Goal: Task Accomplishment & Management: Manage account settings

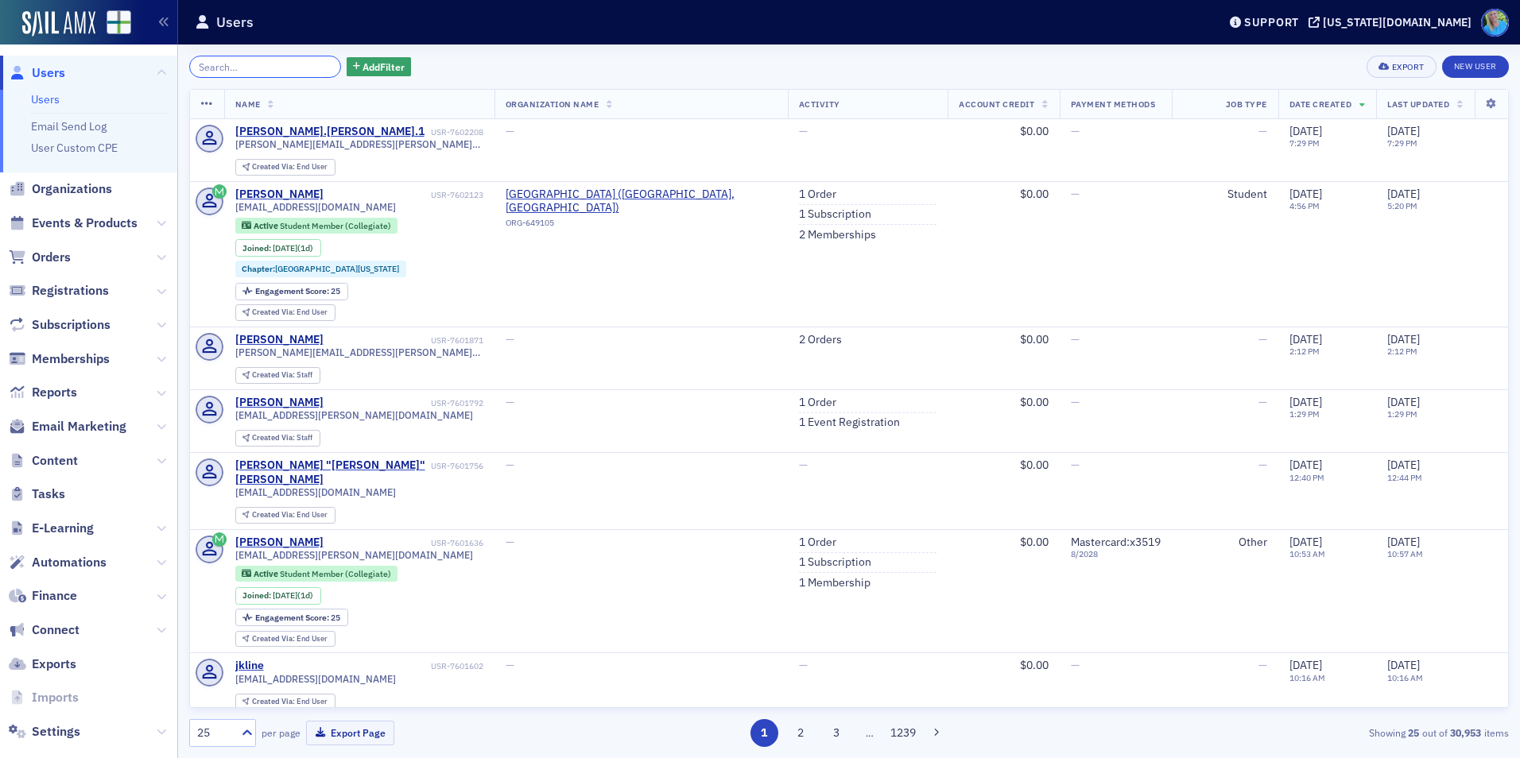
click at [204, 68] on input "search" at bounding box center [265, 67] width 152 height 22
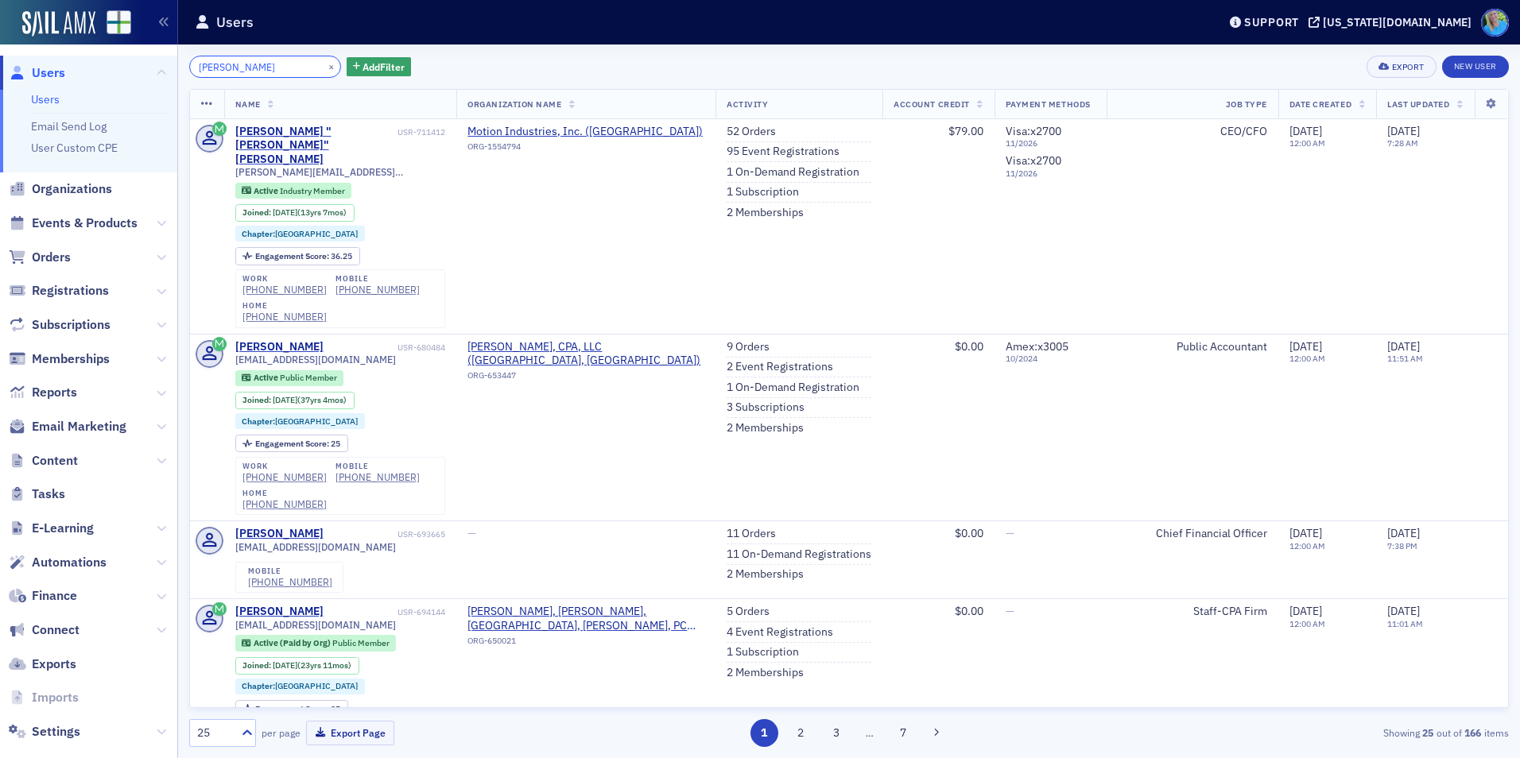
type input "patrick cummings"
click at [303, 130] on div "Leland "Patrick" Cummings" at bounding box center [314, 146] width 159 height 42
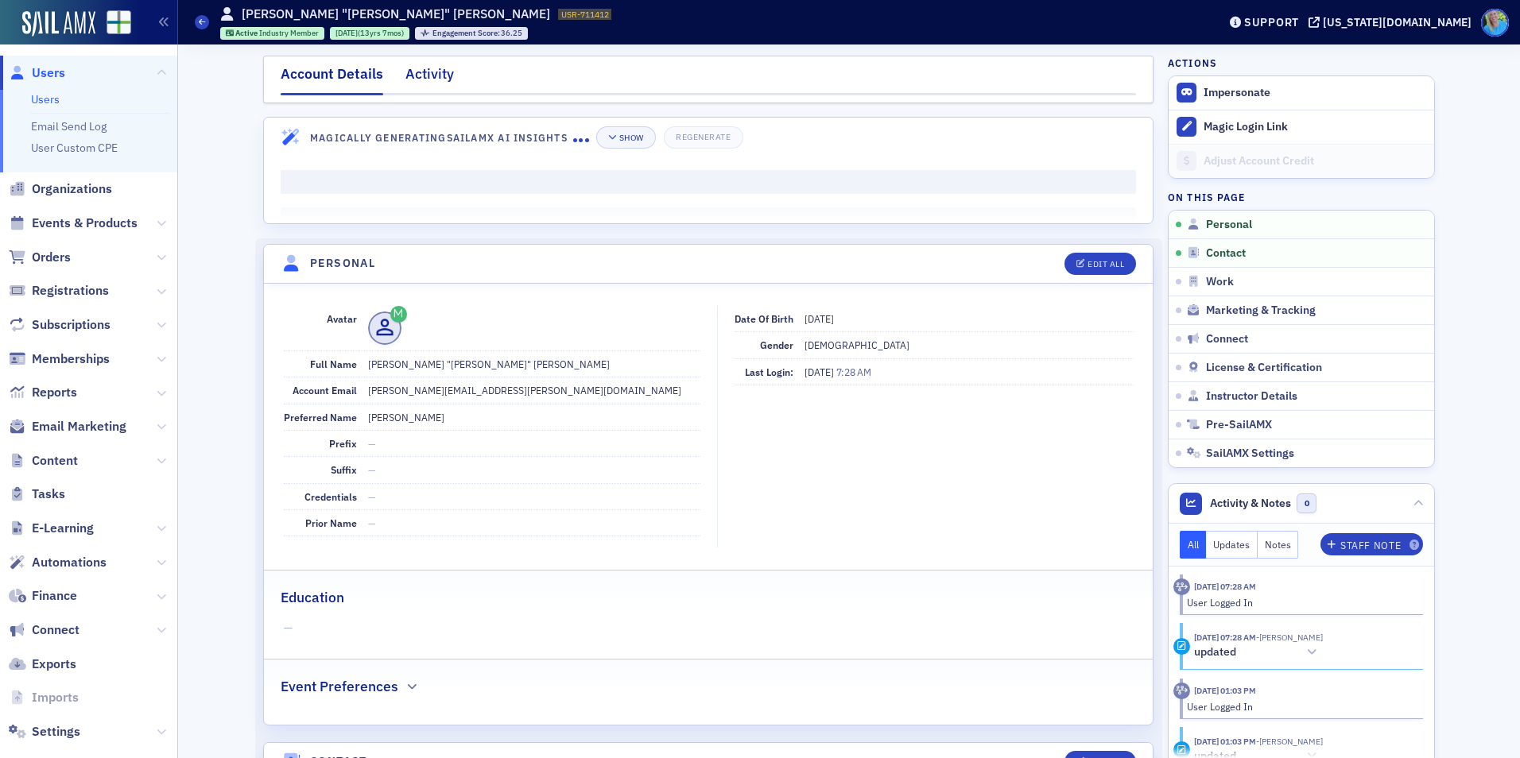
click at [419, 86] on div "Activity" at bounding box center [429, 78] width 48 height 29
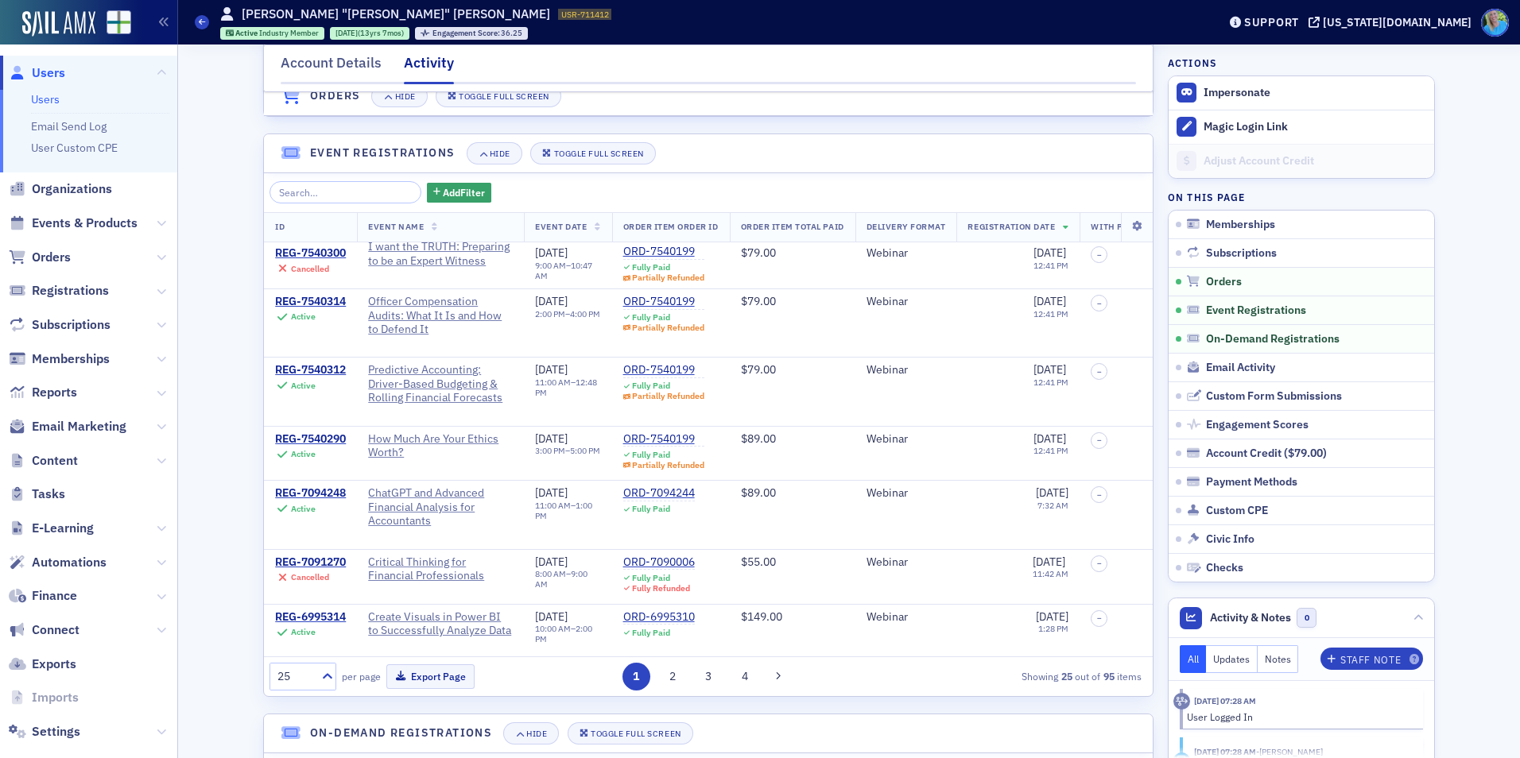
scroll to position [1113, 0]
click at [290, 377] on div "REG-7540312" at bounding box center [310, 370] width 71 height 14
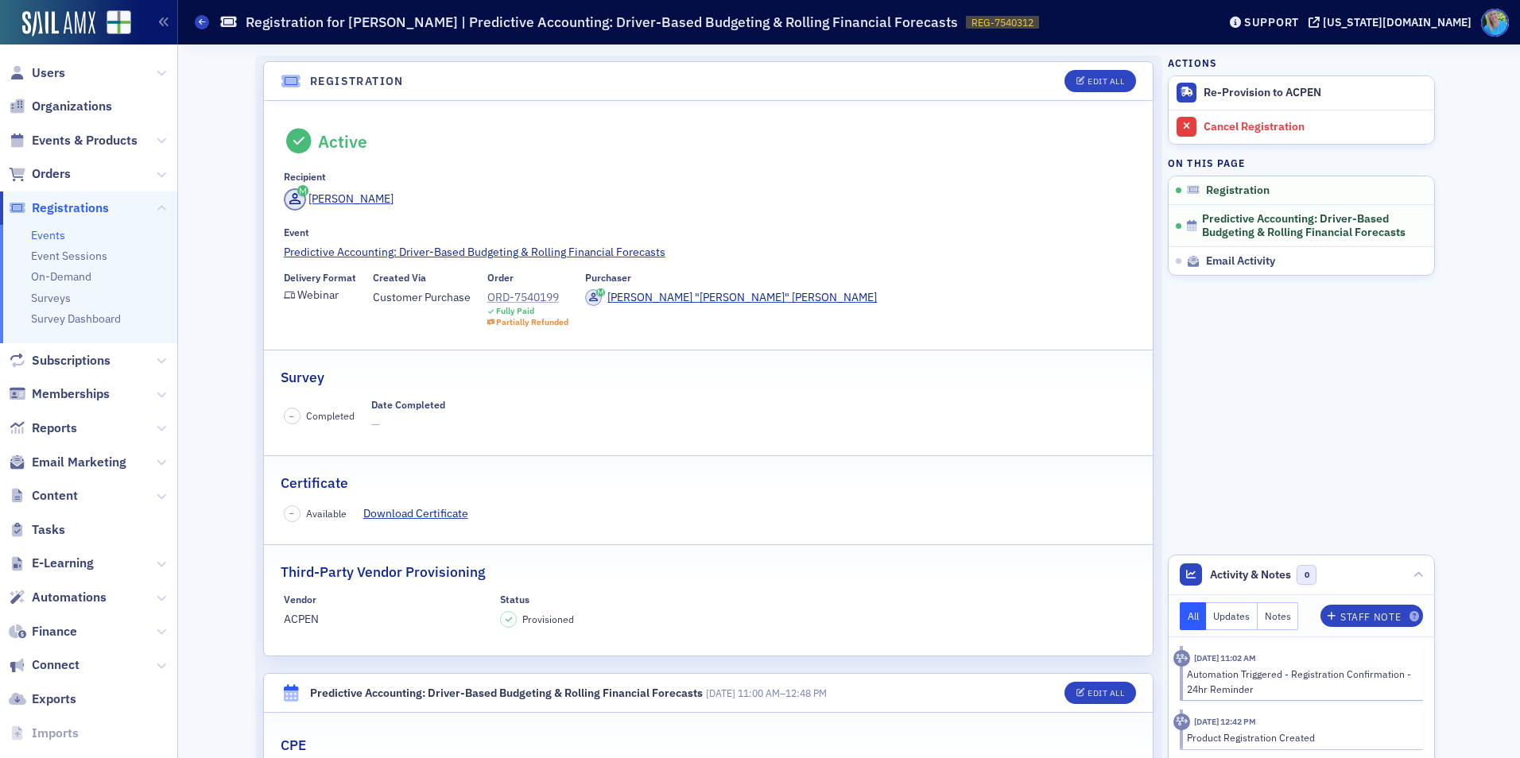
click at [510, 296] on div "ORD-7540199" at bounding box center [528, 297] width 82 height 17
click at [52, 139] on span "Events & Products" at bounding box center [85, 140] width 106 height 17
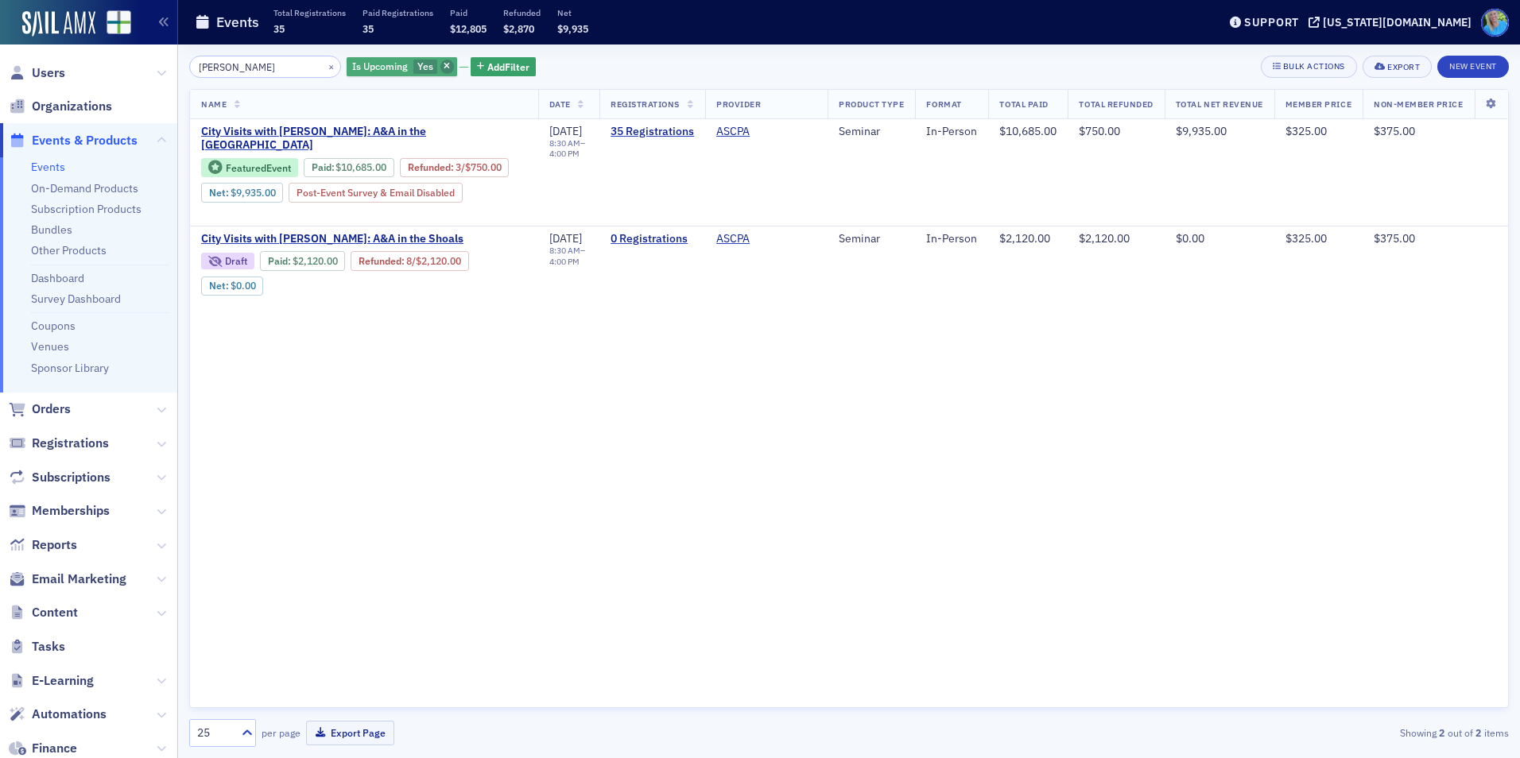
type input "mike brand"
click at [444, 67] on icon "button" at bounding box center [447, 67] width 6 height 9
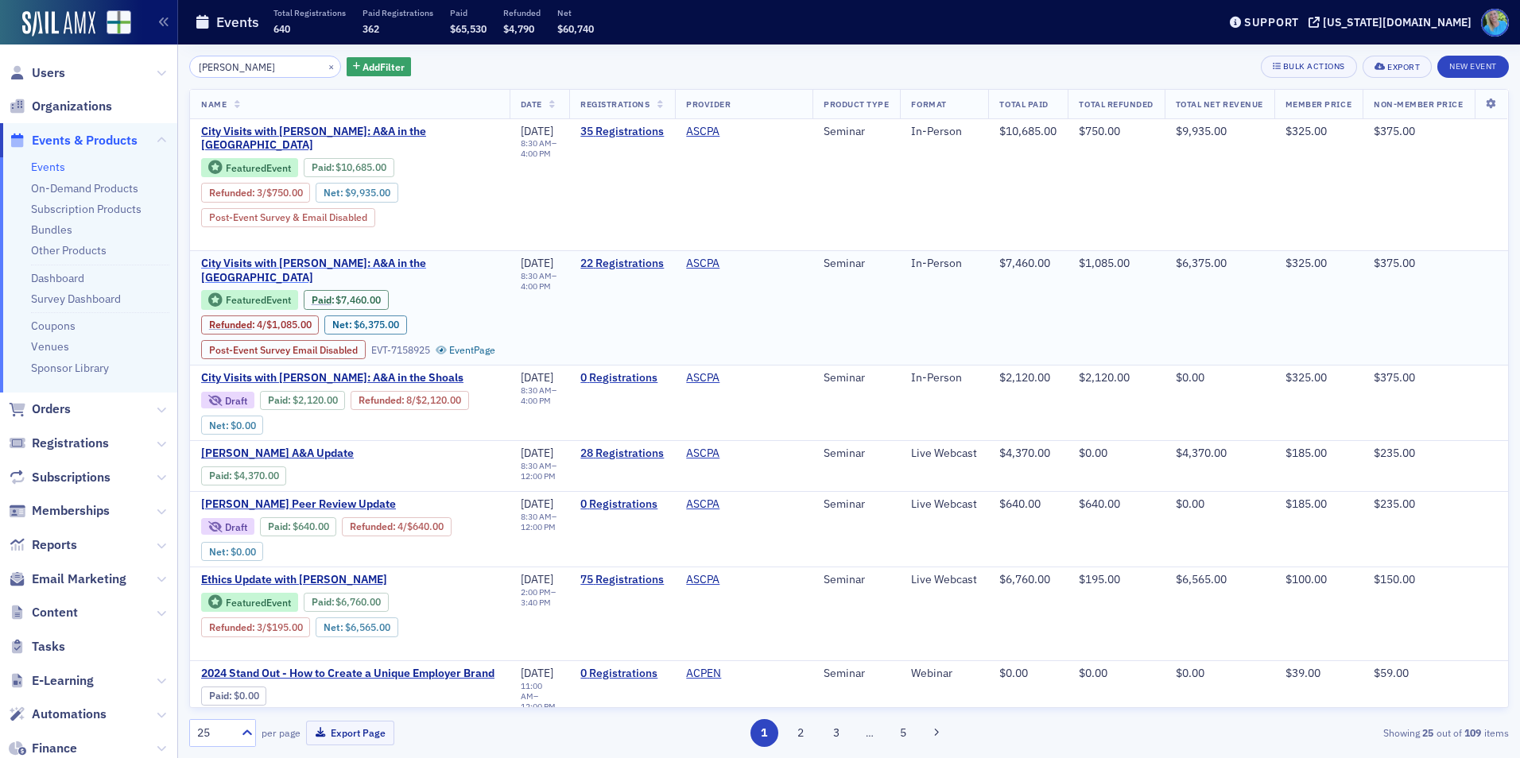
click at [439, 257] on span "City Visits with [PERSON_NAME]: A&A in the [GEOGRAPHIC_DATA]" at bounding box center [349, 271] width 297 height 28
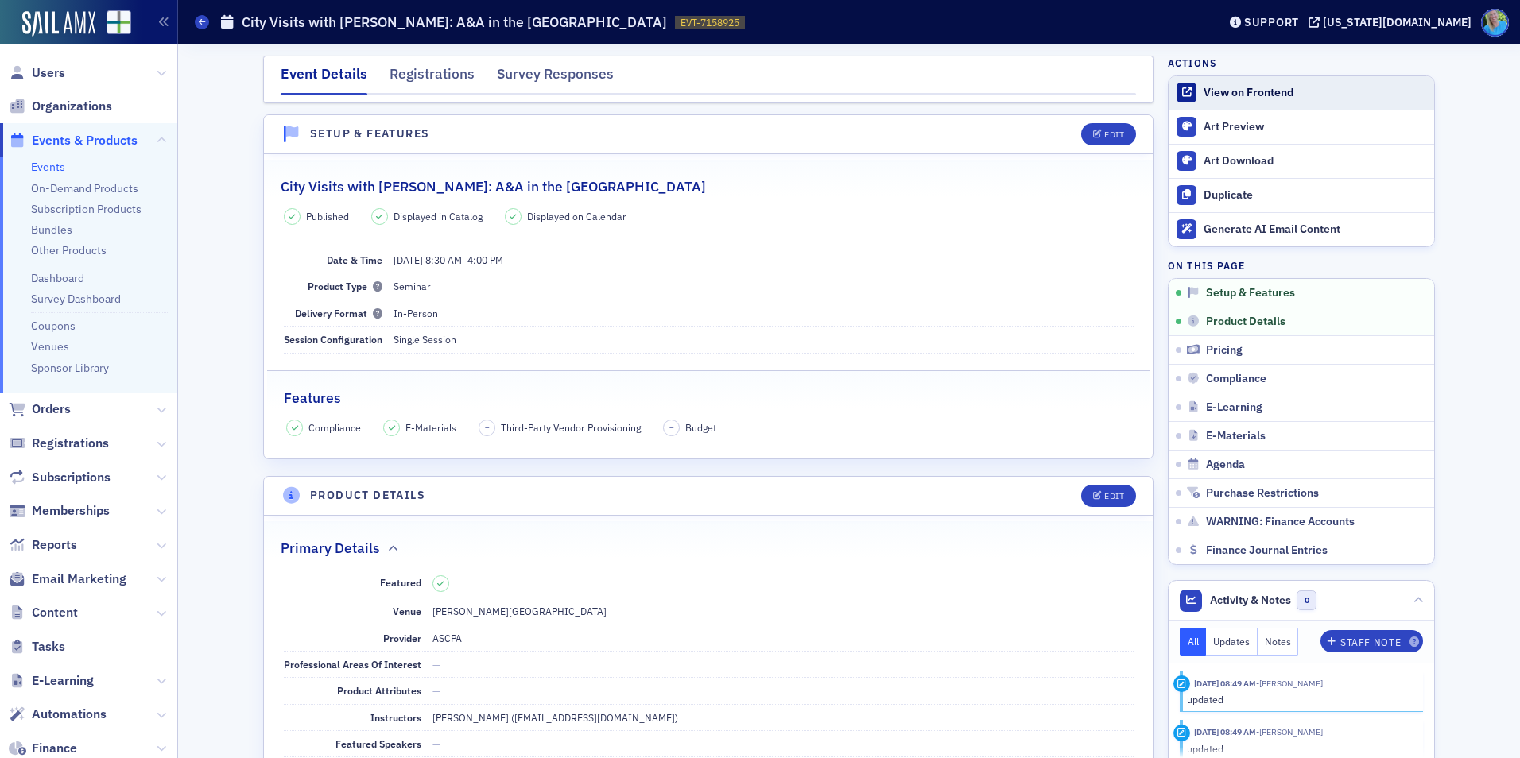
click at [1223, 95] on div "View on Frontend" at bounding box center [1315, 93] width 223 height 14
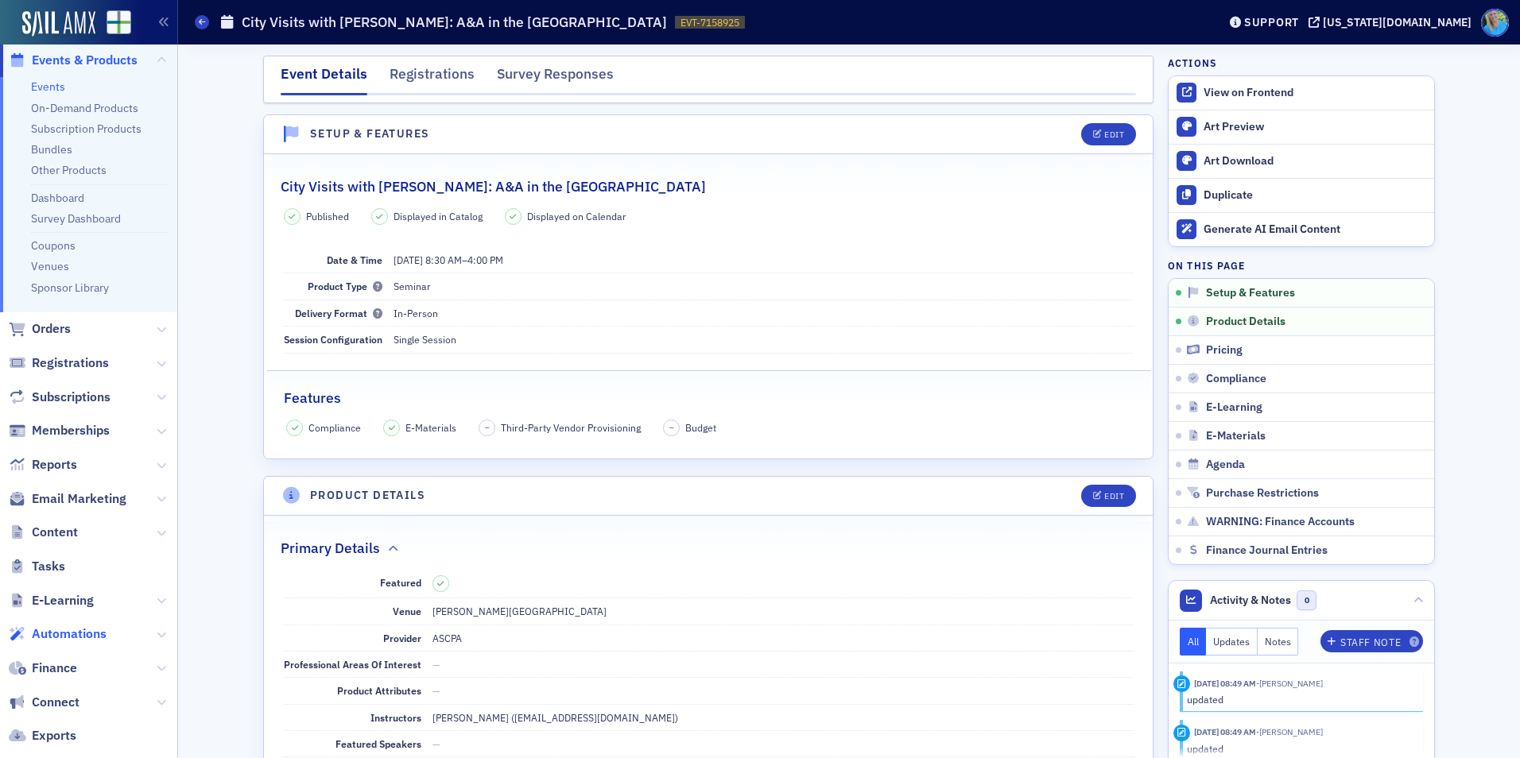
scroll to position [159, 0]
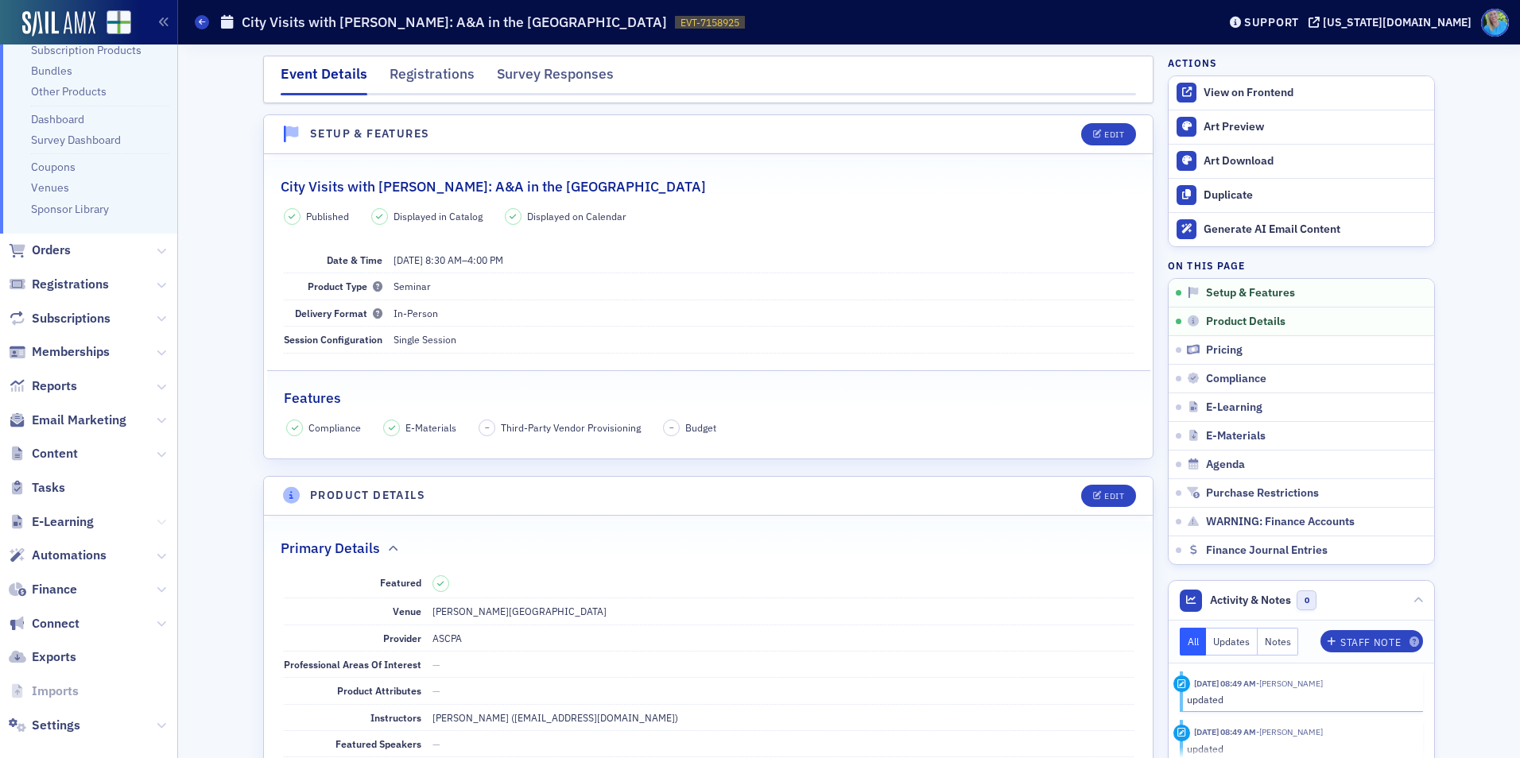
click at [157, 518] on icon at bounding box center [162, 523] width 10 height 10
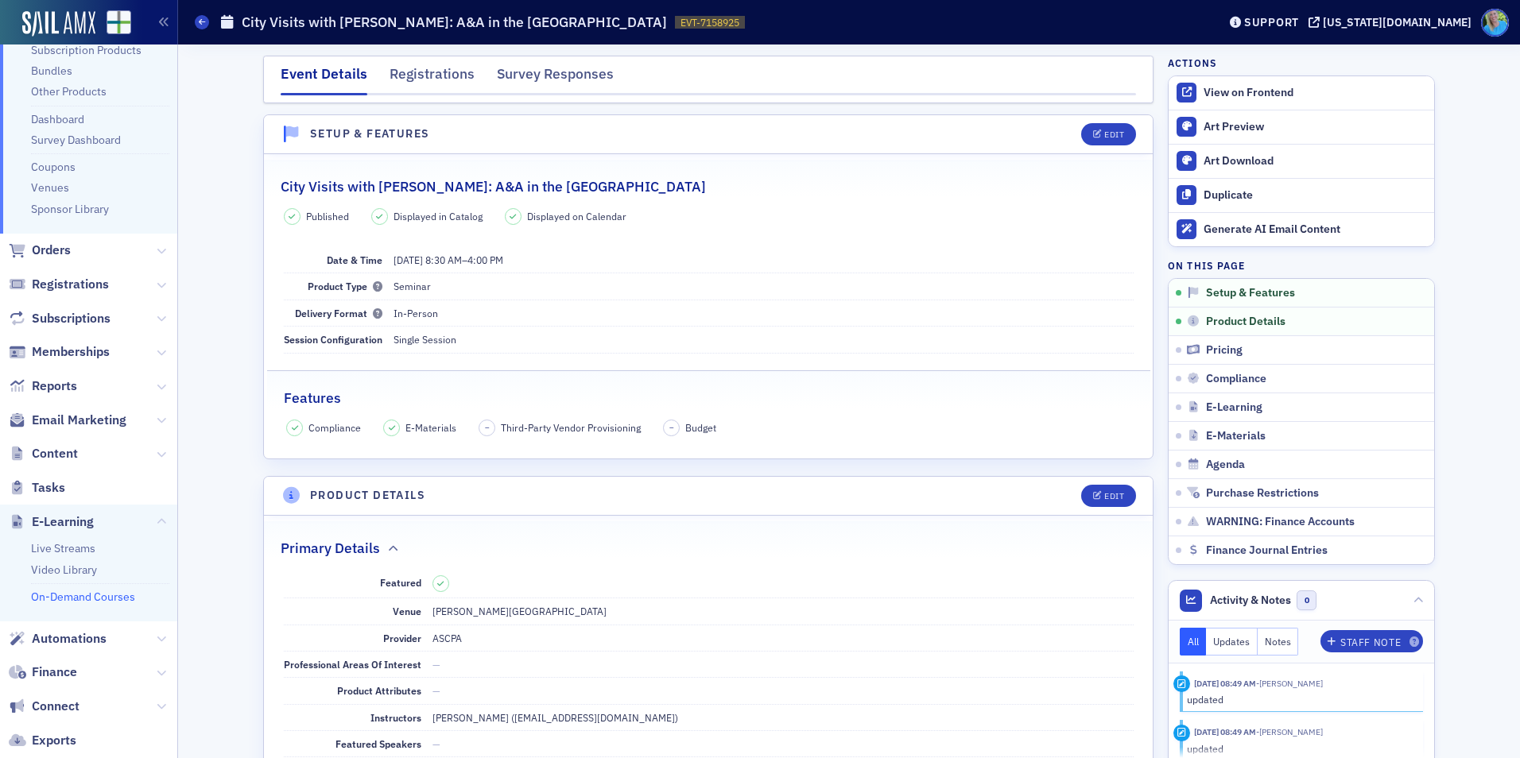
click at [60, 595] on link "On-Demand Courses" at bounding box center [83, 597] width 104 height 14
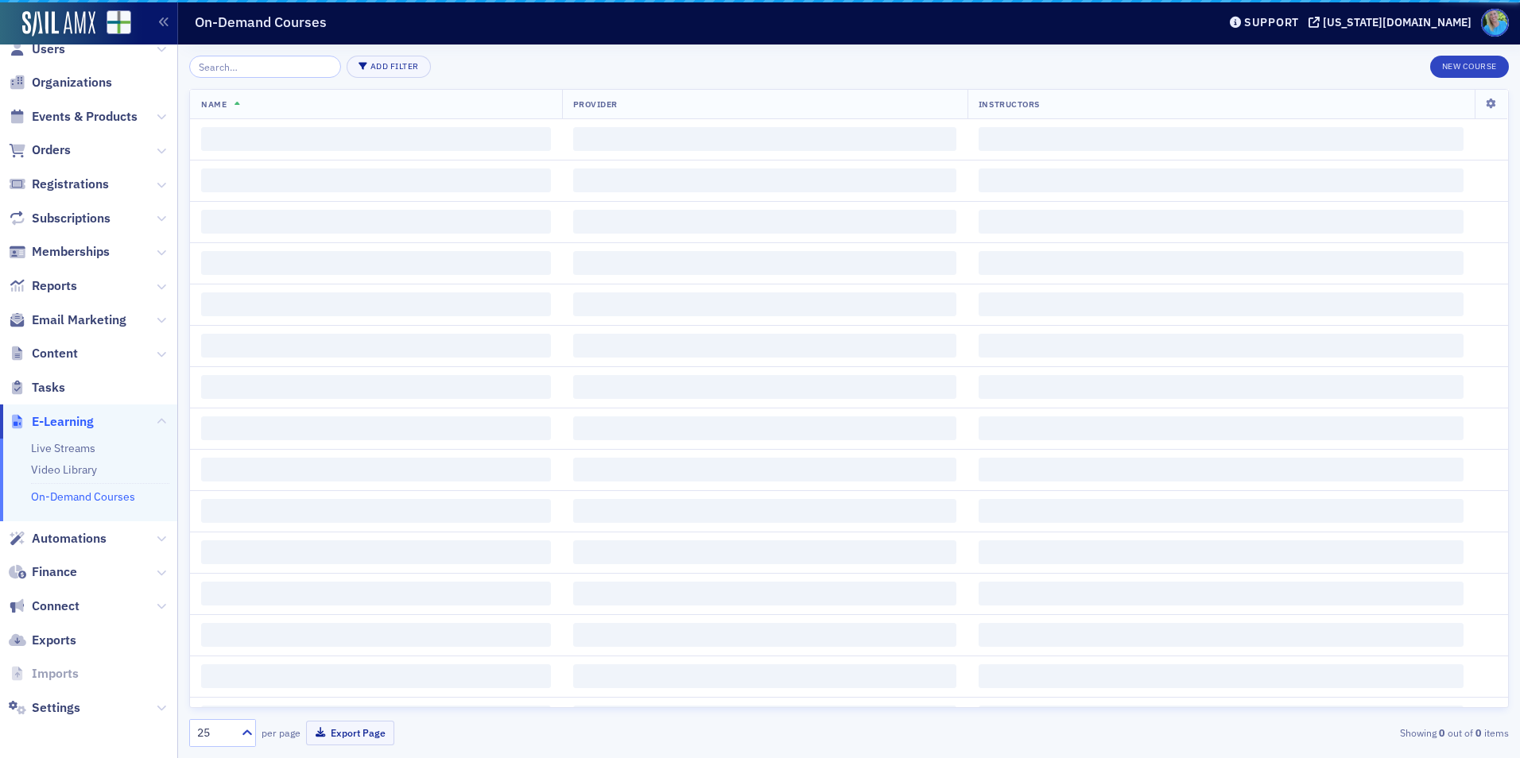
scroll to position [24, 0]
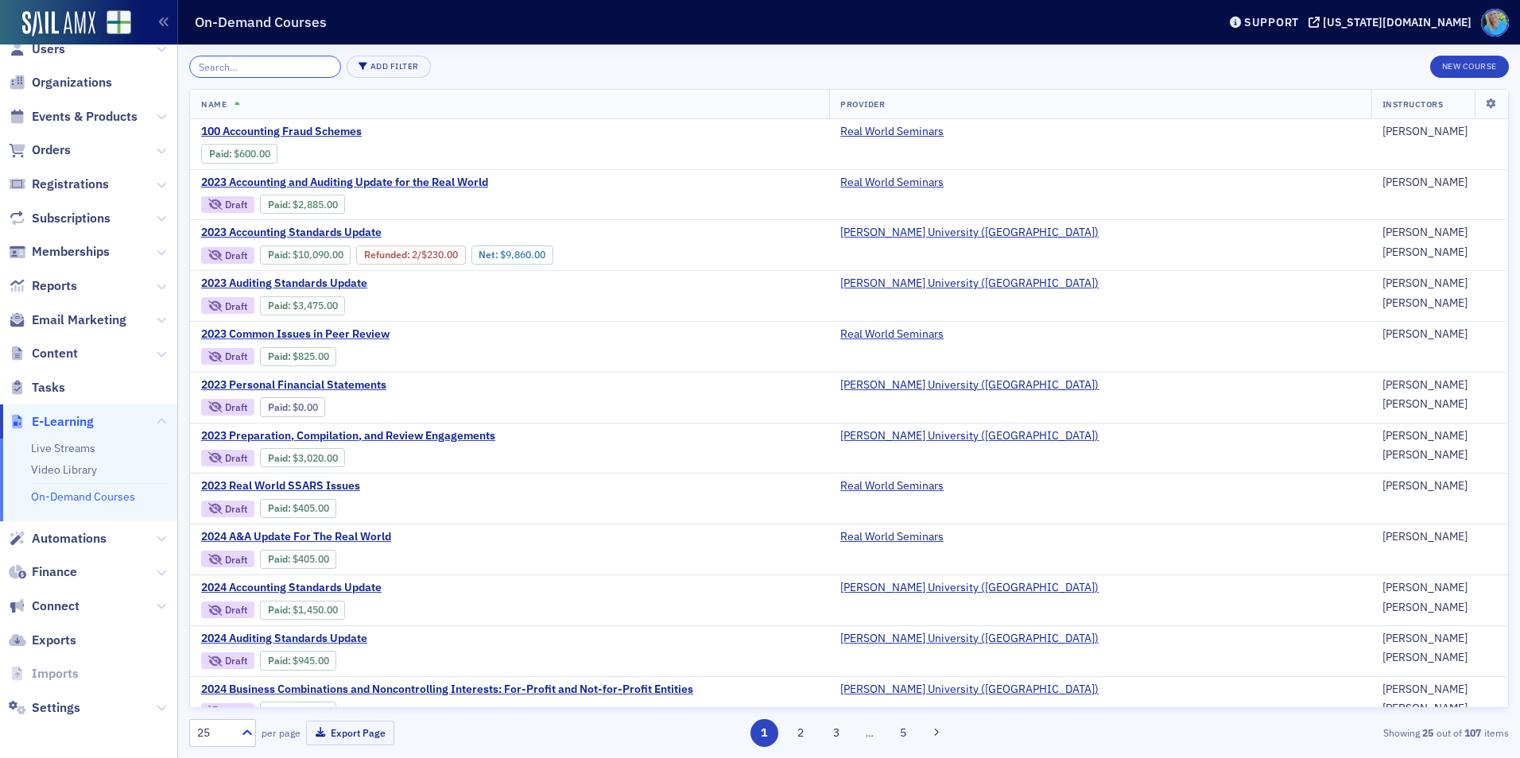
click at [297, 72] on input "search" at bounding box center [265, 67] width 152 height 22
paste input "Updated _2025 Understanding"
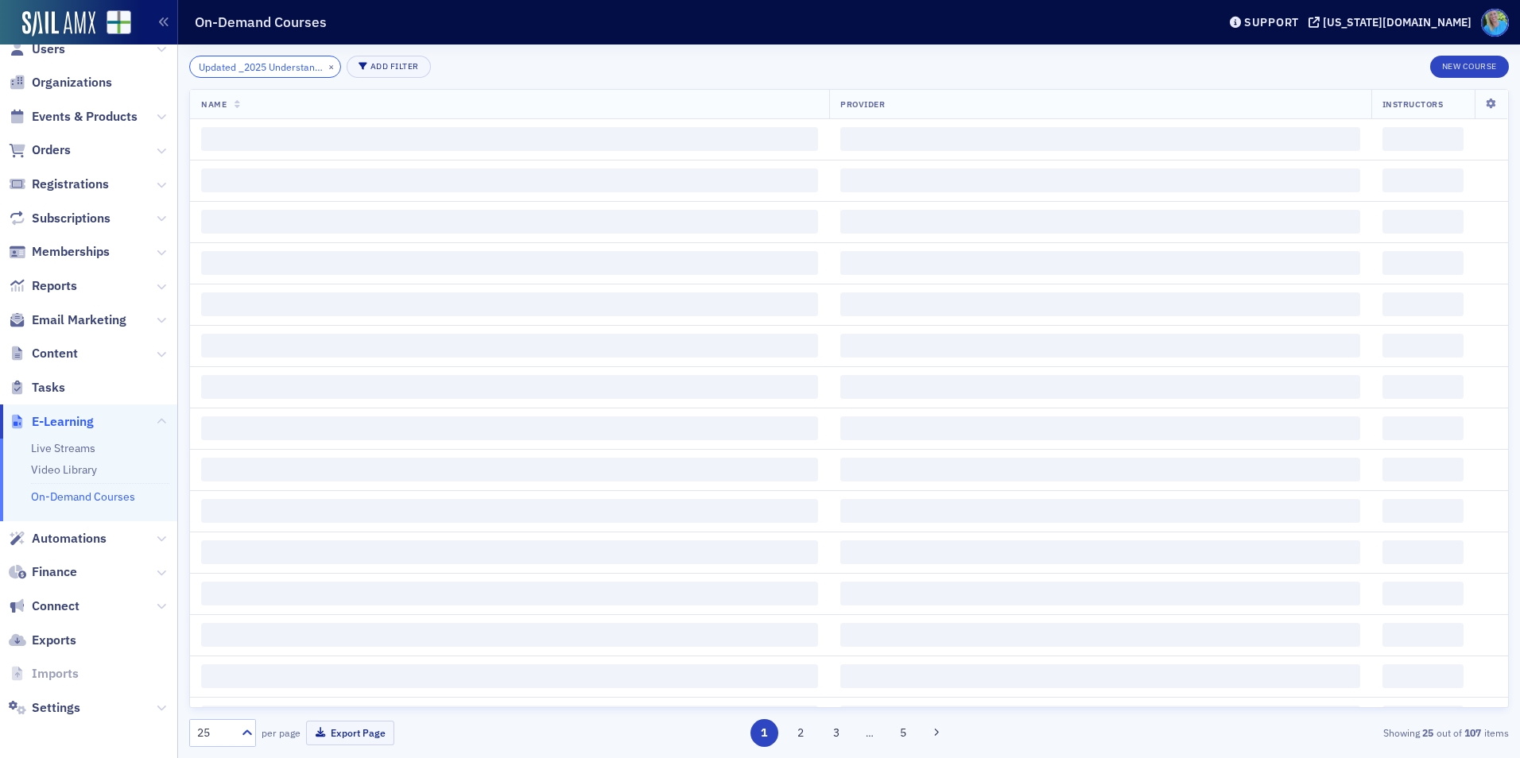
scroll to position [0, 29]
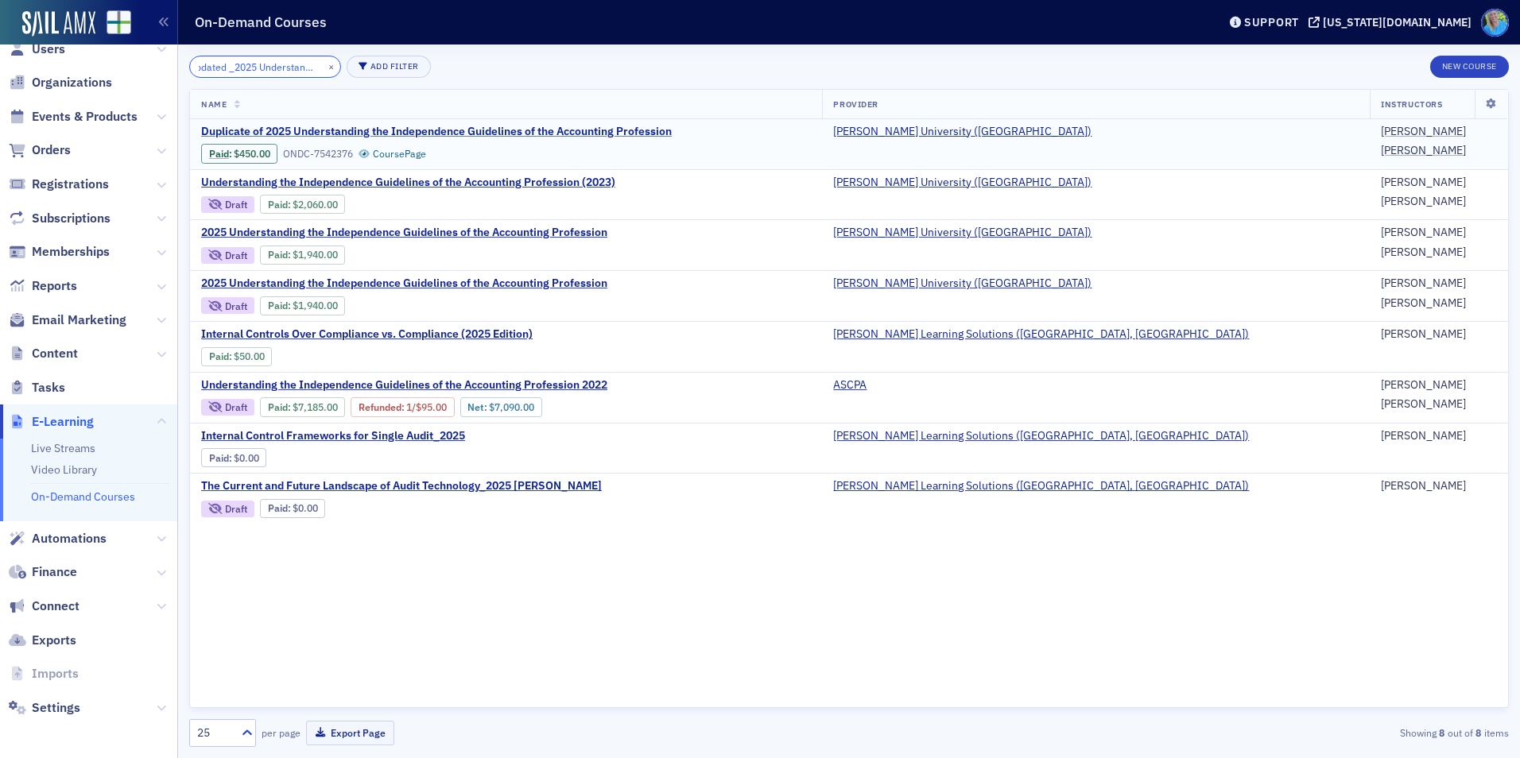
type input "Updated _2025 Understanding"
click at [479, 126] on span "Duplicate of 2025 Understanding the Independence Guidelines of the Accounting P…" at bounding box center [436, 132] width 471 height 14
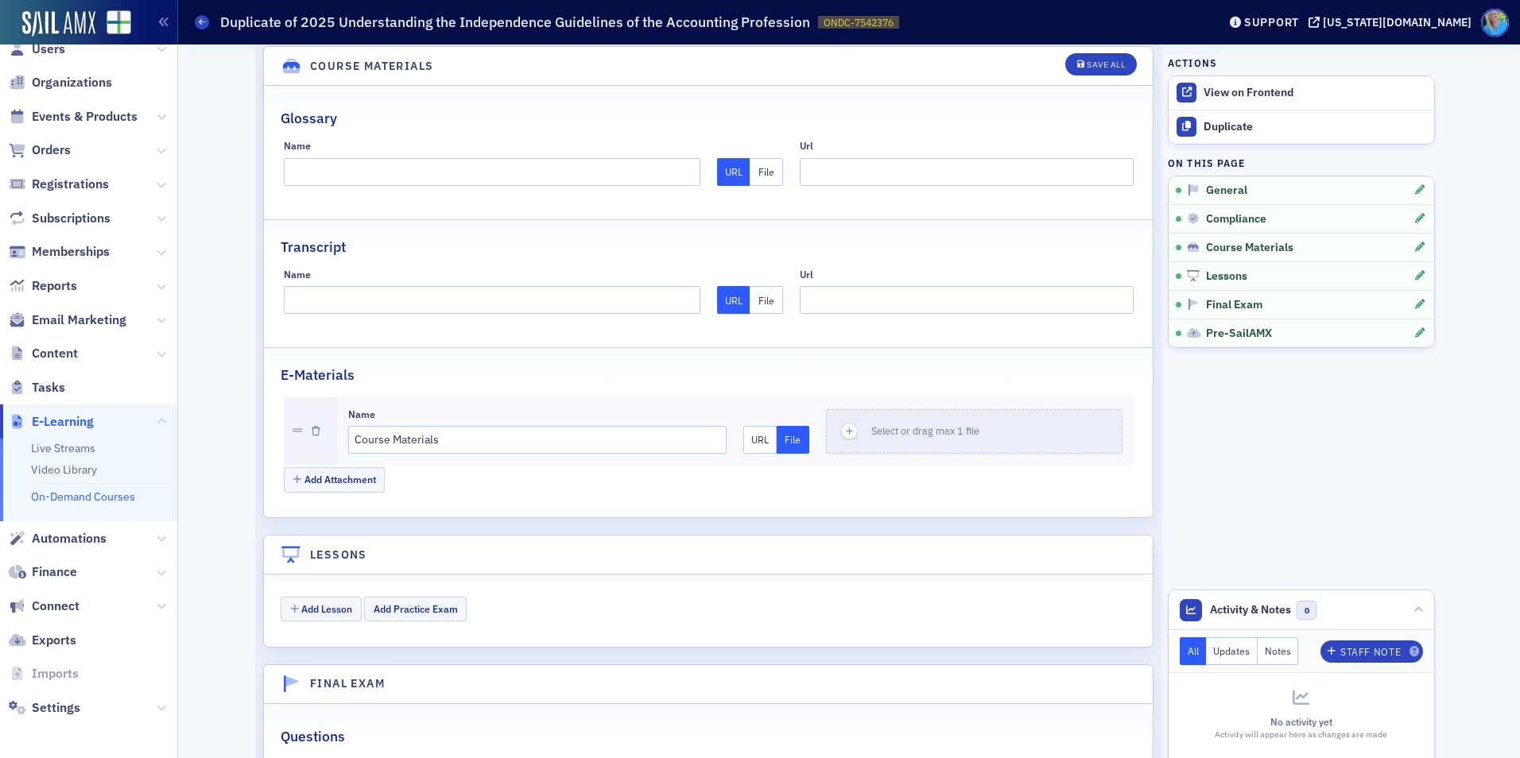
scroll to position [1987, 0]
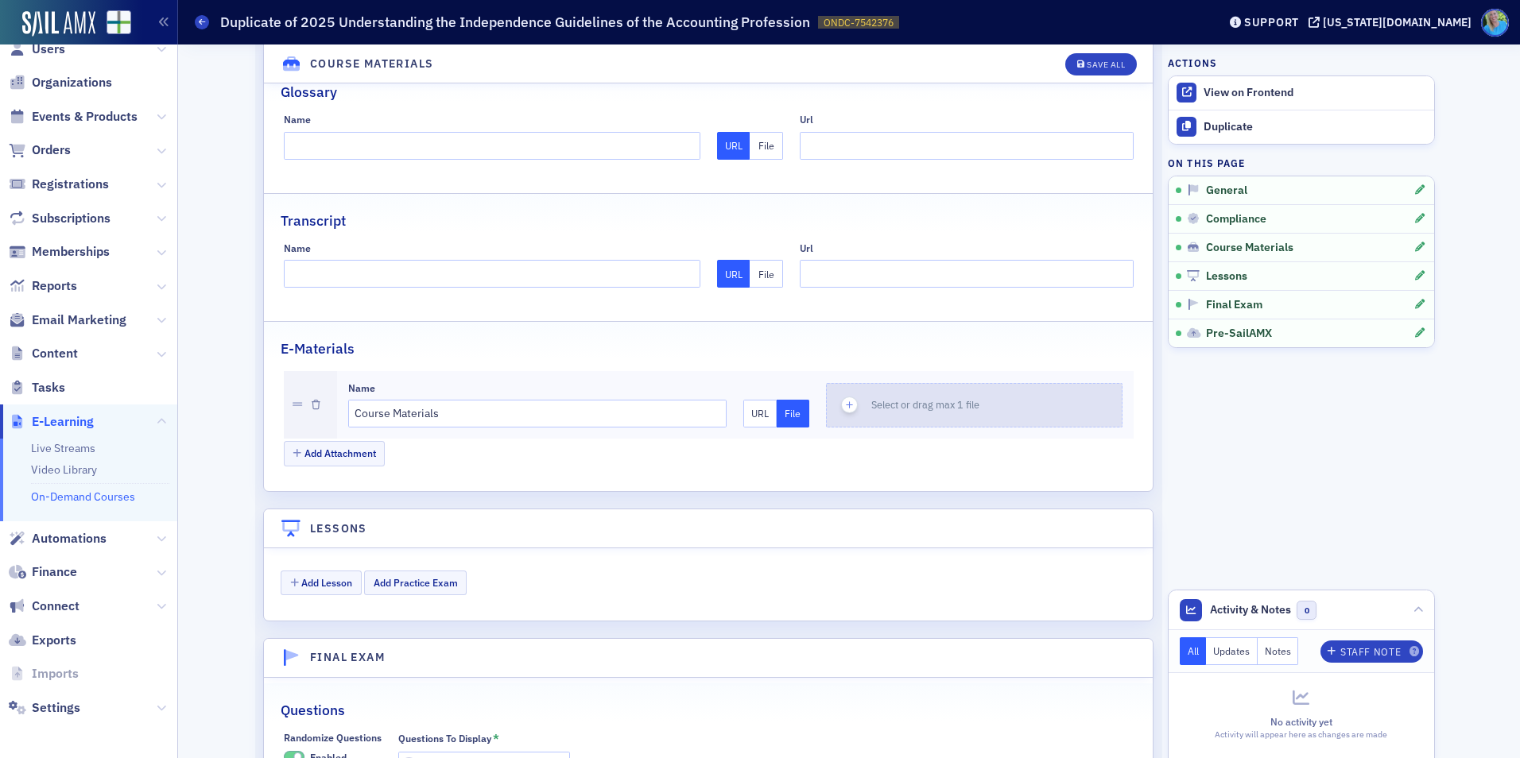
click at [846, 398] on icon "button" at bounding box center [850, 405] width 14 height 14
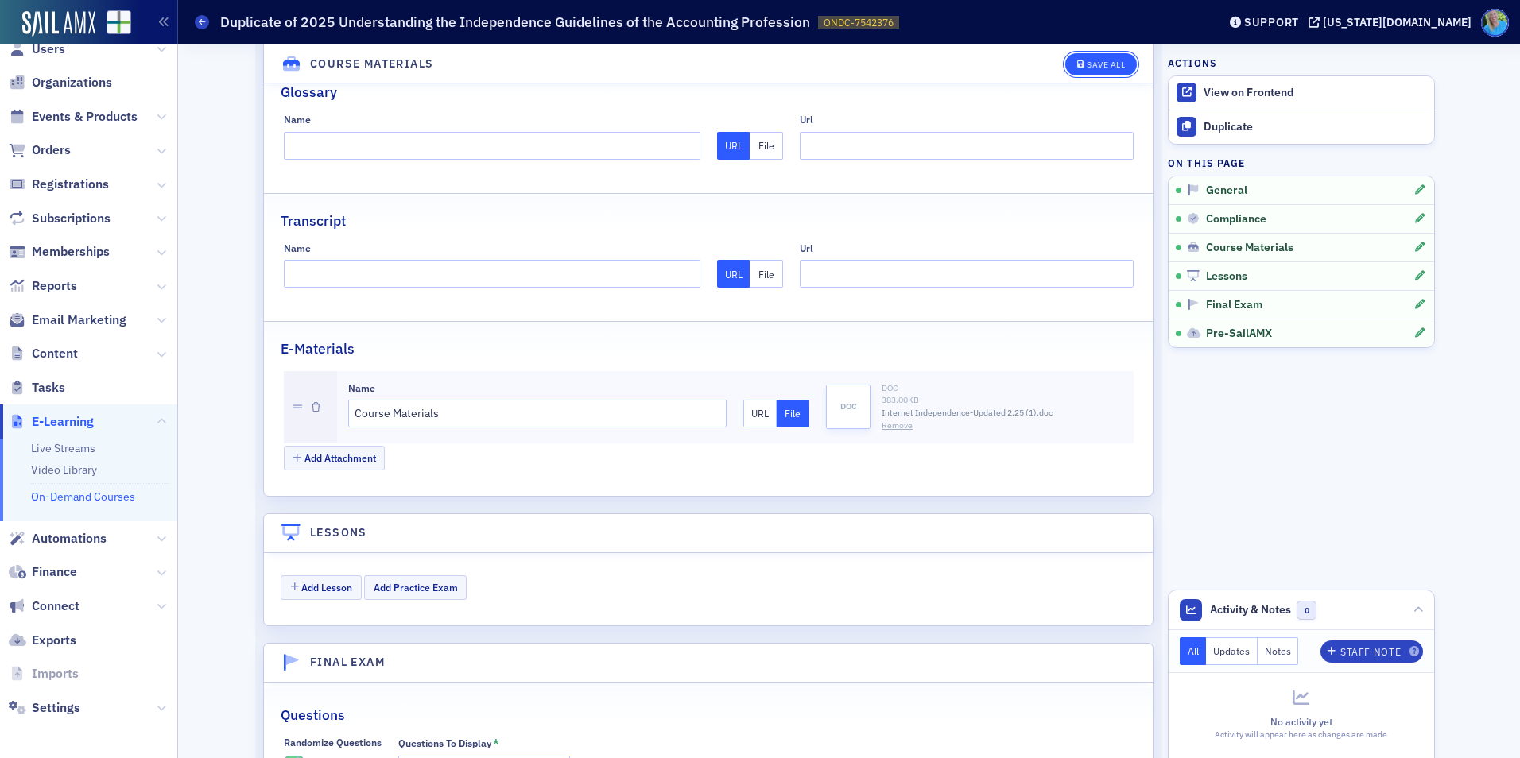
click at [1092, 63] on div "Save All" at bounding box center [1106, 64] width 38 height 9
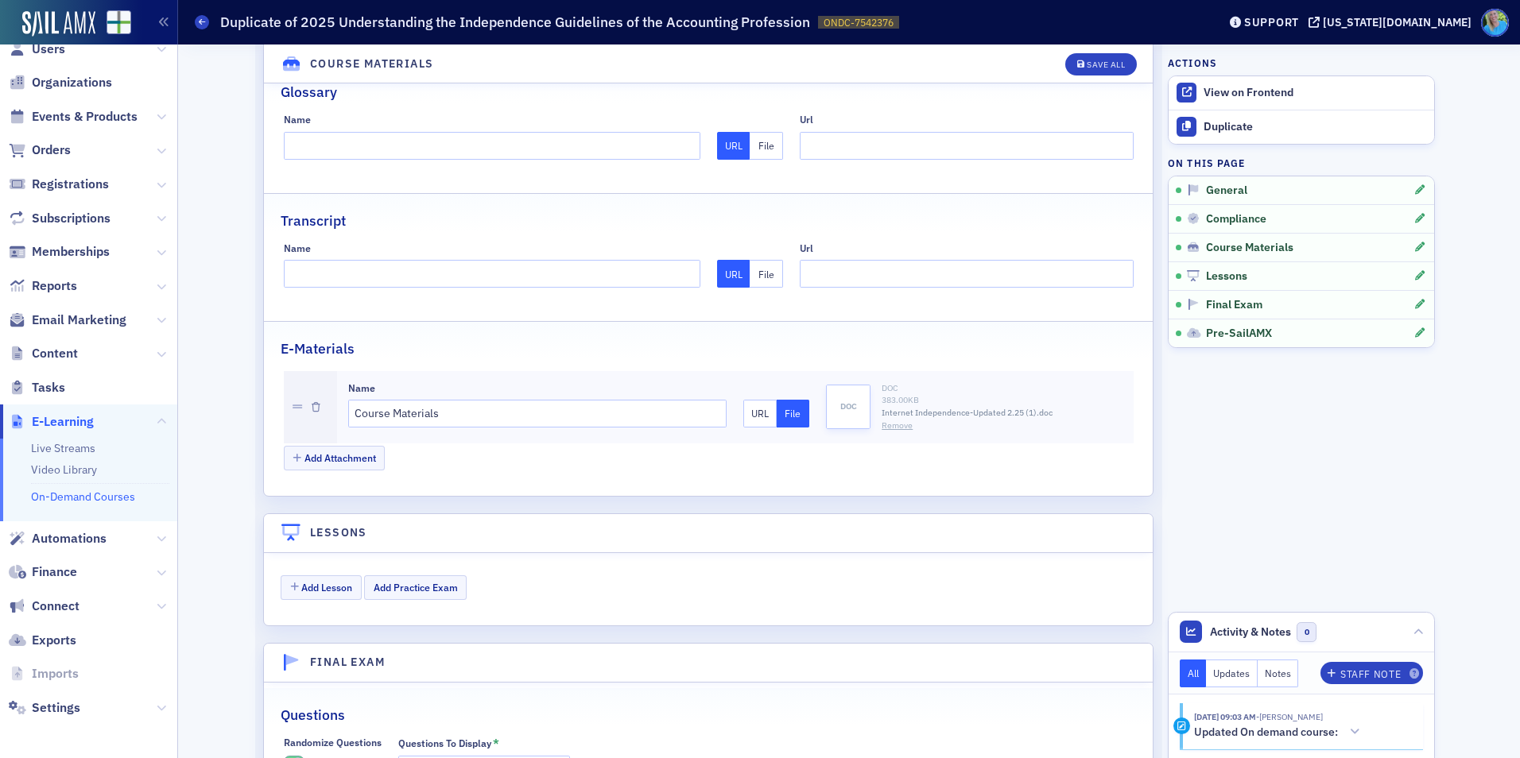
click at [91, 496] on link "On-Demand Courses" at bounding box center [83, 497] width 104 height 14
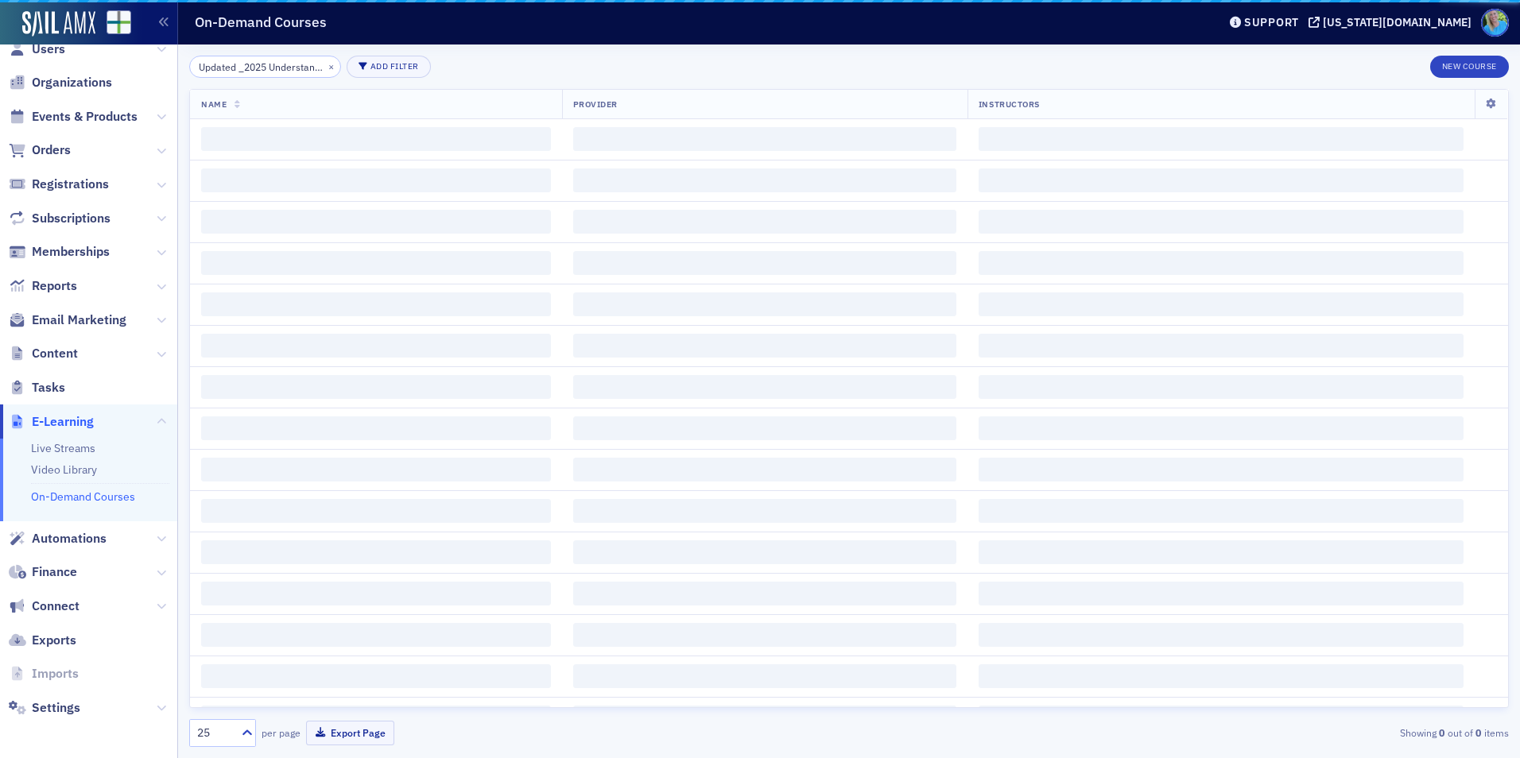
scroll to position [0, 29]
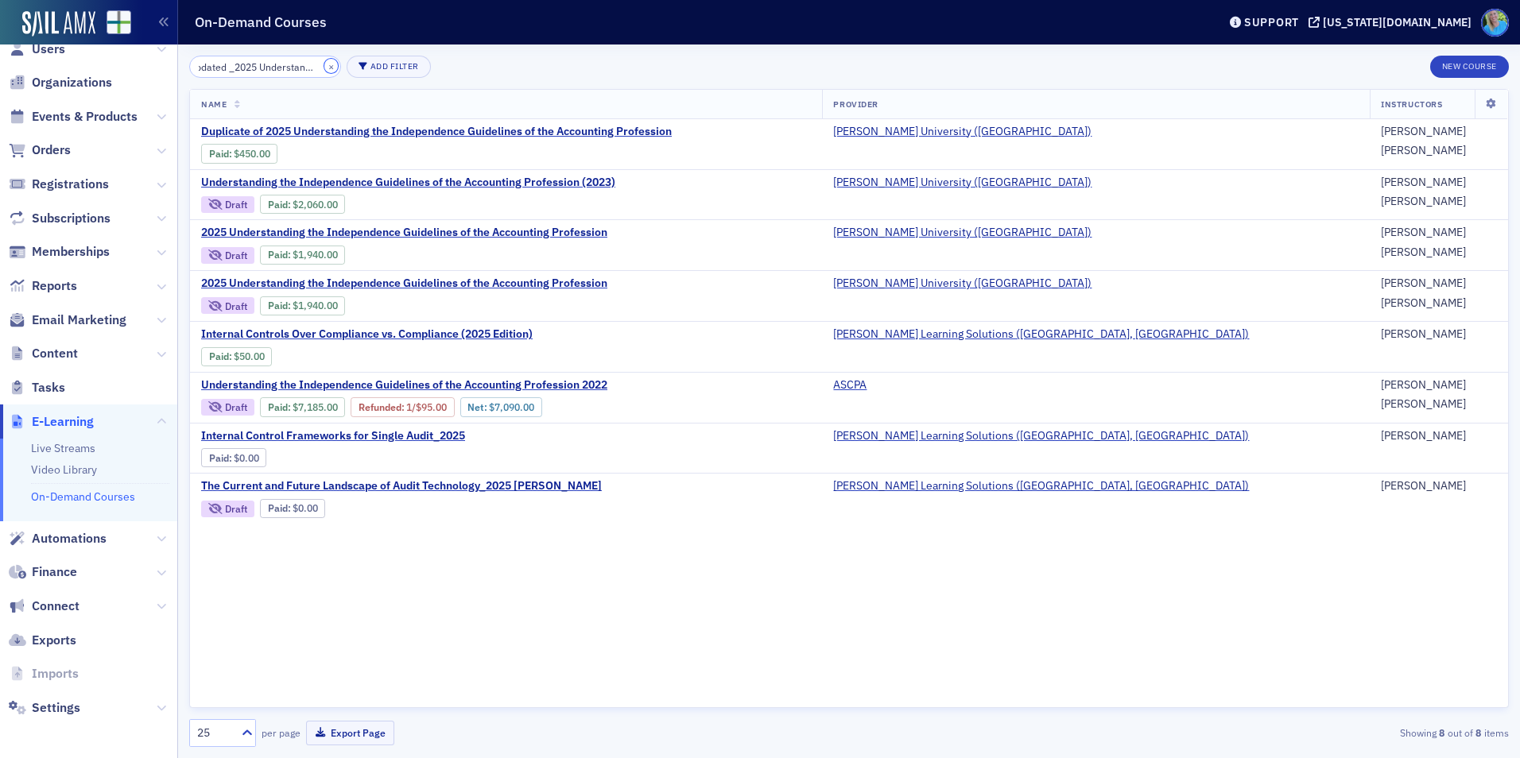
click at [324, 63] on button "×" at bounding box center [331, 66] width 14 height 14
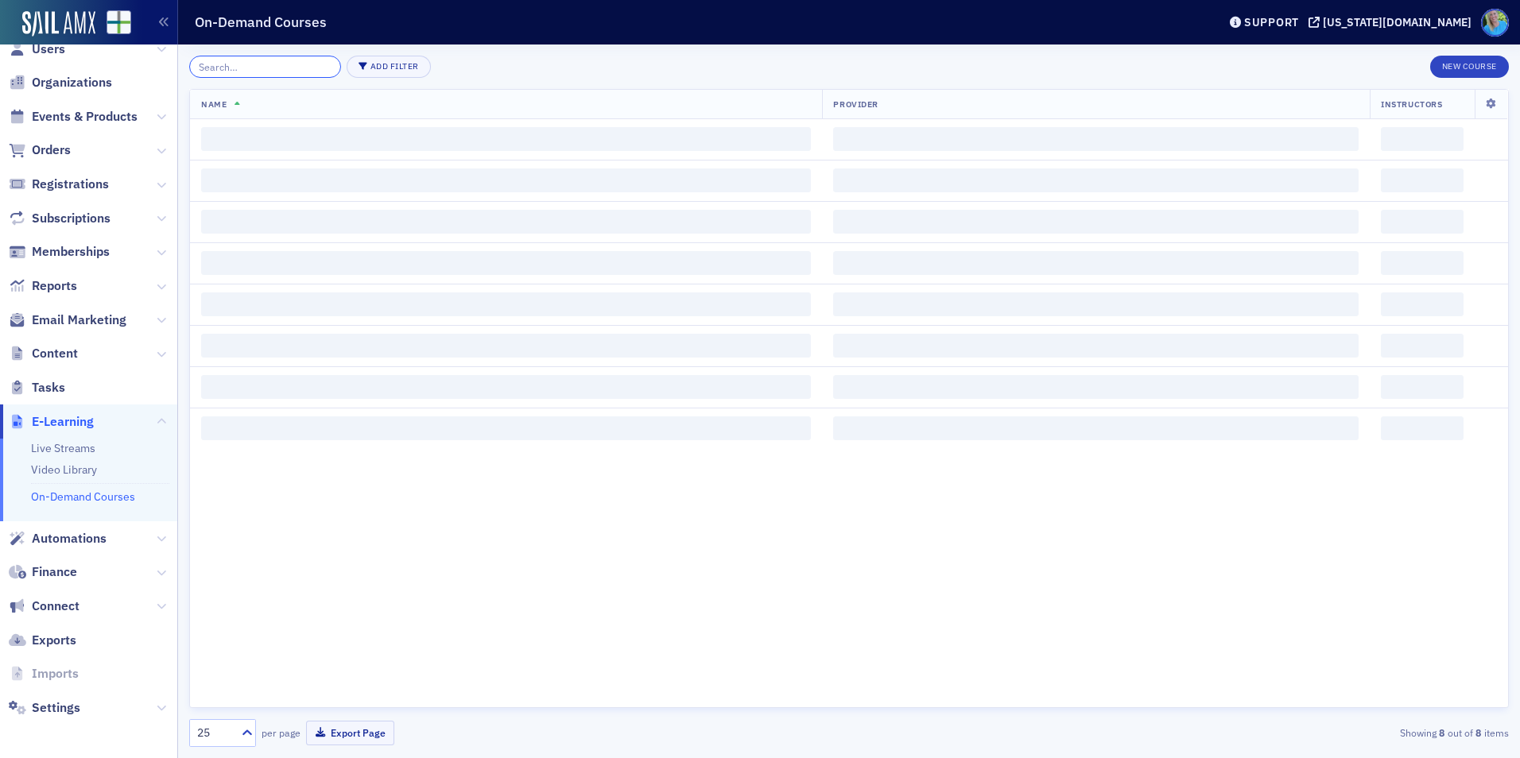
click at [297, 72] on input "search" at bounding box center [265, 67] width 152 height 22
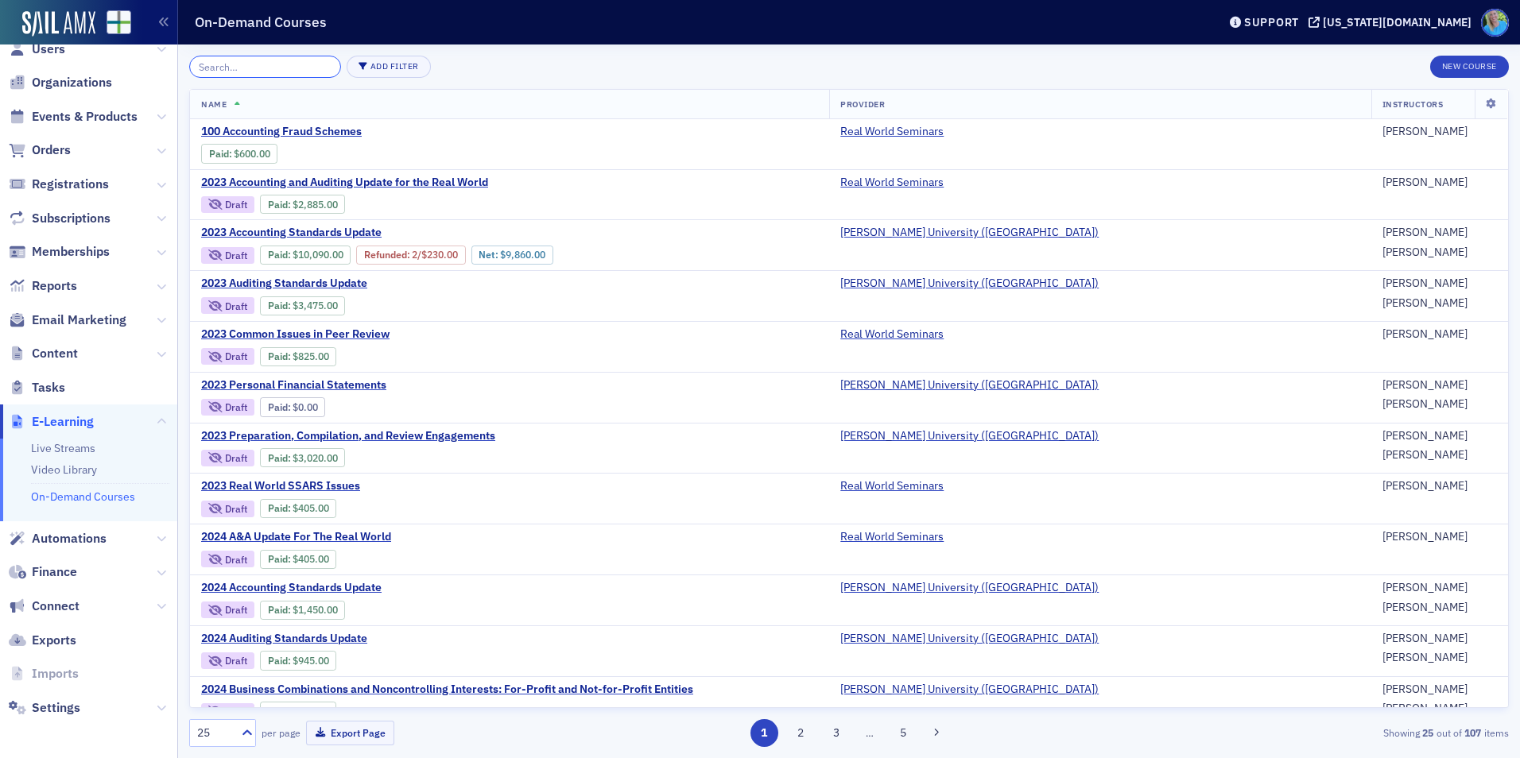
paste input "2025 Personal Financial Statements"
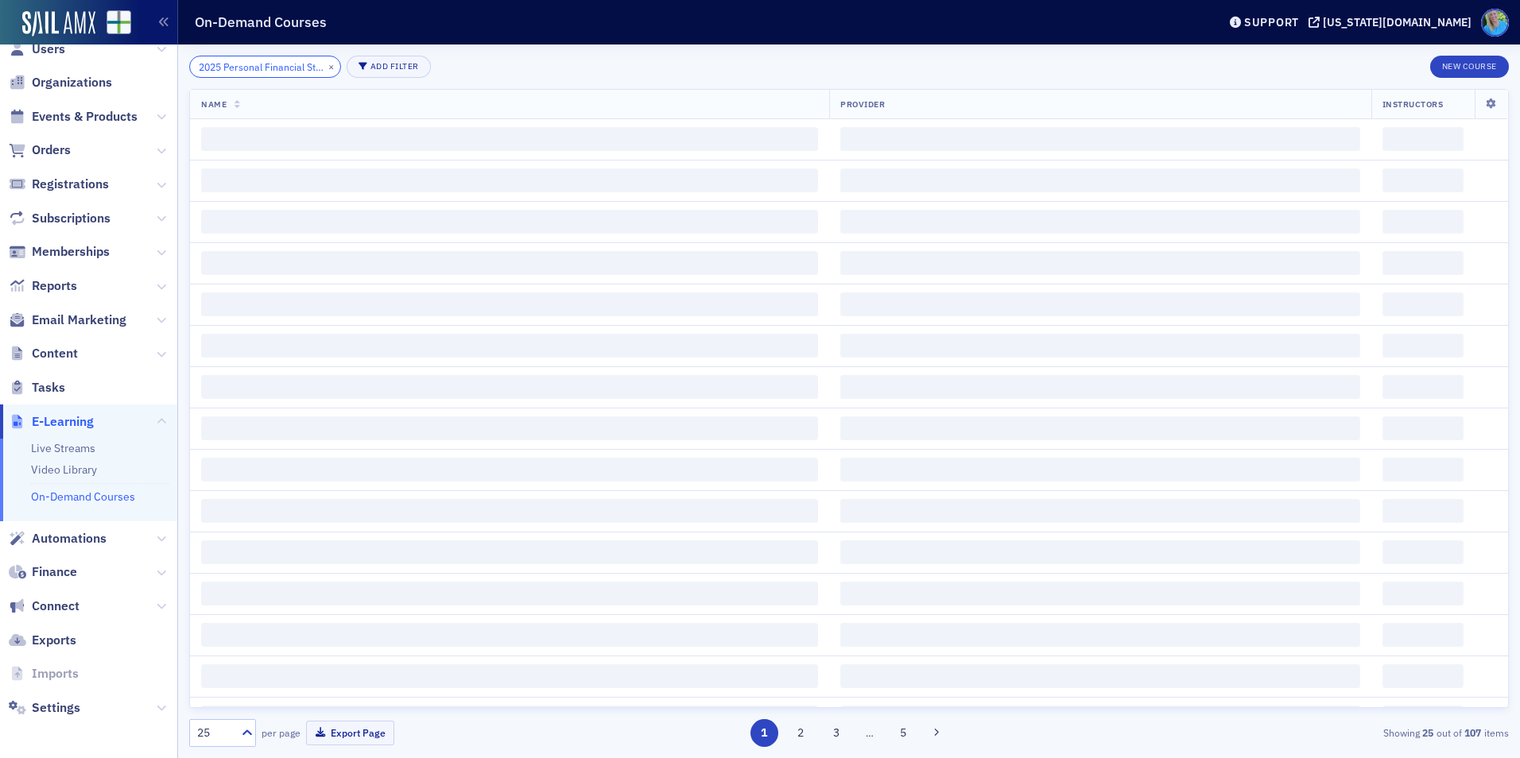
scroll to position [0, 52]
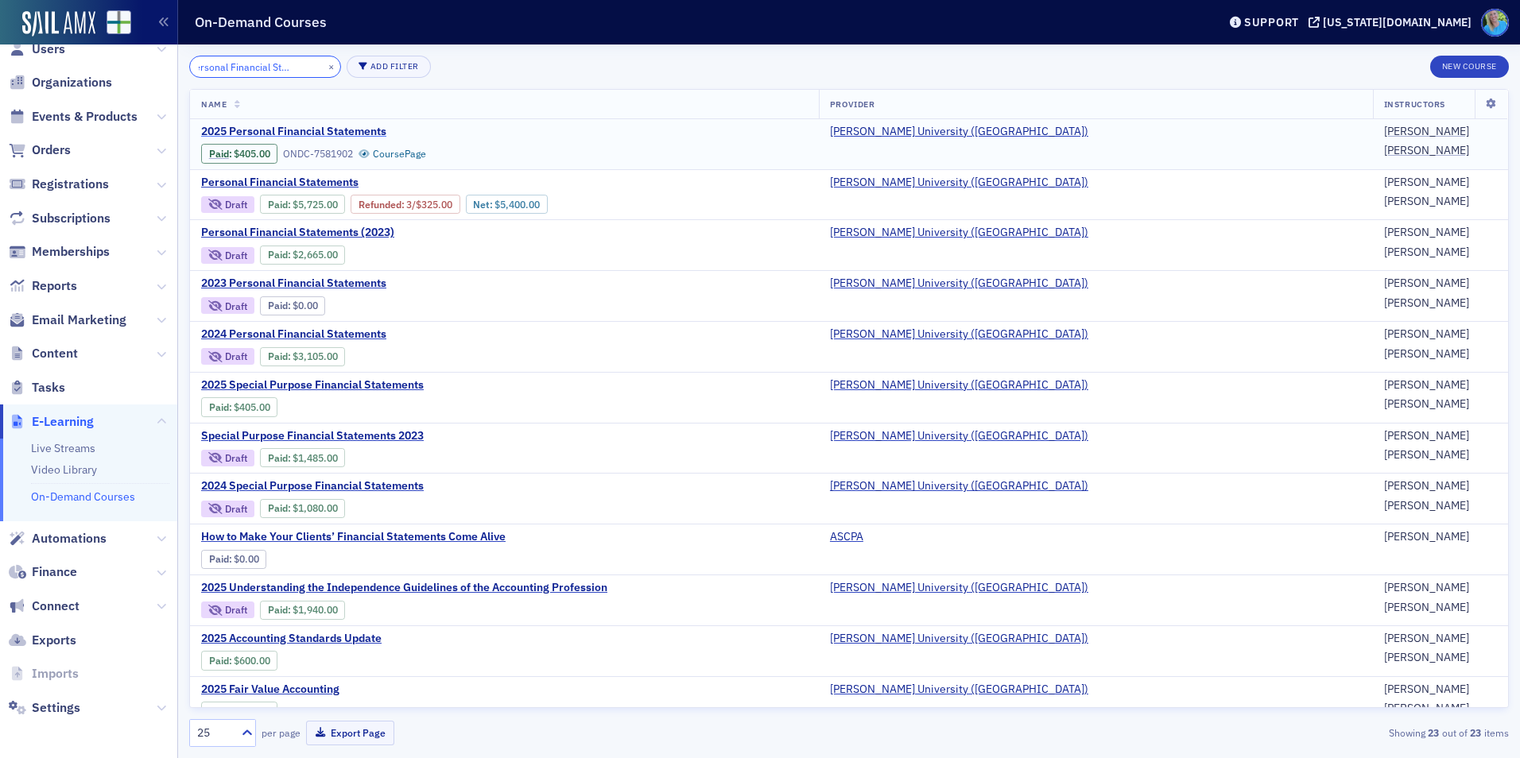
type input "2025 Personal Financial Statements"
click at [303, 129] on span "2025 Personal Financial Statements" at bounding box center [334, 132] width 267 height 14
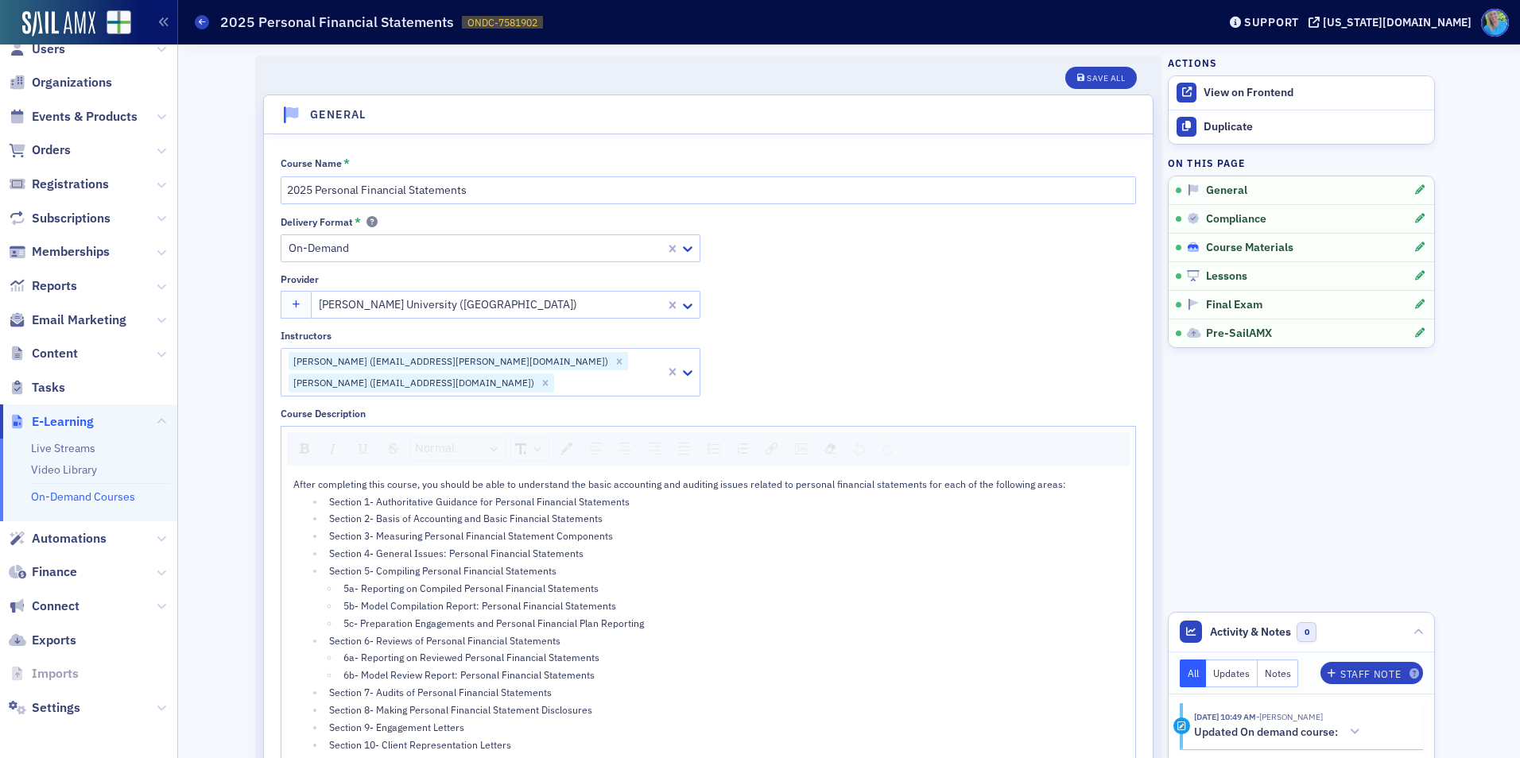
click at [1243, 248] on span "Course Materials" at bounding box center [1249, 248] width 87 height 14
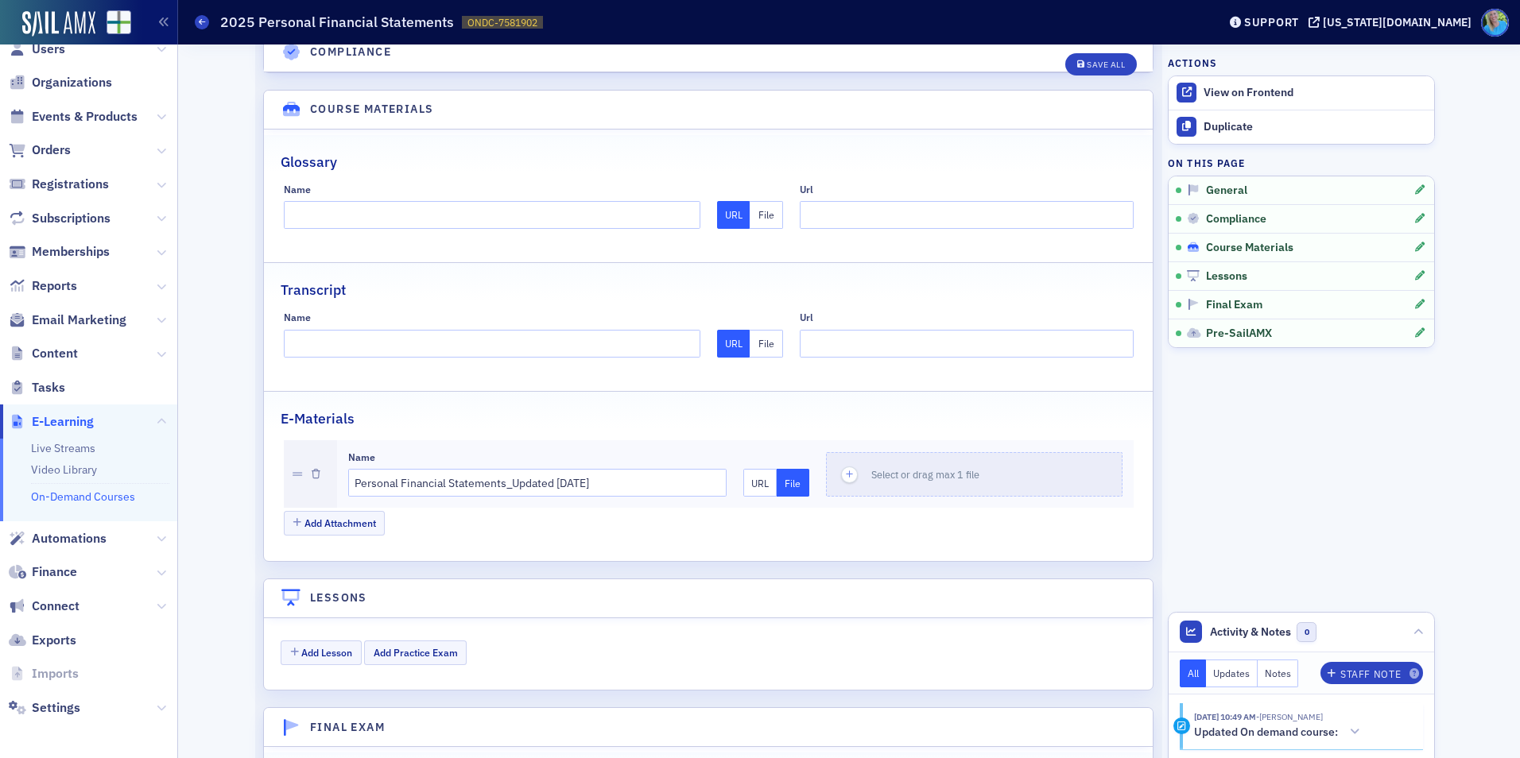
scroll to position [1681, 0]
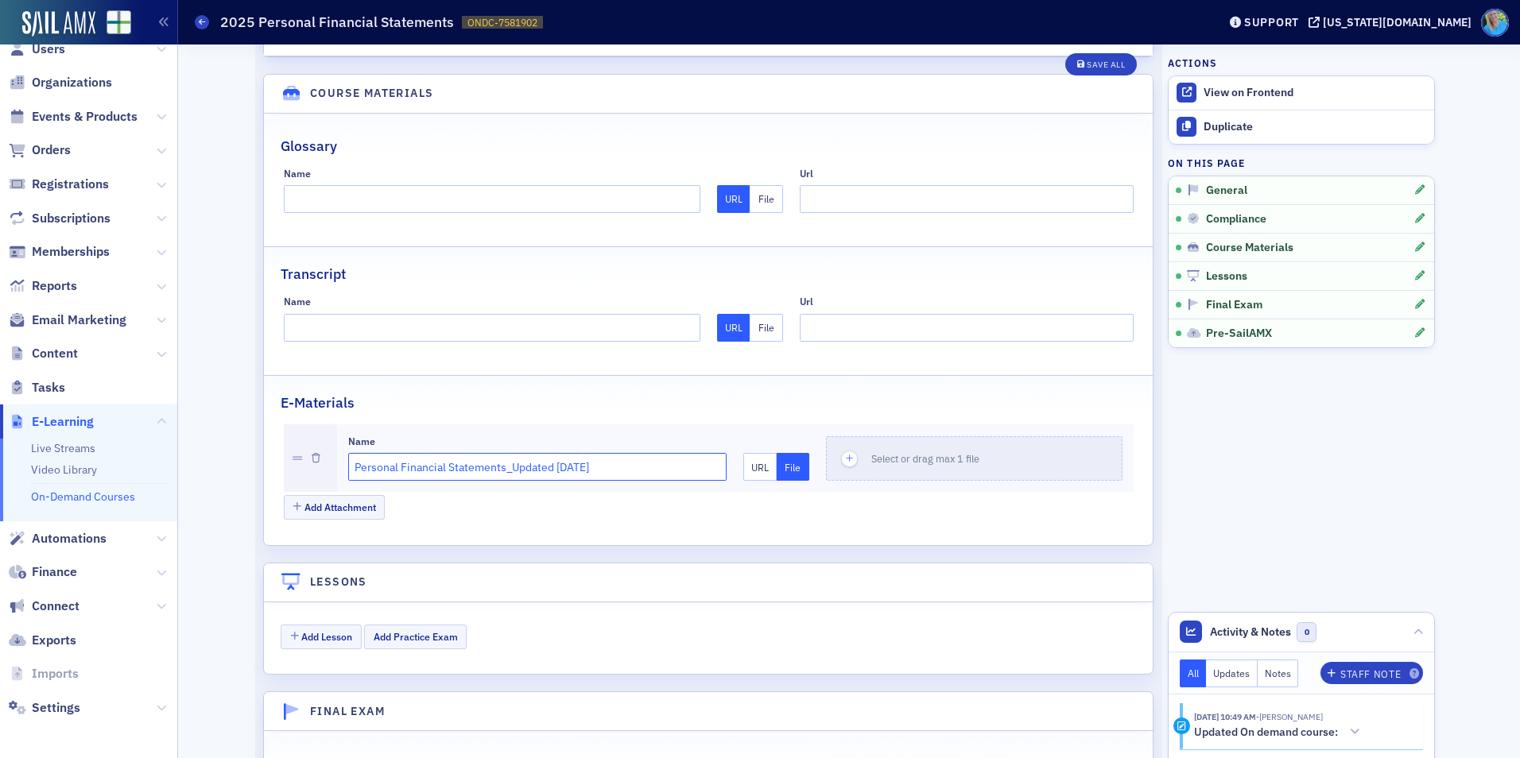
drag, startPoint x: 614, startPoint y: 444, endPoint x: 399, endPoint y: 448, distance: 214.7
click at [470, 453] on input "Personal Financial Statements_Updated 4.10.25" at bounding box center [537, 467] width 379 height 28
drag, startPoint x: 399, startPoint y: 448, endPoint x: 338, endPoint y: 448, distance: 61.2
click at [338, 448] on div "Name Personal Financial Statements_Updated 4.10.25 URL File Select or drag max …" at bounding box center [735, 459] width 797 height 68
click at [619, 453] on input "Personal Financial Statements_Updated 4.10.25" at bounding box center [537, 467] width 379 height 28
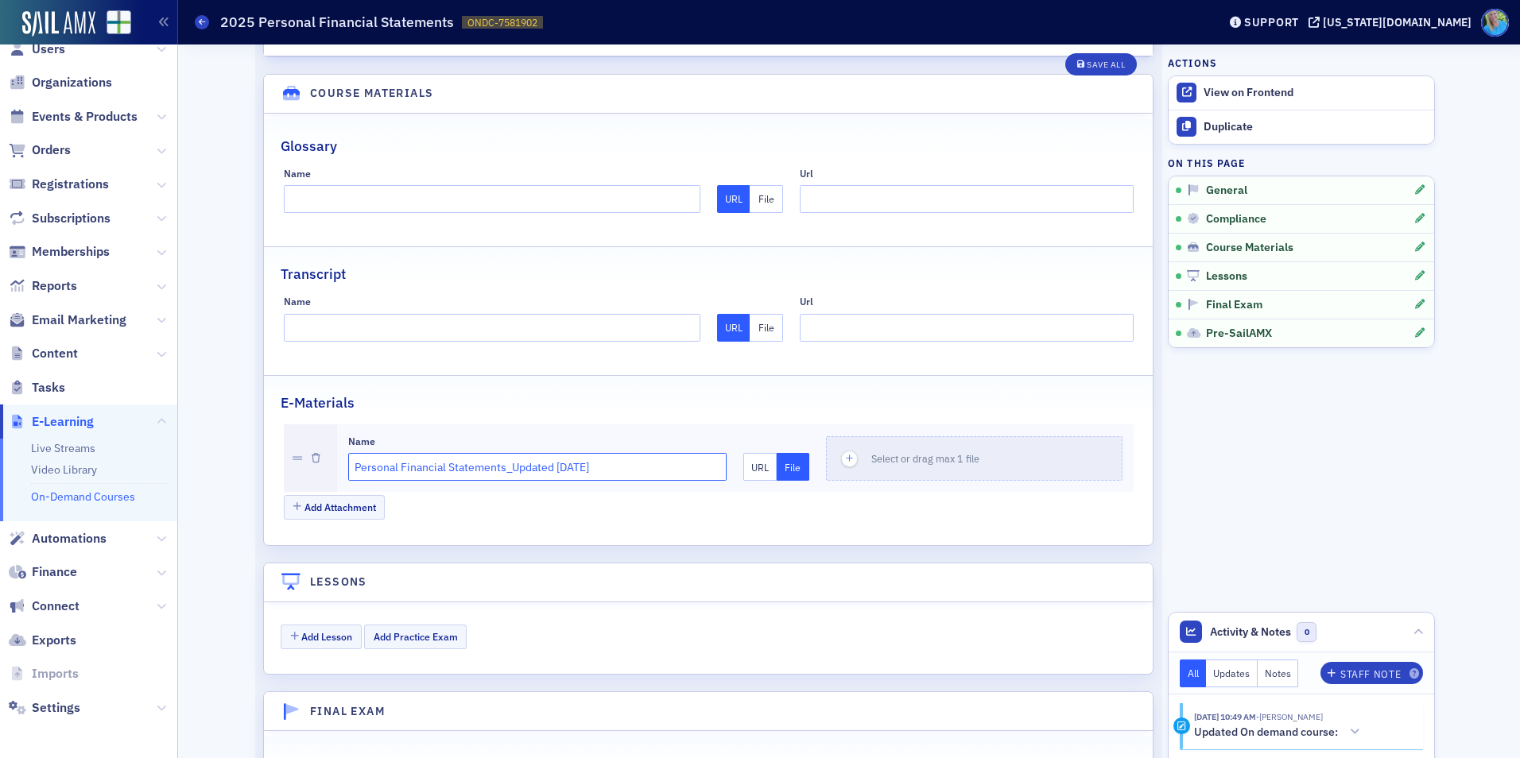
drag, startPoint x: 617, startPoint y: 448, endPoint x: 345, endPoint y: 444, distance: 271.9
click at [348, 453] on input "Personal Financial Statements_Updated 4.10.25" at bounding box center [537, 467] width 379 height 28
click at [356, 453] on input "M" at bounding box center [537, 467] width 379 height 28
type input "Materials"
click at [843, 452] on icon "button" at bounding box center [850, 459] width 14 height 14
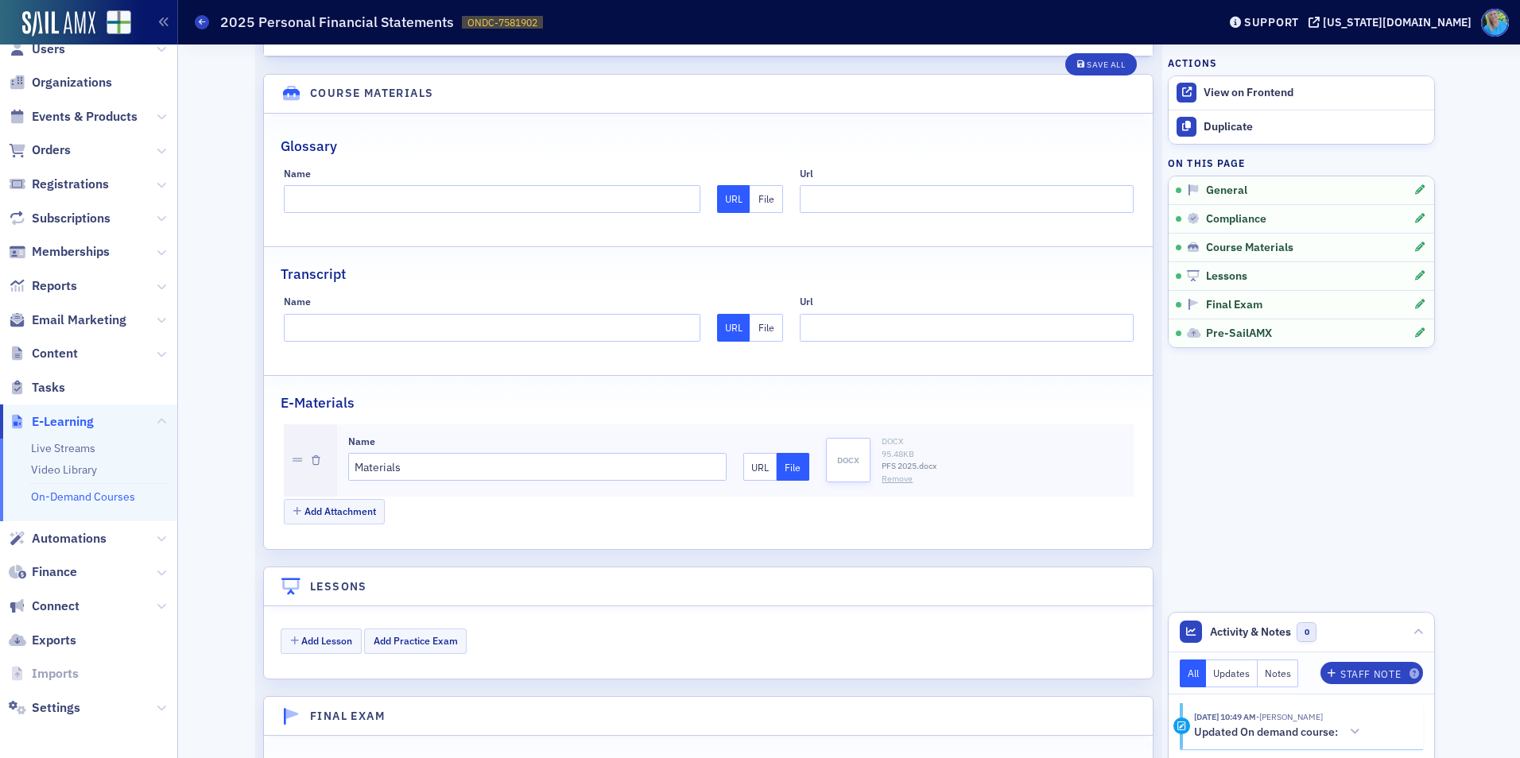
click at [1169, 405] on aside "Actions View on Frontend Duplicate On this page General Compliance Course Mater…" at bounding box center [1301, 482] width 267 height 4239
click at [1092, 69] on div "Save All" at bounding box center [1106, 64] width 38 height 9
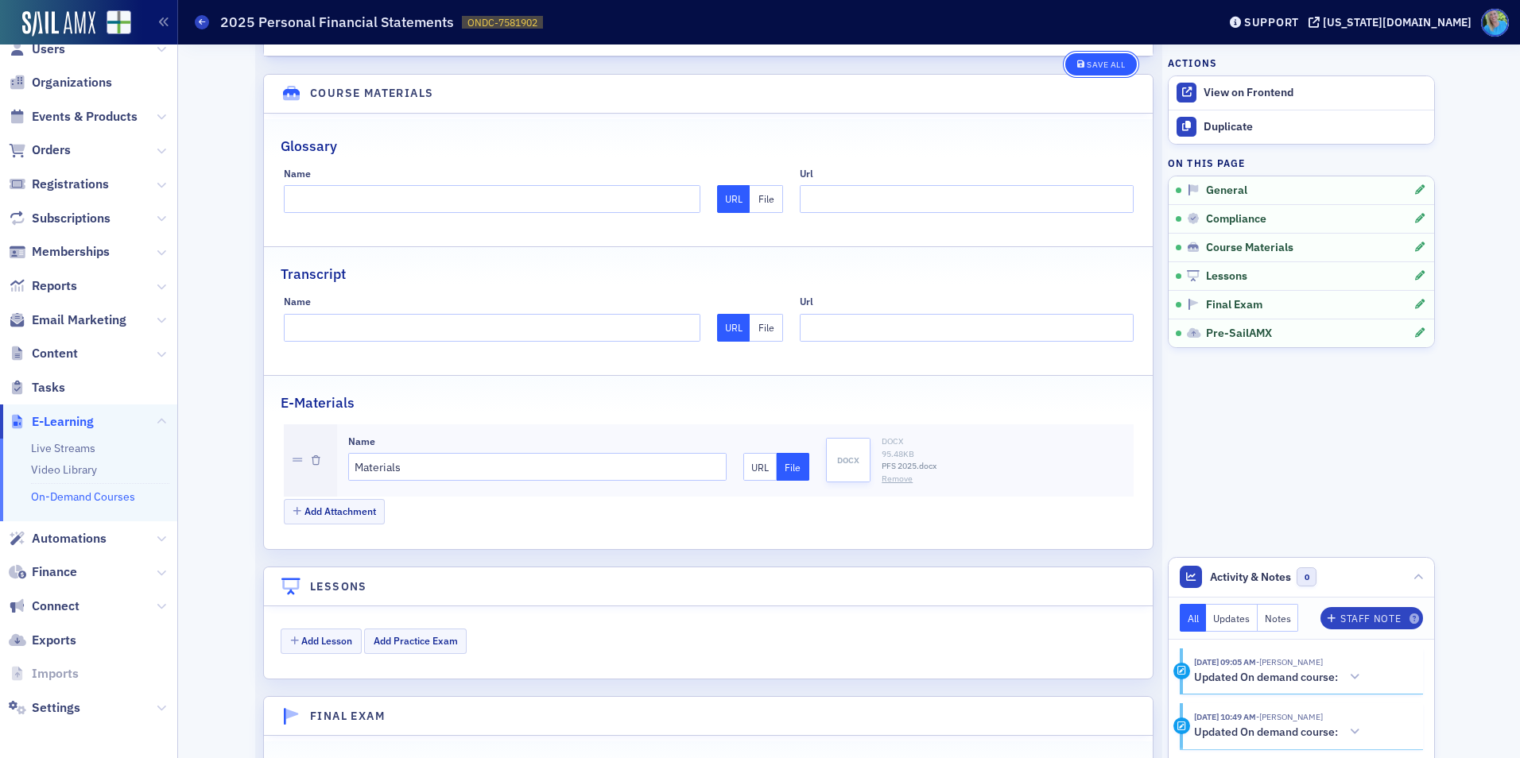
click at [1089, 64] on div "Save All" at bounding box center [1106, 64] width 38 height 9
click at [79, 494] on link "On-Demand Courses" at bounding box center [83, 497] width 104 height 14
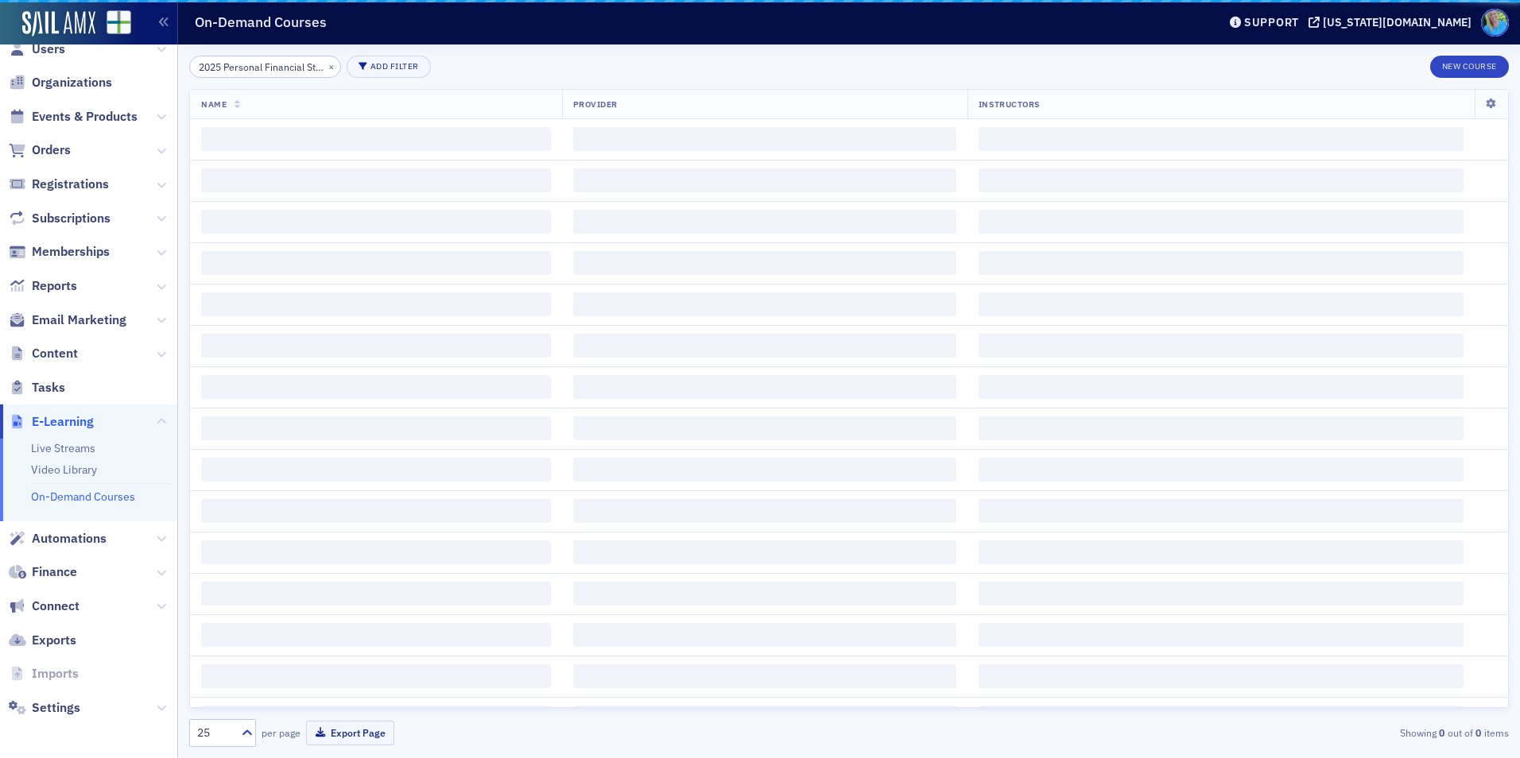
scroll to position [0, 52]
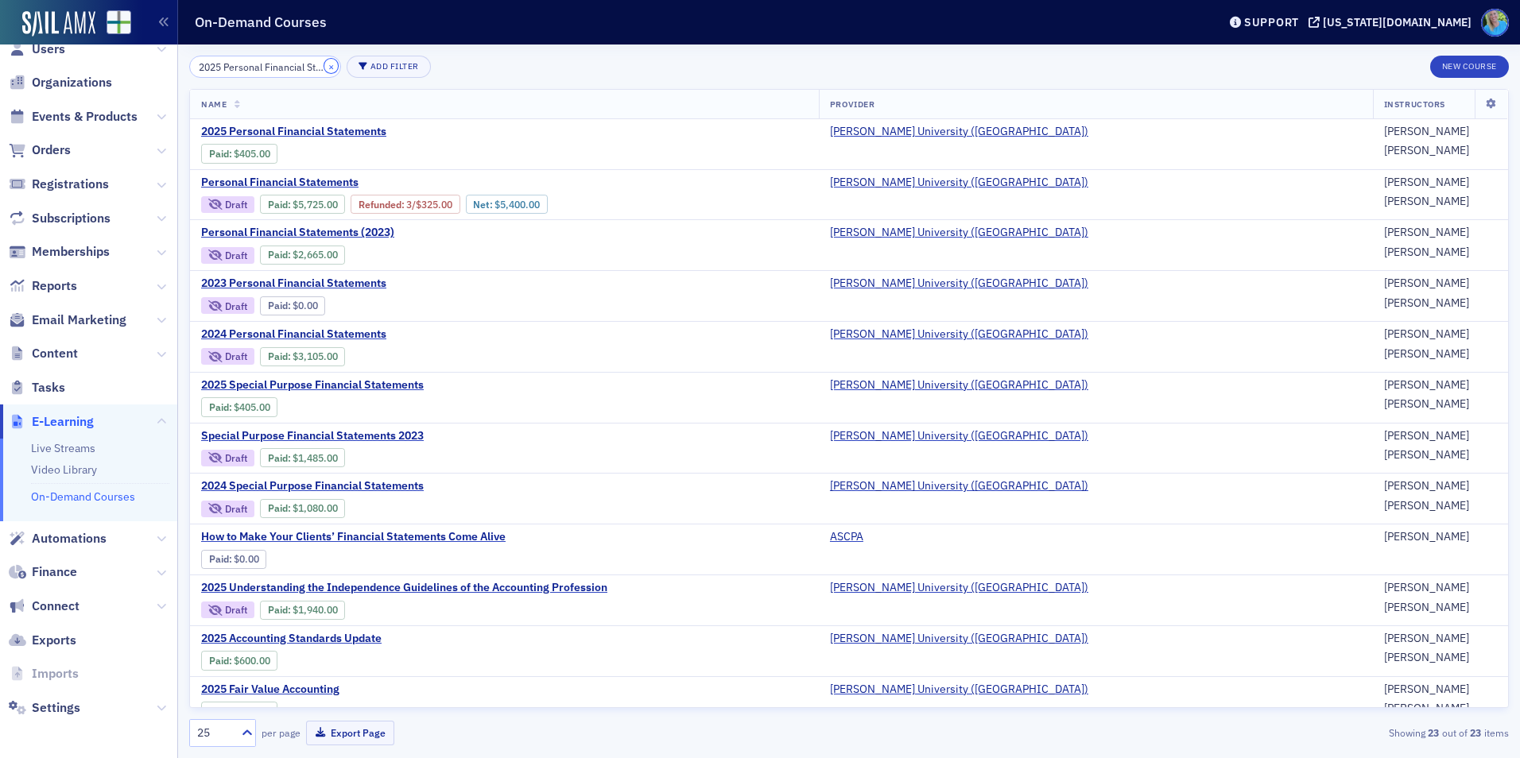
click at [324, 68] on button "×" at bounding box center [331, 66] width 14 height 14
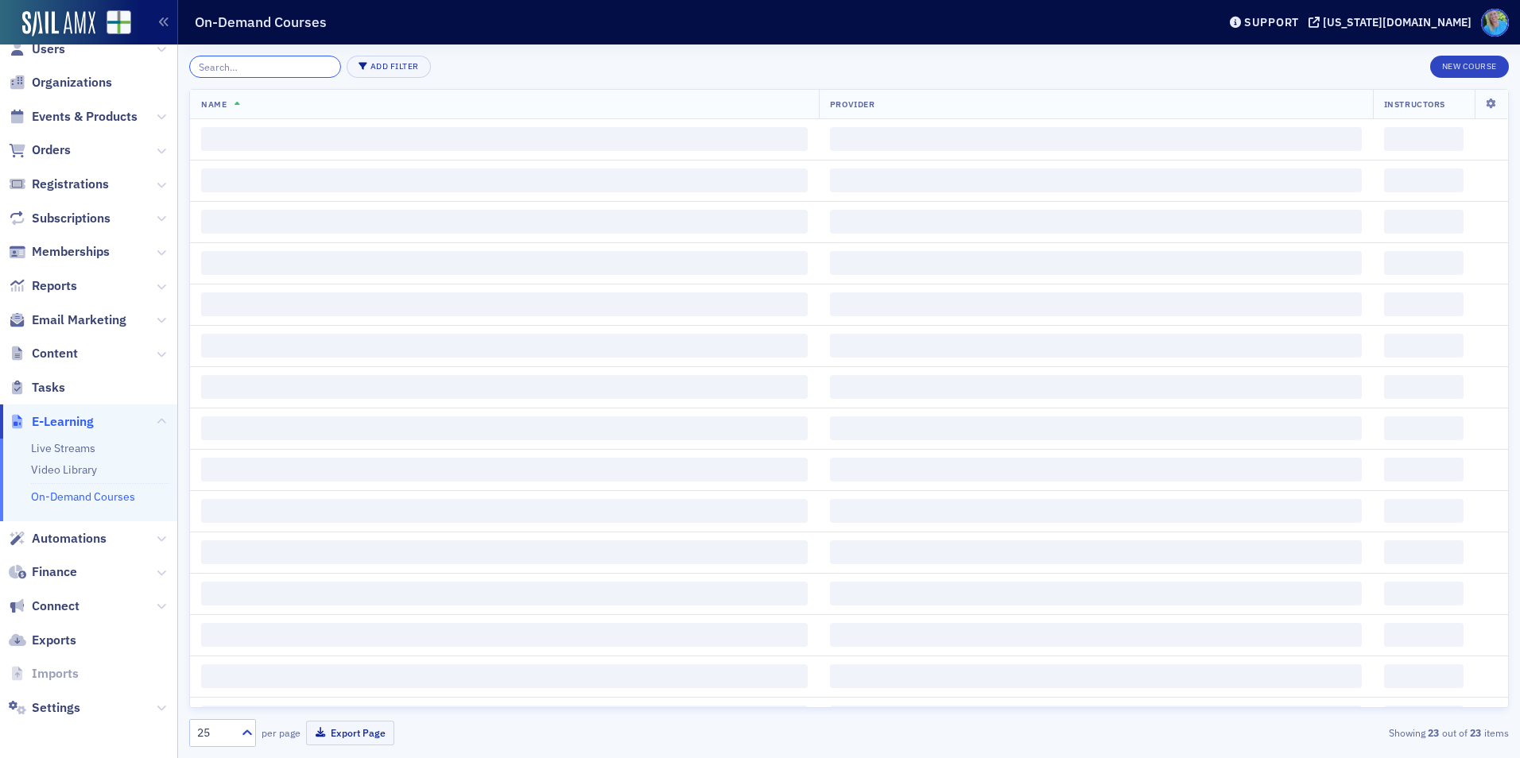
click at [312, 65] on input "search" at bounding box center [265, 67] width 152 height 22
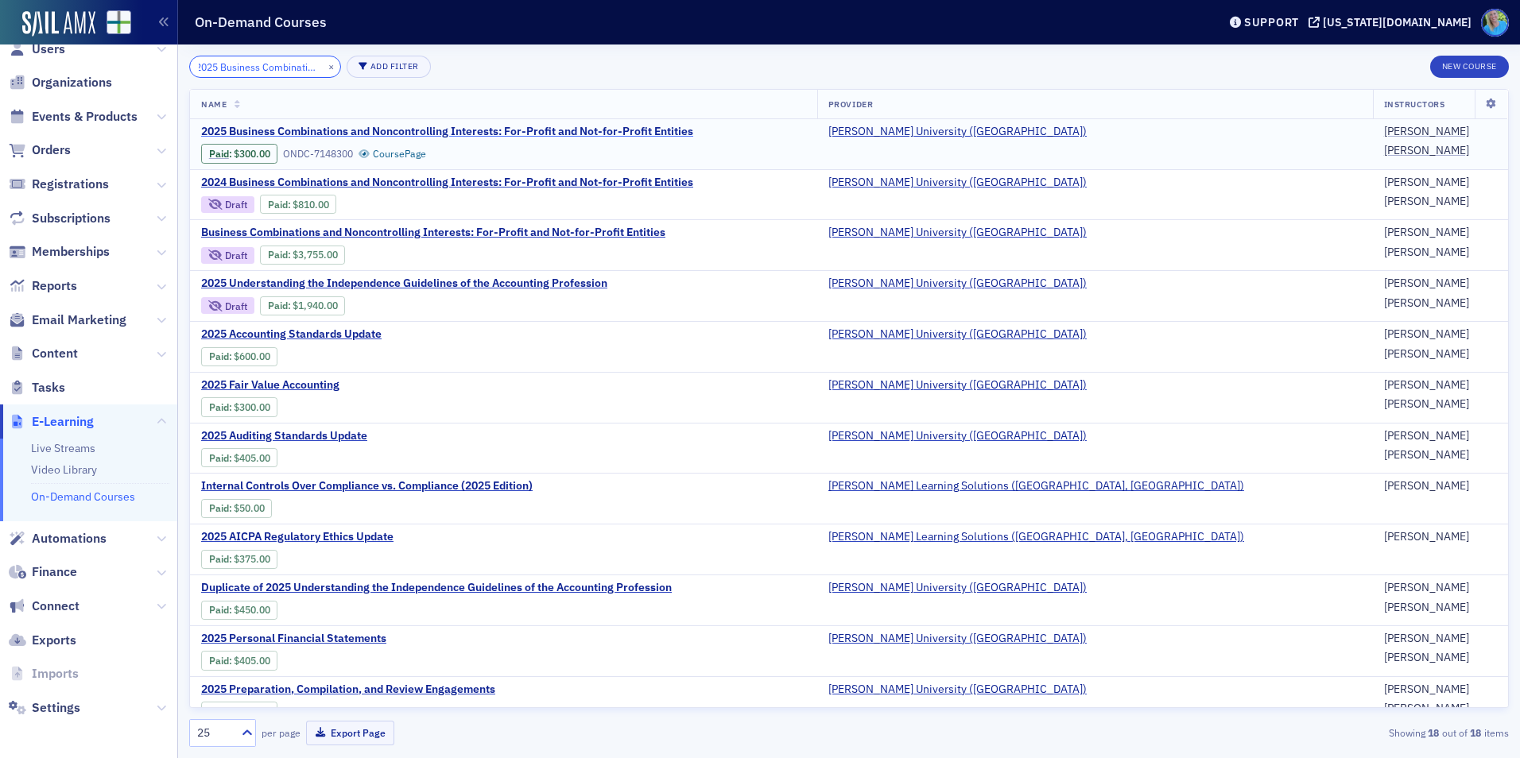
type input "2025 Business Combinations"
click at [351, 127] on span "2025 Business Combinations and Noncontrolling Interests: For-Profit and Not-for…" at bounding box center [447, 132] width 492 height 14
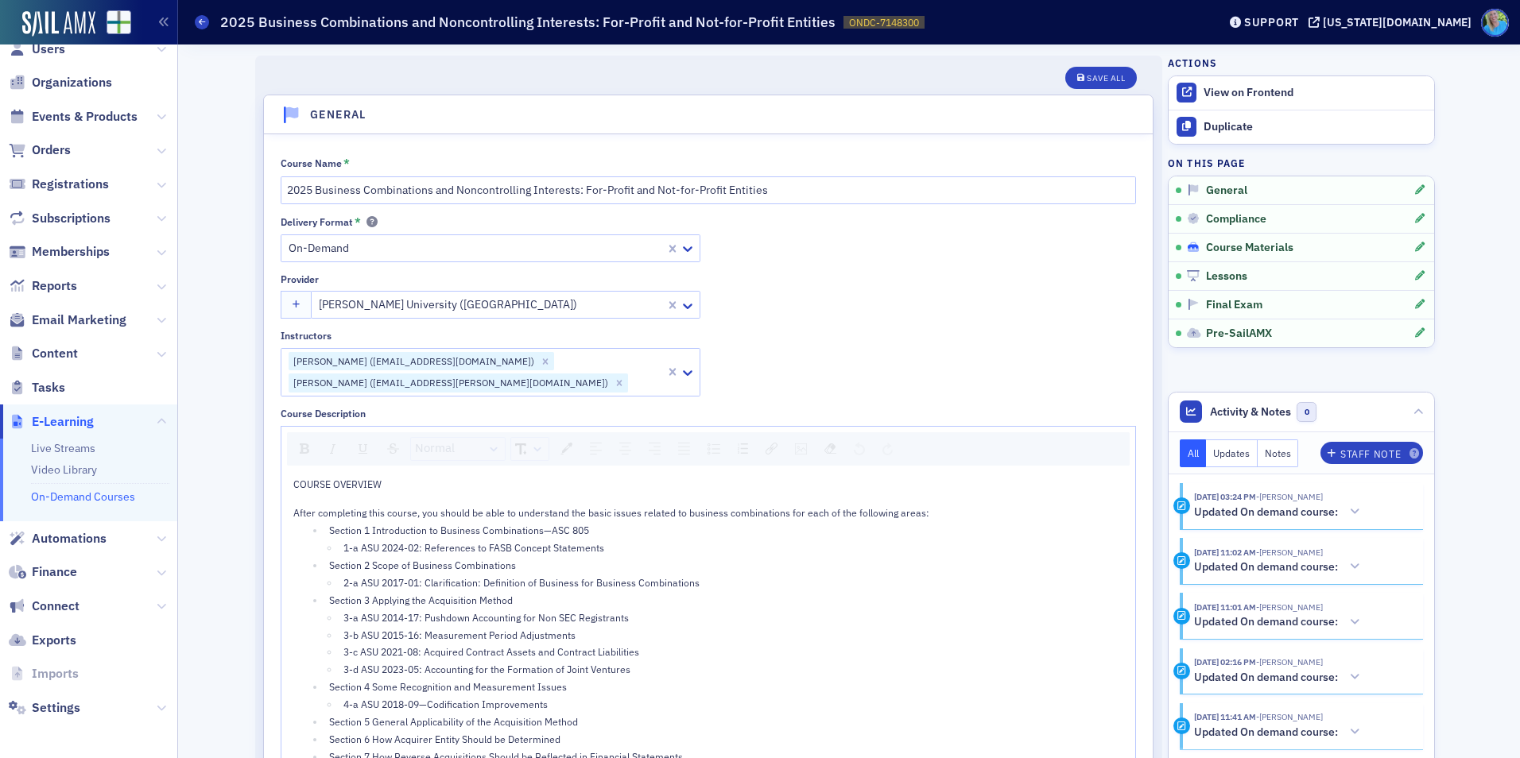
click at [1243, 250] on span "Course Materials" at bounding box center [1249, 248] width 87 height 14
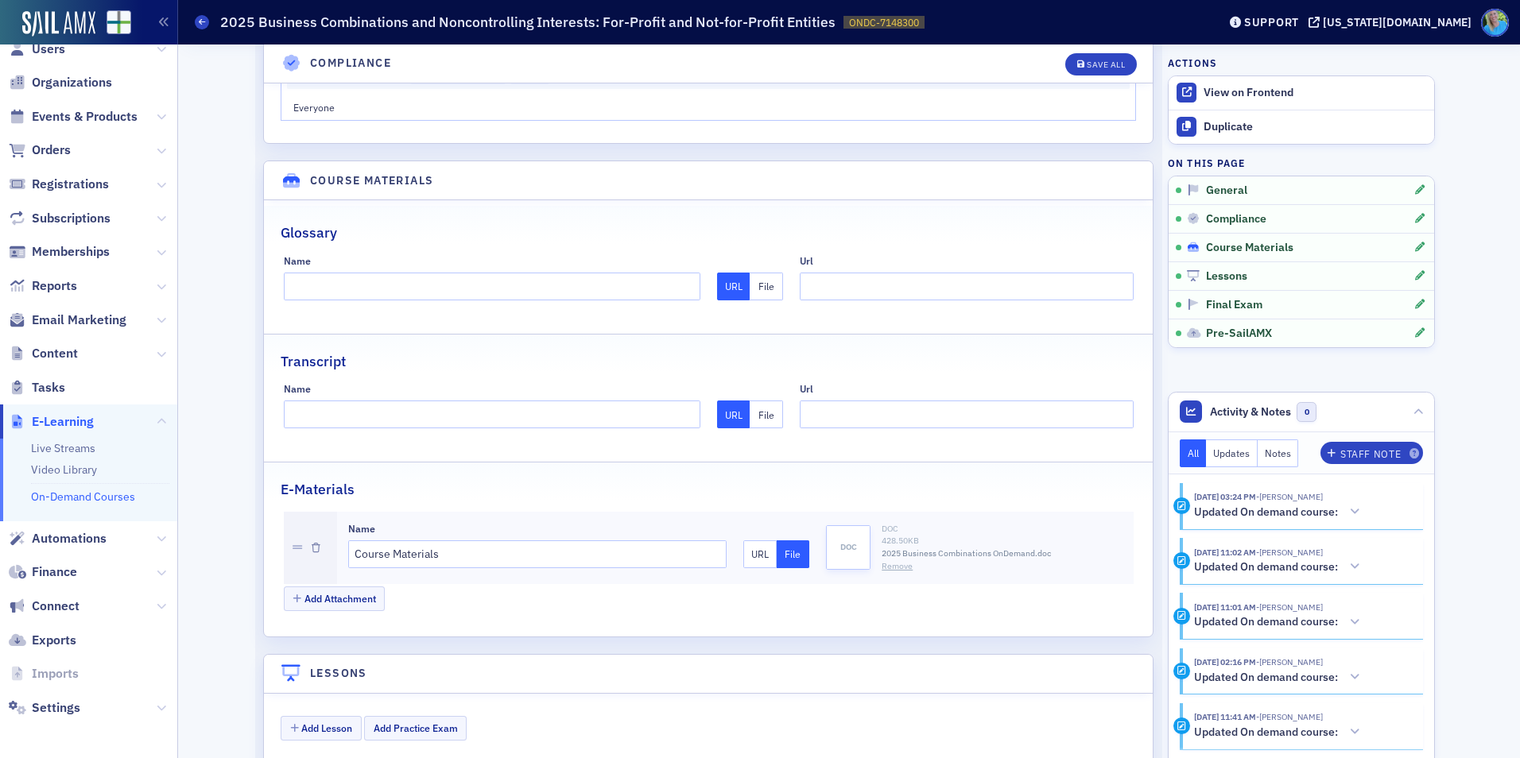
scroll to position [2201, 0]
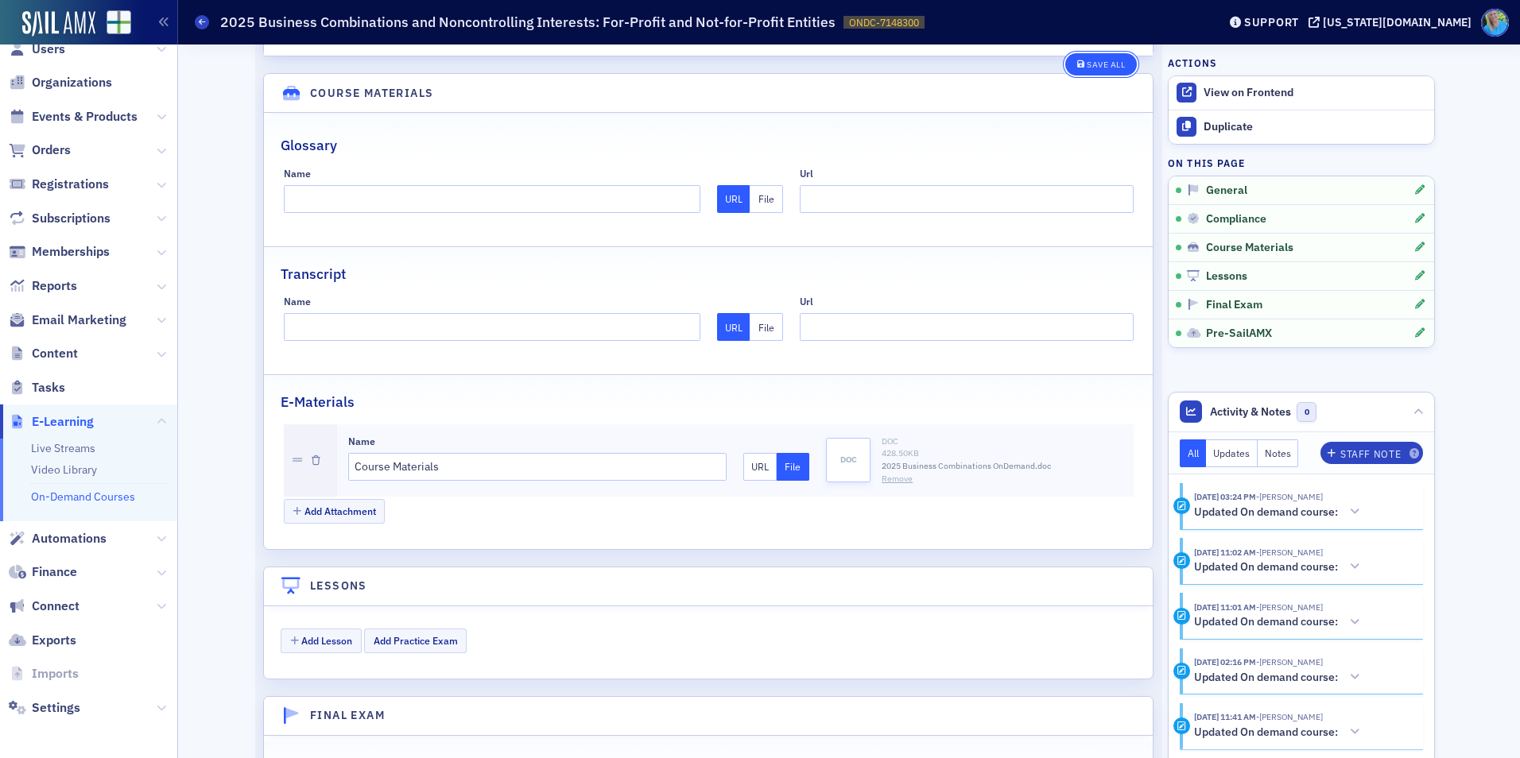
click at [1100, 70] on button "Save All" at bounding box center [1101, 64] width 72 height 22
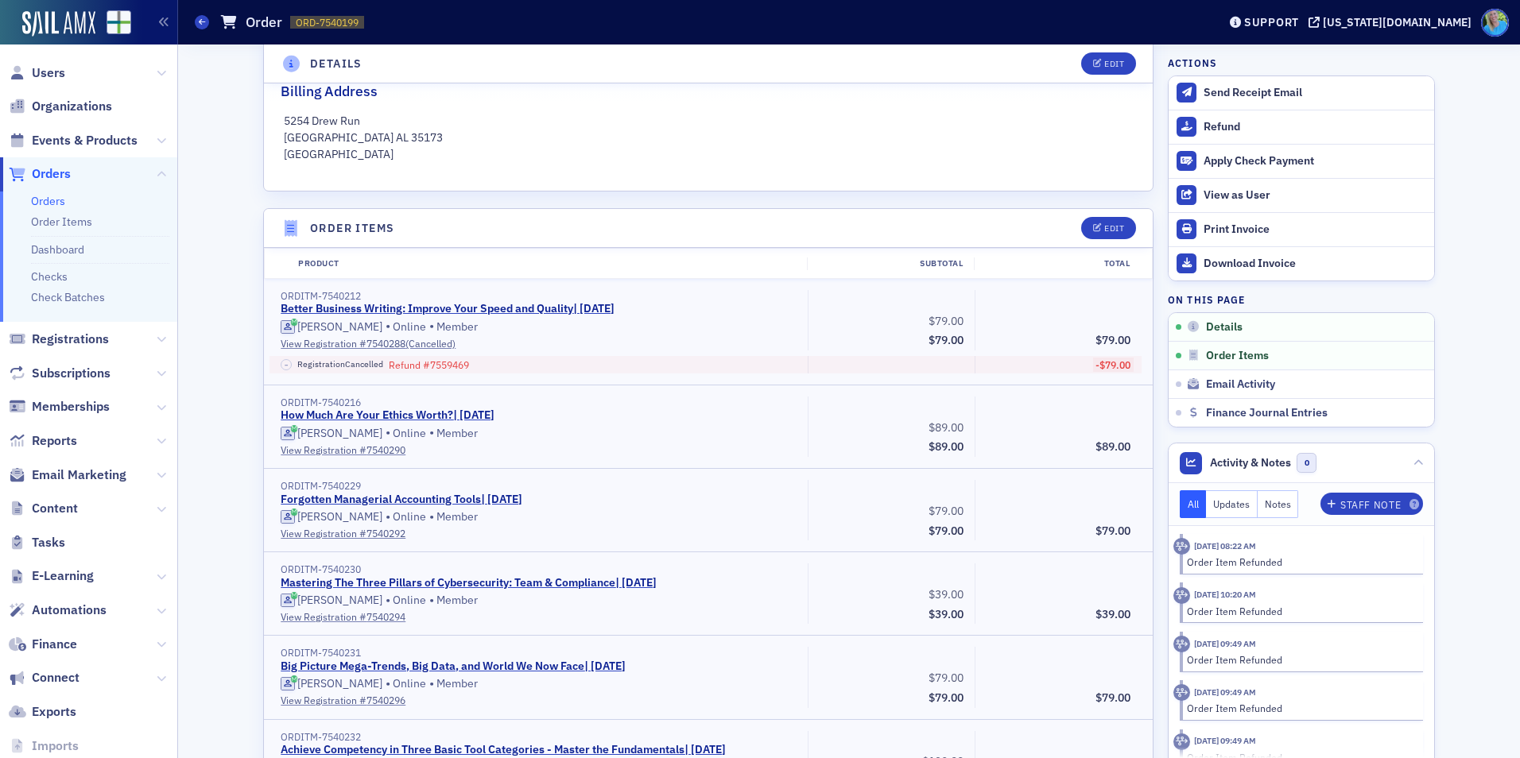
scroll to position [238, 0]
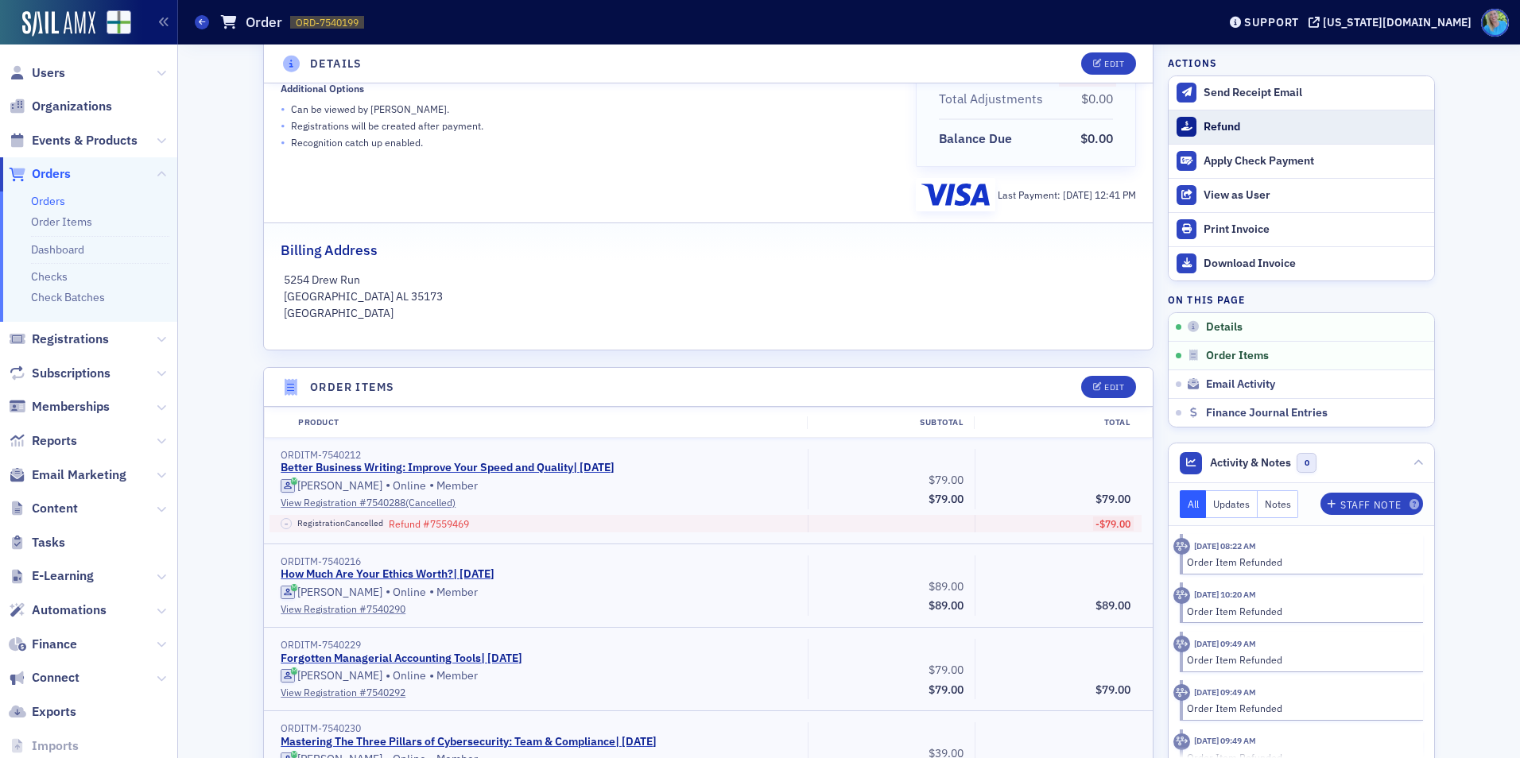
click at [1204, 132] on div "Refund" at bounding box center [1315, 127] width 223 height 14
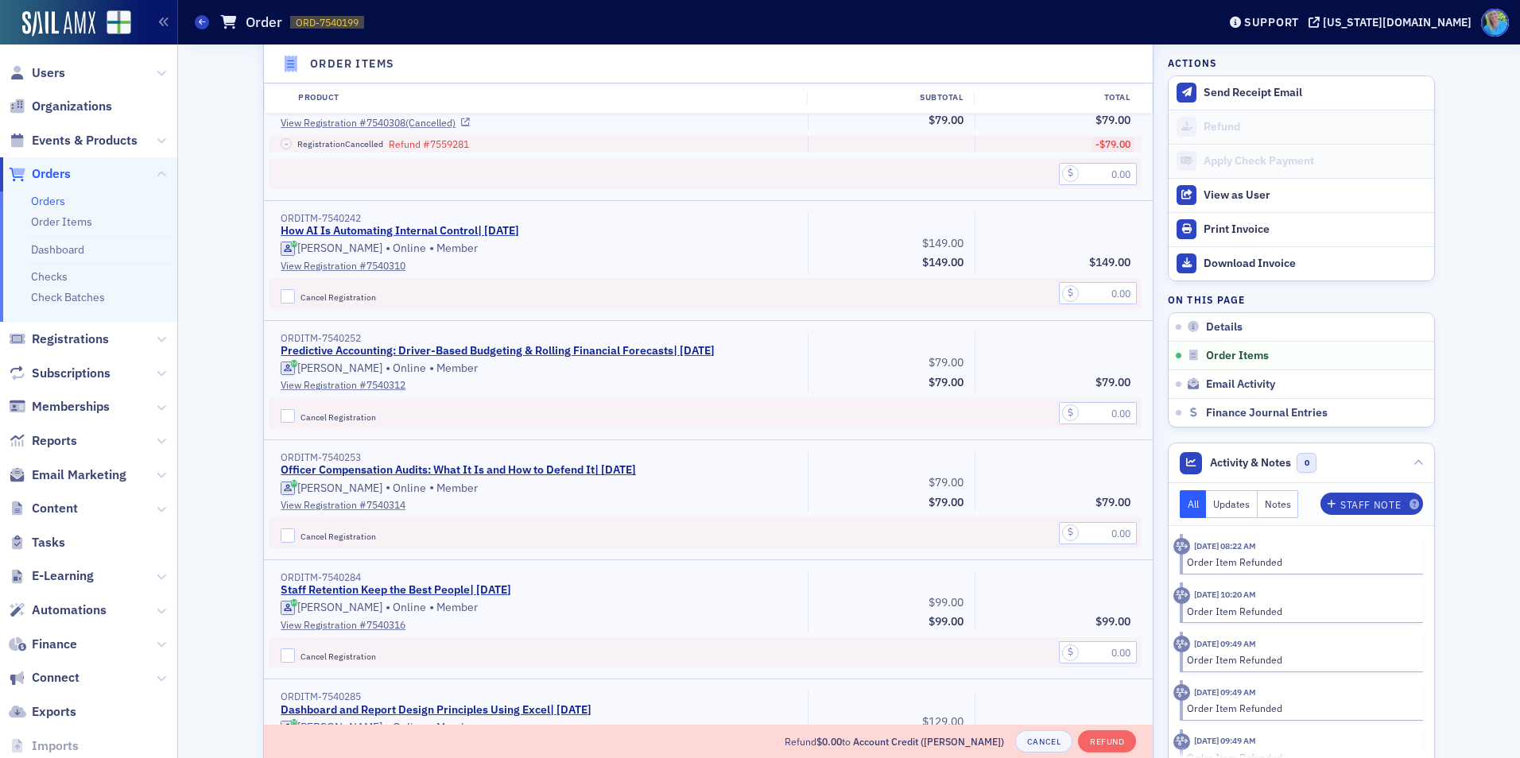
scroll to position [2143, 0]
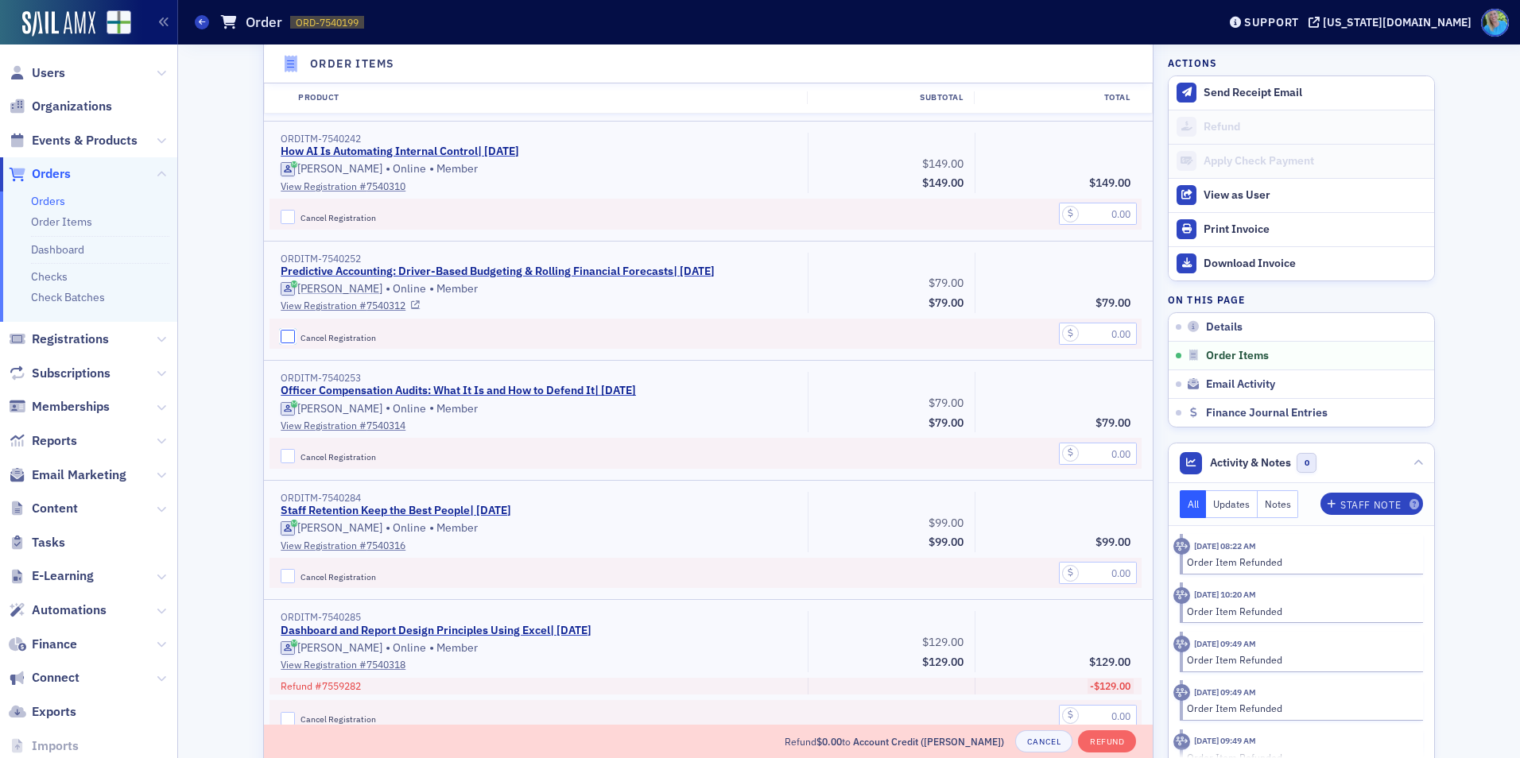
click at [281, 332] on input "Cancel Registration" at bounding box center [288, 337] width 14 height 14
checkbox input "true"
click at [1086, 340] on input "text" at bounding box center [1098, 334] width 78 height 22
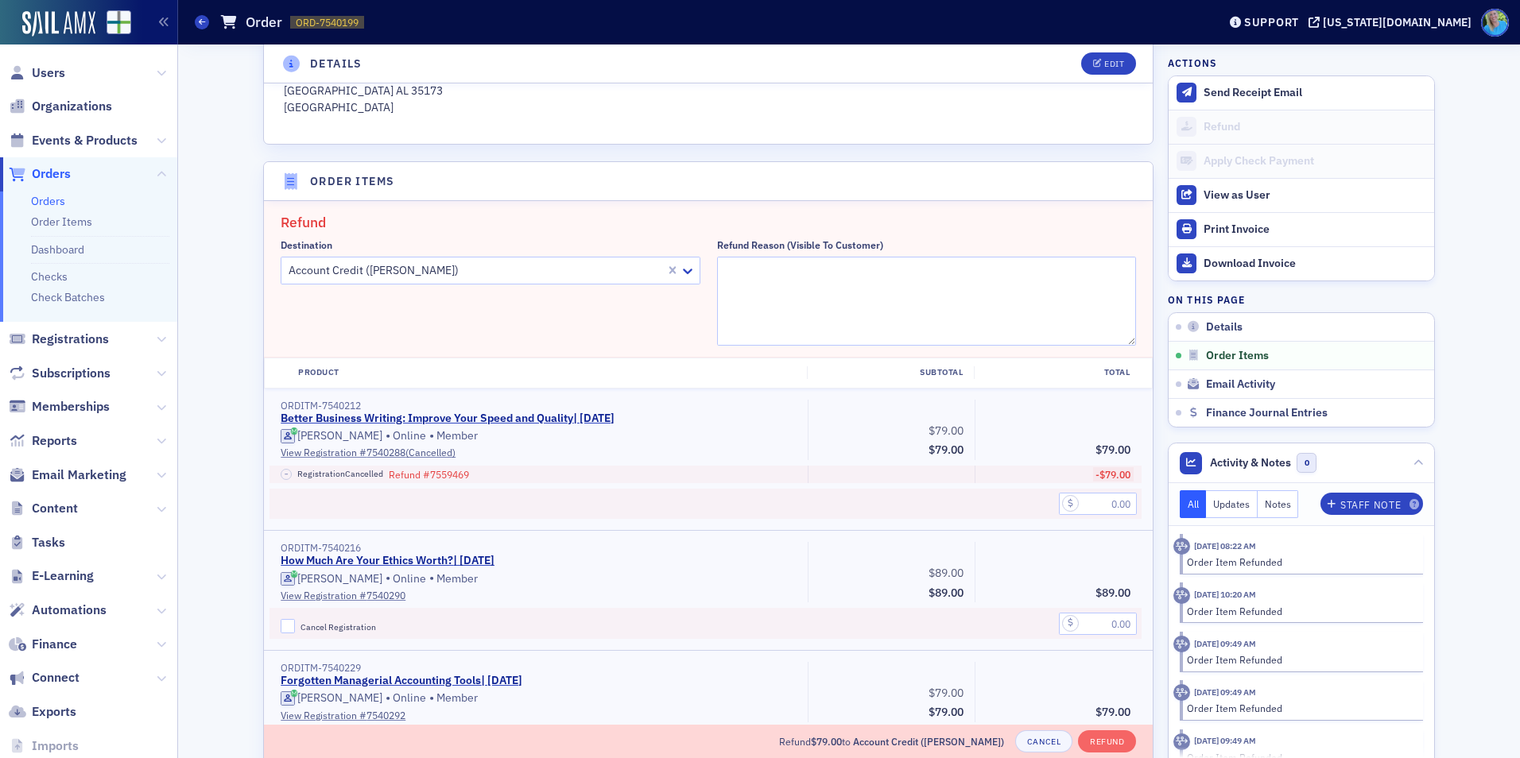
scroll to position [235, 0]
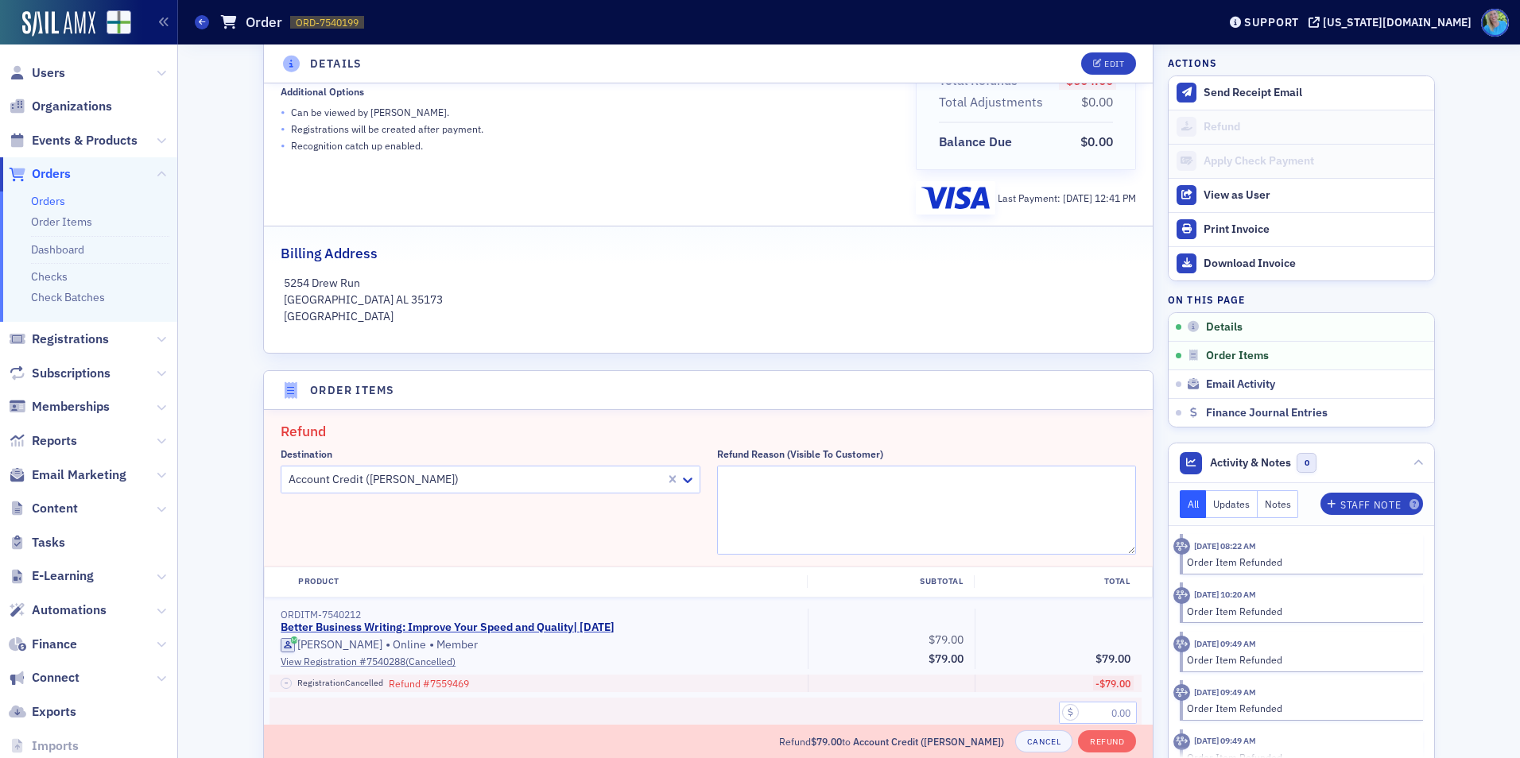
type input "79.00"
drag, startPoint x: 769, startPoint y: 464, endPoint x: 765, endPoint y: 475, distance: 11.8
click at [769, 465] on div "Refund Reason (Visible to Customer)" at bounding box center [927, 501] width 420 height 107
click at [761, 475] on textarea "Refund Reason (Visible to Customer)" at bounding box center [927, 510] width 420 height 89
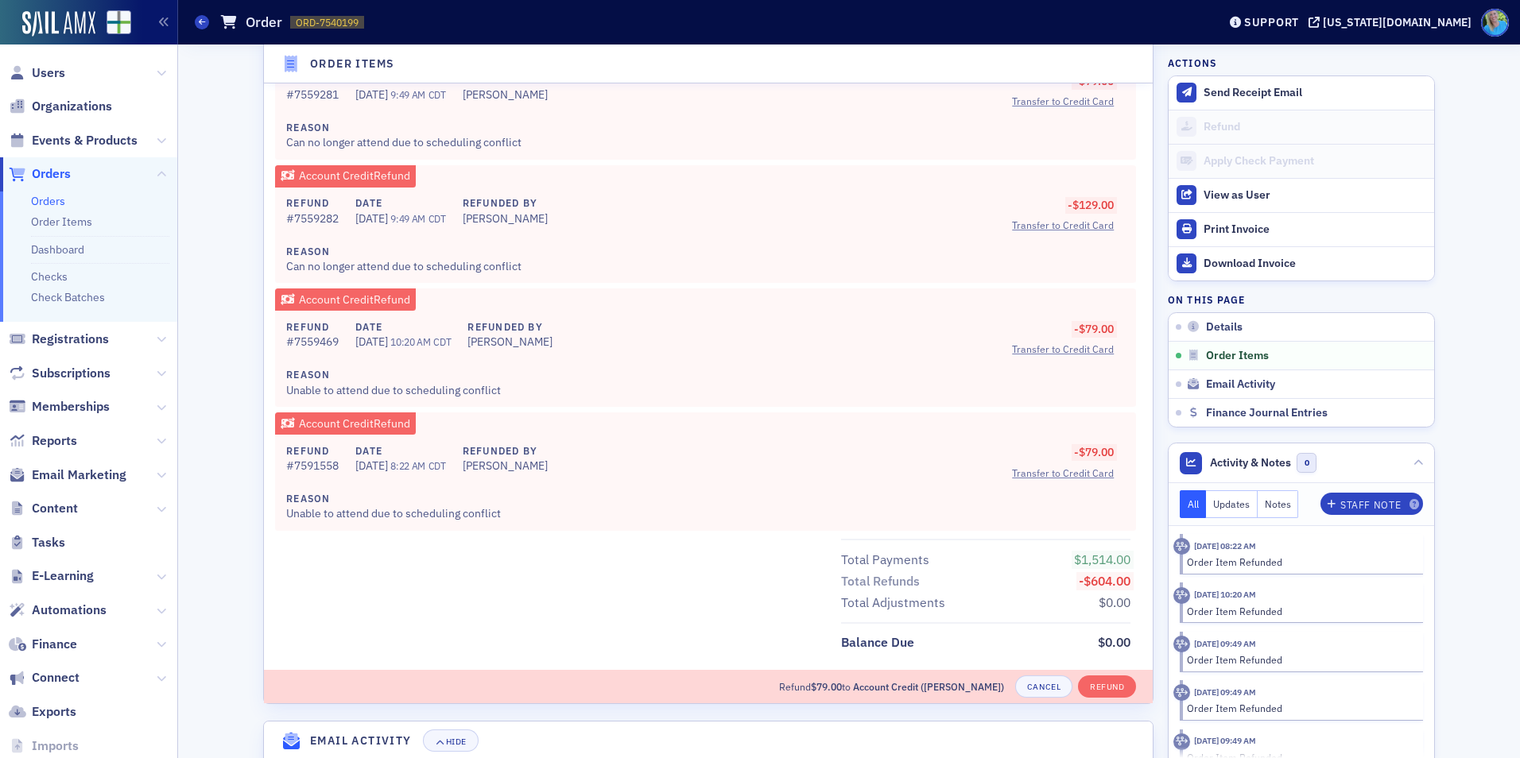
scroll to position [3336, 0]
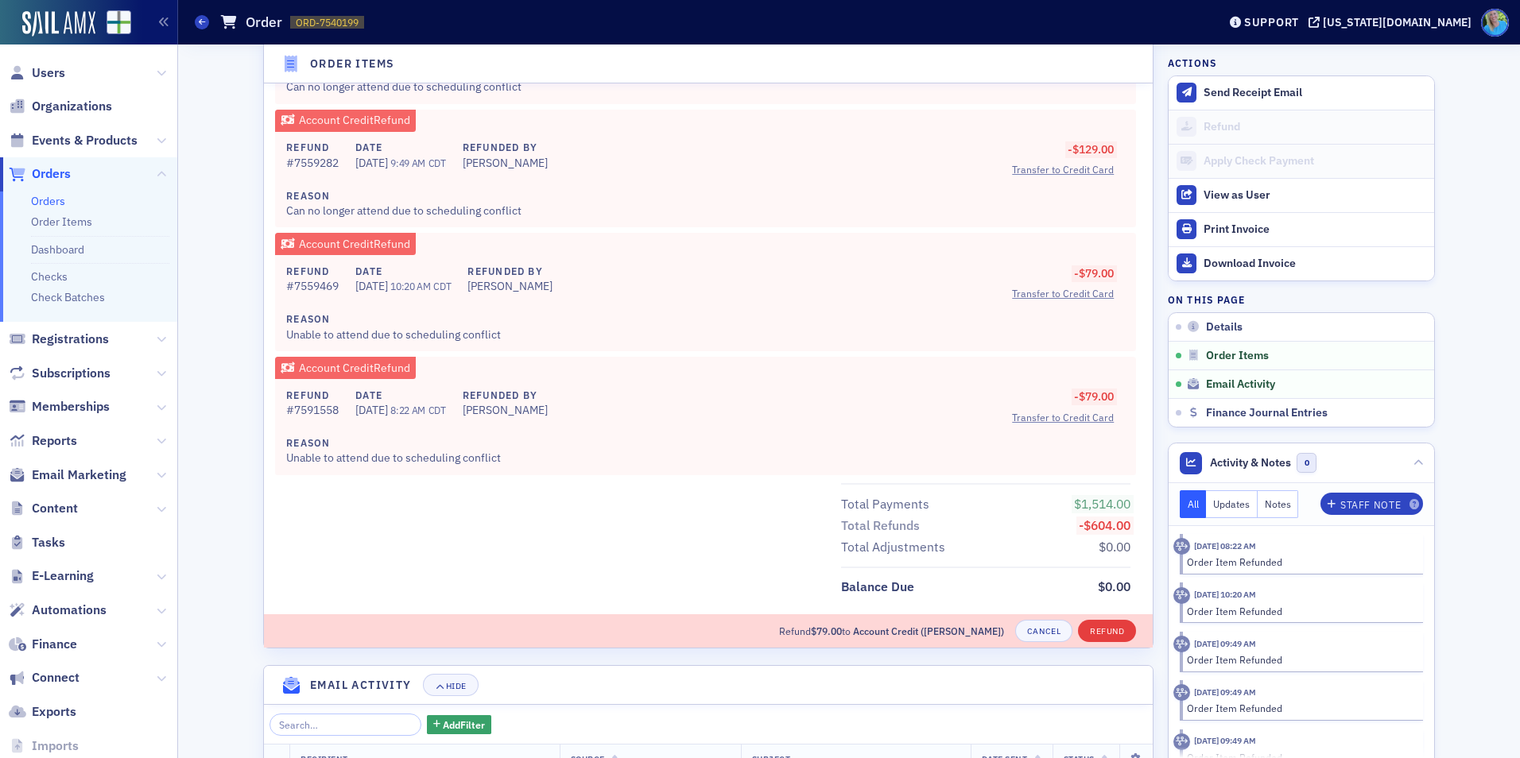
type textarea "Can no longer attend"
click at [1120, 626] on button "Refund" at bounding box center [1107, 631] width 58 height 22
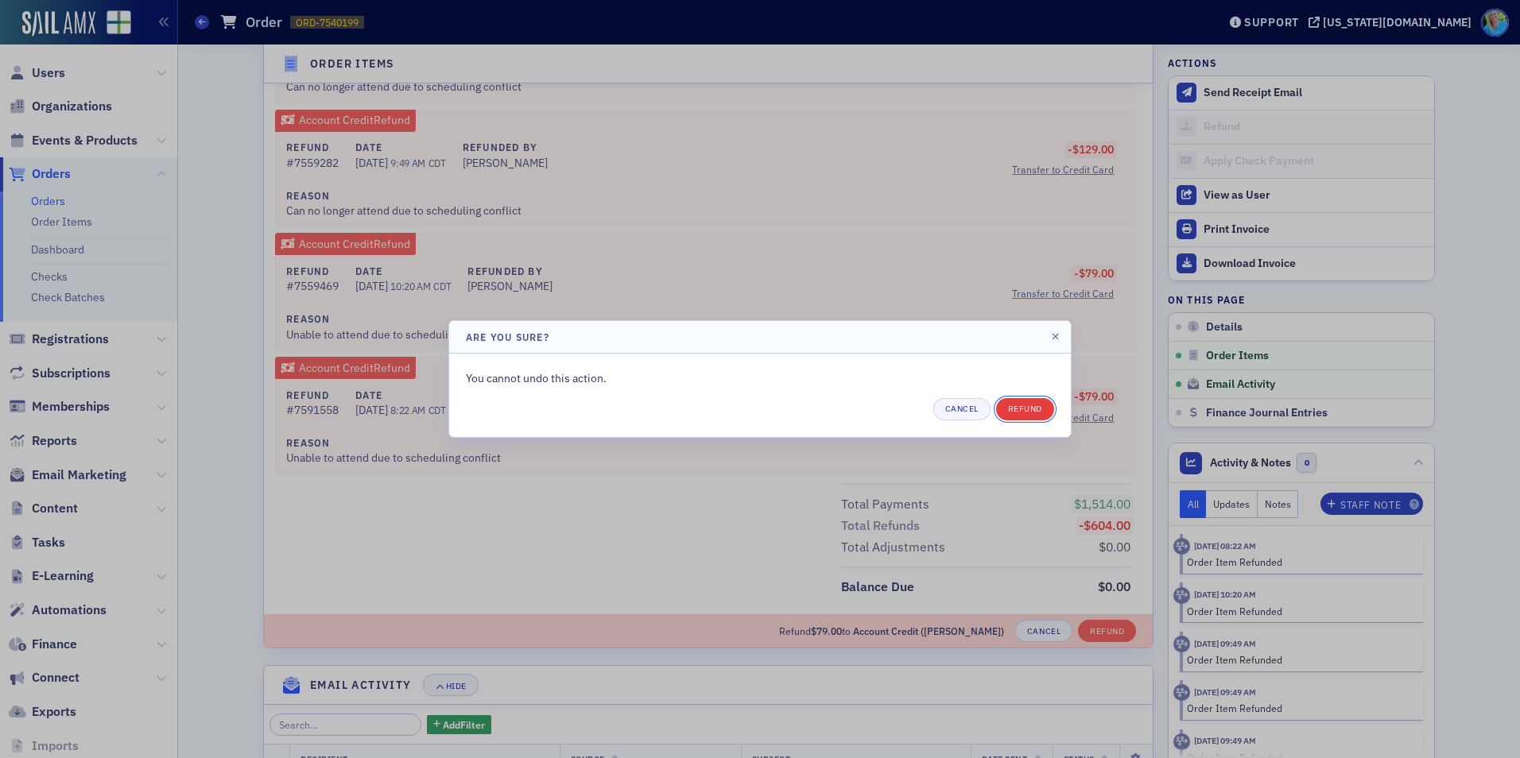
click at [1024, 412] on button "Refund" at bounding box center [1025, 409] width 58 height 22
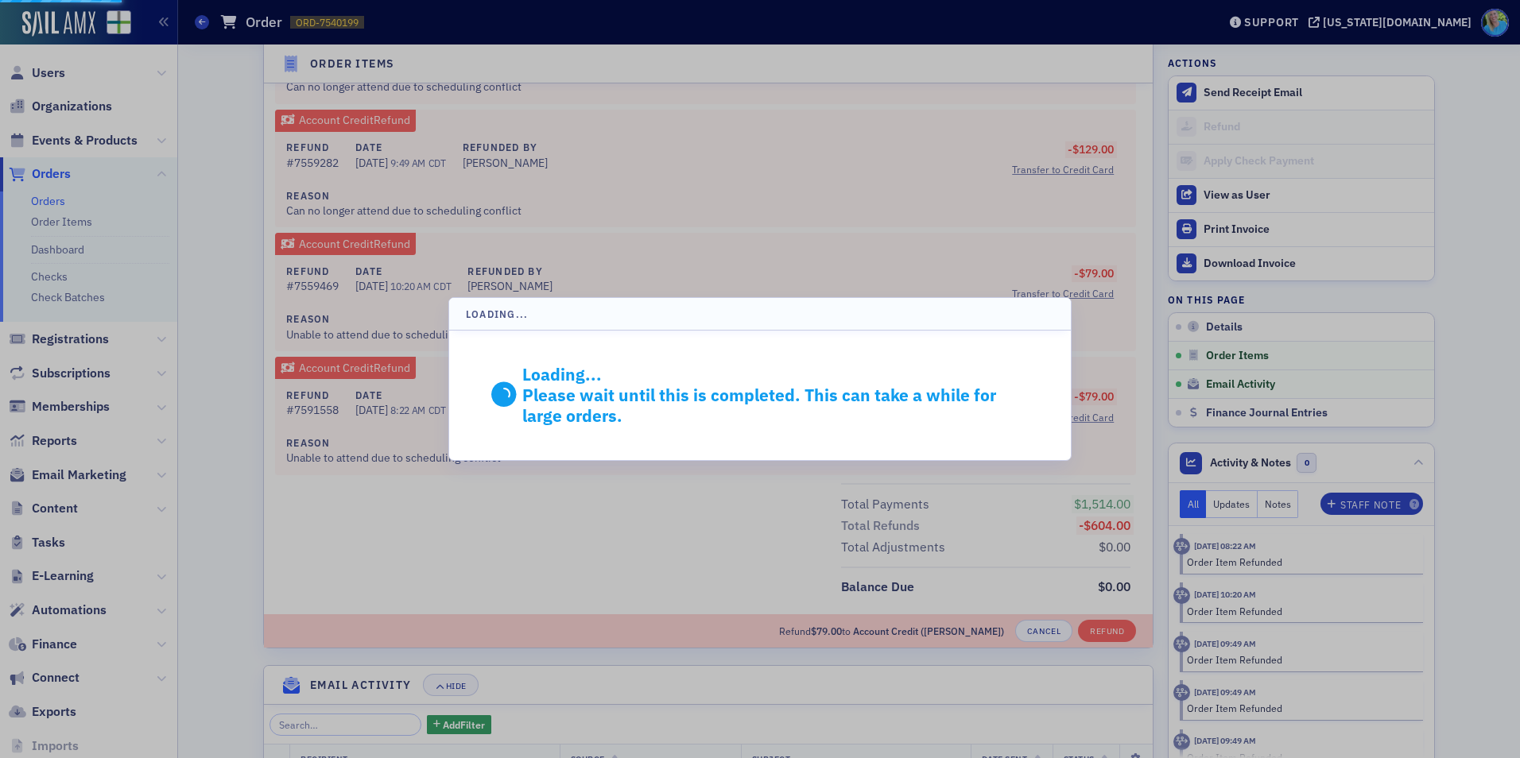
scroll to position [2775, 0]
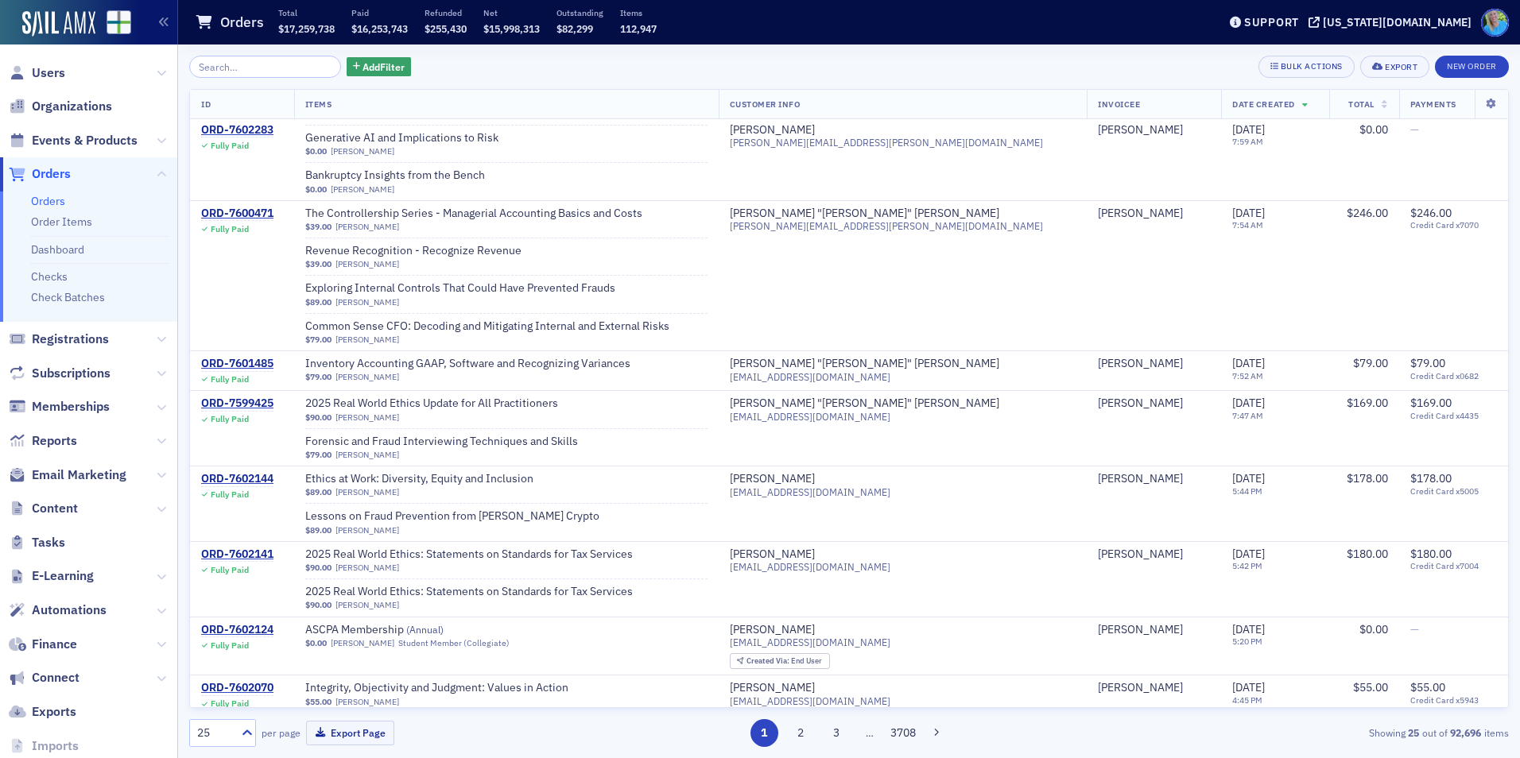
scroll to position [843, 0]
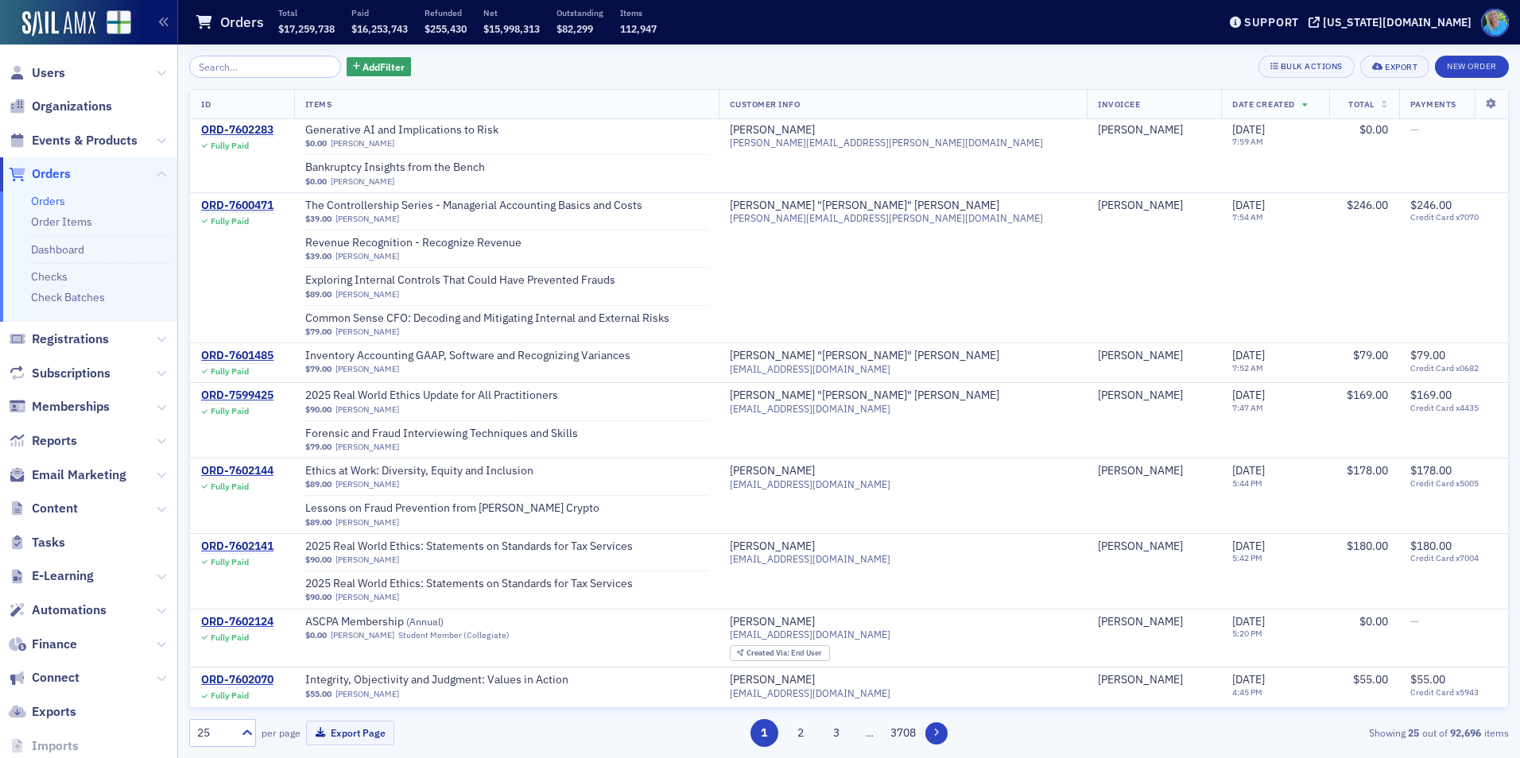
click at [932, 736] on button at bounding box center [936, 734] width 22 height 22
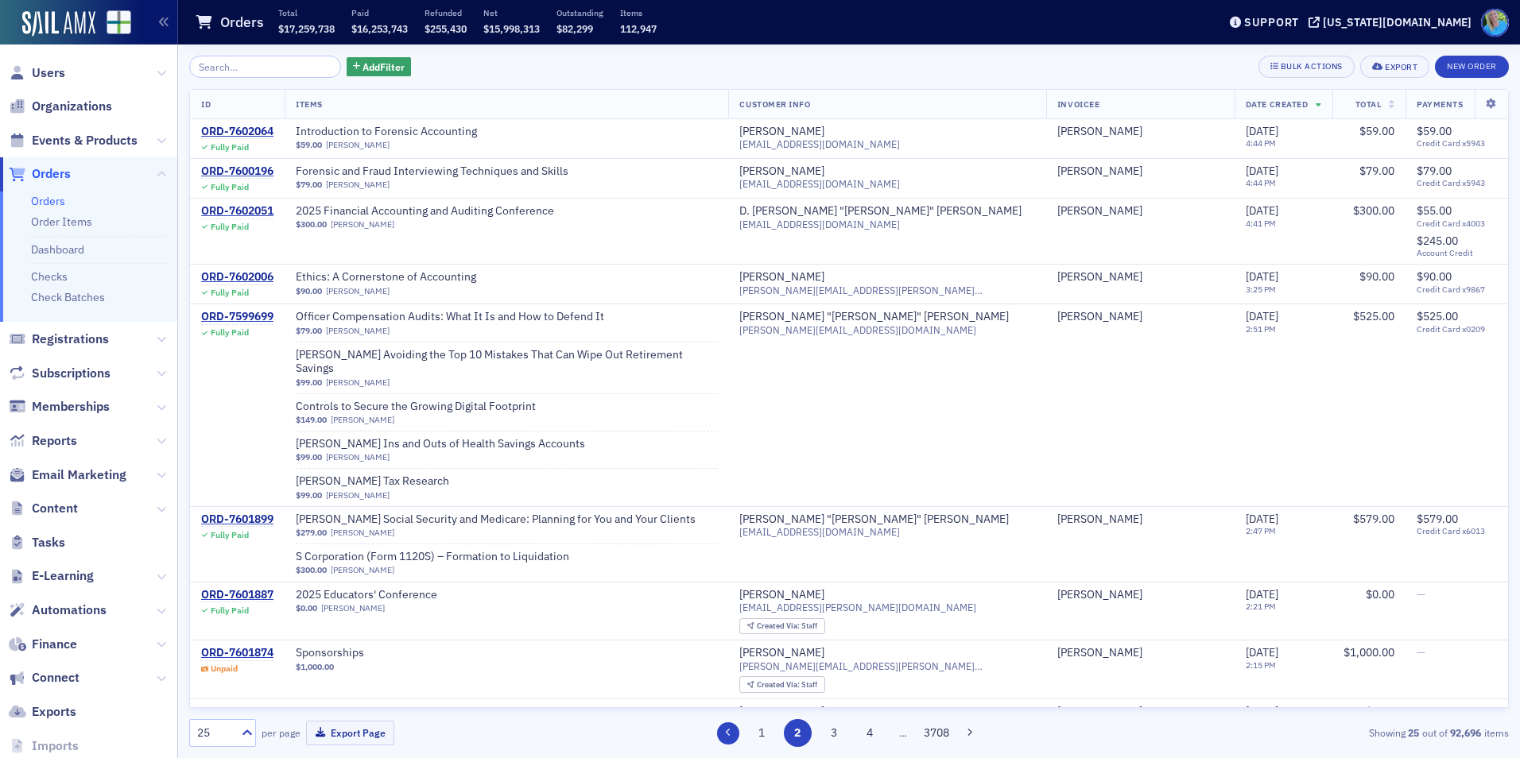
click at [729, 733] on icon at bounding box center [728, 733] width 6 height 10
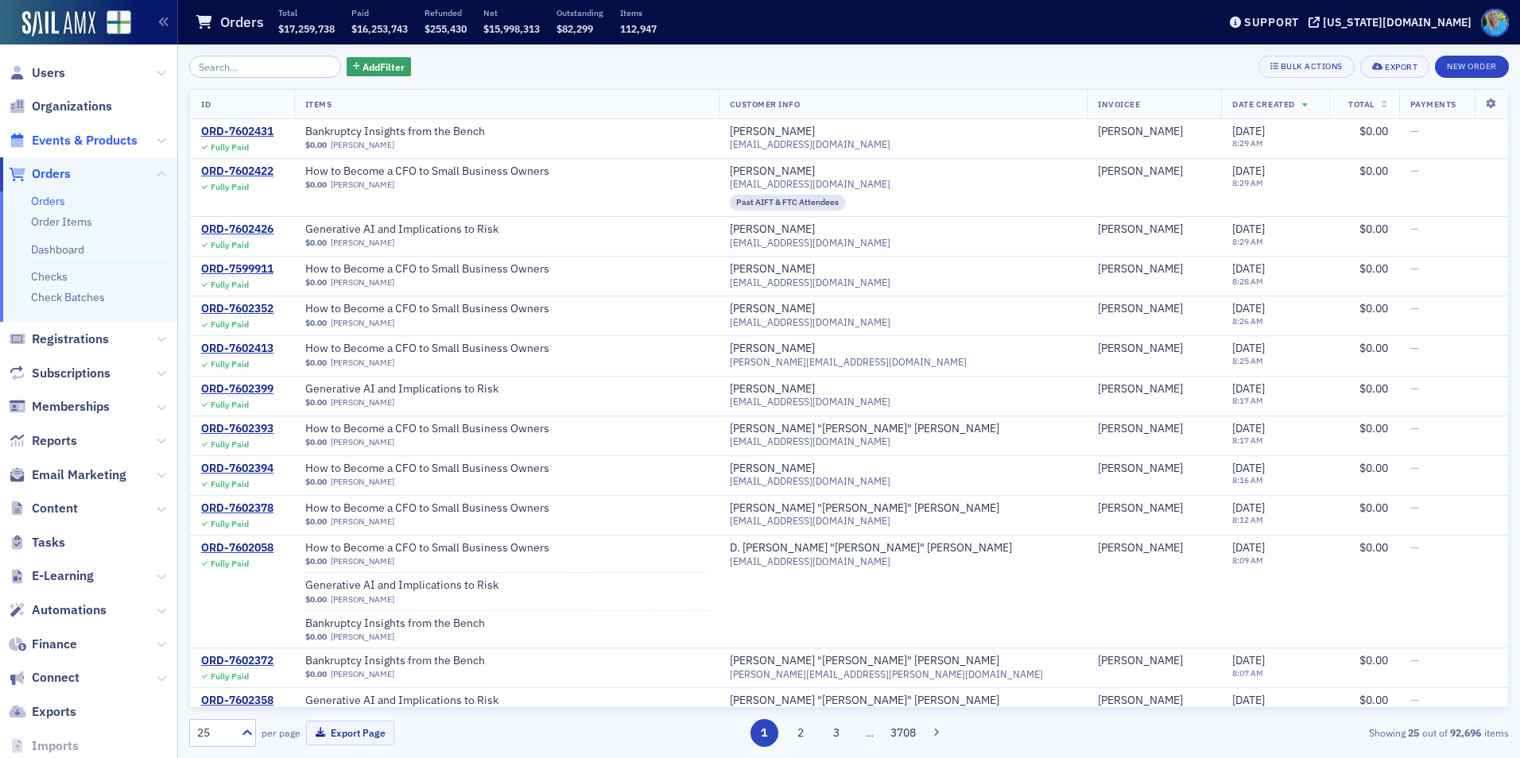
click at [98, 142] on span "Events & Products" at bounding box center [85, 140] width 106 height 17
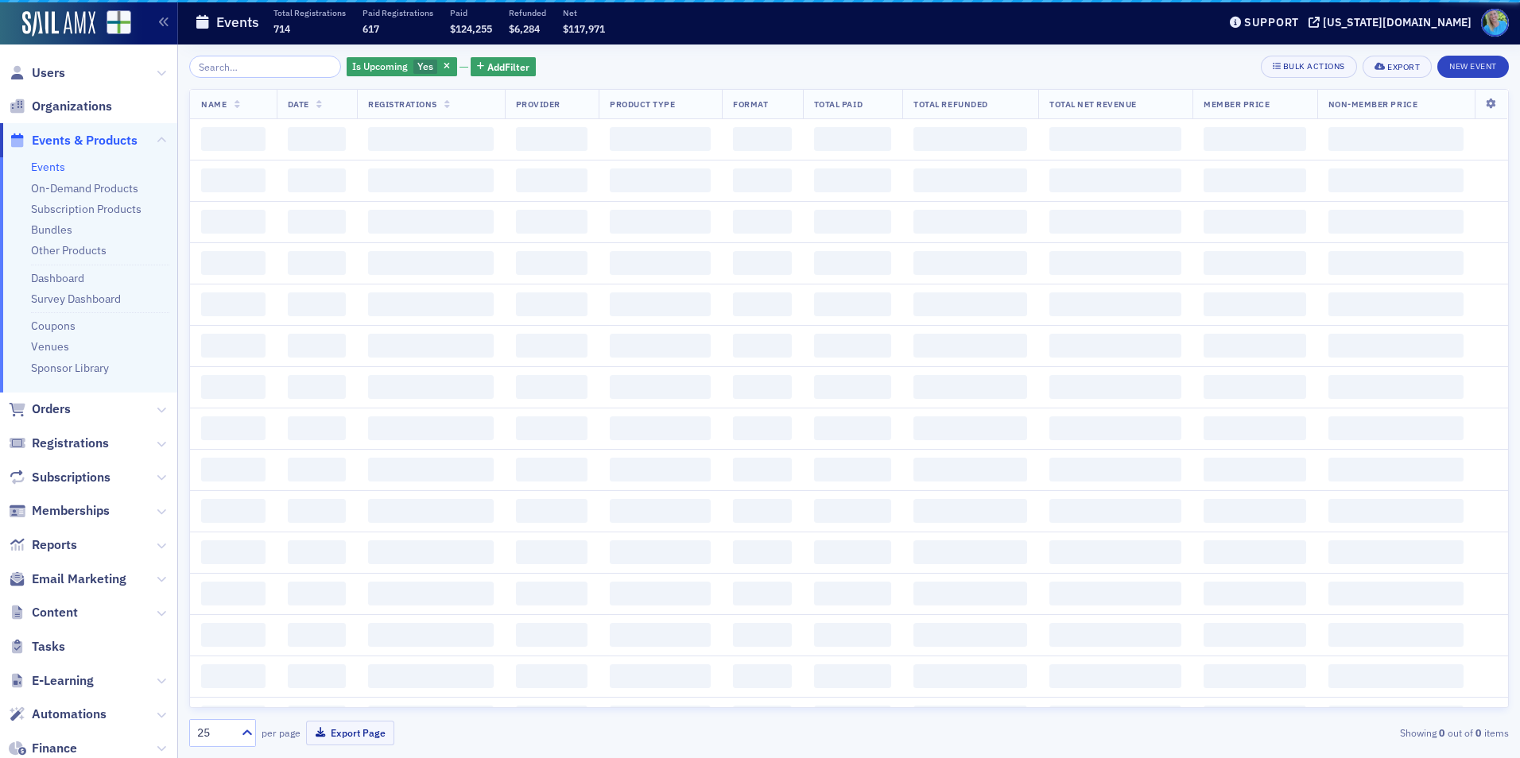
click at [235, 68] on input "search" at bounding box center [265, 67] width 152 height 22
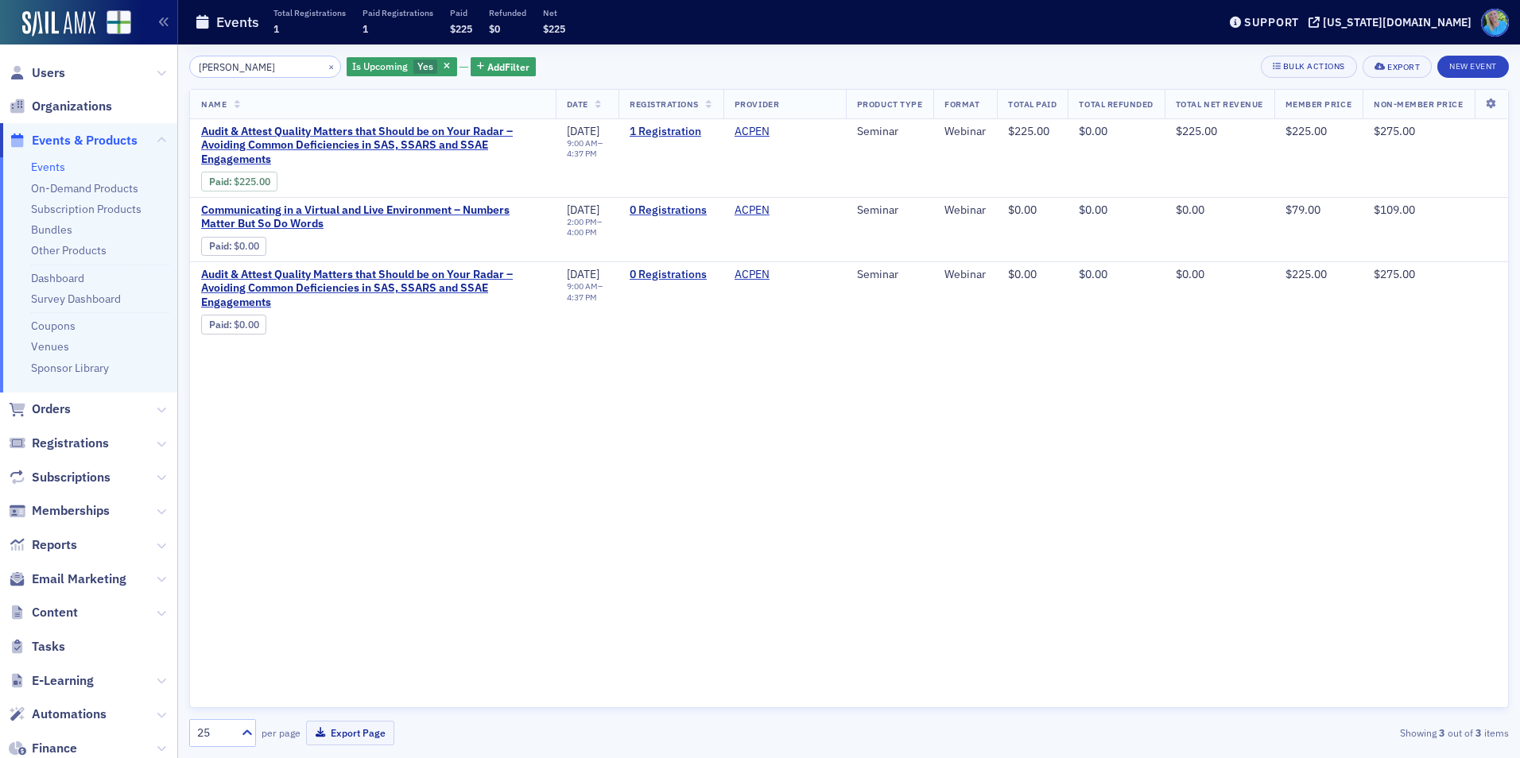
type input "[PERSON_NAME]"
click at [108, 583] on span "Email Marketing" at bounding box center [79, 579] width 95 height 17
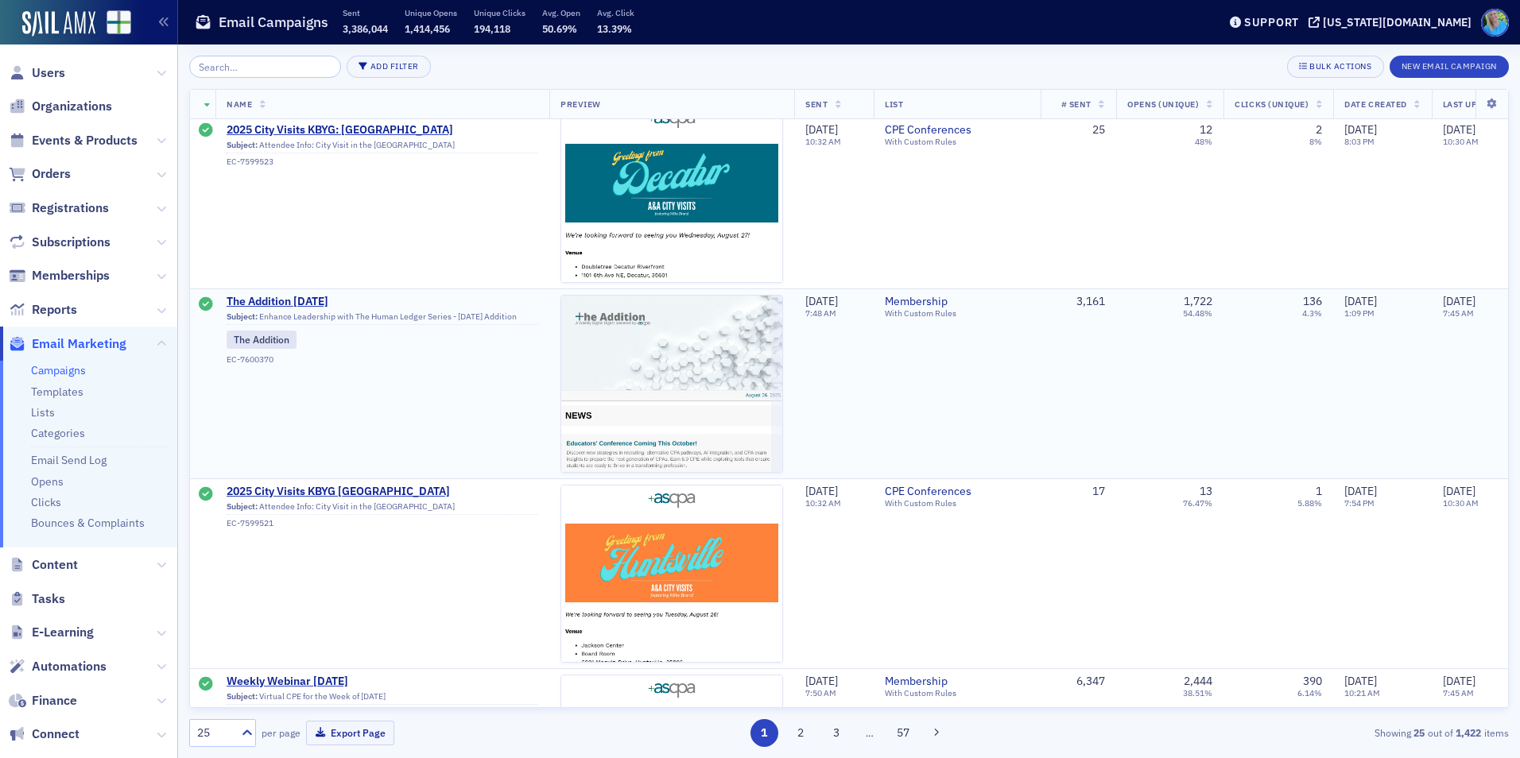
scroll to position [1351, 0]
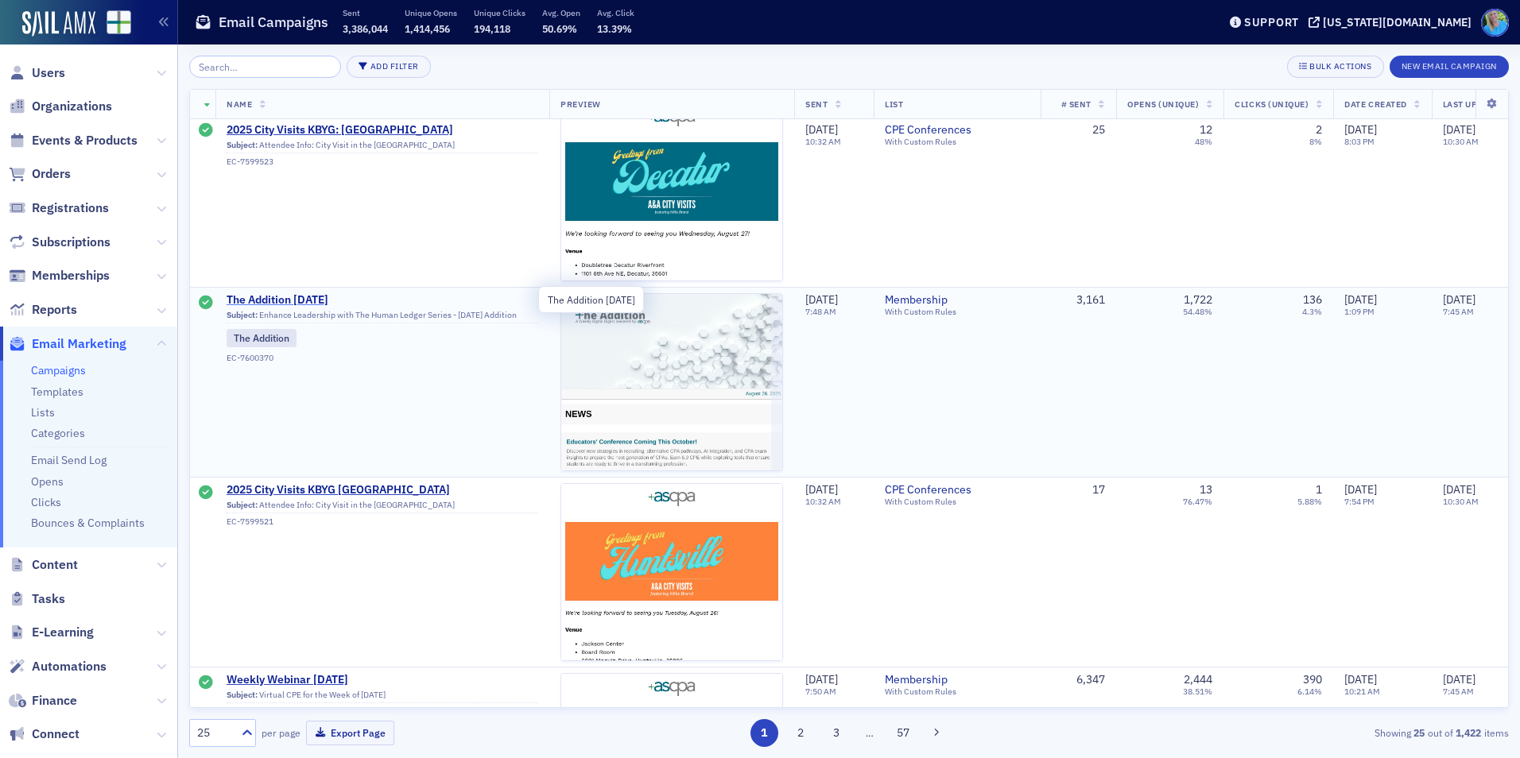
click at [316, 301] on span "The Addition [DATE]" at bounding box center [383, 300] width 312 height 14
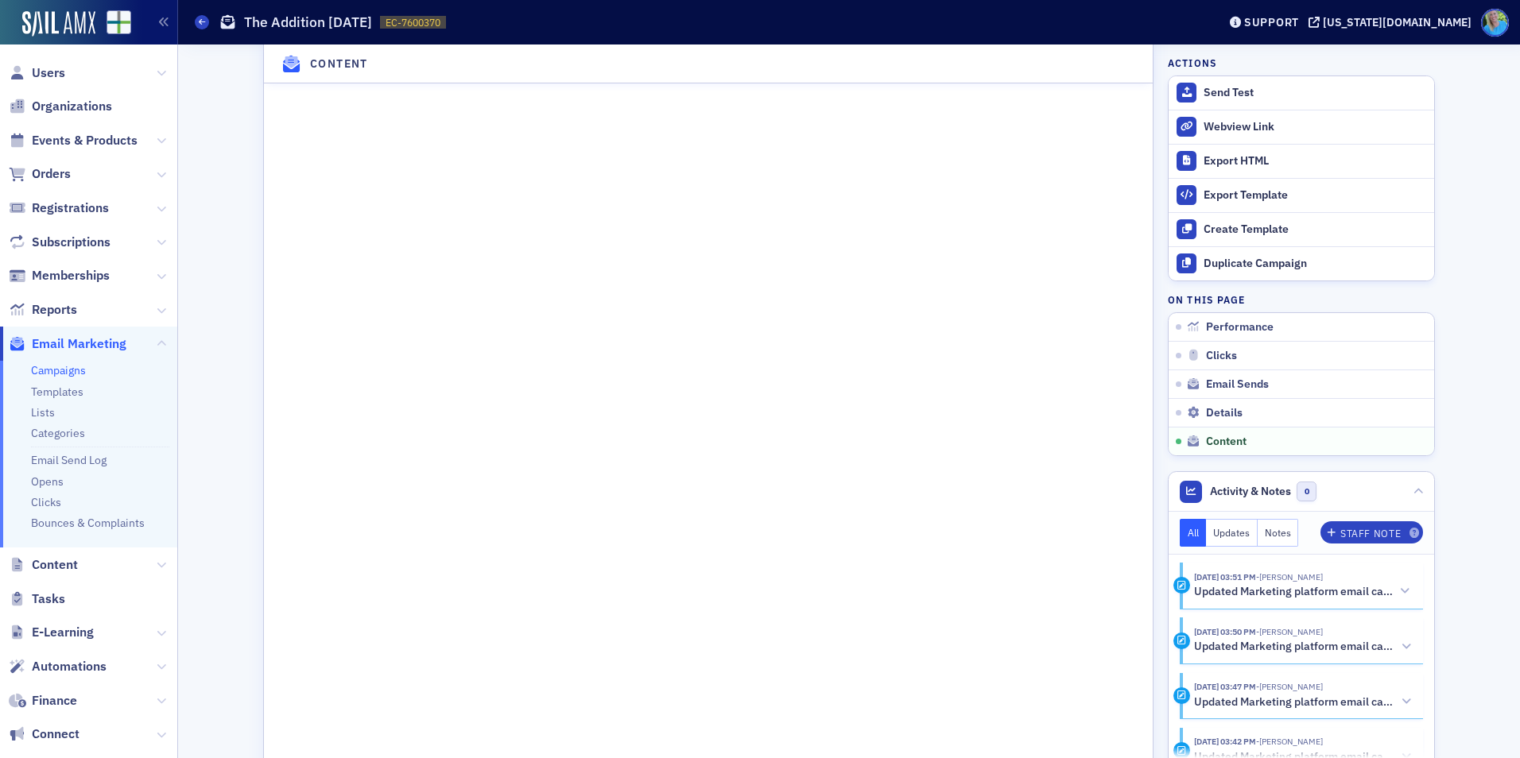
scroll to position [2404, 0]
click at [48, 19] on img at bounding box center [58, 23] width 73 height 25
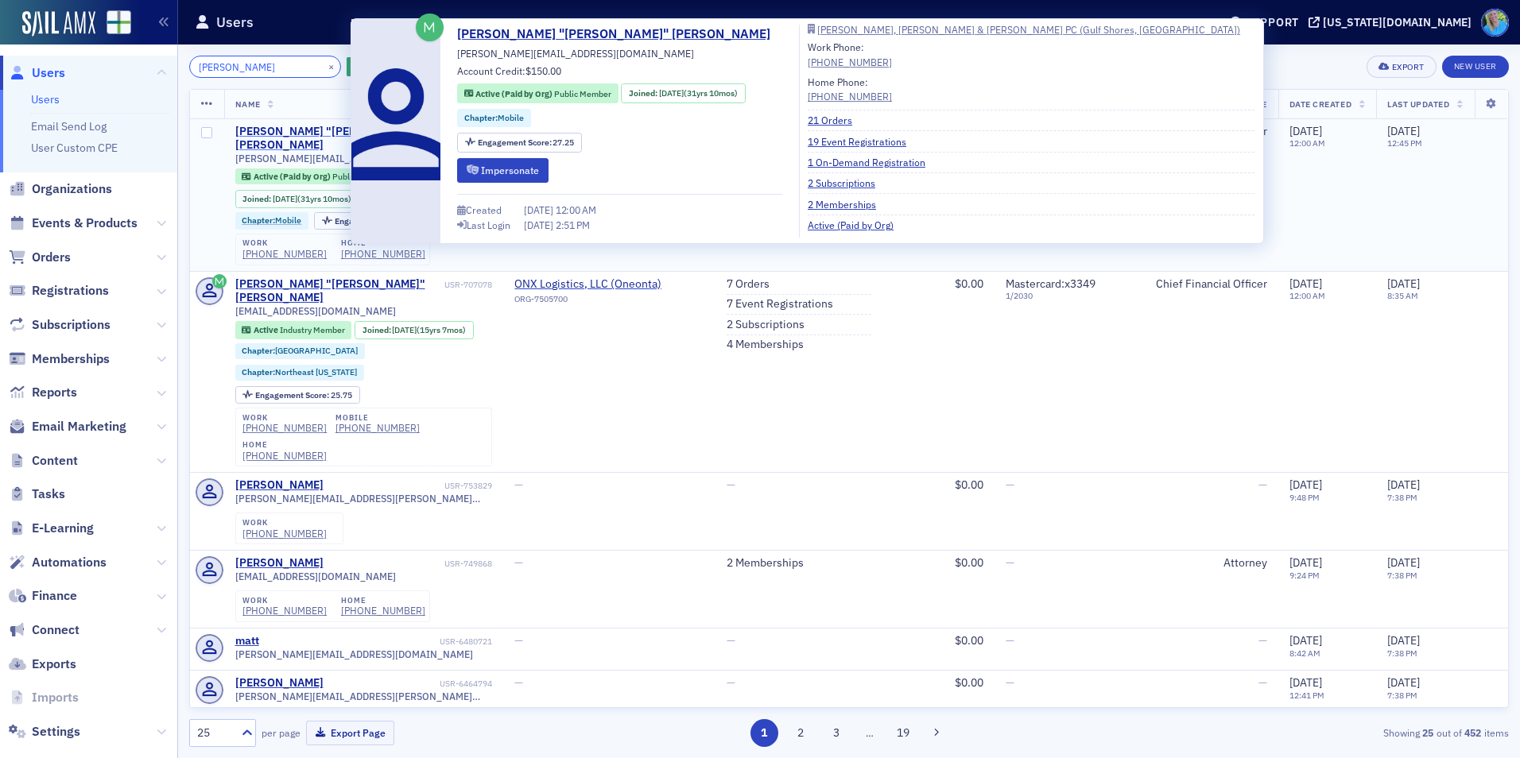
type input "matt taylor"
click at [280, 128] on div "Matthew "Matt" Taylor" at bounding box center [338, 139] width 206 height 28
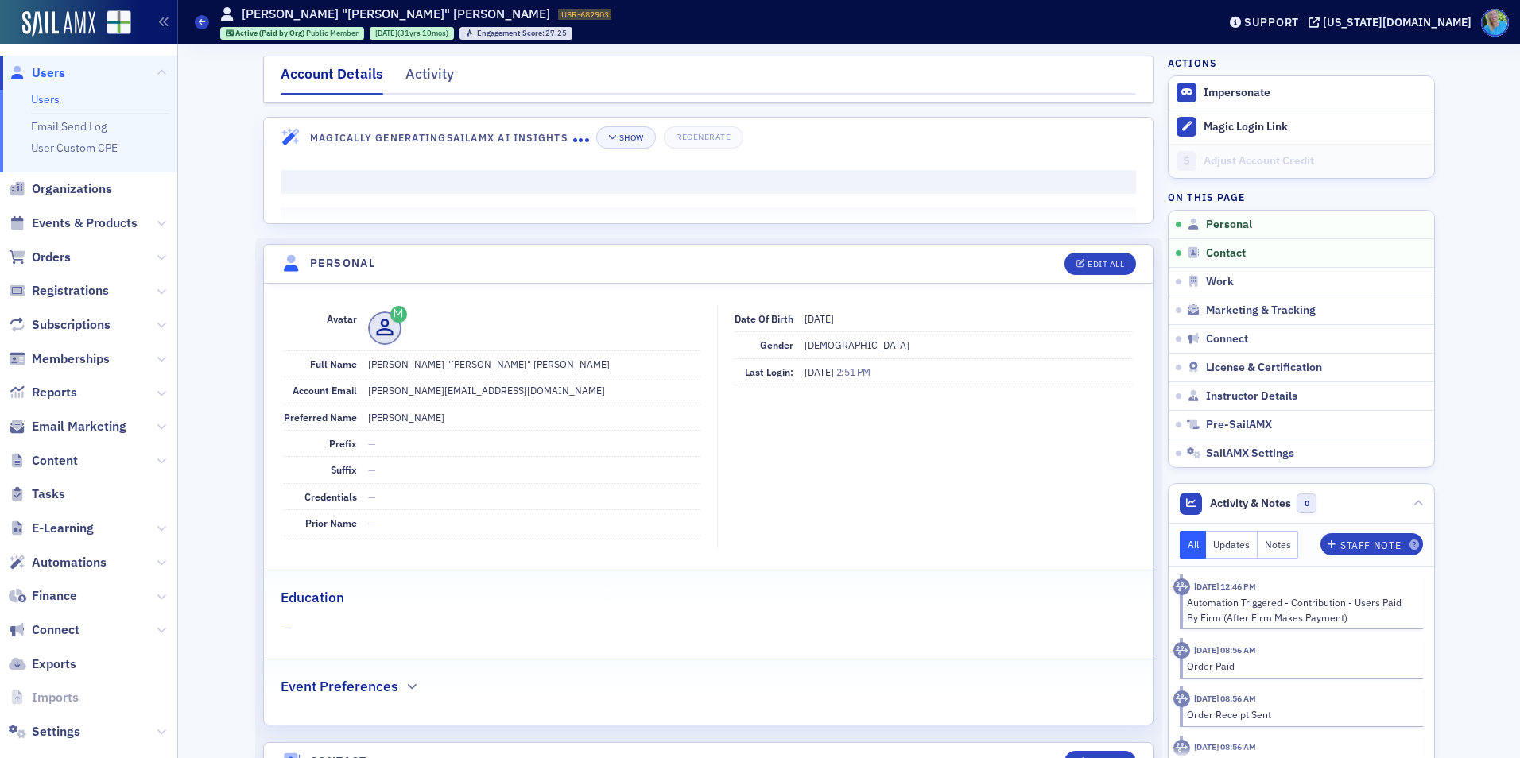
click at [397, 83] on nav "Account Details Activity" at bounding box center [708, 80] width 855 height 32
click at [405, 76] on div "Activity" at bounding box center [429, 78] width 48 height 29
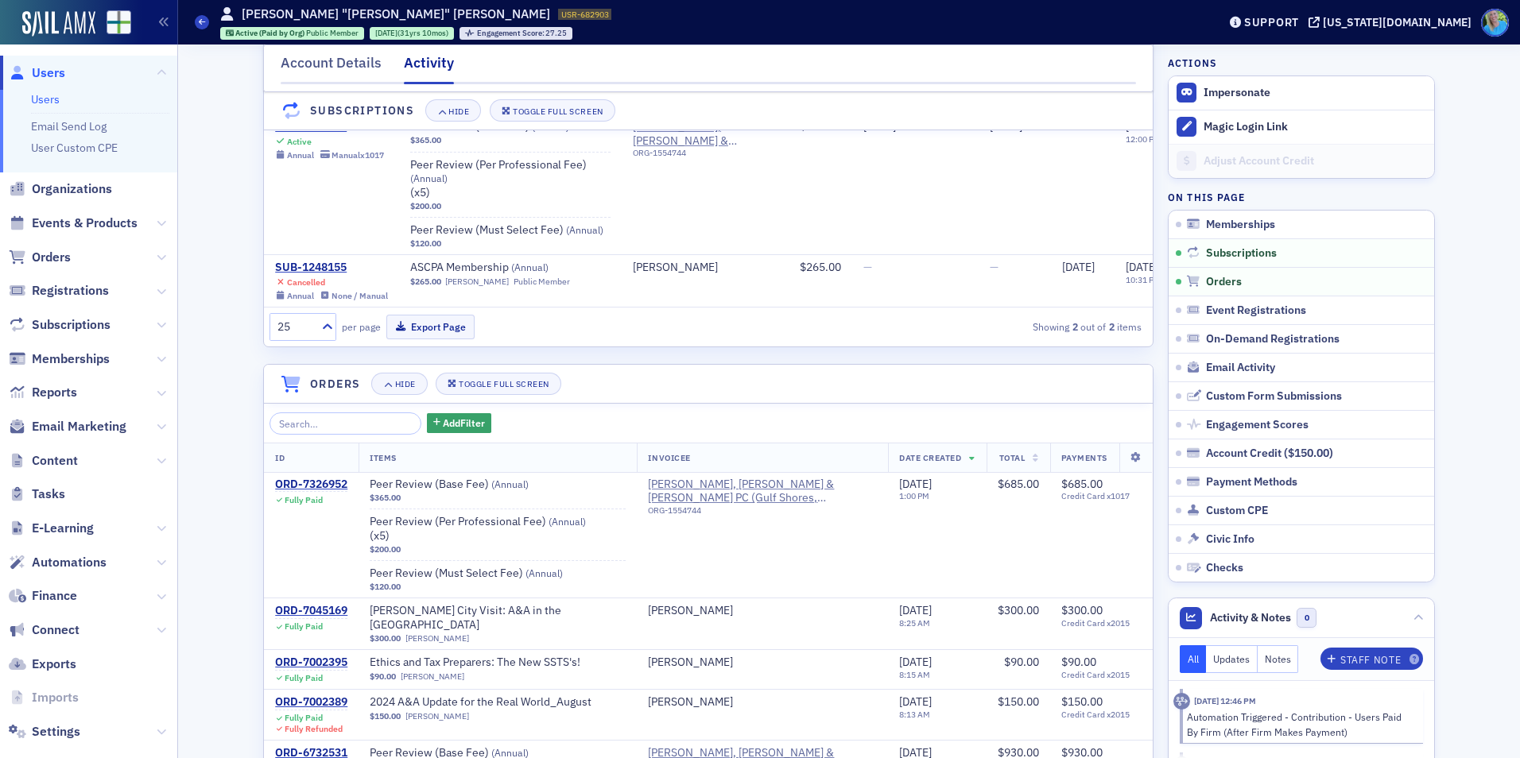
scroll to position [238, 0]
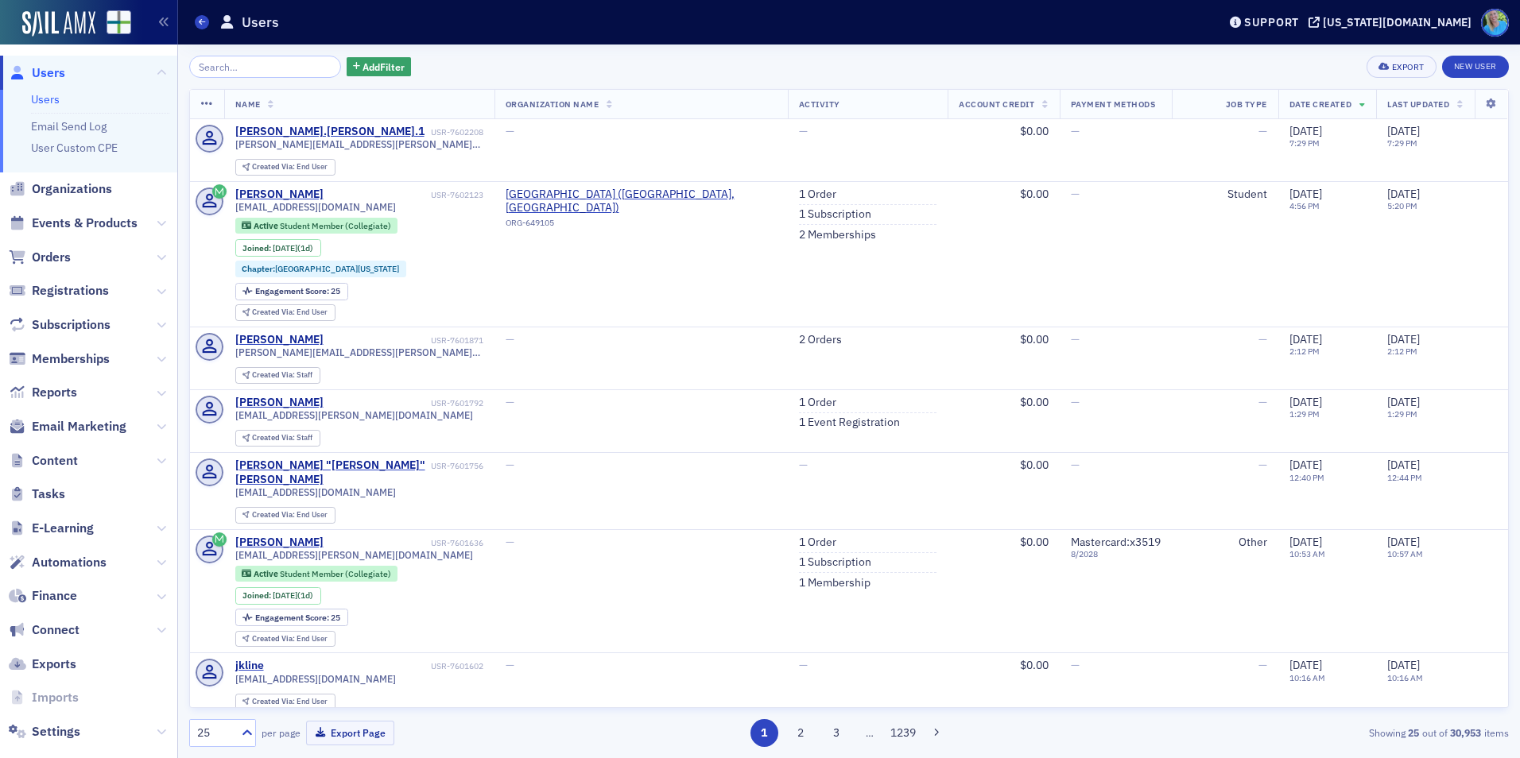
click at [235, 74] on input "search" at bounding box center [265, 67] width 152 height 22
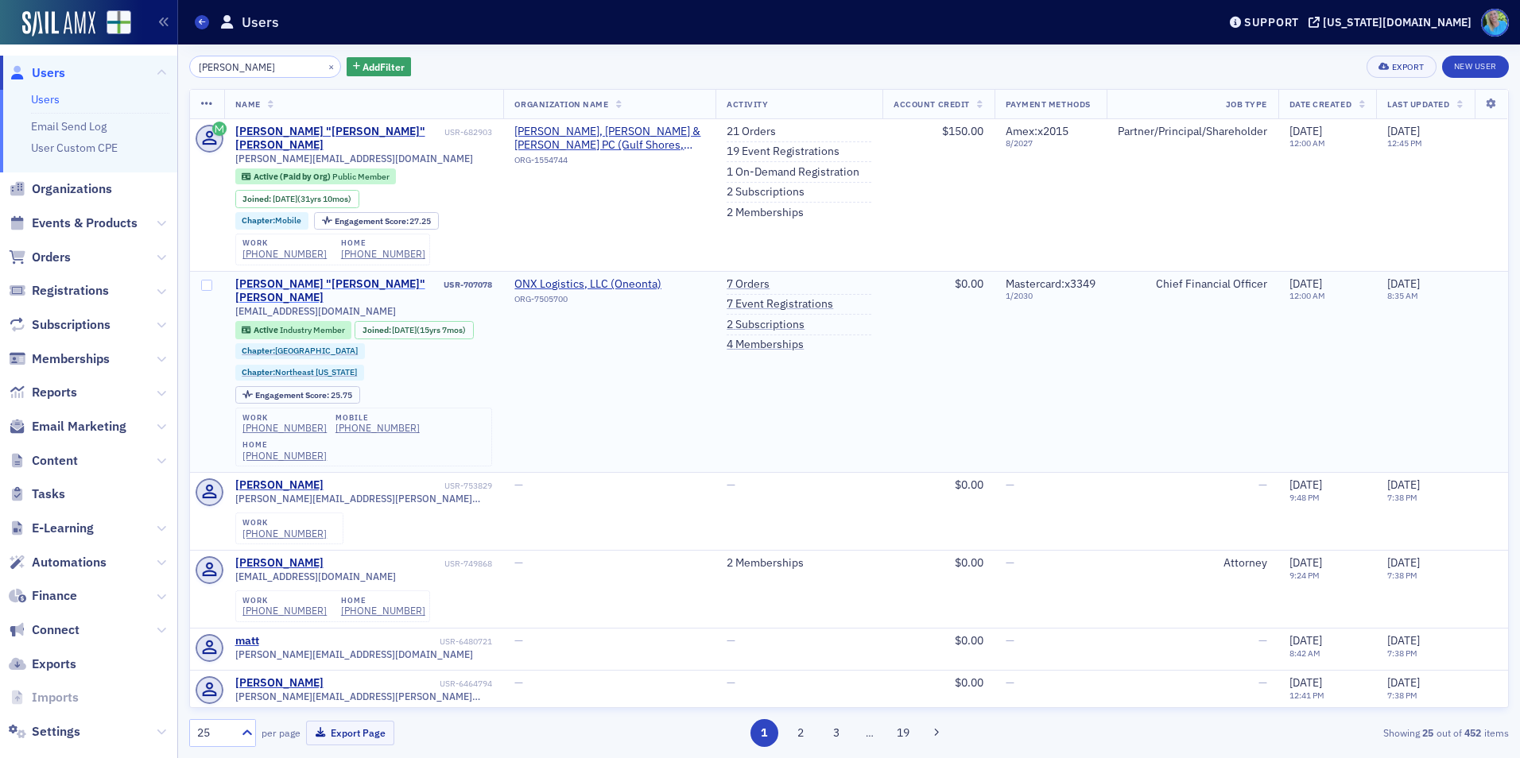
type input "matt taylor"
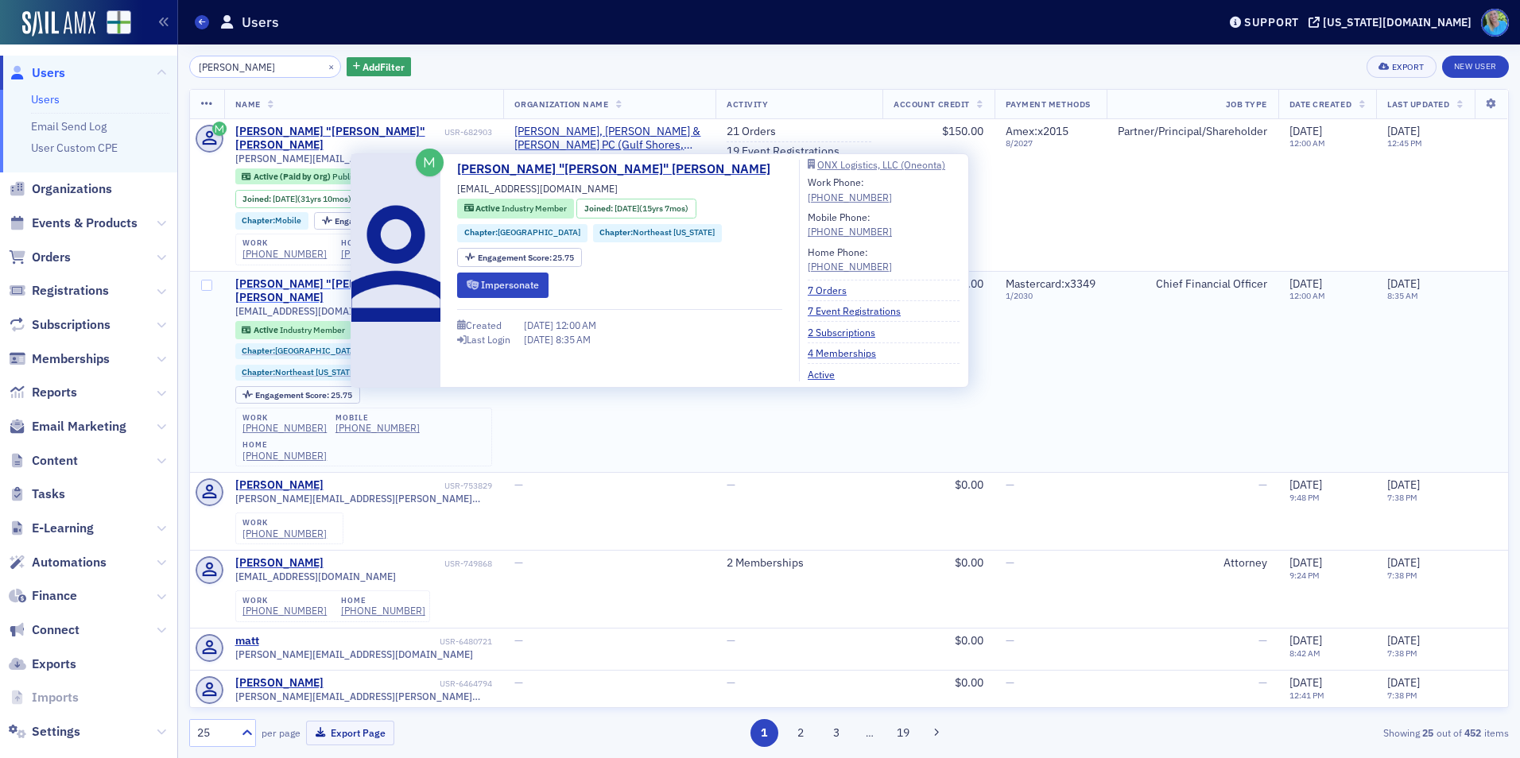
click at [306, 277] on div "Matthew "Matt" Taylor" at bounding box center [338, 291] width 206 height 28
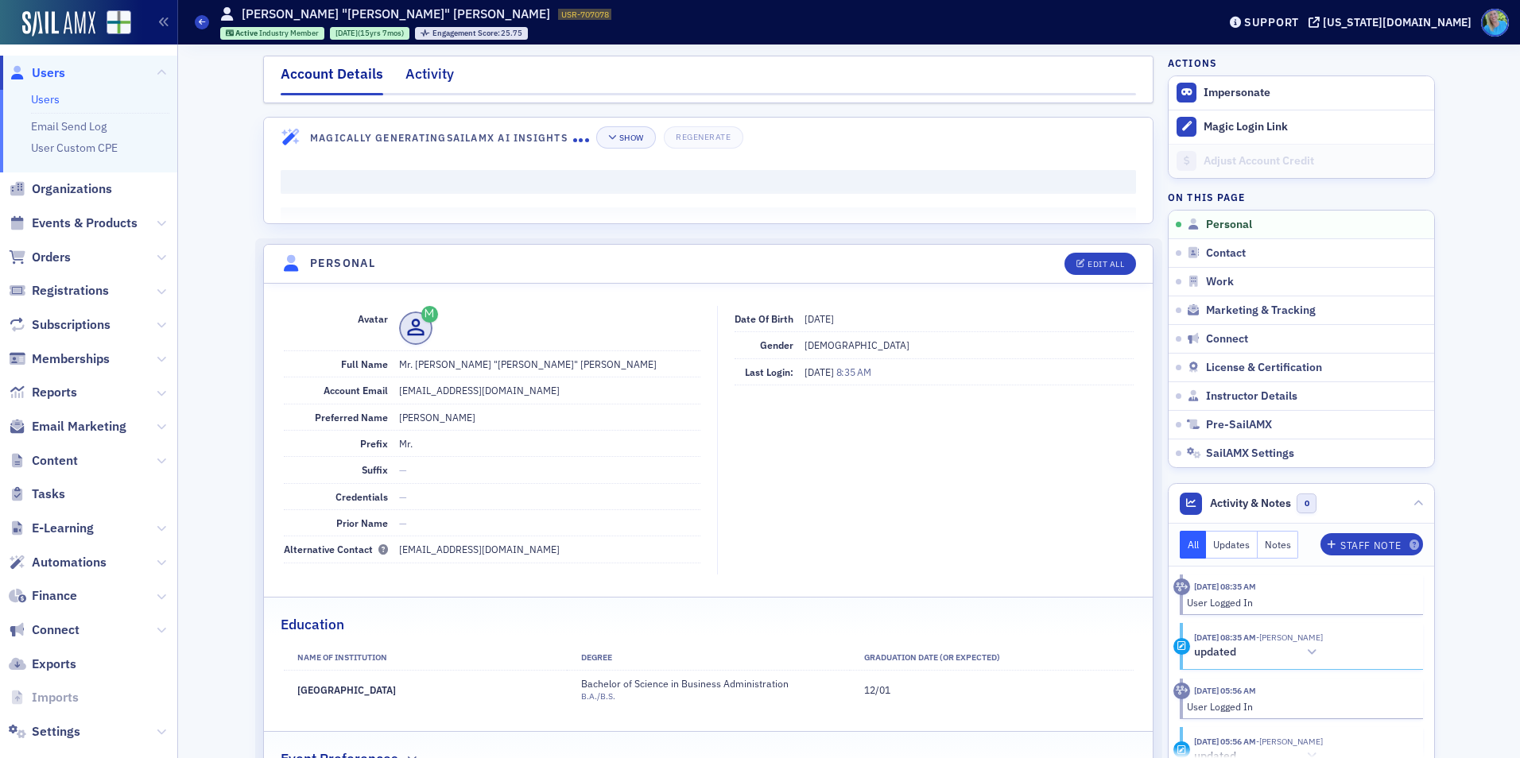
click at [433, 72] on div "Activity" at bounding box center [429, 78] width 48 height 29
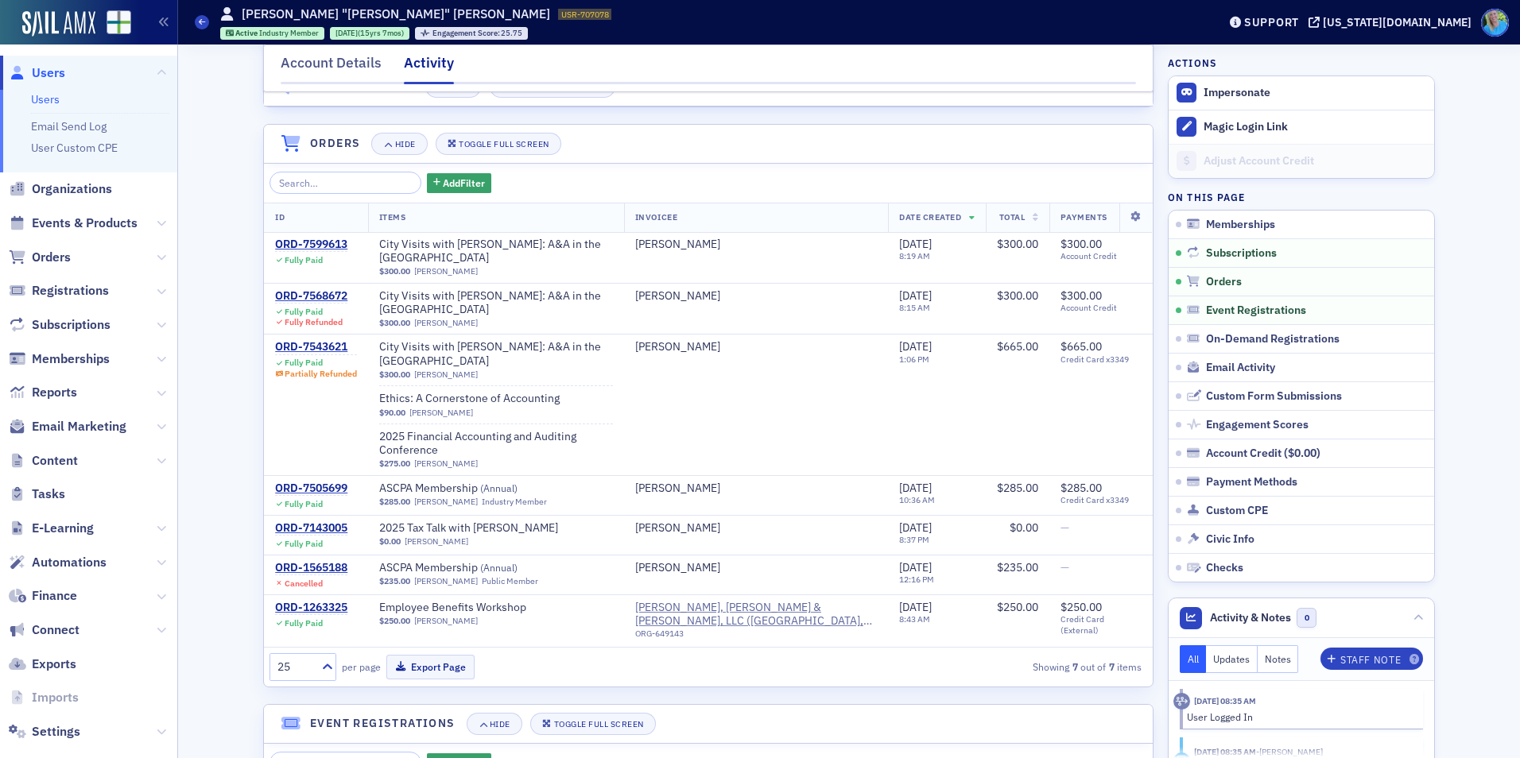
scroll to position [556, 0]
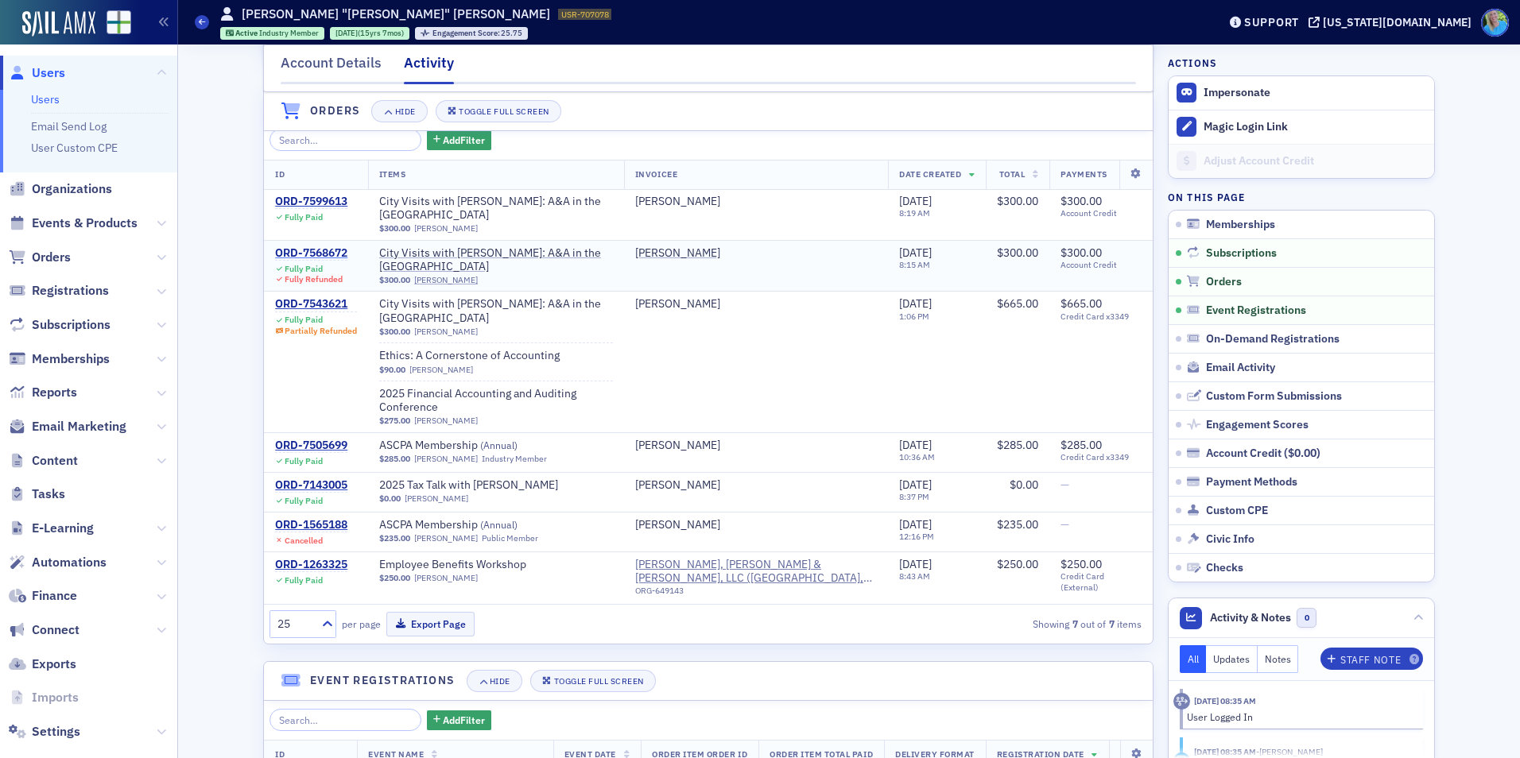
click at [327, 253] on div "ORD-7568672" at bounding box center [311, 253] width 72 height 14
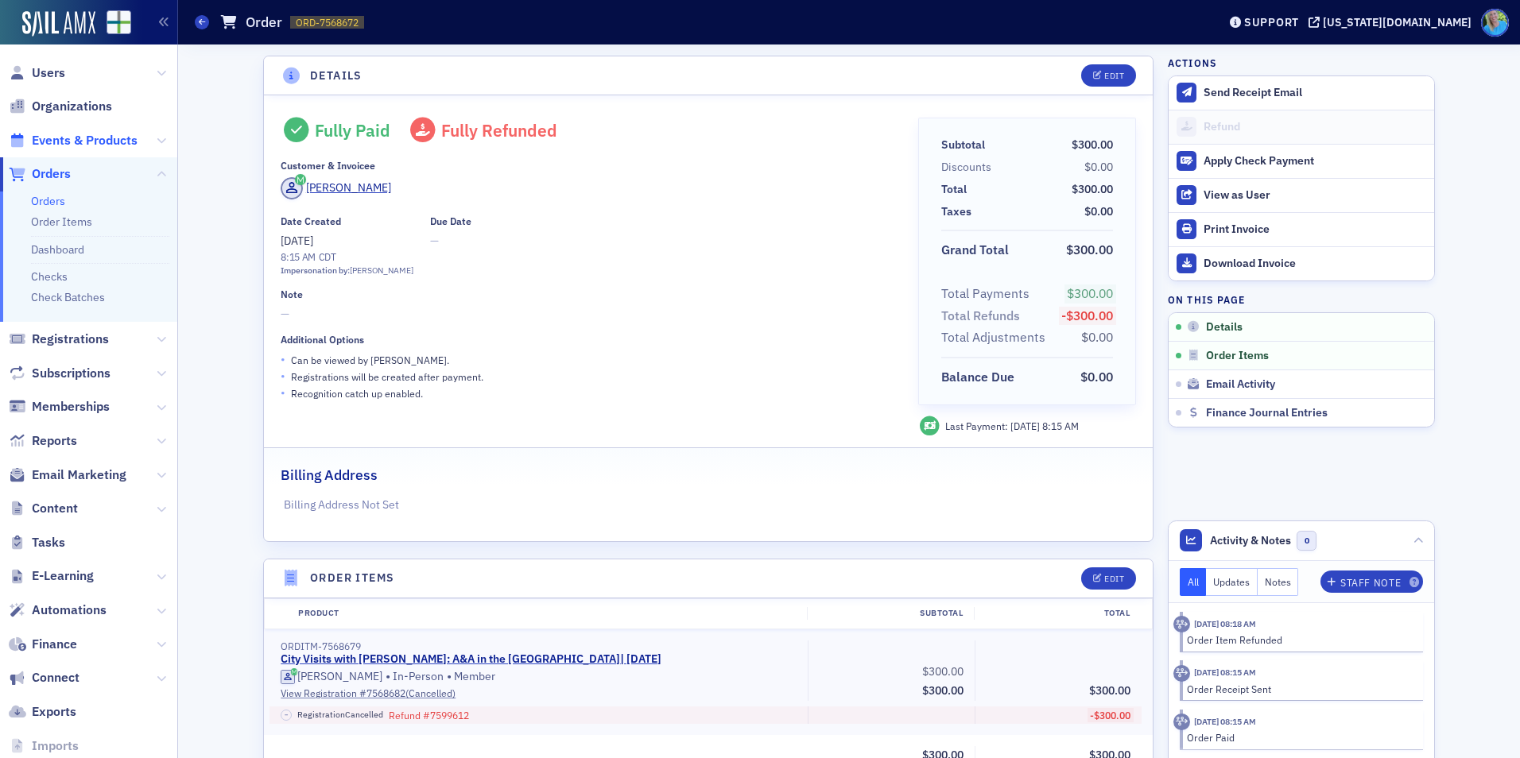
click at [83, 144] on span "Events & Products" at bounding box center [85, 140] width 106 height 17
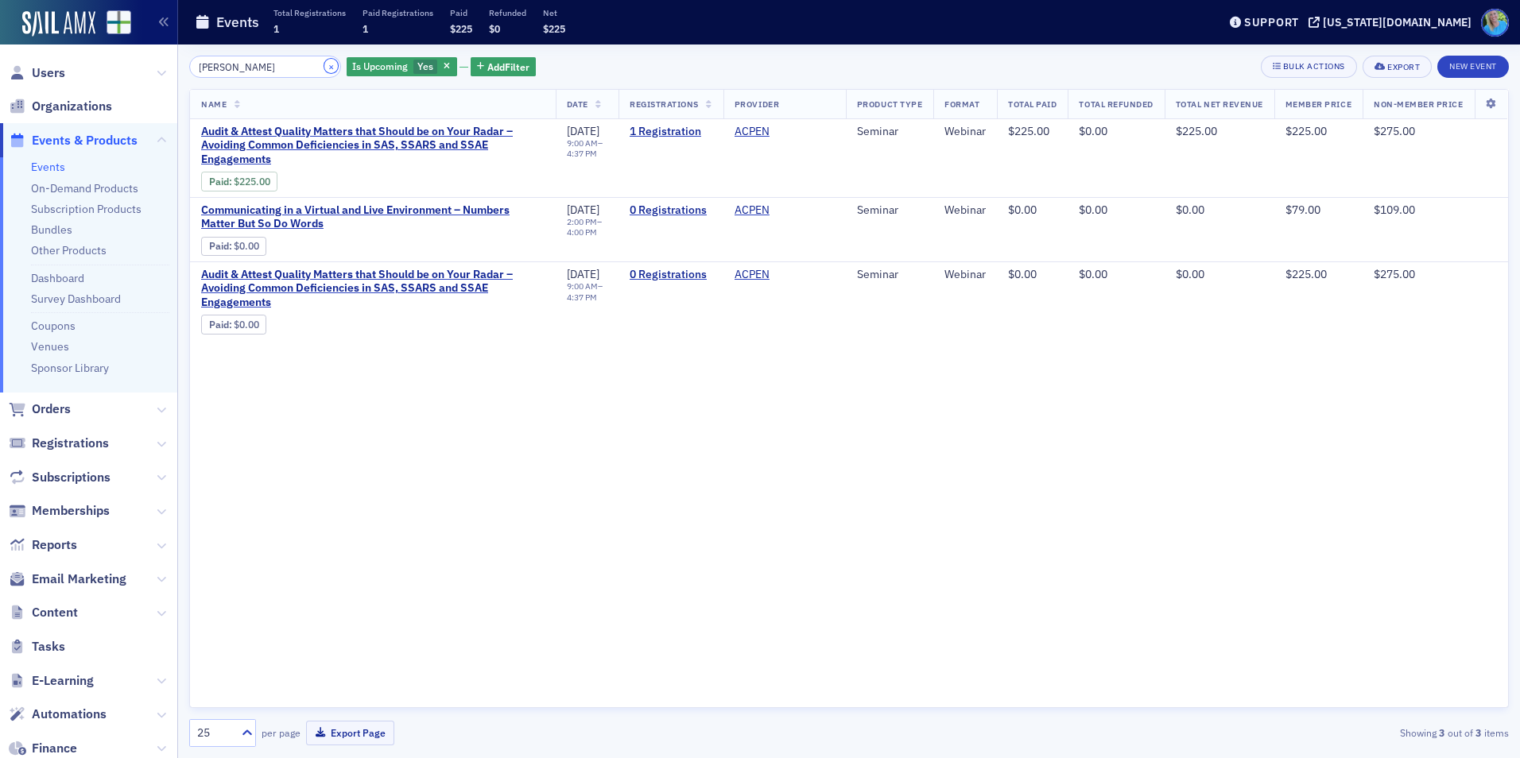
click at [324, 66] on button "×" at bounding box center [331, 66] width 14 height 14
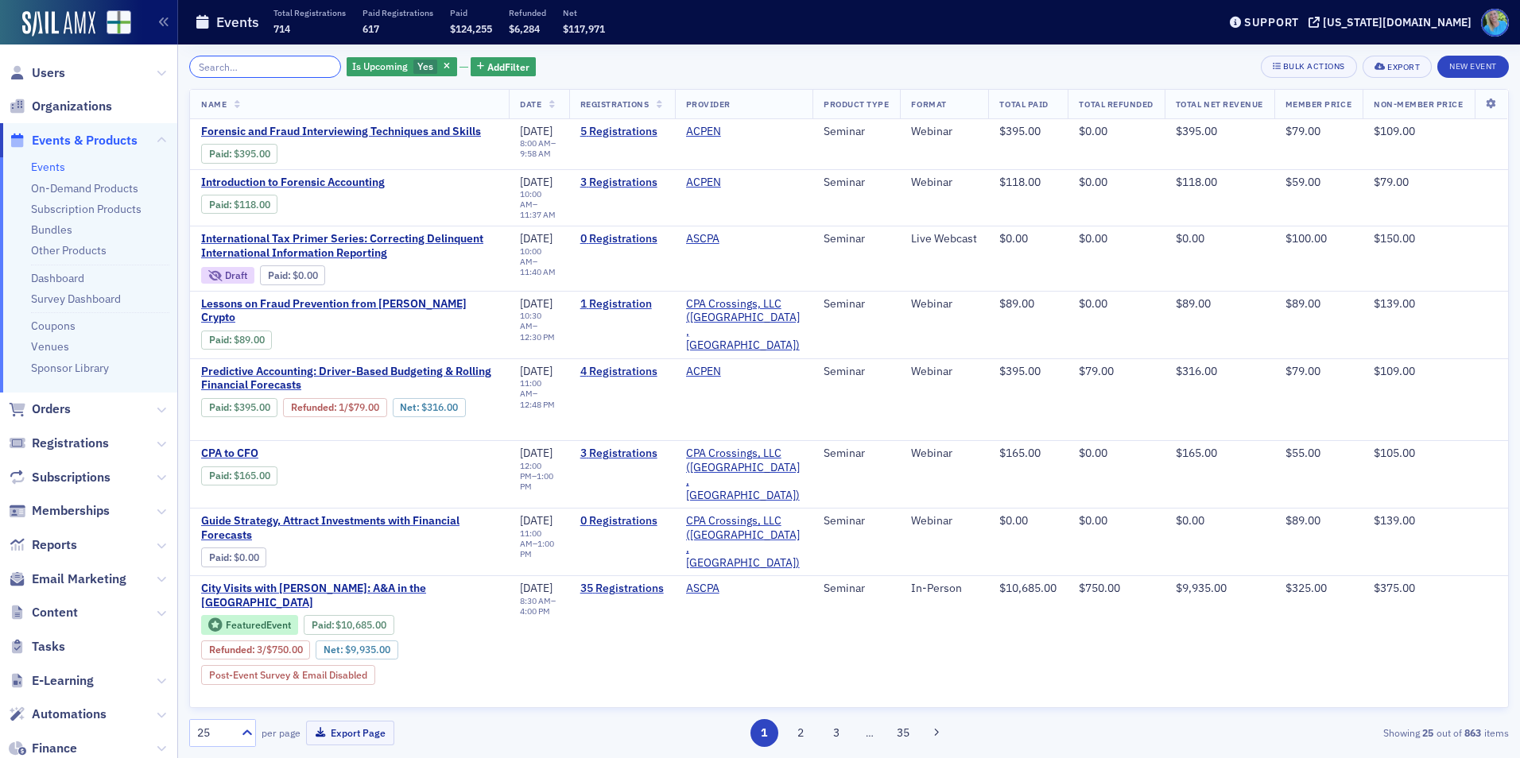
click at [275, 71] on input "search" at bounding box center [265, 67] width 152 height 22
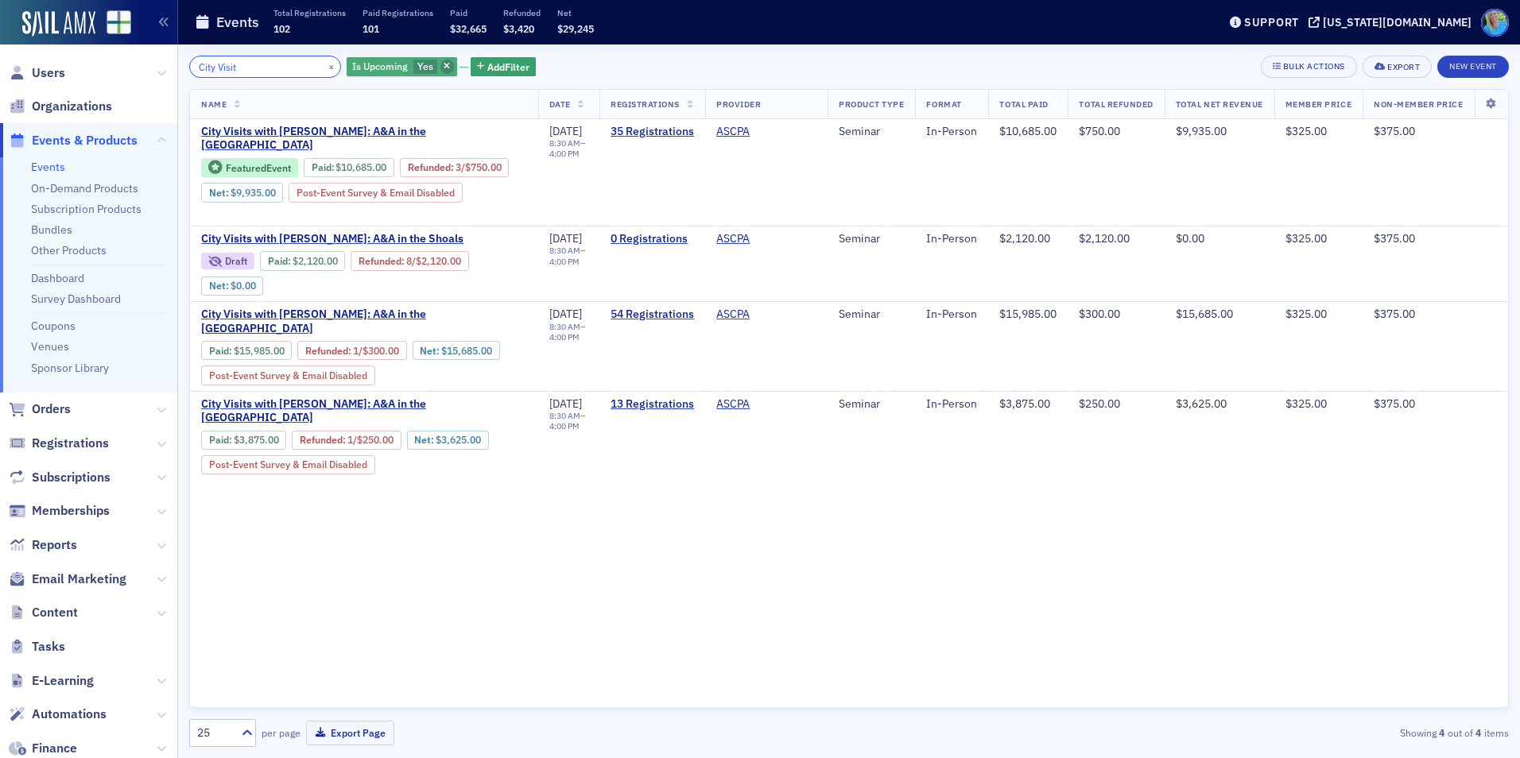
type input "City Visit"
click at [440, 71] on span "button" at bounding box center [447, 67] width 14 height 14
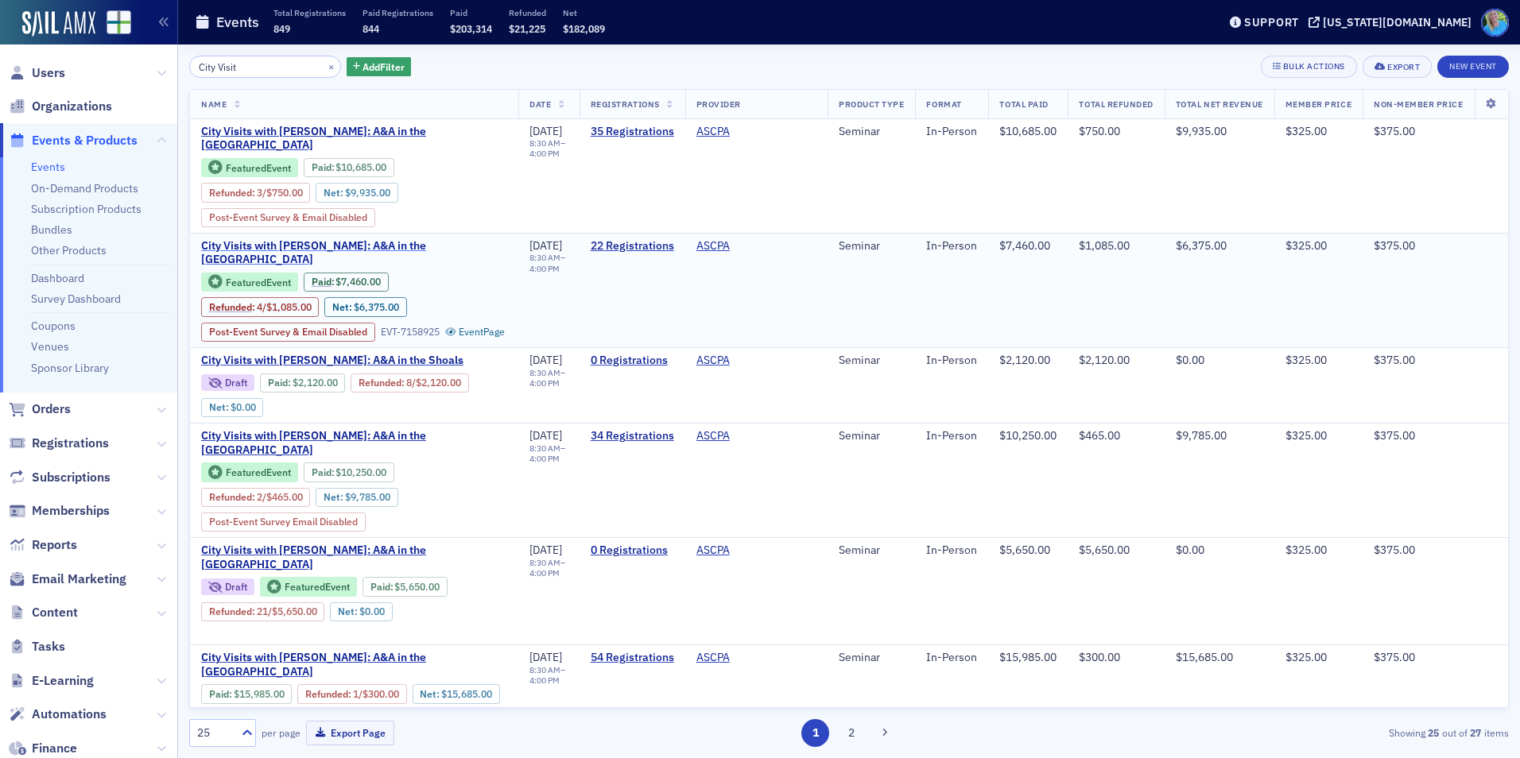
click at [395, 251] on span "City Visits with [PERSON_NAME]: A&A in the [GEOGRAPHIC_DATA]" at bounding box center [354, 253] width 306 height 28
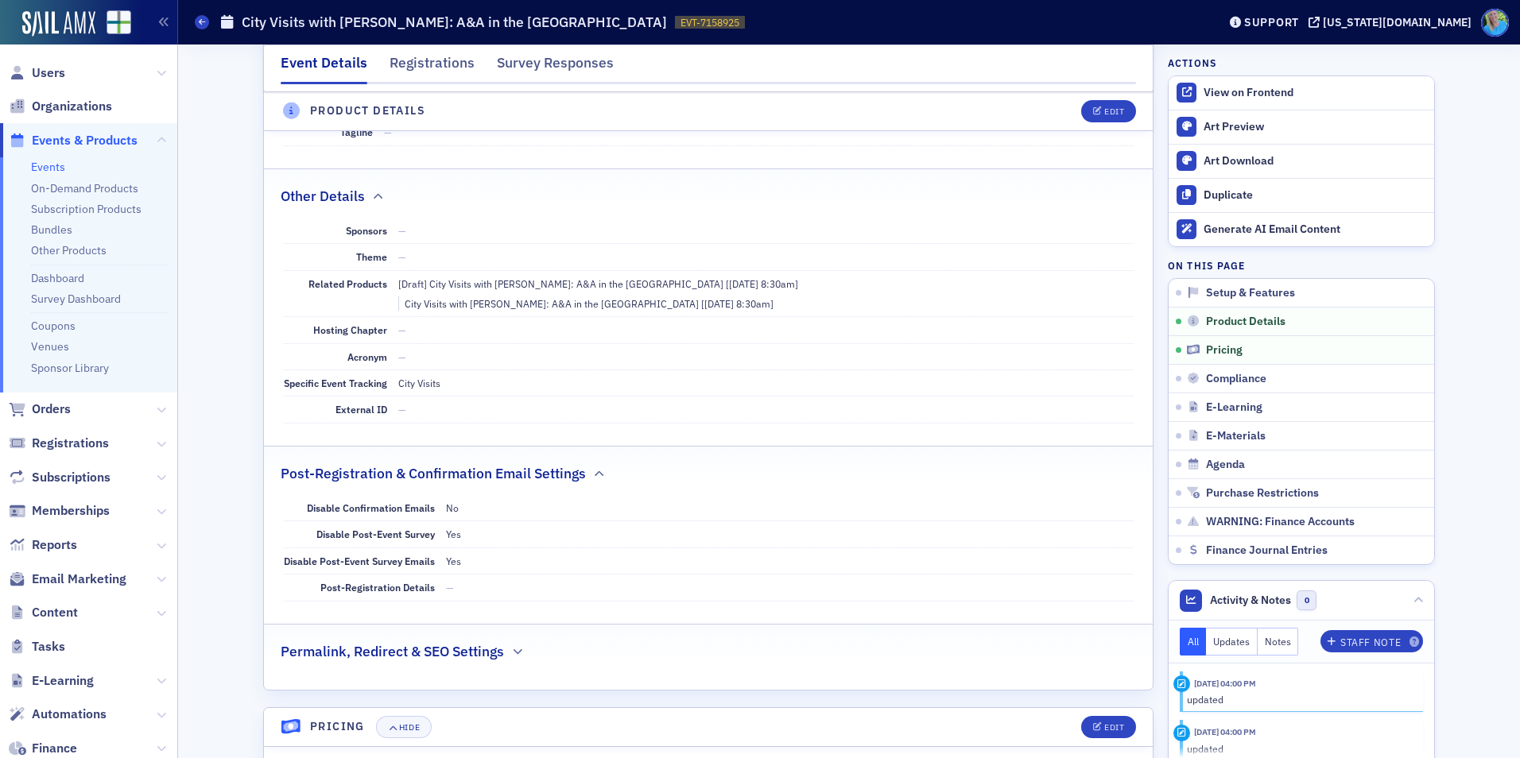
scroll to position [795, 0]
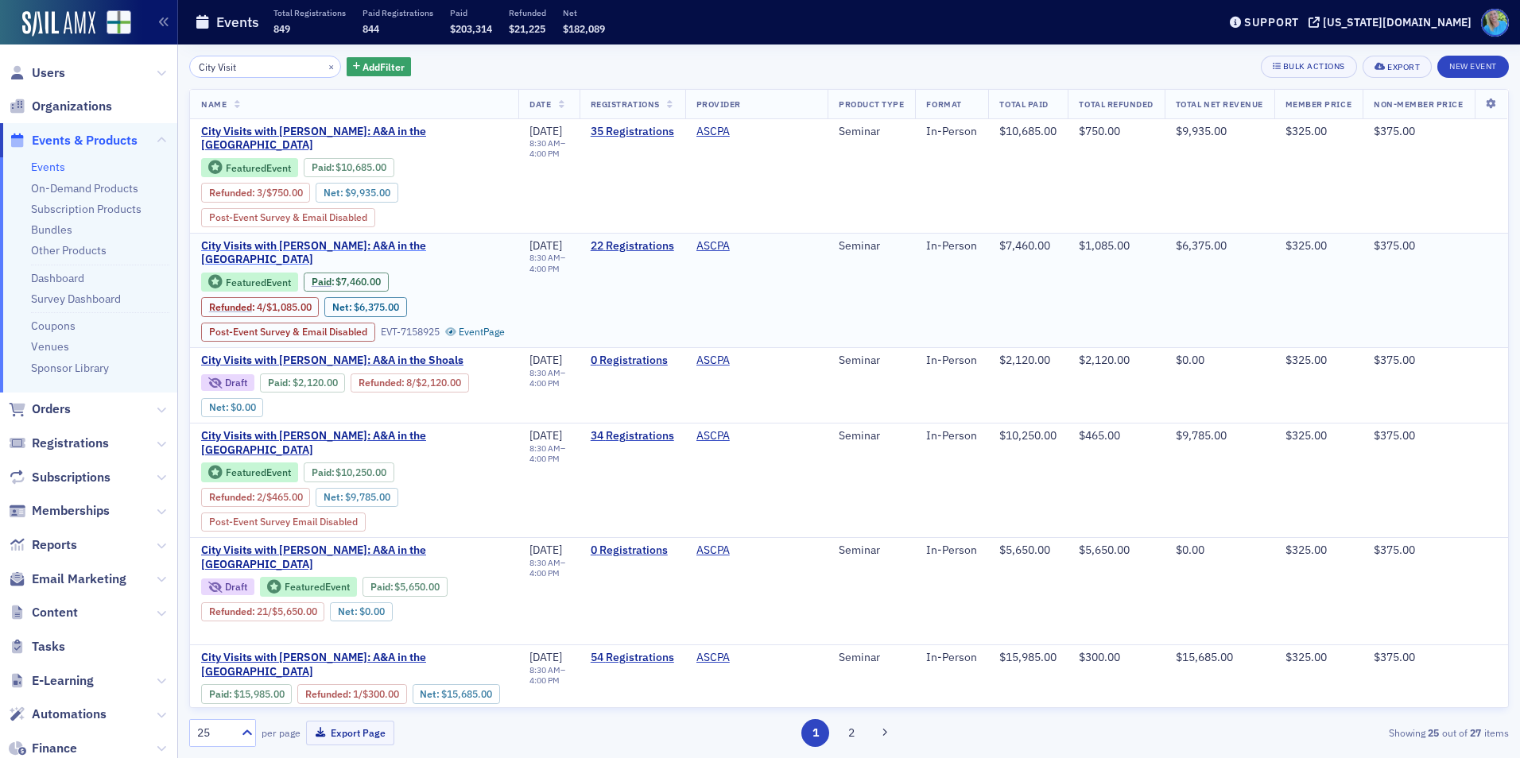
click at [385, 253] on span "City Visits with [PERSON_NAME]: A&A in the [GEOGRAPHIC_DATA]" at bounding box center [354, 253] width 306 height 28
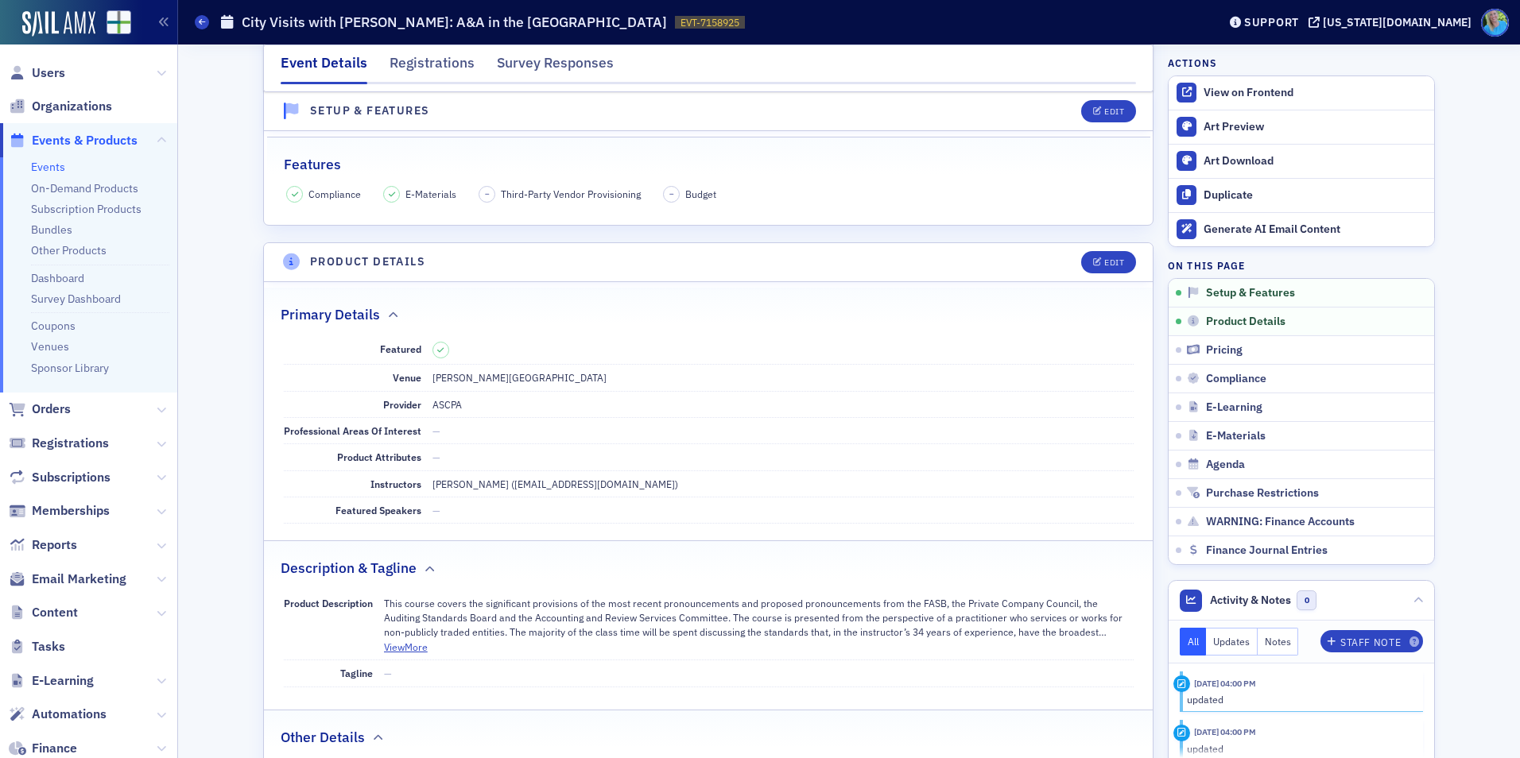
scroll to position [477, 0]
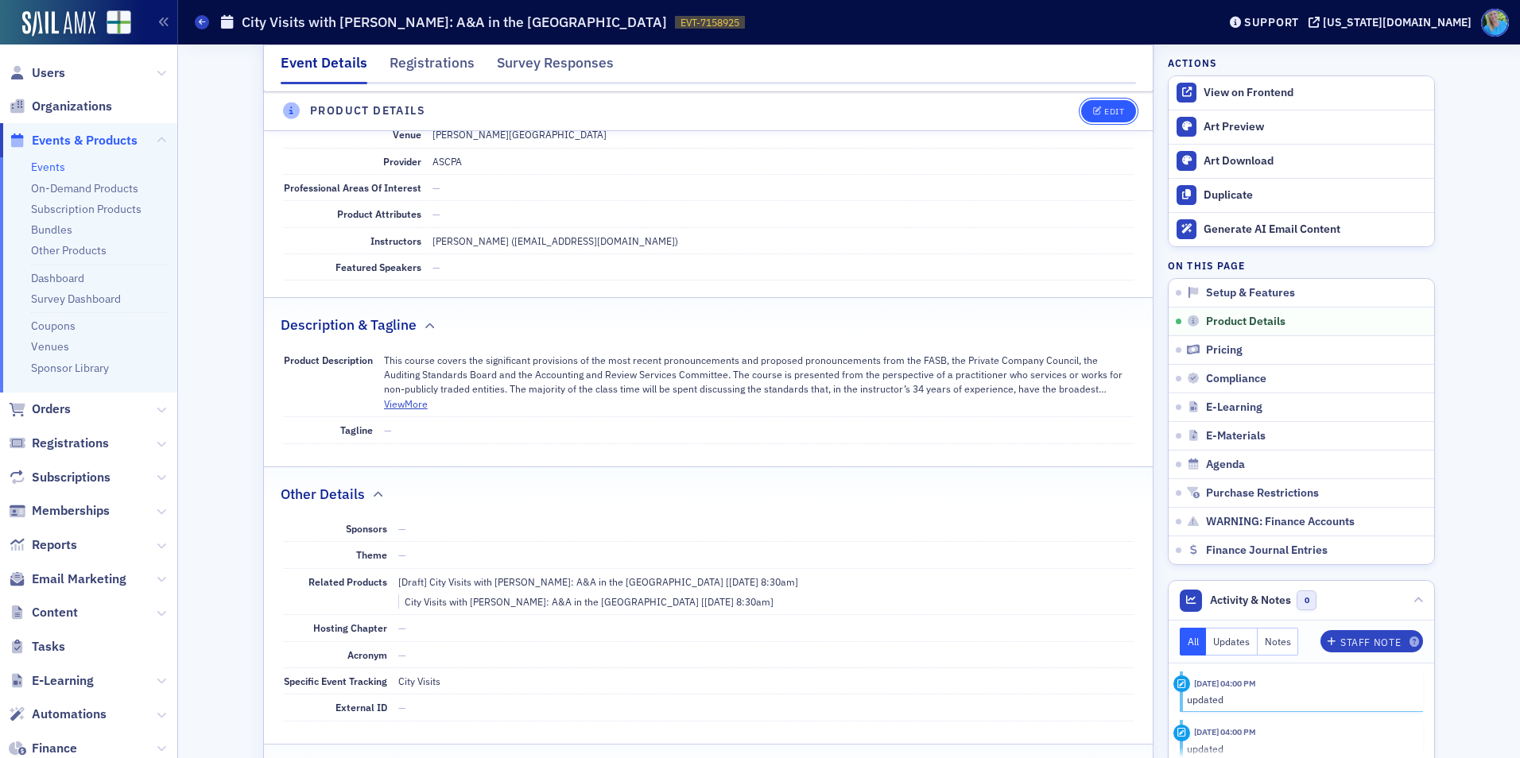
click at [1104, 110] on div "Edit" at bounding box center [1114, 111] width 20 height 9
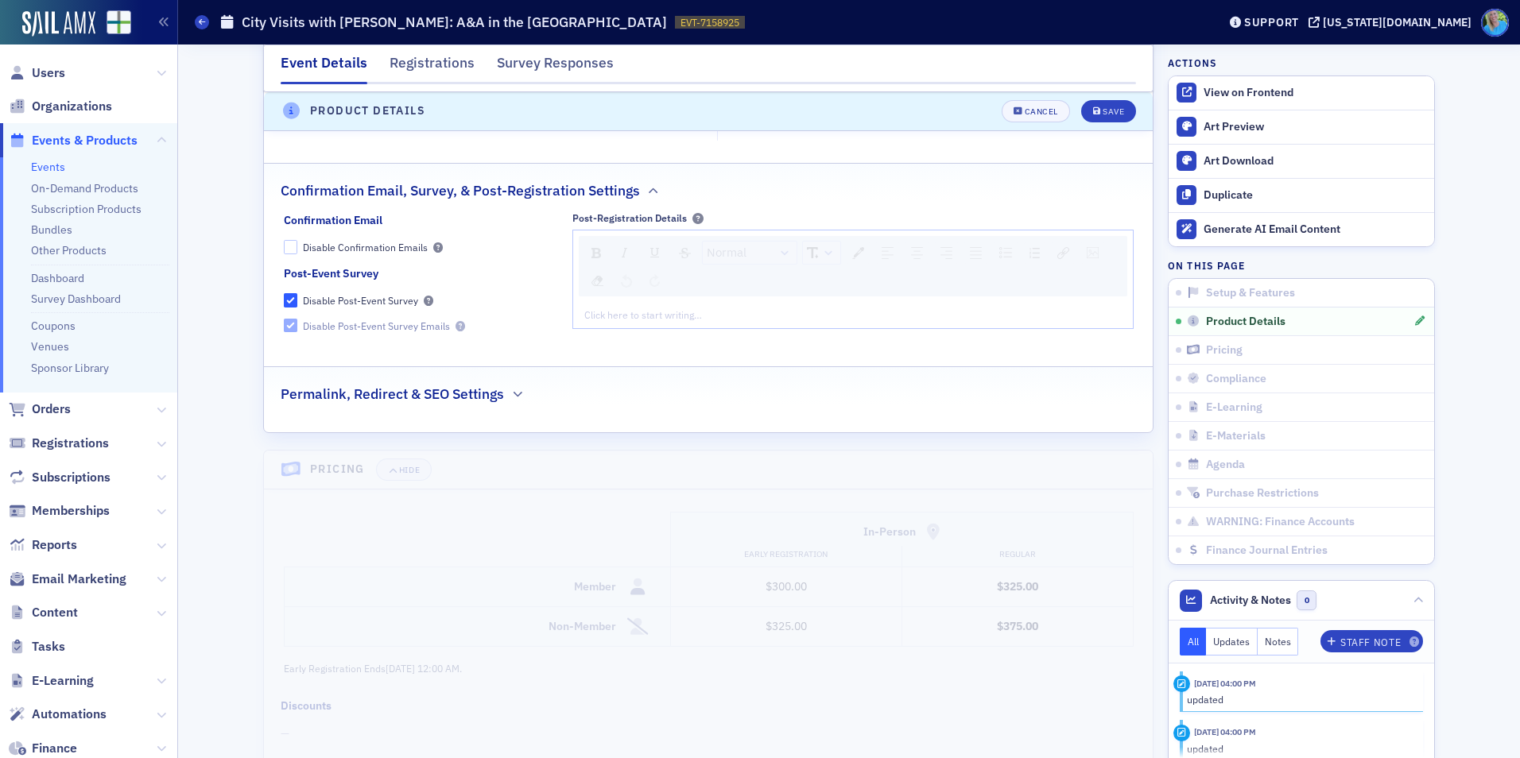
scroll to position [1417, 0]
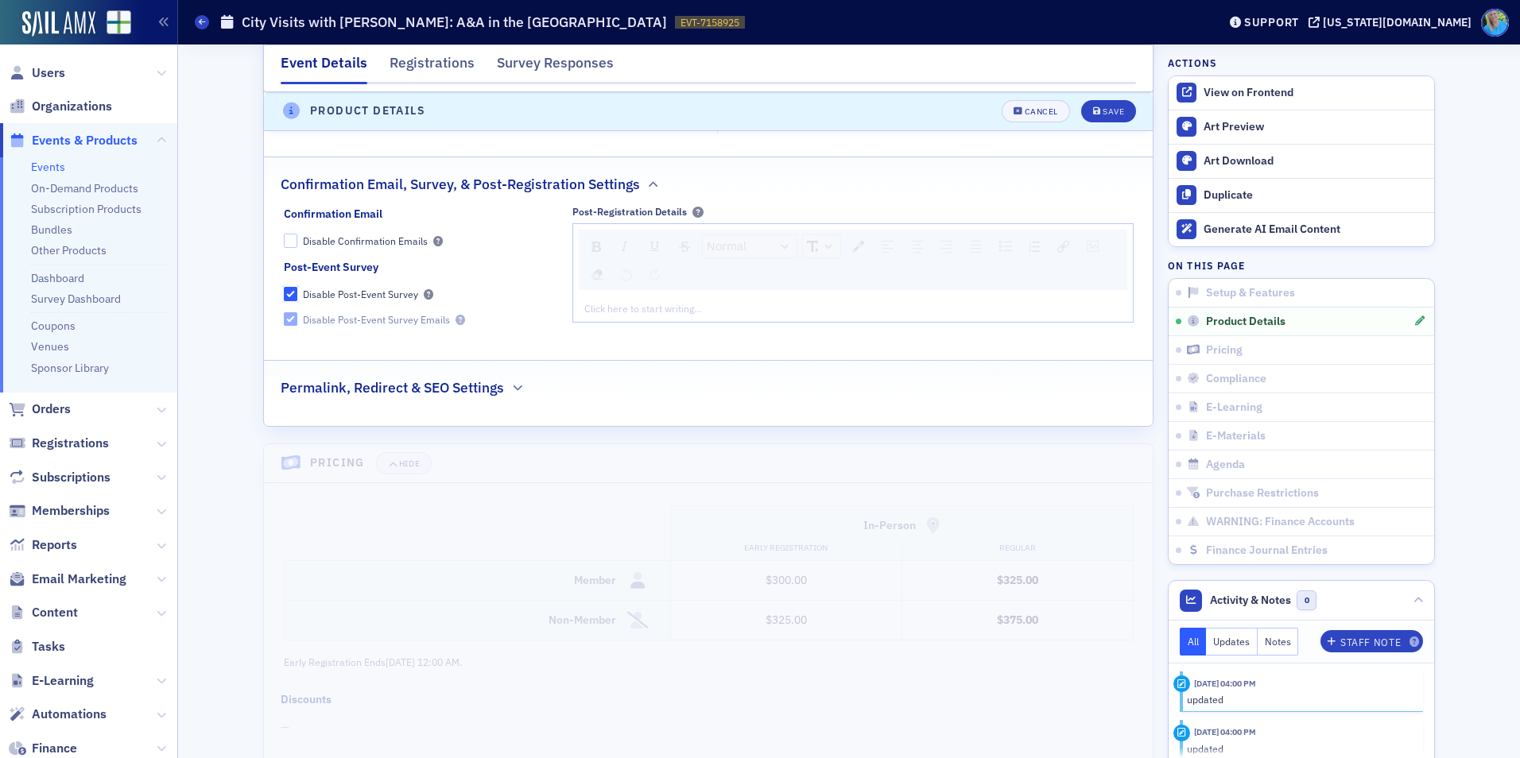
click at [285, 287] on input "Disable Post-Event Survey" at bounding box center [291, 294] width 14 height 14
checkbox input "false"
click at [285, 312] on input "Disable Post-Event Survey Emails" at bounding box center [291, 319] width 14 height 14
checkbox input "true"
click at [1082, 115] on button "Save" at bounding box center [1108, 111] width 55 height 22
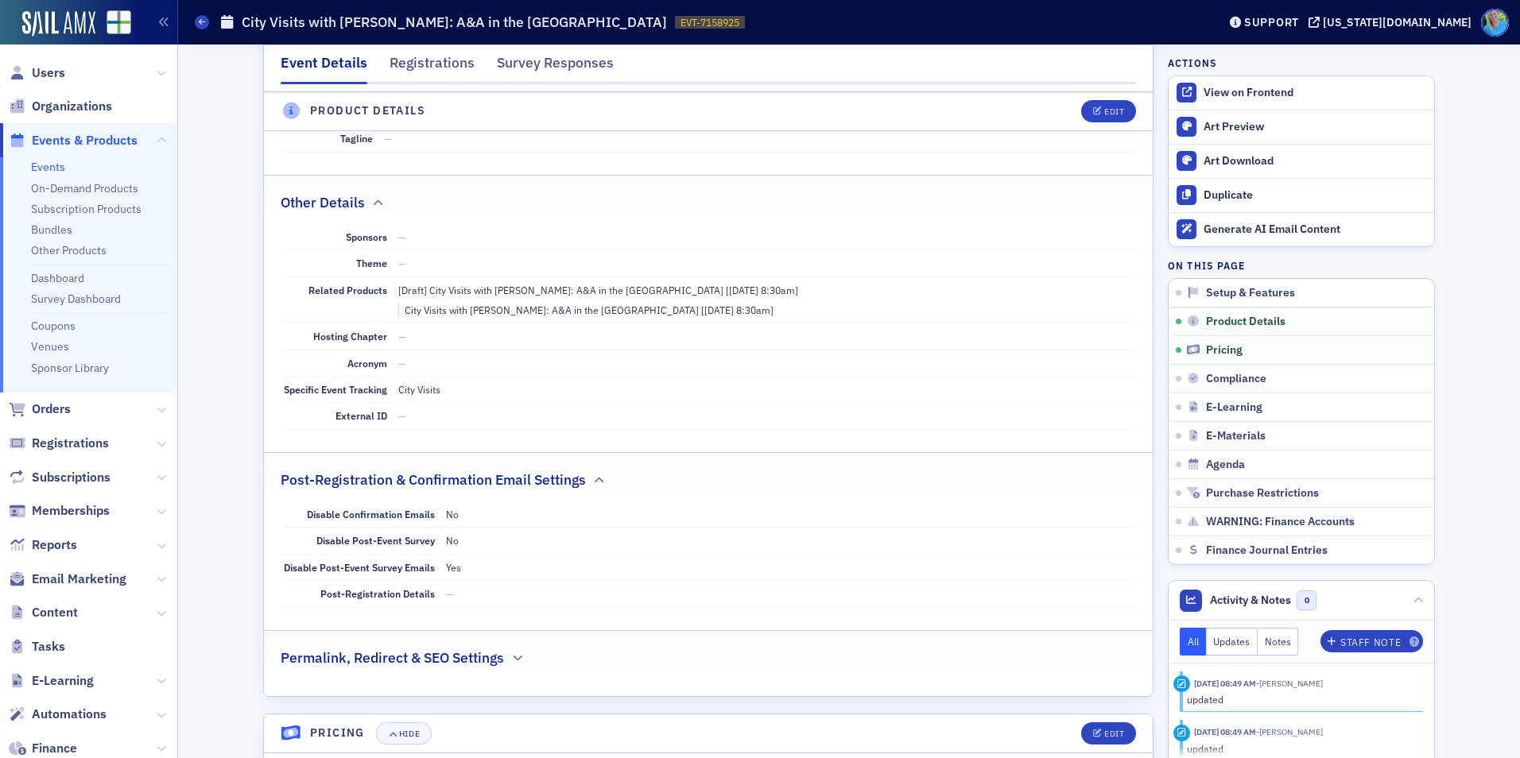
scroll to position [719, 0]
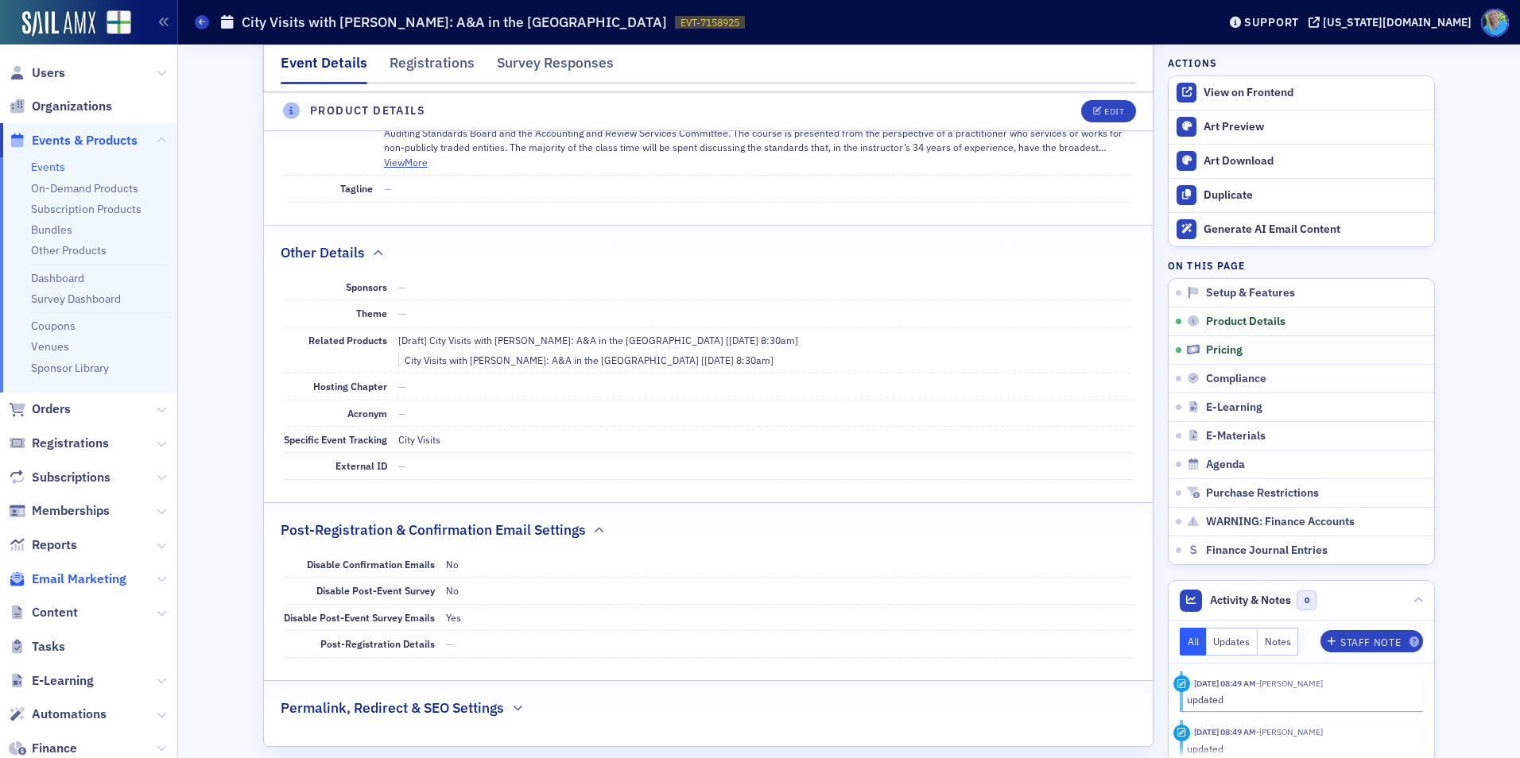
click at [77, 572] on span "Email Marketing" at bounding box center [79, 579] width 95 height 17
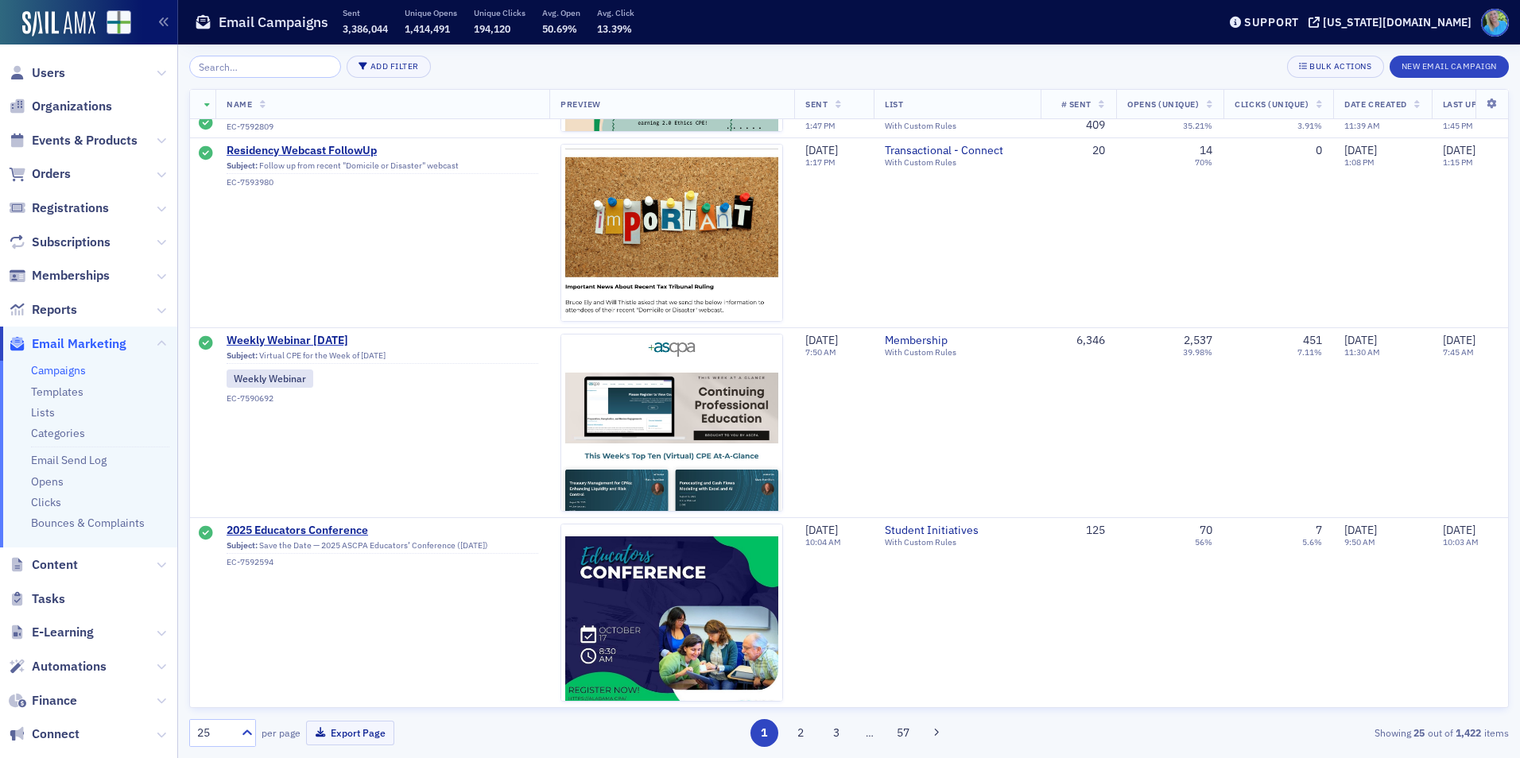
scroll to position [4173, 0]
click at [244, 67] on input "search" at bounding box center [265, 67] width 152 height 22
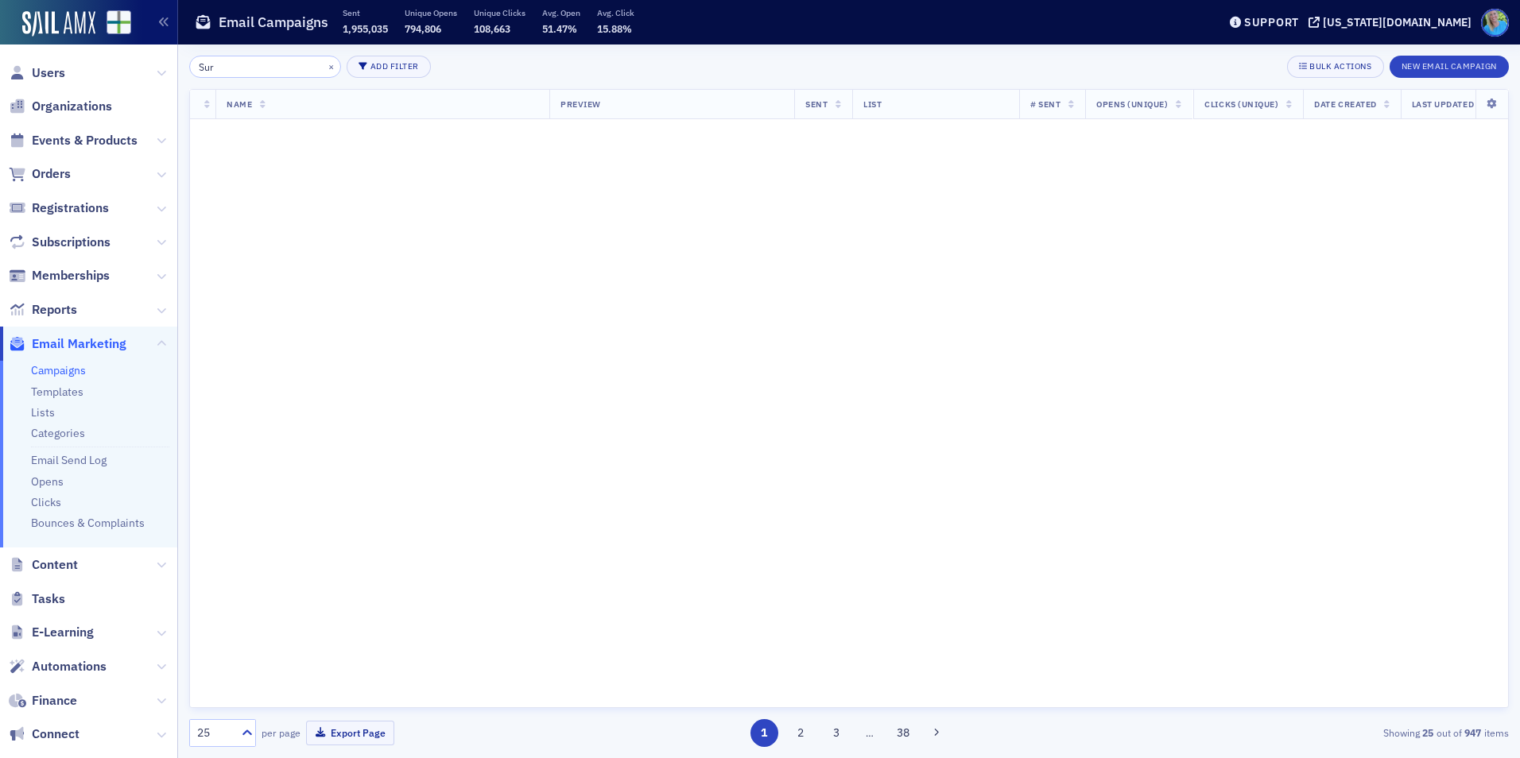
scroll to position [4173, 0]
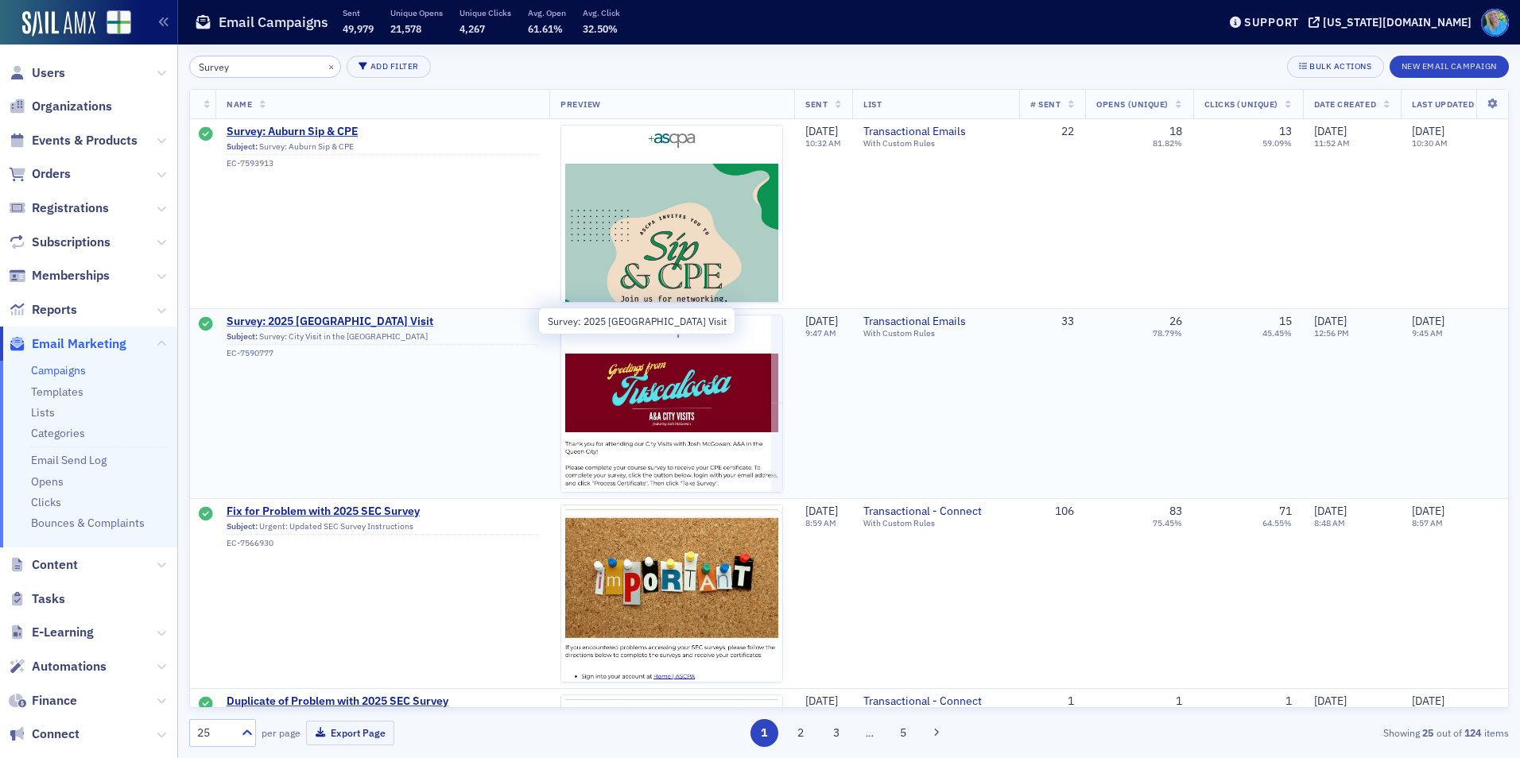
type input "Survey"
click at [353, 320] on span "Survey: 2025 Tuscaloosa City Visit" at bounding box center [383, 322] width 312 height 14
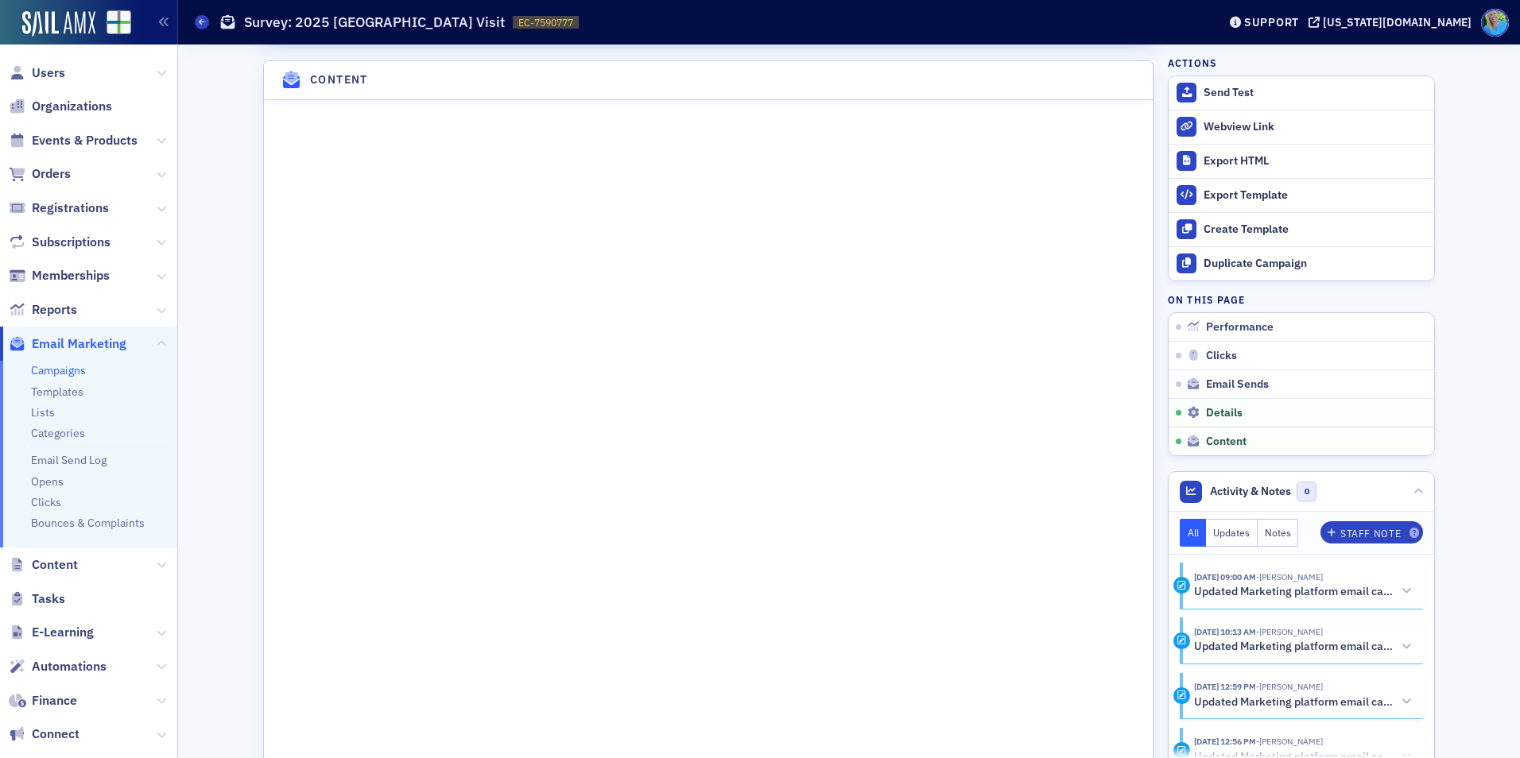
scroll to position [1908, 0]
click at [52, 371] on link "Campaigns" at bounding box center [58, 370] width 55 height 14
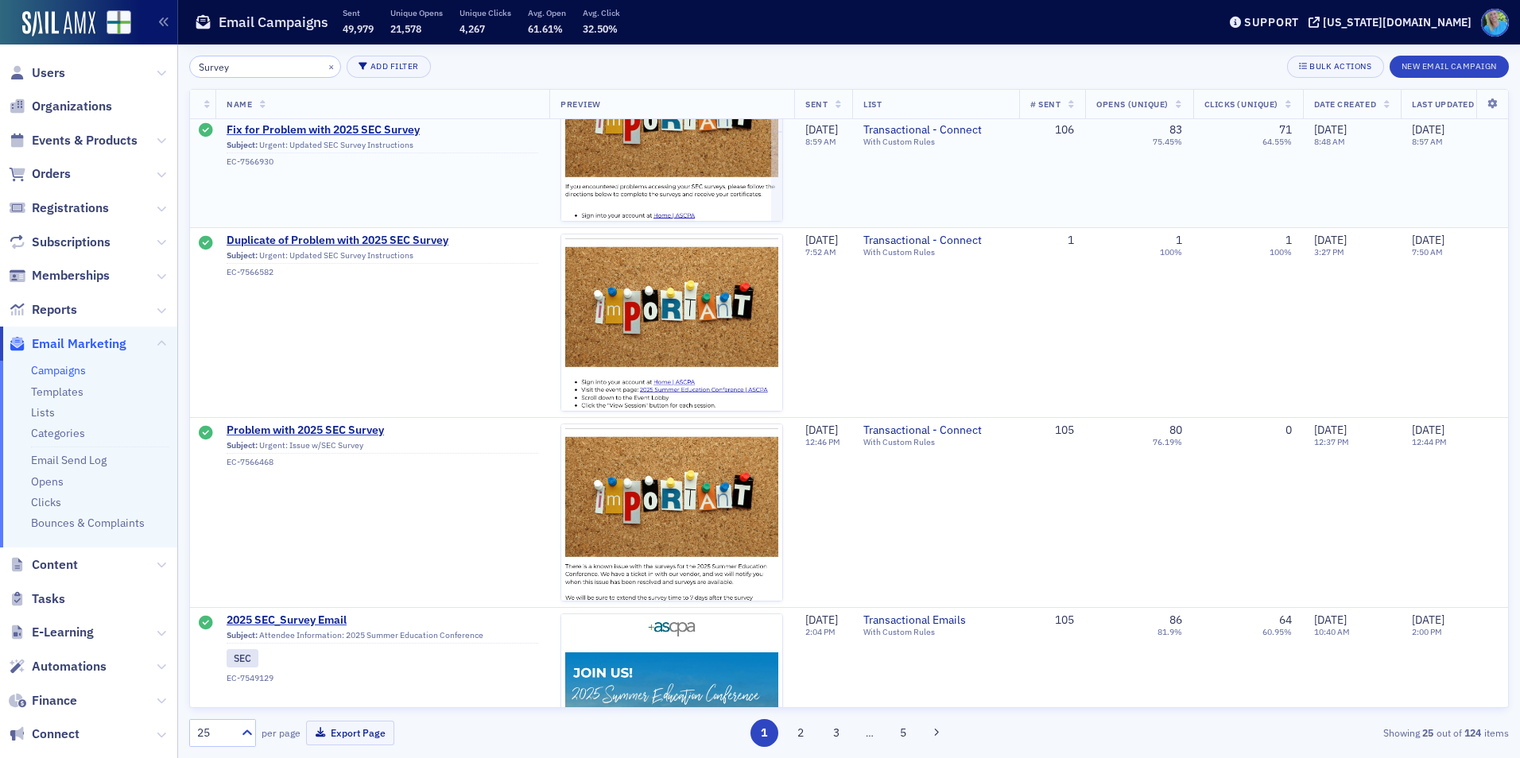
scroll to position [397, 0]
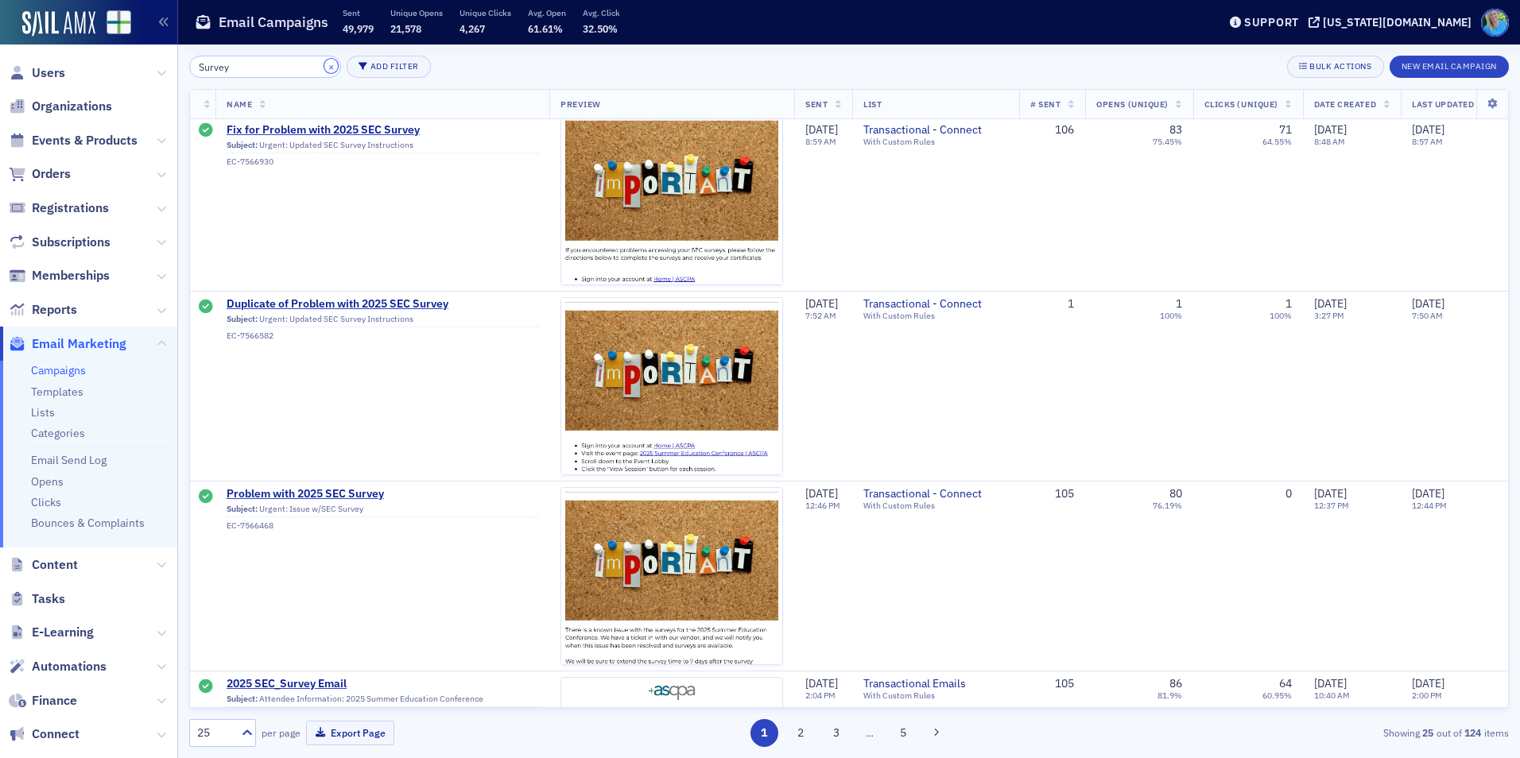
click at [324, 68] on button "×" at bounding box center [331, 66] width 14 height 14
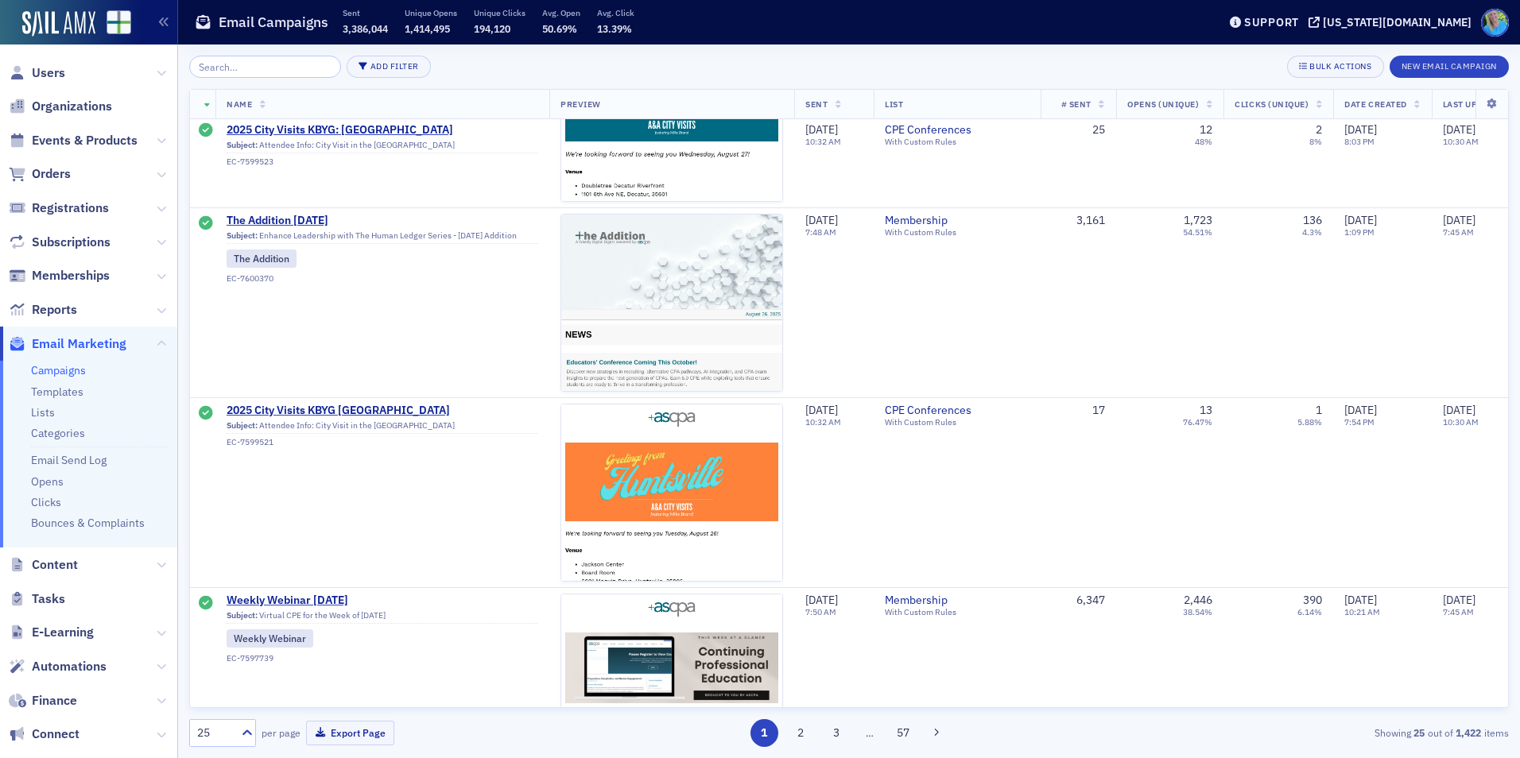
scroll to position [1590, 0]
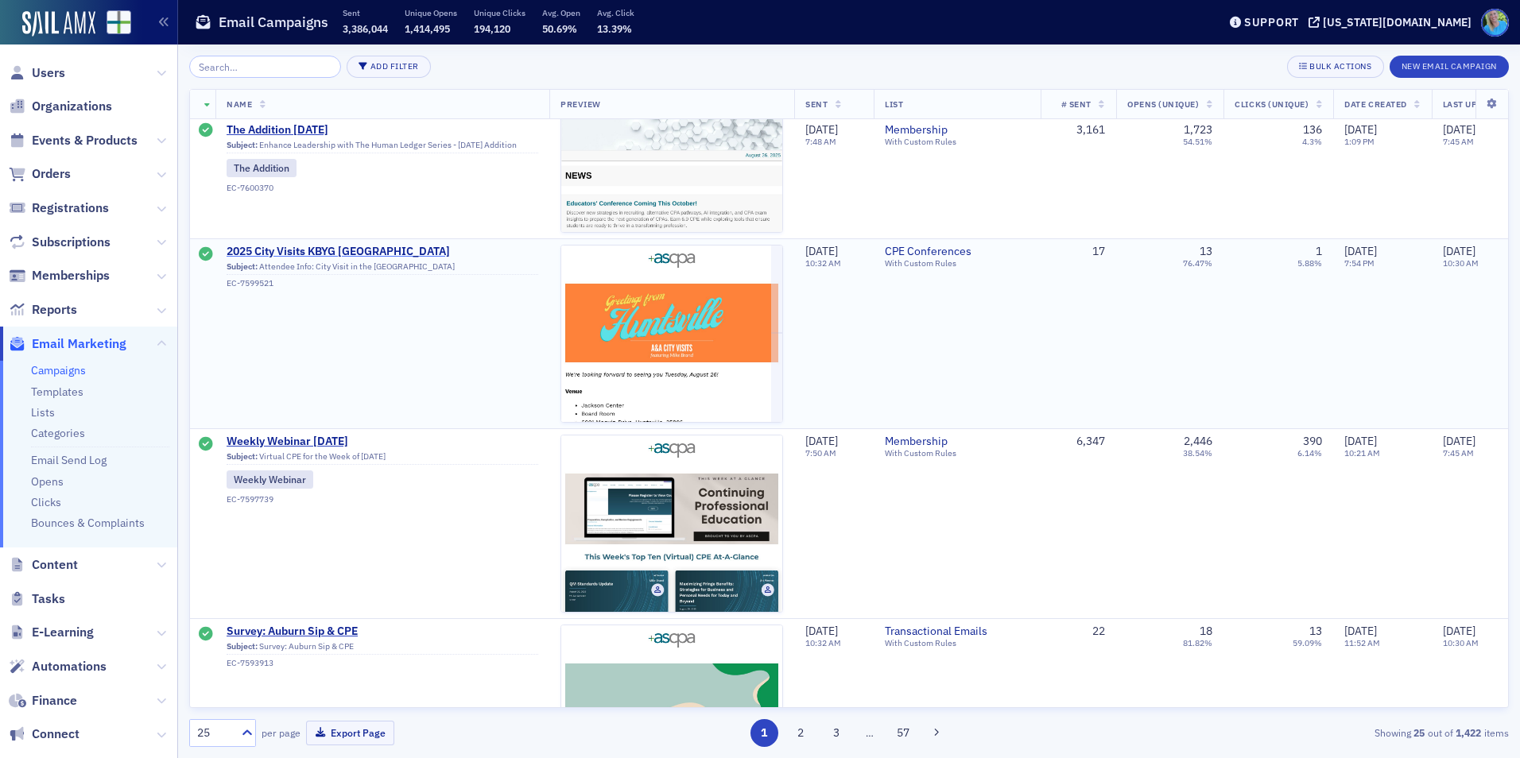
click at [351, 252] on span "2025 City Visits KBYG Huntsville" at bounding box center [383, 252] width 312 height 14
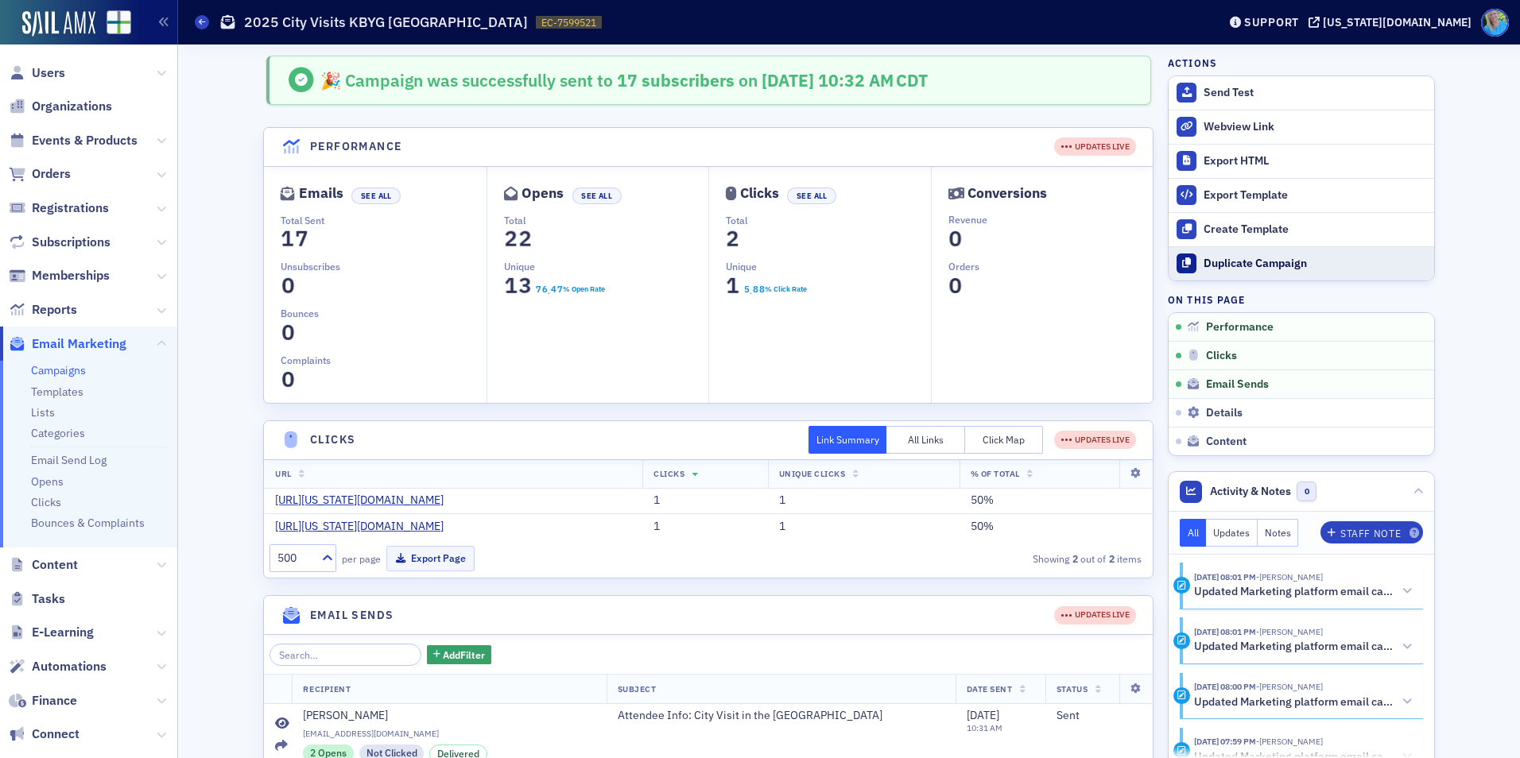
click at [1210, 260] on div "Duplicate Campaign" at bounding box center [1315, 264] width 223 height 14
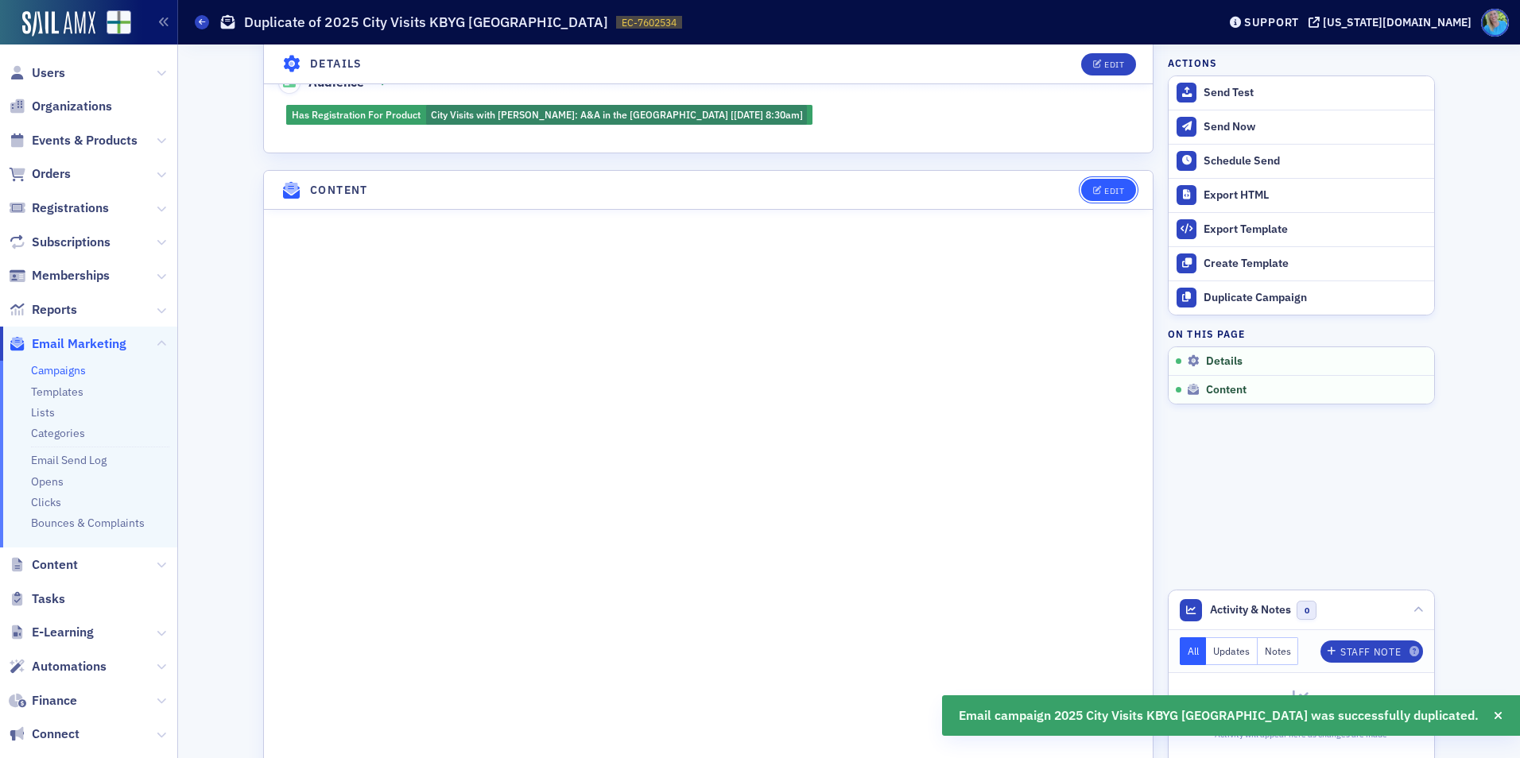
click at [1104, 193] on div "Edit" at bounding box center [1114, 191] width 20 height 9
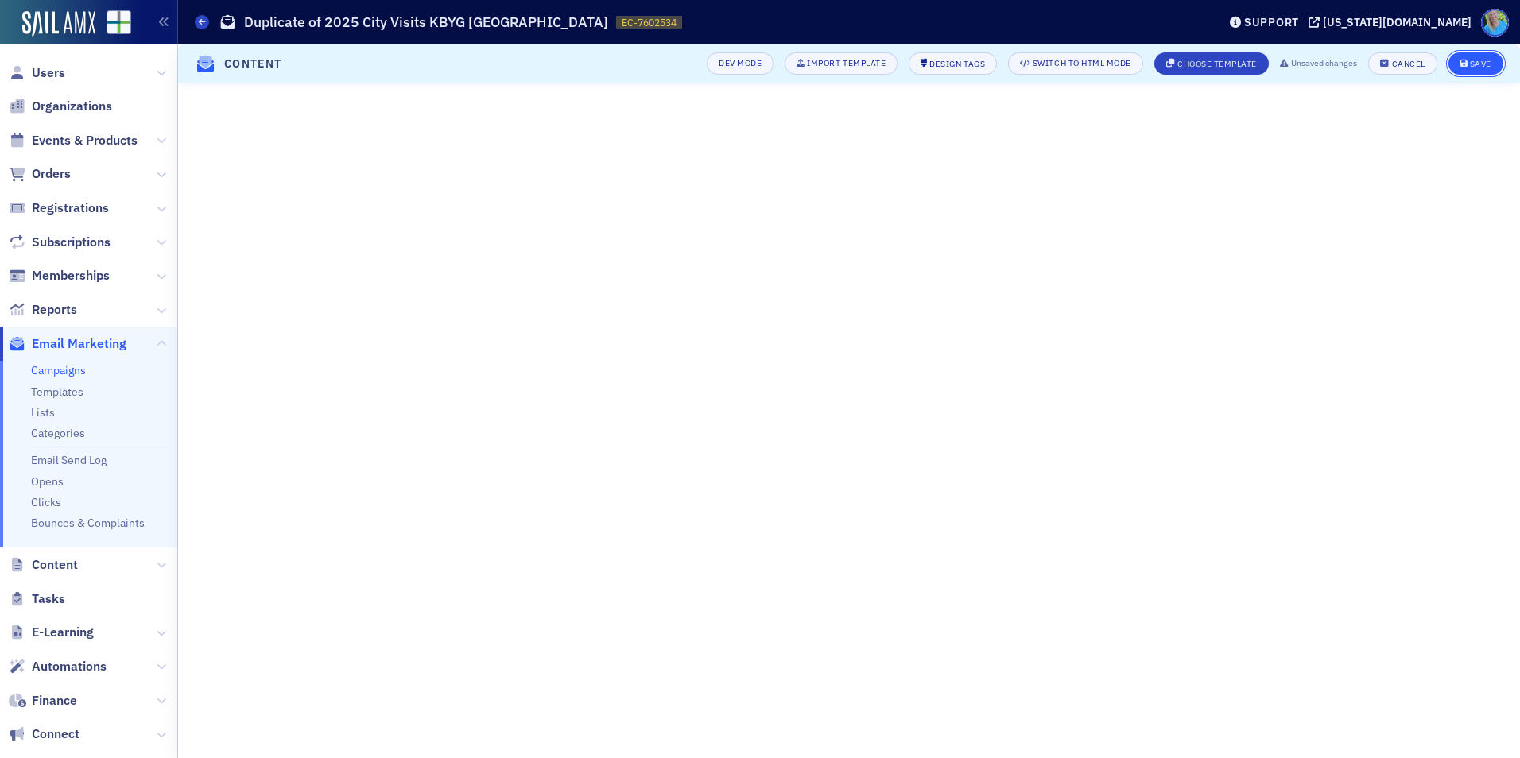
click at [1468, 66] on icon "submit" at bounding box center [1464, 64] width 8 height 9
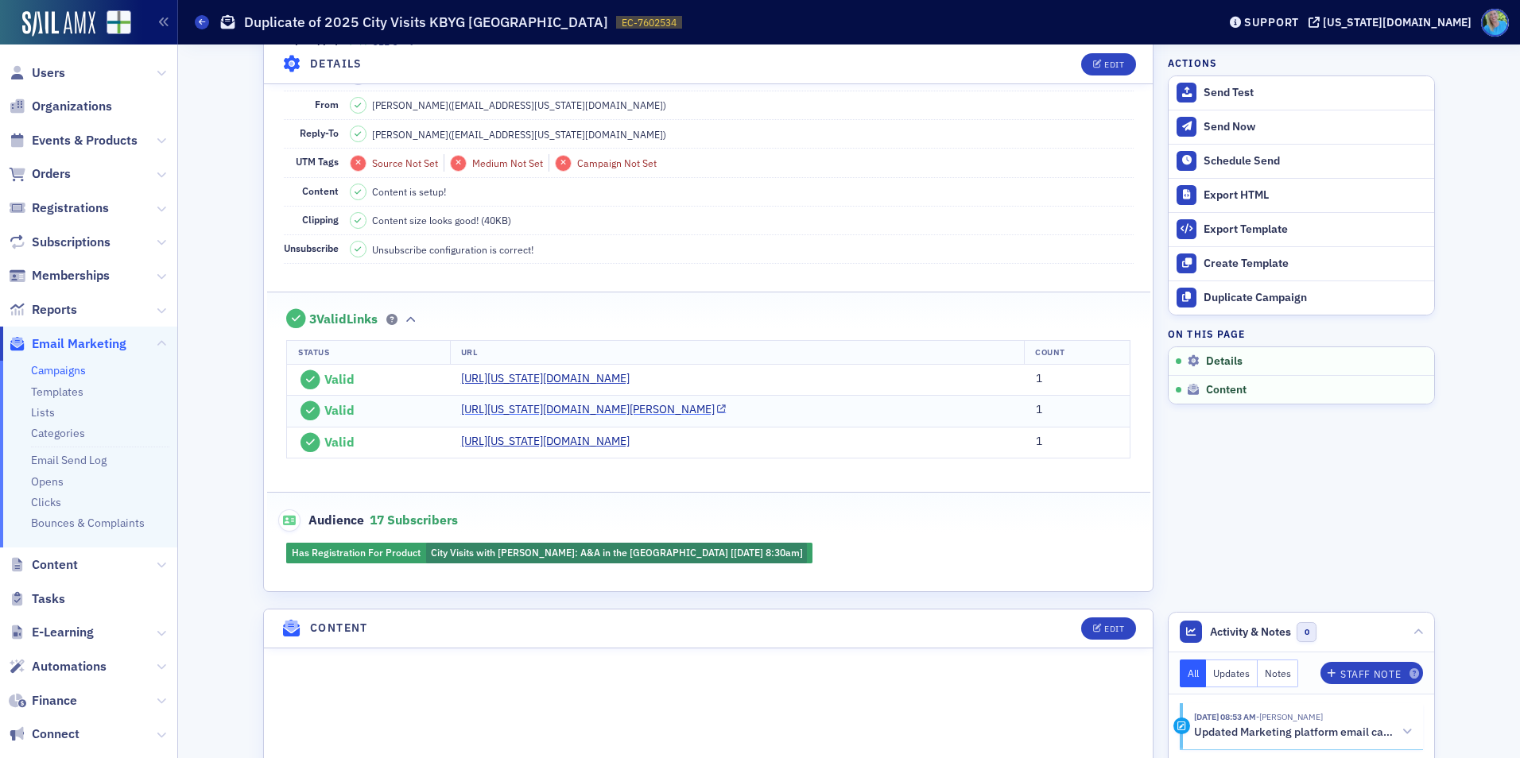
scroll to position [0, 0]
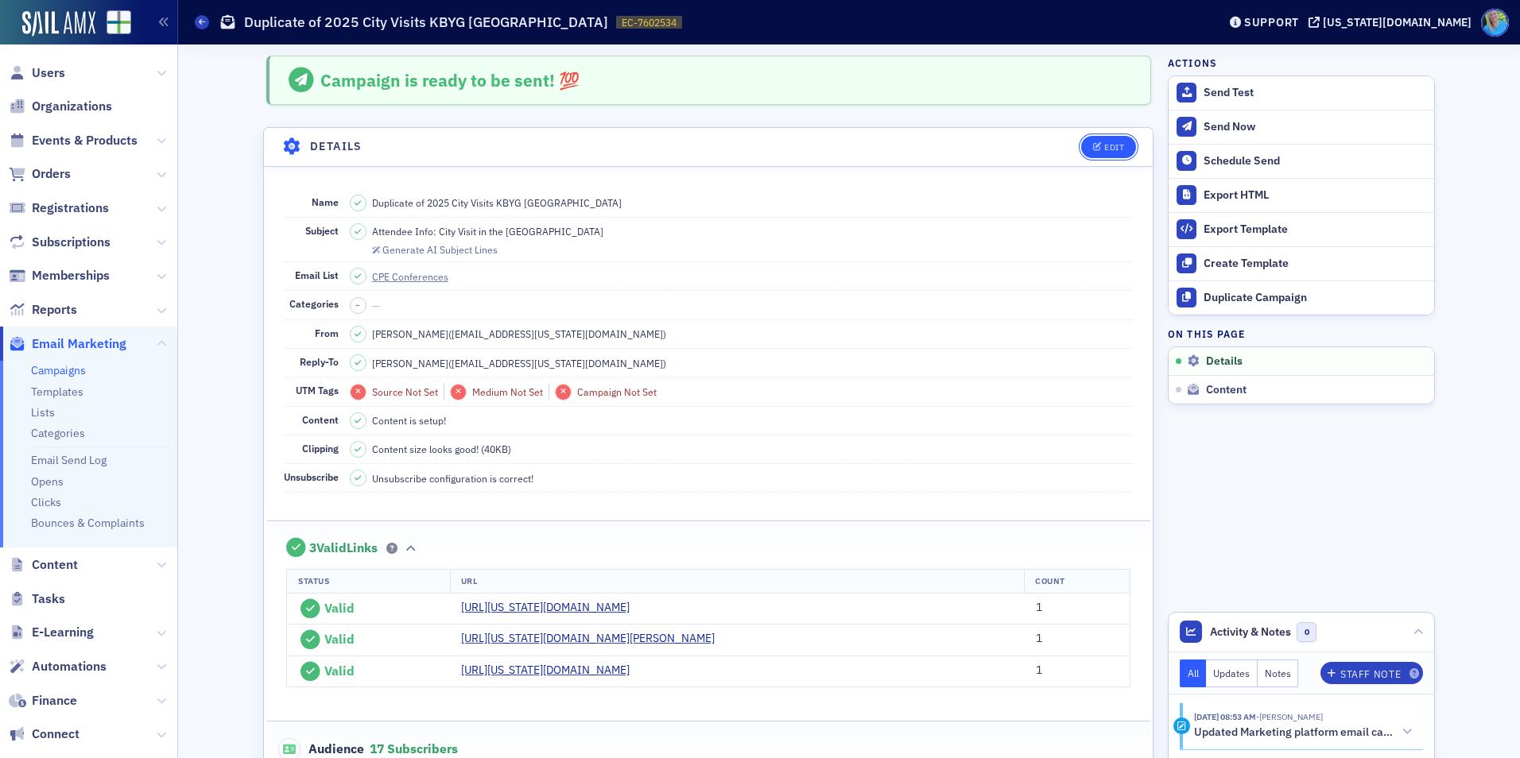
click at [1093, 145] on icon "button" at bounding box center [1098, 147] width 10 height 9
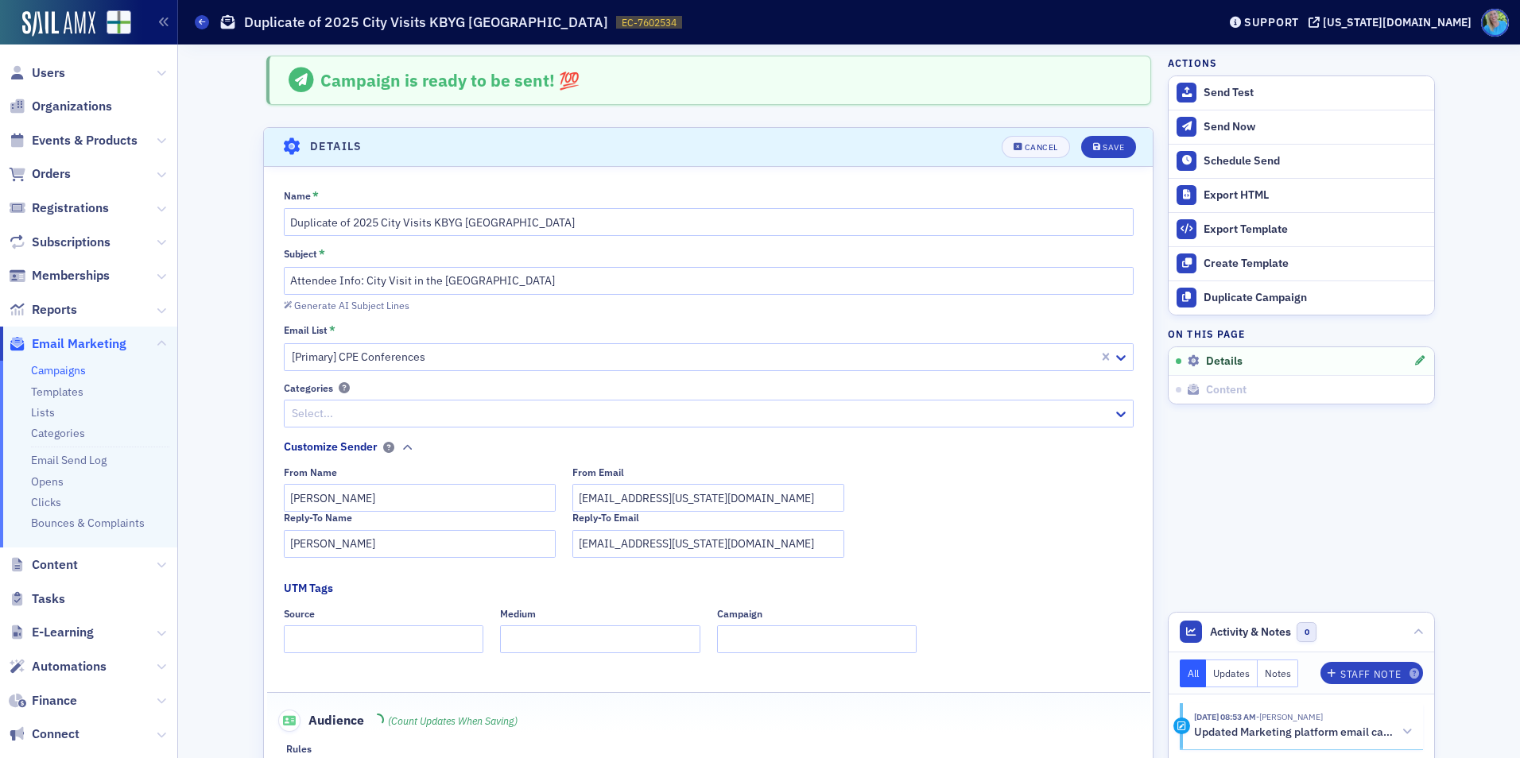
scroll to position [75, 0]
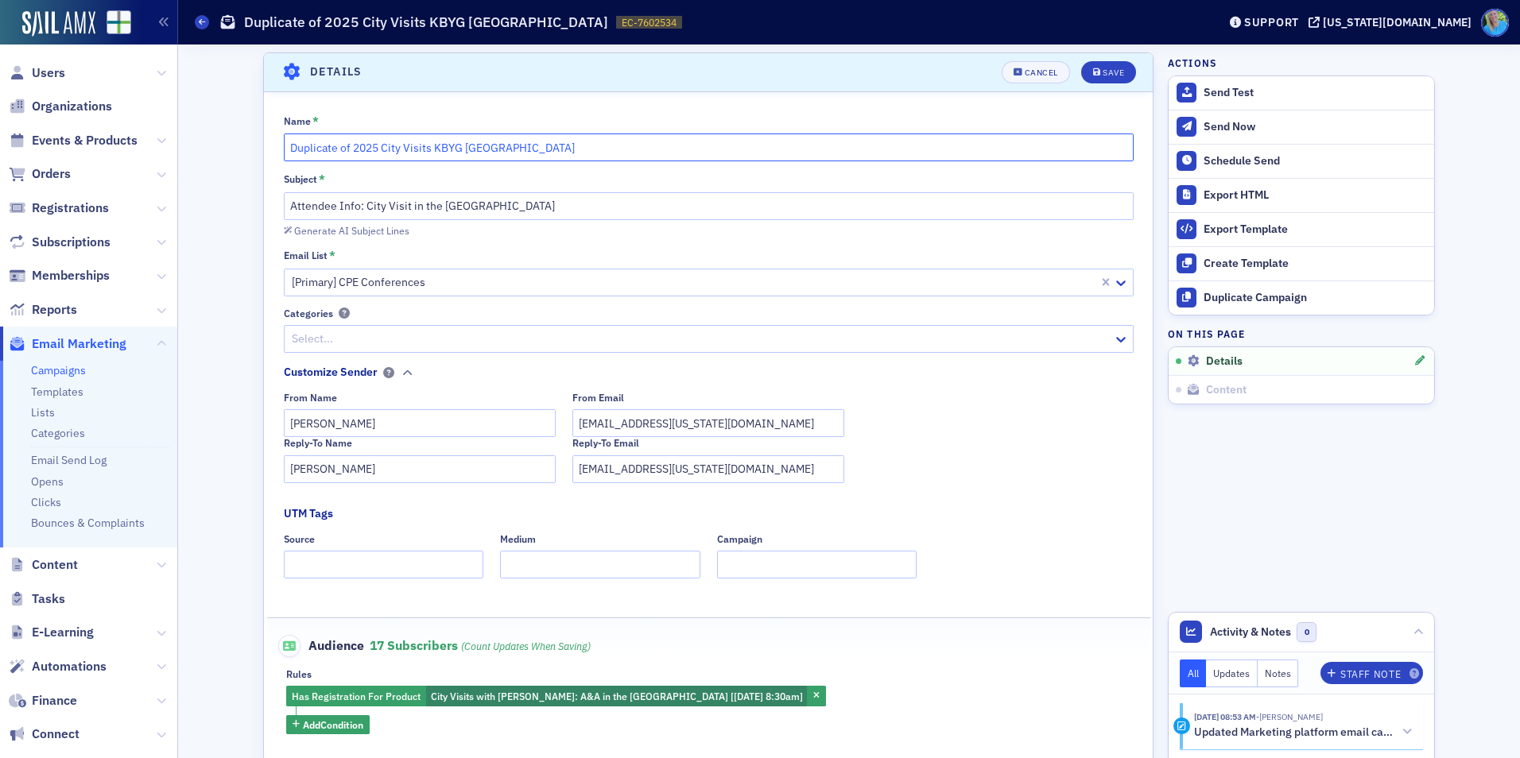
drag, startPoint x: 347, startPoint y: 144, endPoint x: 245, endPoint y: 153, distance: 102.1
drag, startPoint x: 366, startPoint y: 142, endPoint x: 391, endPoint y: 146, distance: 25.9
click at [391, 146] on input "2025 City Visits KBYG Huntsville" at bounding box center [709, 148] width 850 height 28
type input "2025 City Visits Survey Huntsville"
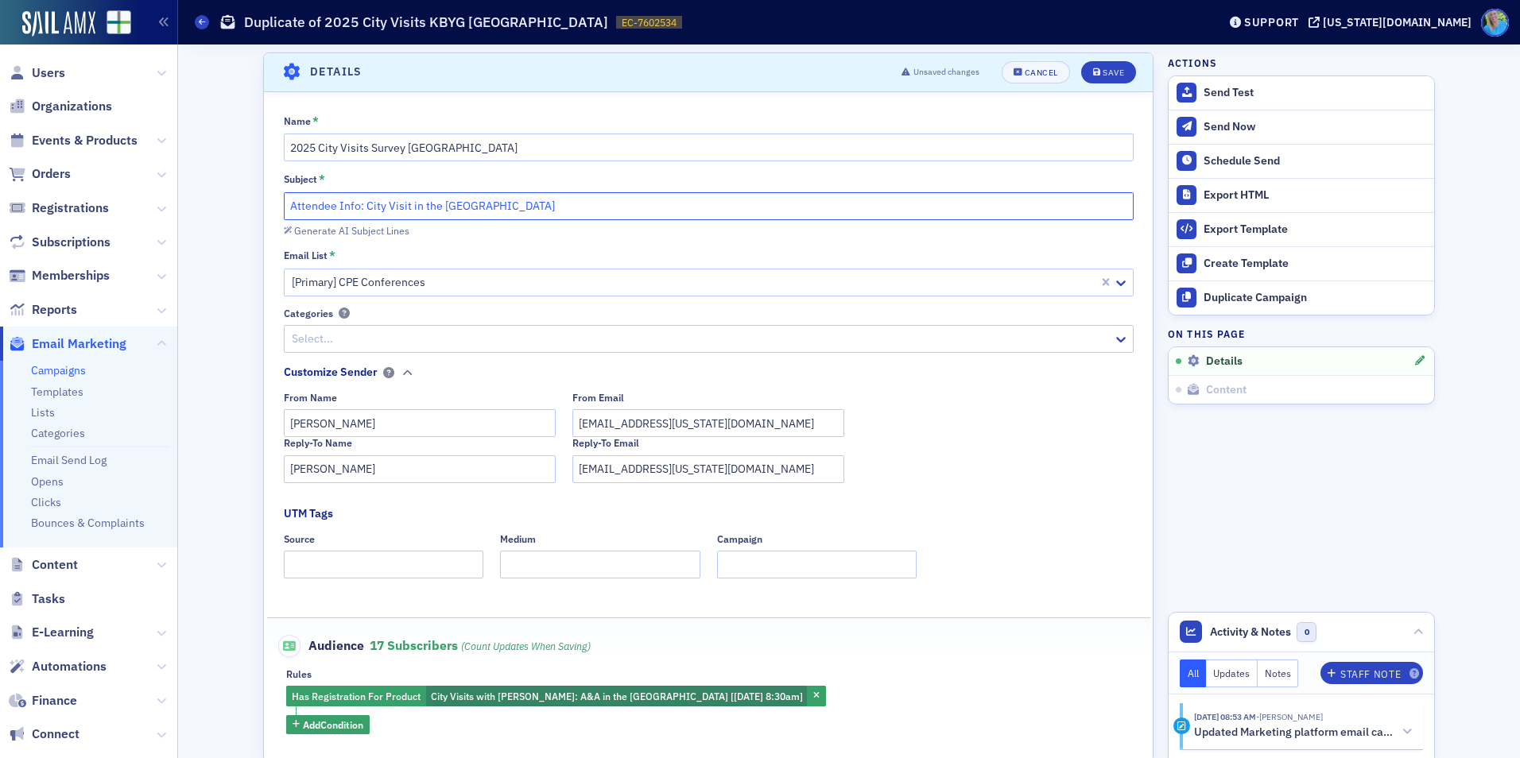
click at [442, 207] on input "Attendee Info: City Visit in the Rocket City" at bounding box center [709, 206] width 850 height 28
click at [363, 200] on input "Attendee Info: City Visit in the Rocket City" at bounding box center [709, 206] width 850 height 28
click at [360, 207] on input "Attendee Info: City Visit in the Rocket City" at bounding box center [709, 206] width 850 height 28
drag, startPoint x: 360, startPoint y: 202, endPoint x: 285, endPoint y: 202, distance: 74.7
click at [285, 202] on input "Attendee Info: Survey for City Visit in the Rocket City" at bounding box center [709, 206] width 850 height 28
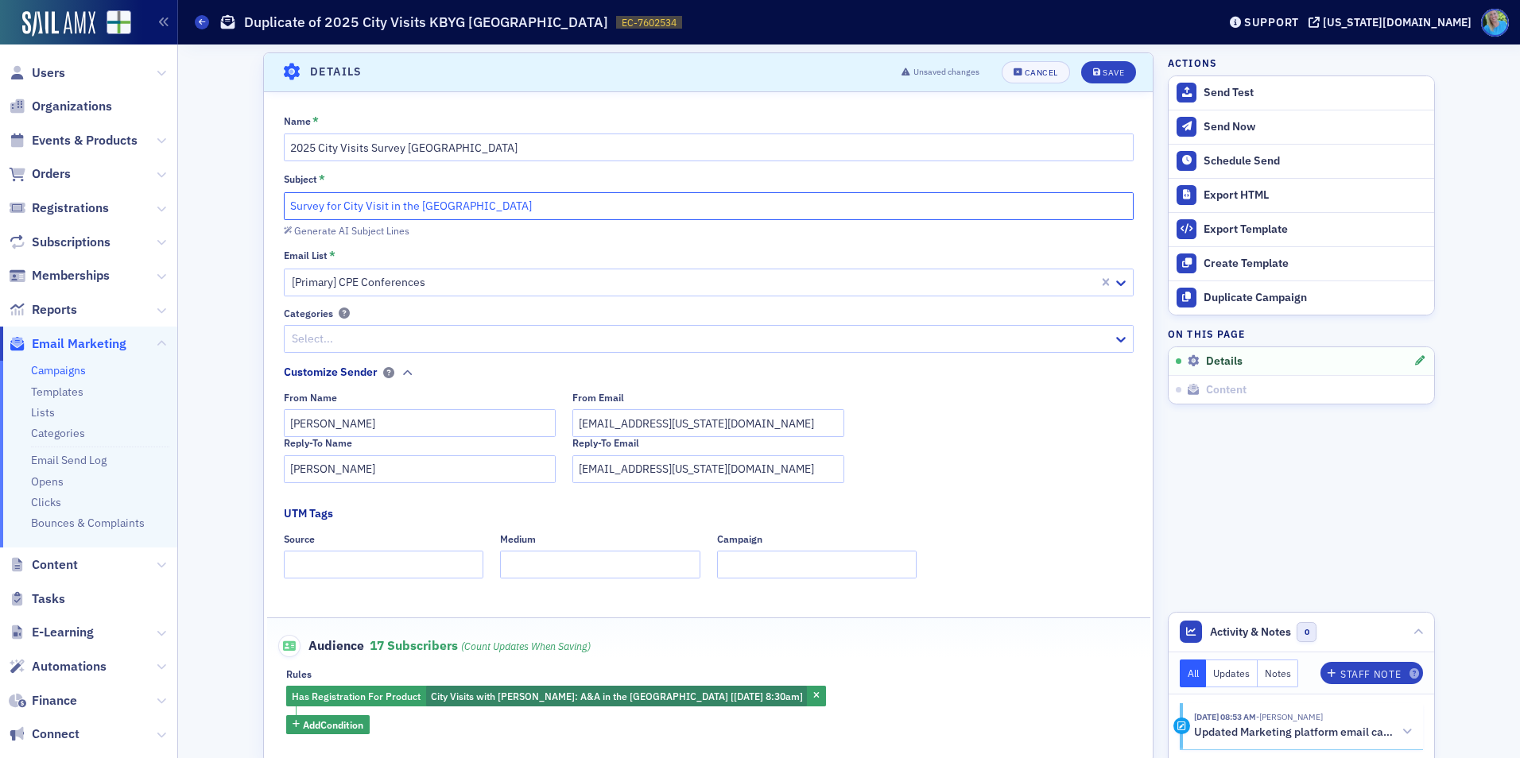
click at [317, 205] on input "Survey for City Visit in the Rocket City" at bounding box center [709, 206] width 850 height 28
click at [319, 204] on input "Survey for City Visit in the Rocket City" at bounding box center [709, 206] width 850 height 28
click at [318, 207] on input "Survey for City Visit in the Rocket City" at bounding box center [709, 206] width 850 height 28
type input "Survey: City Visit in the Rocket City"
click at [627, 699] on span "City Visits with Mike Brand: A&A in the Rocket City [8/26/2025 8:30am]" at bounding box center [617, 696] width 372 height 13
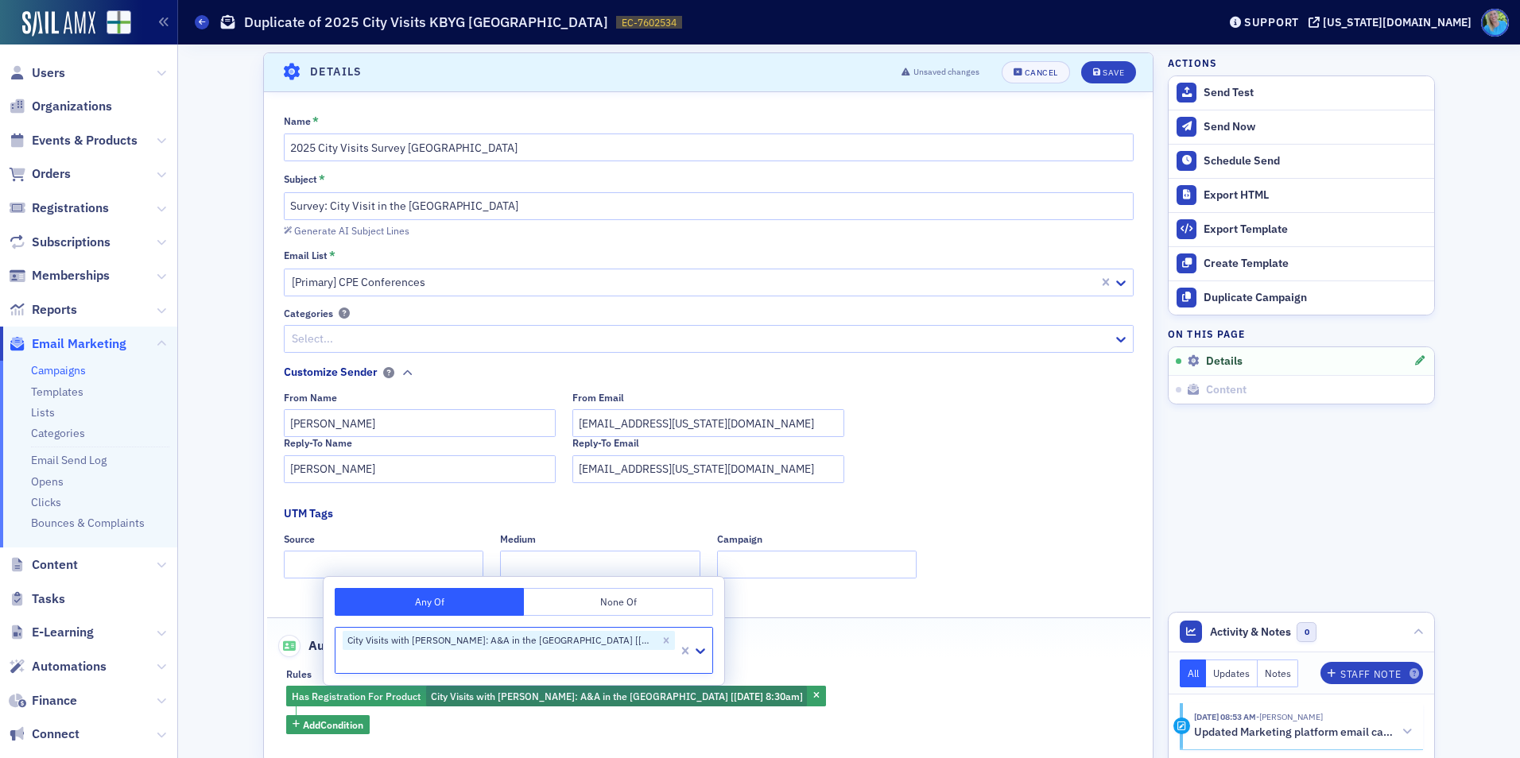
click at [886, 683] on div "Rules Has Registration For Product City Visits with Mike Brand: A&A in the Rock…" at bounding box center [708, 702] width 844 height 66
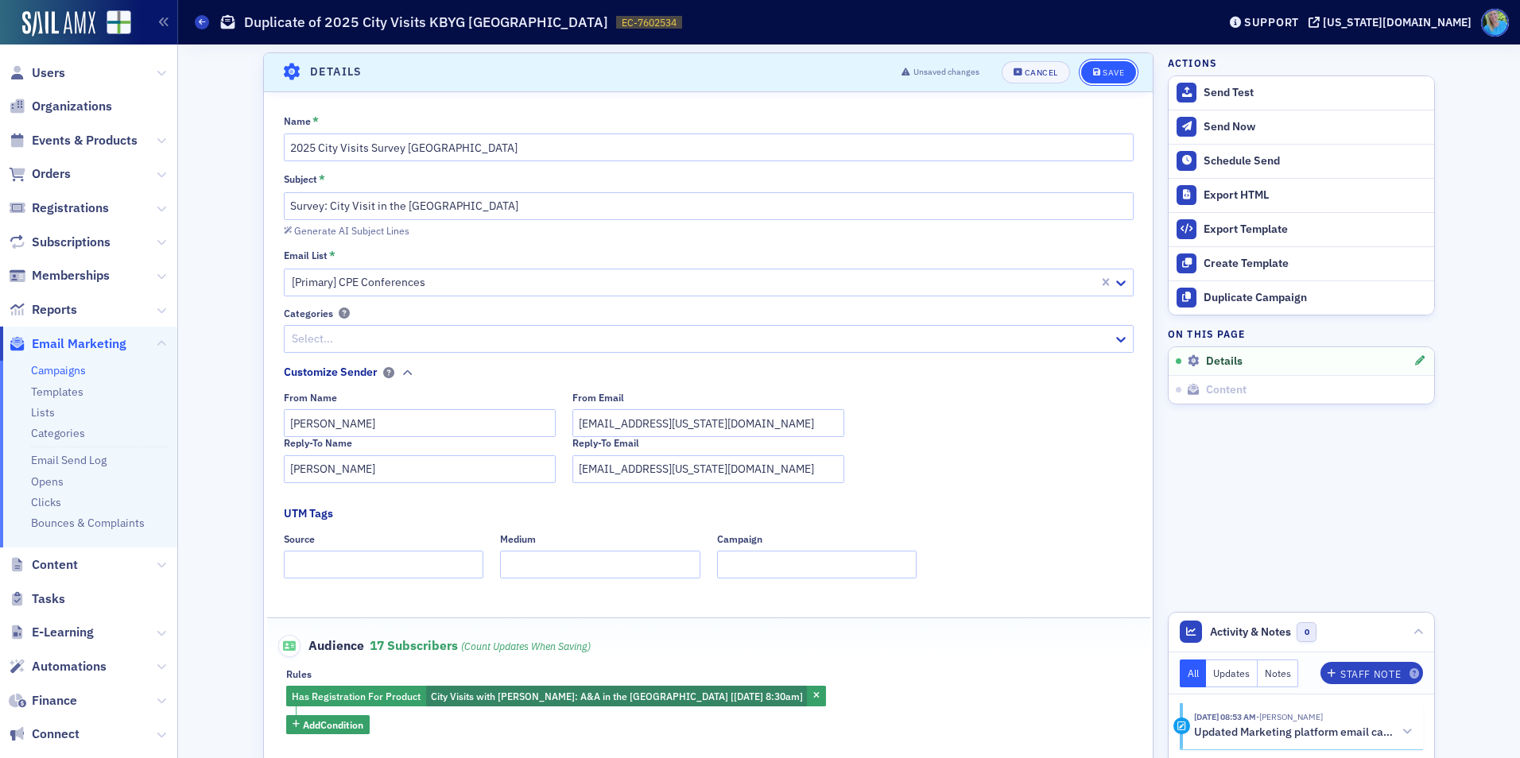
click at [1105, 68] on div "Save" at bounding box center [1113, 72] width 21 height 9
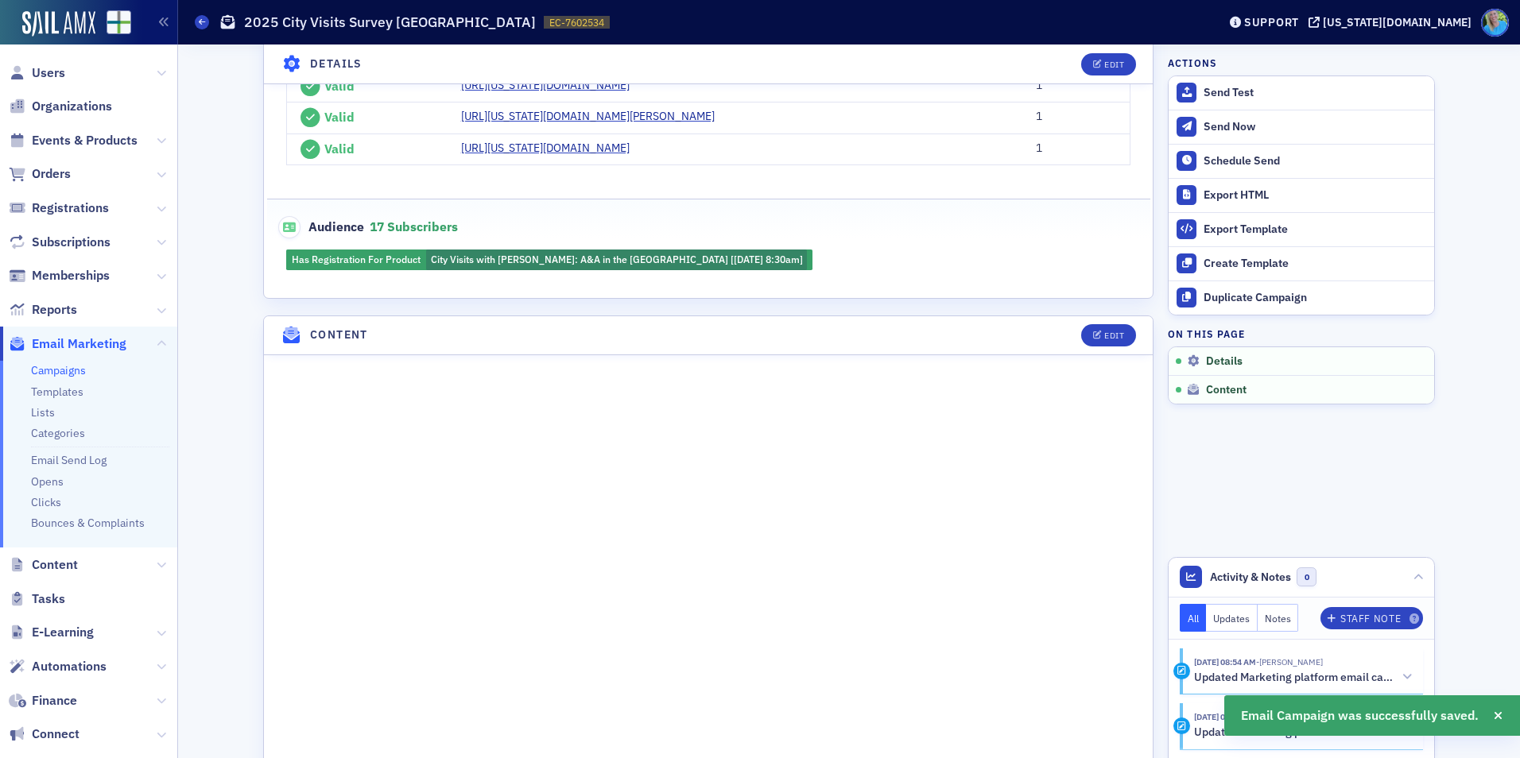
scroll to position [393, 0]
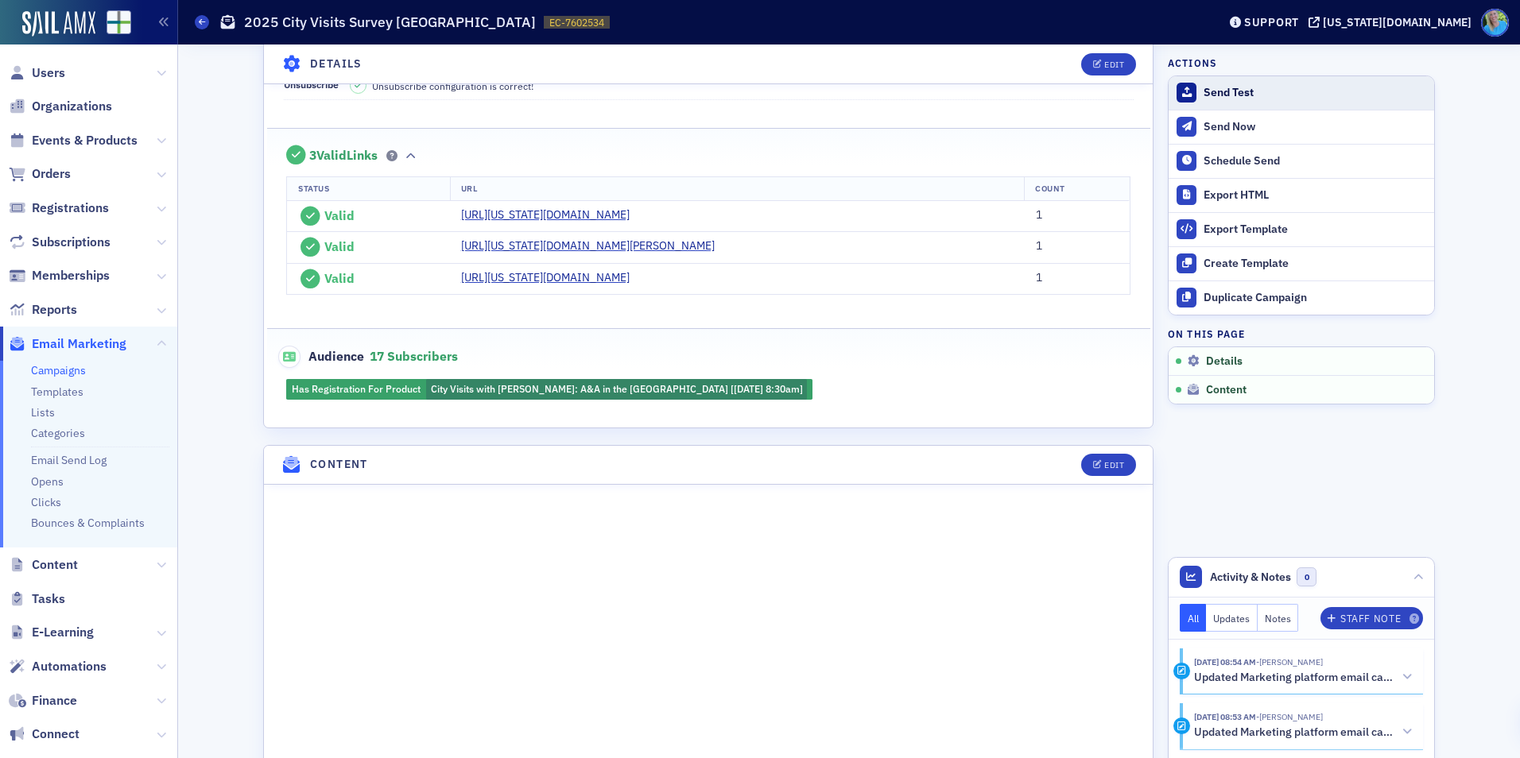
click at [1259, 89] on div "Send Test" at bounding box center [1315, 93] width 223 height 14
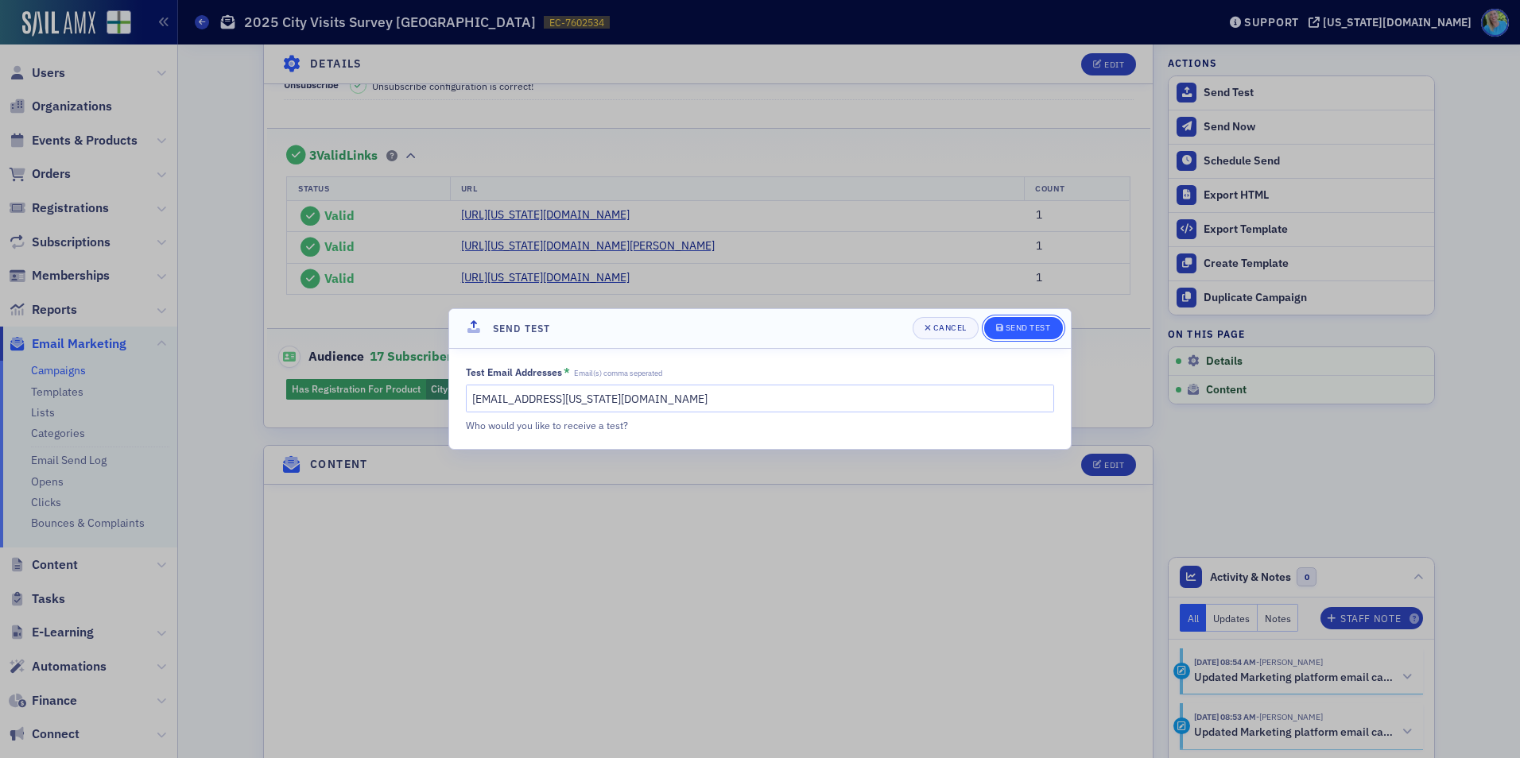
click at [1006, 326] on div "Send Test" at bounding box center [1028, 328] width 45 height 9
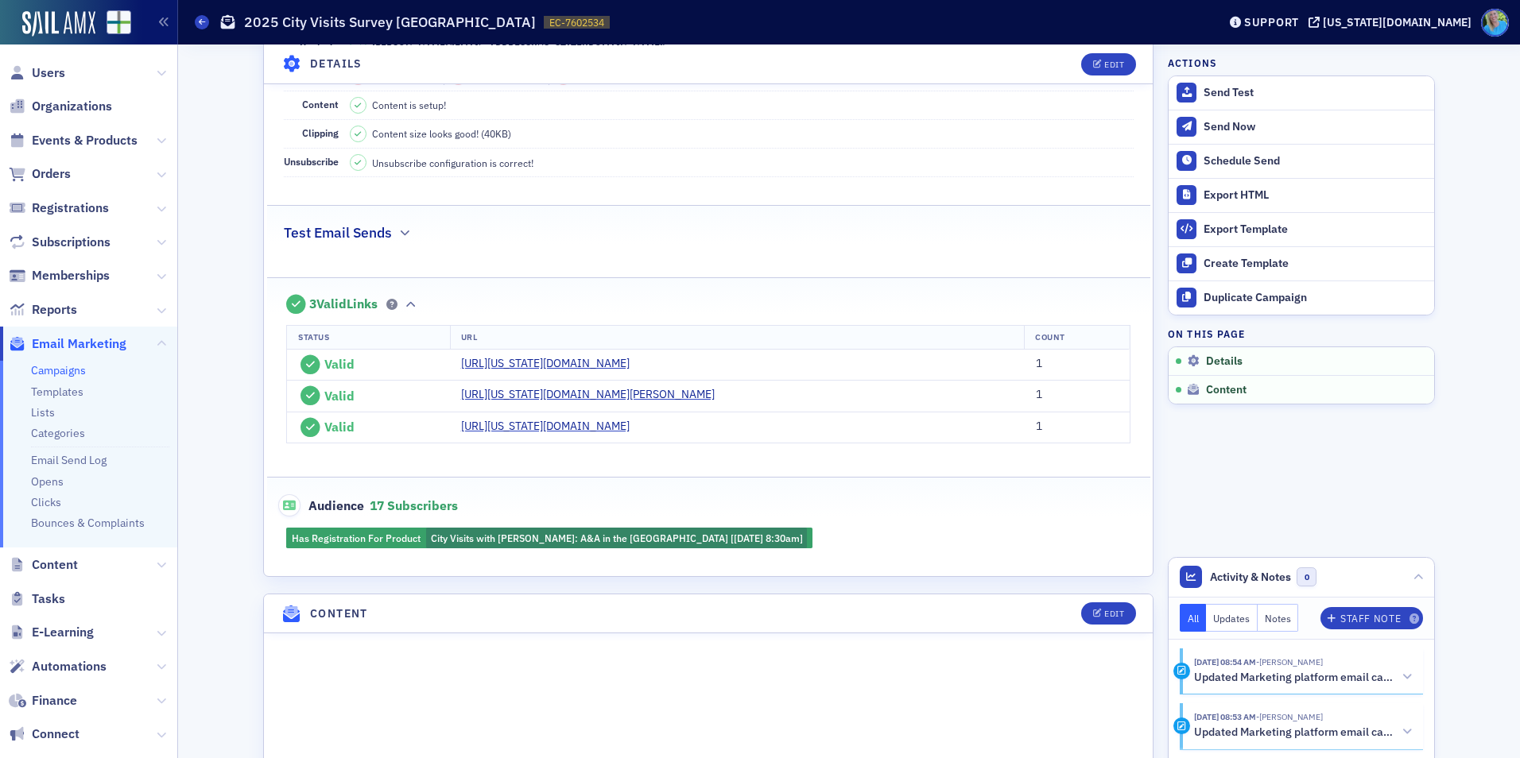
scroll to position [313, 0]
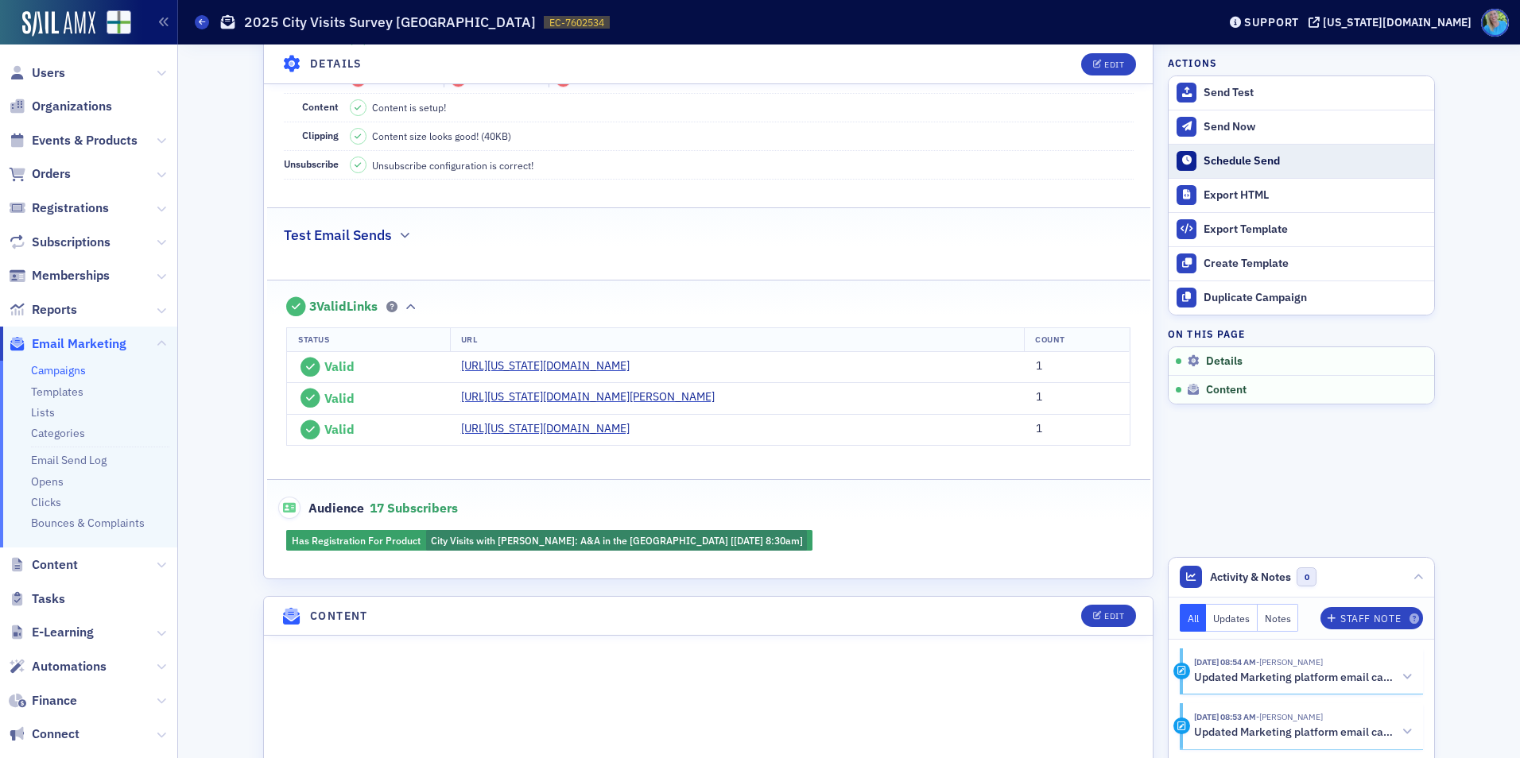
click at [1231, 172] on button "Schedule Send" at bounding box center [1302, 161] width 266 height 34
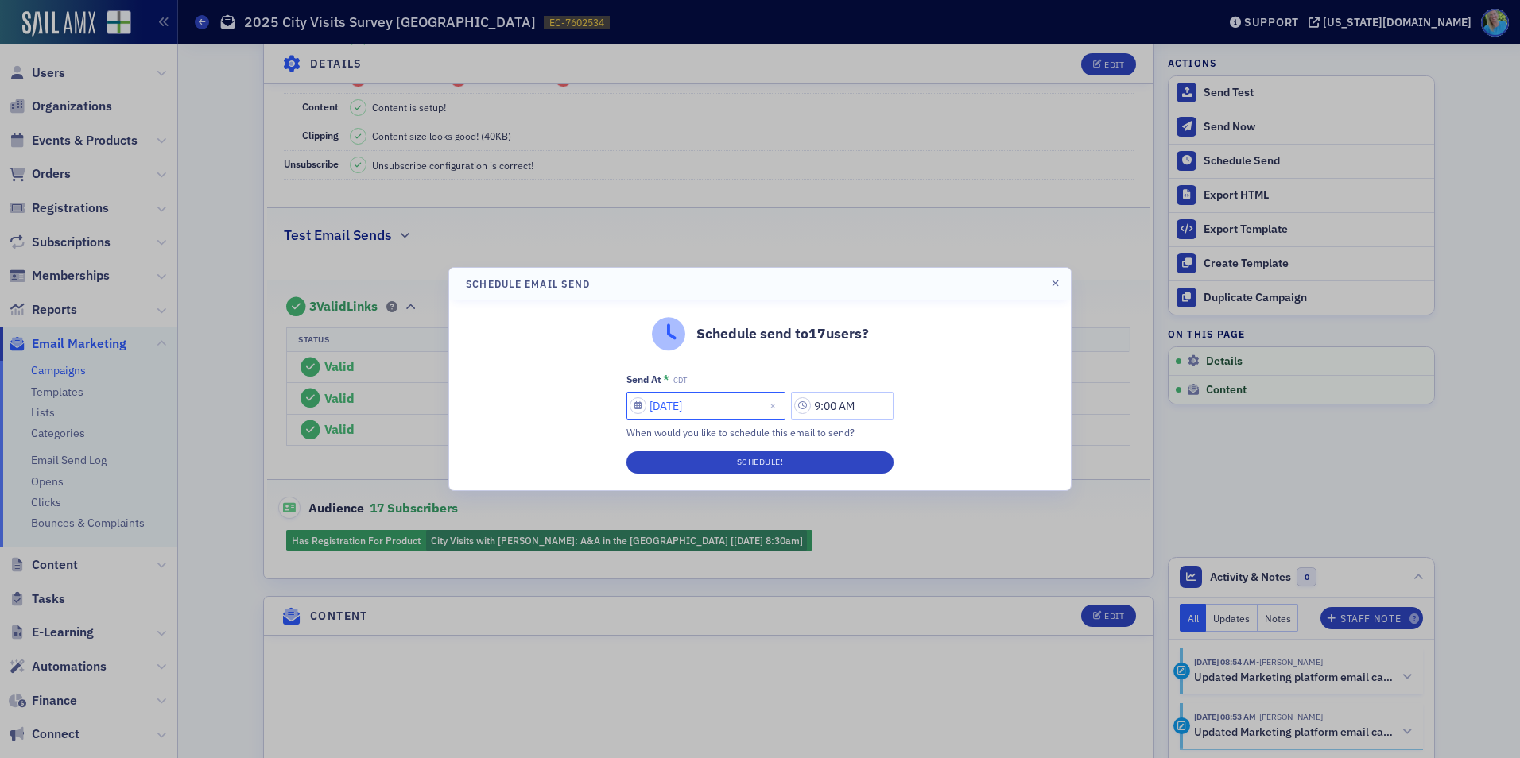
click at [732, 406] on input "08/27/2025" at bounding box center [705, 406] width 159 height 28
select select "7"
select select "2025"
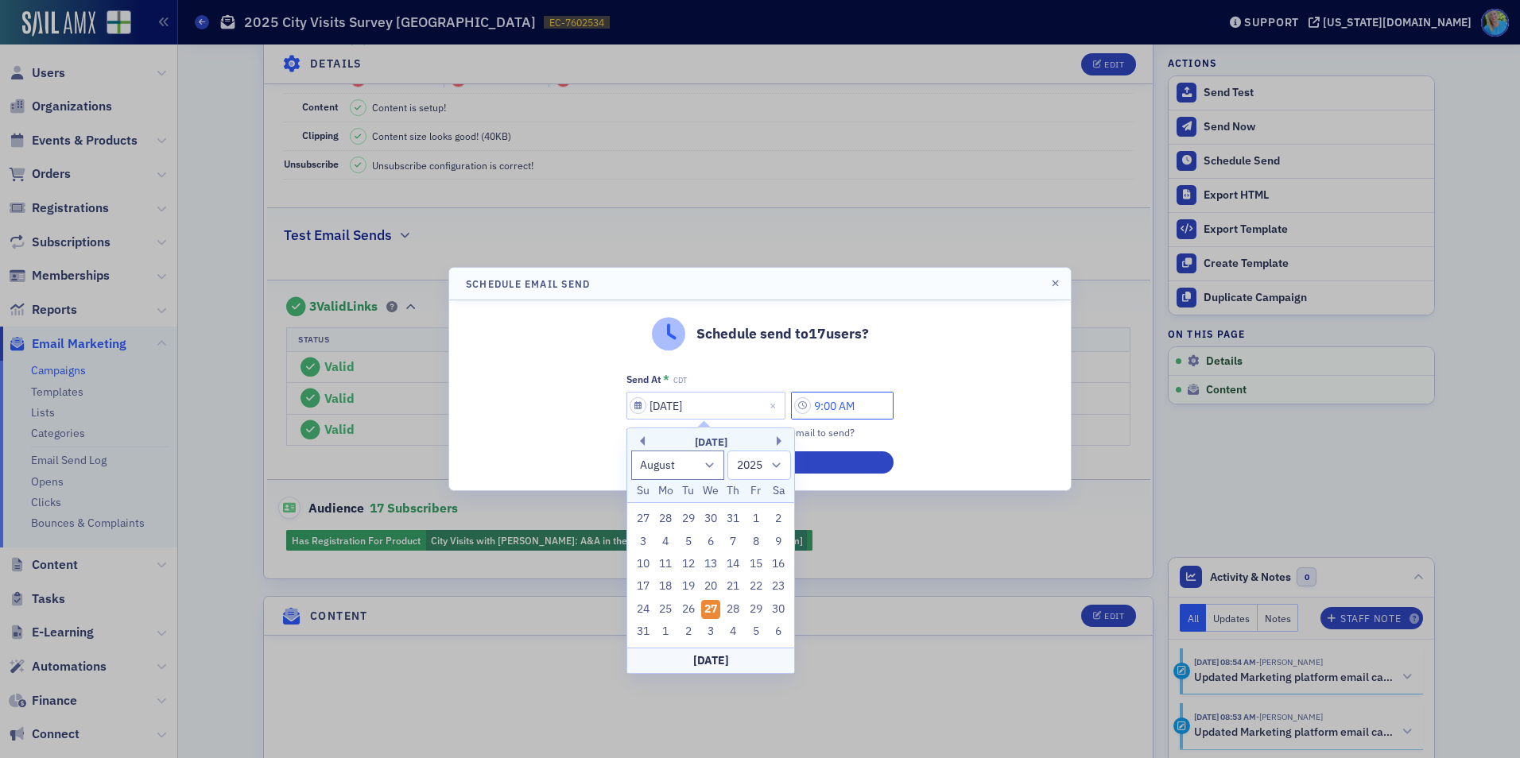
click at [845, 408] on input "9:00 AM" at bounding box center [842, 406] width 103 height 28
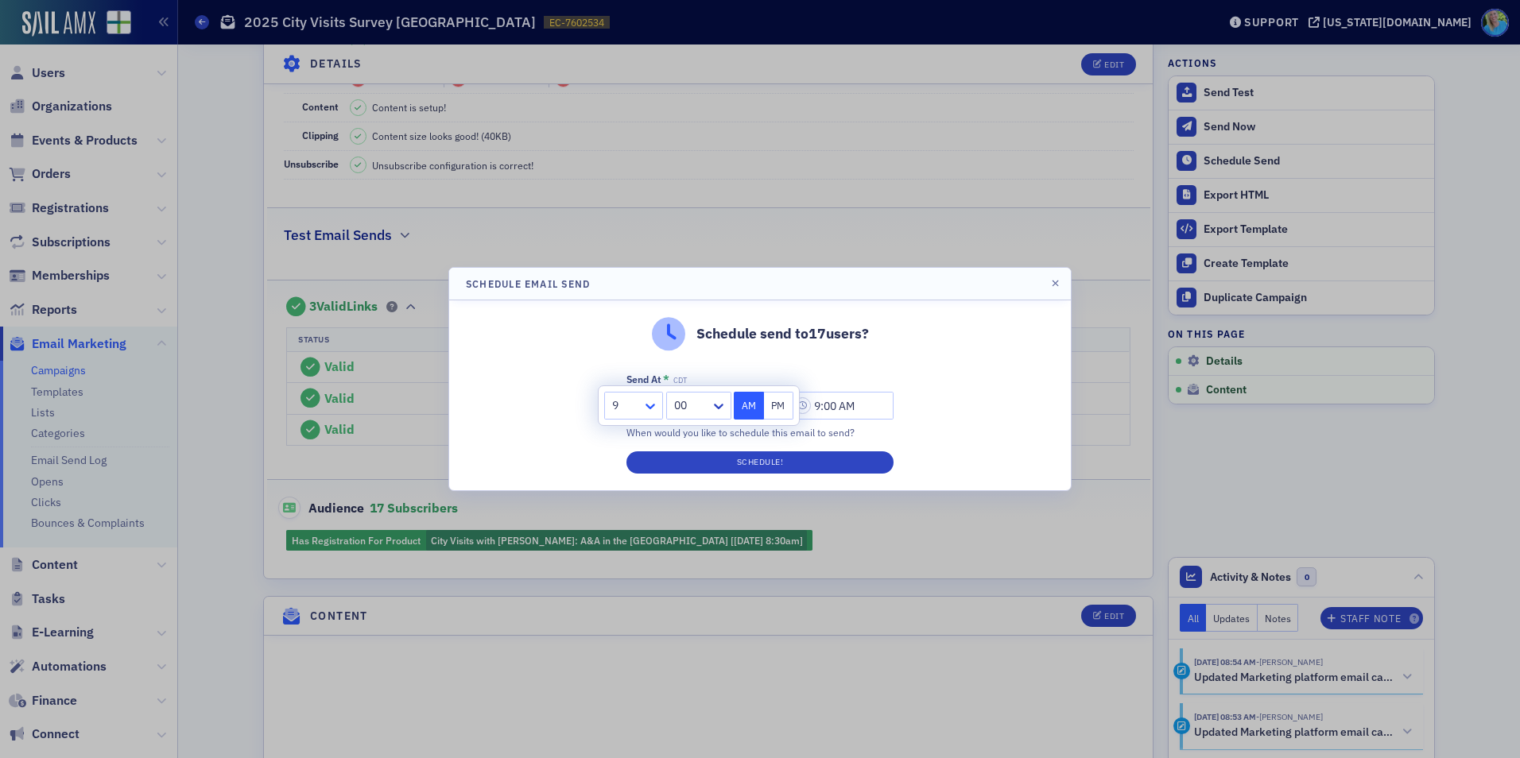
click at [647, 405] on icon at bounding box center [651, 407] width 10 height 6
click at [621, 581] on span "10" at bounding box center [621, 584] width 13 height 17
type input "10:00 AM"
click at [621, 581] on div at bounding box center [760, 379] width 1520 height 758
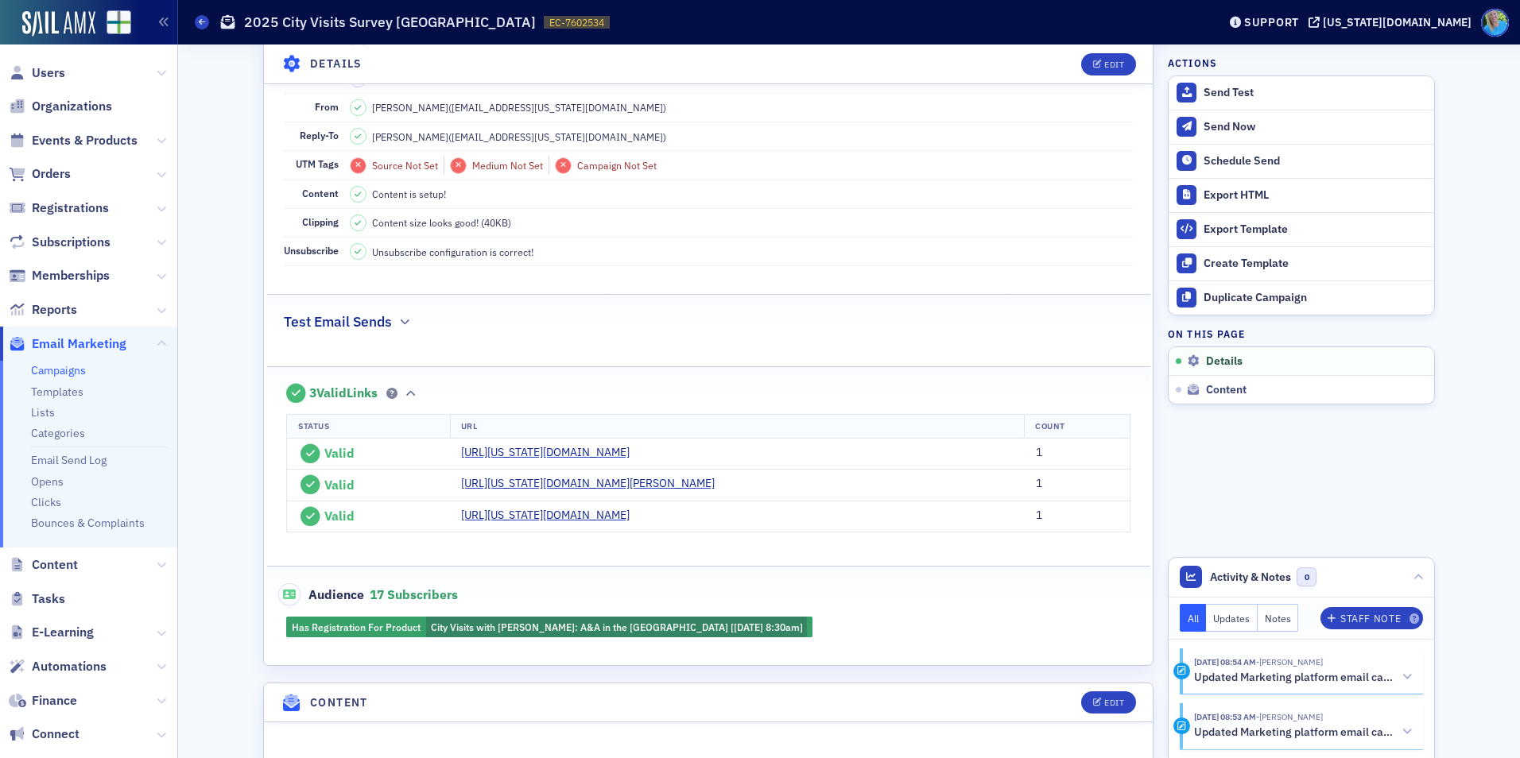
scroll to position [0, 0]
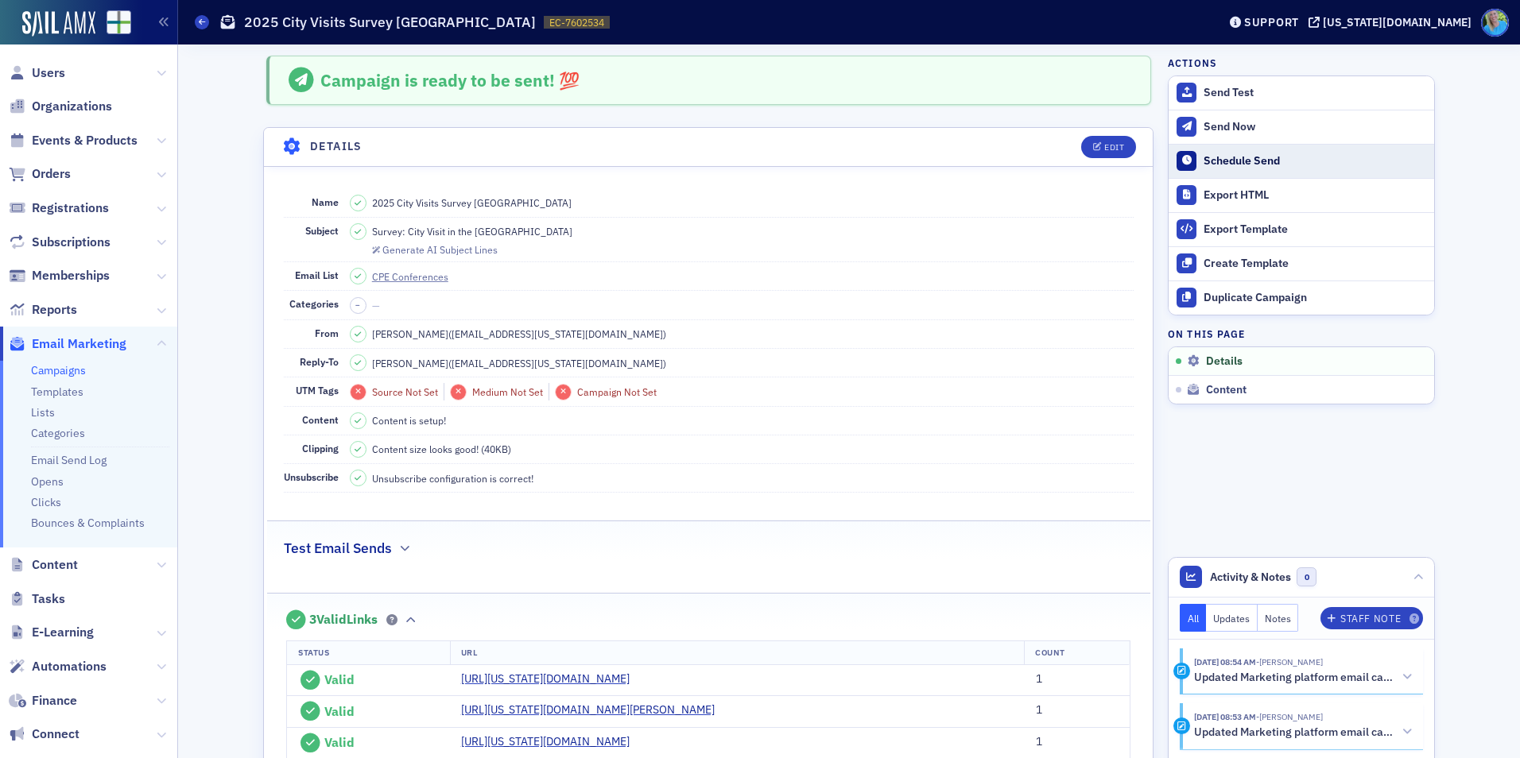
click at [1228, 164] on div "Schedule Send" at bounding box center [1315, 161] width 223 height 14
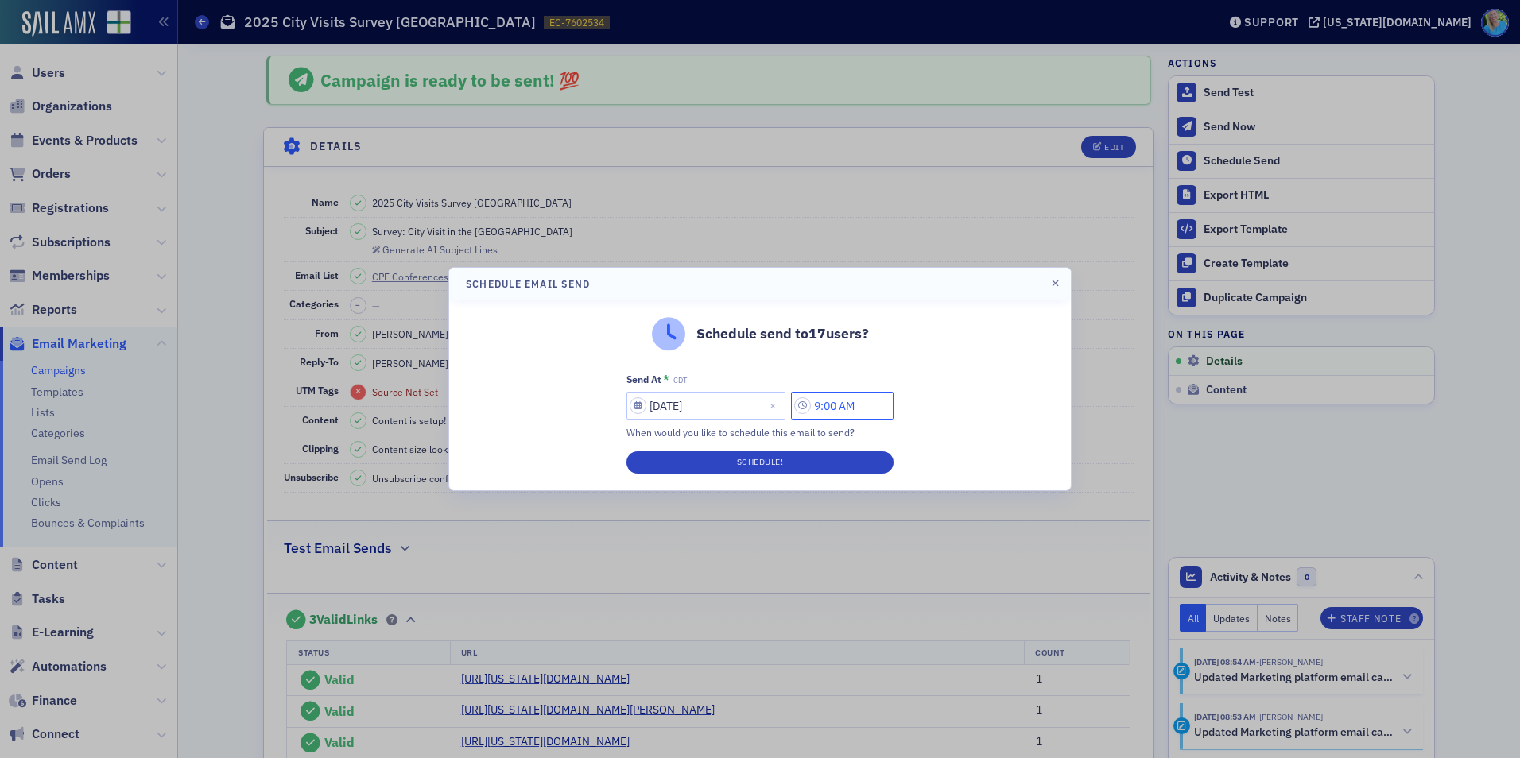
click at [829, 405] on input "9:00 AM" at bounding box center [842, 406] width 103 height 28
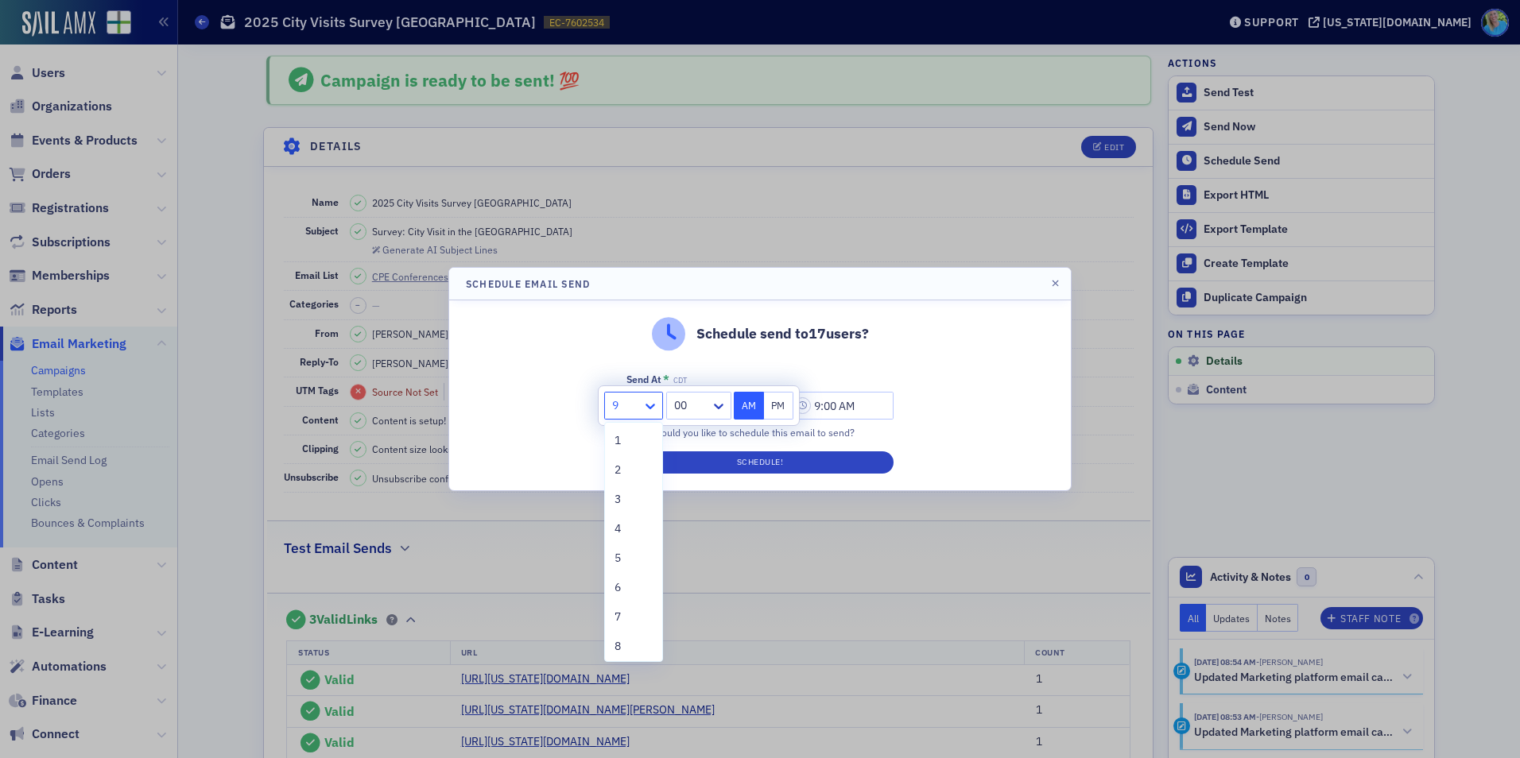
click at [650, 406] on icon at bounding box center [650, 406] width 16 height 16
click at [627, 576] on span "10" at bounding box center [621, 584] width 13 height 17
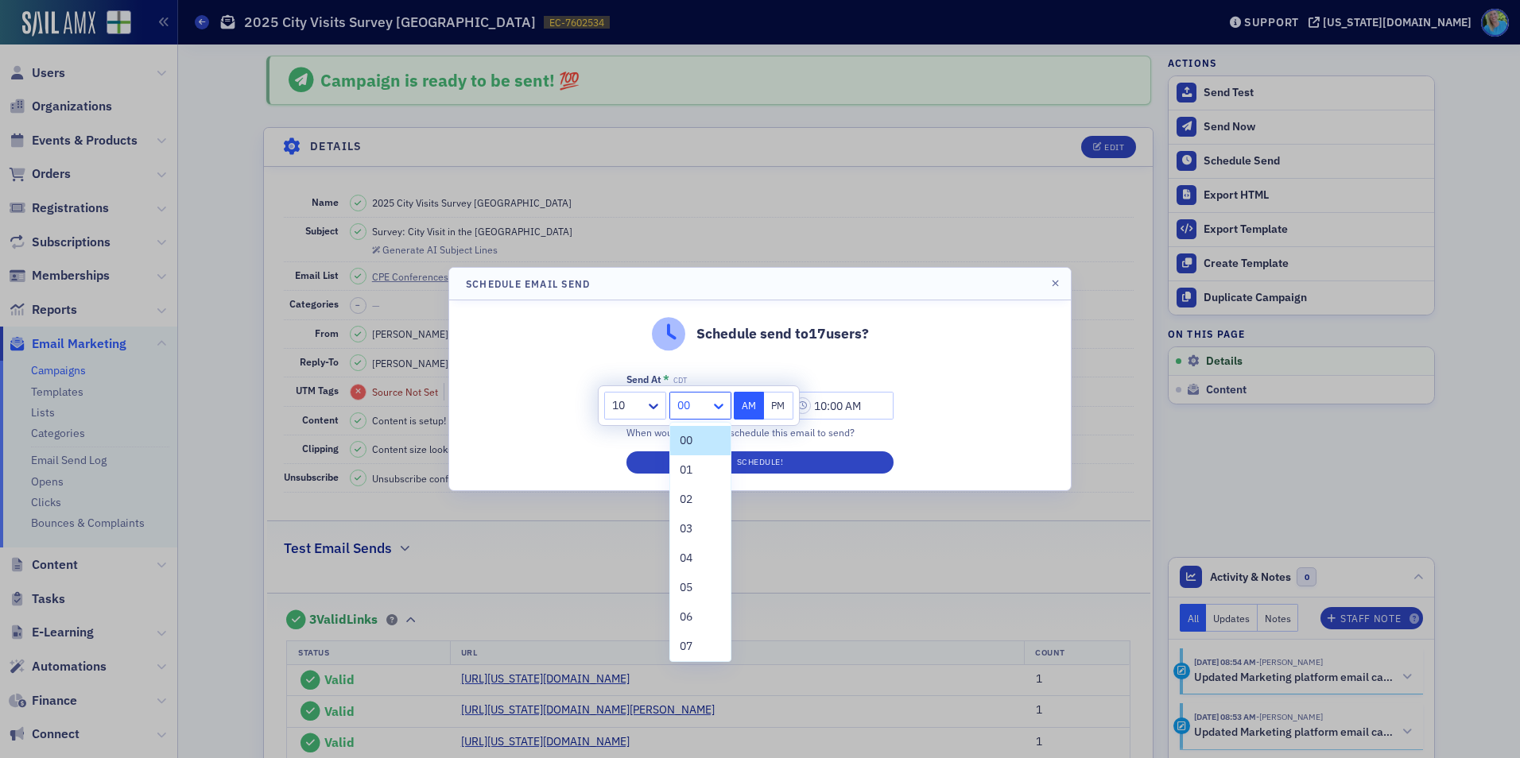
click at [720, 402] on icon at bounding box center [719, 406] width 16 height 16
click at [698, 448] on div "30" at bounding box center [700, 448] width 41 height 17
type input "10:30 AM"
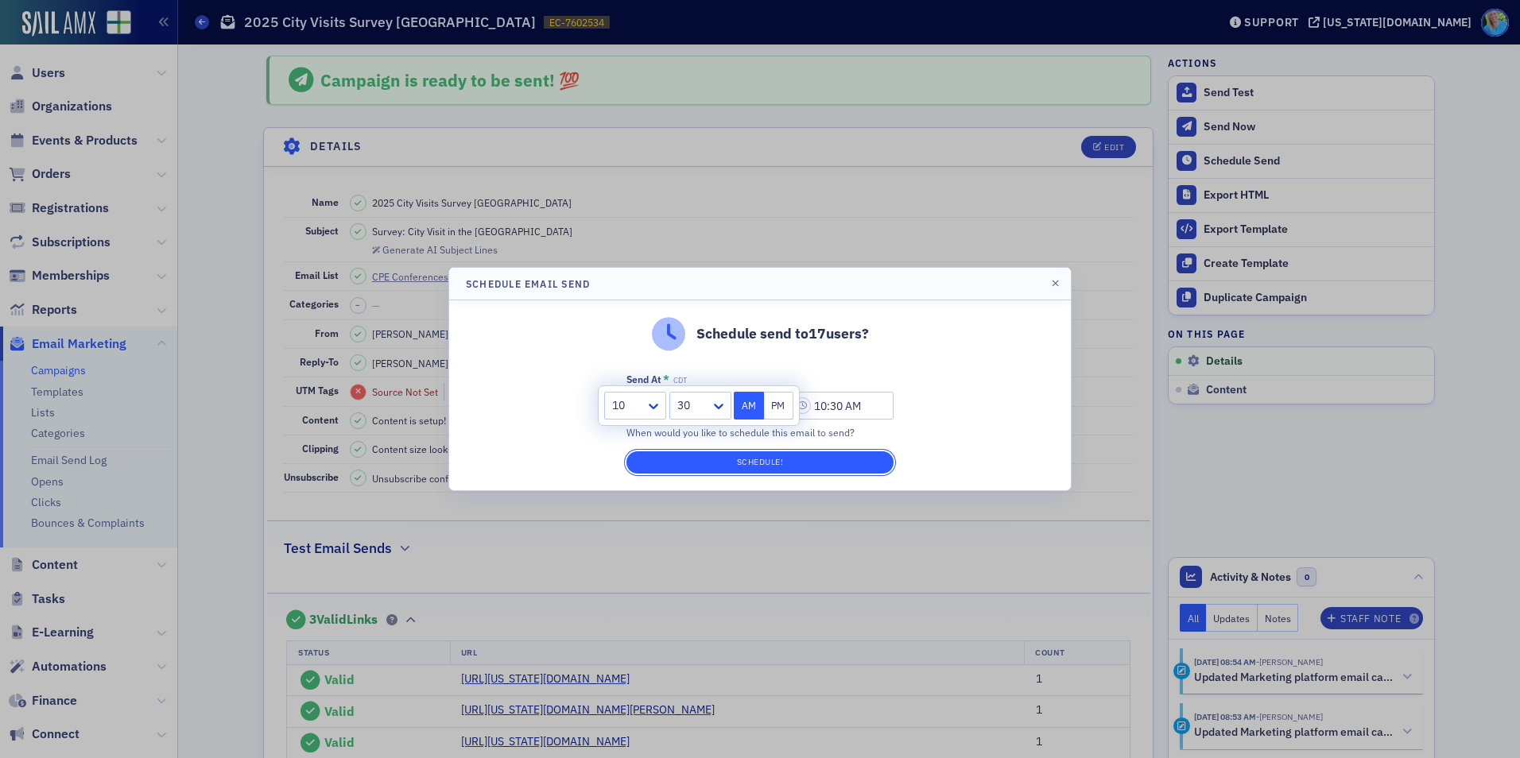
click at [701, 460] on button "Schedule!" at bounding box center [759, 463] width 267 height 22
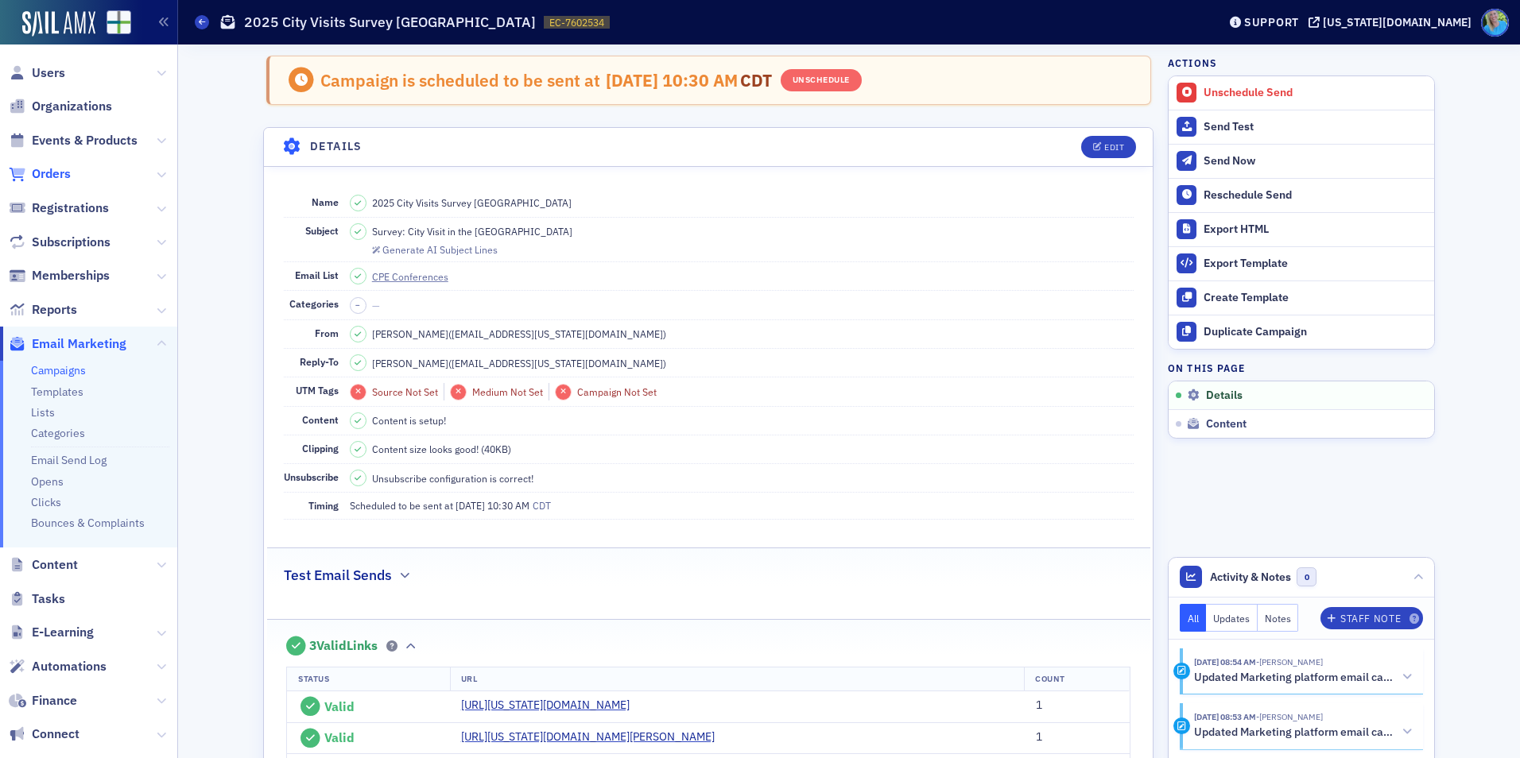
click at [56, 177] on span "Orders" at bounding box center [51, 173] width 39 height 17
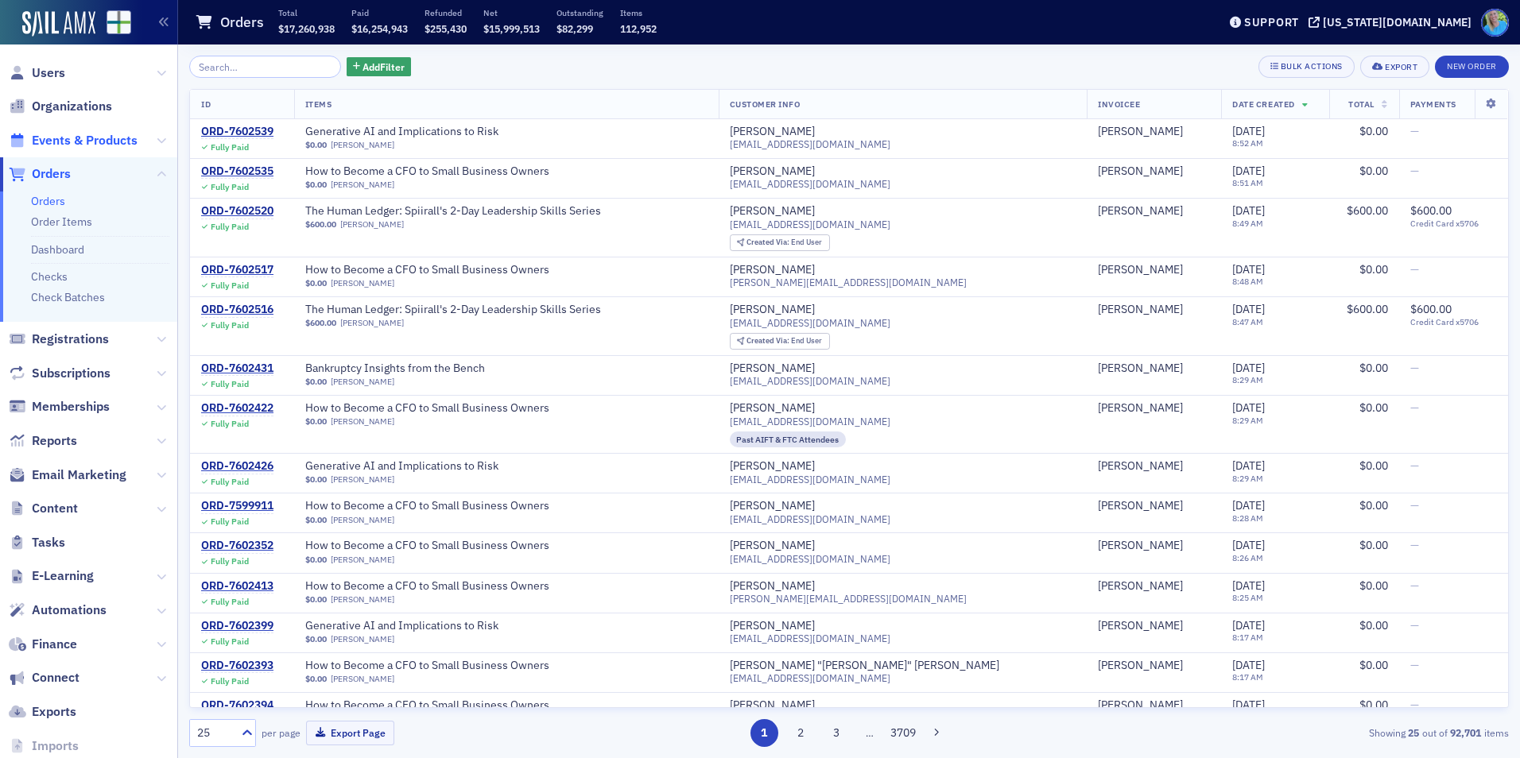
click at [82, 143] on span "Events & Products" at bounding box center [85, 140] width 106 height 17
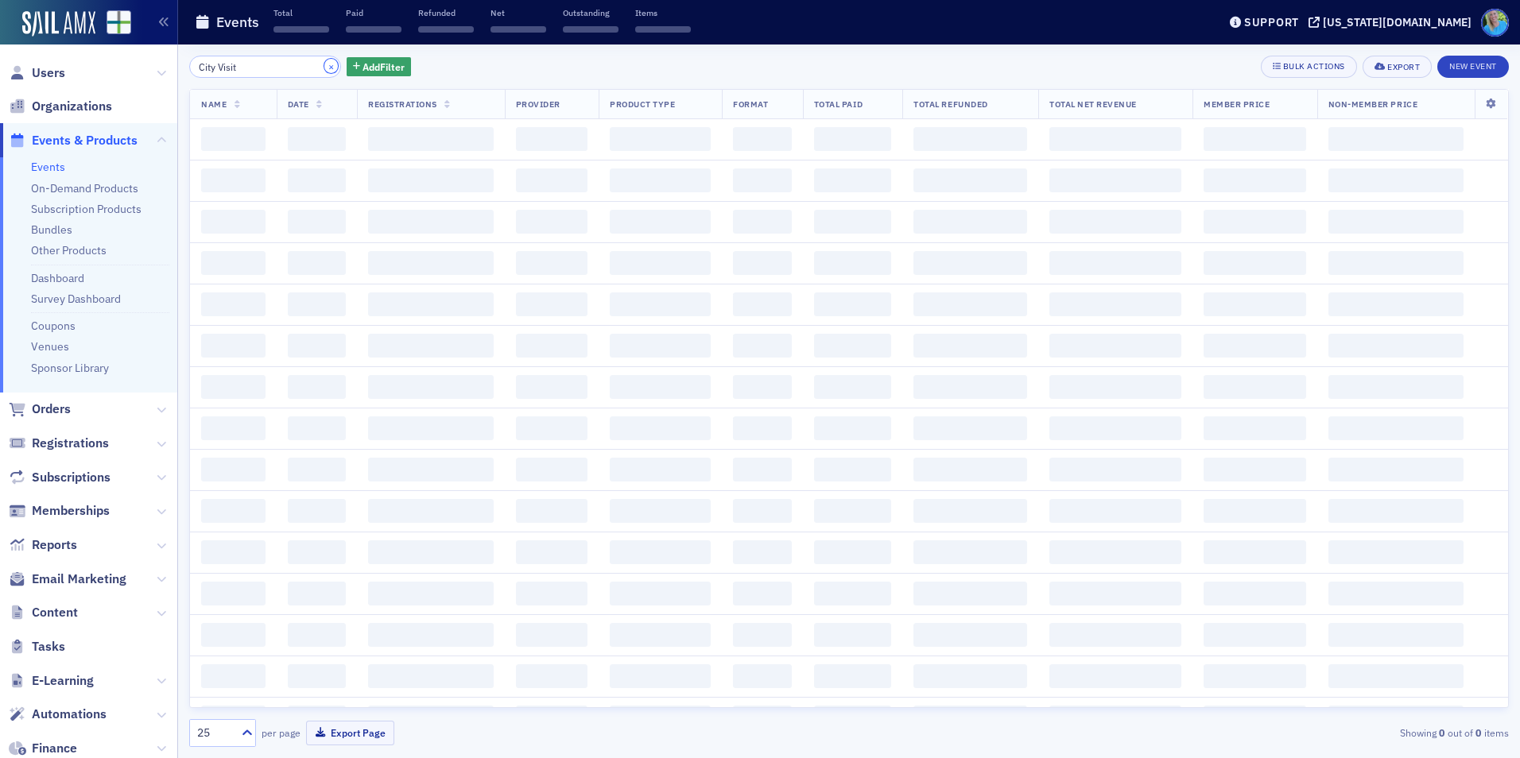
click at [324, 66] on button "×" at bounding box center [331, 66] width 14 height 14
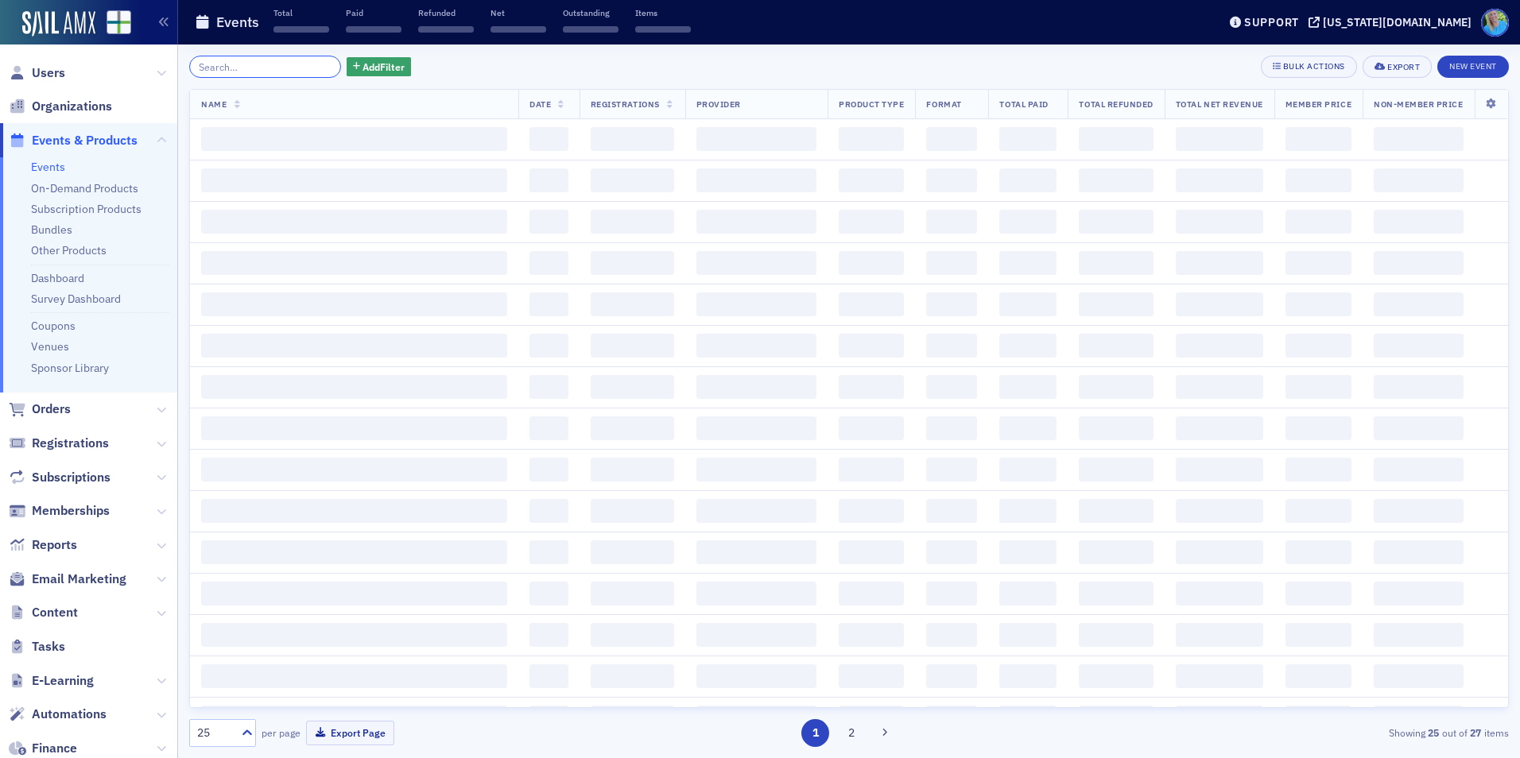
click at [301, 65] on input "search" at bounding box center [265, 67] width 152 height 22
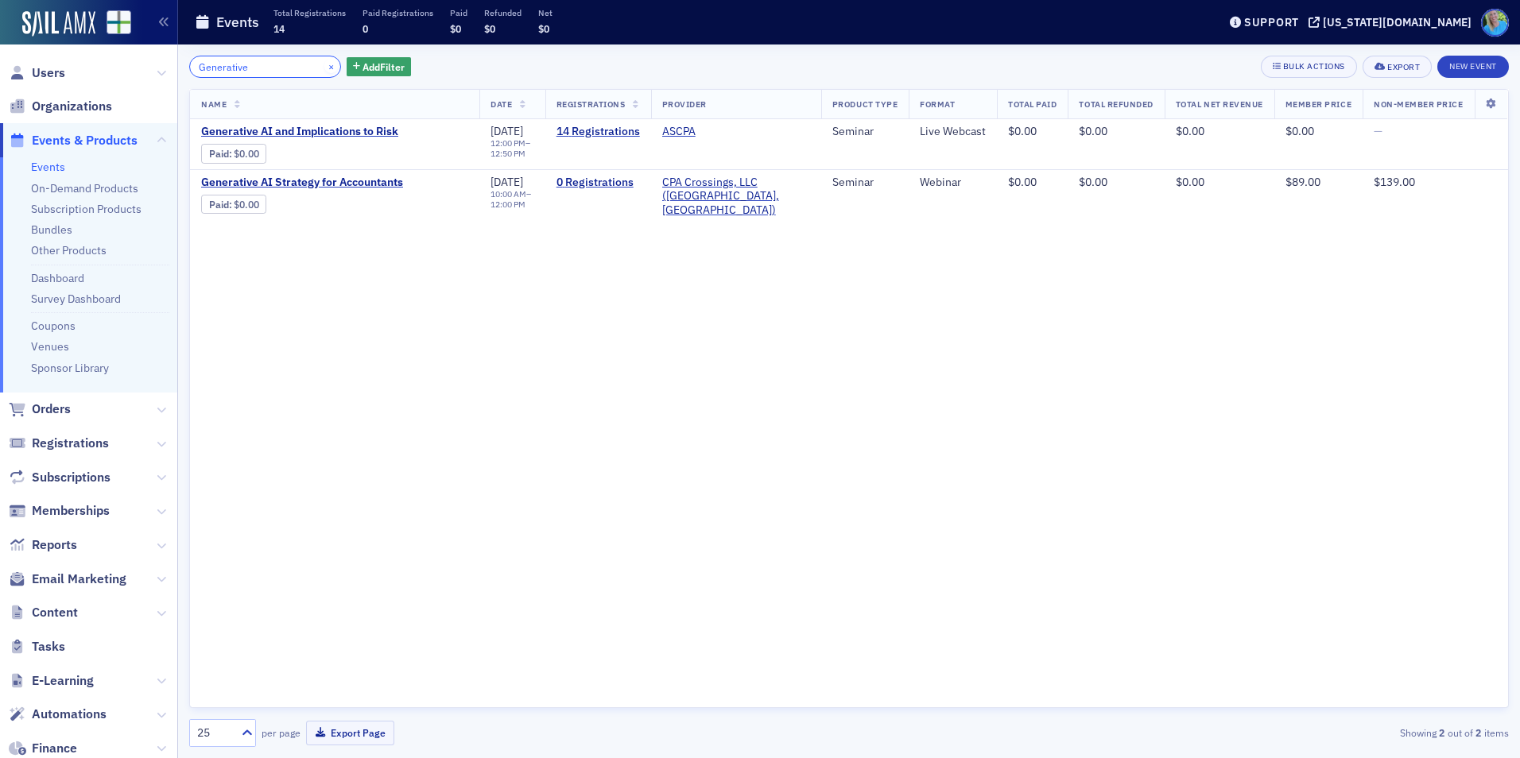
type input "Generative"
click at [324, 67] on button "×" at bounding box center [331, 66] width 14 height 14
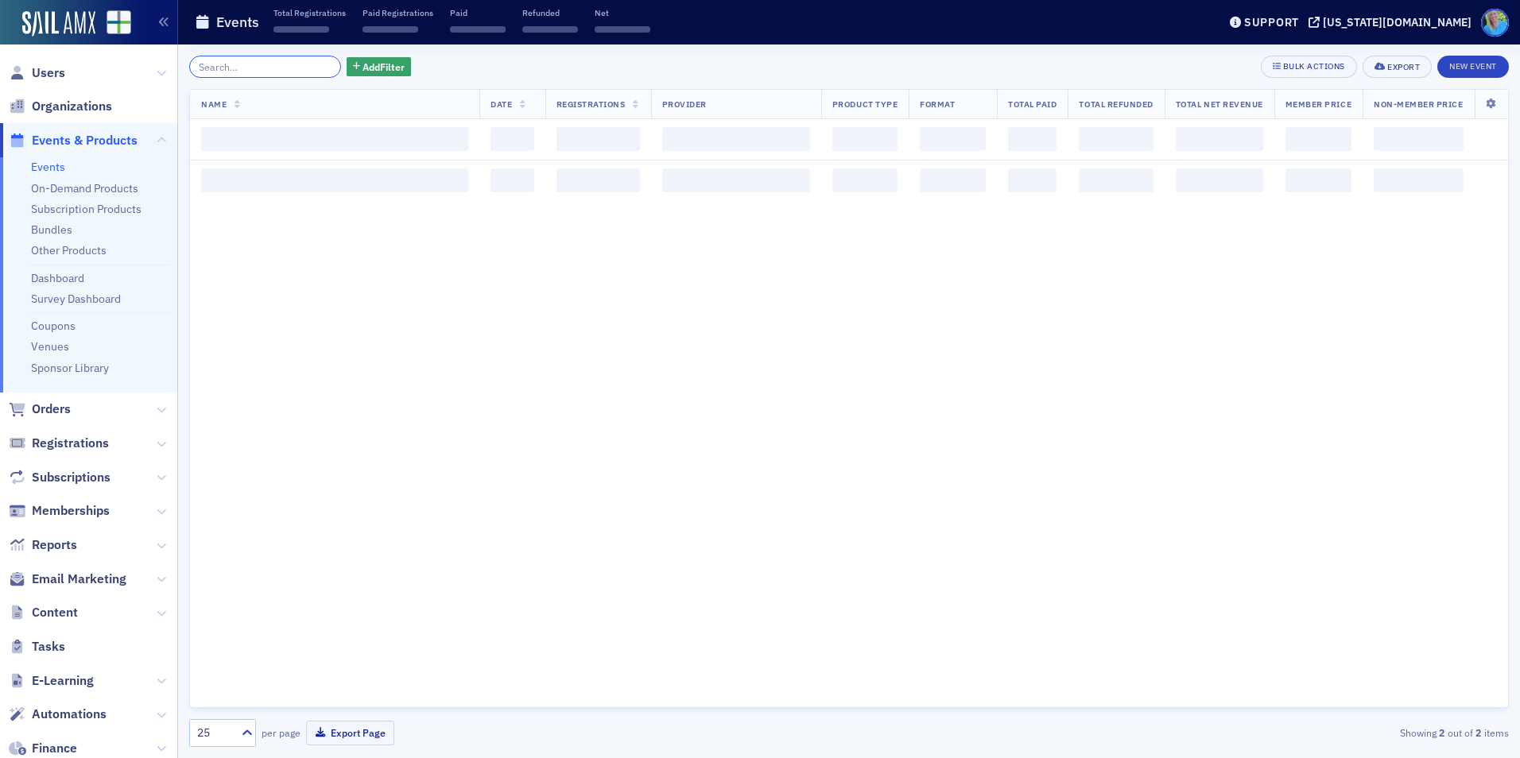
click at [291, 67] on input "search" at bounding box center [265, 67] width 152 height 22
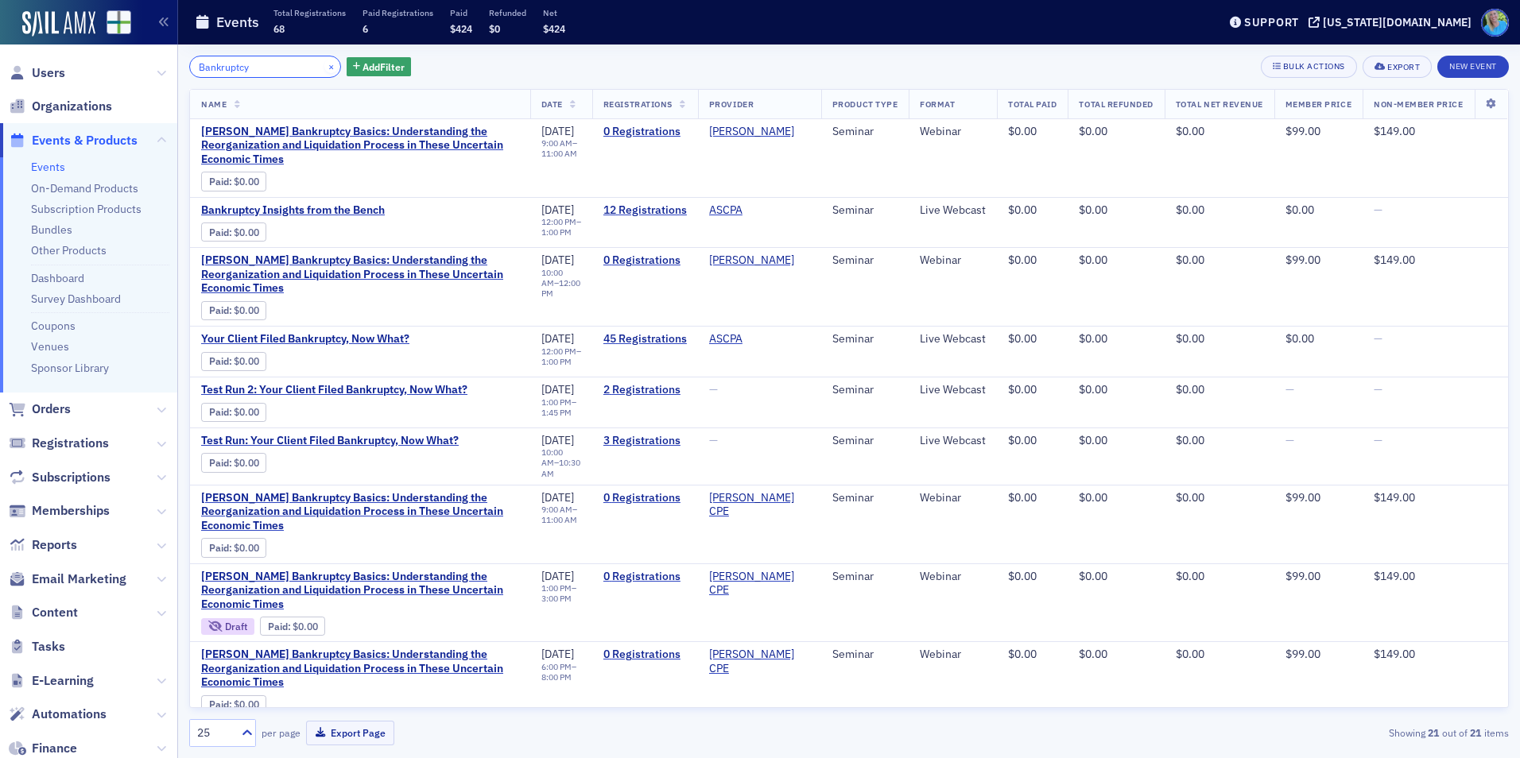
type input "Bankruptcy"
click at [324, 63] on button "×" at bounding box center [331, 66] width 14 height 14
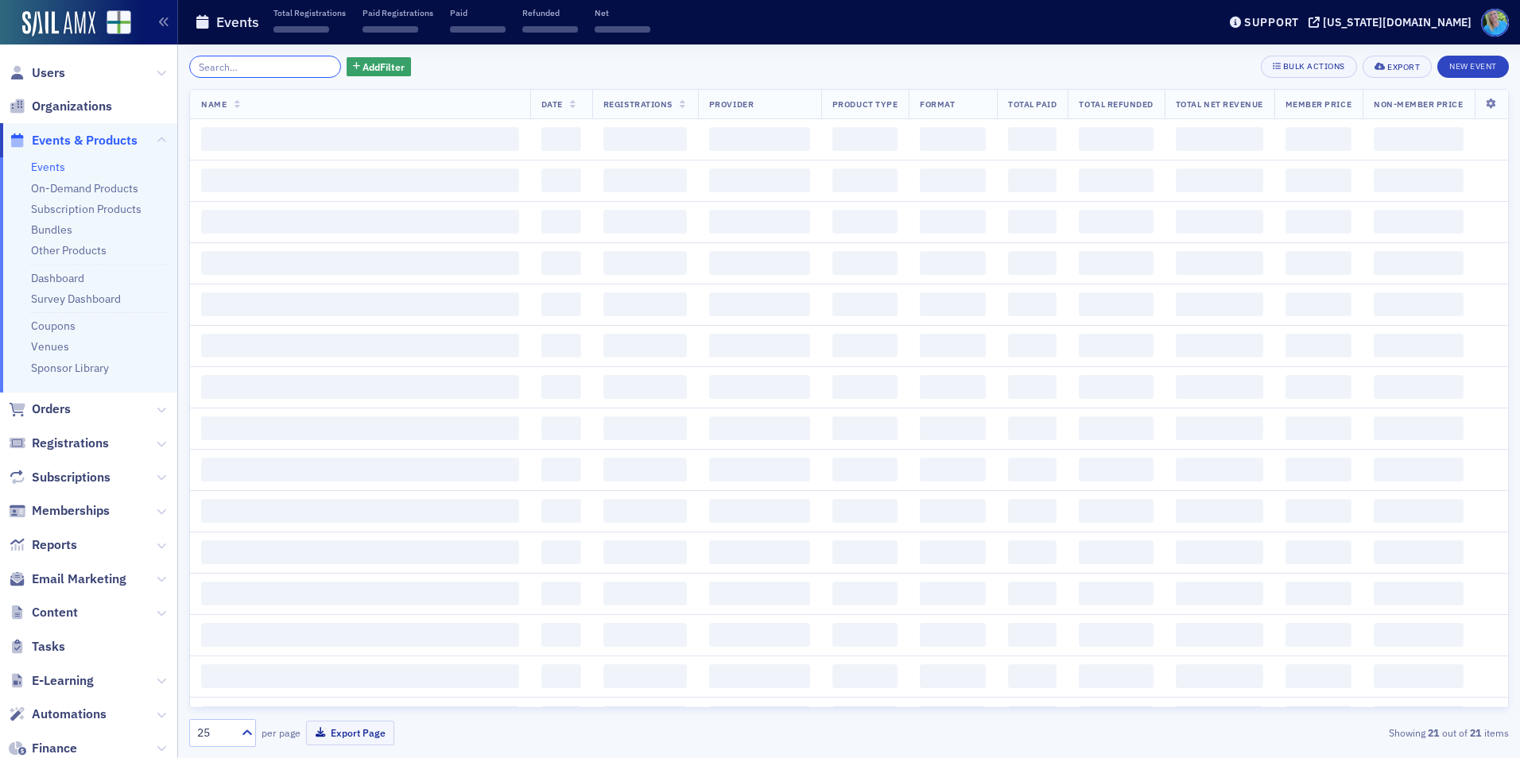
click at [308, 68] on input "search" at bounding box center [265, 67] width 152 height 22
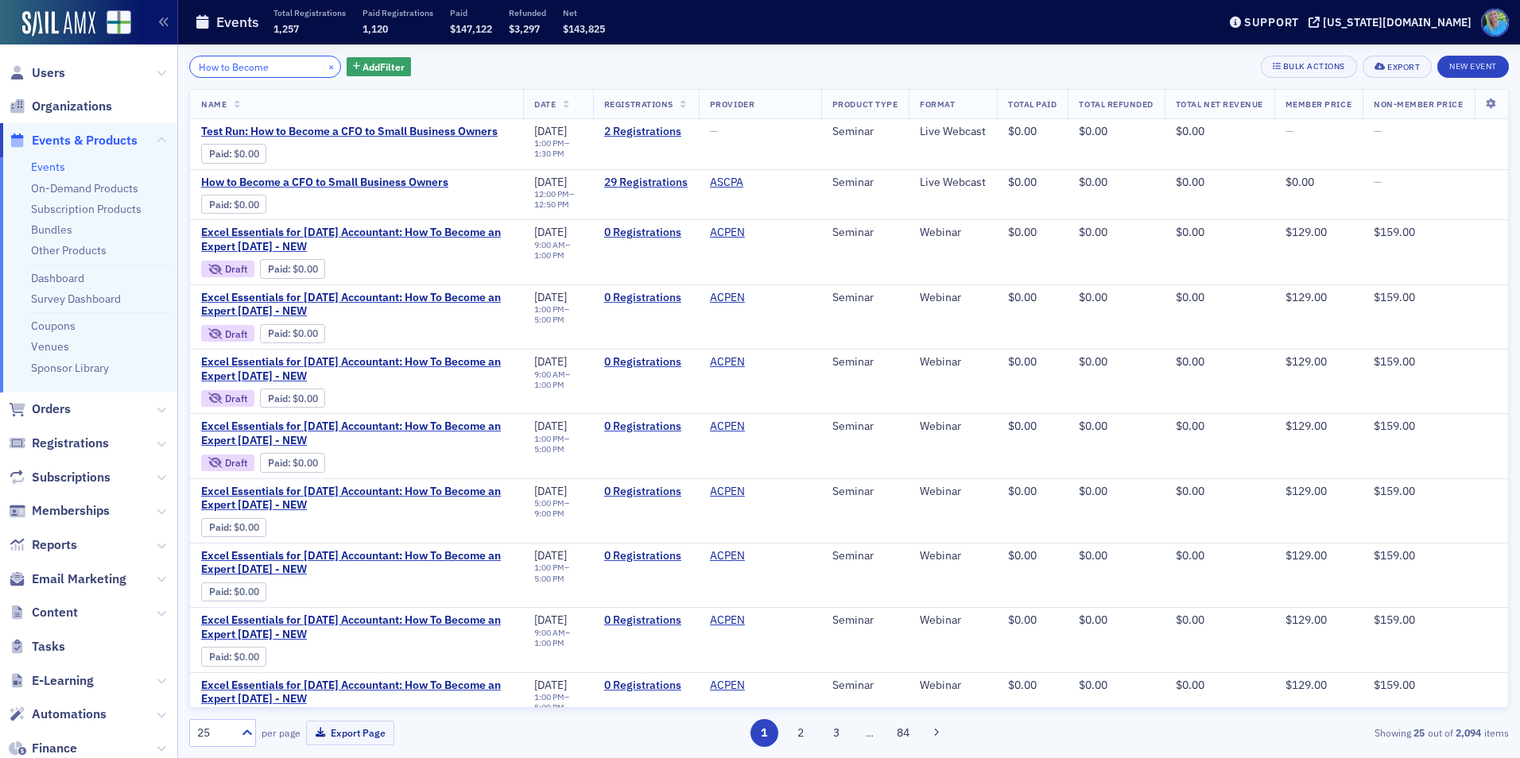
type input "How to Become"
click at [324, 70] on button "×" at bounding box center [331, 66] width 14 height 14
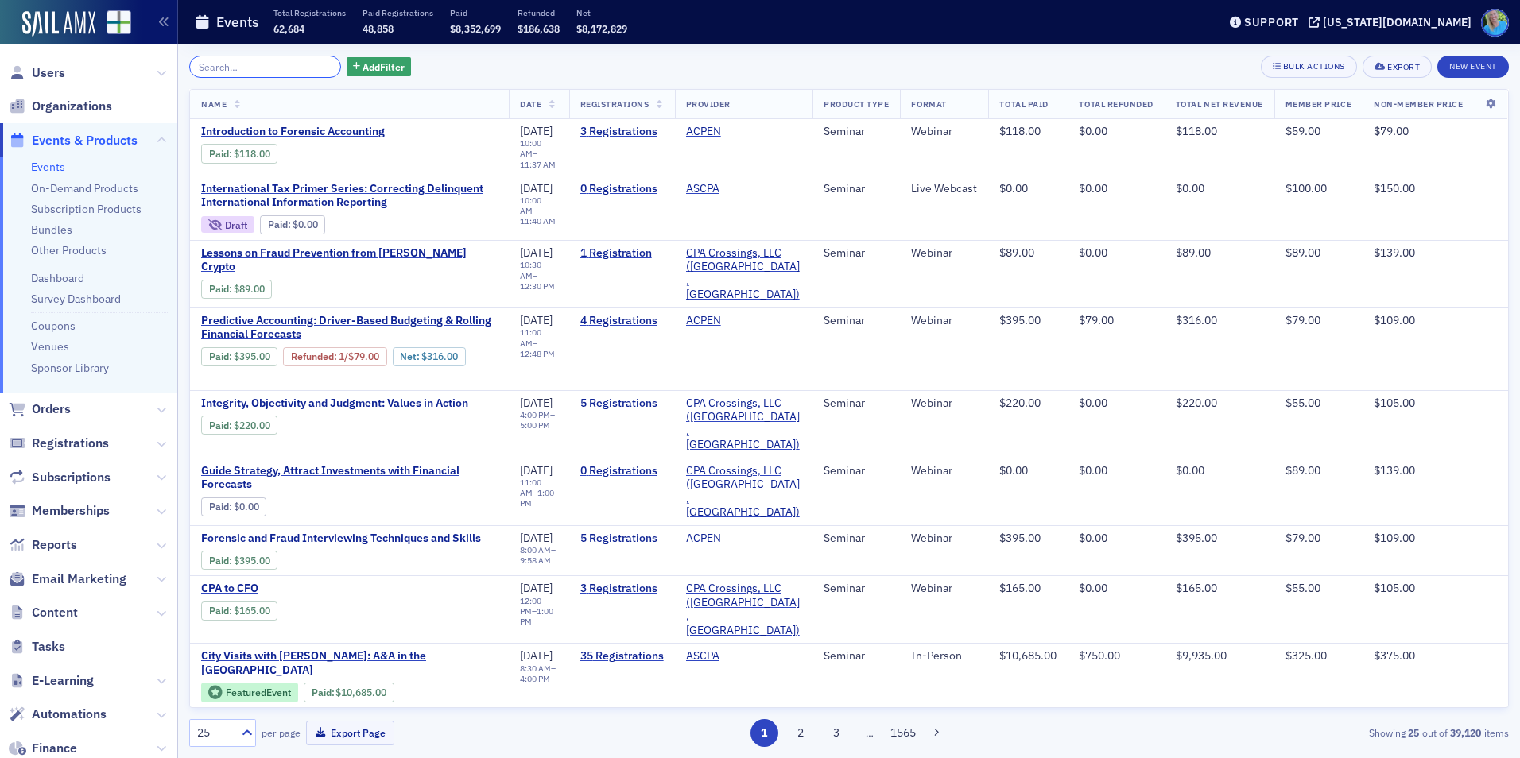
click at [242, 63] on input "search" at bounding box center [265, 67] width 152 height 22
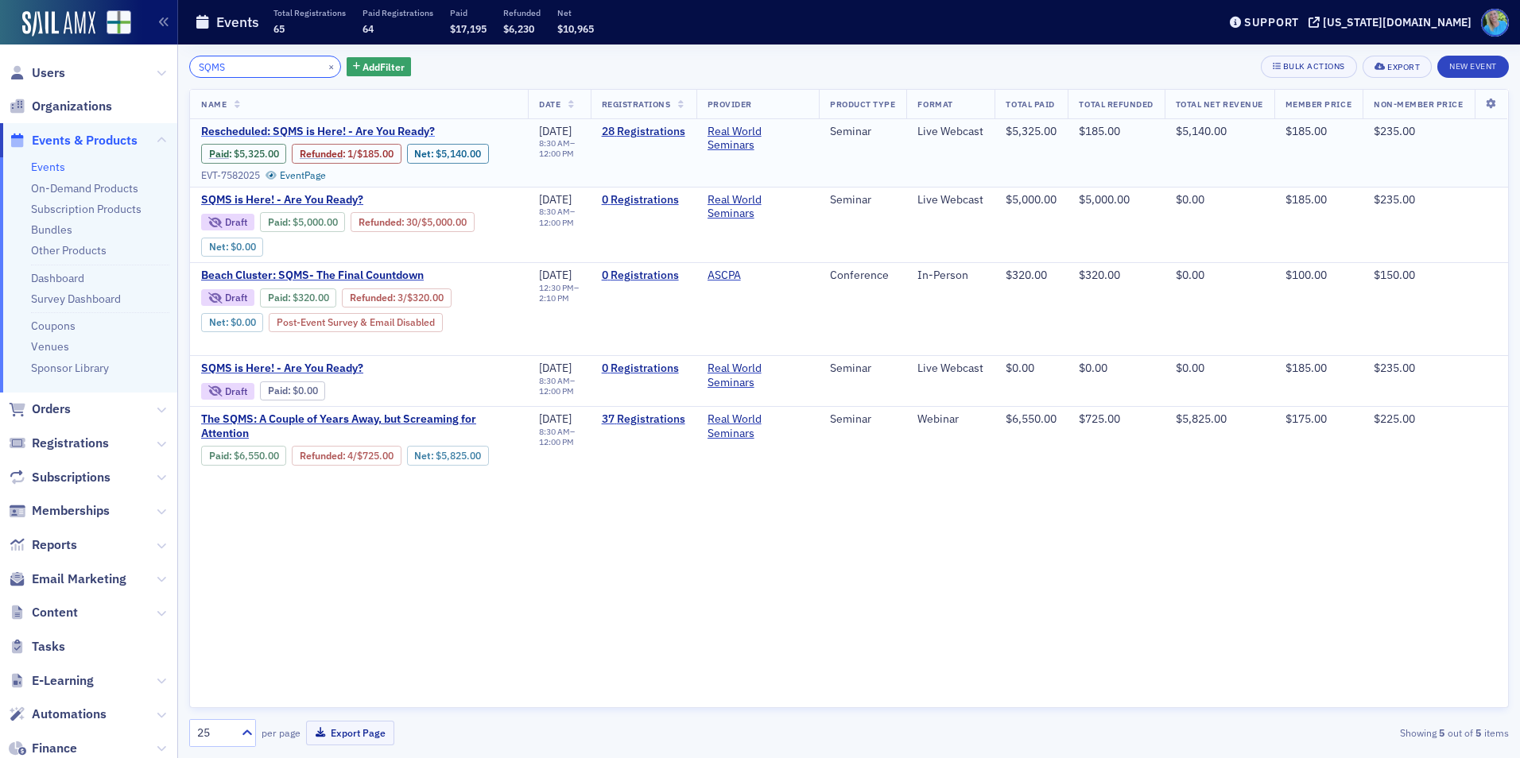
type input "SQMS"
click at [396, 131] on span "Rescheduled: SQMS is Here! - Are You Ready?" at bounding box center [334, 132] width 267 height 14
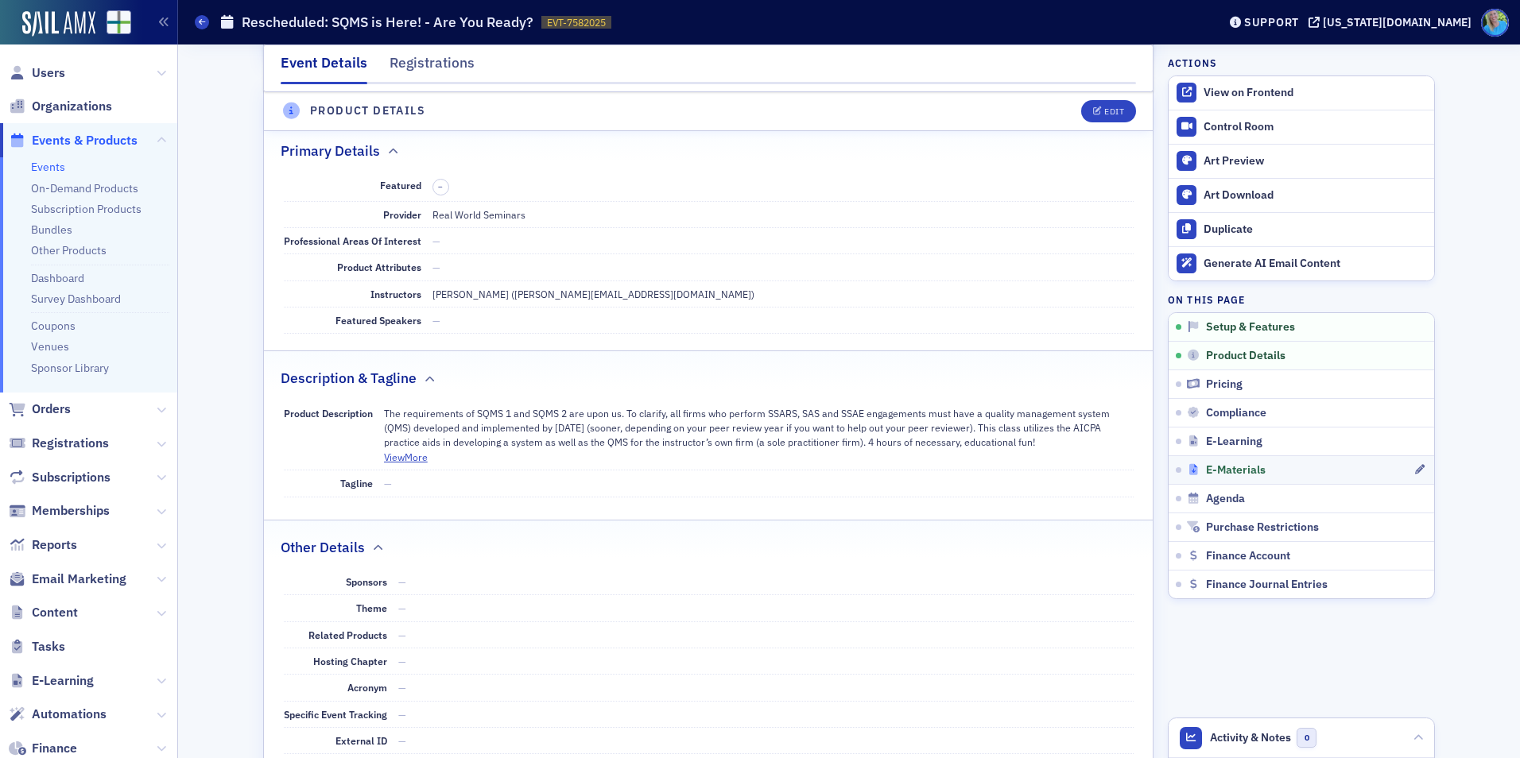
click at [1192, 470] on icon at bounding box center [1194, 469] width 14 height 11
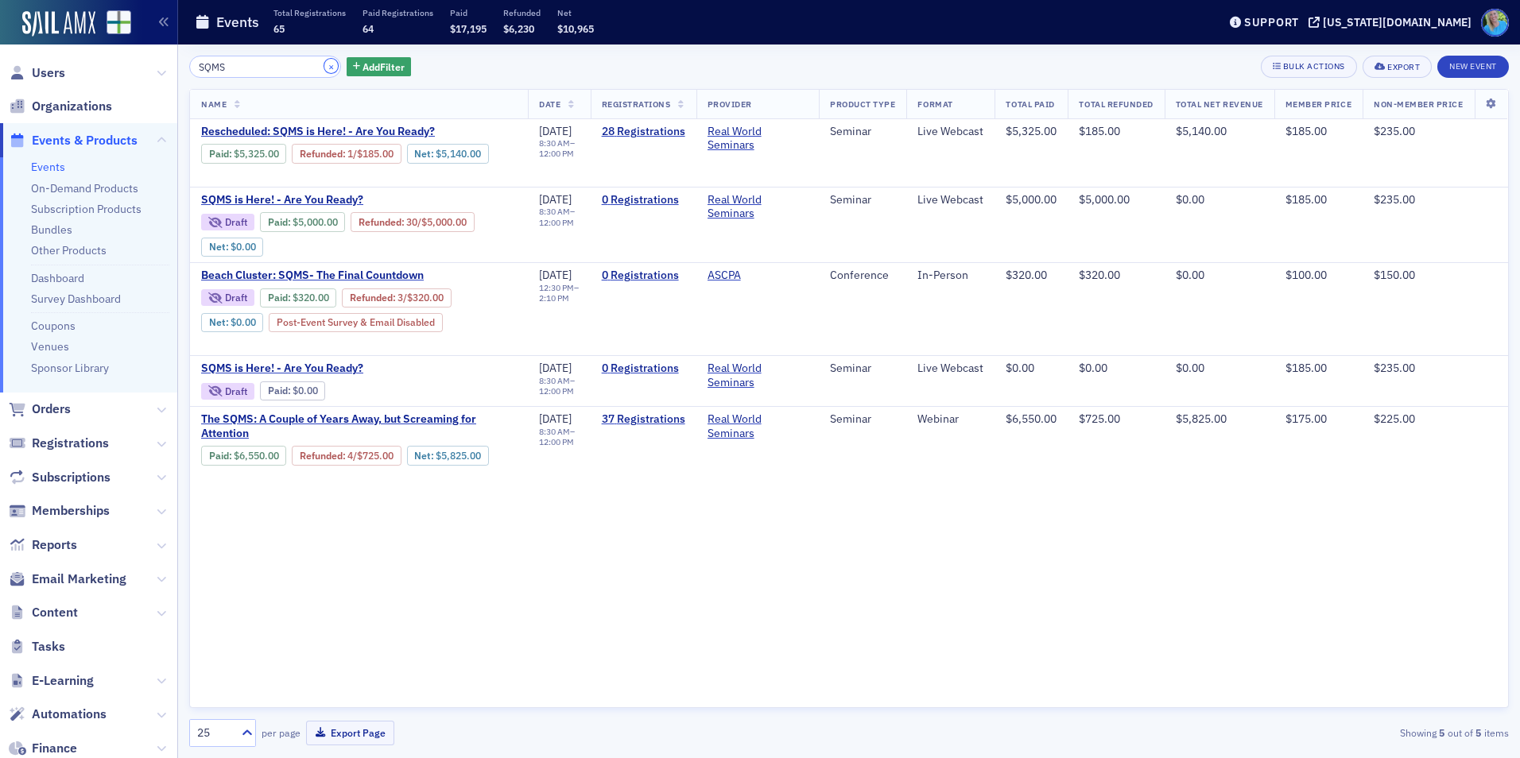
click at [324, 68] on button "×" at bounding box center [331, 66] width 14 height 14
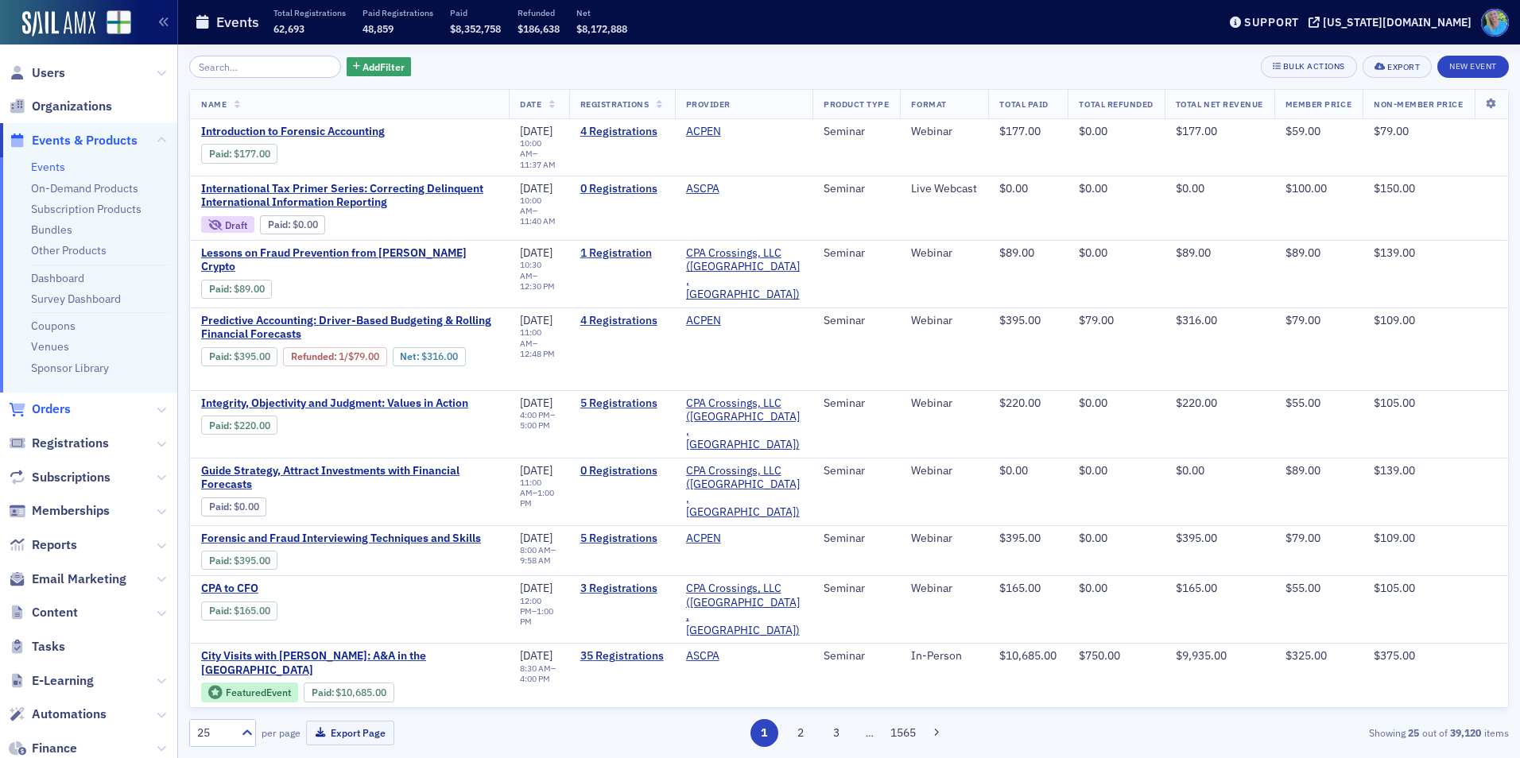
click at [48, 409] on span "Orders" at bounding box center [51, 409] width 39 height 17
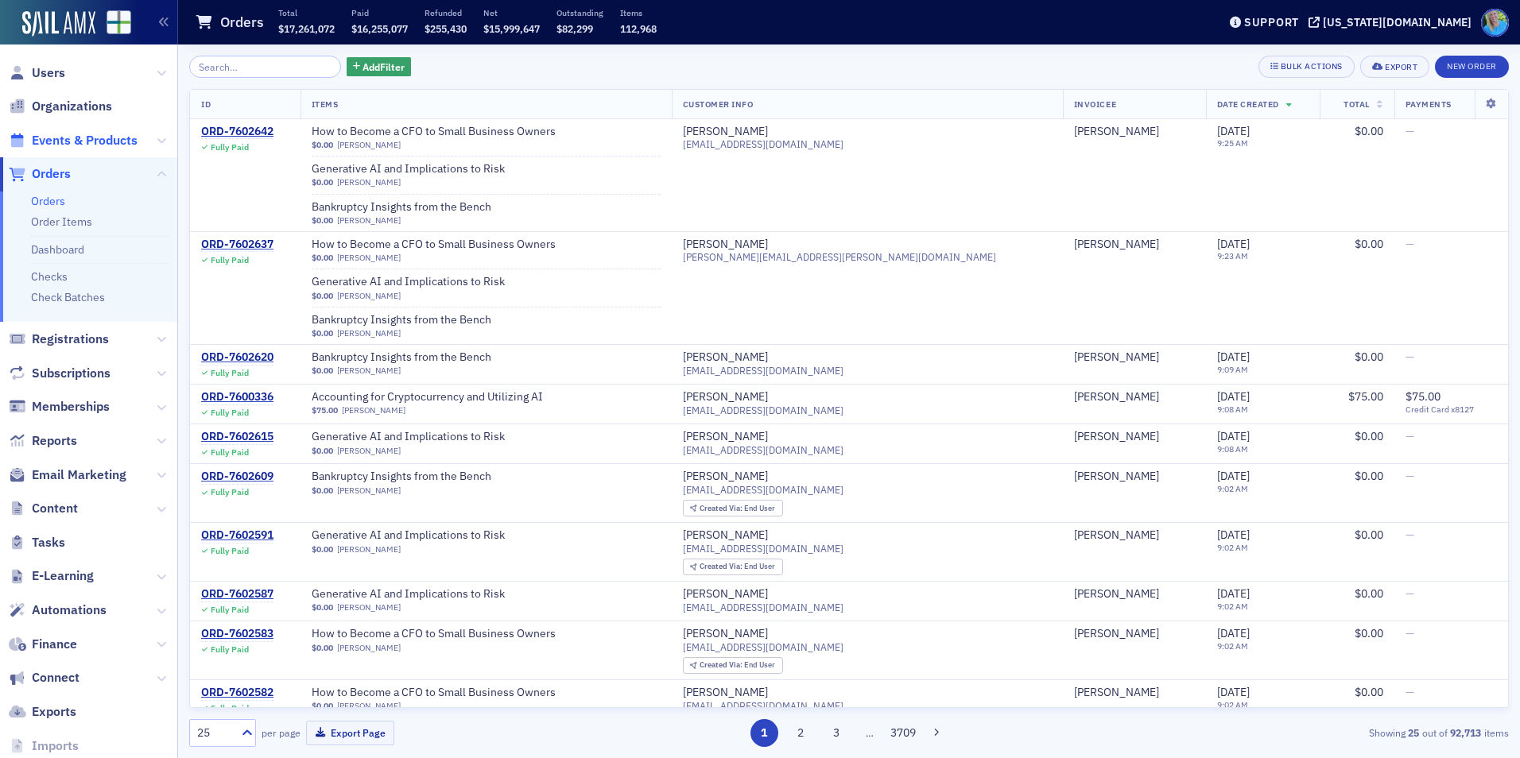
click at [79, 144] on span "Events & Products" at bounding box center [85, 140] width 106 height 17
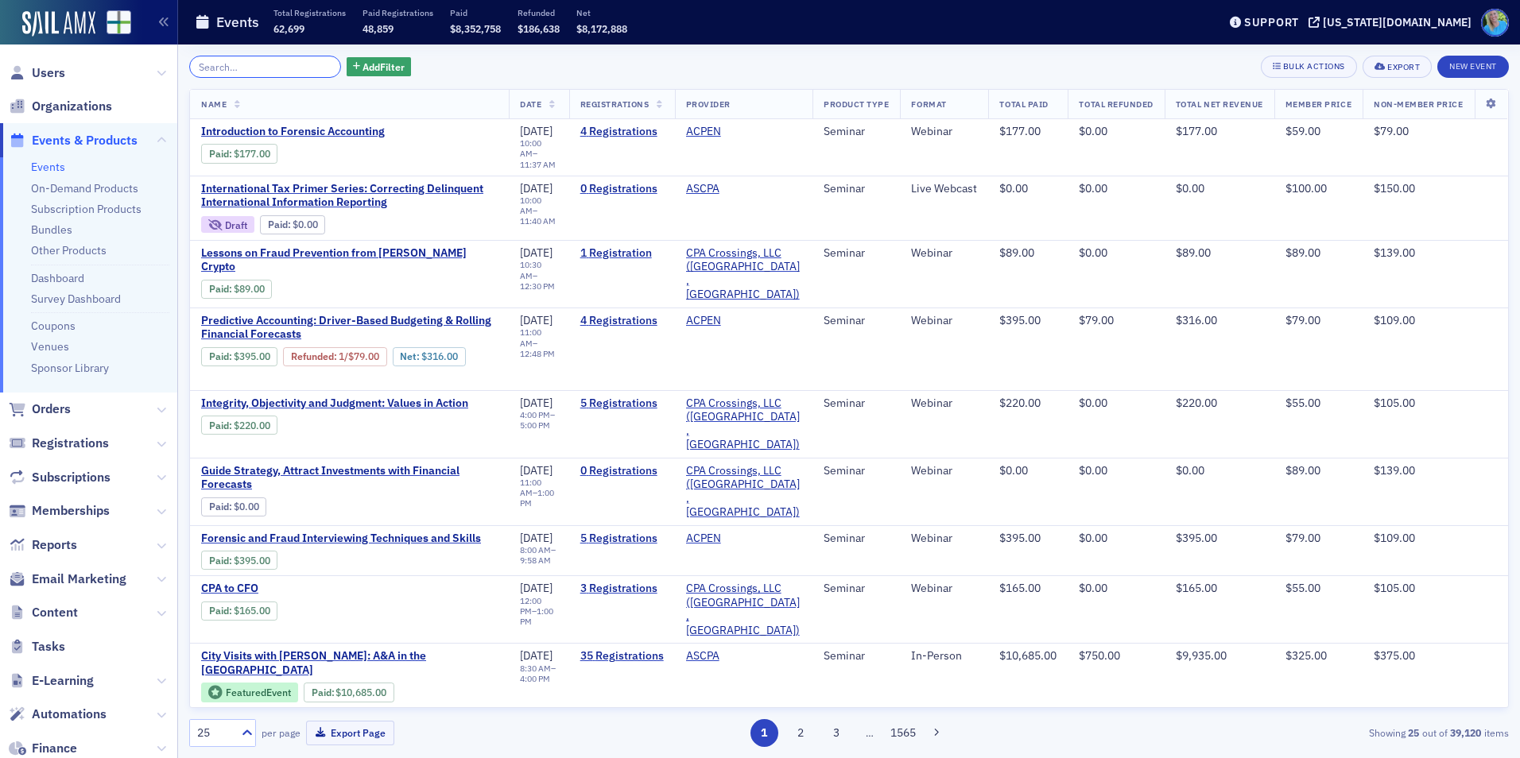
click at [250, 69] on input "search" at bounding box center [265, 67] width 152 height 22
paste input "AI for Fraud Detection in Financial Data"
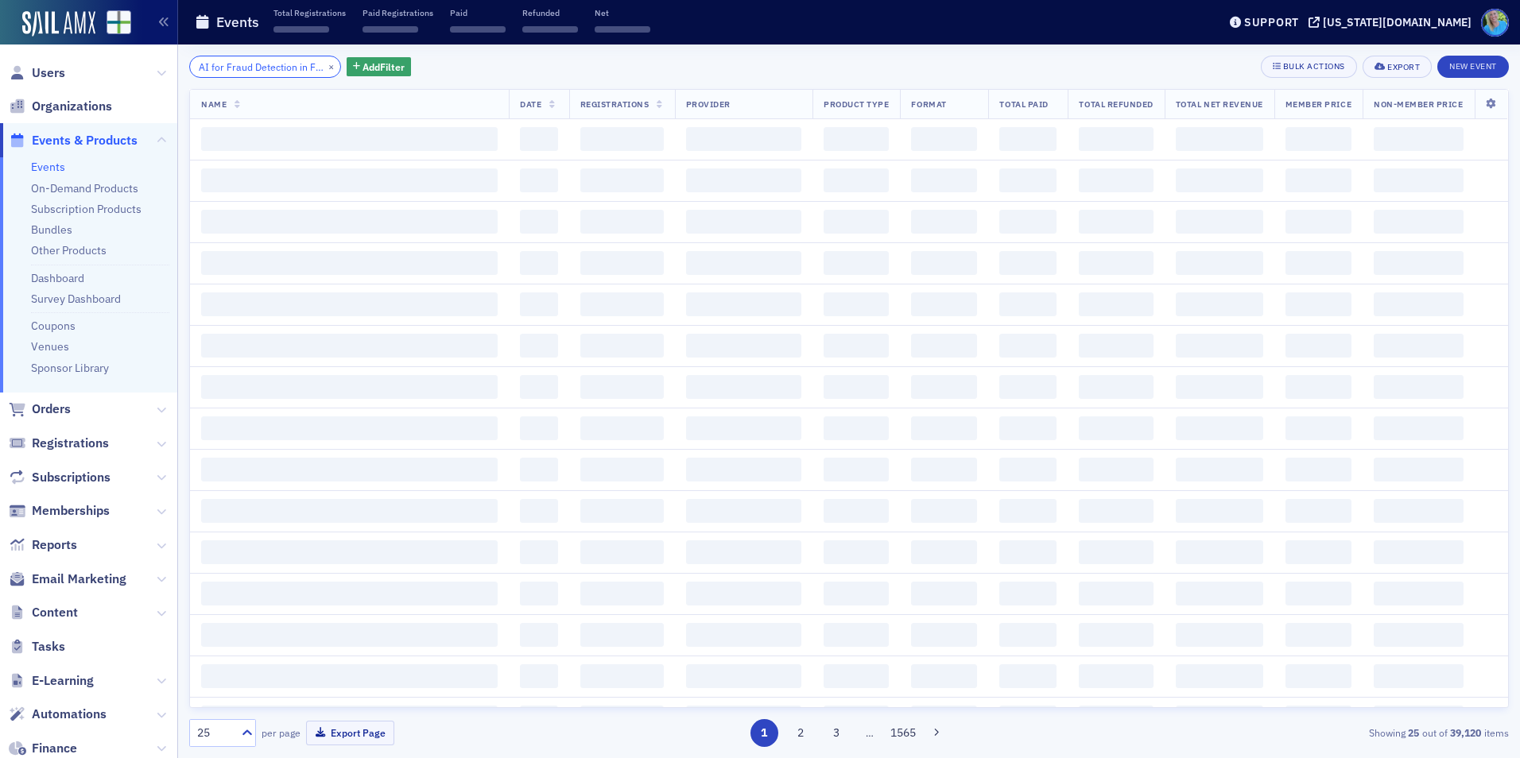
scroll to position [0, 64]
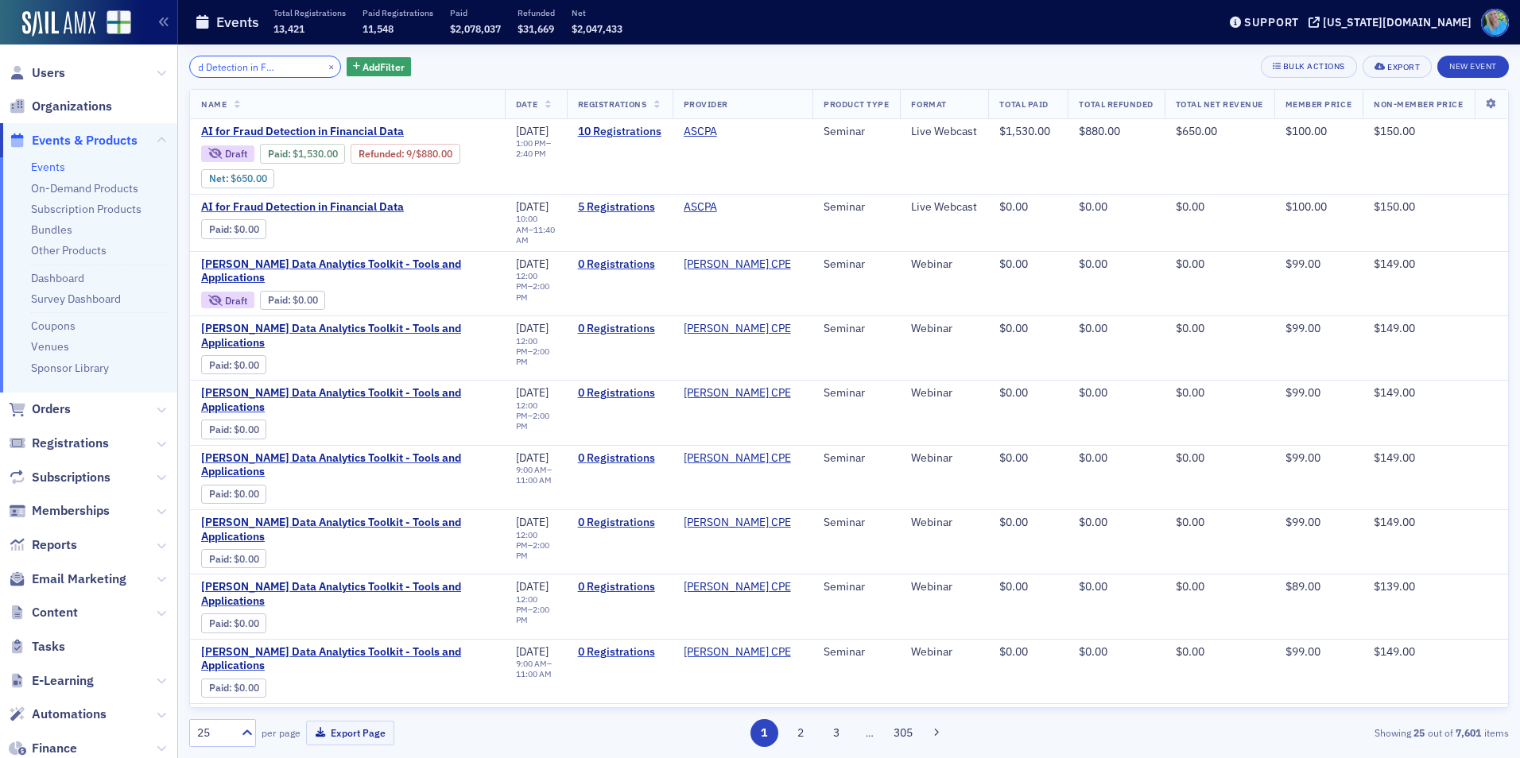
type input "AI for Fraud Detection in Financial Data"
click at [324, 69] on button "×" at bounding box center [331, 66] width 14 height 14
click at [308, 67] on input "search" at bounding box center [265, 67] width 152 height 22
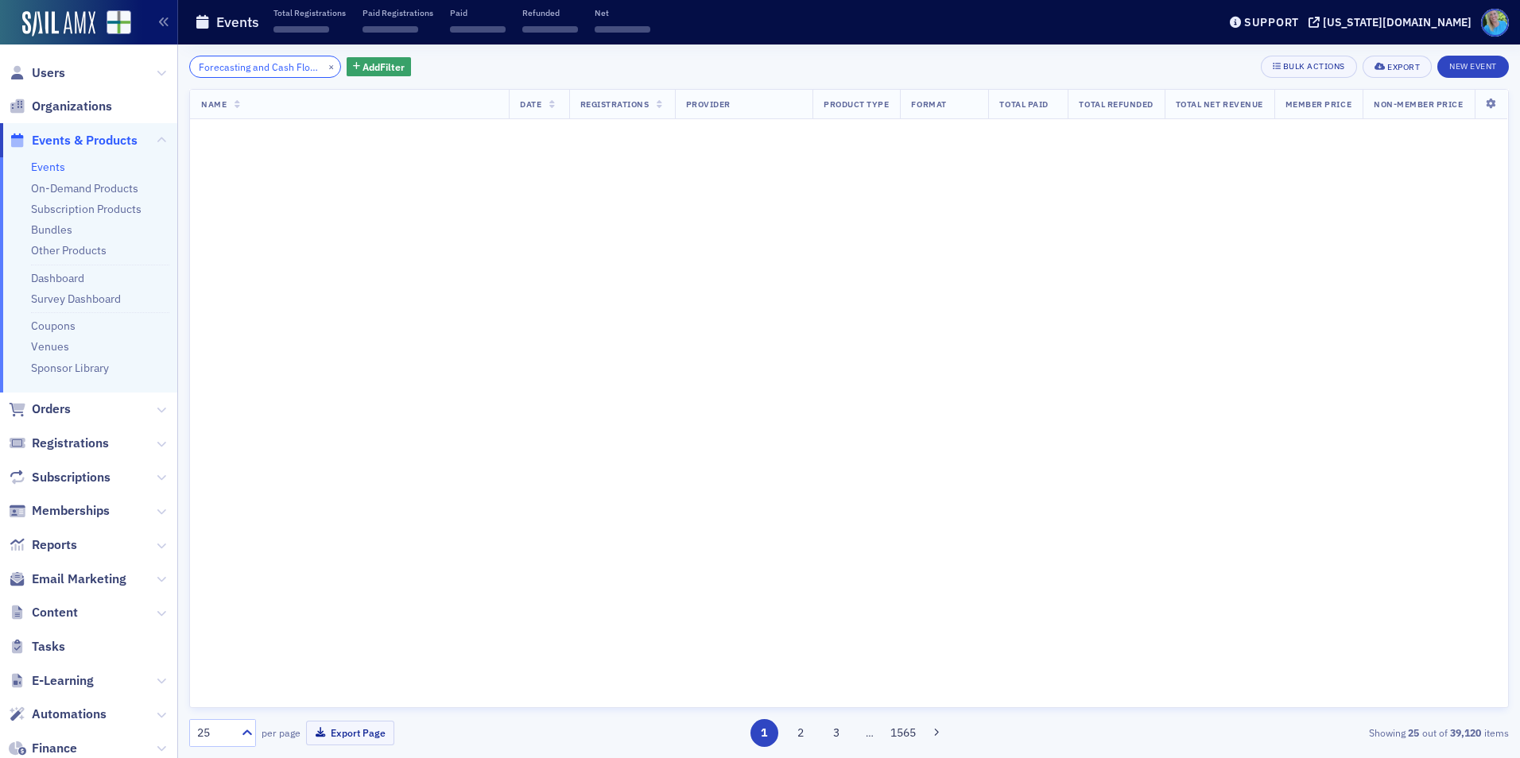
scroll to position [0, 130]
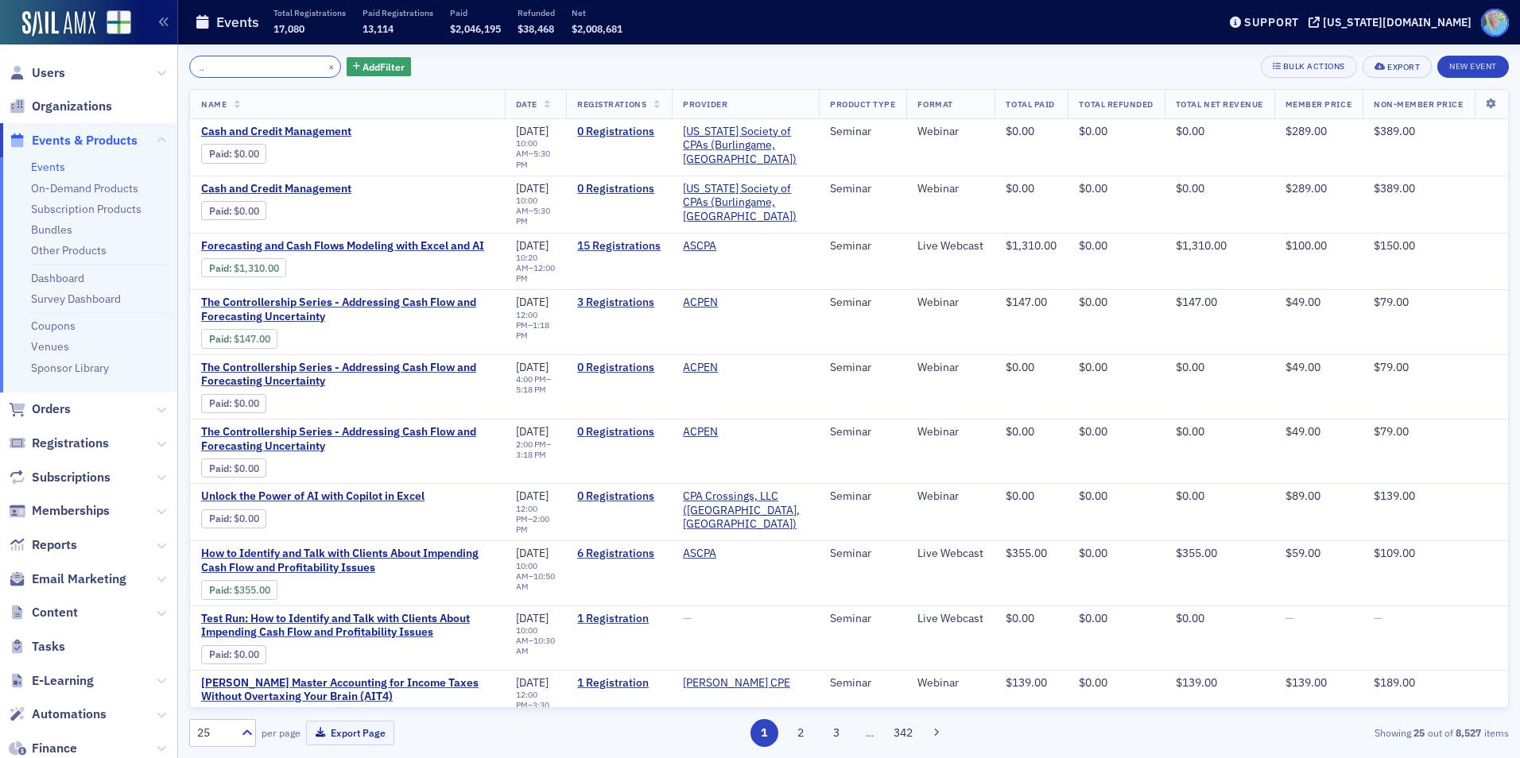
type input "Forecasting and Cash Flow Modeling with Excel and AI"
click at [596, 239] on link "15 Registrations" at bounding box center [618, 246] width 83 height 14
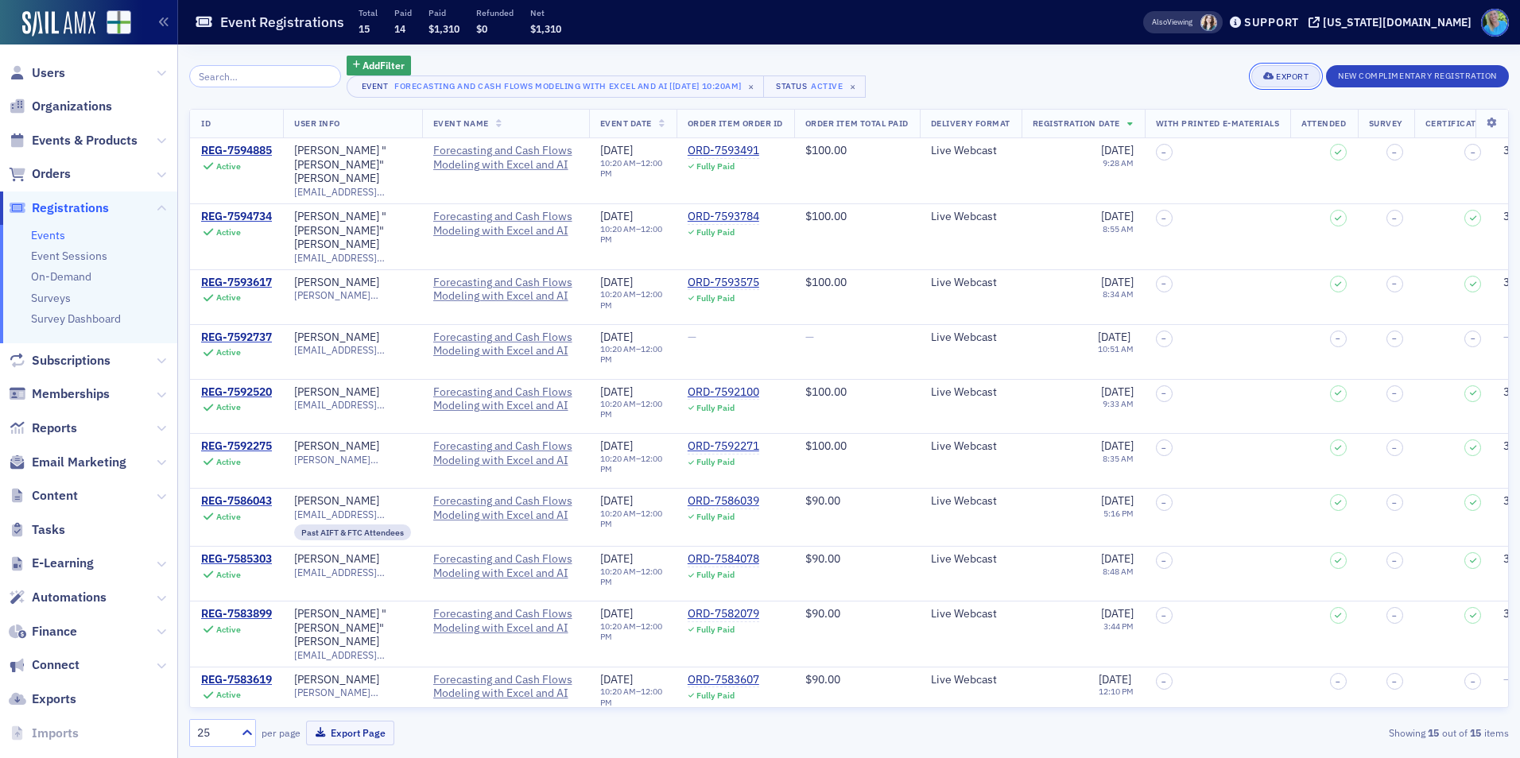
click at [1282, 79] on div "Export" at bounding box center [1292, 76] width 33 height 9
click at [1259, 129] on button "Export All ( 15 Event Registrations )" at bounding box center [1232, 129] width 172 height 25
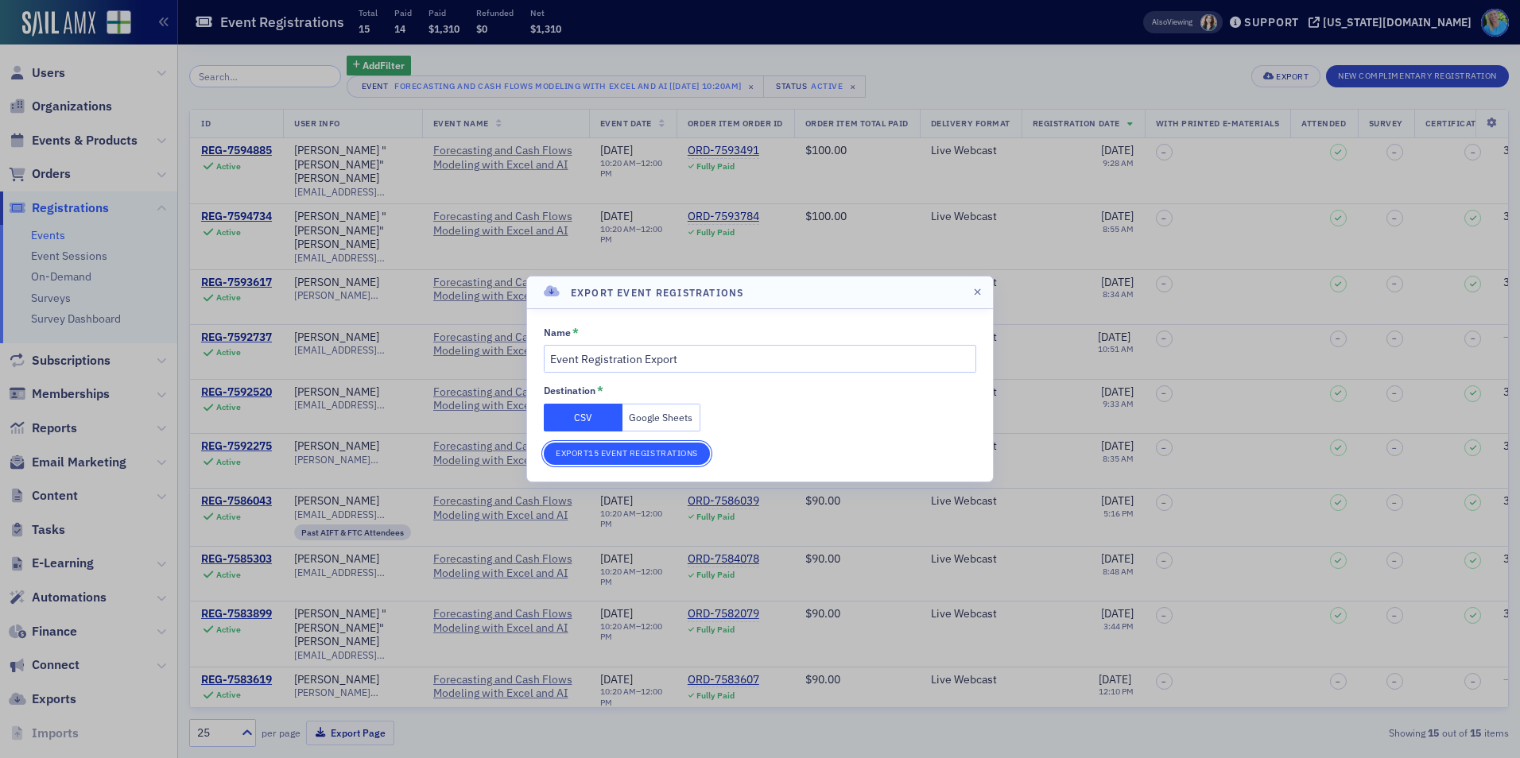
click at [587, 454] on button "Export 15 Event Registrations" at bounding box center [627, 454] width 166 height 22
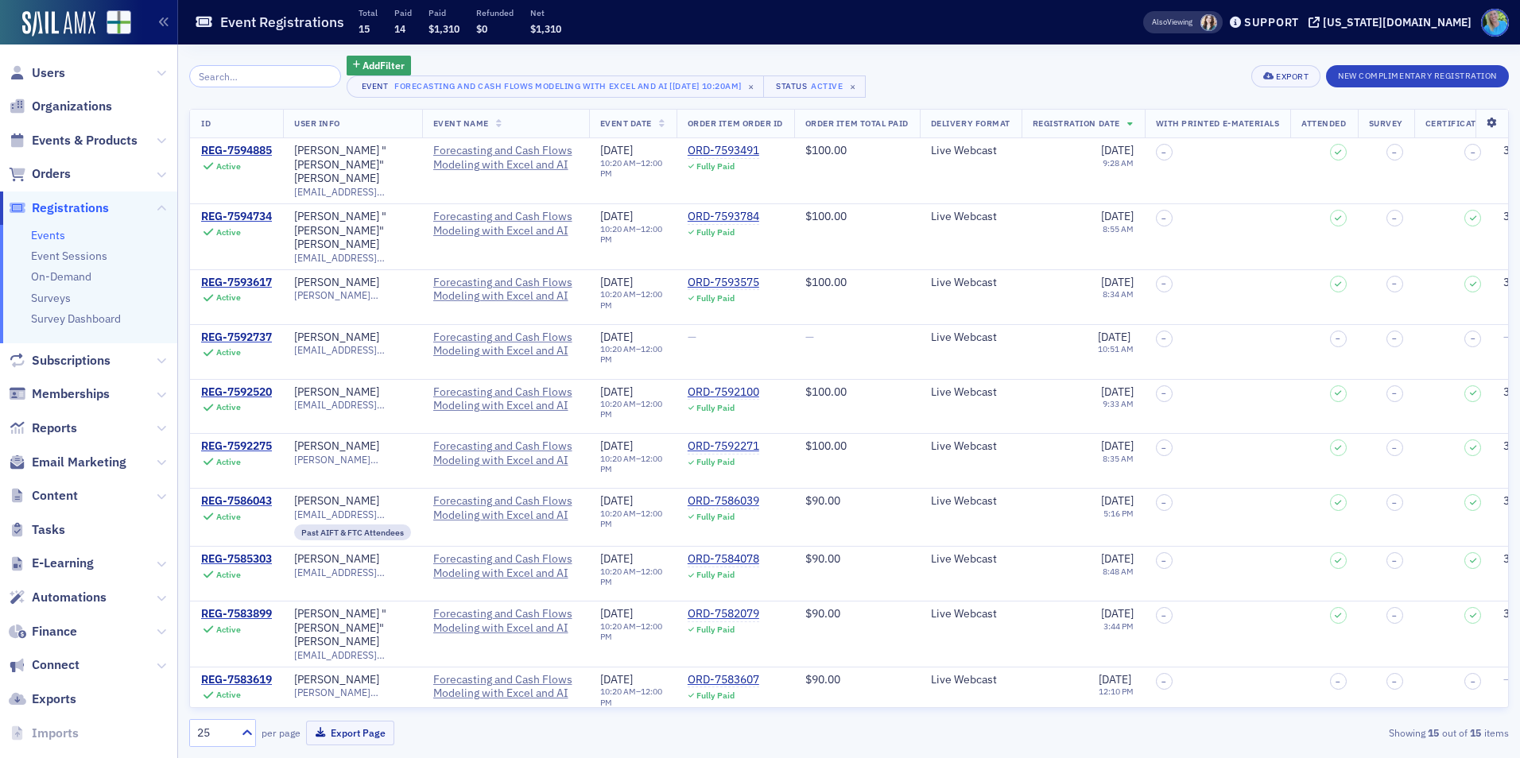
click at [1475, 126] on icon at bounding box center [1491, 123] width 33 height 10
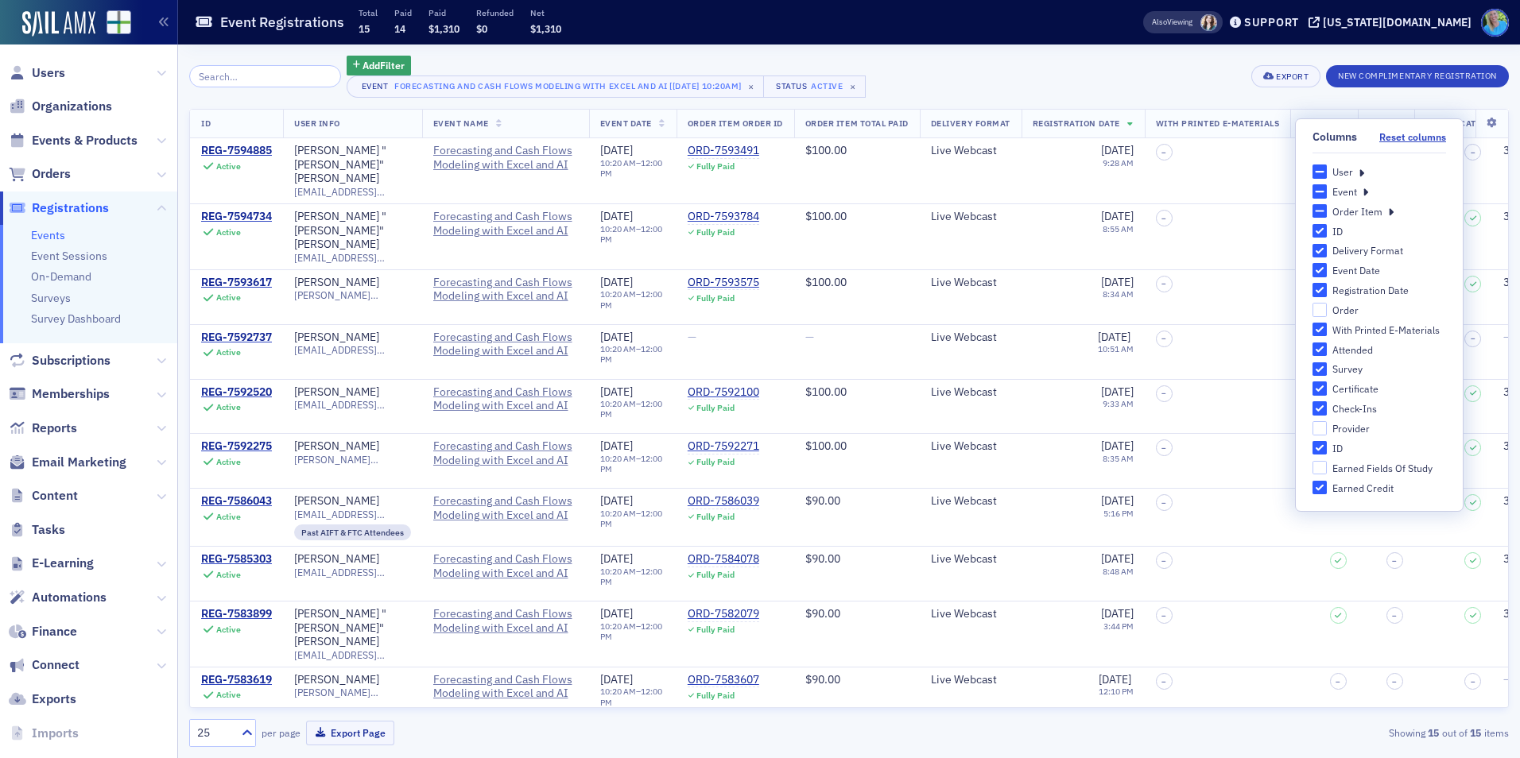
click at [1363, 175] on icon at bounding box center [1362, 172] width 6 height 14
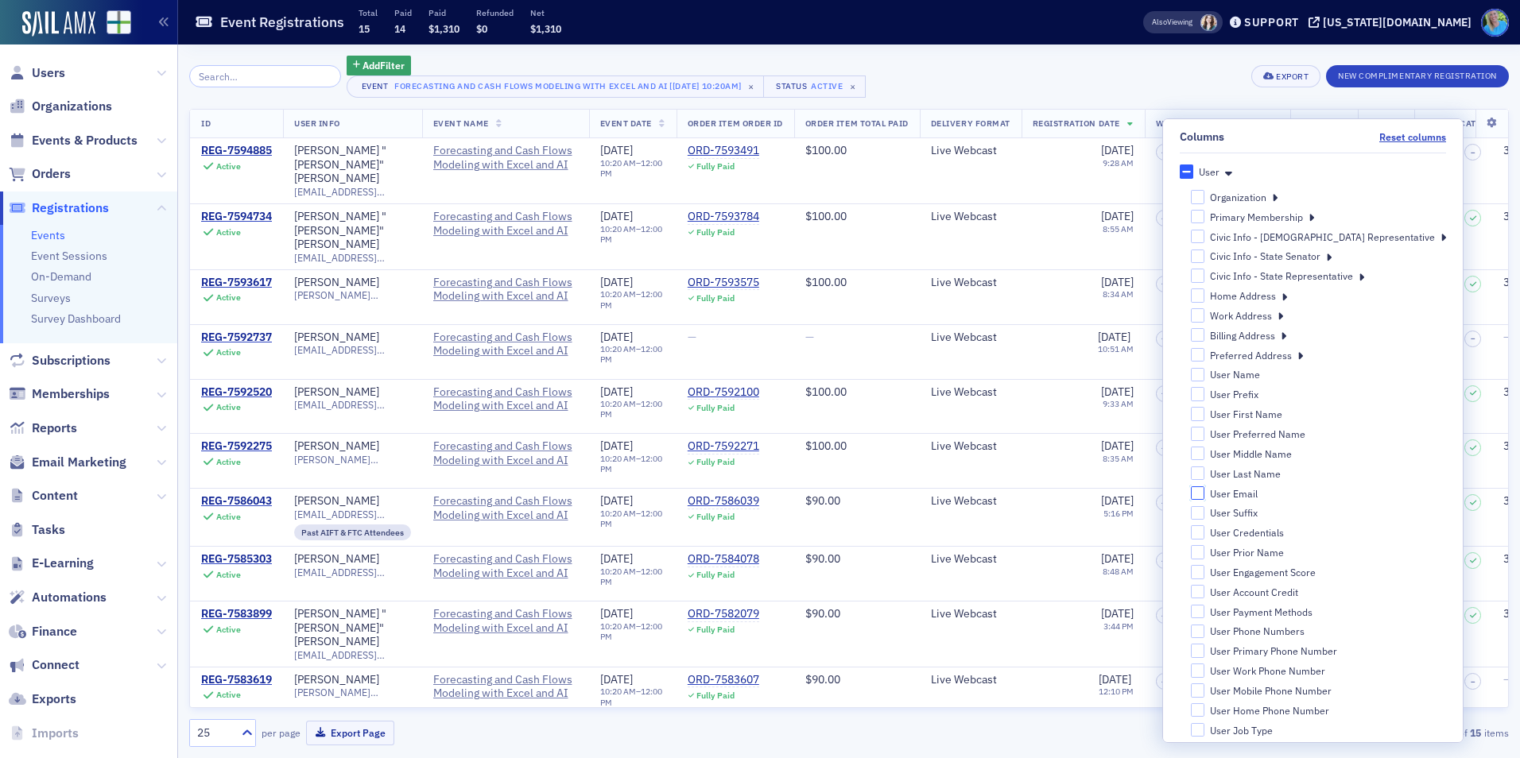
click at [1205, 493] on input "User Email" at bounding box center [1198, 494] width 14 height 14
checkbox input "true"
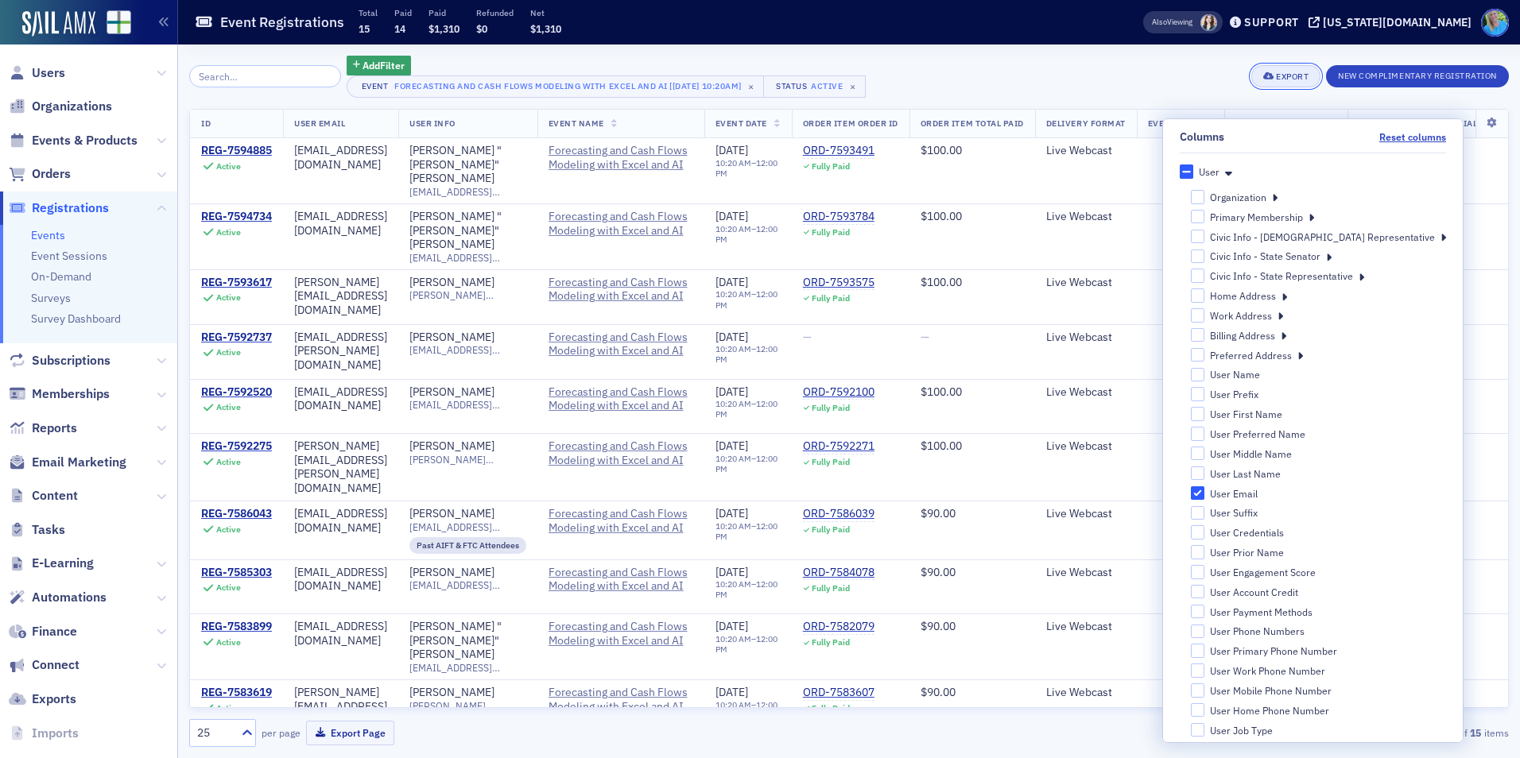
click at [1308, 79] on button "Export" at bounding box center [1285, 76] width 69 height 22
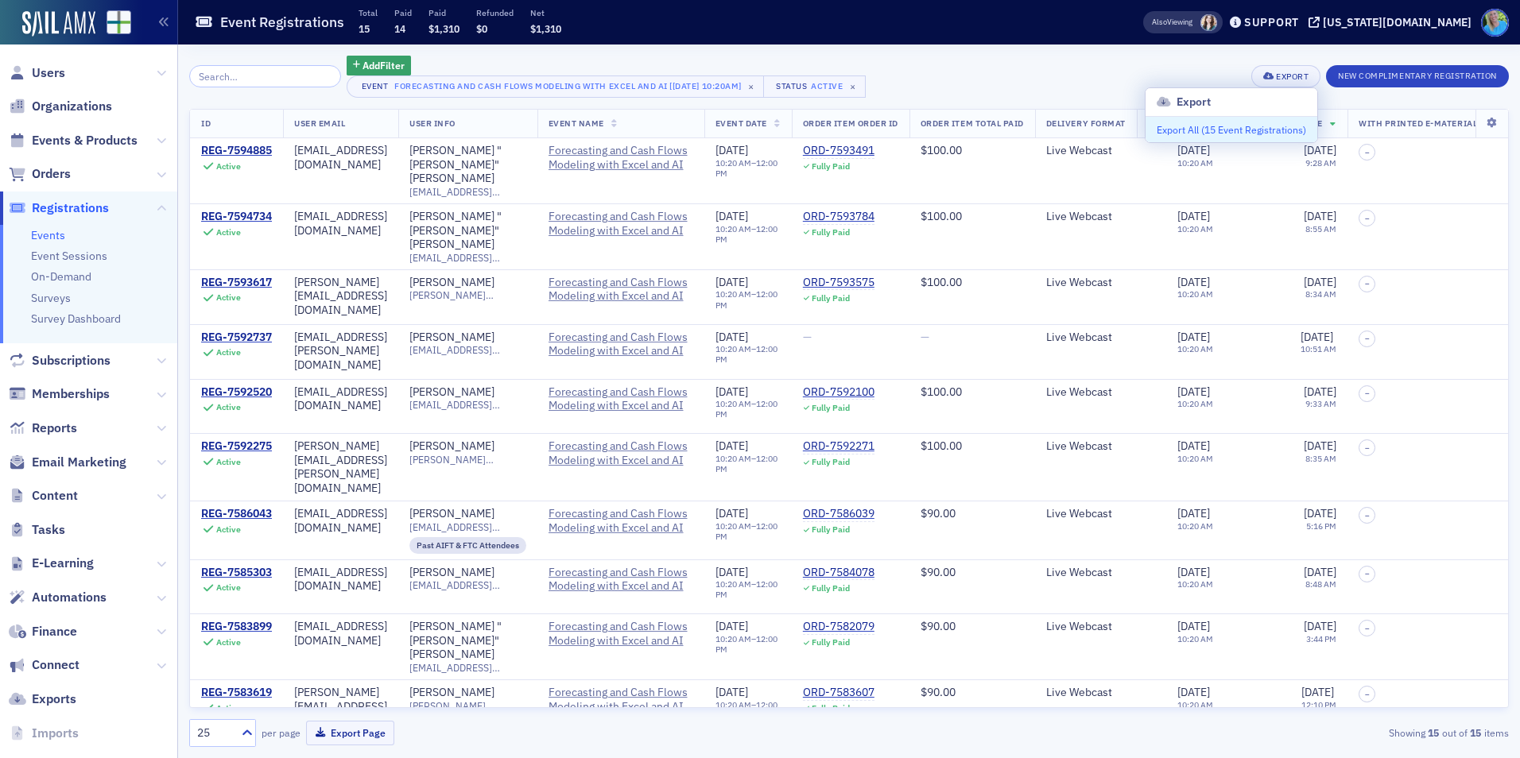
click at [1251, 127] on button "Export All ( 15 Event Registrations )" at bounding box center [1232, 129] width 172 height 25
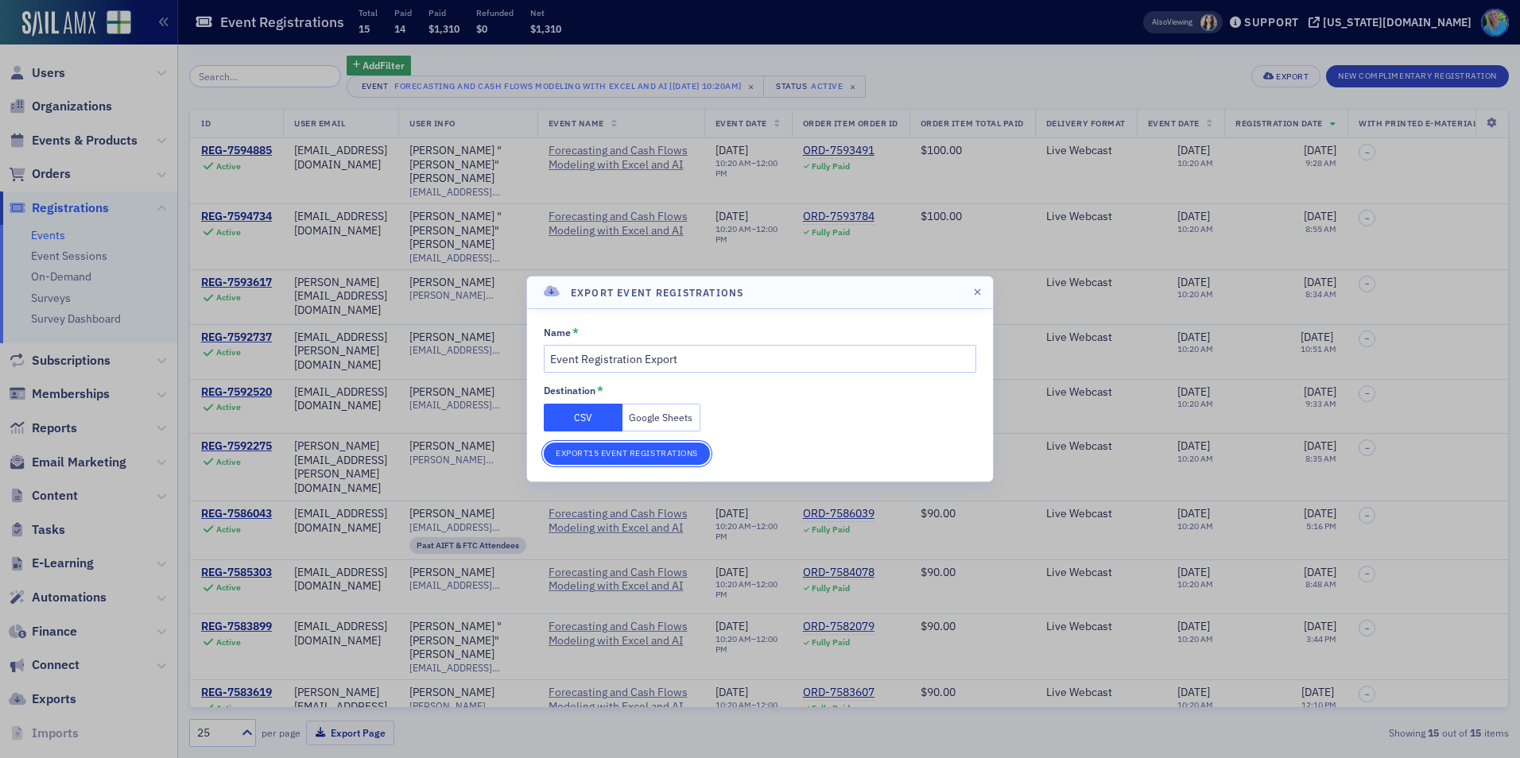
click at [591, 446] on button "Export 15 Event Registrations" at bounding box center [627, 454] width 166 height 22
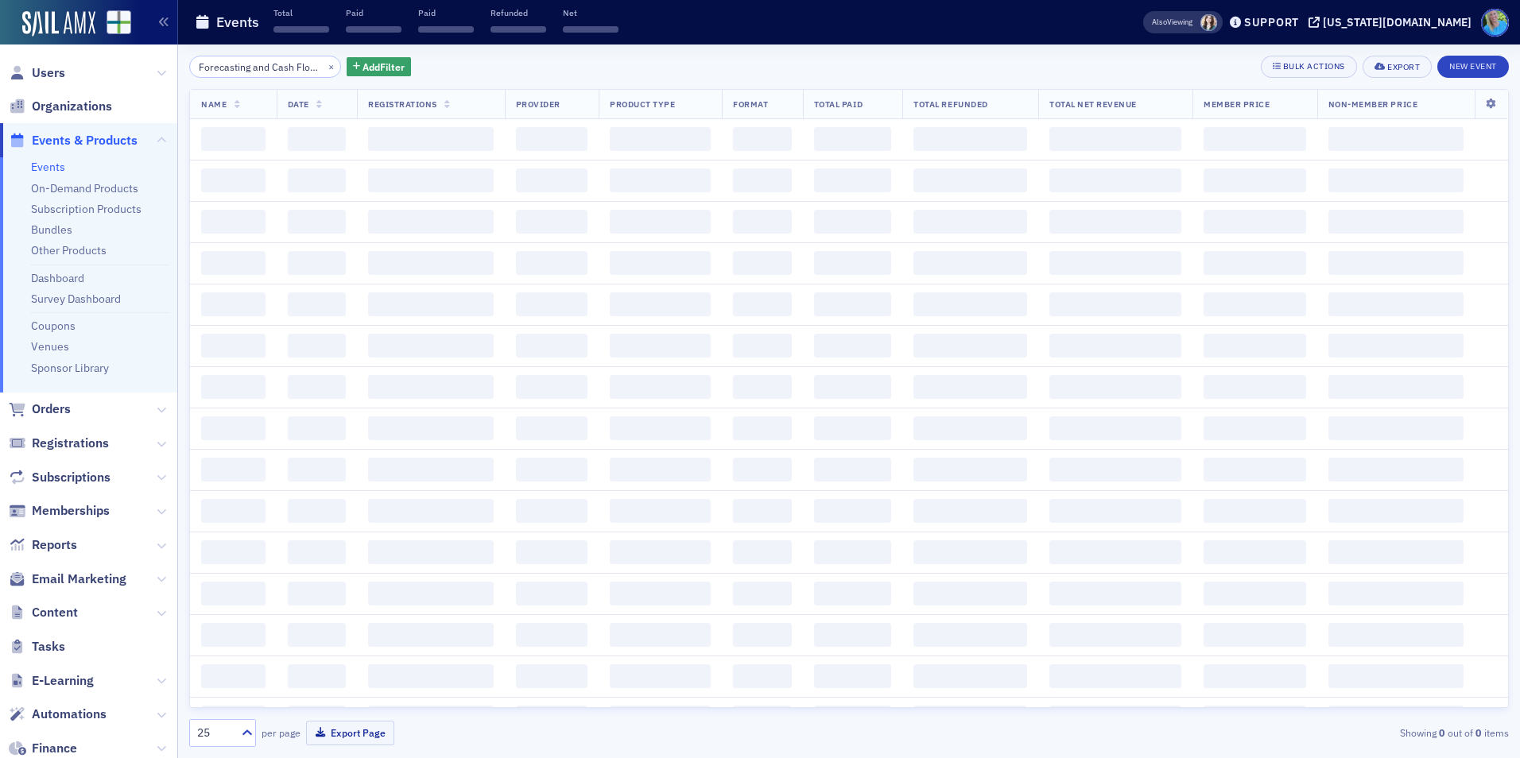
scroll to position [0, 130]
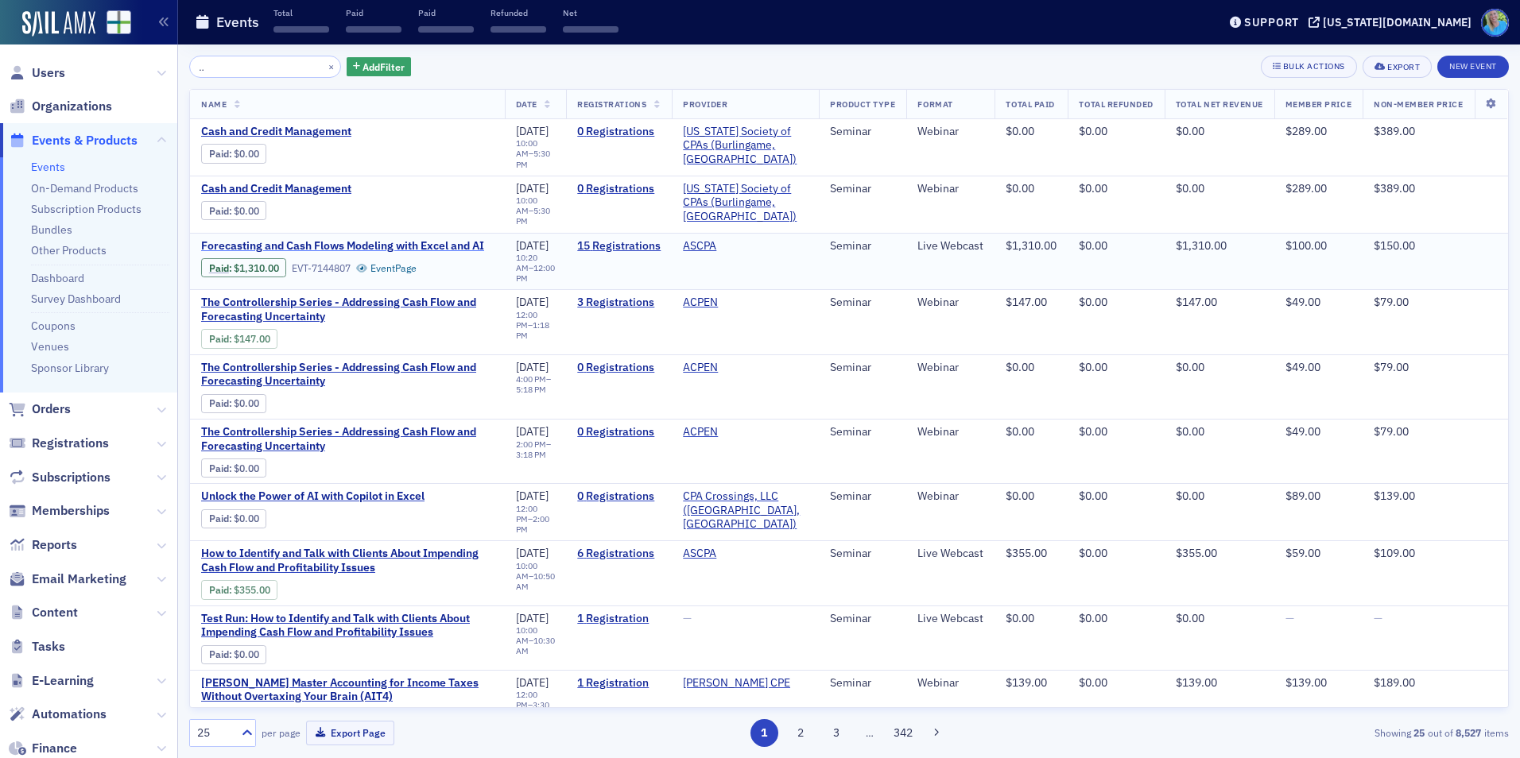
click at [338, 239] on span "Forecasting and Cash Flows Modeling with Excel and AI" at bounding box center [342, 246] width 283 height 14
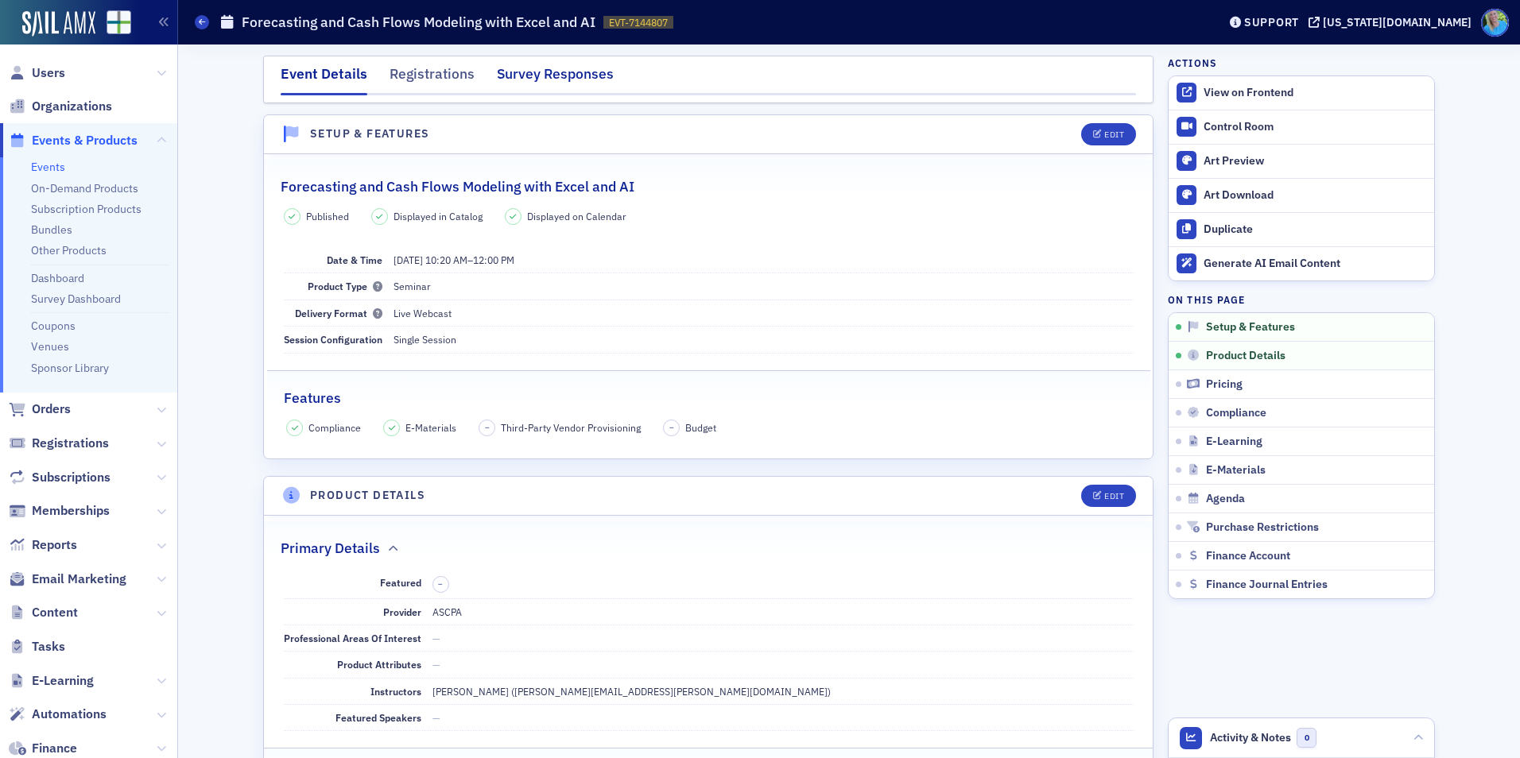
click at [513, 83] on div "Survey Responses" at bounding box center [555, 78] width 117 height 29
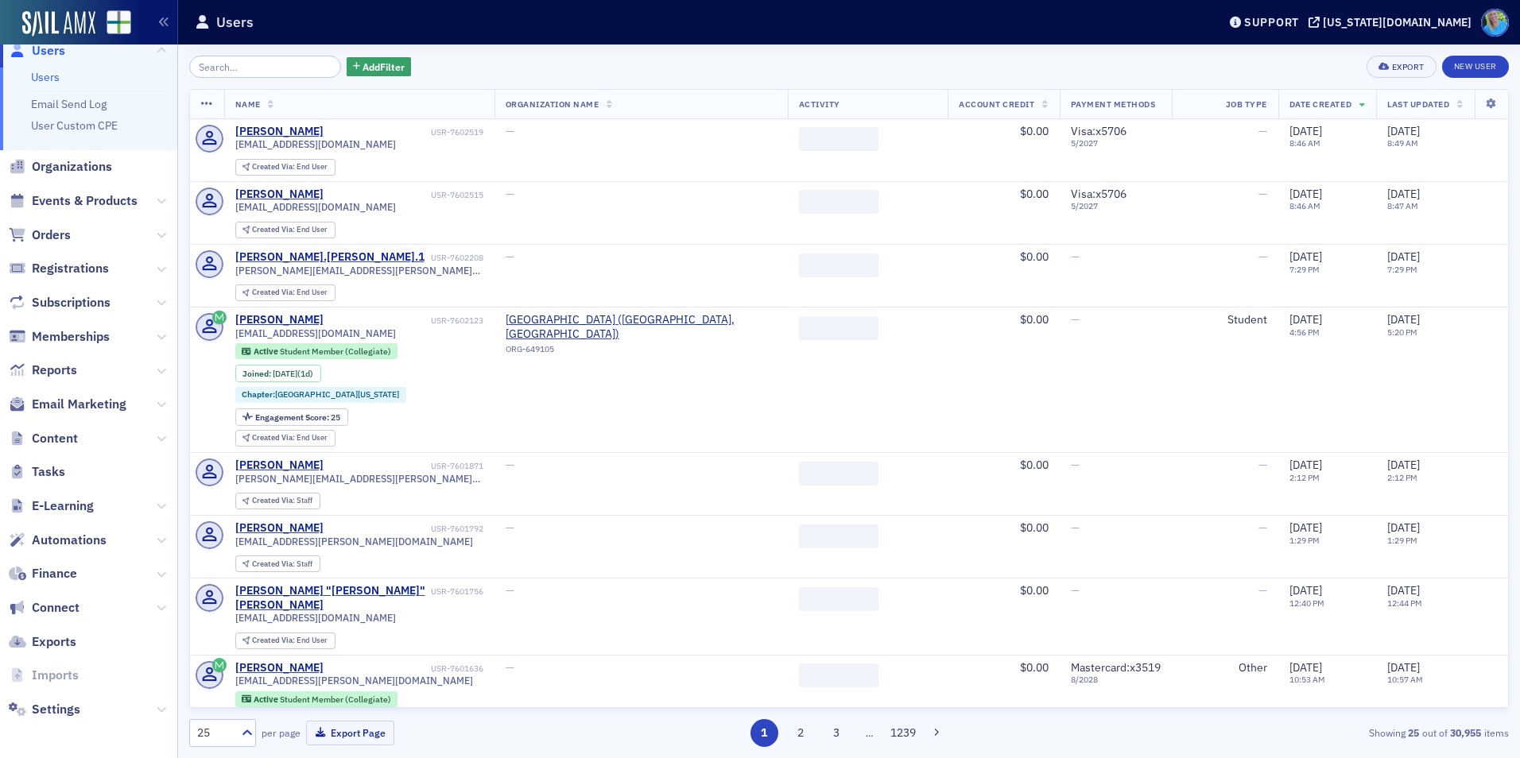
scroll to position [24, 0]
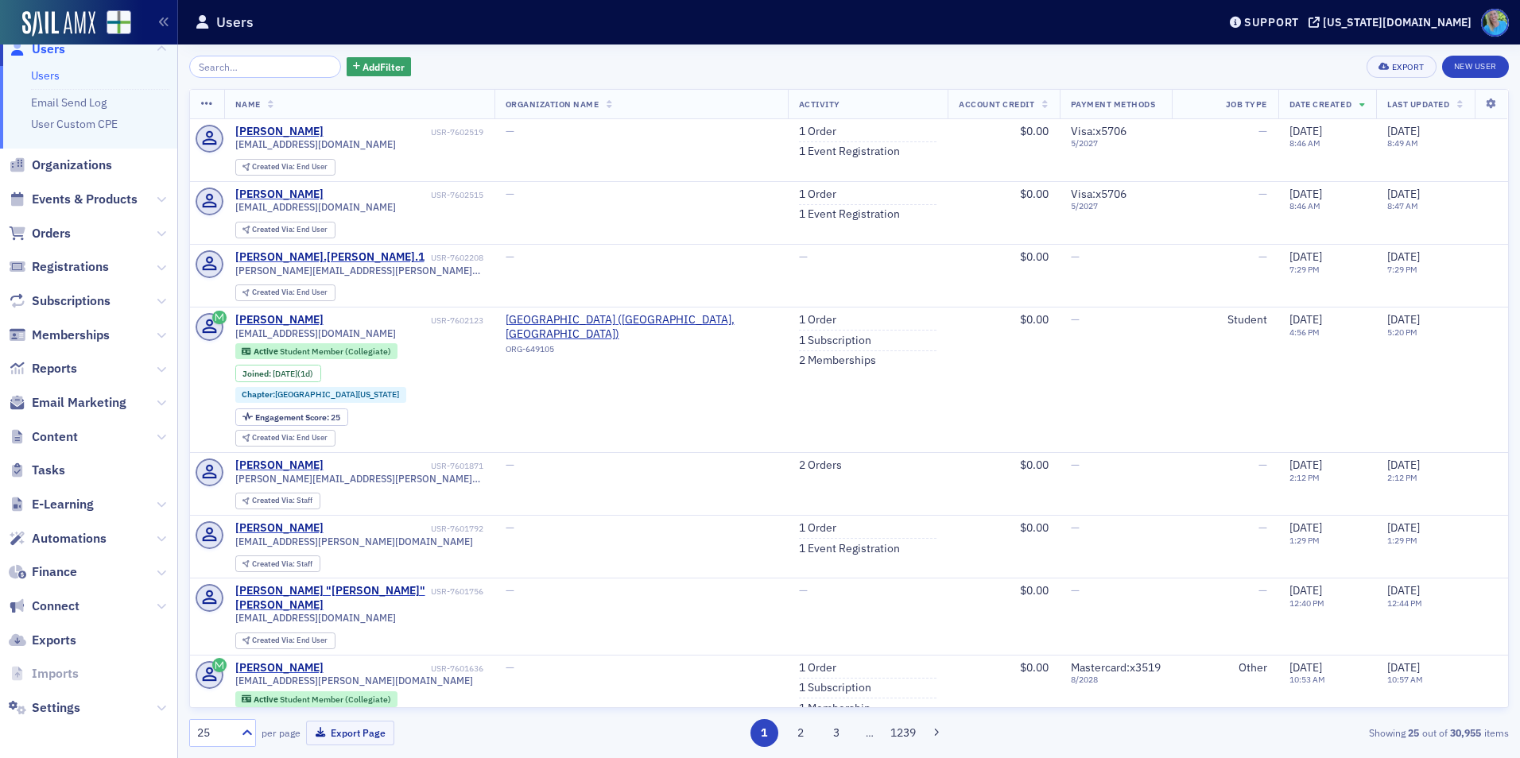
click at [143, 504] on span "E-Learning" at bounding box center [88, 504] width 177 height 34
click at [157, 504] on icon at bounding box center [162, 505] width 10 height 10
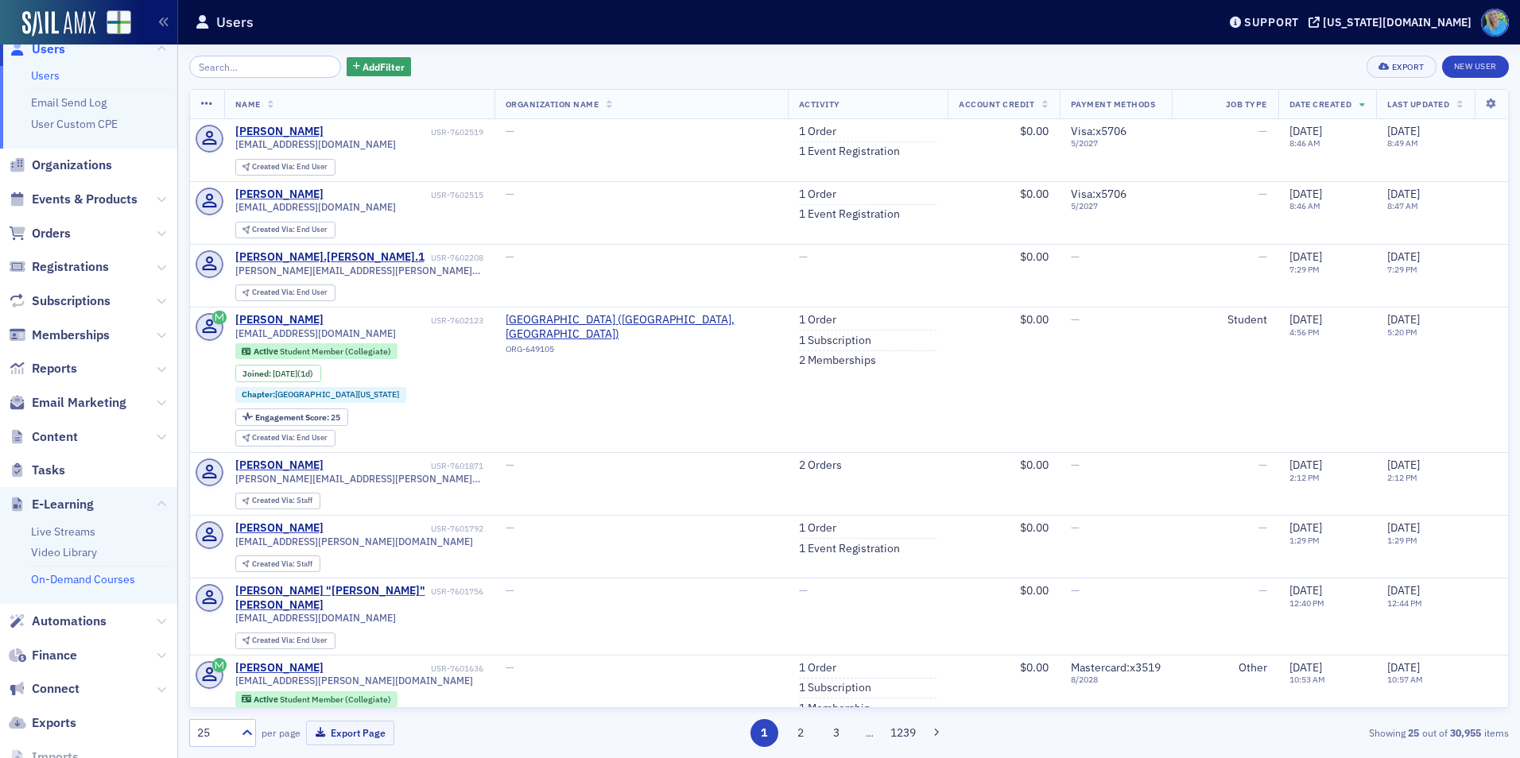
click at [78, 581] on link "On-Demand Courses" at bounding box center [83, 579] width 104 height 14
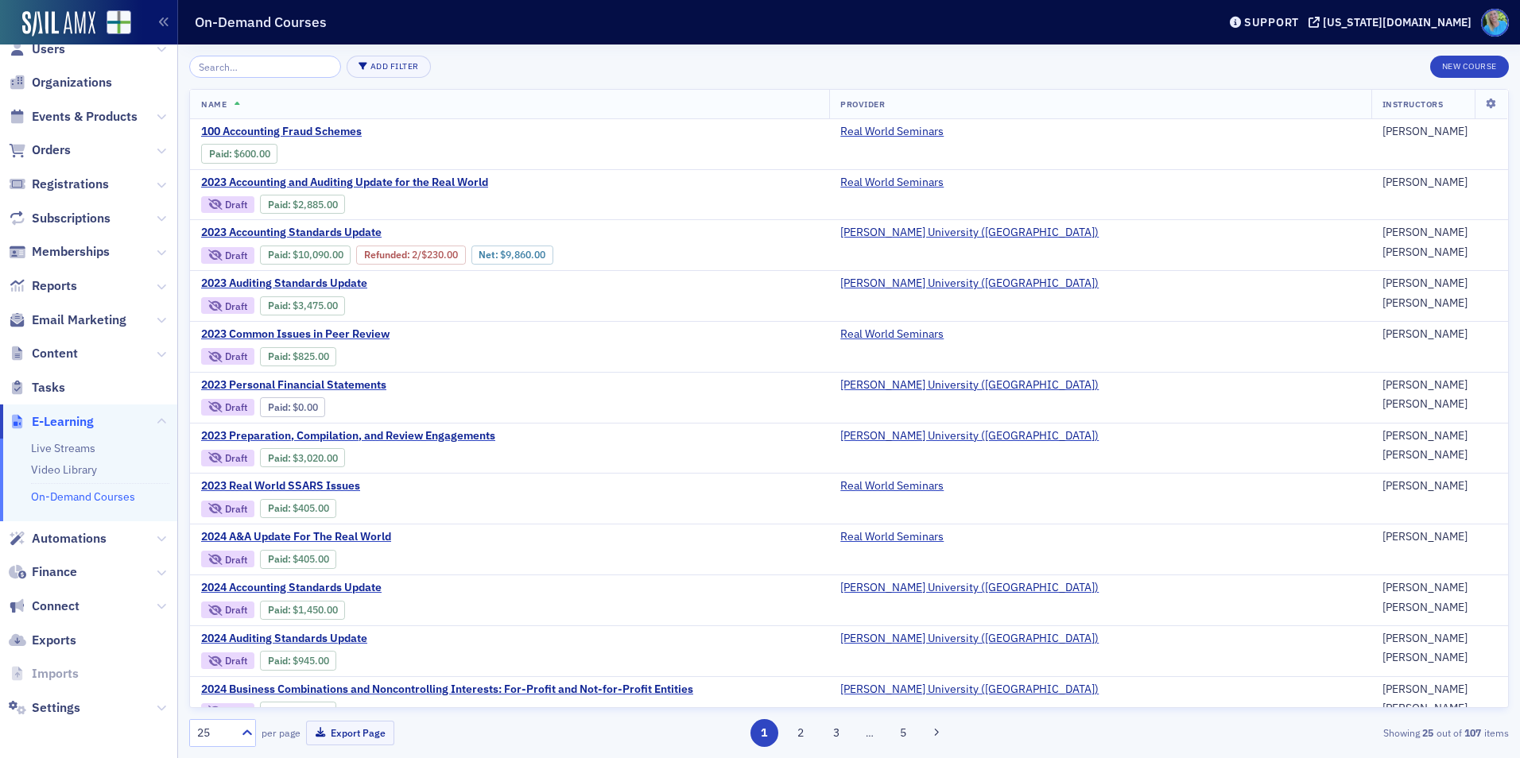
click at [236, 64] on input "search" at bounding box center [265, 67] width 152 height 22
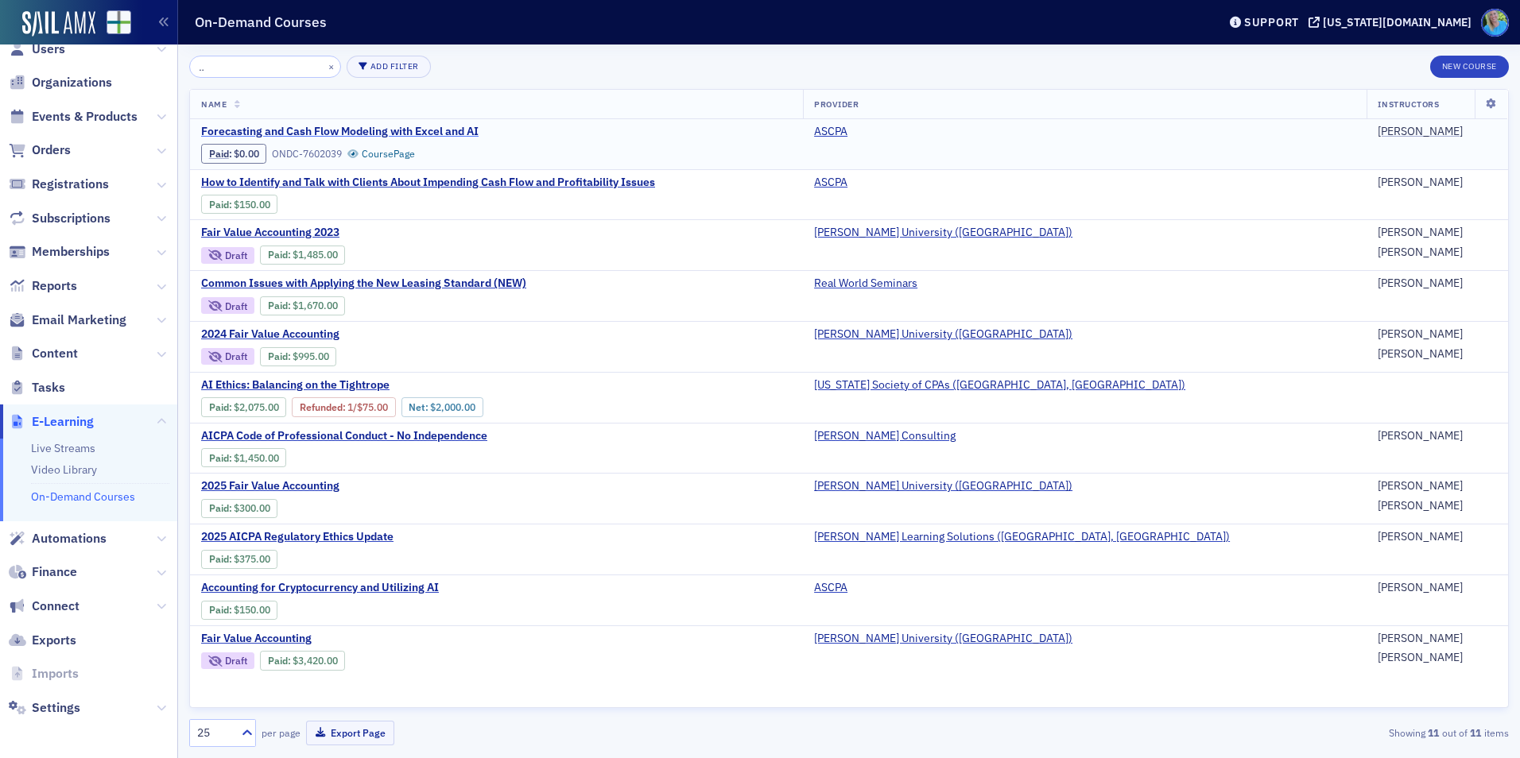
type input "Forecasting and Cash Flow Modeling with Excel and AI"
click at [343, 128] on span "Forecasting and Cash Flow Modeling with Excel and AI" at bounding box center [339, 132] width 277 height 14
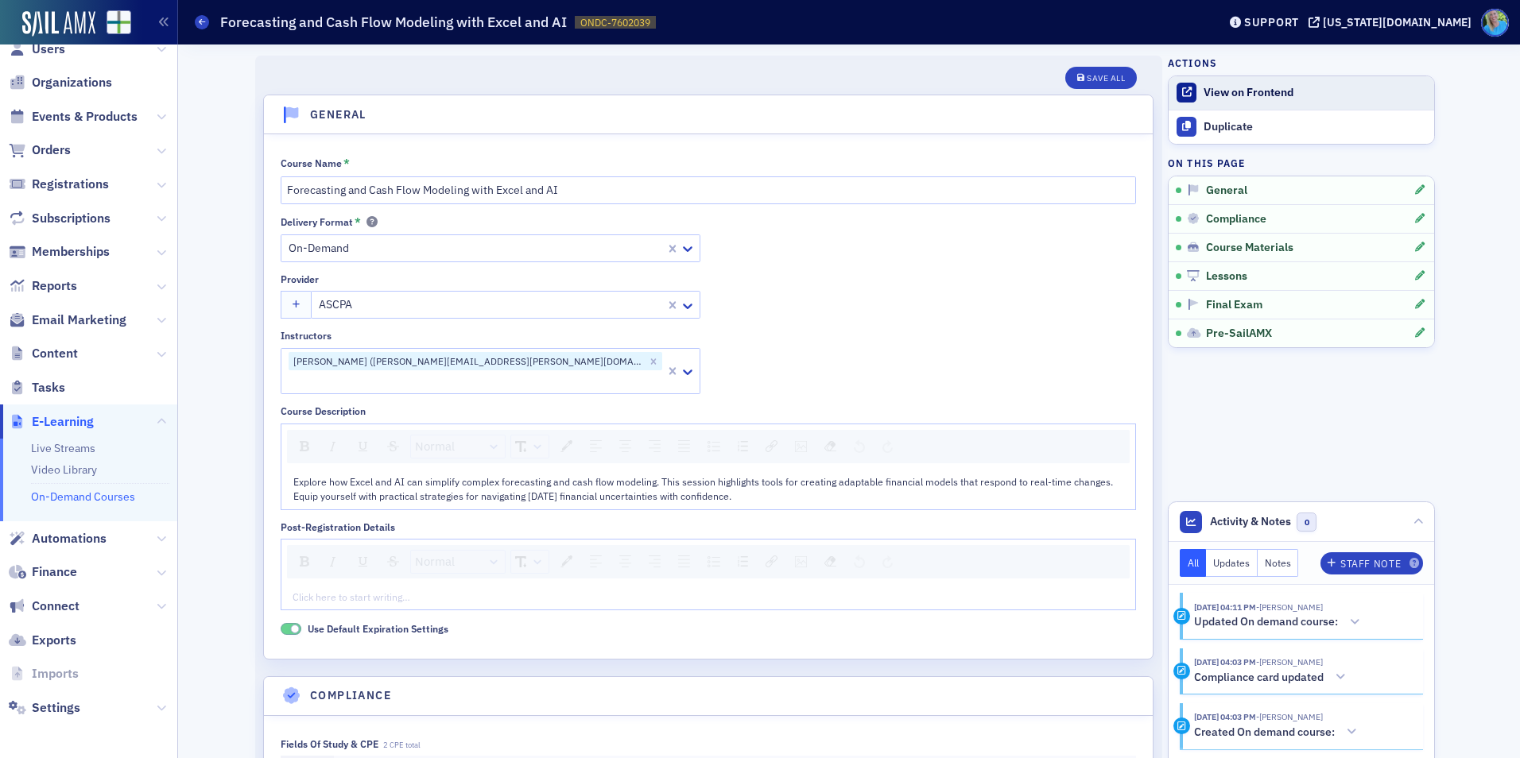
click at [1225, 95] on div "View on Frontend" at bounding box center [1315, 93] width 223 height 14
click at [1092, 72] on button "Save All" at bounding box center [1101, 78] width 72 height 22
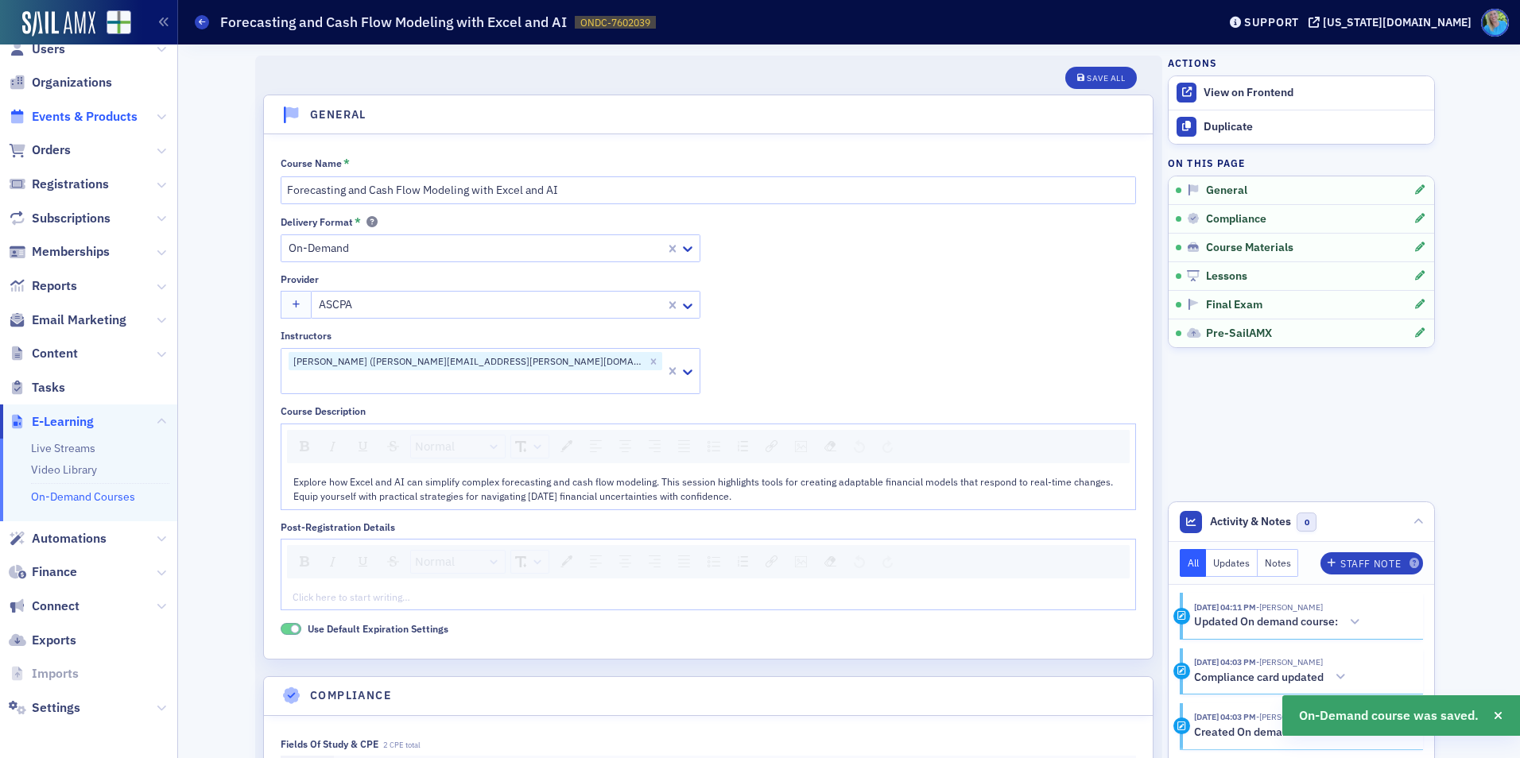
click at [74, 116] on span "Events & Products" at bounding box center [85, 116] width 106 height 17
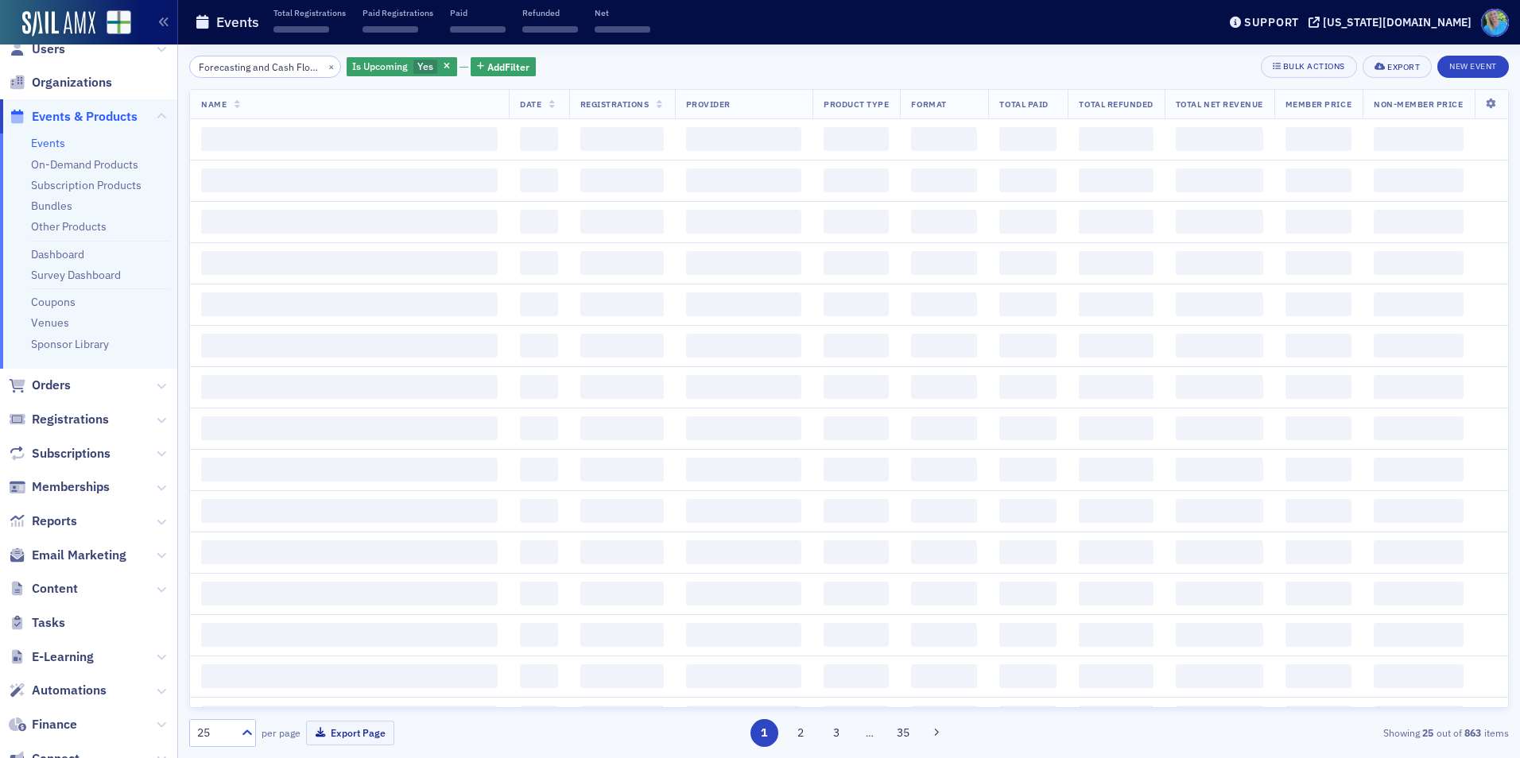
scroll to position [0, 130]
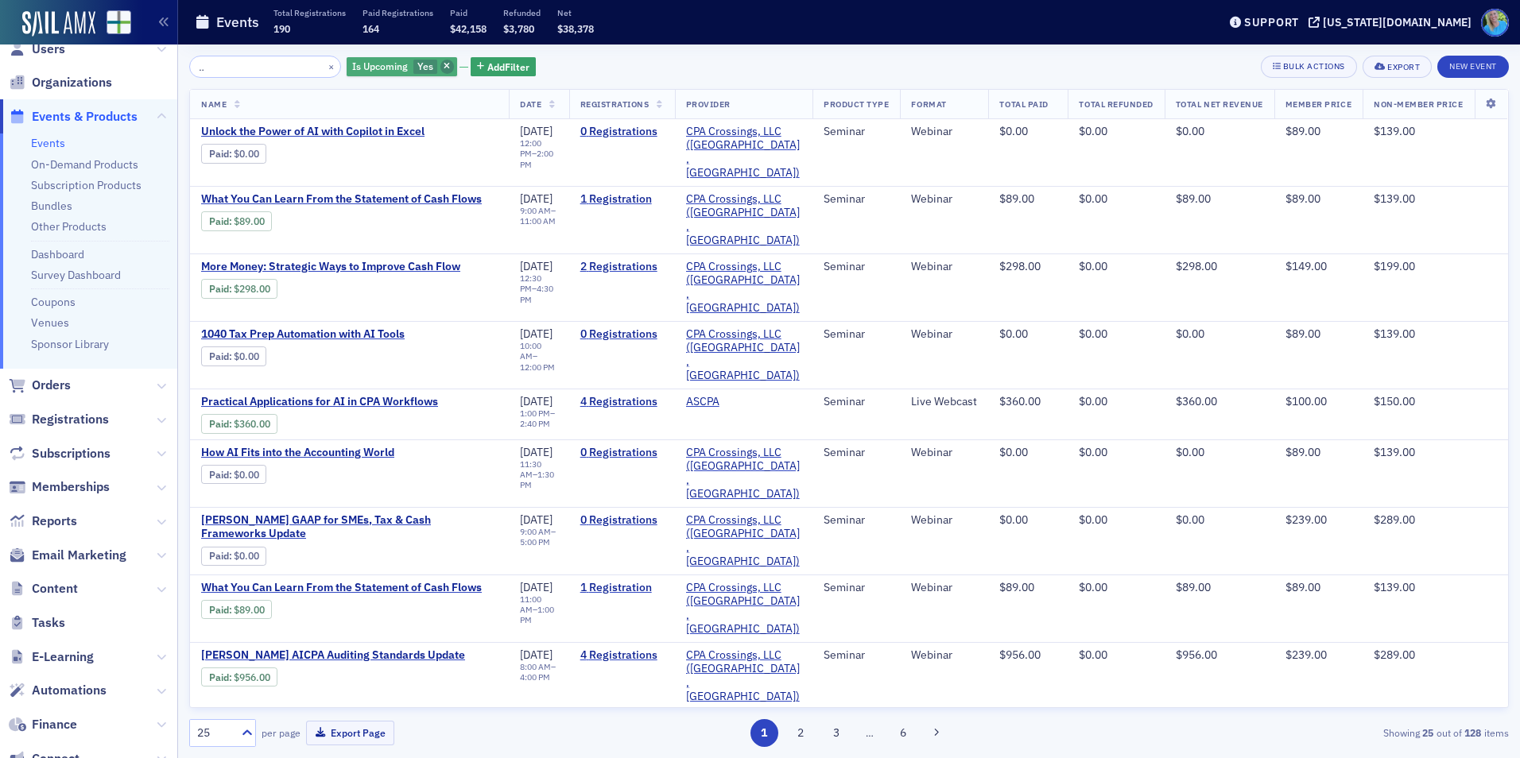
type input "Forecasting and Cash Flow Modeling with Excel and AI"
click at [444, 68] on icon "button" at bounding box center [447, 67] width 6 height 9
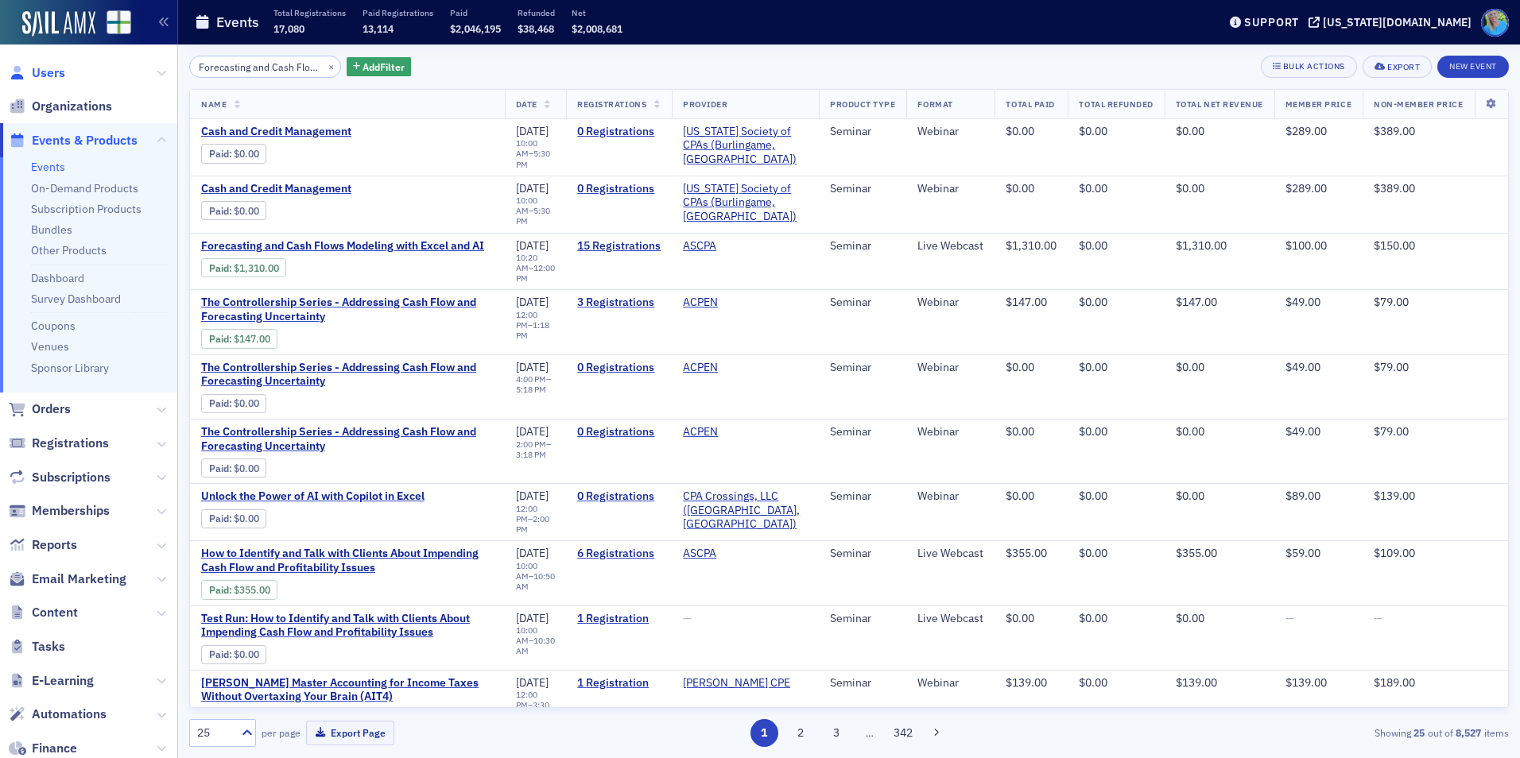
click at [46, 71] on span "Users" at bounding box center [48, 72] width 33 height 17
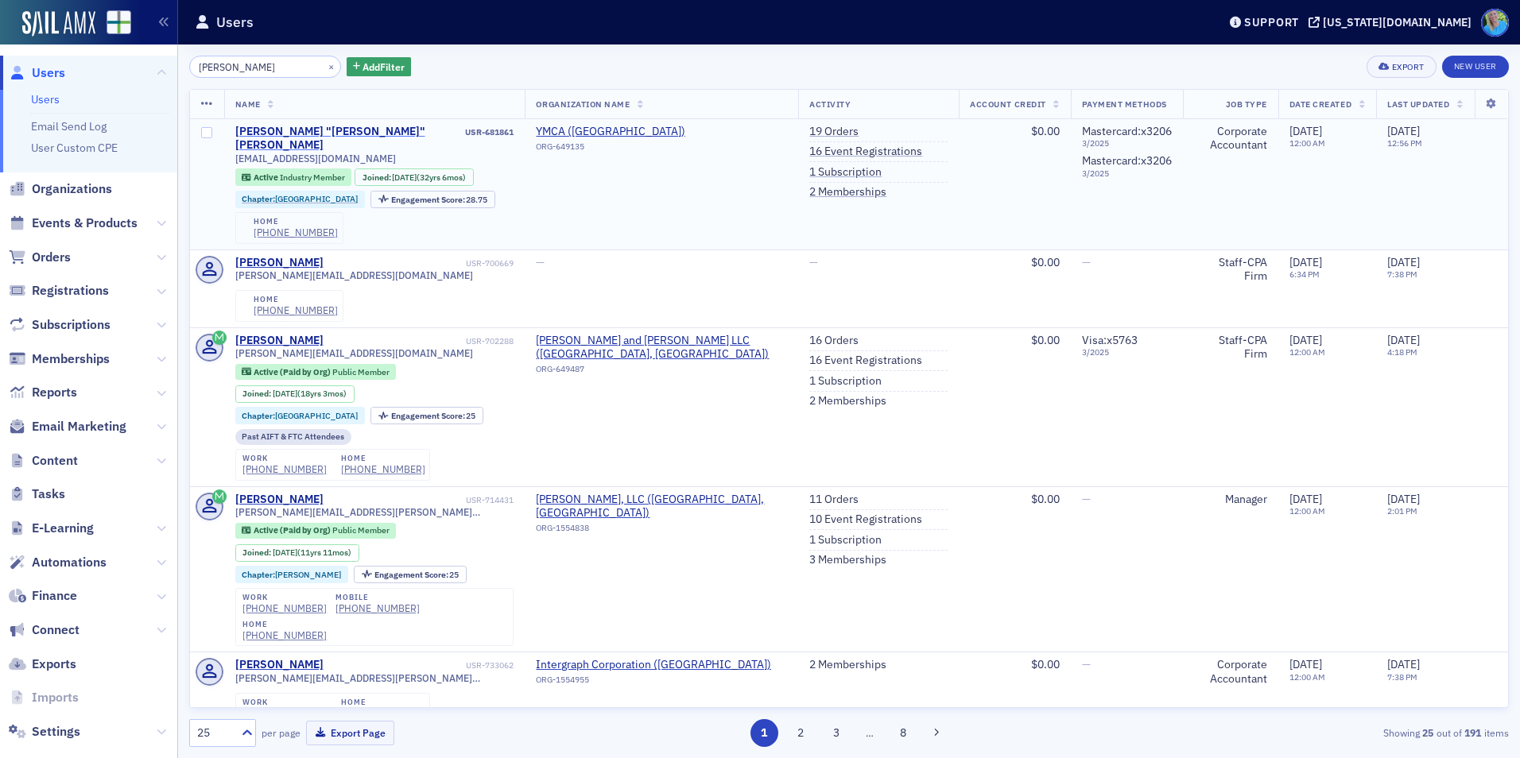
type input "Elizabeth Lumb"
click at [325, 125] on div "Elizabeth "Beth" Lumb" at bounding box center [348, 139] width 227 height 28
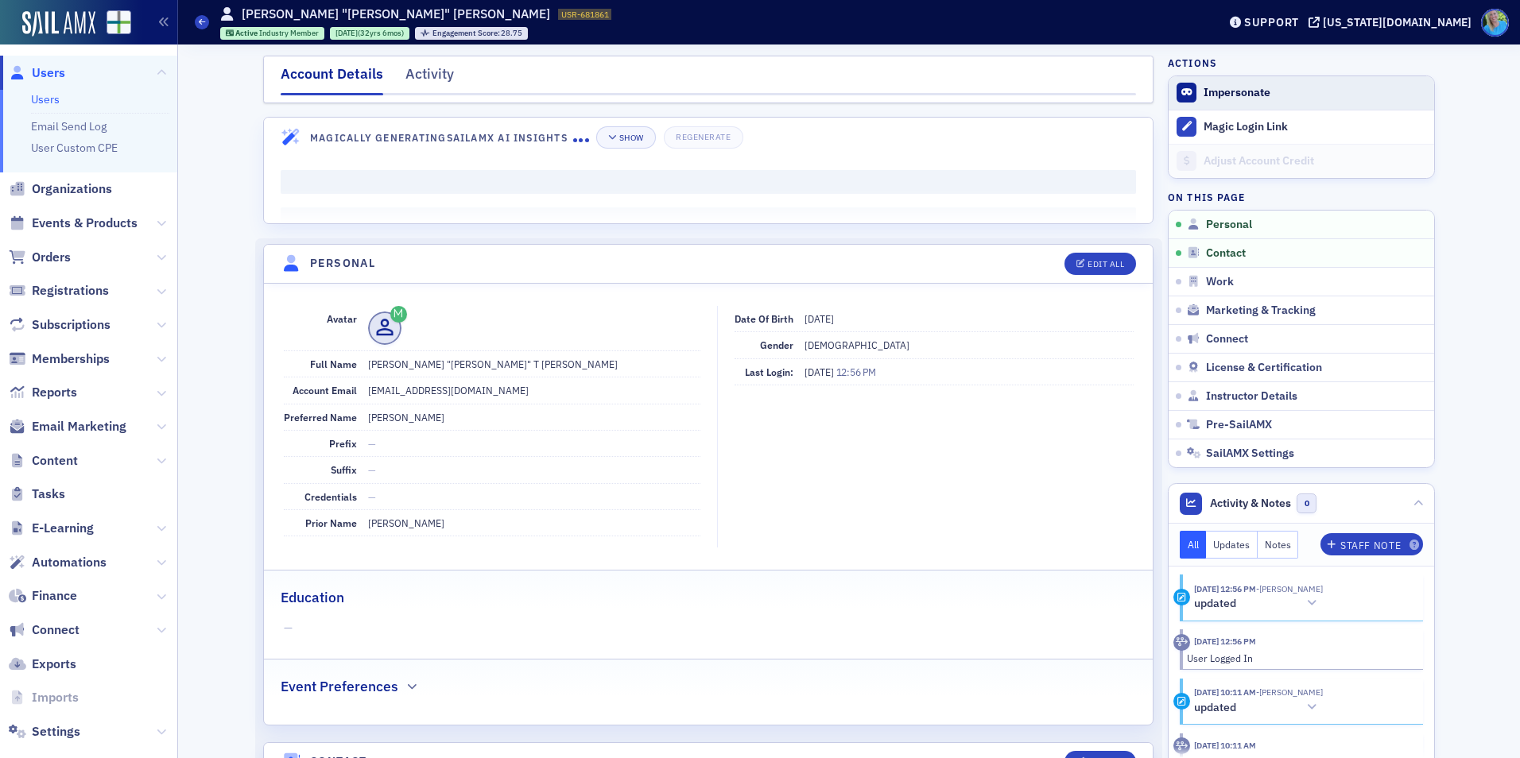
click at [1227, 93] on button "Impersonate" at bounding box center [1237, 93] width 67 height 14
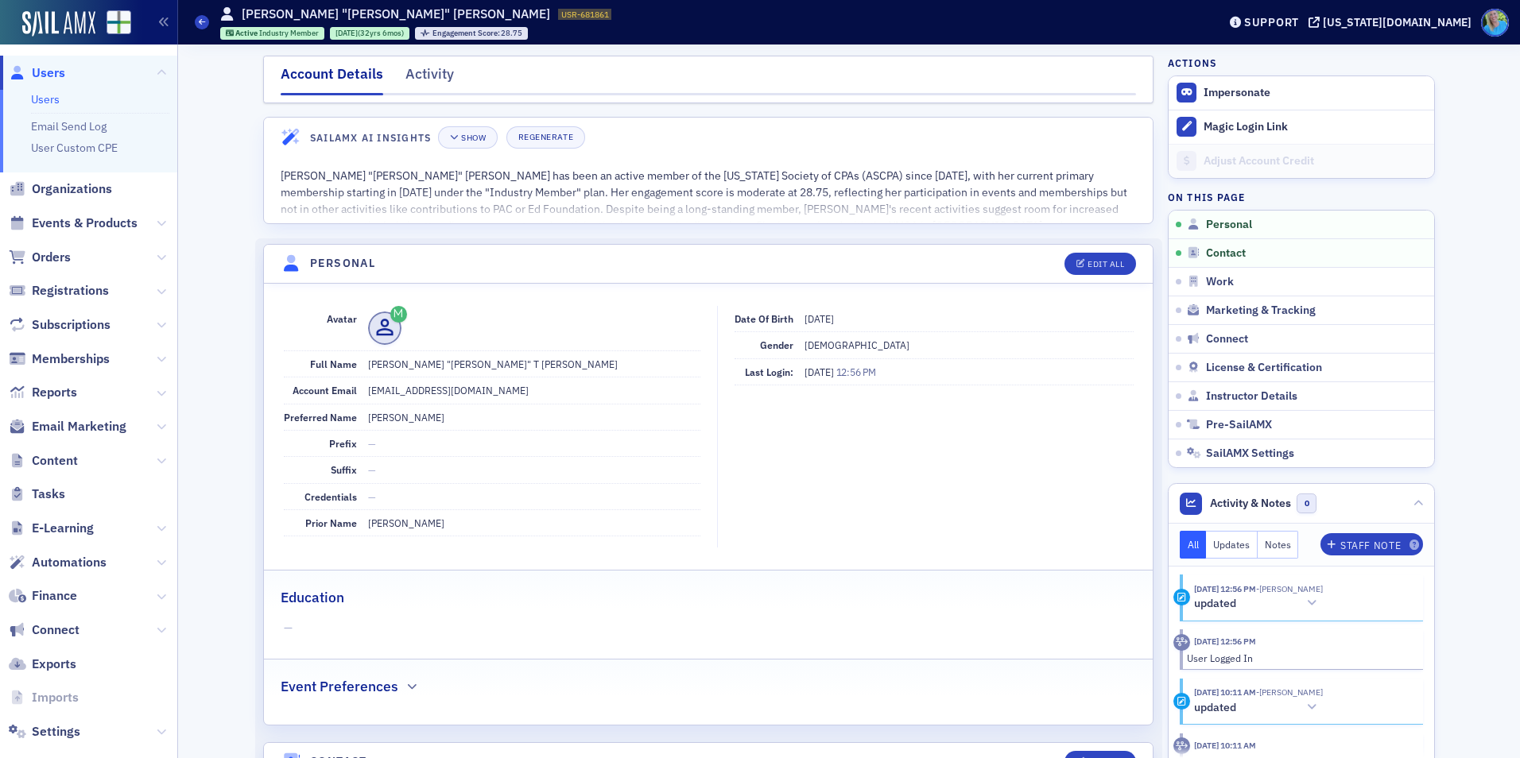
click at [54, 101] on link "Users" at bounding box center [45, 99] width 29 height 14
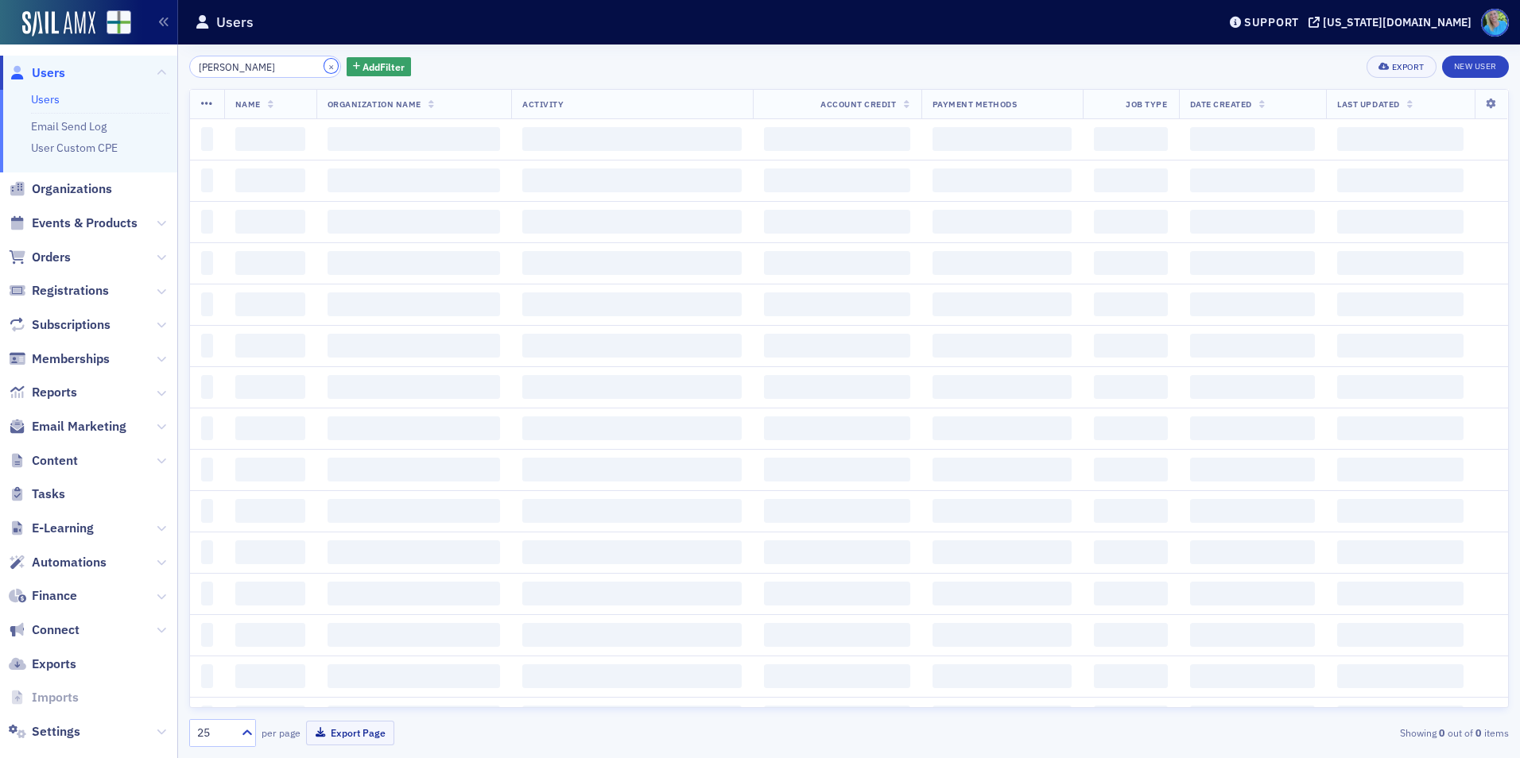
click at [324, 68] on button "×" at bounding box center [331, 66] width 14 height 14
click at [308, 68] on input "Elizabeth Lumb" at bounding box center [265, 67] width 152 height 22
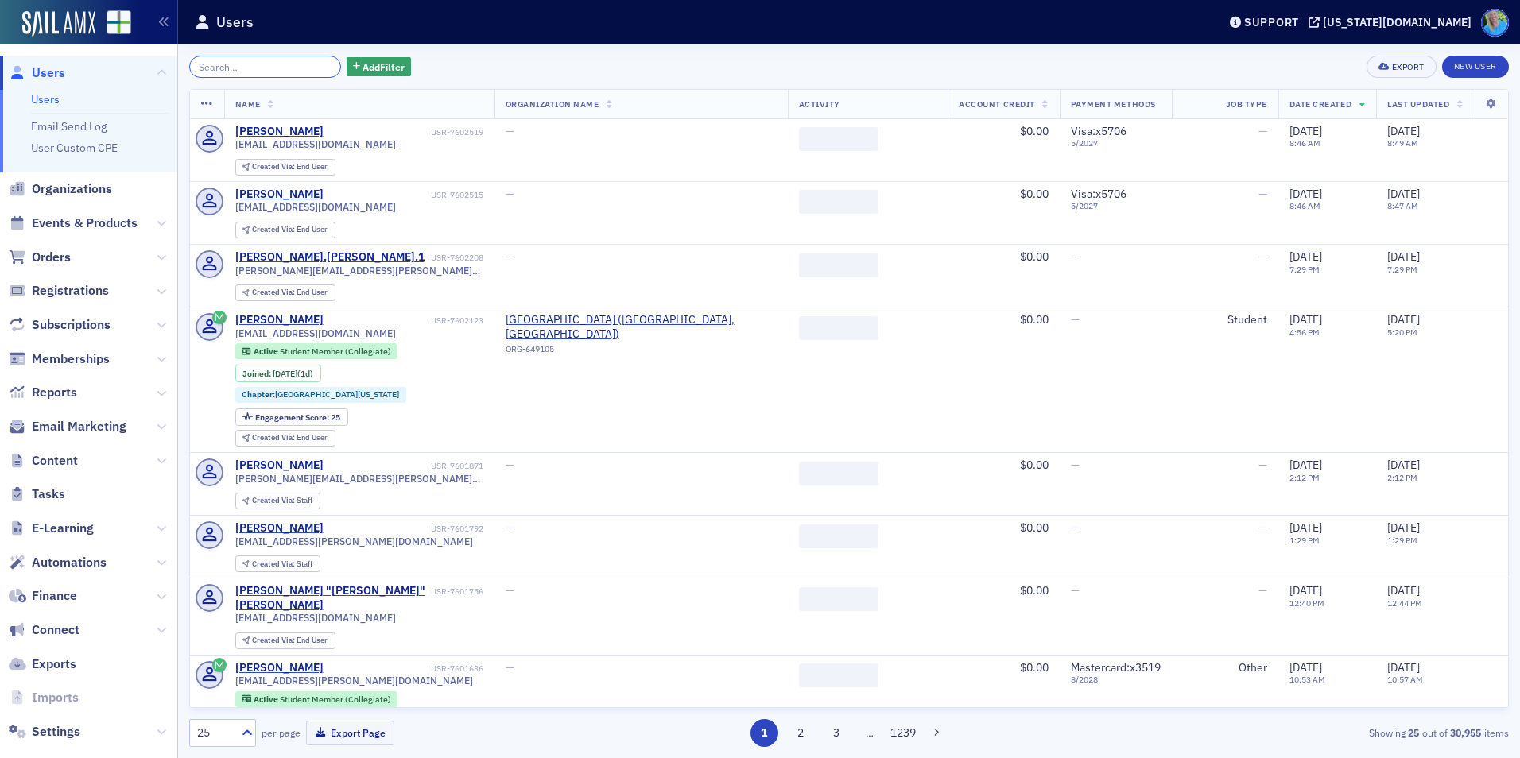
click at [303, 65] on input "search" at bounding box center [265, 67] width 152 height 22
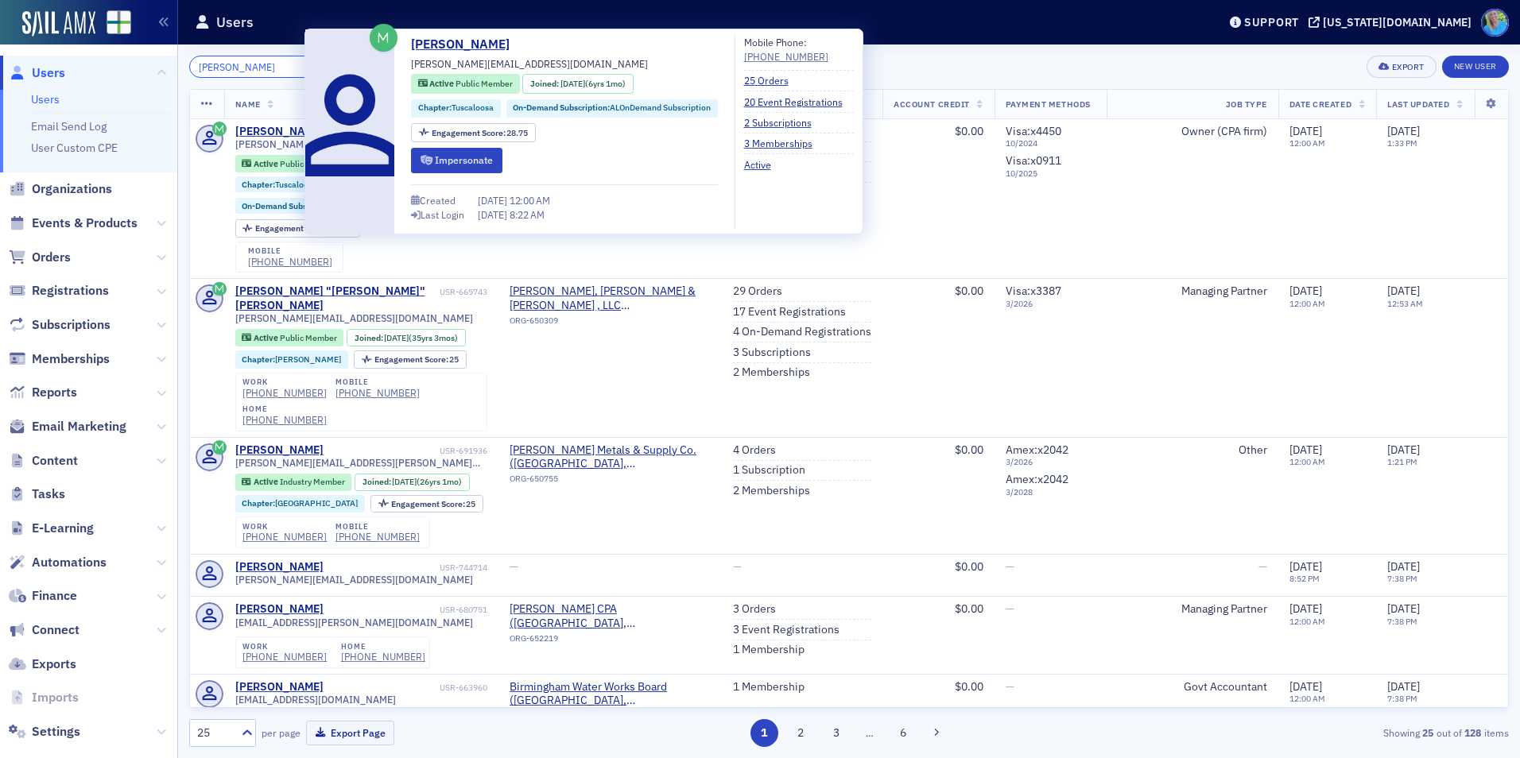
type input "Barry Phillips"
click at [449, 144] on div "Engagement Score : 28.75" at bounding box center [473, 134] width 125 height 22
click at [456, 157] on button "Impersonate" at bounding box center [456, 160] width 91 height 25
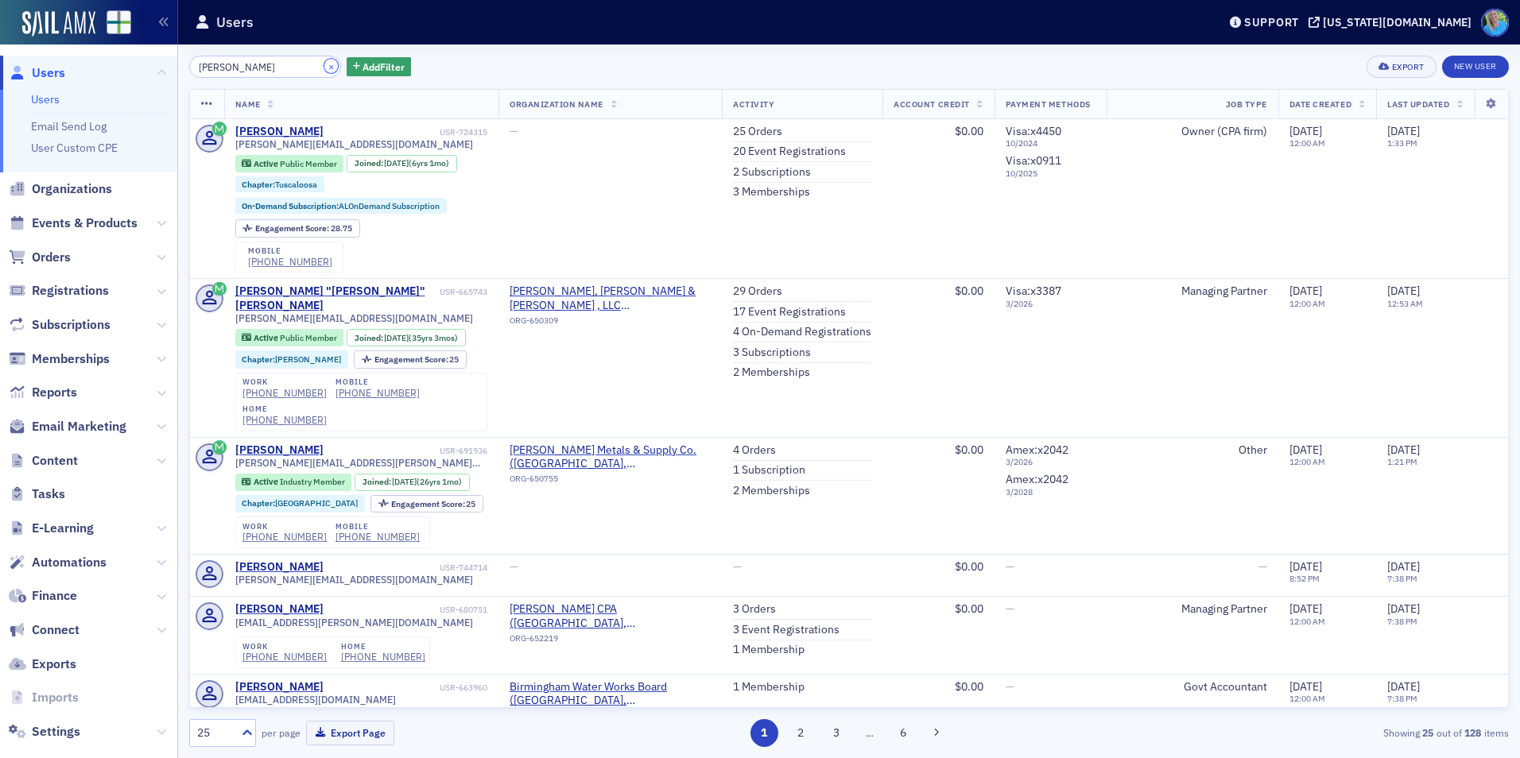
click at [324, 68] on button "×" at bounding box center [331, 66] width 14 height 14
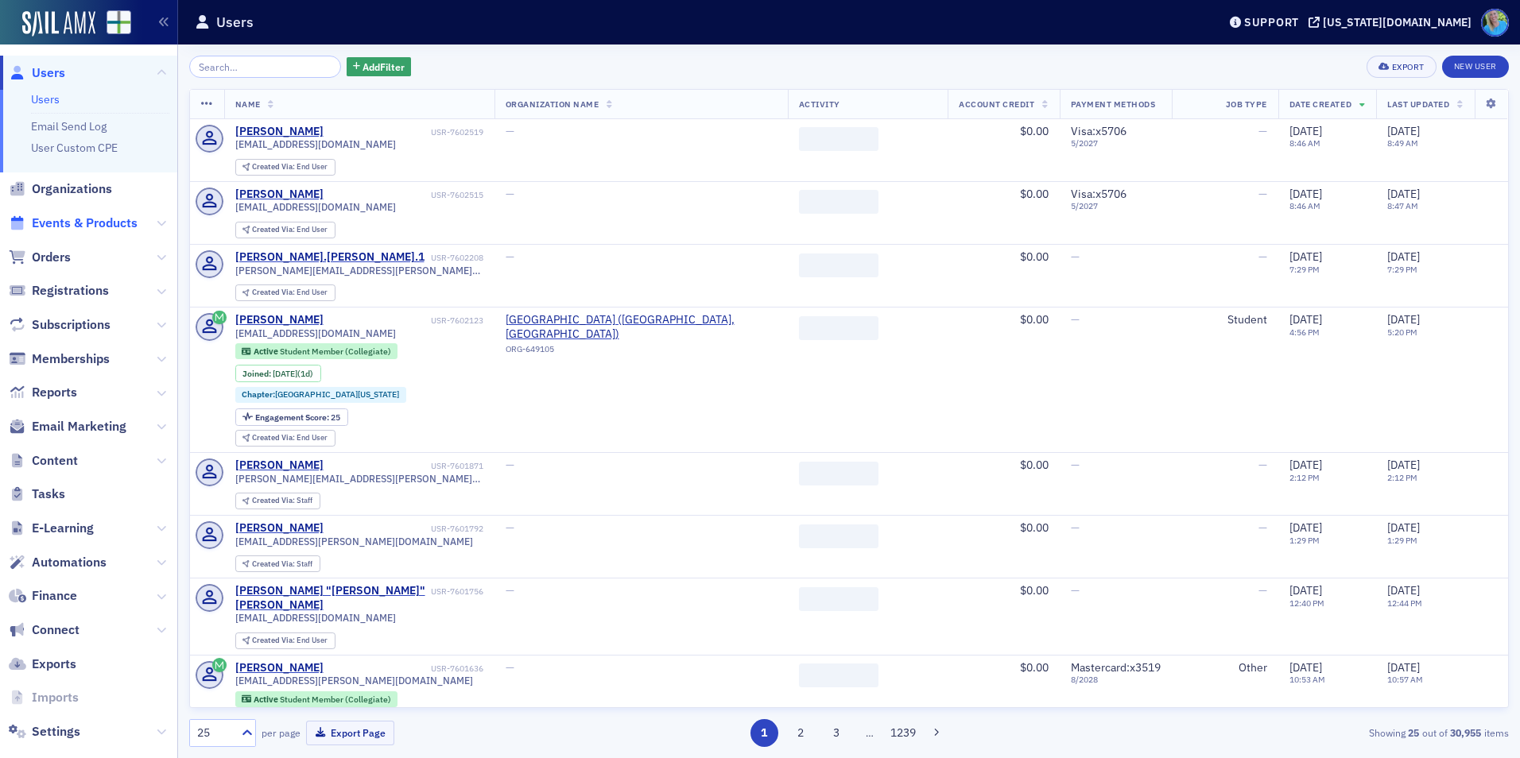
click at [88, 227] on span "Events & Products" at bounding box center [85, 223] width 106 height 17
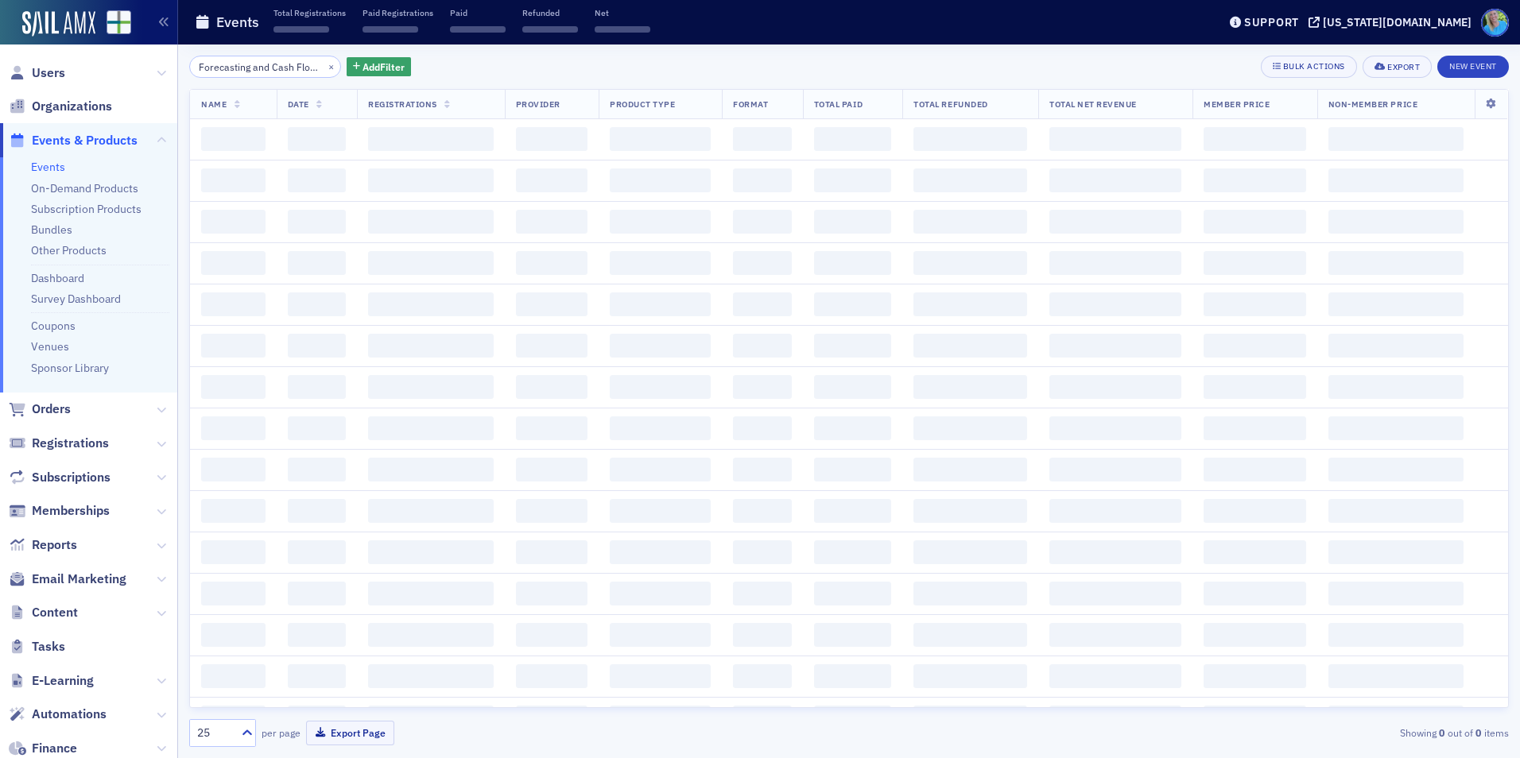
scroll to position [0, 130]
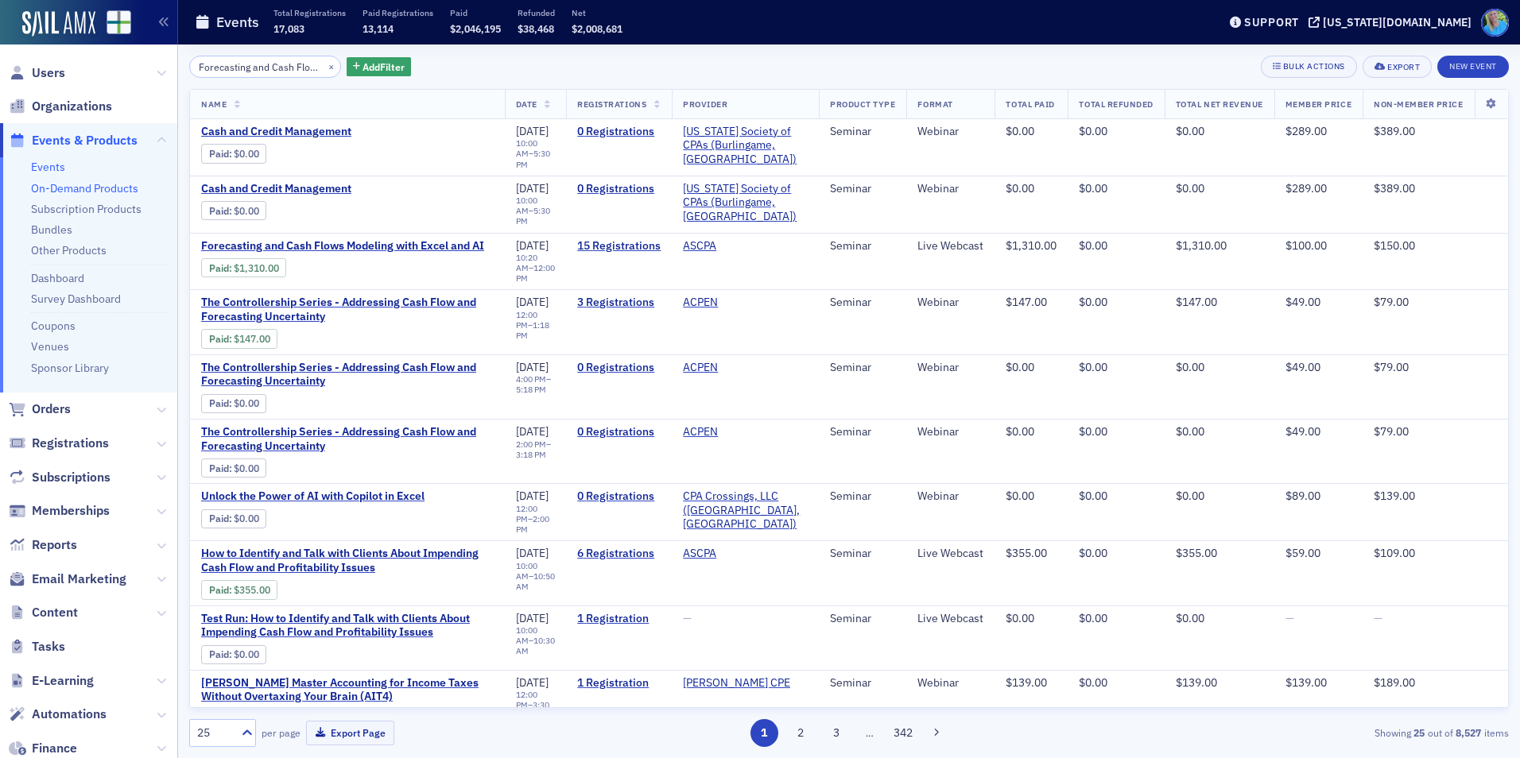
click at [91, 189] on link "On-Demand Products" at bounding box center [84, 188] width 107 height 14
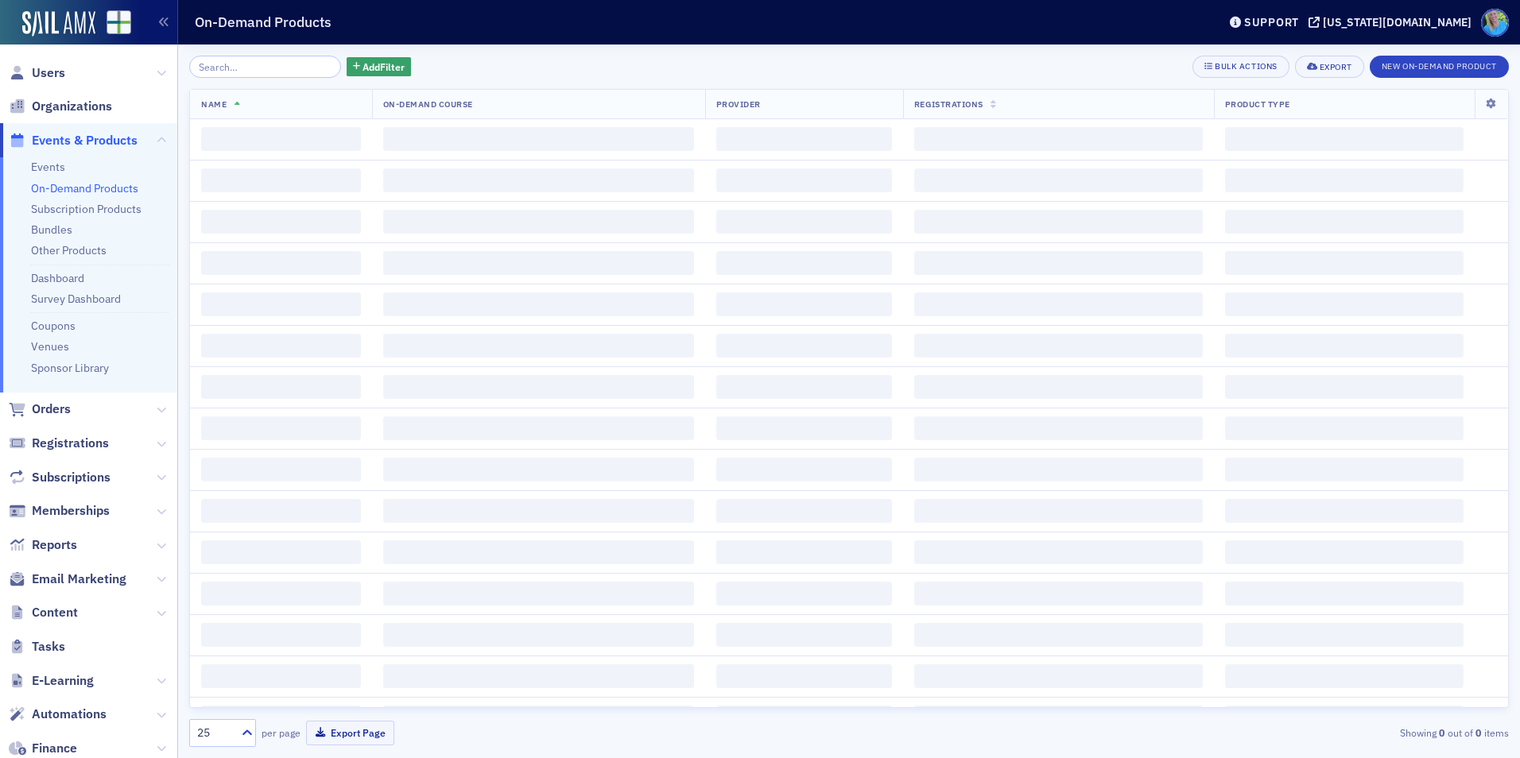
click at [273, 69] on input "search" at bounding box center [265, 67] width 152 height 22
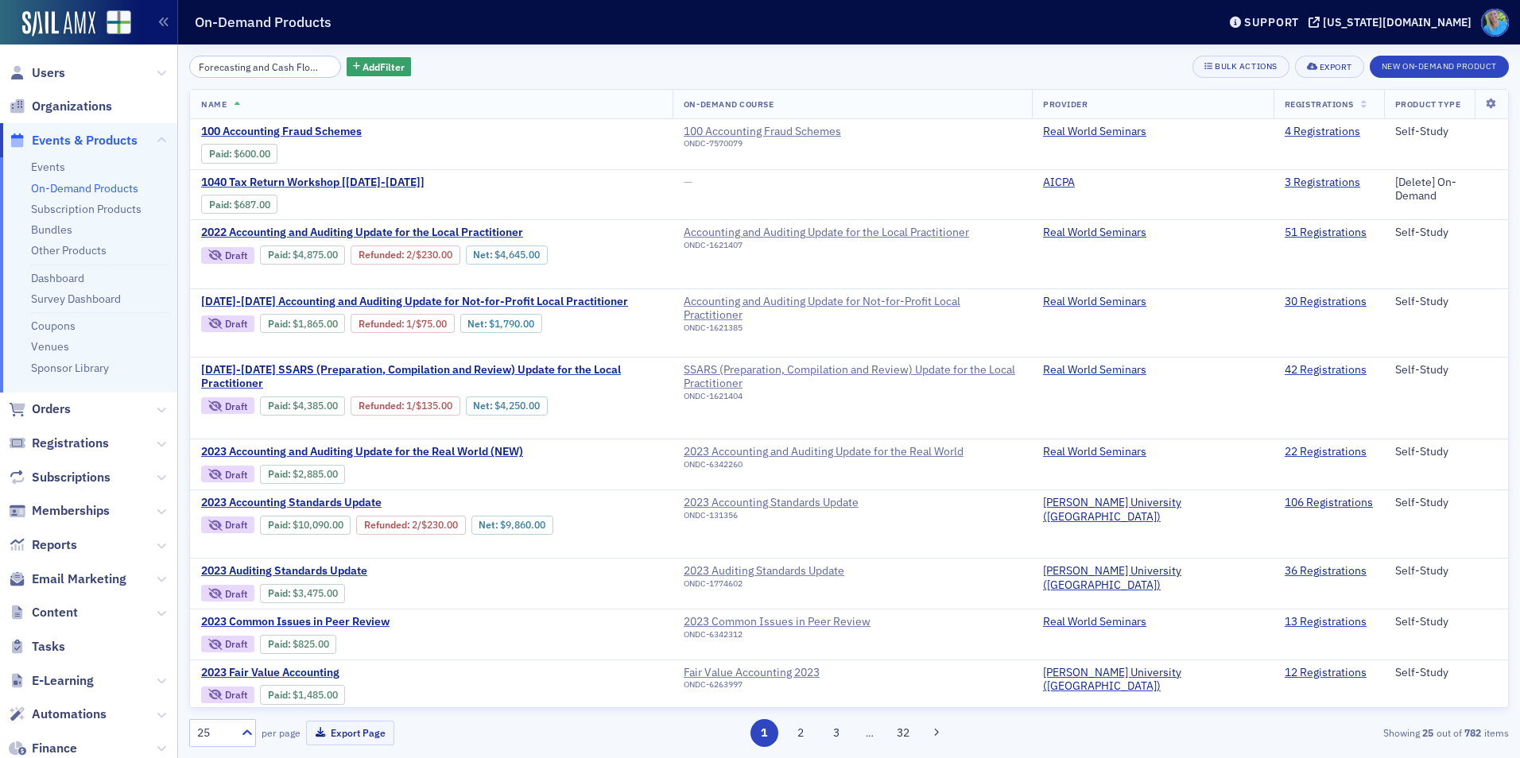
scroll to position [0, 135]
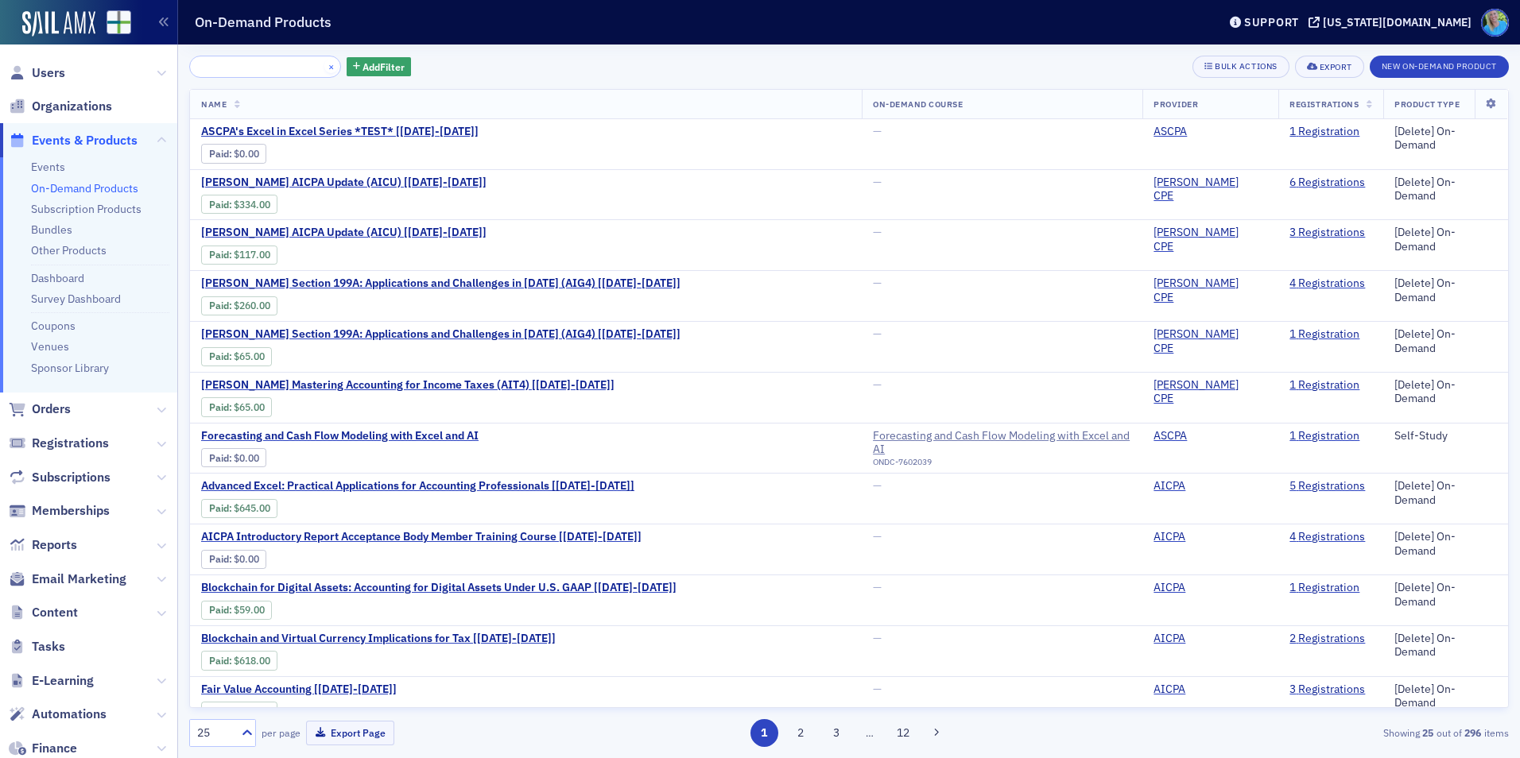
type input "Forecasting and Cash Flows Modeling with Excel and AI"
click at [324, 67] on button "×" at bounding box center [331, 66] width 14 height 14
click at [317, 67] on input "search" at bounding box center [265, 67] width 152 height 22
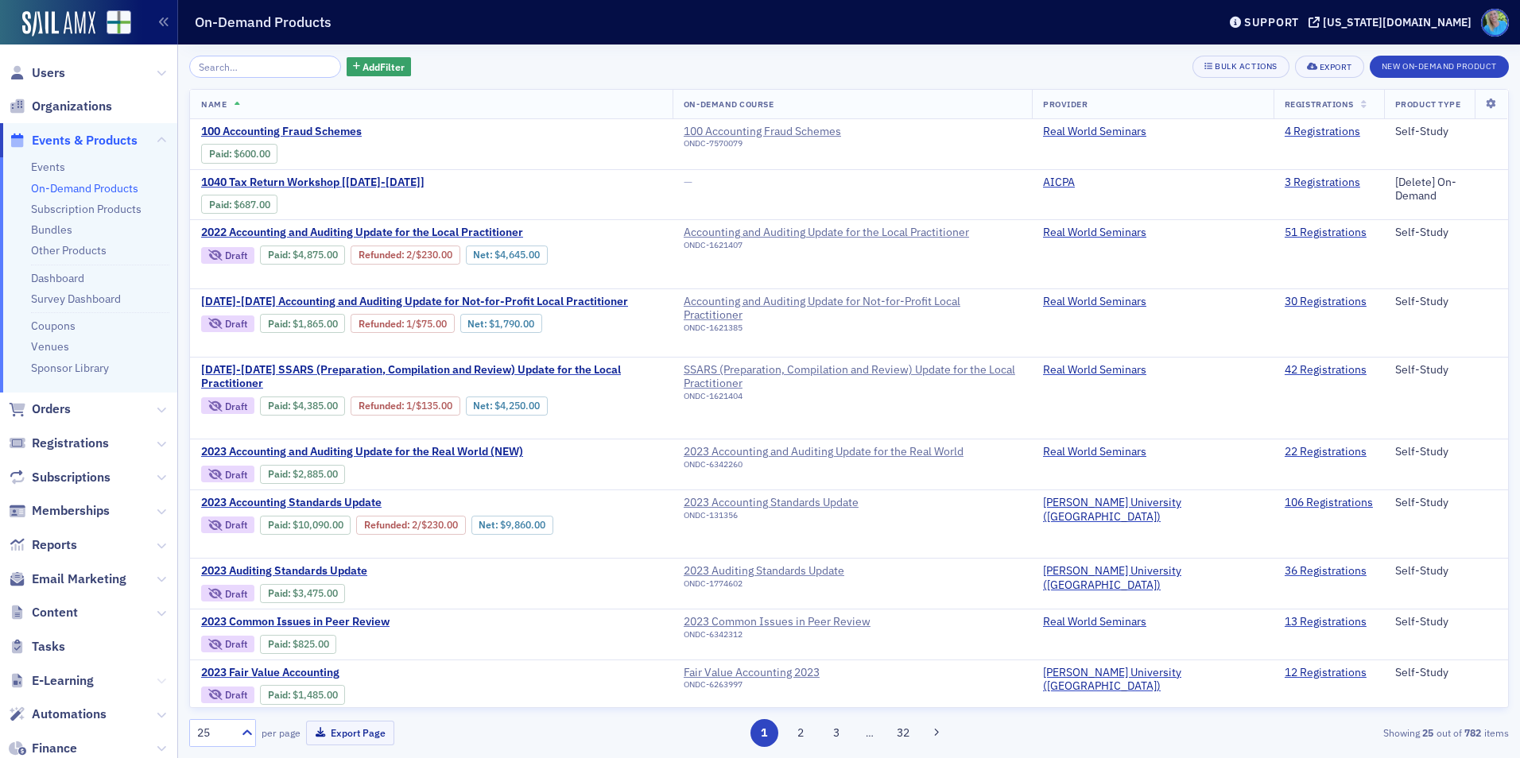
click at [157, 683] on icon at bounding box center [162, 682] width 10 height 10
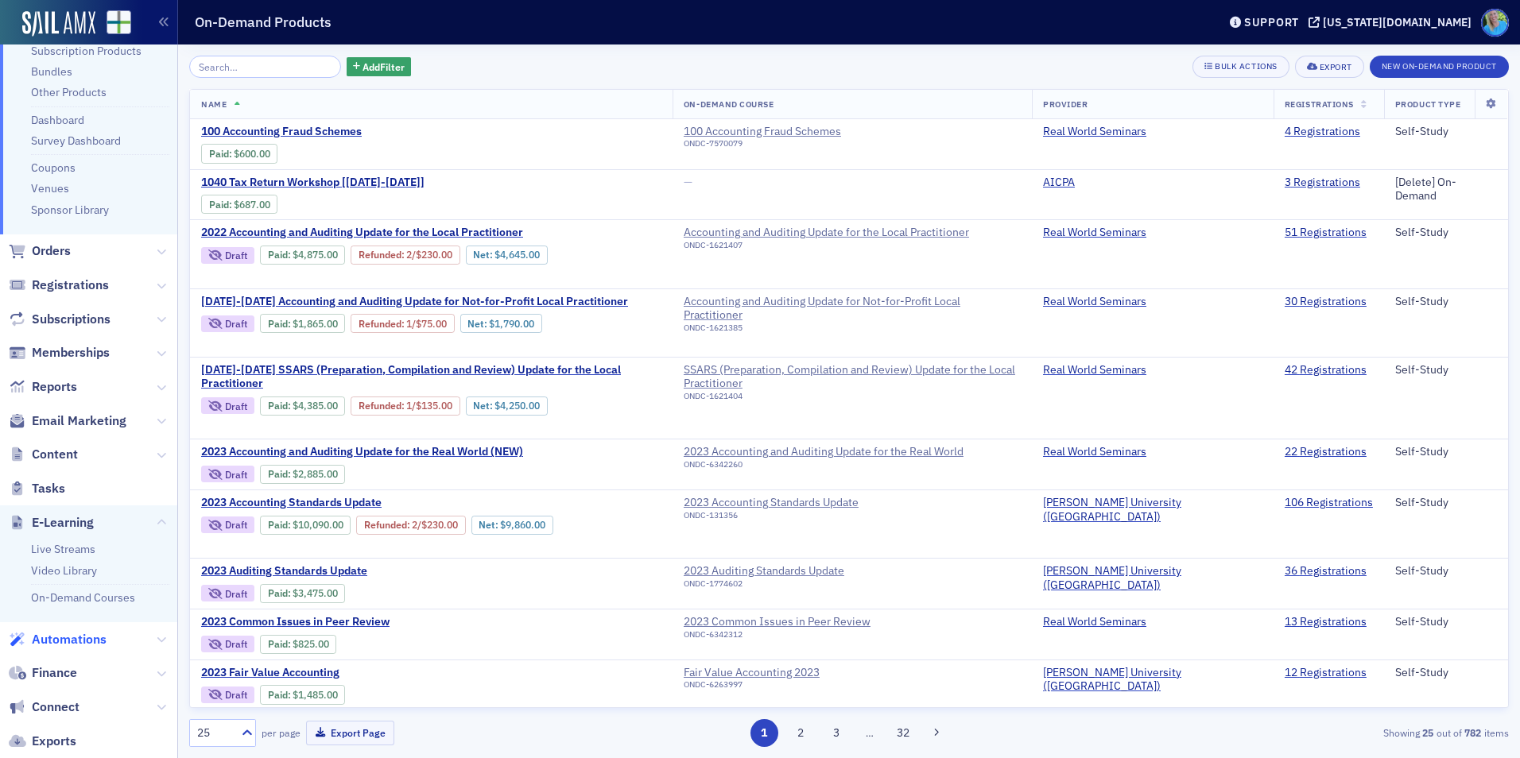
scroll to position [159, 0]
click at [85, 599] on link "On-Demand Courses" at bounding box center [83, 597] width 104 height 14
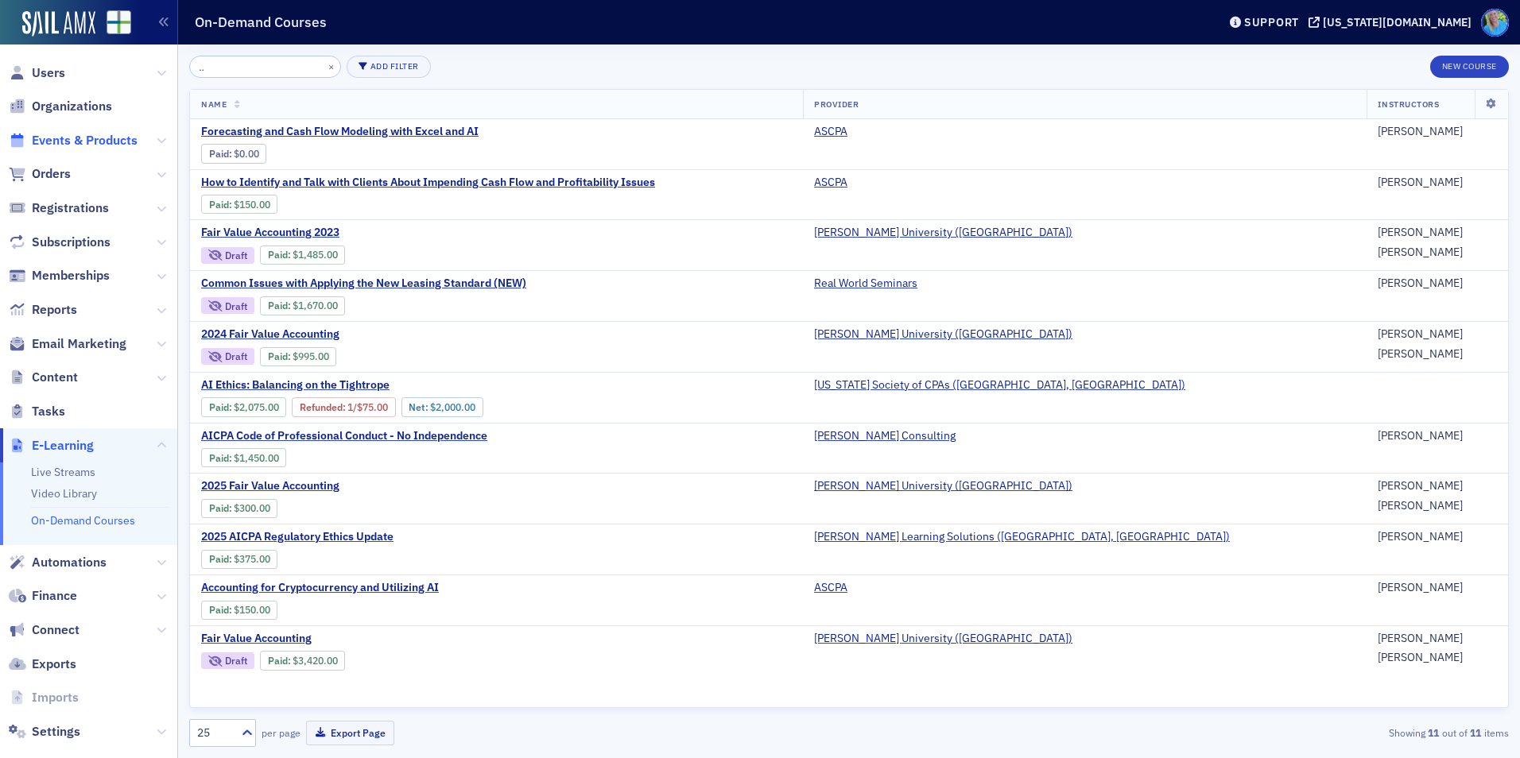
click at [75, 142] on span "Events & Products" at bounding box center [85, 140] width 106 height 17
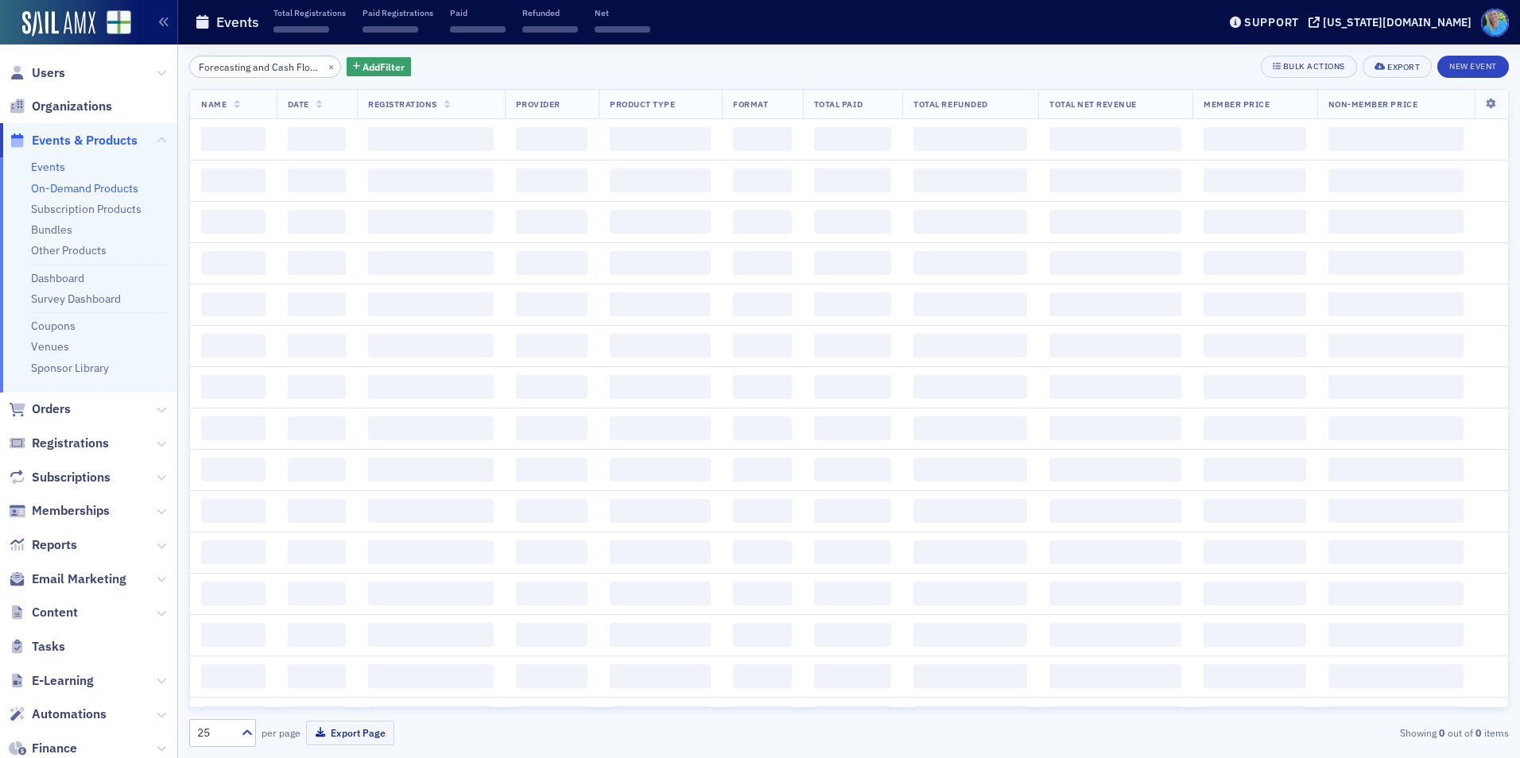
click at [117, 184] on link "On-Demand Products" at bounding box center [84, 188] width 107 height 14
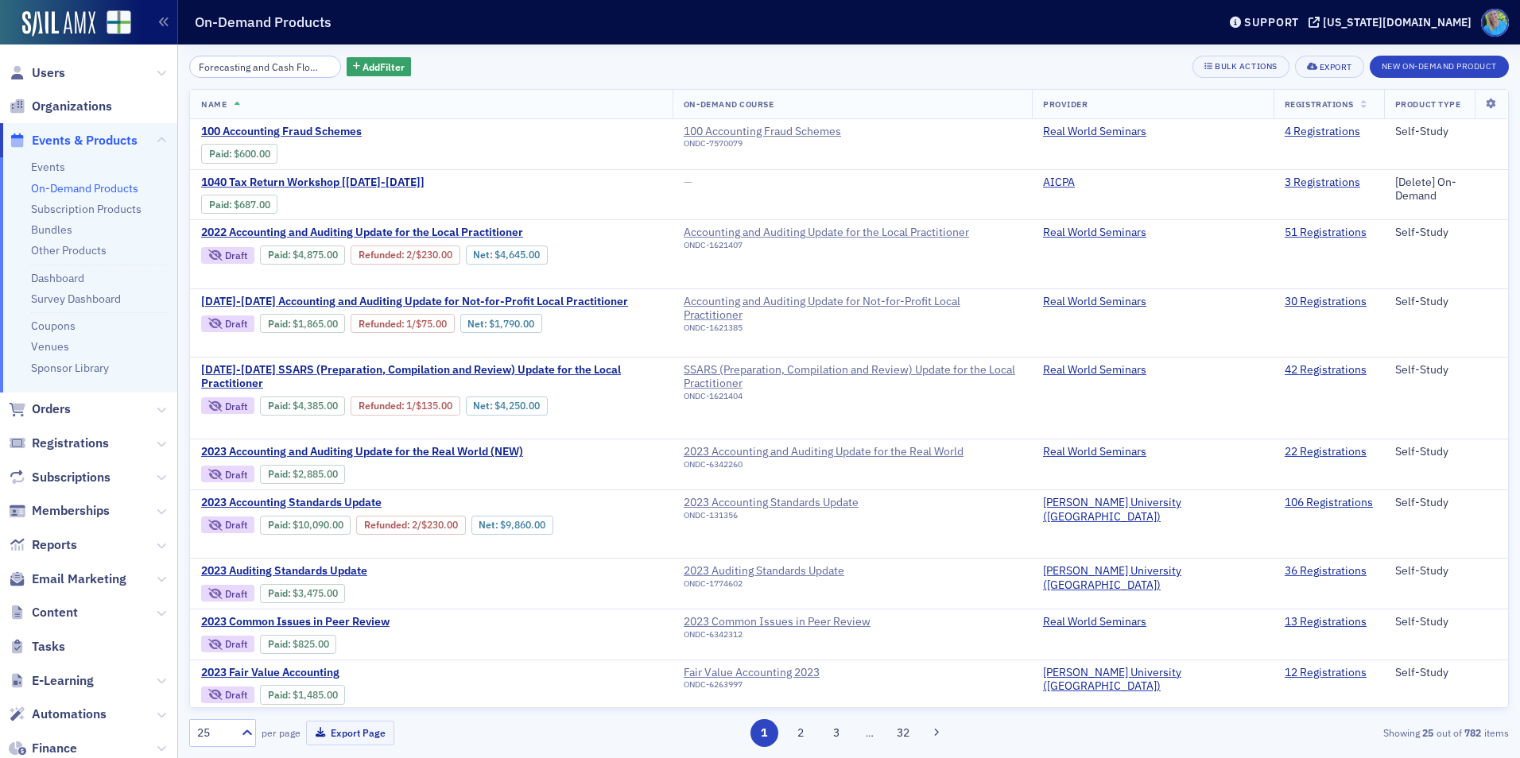
scroll to position [0, 135]
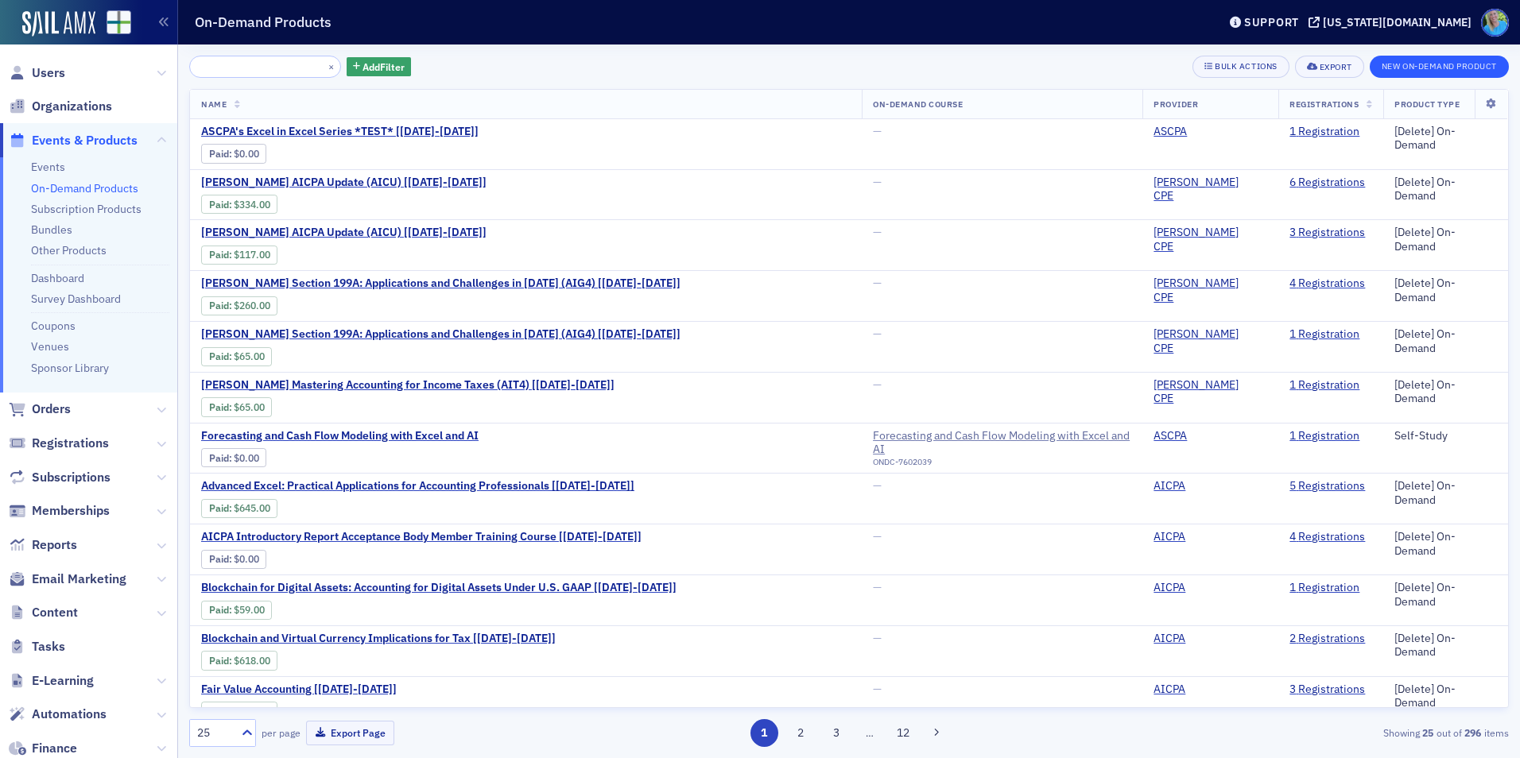
type input "Forecasting and Cash Flows Modeling with Excel and AI"
click at [1400, 67] on button "New On-Demand Product" at bounding box center [1439, 67] width 139 height 22
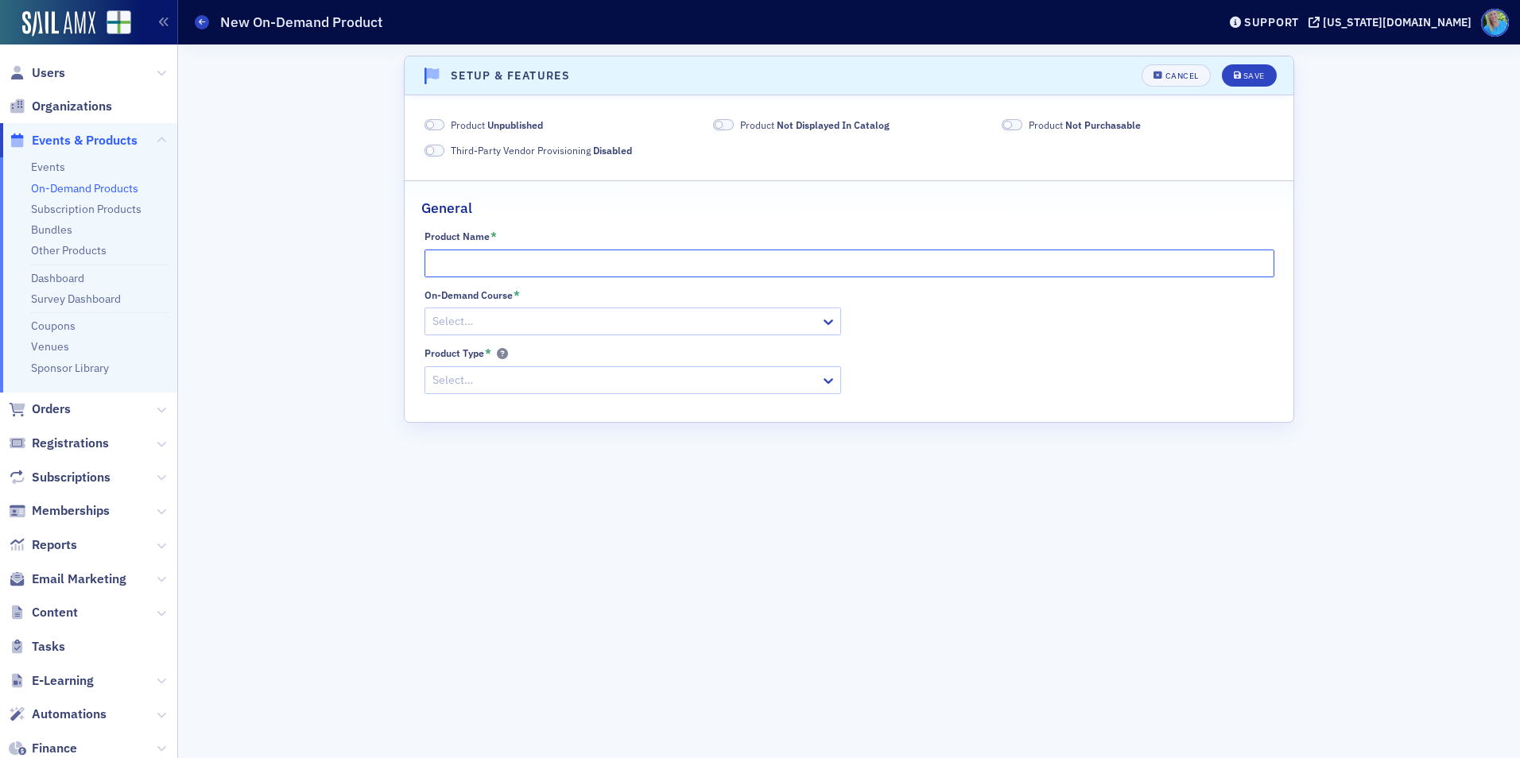
click at [495, 270] on input "Product Name *" at bounding box center [850, 264] width 850 height 28
paste input "Forecasting and Cash Flows Modeling with Excel and AI"
type input "Forecasting and Cash Flows Modeling with Excel and AI"
click at [487, 330] on div at bounding box center [625, 322] width 388 height 20
paste input "Forecasting and Cash Flows Modeling with Excel and AI"
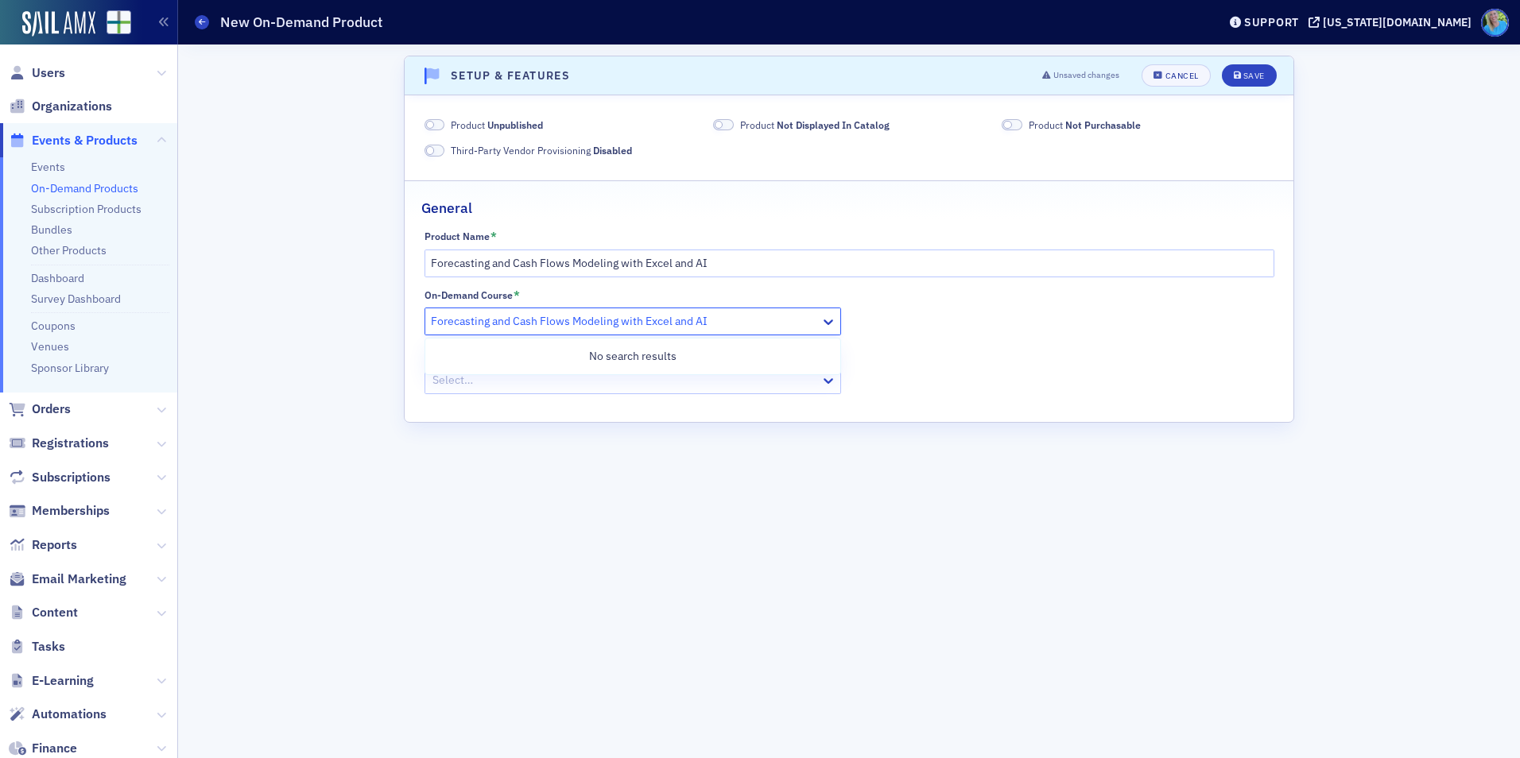
type input "Forecasting and Cash Flows Modeling with Excel and AI"
click at [530, 488] on div "Scroll to Setup & Features Setup & Features Unsaved changes Cancel Save Product…" at bounding box center [849, 402] width 890 height 692
click at [487, 321] on div at bounding box center [625, 322] width 388 height 20
paste input "Forecasting and Cash Flows Modeling with Excel and AI"
type input "Forecasting and Cash Flows Modeling with Excel and AI"
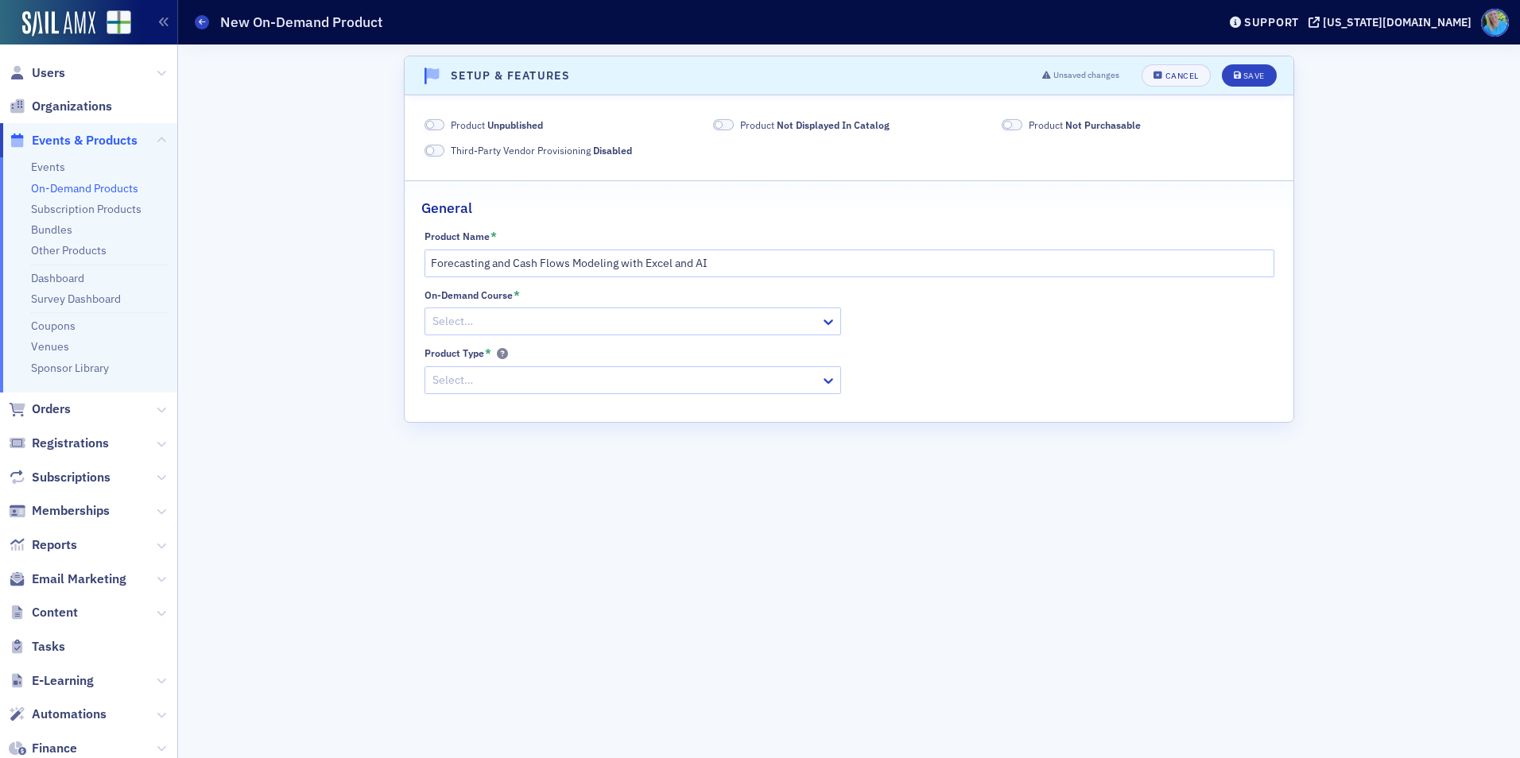
click at [294, 312] on div "Scroll to Setup & Features Setup & Features Unsaved changes Cancel Save Product…" at bounding box center [849, 402] width 1320 height 714
click at [560, 326] on div at bounding box center [625, 322] width 388 height 20
paste input "Forecasting and Cash Flow Modeling with Excel and AI"
type input "Forecasting and Cash Flow Modeling with Excel and AI"
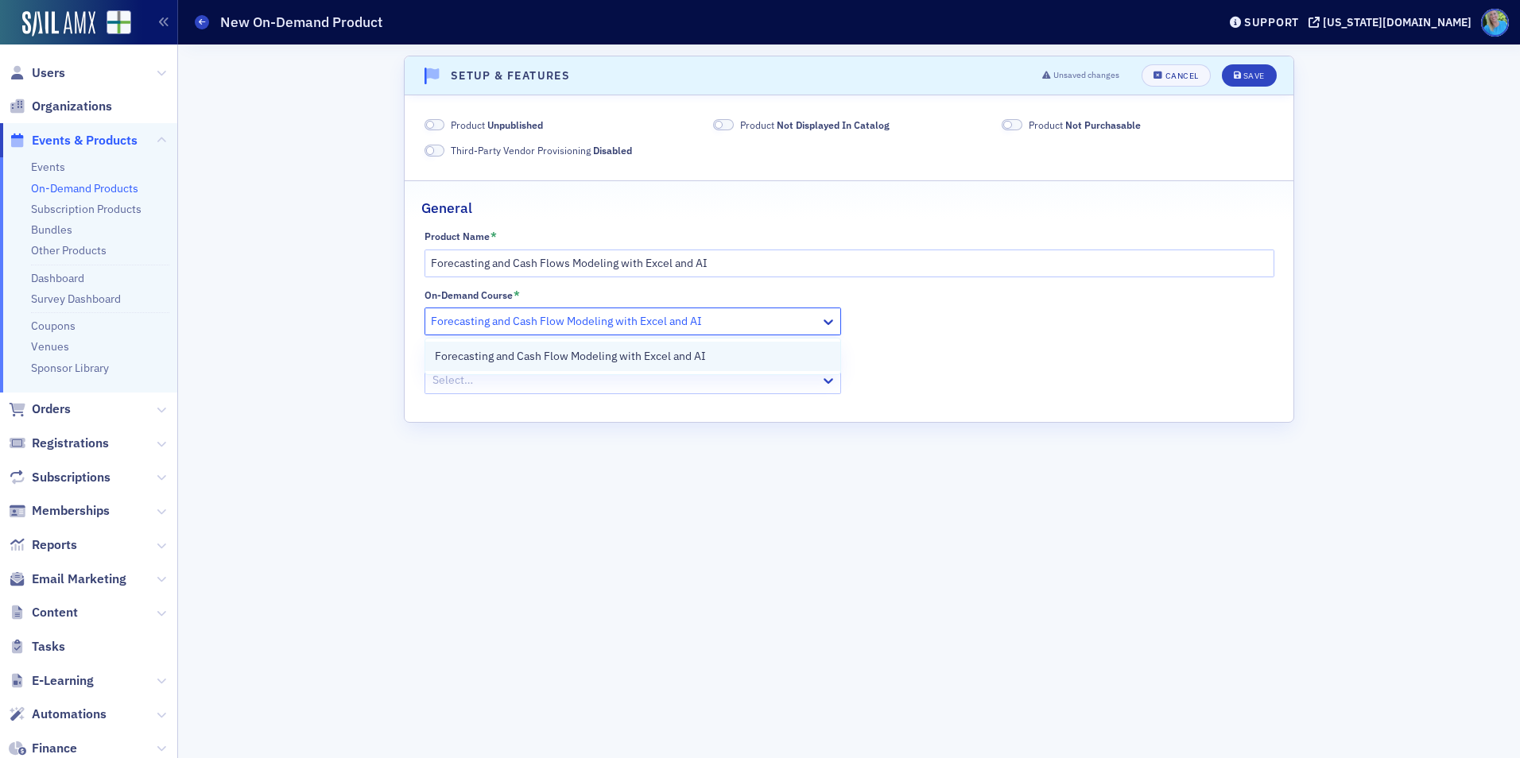
click at [564, 356] on span "Forecasting and Cash Flow Modeling with Excel and AI" at bounding box center [570, 356] width 271 height 17
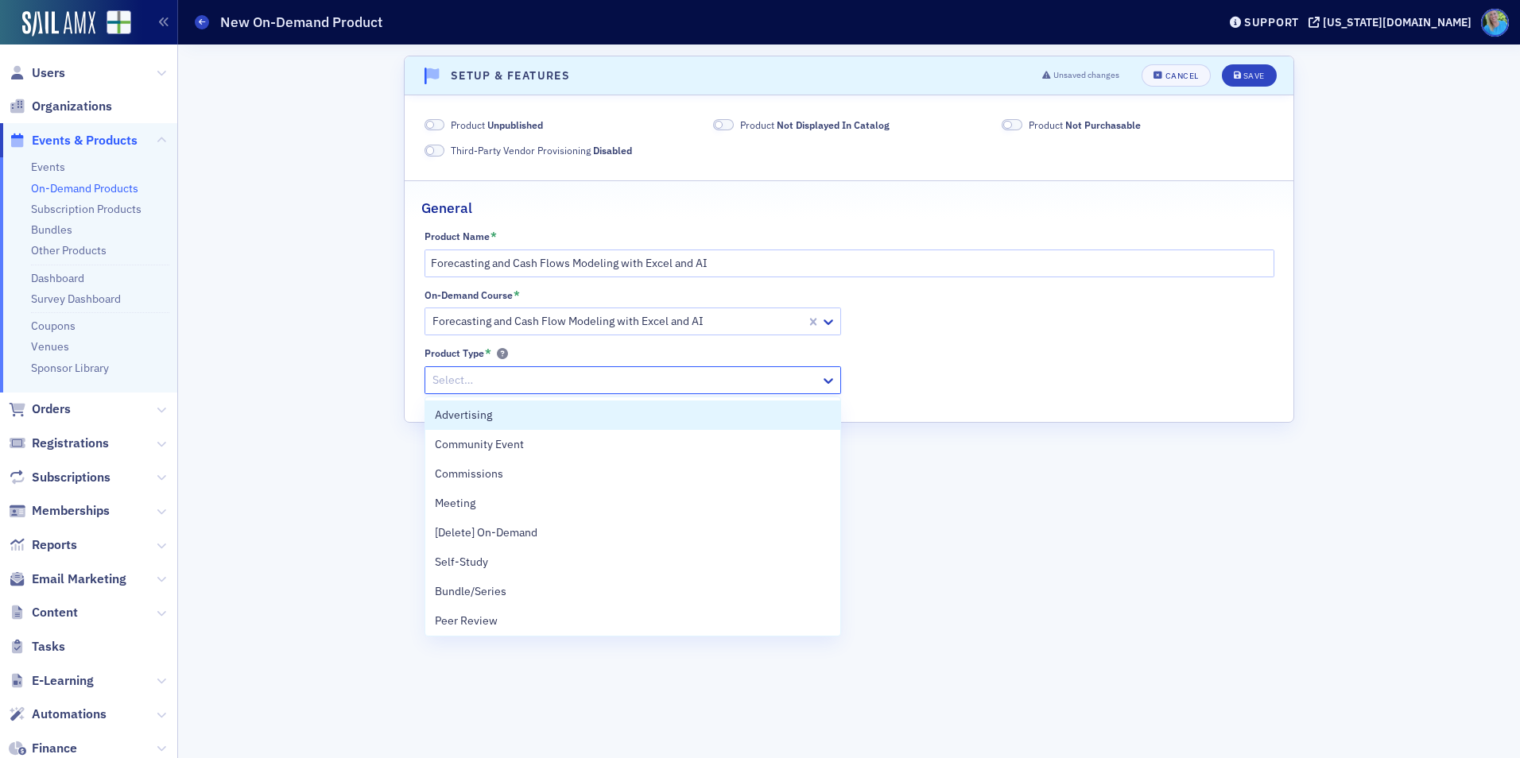
click at [556, 376] on div at bounding box center [625, 380] width 388 height 20
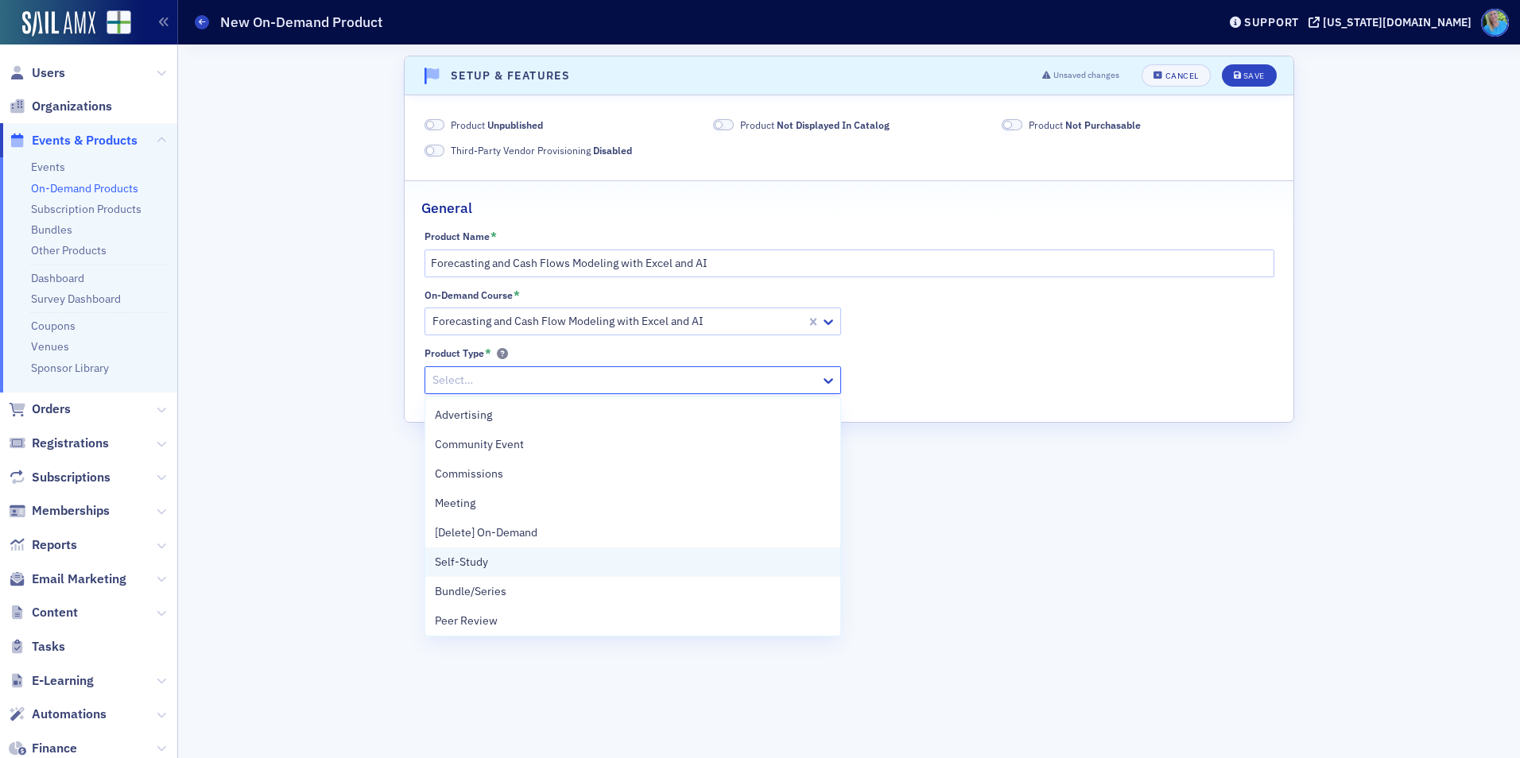
click at [530, 563] on div "Self-Study" at bounding box center [633, 562] width 396 height 17
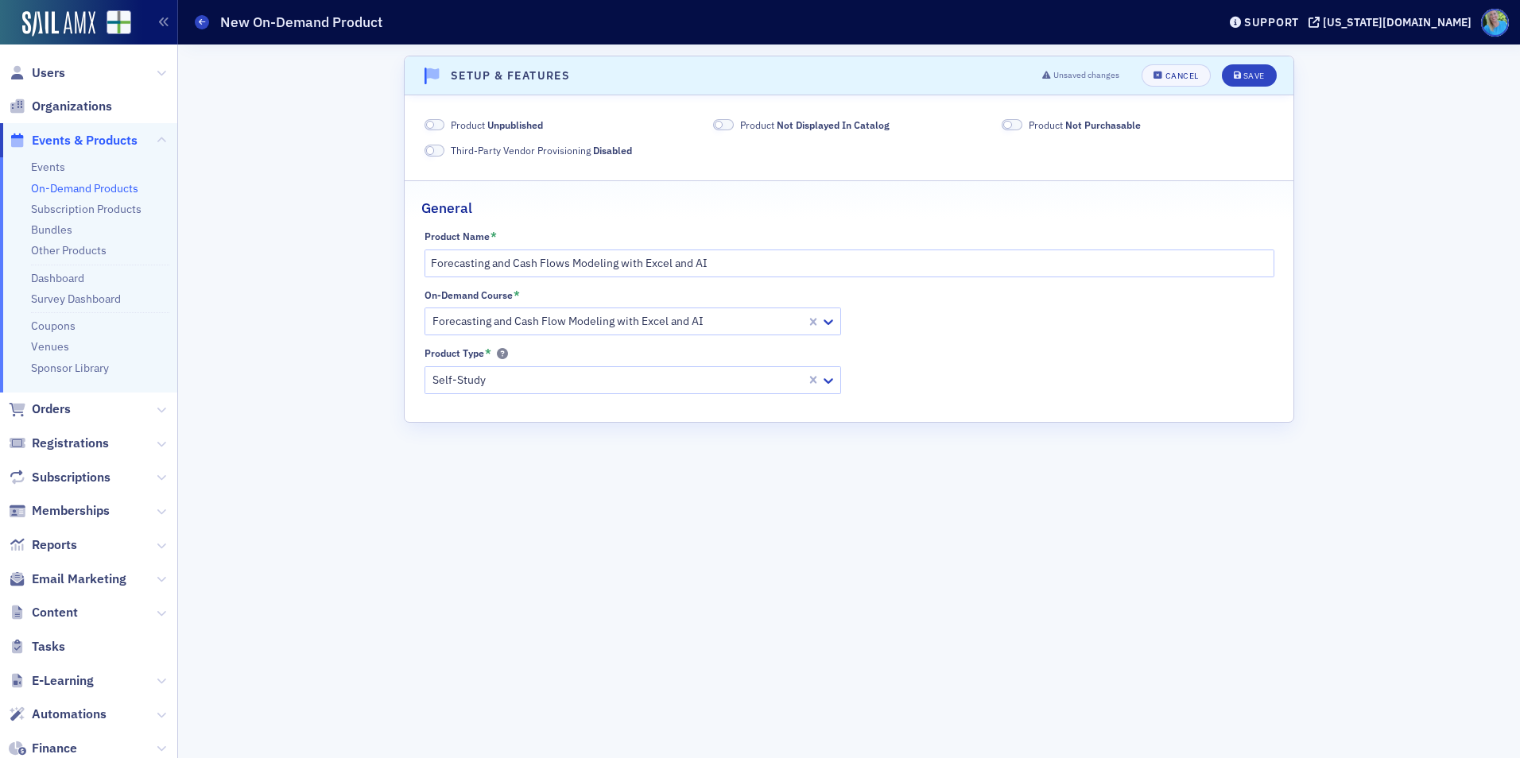
click at [433, 124] on span at bounding box center [430, 125] width 9 height 9
click at [1244, 69] on button "Save" at bounding box center [1249, 75] width 55 height 22
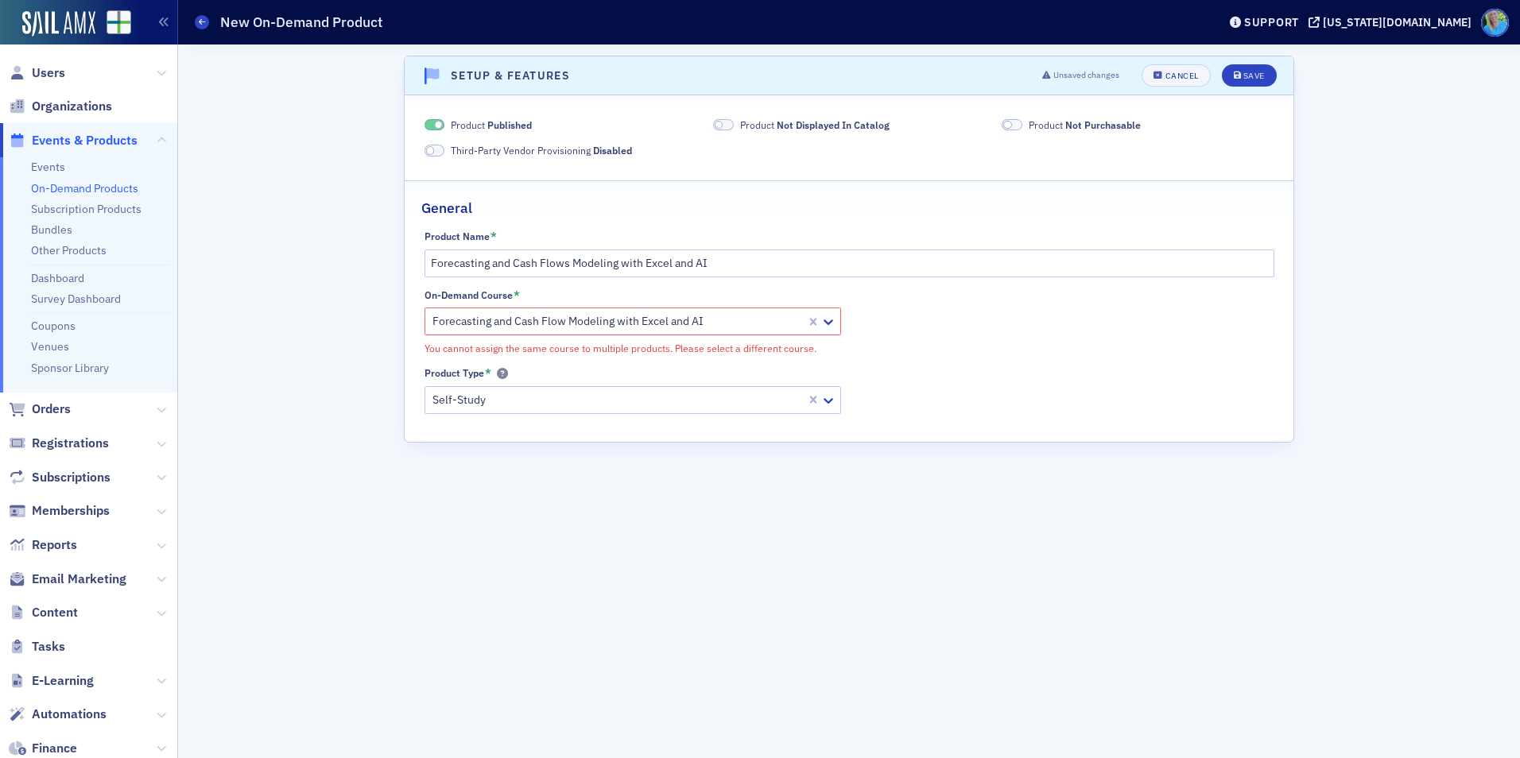
click at [99, 185] on link "On-Demand Products" at bounding box center [84, 188] width 107 height 14
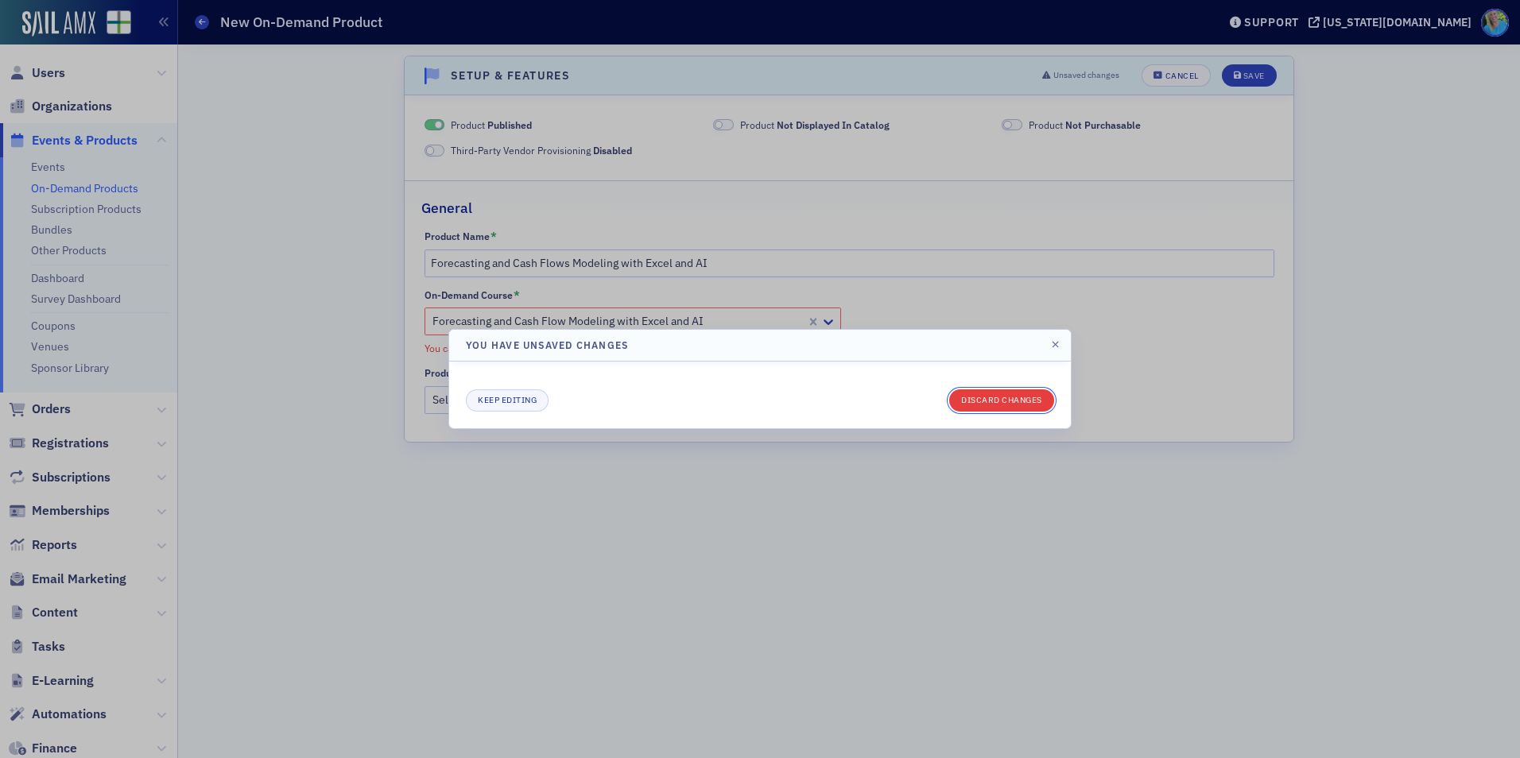
click at [992, 403] on button "Discard changes" at bounding box center [1001, 401] width 105 height 22
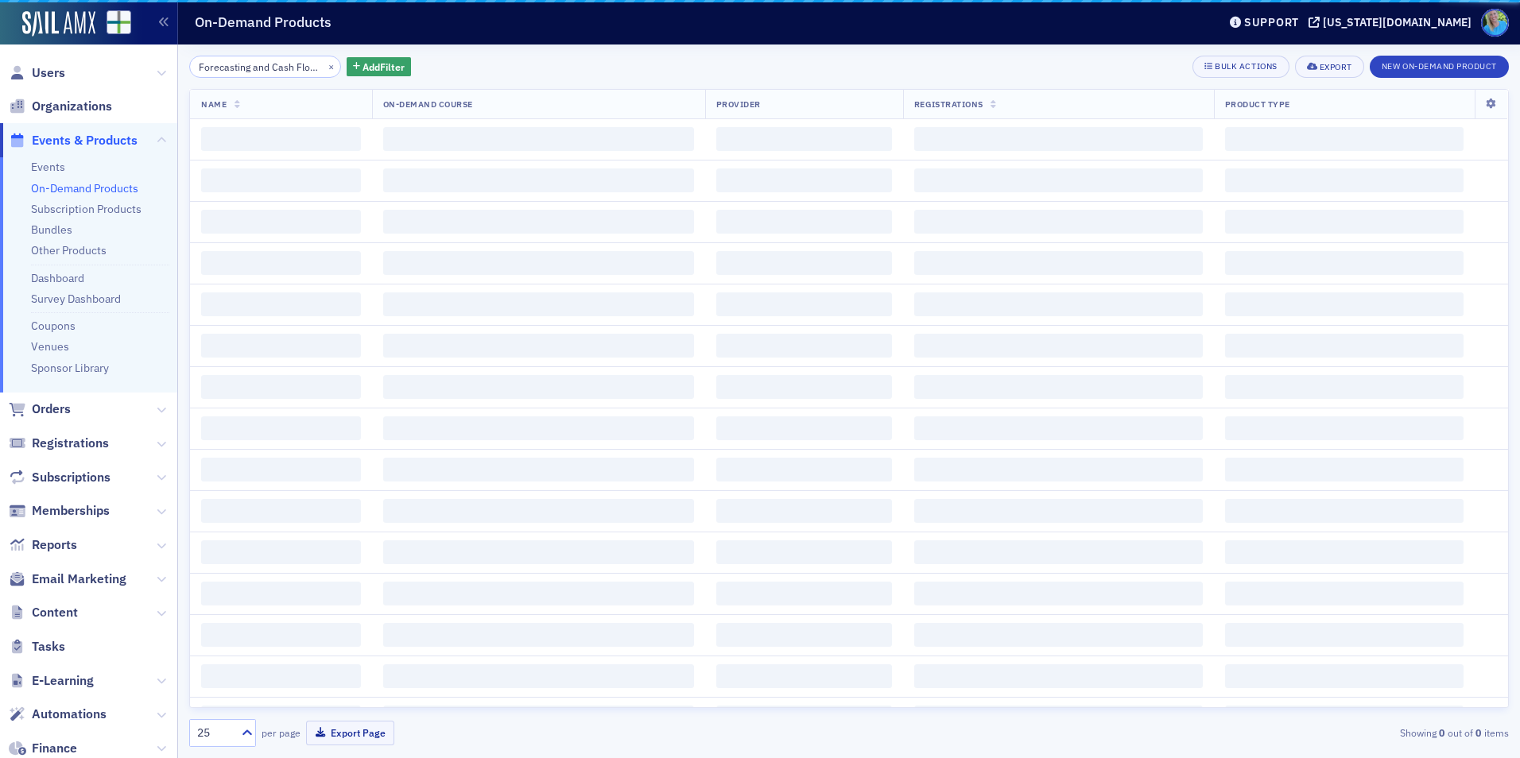
scroll to position [0, 135]
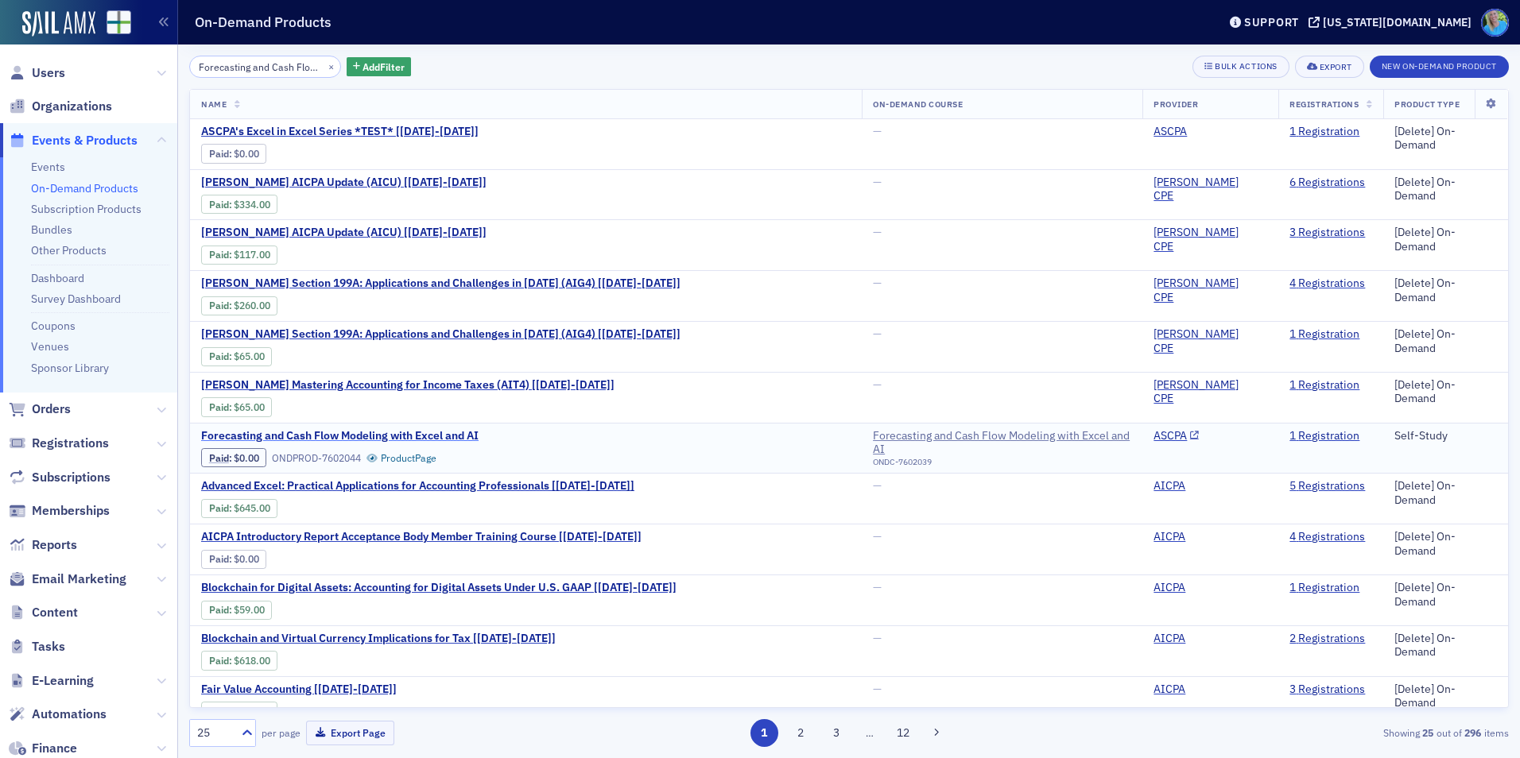
click at [458, 436] on span "Forecasting and Cash Flow Modeling with Excel and AI" at bounding box center [339, 436] width 277 height 14
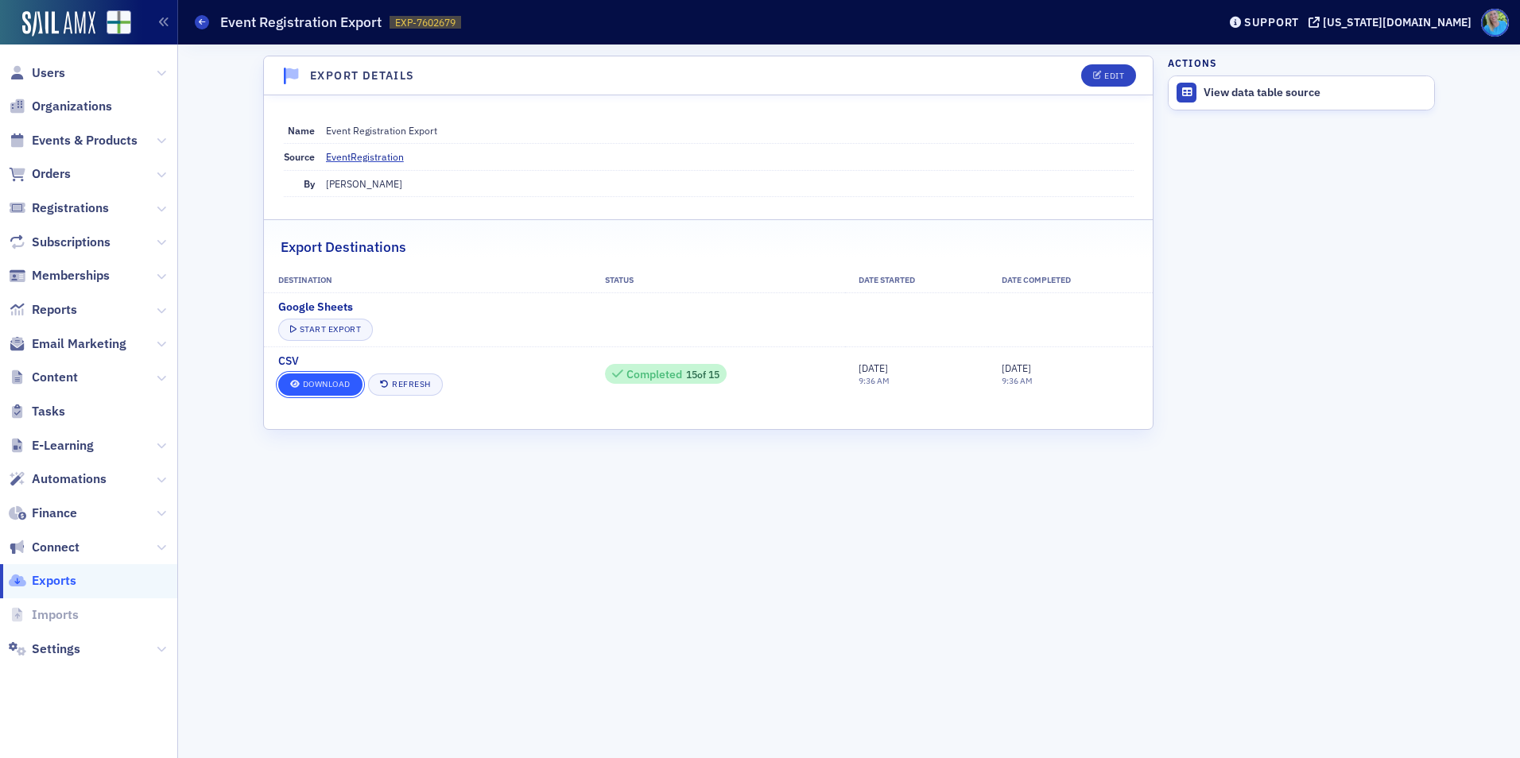
click at [332, 385] on link "Download" at bounding box center [320, 385] width 84 height 22
click at [318, 384] on link "Download" at bounding box center [320, 385] width 84 height 22
click at [980, 133] on dd "Event Registration Export" at bounding box center [730, 130] width 808 height 25
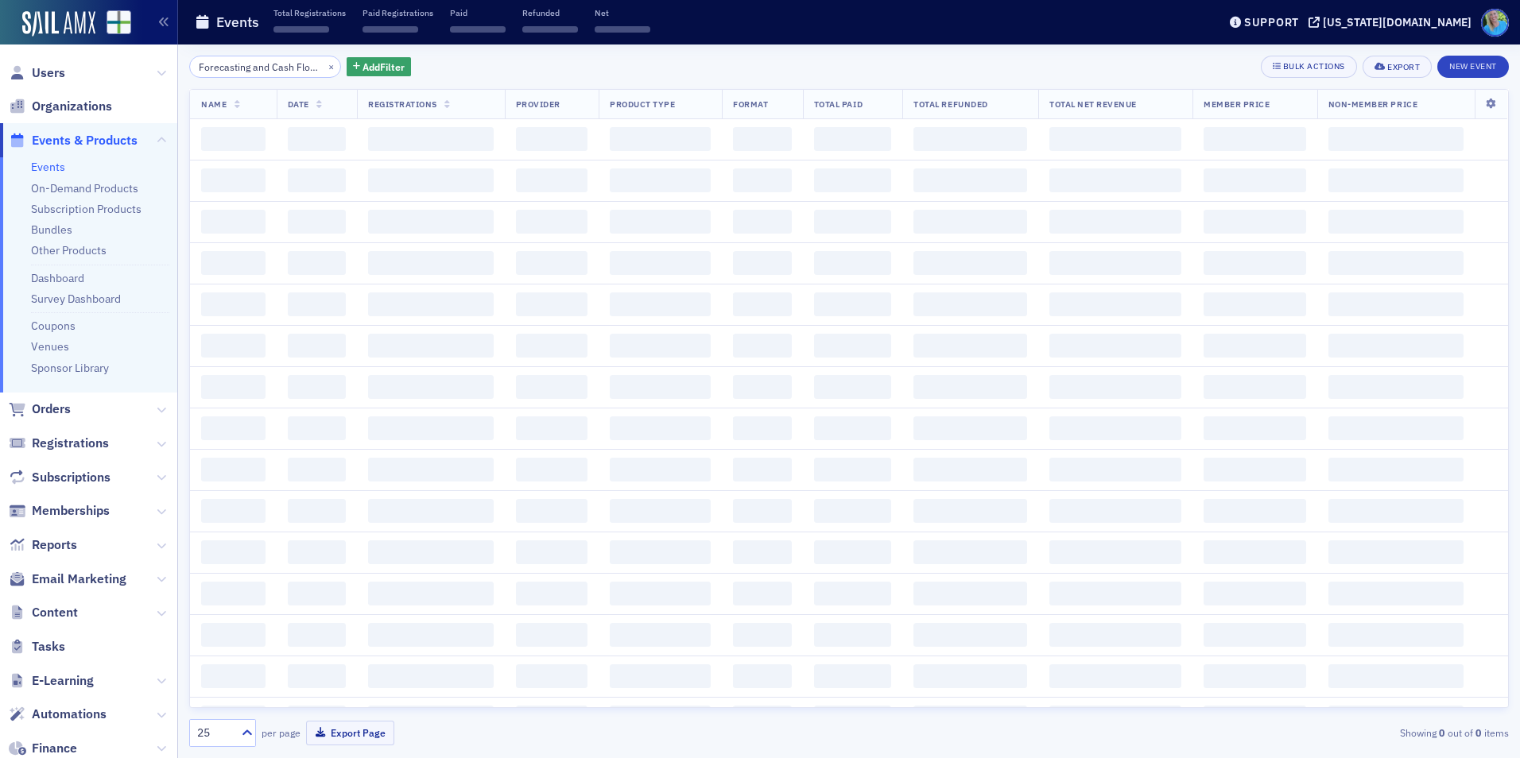
scroll to position [0, 130]
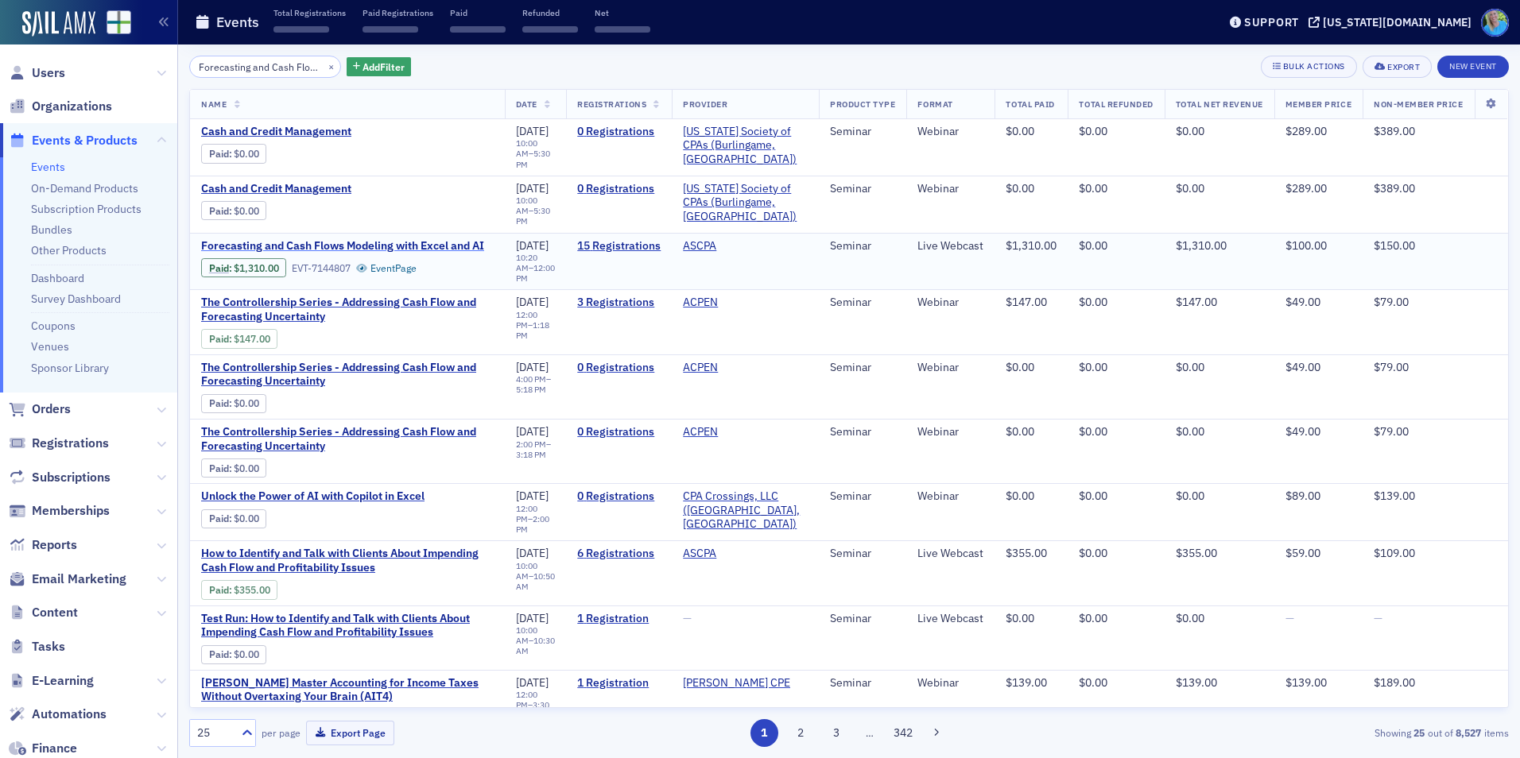
click at [328, 239] on span "Forecasting and Cash Flows Modeling with Excel and AI" at bounding box center [342, 246] width 283 height 14
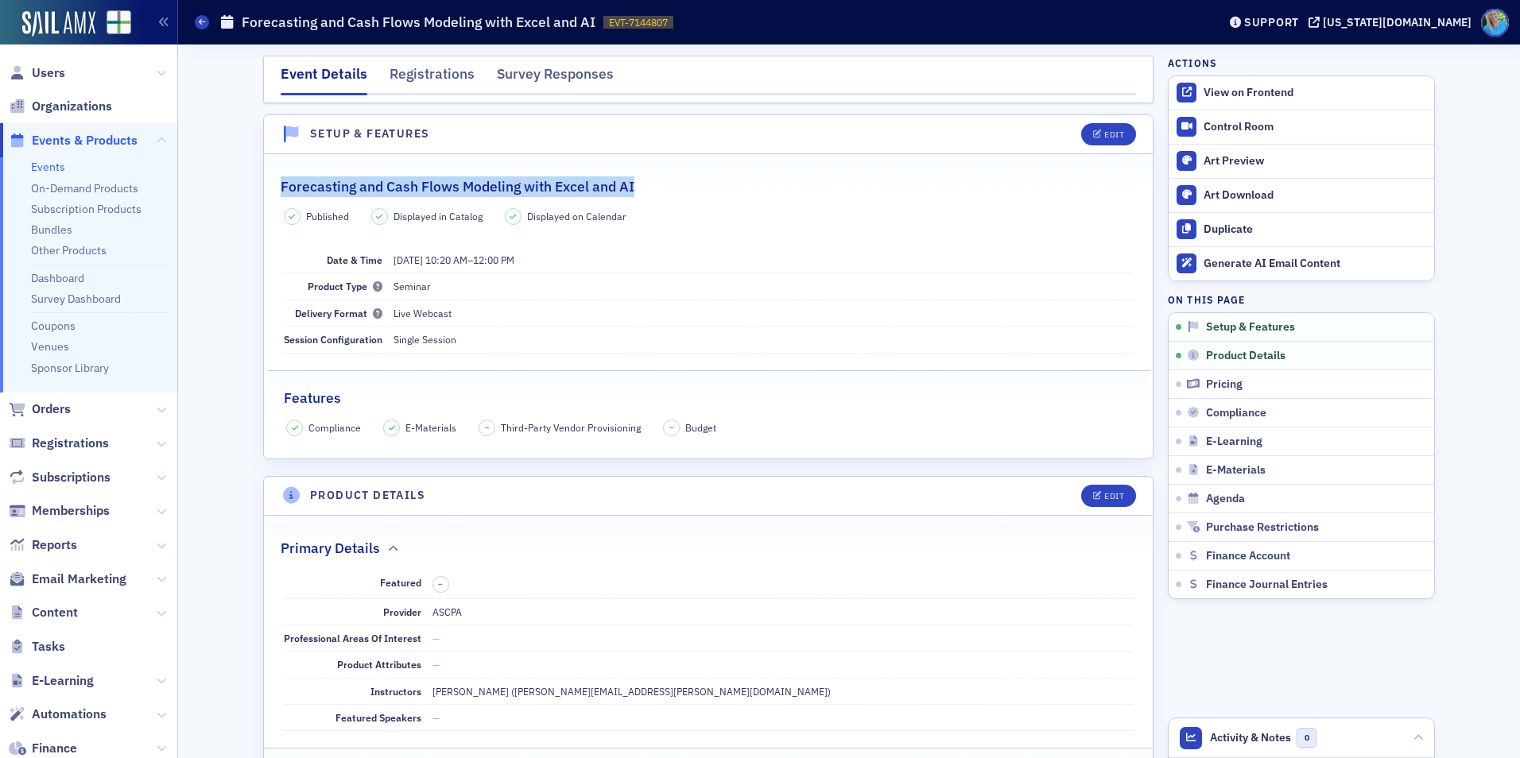
drag, startPoint x: 632, startPoint y: 185, endPoint x: 276, endPoint y: 177, distance: 356.2
click at [281, 177] on div "Forecasting and Cash Flows Modeling with Excel and AI" at bounding box center [708, 178] width 855 height 37
copy h2 "Forecasting and Cash Flows Modeling with Excel and AI"
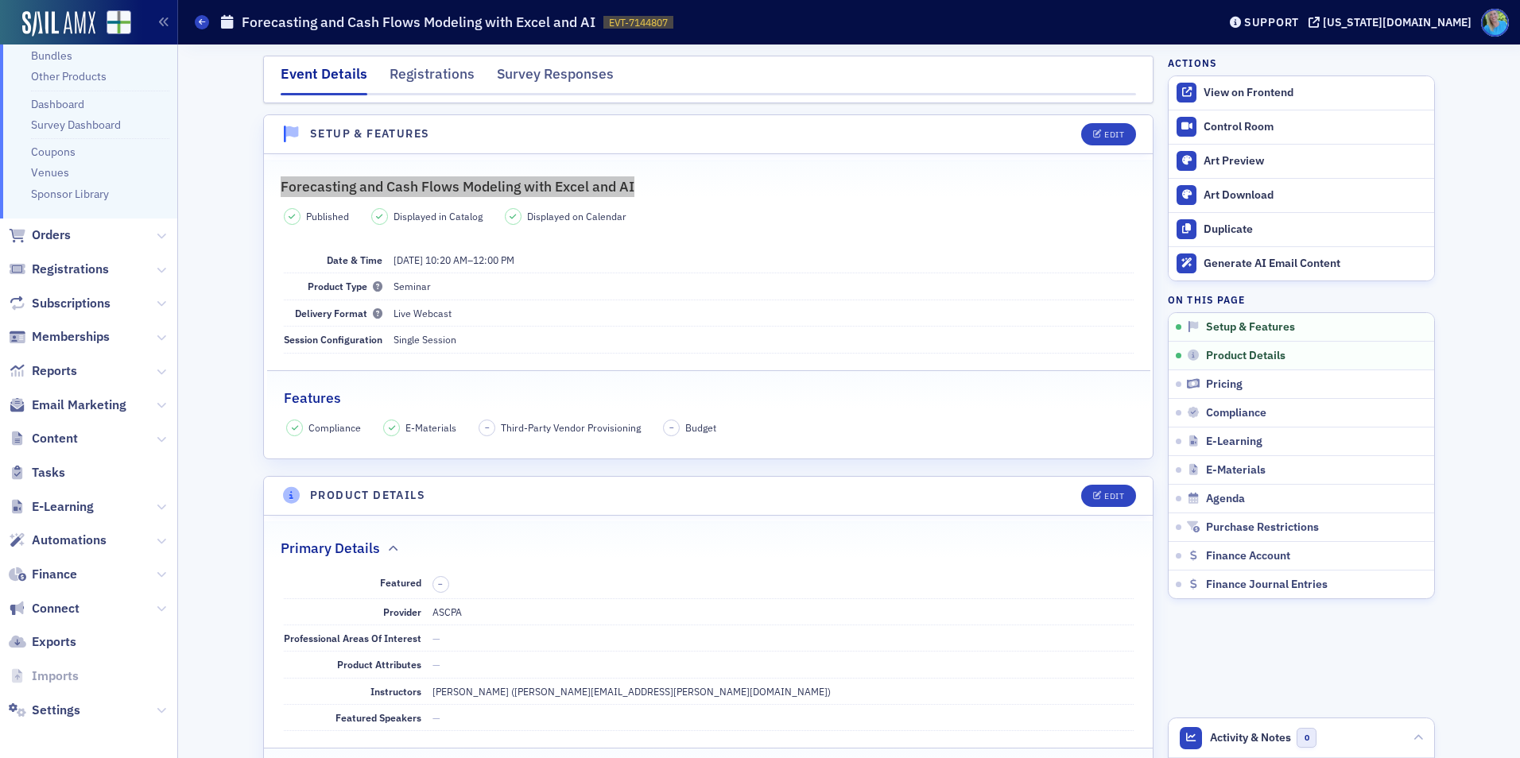
scroll to position [176, 0]
click at [157, 503] on icon at bounding box center [162, 505] width 10 height 10
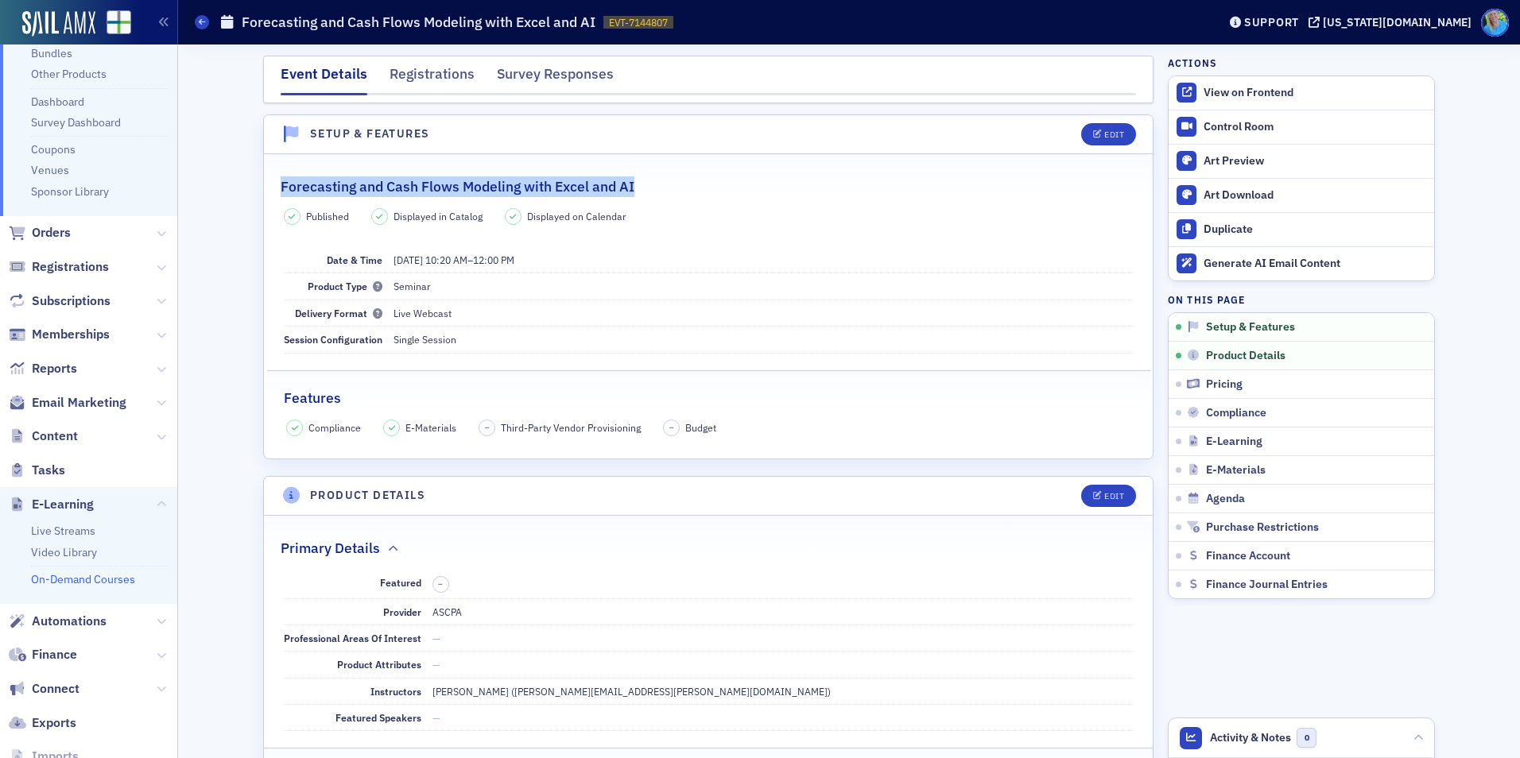
click at [112, 574] on link "On-Demand Courses" at bounding box center [83, 579] width 104 height 14
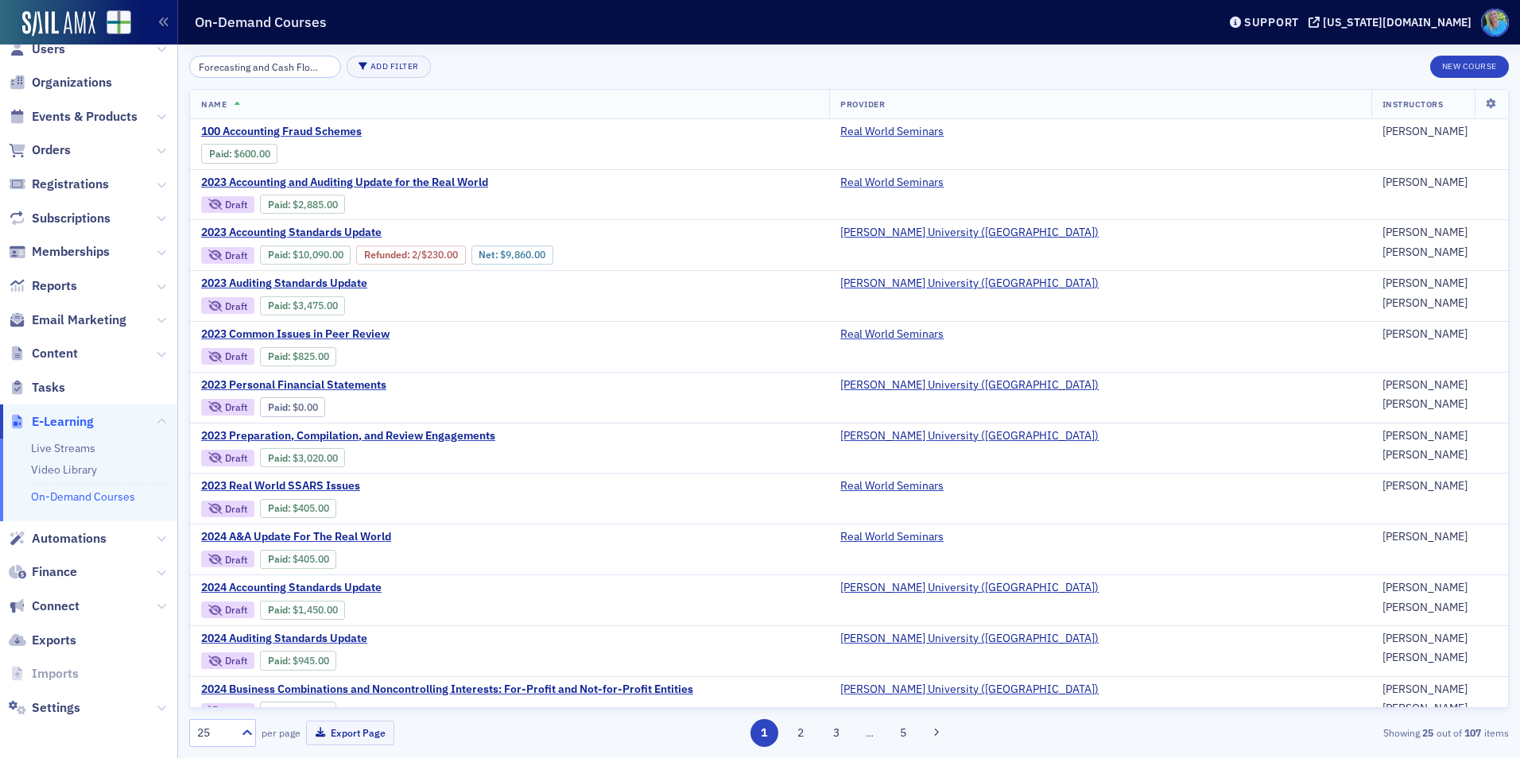
scroll to position [0, 135]
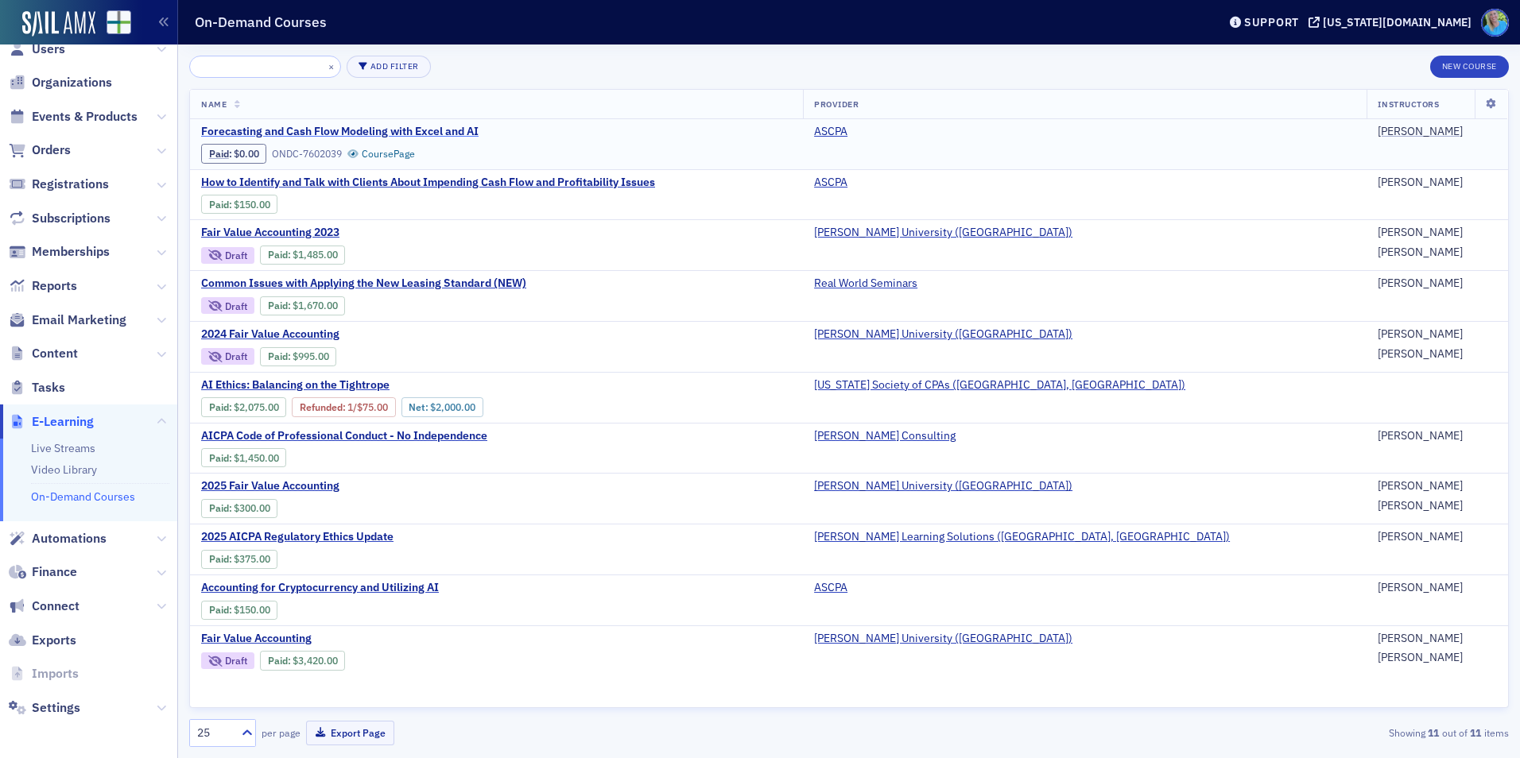
type input "Forecasting and Cash Flows Modeling with Excel and AI"
click at [330, 126] on span "Forecasting and Cash Flow Modeling with Excel and AI" at bounding box center [339, 132] width 277 height 14
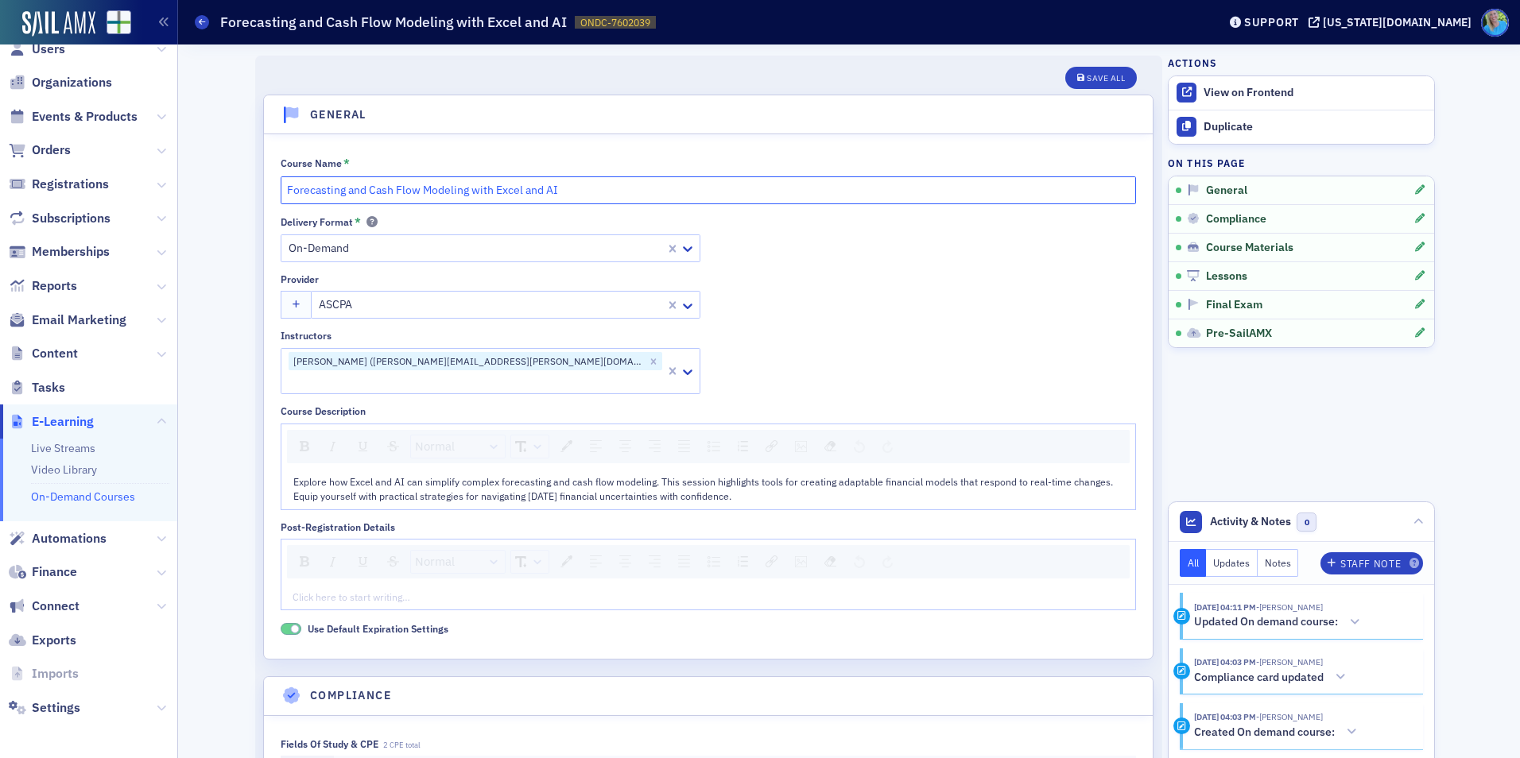
drag, startPoint x: 567, startPoint y: 188, endPoint x: 231, endPoint y: 205, distance: 335.9
click at [1090, 78] on div "Save All" at bounding box center [1106, 78] width 38 height 9
click at [1093, 82] on div "Save All" at bounding box center [1106, 78] width 38 height 9
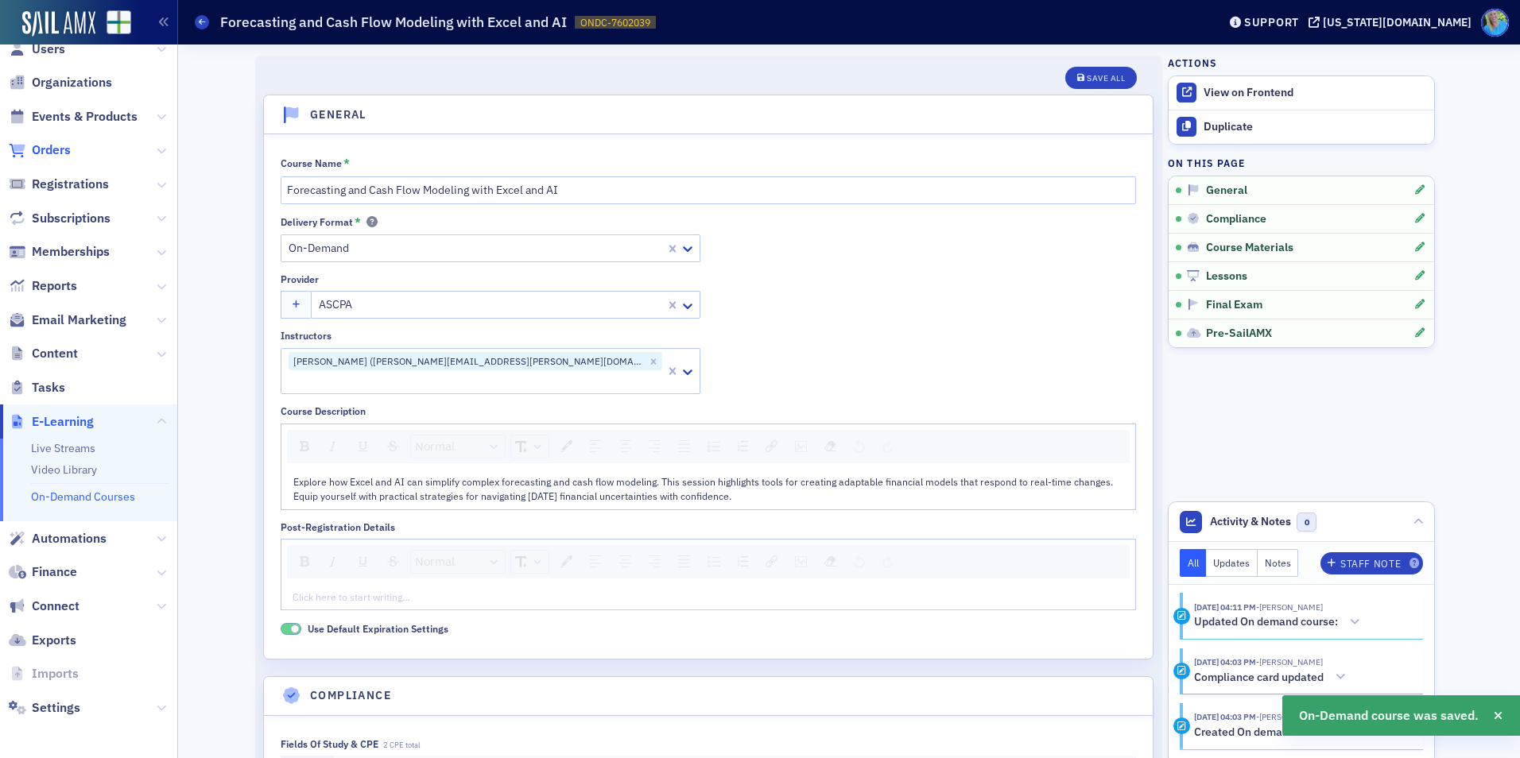
click at [48, 149] on span "Orders" at bounding box center [51, 150] width 39 height 17
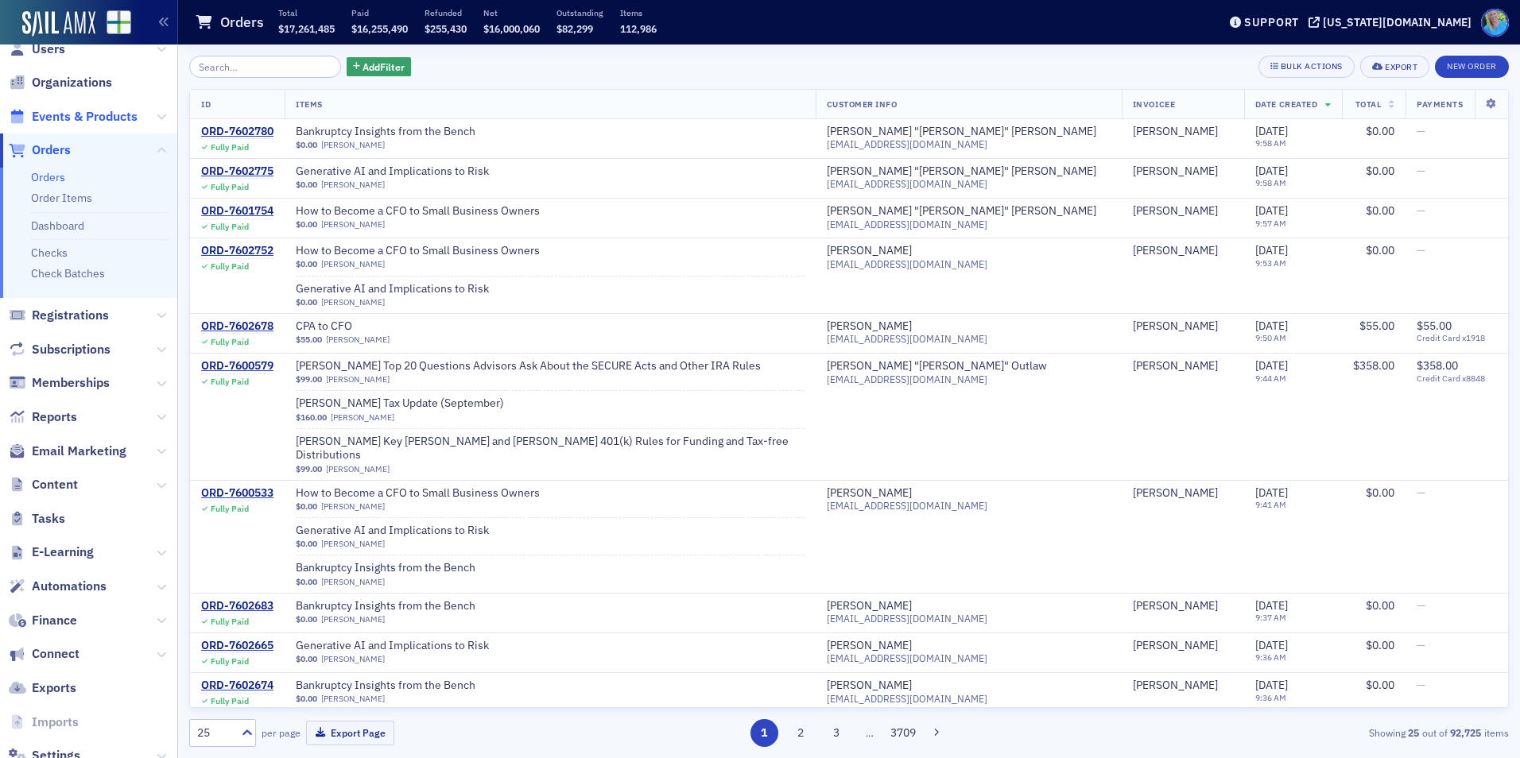
click at [109, 112] on span "Events & Products" at bounding box center [85, 116] width 106 height 17
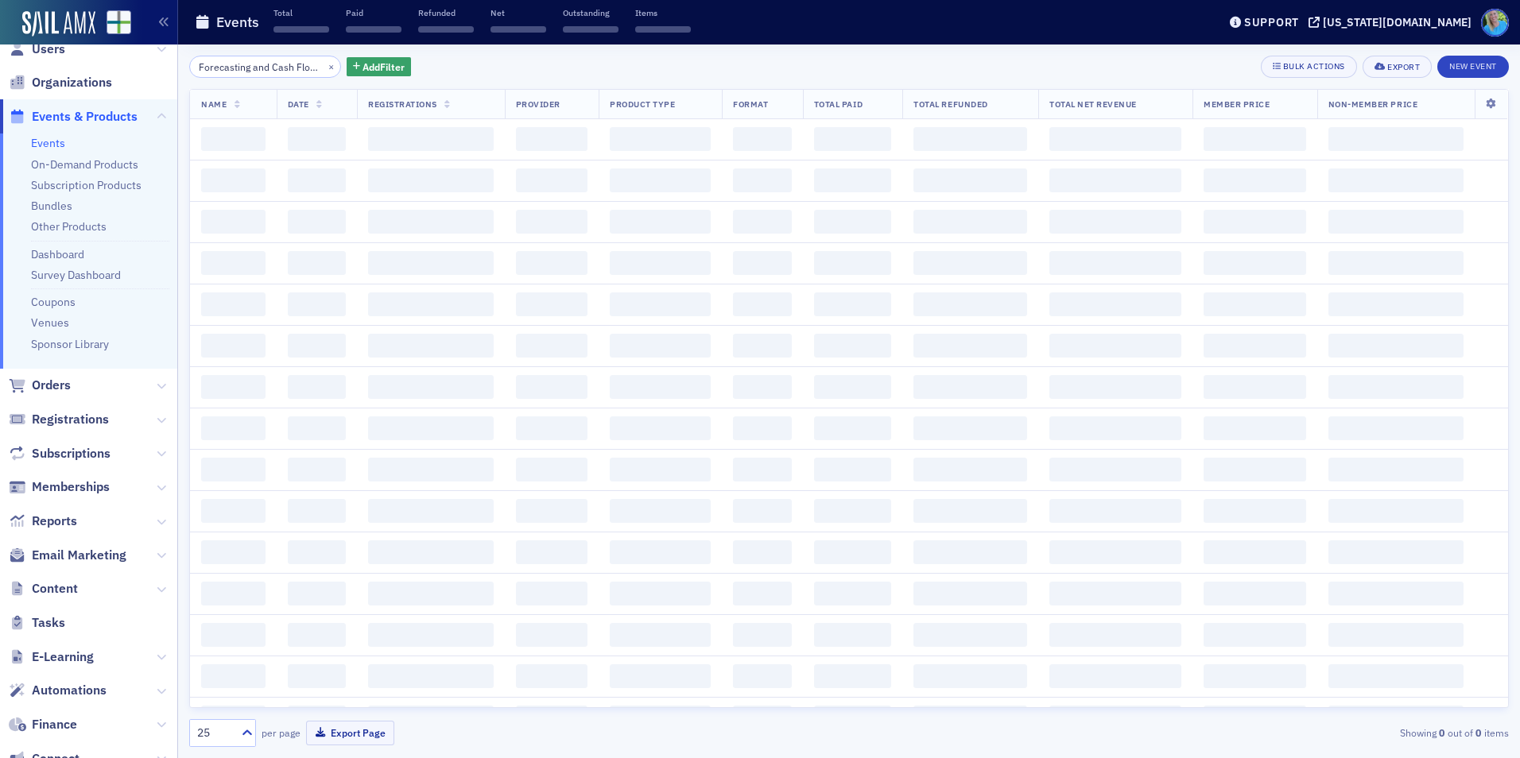
scroll to position [0, 130]
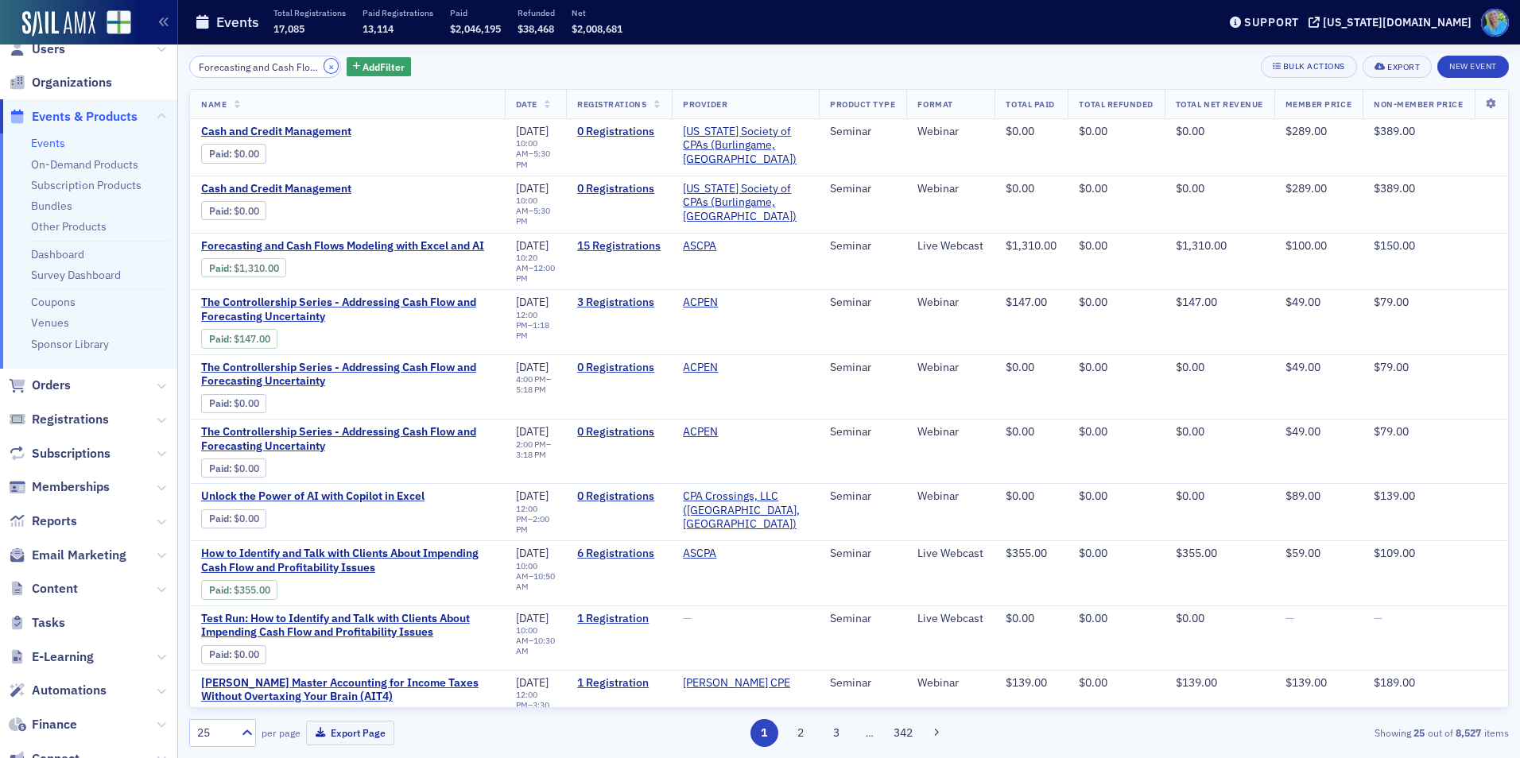
click at [324, 67] on button "×" at bounding box center [331, 66] width 14 height 14
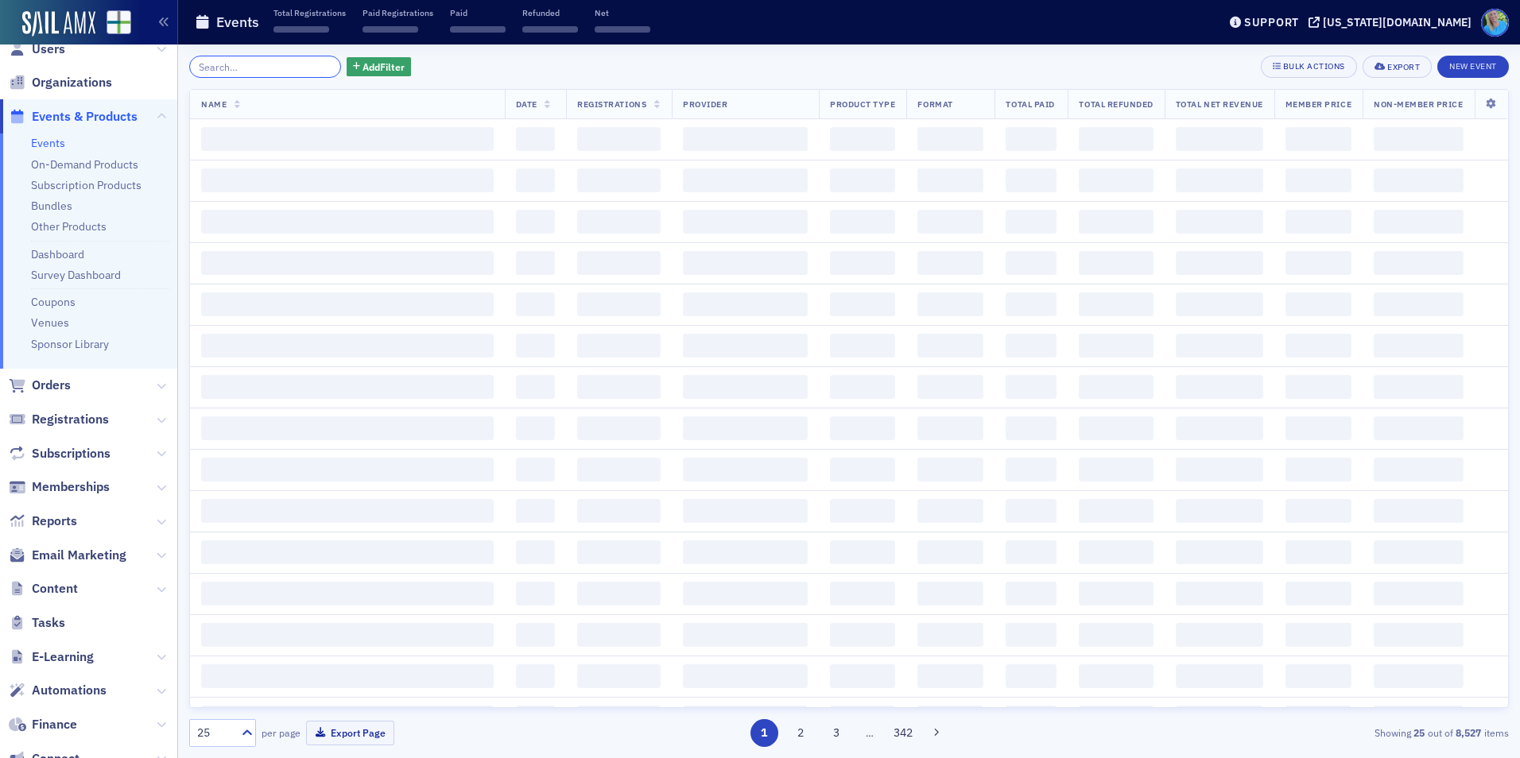
click at [284, 72] on input "search" at bounding box center [265, 67] width 152 height 22
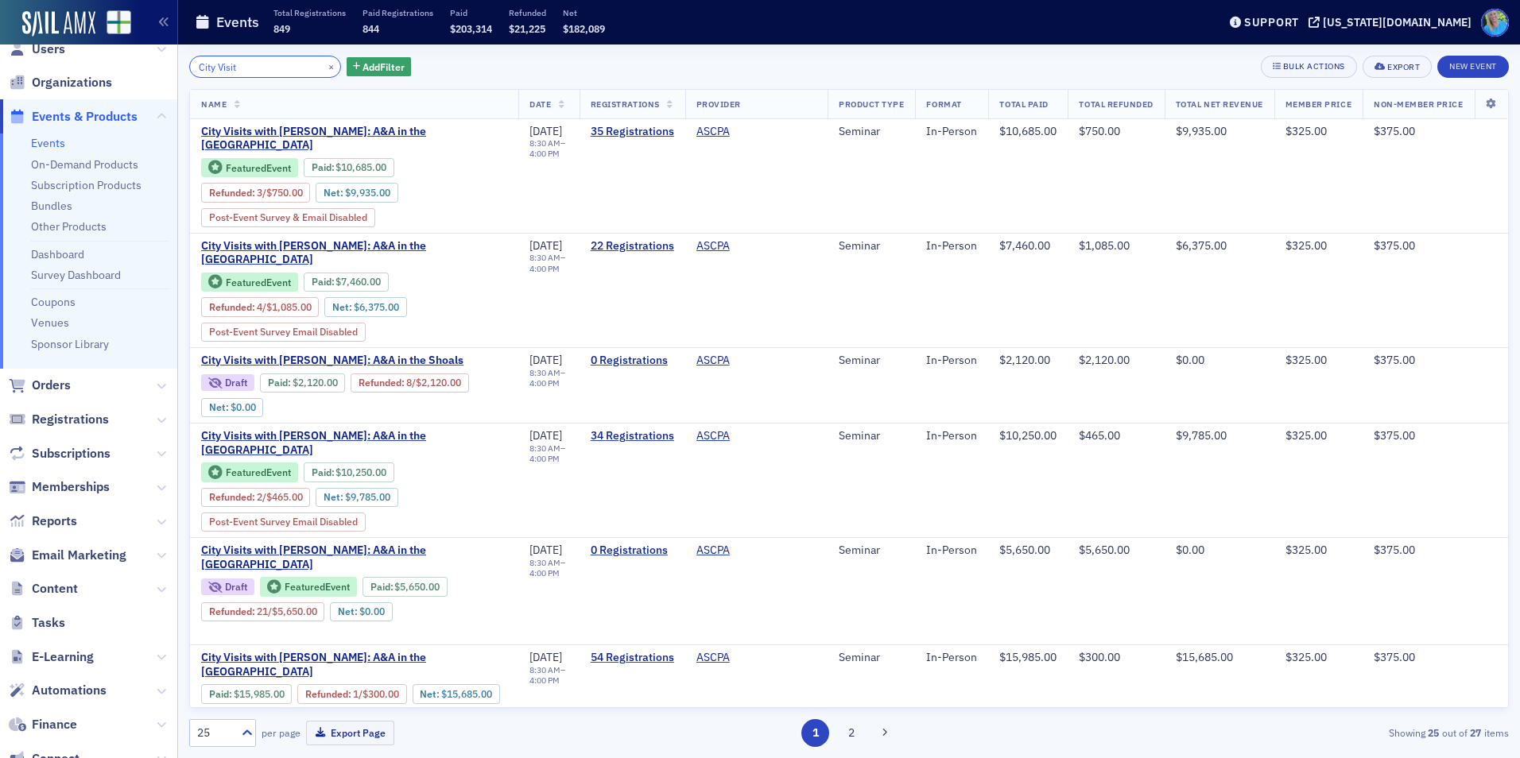
type input "City Visit"
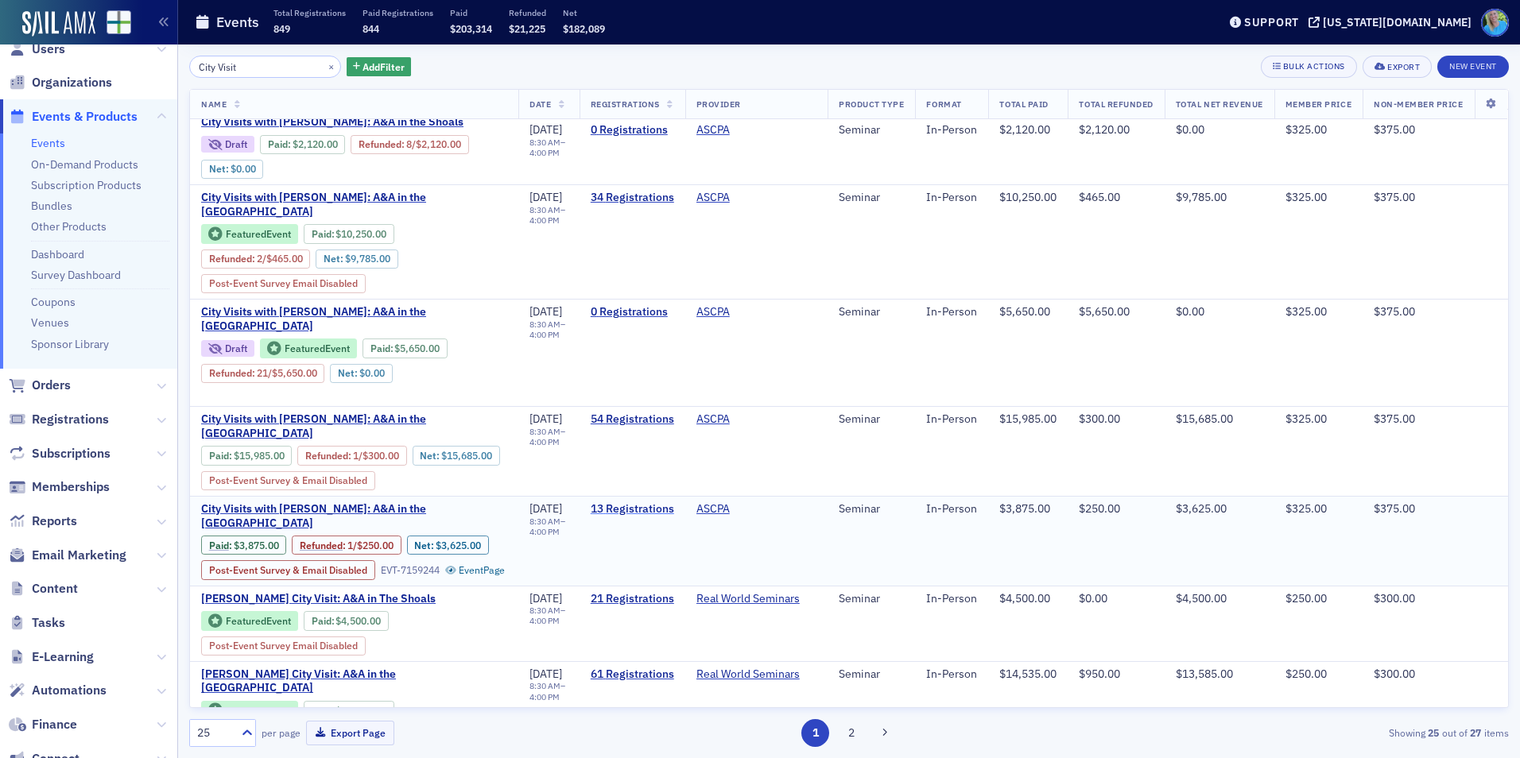
click at [622, 512] on link "13 Registrations" at bounding box center [632, 509] width 83 height 14
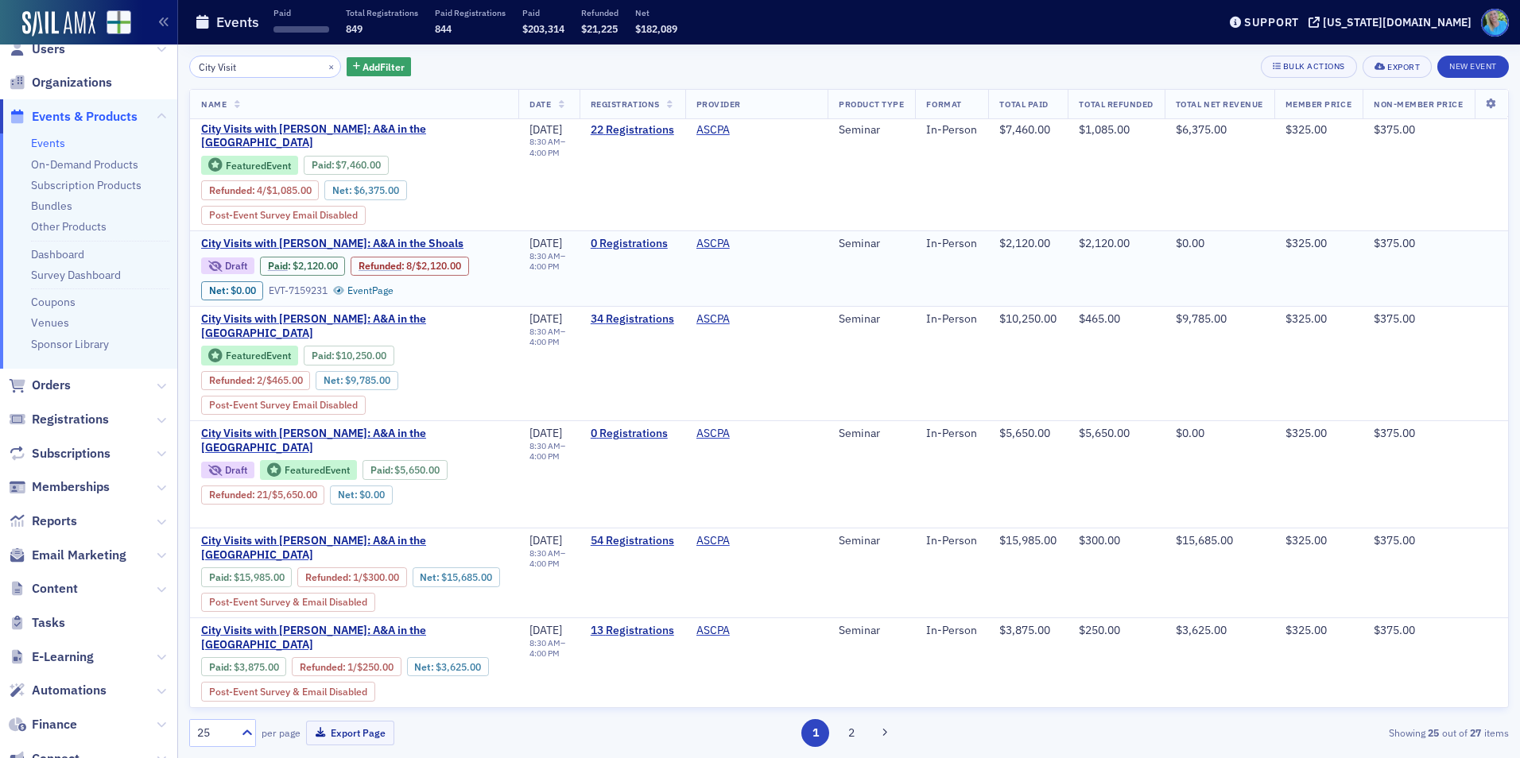
scroll to position [159, 0]
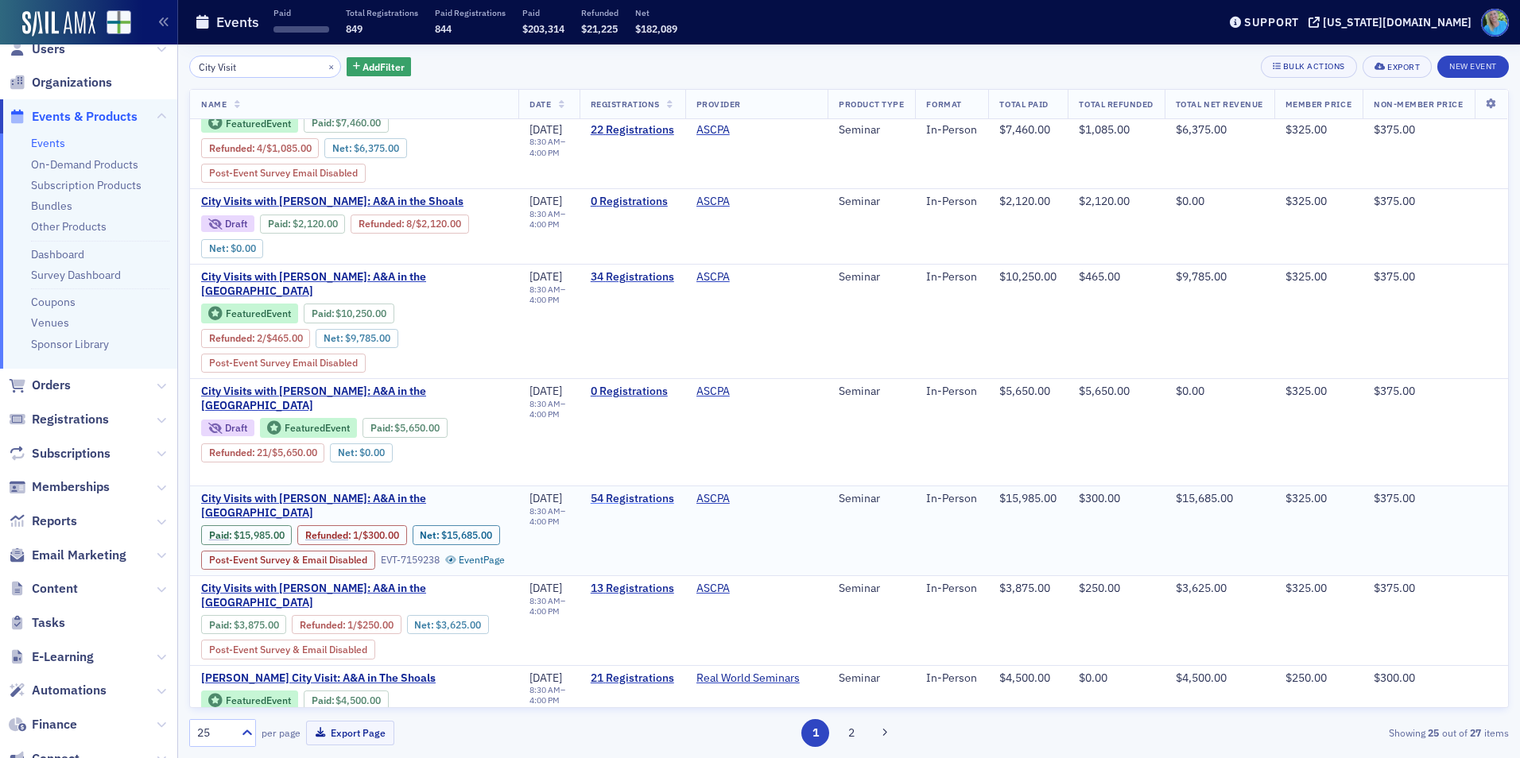
click at [597, 494] on link "54 Registrations" at bounding box center [632, 499] width 83 height 14
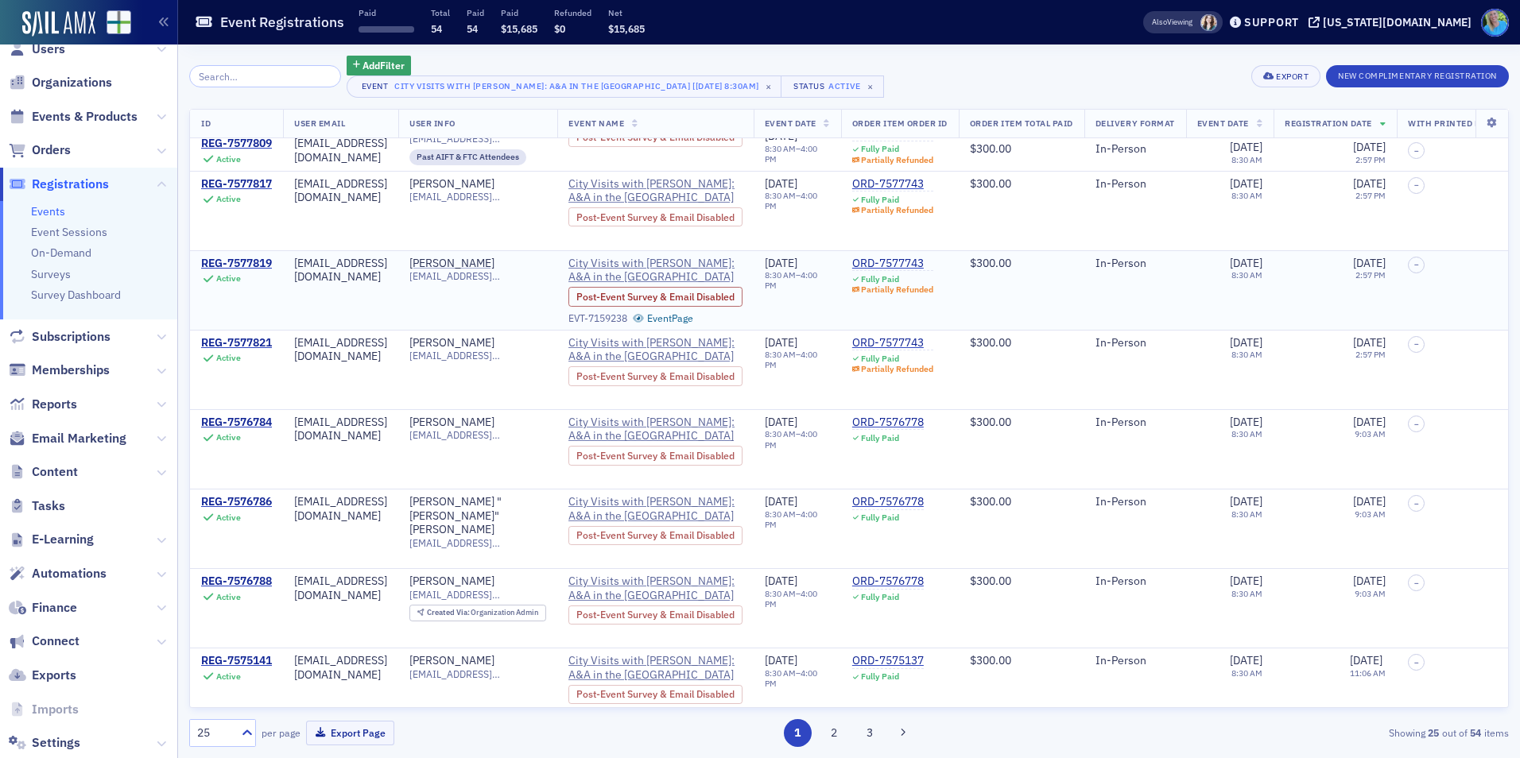
scroll to position [1432, 0]
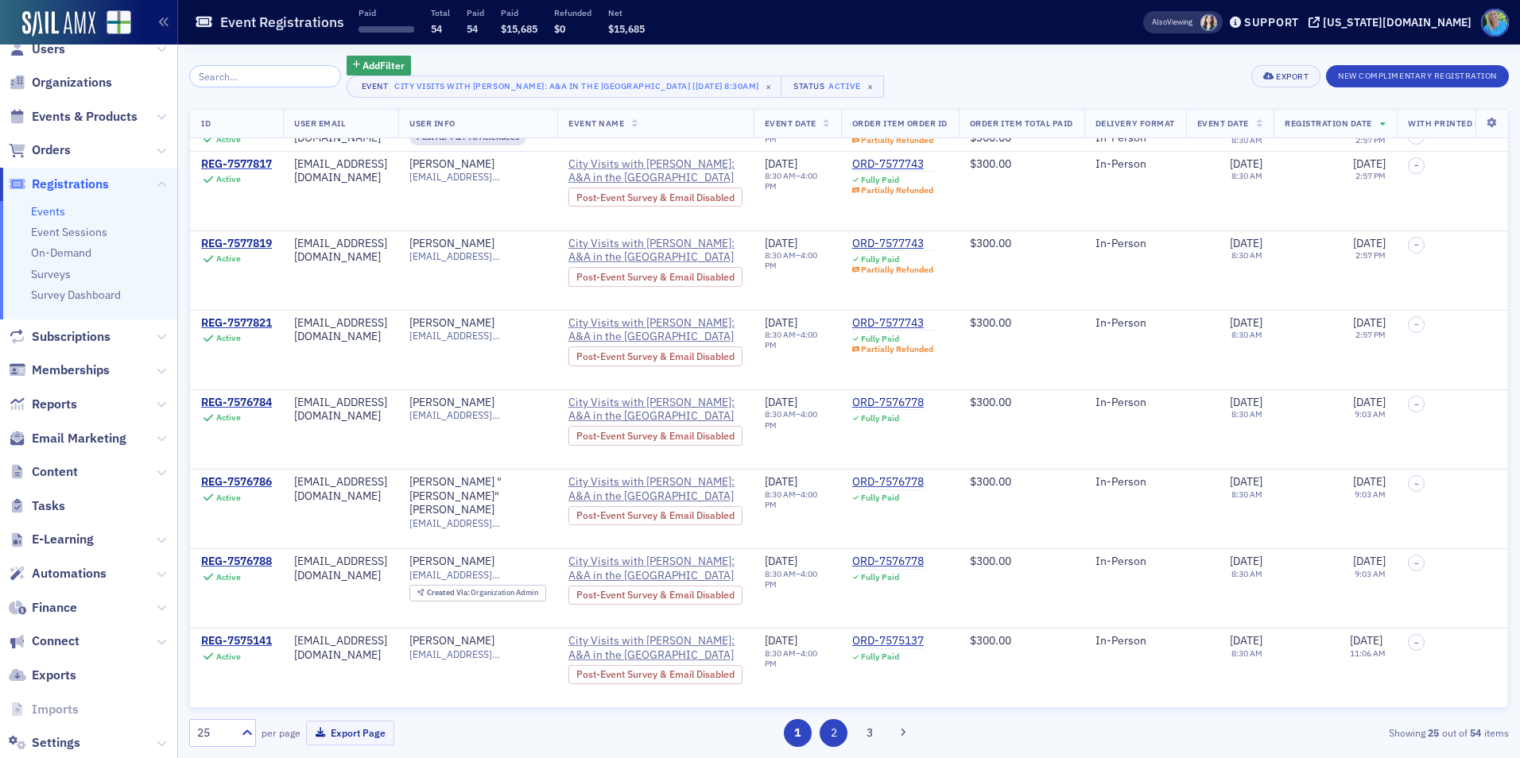
click at [842, 731] on button "2" at bounding box center [834, 733] width 28 height 28
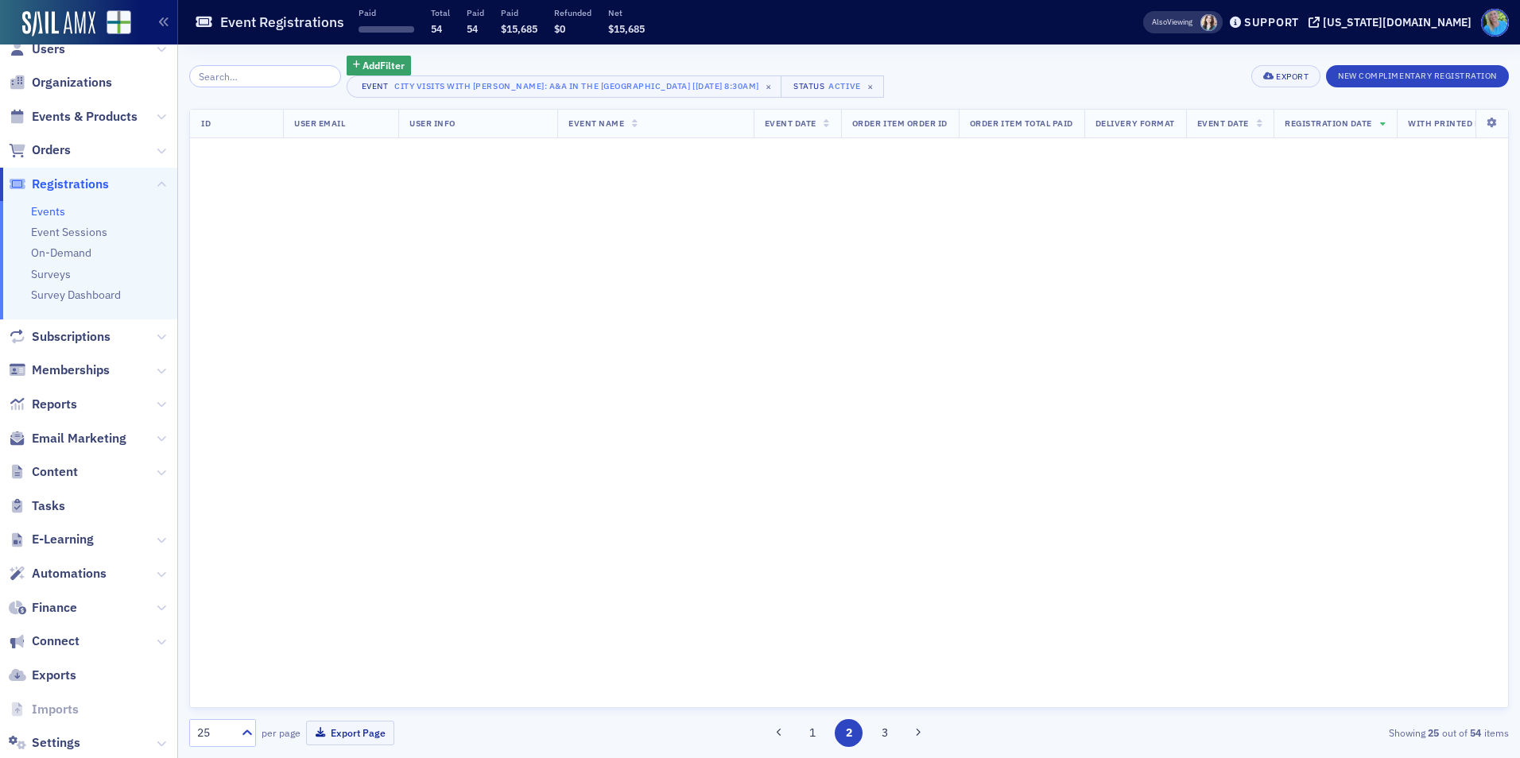
scroll to position [0, 0]
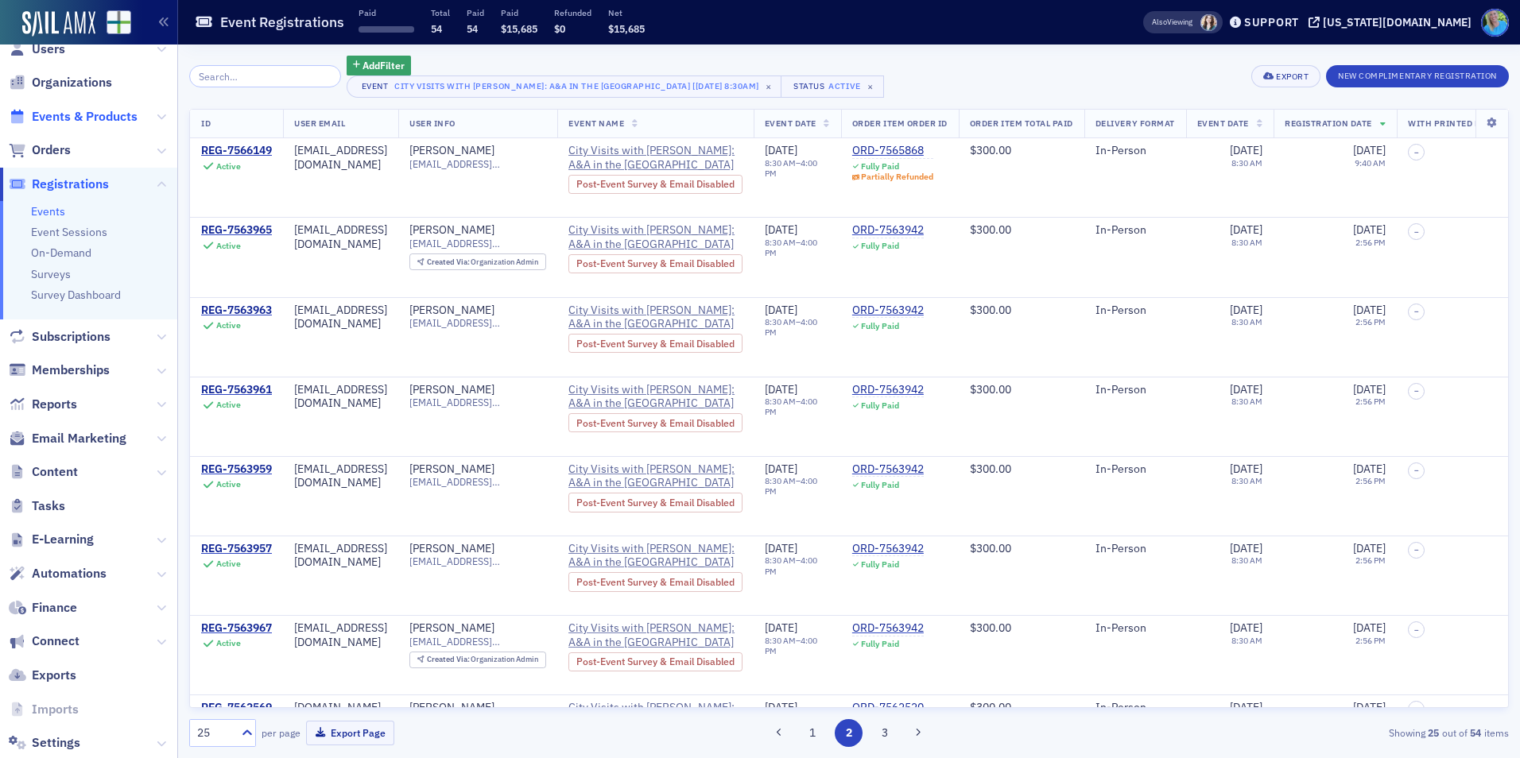
click at [89, 109] on span "Events & Products" at bounding box center [85, 116] width 106 height 17
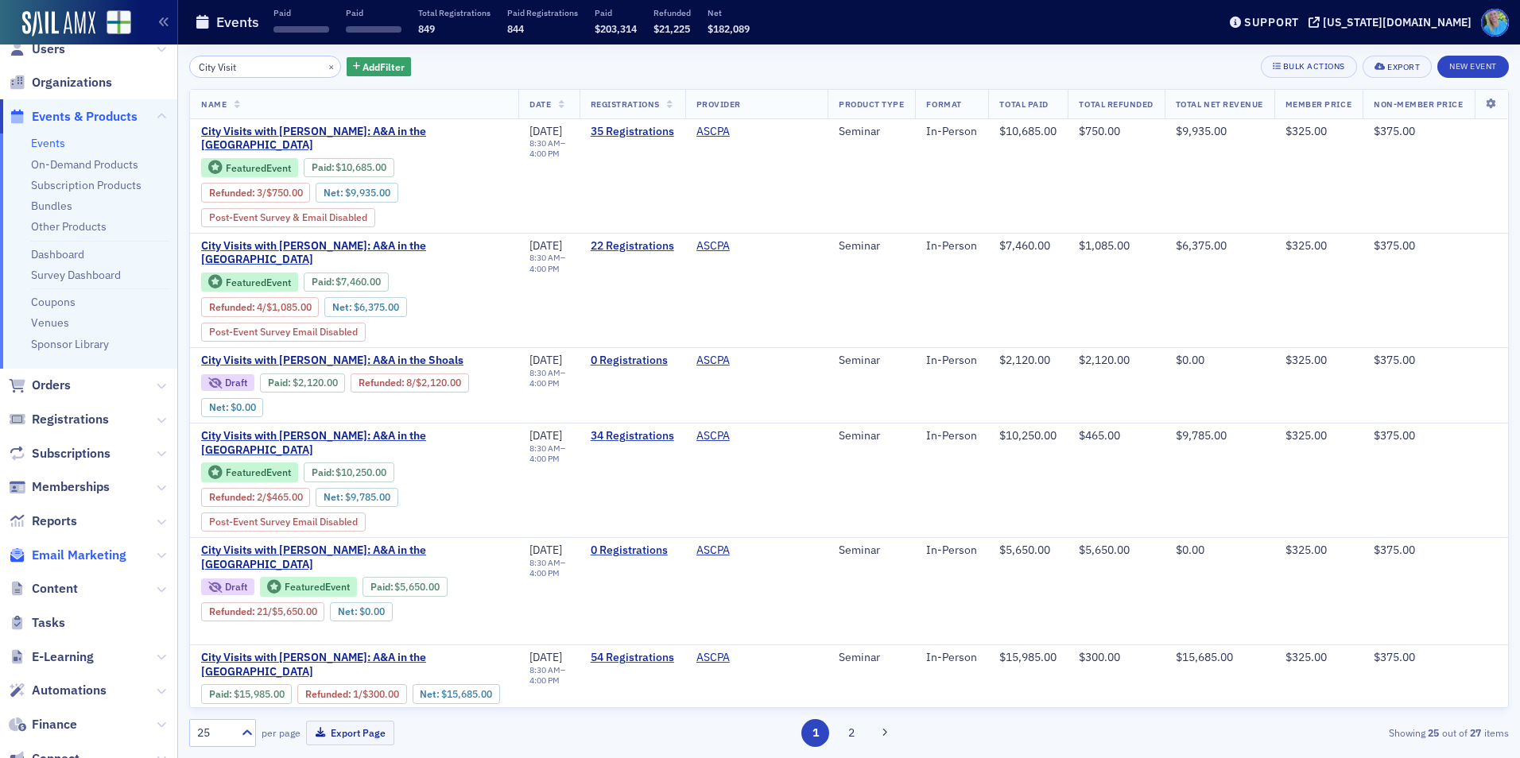
click at [60, 553] on span "Email Marketing" at bounding box center [79, 555] width 95 height 17
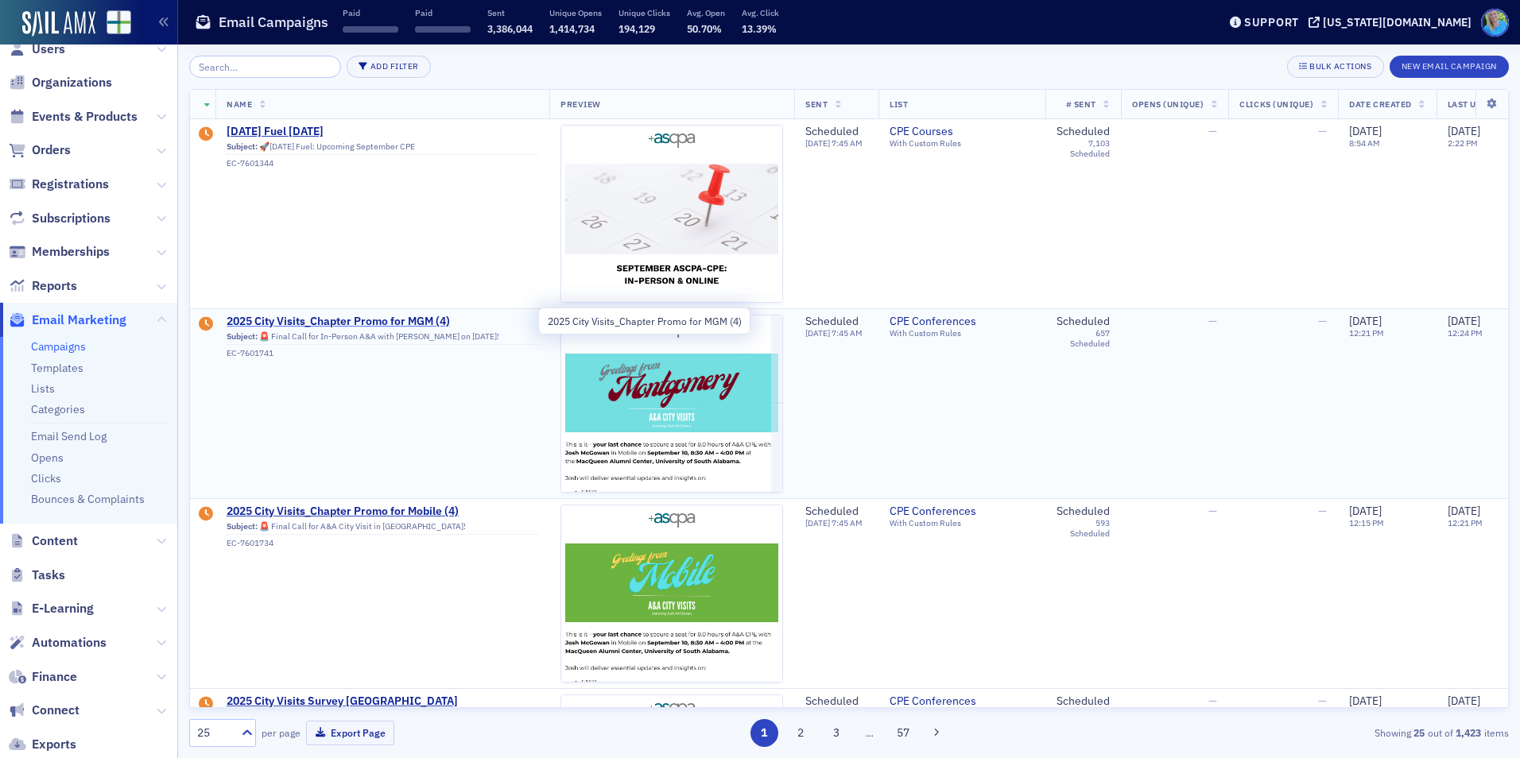
click at [389, 318] on span "2025 City Visits_Chapter Promo for MGM (4)" at bounding box center [383, 322] width 312 height 14
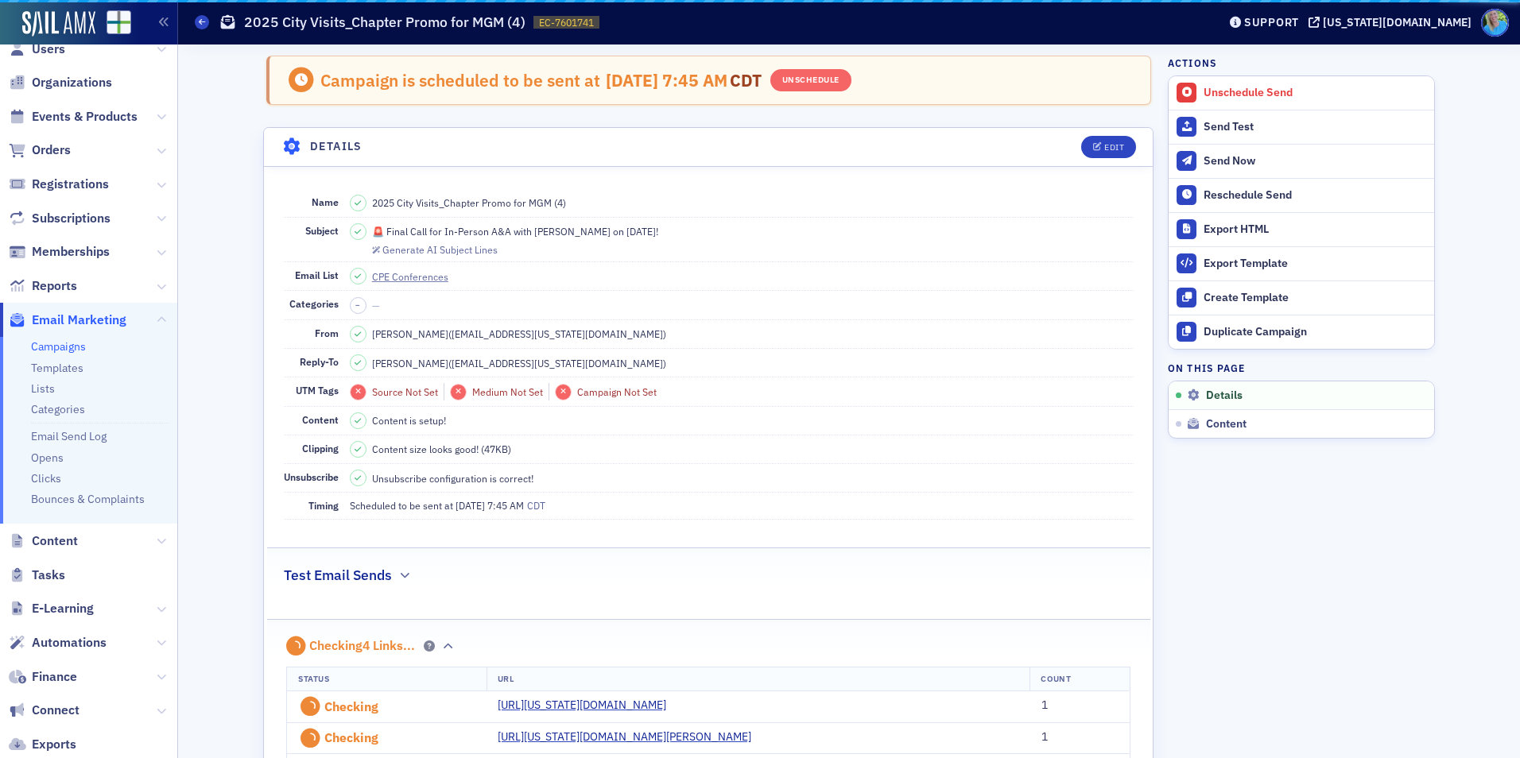
click at [389, 318] on dd "– —" at bounding box center [742, 305] width 784 height 29
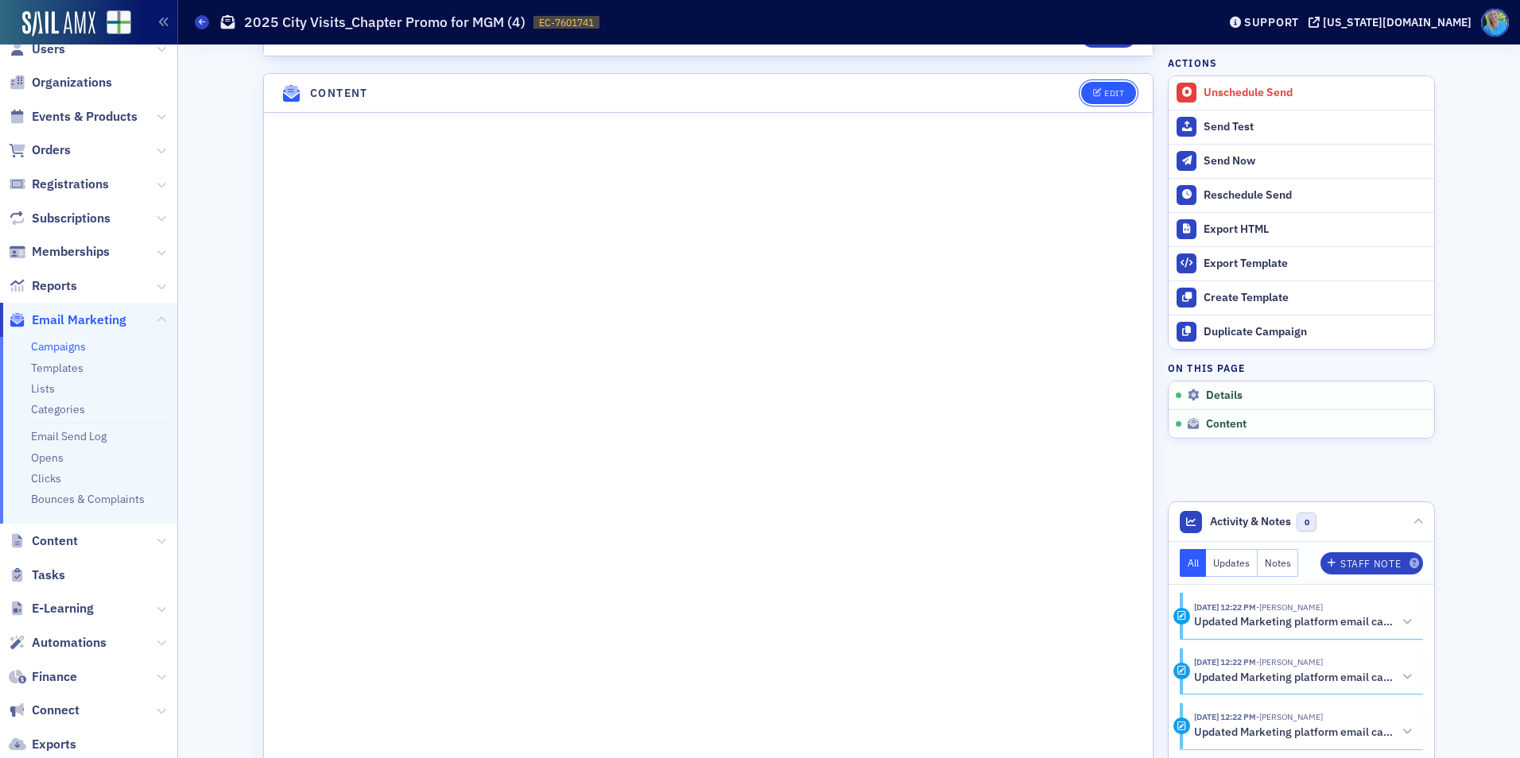
click at [1104, 94] on div "Edit" at bounding box center [1114, 93] width 20 height 9
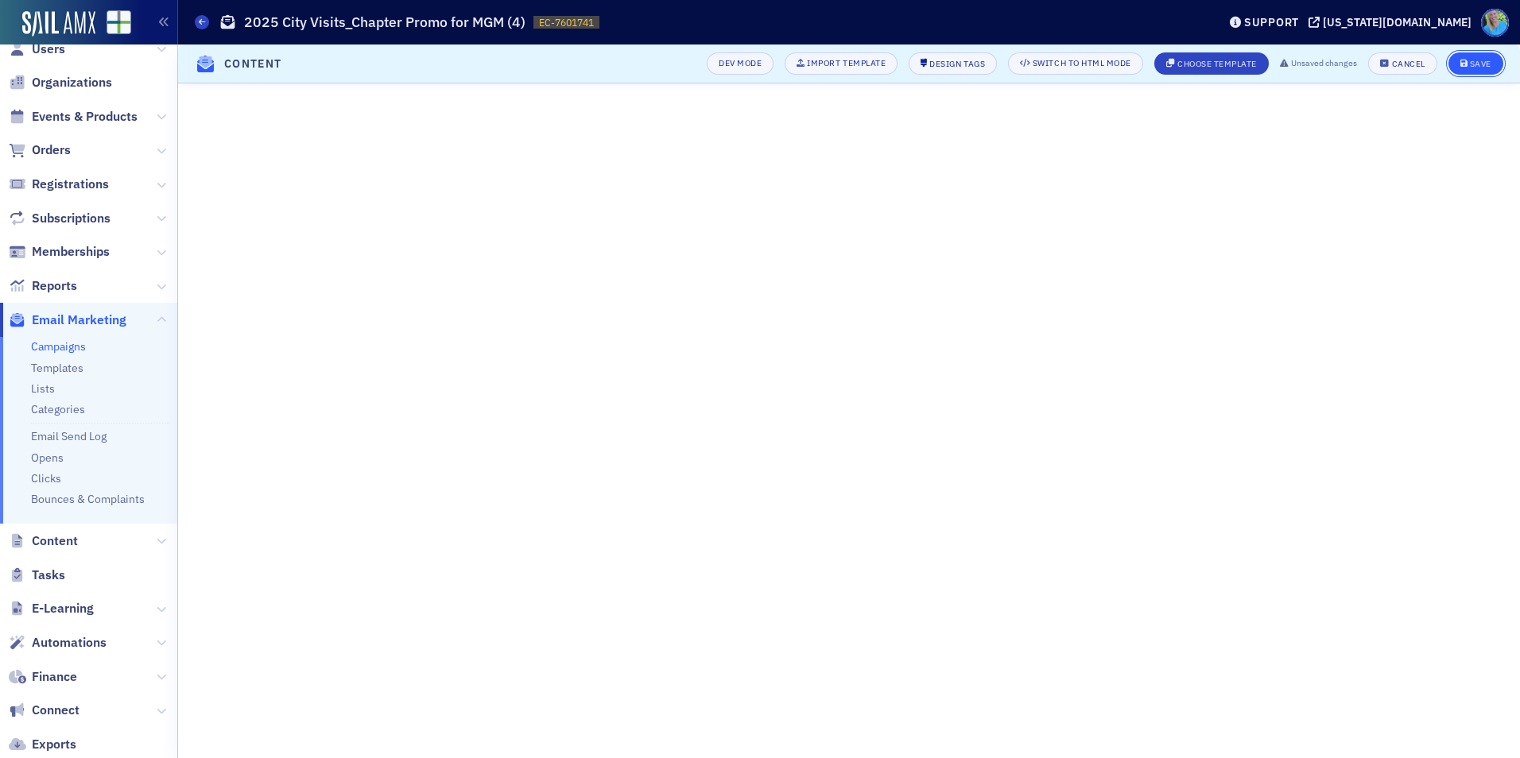
click at [1458, 57] on button "Save" at bounding box center [1475, 63] width 55 height 22
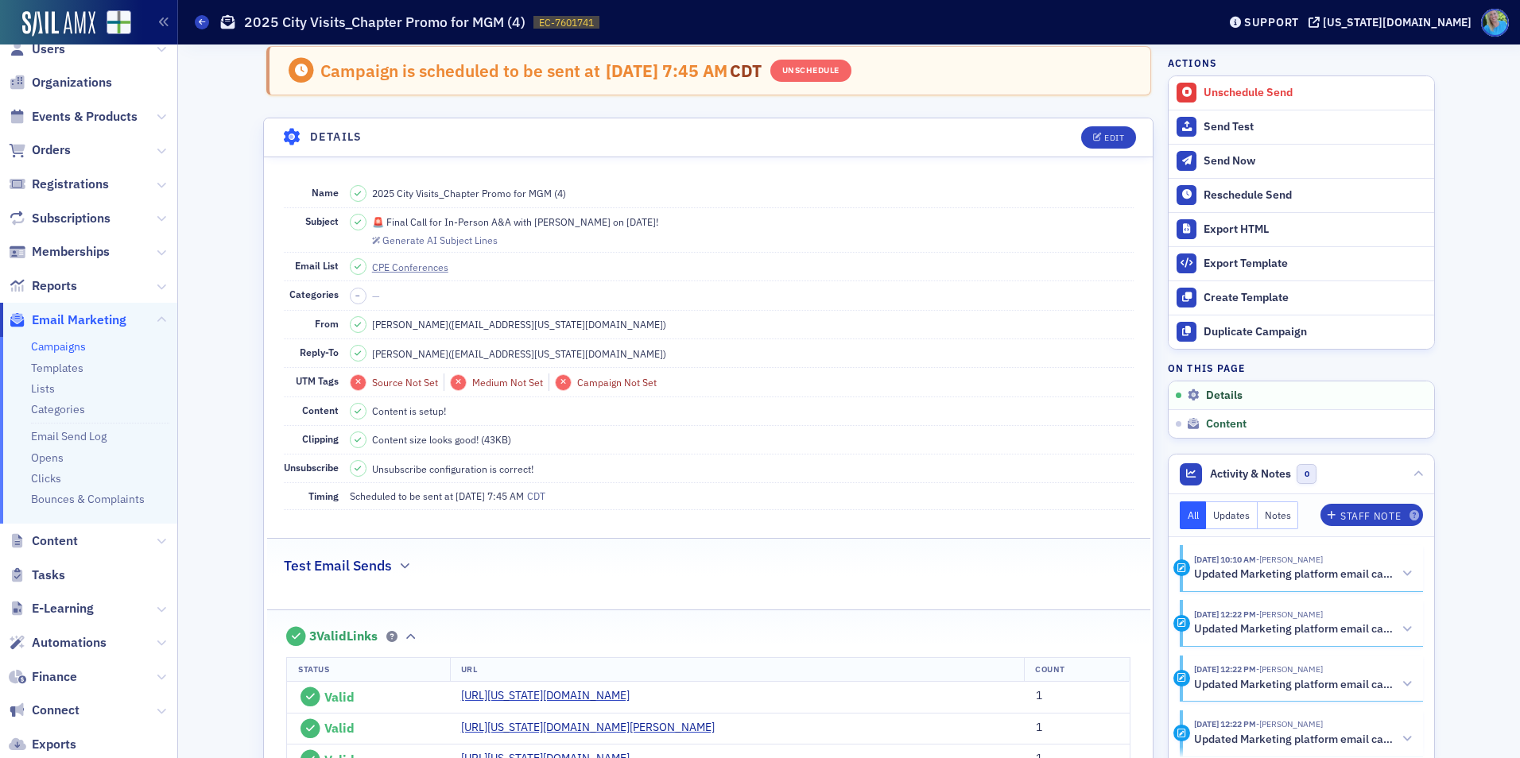
scroll to position [0, 0]
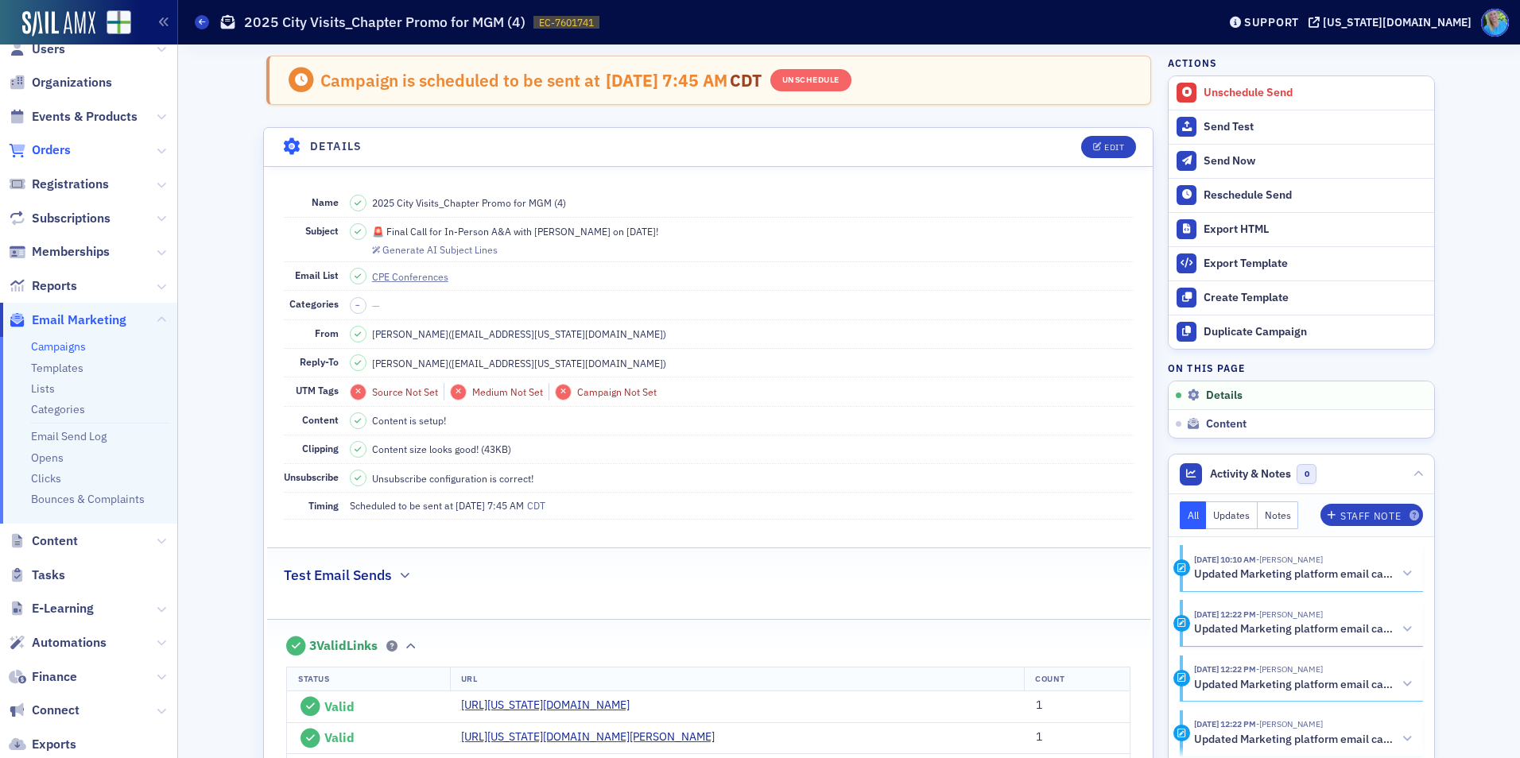
click at [41, 156] on span "Orders" at bounding box center [51, 150] width 39 height 17
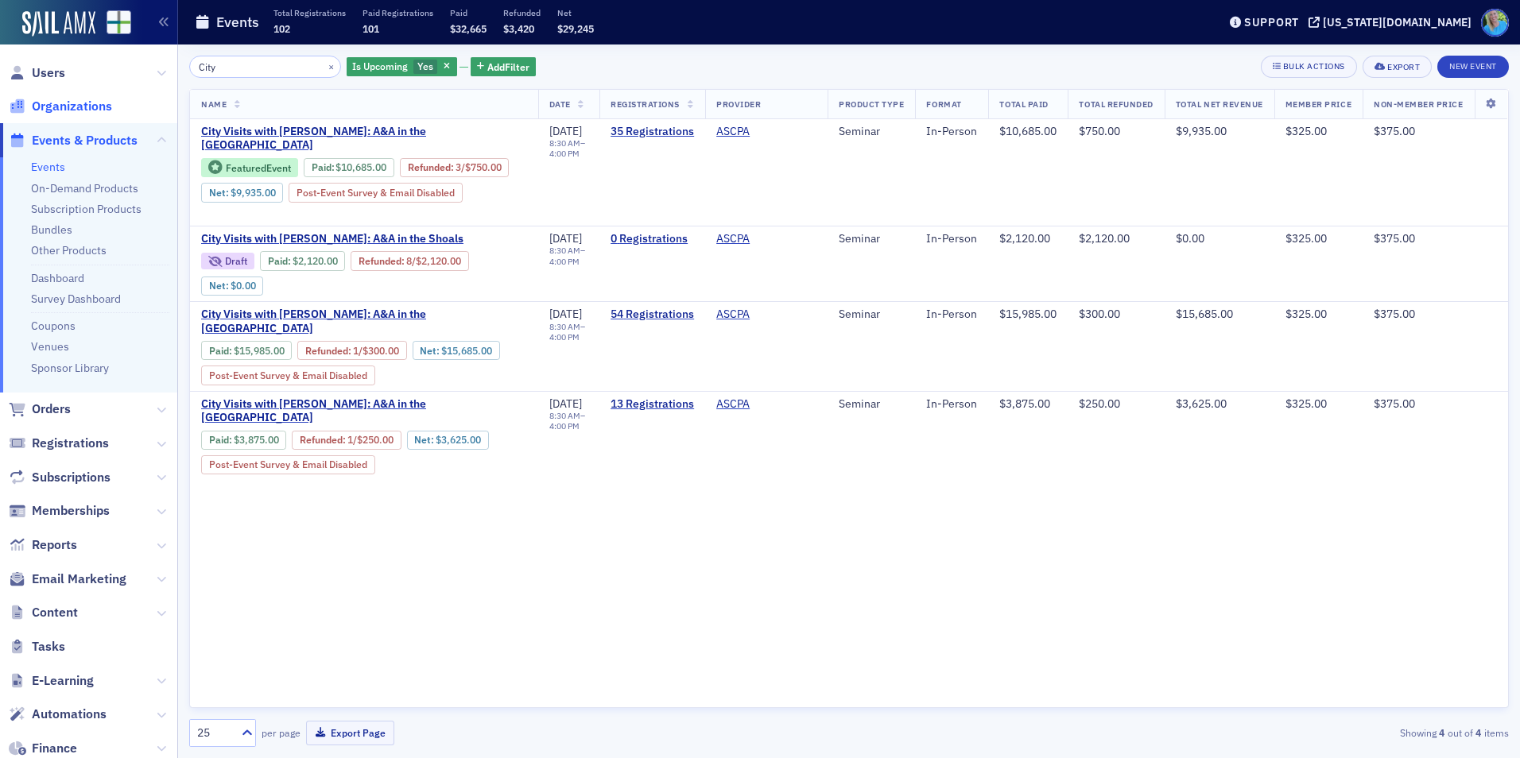
type input "City"
click at [324, 64] on button "×" at bounding box center [331, 66] width 14 height 14
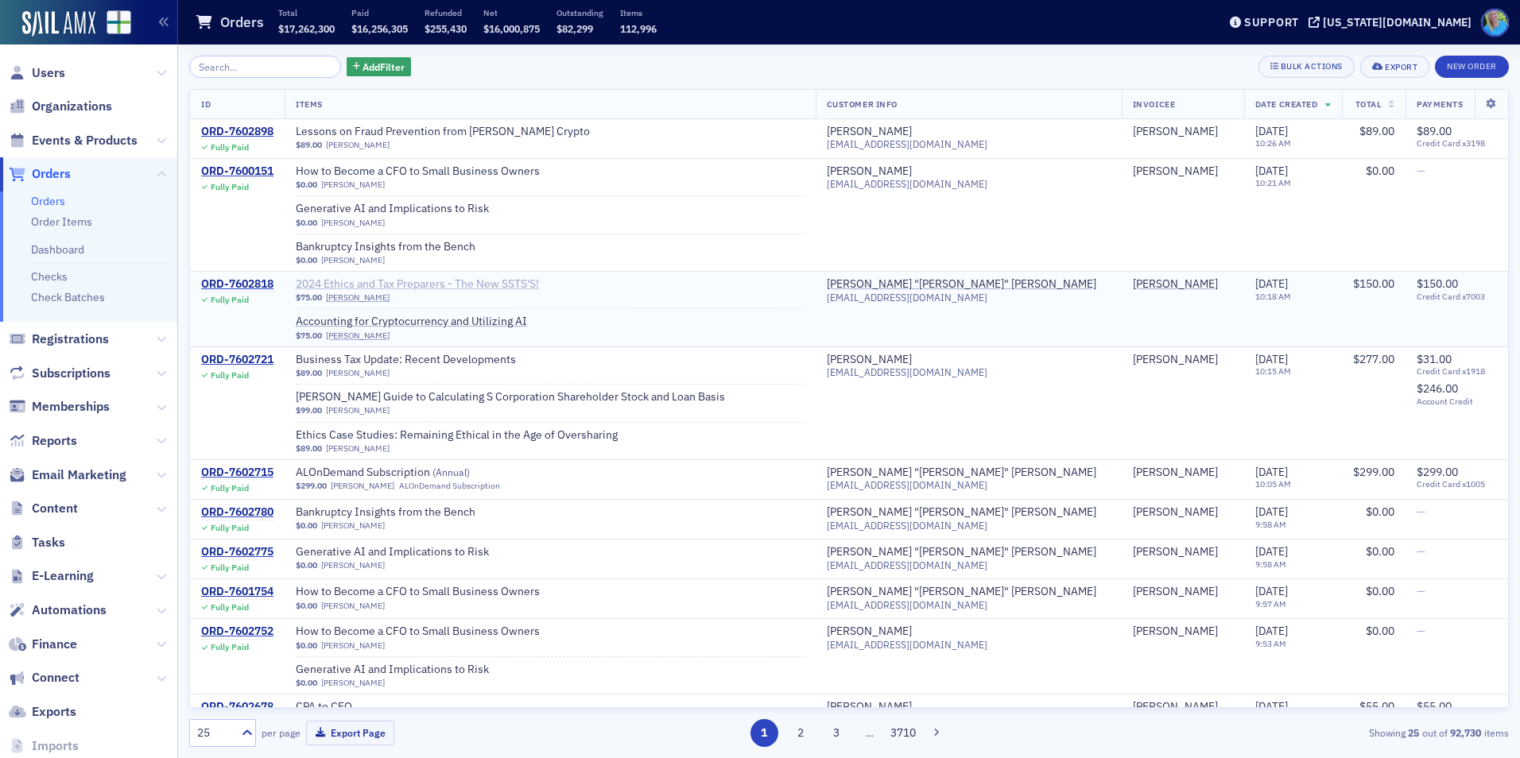
click at [520, 281] on span "2024 Ethics and Tax Preparers - The New SSTS'S!" at bounding box center [417, 284] width 243 height 14
click at [70, 145] on span "Events & Products" at bounding box center [85, 140] width 106 height 17
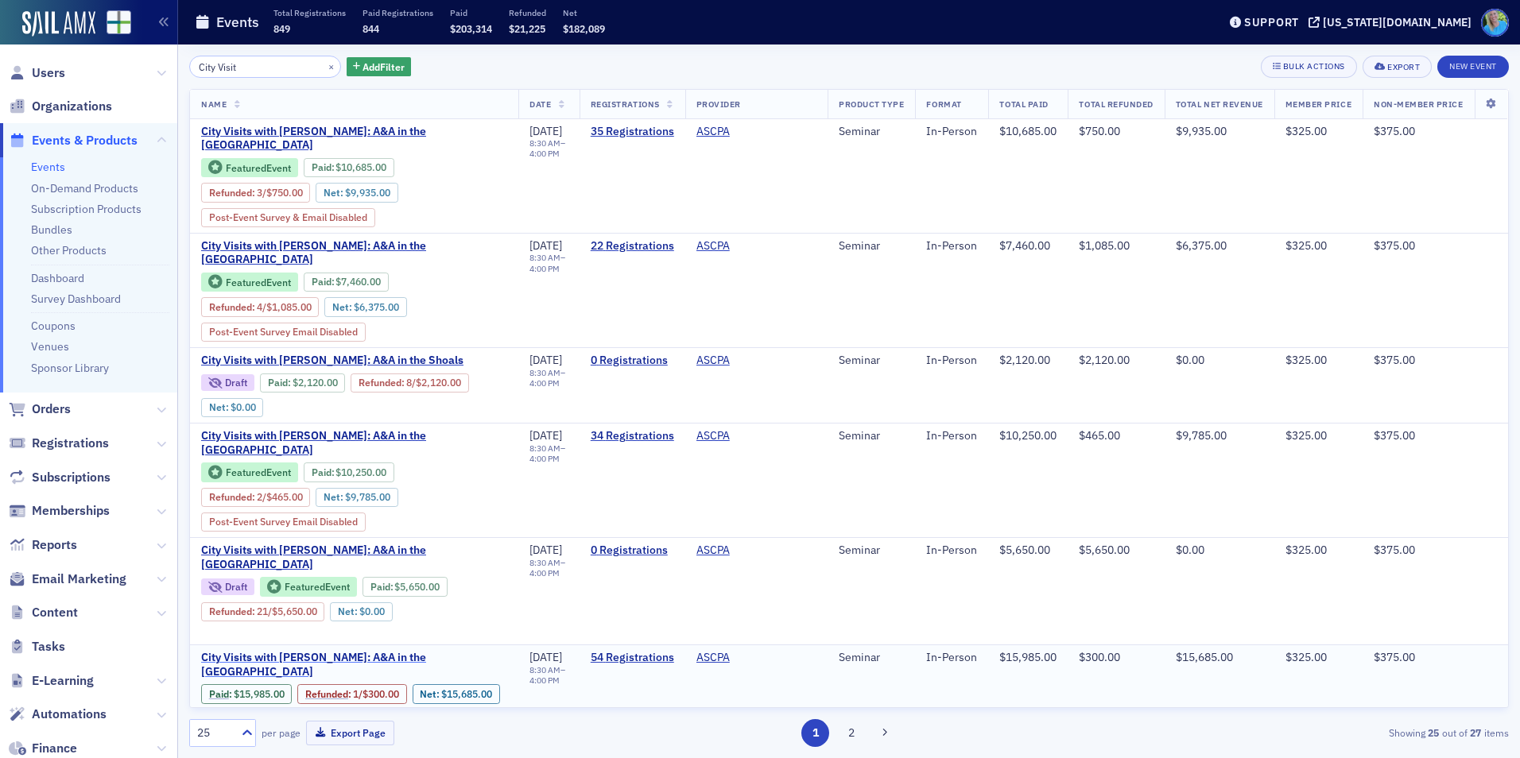
click at [351, 653] on span "City Visits with Josh McGowan: A&A in the Port City" at bounding box center [354, 665] width 306 height 28
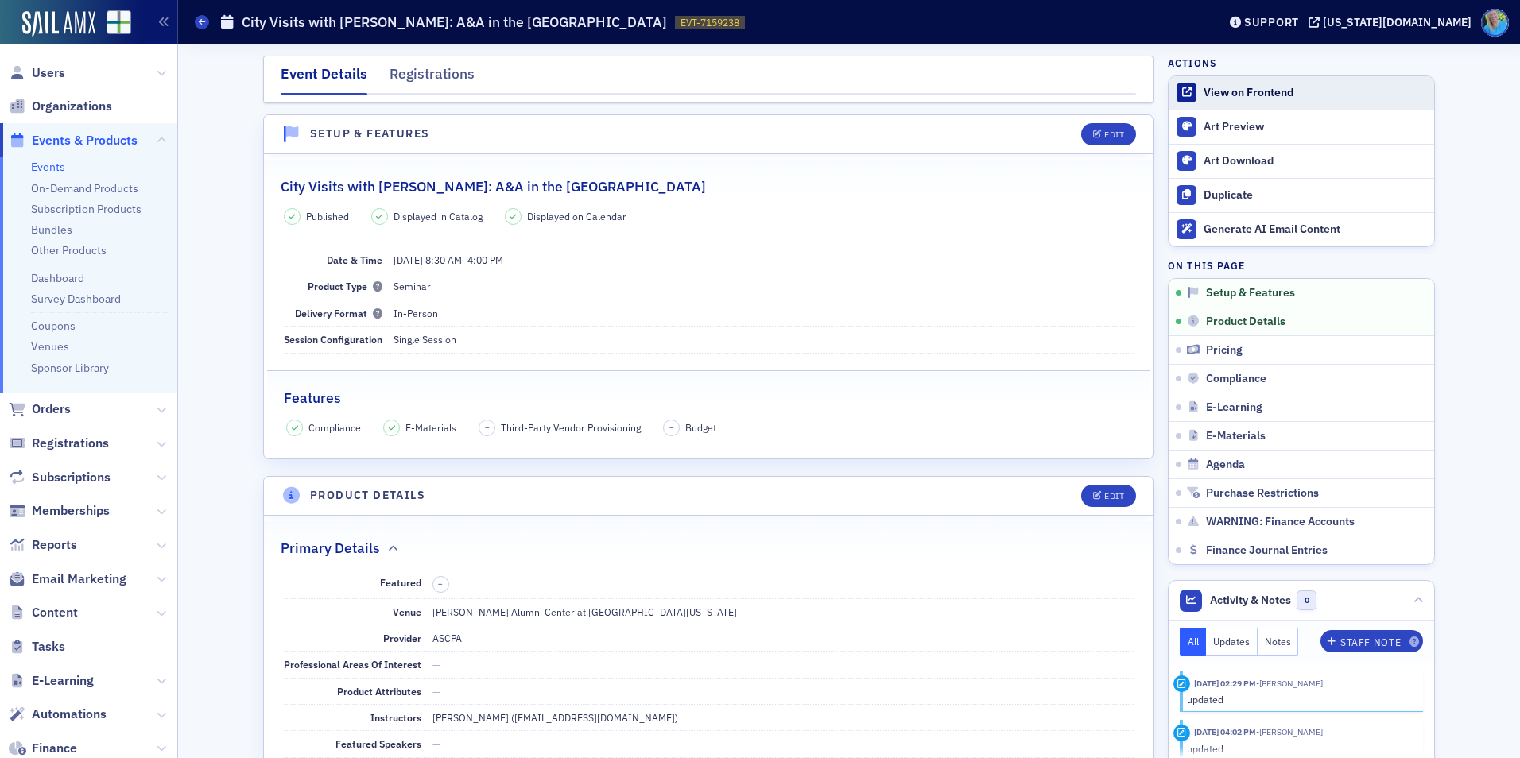
click at [1277, 99] on div "View on Frontend" at bounding box center [1315, 93] width 223 height 14
click at [1492, 18] on span at bounding box center [1495, 23] width 28 height 28
click at [1447, 20] on div "[US_STATE][DOMAIN_NAME]" at bounding box center [1397, 22] width 149 height 14
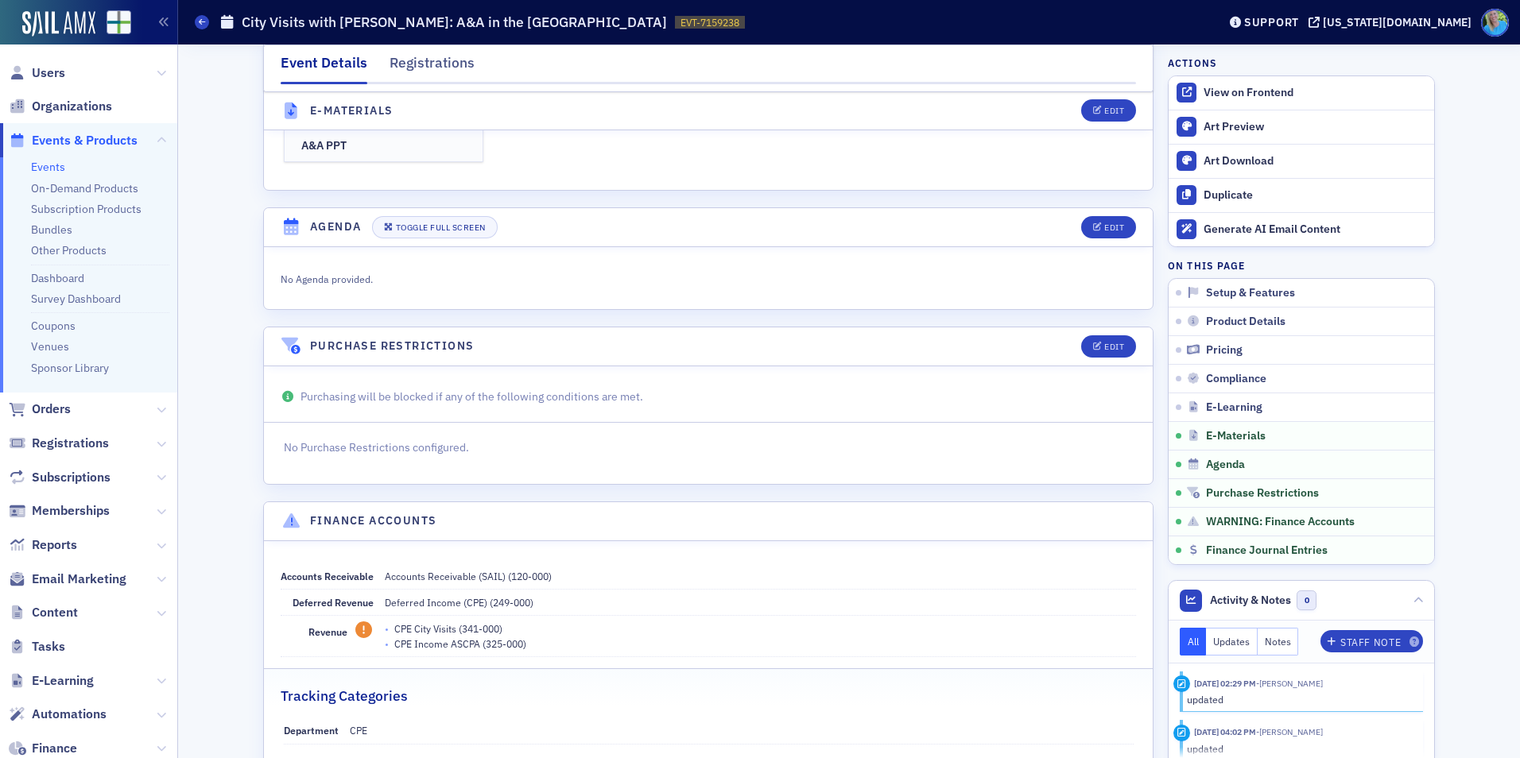
scroll to position [2429, 0]
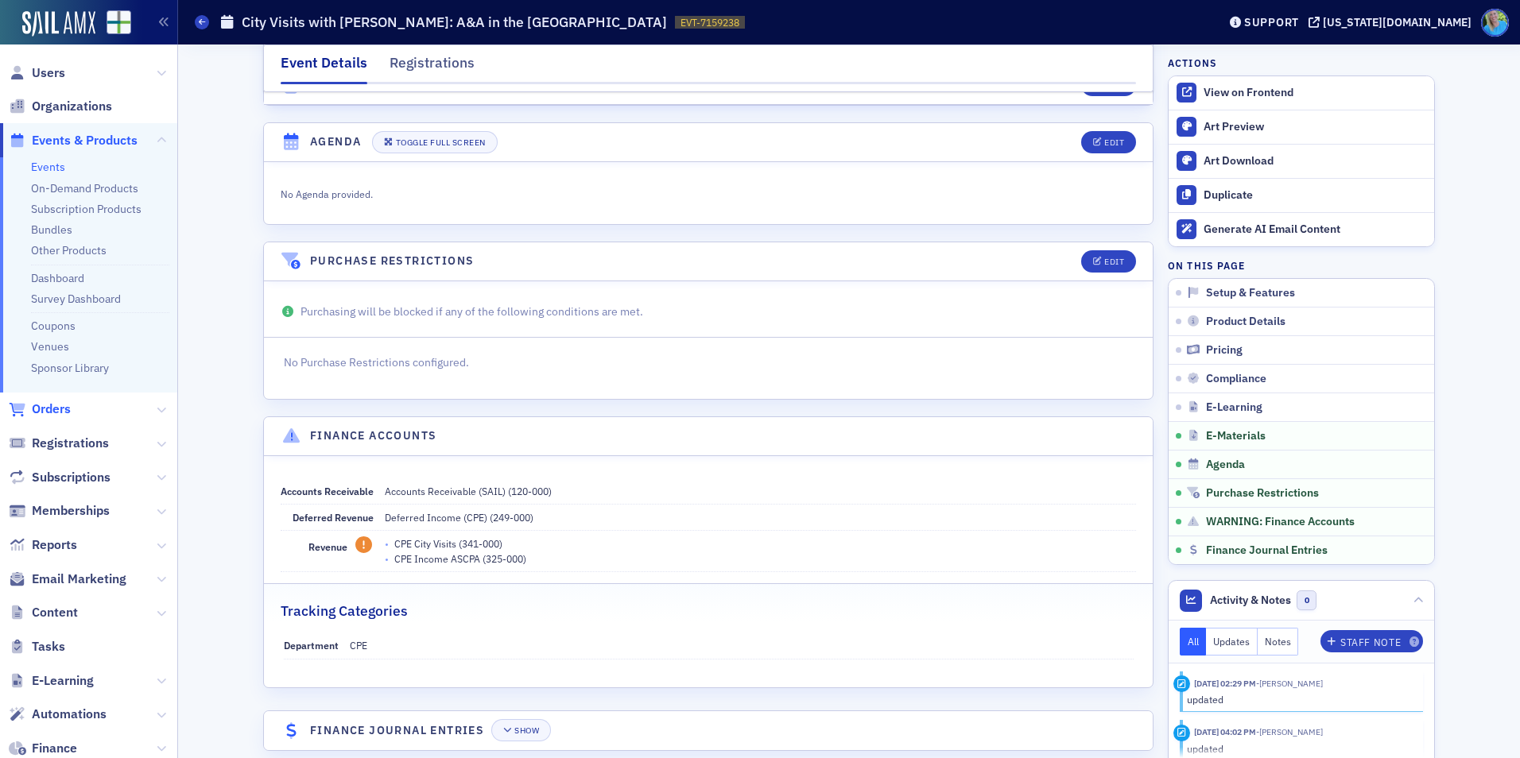
click at [50, 403] on span "Orders" at bounding box center [51, 409] width 39 height 17
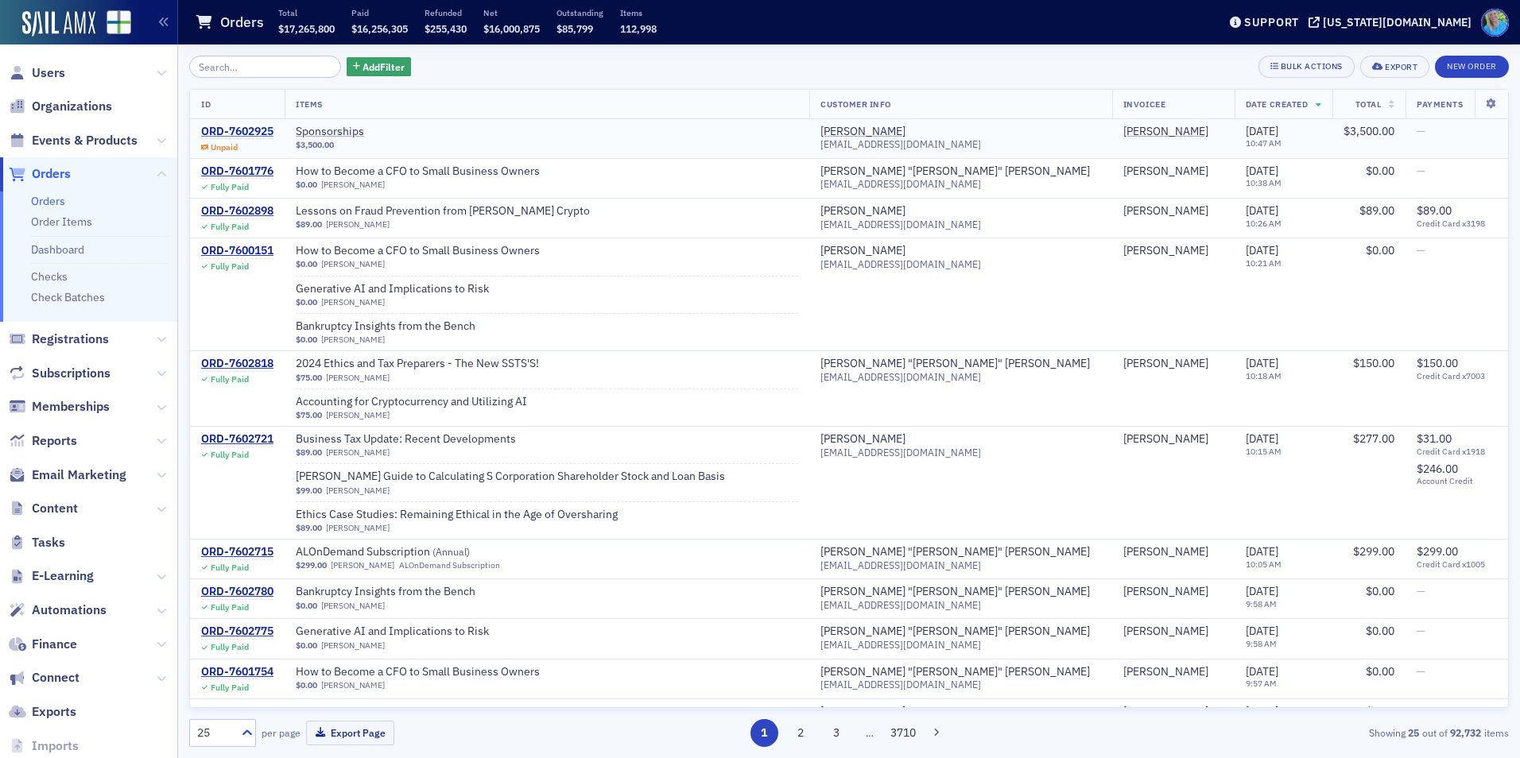
click at [267, 128] on div "ORD-7602925" at bounding box center [237, 132] width 72 height 14
click at [88, 146] on span "Events & Products" at bounding box center [85, 140] width 106 height 17
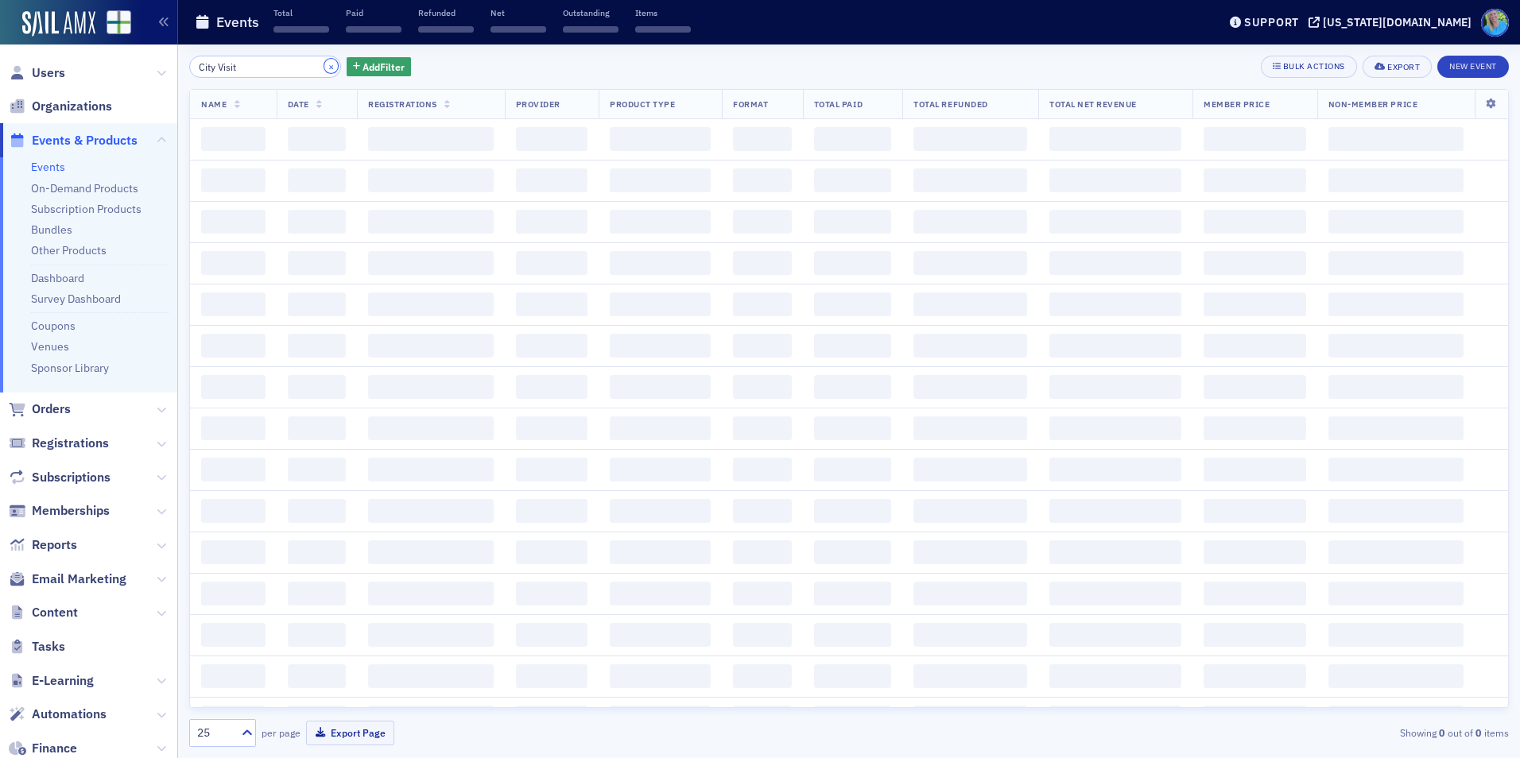
click at [324, 67] on button "×" at bounding box center [331, 66] width 14 height 14
click at [312, 67] on input "search" at bounding box center [265, 67] width 152 height 22
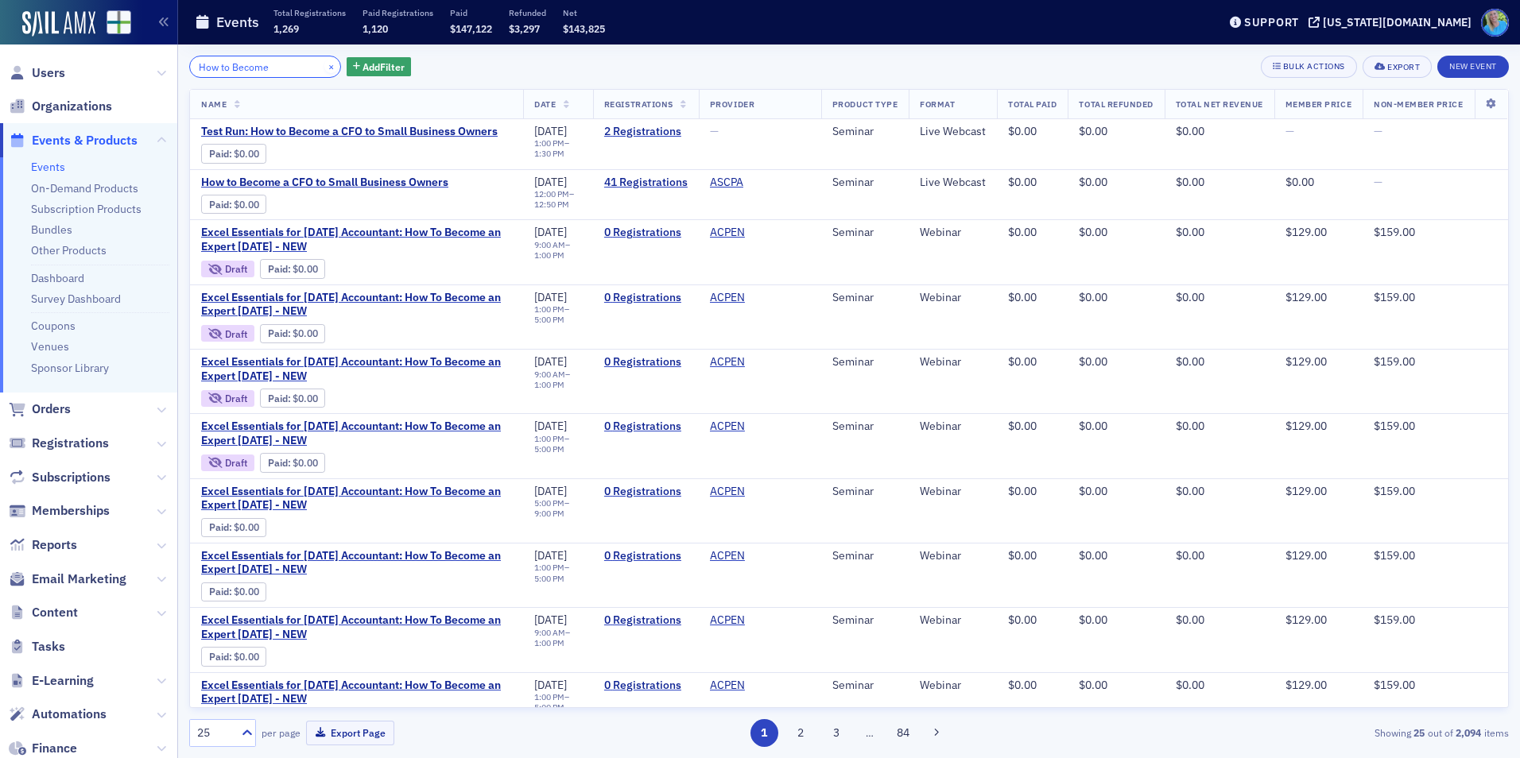
type input "How to Become"
click at [324, 66] on button "×" at bounding box center [331, 66] width 14 height 14
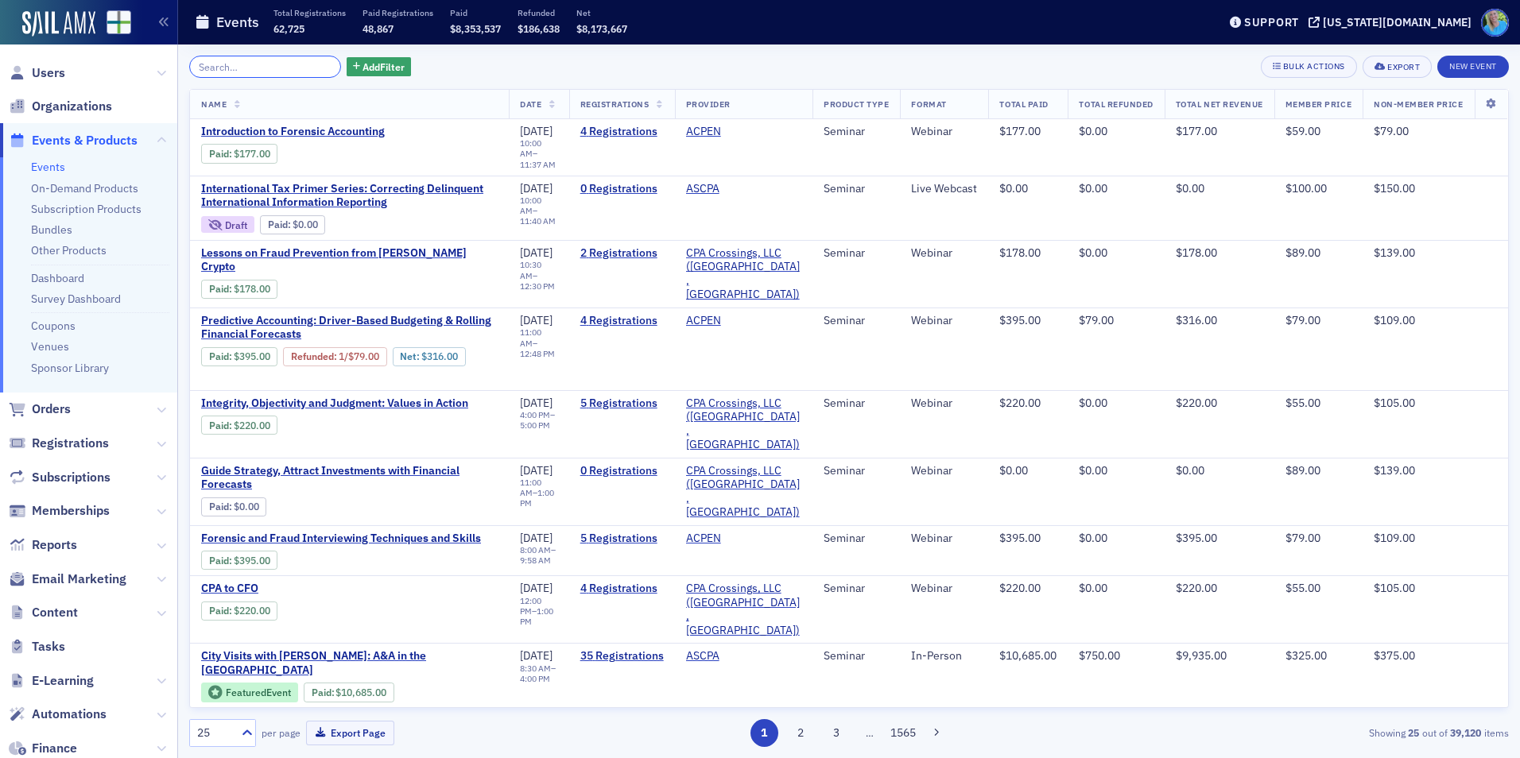
click at [217, 60] on input "search" at bounding box center [265, 67] width 152 height 22
paste input "Forecasting and Cash Flow Modeling with Excel and AI"
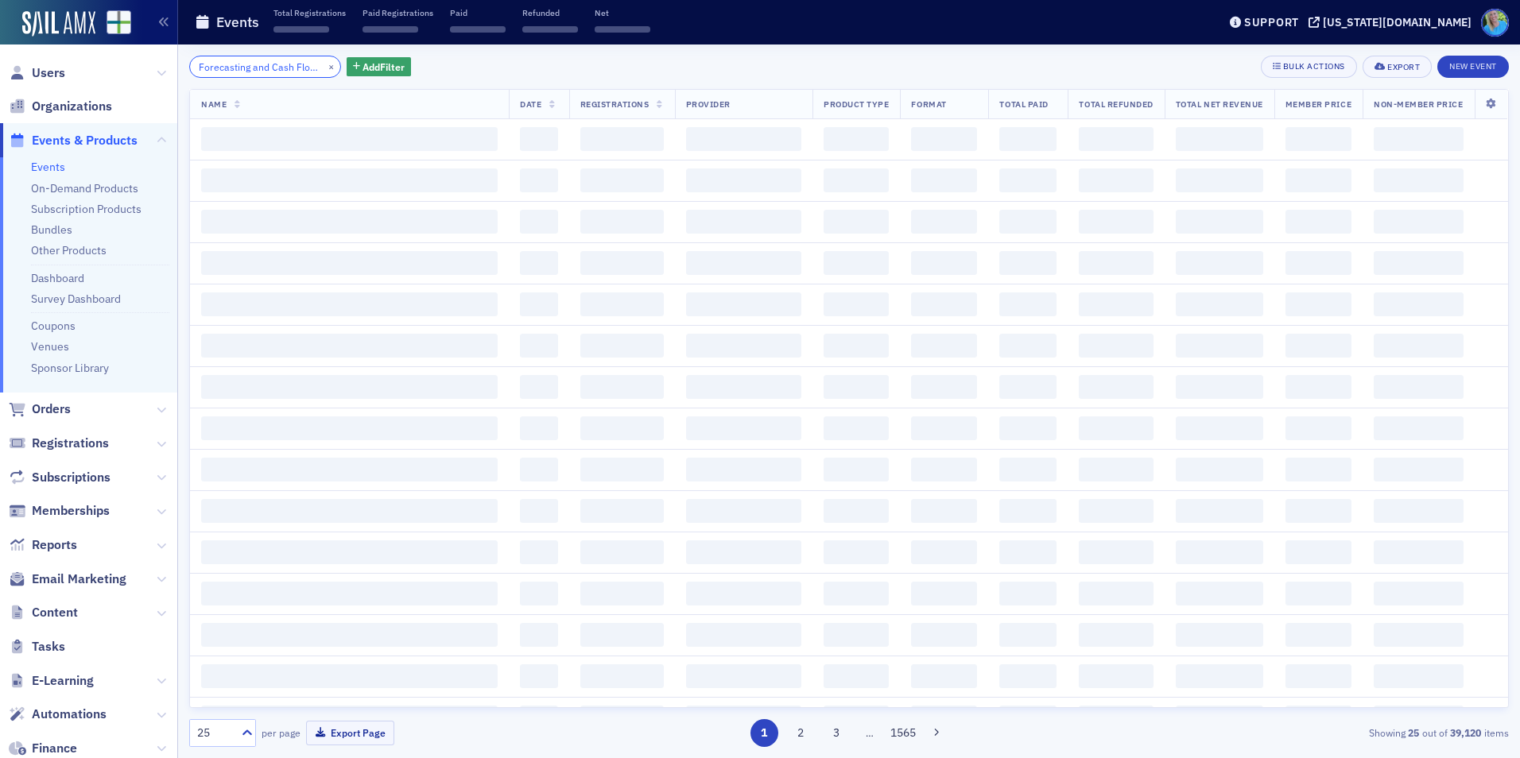
scroll to position [0, 130]
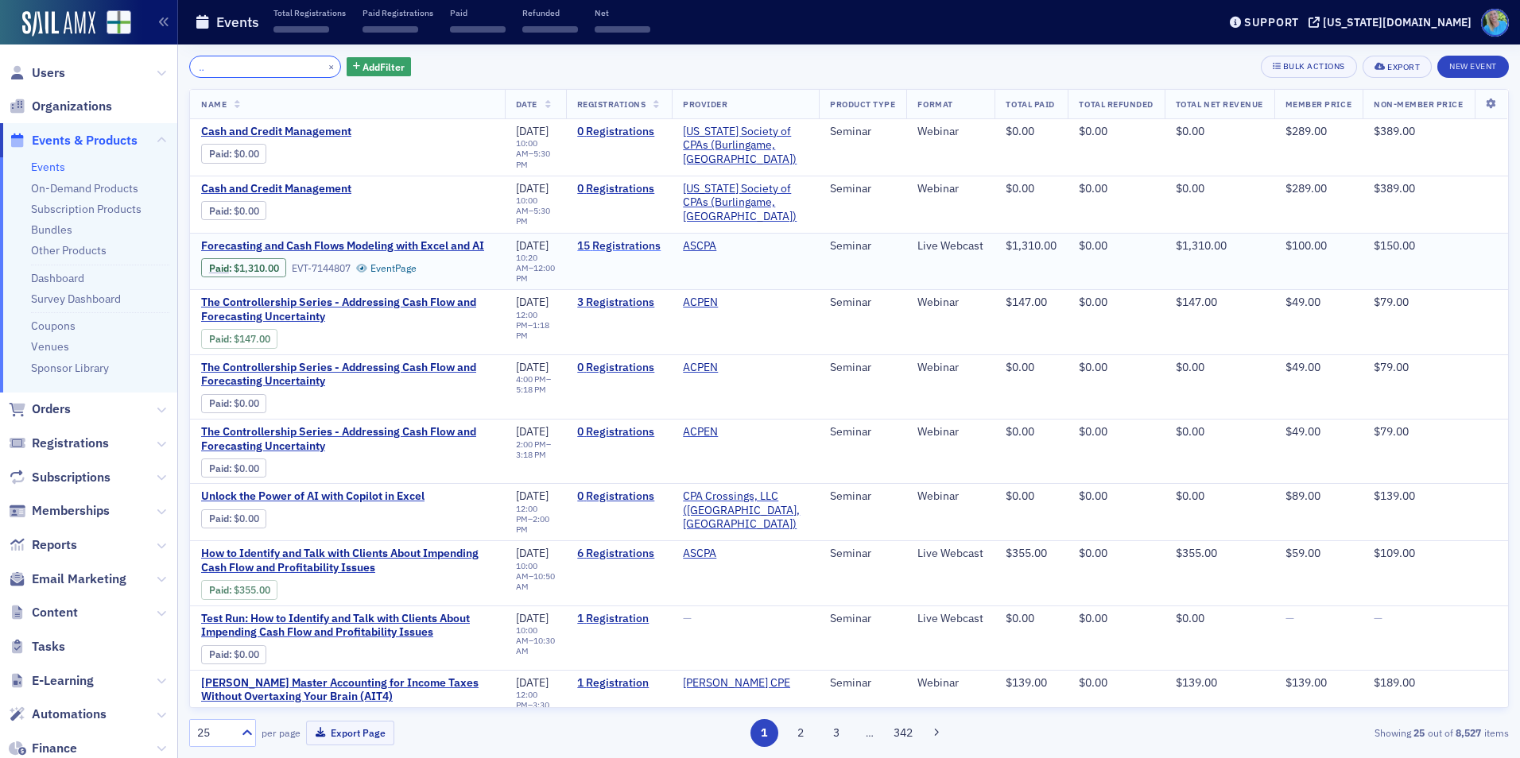
type input "Forecasting and Cash Flow Modeling with Excel and AI"
click at [589, 239] on link "15 Registrations" at bounding box center [618, 246] width 83 height 14
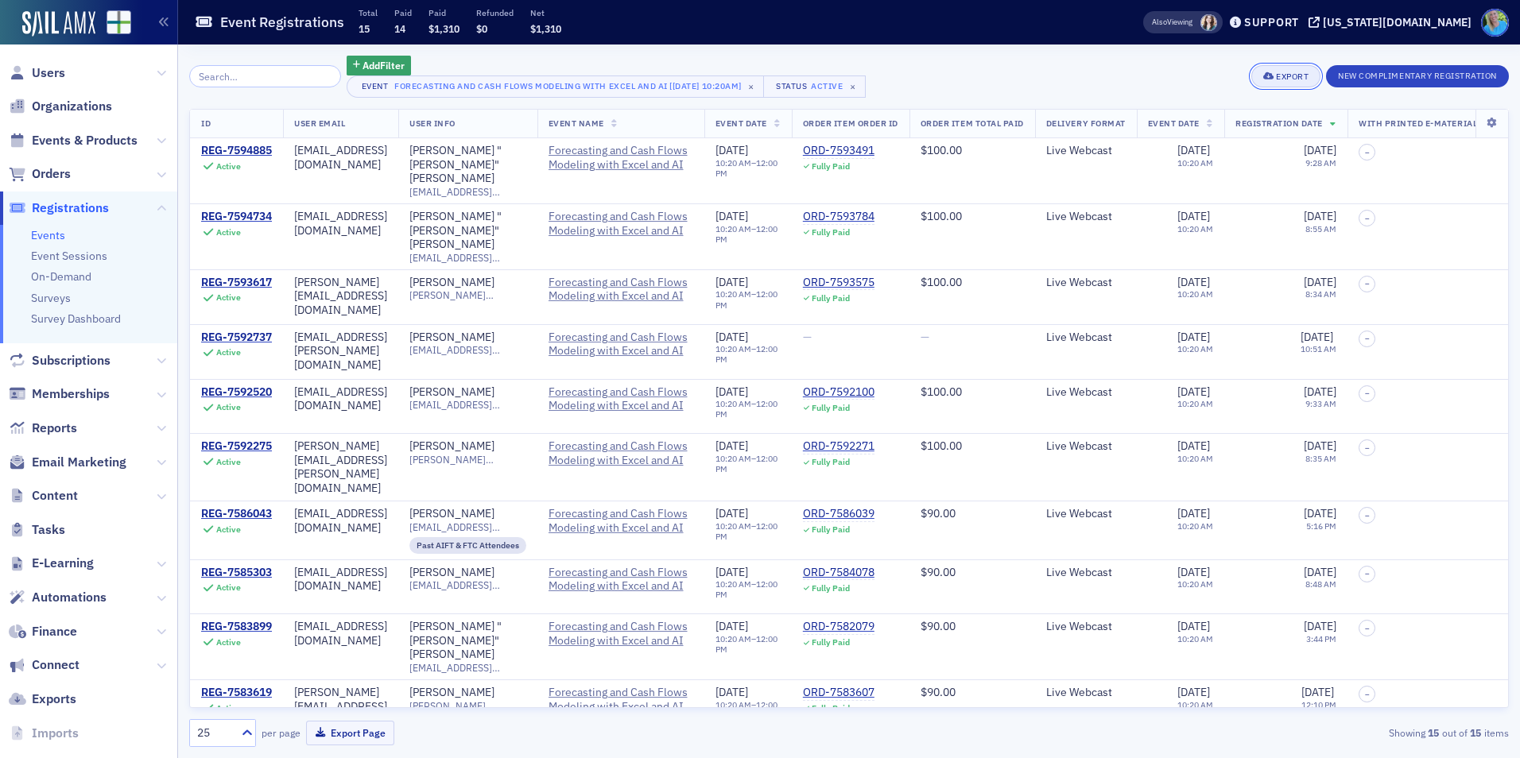
click at [1291, 72] on div "Export" at bounding box center [1292, 76] width 33 height 9
click at [1285, 124] on button "Export All ( 15 Event Registrations )" at bounding box center [1232, 129] width 172 height 25
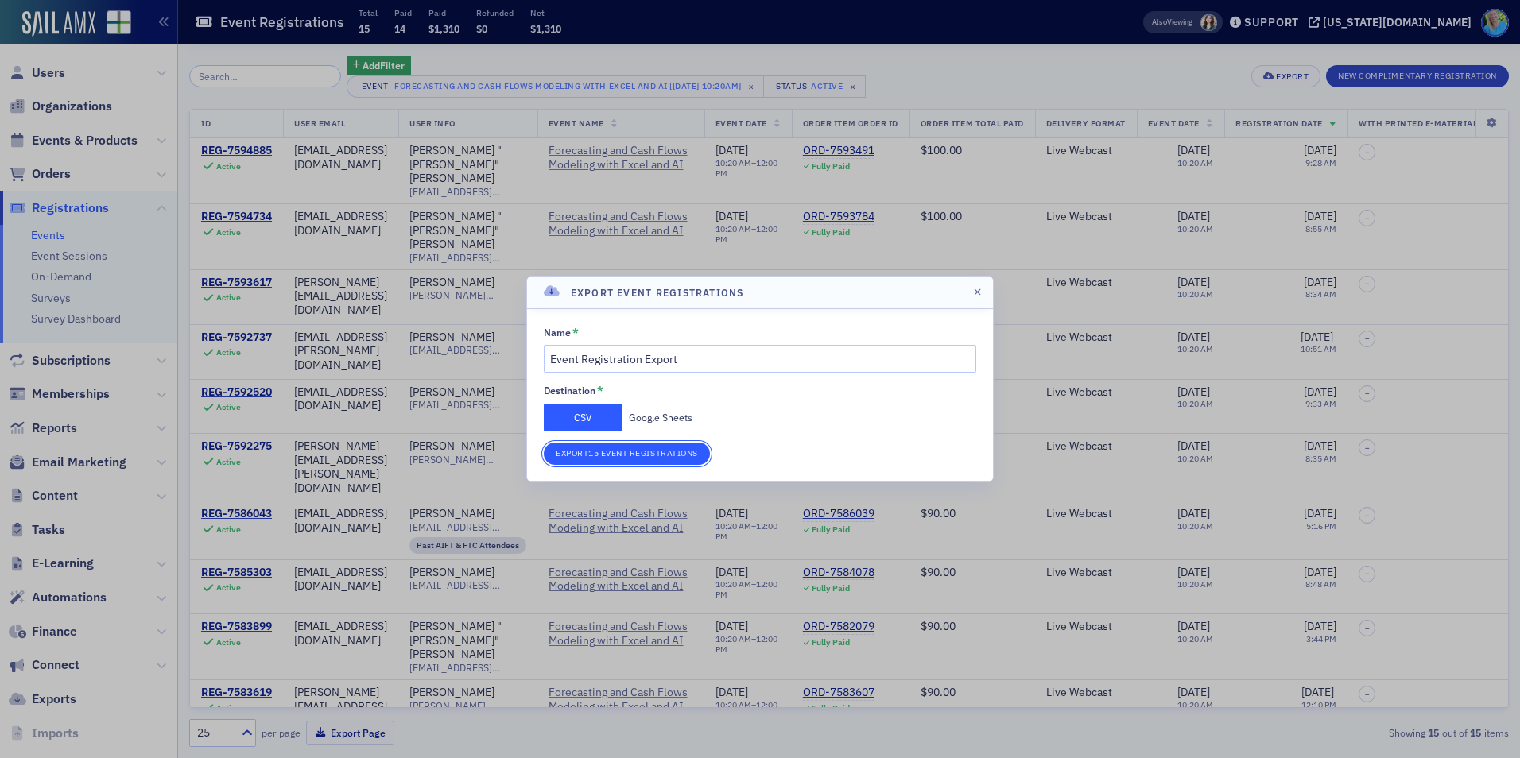
click at [601, 455] on button "Export 15 Event Registrations" at bounding box center [627, 454] width 166 height 22
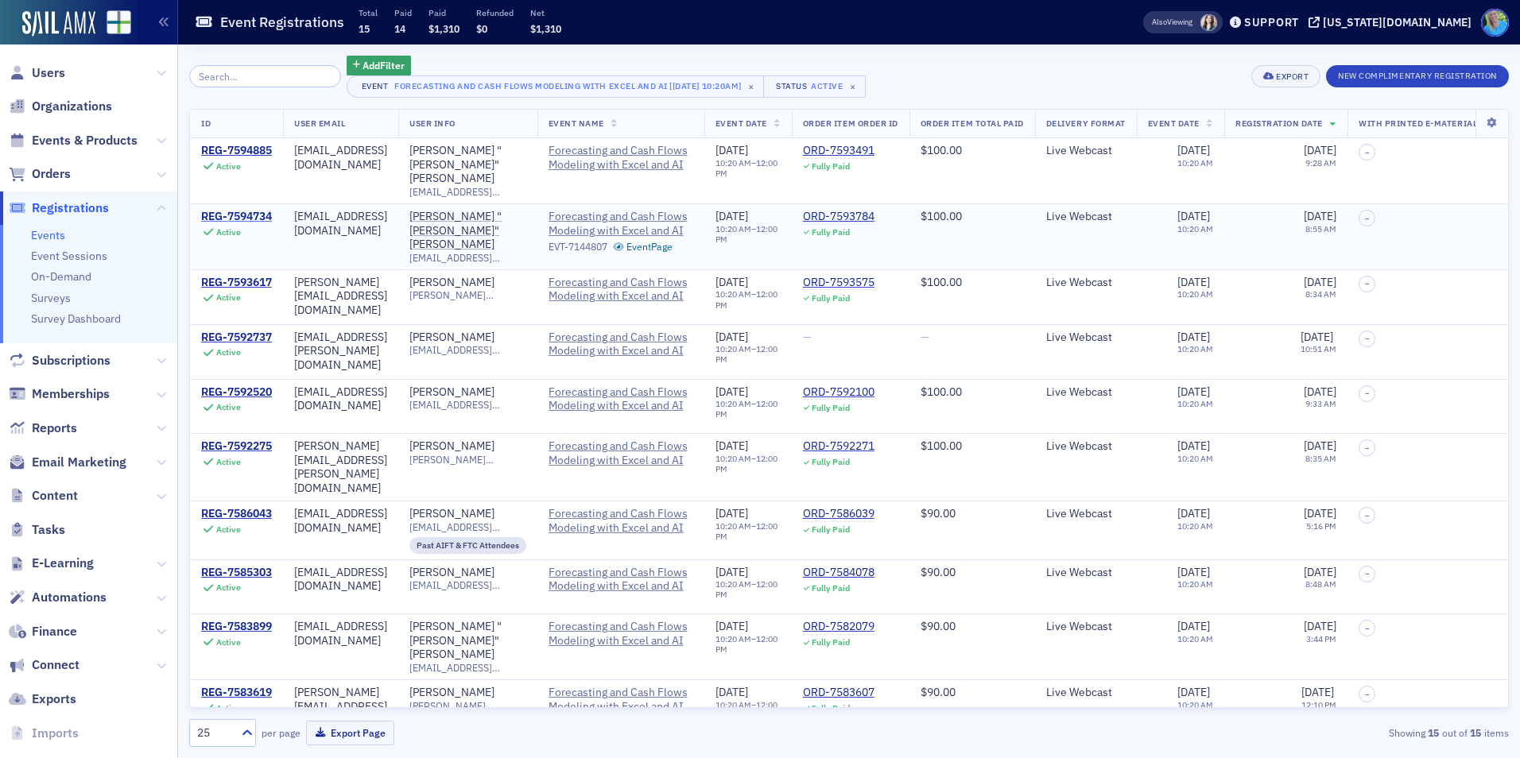
click at [223, 210] on div "REG-7594734" at bounding box center [236, 217] width 71 height 14
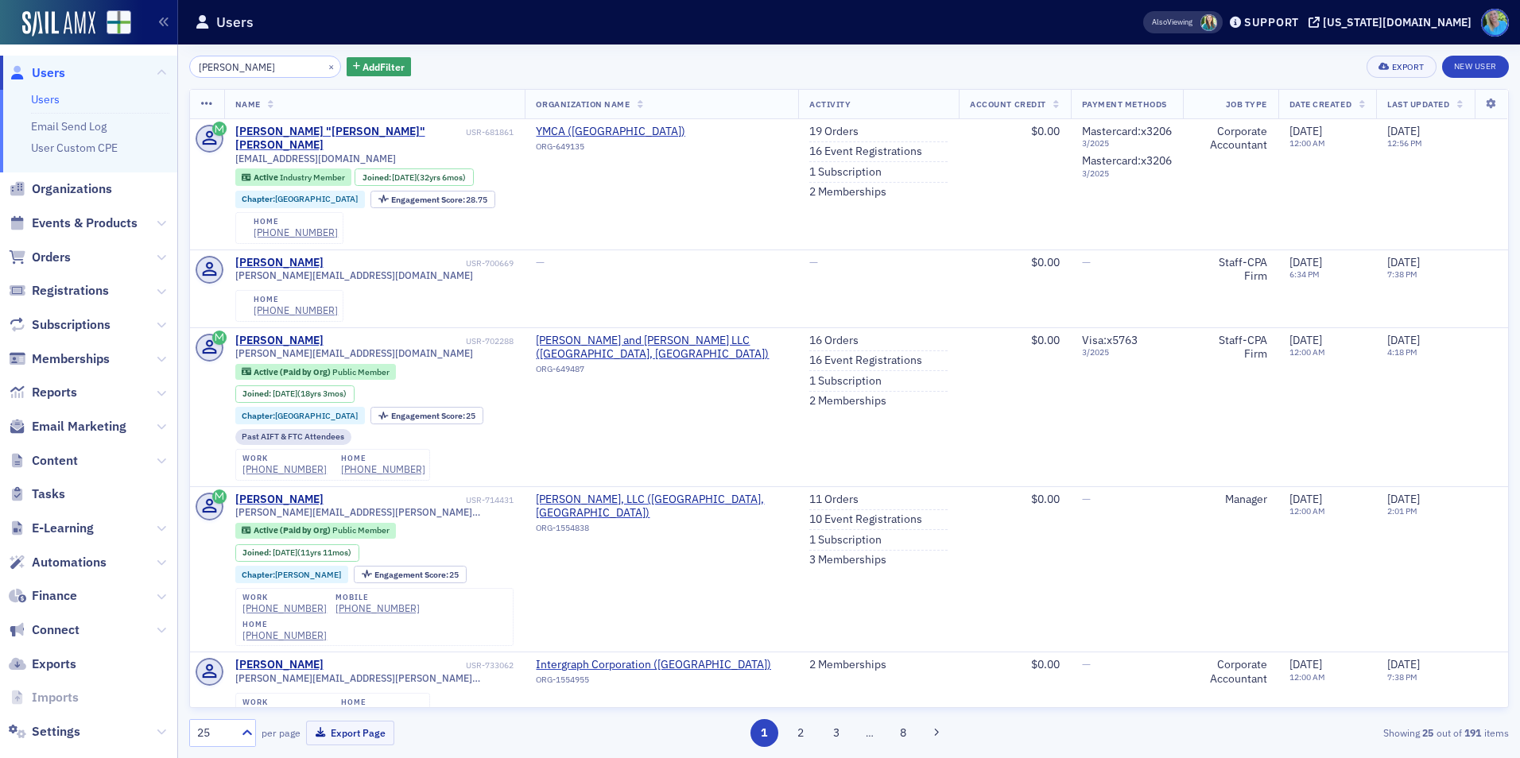
type input "[PERSON_NAME]"
click at [323, 87] on div "[PERSON_NAME] × Add Filter Export New User Name Organization Name Activity Acco…" at bounding box center [849, 402] width 1320 height 692
click at [324, 68] on button "×" at bounding box center [331, 66] width 14 height 14
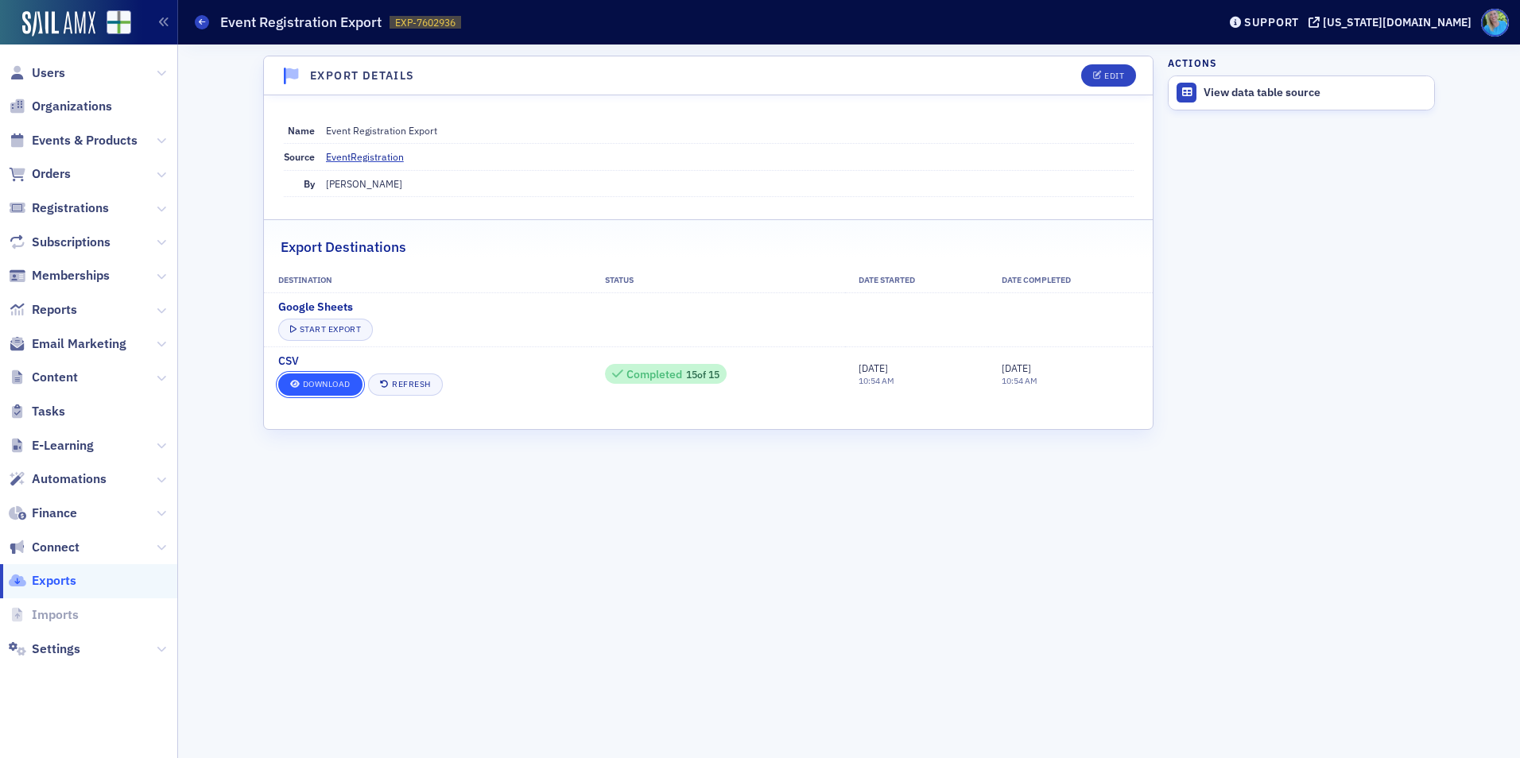
click at [312, 387] on link "Download" at bounding box center [320, 385] width 84 height 22
click at [332, 385] on link "Download" at bounding box center [320, 385] width 84 height 22
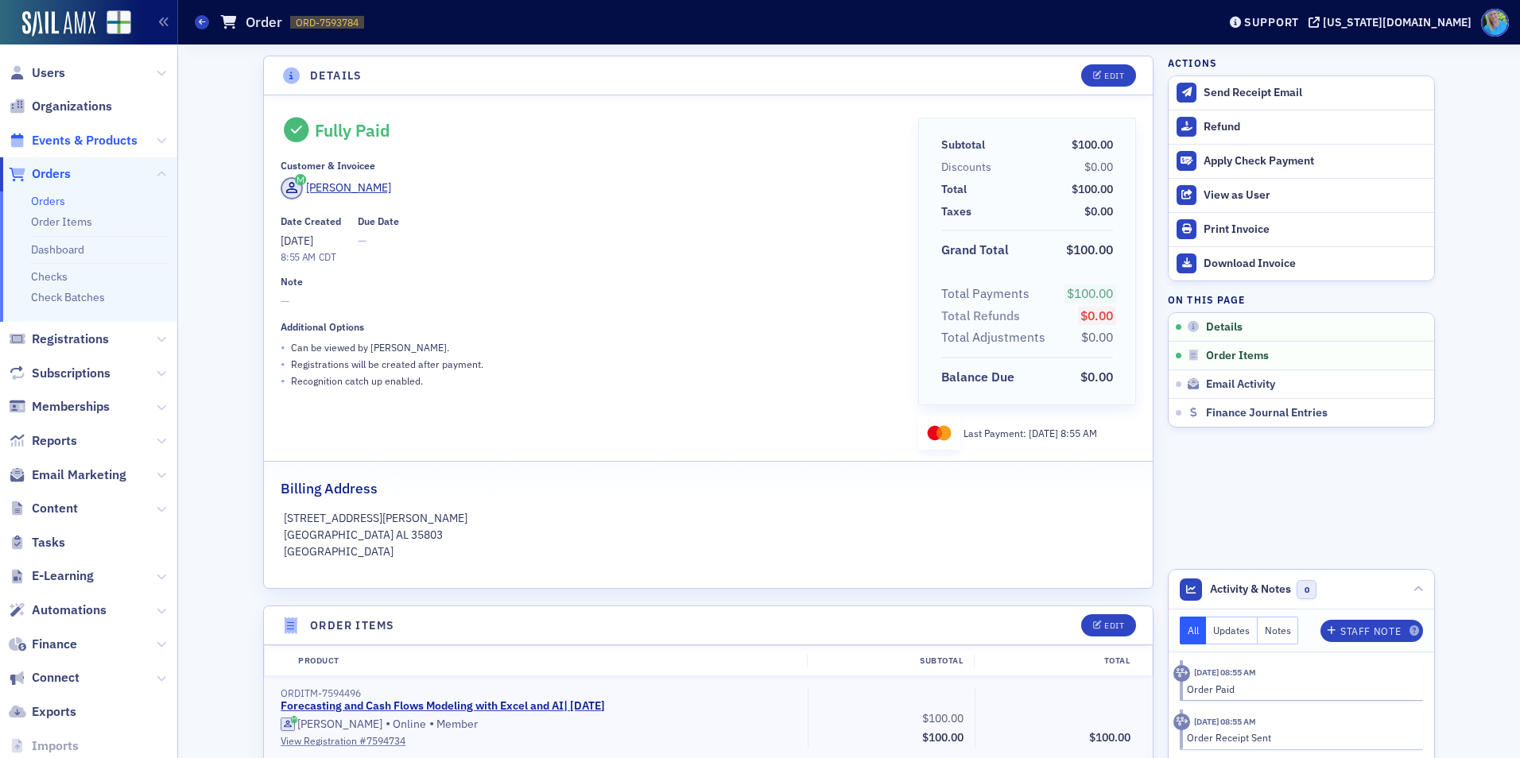
click at [101, 142] on span "Events & Products" at bounding box center [85, 140] width 106 height 17
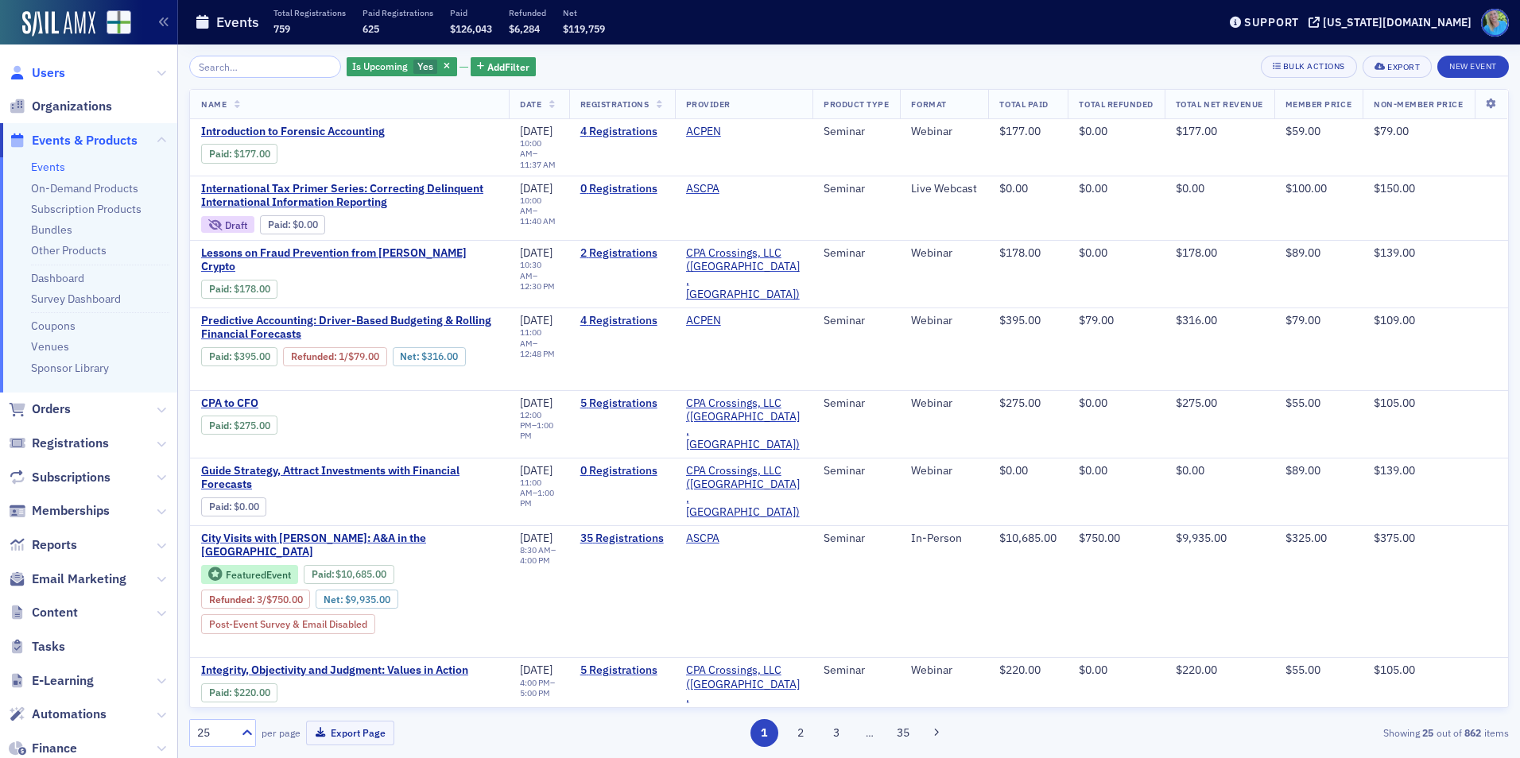
click at [48, 74] on span "Users" at bounding box center [48, 72] width 33 height 17
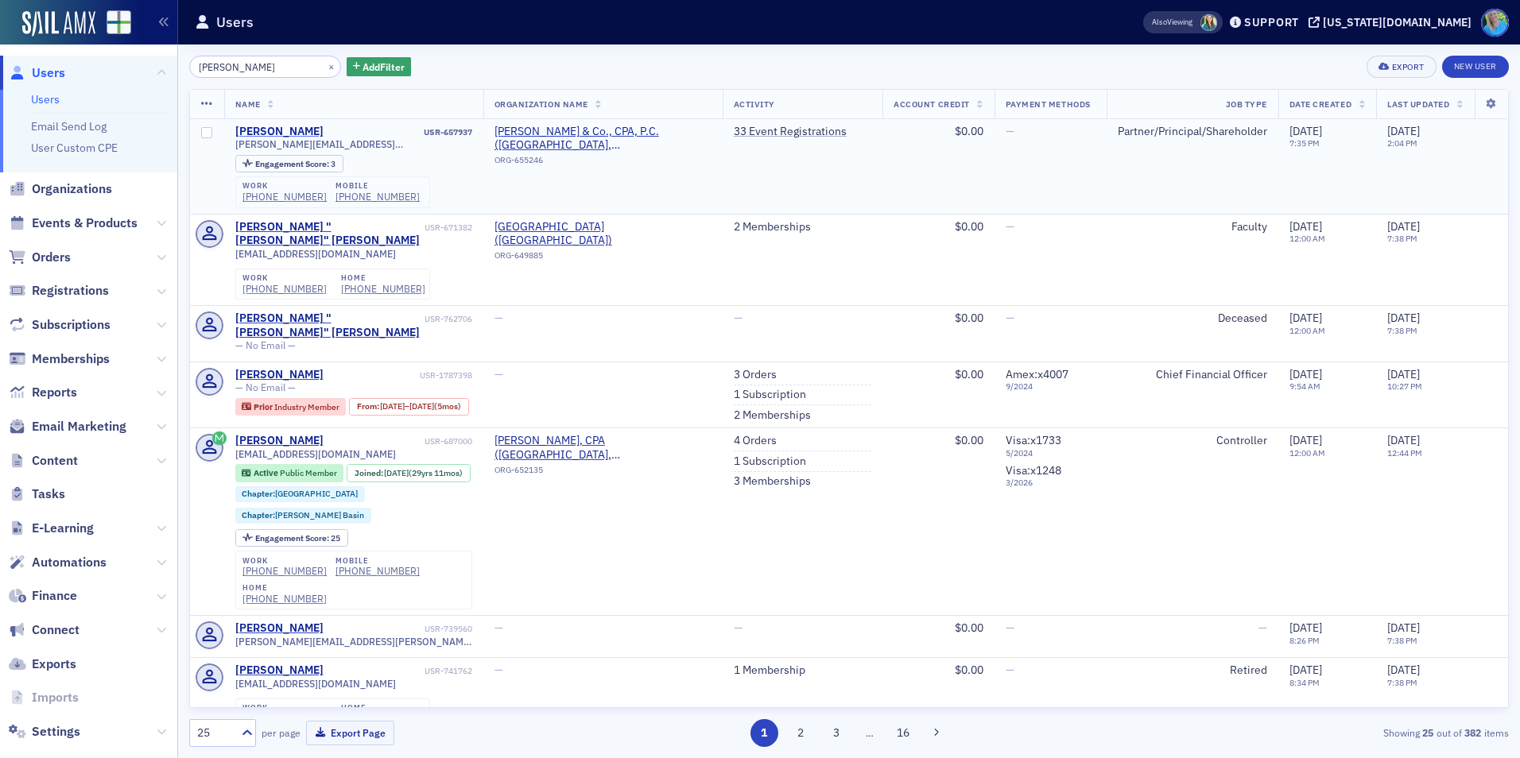
type input "jim martin"
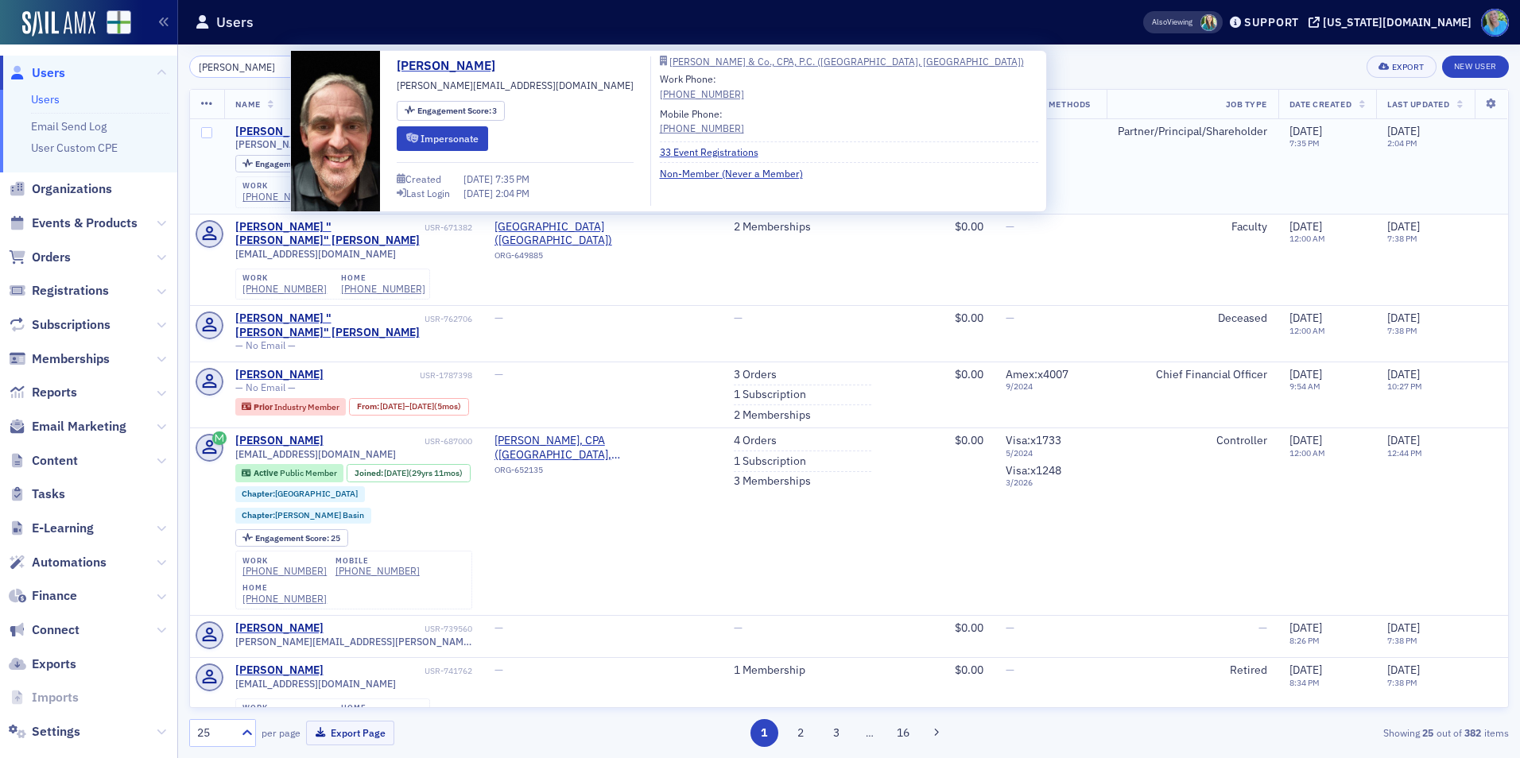
click at [254, 127] on div "Jim Martin" at bounding box center [279, 132] width 88 height 14
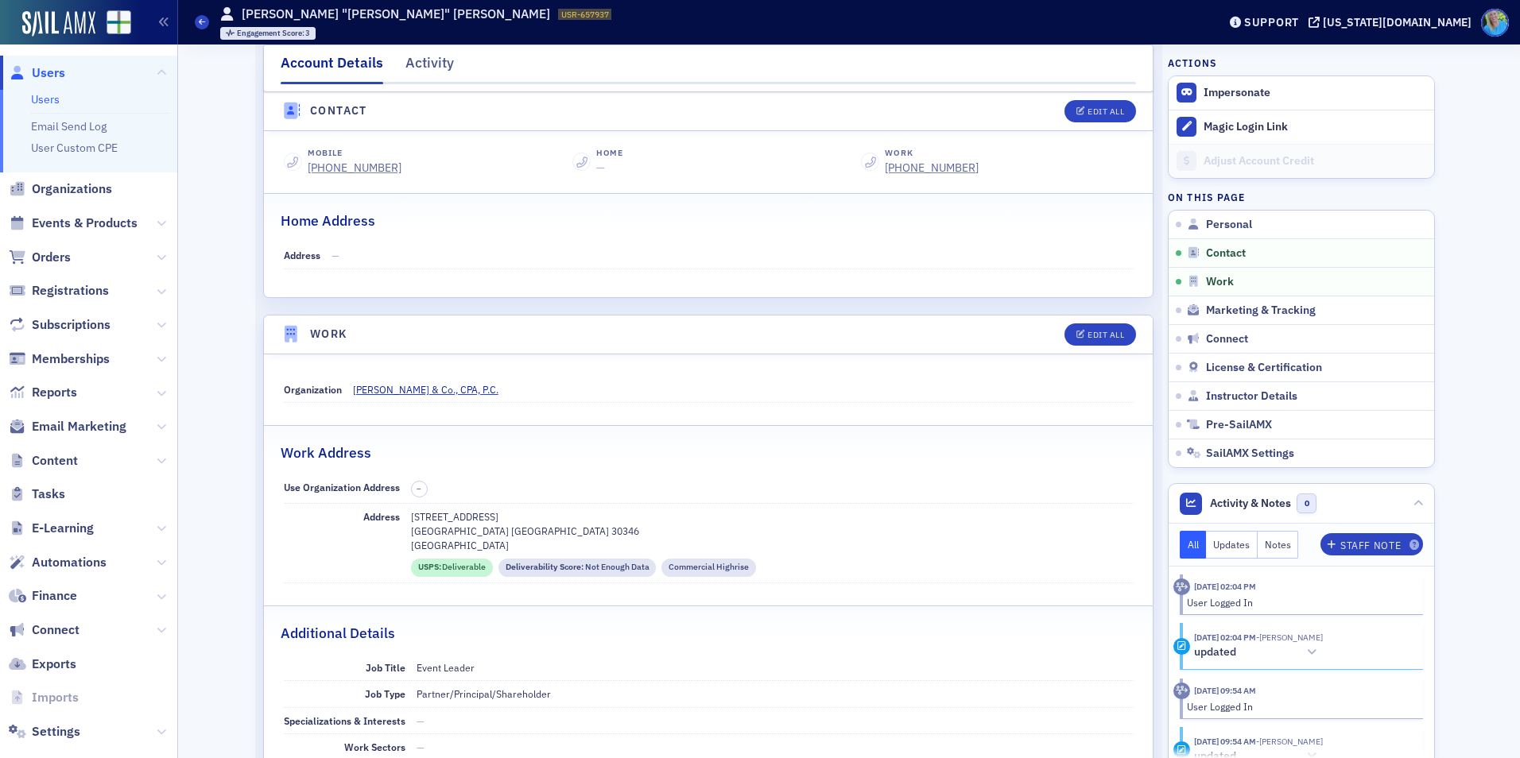
scroll to position [715, 0]
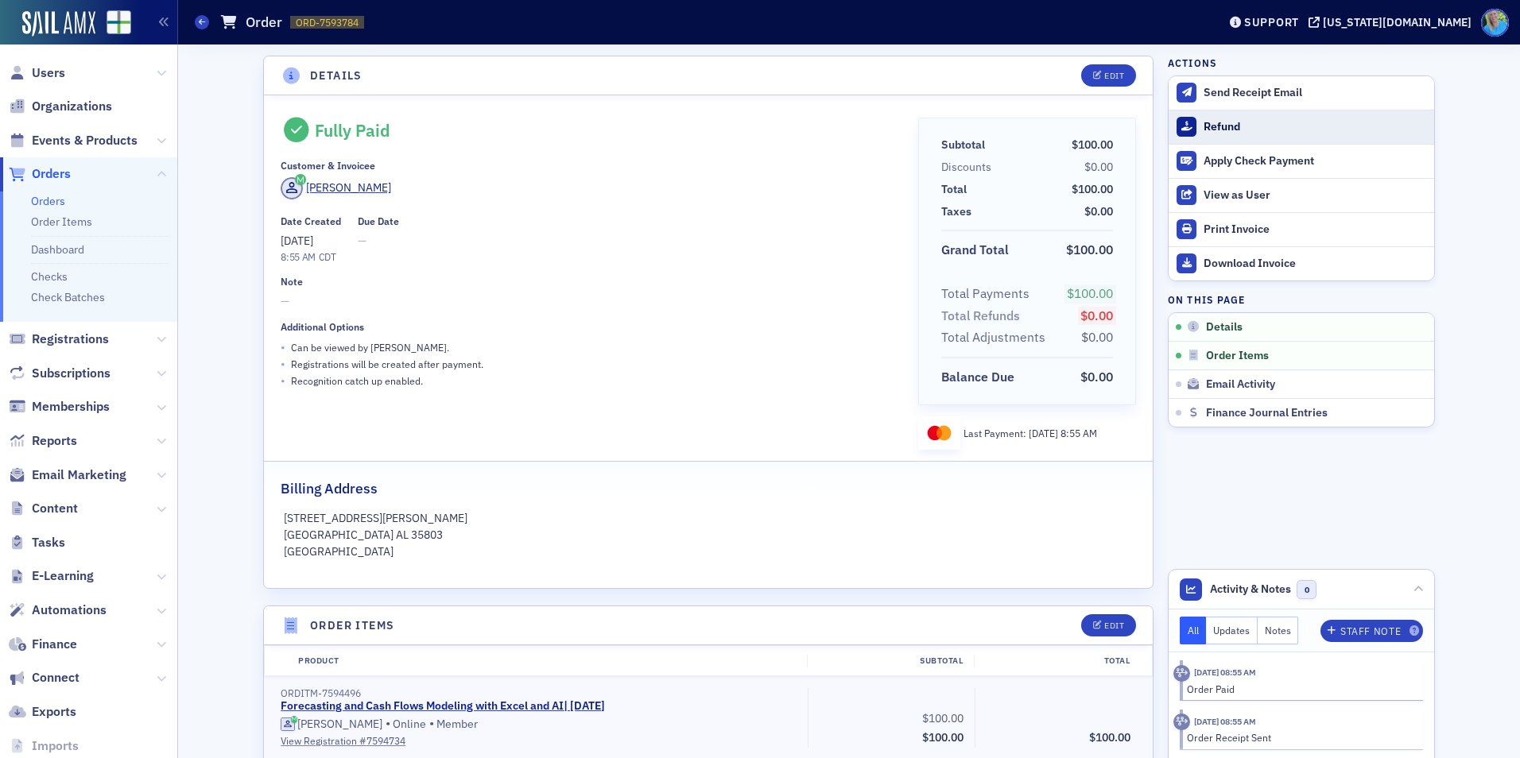
click at [1217, 120] on div "Refund" at bounding box center [1315, 127] width 223 height 14
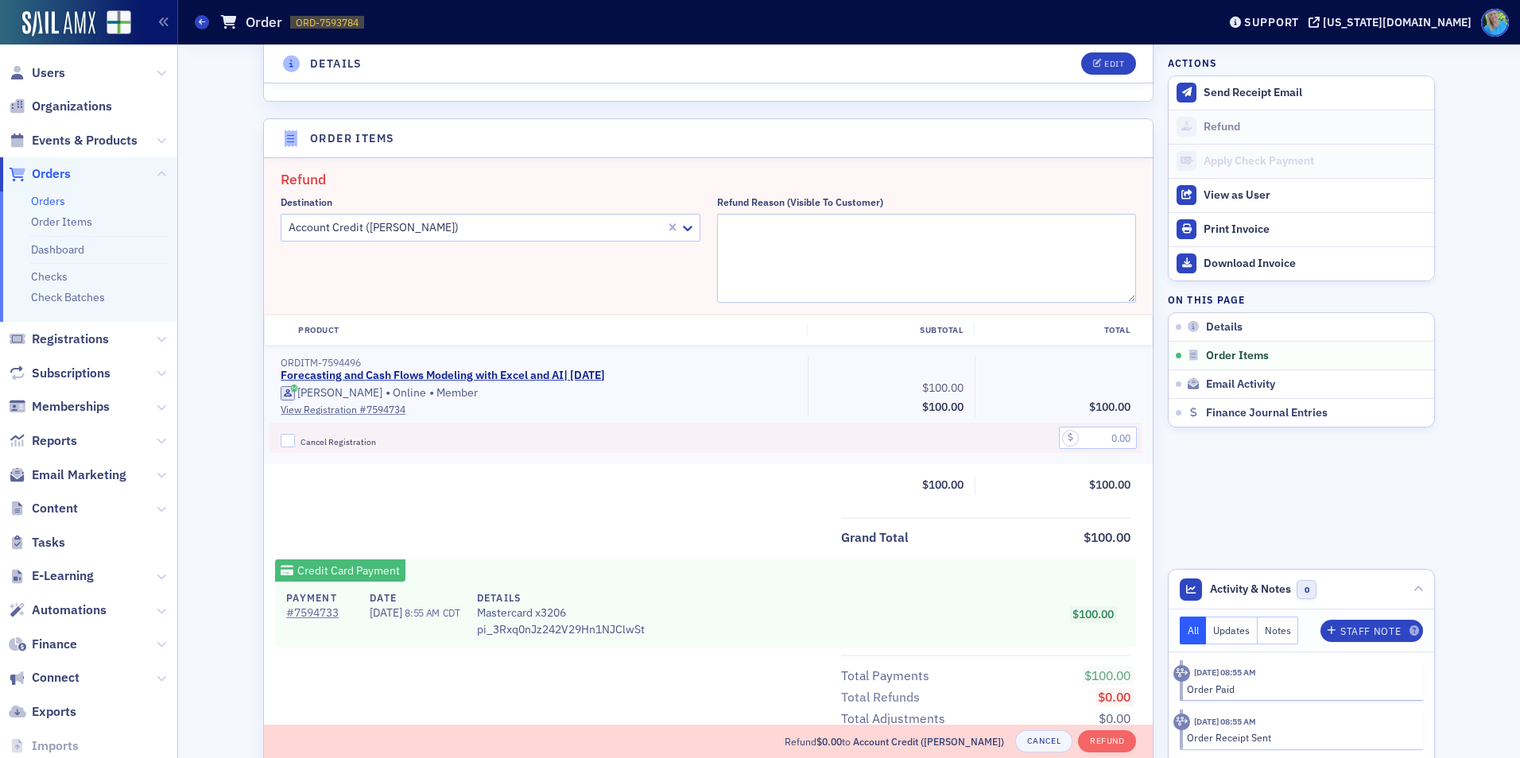
scroll to position [553, 0]
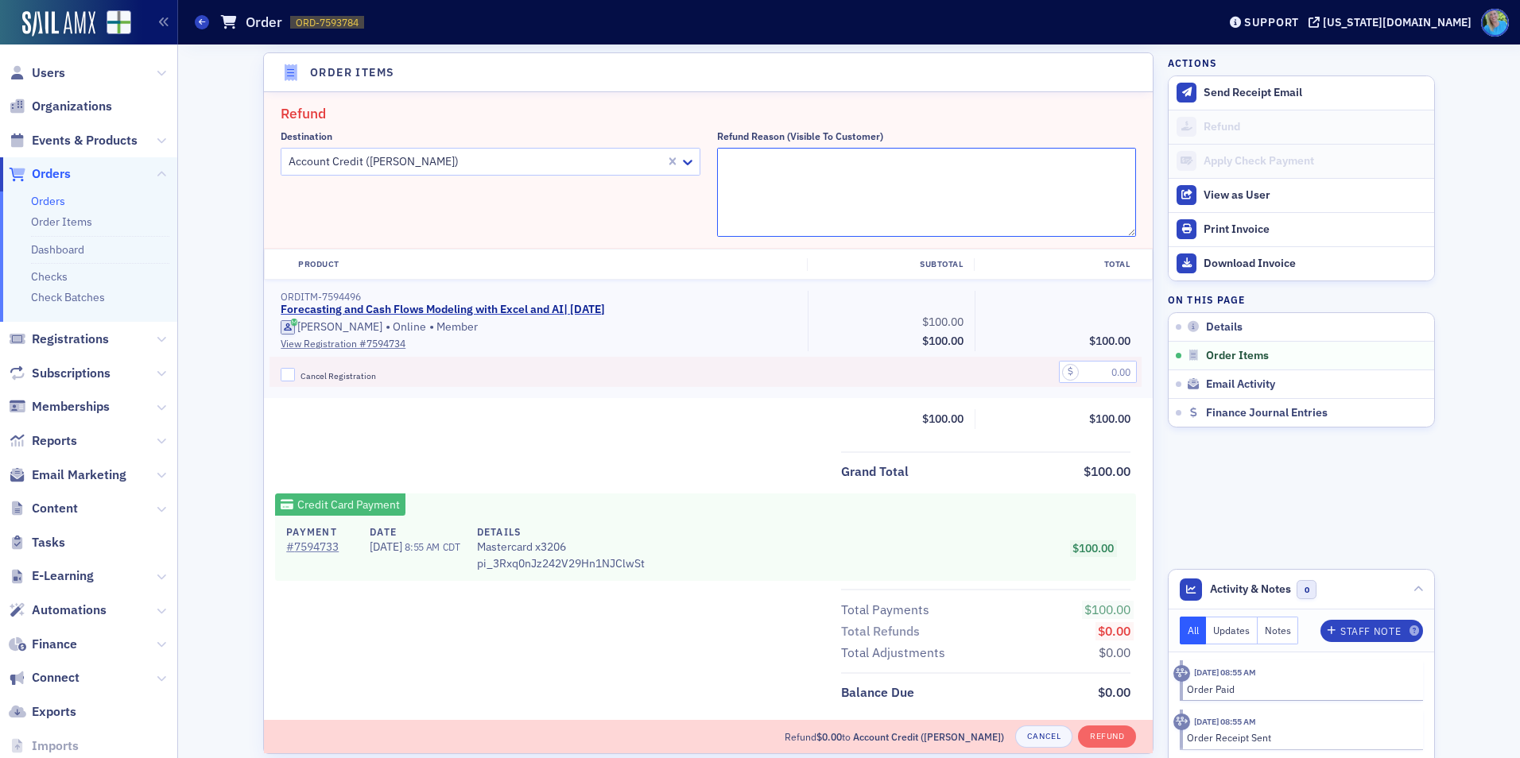
click at [766, 179] on textarea "Refund Reason (Visible to Customer)" at bounding box center [927, 192] width 420 height 89
drag, startPoint x: 890, startPoint y: 180, endPoint x: 716, endPoint y: 166, distance: 173.9
click at [717, 166] on textarea "Technical issues crashed the broadcast halfway through. Moving registration to …" at bounding box center [927, 192] width 420 height 89
type textarea "Technical issues crashed the broadcast halfway through. Moving registration to …"
click at [286, 374] on input "Cancel Registration" at bounding box center [288, 375] width 14 height 14
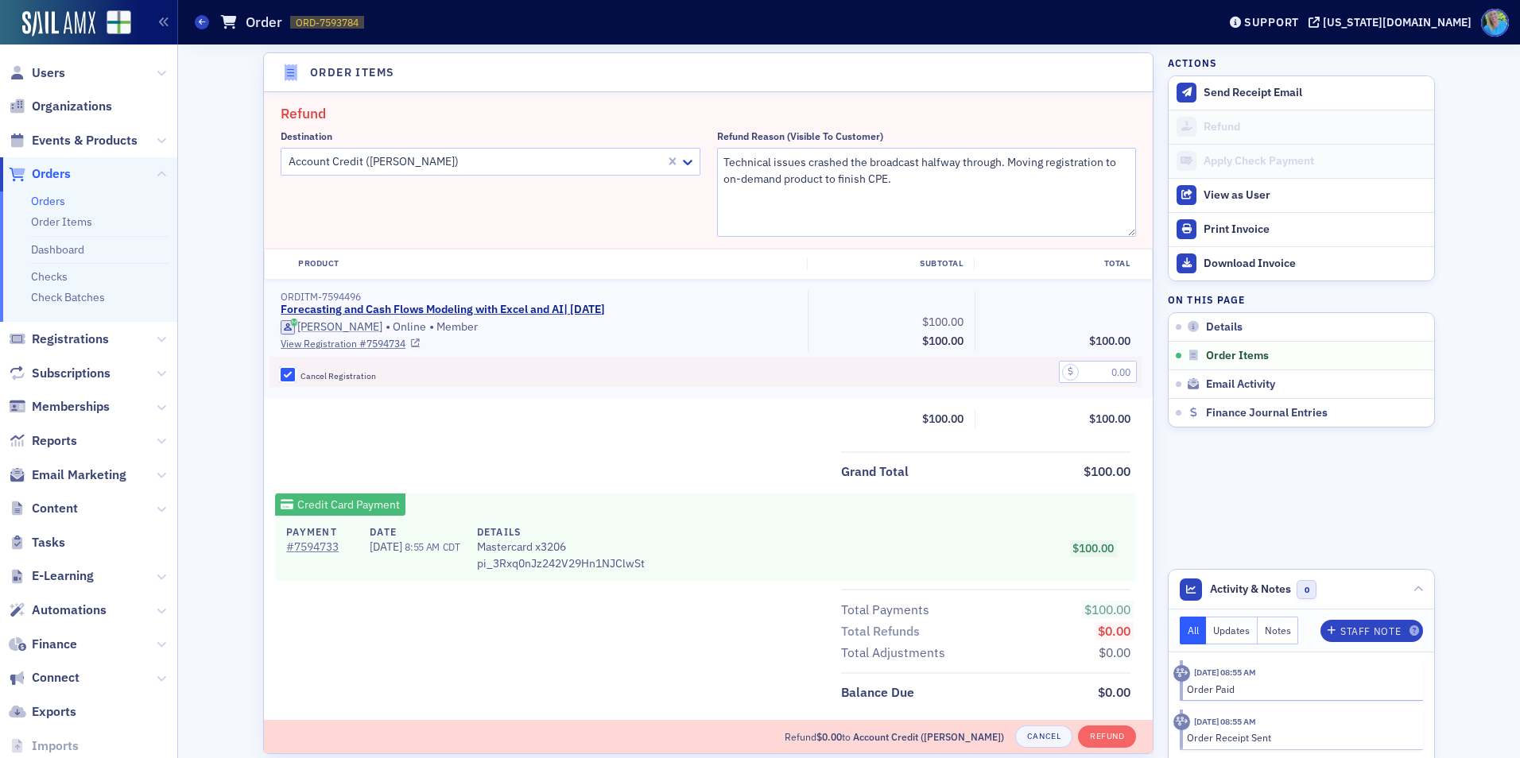
checkbox input "true"
click at [1078, 369] on input "text" at bounding box center [1098, 372] width 78 height 22
type input "100.00"
click at [1099, 740] on button "Refund" at bounding box center [1107, 737] width 58 height 22
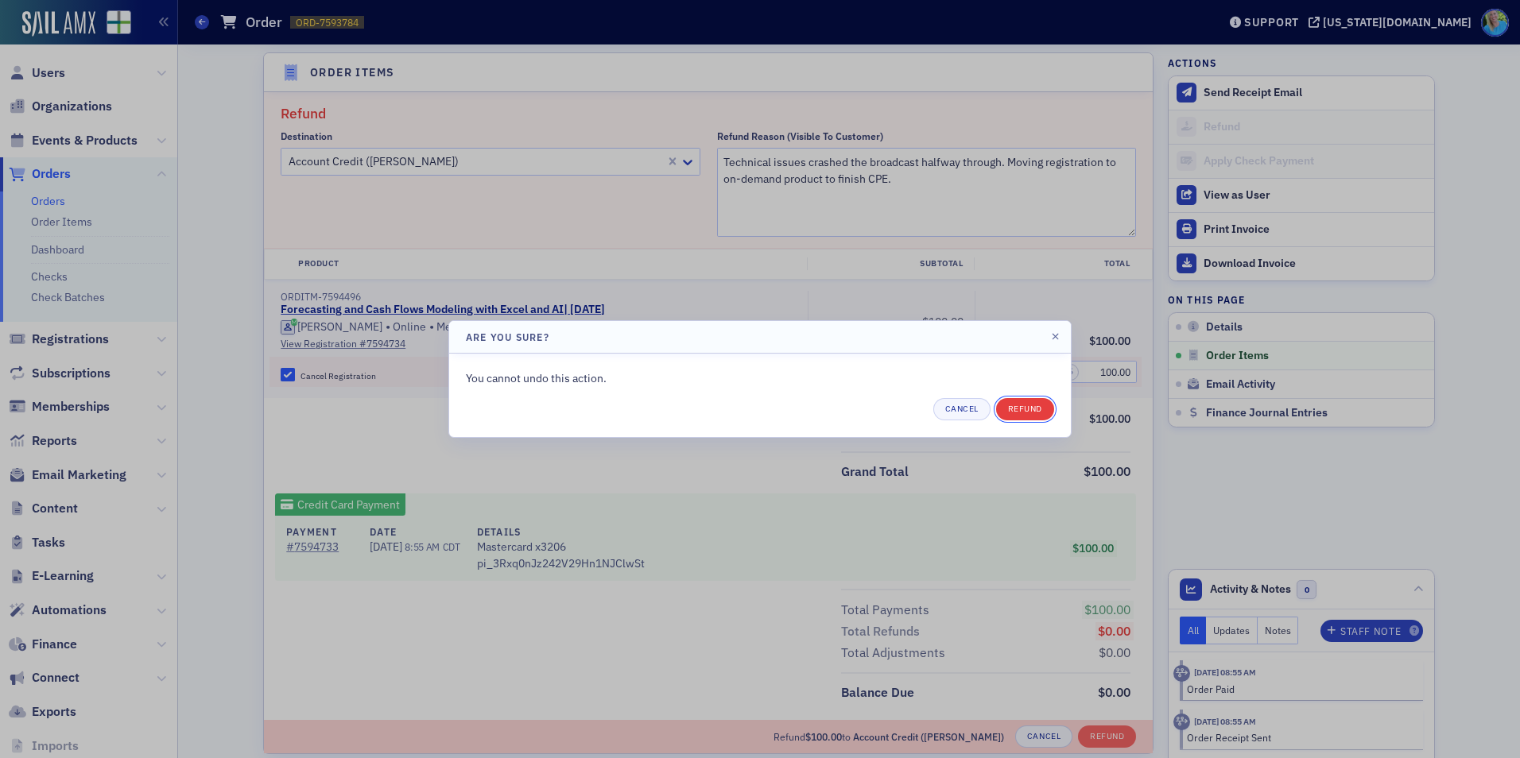
click at [1010, 409] on button "Refund" at bounding box center [1025, 409] width 58 height 22
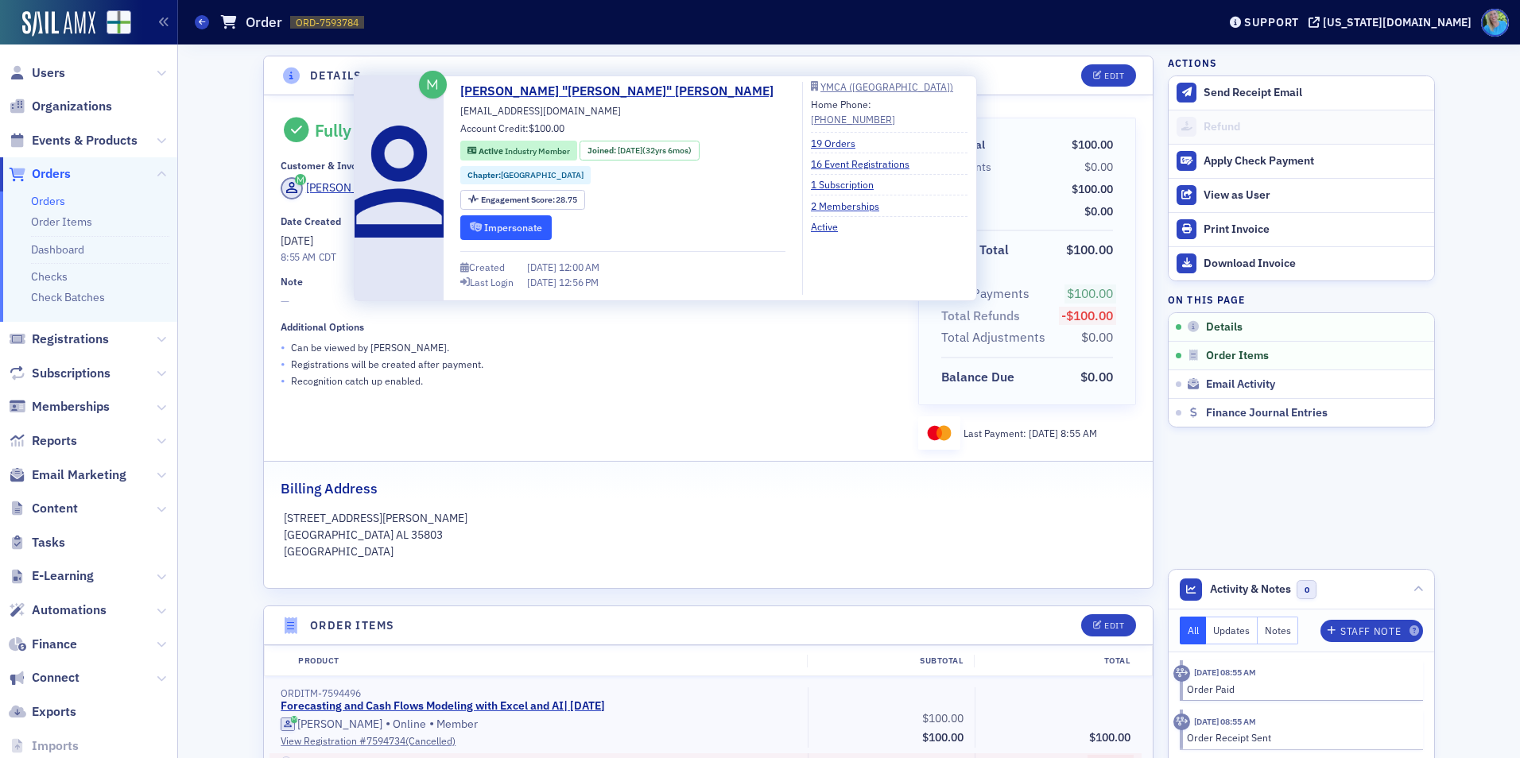
click at [495, 235] on button "Impersonate" at bounding box center [505, 227] width 91 height 25
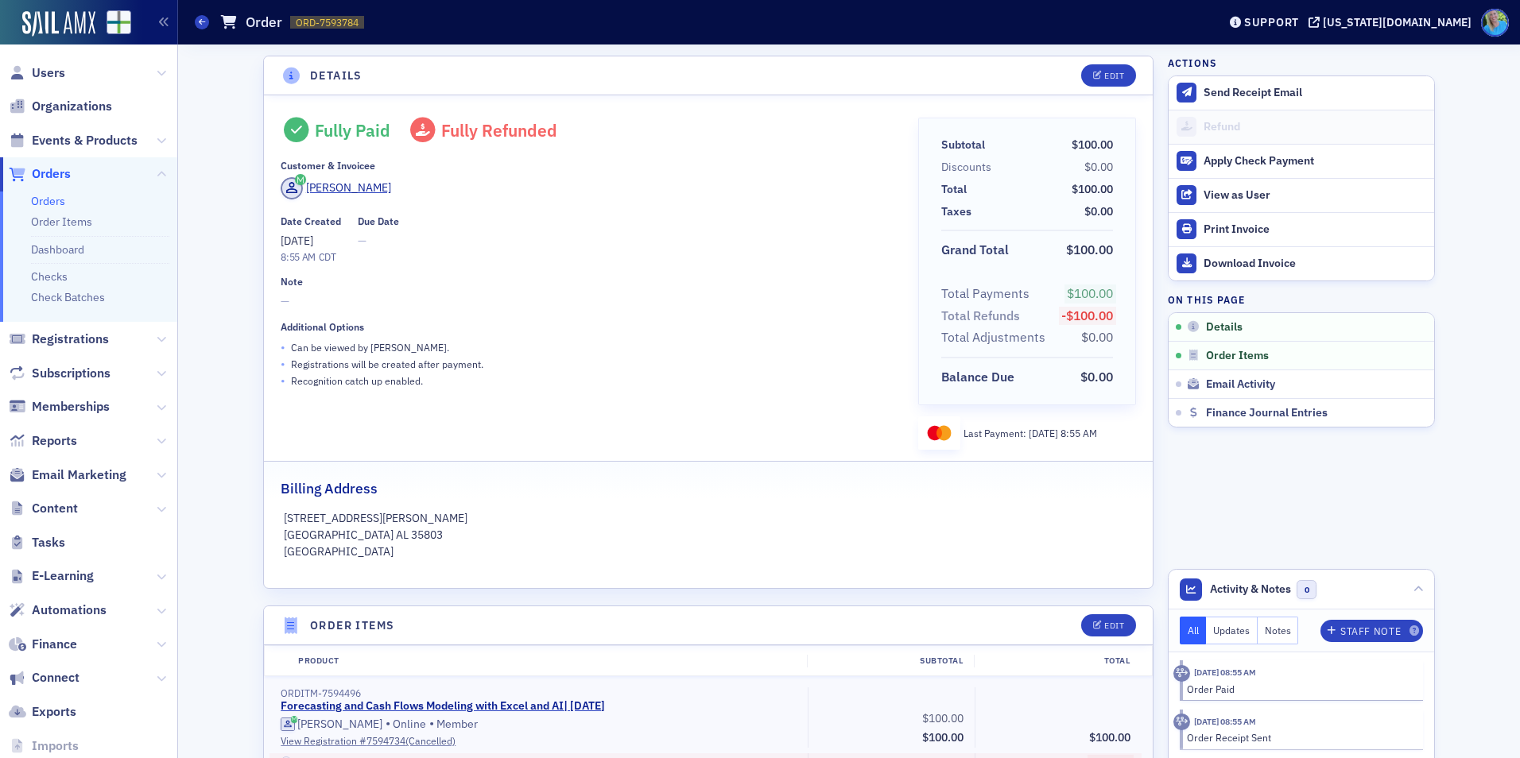
click at [48, 200] on link "Orders" at bounding box center [48, 201] width 34 height 14
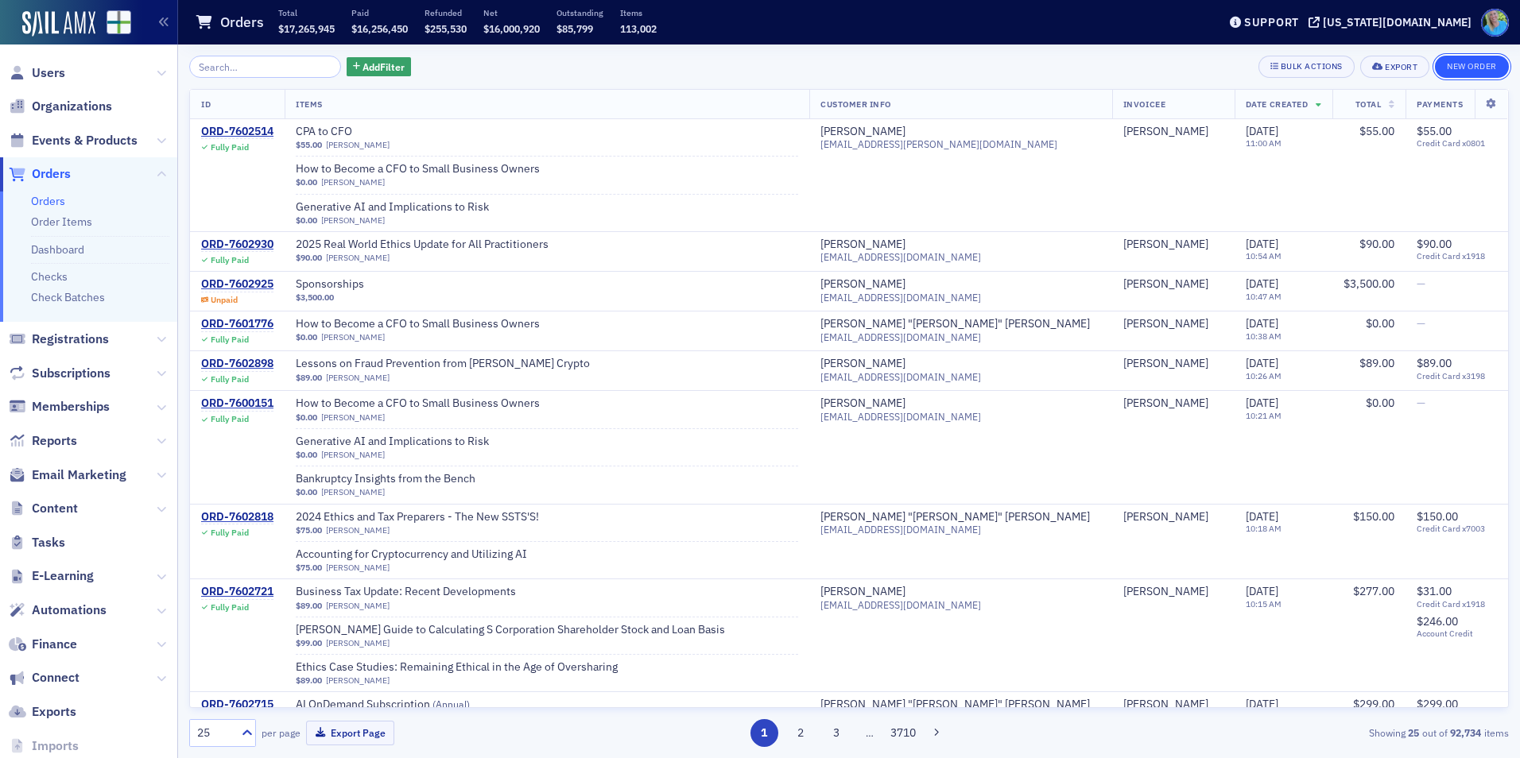
click at [1445, 67] on button "New Order" at bounding box center [1472, 67] width 74 height 22
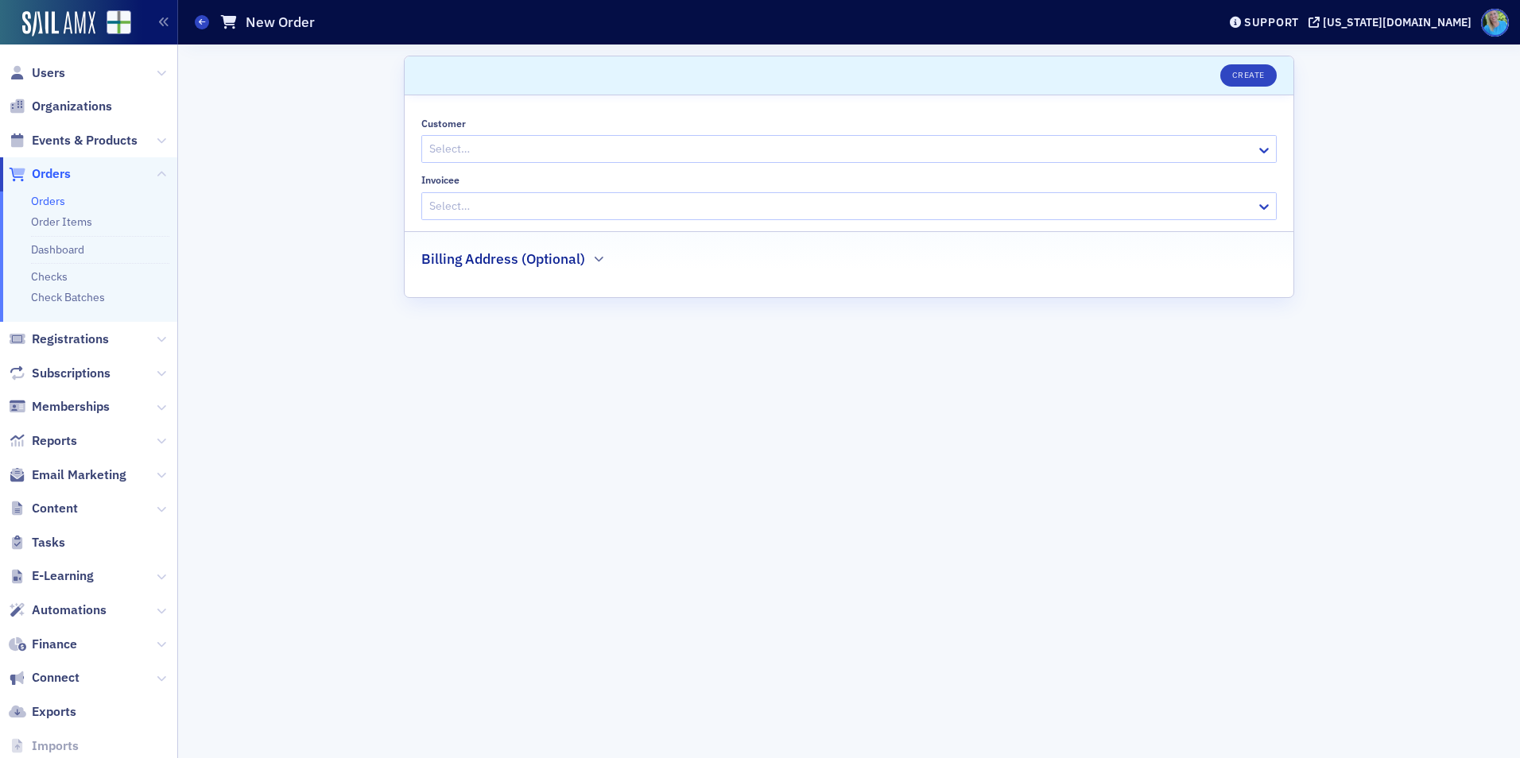
click at [469, 150] on div at bounding box center [841, 149] width 827 height 20
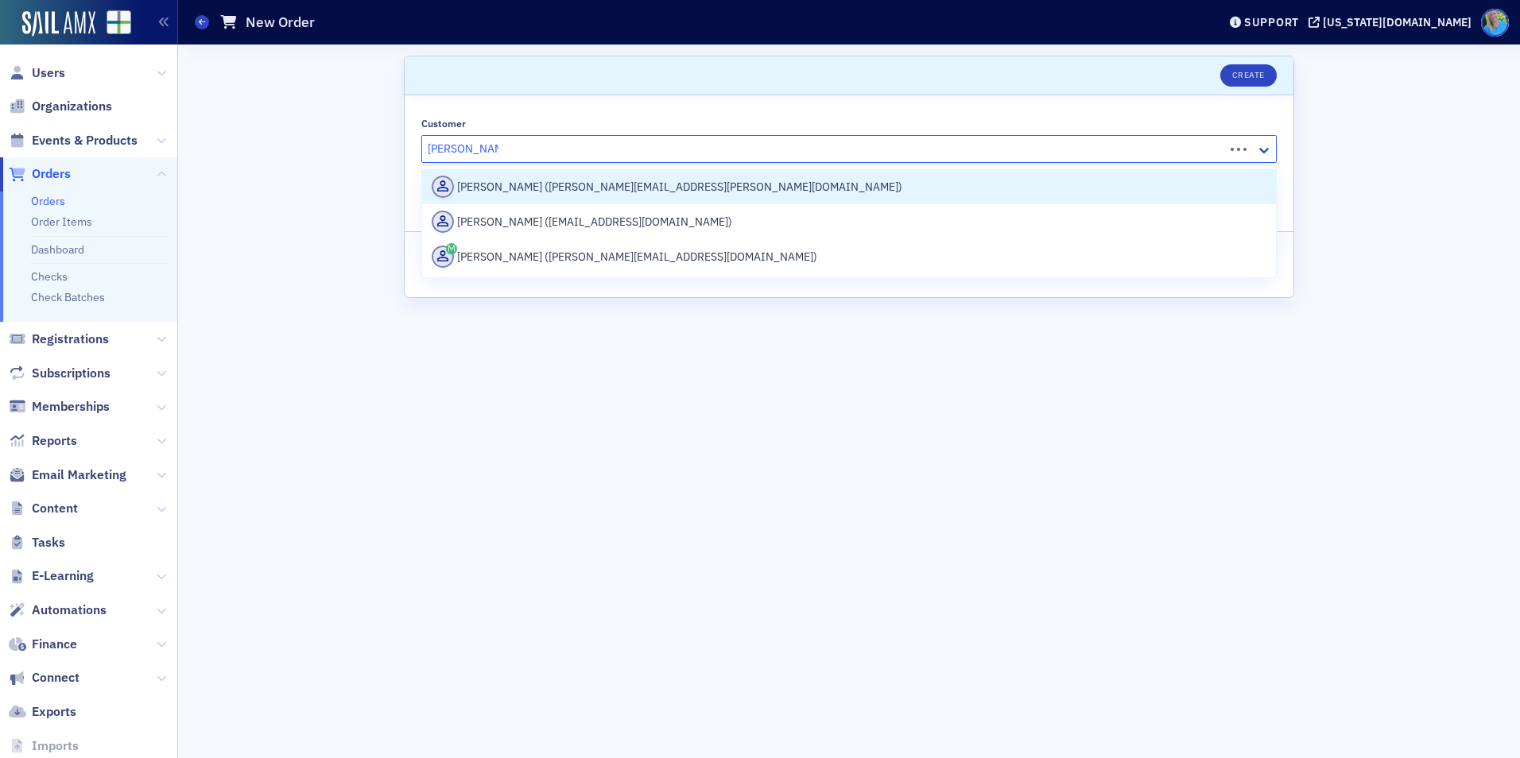
type input "elizabeth lumb"
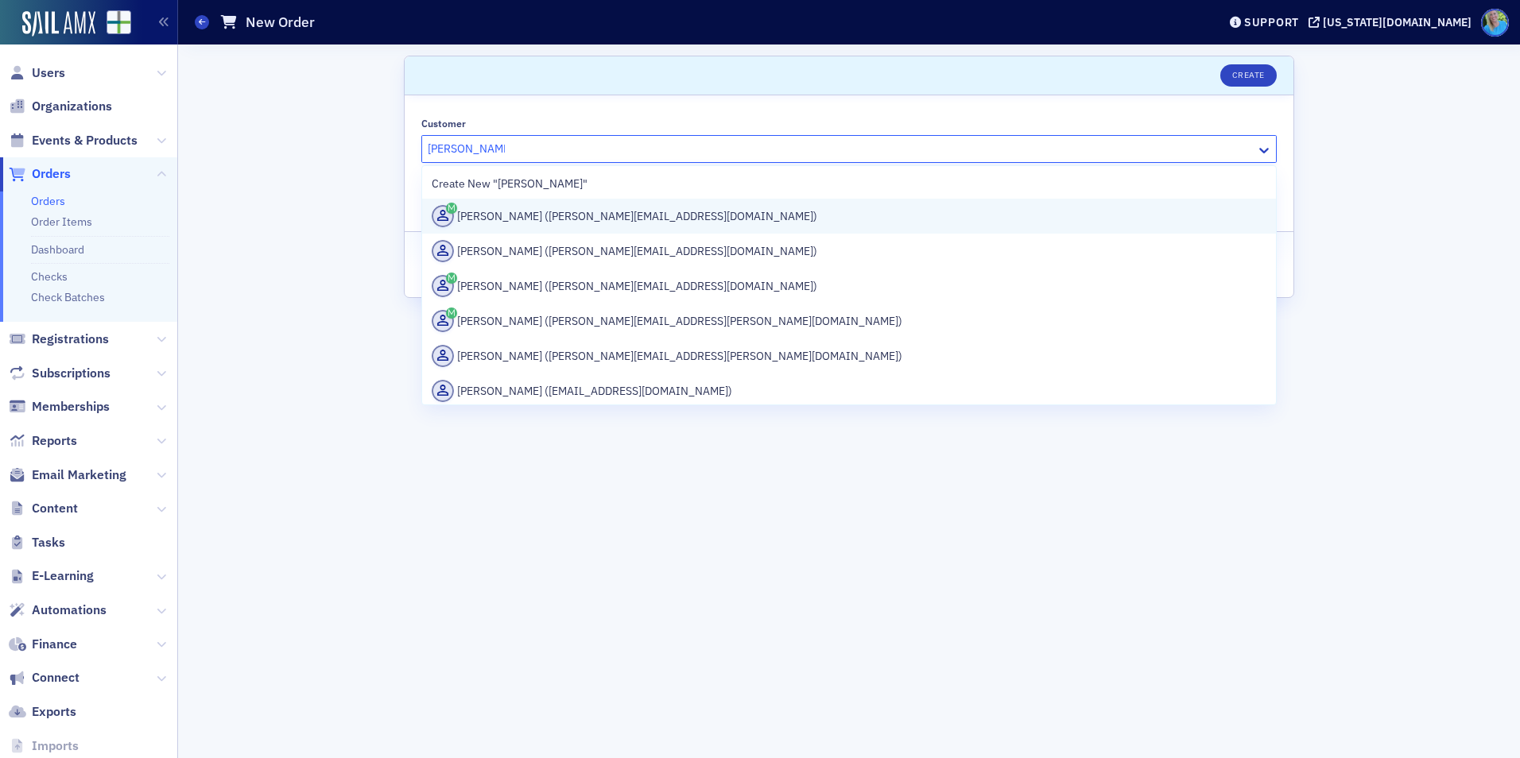
click at [508, 223] on div "Beth Lumb (lumb@bellsouth.net)" at bounding box center [849, 216] width 835 height 22
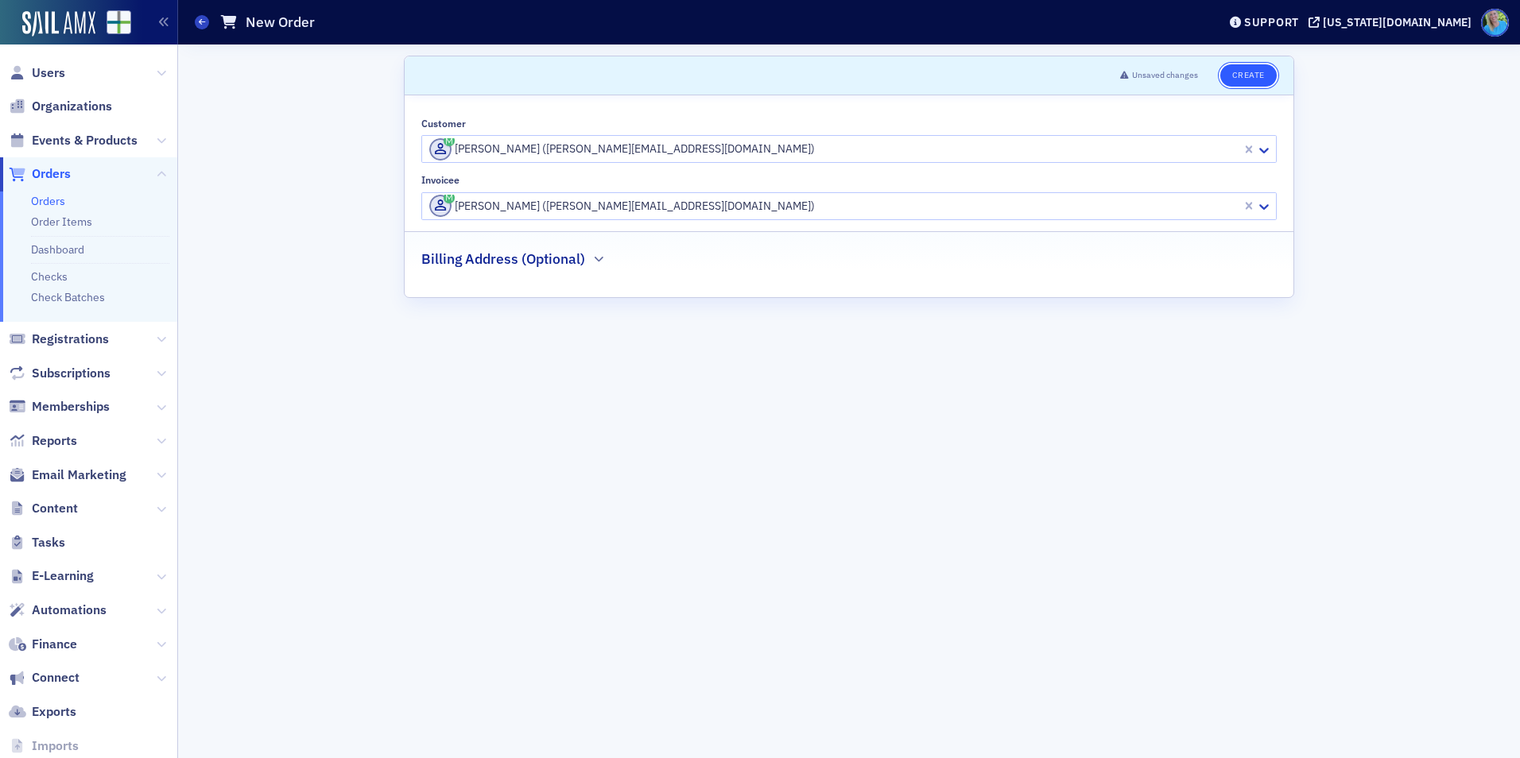
click at [1258, 79] on button "Create" at bounding box center [1248, 75] width 56 height 22
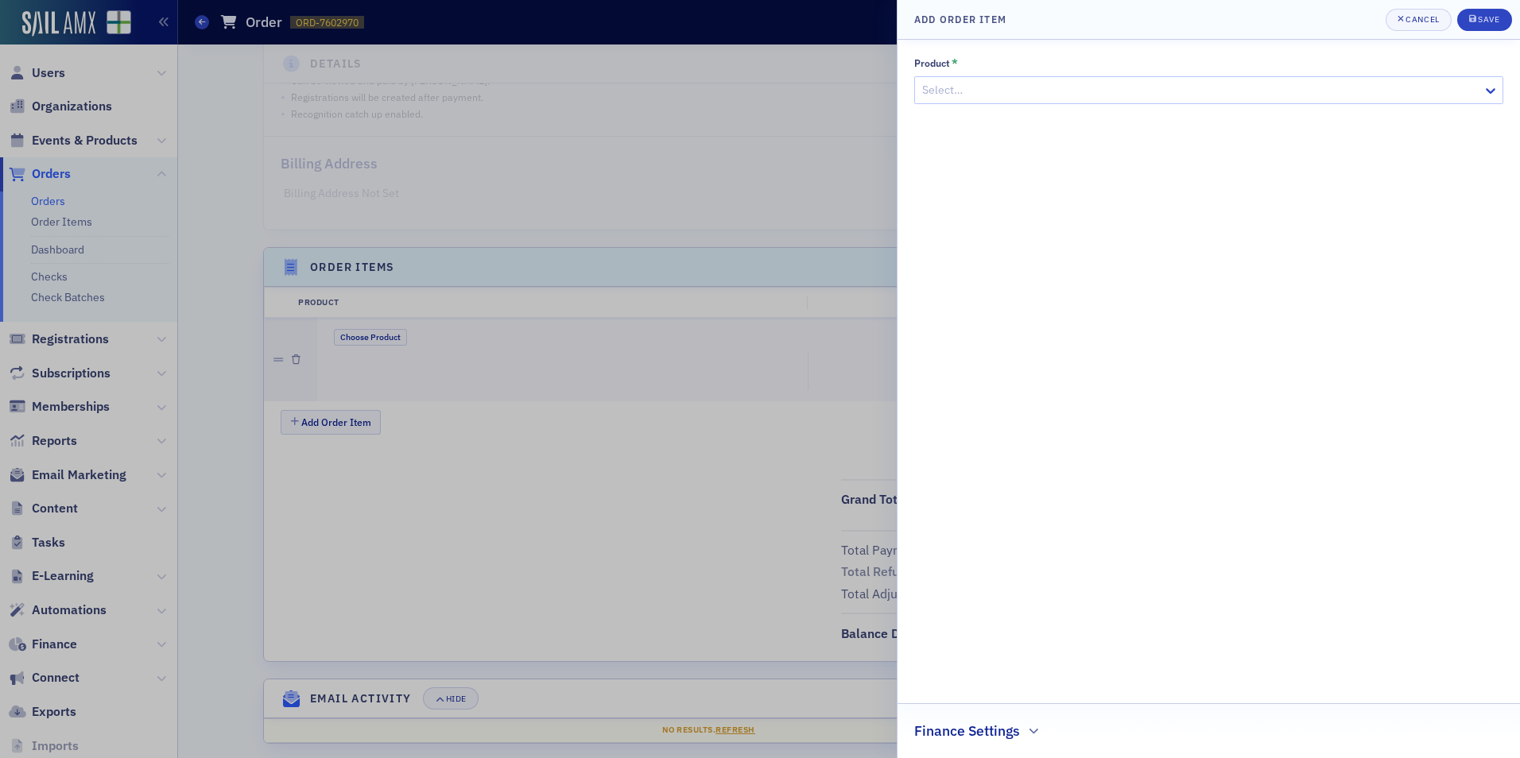
scroll to position [305, 0]
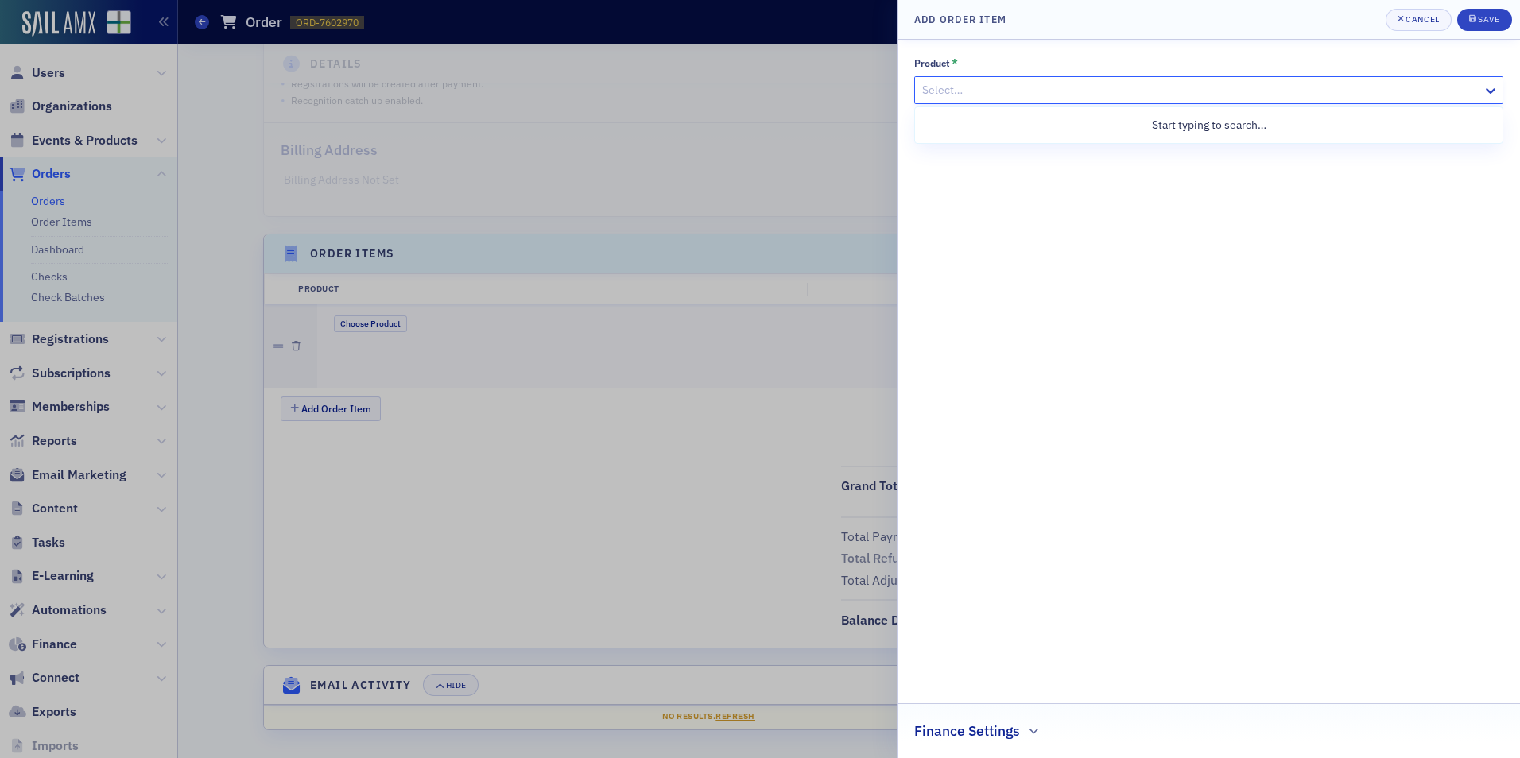
click at [979, 91] on div at bounding box center [1201, 90] width 560 height 20
paste input "Forecasting and Cash Flows Modeling with Excel and AI"
type input "Forecasting and Cash Flows Modeling with Excel and AI"
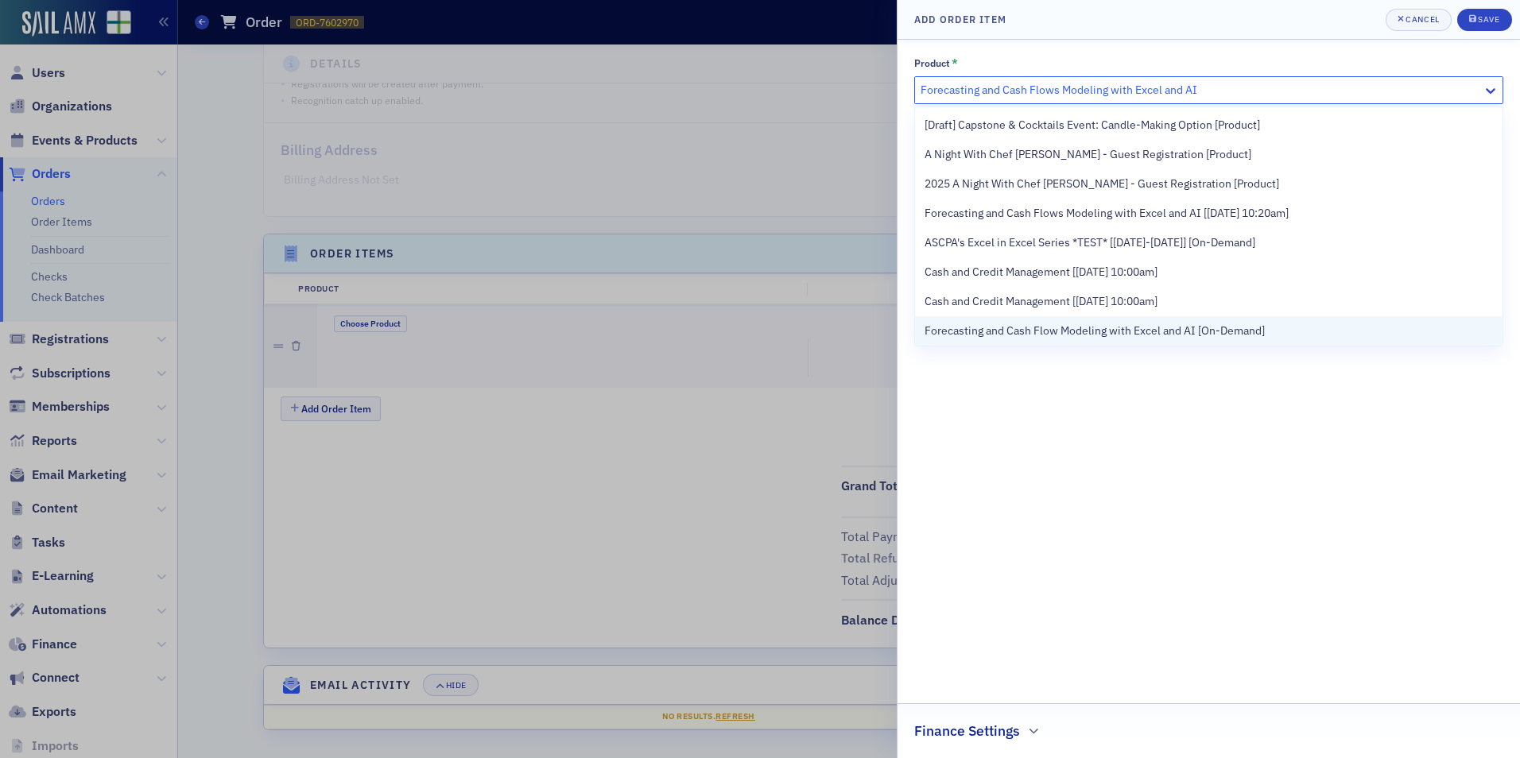
click at [1270, 323] on div "Forecasting and Cash Flow Modeling with Excel and AI [On-Demand]" at bounding box center [1209, 331] width 568 height 17
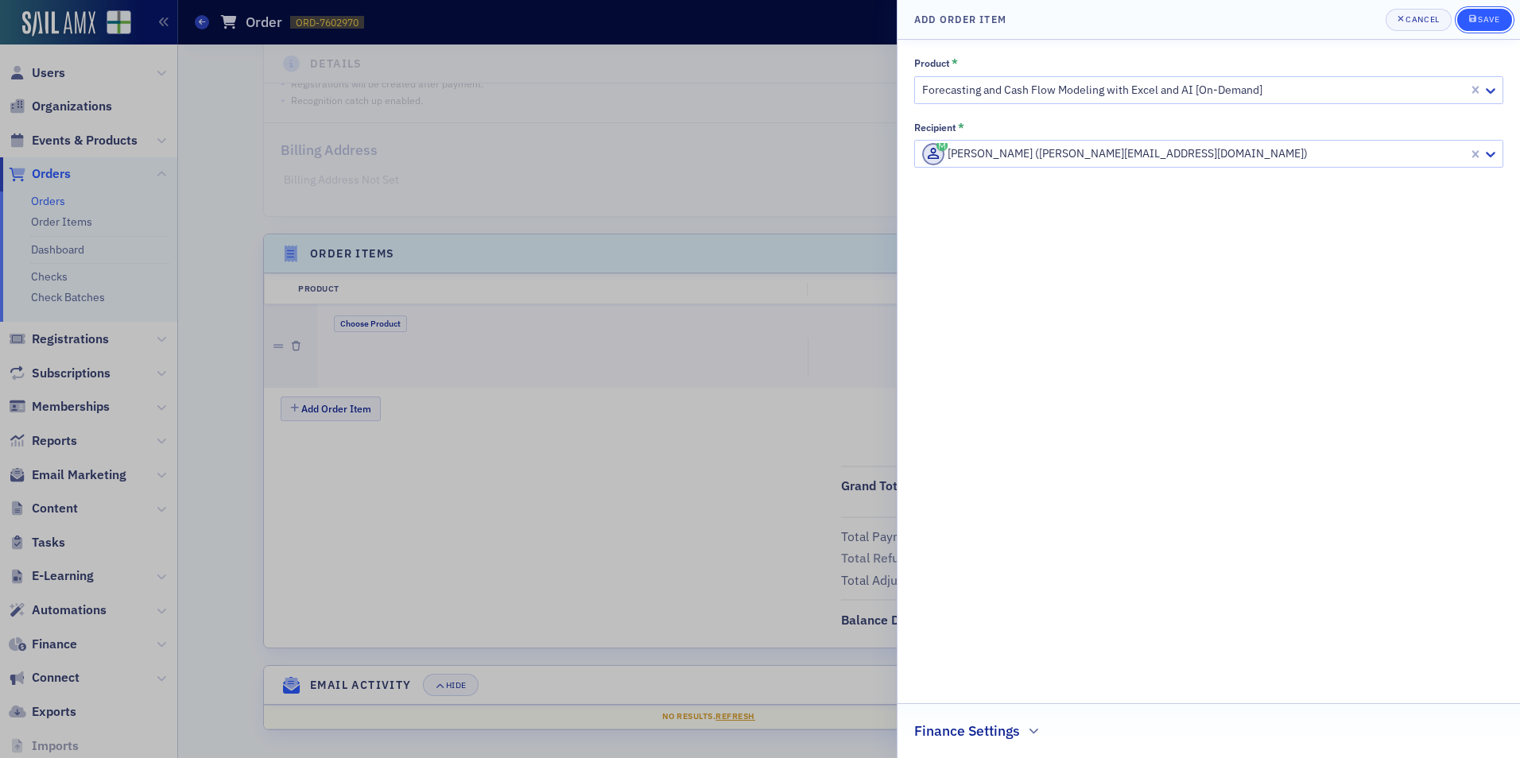
click at [1470, 17] on icon "submit" at bounding box center [1472, 18] width 7 height 9
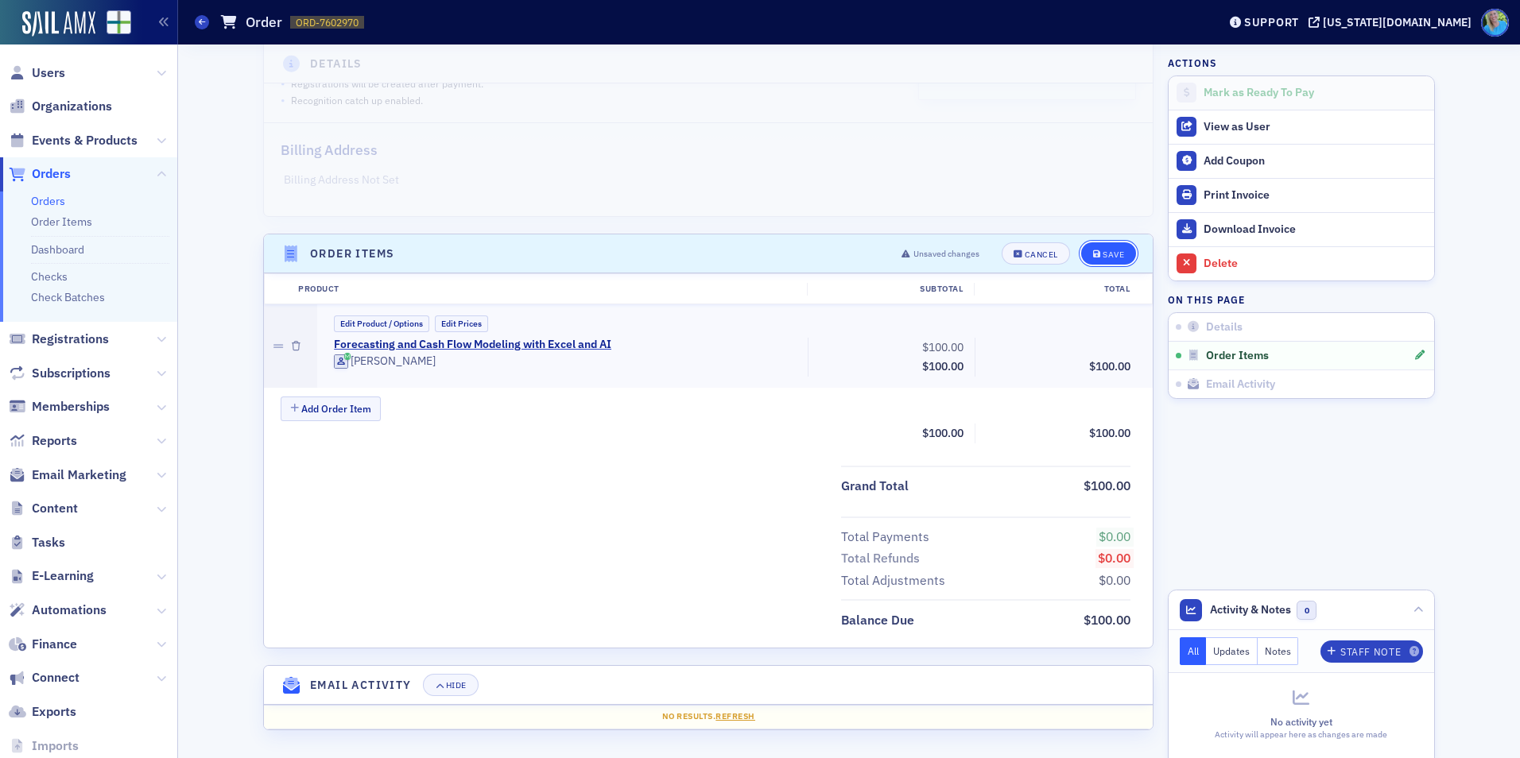
click at [1103, 250] on div "Save" at bounding box center [1113, 254] width 21 height 9
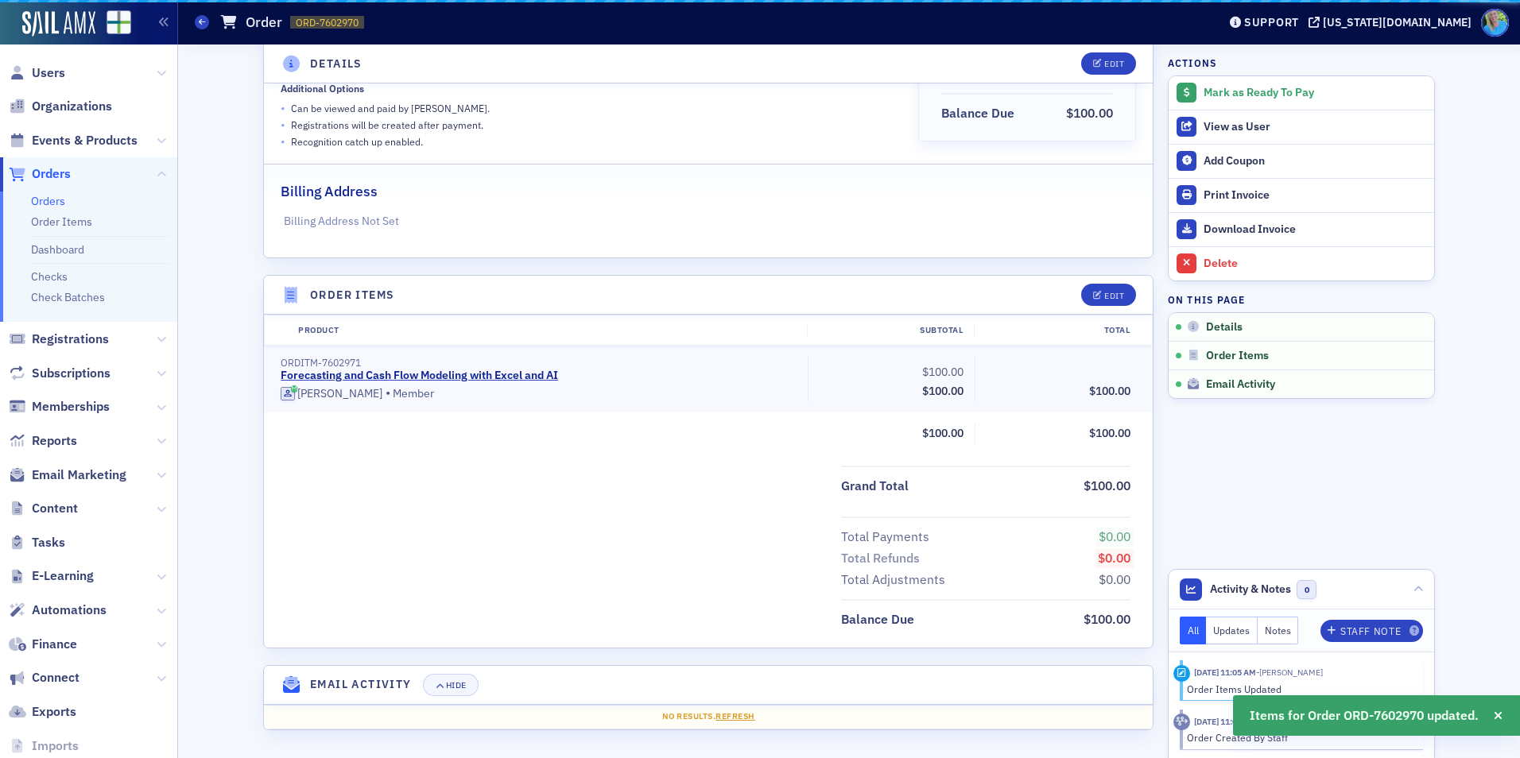
scroll to position [264, 0]
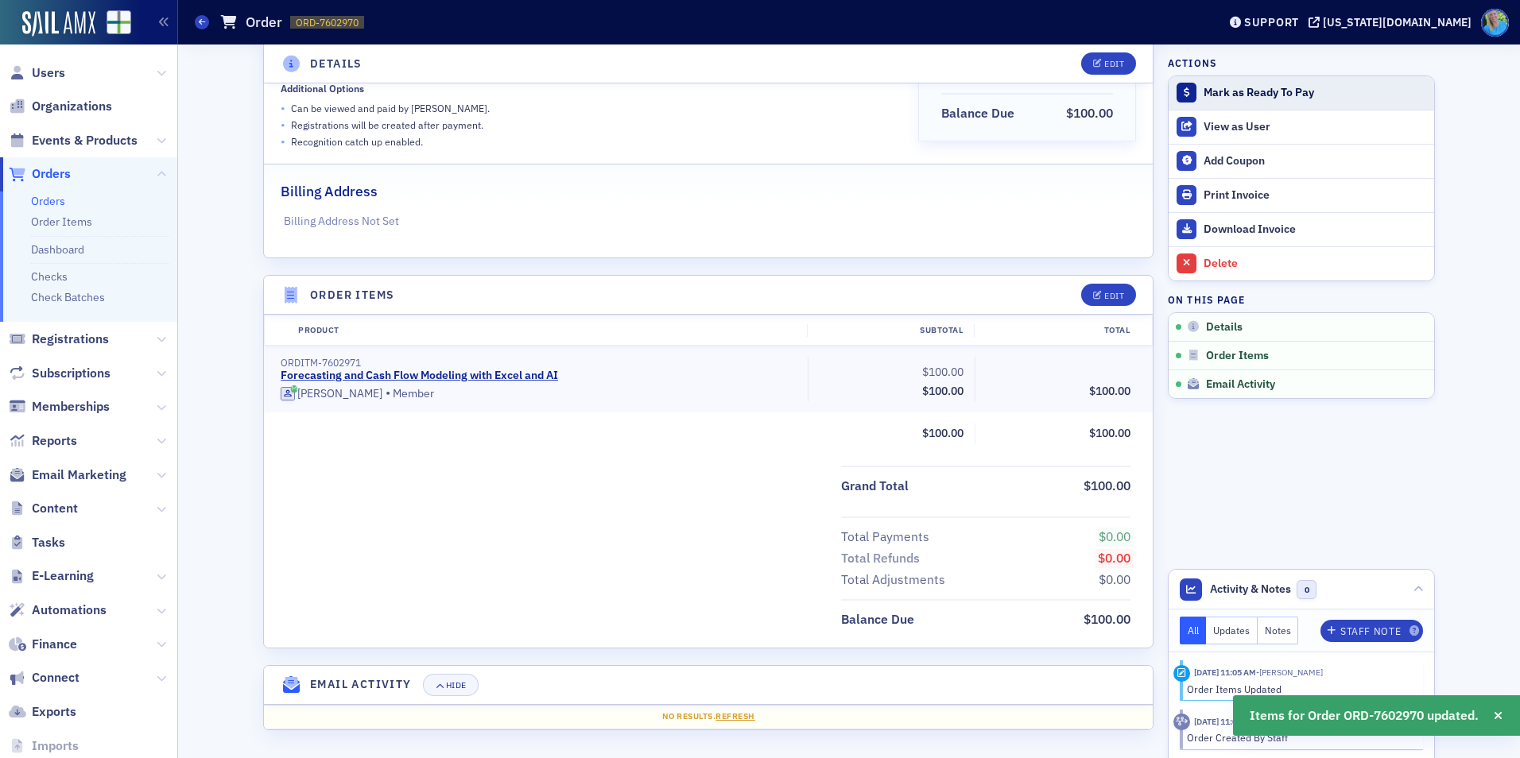
click at [1235, 83] on button "Mark as Ready To Pay" at bounding box center [1302, 92] width 266 height 33
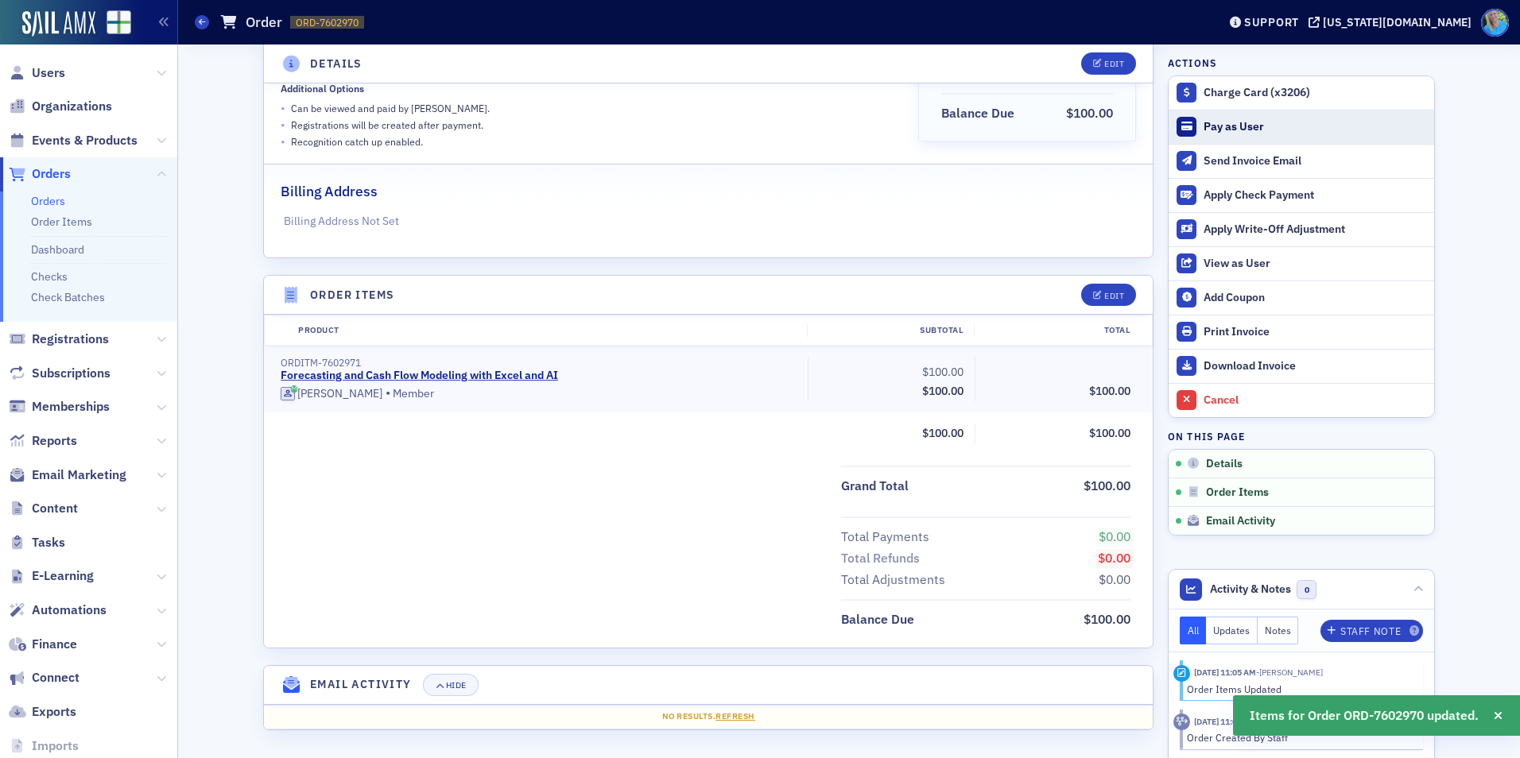
click at [1224, 130] on div "Pay as User" at bounding box center [1315, 127] width 223 height 14
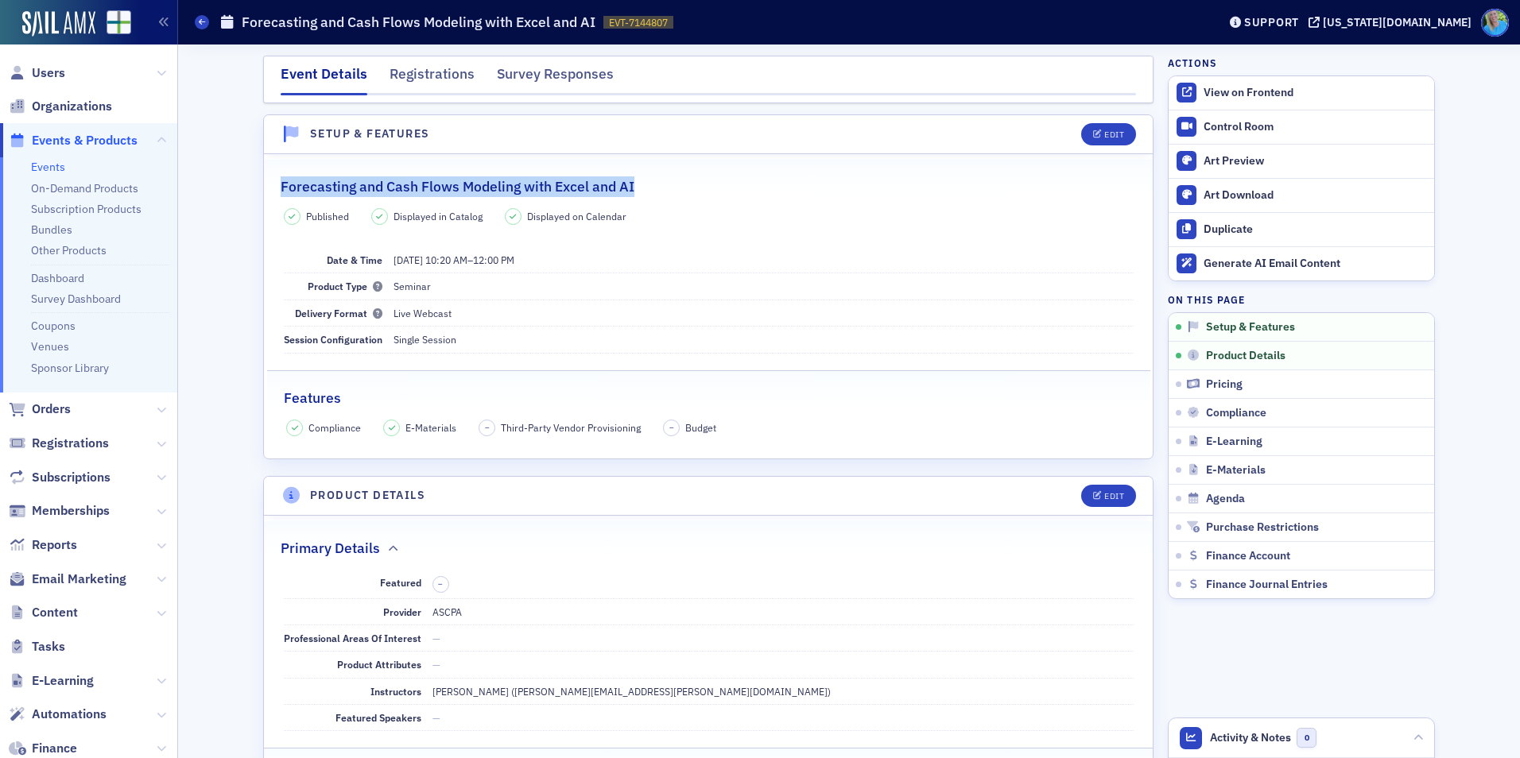
drag, startPoint x: 614, startPoint y: 187, endPoint x: 272, endPoint y: 187, distance: 341.8
click at [272, 187] on legend "Forecasting and Cash Flows Modeling with Excel and AI" at bounding box center [708, 178] width 889 height 37
copy h2 "Forecasting and Cash Flows Modeling with Excel and AI"
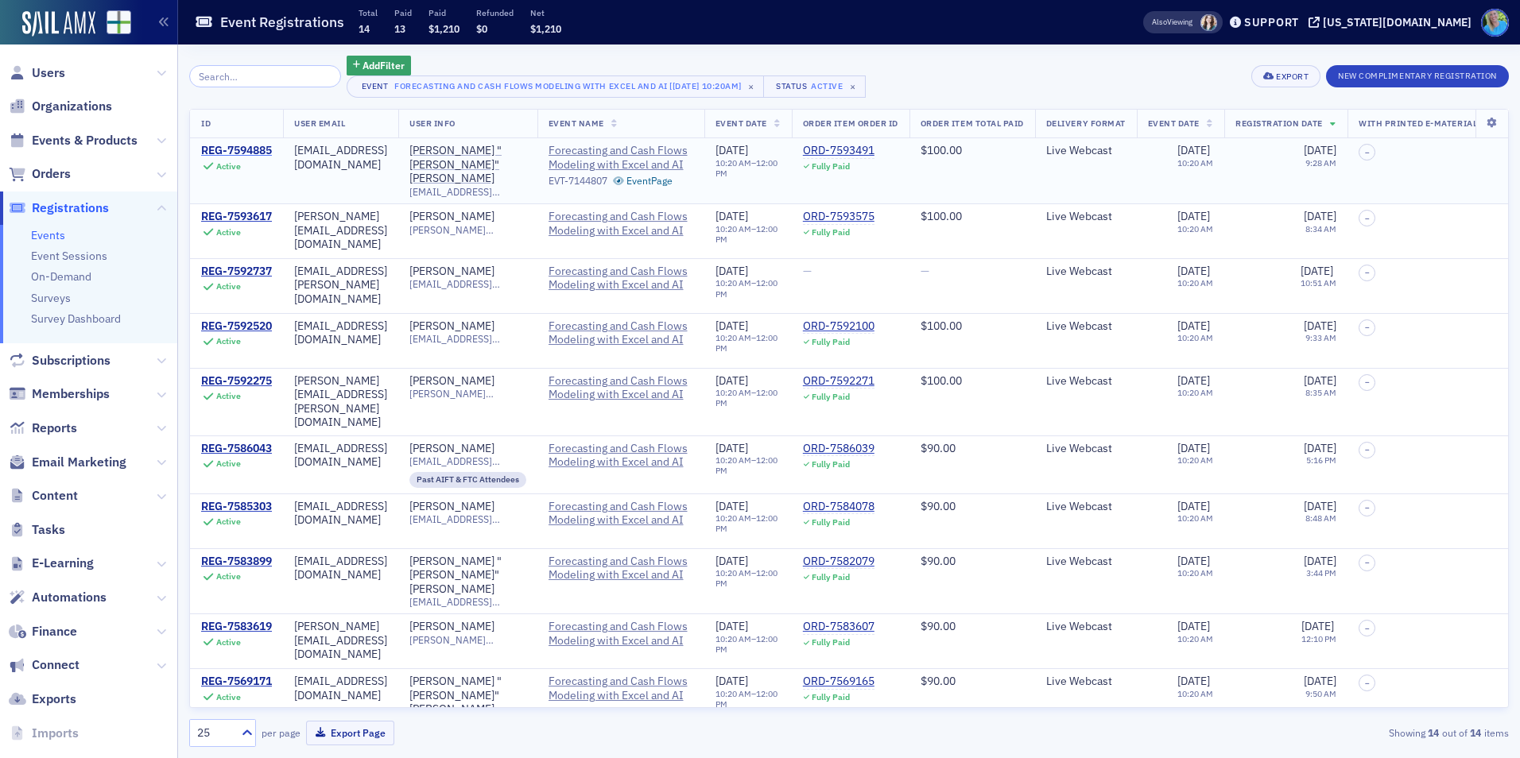
click at [252, 152] on div "REG-7594885" at bounding box center [236, 151] width 71 height 14
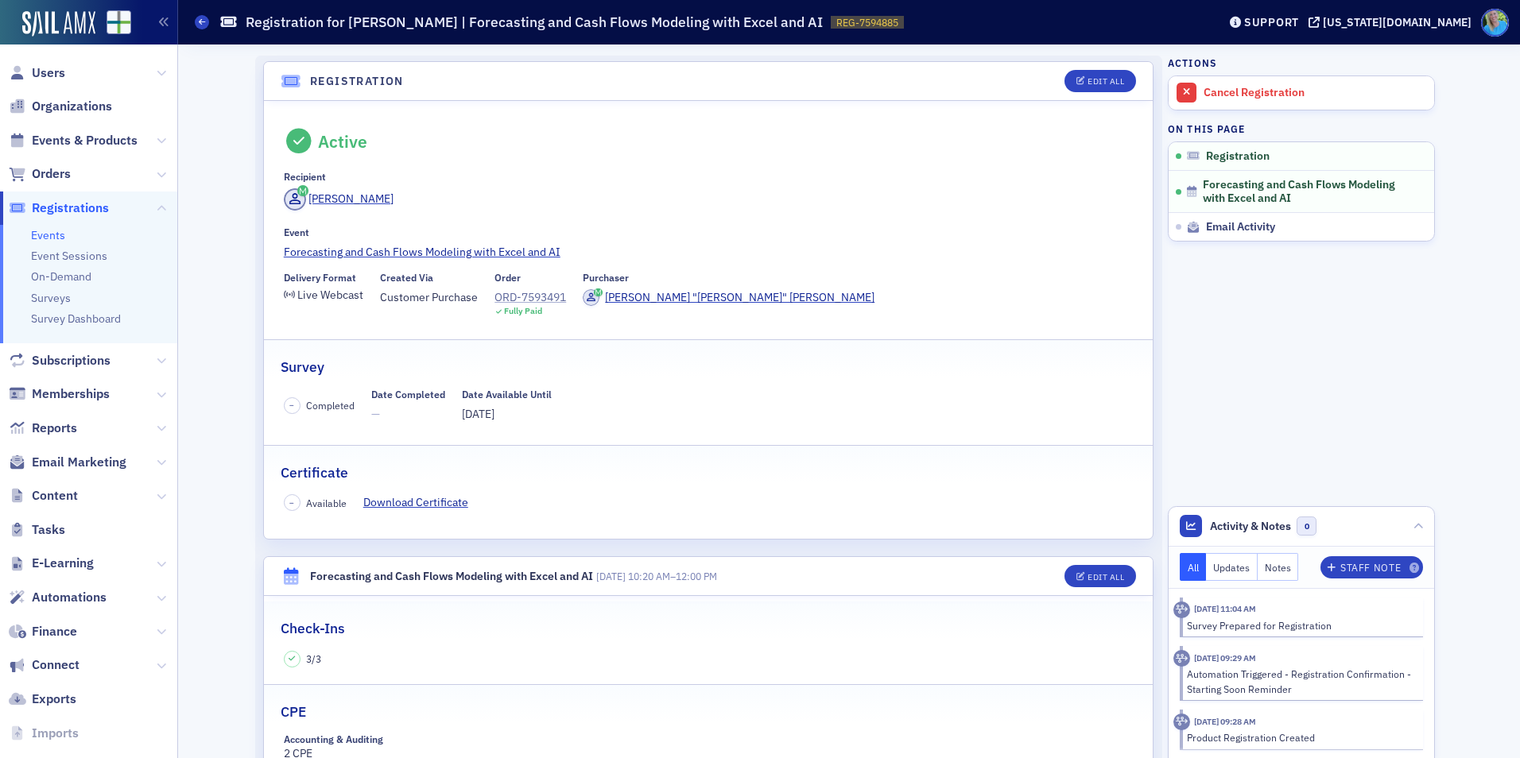
click at [503, 300] on div "ORD-7593491" at bounding box center [530, 297] width 72 height 17
click at [528, 254] on link "Forecasting and Cash Flows Modeling with Excel and AI" at bounding box center [709, 252] width 850 height 17
click at [38, 72] on span "Users" at bounding box center [48, 72] width 33 height 17
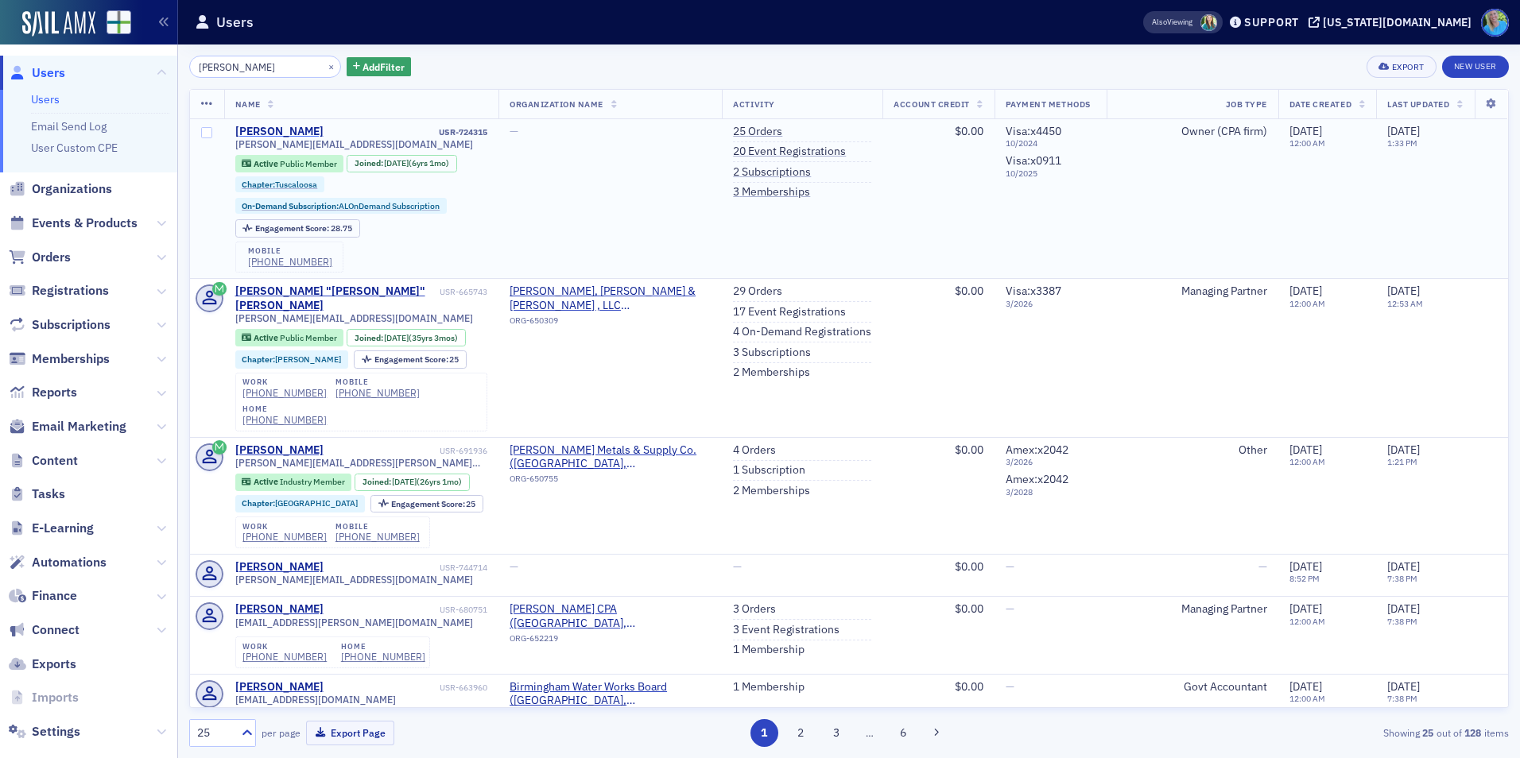
type input "[PERSON_NAME]"
click at [285, 128] on div "[PERSON_NAME]" at bounding box center [279, 132] width 88 height 14
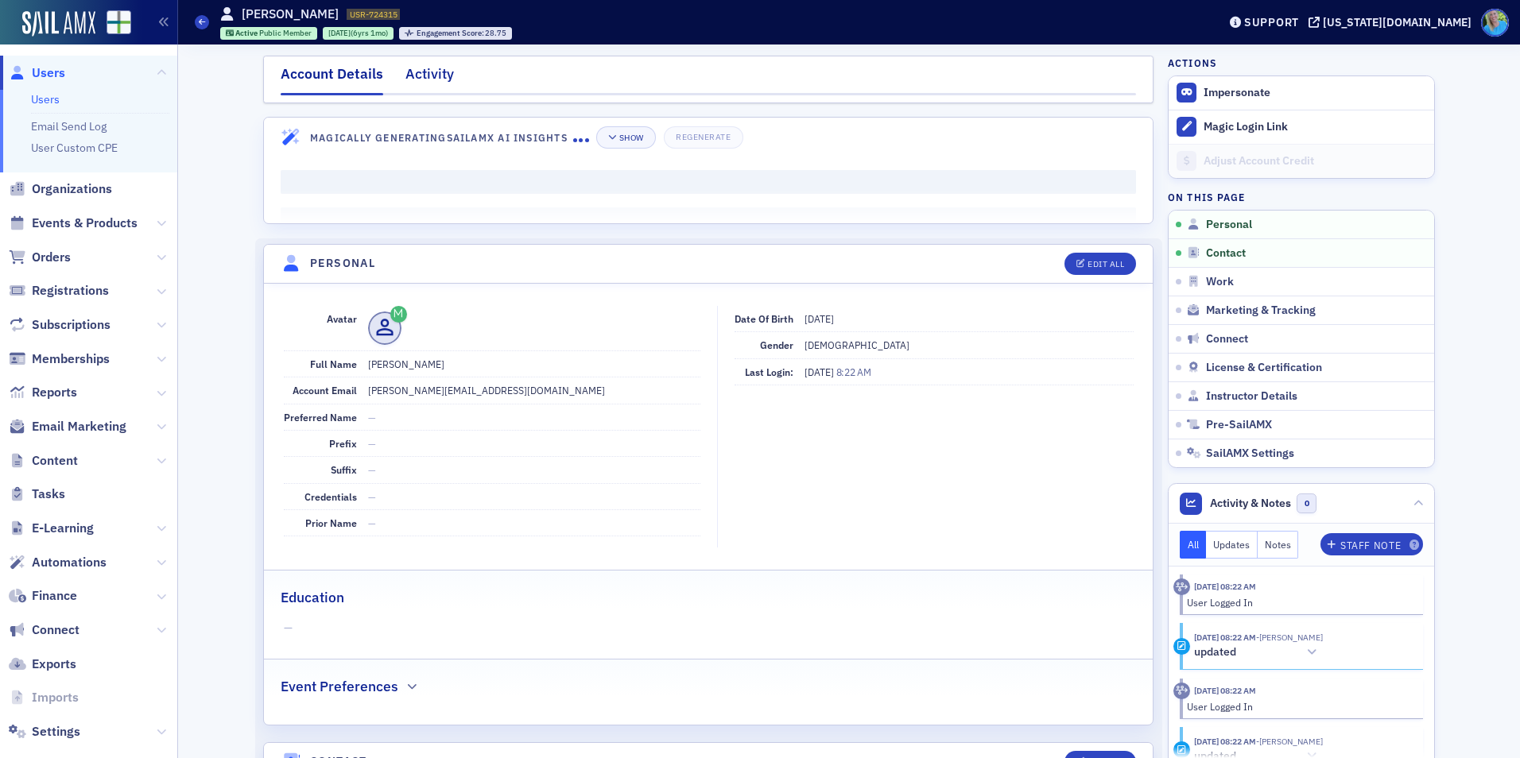
click at [434, 76] on div "Activity" at bounding box center [429, 78] width 48 height 29
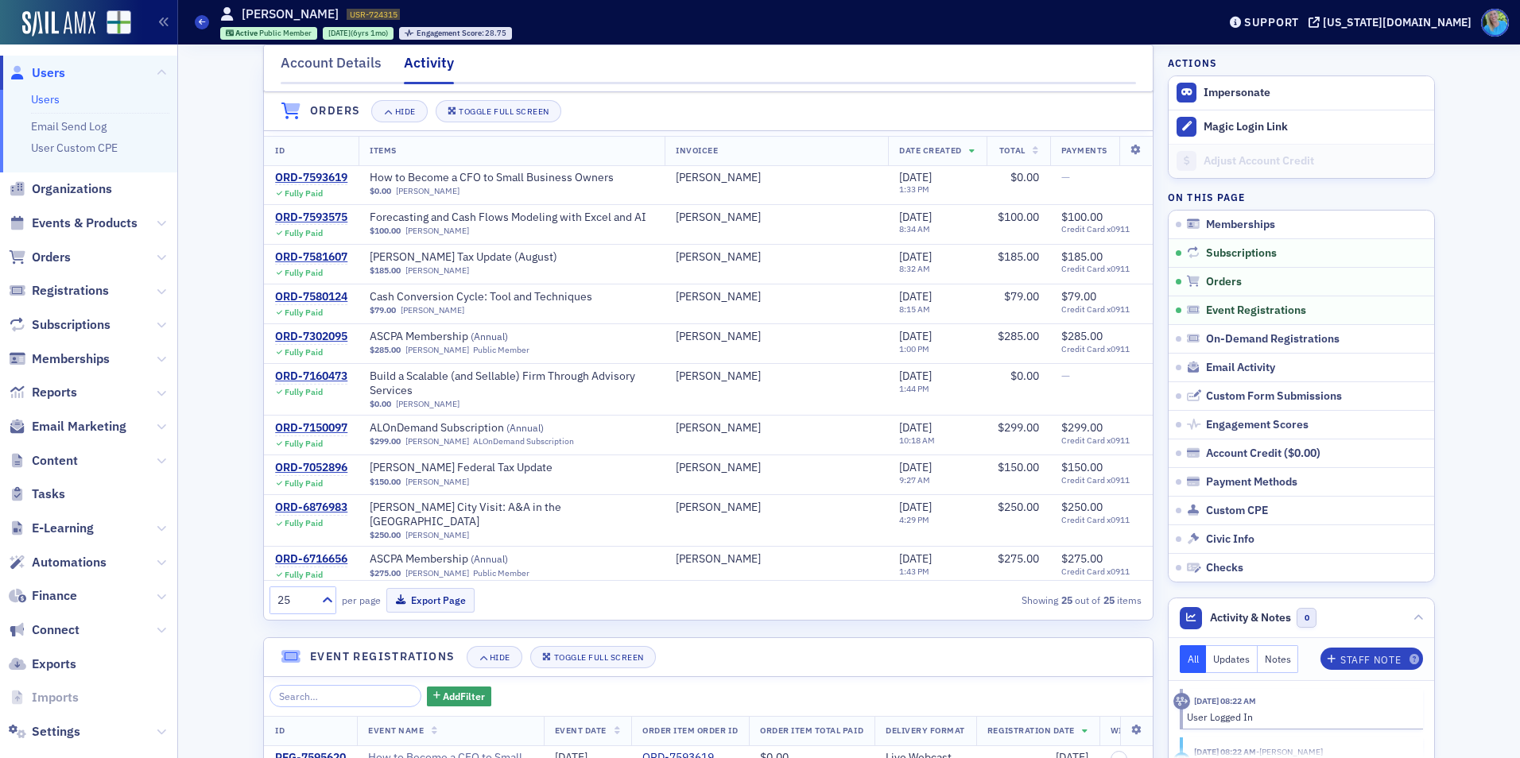
scroll to position [556, 0]
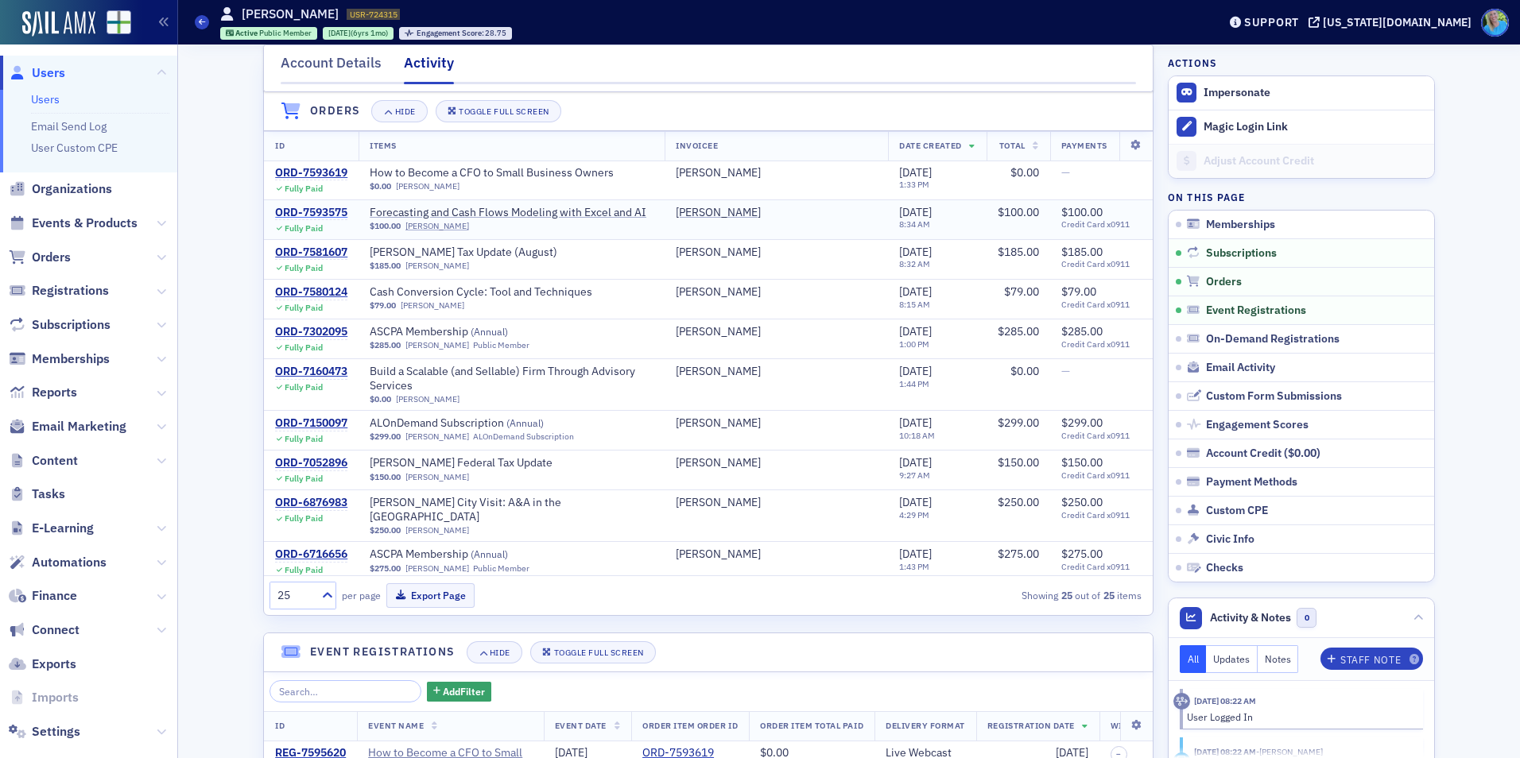
click at [303, 219] on div "ORD-7593575" at bounding box center [311, 213] width 72 height 14
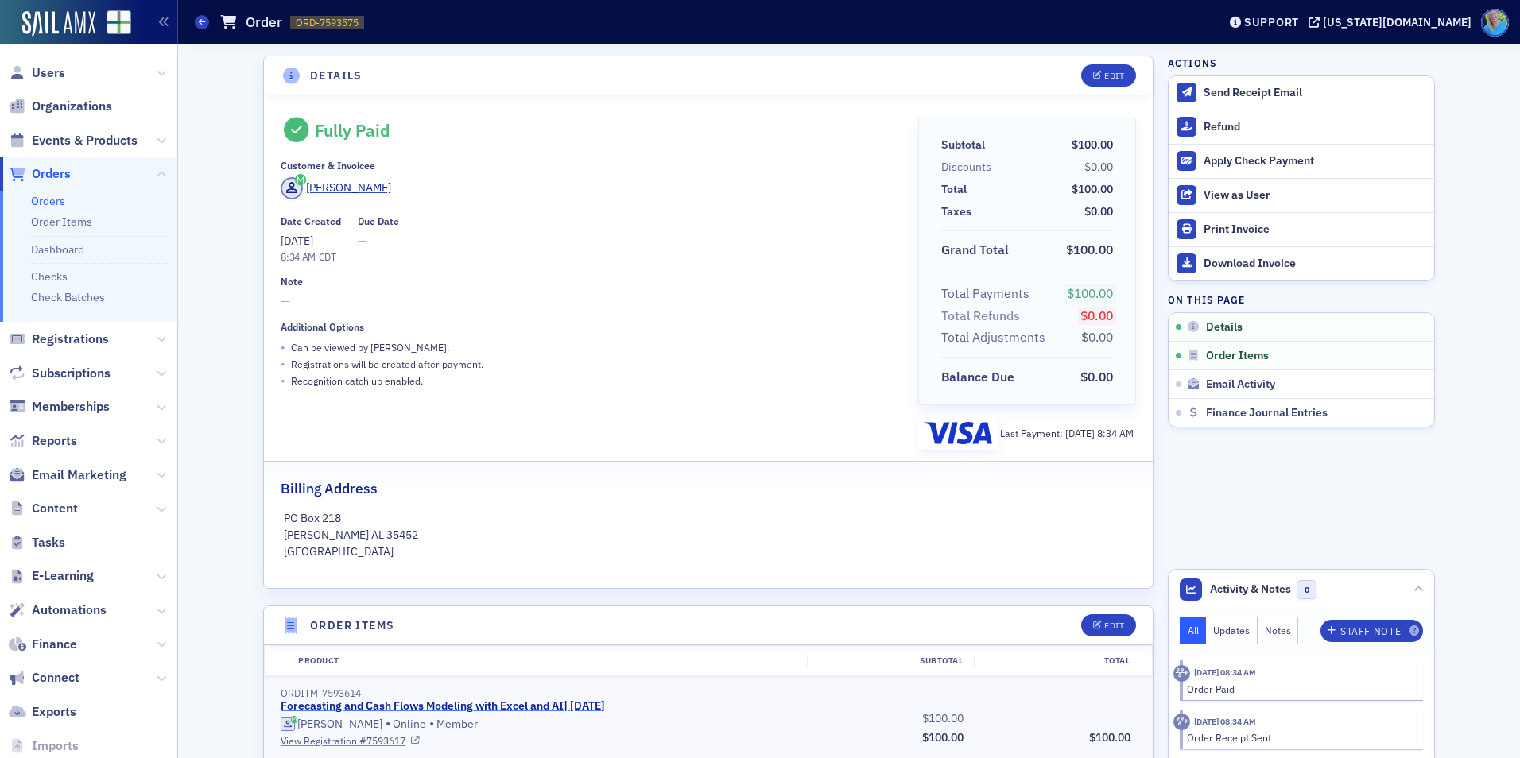
click at [483, 704] on link "Forecasting and Cash Flows Modeling with Excel and AI | 8/19/2025" at bounding box center [443, 707] width 324 height 14
click at [1244, 132] on div "Refund" at bounding box center [1315, 127] width 223 height 14
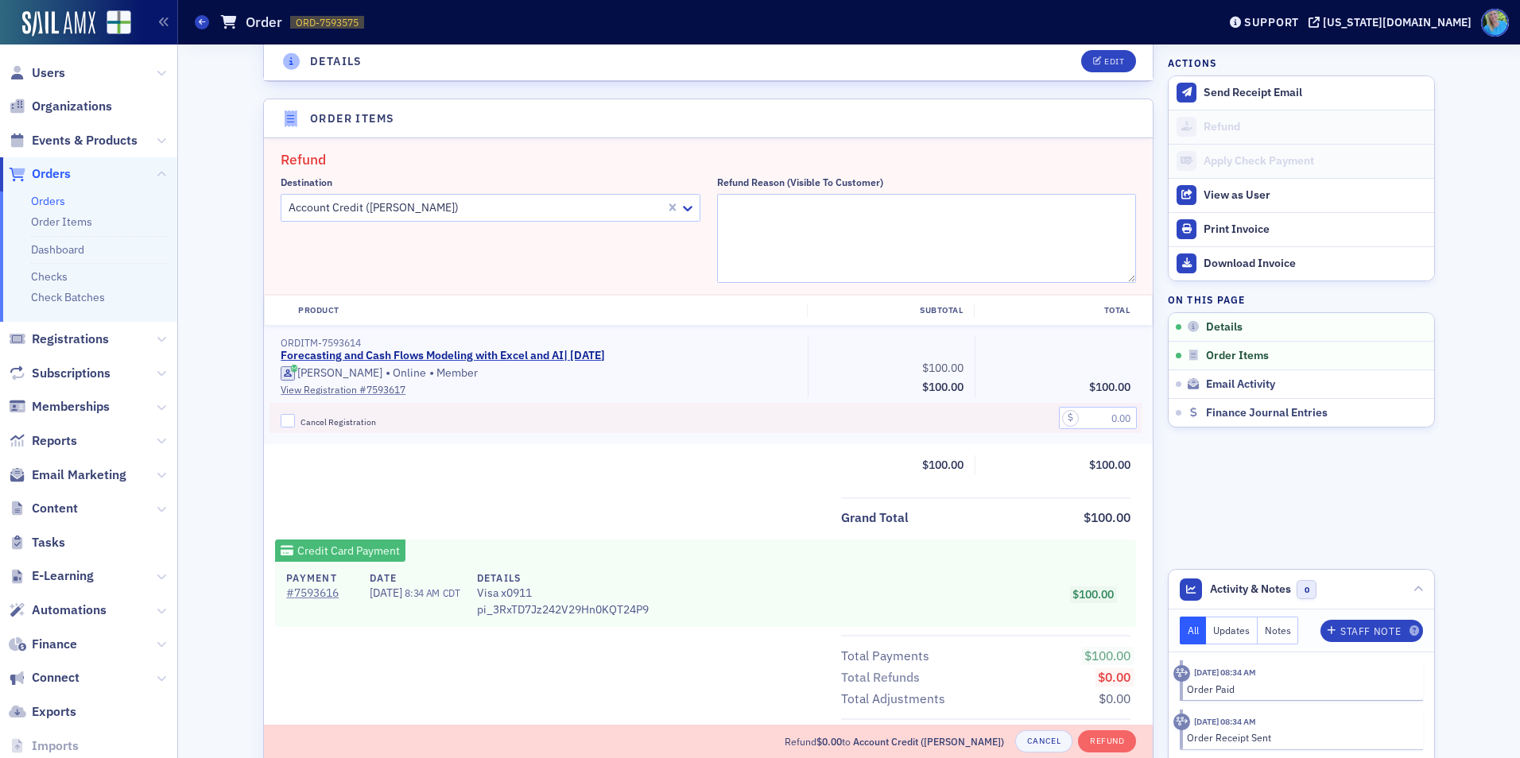
scroll to position [553, 0]
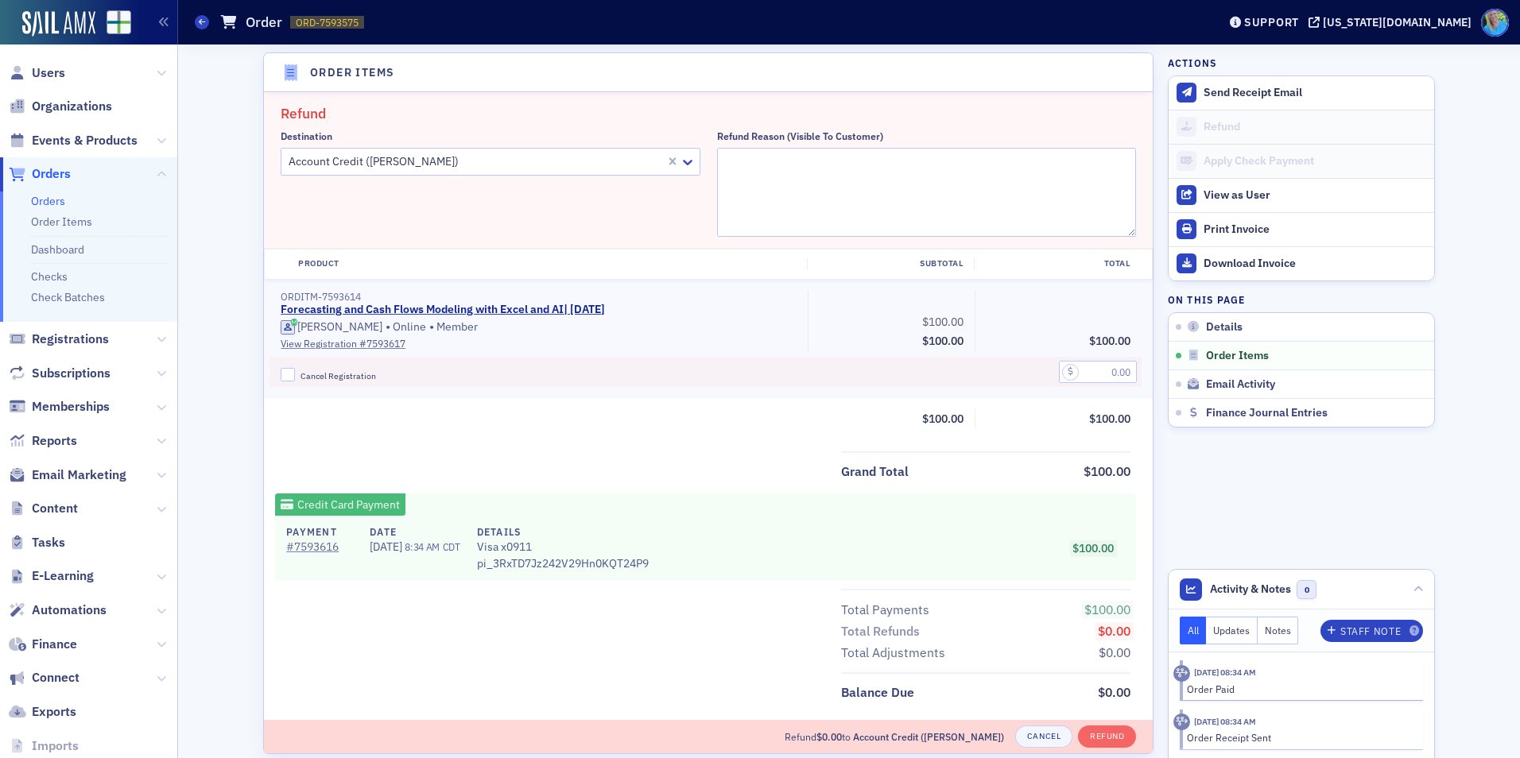
click at [828, 136] on div "Refund Reason (Visible to Customer)" at bounding box center [800, 136] width 166 height 12
click at [828, 148] on textarea "Refund Reason (Visible to Customer)" at bounding box center [927, 192] width 420 height 89
click at [825, 146] on div "Refund Reason (Visible to Customer)" at bounding box center [927, 183] width 420 height 107
click at [823, 162] on textarea "Refund Reason (Visible to Customer)" at bounding box center [927, 192] width 420 height 89
paste textarea "Technical issues crashed the broadcast halfway through. Moving registration to …"
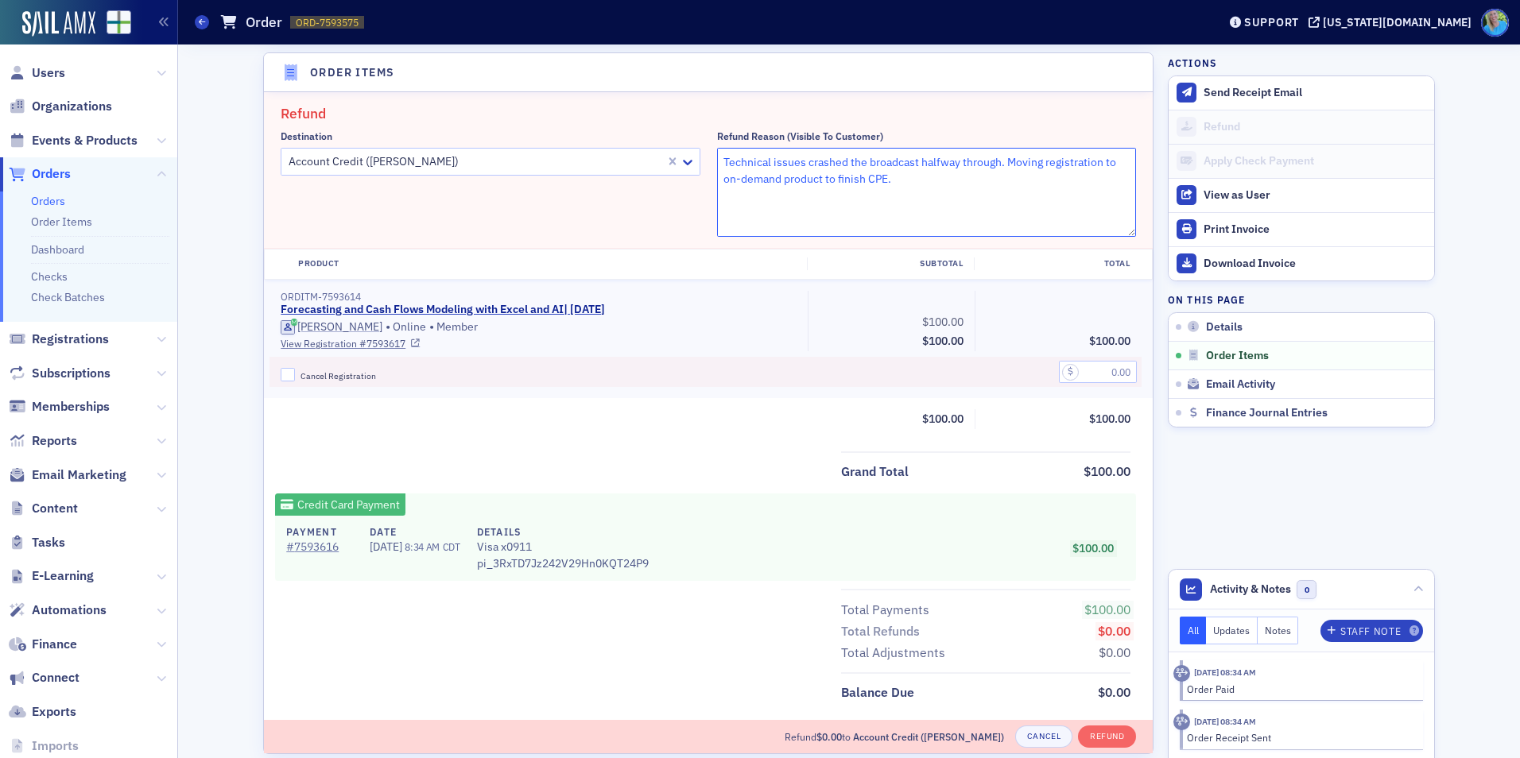
type textarea "Technical issues crashed the broadcast halfway through. Moving registration to …"
click at [281, 379] on input "Cancel Registration" at bounding box center [288, 375] width 14 height 14
checkbox input "true"
click at [1086, 366] on input "text" at bounding box center [1098, 372] width 78 height 22
type input "100.00"
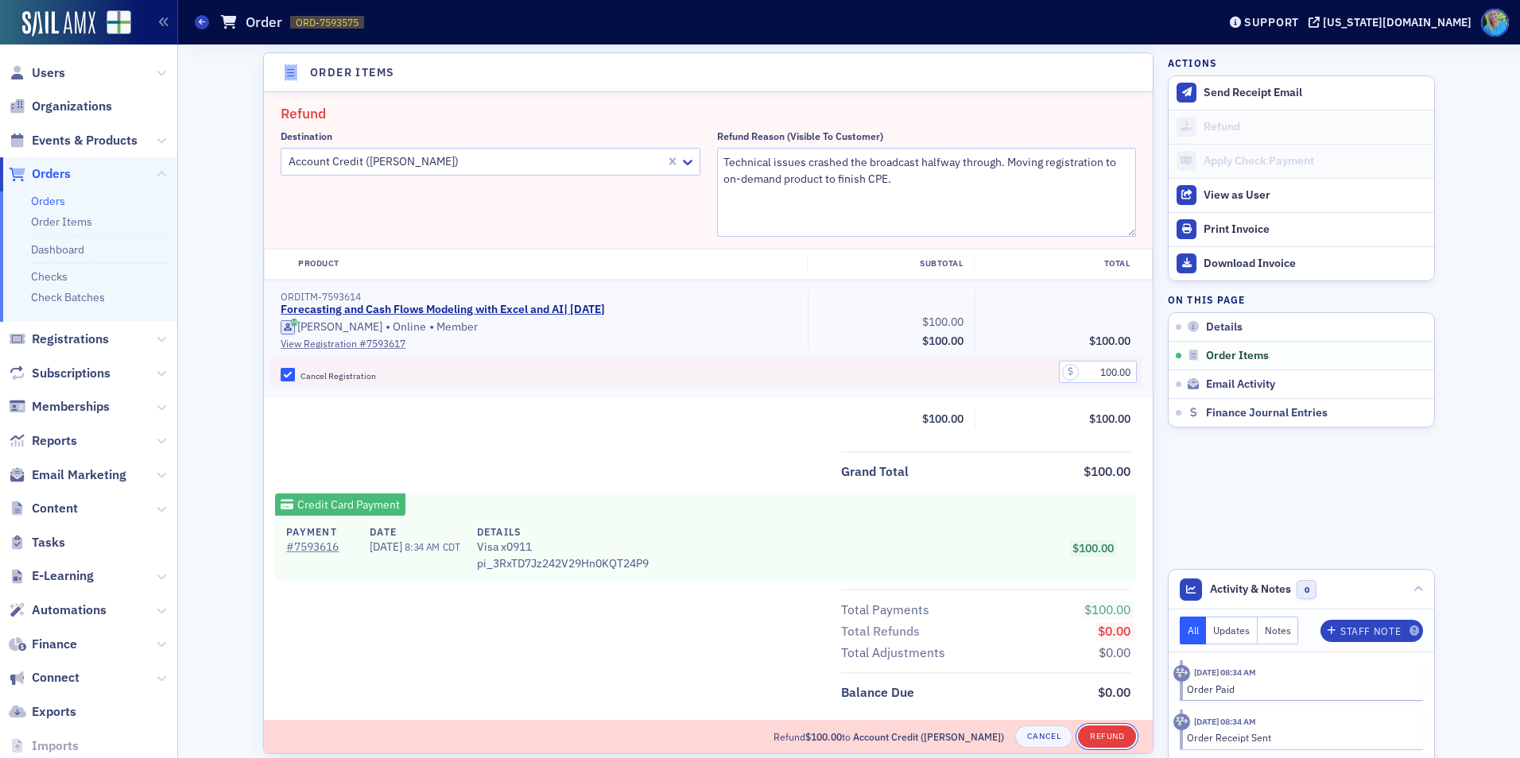
click at [1112, 741] on button "Refund" at bounding box center [1107, 737] width 58 height 22
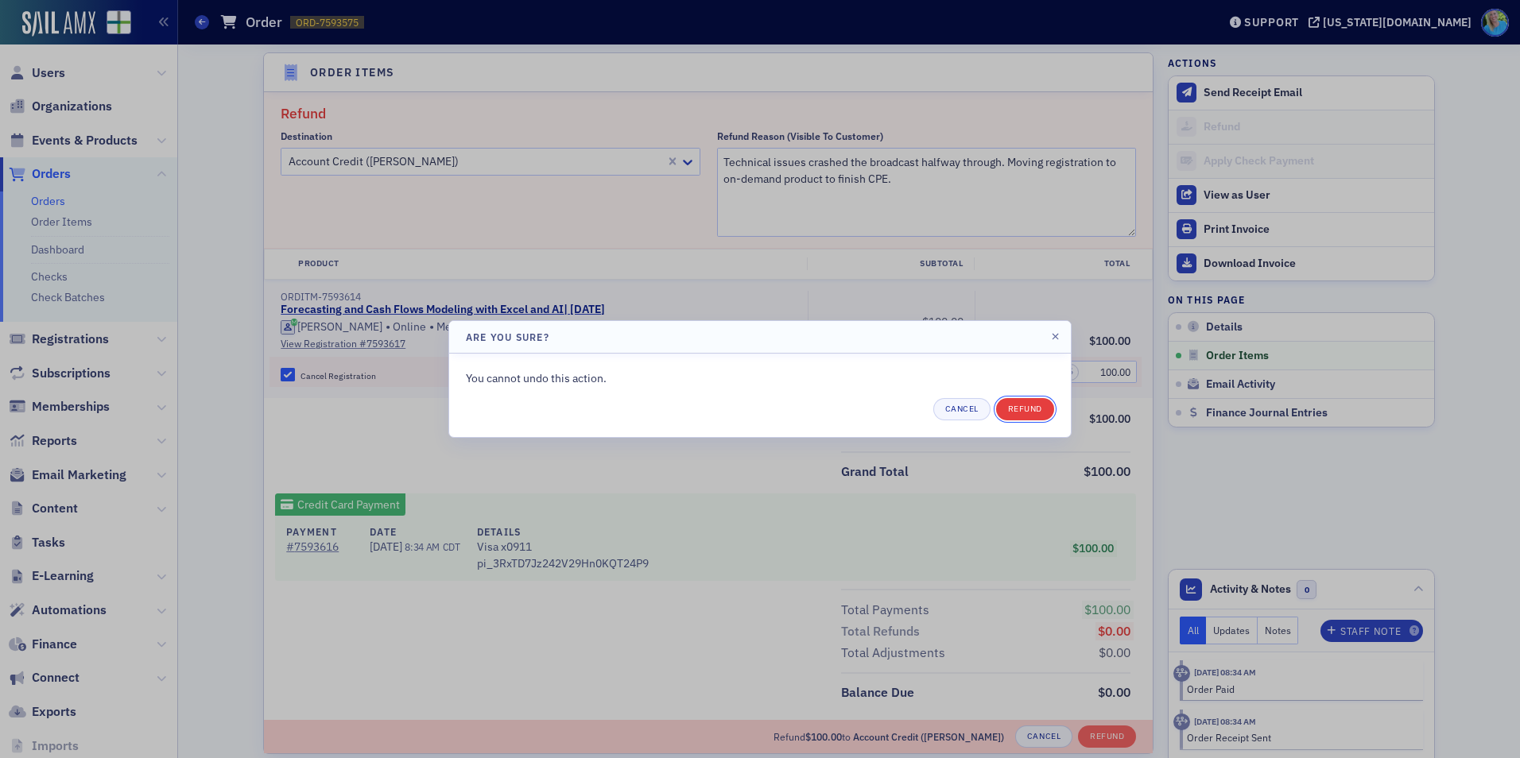
click at [1038, 408] on button "Refund" at bounding box center [1025, 409] width 58 height 22
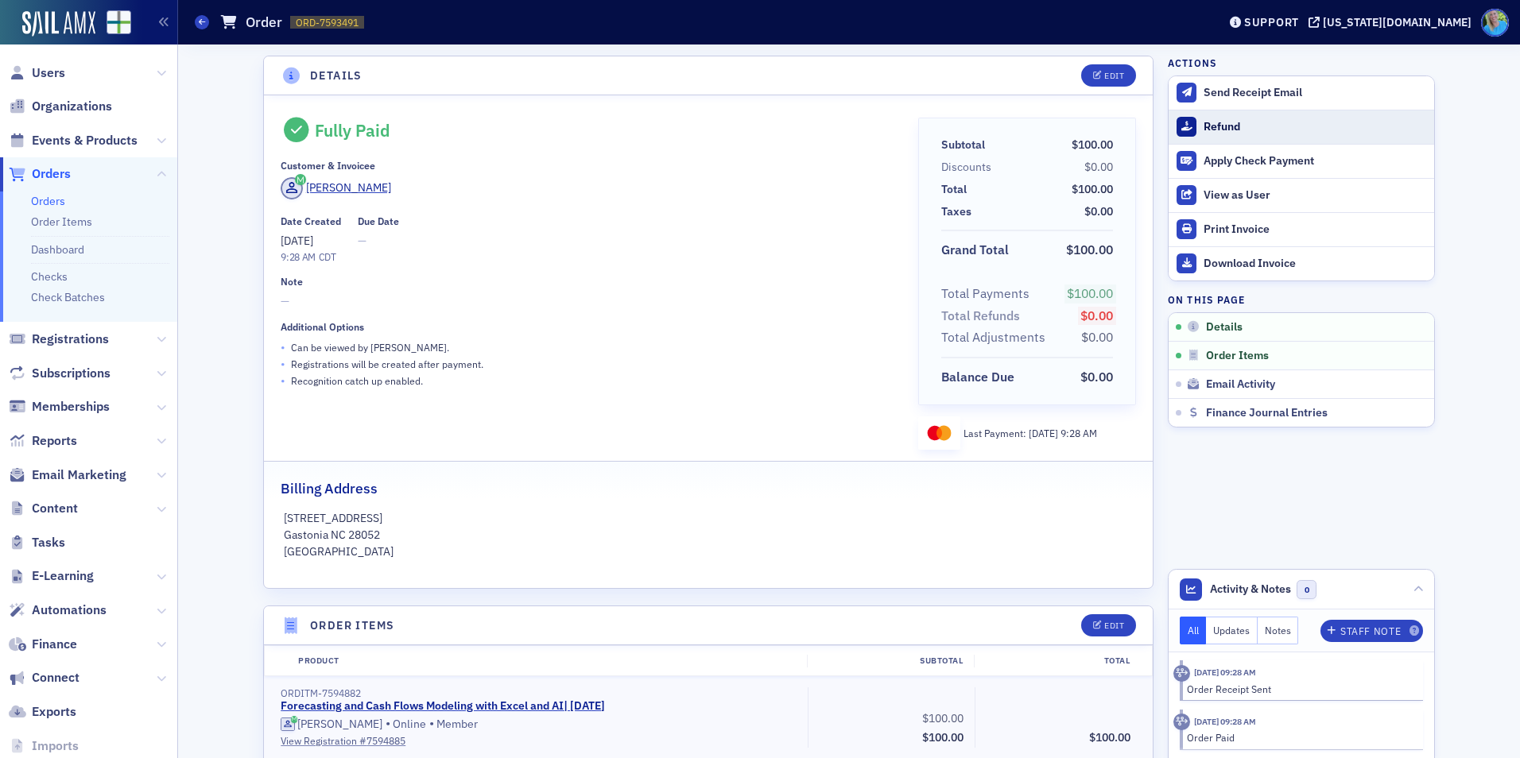
click at [1226, 126] on div "Refund" at bounding box center [1315, 127] width 223 height 14
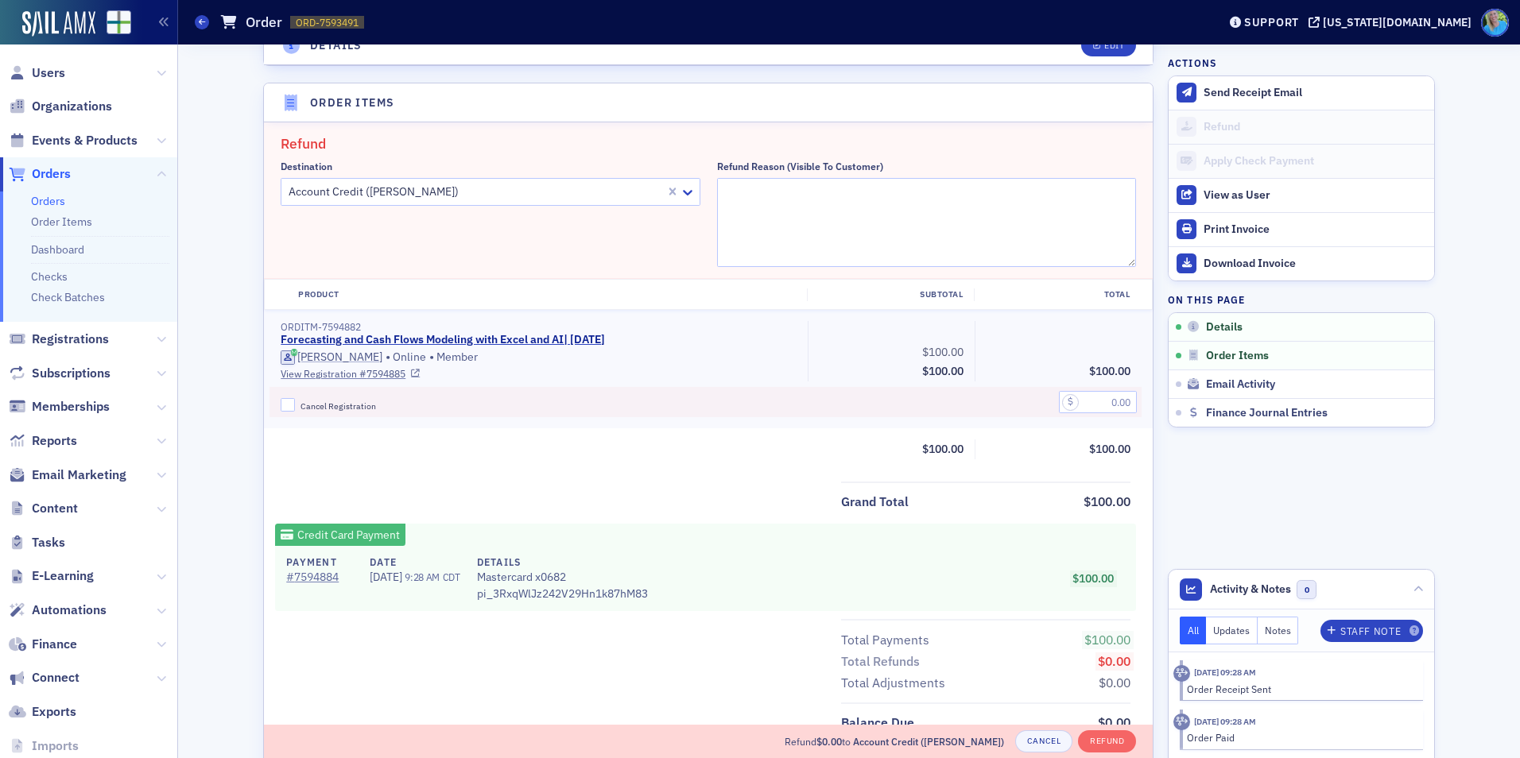
scroll to position [553, 0]
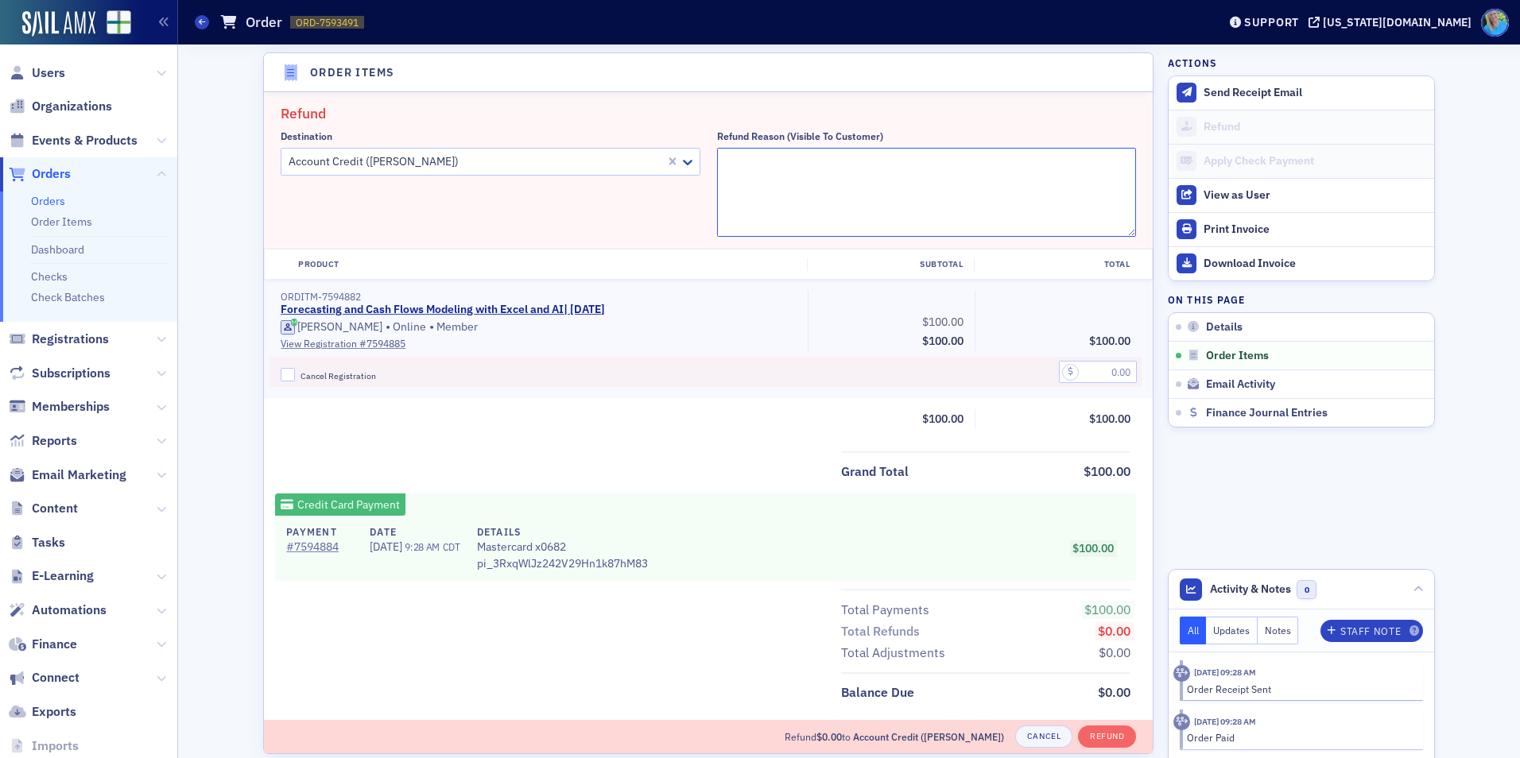
click at [727, 163] on textarea "Refund Reason (Visible to Customer)" at bounding box center [927, 192] width 420 height 89
click at [752, 176] on textarea "Refund Reason (Visible to Customer)" at bounding box center [927, 192] width 420 height 89
paste textarea "Technical issues crashed the broadcast halfway through. Moving registration to …"
type textarea "Technical issues crashed the broadcast halfway through. Moving registration to …"
click at [283, 375] on input "Cancel Registration" at bounding box center [288, 375] width 14 height 14
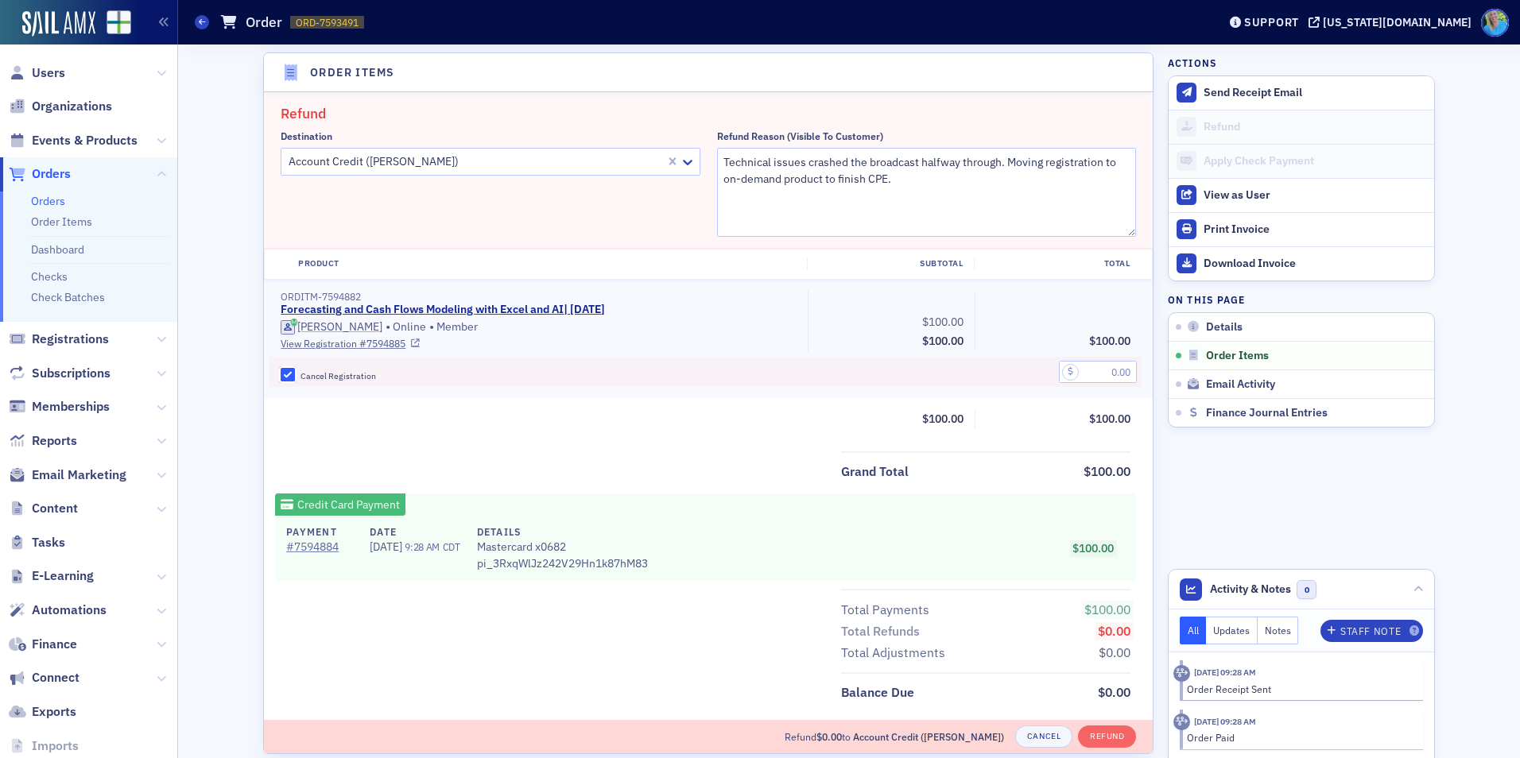
checkbox input "true"
click at [1107, 366] on input "text" at bounding box center [1098, 372] width 78 height 22
type input "100.00"
click at [1103, 739] on button "Refund" at bounding box center [1107, 737] width 58 height 22
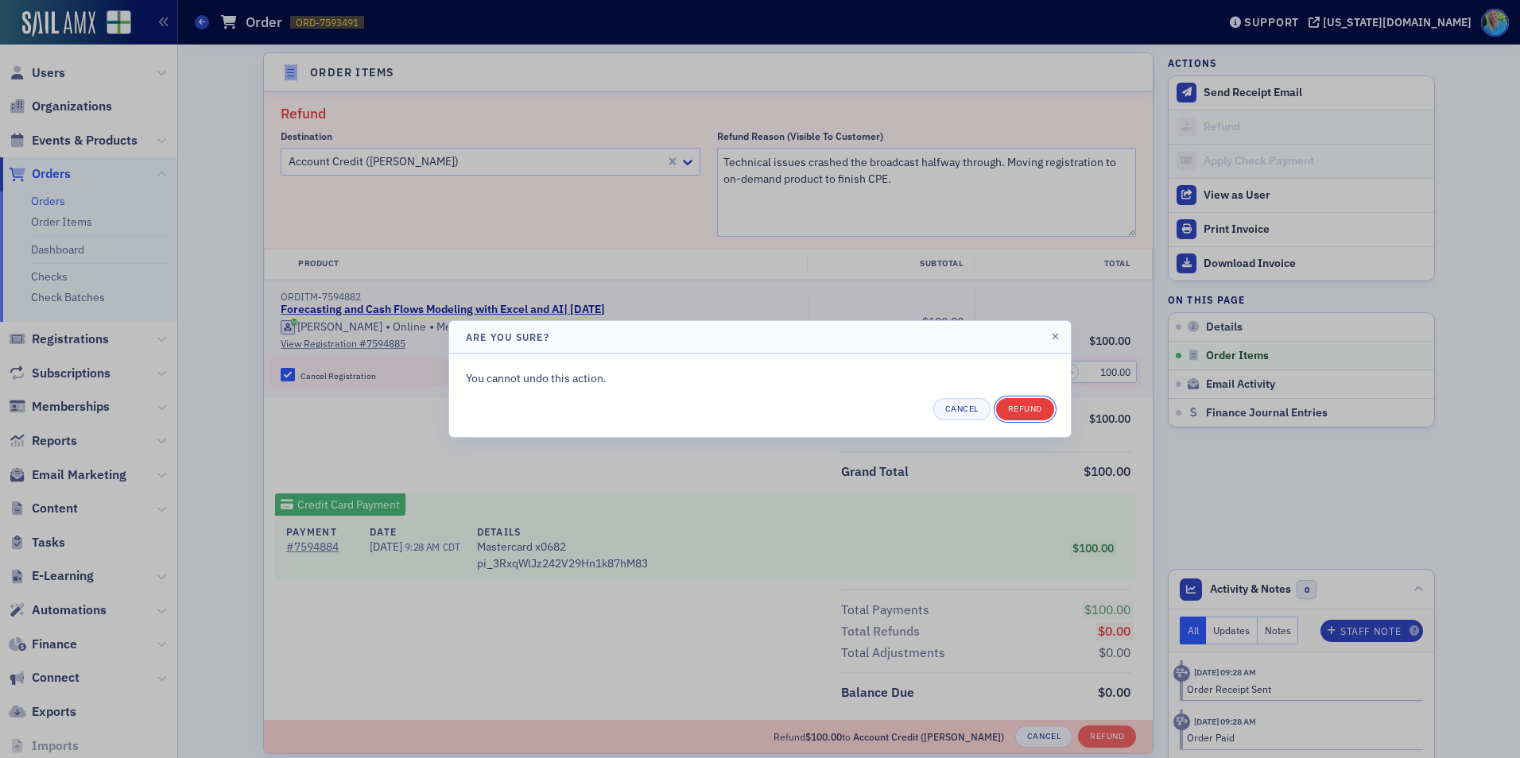
click at [1028, 414] on button "Refund" at bounding box center [1025, 409] width 58 height 22
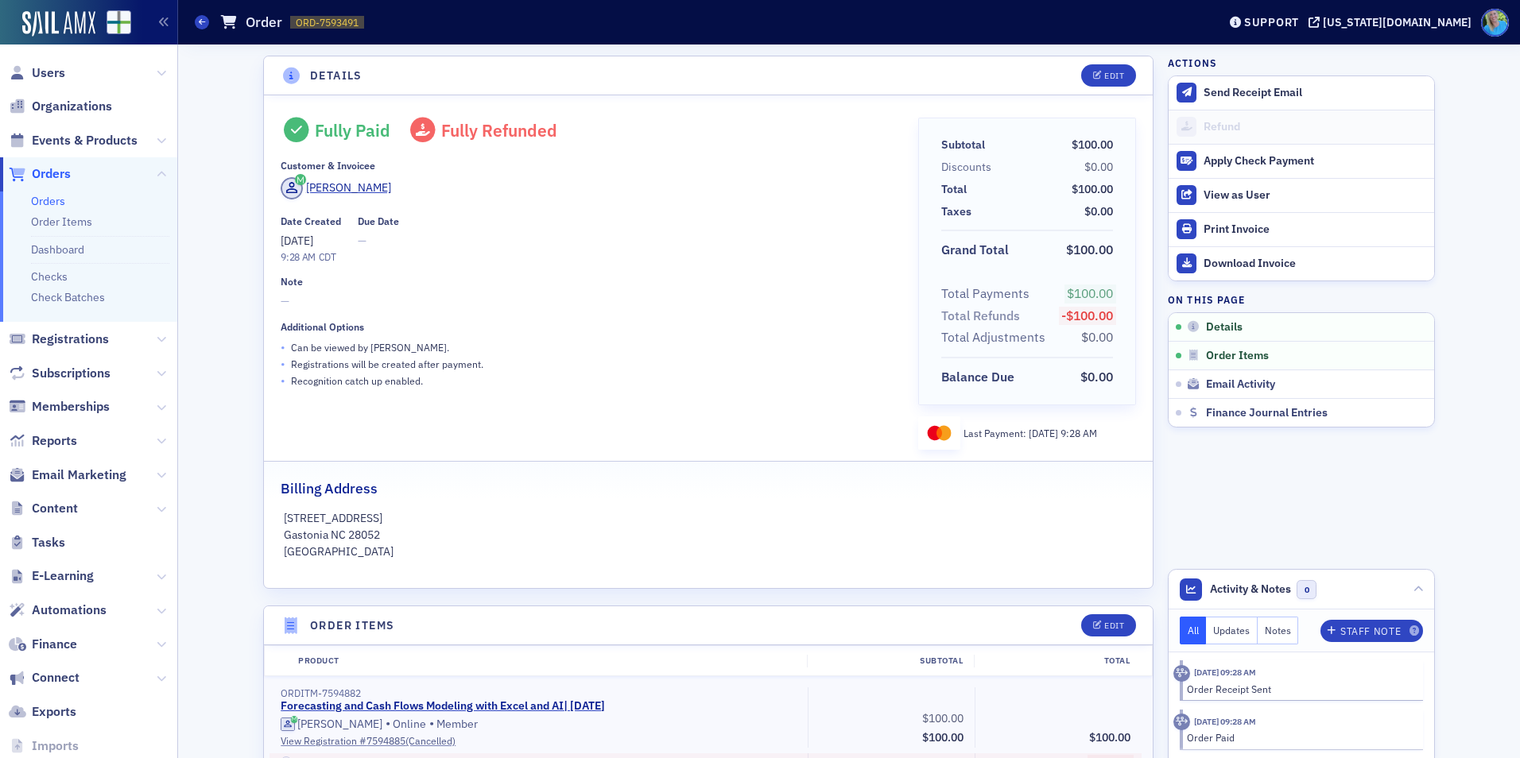
click at [50, 198] on link "Orders" at bounding box center [48, 201] width 34 height 14
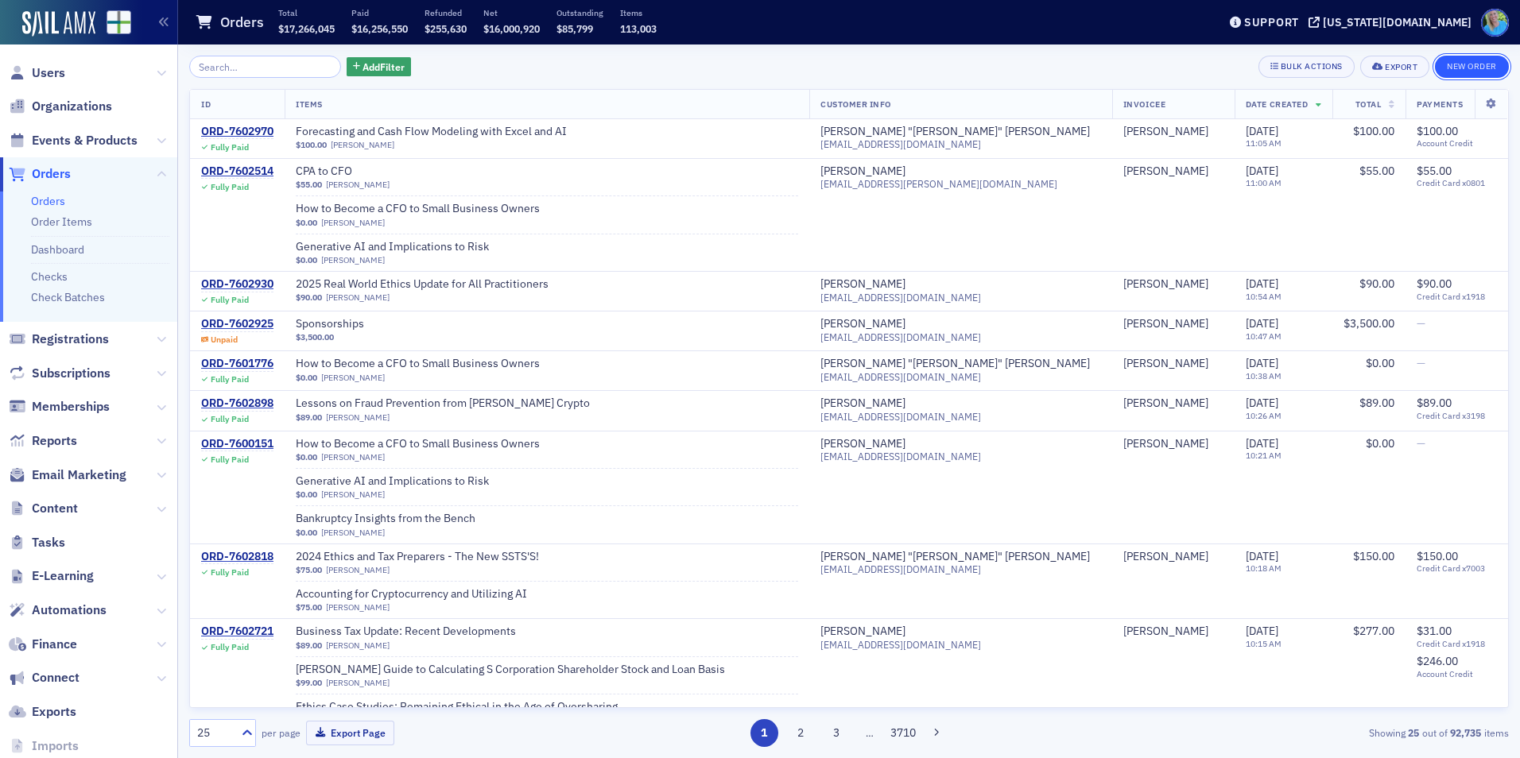
click at [1460, 62] on button "New Order" at bounding box center [1472, 67] width 74 height 22
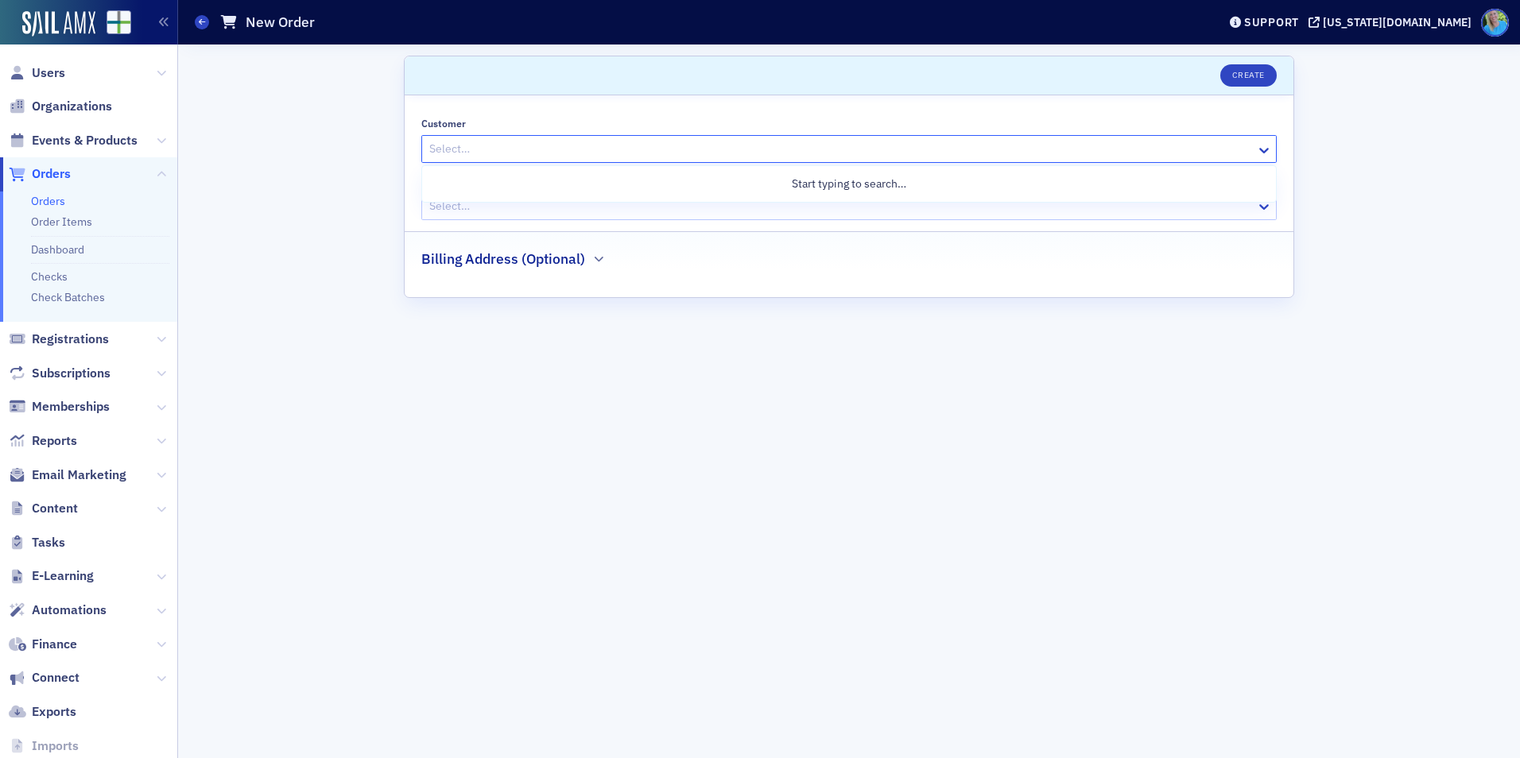
click at [615, 148] on div at bounding box center [841, 149] width 827 height 20
type input "[PERSON_NAME]"
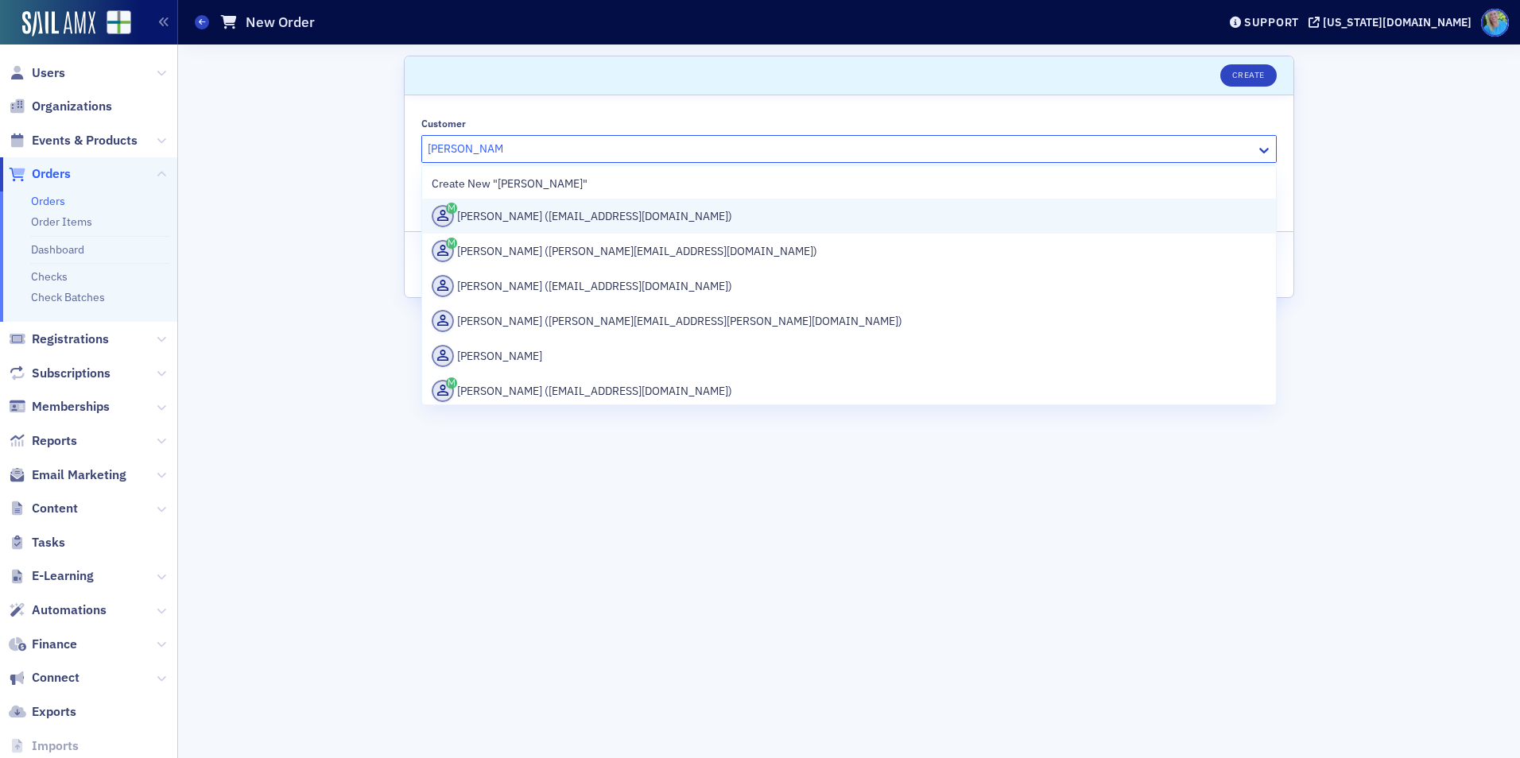
click at [620, 213] on div "[PERSON_NAME] ([EMAIL_ADDRESS][DOMAIN_NAME])" at bounding box center [849, 216] width 835 height 22
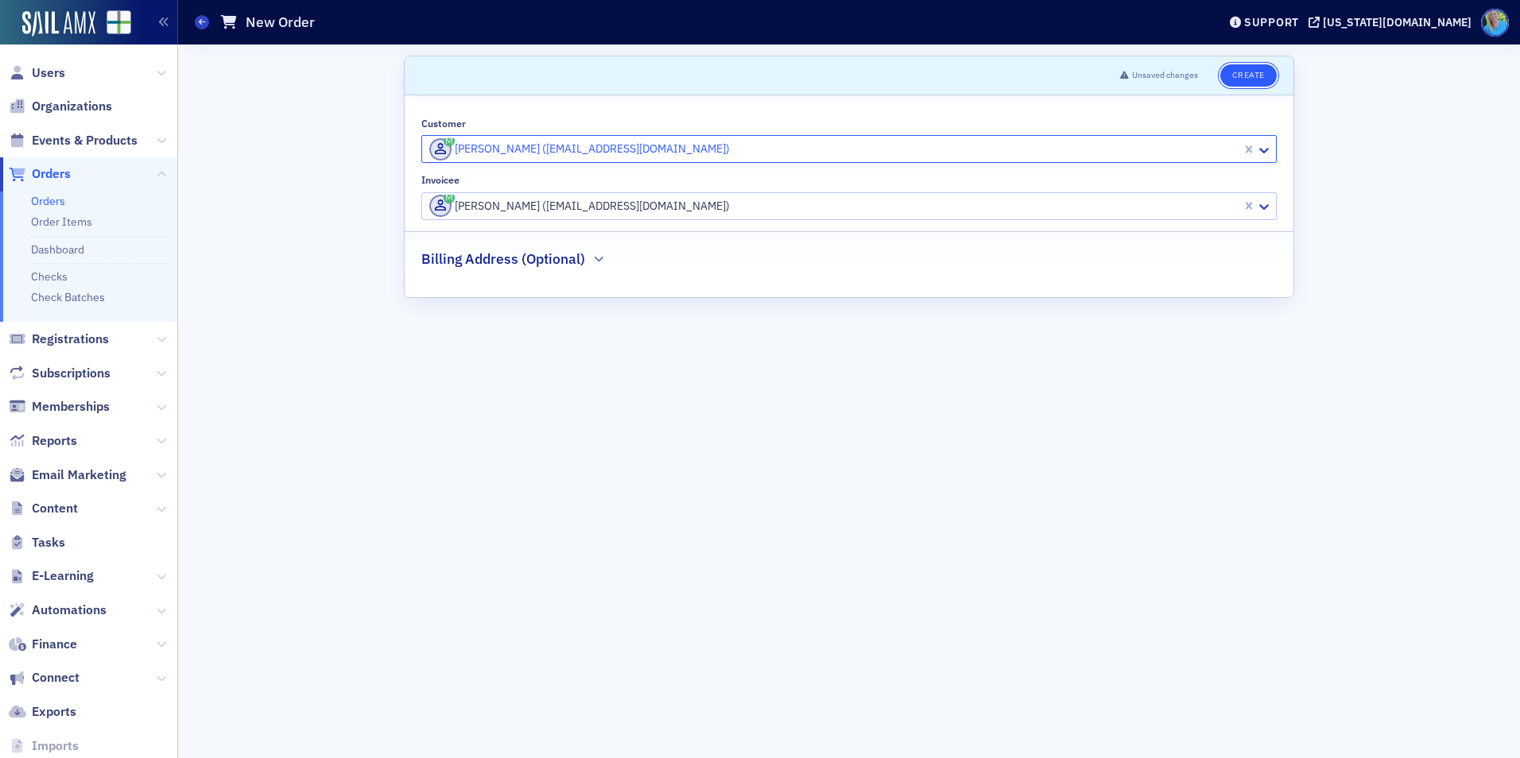
click at [1250, 78] on button "Create" at bounding box center [1248, 75] width 56 height 22
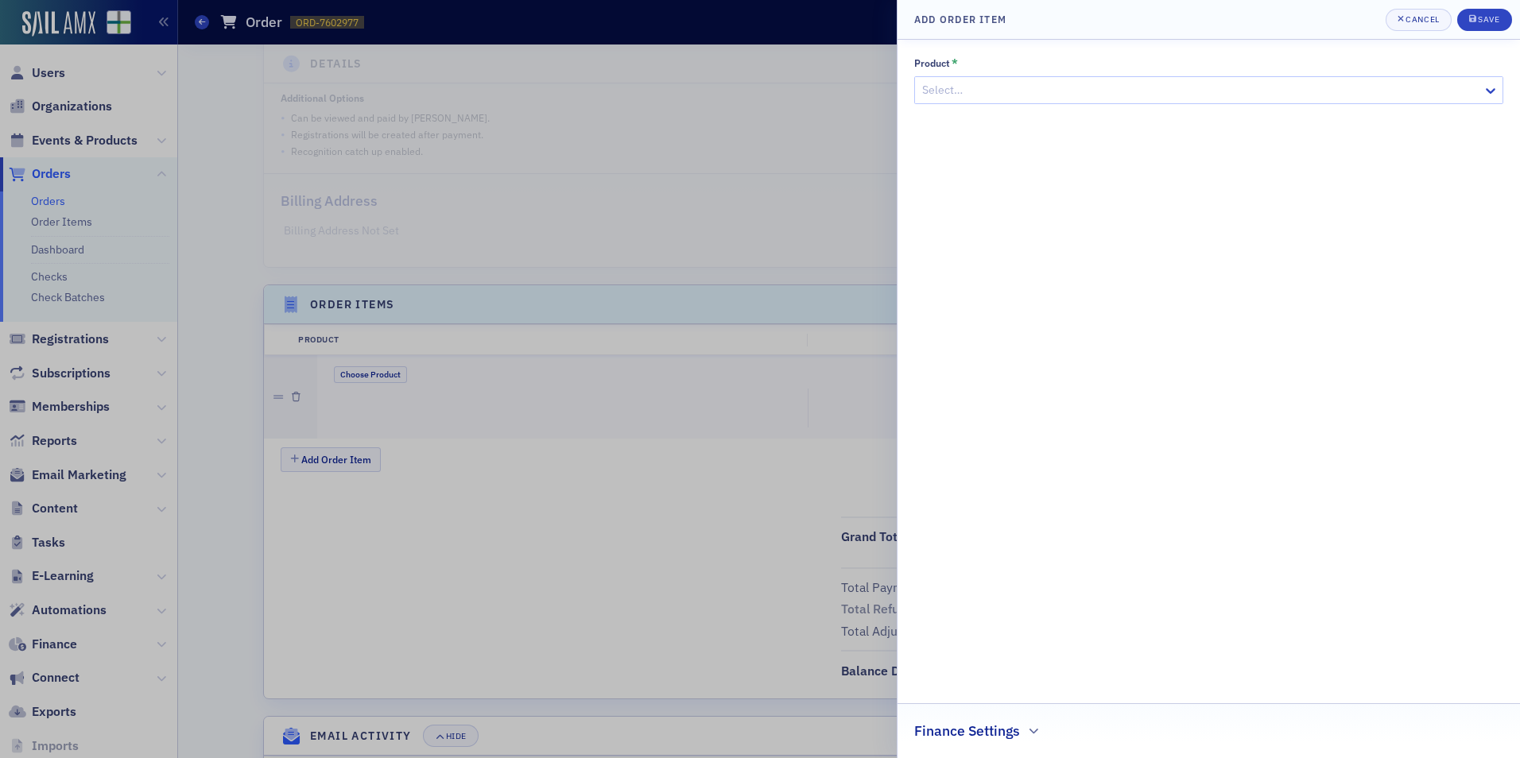
scroll to position [305, 0]
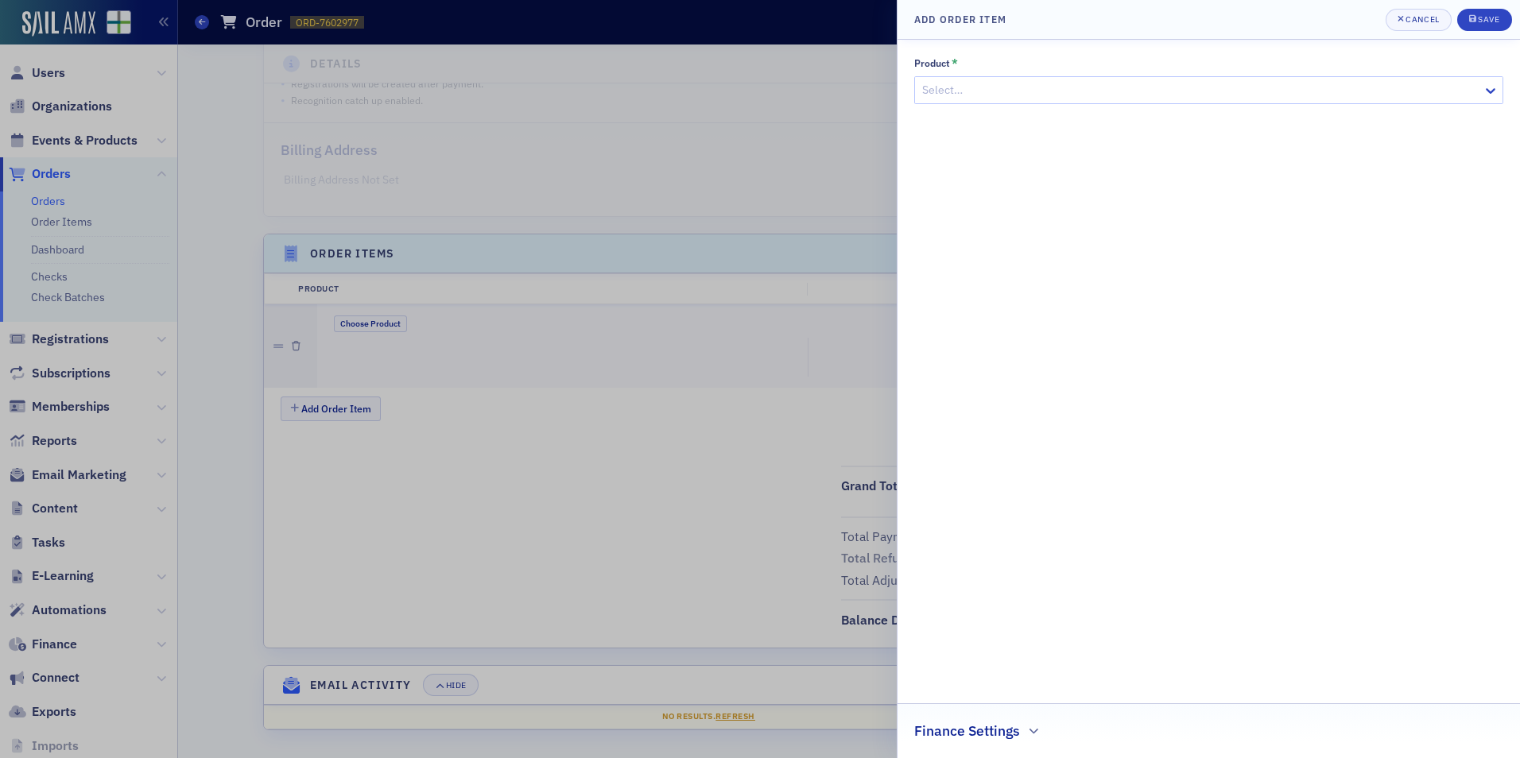
click at [940, 88] on div at bounding box center [1201, 90] width 560 height 20
paste input "Forecasting and Cash Flows Modeling with Excel and AI"
type input "Forecasting and Cash Flows Modeling with Excel and AI"
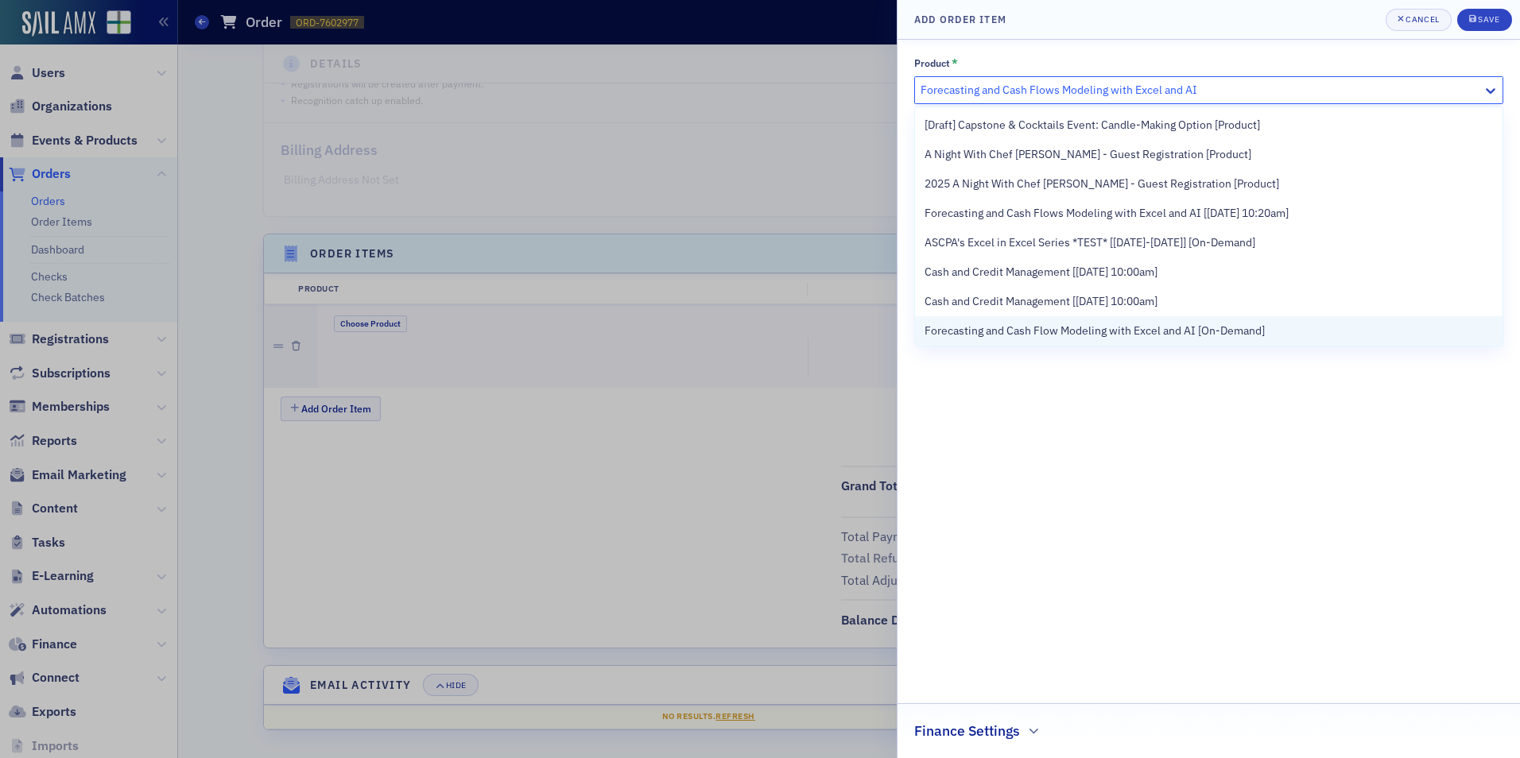
click at [1006, 325] on span "Forecasting and Cash Flow Modeling with Excel and AI [On-Demand]" at bounding box center [1095, 331] width 340 height 17
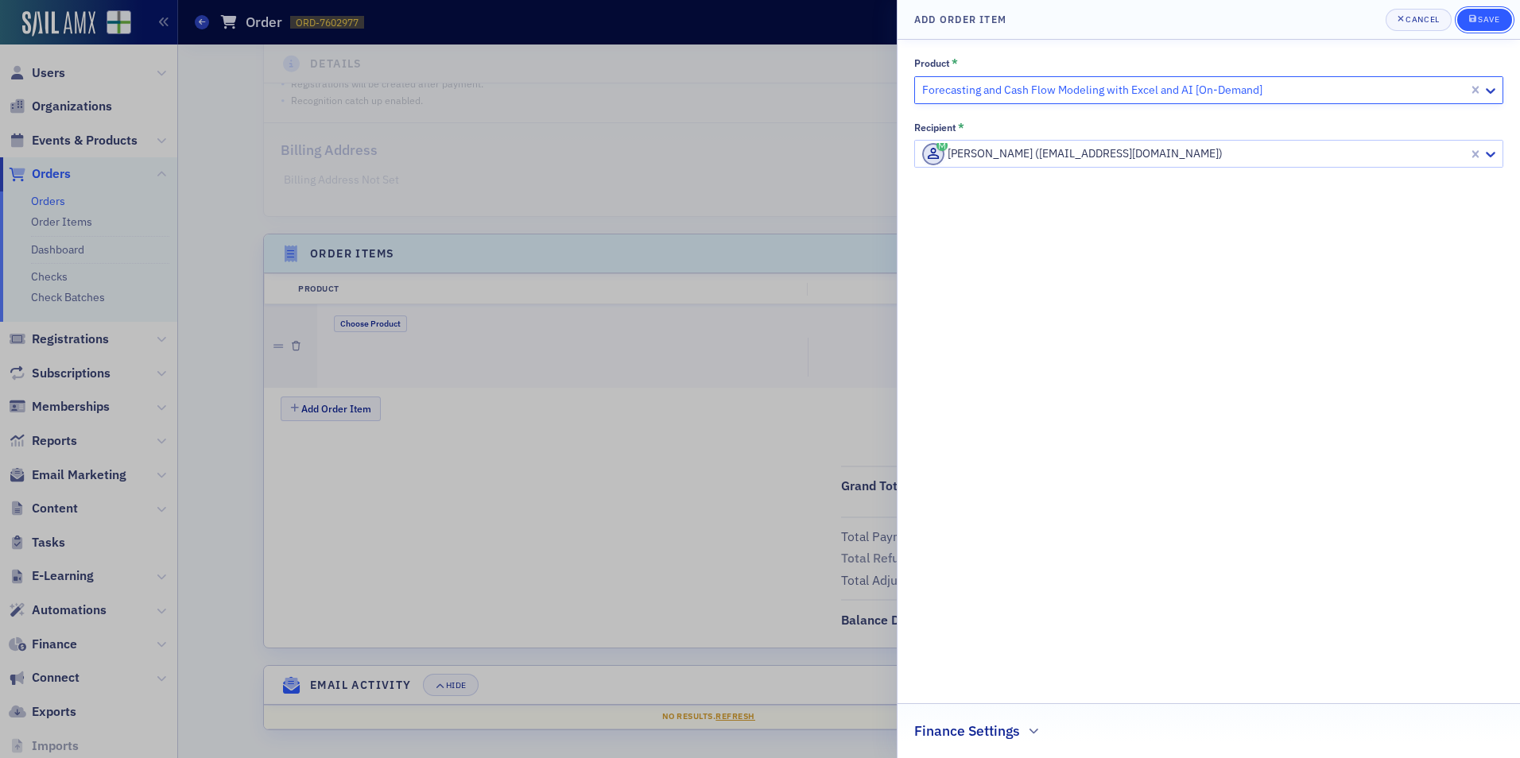
click at [1468, 18] on button "Save" at bounding box center [1484, 20] width 55 height 22
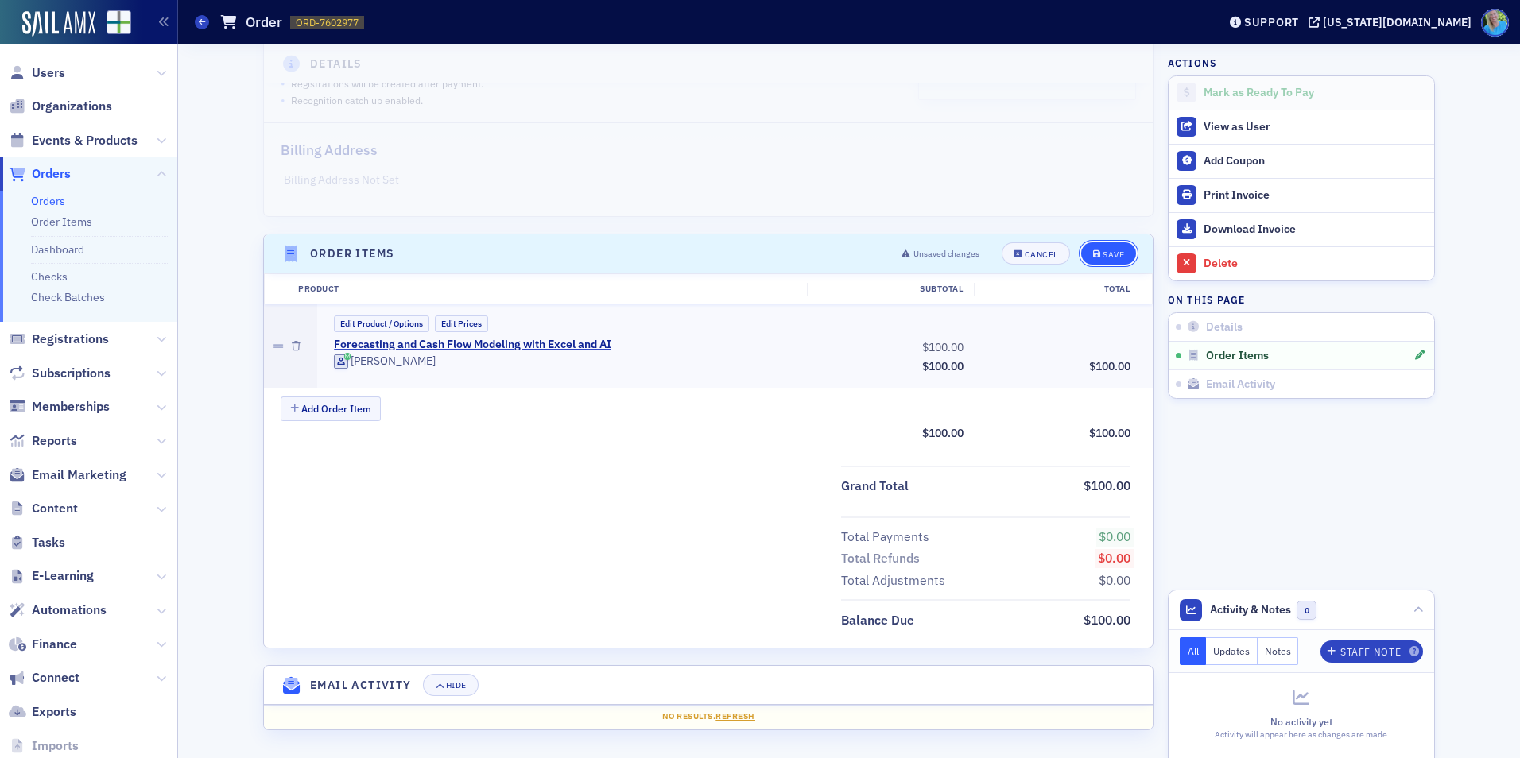
click at [1106, 248] on button "Save" at bounding box center [1108, 253] width 55 height 22
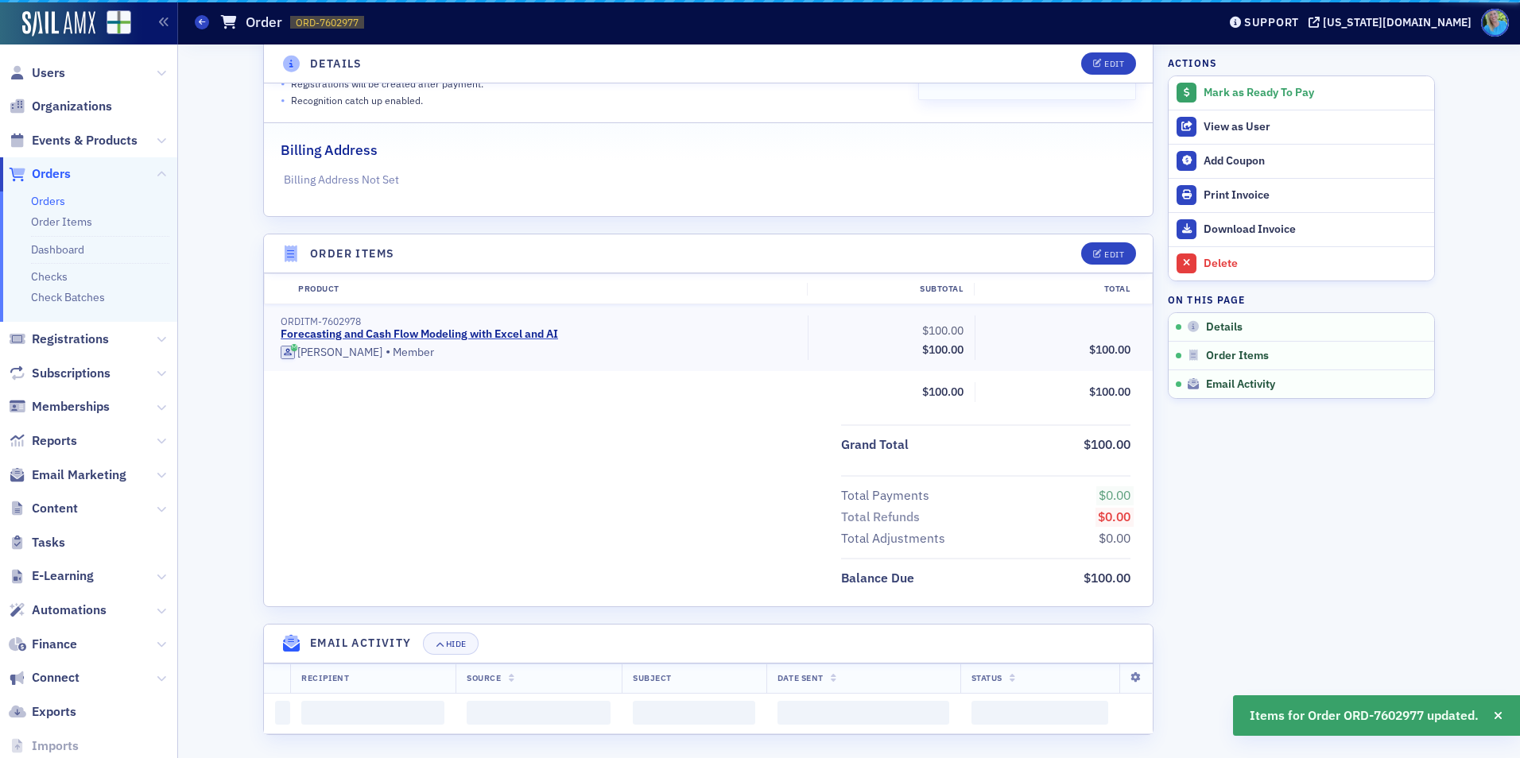
scroll to position [264, 0]
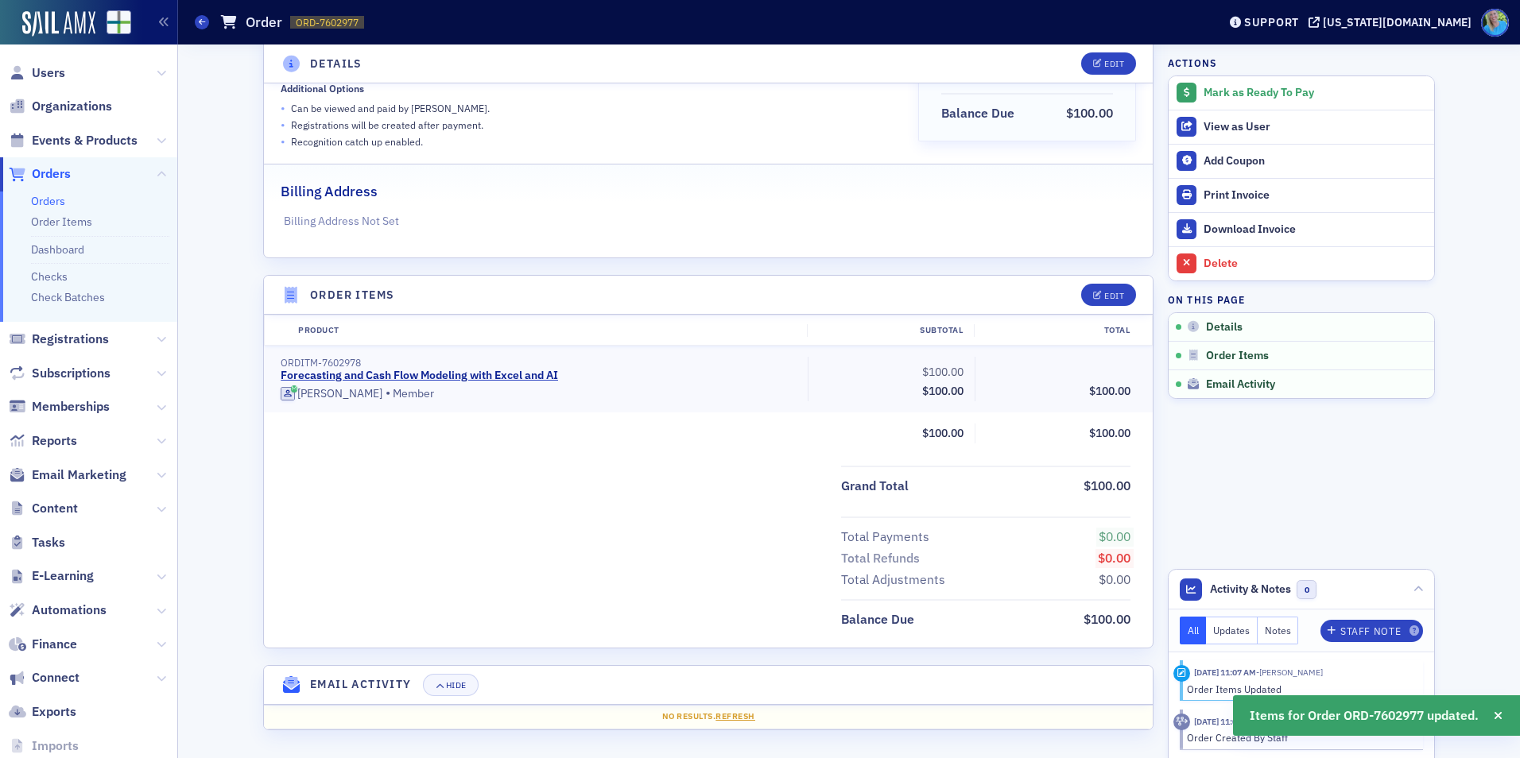
click at [1248, 102] on button "Mark as Ready To Pay" at bounding box center [1302, 92] width 266 height 33
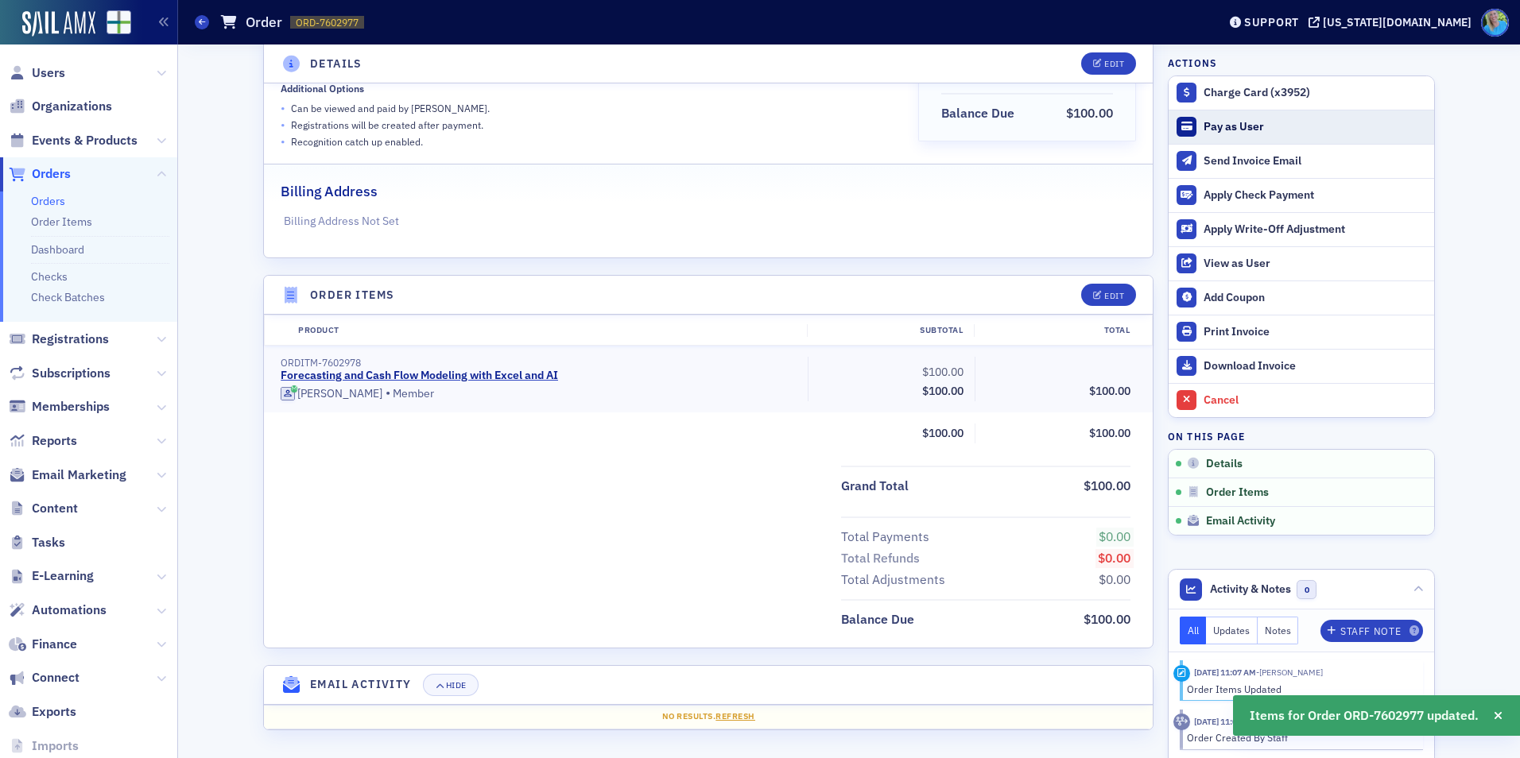
click at [1249, 128] on div "Pay as User" at bounding box center [1315, 127] width 223 height 14
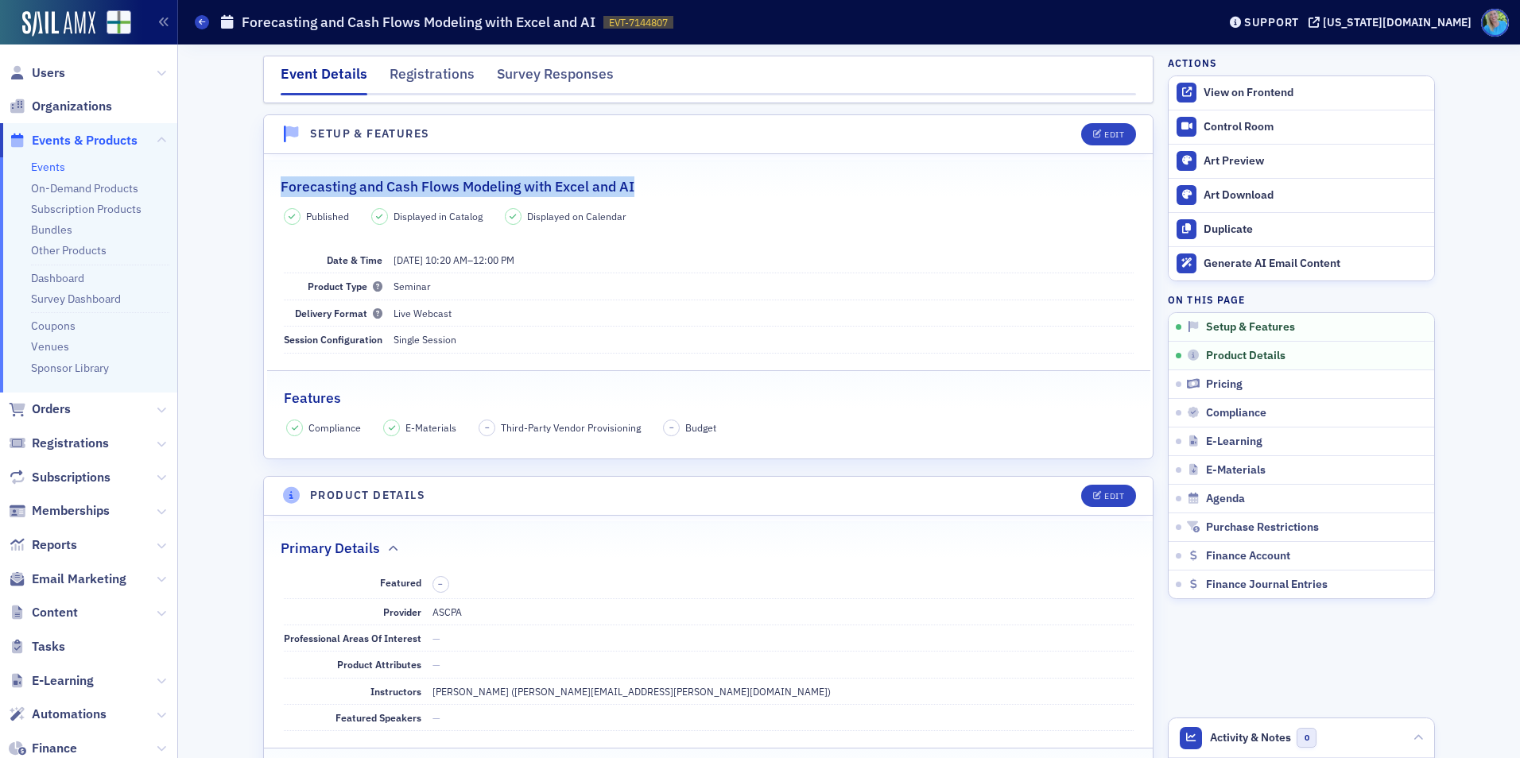
drag, startPoint x: 642, startPoint y: 184, endPoint x: 278, endPoint y: 188, distance: 364.1
click at [281, 188] on div "Forecasting and Cash Flows Modeling with Excel and AI" at bounding box center [708, 178] width 855 height 37
copy h2 "Forecasting and Cash Flows Modeling with Excel and AI"
drag, startPoint x: 639, startPoint y: 178, endPoint x: 278, endPoint y: 182, distance: 360.9
click at [281, 182] on div "Forecasting and Cash Flows Modeling with Excel and AI" at bounding box center [708, 178] width 855 height 37
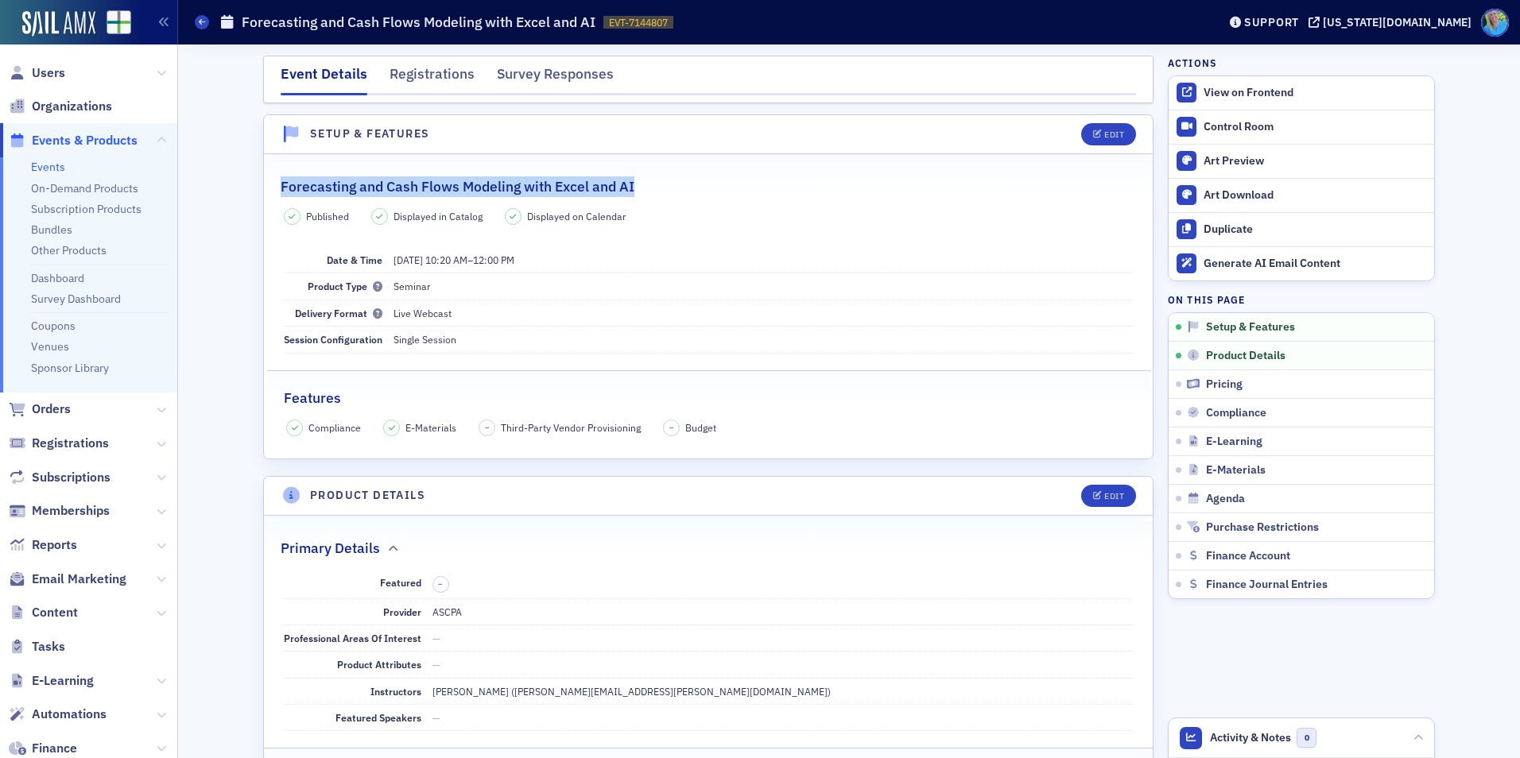
copy h2 "Forecasting and Cash Flows Modeling with Excel and AI"
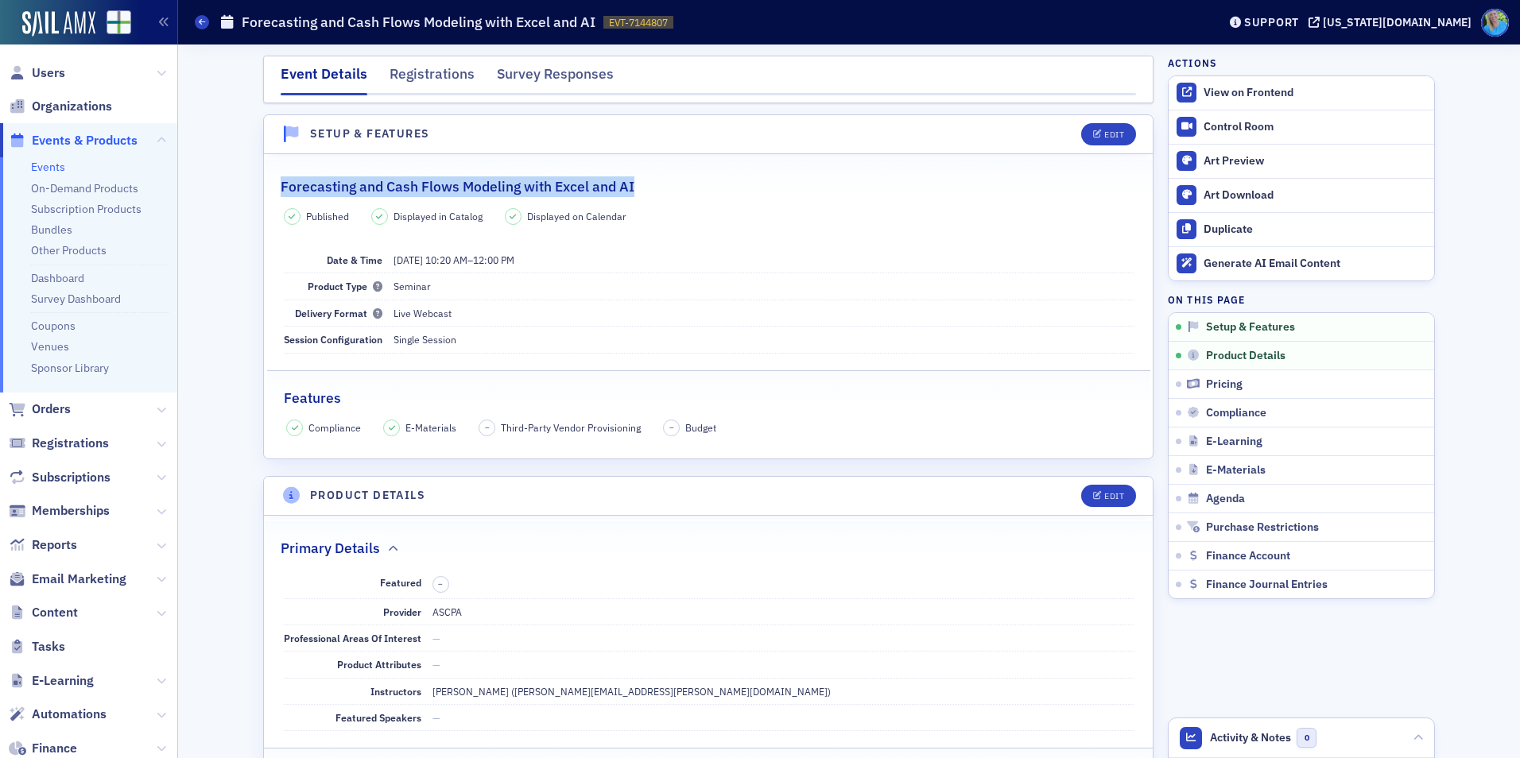
drag, startPoint x: 549, startPoint y: 176, endPoint x: 549, endPoint y: 188, distance: 11.2
copy h2 "Forecasting and Cash Flows Modeling with Excel and AI"
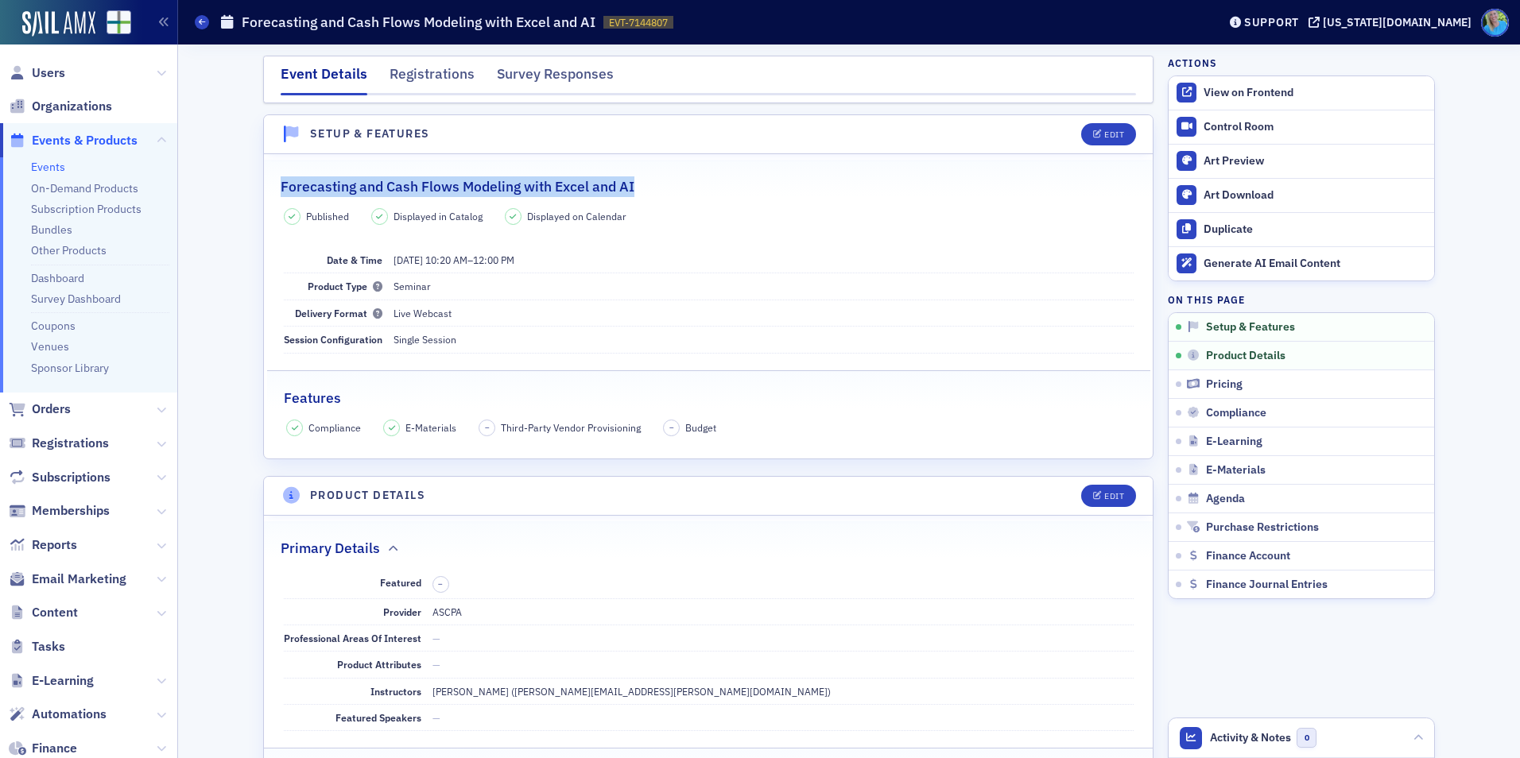
copy h2 "Forecasting and Cash Flows Modeling with Excel and AI"
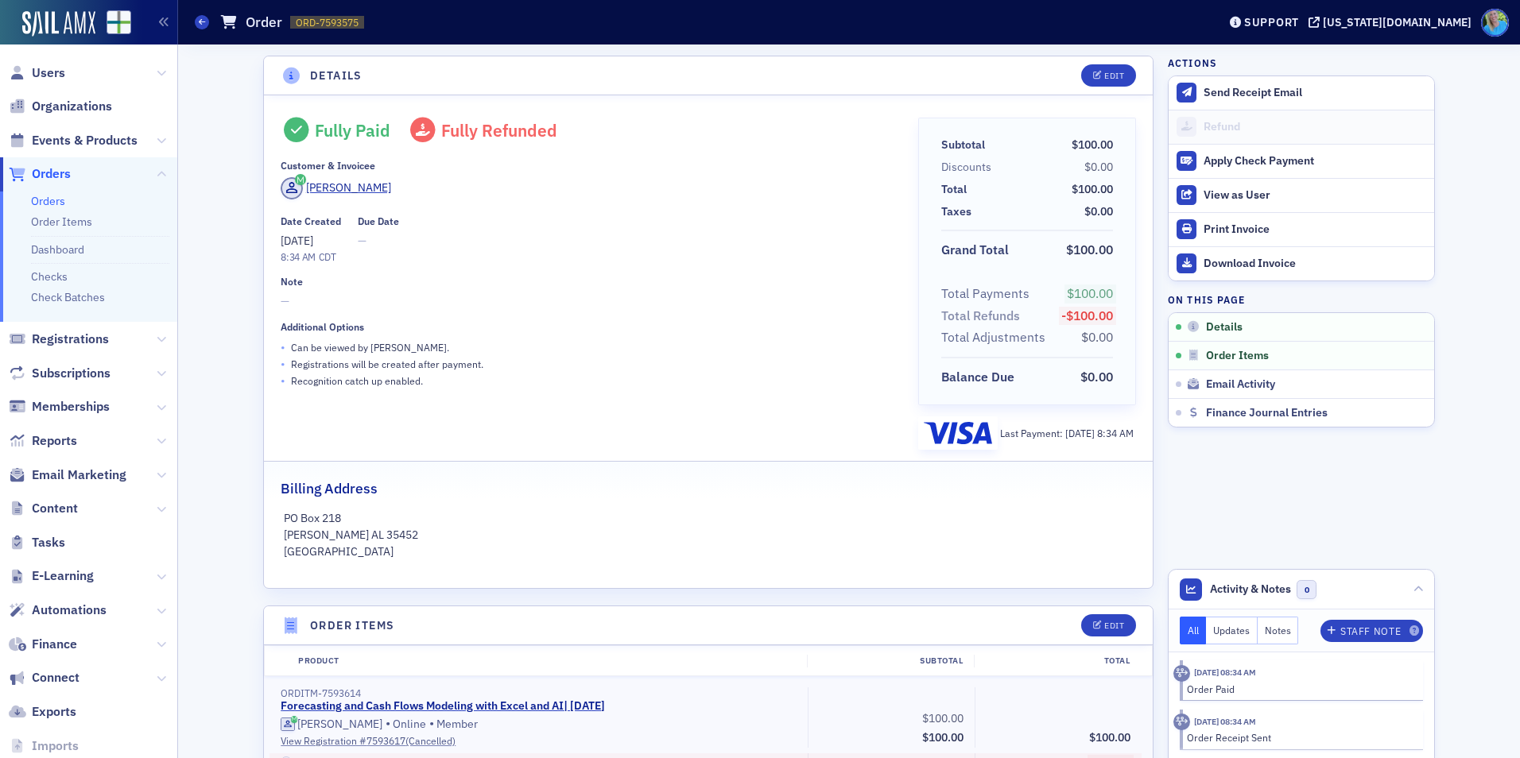
click at [45, 198] on link "Orders" at bounding box center [48, 201] width 34 height 14
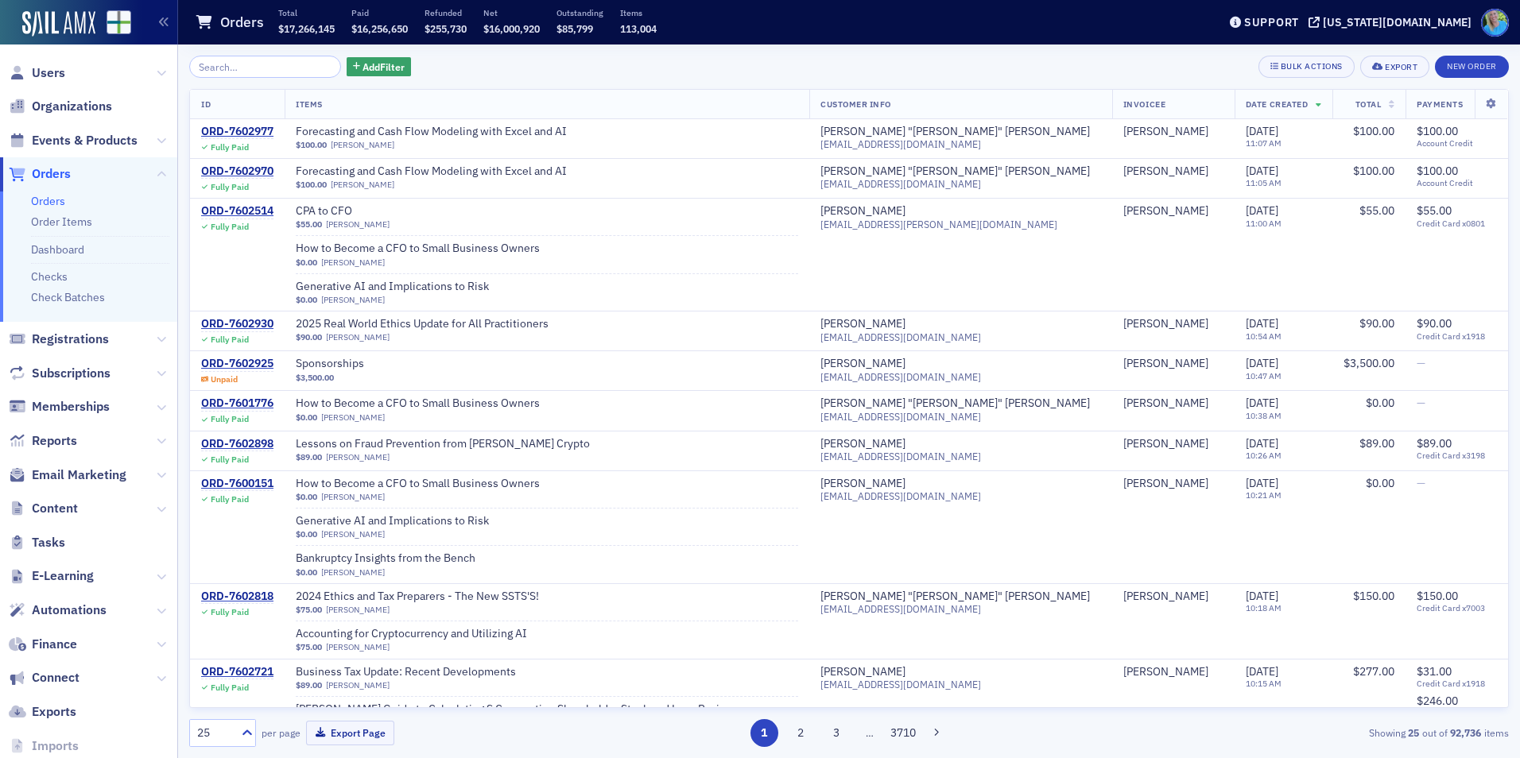
click at [1472, 55] on div "Add Filter Bulk Actions Export New Order ID Items Customer Info Invoicee Date C…" at bounding box center [849, 402] width 1320 height 714
click at [1471, 63] on button "New Order" at bounding box center [1472, 67] width 74 height 22
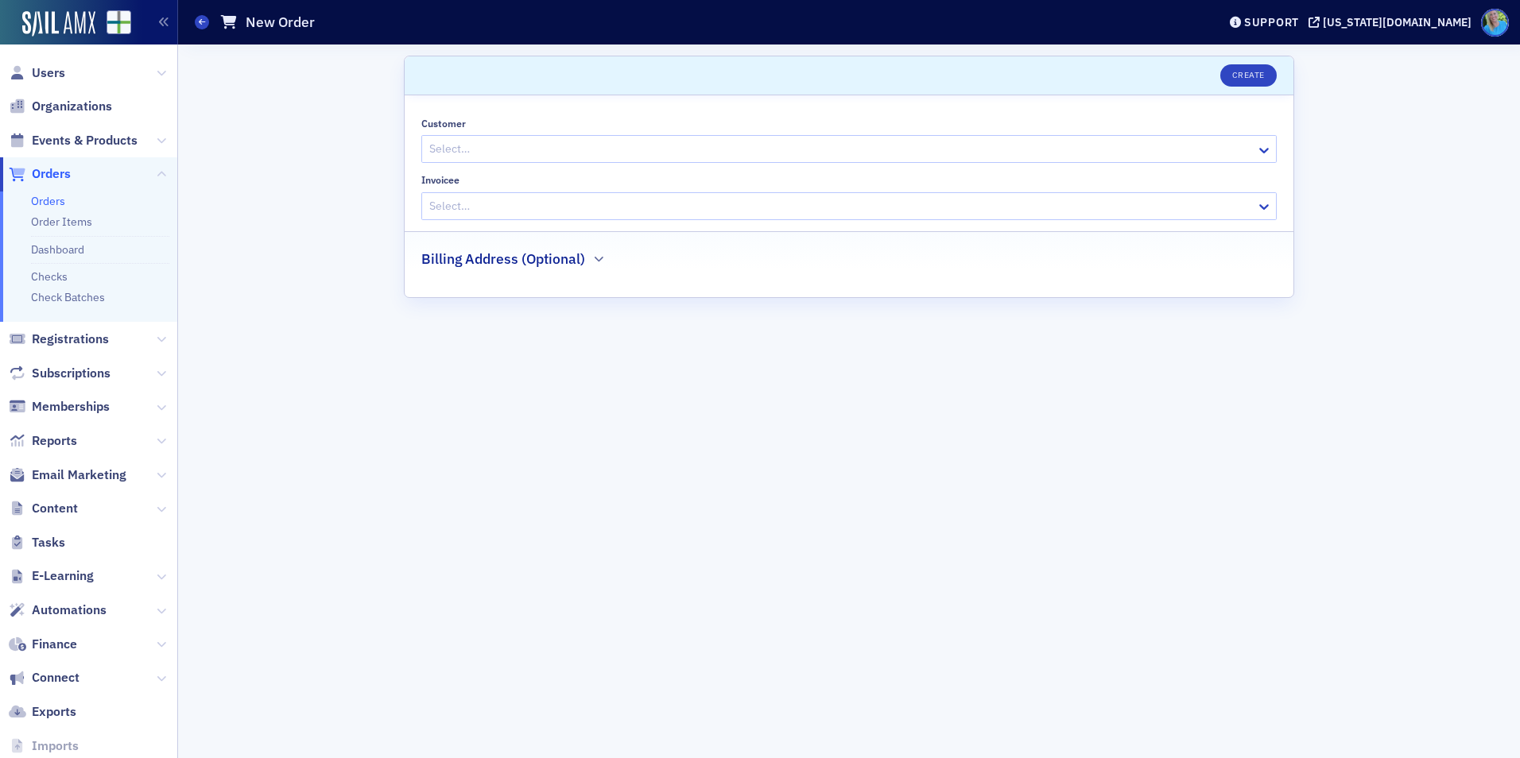
click at [521, 167] on div "Customer Select… Invoicee Select…" at bounding box center [848, 169] width 855 height 103
click at [515, 158] on div at bounding box center [841, 149] width 827 height 20
type input "barry phillips"
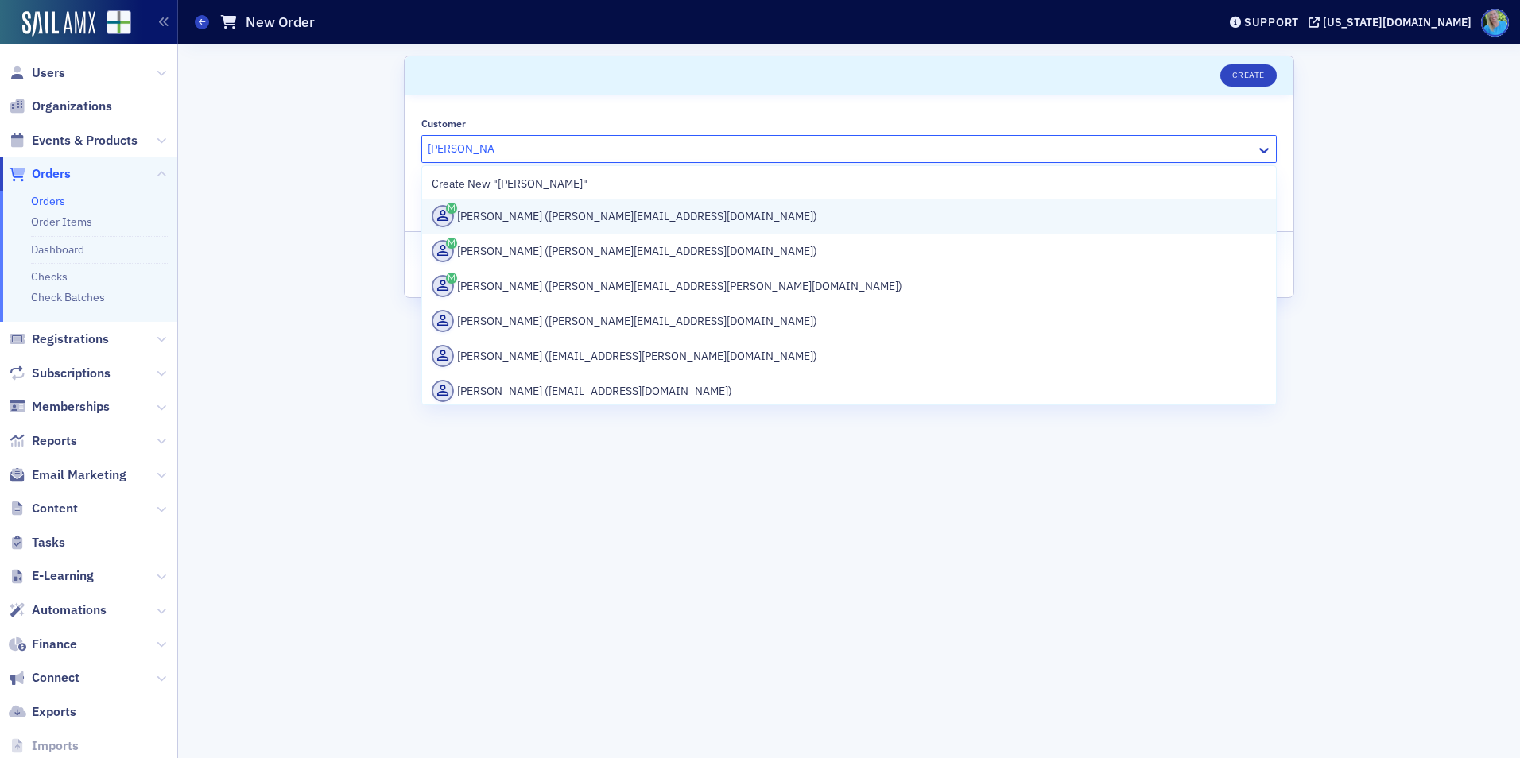
click at [522, 217] on div "Barry Phillips (barry@bphillipscpa.com)" at bounding box center [849, 216] width 835 height 22
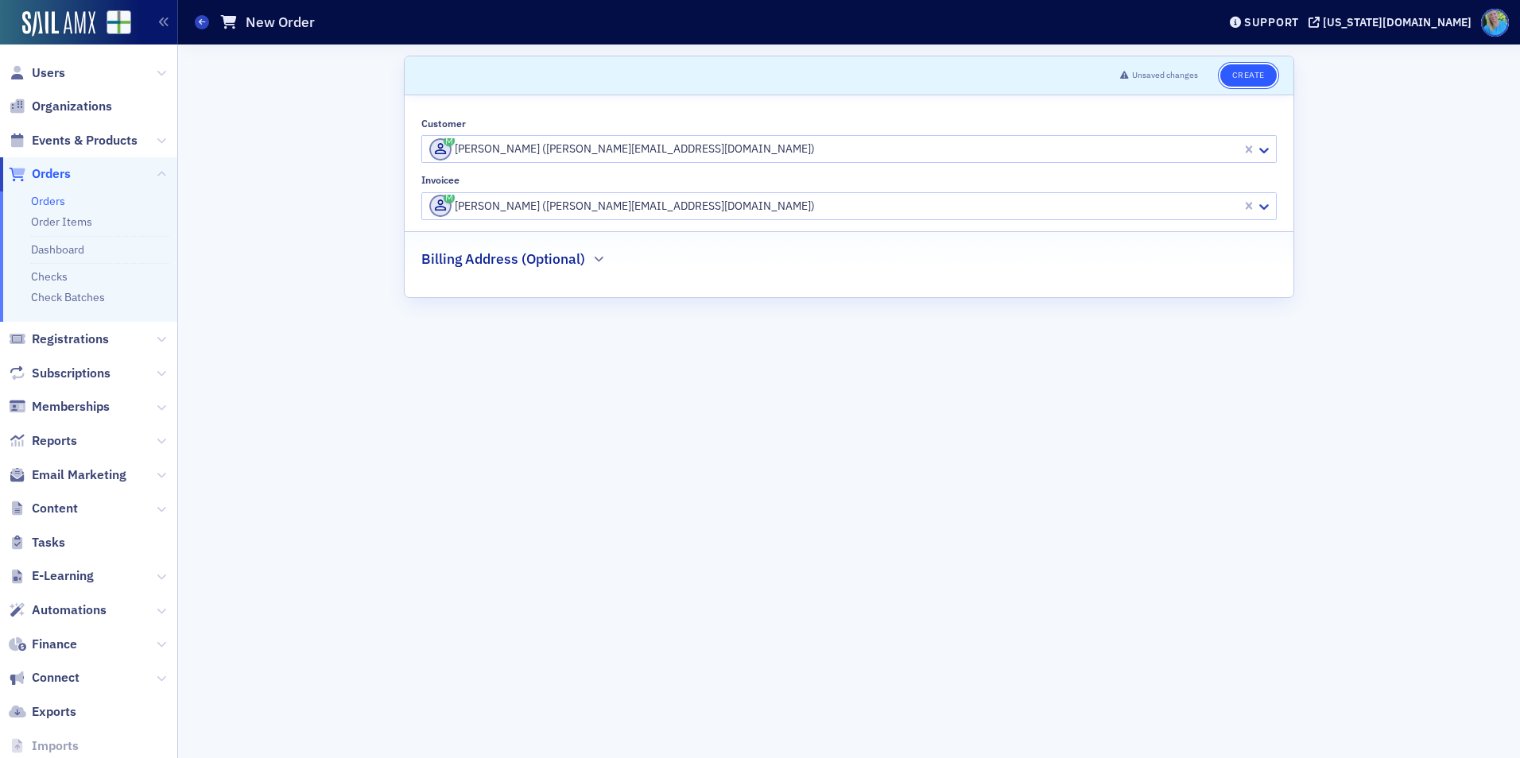
click at [1252, 79] on button "Create" at bounding box center [1248, 75] width 56 height 22
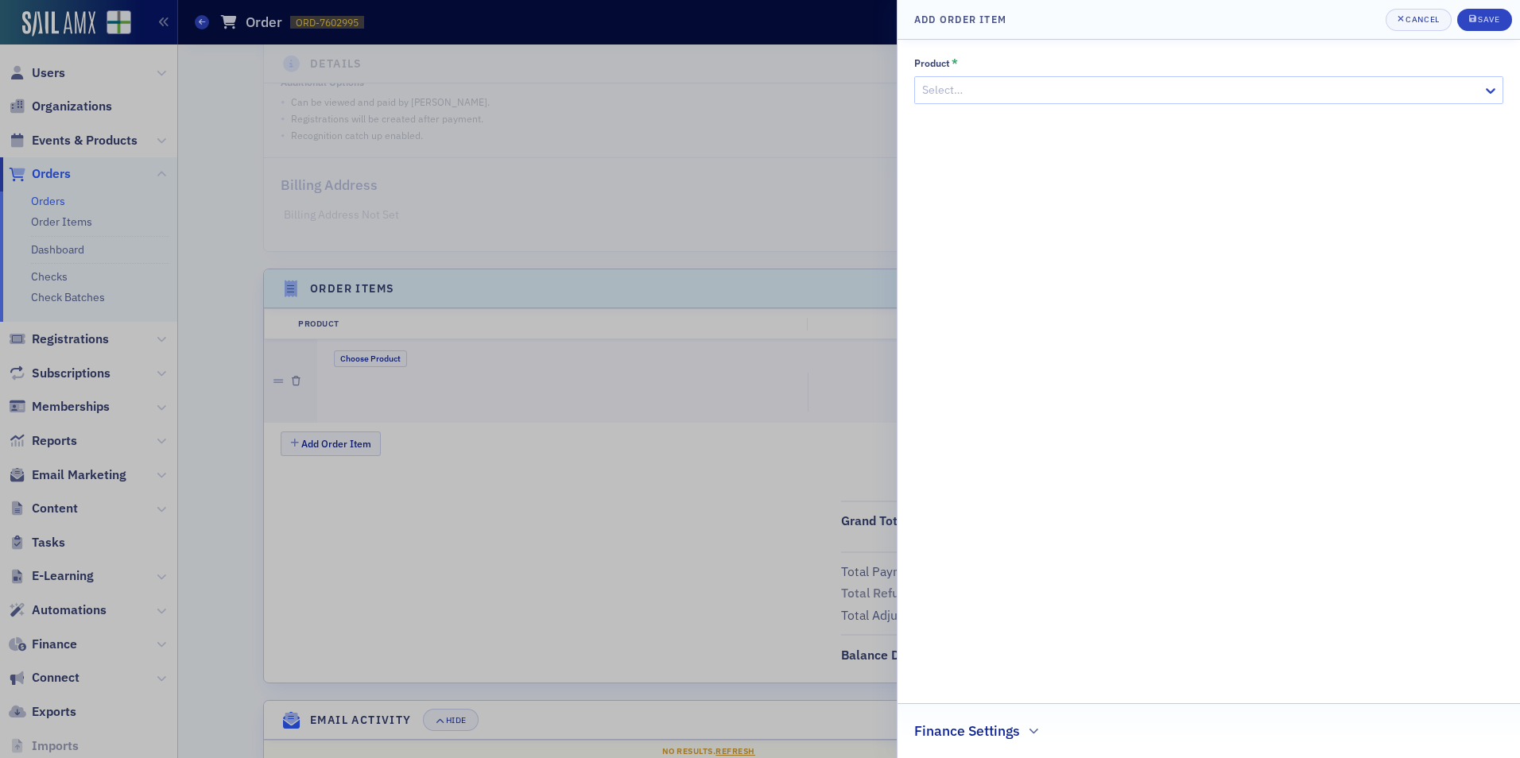
scroll to position [305, 0]
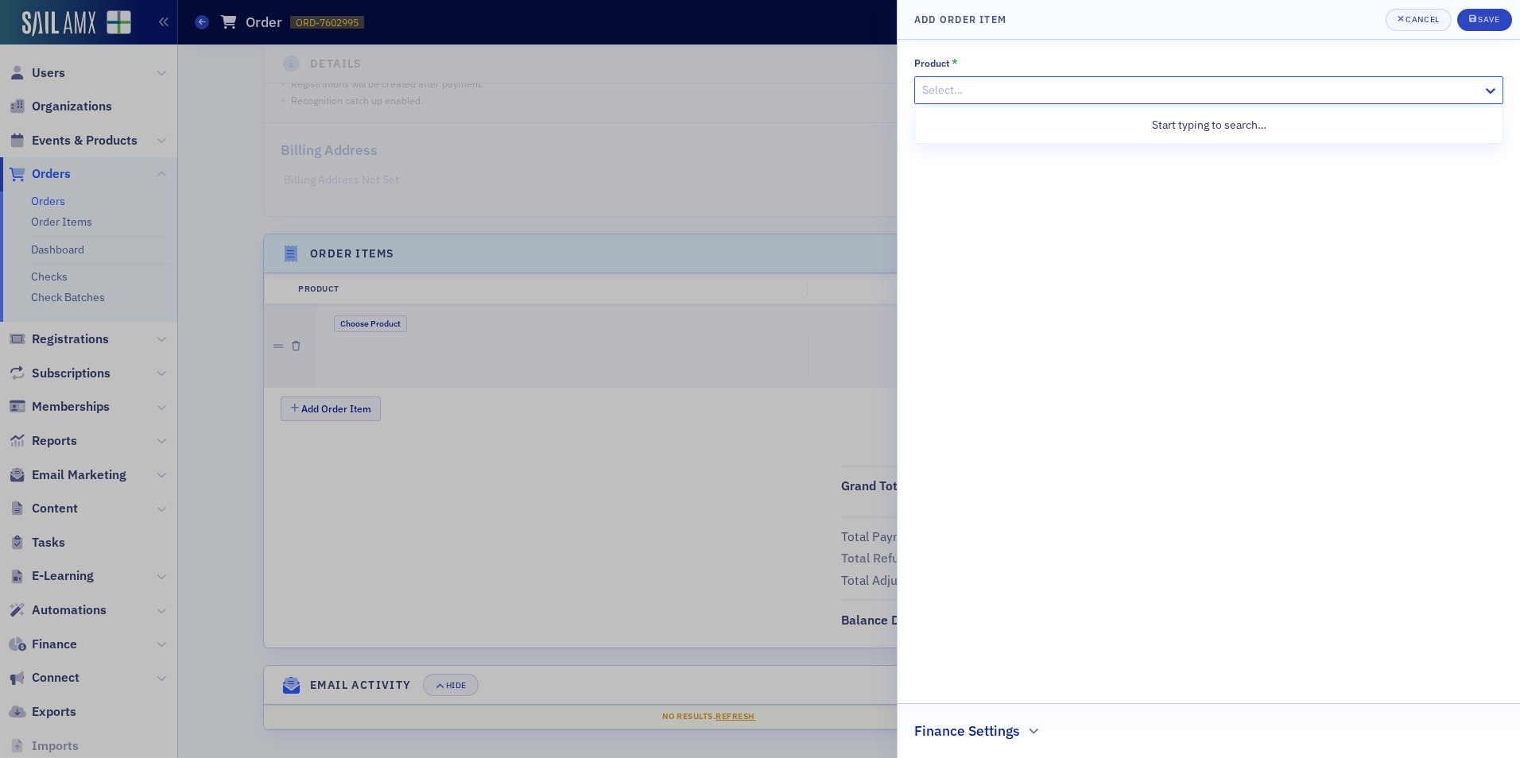
click at [1029, 93] on div at bounding box center [1201, 90] width 560 height 20
paste input "Forecasting and Cash Flows Modeling with Excel and AI"
type input "Forecasting and Cash Flows Modeling with Excel and AI"
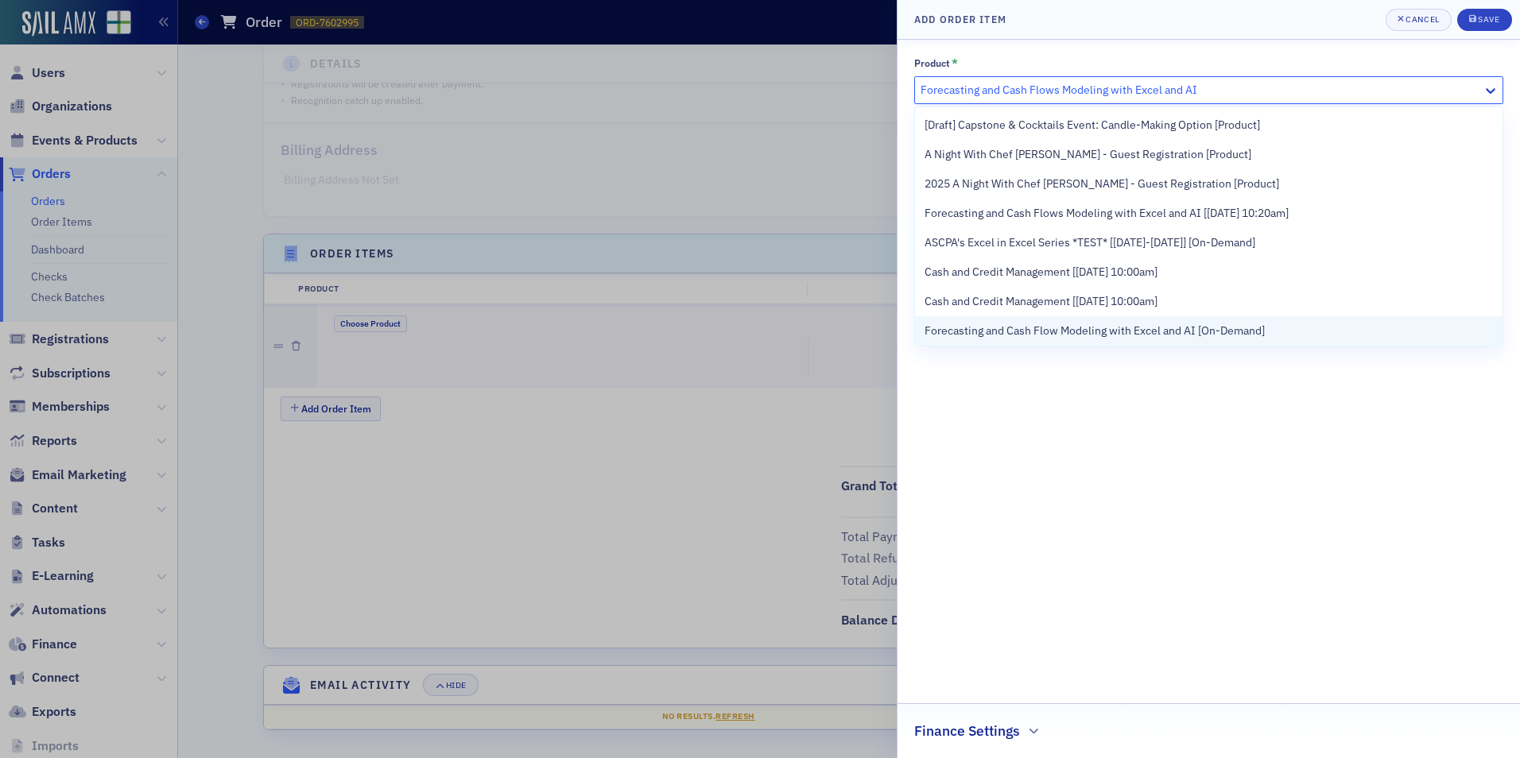
click at [1192, 328] on span "Forecasting and Cash Flow Modeling with Excel and AI [On-Demand]" at bounding box center [1095, 331] width 340 height 17
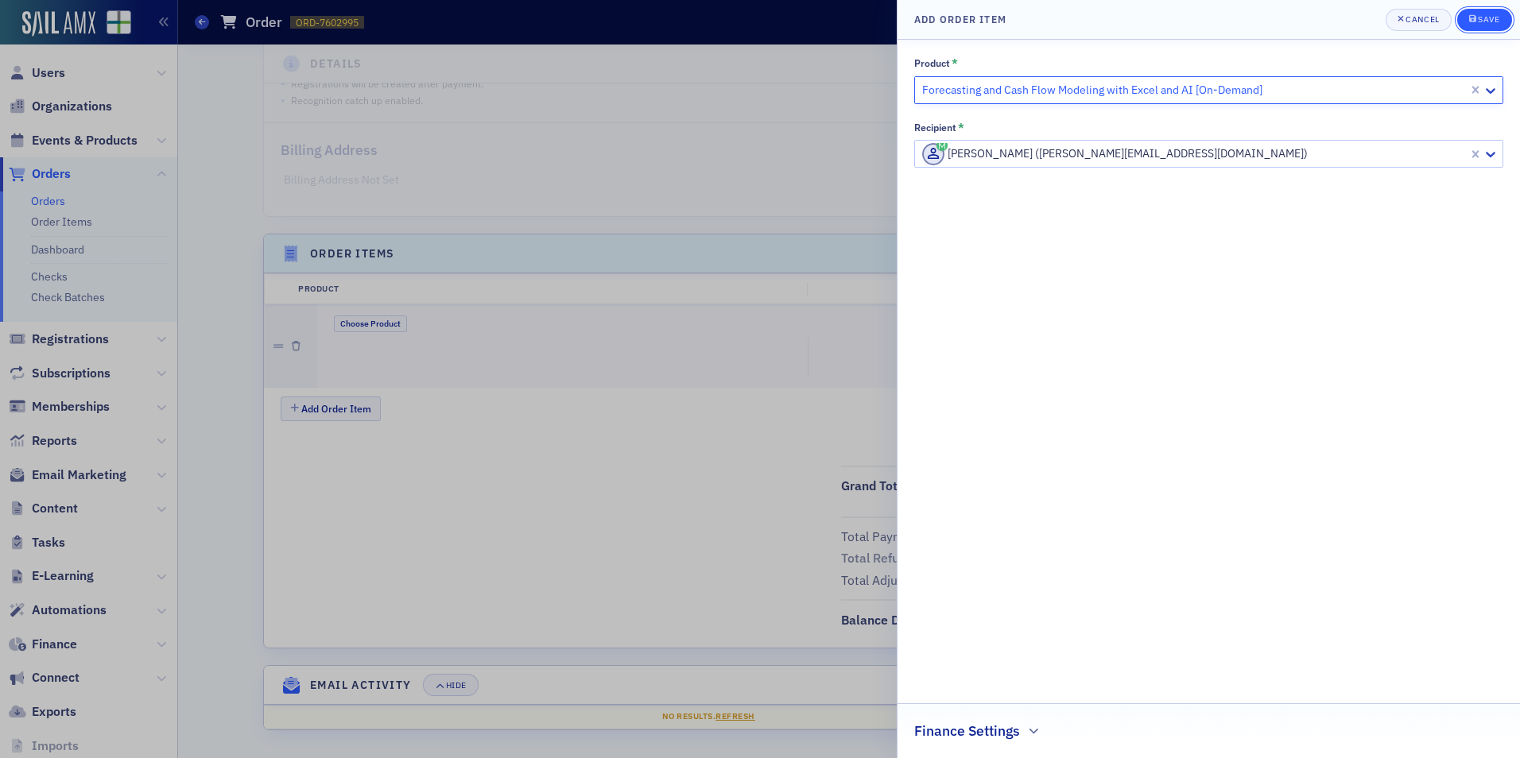
click at [1481, 22] on div "Save" at bounding box center [1488, 19] width 21 height 9
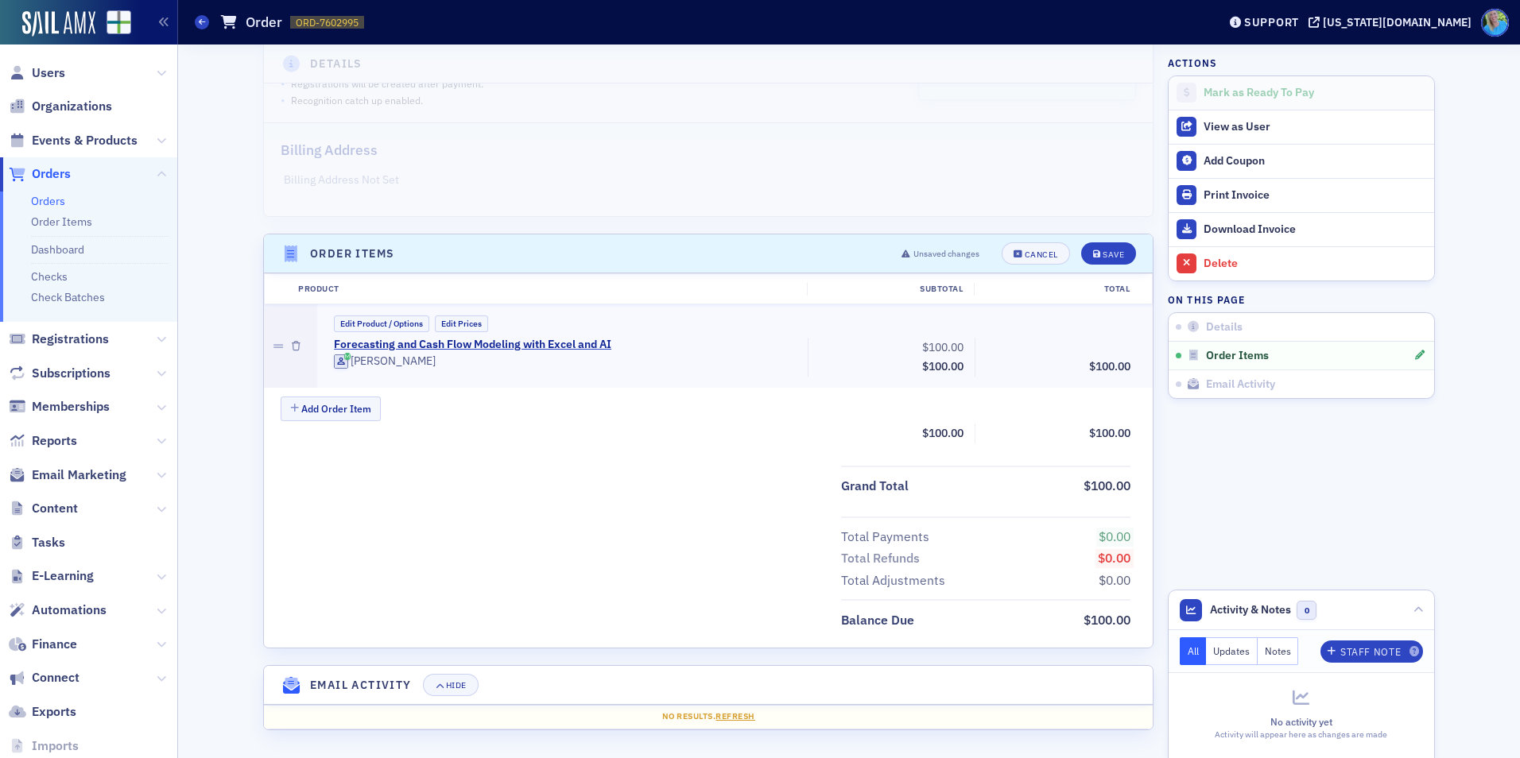
click at [781, 409] on div "Add Order Item" at bounding box center [717, 411] width 872 height 28
click at [1099, 248] on button "Save" at bounding box center [1108, 253] width 55 height 22
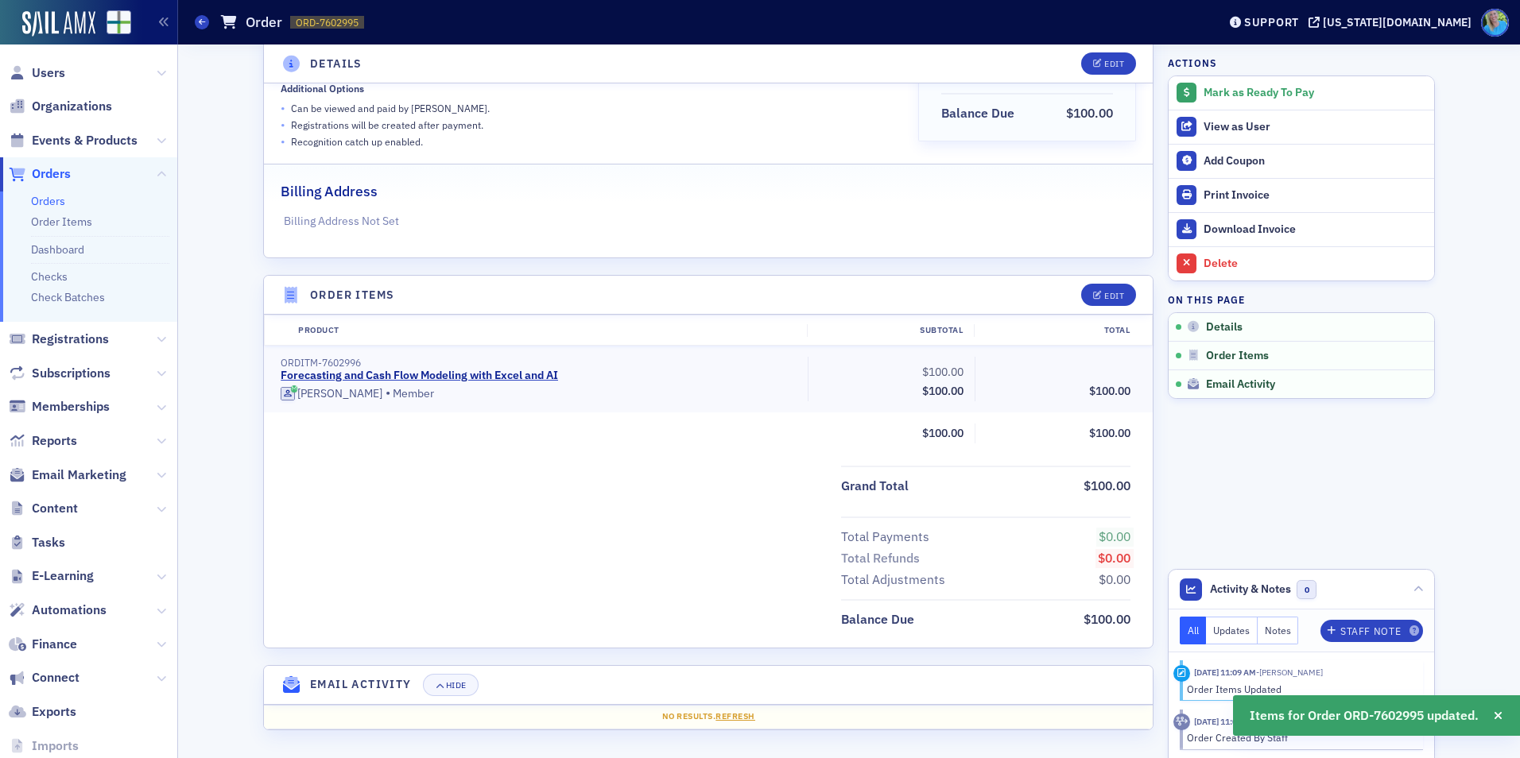
click at [1207, 98] on div "Mark as Ready To Pay" at bounding box center [1315, 93] width 223 height 14
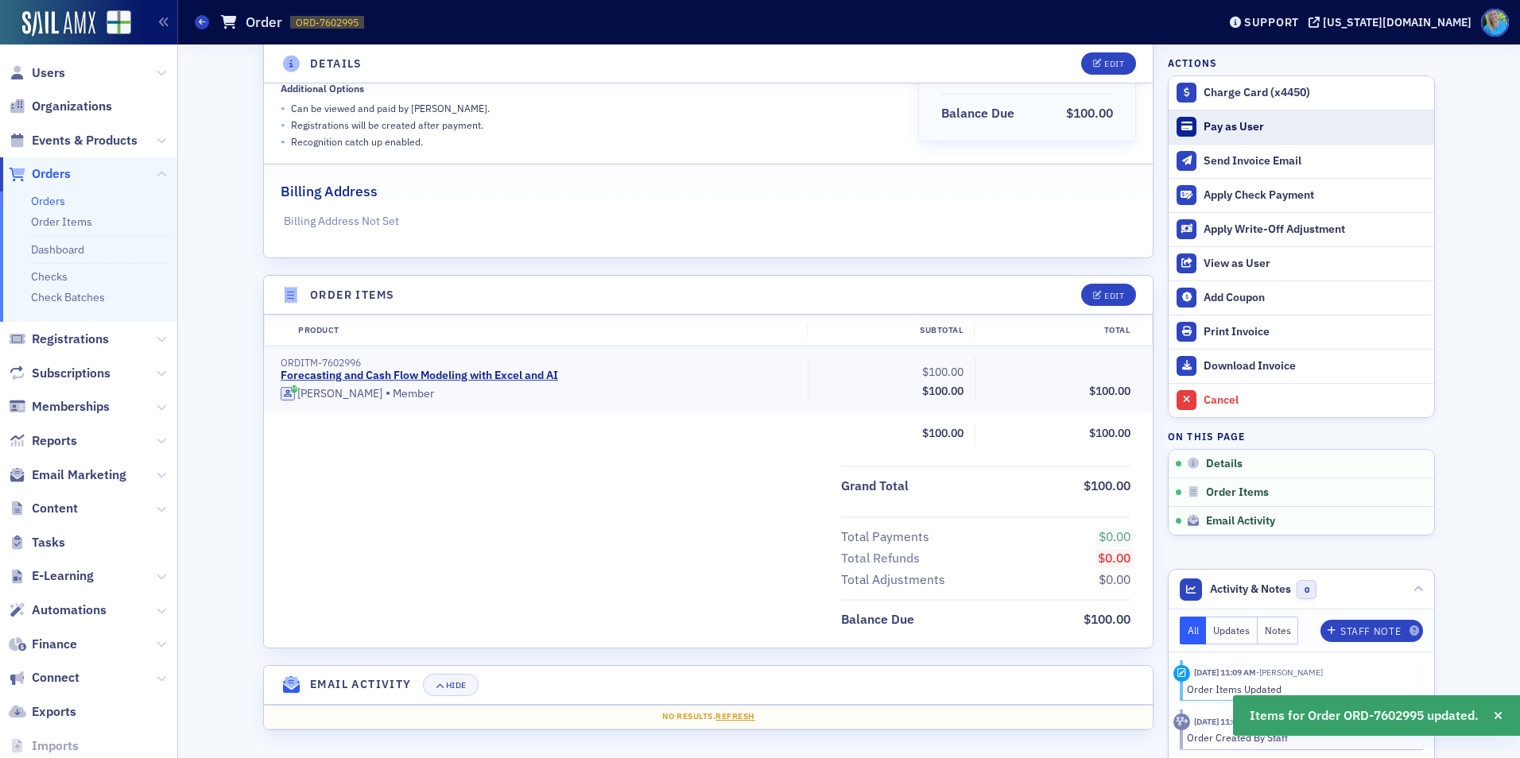
click at [1211, 127] on div "Pay as User" at bounding box center [1315, 127] width 223 height 14
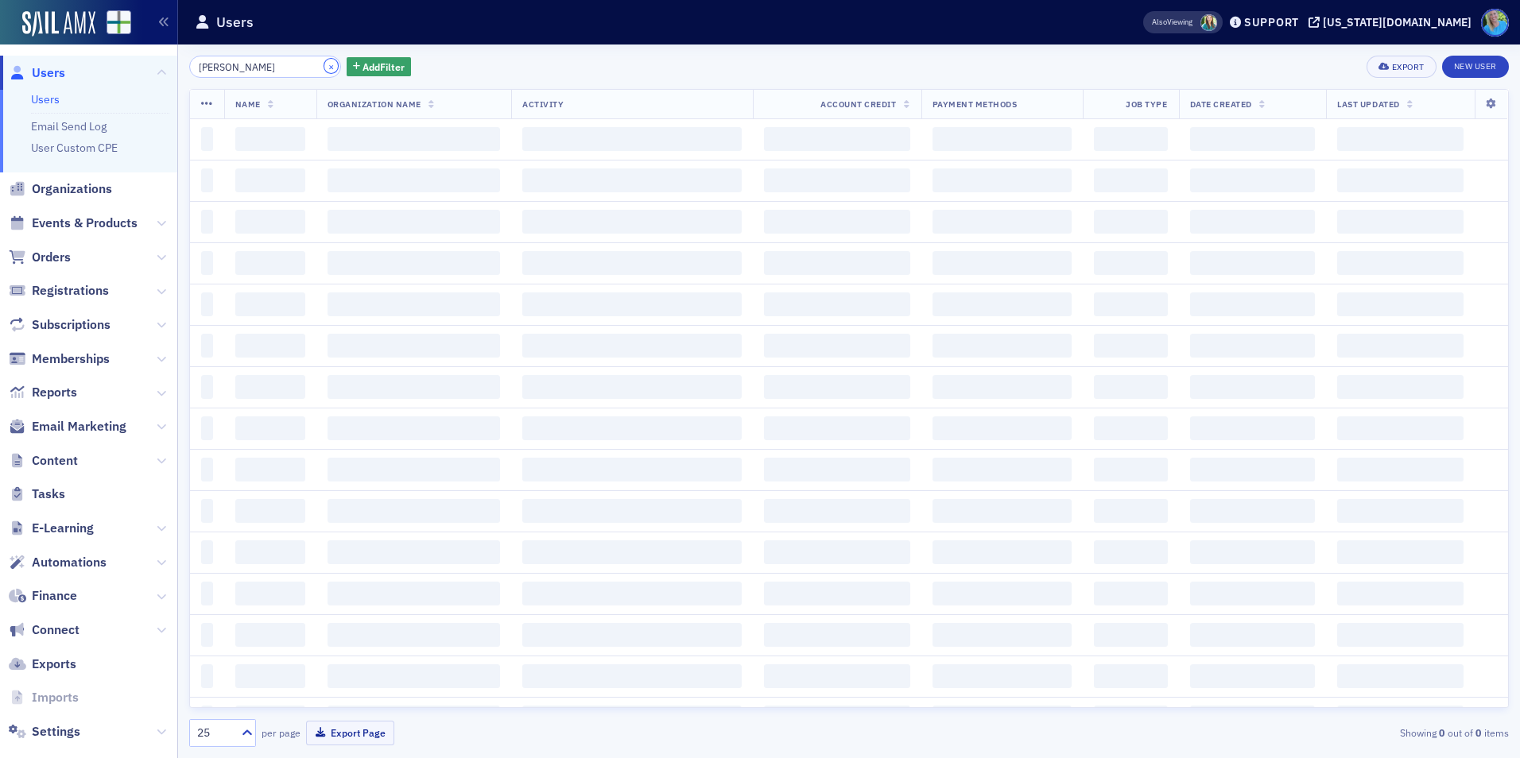
click at [324, 68] on button "×" at bounding box center [331, 66] width 14 height 14
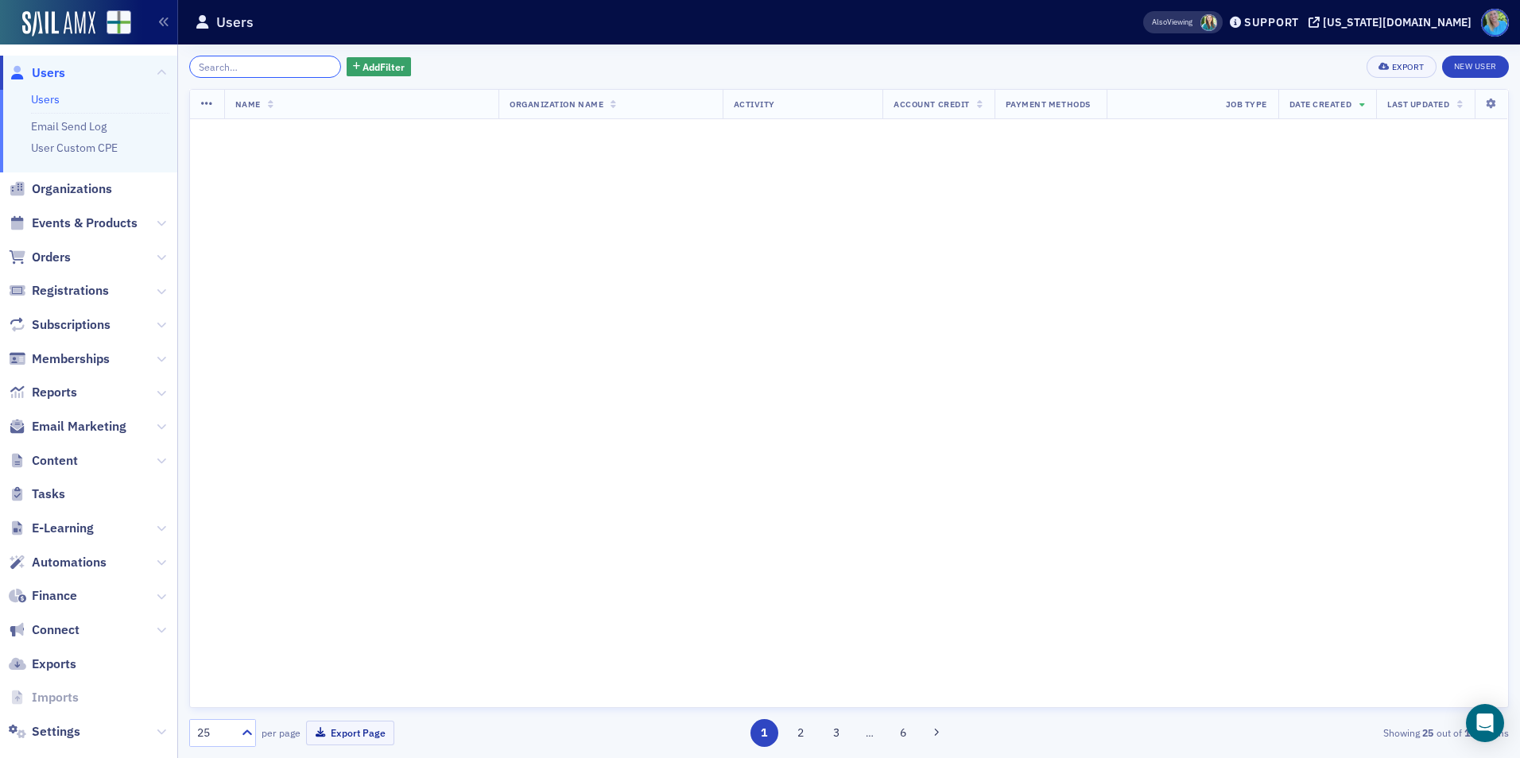
click at [309, 65] on input "[PERSON_NAME]" at bounding box center [265, 67] width 152 height 22
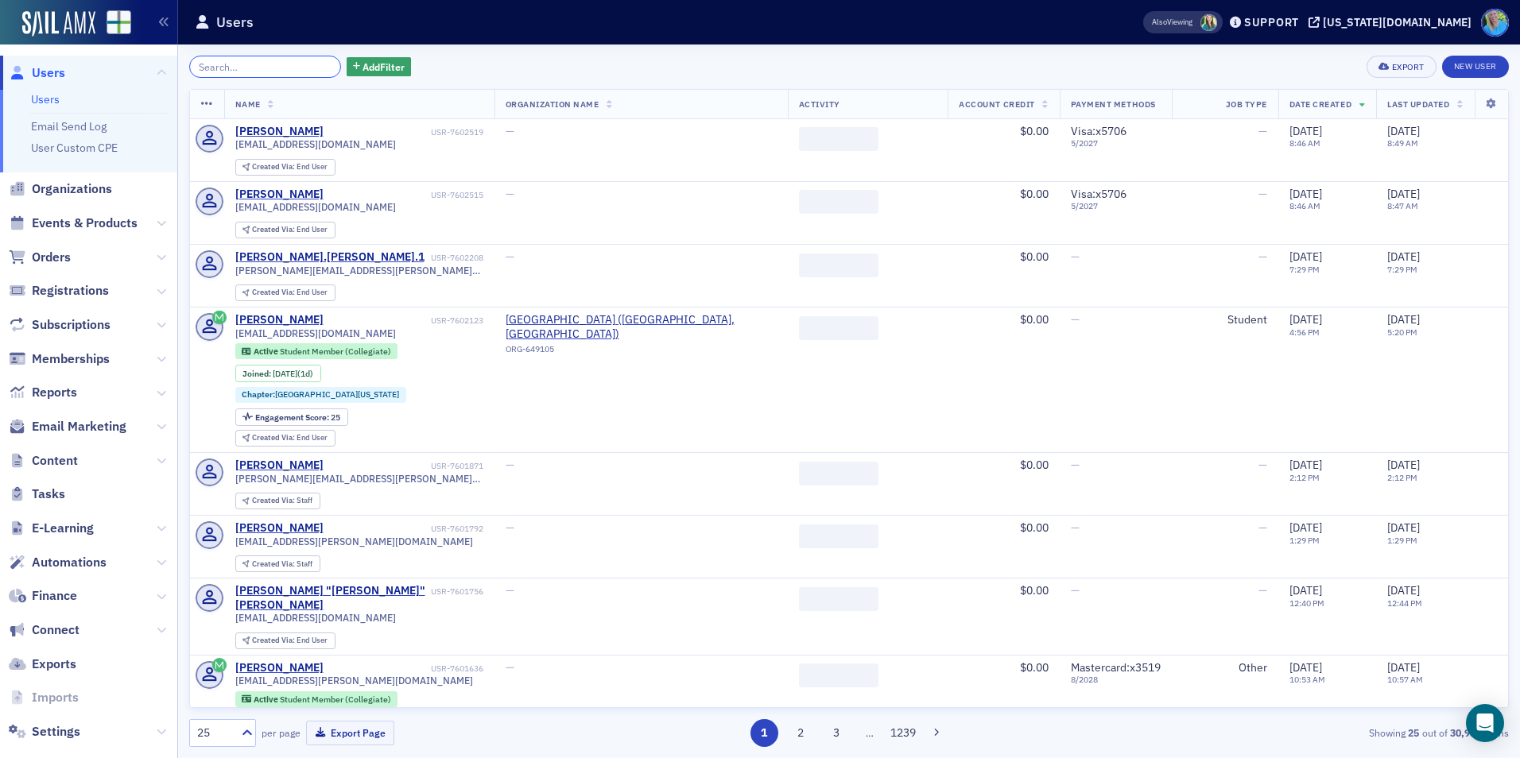
click at [309, 65] on input "search" at bounding box center [265, 67] width 152 height 22
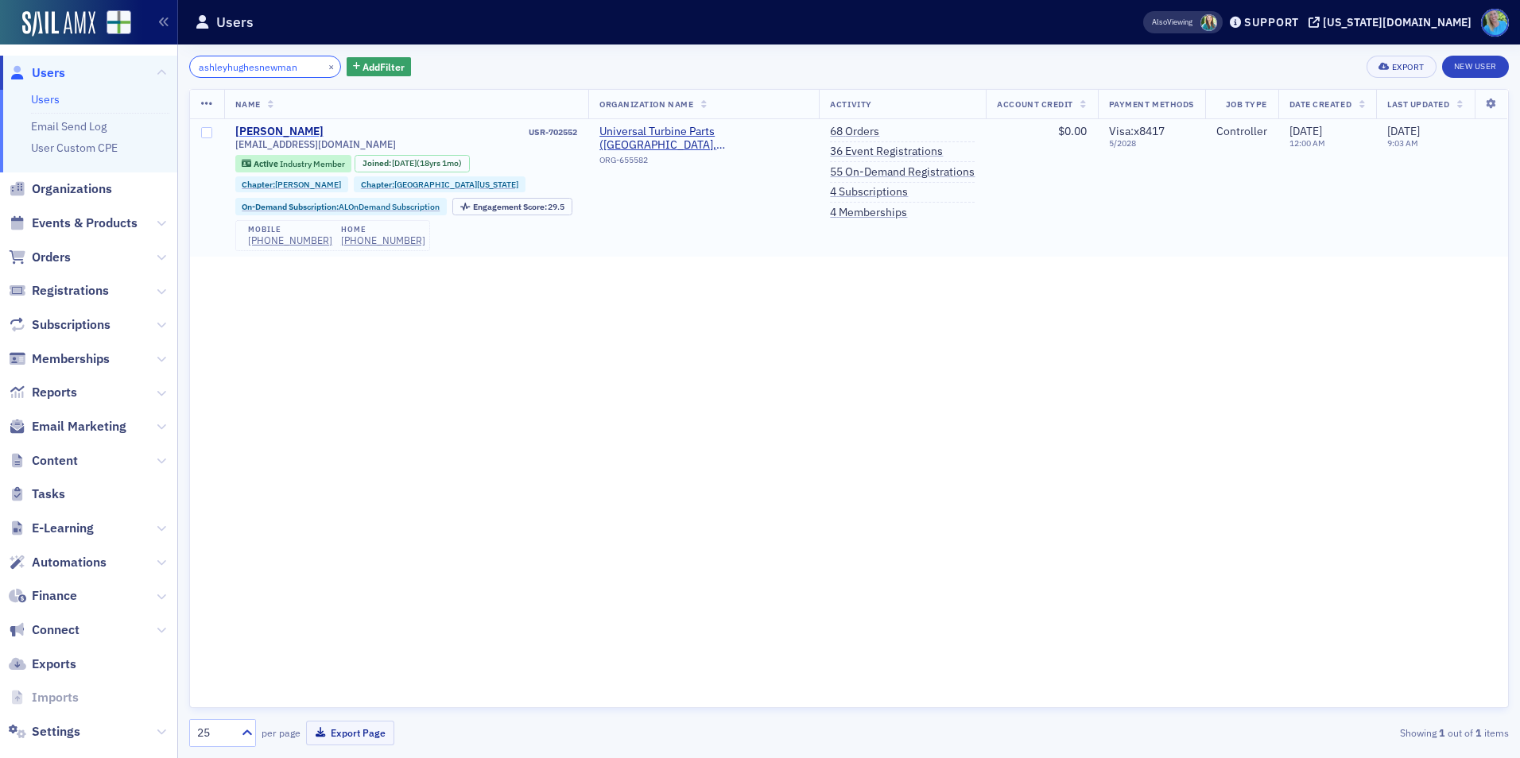
type input "ashleyhughesnewman"
click at [303, 134] on div "[PERSON_NAME]" at bounding box center [279, 132] width 88 height 14
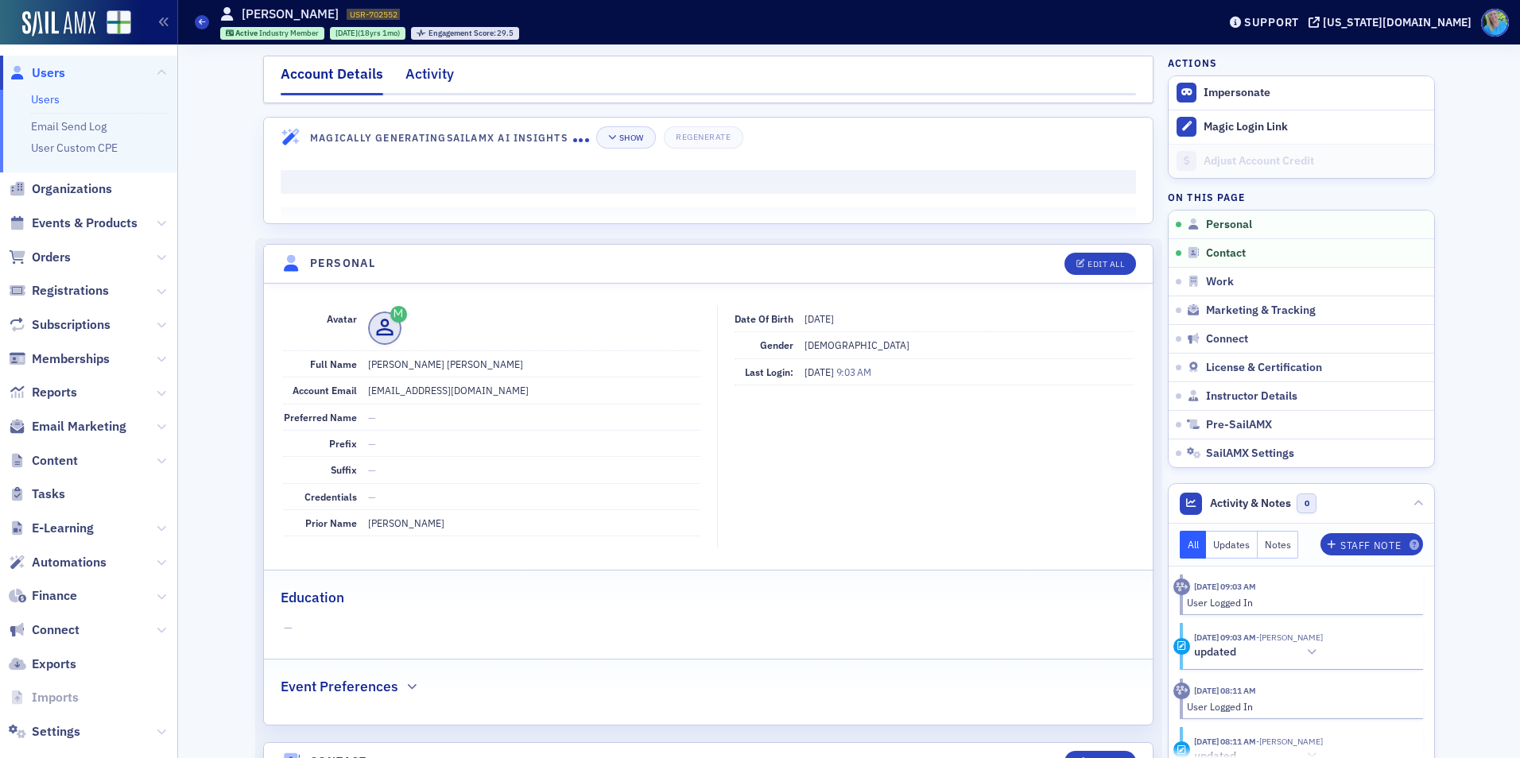
click at [421, 80] on div "Activity" at bounding box center [429, 78] width 48 height 29
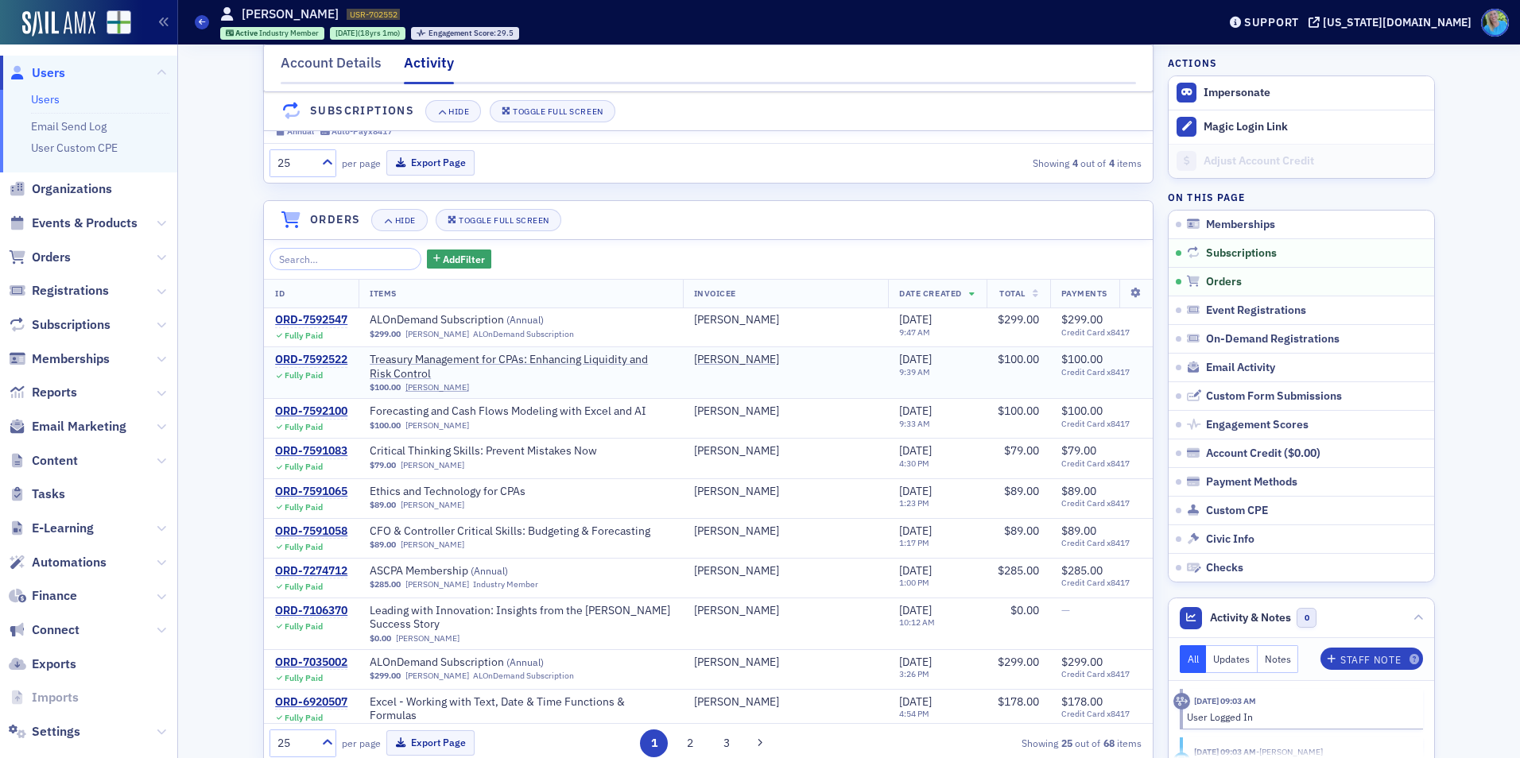
scroll to position [556, 0]
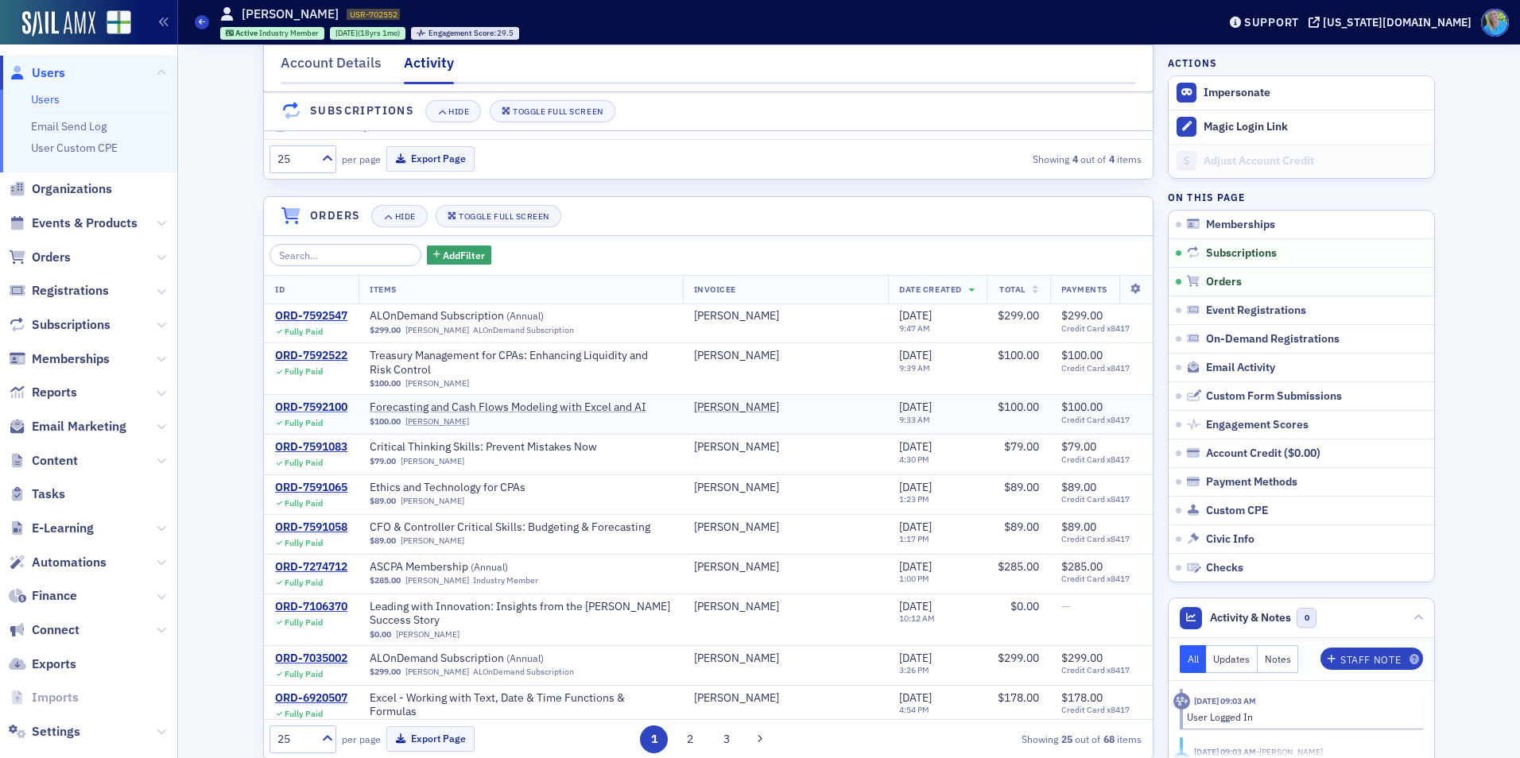
click at [305, 415] on div "ORD-7592100" at bounding box center [311, 408] width 72 height 14
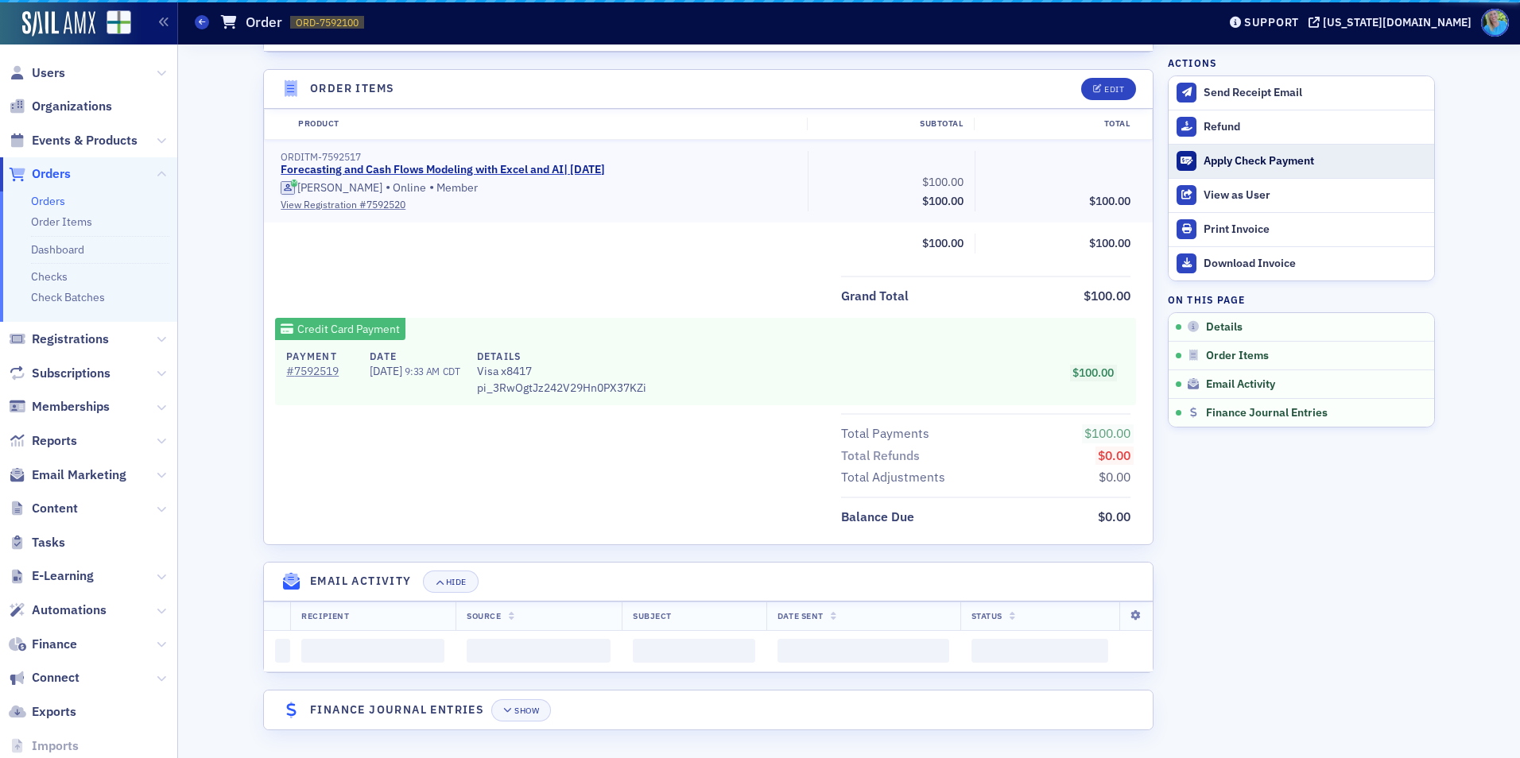
scroll to position [556, 0]
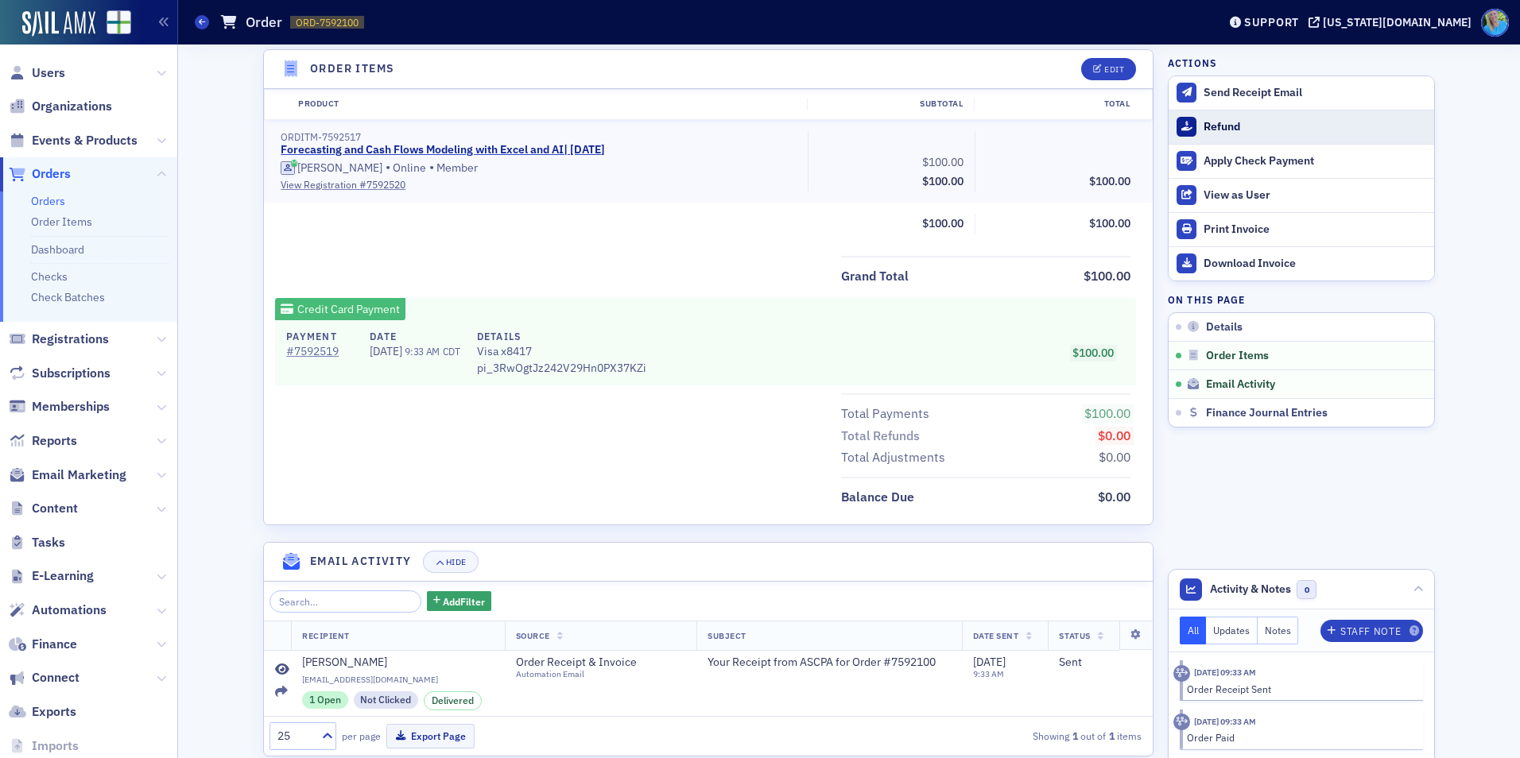
click at [1219, 128] on div "Refund" at bounding box center [1315, 127] width 223 height 14
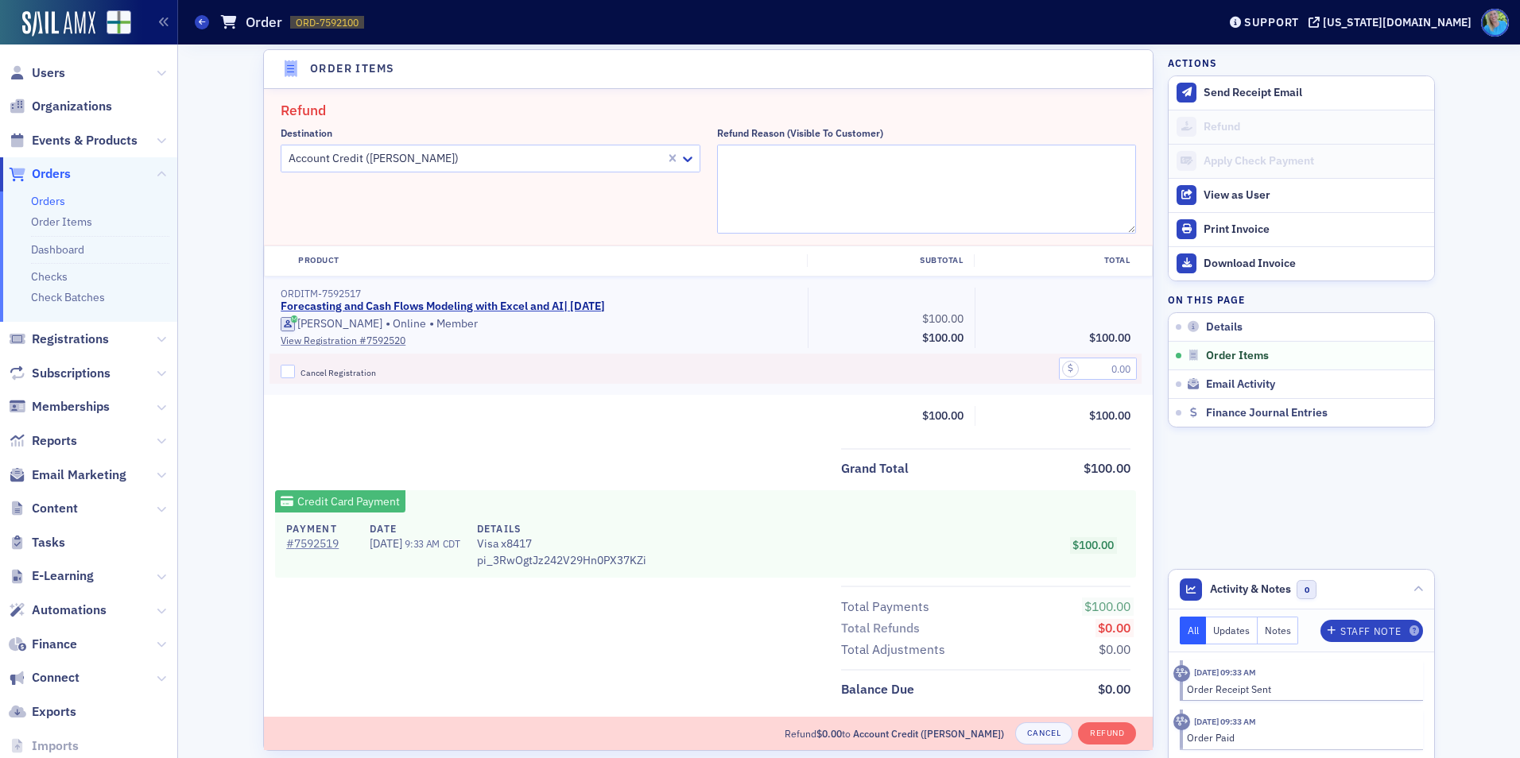
scroll to position [553, 0]
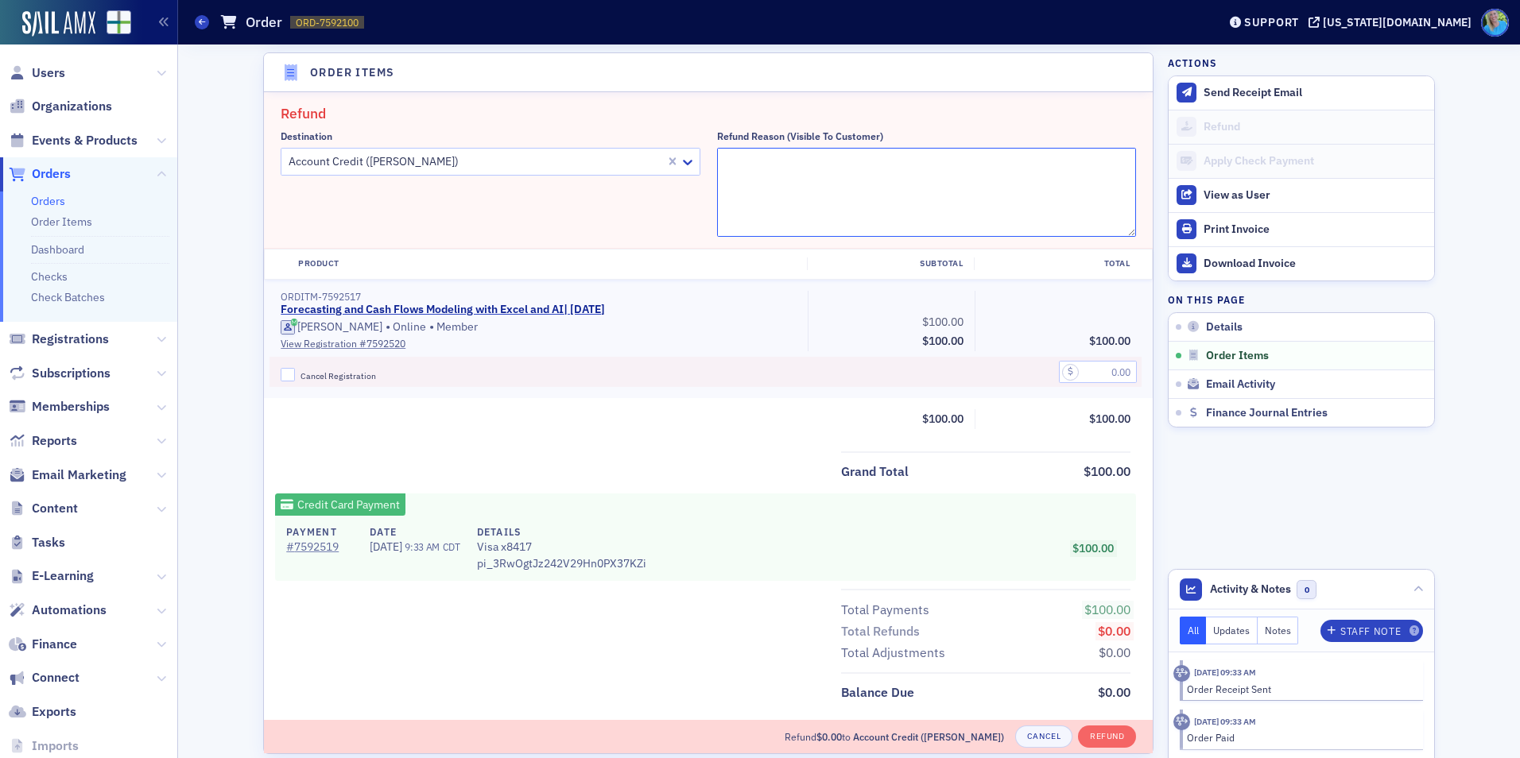
click at [760, 169] on textarea "Refund Reason (Visible to Customer)" at bounding box center [927, 192] width 420 height 89
paste textarea "Technical issues crashed the broadcast halfway through. Moving registration to …"
type textarea "Technical issues crashed the broadcast halfway through. Moving registration to …"
click at [281, 378] on input "Cancel Registration" at bounding box center [288, 375] width 14 height 14
checkbox input "true"
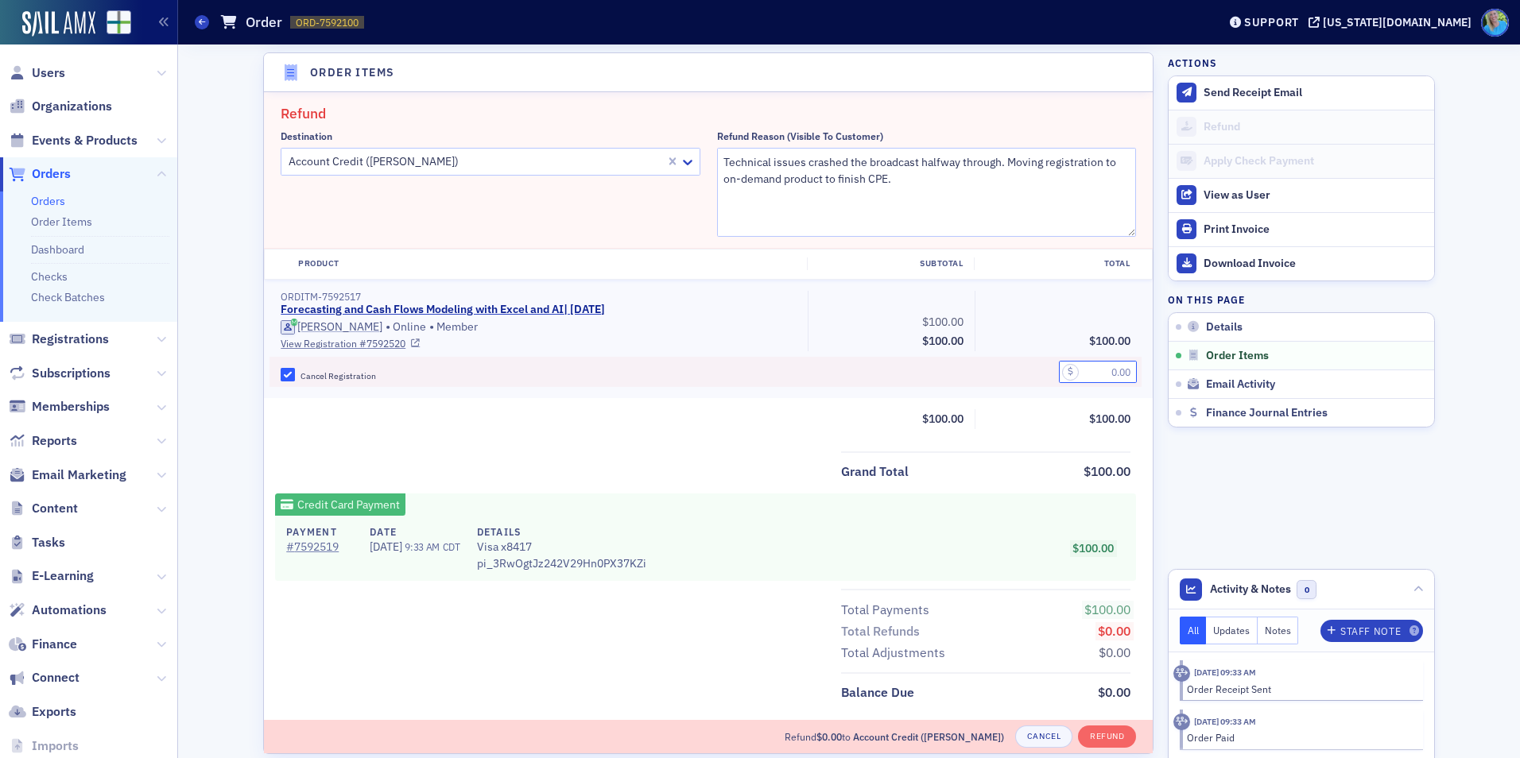
click at [1125, 368] on input "text" at bounding box center [1098, 372] width 78 height 22
type input "100.00"
click at [1107, 738] on button "Refund" at bounding box center [1107, 737] width 58 height 22
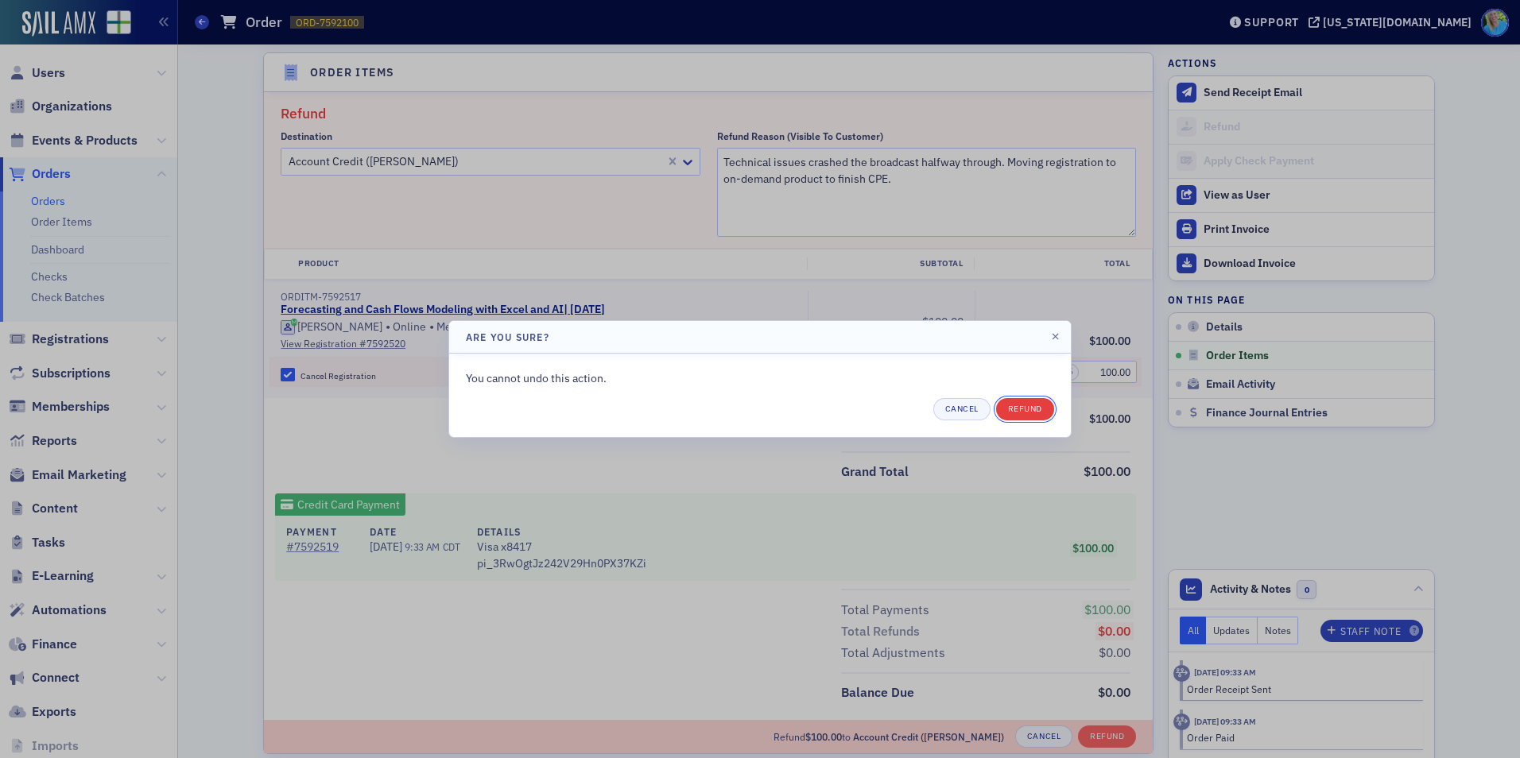
click at [1026, 406] on button "Refund" at bounding box center [1025, 409] width 58 height 22
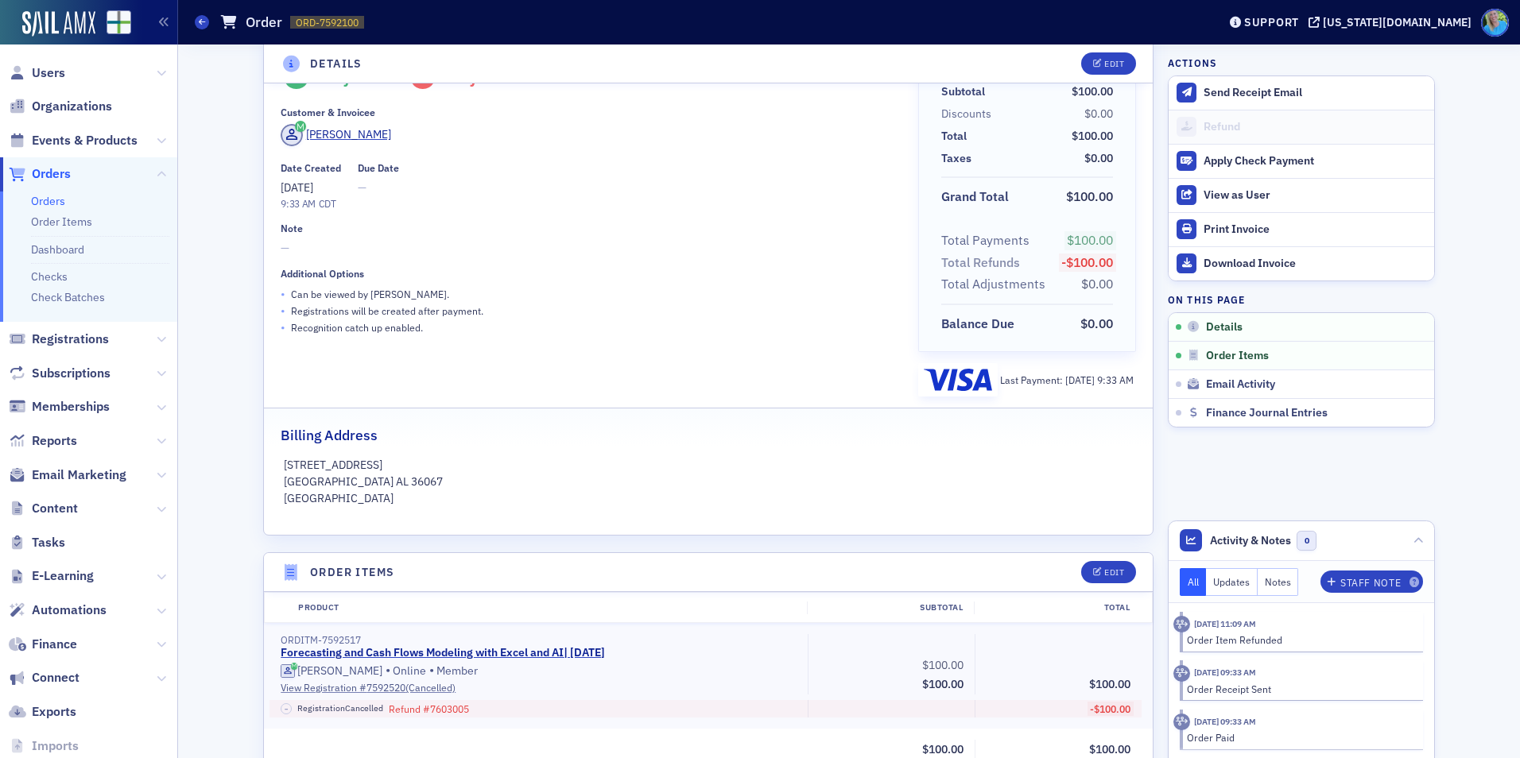
scroll to position [159, 0]
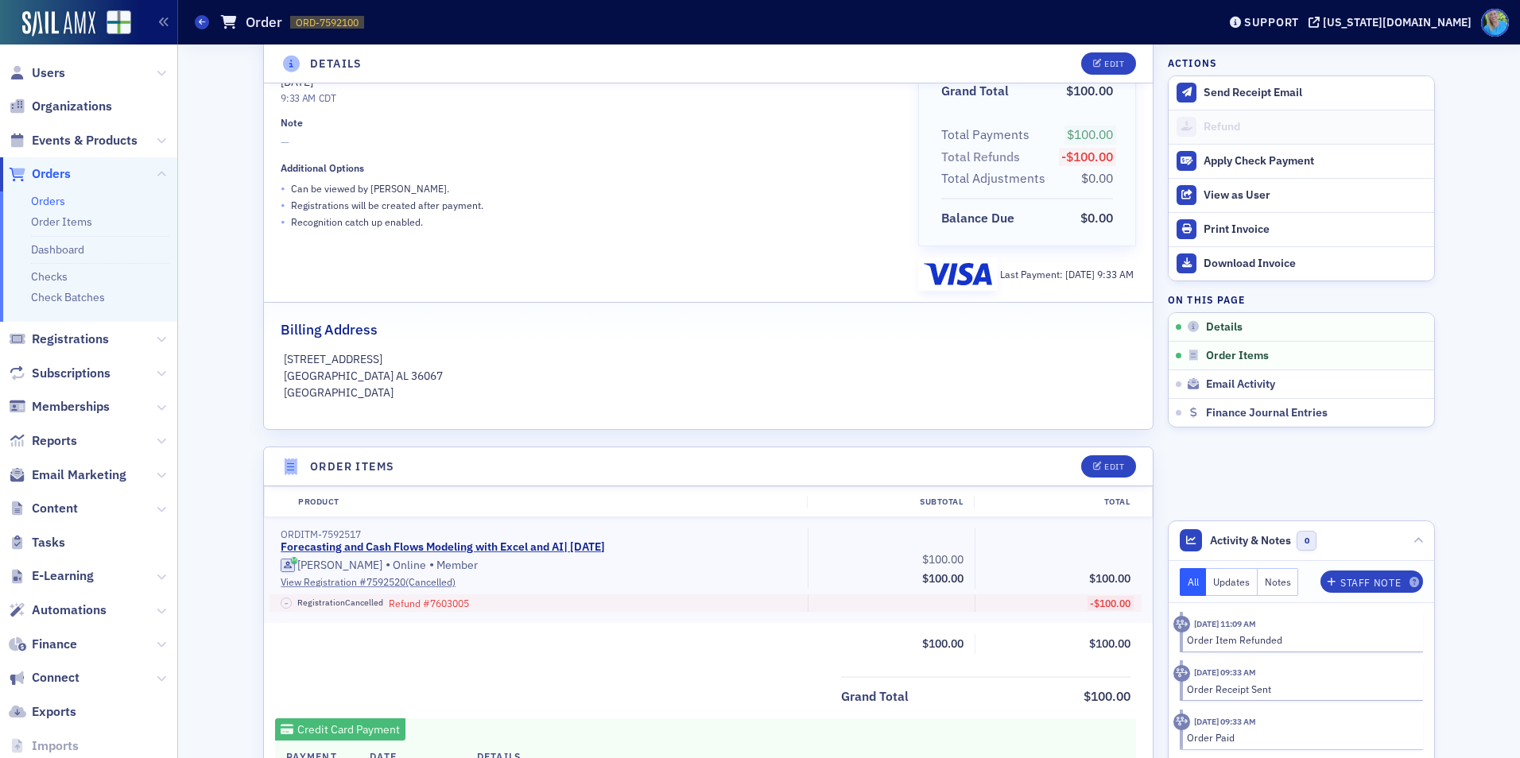
click at [51, 200] on link "Orders" at bounding box center [48, 201] width 34 height 14
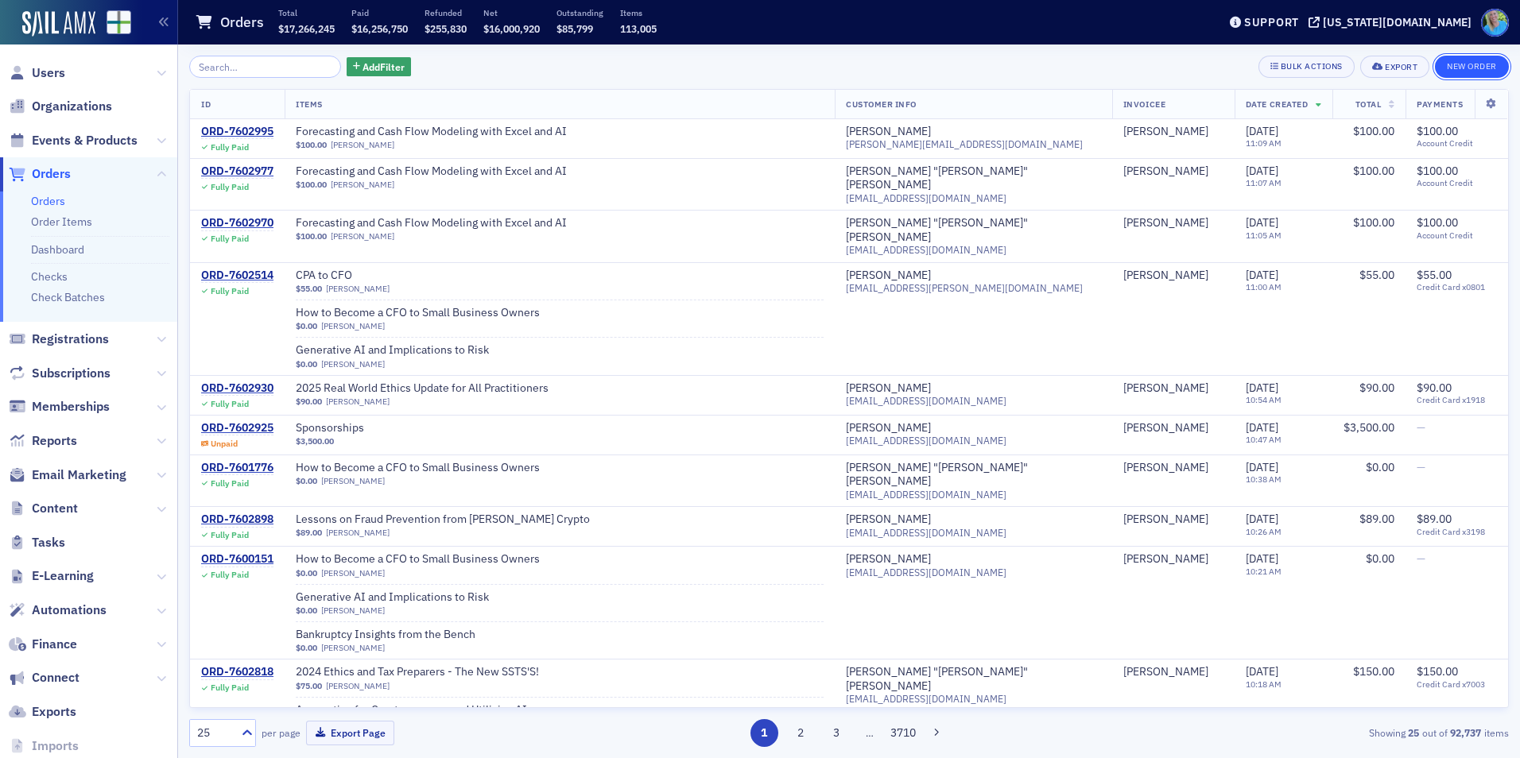
click at [1456, 65] on button "New Order" at bounding box center [1472, 67] width 74 height 22
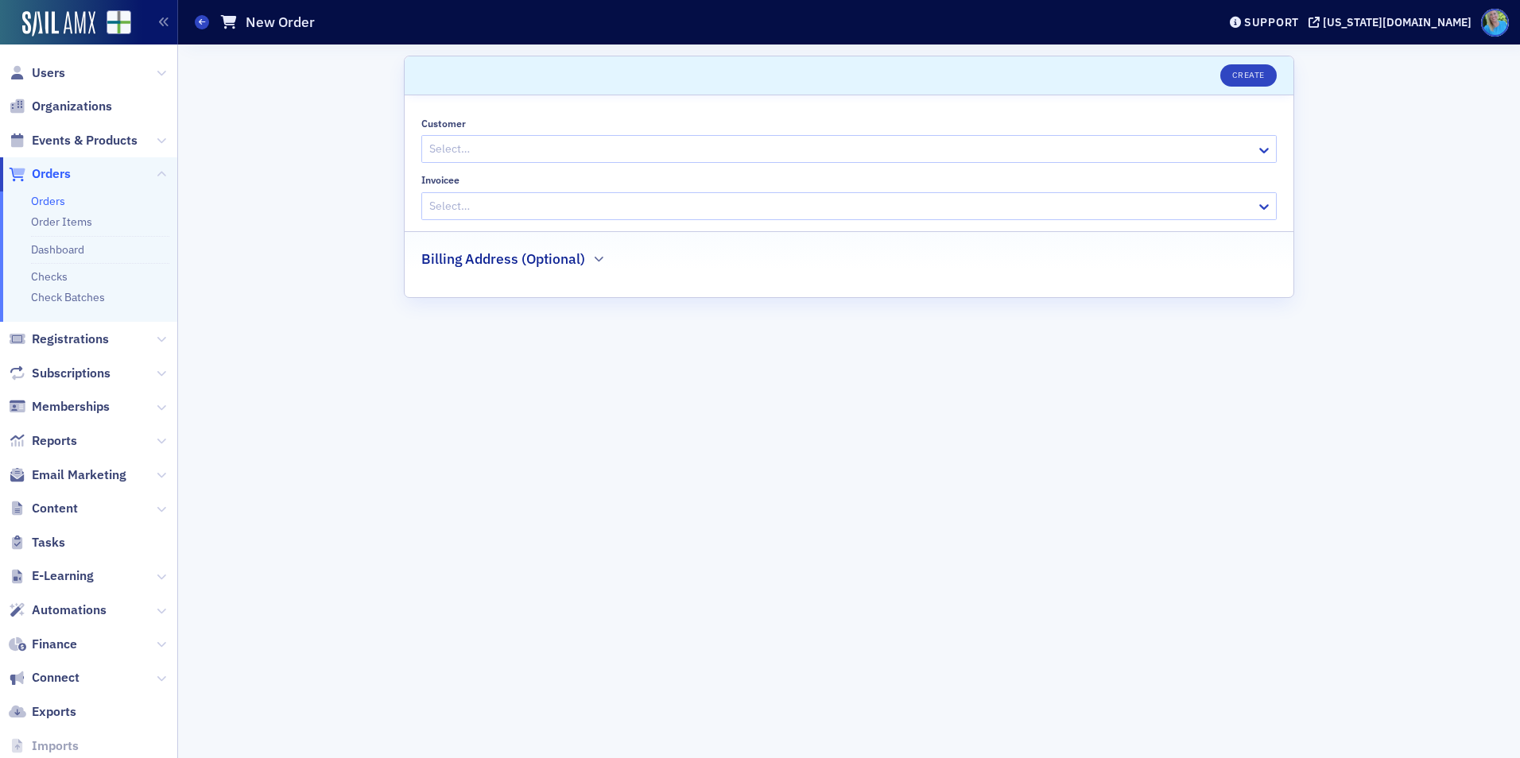
click at [483, 155] on div at bounding box center [841, 149] width 827 height 20
type input "ashleyhughesnew"
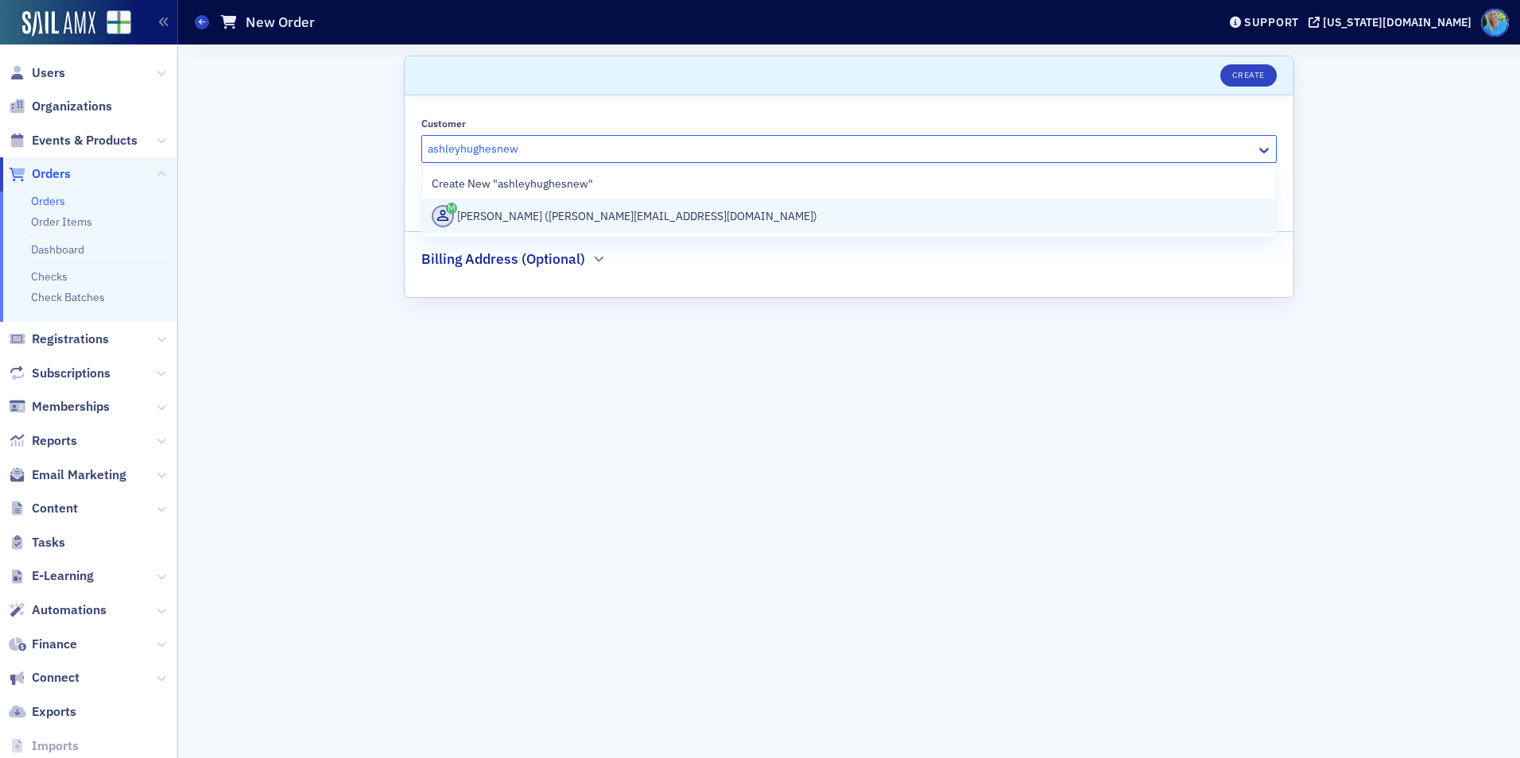
click at [503, 222] on div "[PERSON_NAME] ([PERSON_NAME][EMAIL_ADDRESS][DOMAIN_NAME])" at bounding box center [849, 216] width 835 height 22
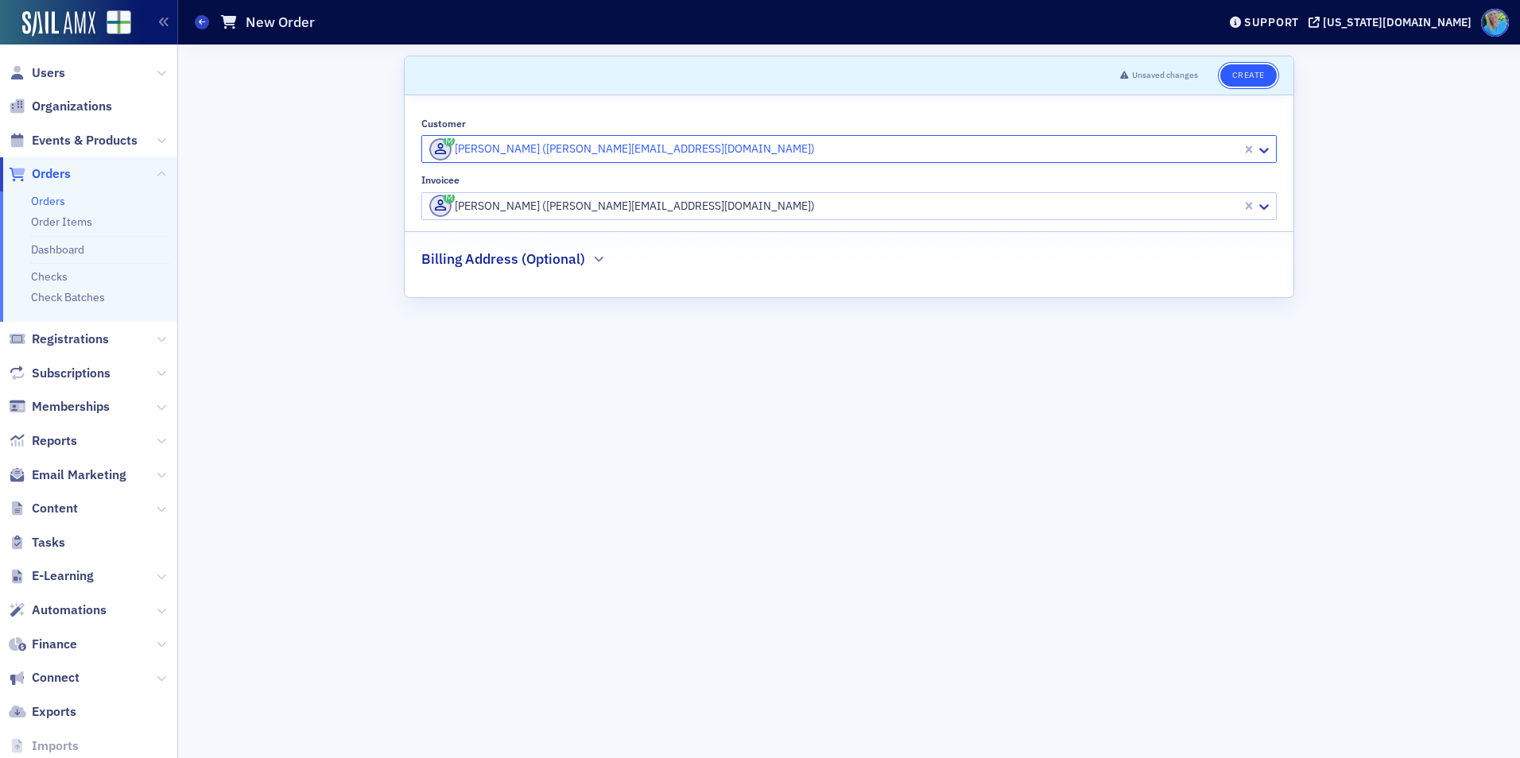
click at [1244, 77] on button "Create" at bounding box center [1248, 75] width 56 height 22
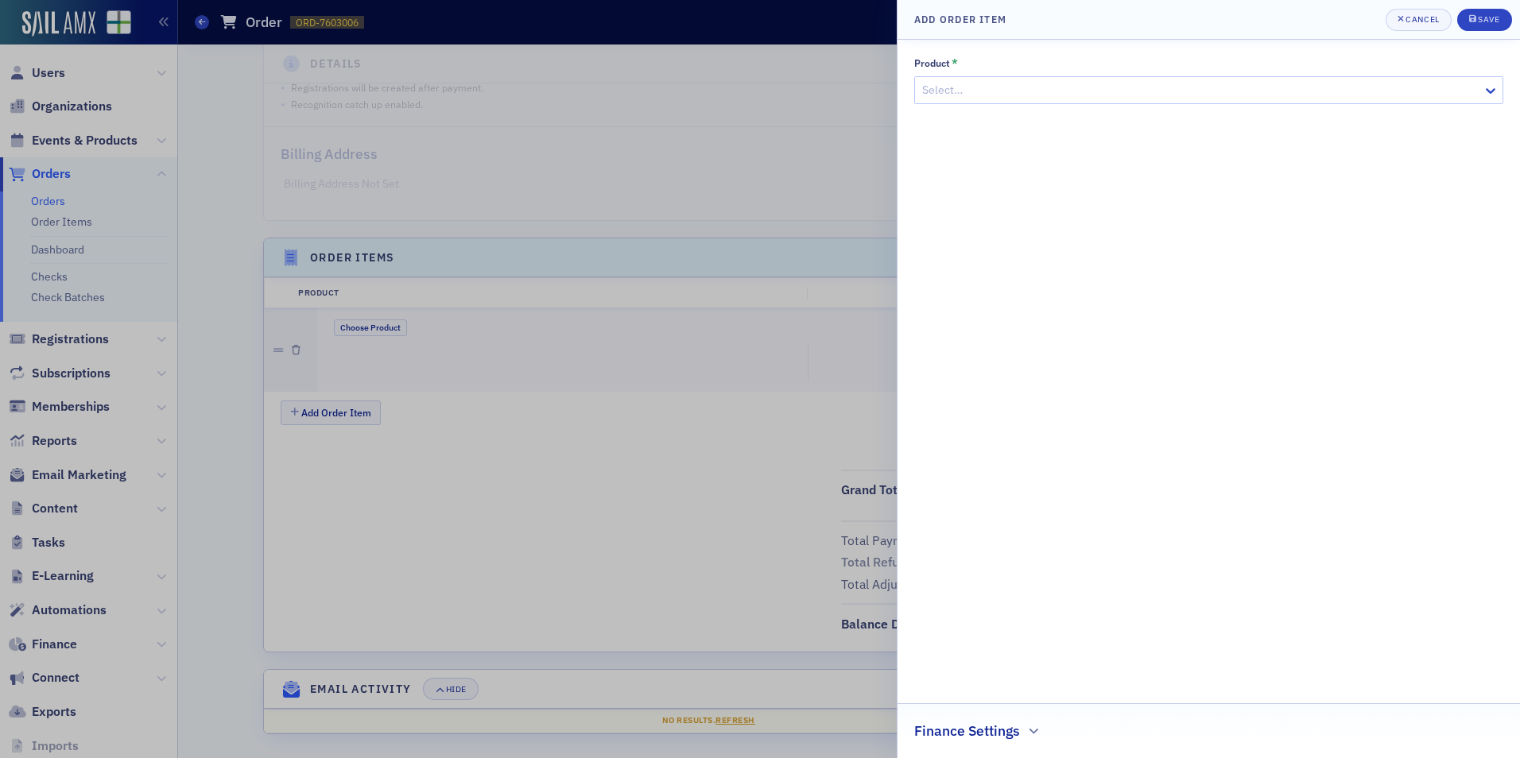
scroll to position [305, 0]
click at [984, 92] on div at bounding box center [1201, 90] width 560 height 20
paste input "Forecasting and Cash Flows Modeling with Excel and AI"
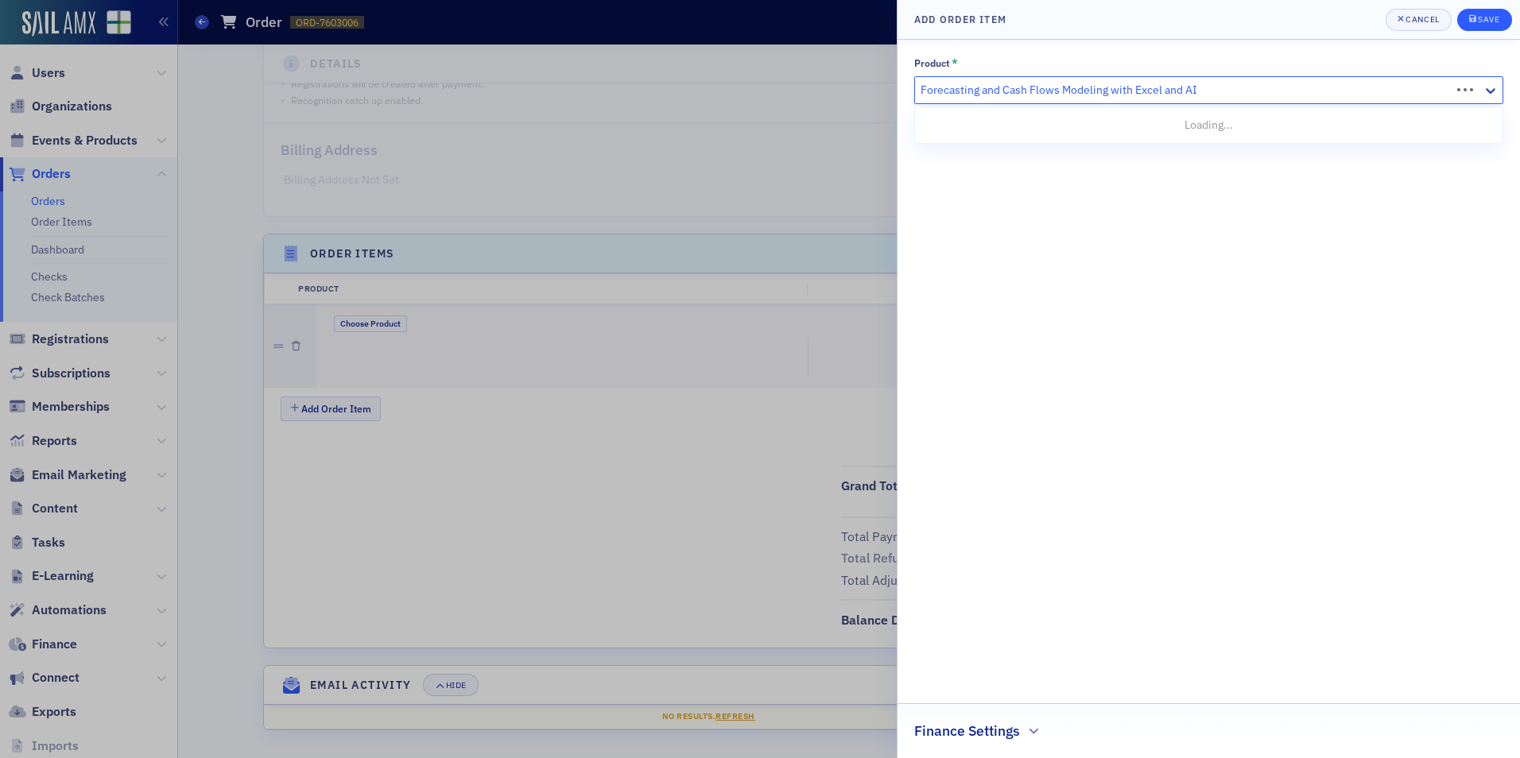
type input "Forecasting and Cash Flows Modeling with Excel and AI"
click at [1468, 15] on button "Save" at bounding box center [1484, 20] width 55 height 22
click at [1013, 96] on div at bounding box center [1201, 90] width 560 height 20
paste input "Forecasting and Cash Flows Modeling with Excel and AI"
type input "Forecasting and Cash Flows Modeling with Excel and AI"
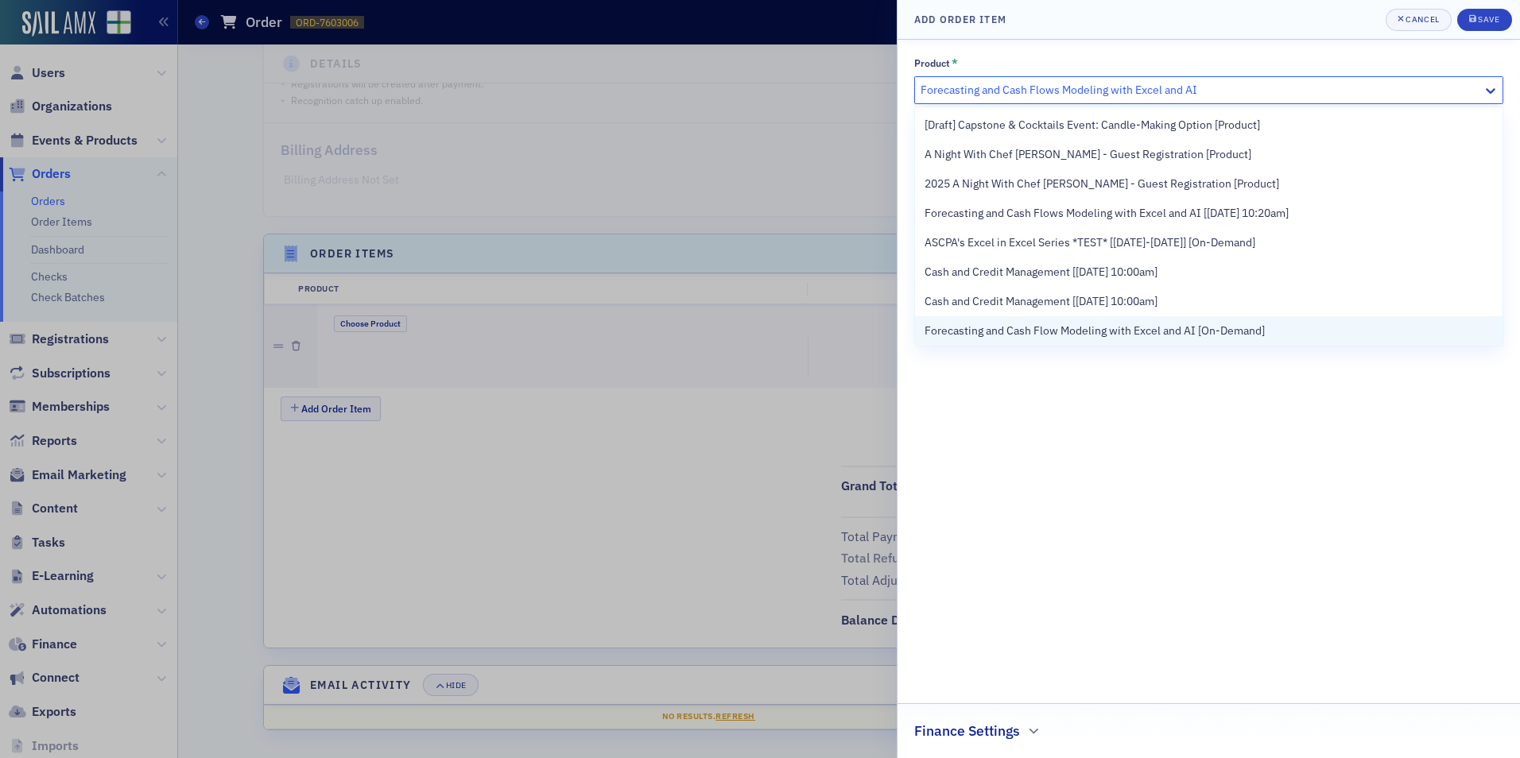
click at [1060, 333] on span "Forecasting and Cash Flow Modeling with Excel and AI [On-Demand]" at bounding box center [1095, 331] width 340 height 17
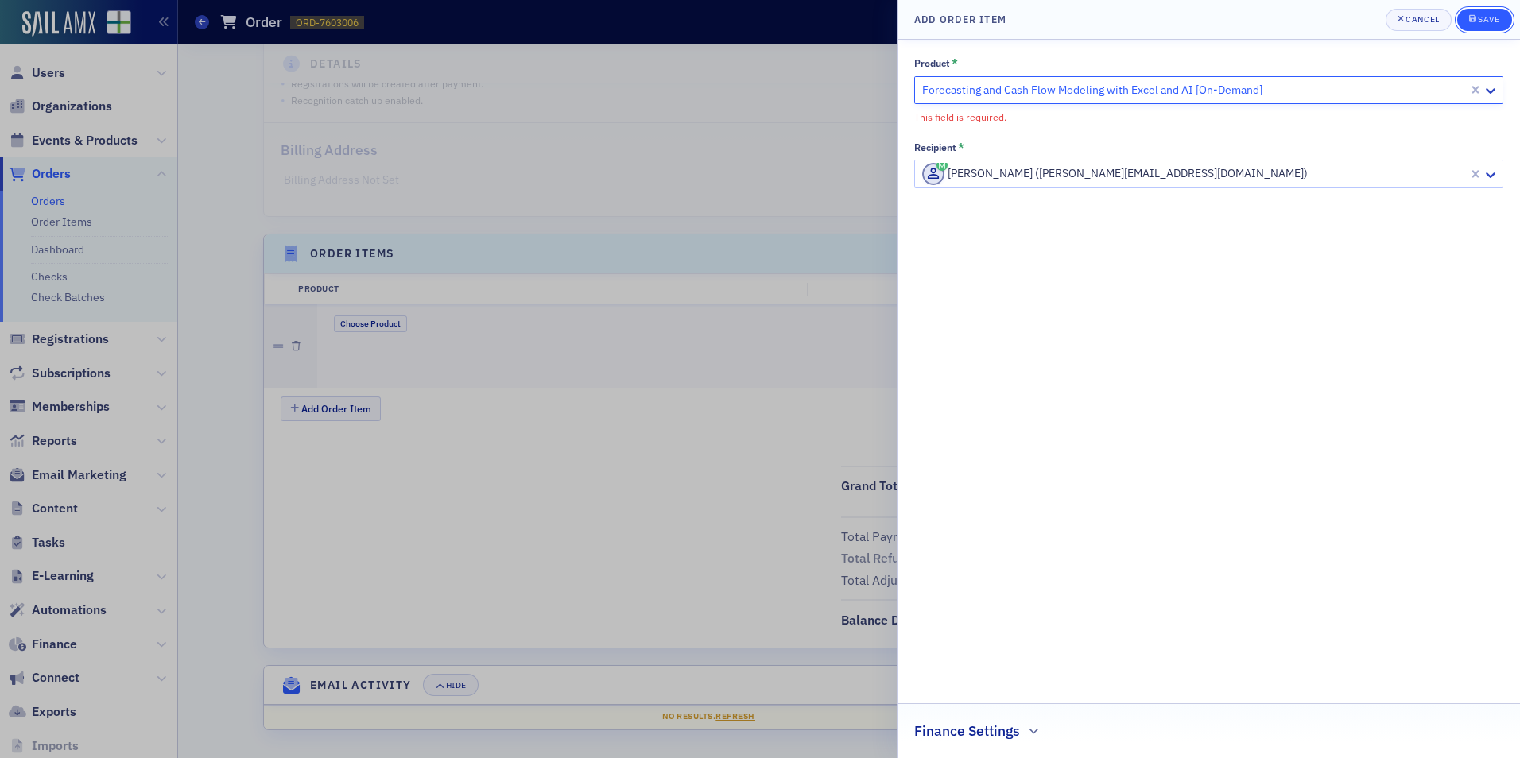
click at [1468, 25] on button "Save" at bounding box center [1484, 20] width 55 height 22
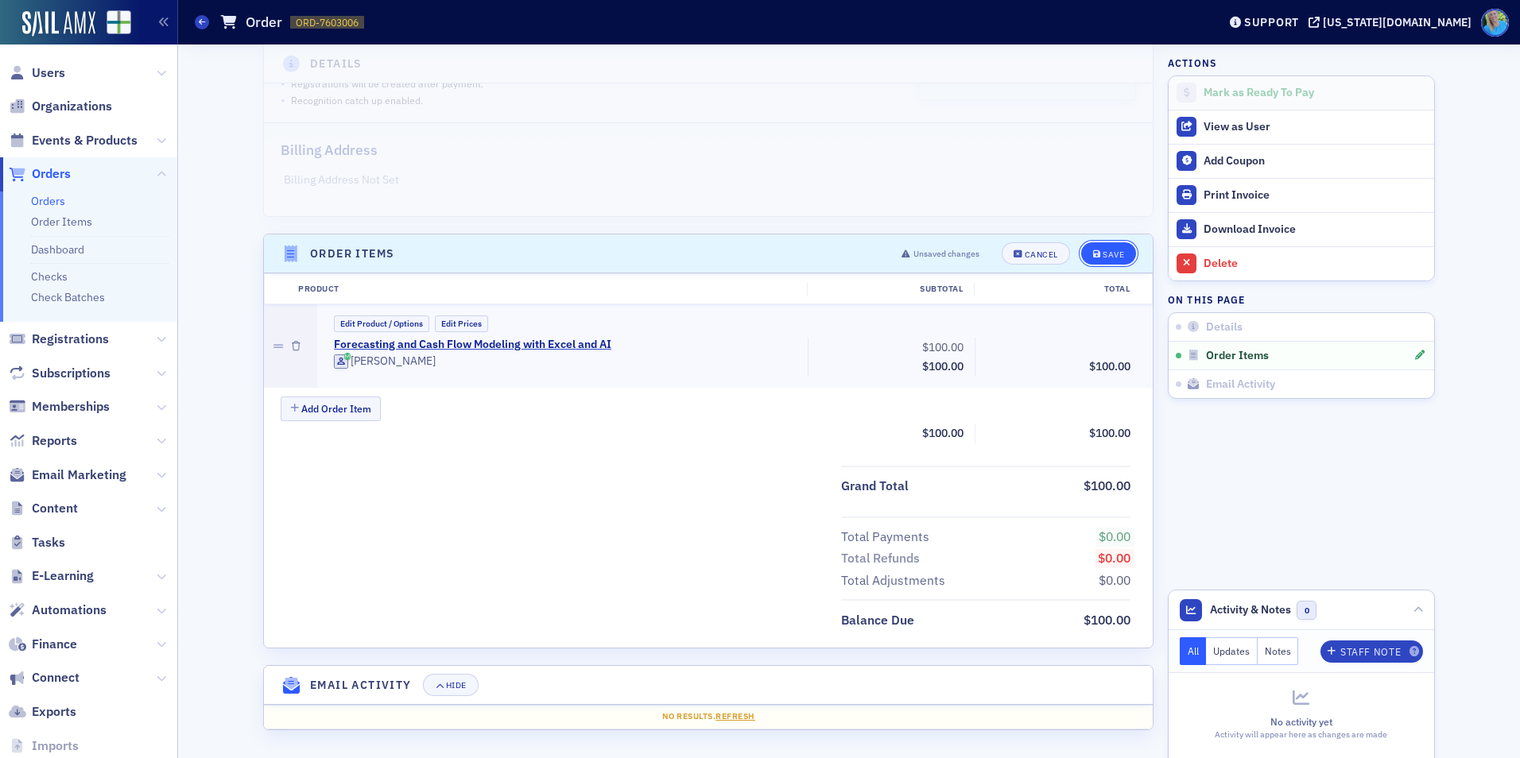
click at [1121, 246] on button "Save" at bounding box center [1108, 253] width 55 height 22
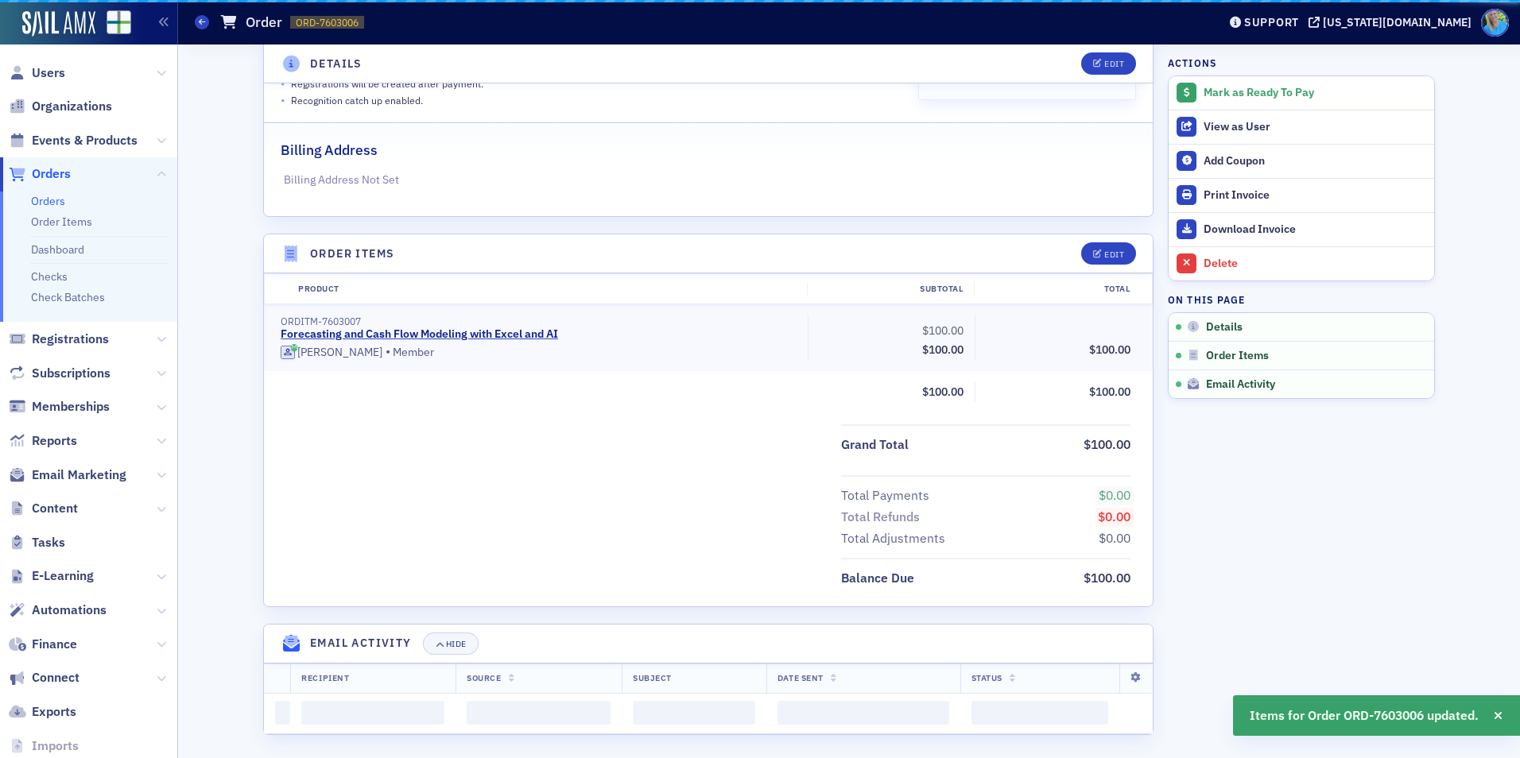
scroll to position [264, 0]
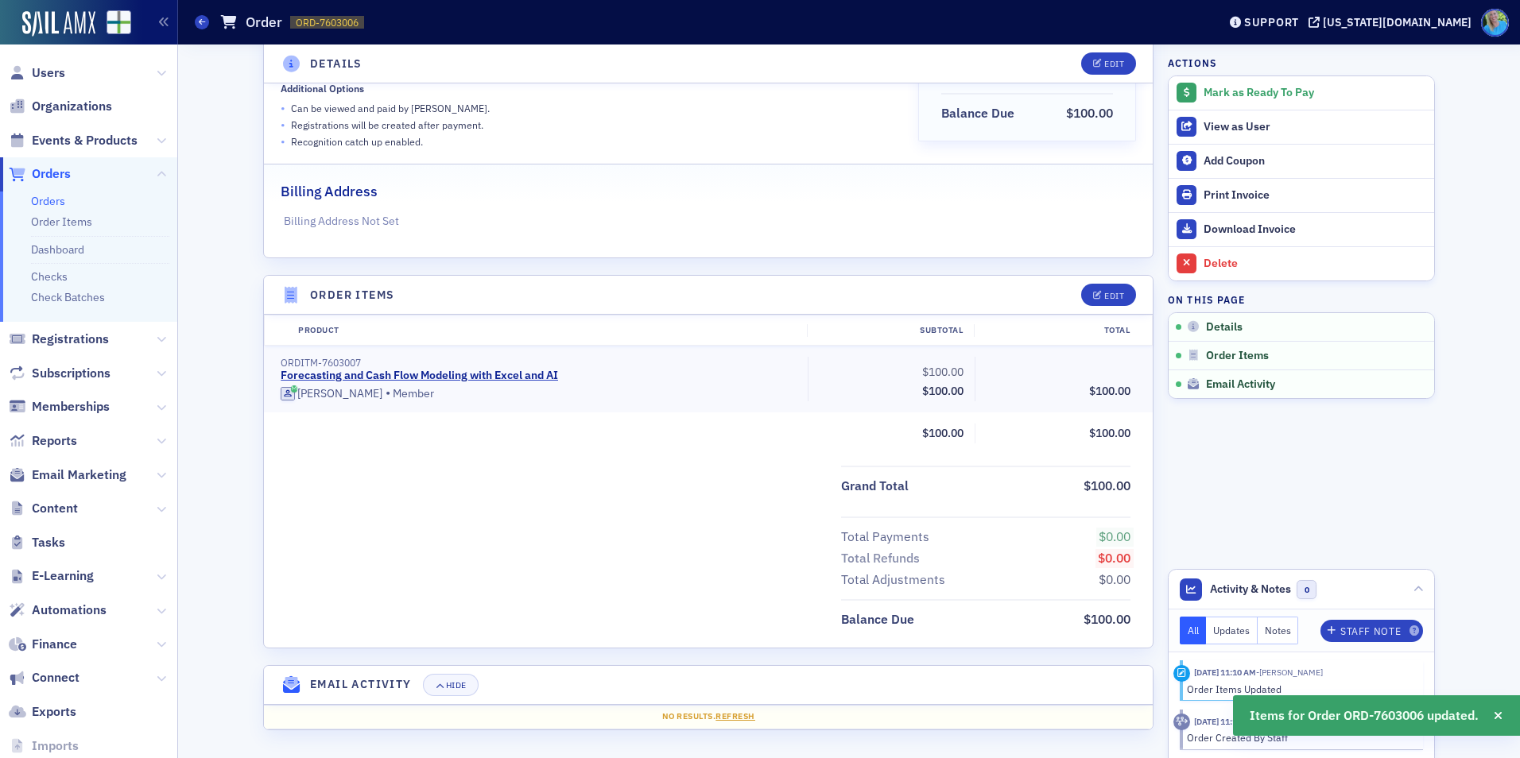
click at [1243, 95] on div "Mark as Ready To Pay" at bounding box center [1315, 93] width 223 height 14
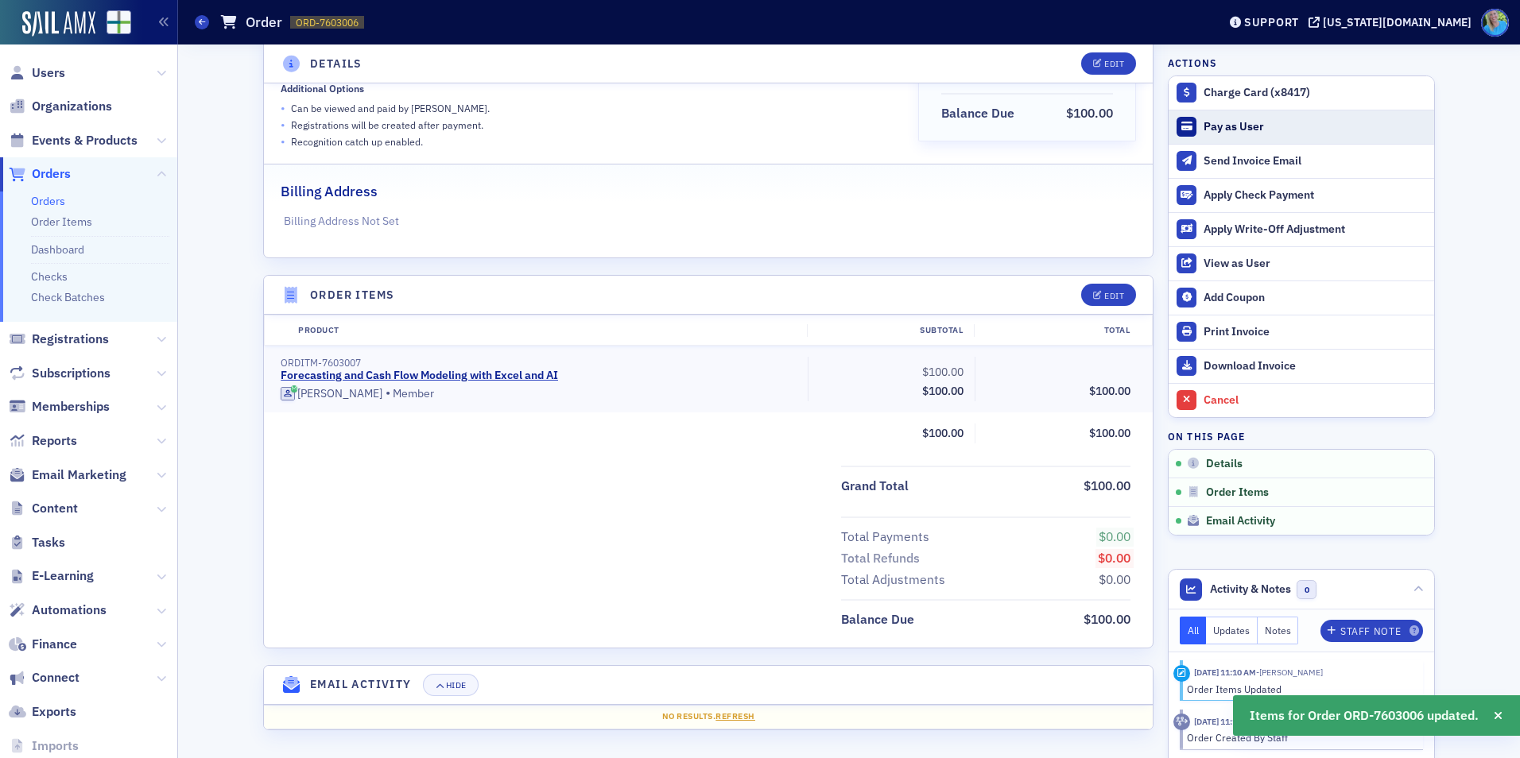
click at [1239, 118] on button "Pay as User" at bounding box center [1302, 127] width 266 height 34
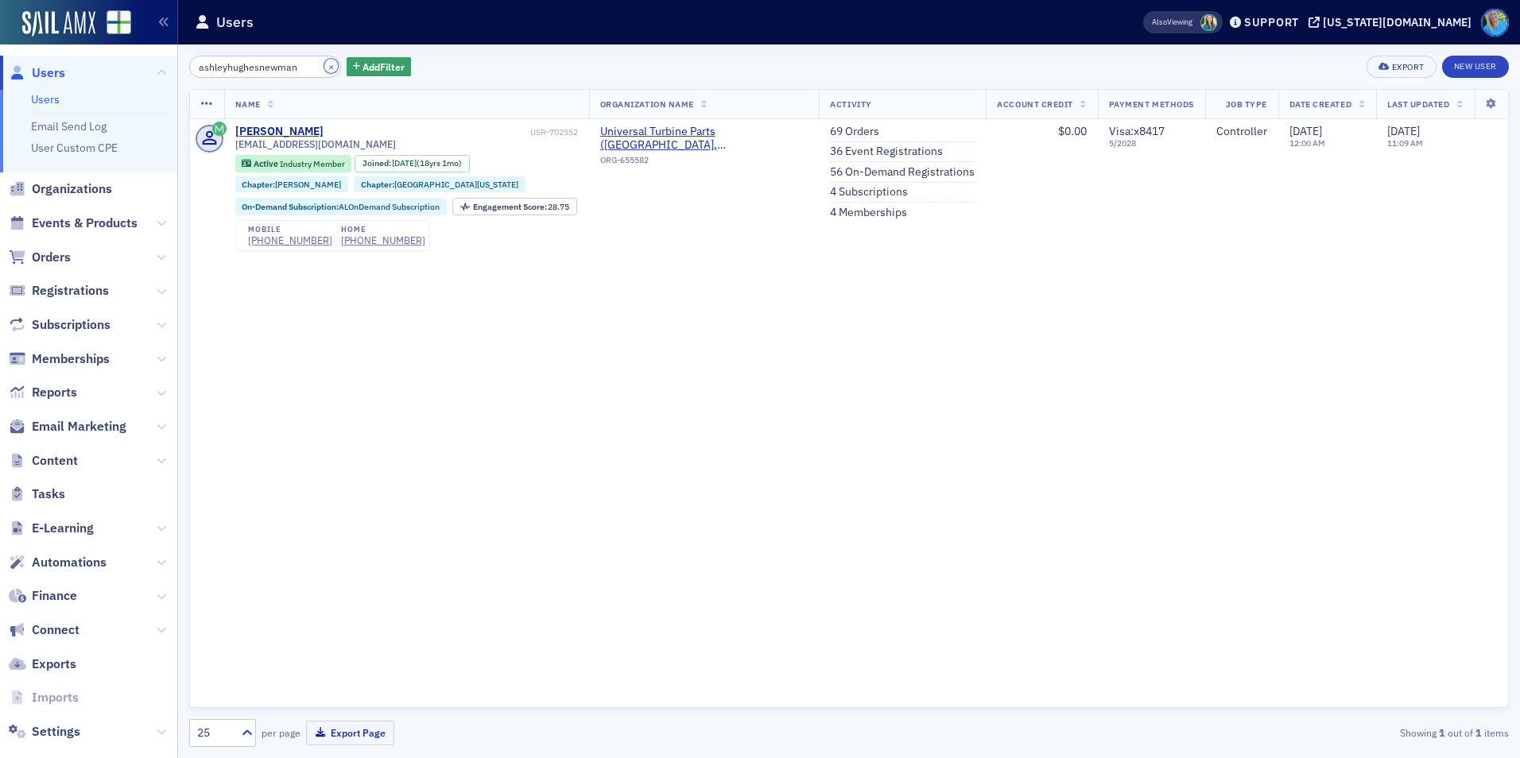
click at [324, 66] on button "×" at bounding box center [331, 66] width 14 height 14
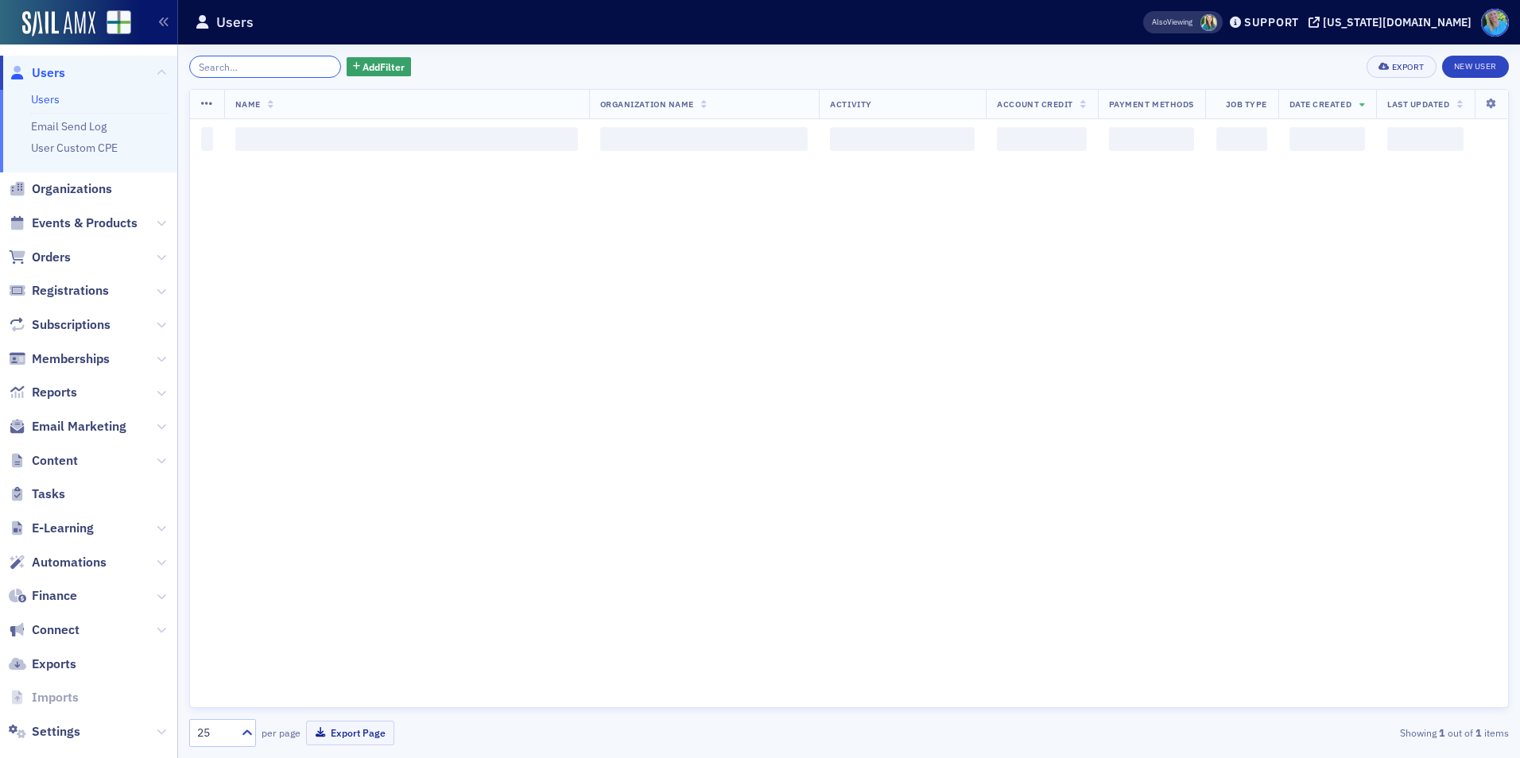
click at [283, 65] on input "search" at bounding box center [265, 67] width 152 height 22
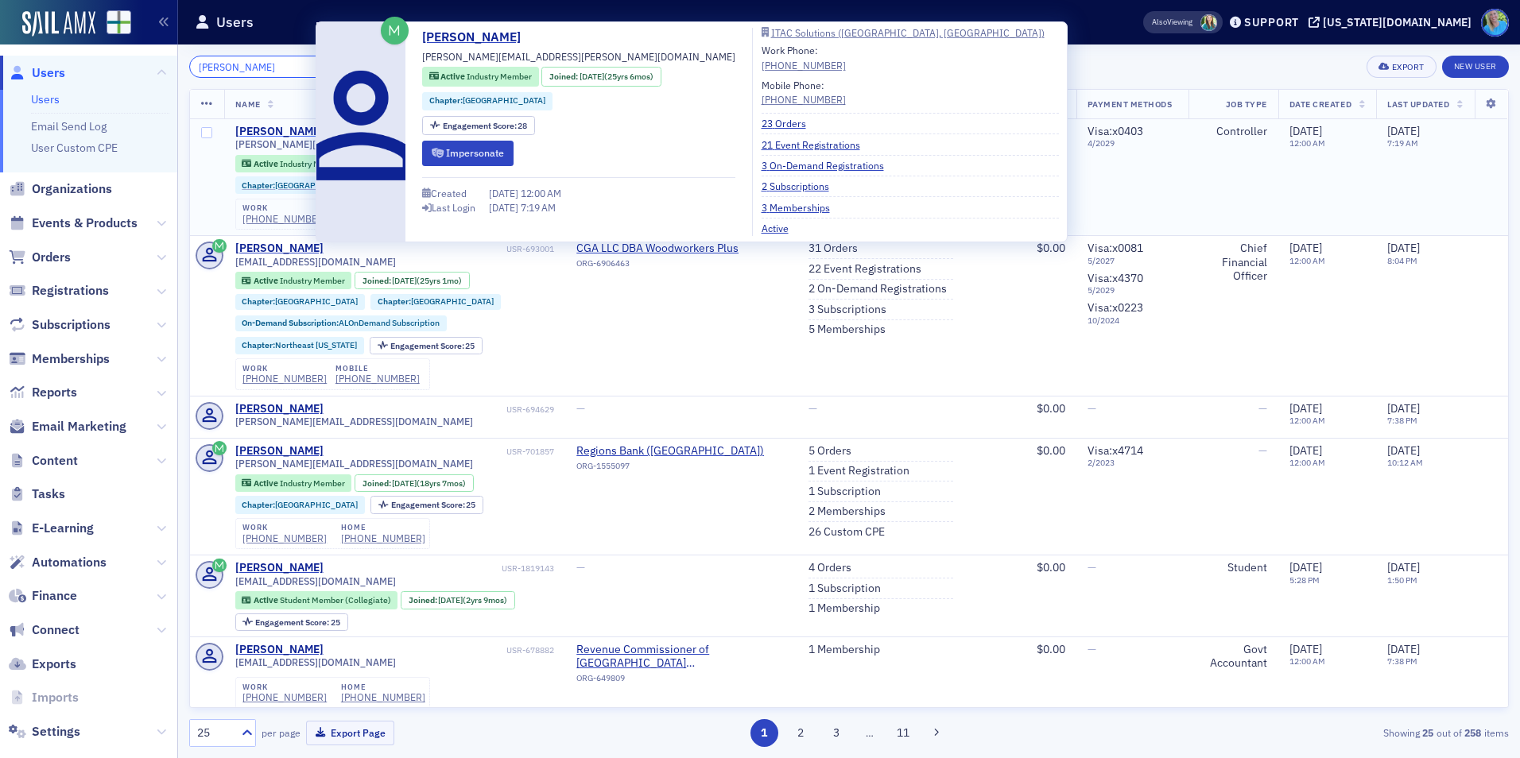
type input "[PERSON_NAME]"
click at [299, 128] on div "[PERSON_NAME]" at bounding box center [279, 132] width 88 height 14
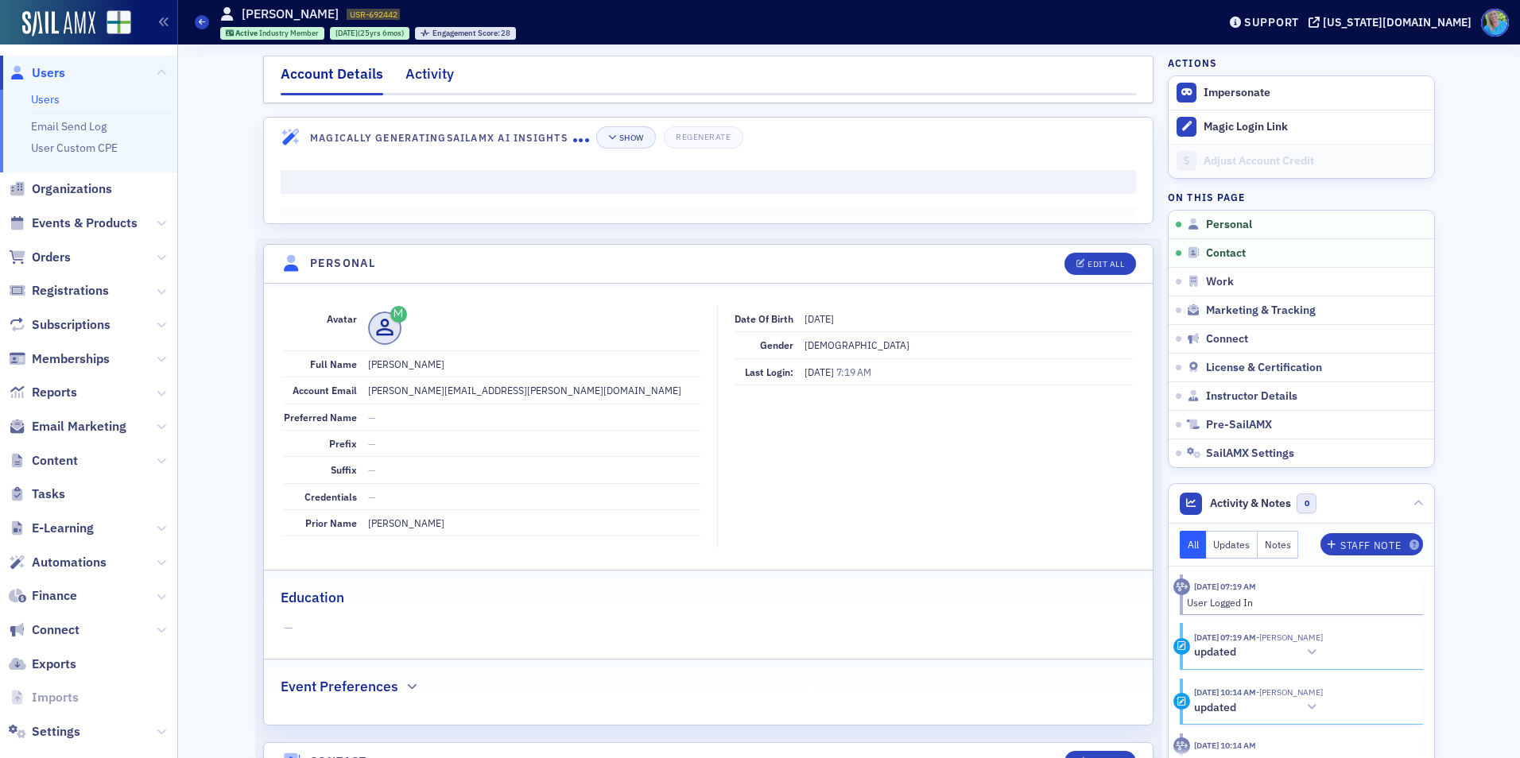
click at [428, 74] on div "Activity" at bounding box center [429, 78] width 48 height 29
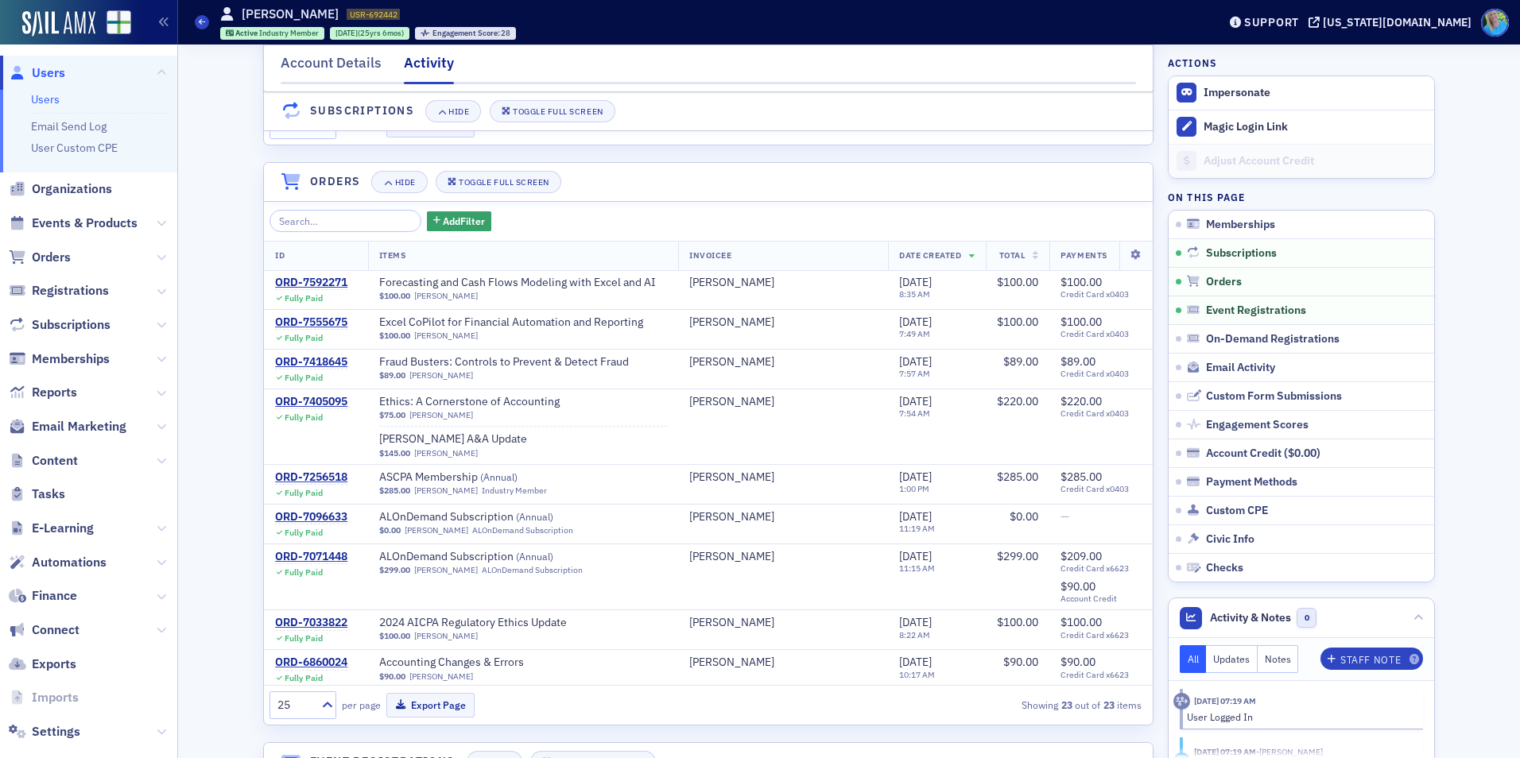
scroll to position [477, 0]
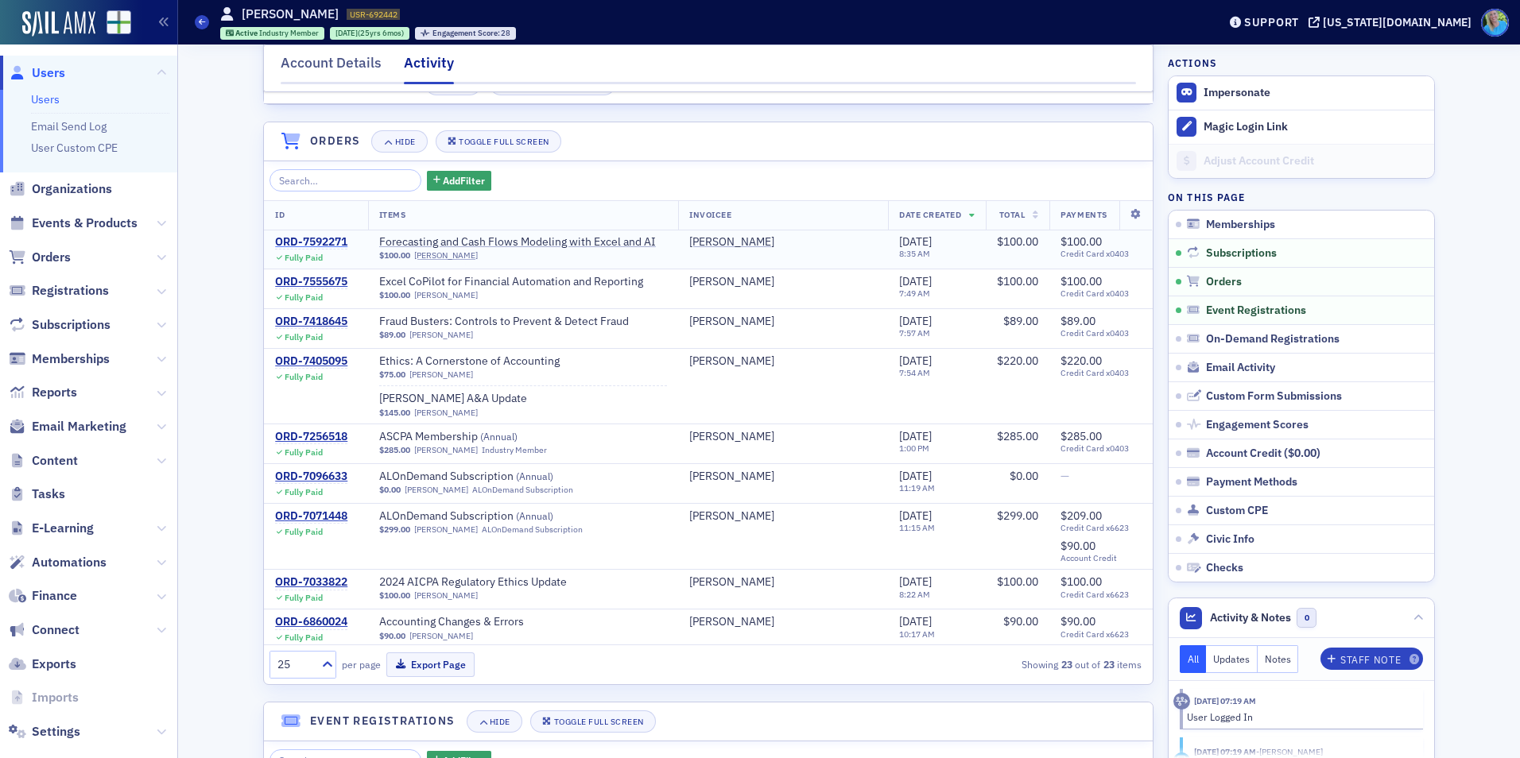
click at [310, 250] on div "ORD-7592271" at bounding box center [311, 242] width 72 height 14
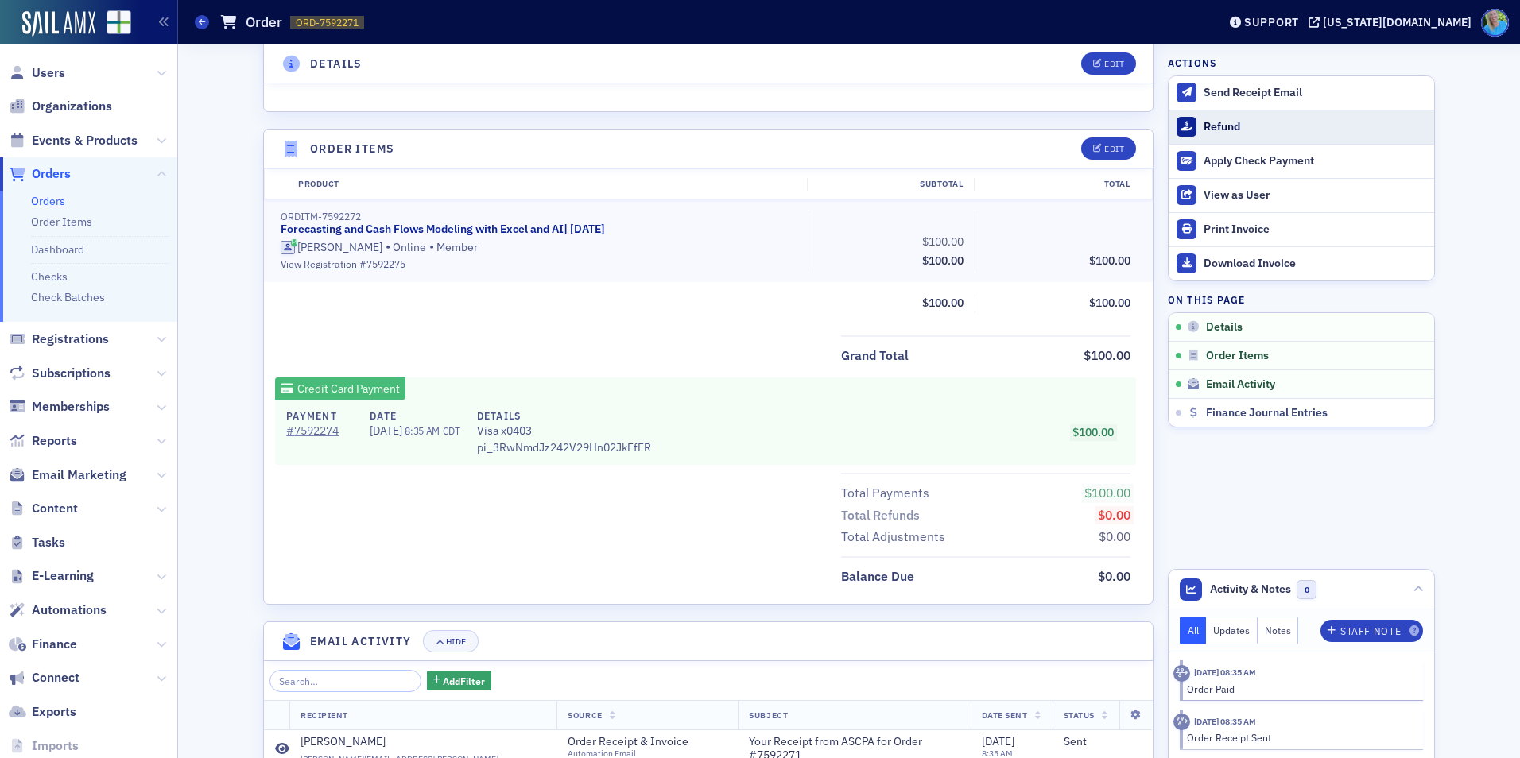
click at [1227, 125] on div "Refund" at bounding box center [1315, 127] width 223 height 14
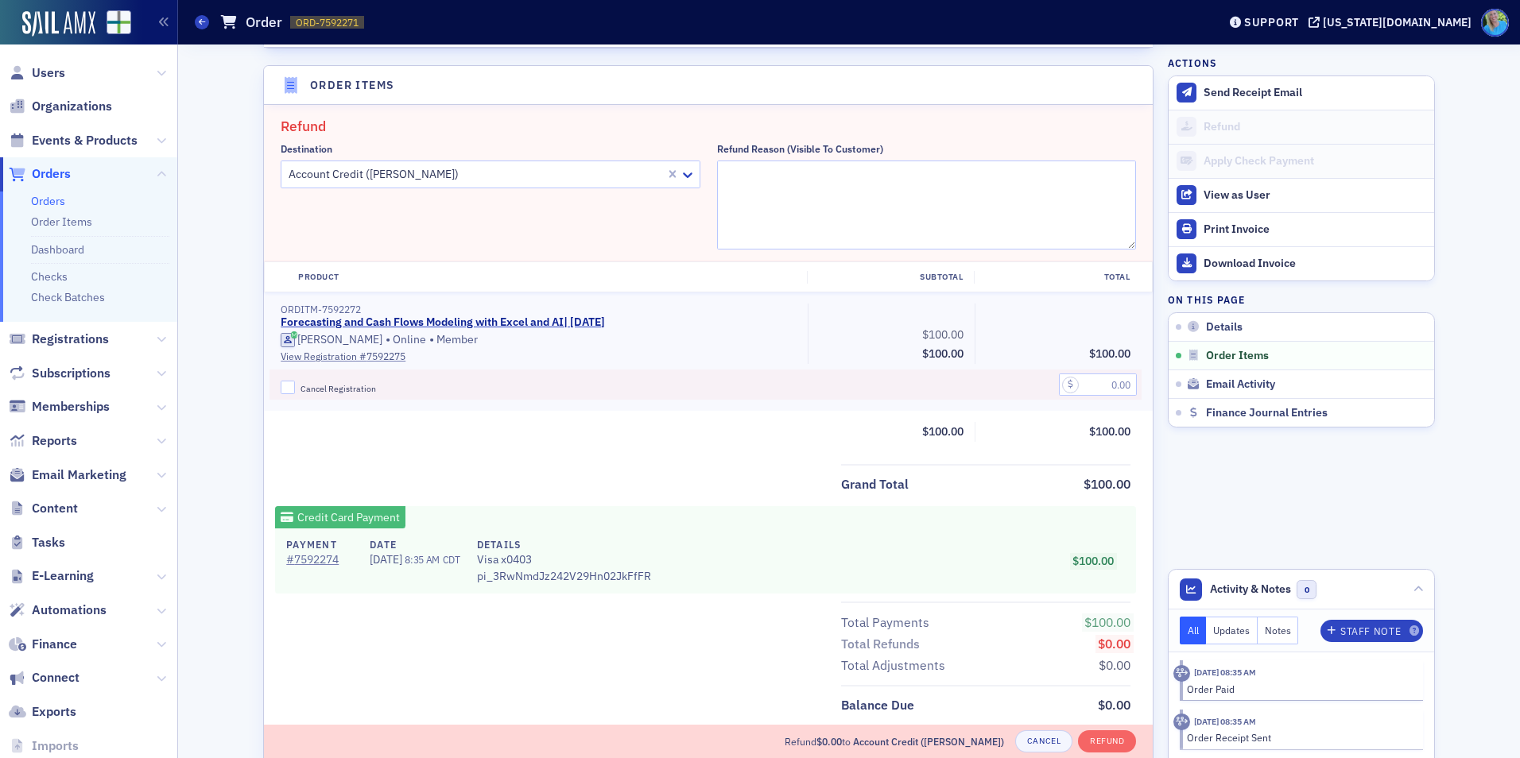
scroll to position [553, 0]
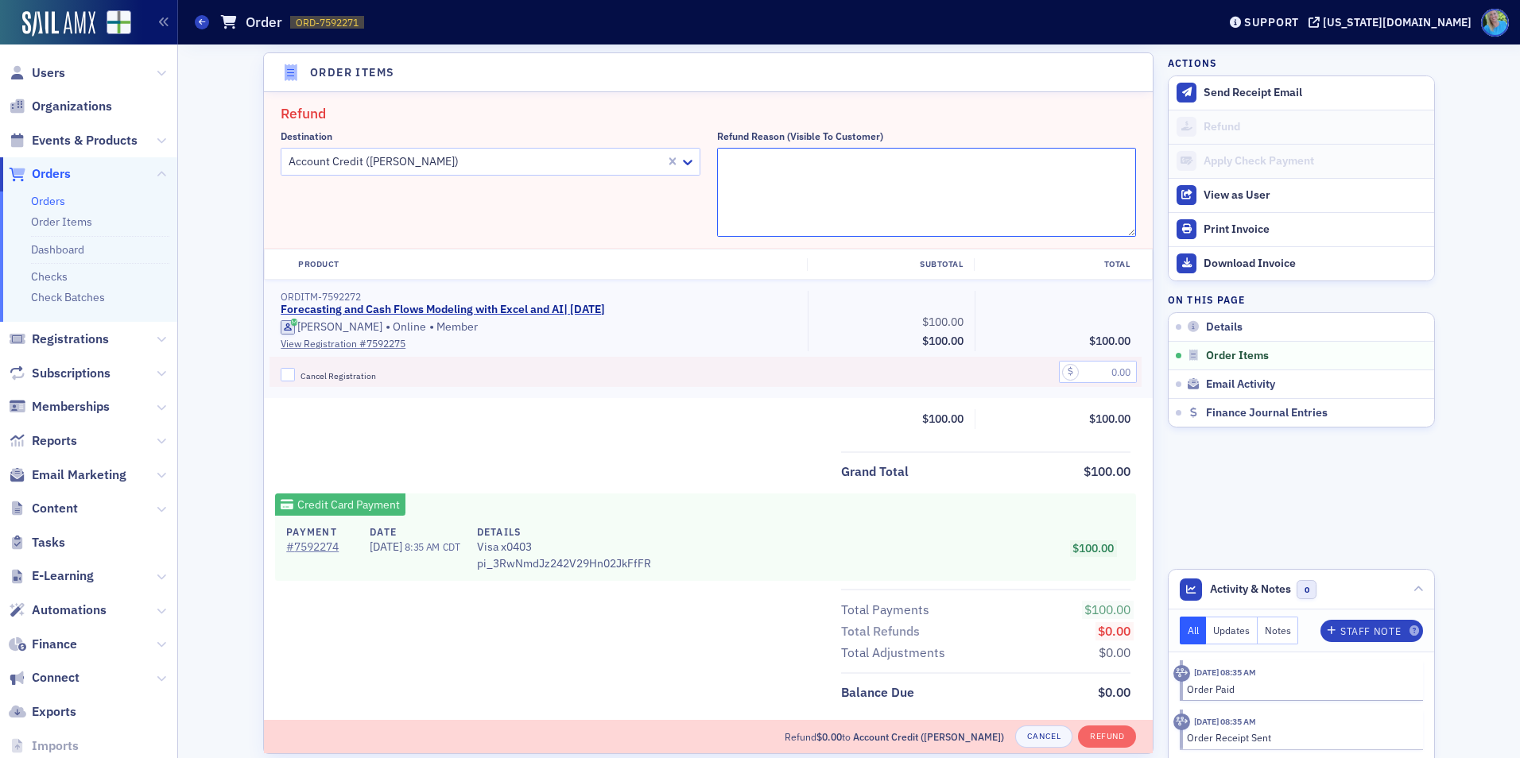
click at [793, 183] on textarea "Refund Reason (Visible to Customer)" at bounding box center [927, 192] width 420 height 89
click at [878, 185] on textarea "Refund Reason (Visible to Customer)" at bounding box center [927, 192] width 420 height 89
paste textarea "Technical issues crashed the broadcast halfway through. Moving registration to …"
type textarea "Technical issues crashed the broadcast halfway through. Moving registration to …"
click at [289, 374] on label "Cancel Registration" at bounding box center [539, 375] width 516 height 14
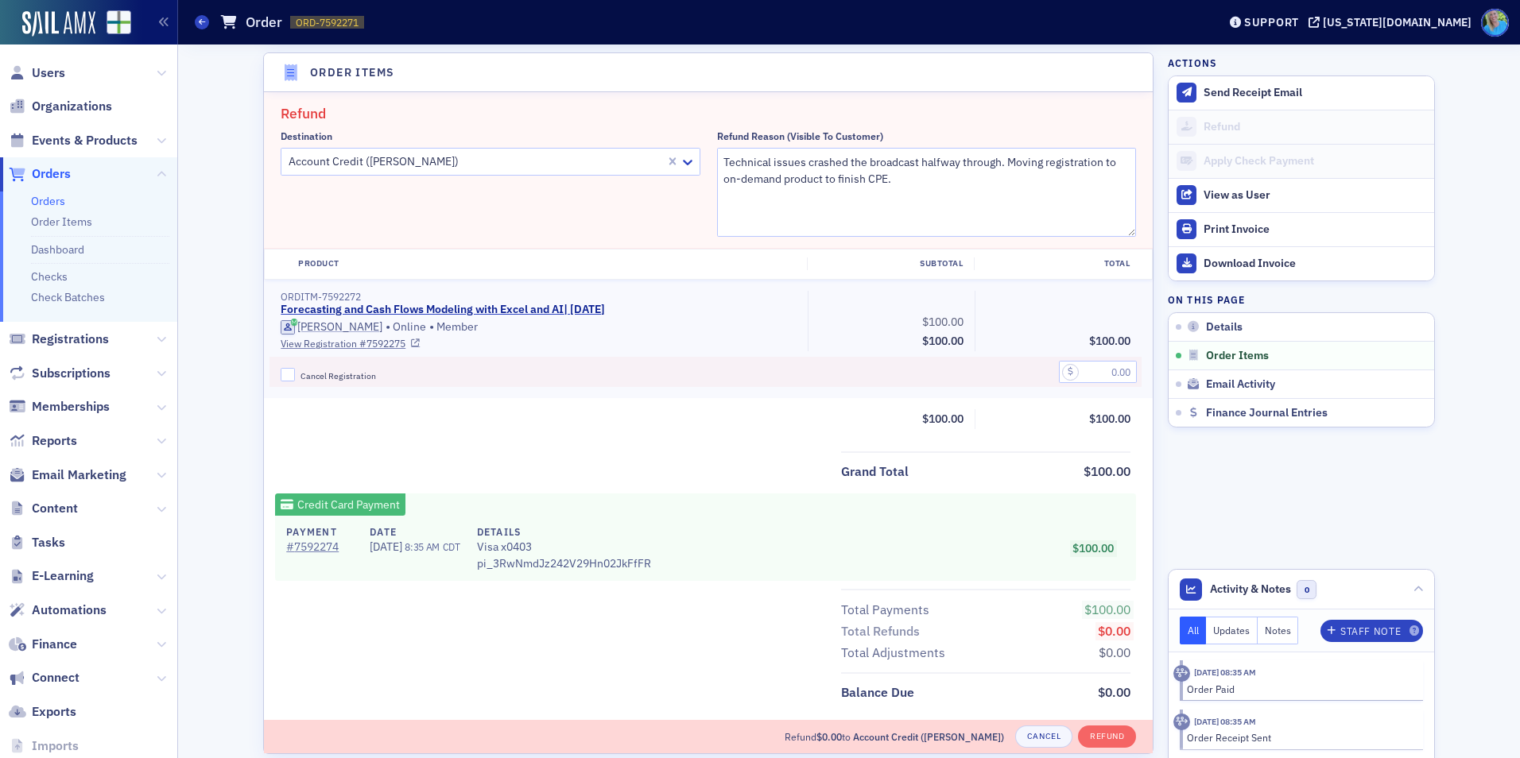
click at [289, 374] on input "Cancel Registration" at bounding box center [288, 375] width 14 height 14
checkbox input "true"
click at [1105, 374] on input "text" at bounding box center [1098, 372] width 78 height 22
type input "100.00"
click at [1113, 742] on button "Refund" at bounding box center [1107, 737] width 58 height 22
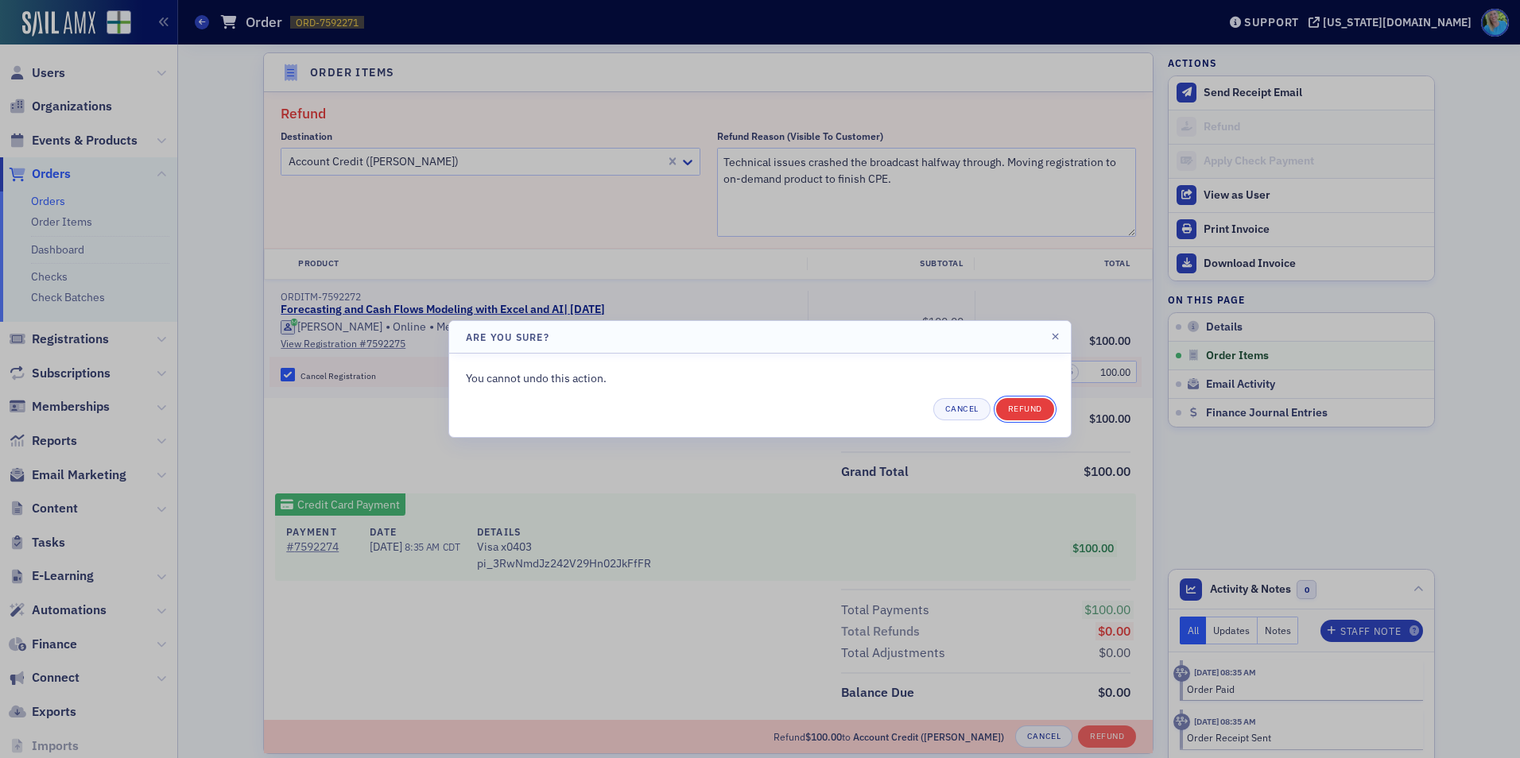
click at [1030, 401] on button "Refund" at bounding box center [1025, 409] width 58 height 22
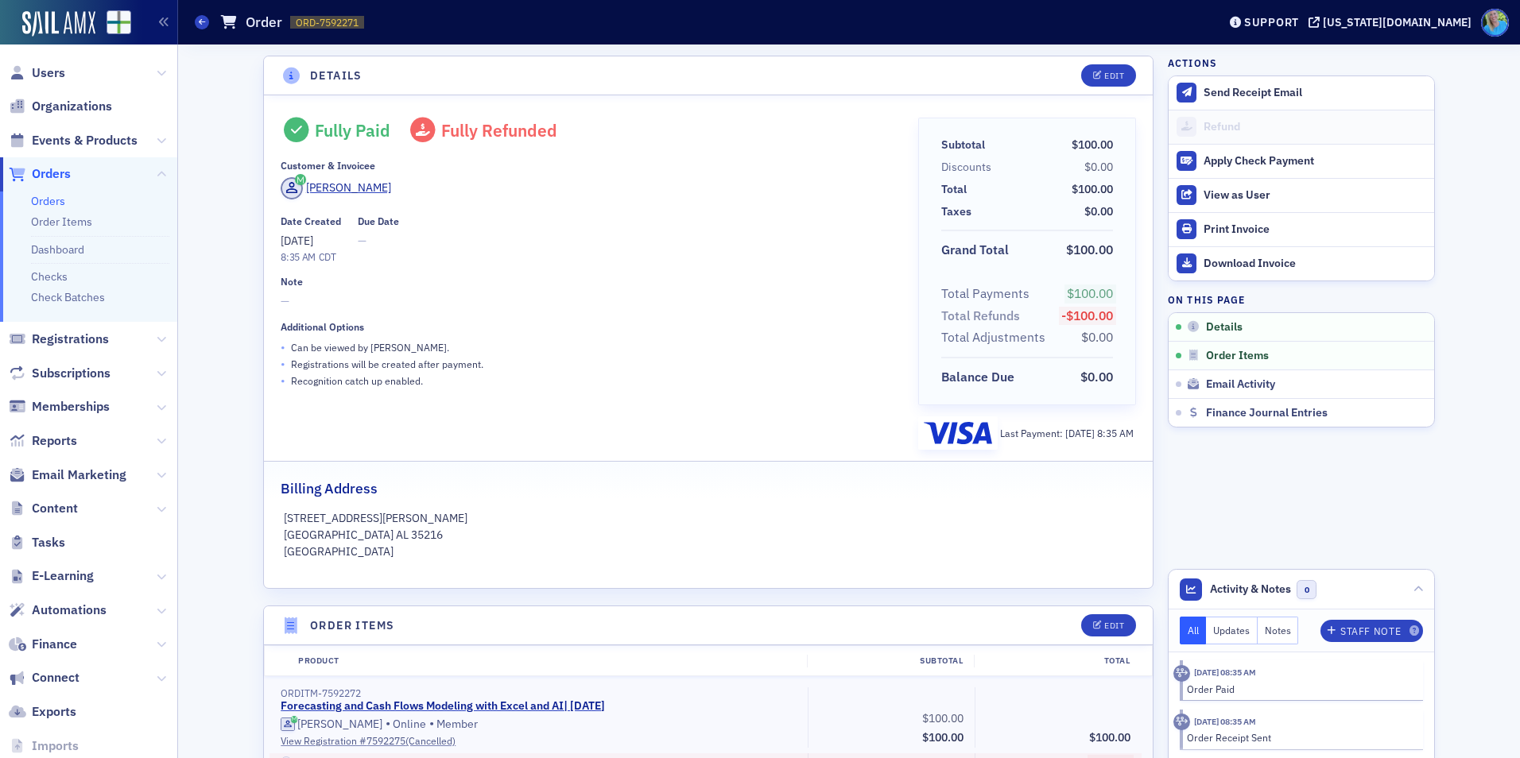
click at [34, 204] on link "Orders" at bounding box center [48, 201] width 34 height 14
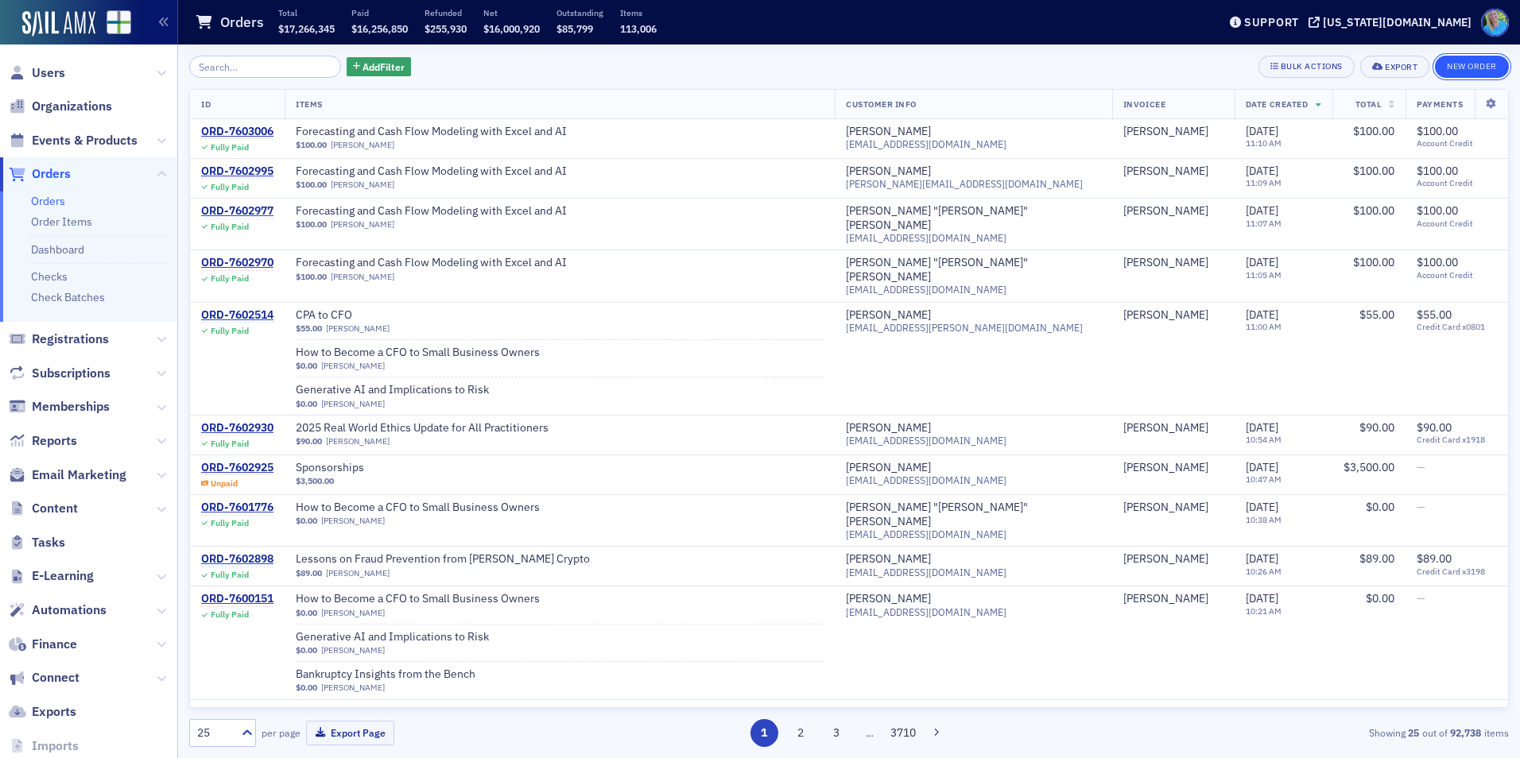
click at [1462, 67] on button "New Order" at bounding box center [1472, 67] width 74 height 22
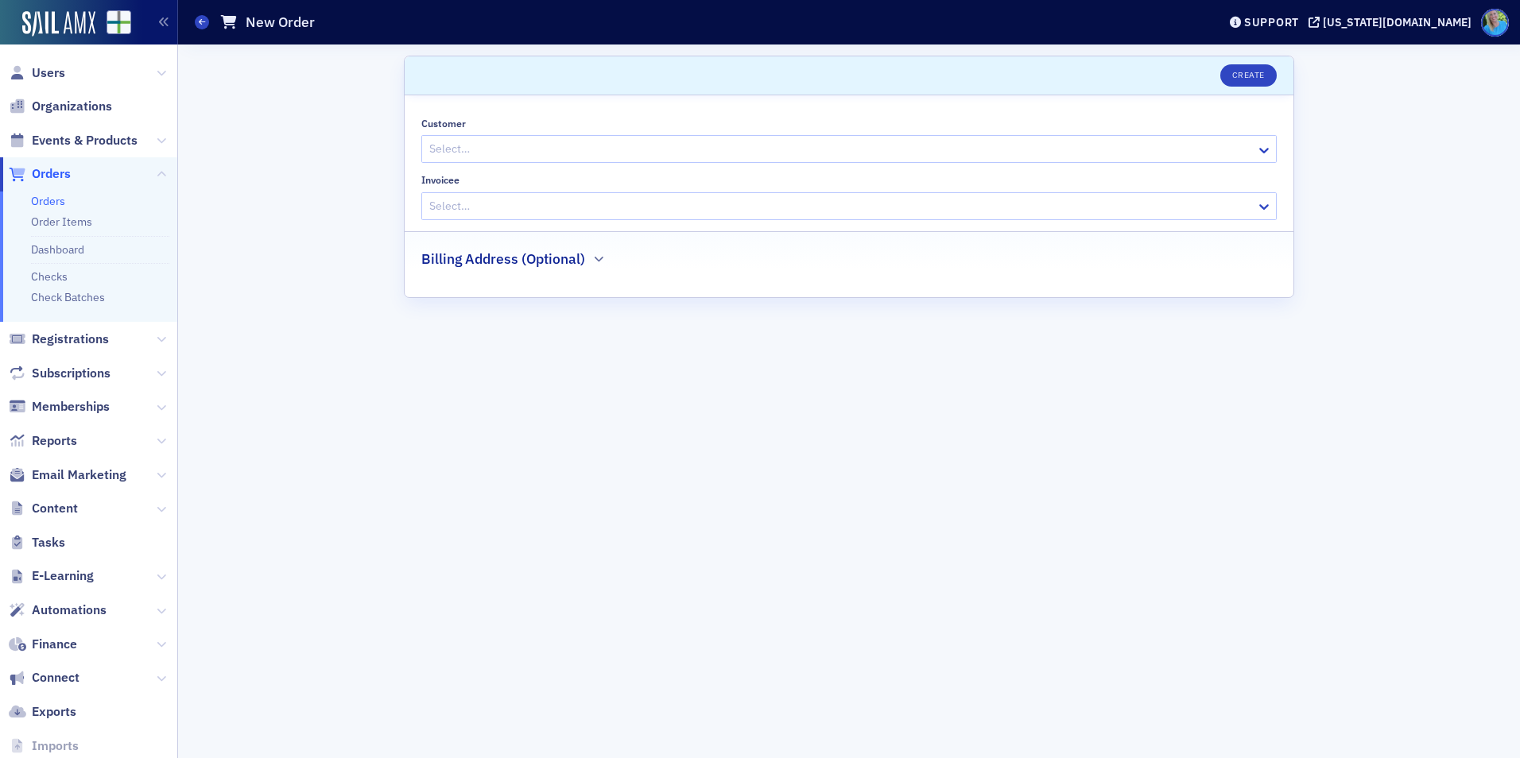
click at [518, 152] on div at bounding box center [841, 149] width 827 height 20
type input "[PERSON_NAME].wilso"
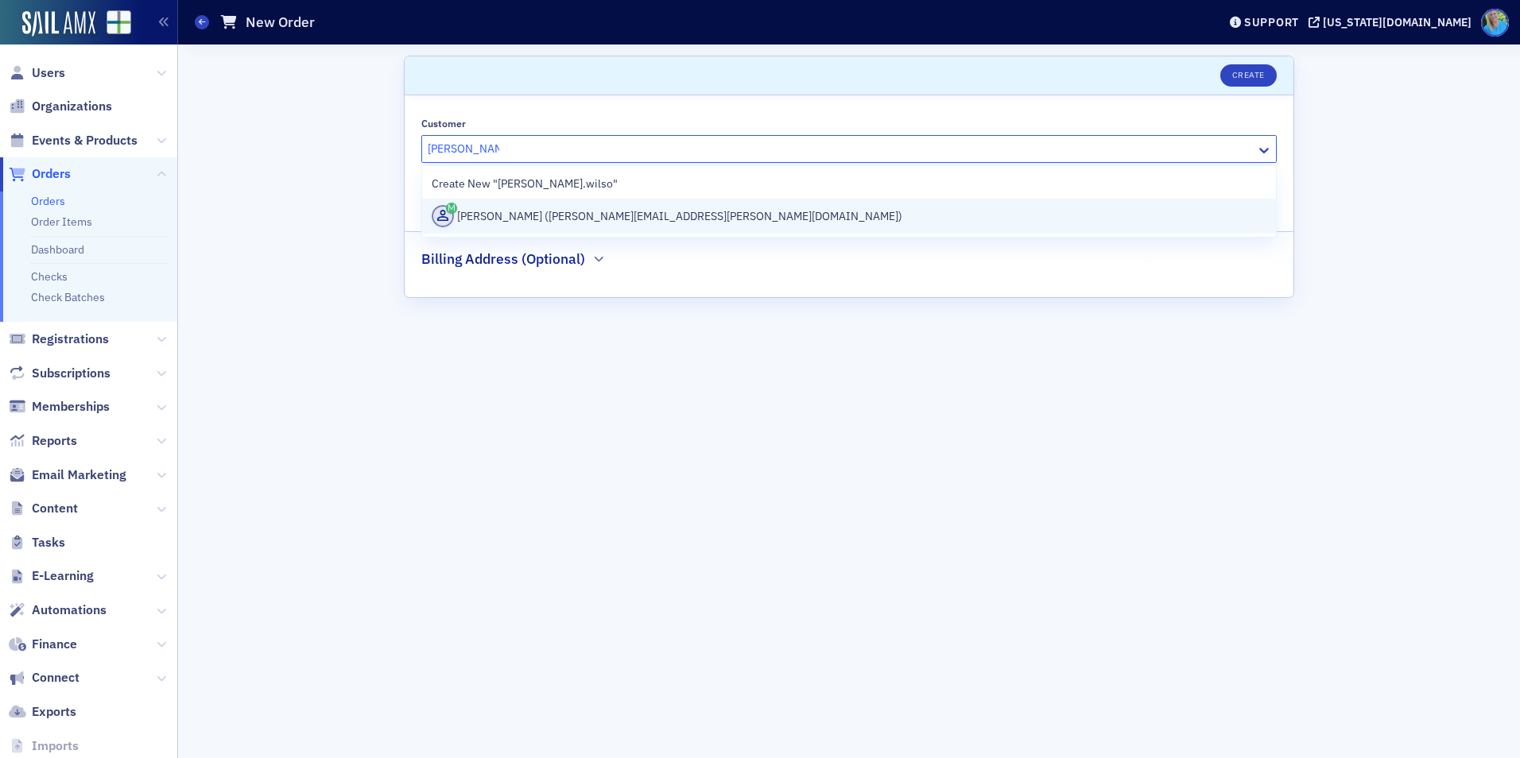
click at [530, 212] on div "[PERSON_NAME] ([PERSON_NAME][EMAIL_ADDRESS][PERSON_NAME][DOMAIN_NAME])" at bounding box center [849, 216] width 835 height 22
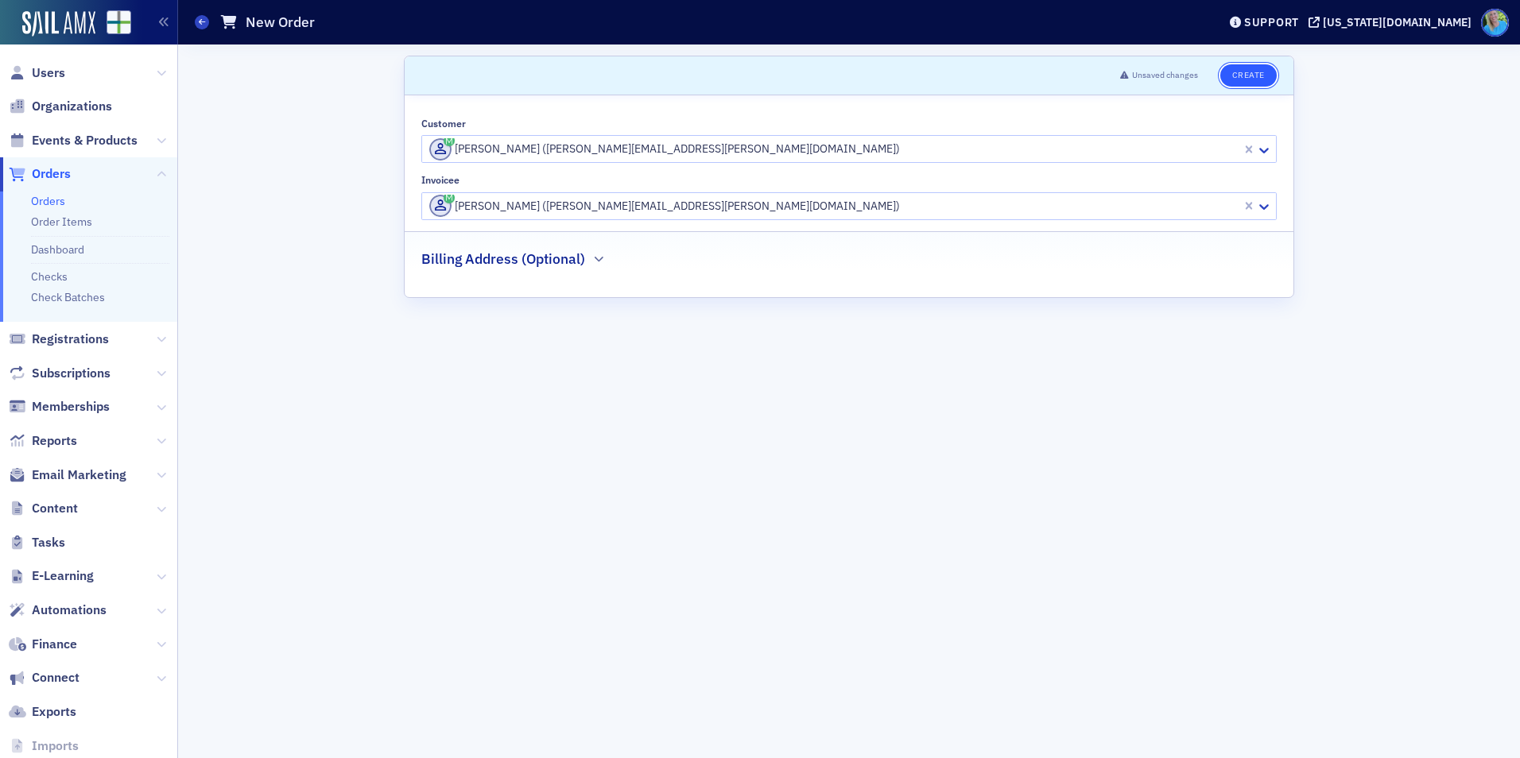
click at [1241, 78] on button "Create" at bounding box center [1248, 75] width 56 height 22
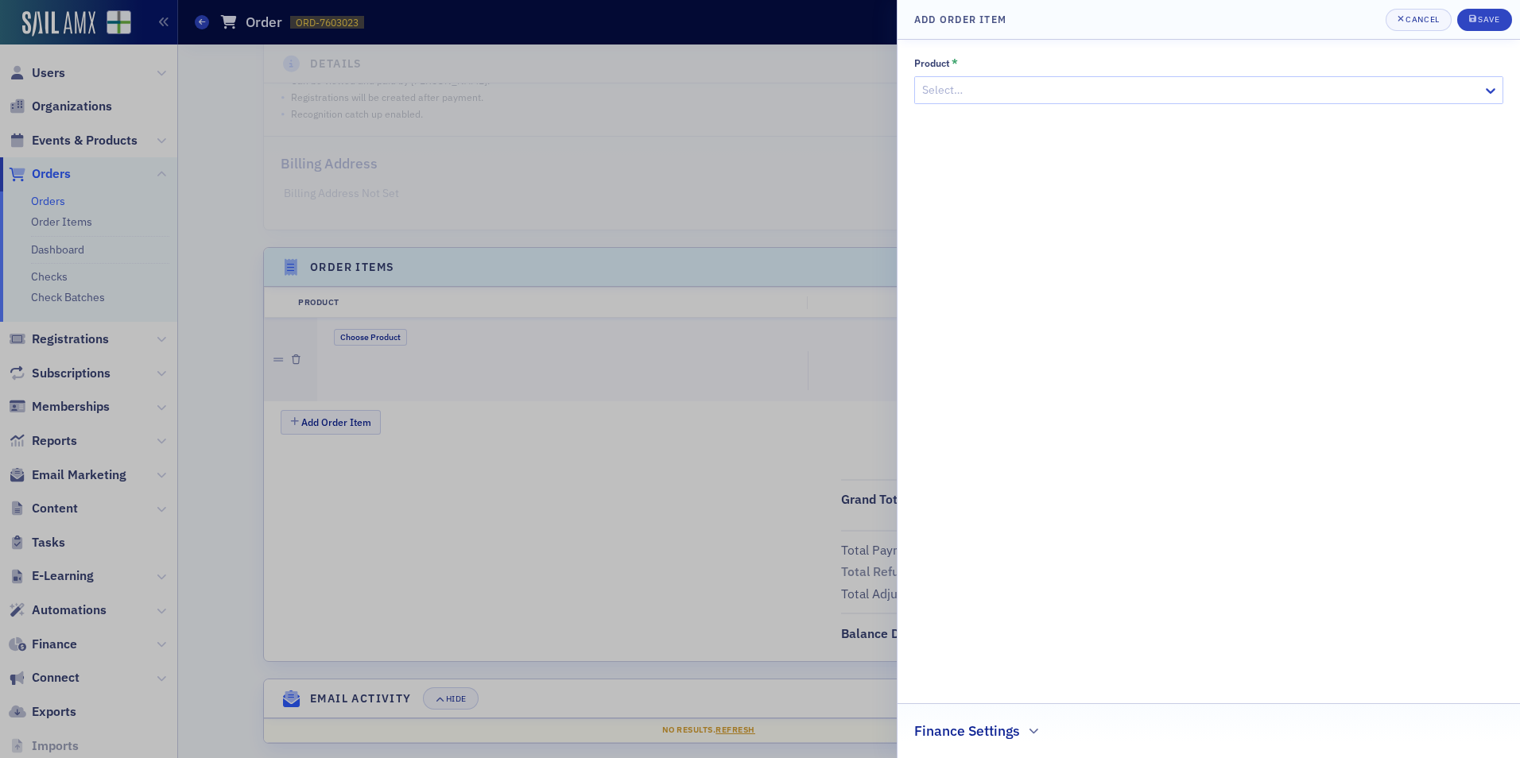
scroll to position [305, 0]
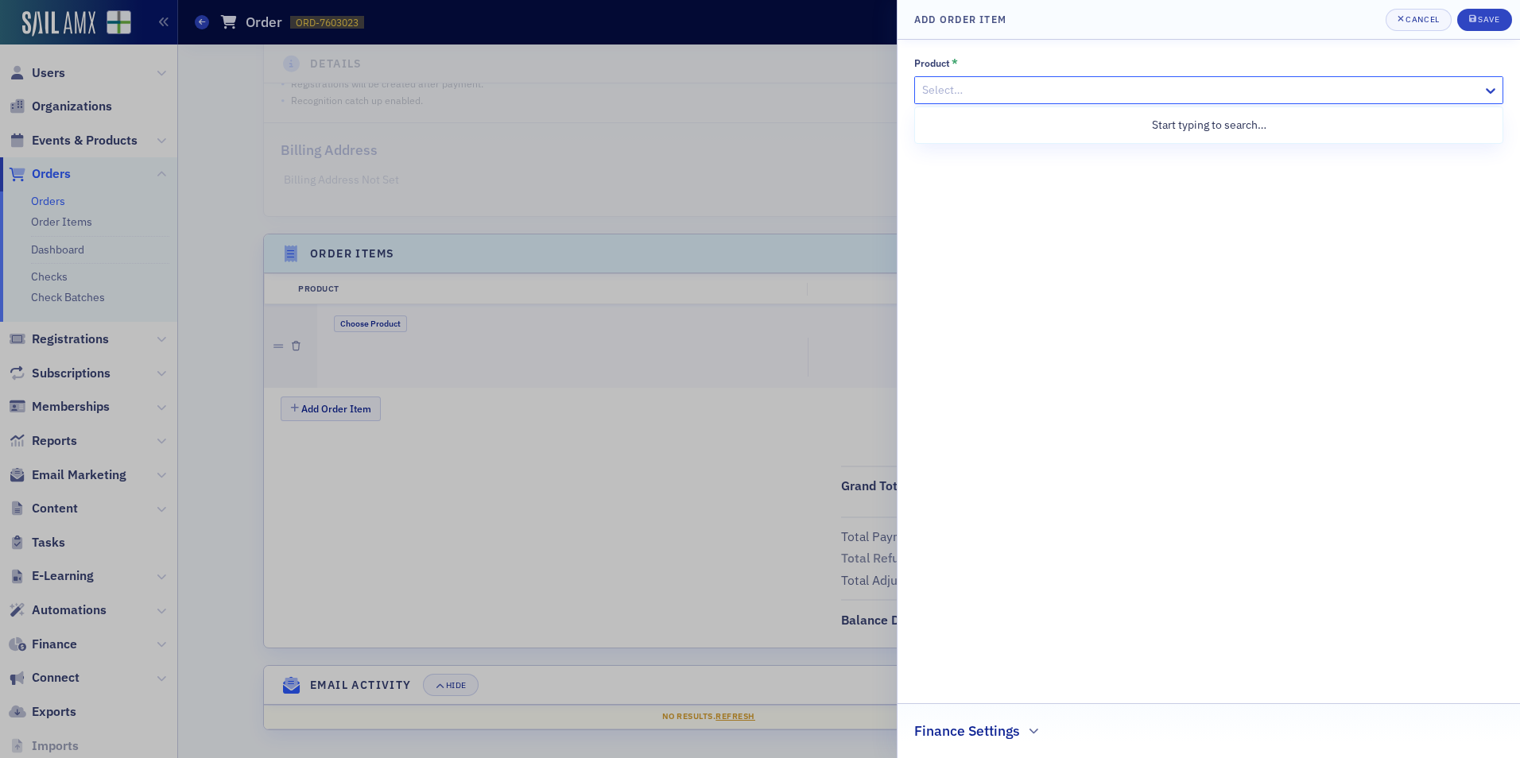
click at [1005, 77] on div "Select…" at bounding box center [1208, 90] width 589 height 28
paste input "Forecasting and Cash Flows Modeling with Excel and AI"
type input "Forecasting and Cash Flows Modeling with Excel and AI"
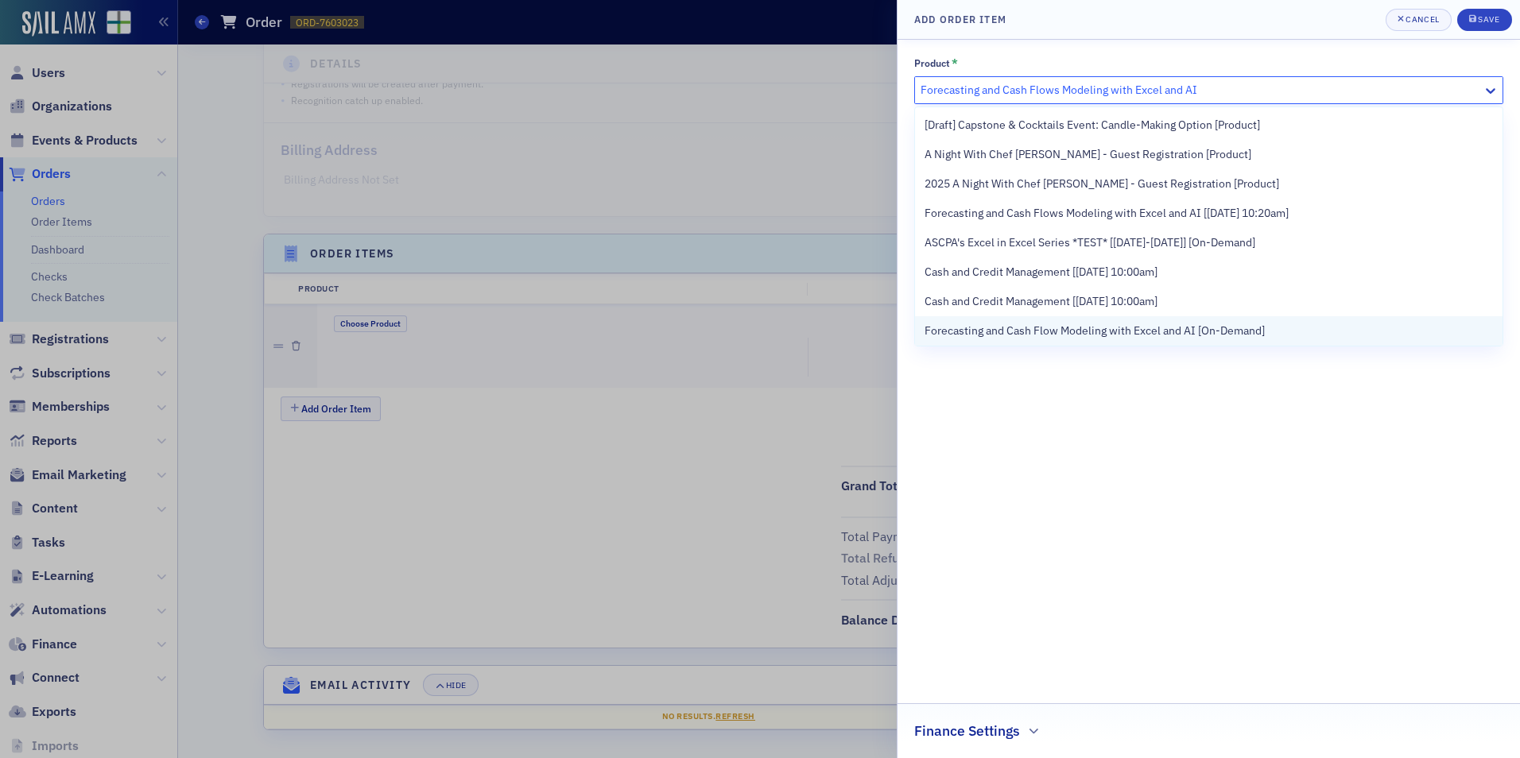
click at [1069, 323] on span "Forecasting and Cash Flow Modeling with Excel and AI [On-Demand]" at bounding box center [1095, 331] width 340 height 17
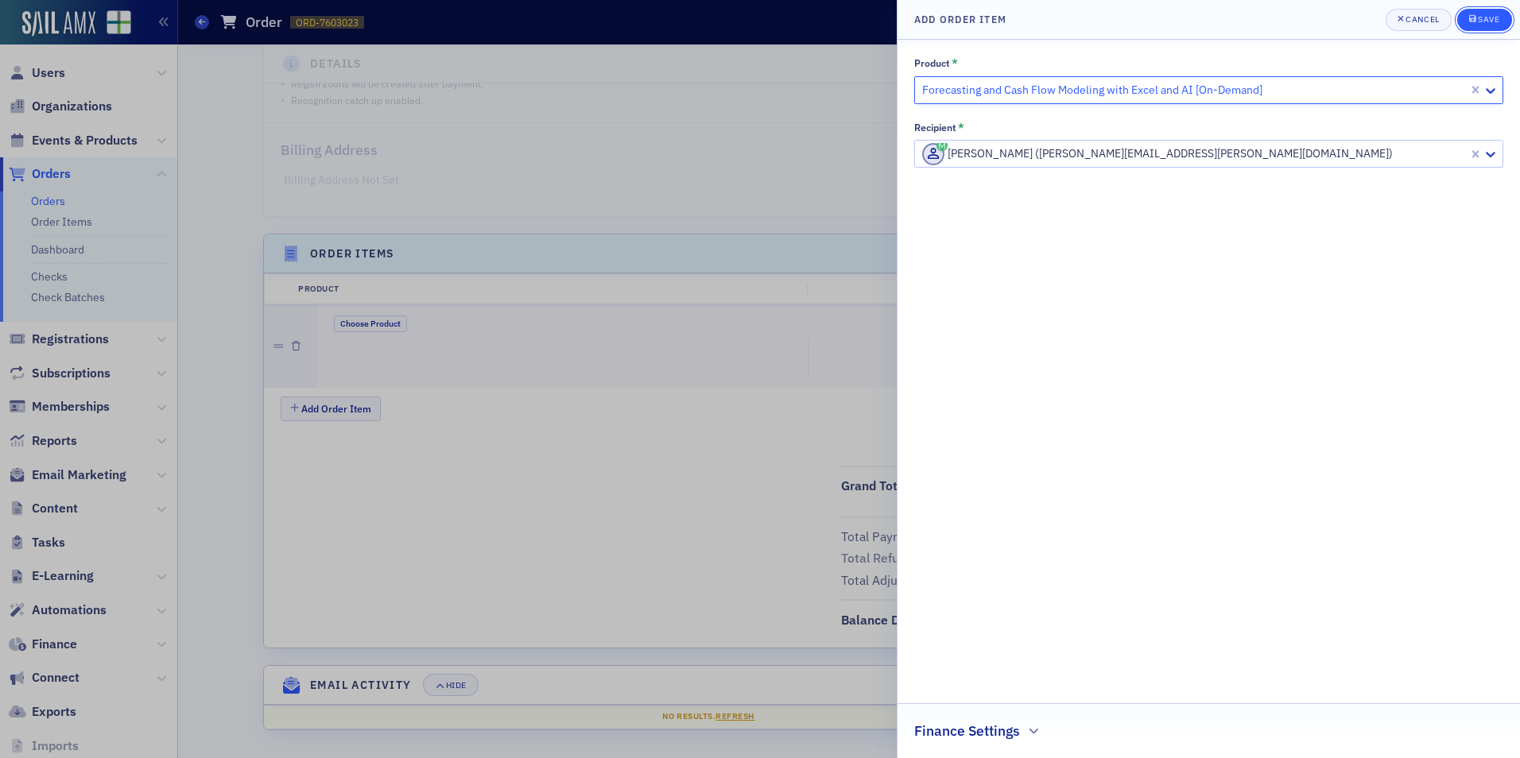
click at [1481, 23] on div "Save" at bounding box center [1488, 19] width 21 height 9
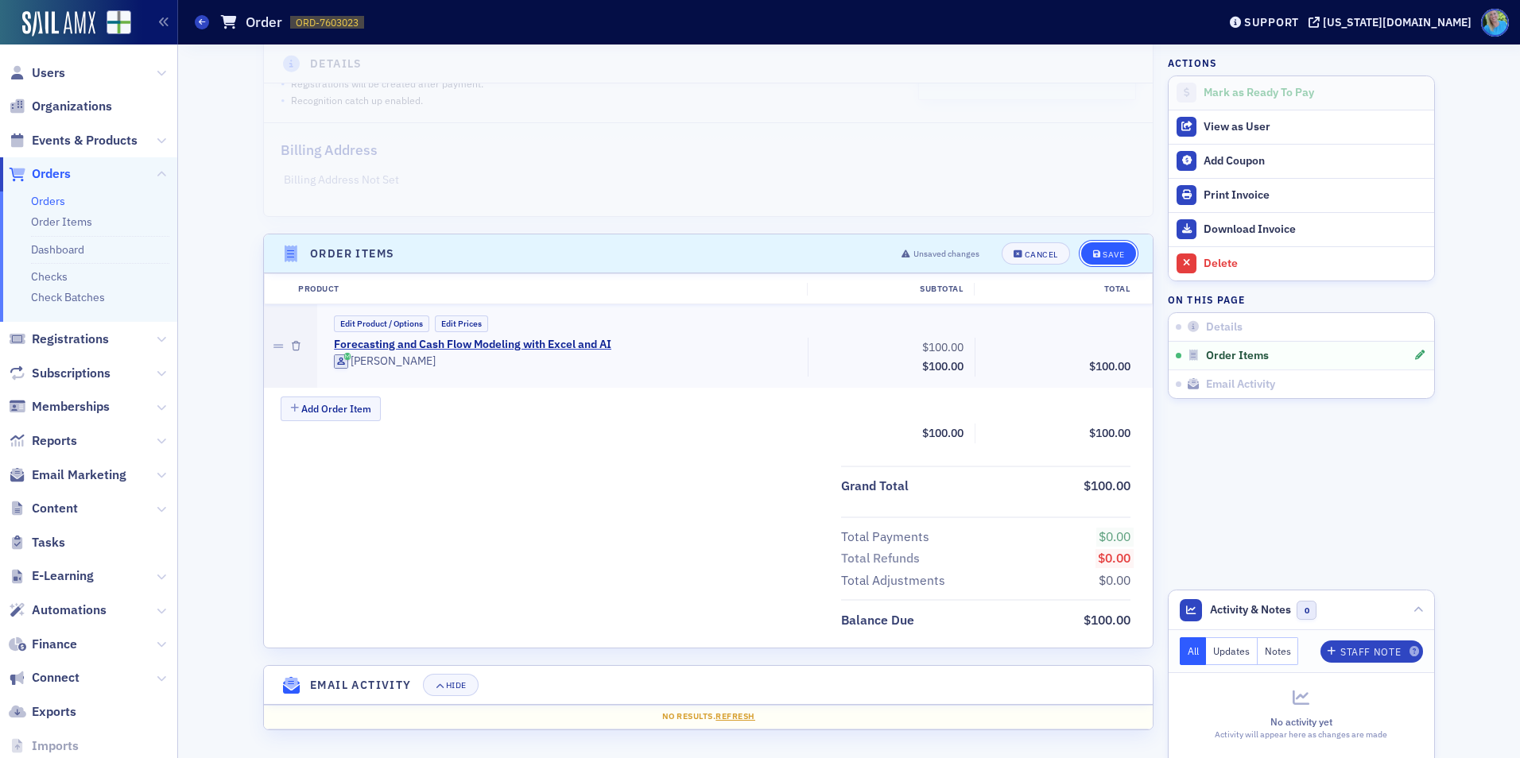
click at [1108, 253] on div "Save" at bounding box center [1113, 254] width 21 height 9
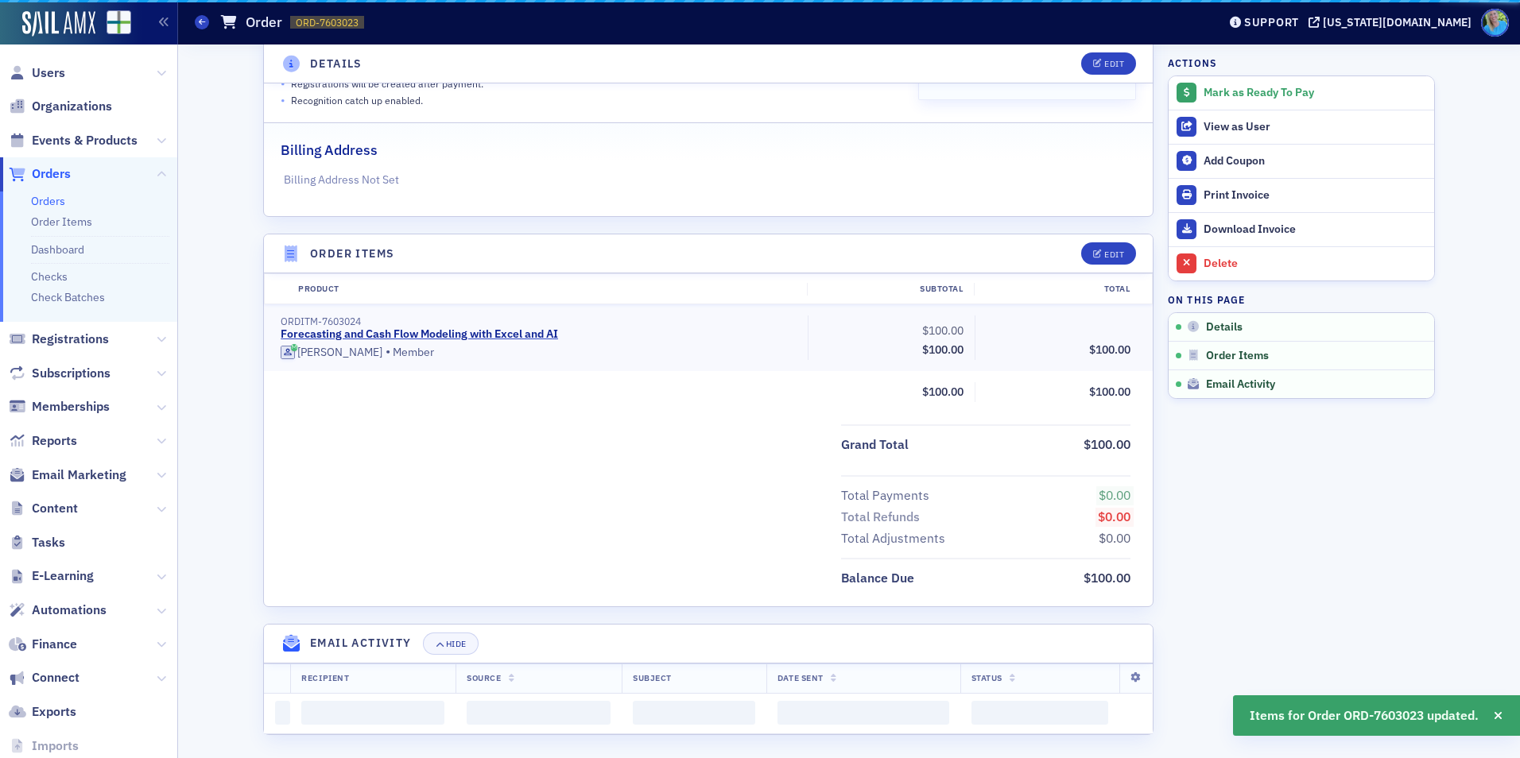
scroll to position [264, 0]
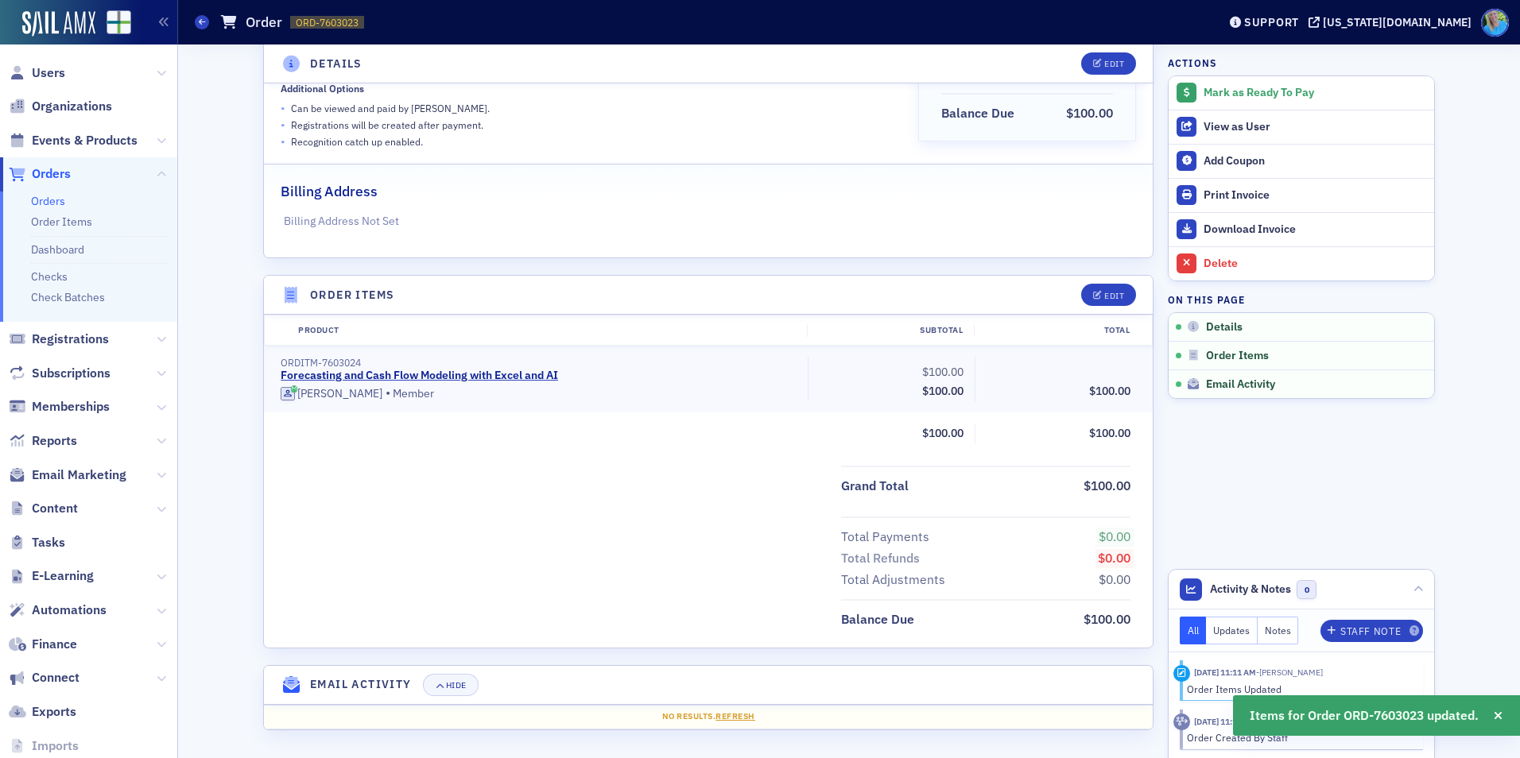
click at [1236, 95] on div "Mark as Ready To Pay" at bounding box center [1315, 93] width 223 height 14
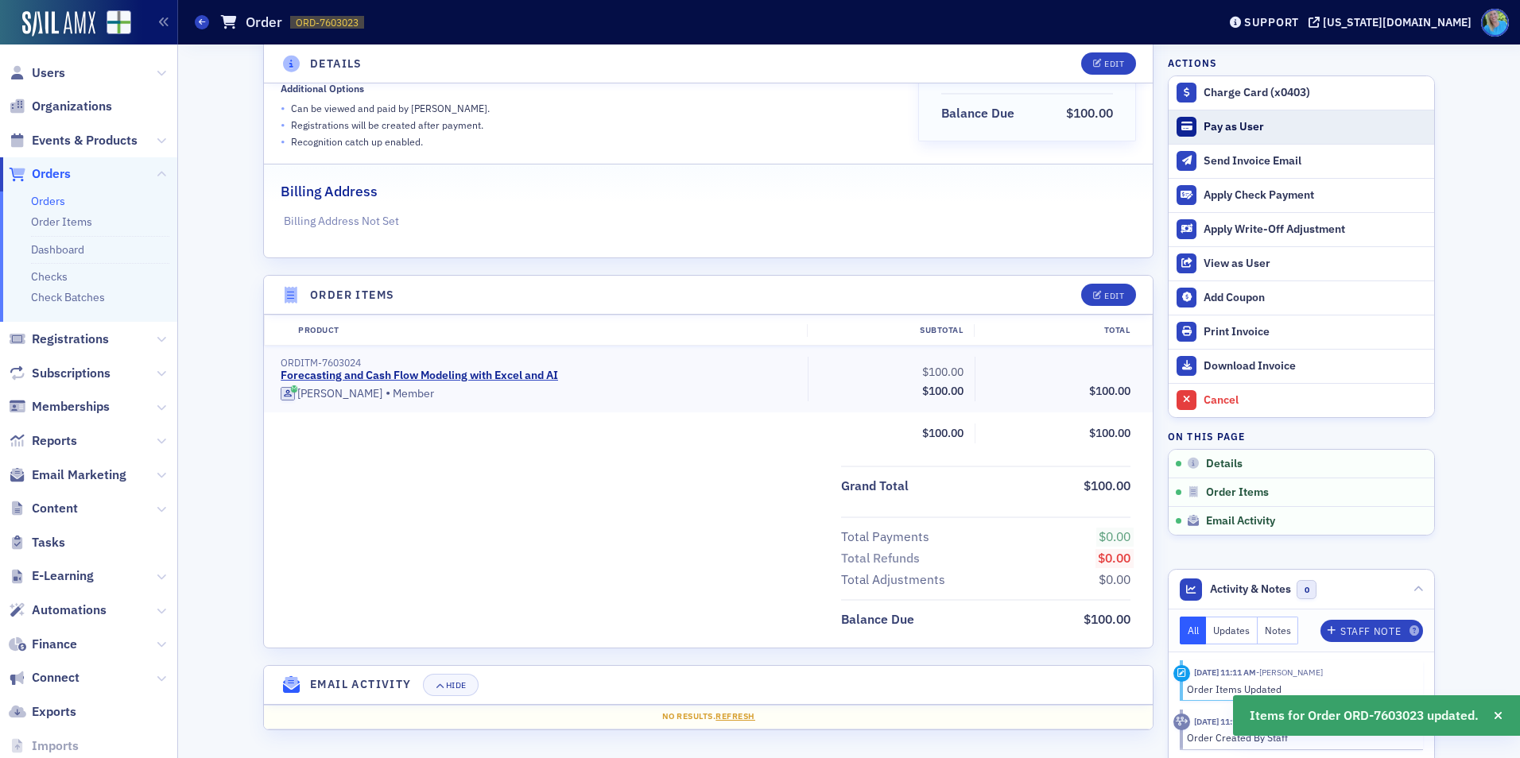
click at [1227, 137] on button "Pay as User" at bounding box center [1302, 127] width 266 height 34
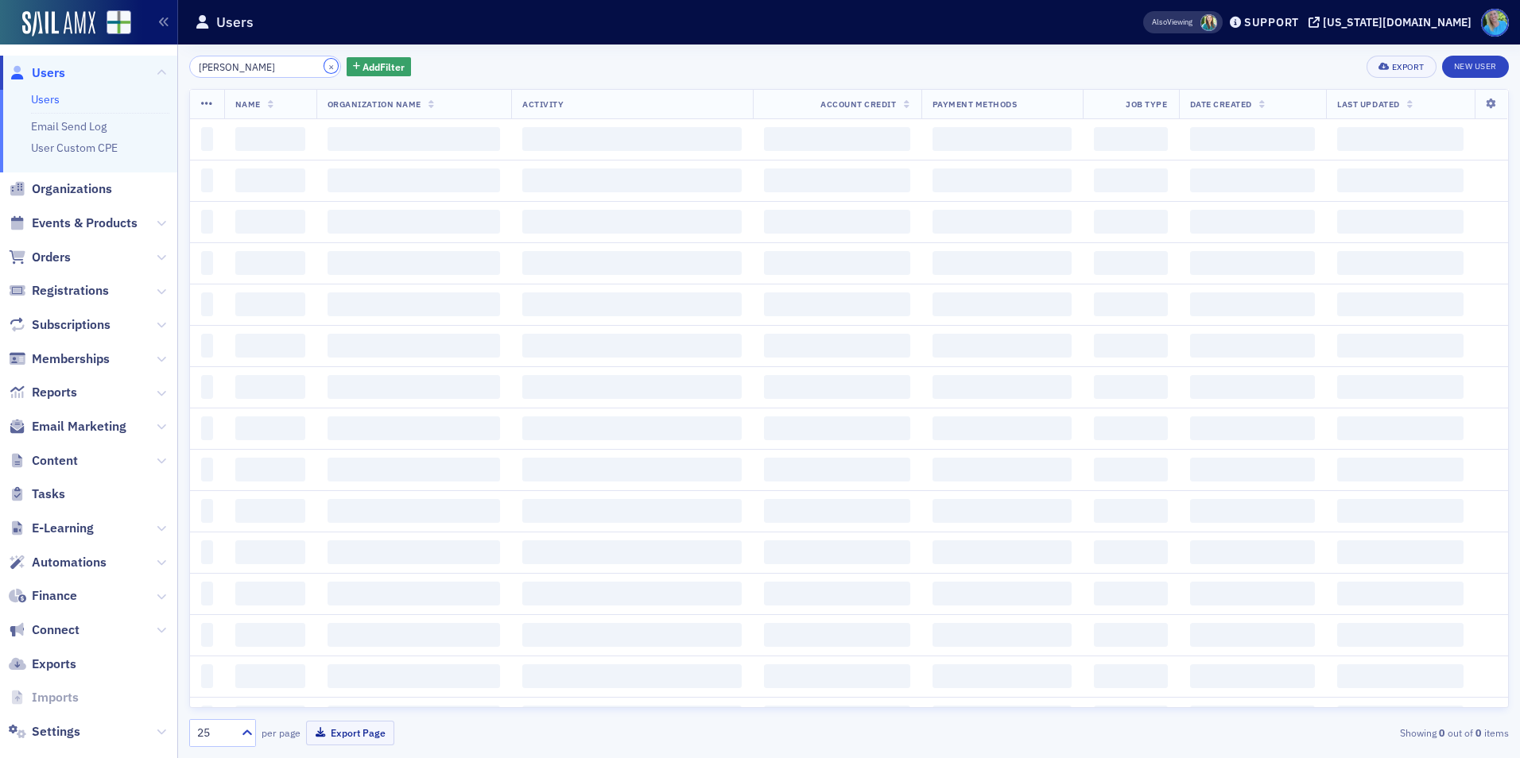
click at [324, 68] on button "×" at bounding box center [331, 66] width 14 height 14
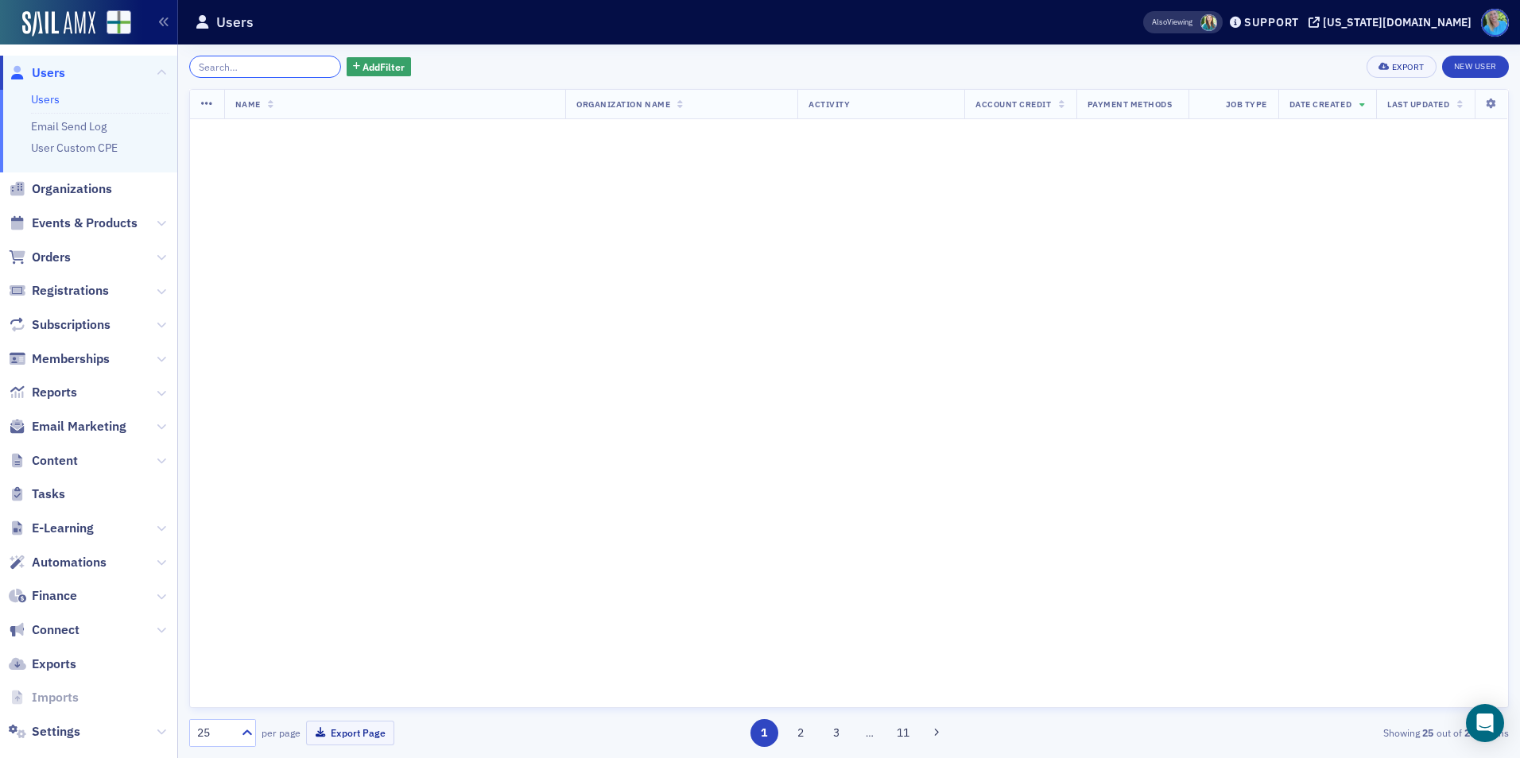
click at [312, 68] on input "[PERSON_NAME]" at bounding box center [265, 67] width 152 height 22
click at [292, 60] on input "search" at bounding box center [265, 67] width 152 height 22
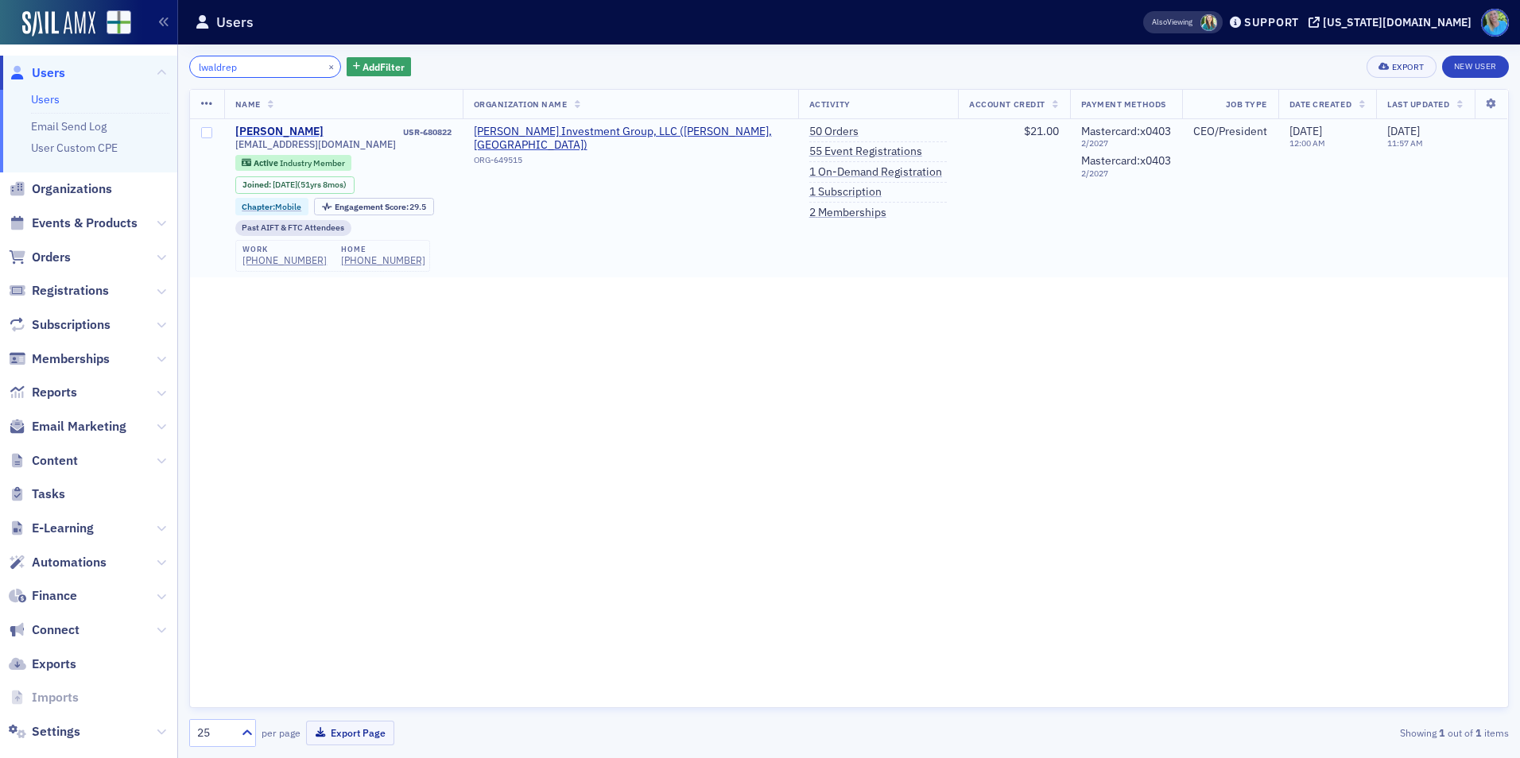
type input "lwaldrep"
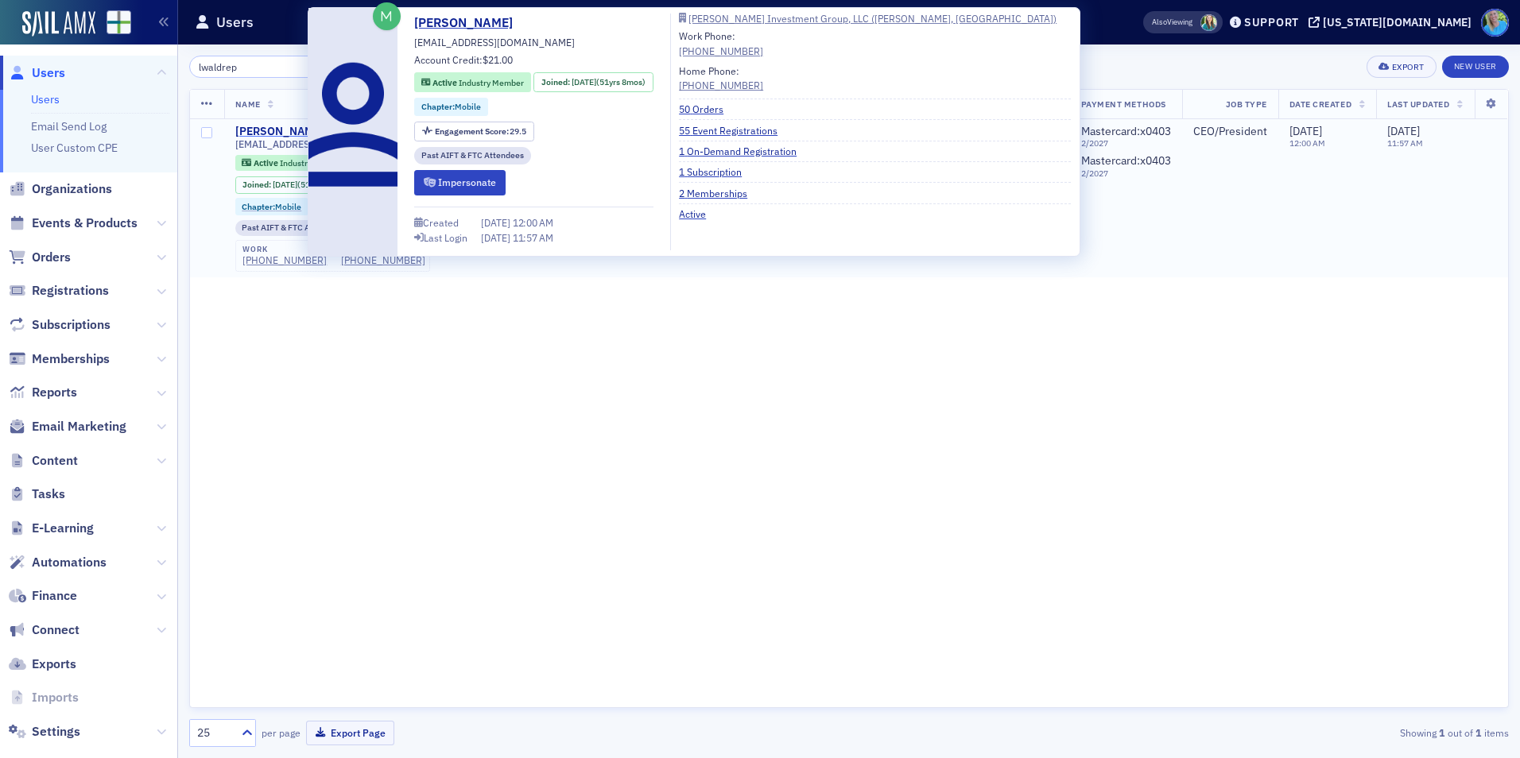
click at [295, 133] on div "[PERSON_NAME]" at bounding box center [279, 132] width 88 height 14
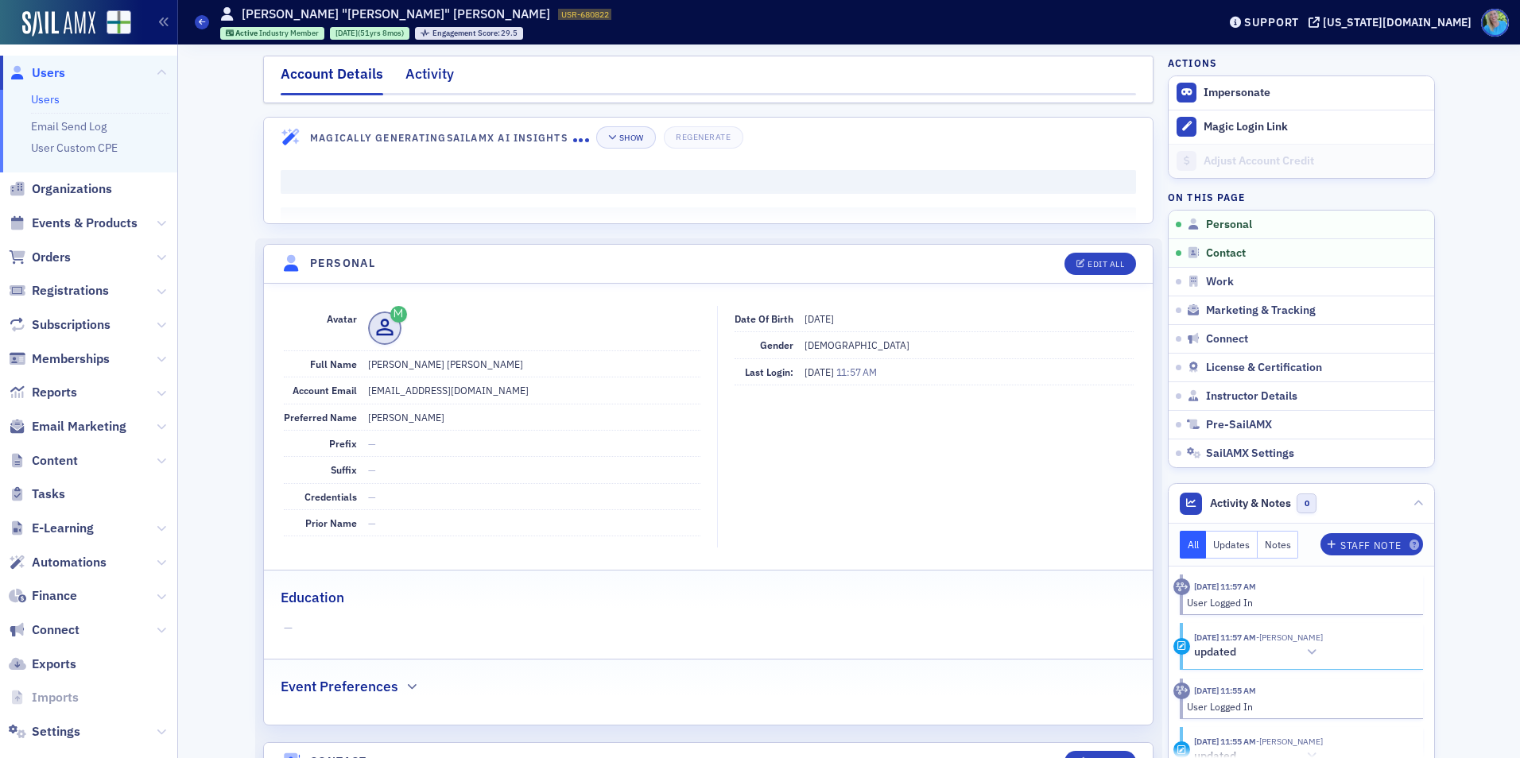
click at [429, 74] on div "Activity" at bounding box center [429, 78] width 48 height 29
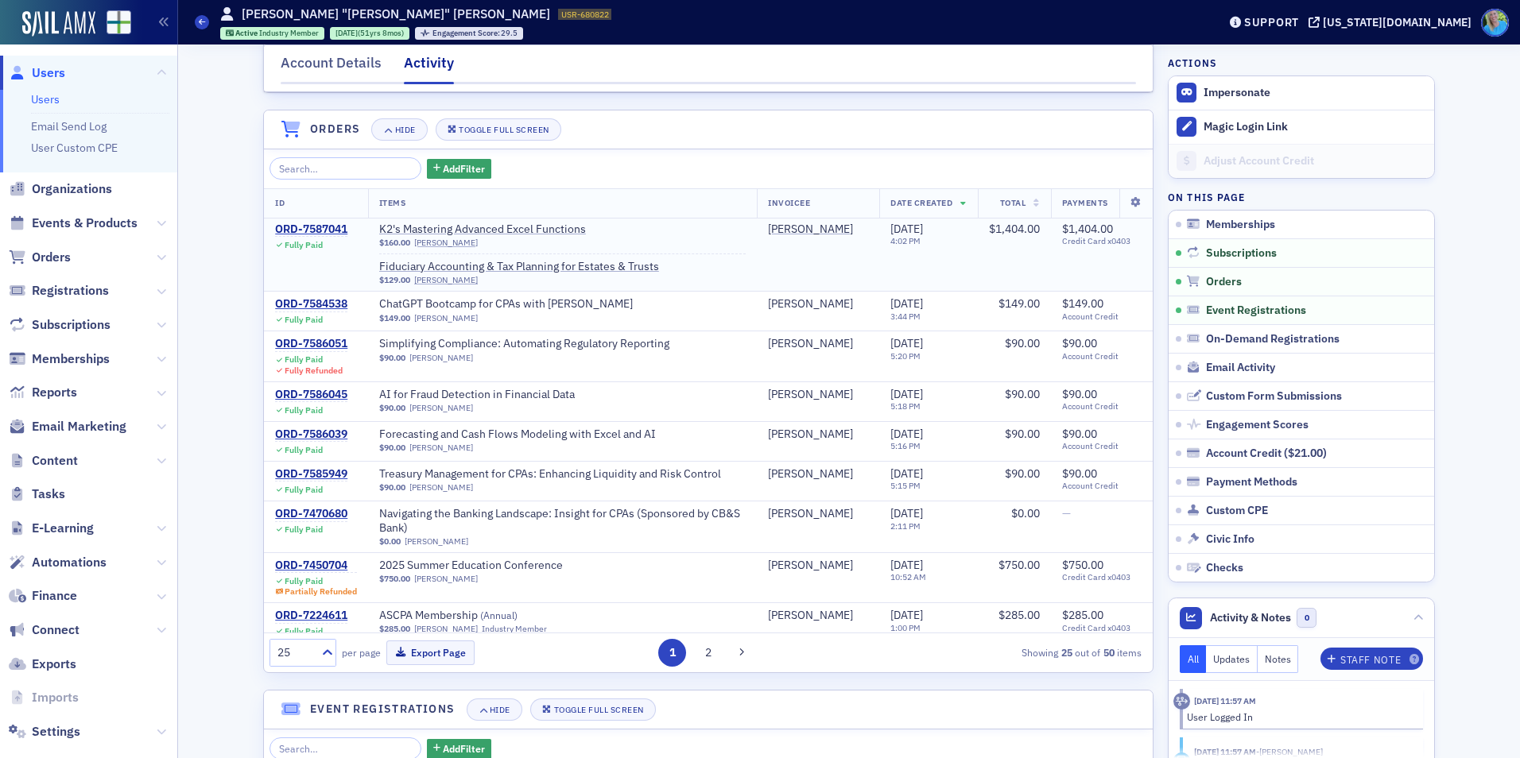
scroll to position [397, 0]
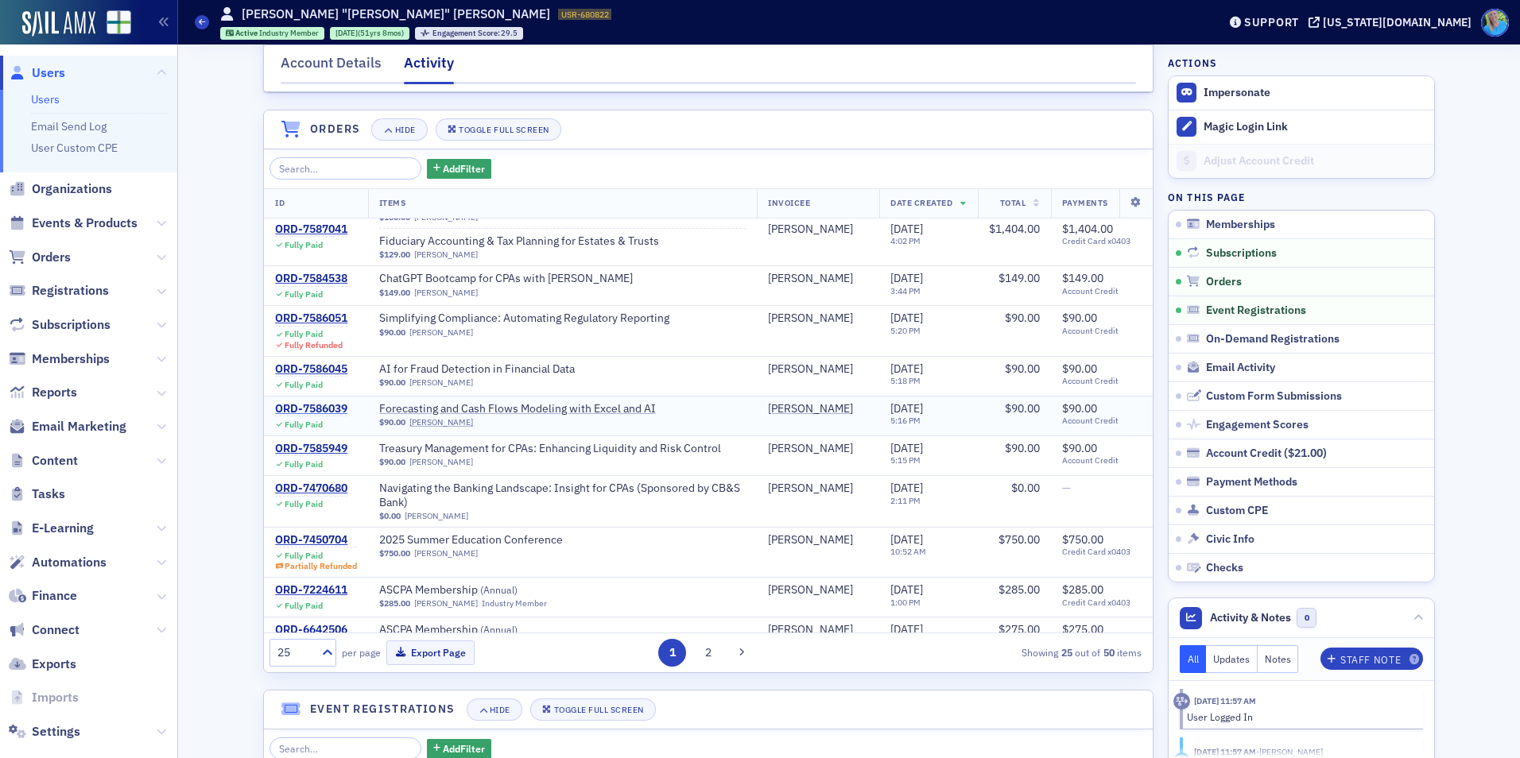
click at [325, 417] on div "ORD-7586039" at bounding box center [311, 409] width 72 height 14
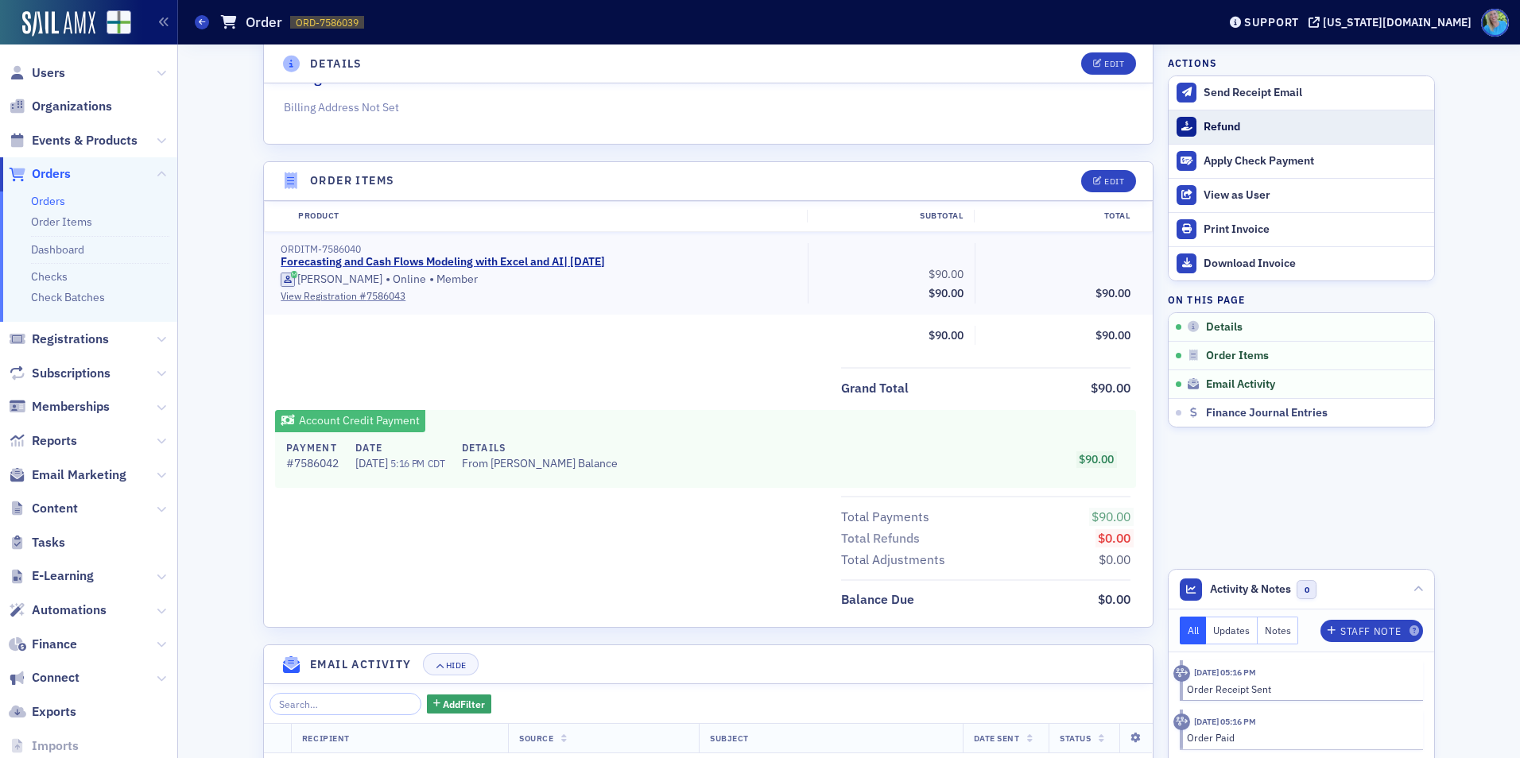
click at [1220, 127] on div "Refund" at bounding box center [1315, 127] width 223 height 14
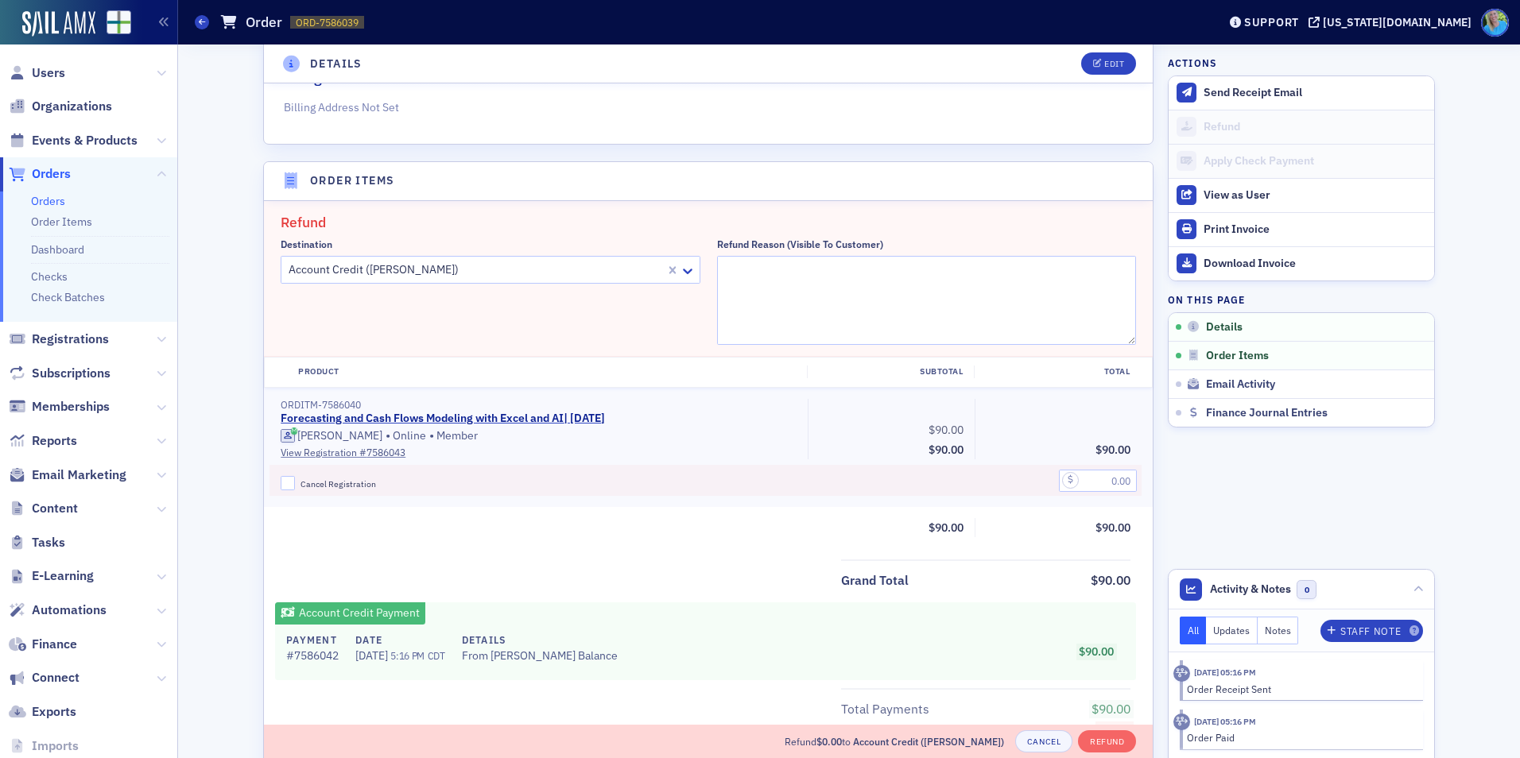
scroll to position [506, 0]
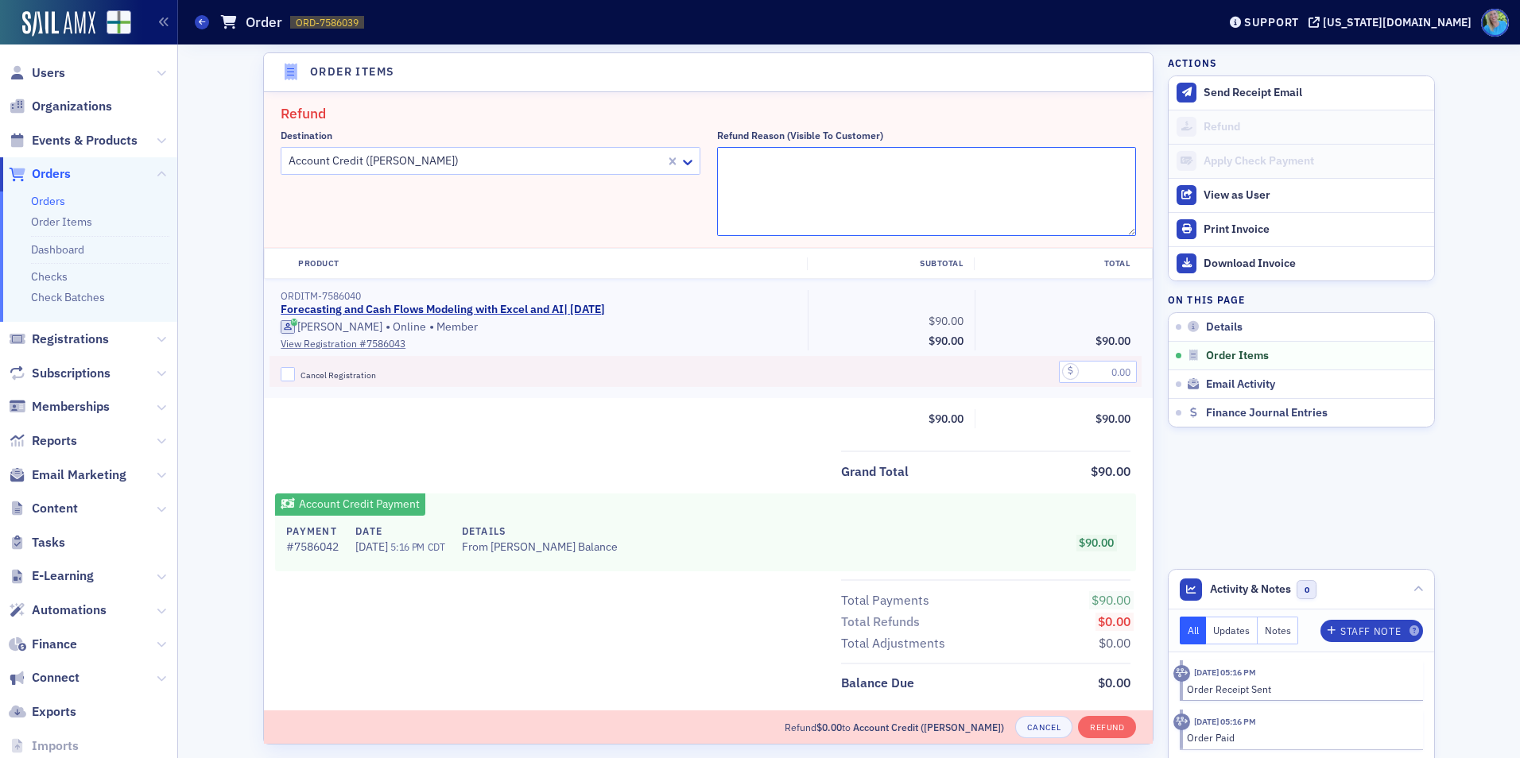
click at [820, 180] on textarea "Refund Reason (Visible to Customer)" at bounding box center [927, 191] width 420 height 89
paste textarea "Technical issues crashed the broadcast halfway through. Moving registration to …"
type textarea "Technical issues crashed the broadcast halfway through. Moving registration to …"
click at [283, 369] on input "Cancel Registration" at bounding box center [288, 374] width 14 height 14
checkbox input "true"
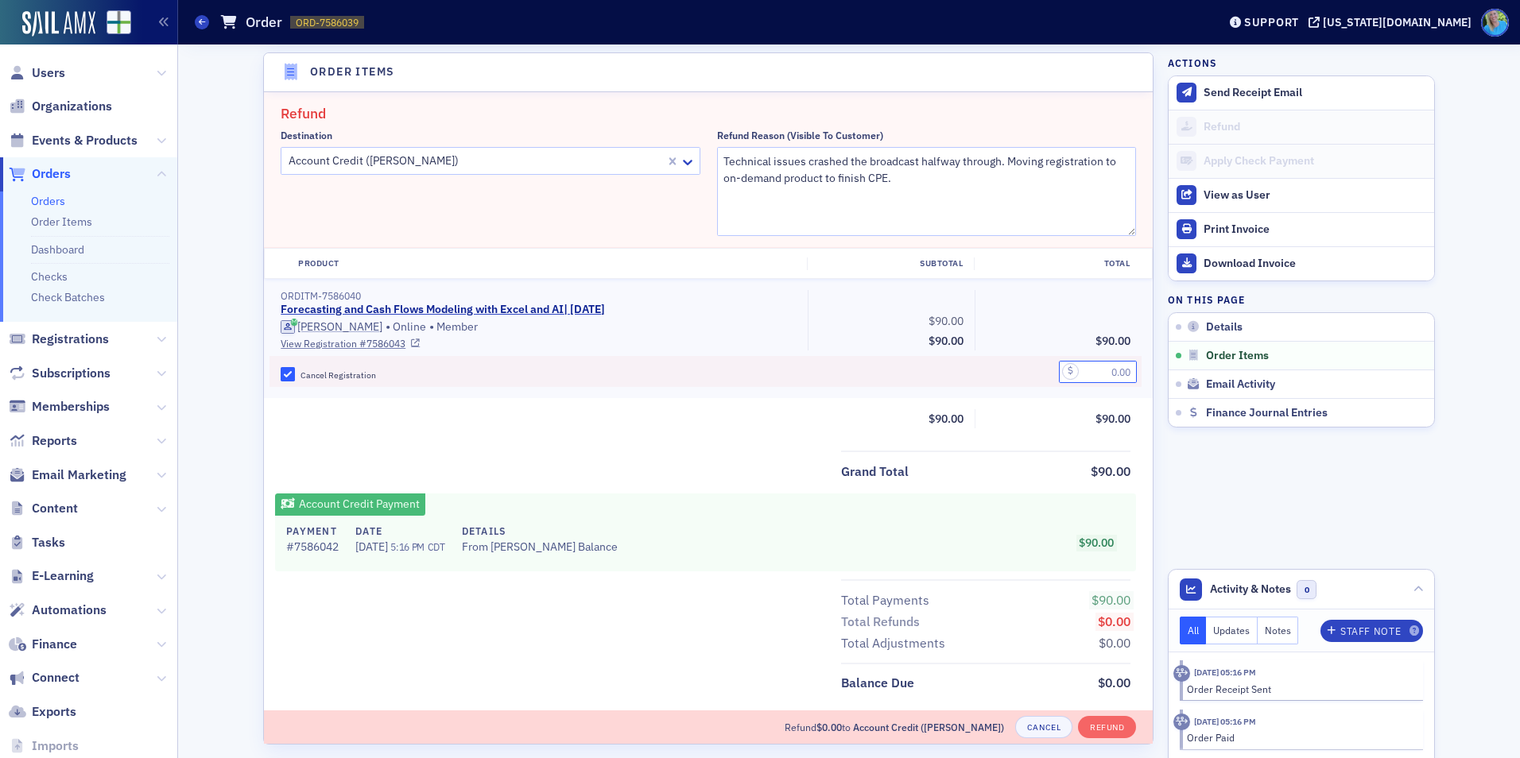
click at [1079, 370] on input "text" at bounding box center [1098, 372] width 78 height 22
type input "90.00"
click at [1114, 716] on button "Refund" at bounding box center [1107, 727] width 58 height 22
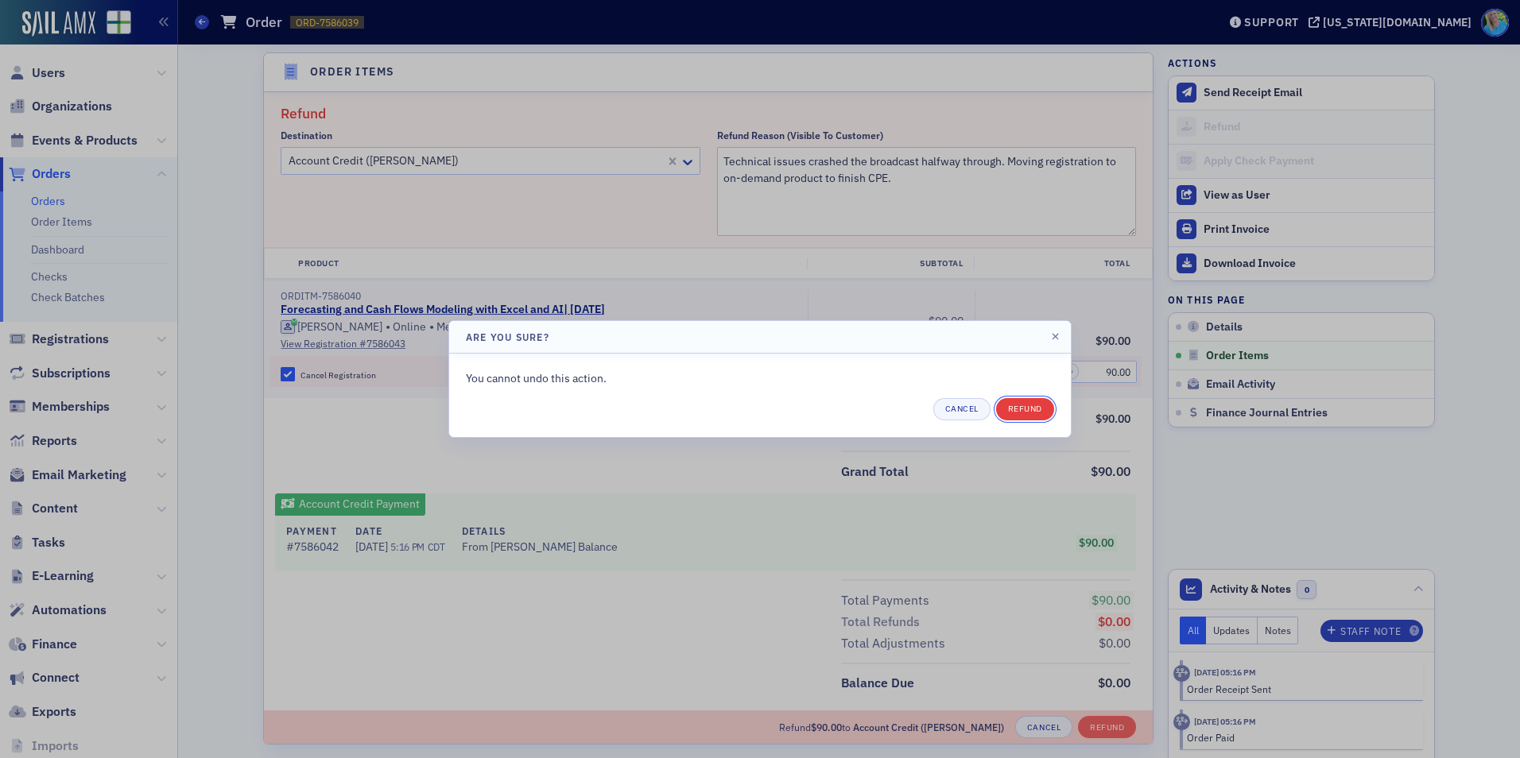
click at [1040, 408] on button "Refund" at bounding box center [1025, 409] width 58 height 22
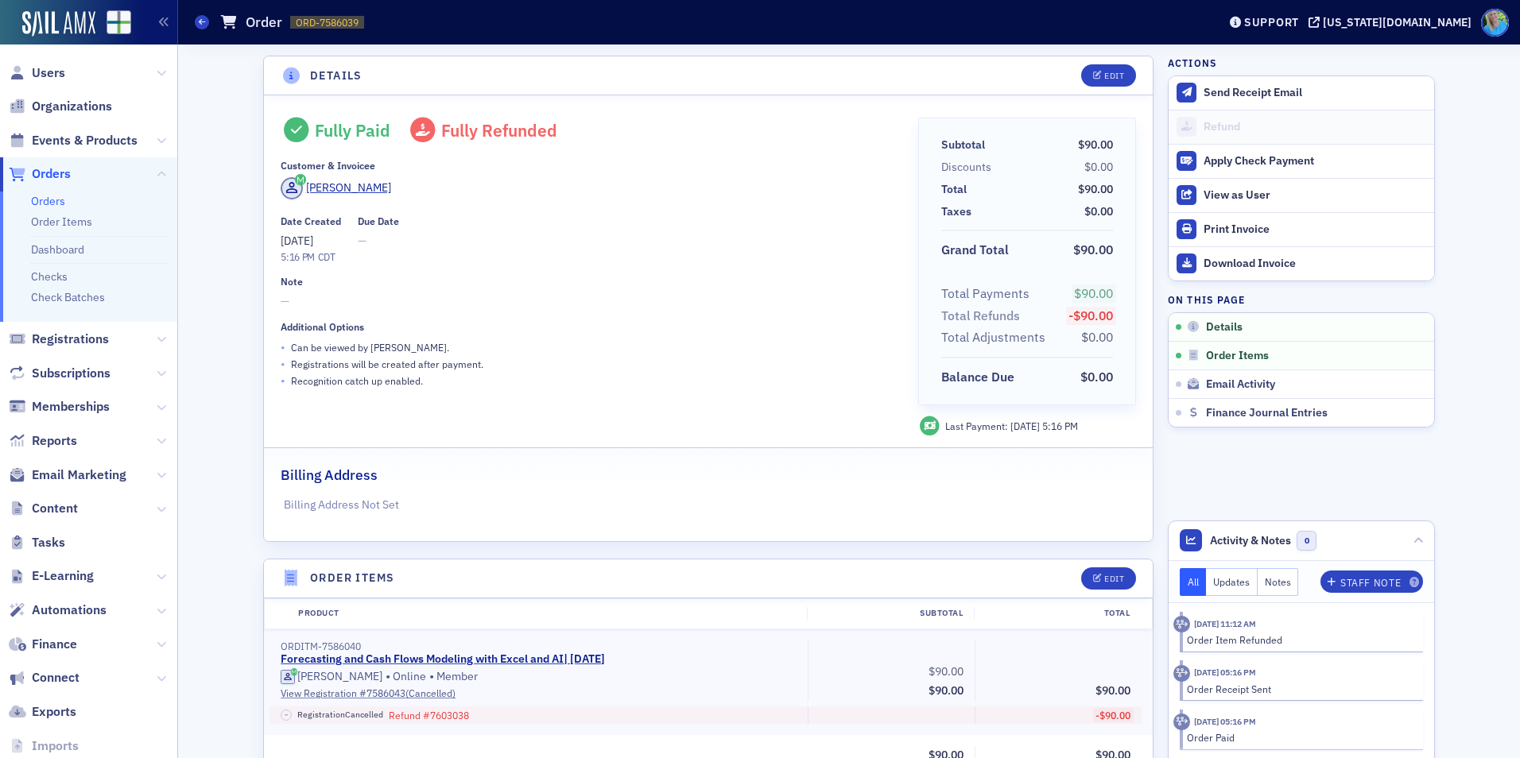
click at [52, 203] on link "Orders" at bounding box center [48, 201] width 34 height 14
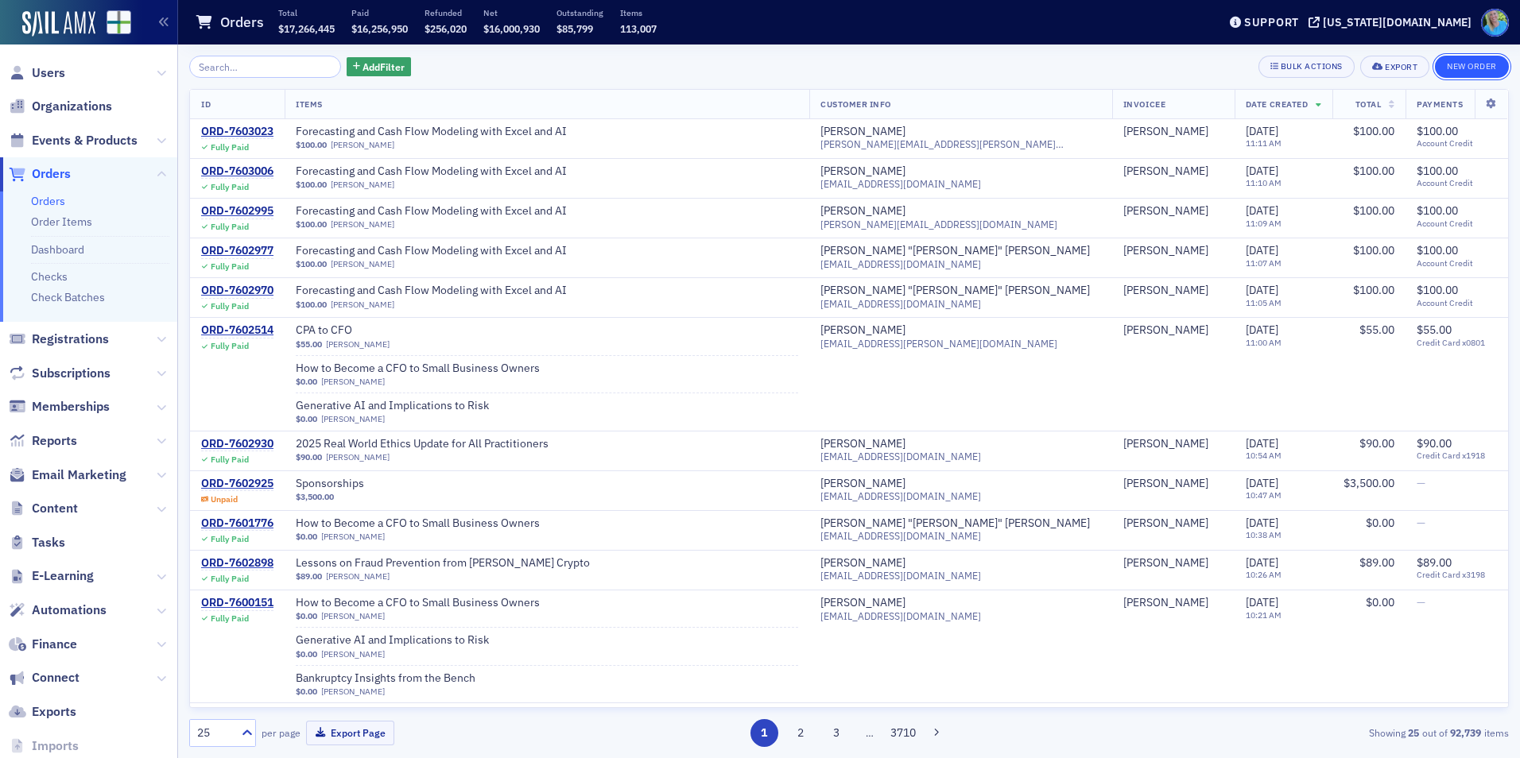
click at [1475, 64] on button "New Order" at bounding box center [1472, 67] width 74 height 22
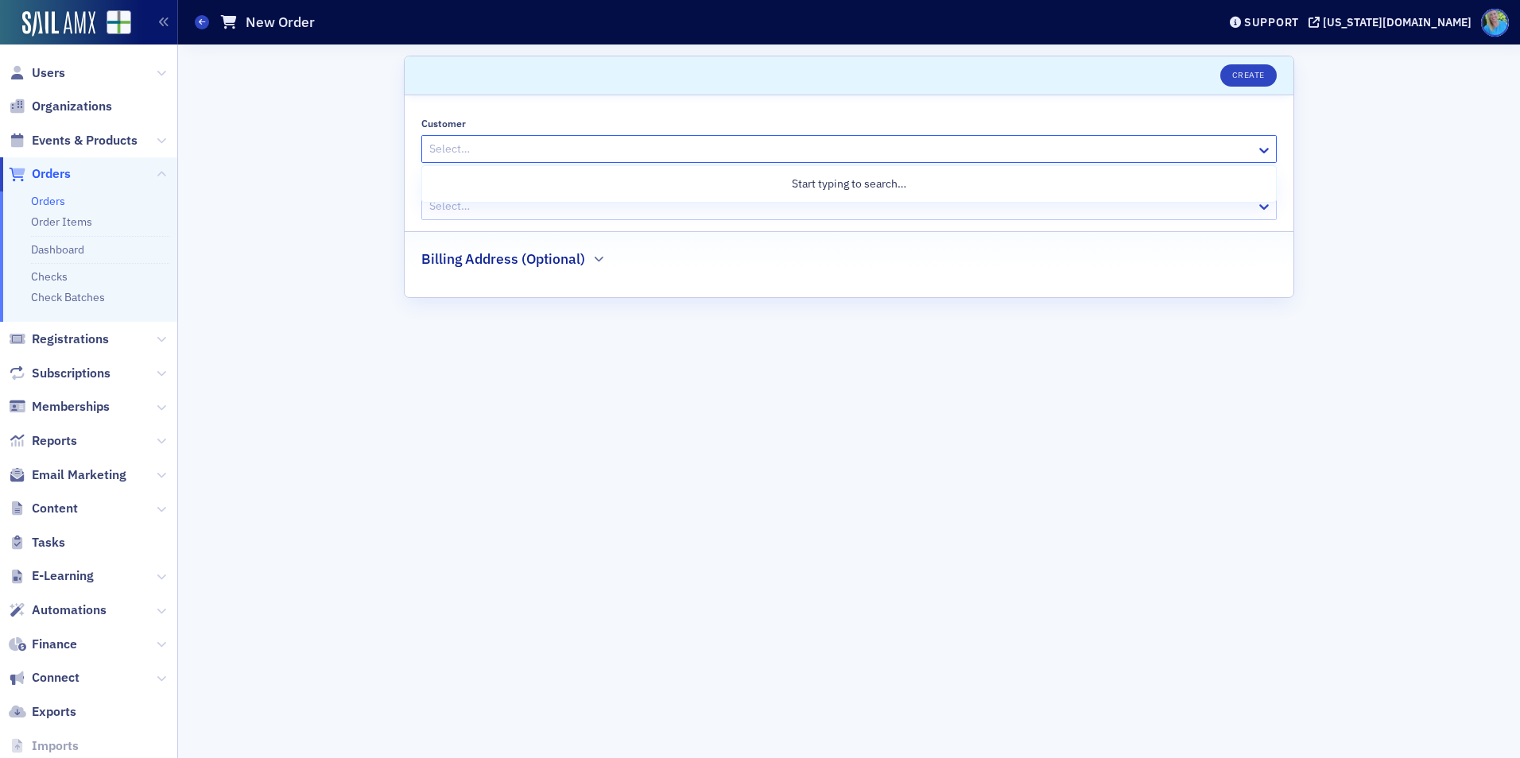
click at [435, 149] on div at bounding box center [841, 149] width 827 height 20
type input "larry waldre"
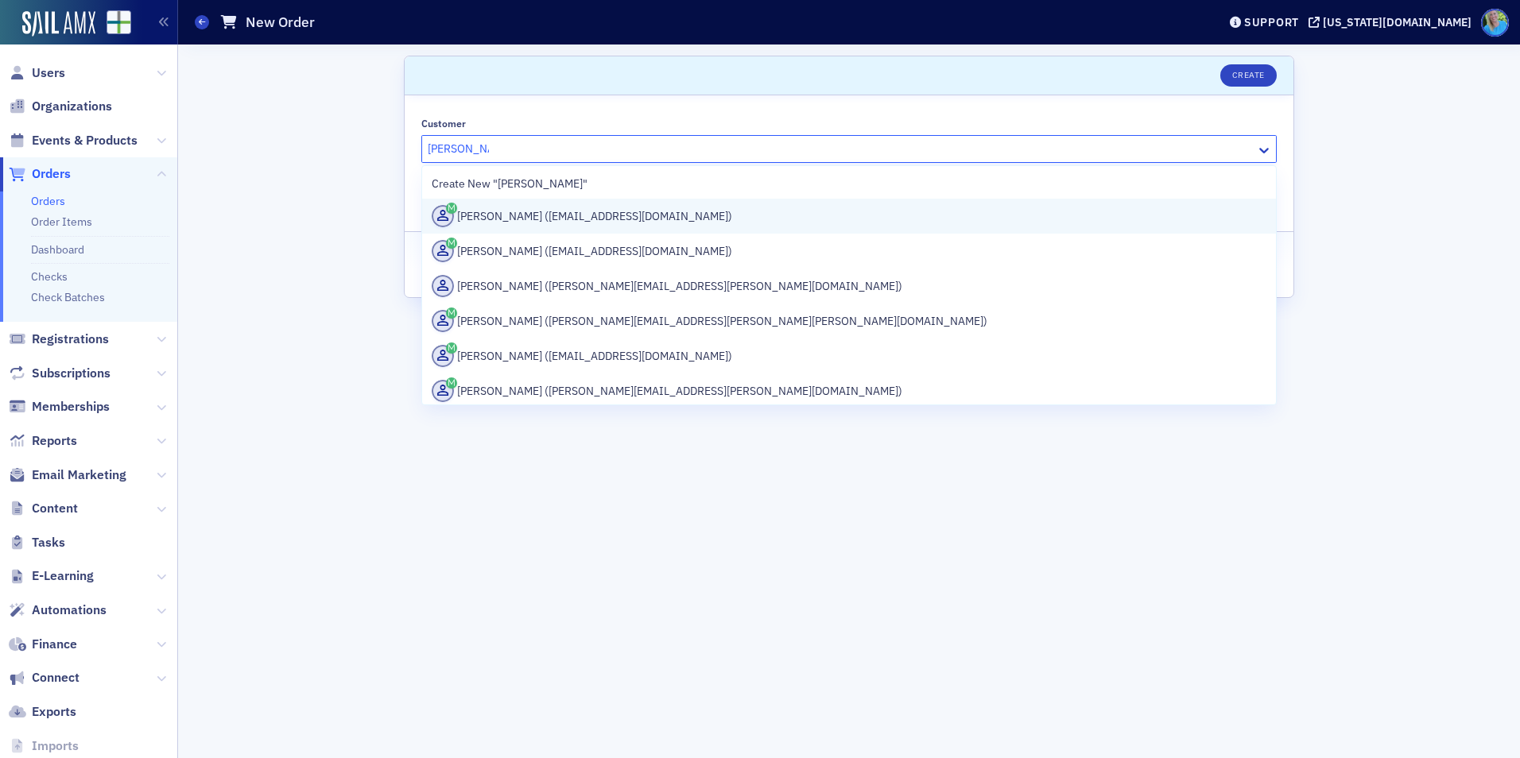
click at [502, 208] on div "Larry Waldrep (lwaldrep@migllc.us)" at bounding box center [849, 216] width 835 height 22
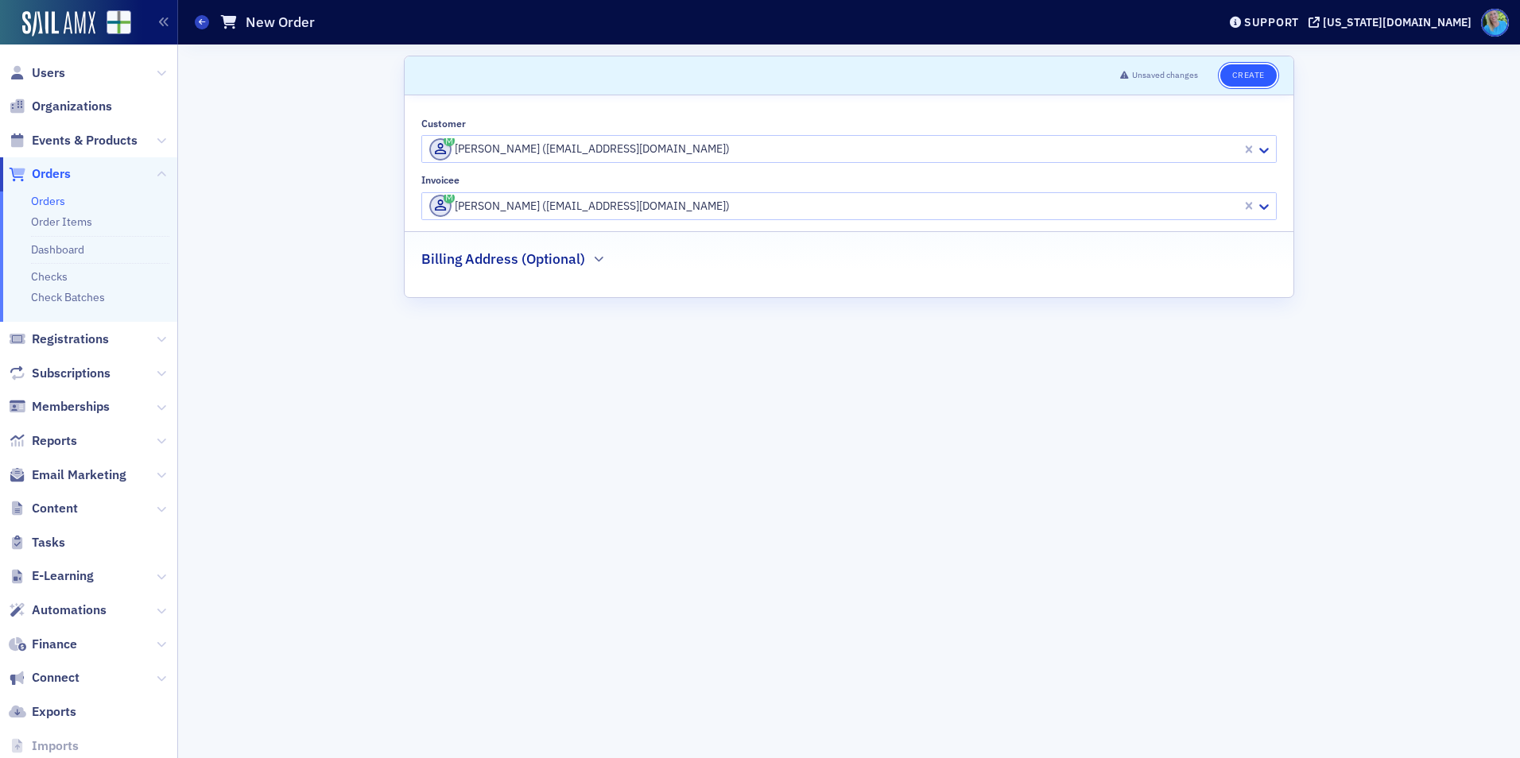
click at [1248, 80] on button "Create" at bounding box center [1248, 75] width 56 height 22
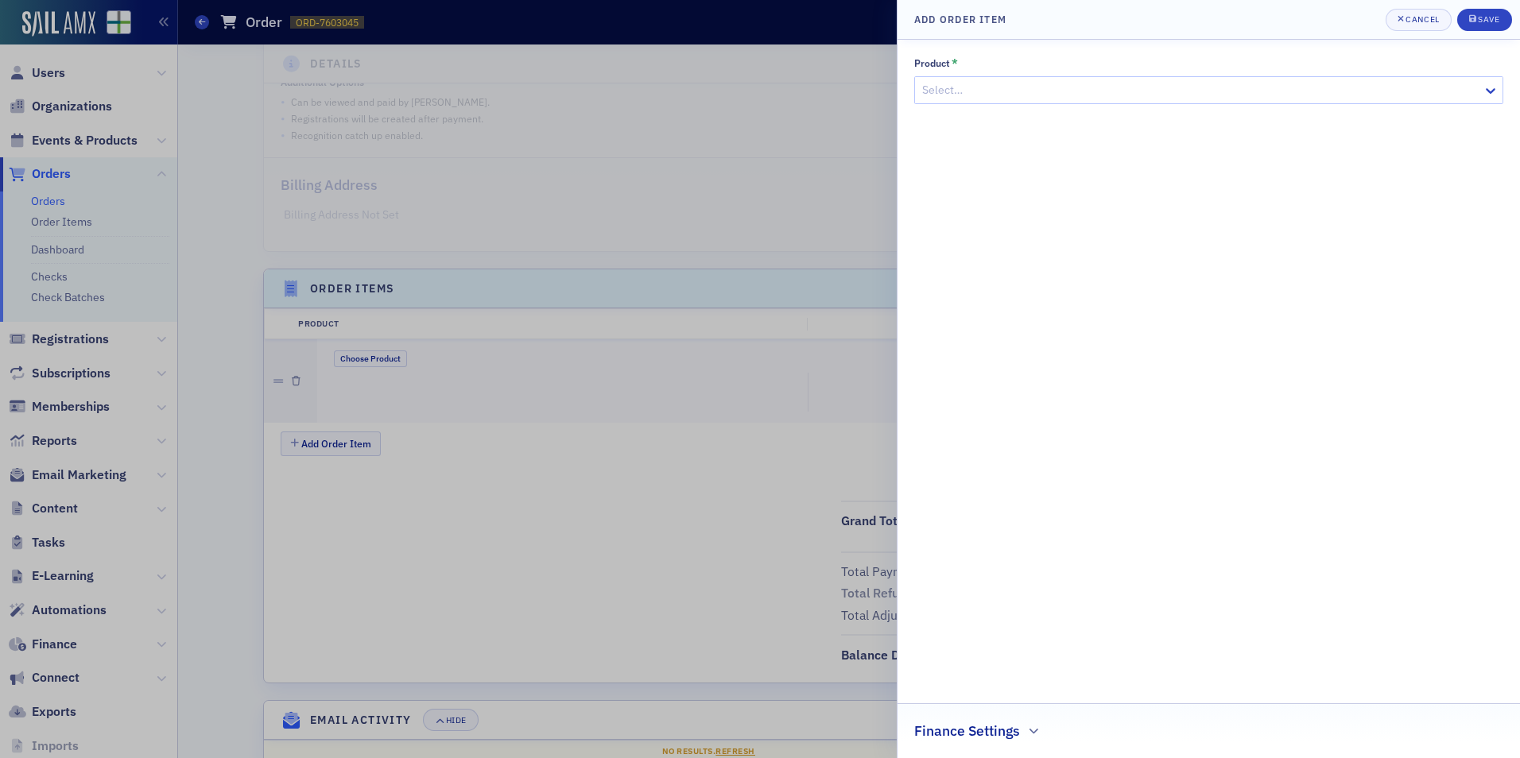
scroll to position [305, 0]
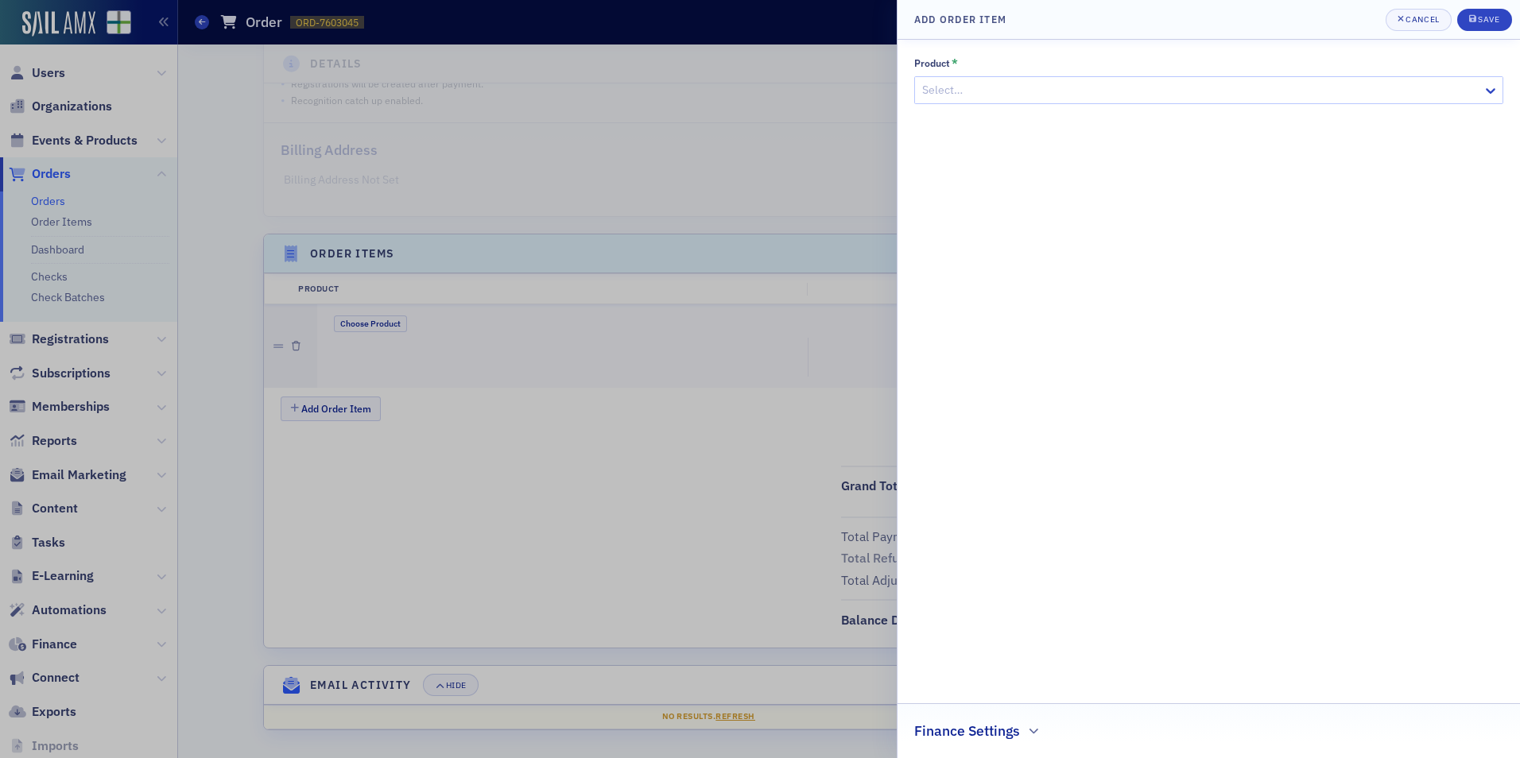
click at [964, 95] on div at bounding box center [1201, 90] width 560 height 20
paste input "Forecasting and Cash Flows Modeling with Excel and AI"
type input "Forecasting and Cash Flows Modeling with Excel and AI"
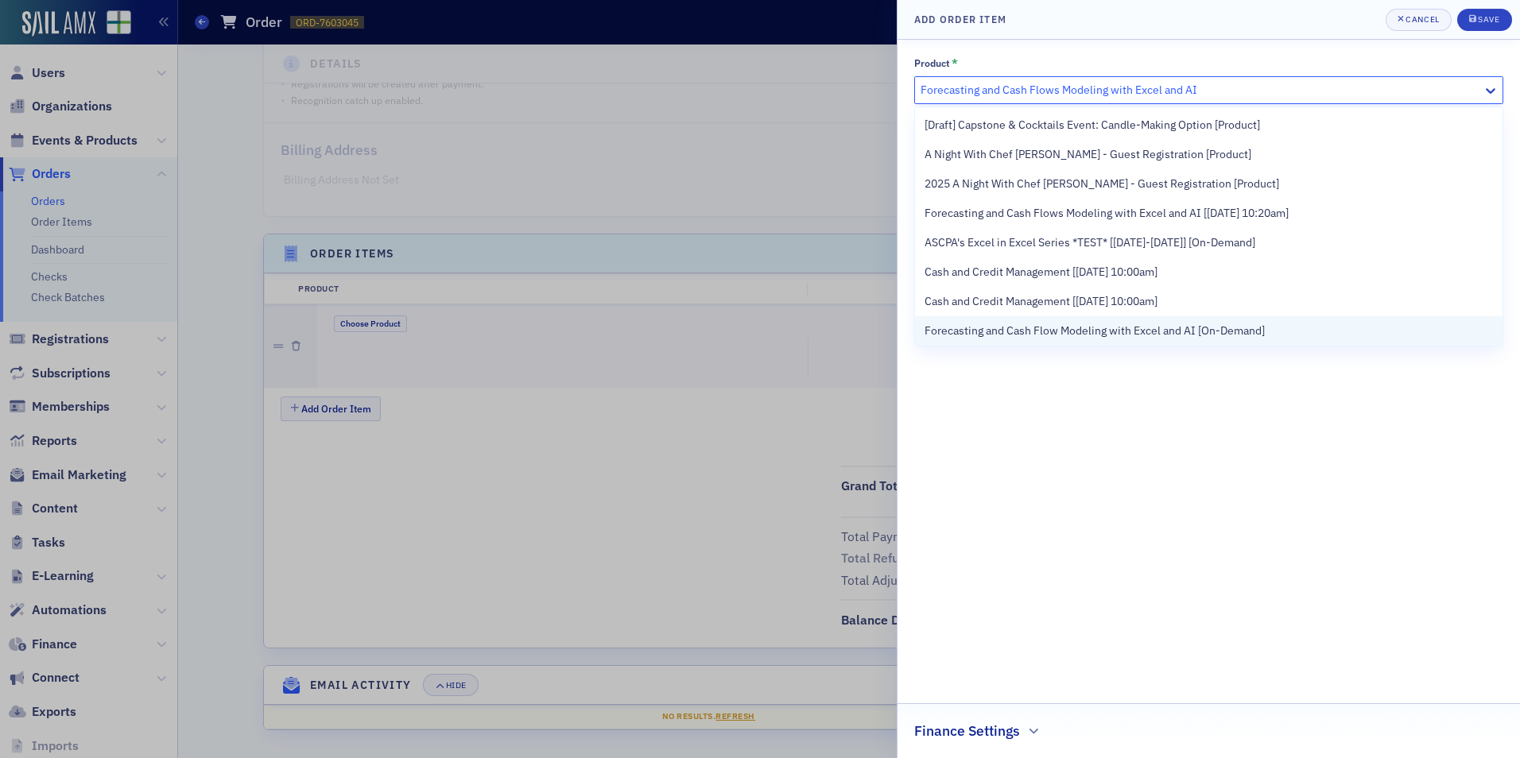
click at [1022, 324] on span "Forecasting and Cash Flow Modeling with Excel and AI [On-Demand]" at bounding box center [1095, 331] width 340 height 17
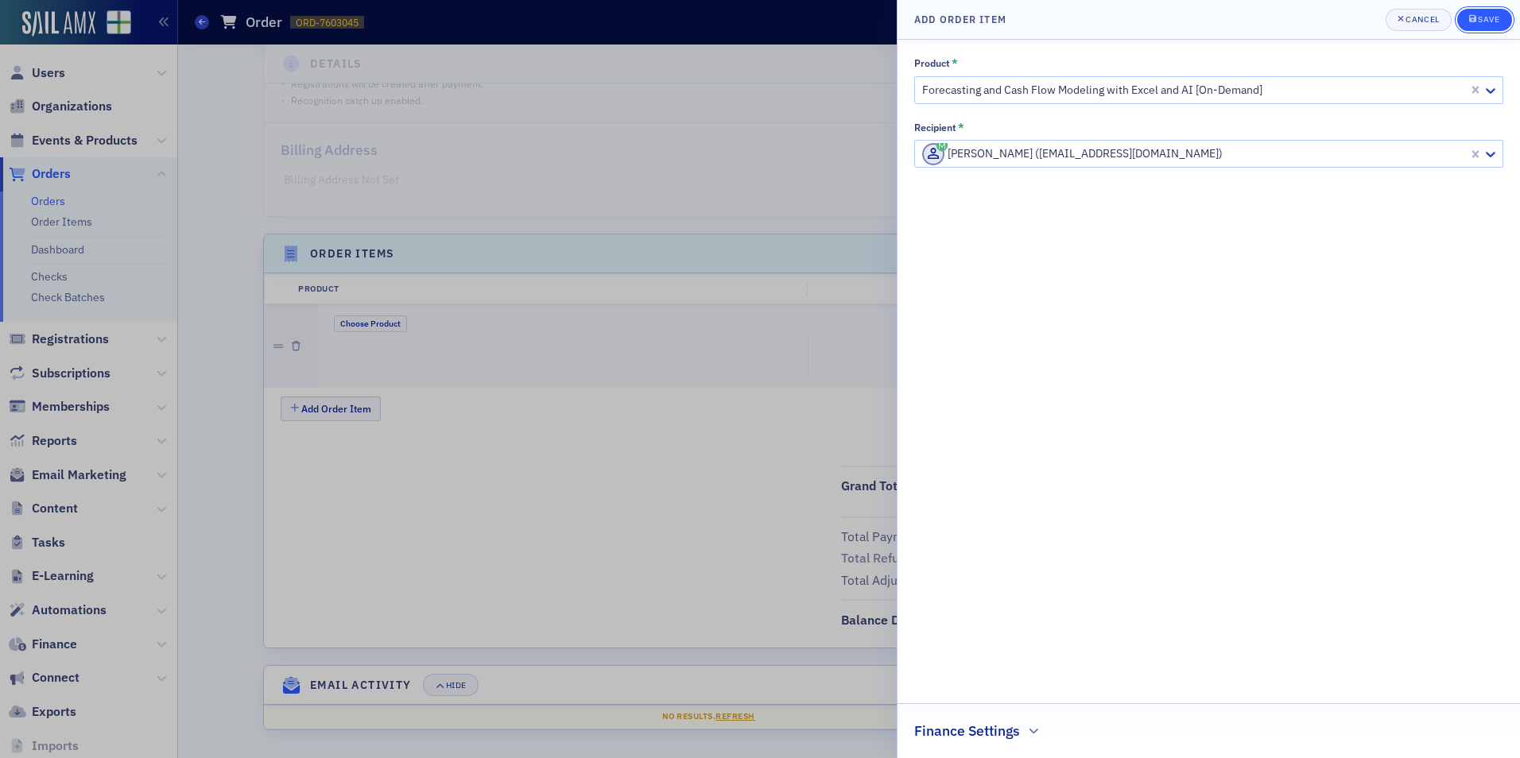
click at [1472, 20] on icon "submit" at bounding box center [1472, 18] width 7 height 9
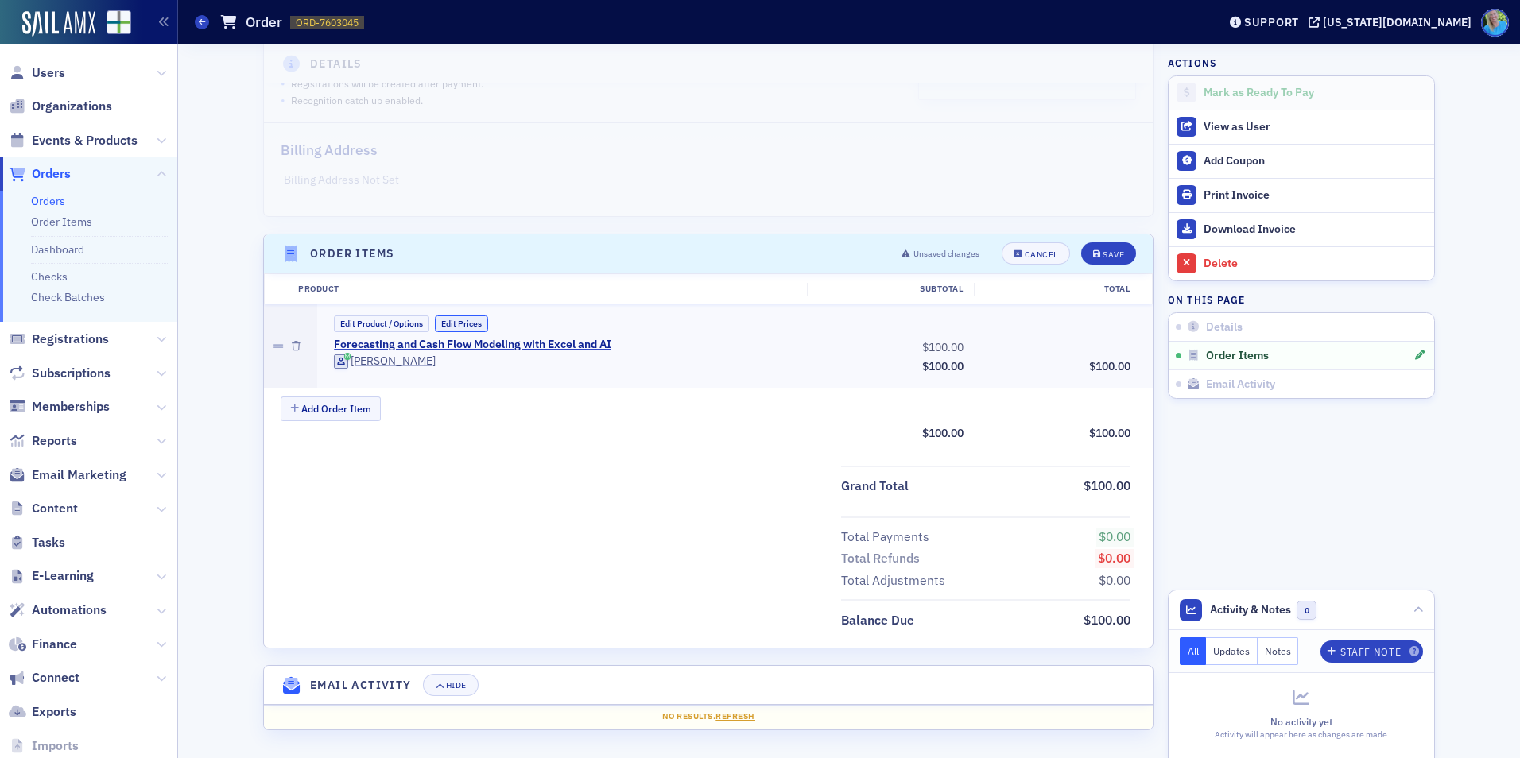
click at [471, 324] on button "Edit Prices" at bounding box center [461, 324] width 53 height 17
click at [1104, 336] on input "0.00" at bounding box center [1098, 347] width 78 height 22
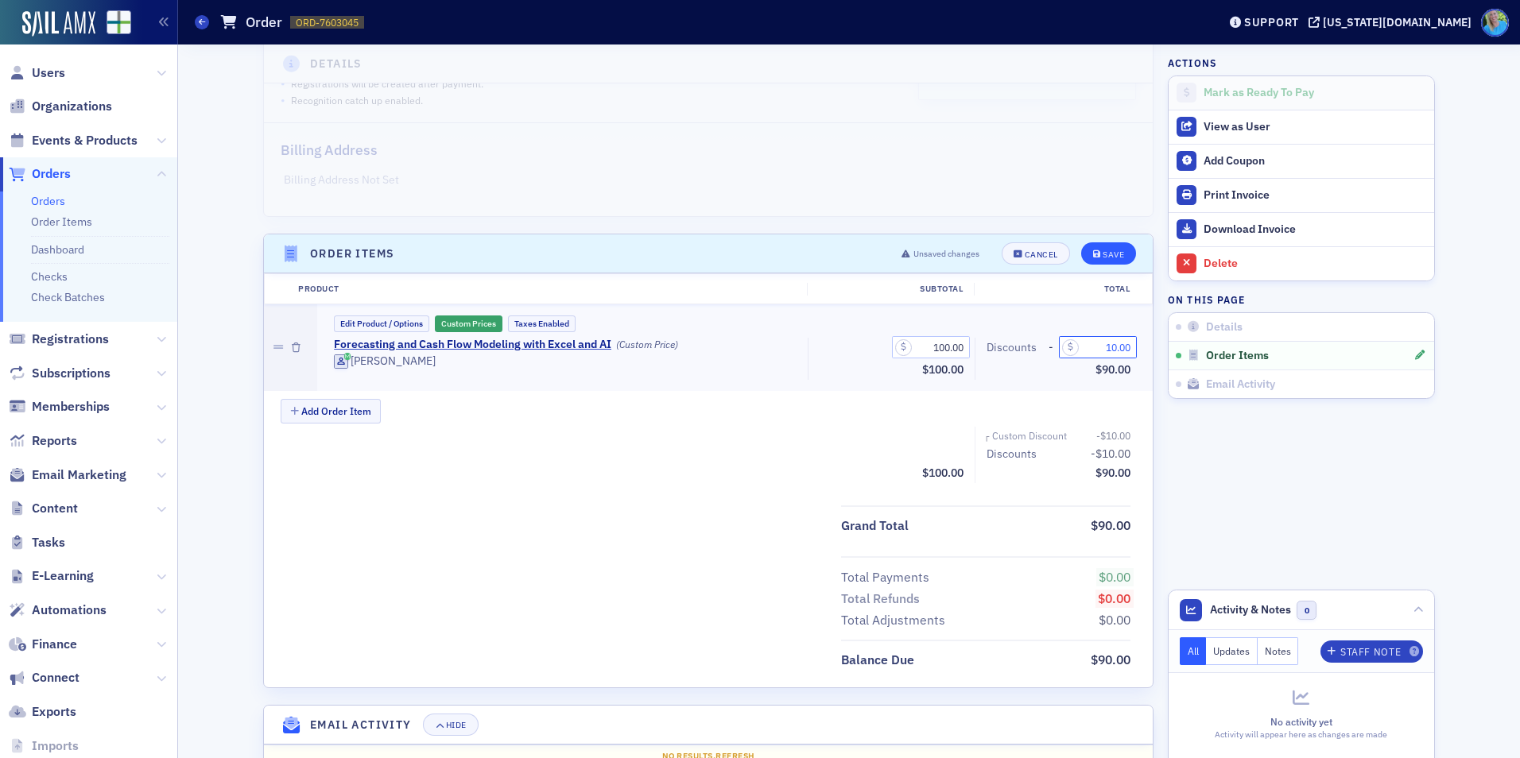
type input "10.00"
click at [1093, 250] on icon "submit" at bounding box center [1097, 254] width 8 height 9
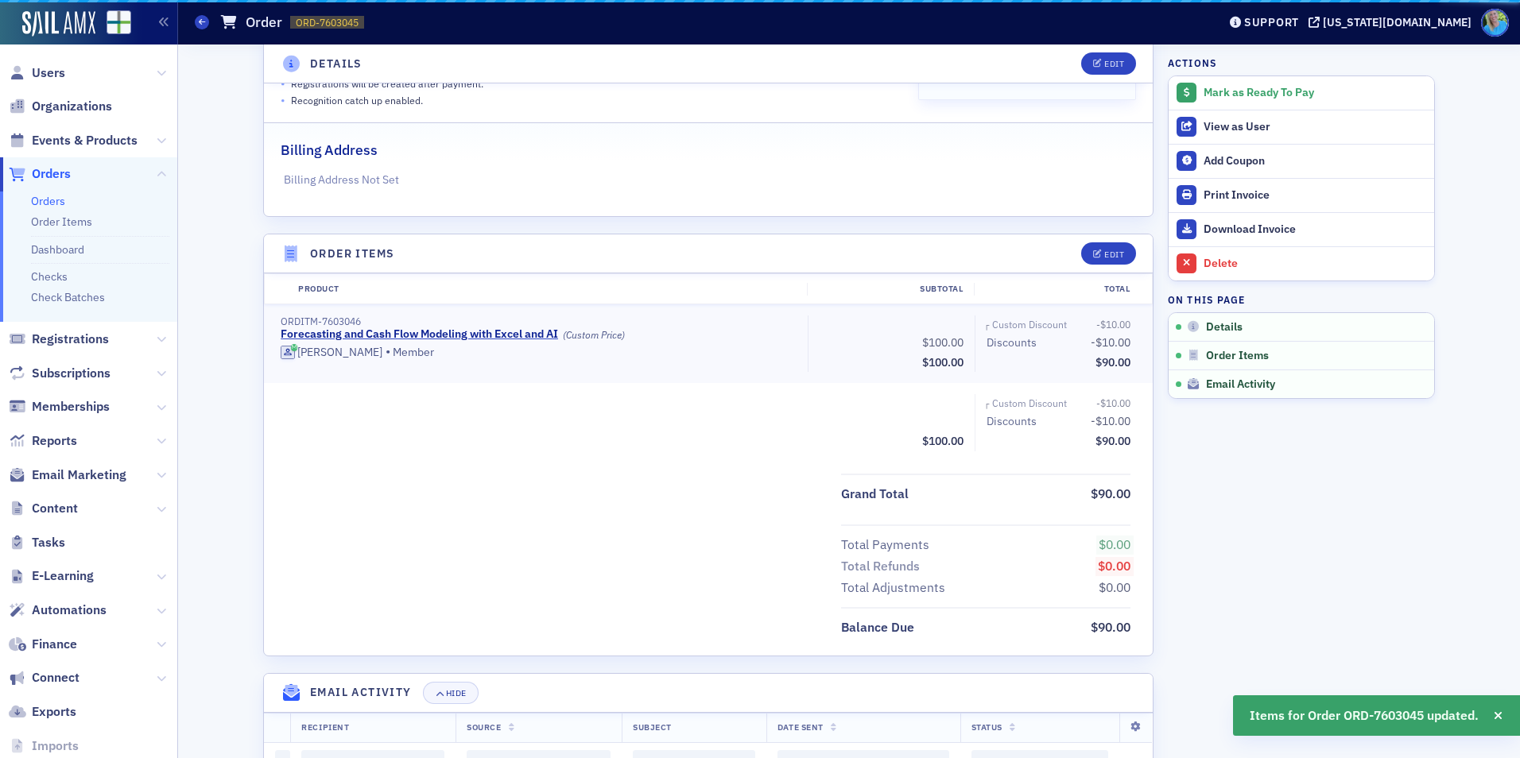
scroll to position [313, 0]
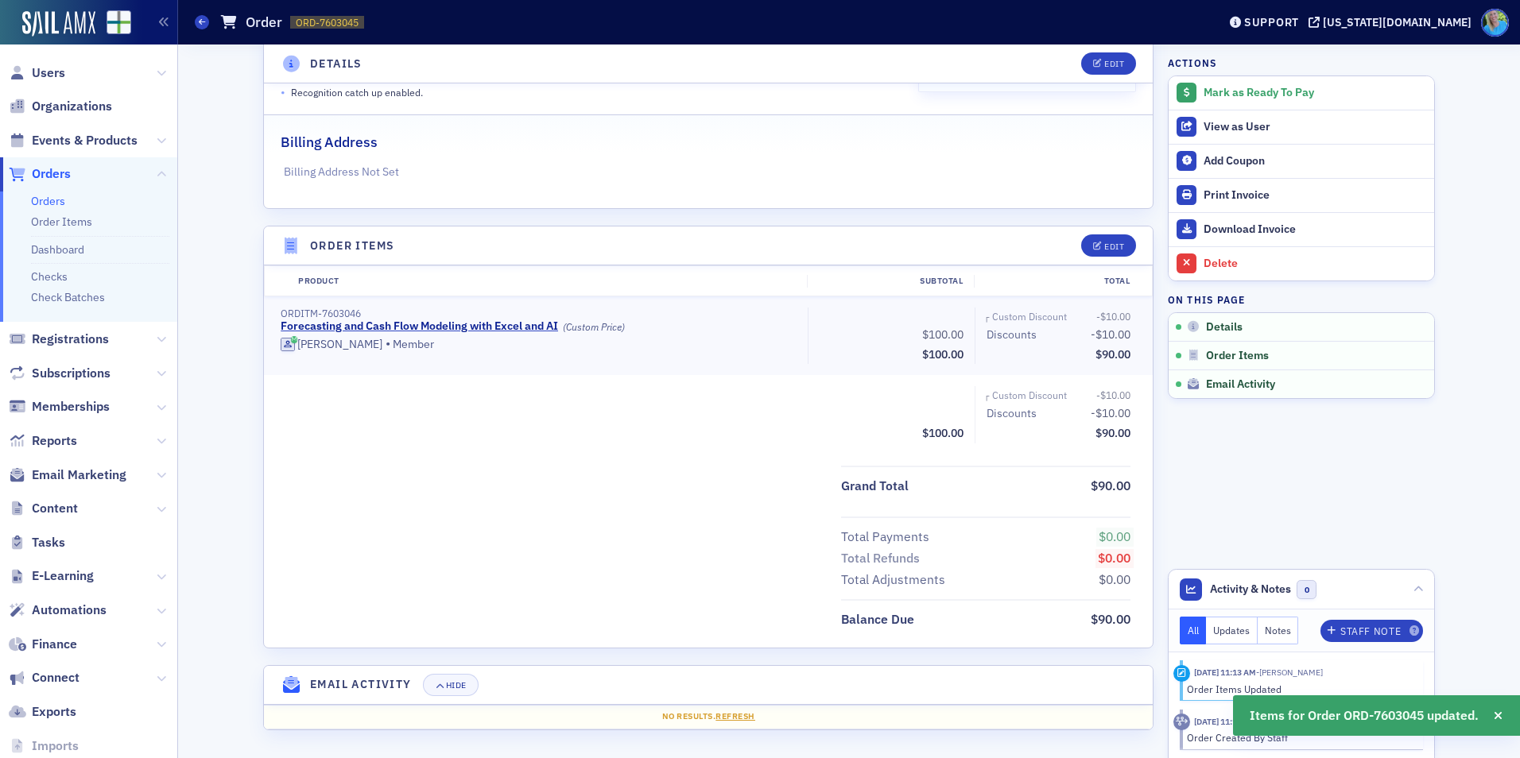
click at [1243, 101] on button "Mark as Ready To Pay" at bounding box center [1302, 92] width 266 height 33
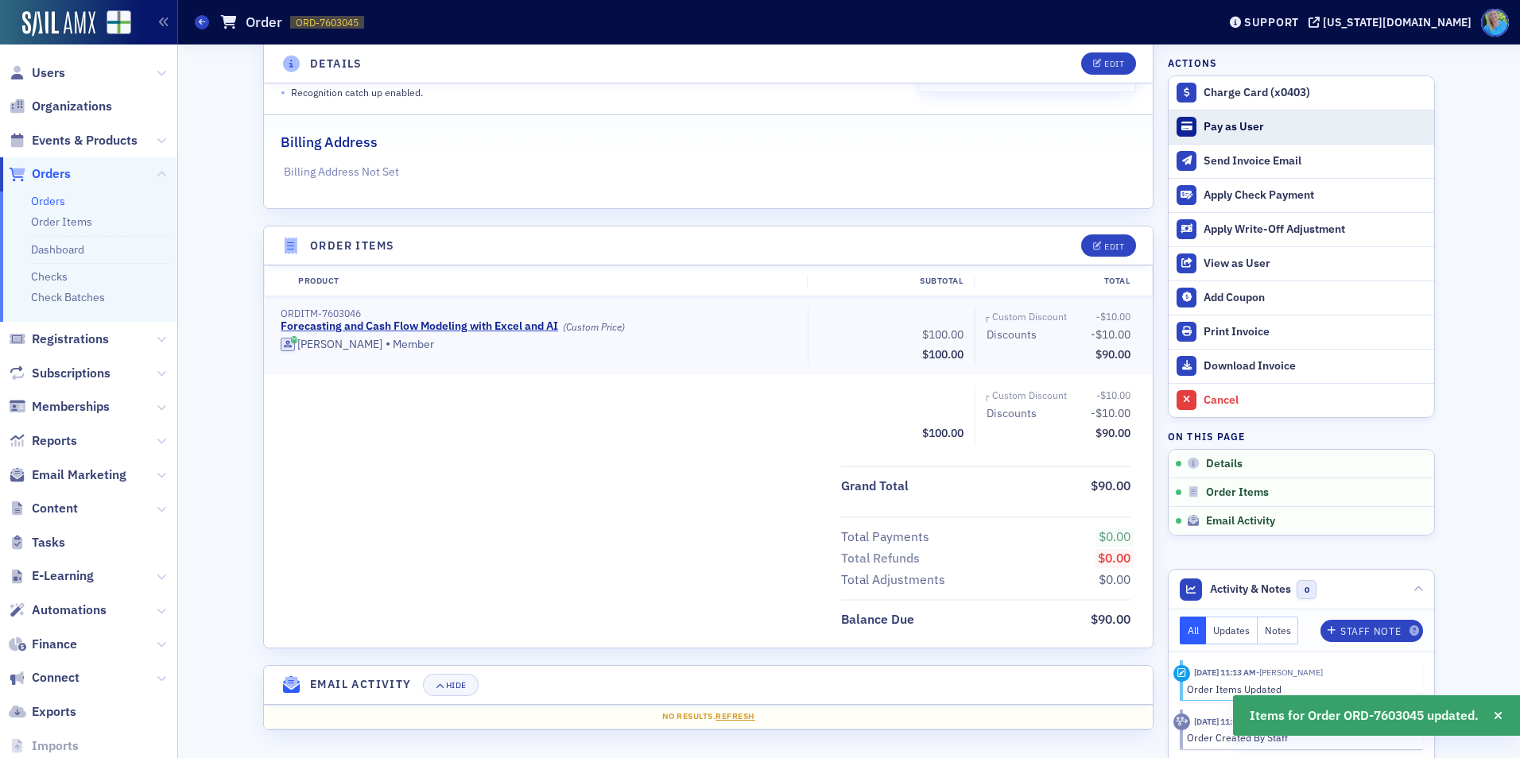
click at [1243, 126] on div "Pay as User" at bounding box center [1315, 127] width 223 height 14
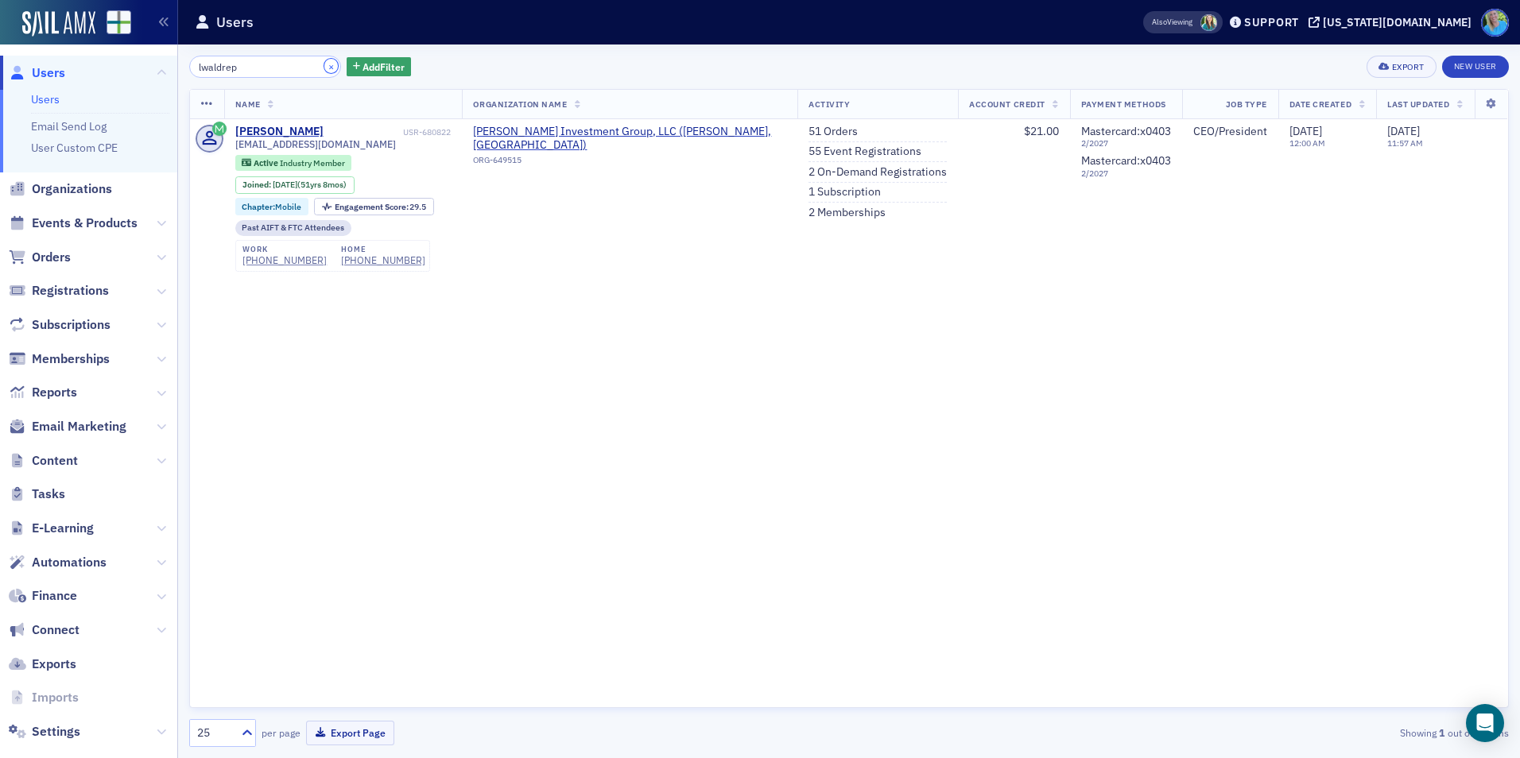
click at [324, 66] on button "×" at bounding box center [331, 66] width 14 height 14
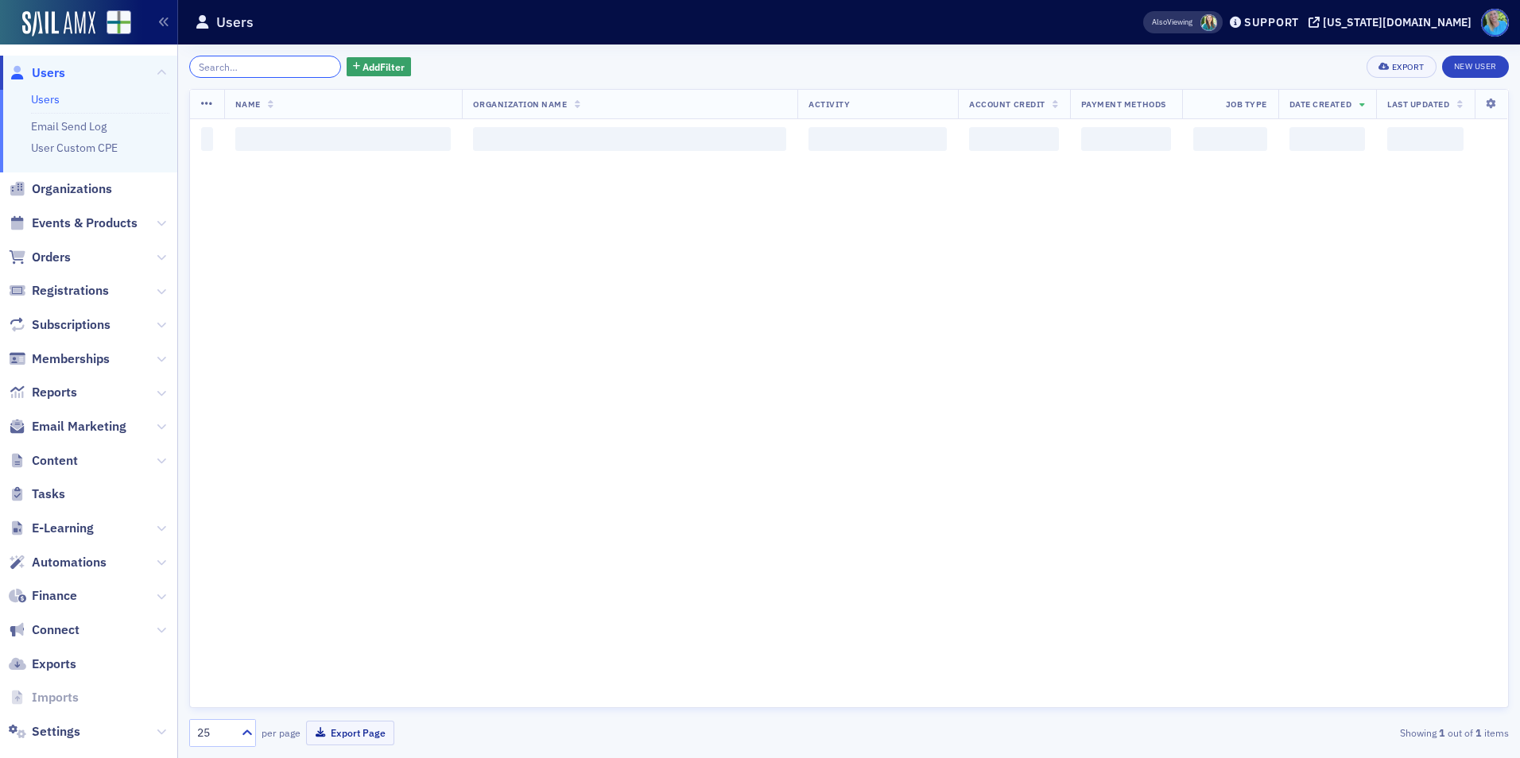
click at [297, 62] on input "search" at bounding box center [265, 67] width 152 height 22
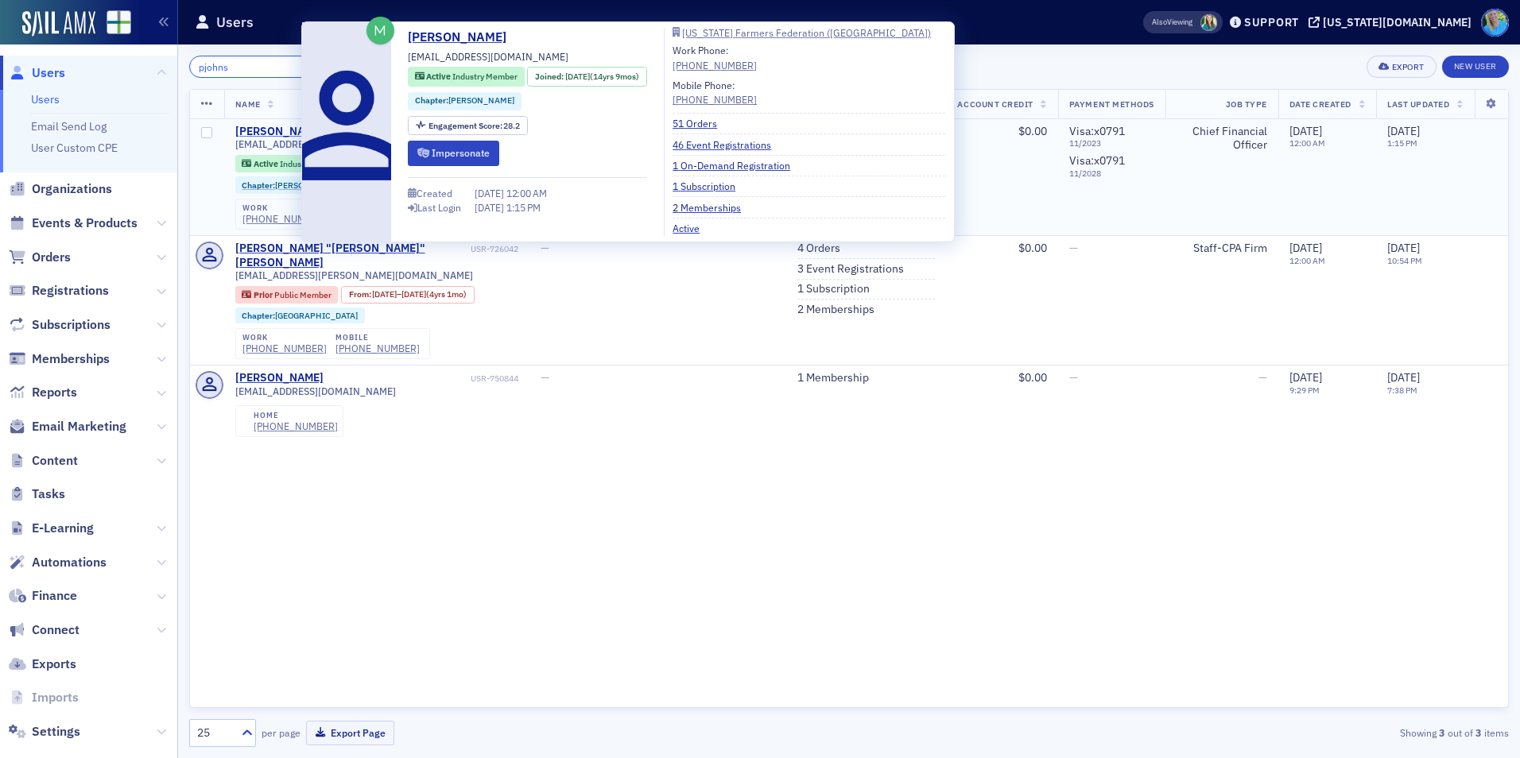
type input "pjohns"
click at [289, 135] on div "[PERSON_NAME]" at bounding box center [279, 132] width 88 height 14
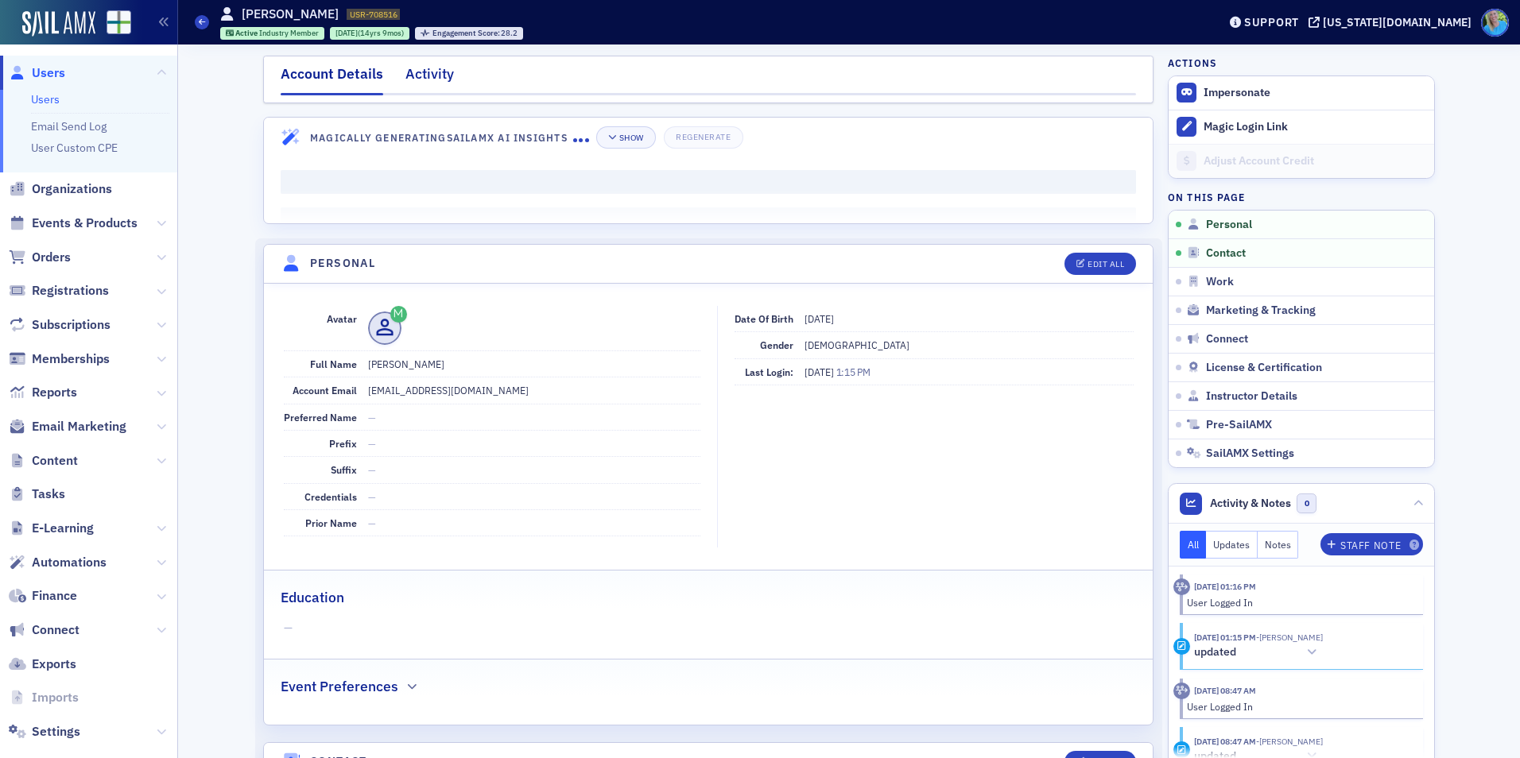
click at [431, 82] on div "Activity" at bounding box center [429, 78] width 48 height 29
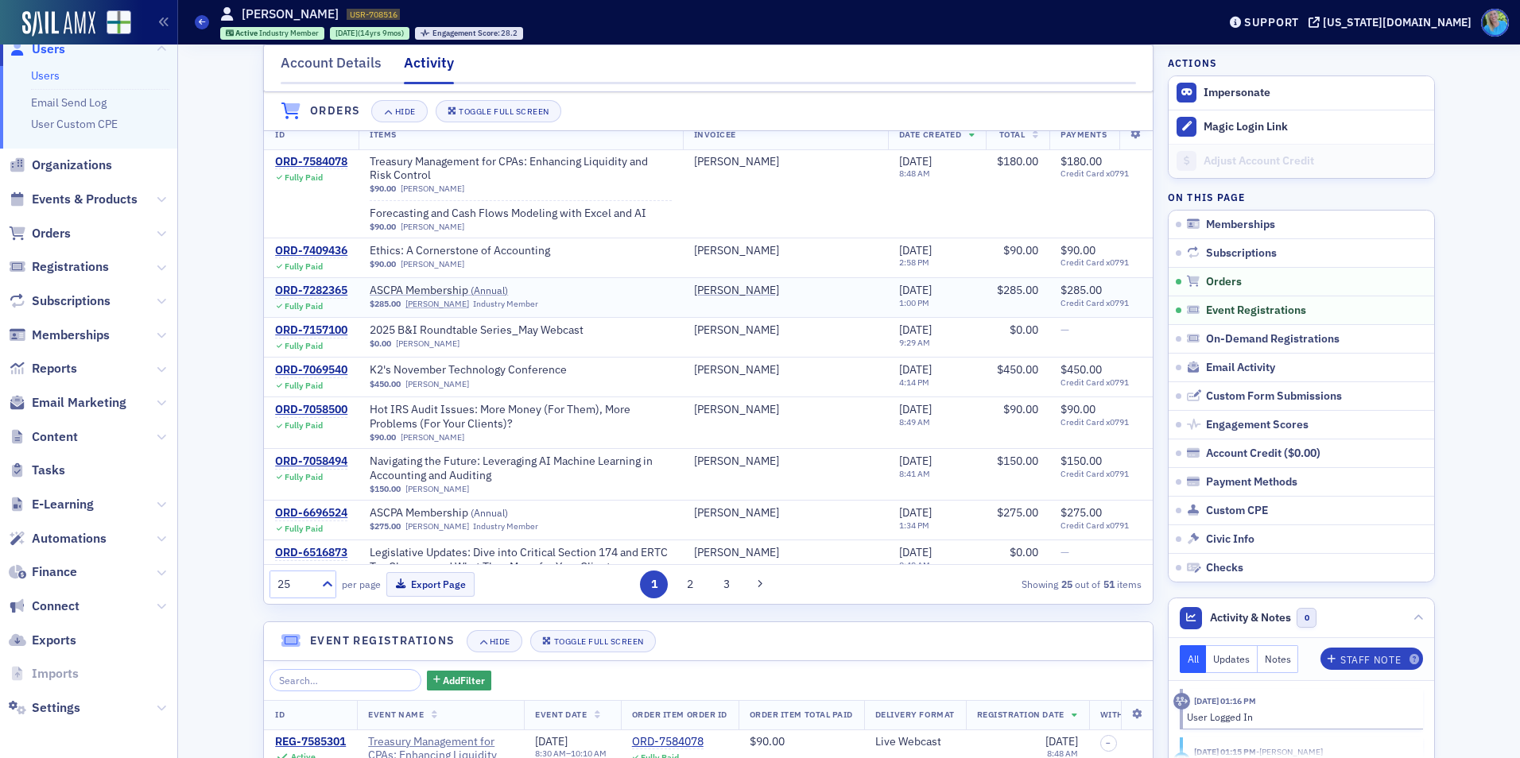
scroll to position [397, 0]
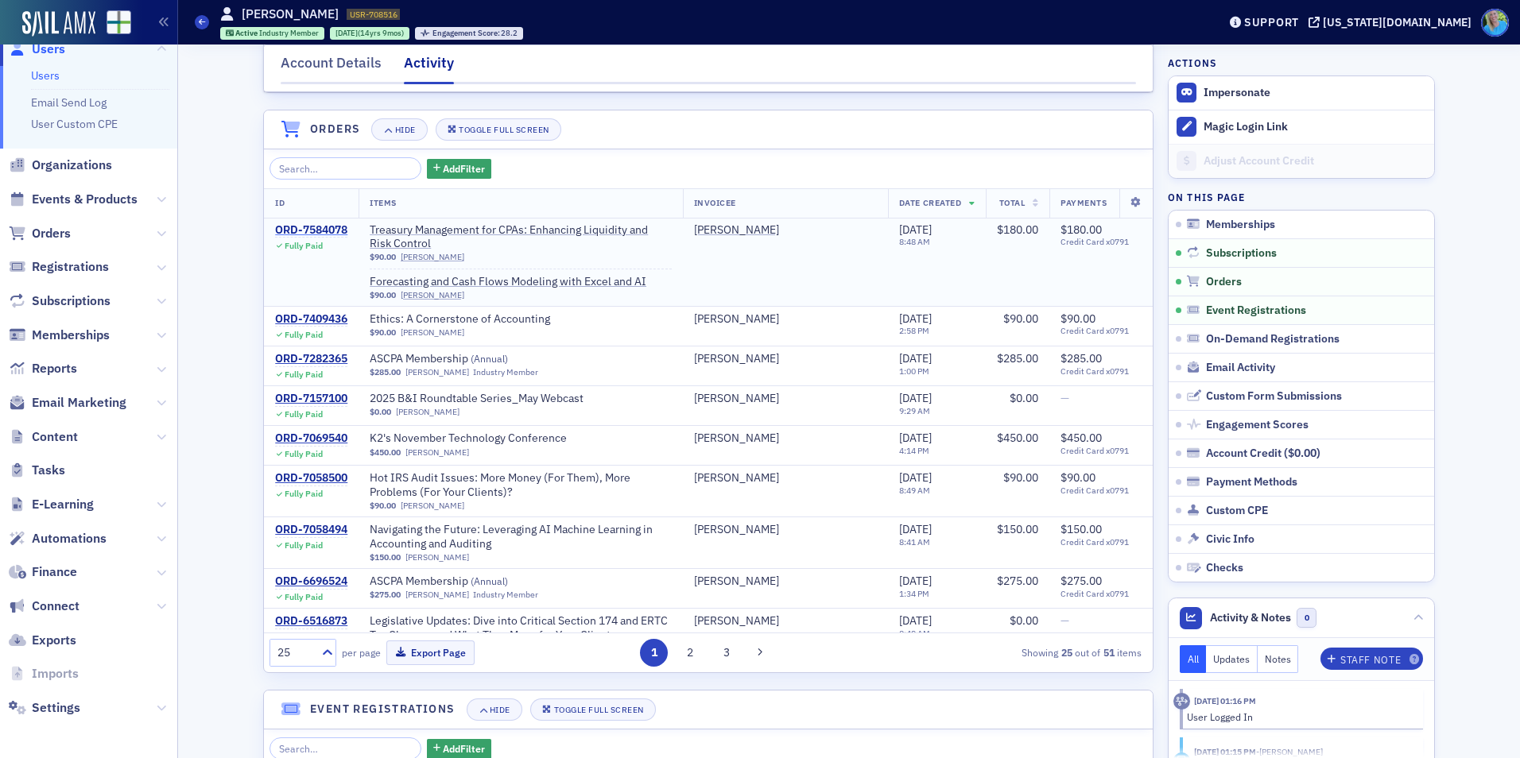
click at [308, 238] on div "ORD-7584078" at bounding box center [311, 230] width 72 height 14
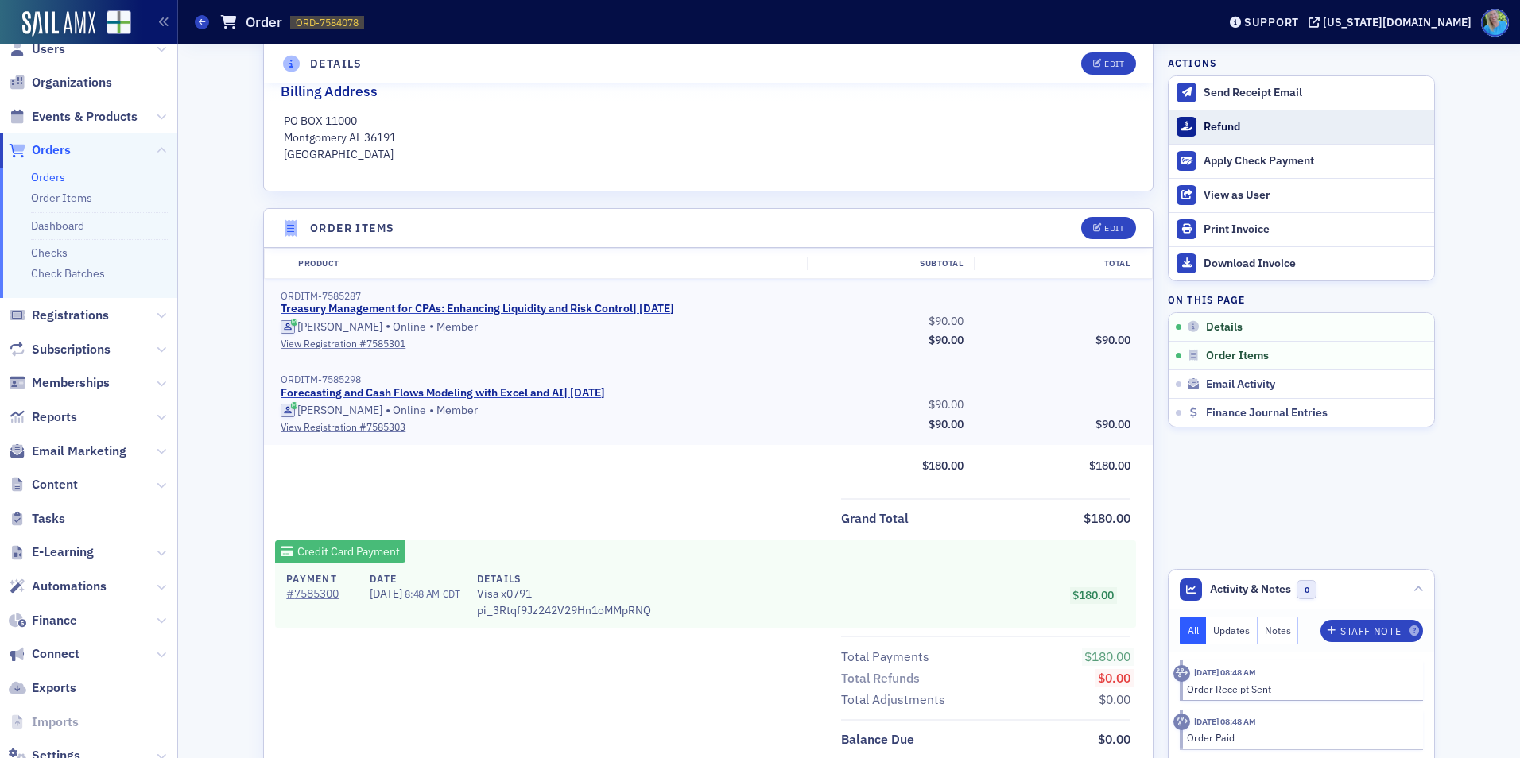
click at [1235, 130] on div "Refund" at bounding box center [1315, 127] width 223 height 14
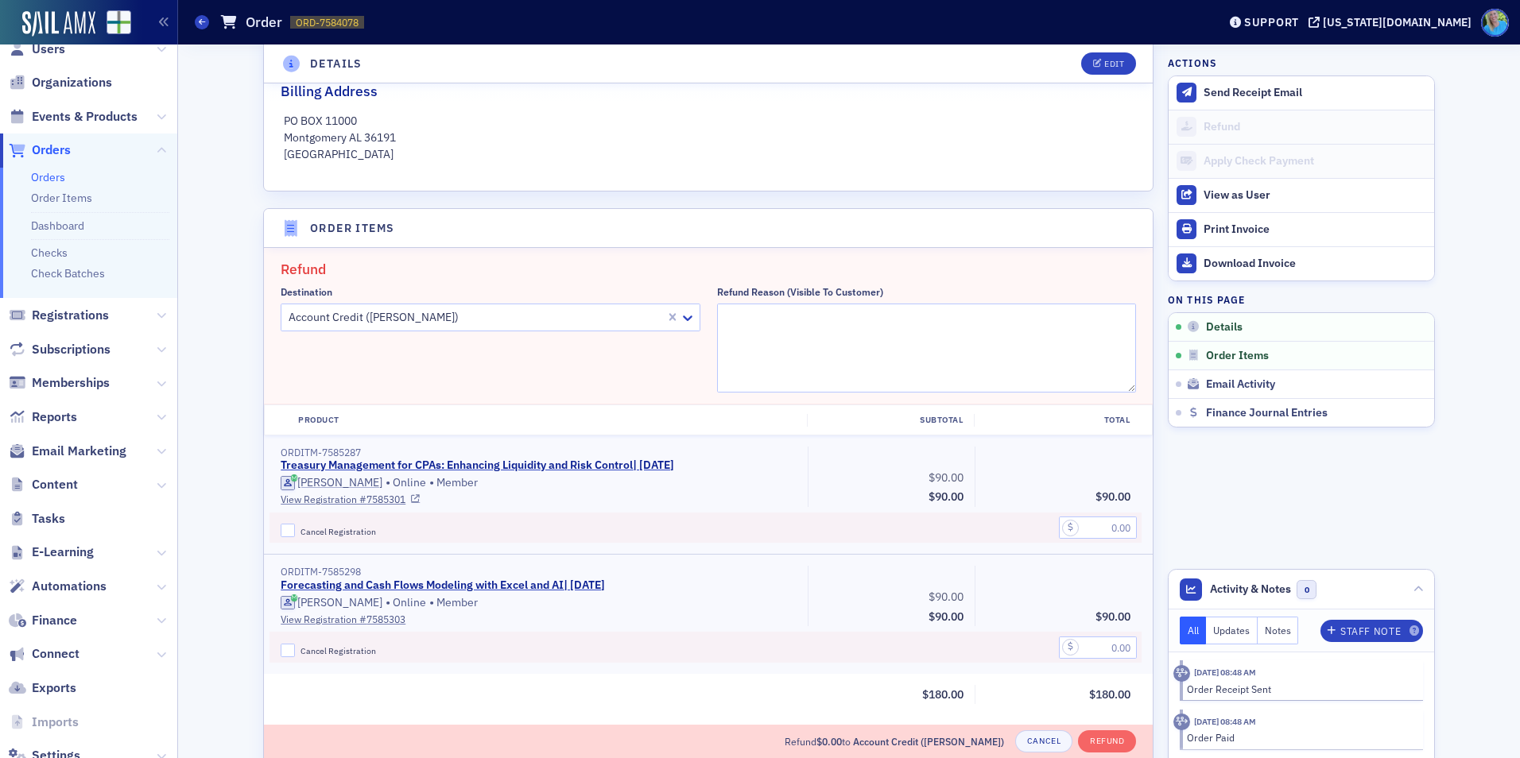
scroll to position [553, 0]
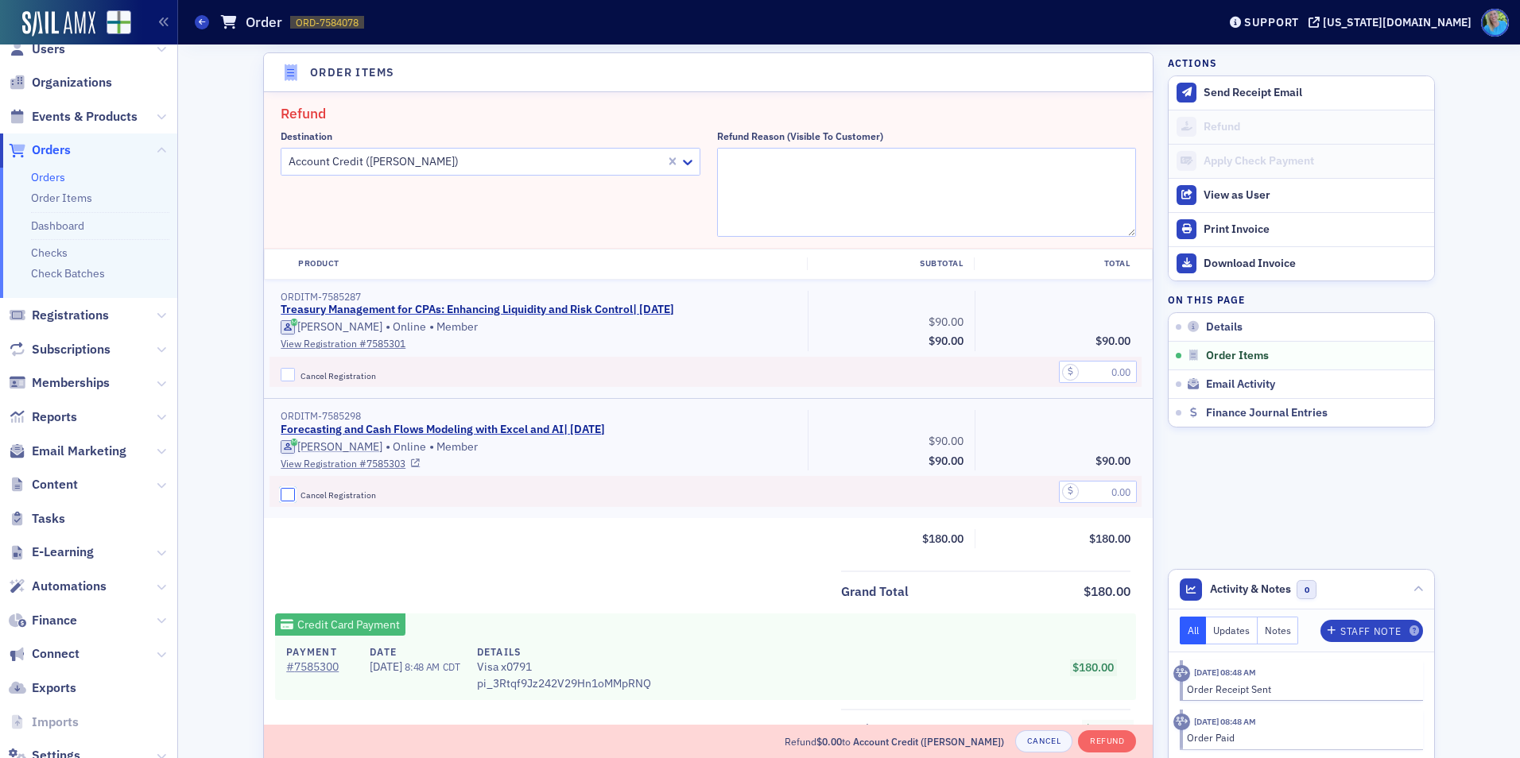
click at [288, 493] on input "Cancel Registration" at bounding box center [288, 495] width 14 height 14
checkbox input "true"
click at [1095, 487] on input "text" at bounding box center [1098, 492] width 78 height 22
type input "90.00"
click at [755, 177] on textarea "Refund Reason (Visible to Customer)" at bounding box center [927, 192] width 420 height 89
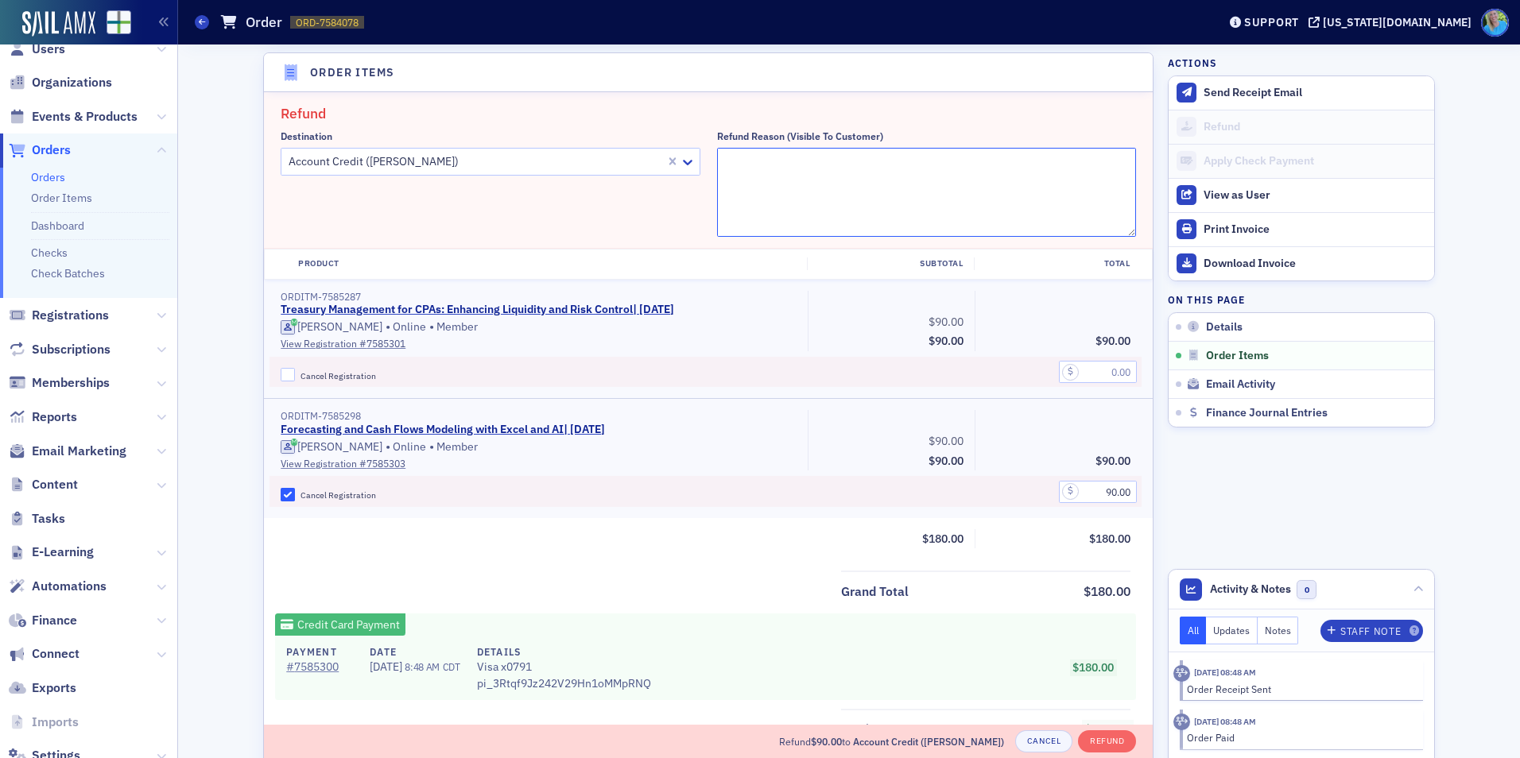
paste textarea "Technical issues crashed the broadcast halfway through. Moving registration to …"
type textarea "Technical issues crashed the broadcast halfway through. Moving registration to …"
click at [1106, 743] on button "Refund" at bounding box center [1107, 742] width 58 height 22
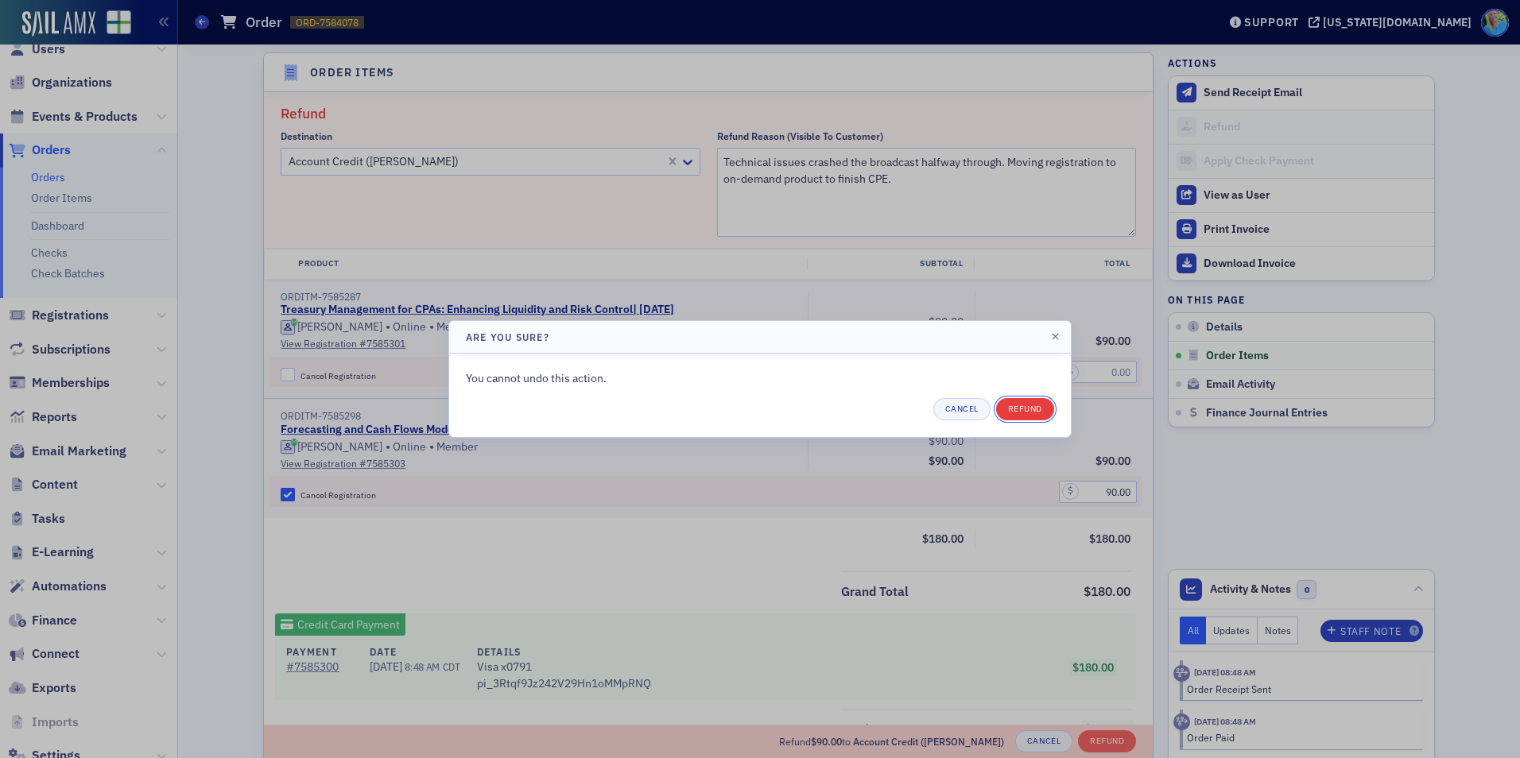
click at [1022, 408] on button "Refund" at bounding box center [1025, 409] width 58 height 22
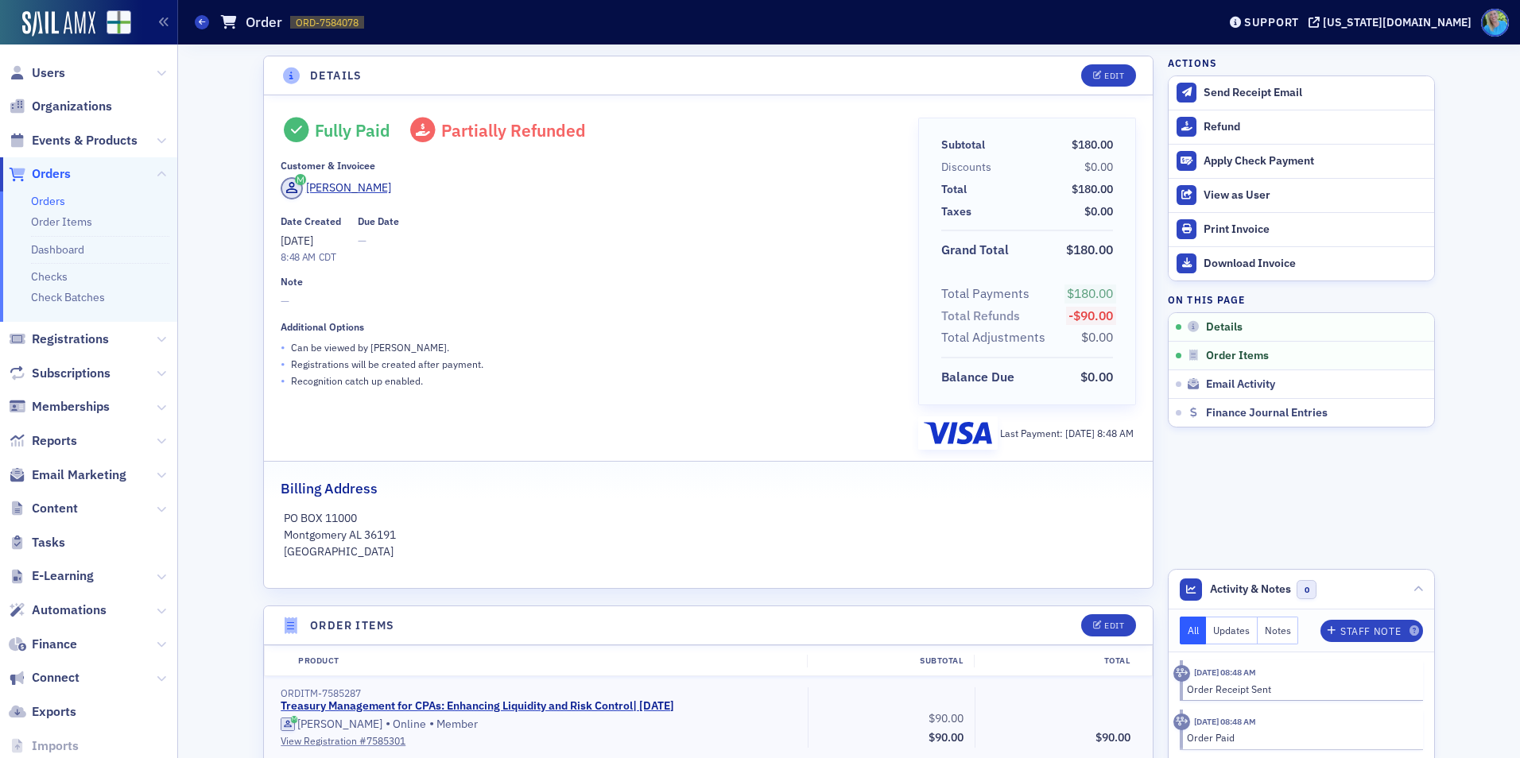
click at [52, 198] on link "Orders" at bounding box center [48, 201] width 34 height 14
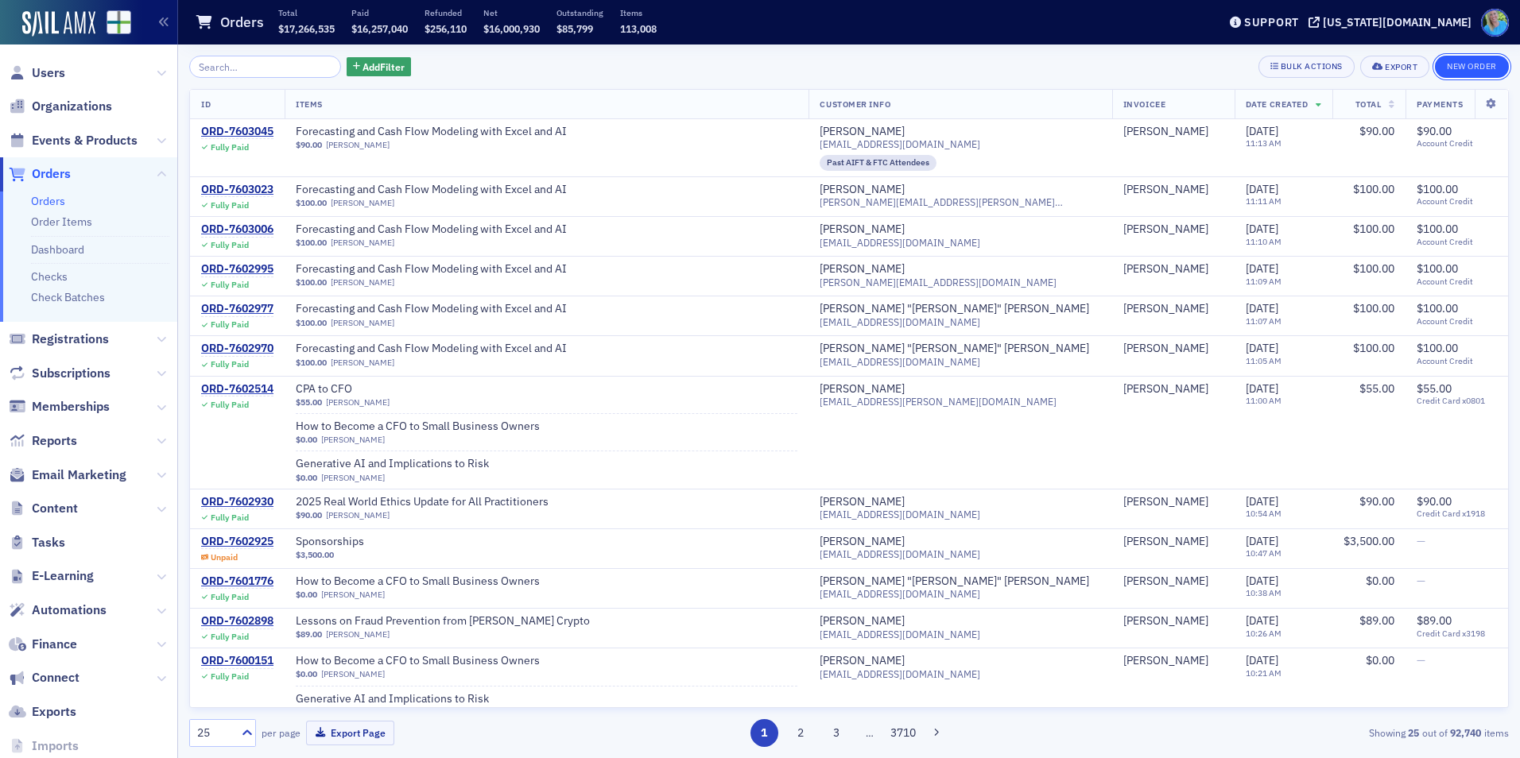
click at [1456, 62] on button "New Order" at bounding box center [1472, 67] width 74 height 22
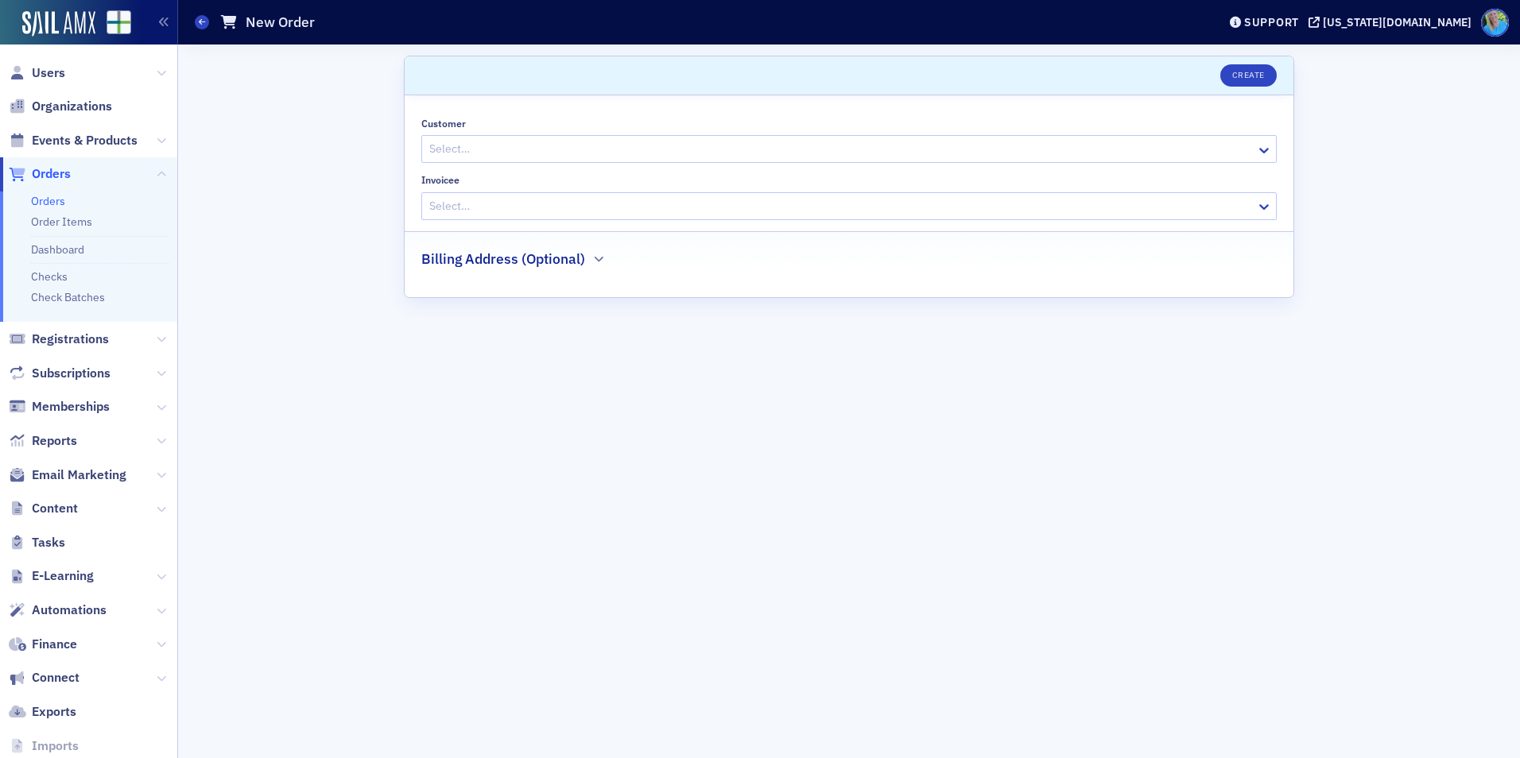
click at [530, 158] on div at bounding box center [841, 149] width 827 height 20
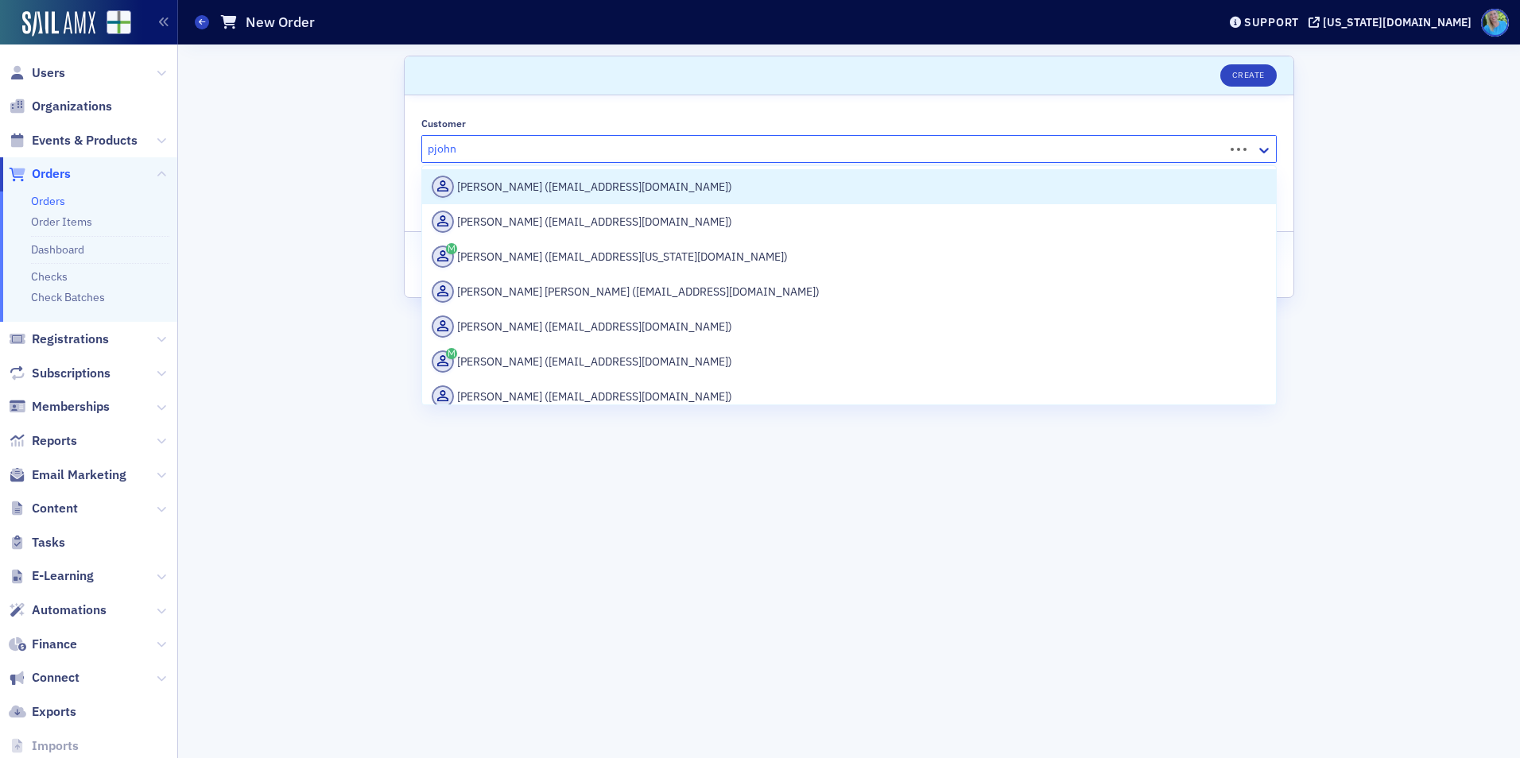
type input "pjohns"
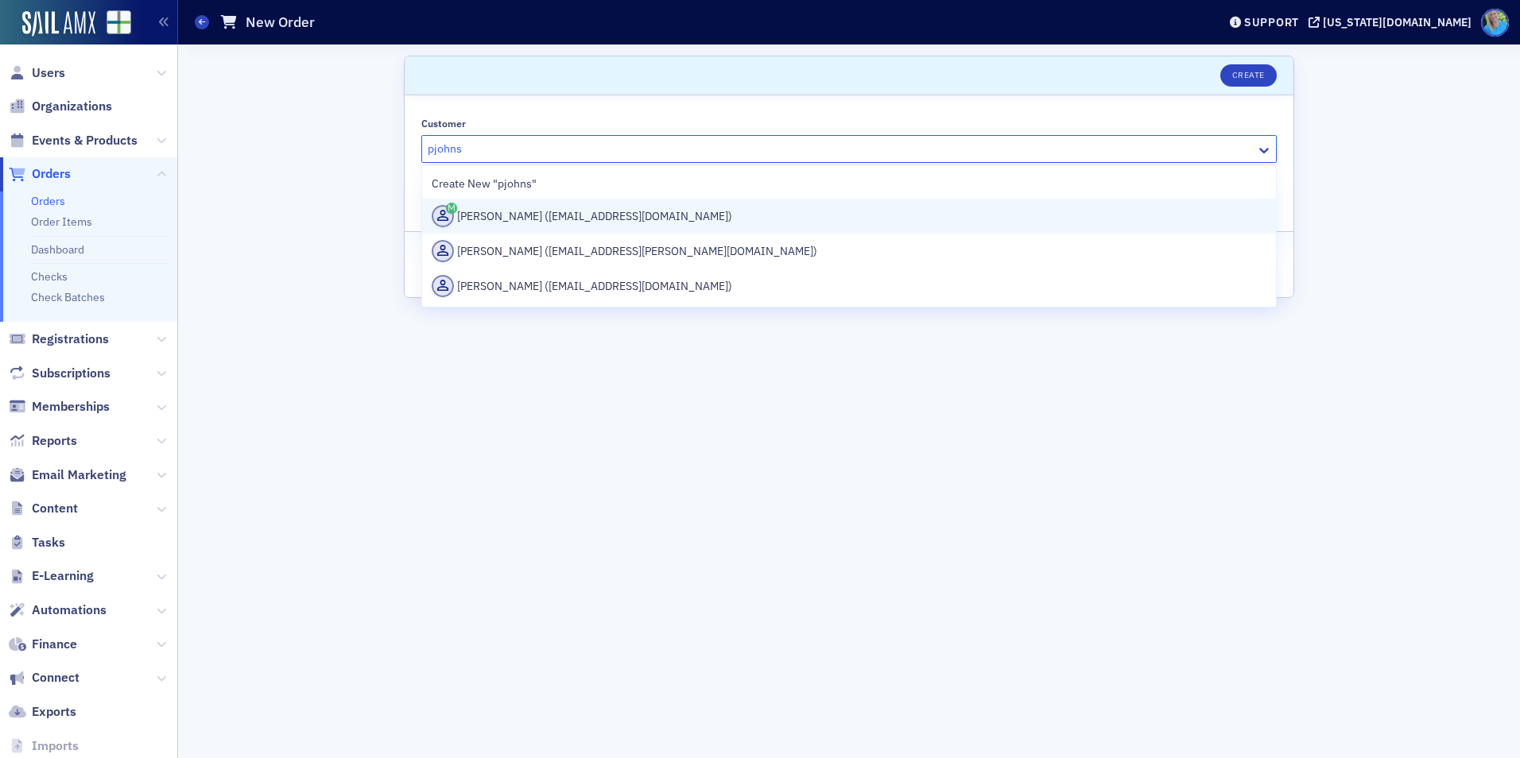
click at [546, 215] on div "[PERSON_NAME] ([EMAIL_ADDRESS][DOMAIN_NAME])" at bounding box center [849, 216] width 835 height 22
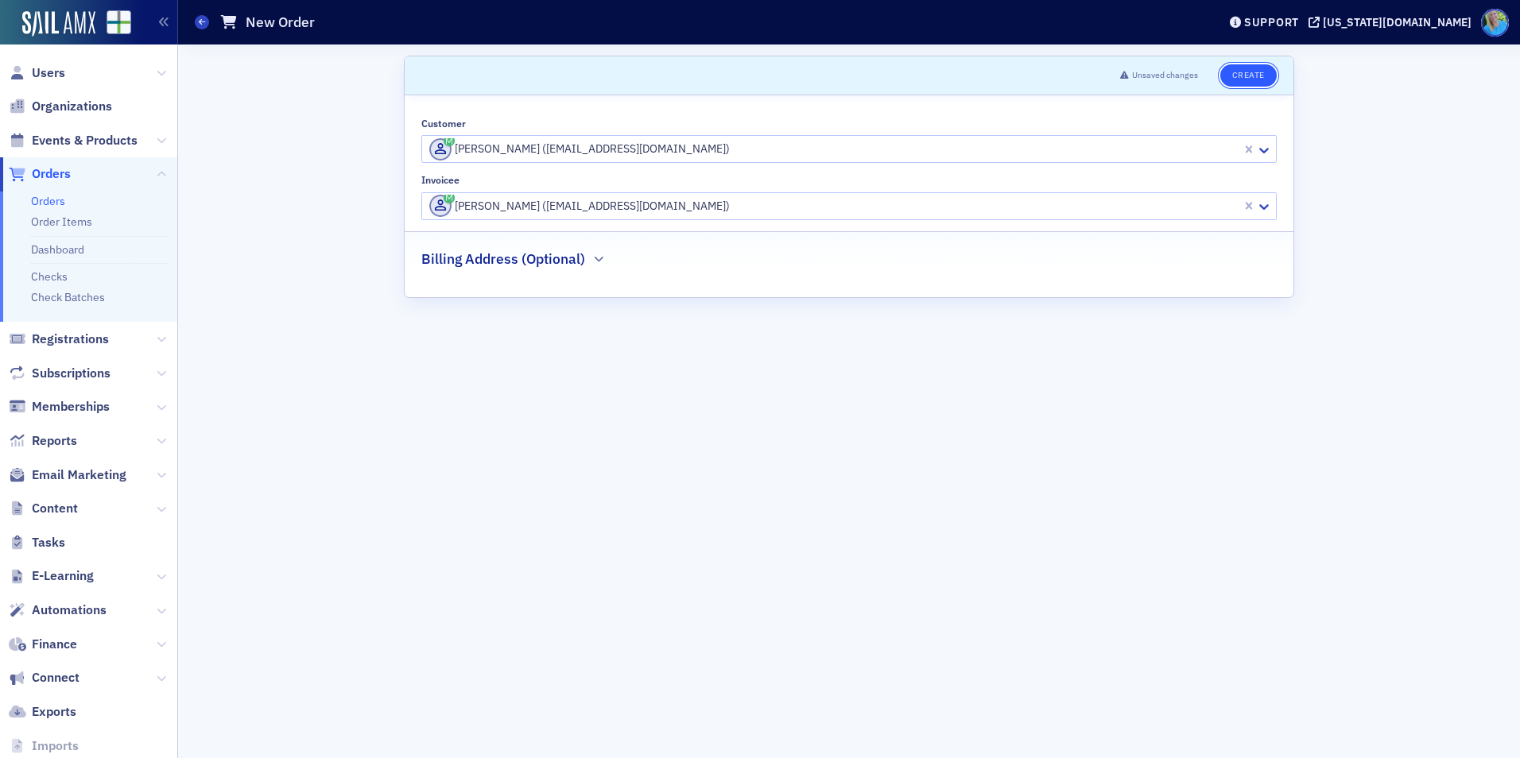
click at [1256, 78] on button "Create" at bounding box center [1248, 75] width 56 height 22
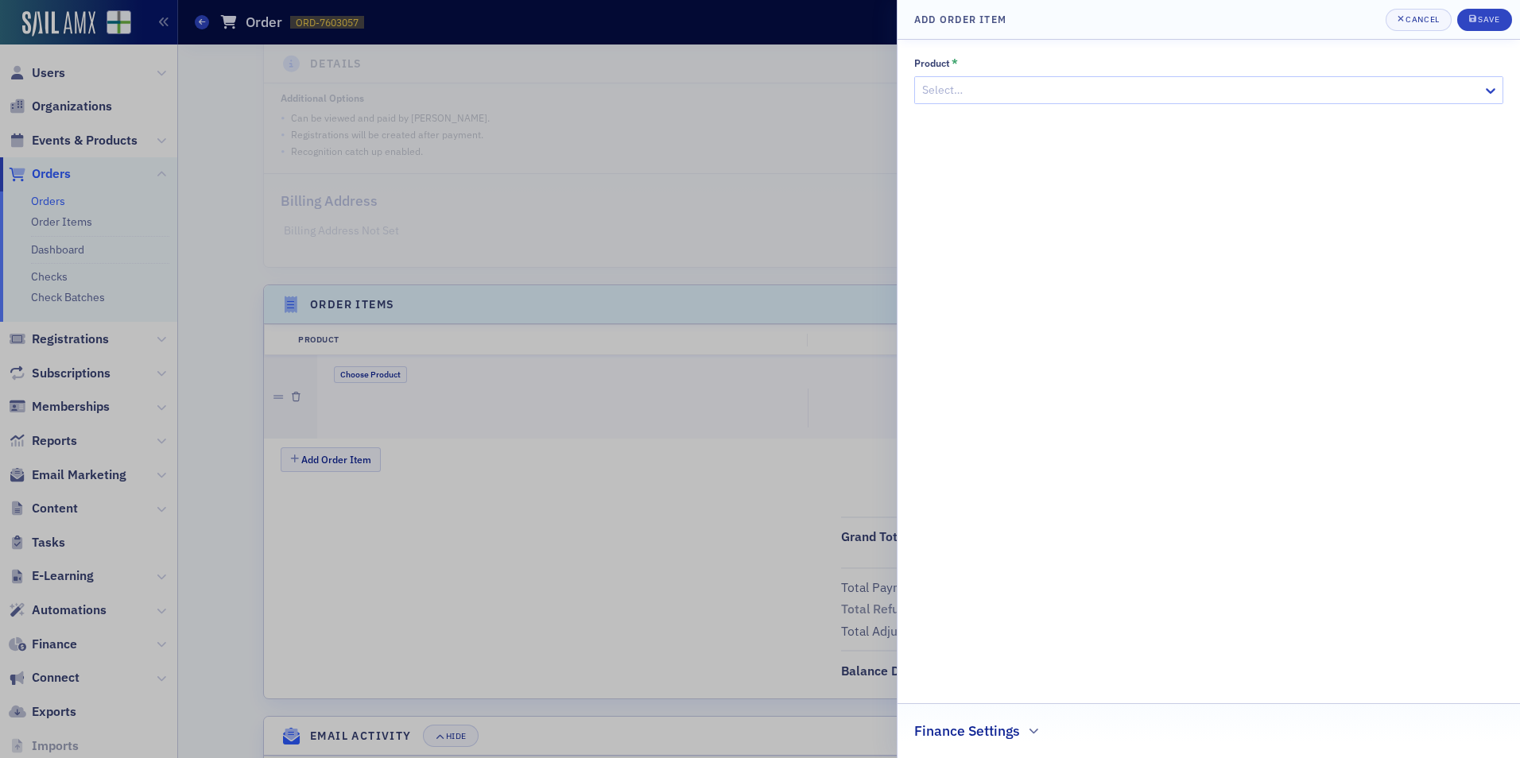
scroll to position [305, 0]
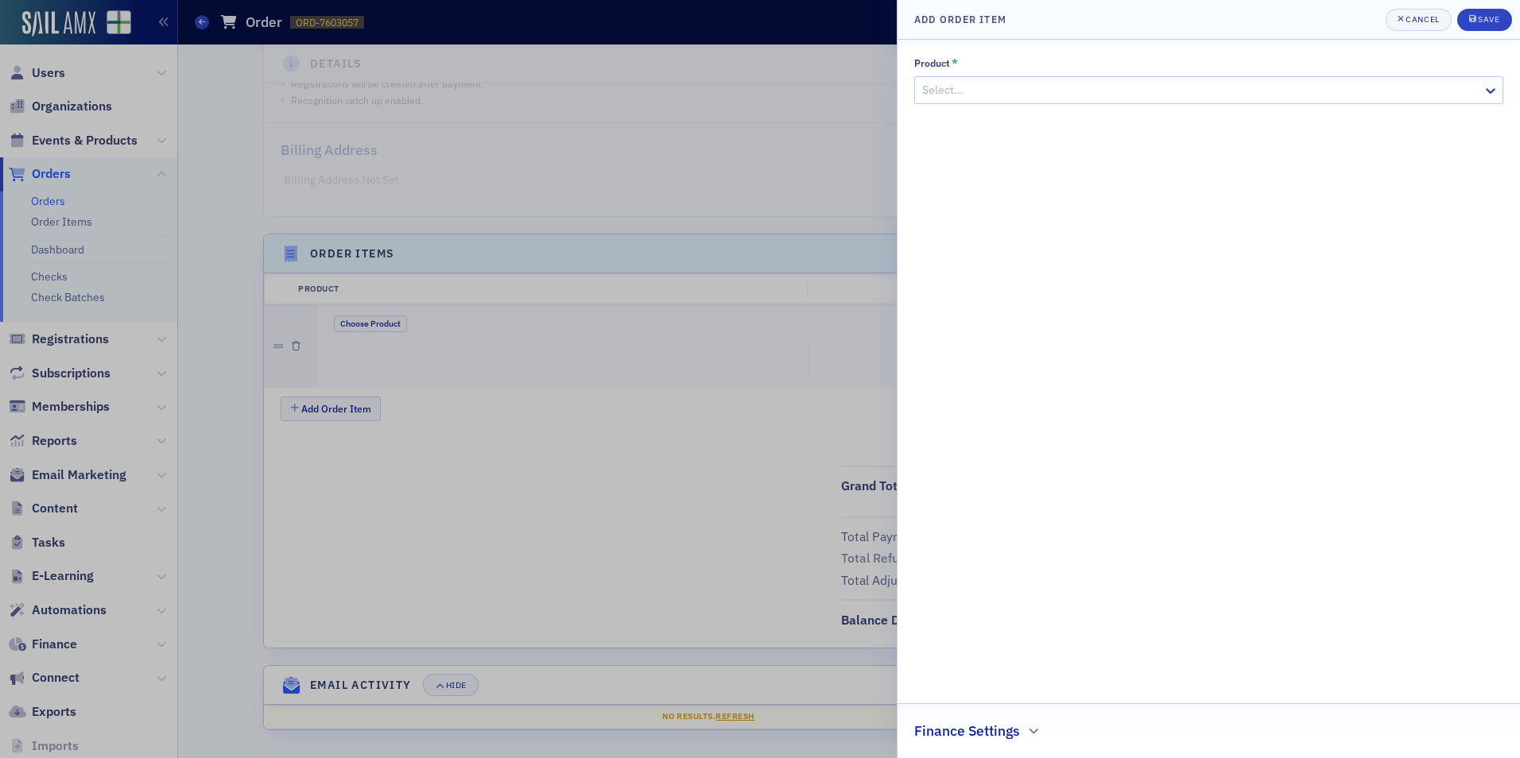
click at [999, 96] on div at bounding box center [1201, 90] width 560 height 20
paste input "Forecasting and Cash Flows Modeling with Excel and AI"
type input "Forecasting and Cash Flows Modeling with Excel and AI"
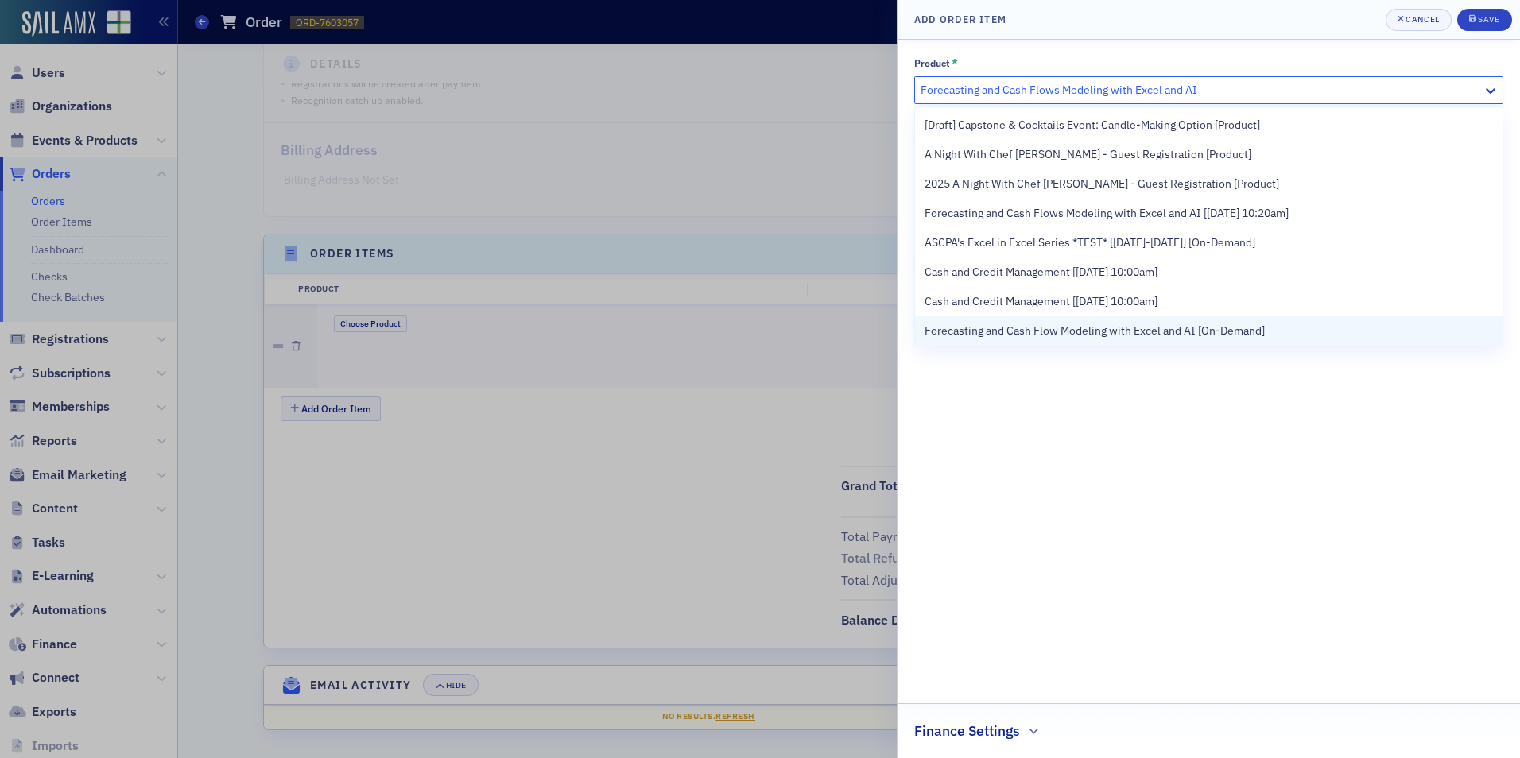
click at [1079, 321] on div "Forecasting and Cash Flow Modeling with Excel and AI [On-Demand]" at bounding box center [1208, 330] width 587 height 29
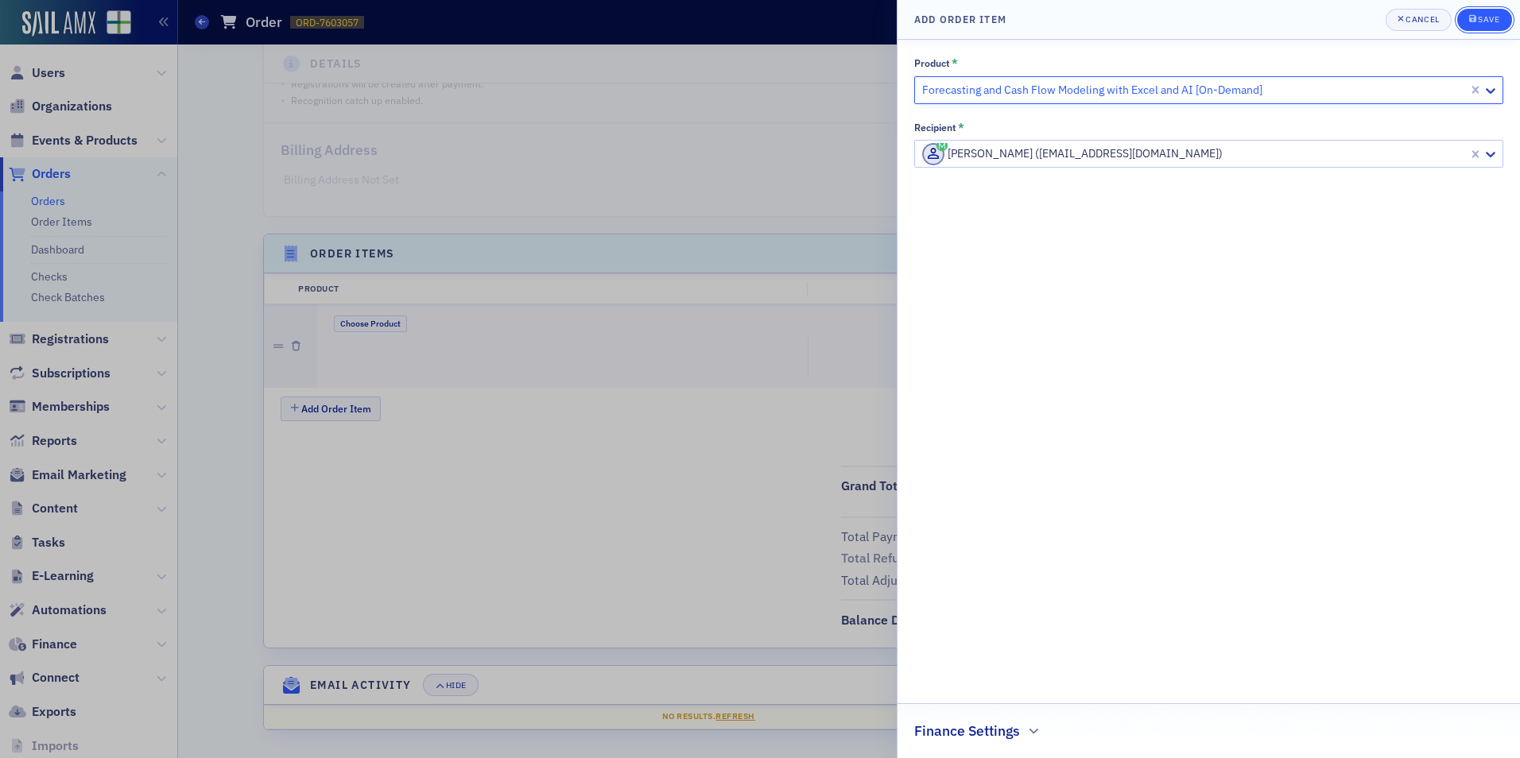
click at [1474, 17] on icon "submit" at bounding box center [1472, 18] width 7 height 9
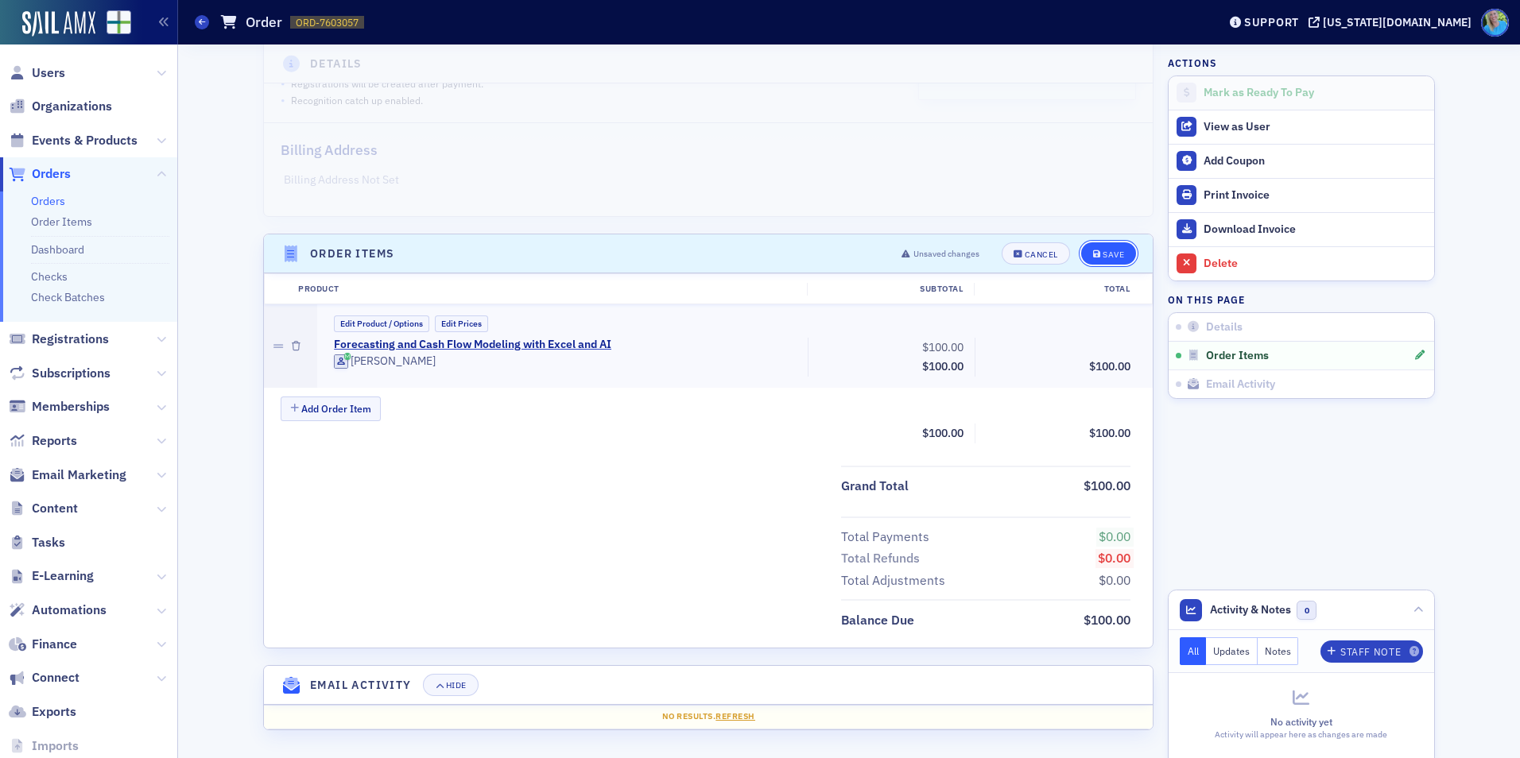
click at [1113, 259] on div "Save" at bounding box center [1113, 254] width 21 height 9
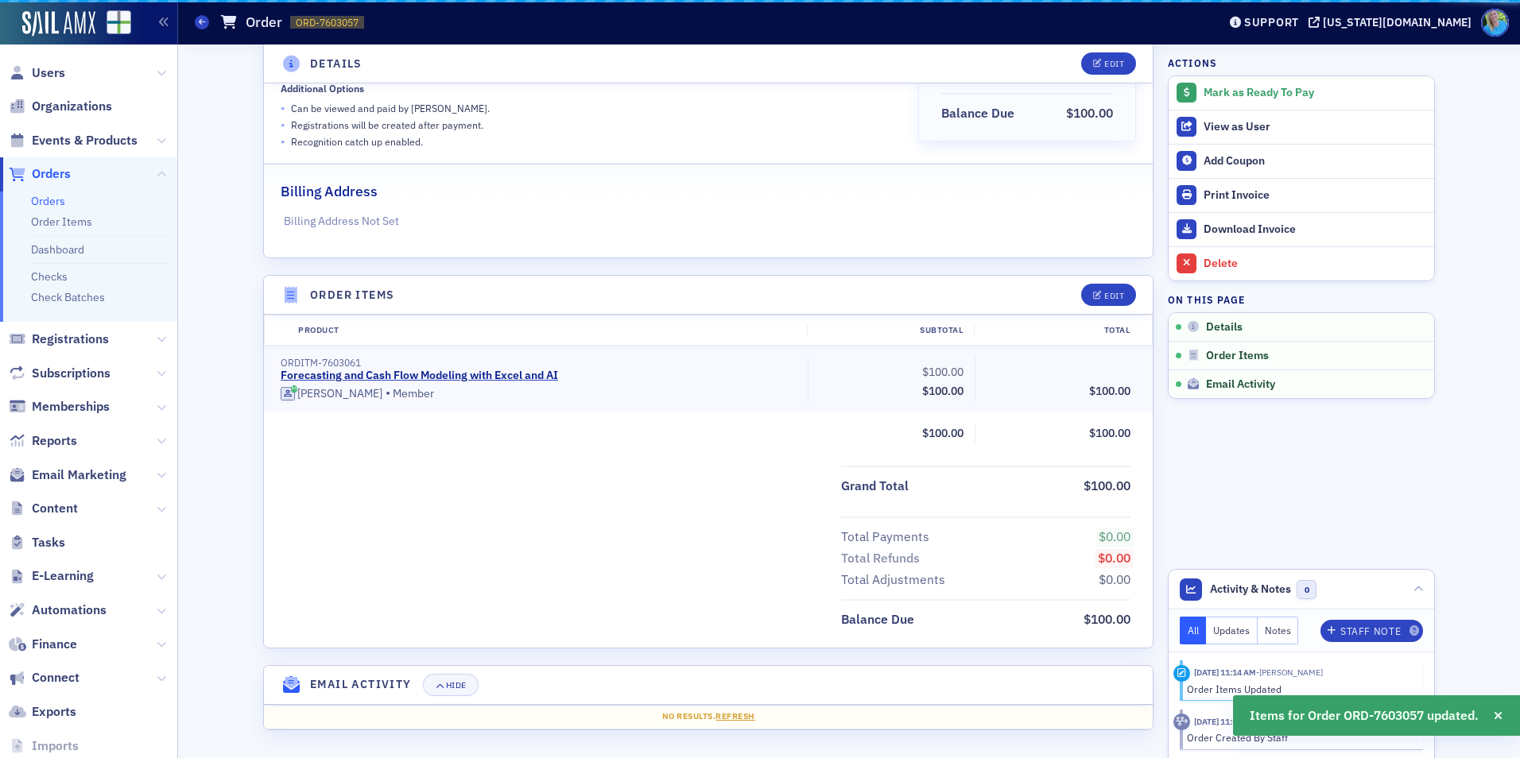
scroll to position [264, 0]
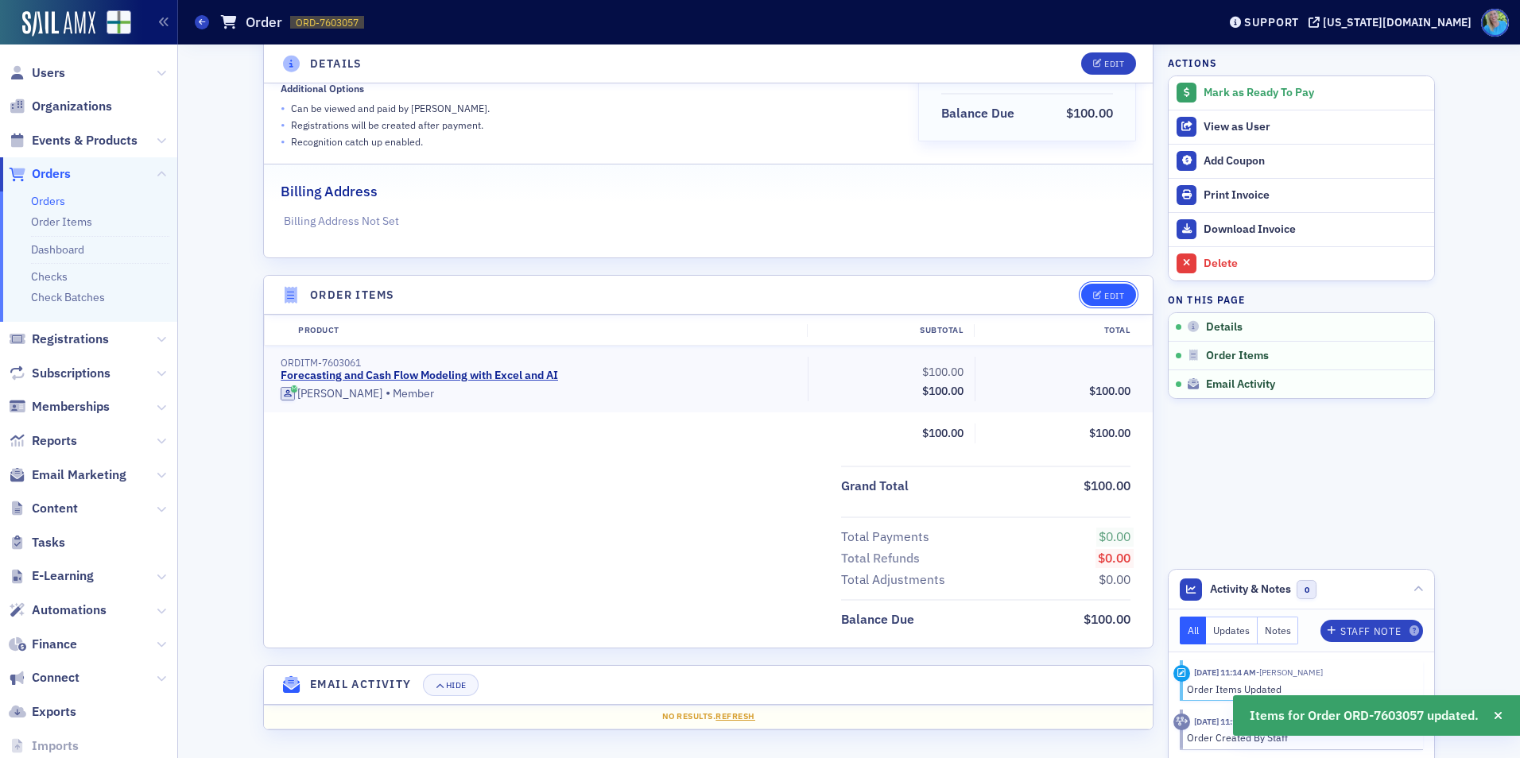
click at [1093, 293] on icon "button" at bounding box center [1098, 296] width 10 height 9
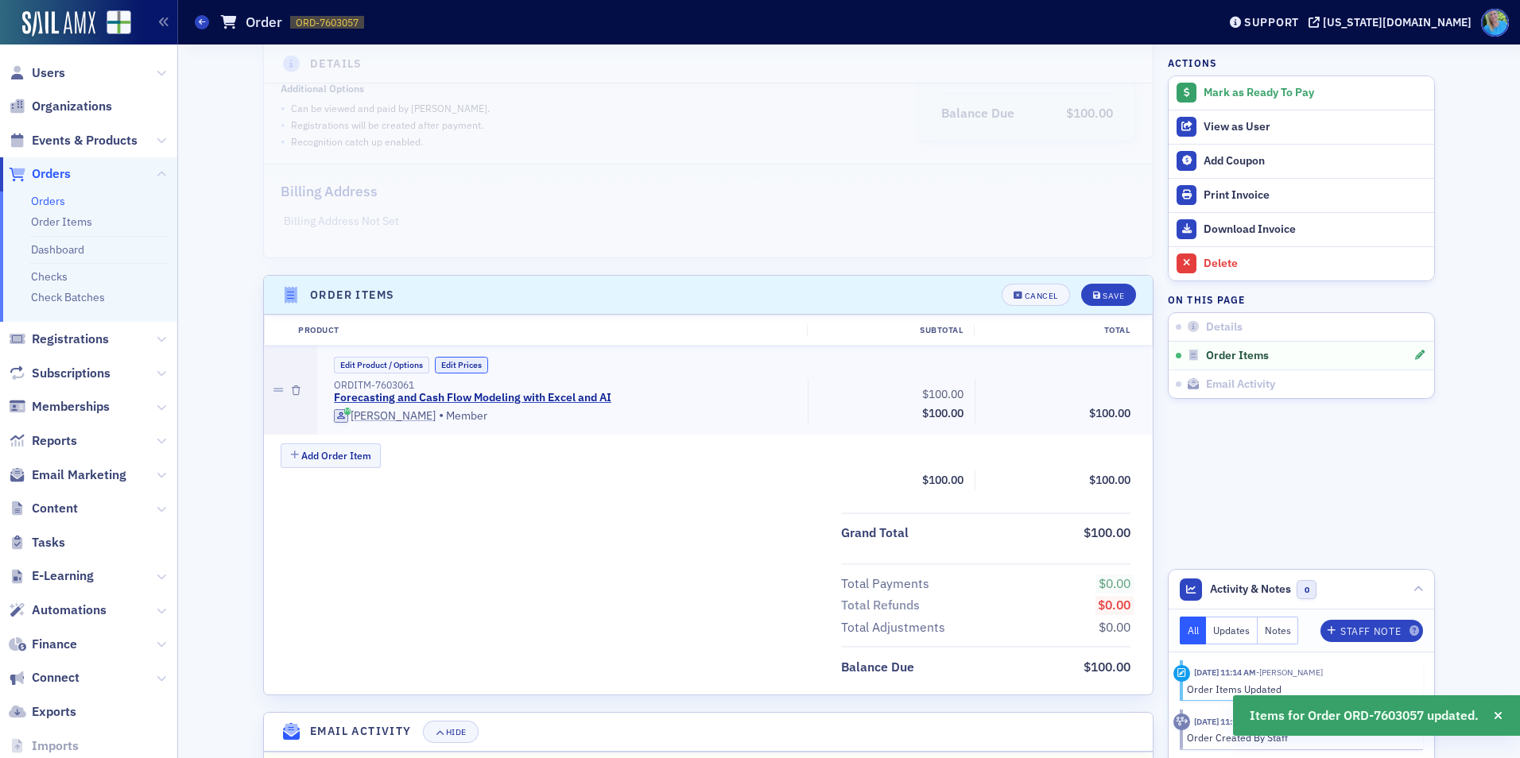
click at [480, 360] on button "Edit Prices" at bounding box center [461, 365] width 53 height 17
click at [1097, 388] on input "0.00" at bounding box center [1098, 392] width 78 height 22
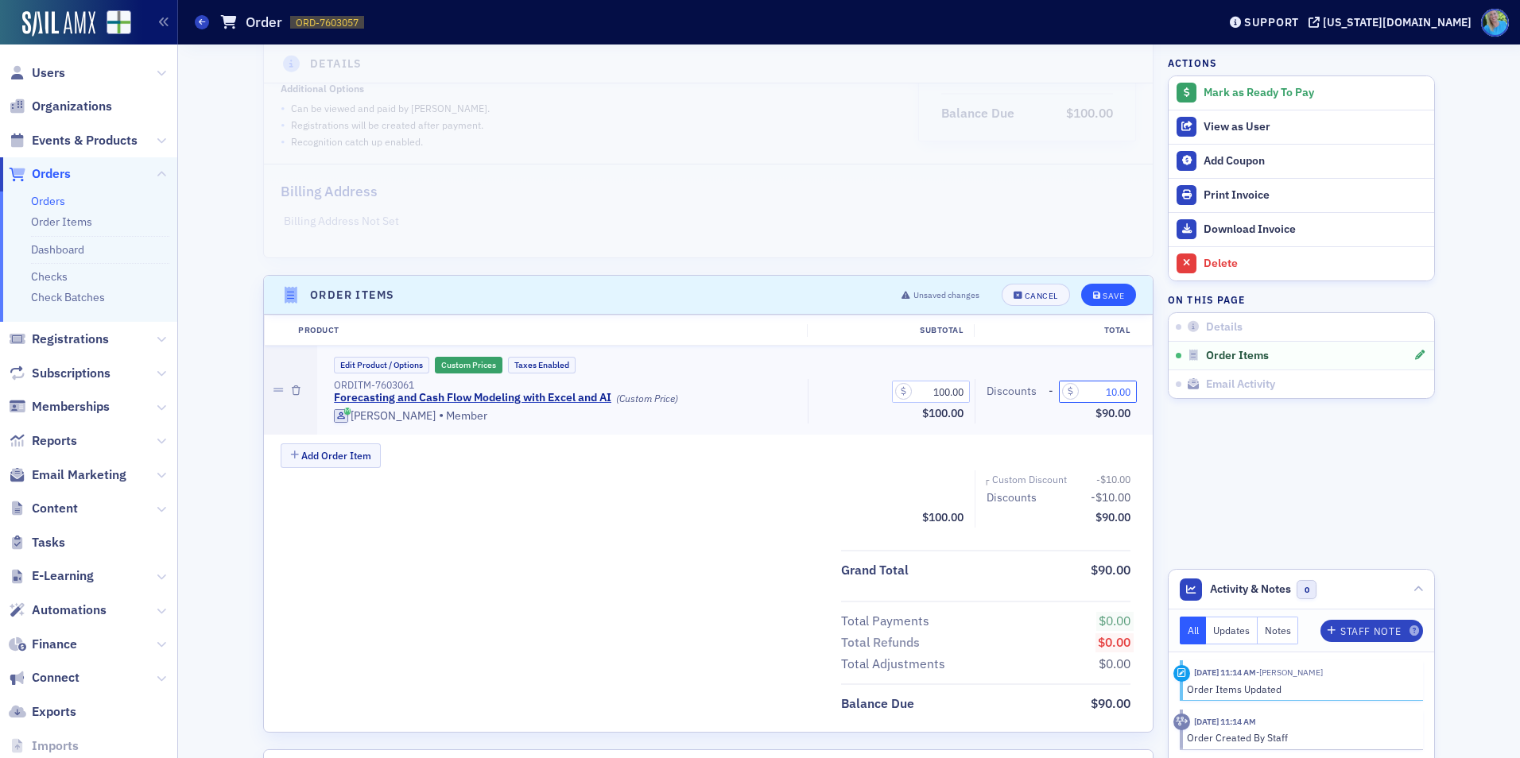
type input "10.00"
click at [1093, 297] on icon "submit" at bounding box center [1097, 296] width 8 height 9
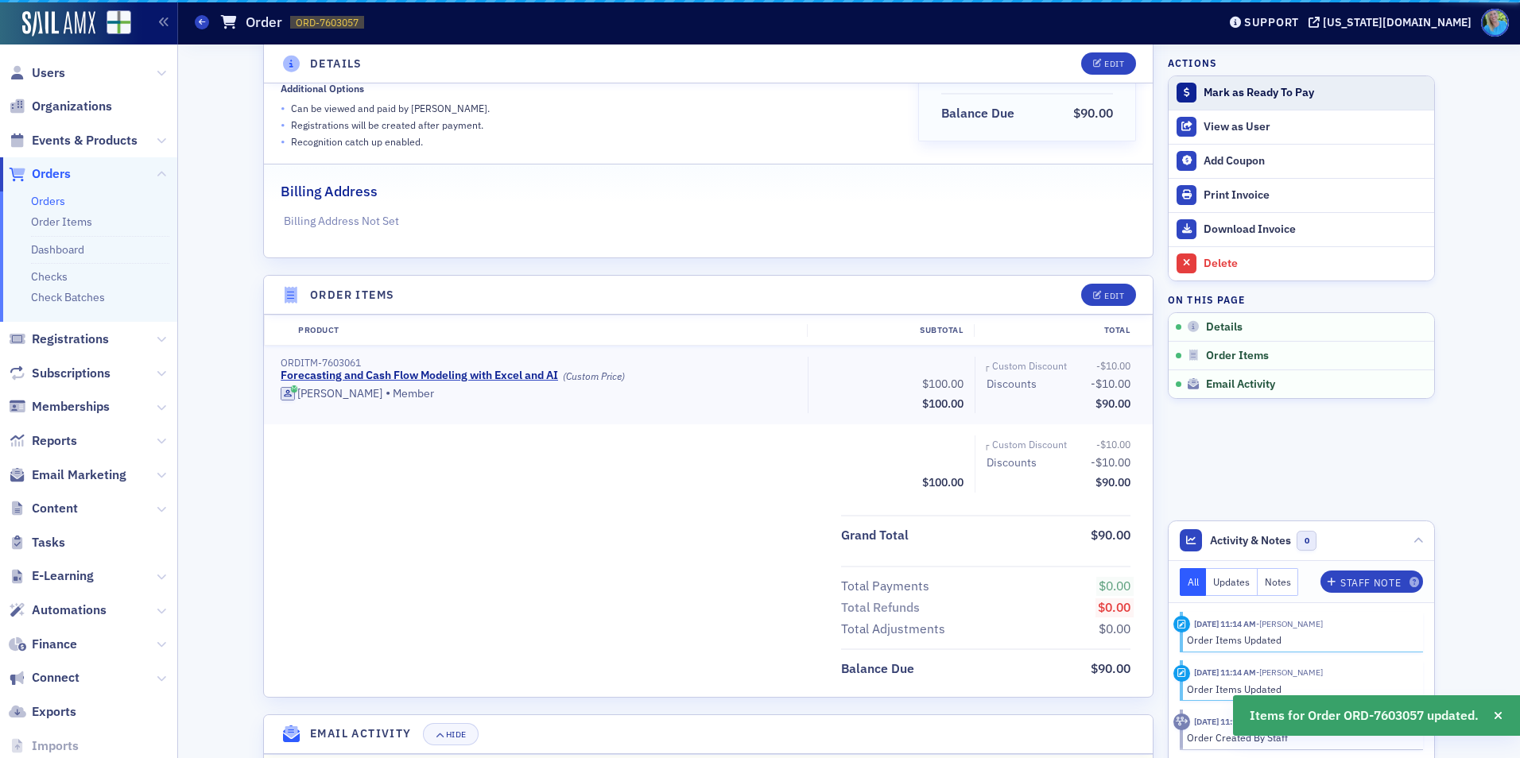
scroll to position [313, 0]
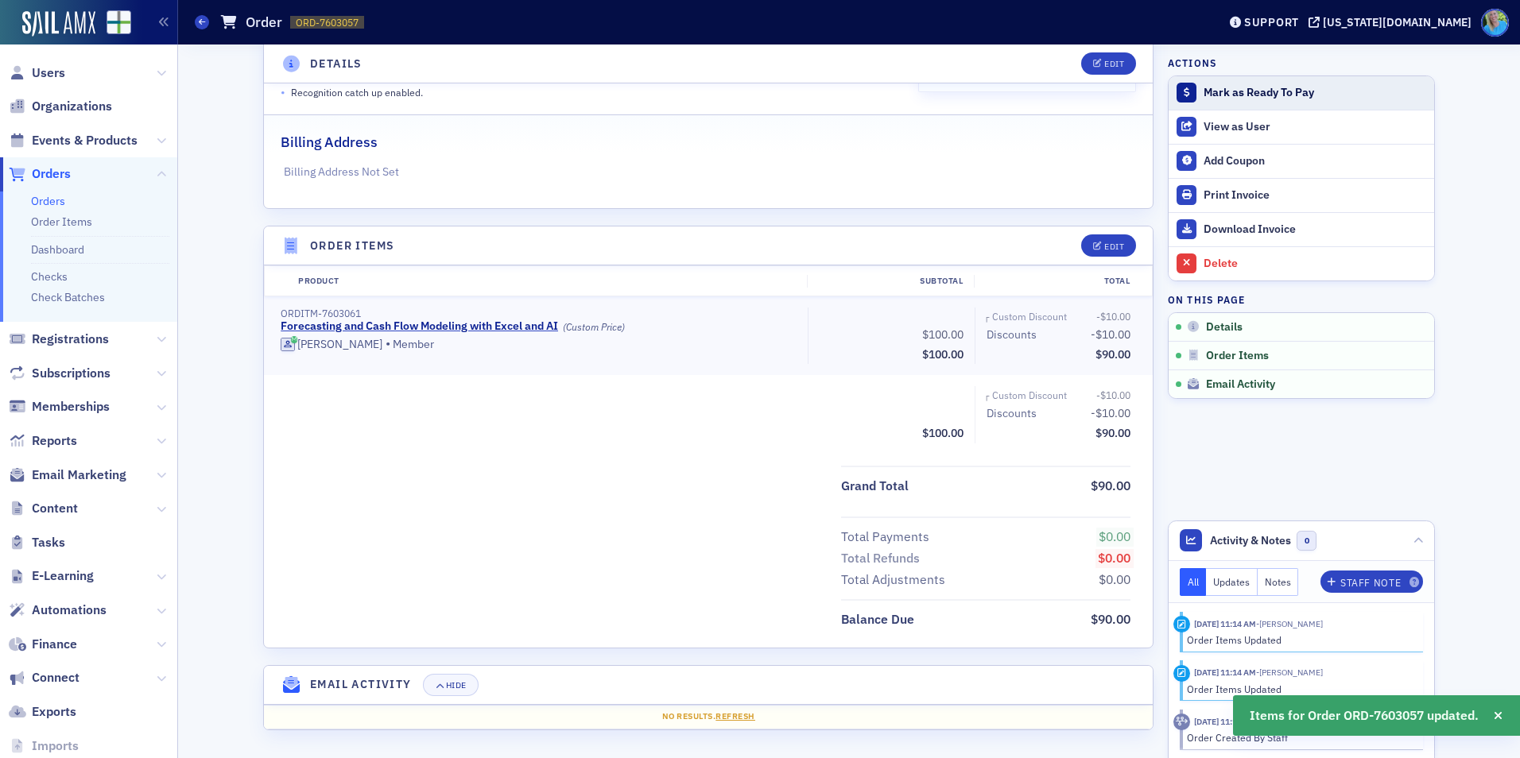
click at [1240, 97] on div "Mark as Ready To Pay" at bounding box center [1315, 93] width 223 height 14
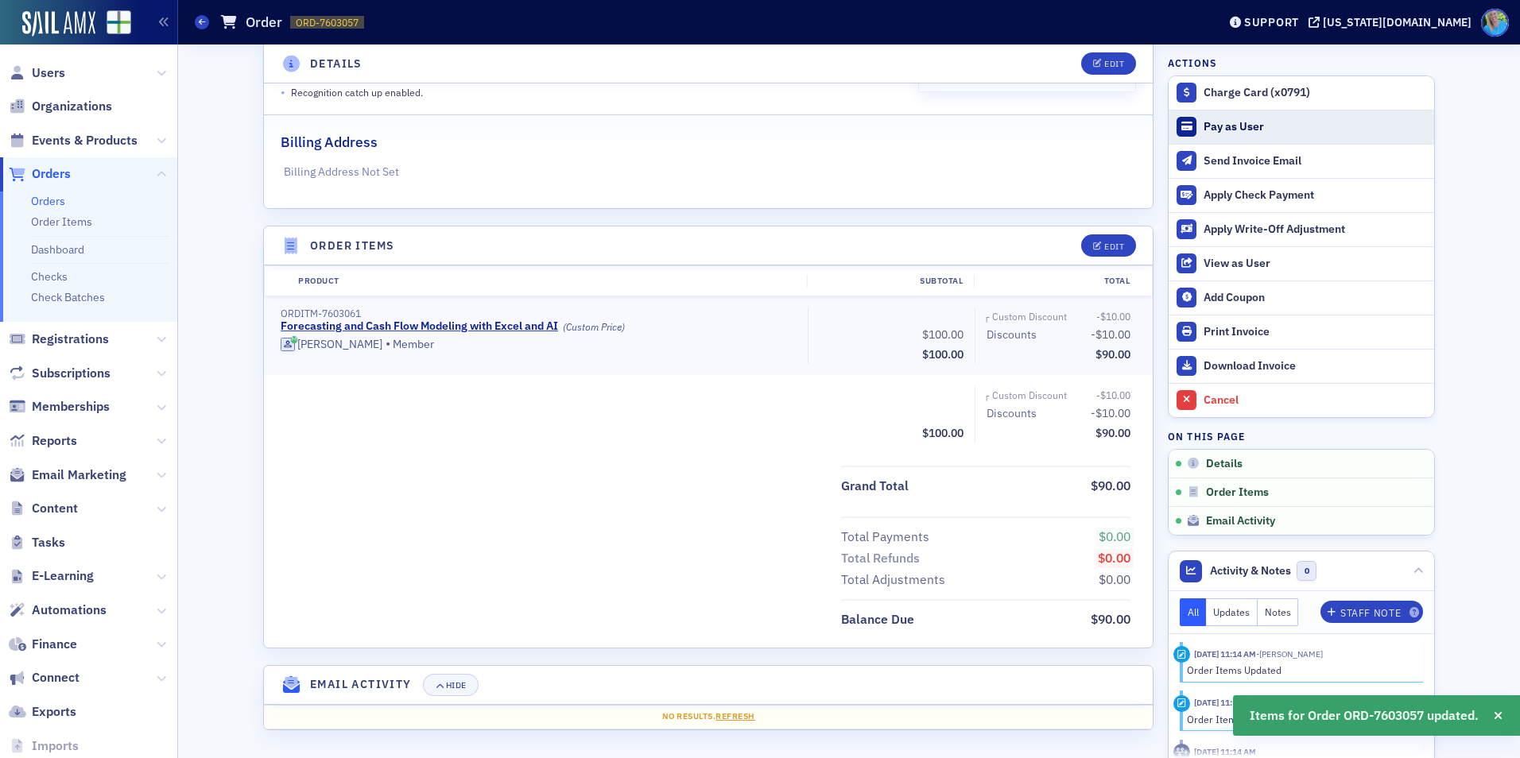
click at [1241, 118] on button "Pay as User" at bounding box center [1302, 127] width 266 height 34
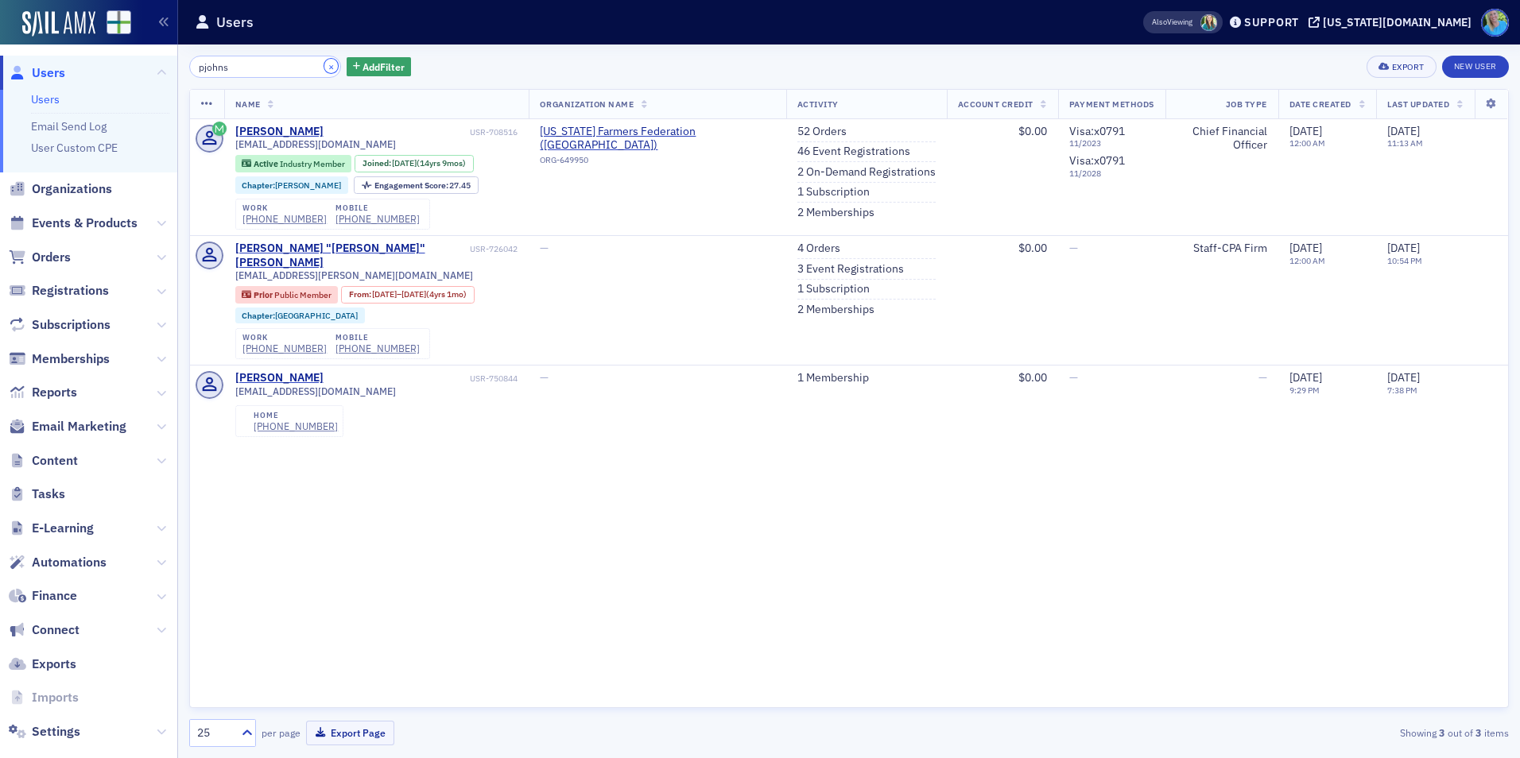
click at [324, 65] on button "×" at bounding box center [331, 66] width 14 height 14
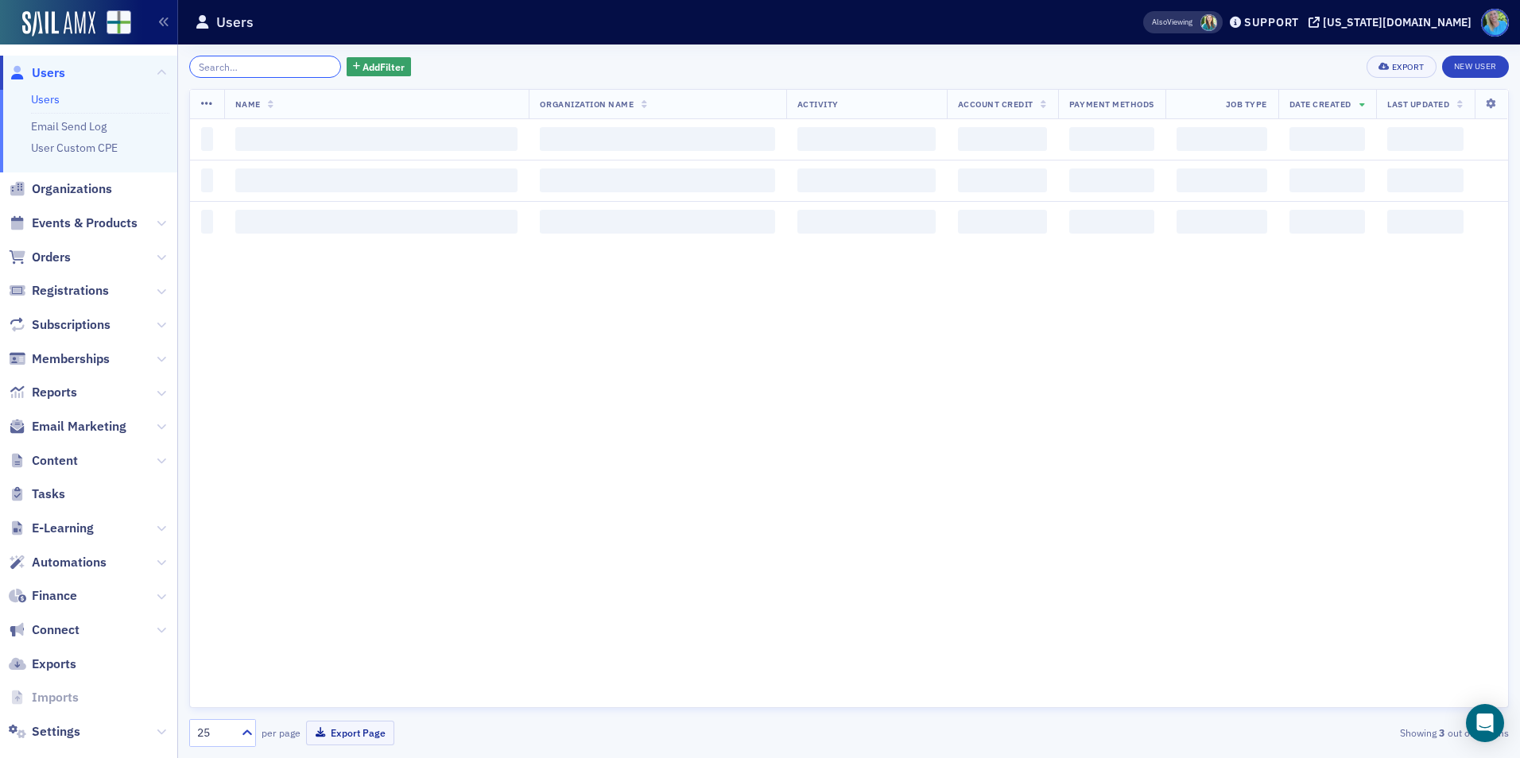
click at [309, 65] on input "search" at bounding box center [265, 67] width 152 height 22
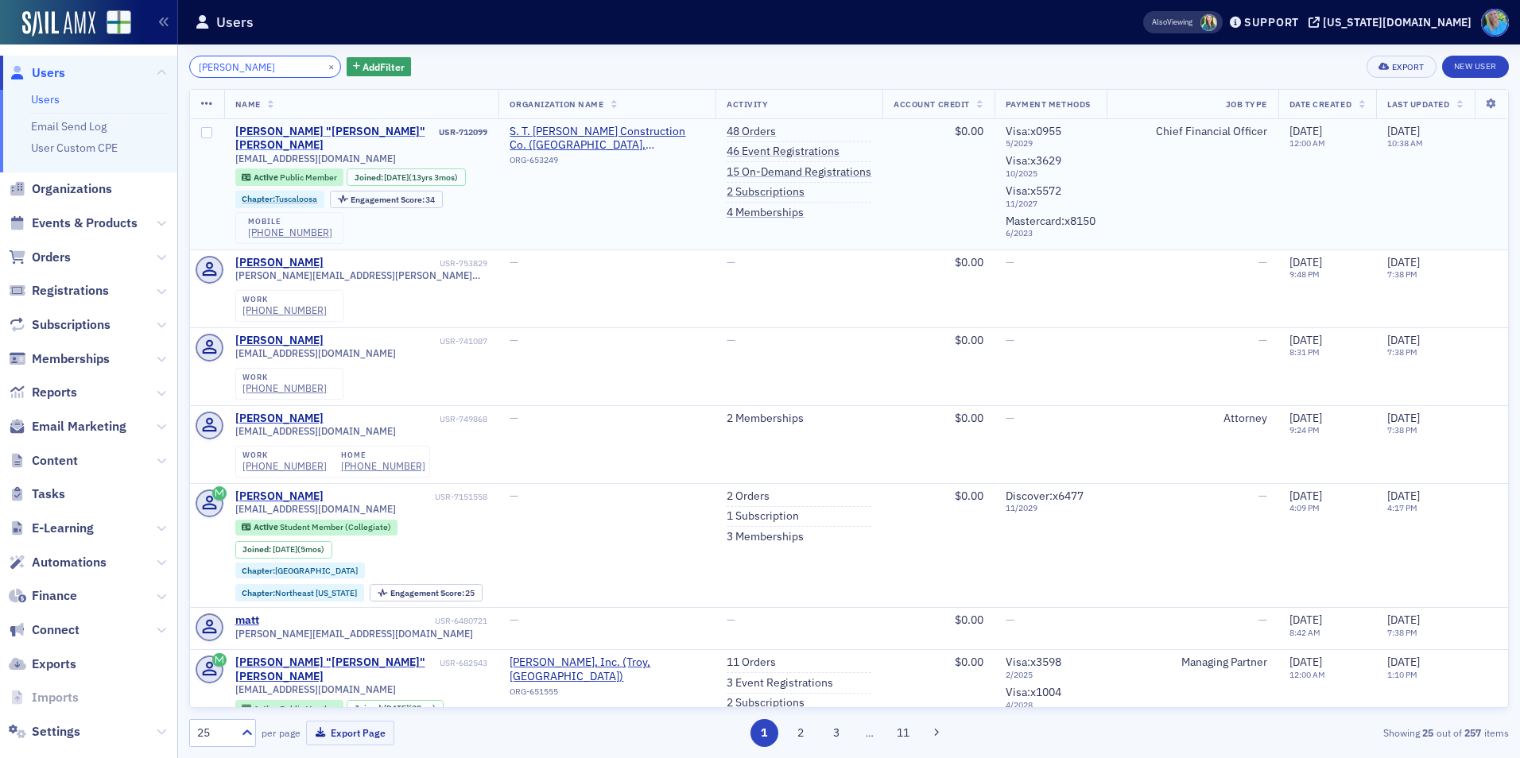
type input "[PERSON_NAME]"
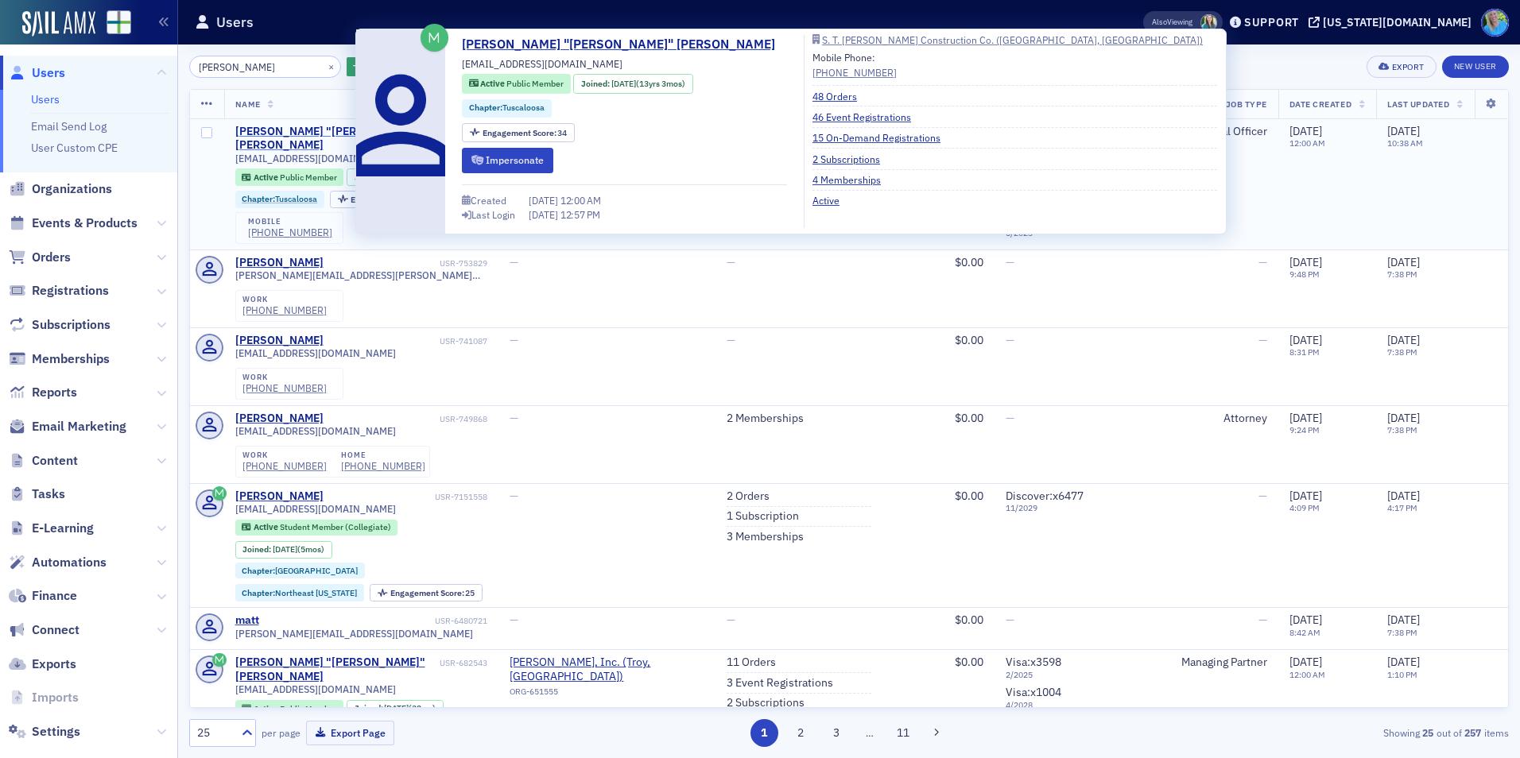
click at [308, 126] on div "[PERSON_NAME] "[PERSON_NAME]" [PERSON_NAME]" at bounding box center [335, 139] width 201 height 28
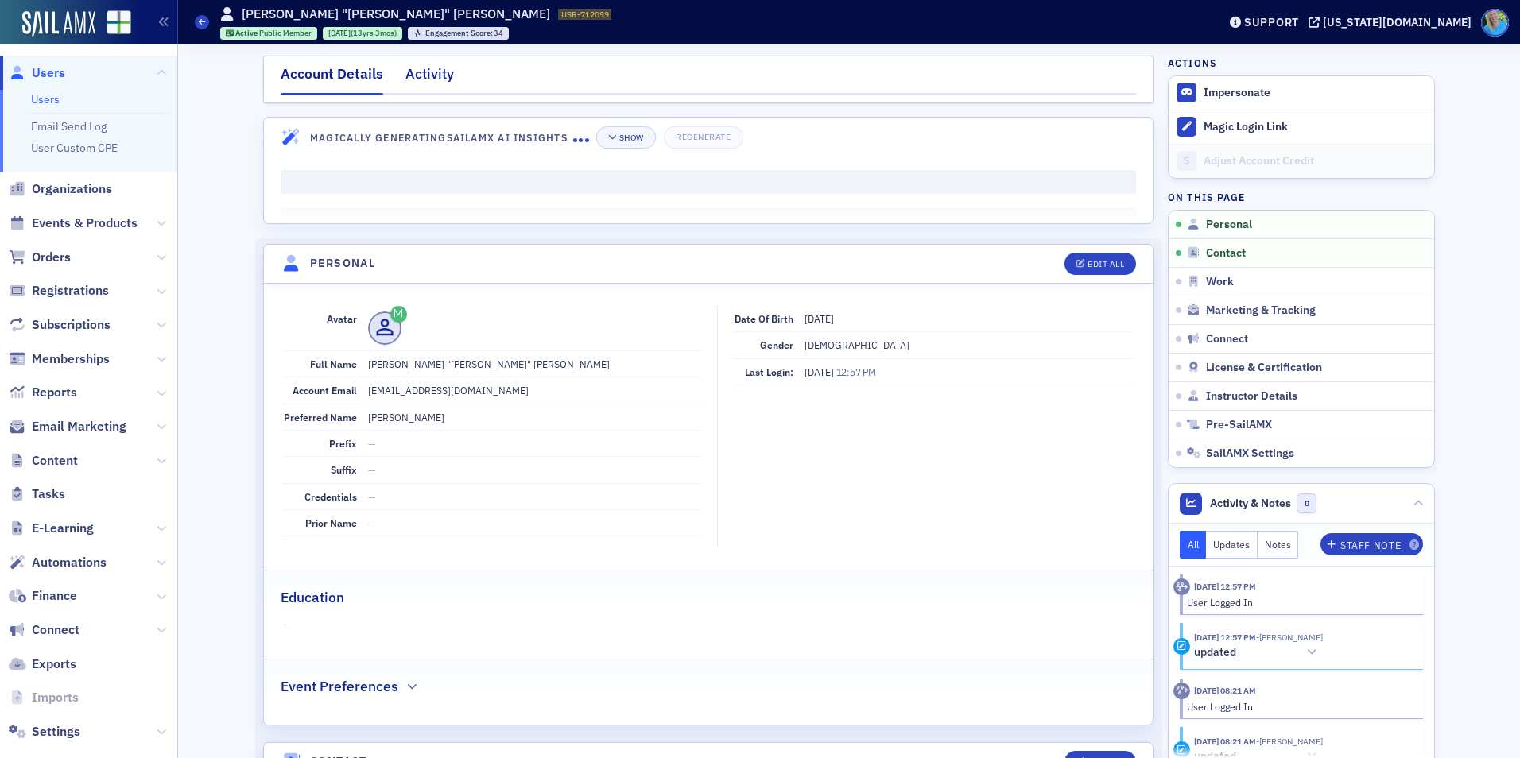
click at [438, 83] on div "Activity" at bounding box center [429, 78] width 48 height 29
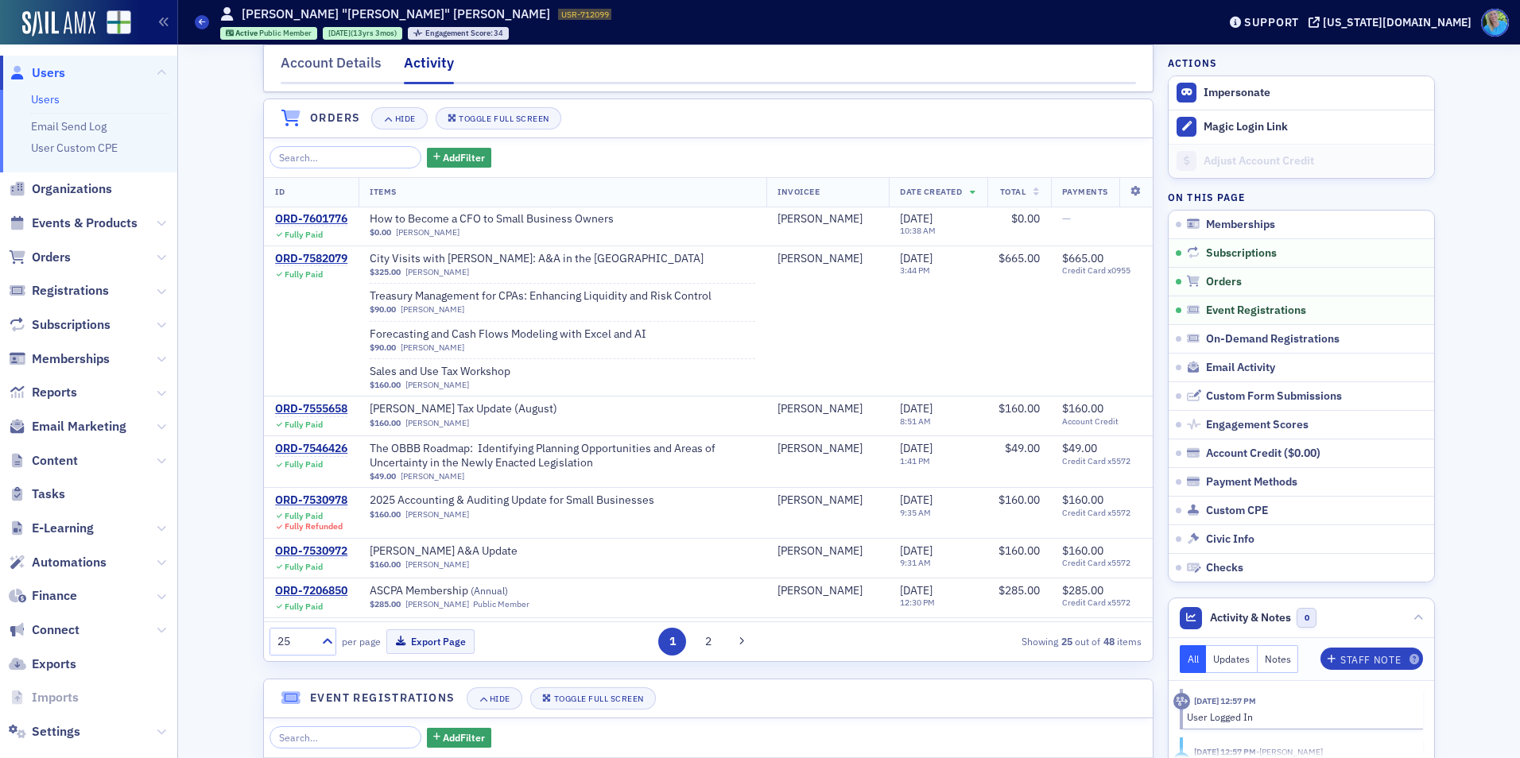
scroll to position [556, 0]
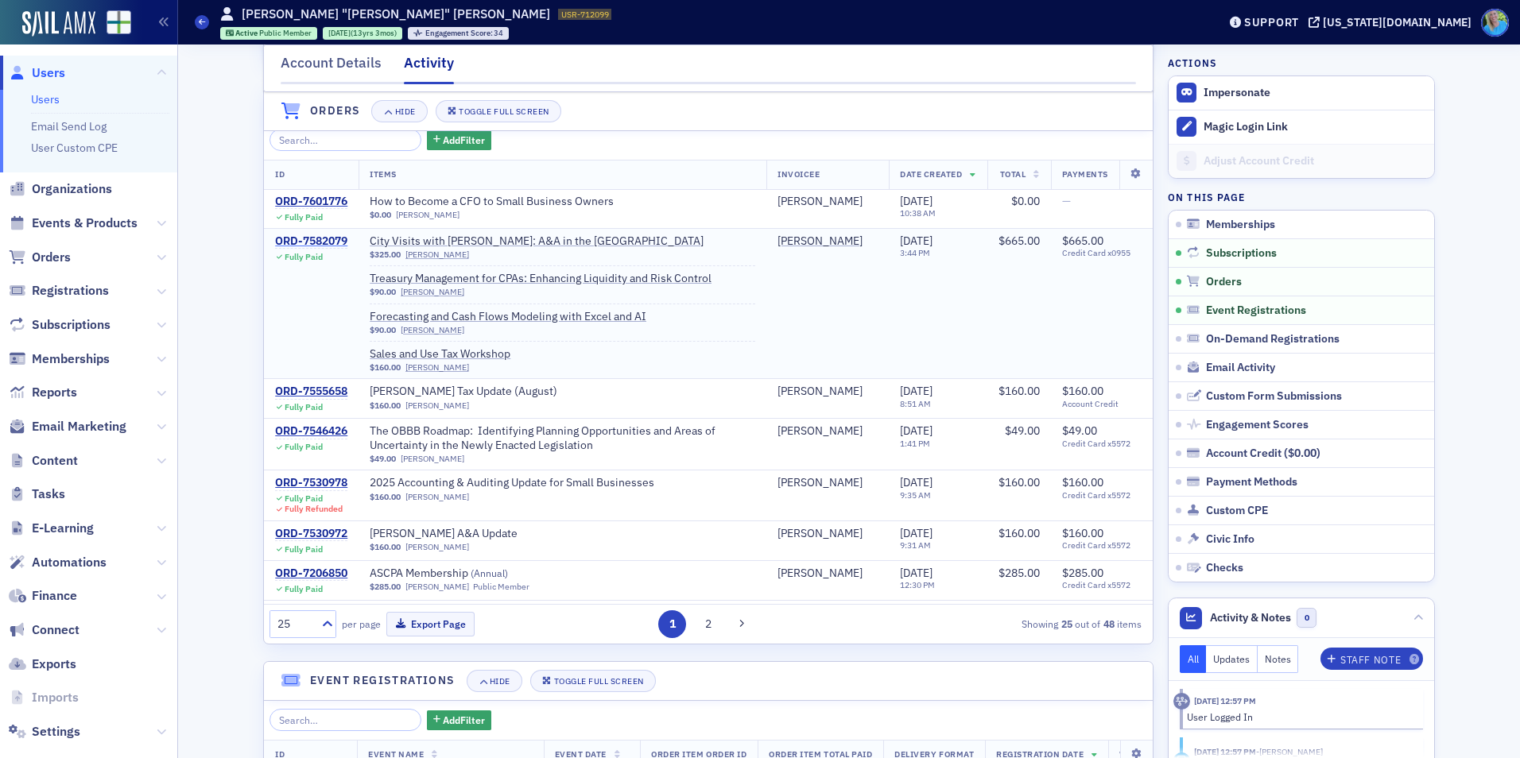
click at [320, 249] on div "ORD-7582079" at bounding box center [311, 242] width 72 height 14
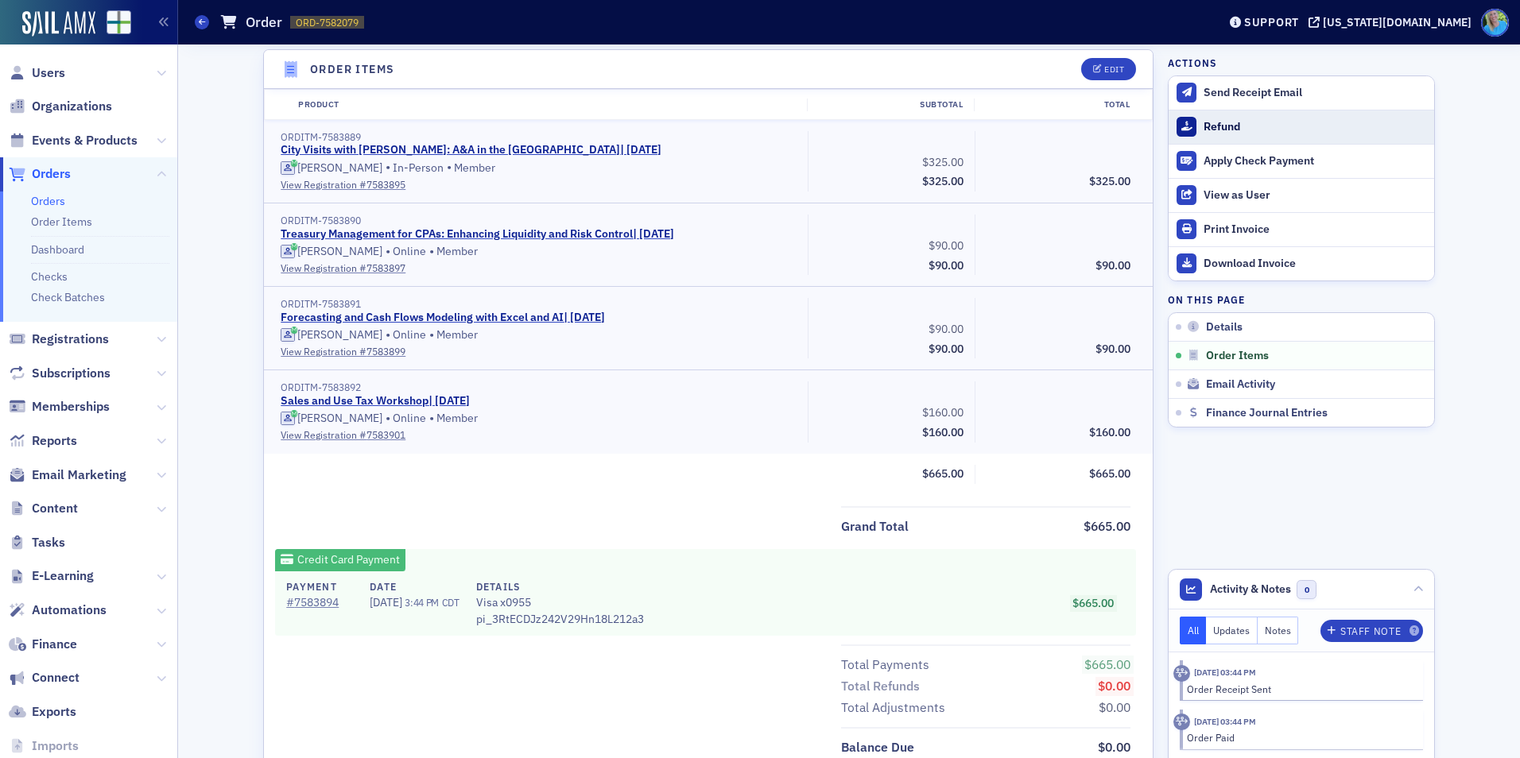
click at [1215, 124] on div "Refund" at bounding box center [1315, 127] width 223 height 14
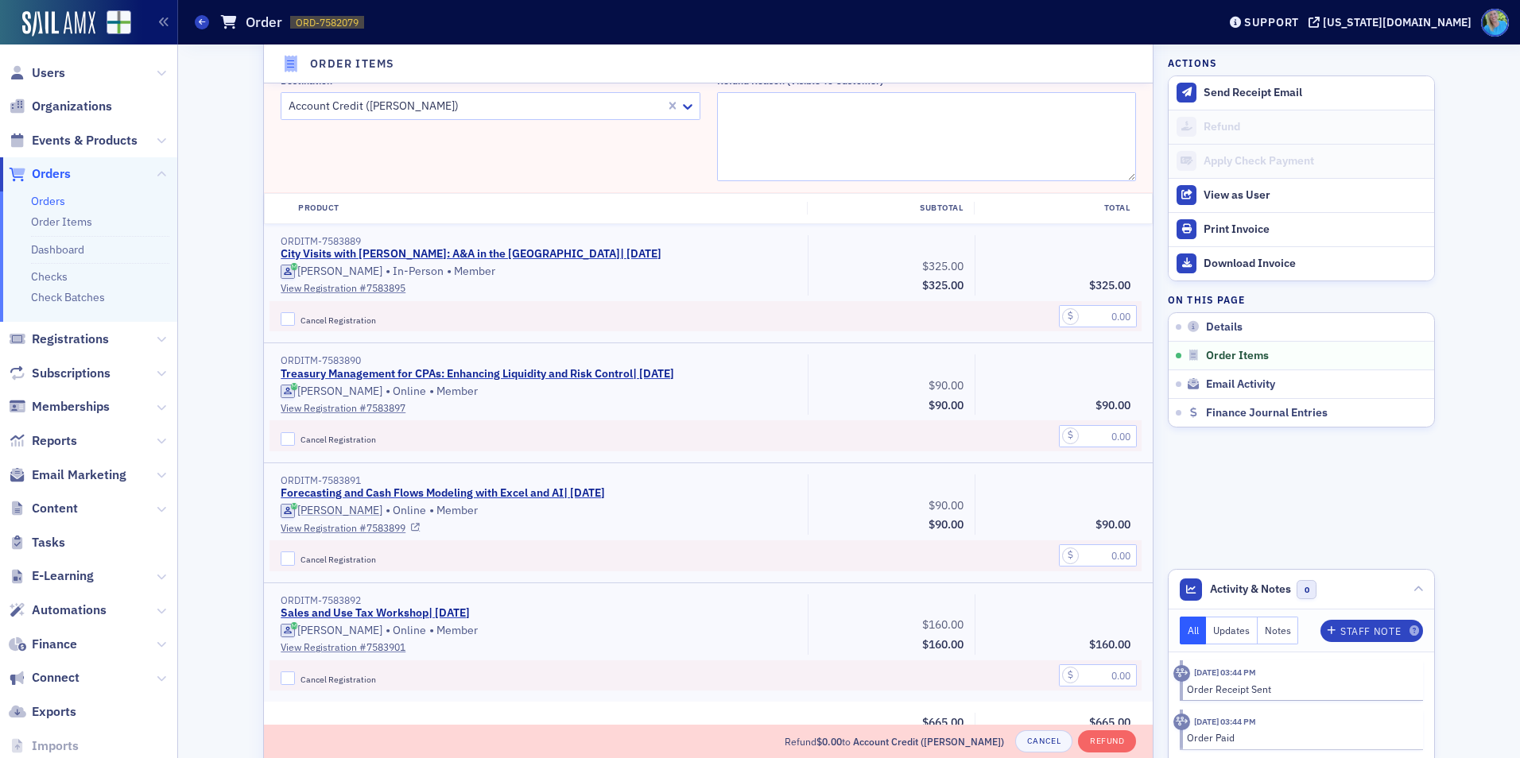
scroll to position [633, 0]
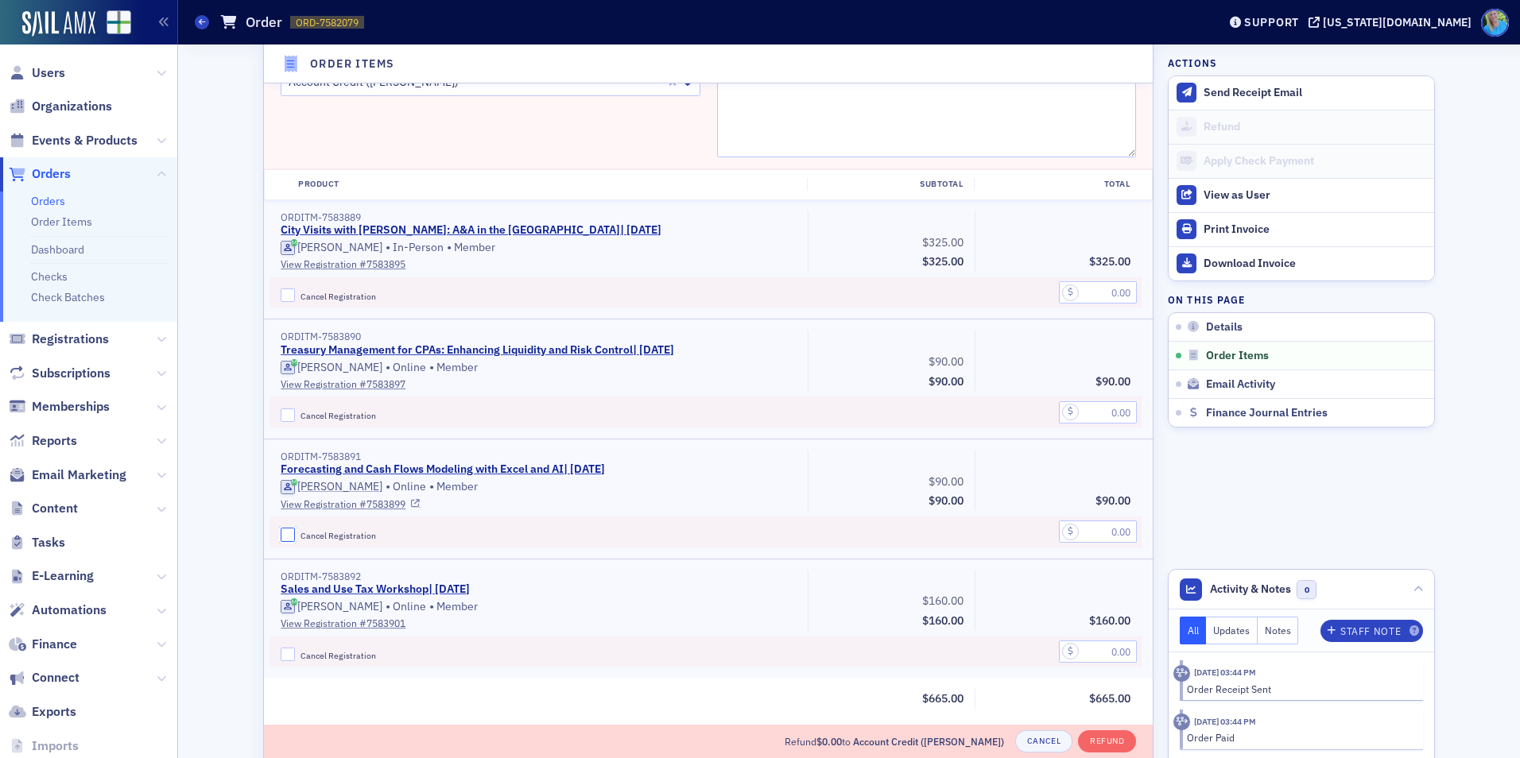
click at [285, 532] on input "Cancel Registration" at bounding box center [288, 535] width 14 height 14
checkbox input "true"
click at [1138, 519] on div "ORDITM-7583891 Forecasting and Cash Flows Modeling with Excel and AI | 8/19/202…" at bounding box center [708, 499] width 889 height 119
click at [1105, 530] on input "text" at bounding box center [1098, 532] width 78 height 22
type input "90.00"
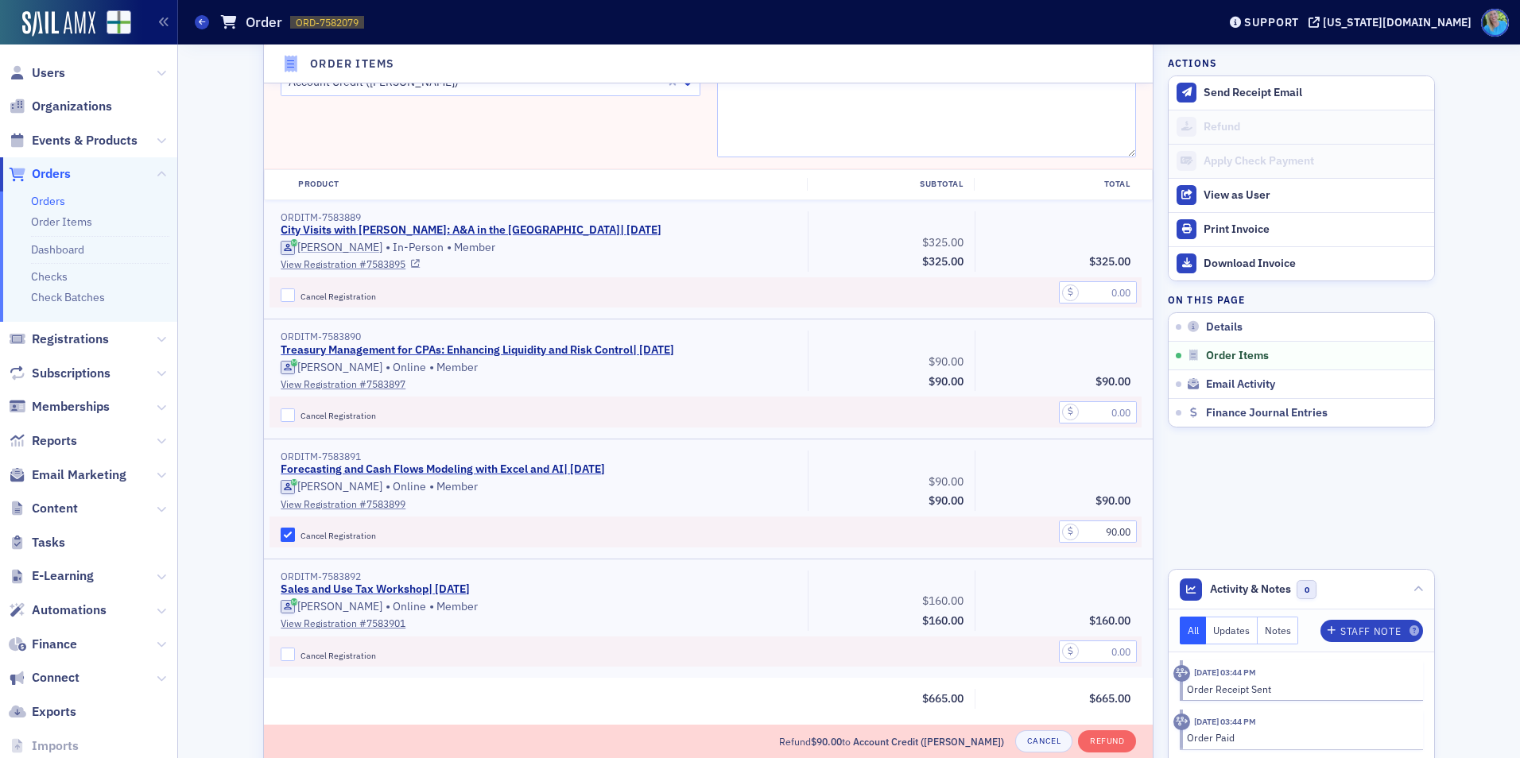
scroll to position [394, 0]
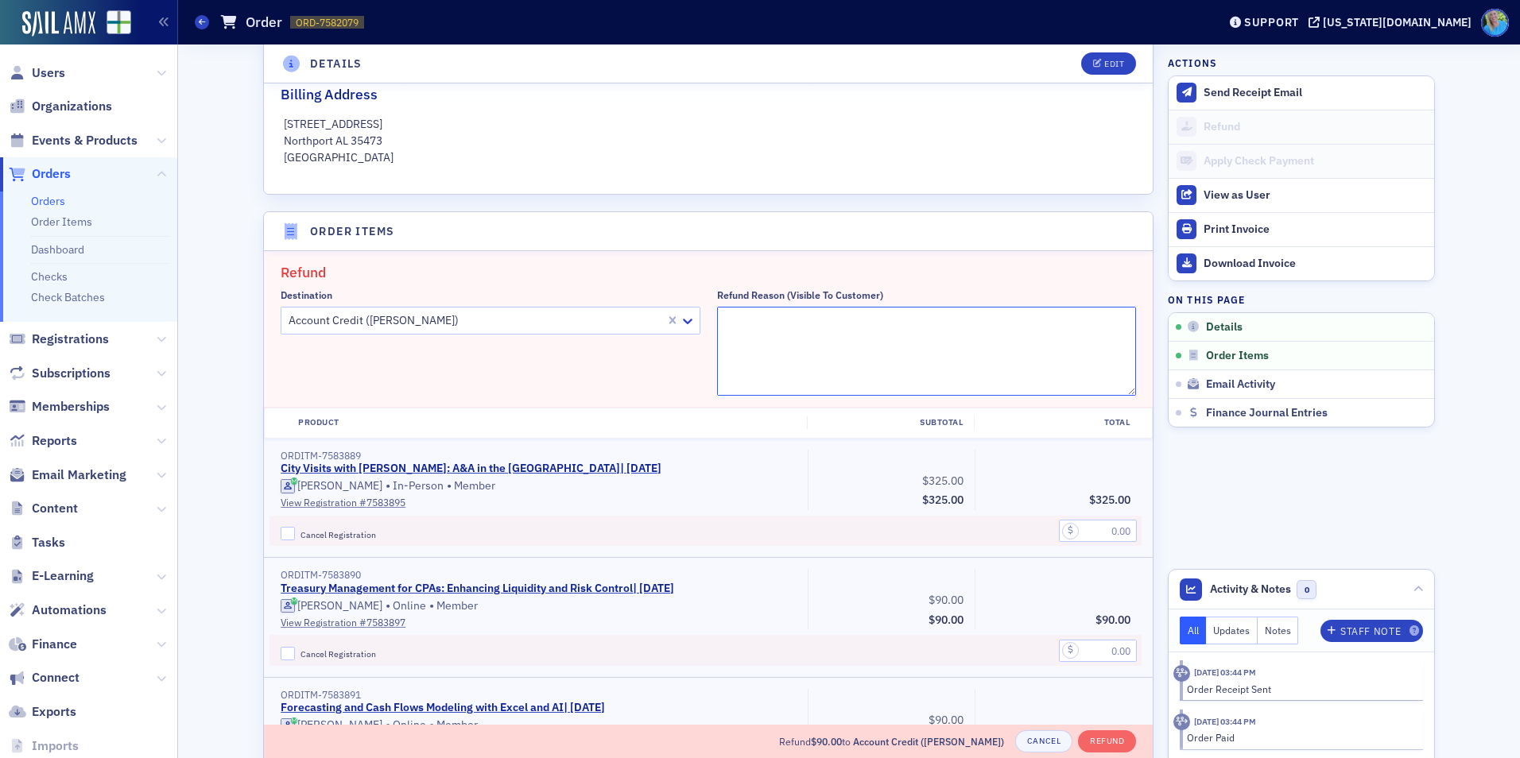
click at [795, 309] on textarea "Refund Reason (Visible to Customer)" at bounding box center [927, 351] width 420 height 89
paste textarea "Technical issues crashed the broadcast halfway through. Moving registration to …"
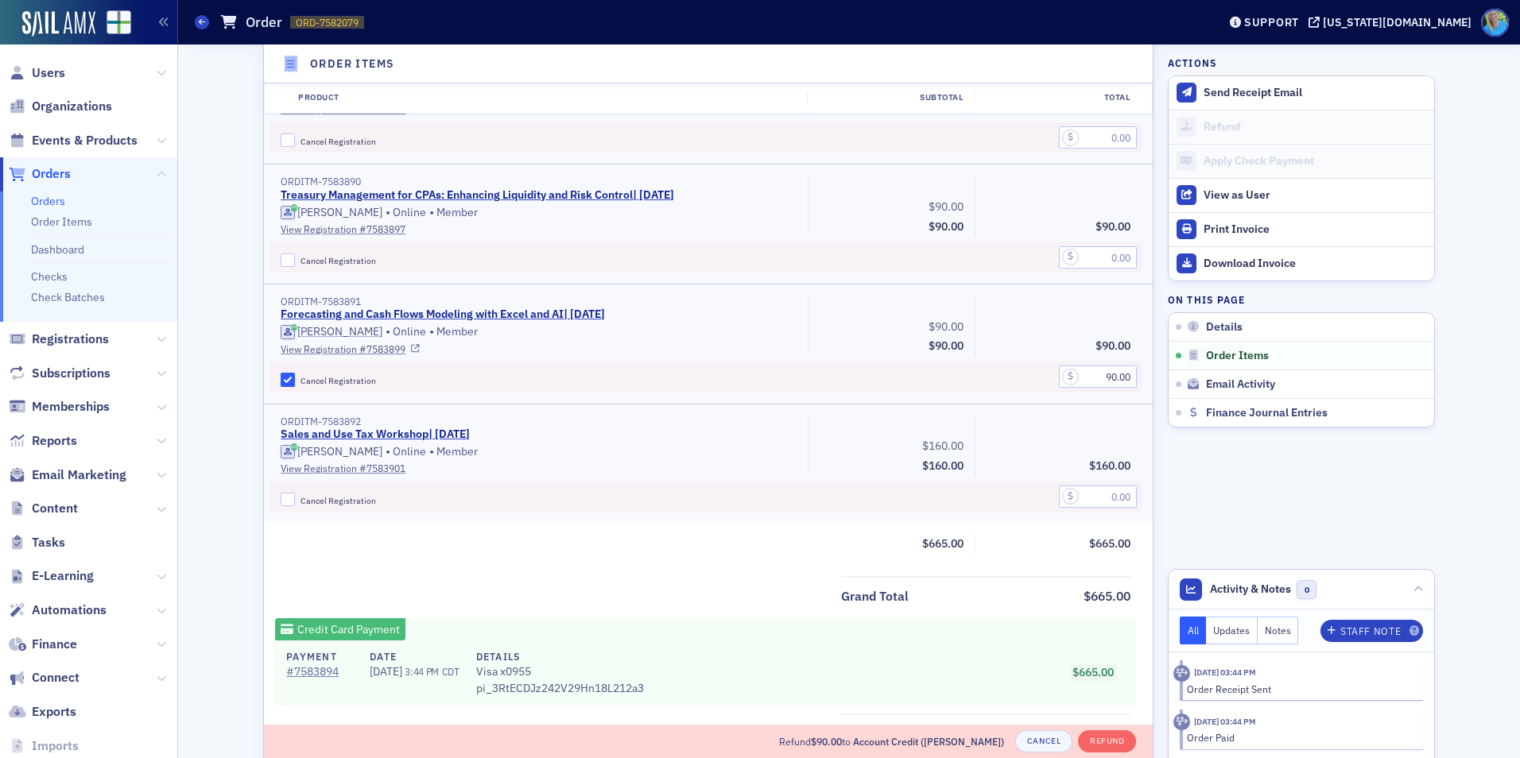
scroll to position [792, 0]
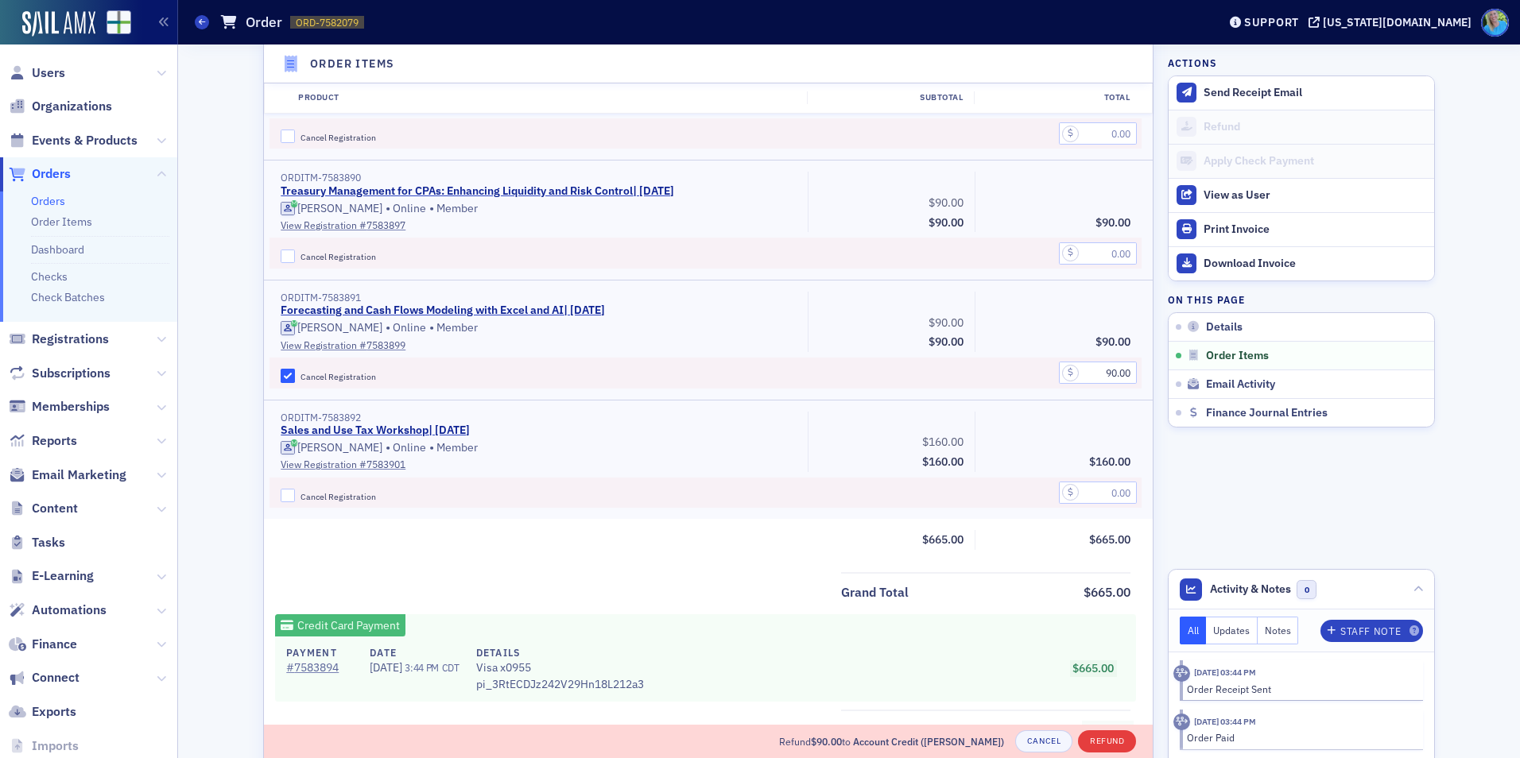
type textarea "Technical issues crashed the broadcast halfway through. Moving registration to …"
click at [1114, 741] on button "Refund" at bounding box center [1107, 742] width 58 height 22
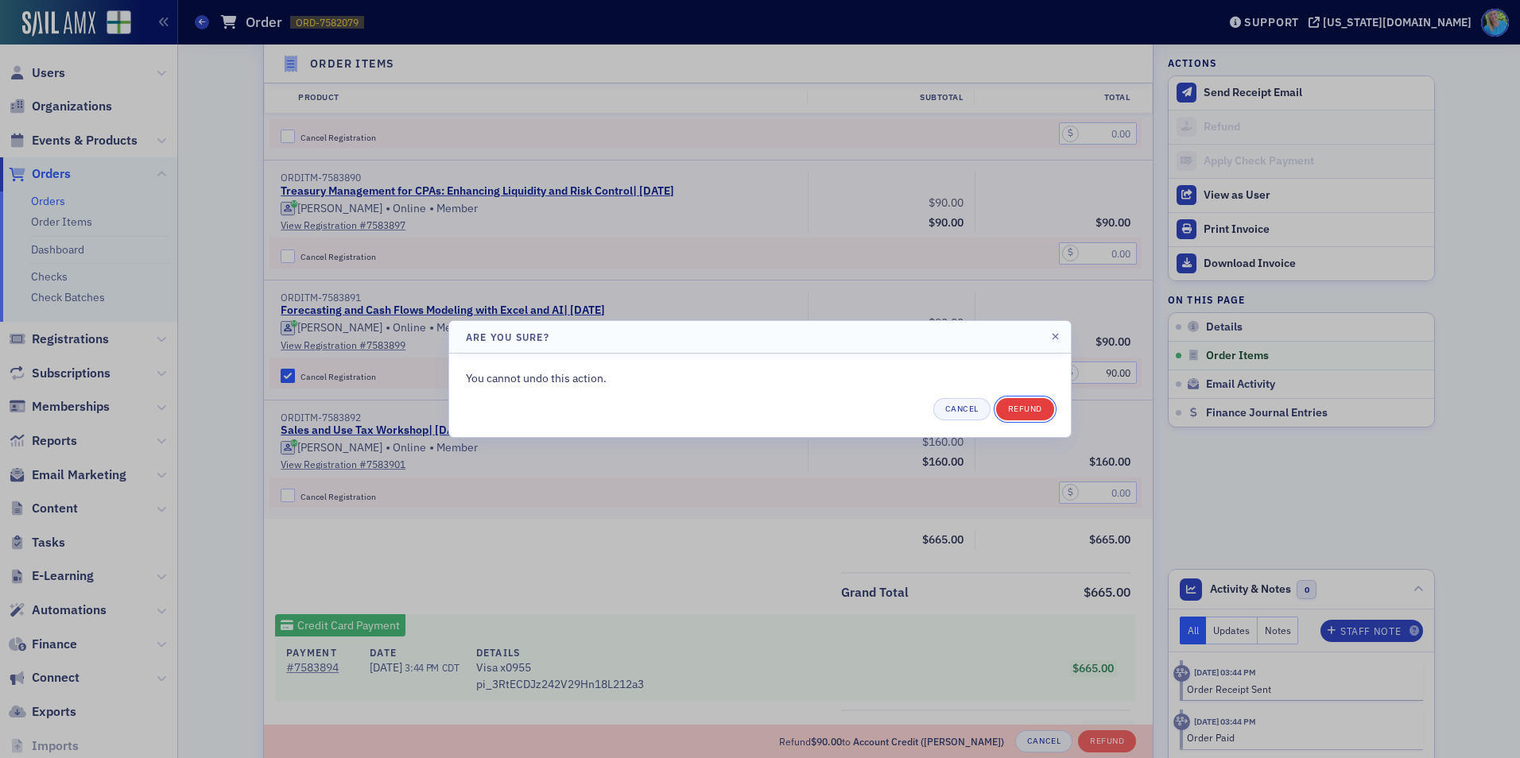
click at [1027, 413] on button "Refund" at bounding box center [1025, 409] width 58 height 22
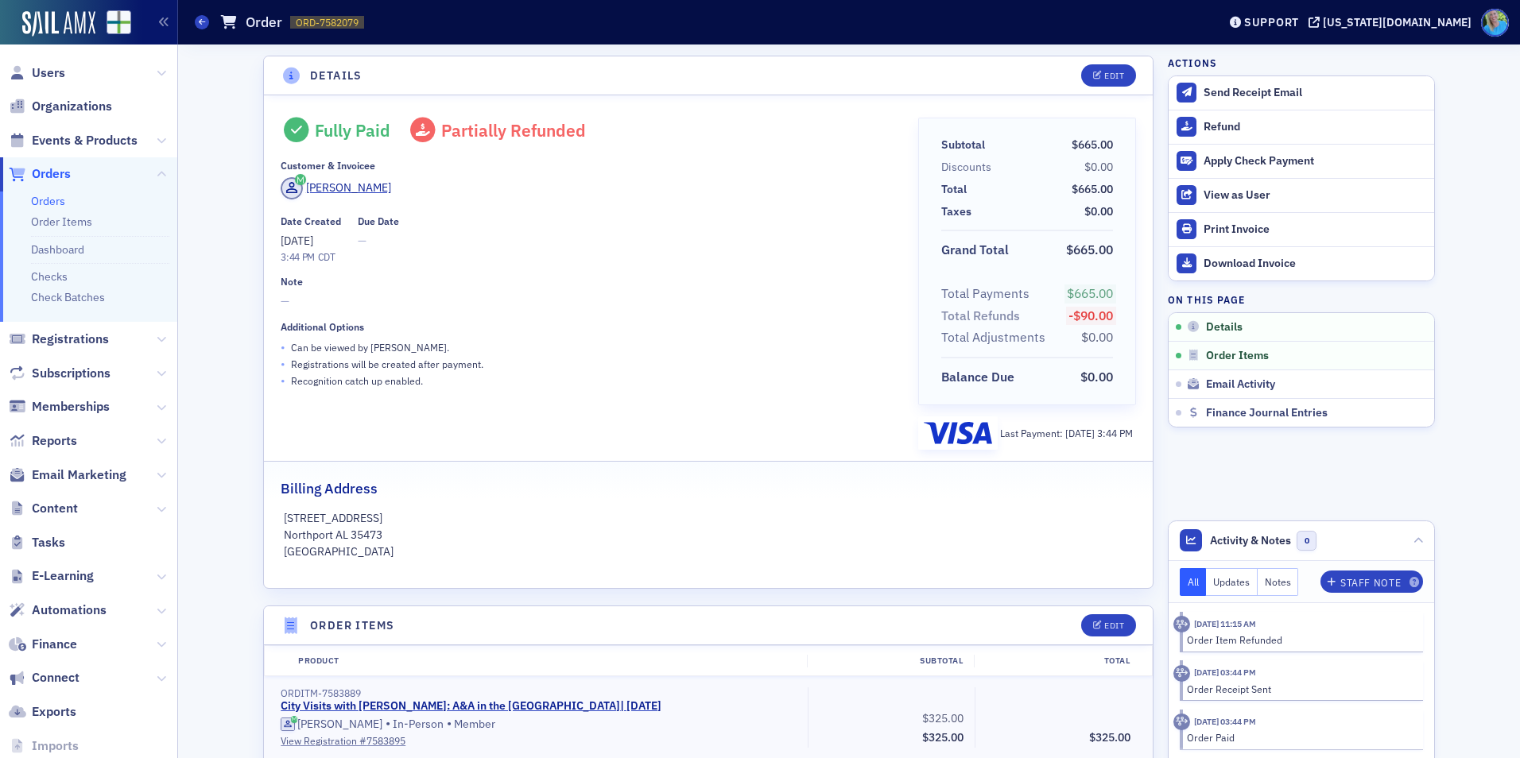
click at [52, 211] on ul "Orders Order Items Dashboard Checks Check Batches" at bounding box center [88, 257] width 177 height 131
click at [52, 203] on link "Orders" at bounding box center [48, 201] width 34 height 14
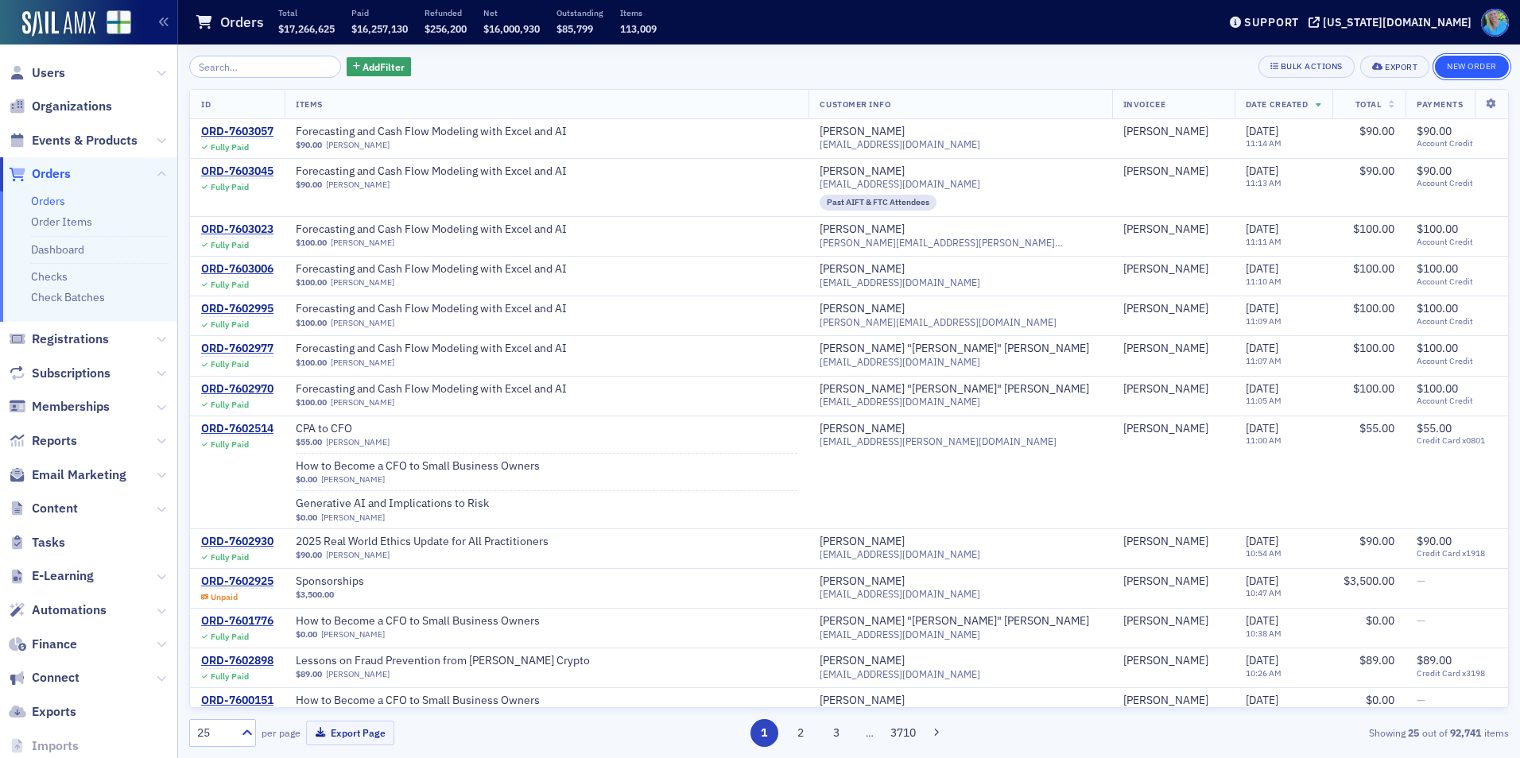
click at [1466, 62] on button "New Order" at bounding box center [1472, 67] width 74 height 22
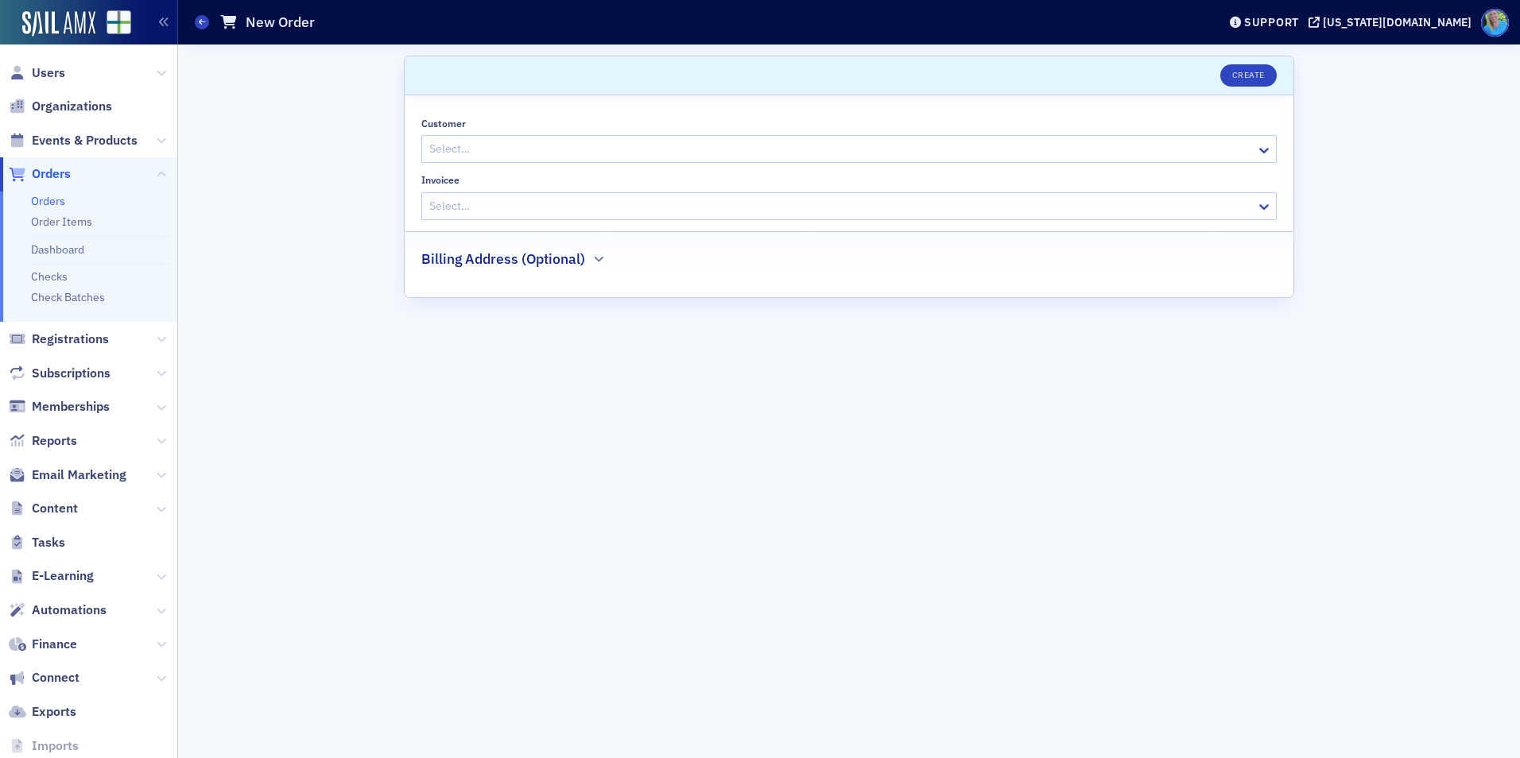
click at [491, 154] on div at bounding box center [841, 149] width 827 height 20
type input "matt shirl"
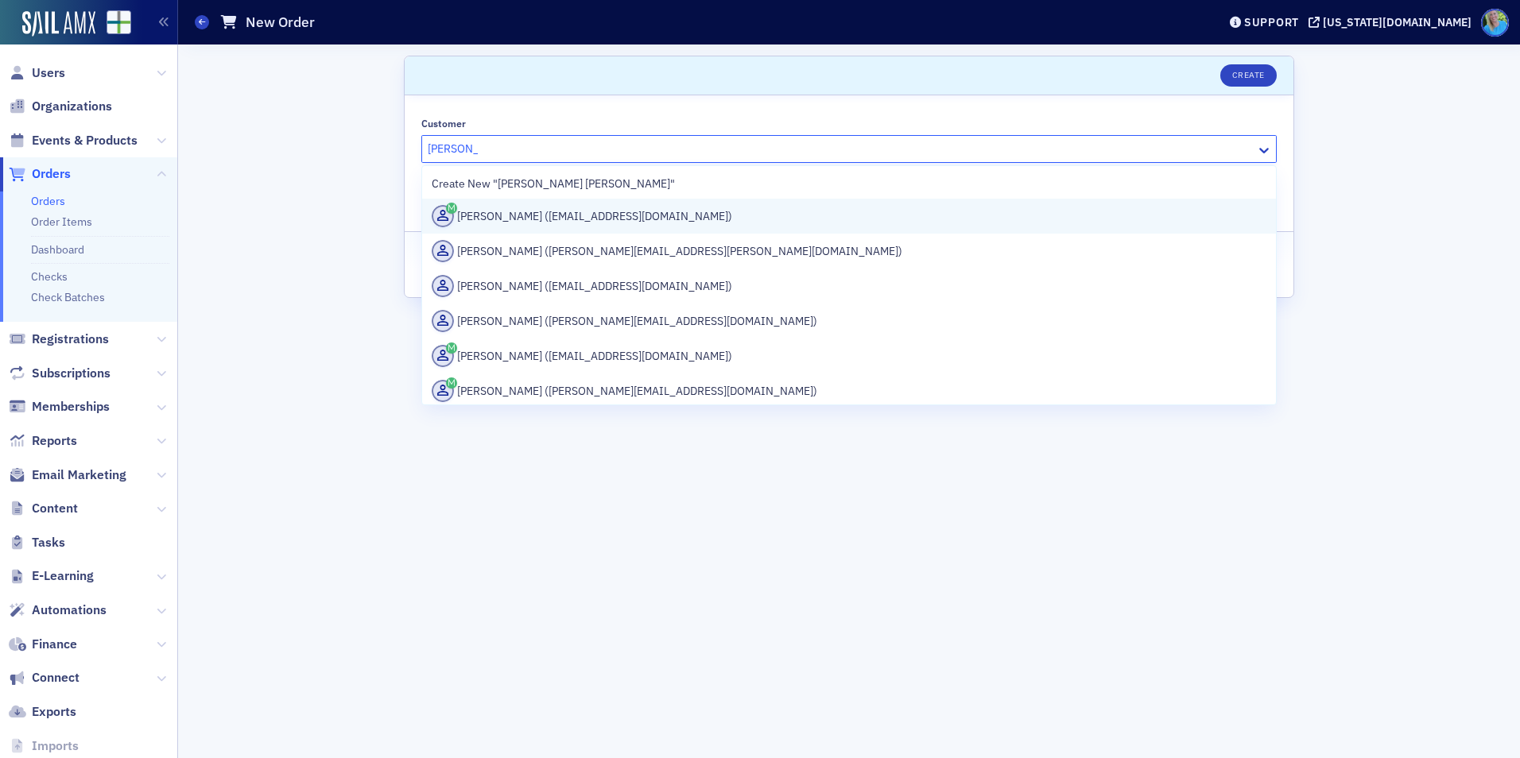
click at [502, 212] on div "Matt Shirley (mattshirley09@gmail.com)" at bounding box center [849, 216] width 835 height 22
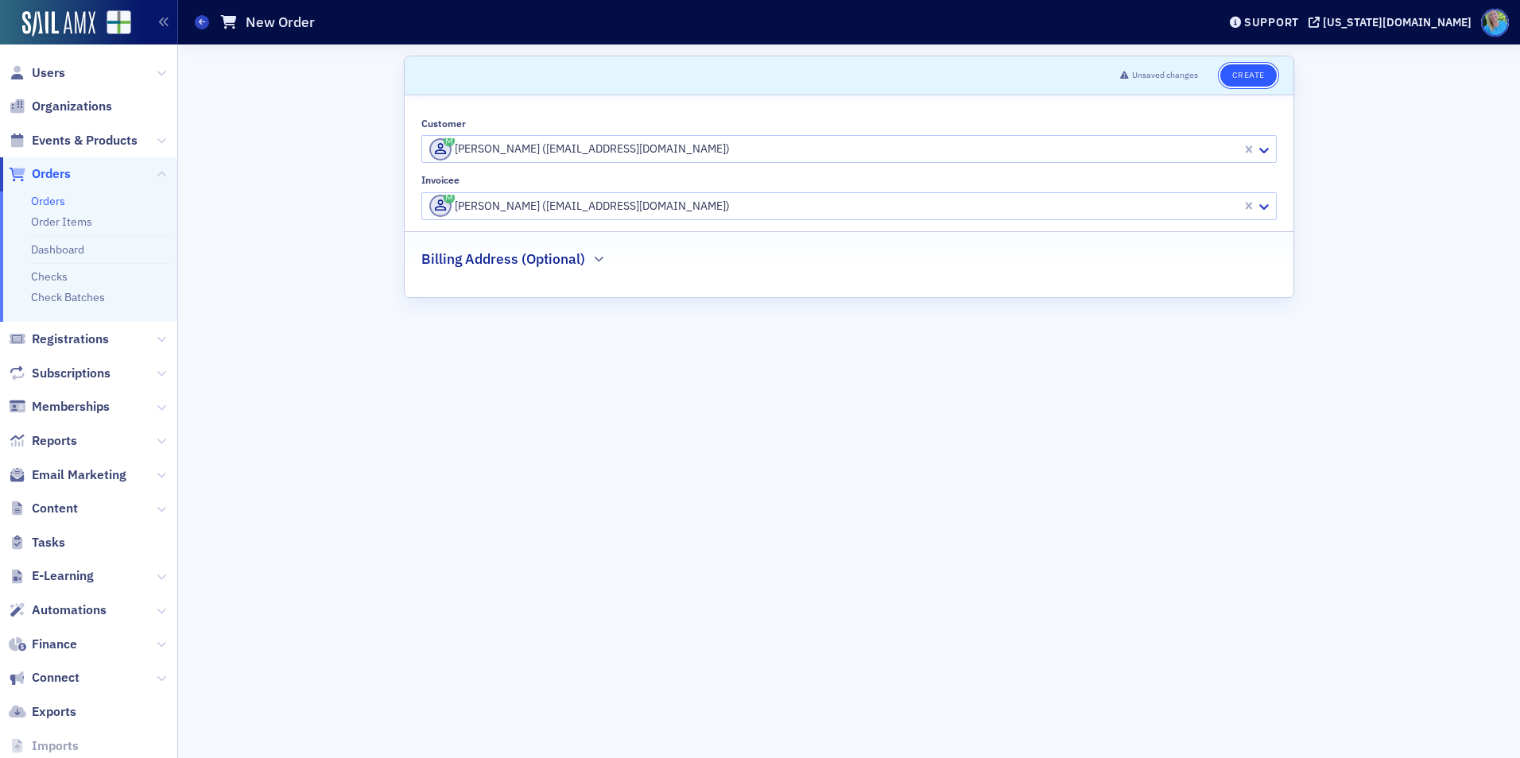
click at [1265, 73] on button "Create" at bounding box center [1248, 75] width 56 height 22
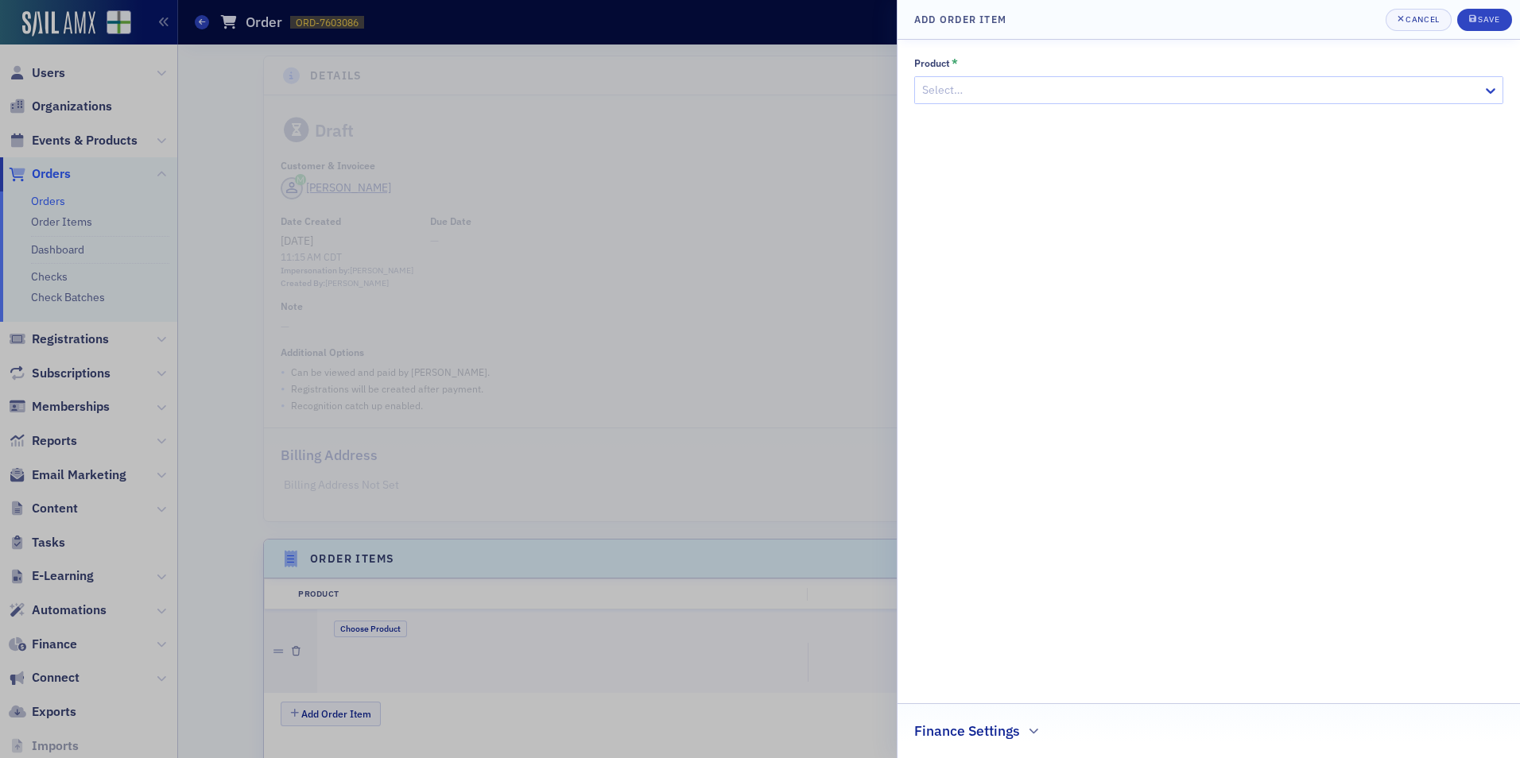
scroll to position [305, 0]
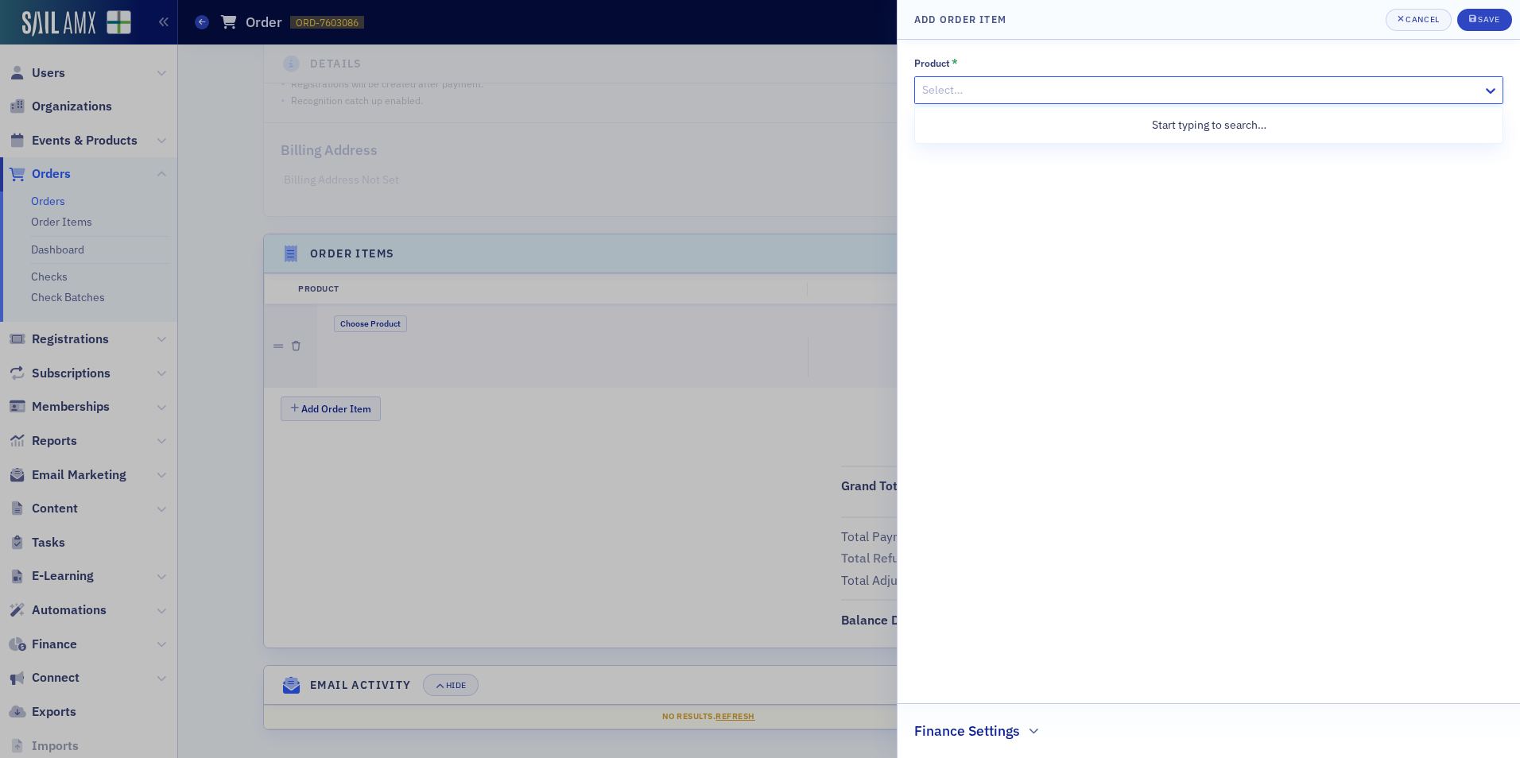
click at [1014, 100] on div "Select…" at bounding box center [1199, 90] width 568 height 23
paste input "Forecasting and Cash Flows Modeling with Excel and AI"
type input "Forecasting and Cash Flows Modeling with Excel and AI"
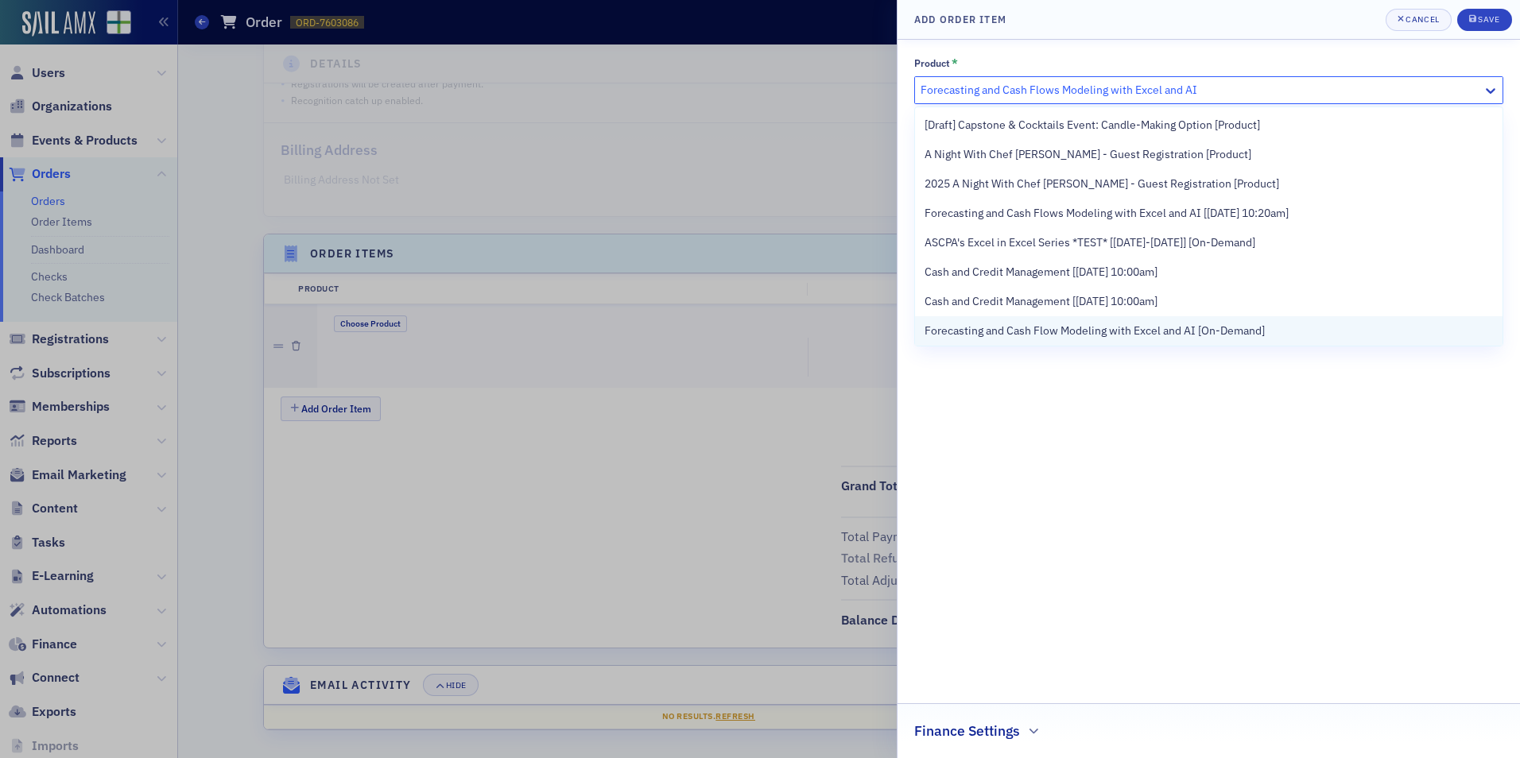
click at [1088, 328] on span "Forecasting and Cash Flow Modeling with Excel and AI [On-Demand]" at bounding box center [1095, 331] width 340 height 17
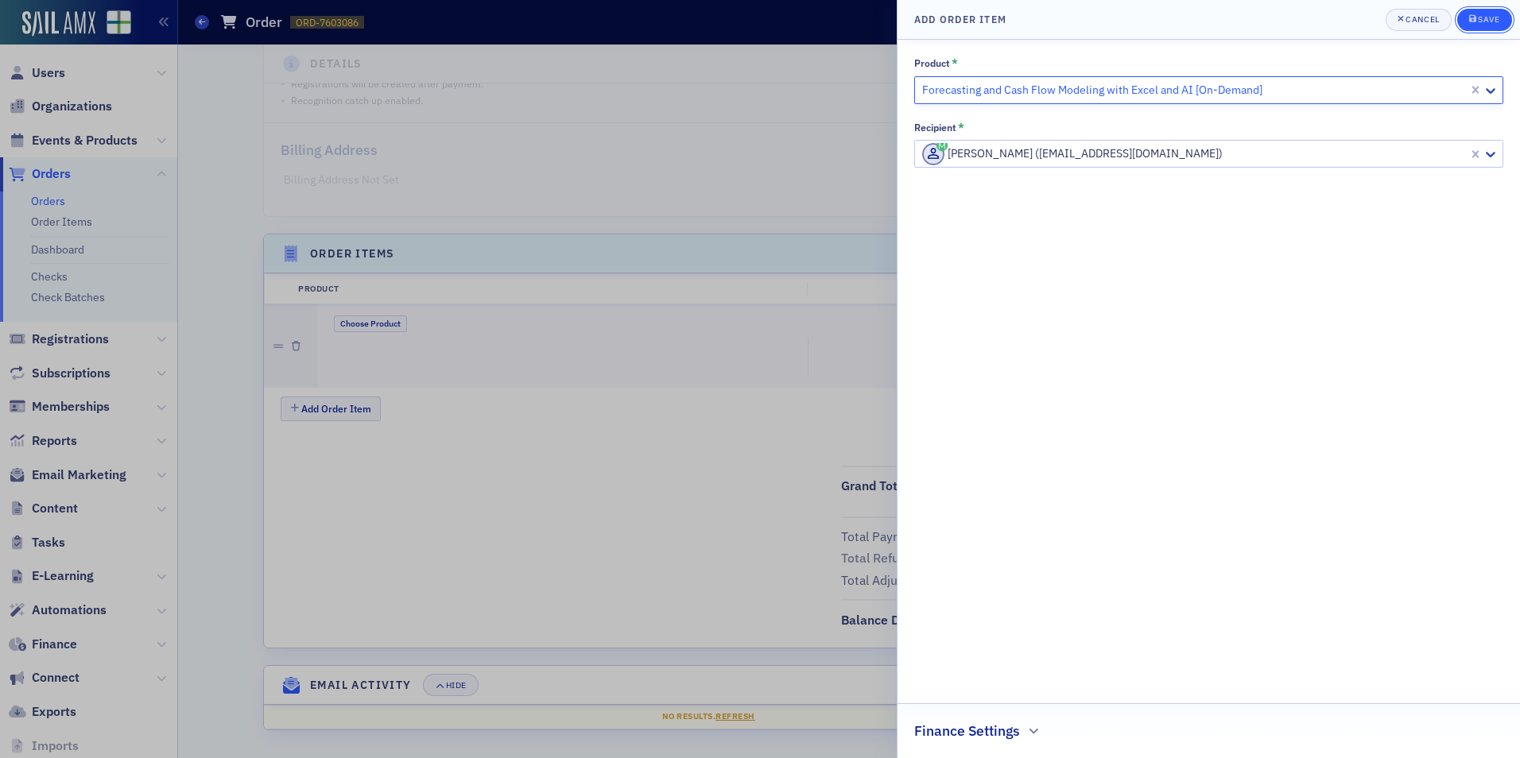
click at [1483, 17] on div "Save" at bounding box center [1488, 19] width 21 height 9
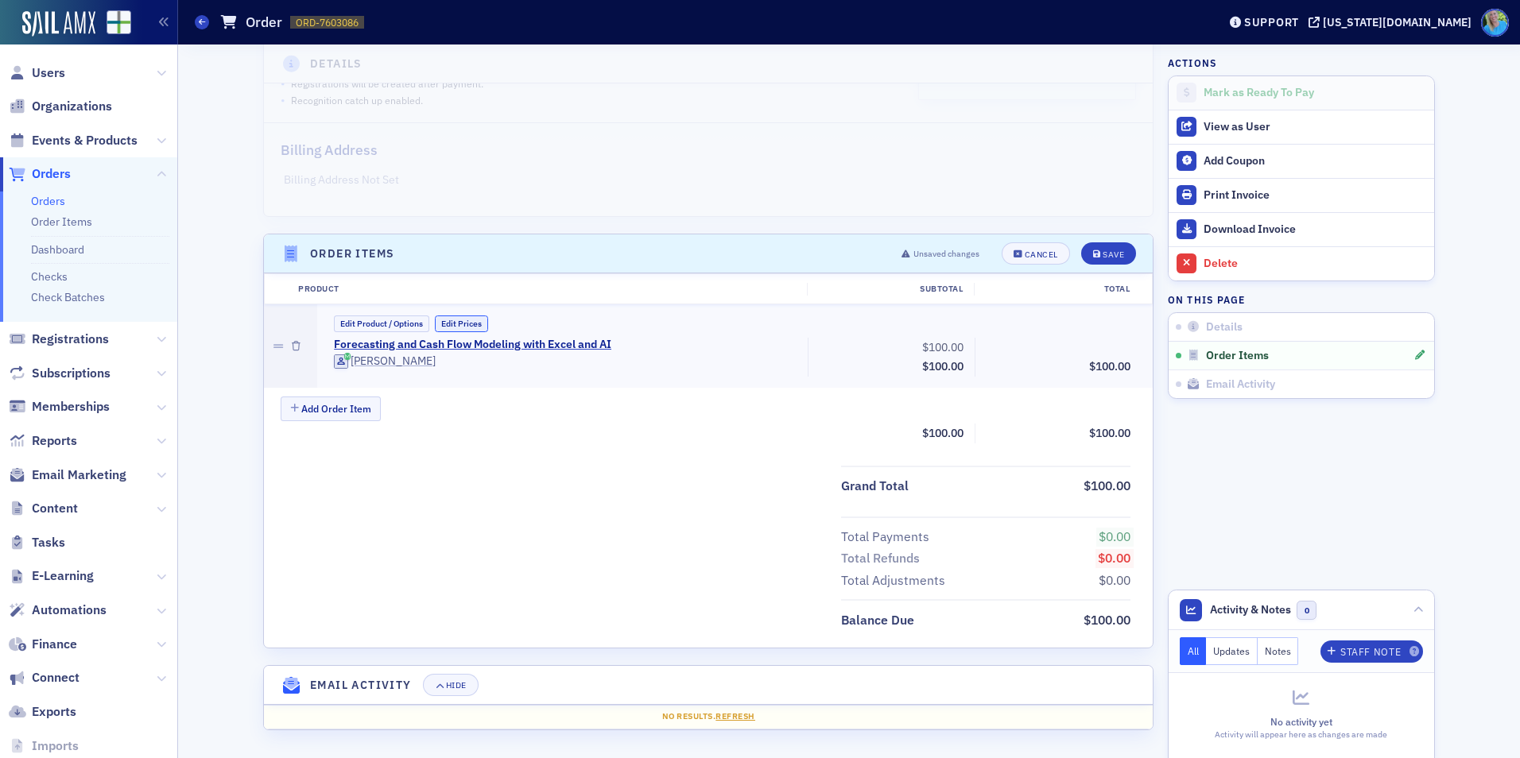
click at [471, 323] on button "Edit Prices" at bounding box center [461, 324] width 53 height 17
click at [1099, 335] on div "Edit Product / Options Custom Prices Taxes Enabled Forecasting and Cash Flow Mo…" at bounding box center [734, 348] width 813 height 64
click at [1099, 337] on input "0.00" at bounding box center [1098, 347] width 78 height 22
click at [1107, 353] on input "0.00" at bounding box center [1098, 347] width 78 height 22
click at [1106, 350] on input "0.00" at bounding box center [1098, 347] width 78 height 22
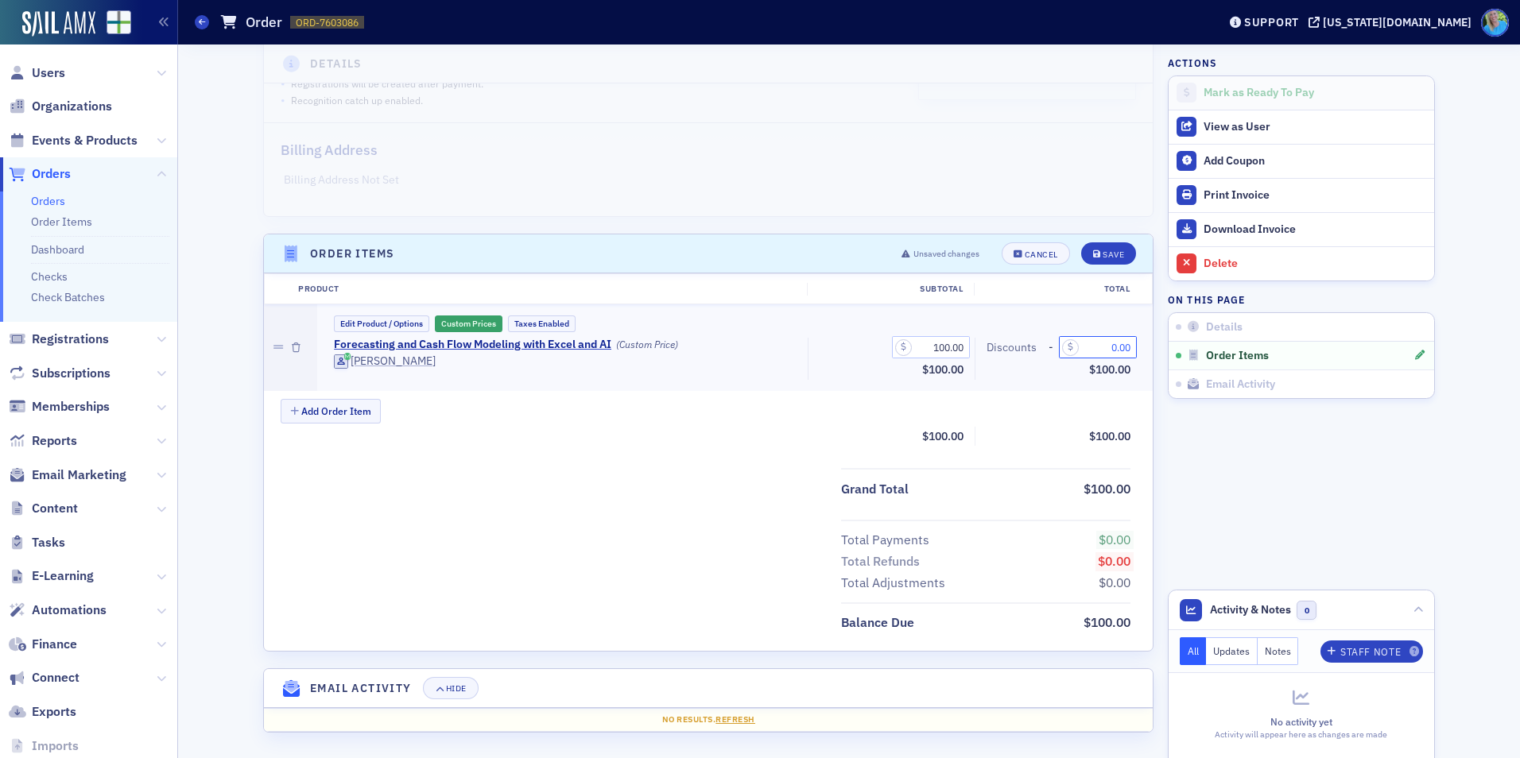
click at [1107, 344] on input "0.00" at bounding box center [1098, 347] width 78 height 22
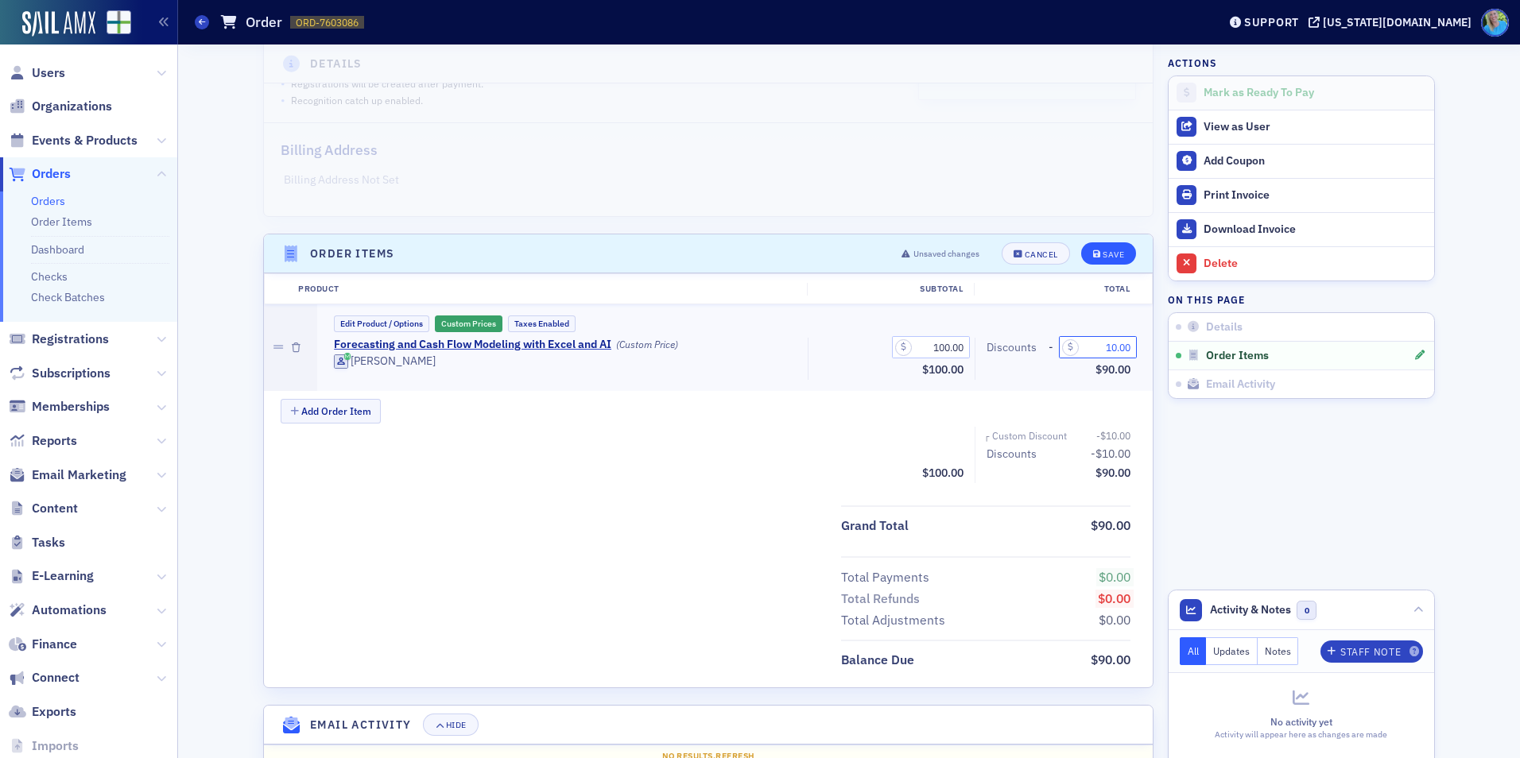
type input "10.00"
click at [1103, 254] on div "Save" at bounding box center [1113, 254] width 21 height 9
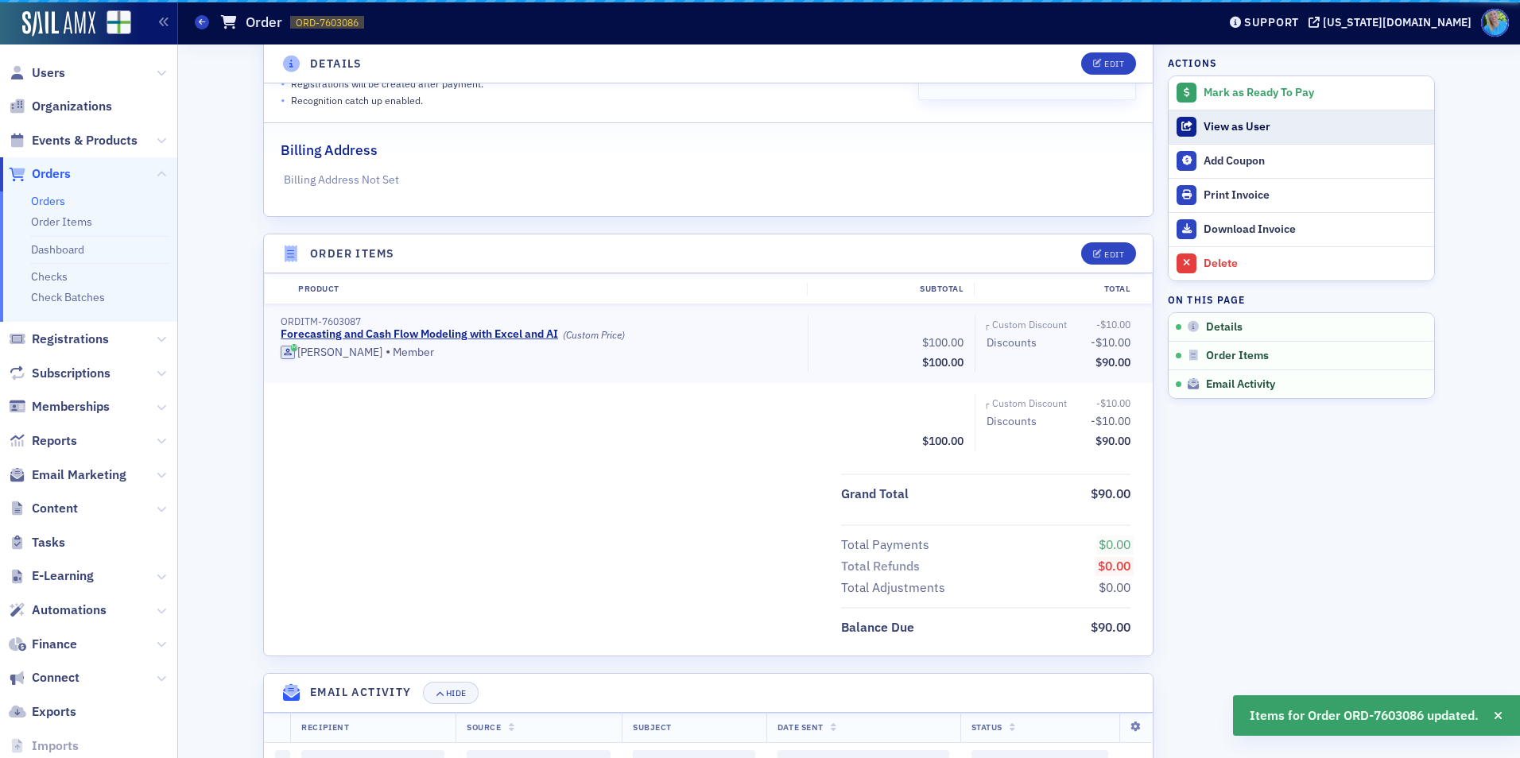
scroll to position [313, 0]
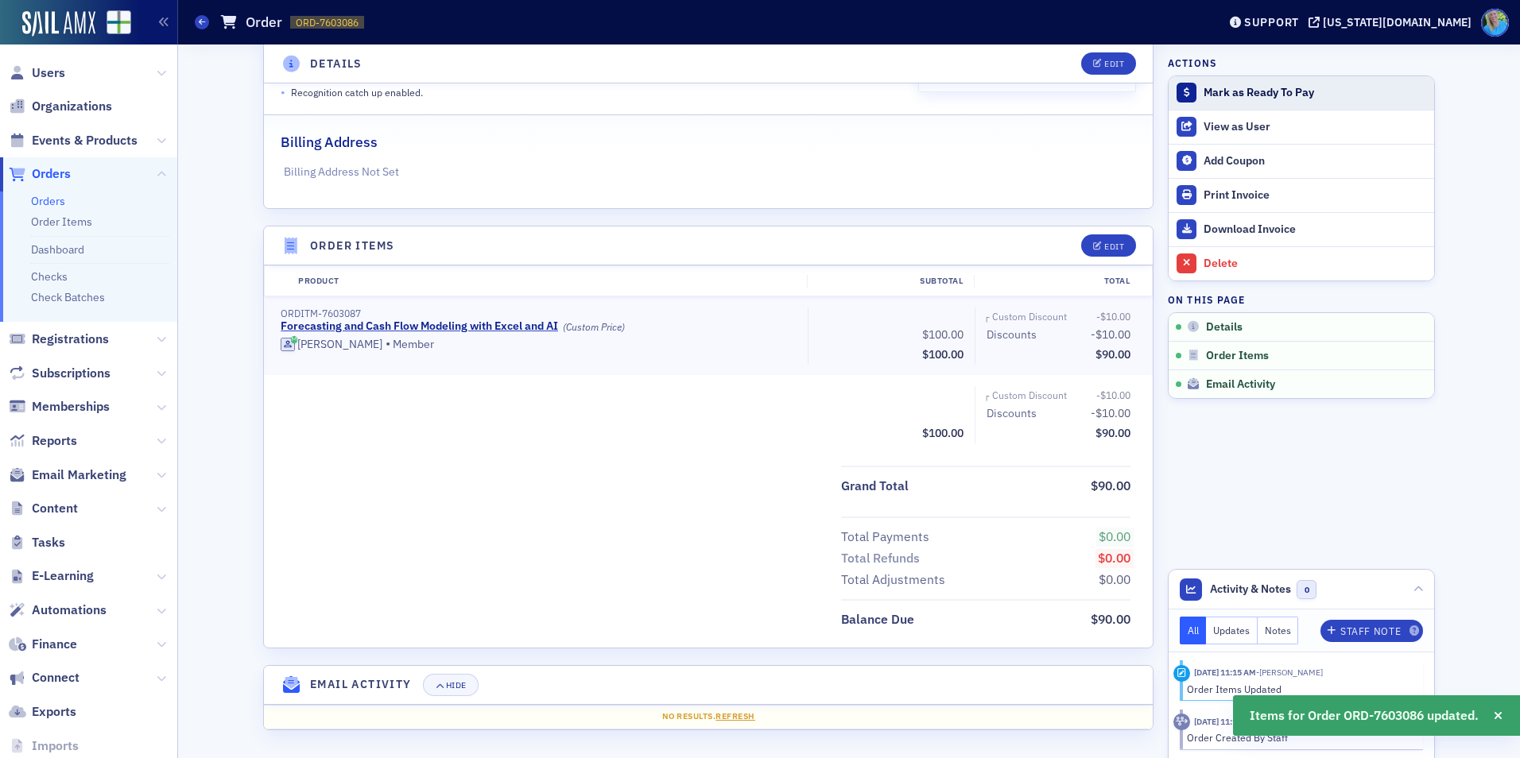
click at [1229, 94] on div "Mark as Ready To Pay" at bounding box center [1315, 93] width 223 height 14
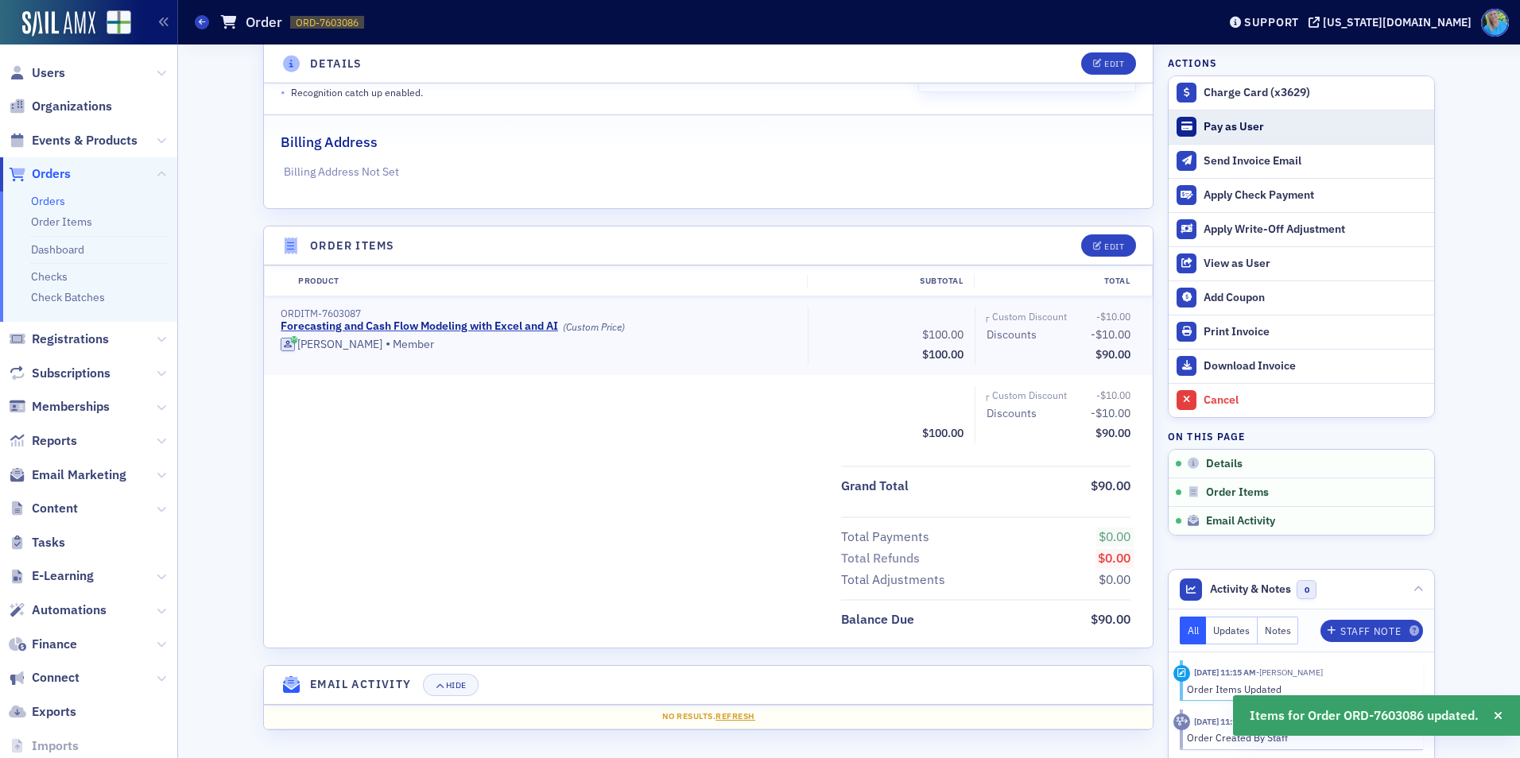
click at [1233, 124] on div "Pay as User" at bounding box center [1315, 127] width 223 height 14
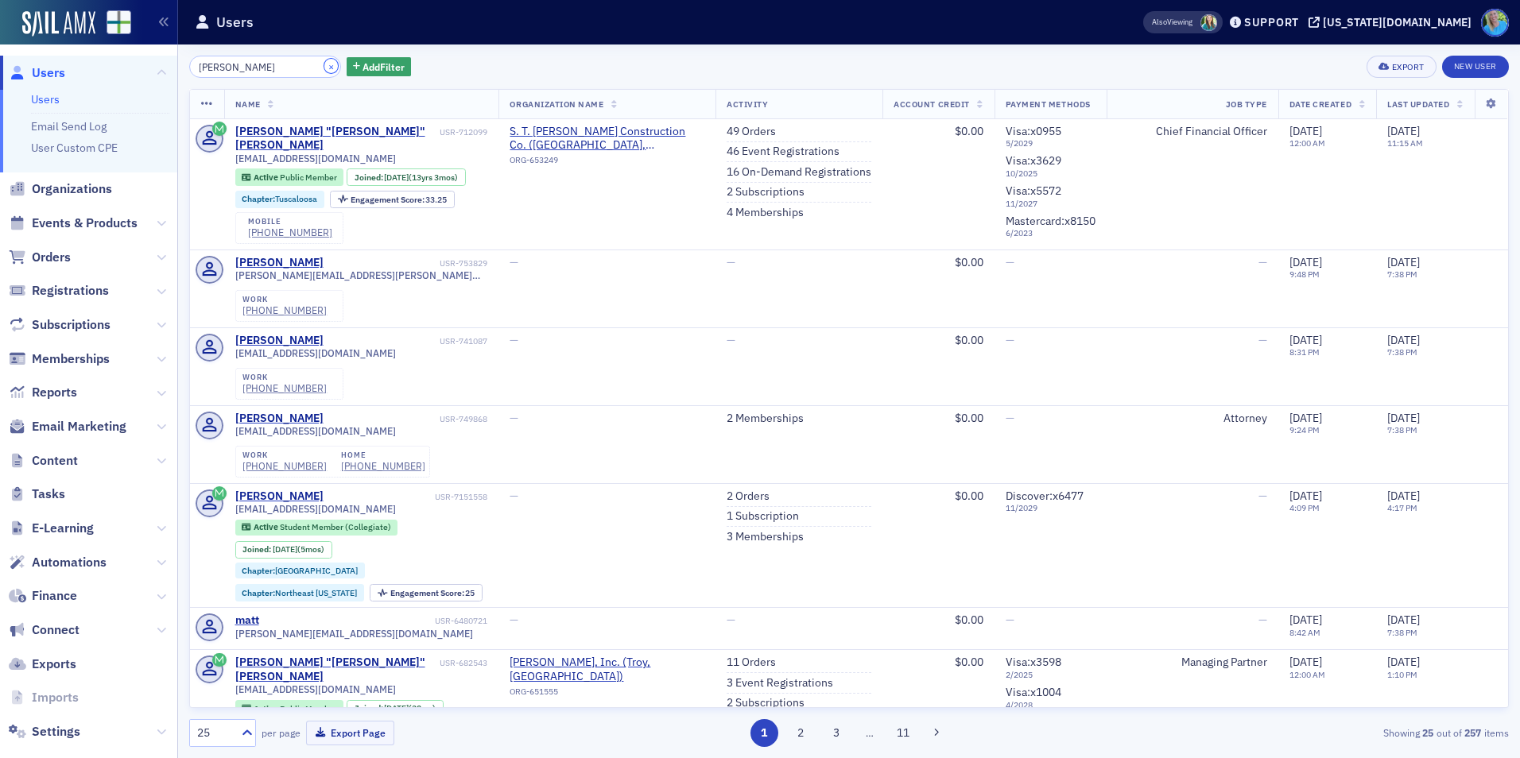
click at [324, 68] on button "×" at bounding box center [331, 66] width 14 height 14
click at [297, 63] on input "search" at bounding box center [265, 67] width 152 height 22
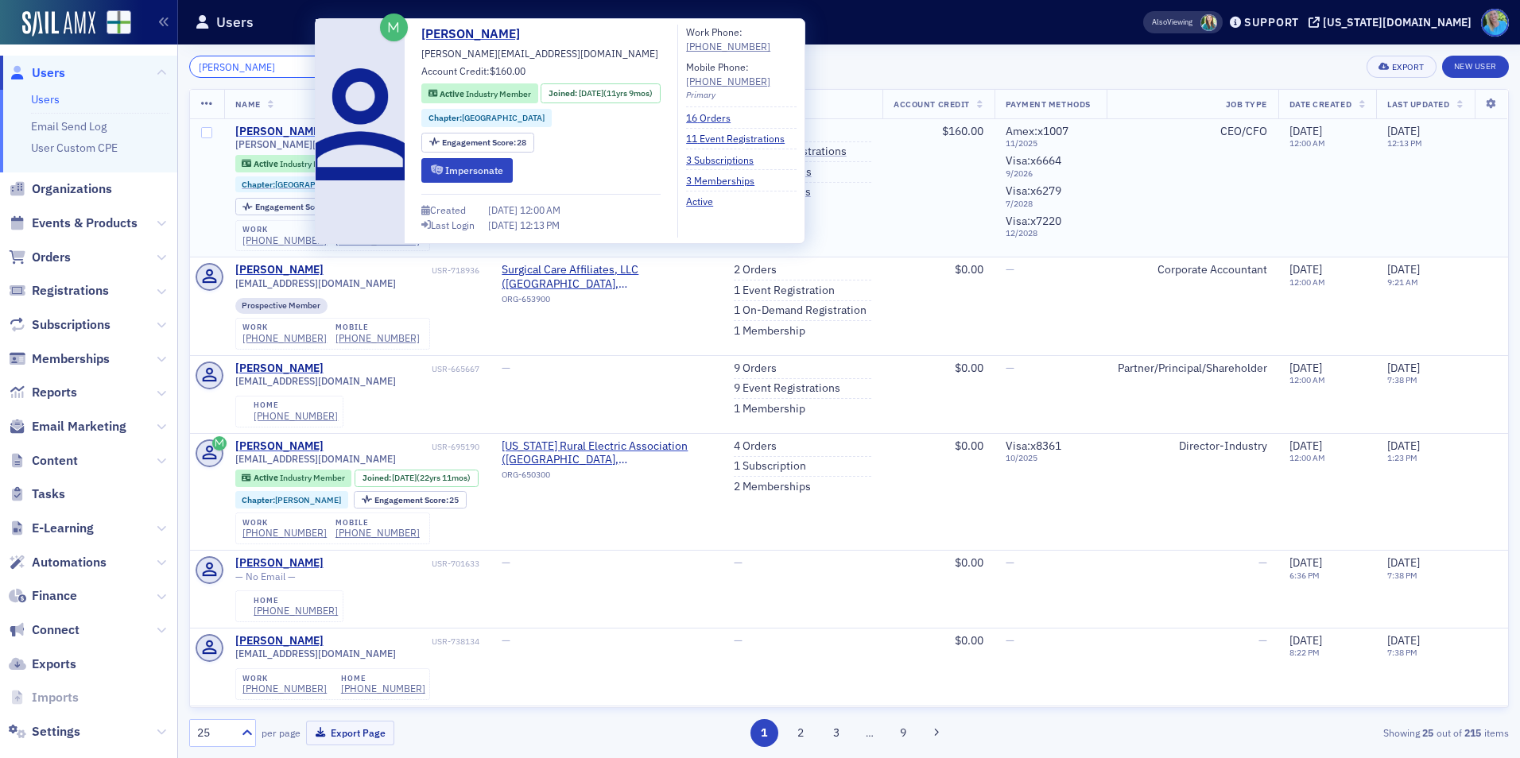
type input "[PERSON_NAME]"
click at [283, 132] on div "[PERSON_NAME]" at bounding box center [279, 132] width 88 height 14
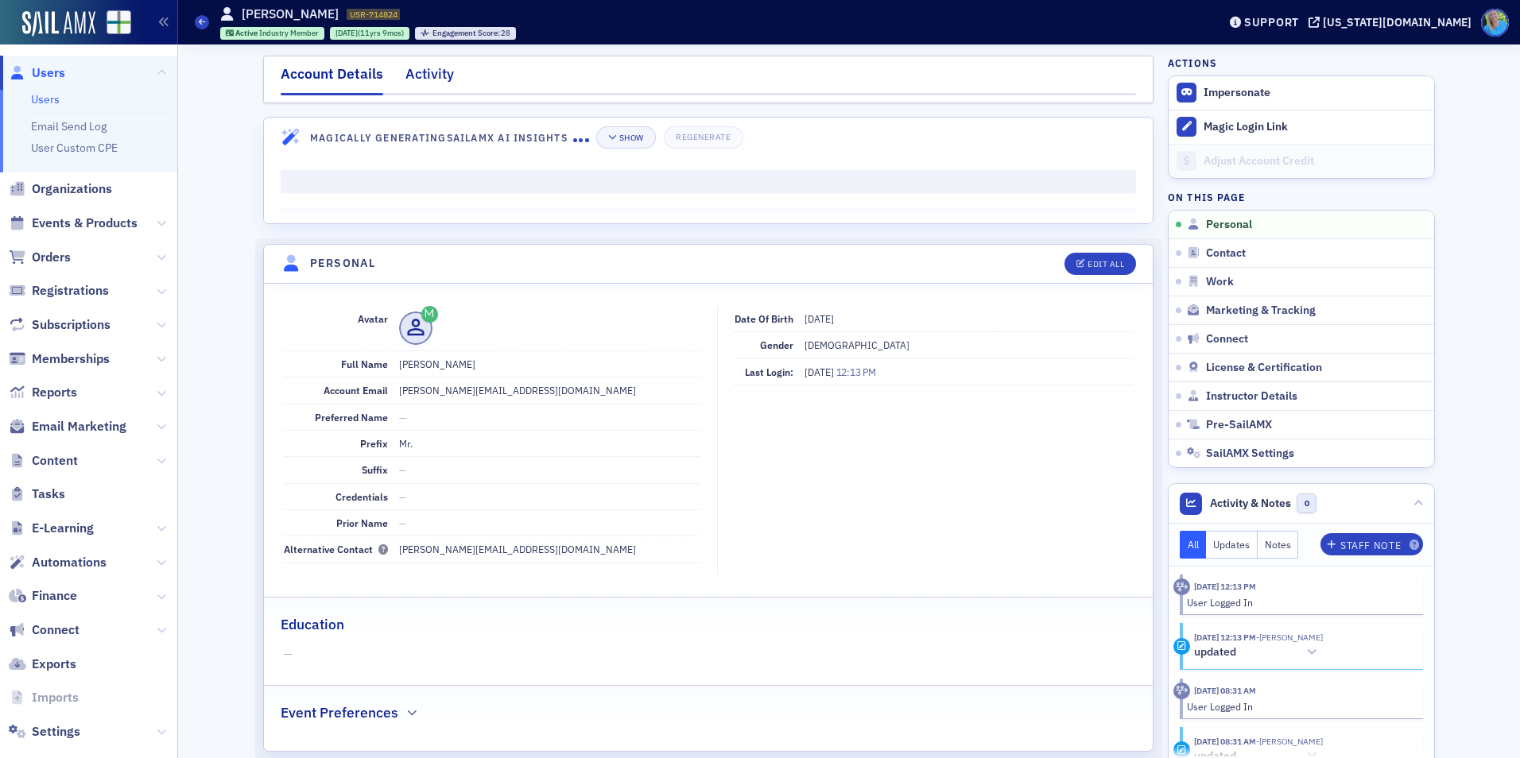
click at [408, 86] on div "Activity" at bounding box center [429, 78] width 48 height 29
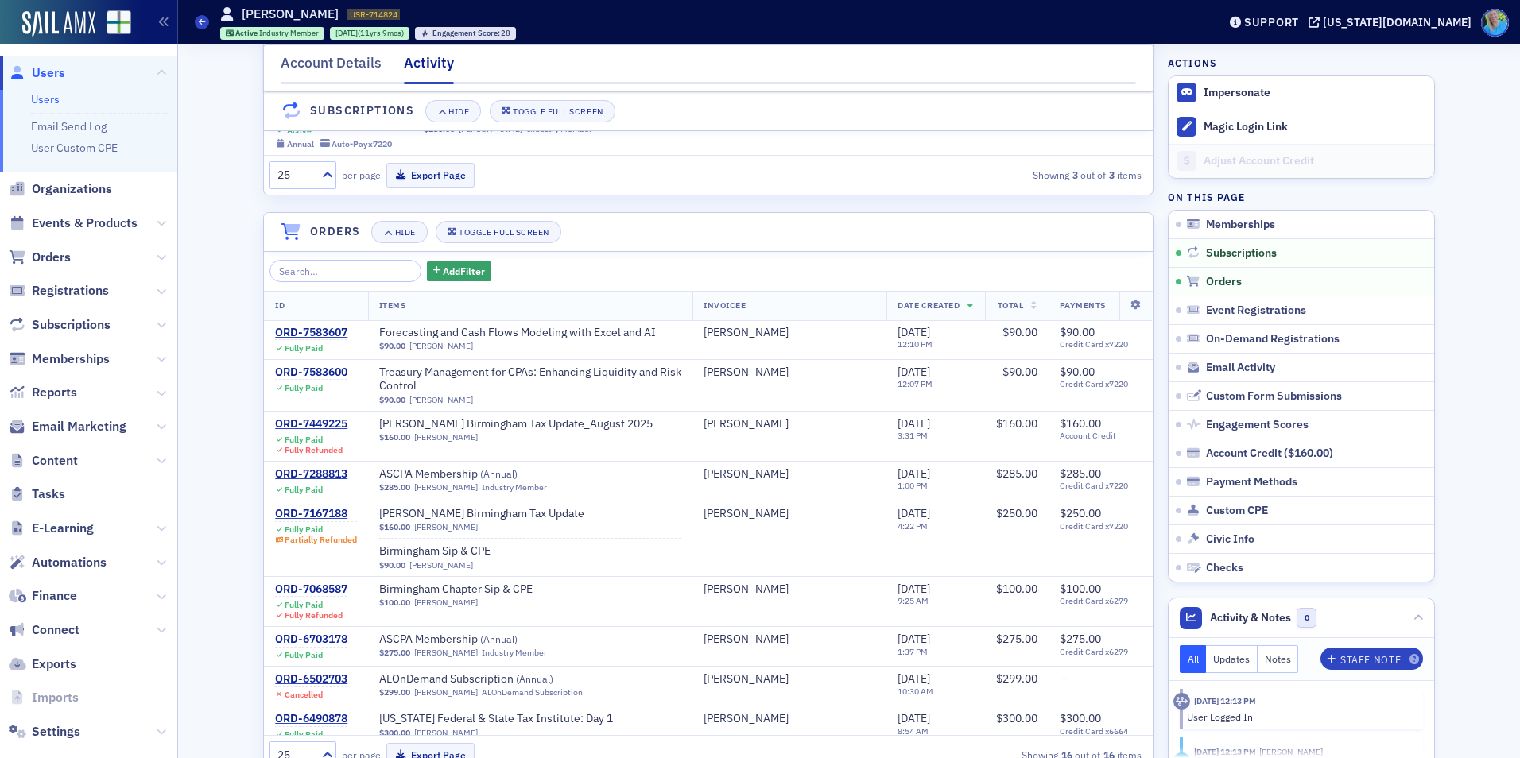
scroll to position [477, 0]
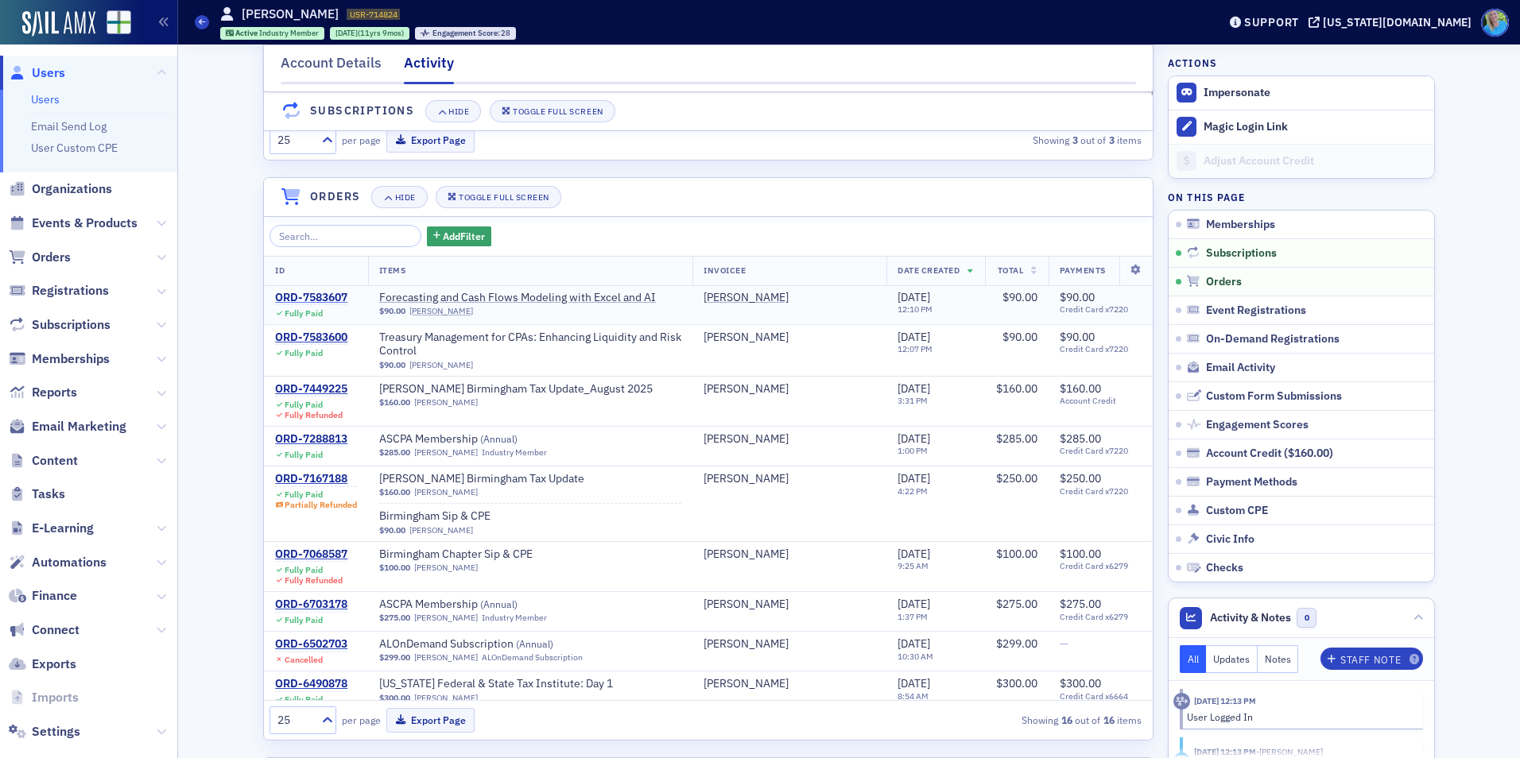
click at [317, 304] on div "ORD-7583607" at bounding box center [311, 298] width 72 height 14
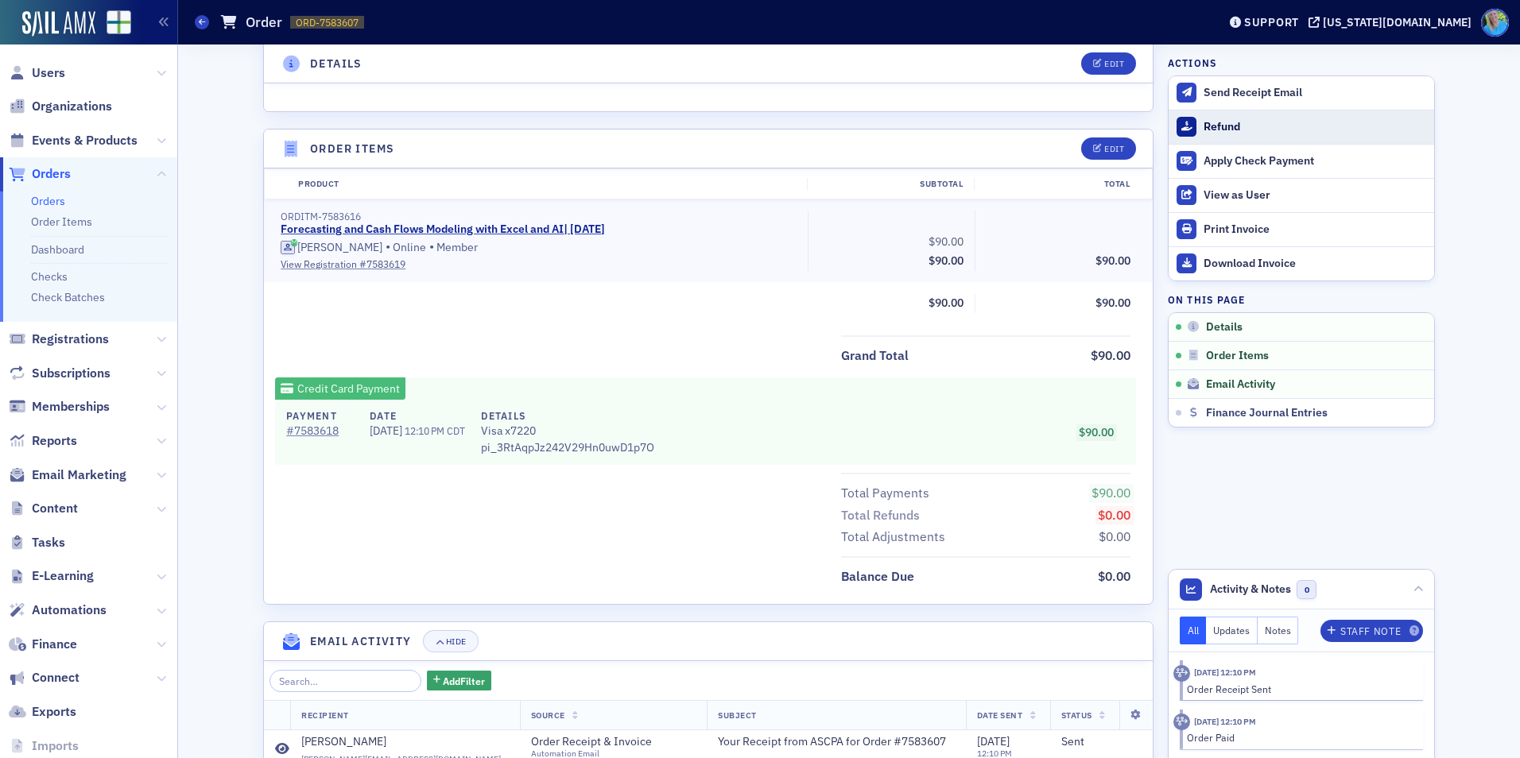
click at [1231, 131] on div "Refund" at bounding box center [1315, 127] width 223 height 14
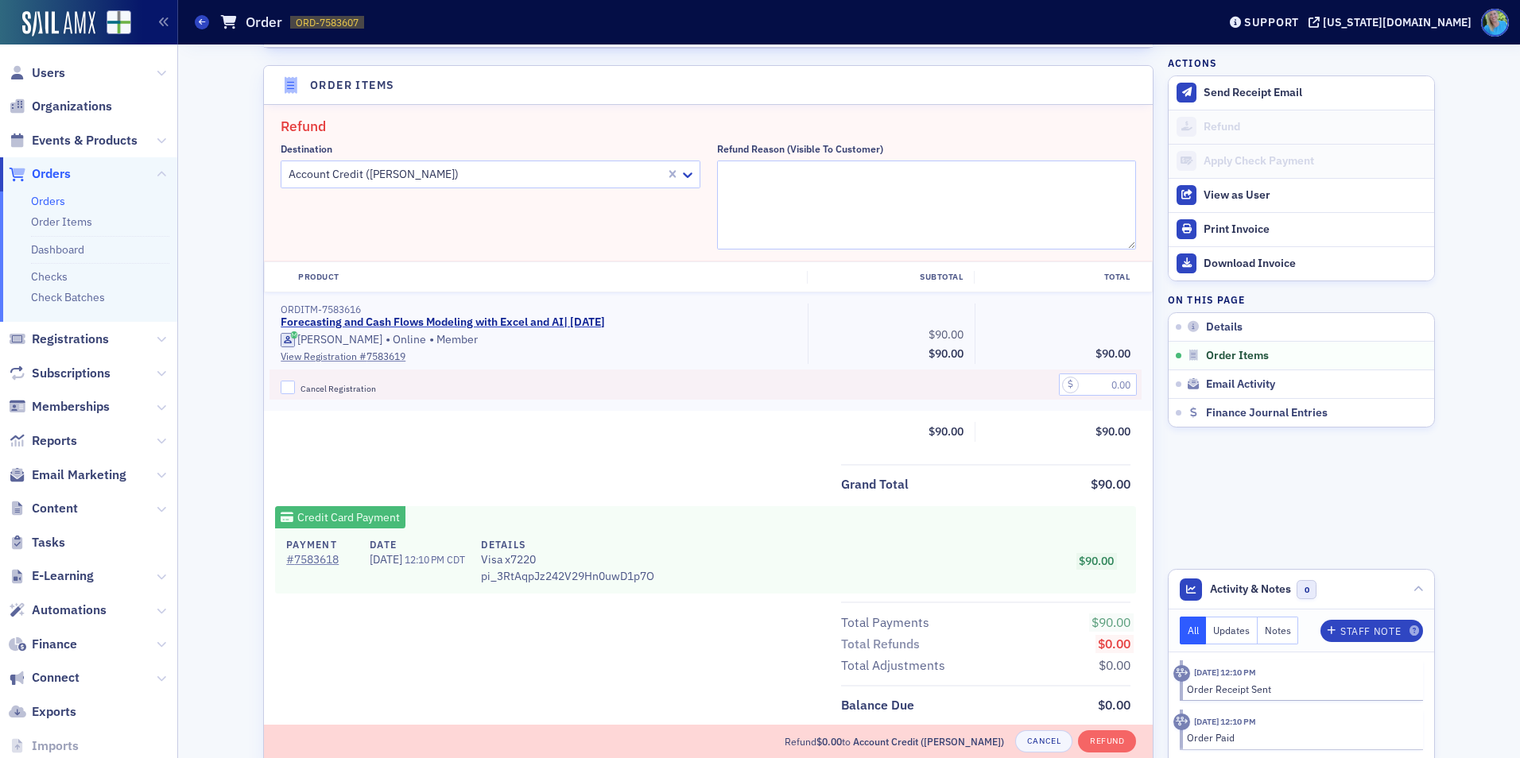
scroll to position [553, 0]
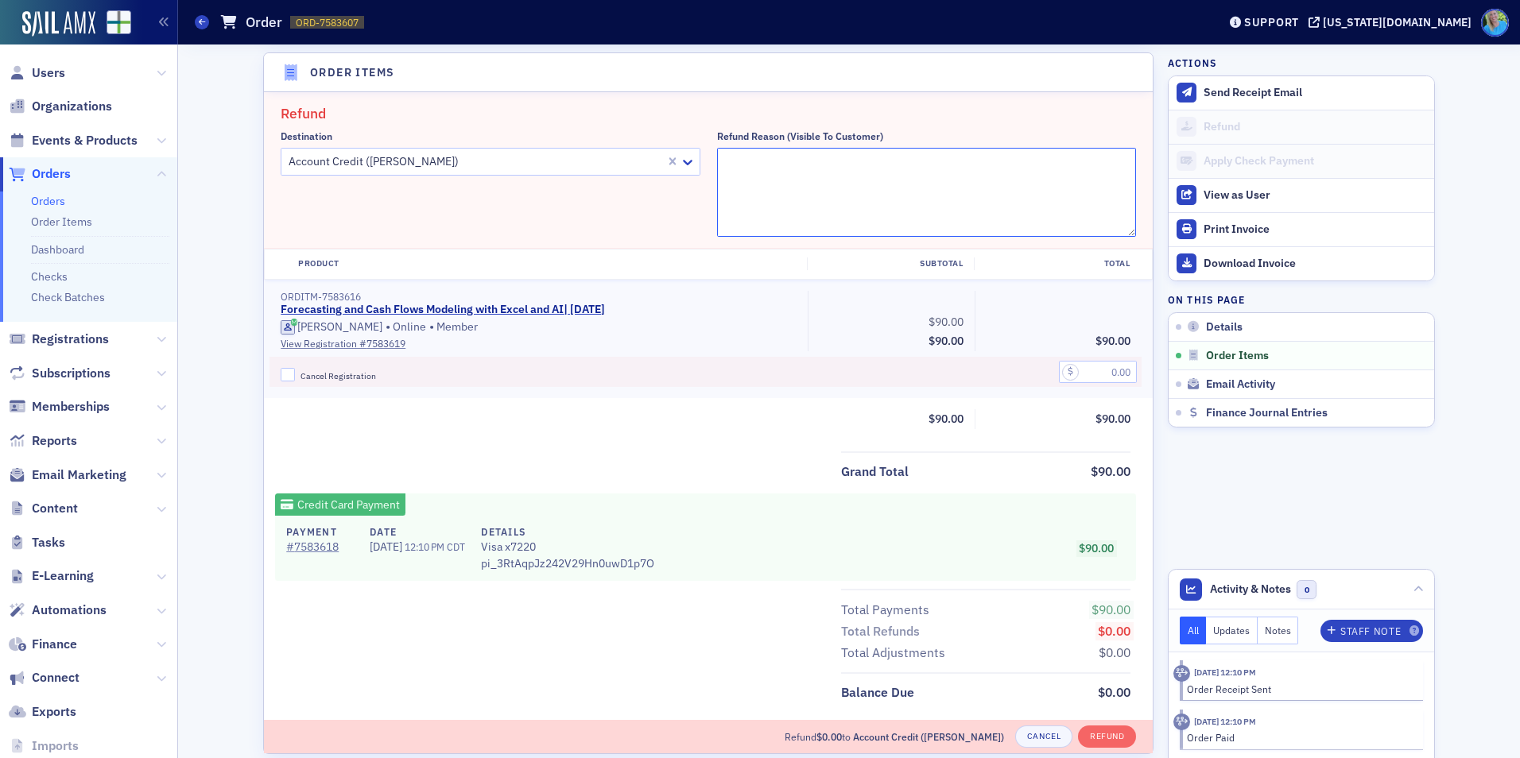
click at [870, 165] on textarea "Refund Reason (Visible to Customer)" at bounding box center [927, 192] width 420 height 89
paste textarea "Technical issues crashed the broadcast halfway through. Moving registration to …"
type textarea "Technical issues crashed the broadcast halfway through. Moving registration to …"
click at [281, 374] on input "Cancel Registration" at bounding box center [288, 375] width 14 height 14
checkbox input "true"
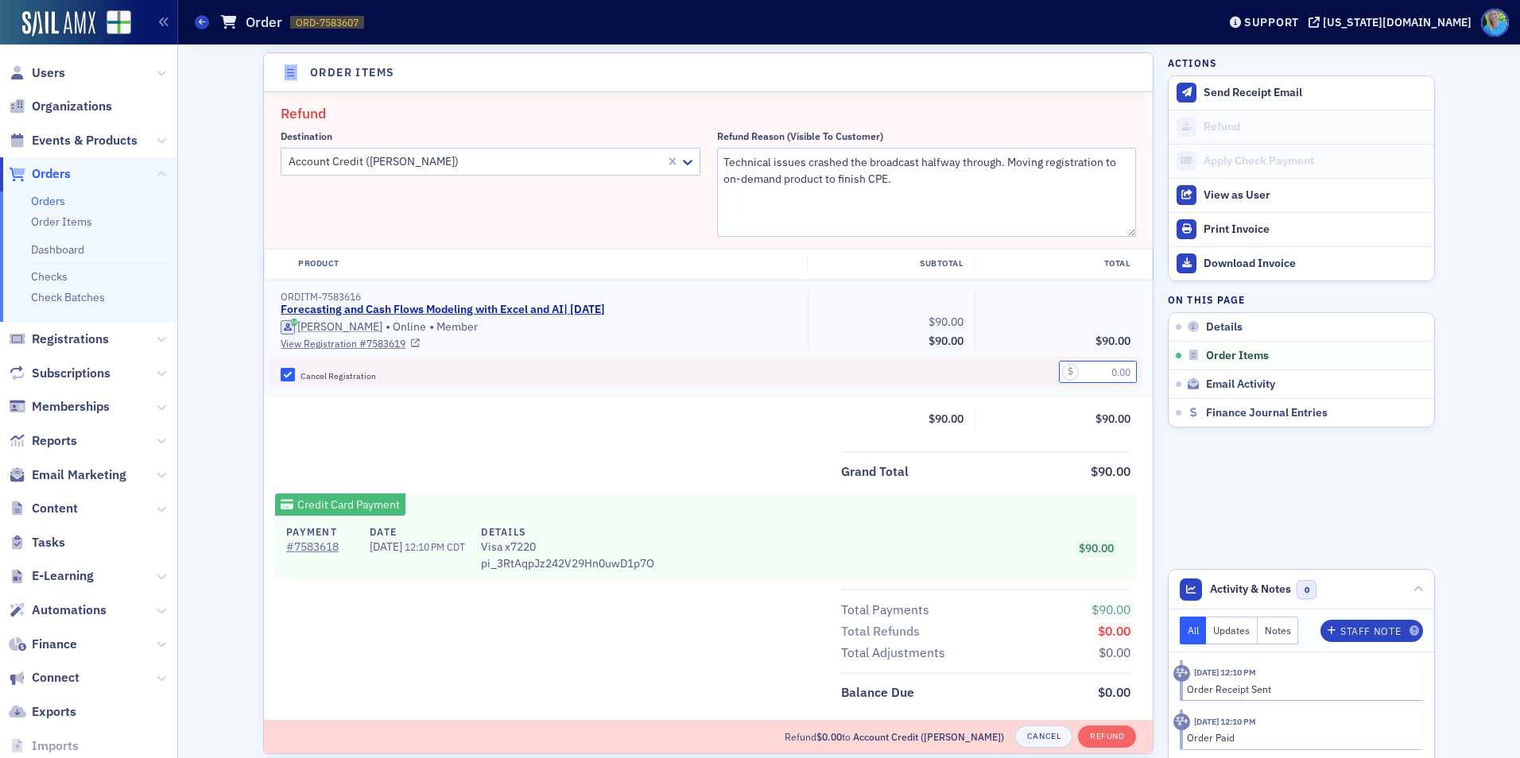
click at [1103, 362] on input "text" at bounding box center [1098, 372] width 78 height 22
type input "90.00"
click at [1111, 733] on button "Refund" at bounding box center [1107, 737] width 58 height 22
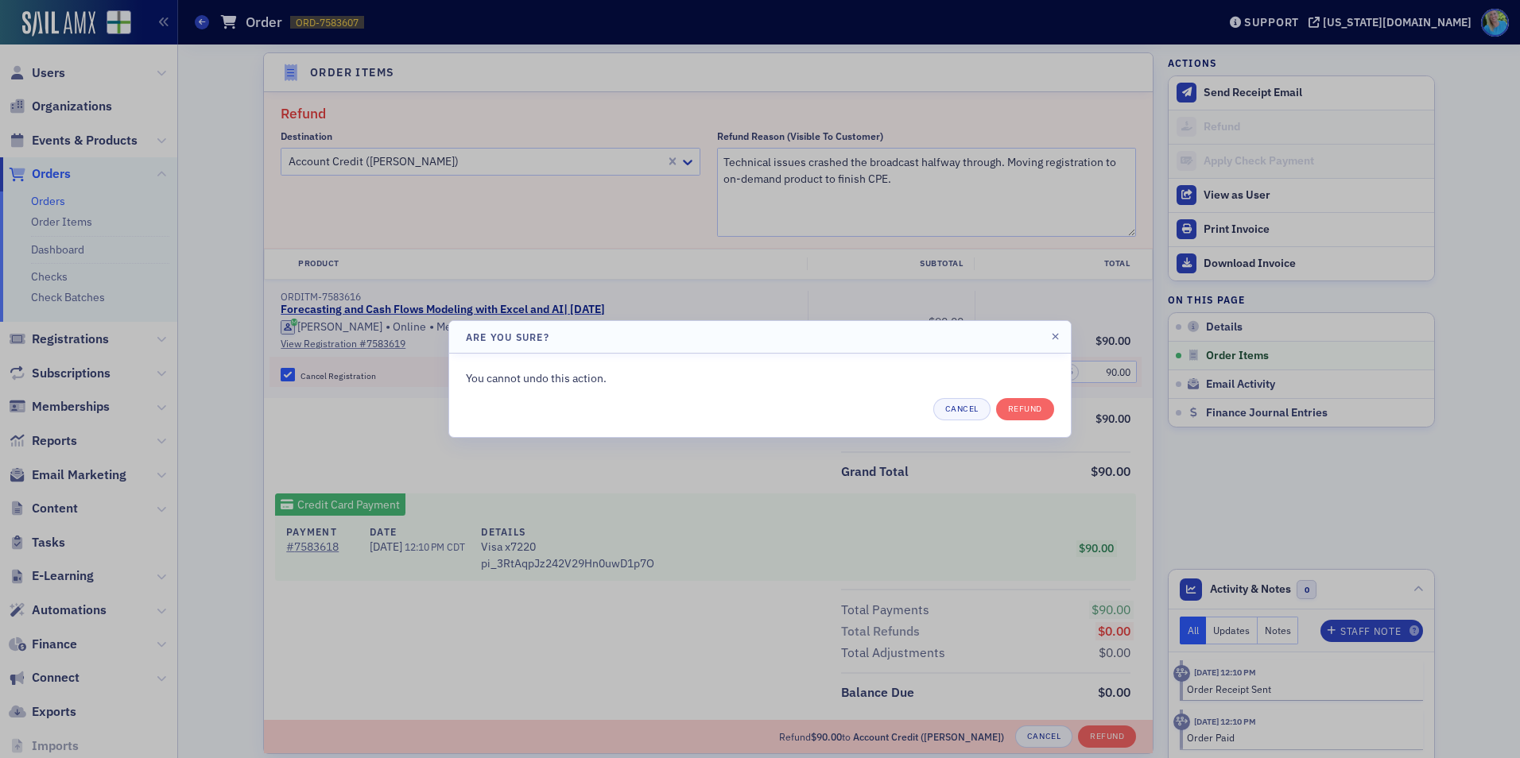
click at [1029, 421] on div "You cannot undo this action. Cancel Refund" at bounding box center [760, 395] width 622 height 83
click at [1029, 413] on button "Refund" at bounding box center [1025, 409] width 58 height 22
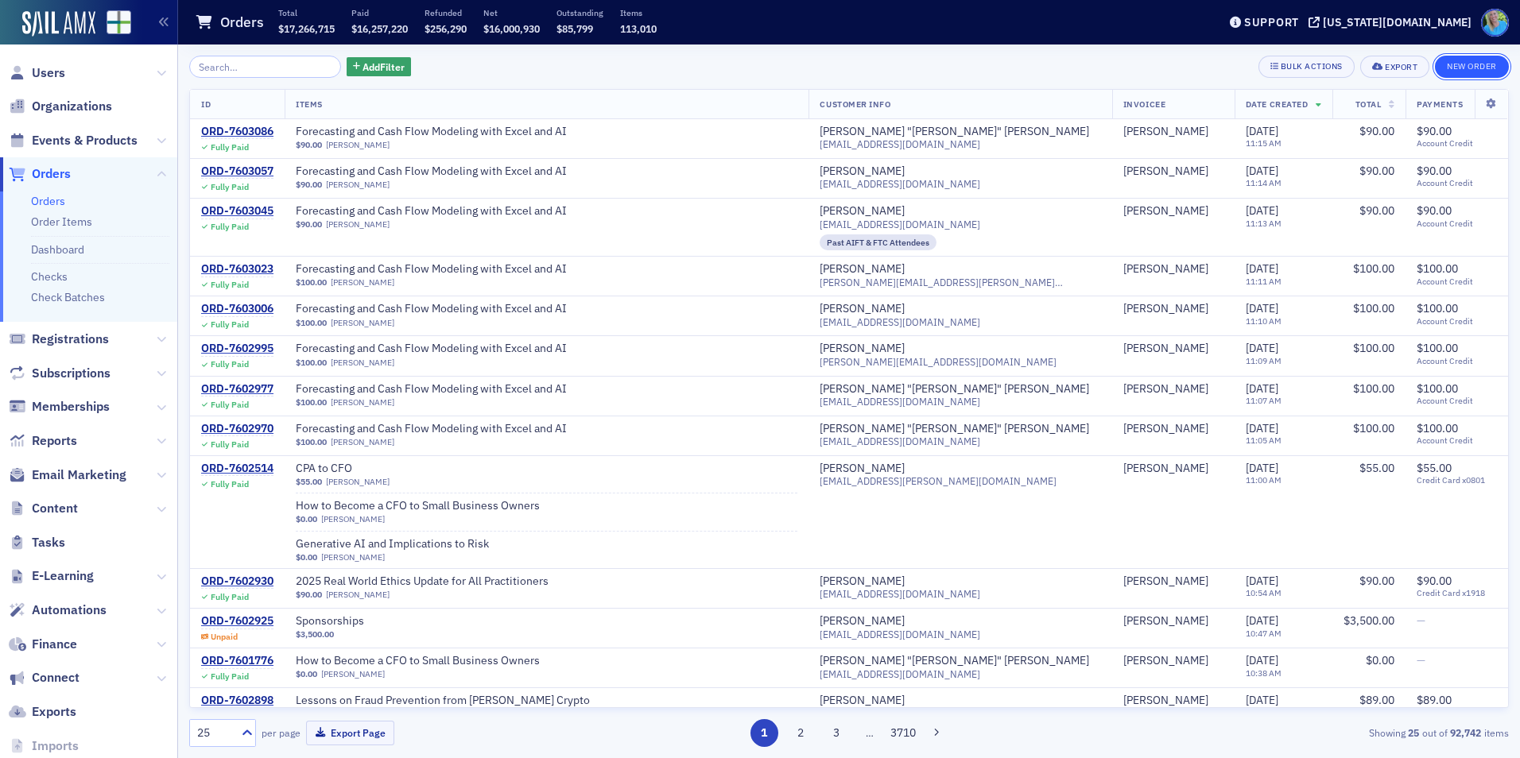
click at [1454, 65] on button "New Order" at bounding box center [1472, 67] width 74 height 22
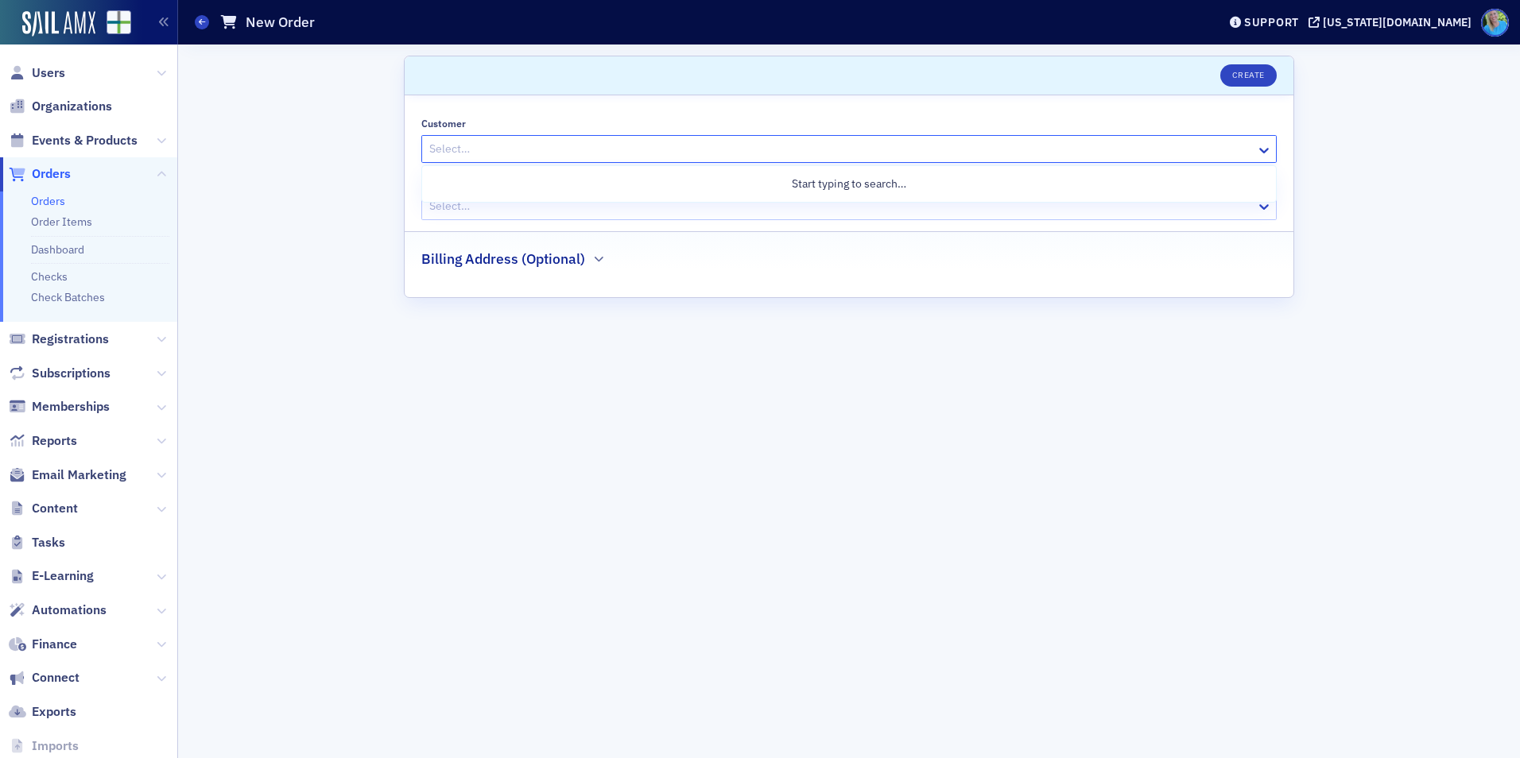
click at [443, 145] on div at bounding box center [841, 149] width 827 height 20
type input "stephen cri"
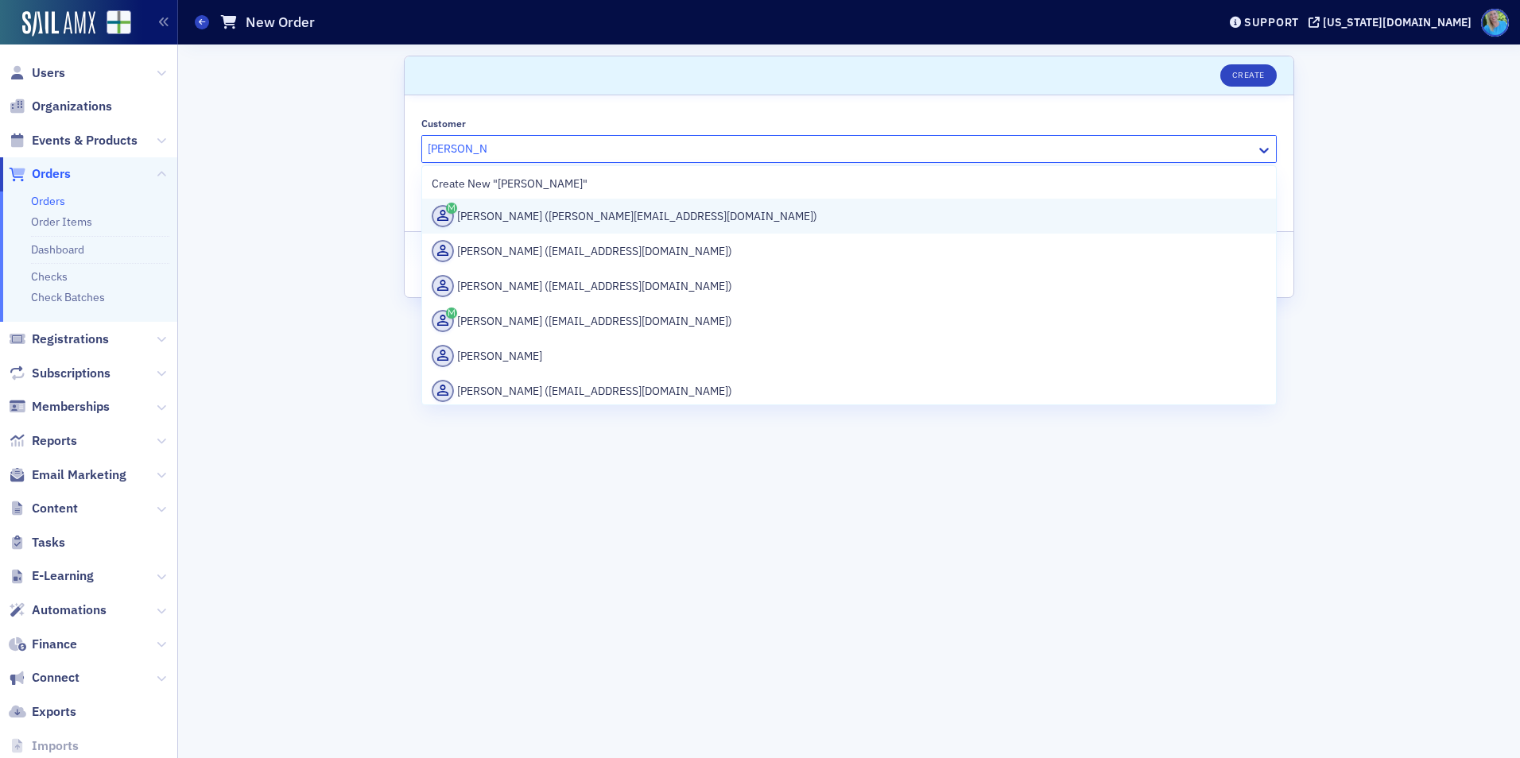
click at [536, 218] on div "Stephen Crigler (stephen@ridgeline-roofing.com)" at bounding box center [849, 216] width 835 height 22
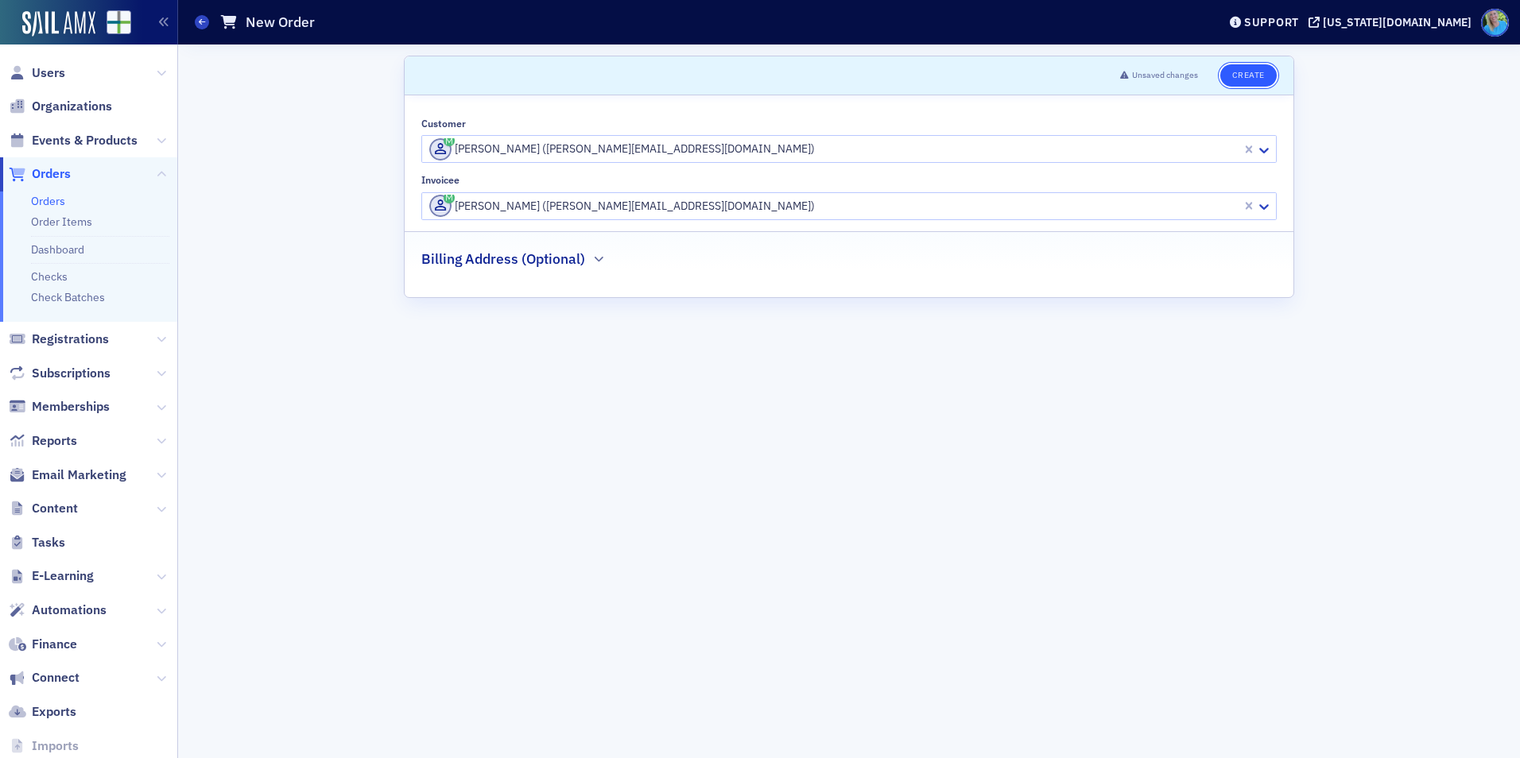
click at [1254, 72] on button "Create" at bounding box center [1248, 75] width 56 height 22
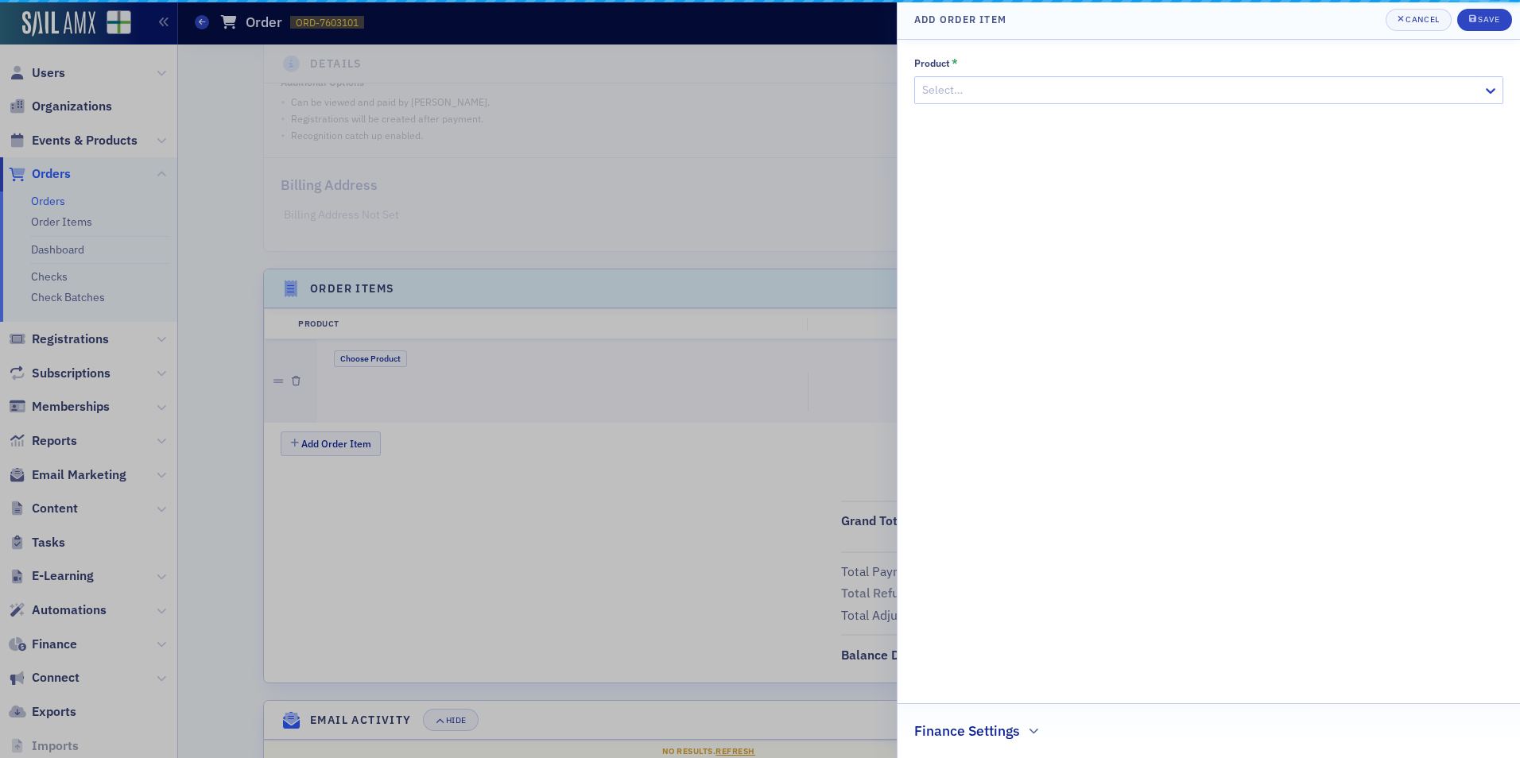
scroll to position [305, 0]
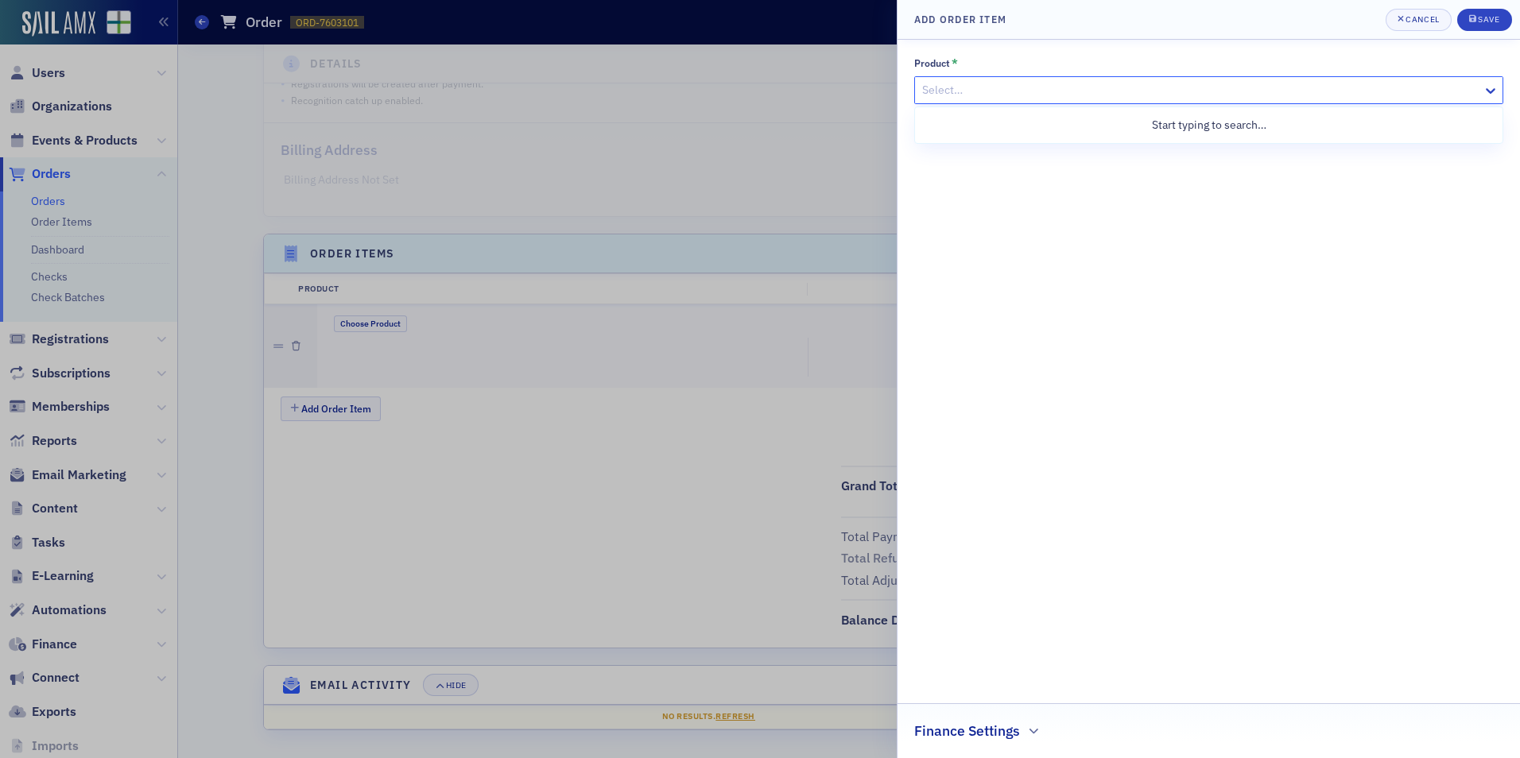
click at [968, 97] on div at bounding box center [1201, 90] width 560 height 20
paste input "Forecasting and Cash Flows Modeling with Excel and AI"
type input "Forecasting and Cash Flows Modeling with Excel and AI"
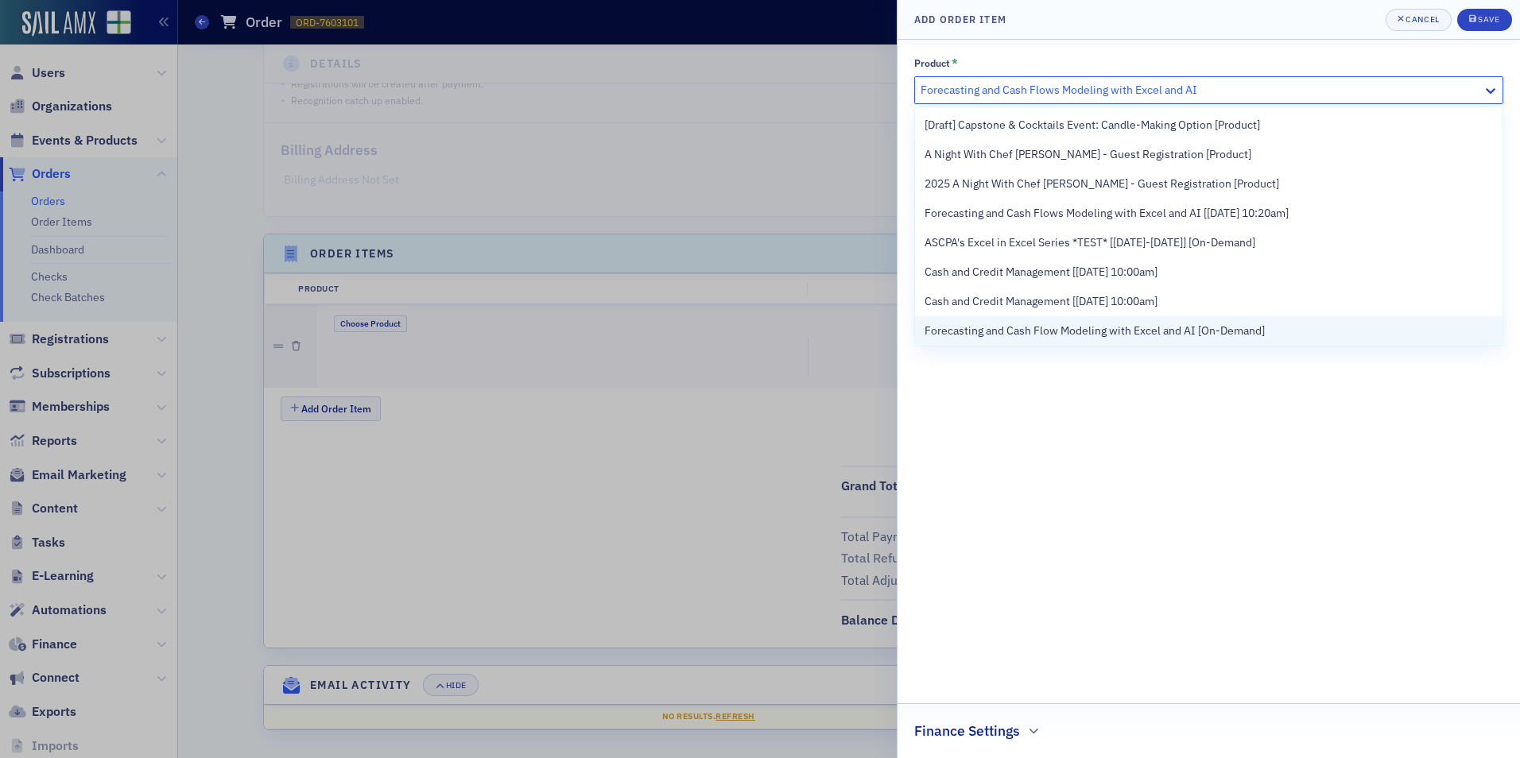
click at [1019, 325] on span "Forecasting and Cash Flow Modeling with Excel and AI [On-Demand]" at bounding box center [1095, 331] width 340 height 17
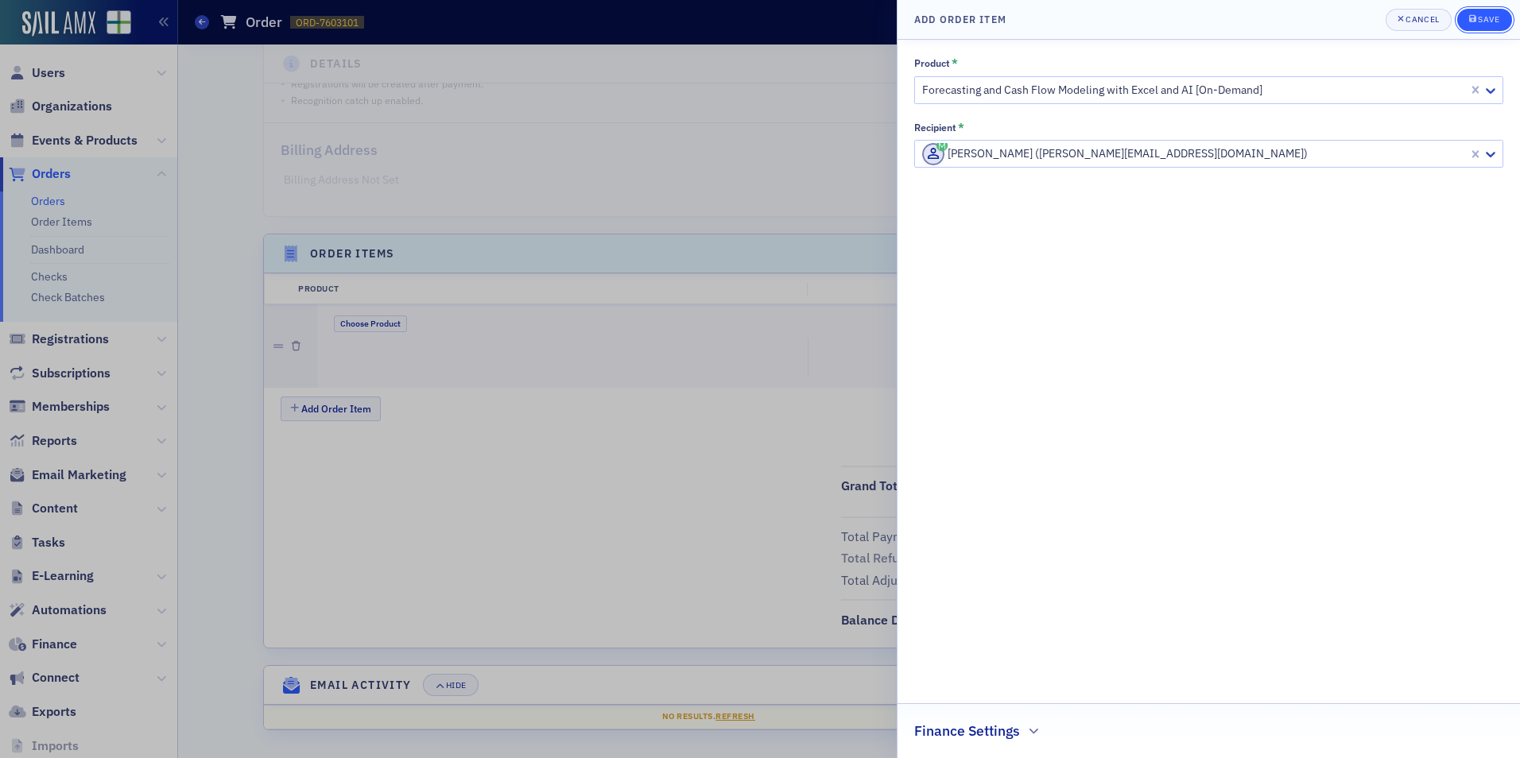
click at [1487, 15] on div "Save" at bounding box center [1488, 19] width 21 height 9
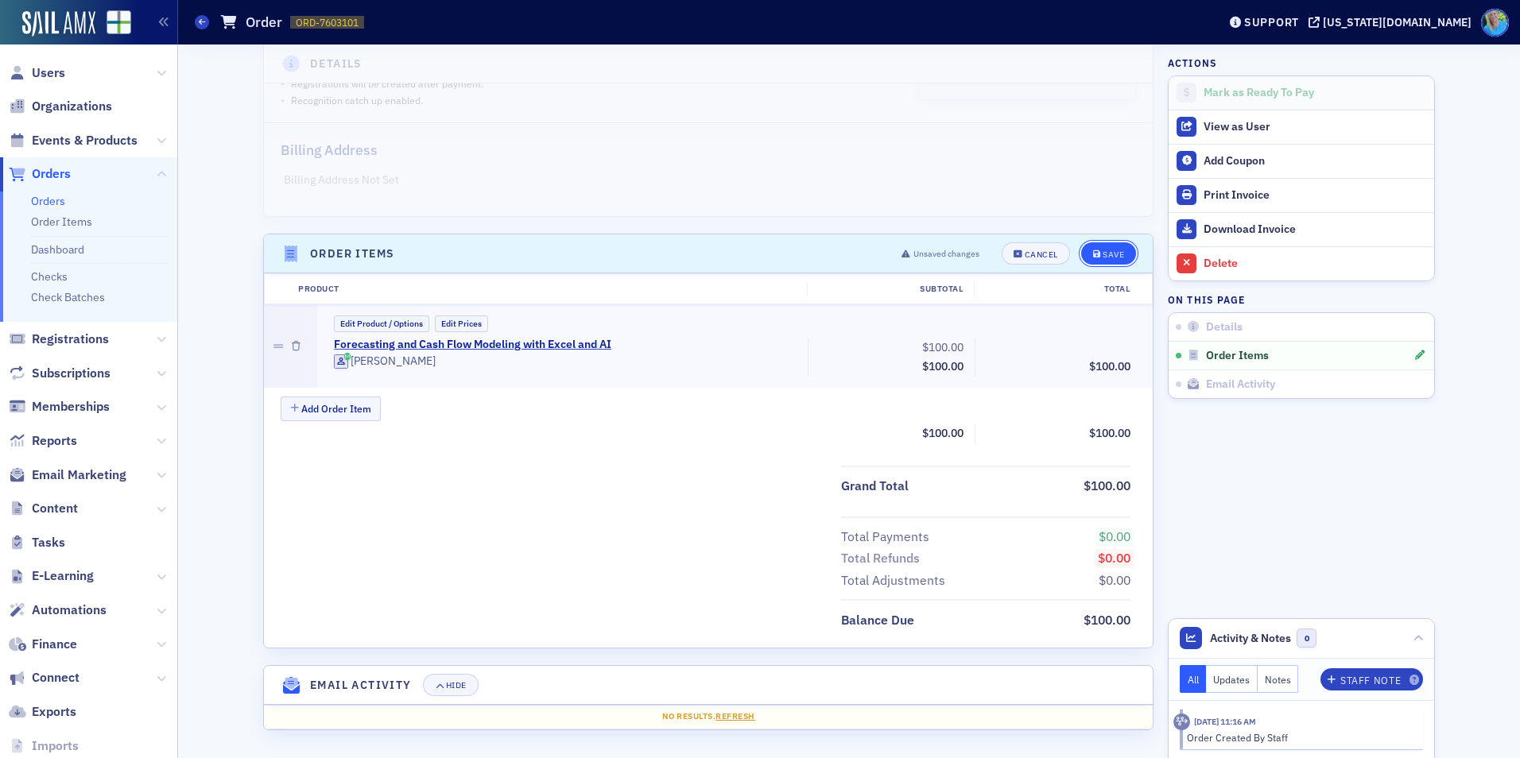
click at [1085, 250] on button "Save" at bounding box center [1108, 253] width 55 height 22
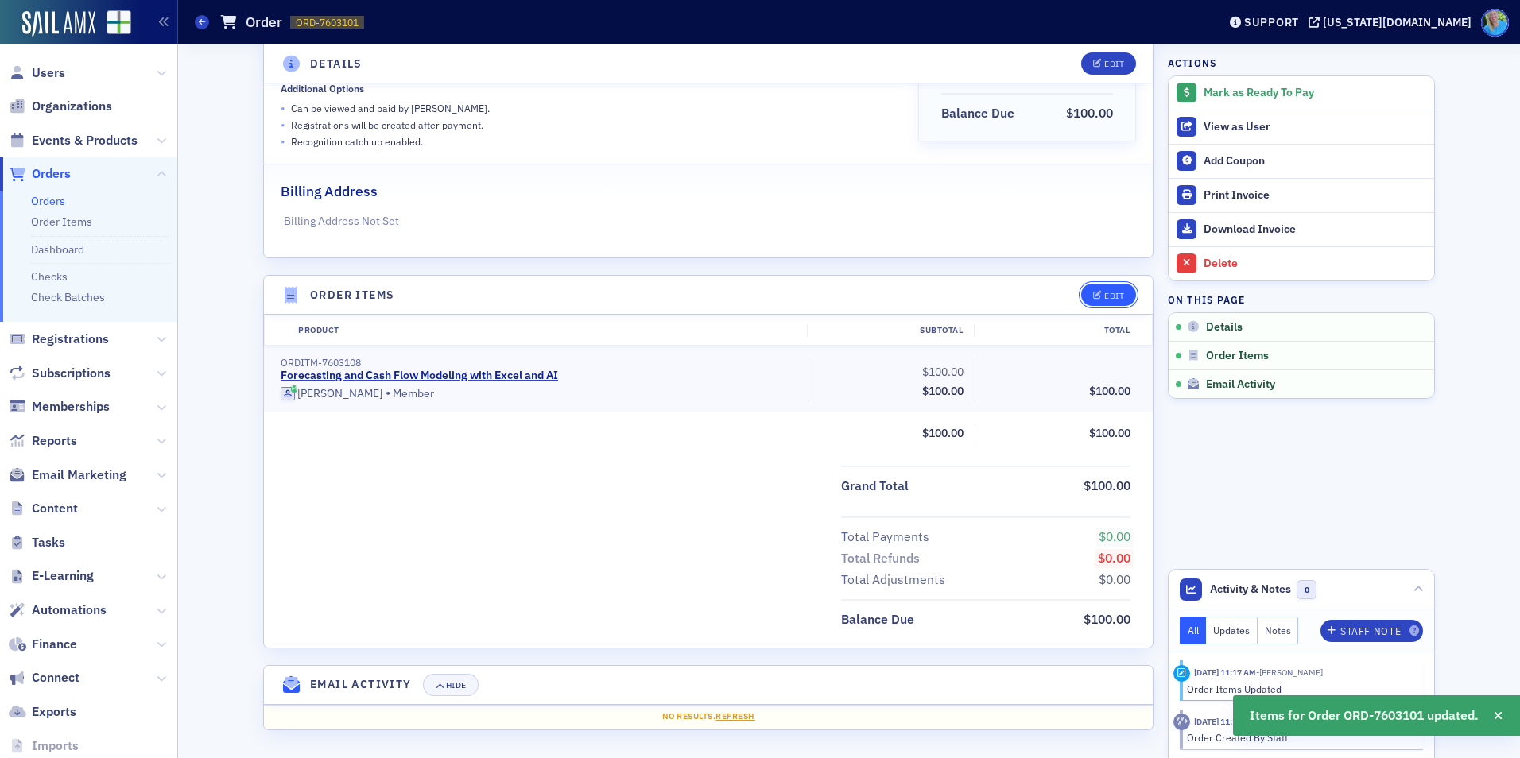
click at [1110, 285] on button "Edit" at bounding box center [1108, 295] width 55 height 22
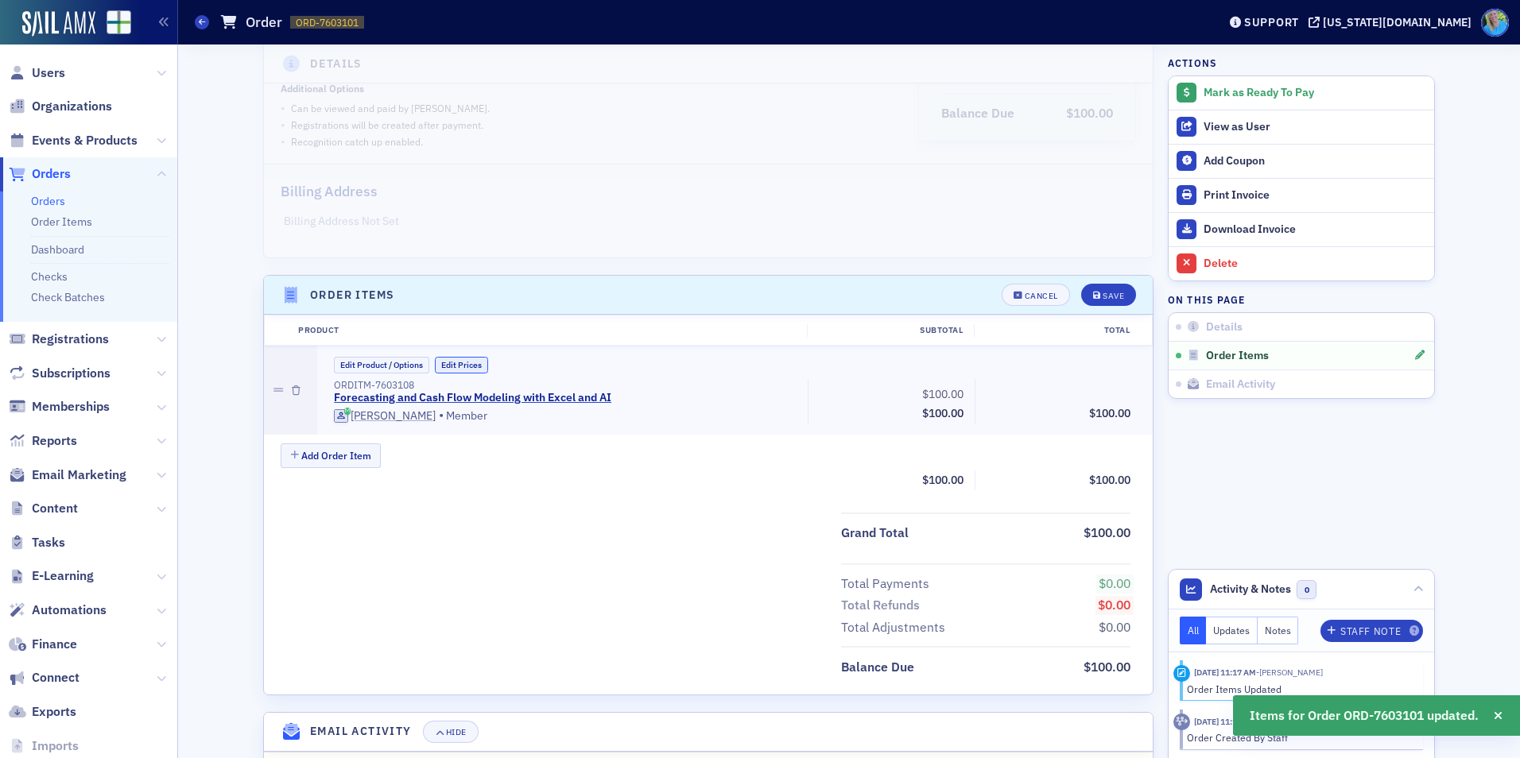
click at [471, 359] on button "Edit Prices" at bounding box center [461, 365] width 53 height 17
click at [1089, 389] on input "0.00" at bounding box center [1098, 392] width 78 height 22
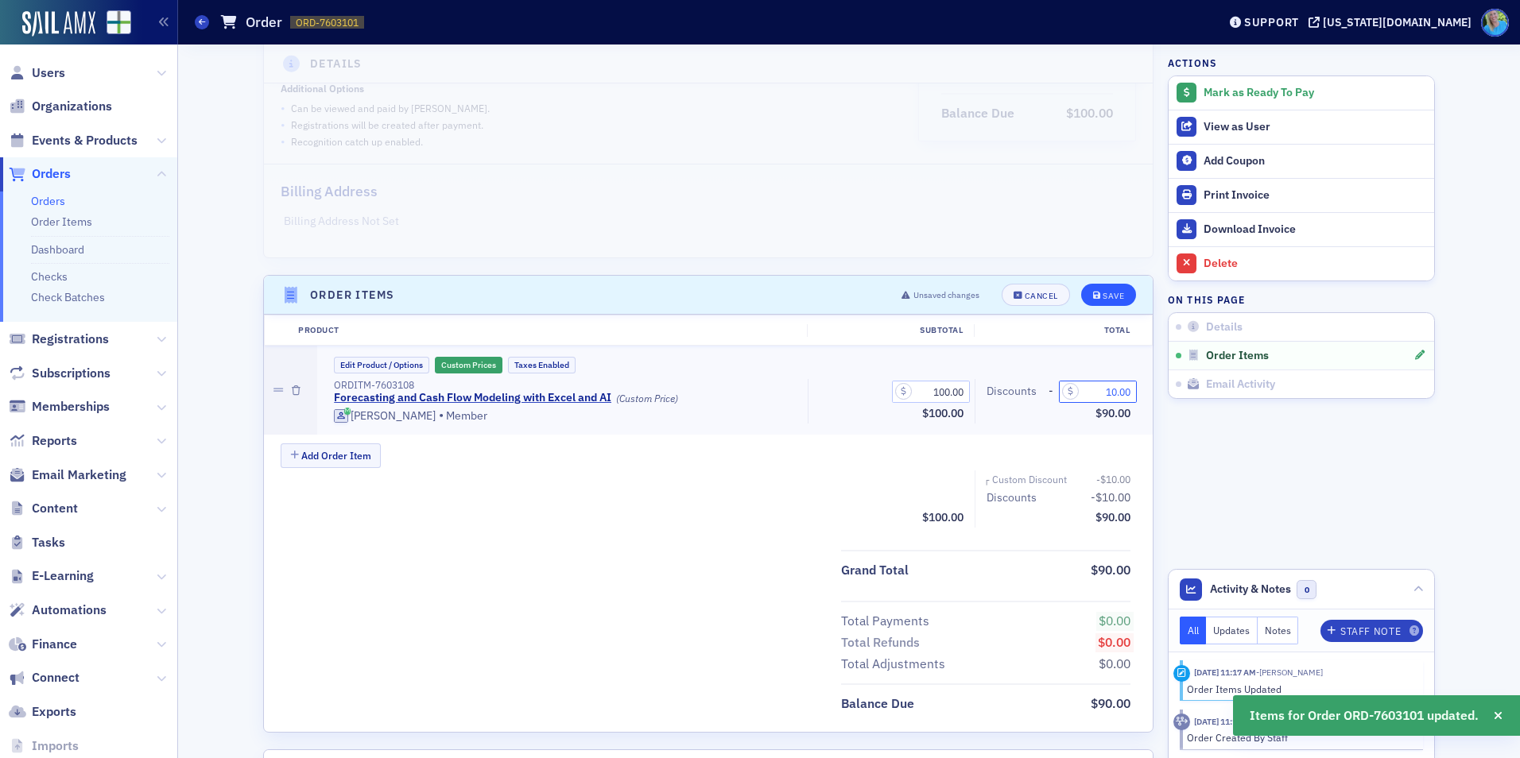
type input "10.00"
click at [1115, 292] on div "Save" at bounding box center [1113, 296] width 21 height 9
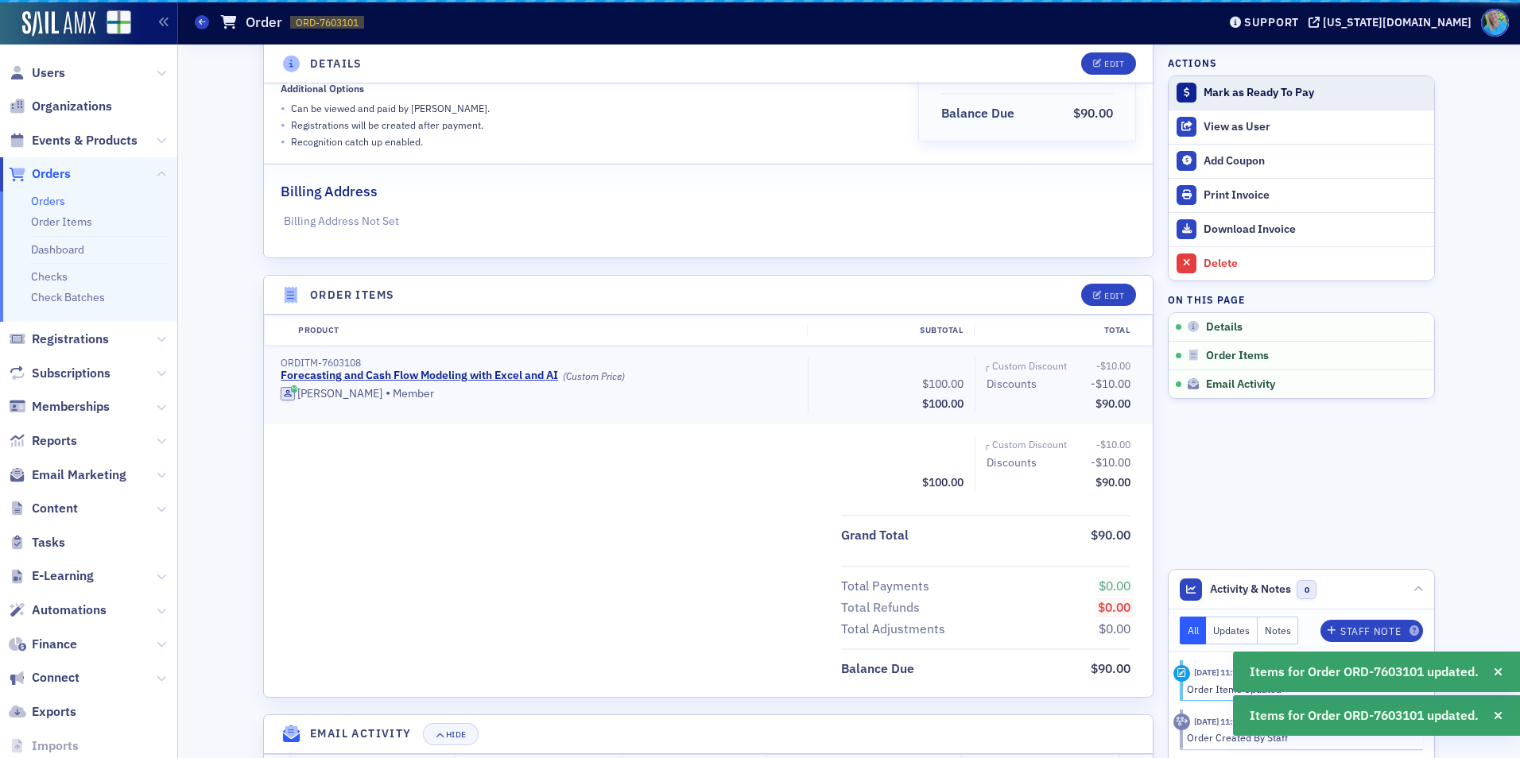
scroll to position [313, 0]
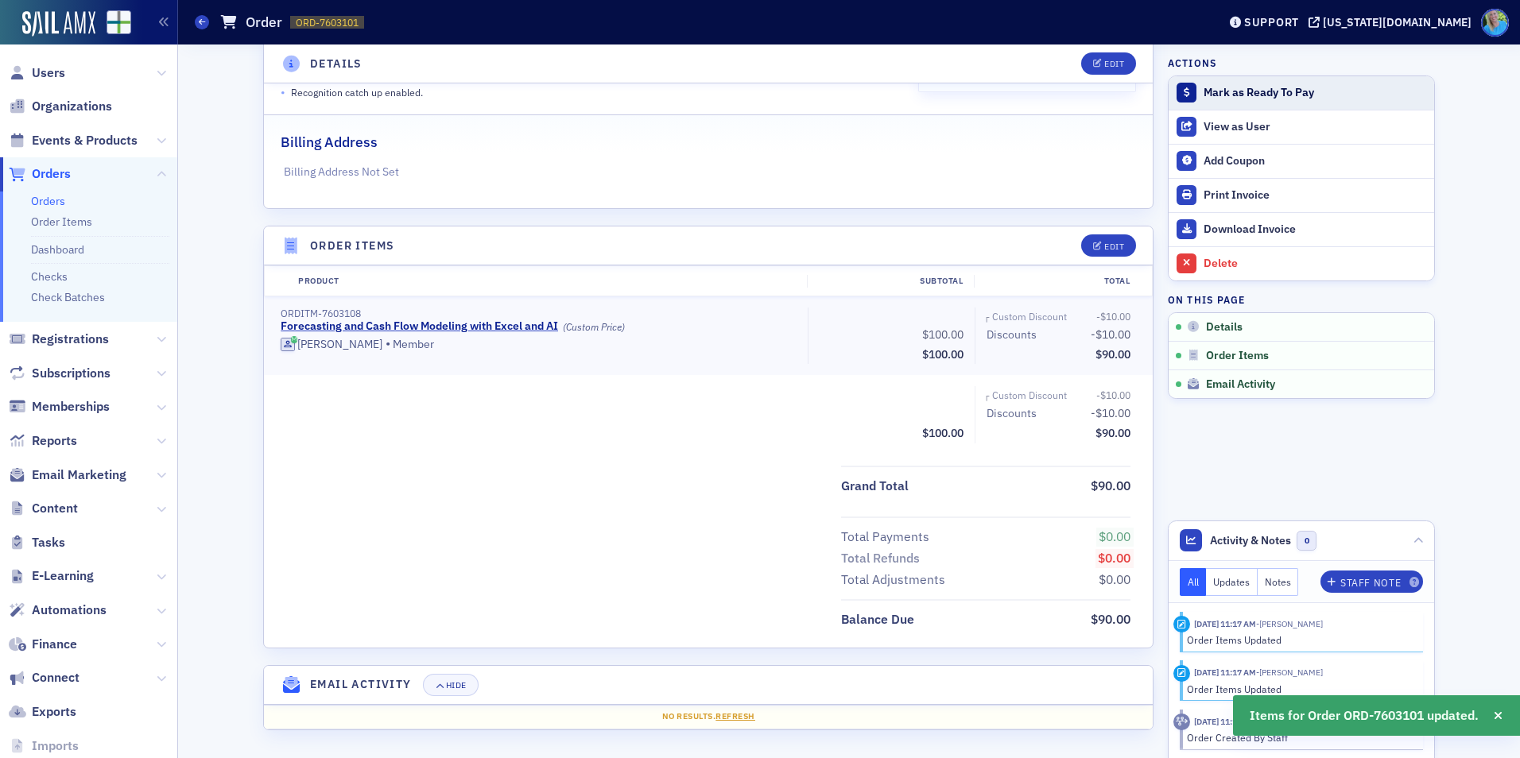
click at [1231, 100] on button "Mark as Ready To Pay" at bounding box center [1302, 92] width 266 height 33
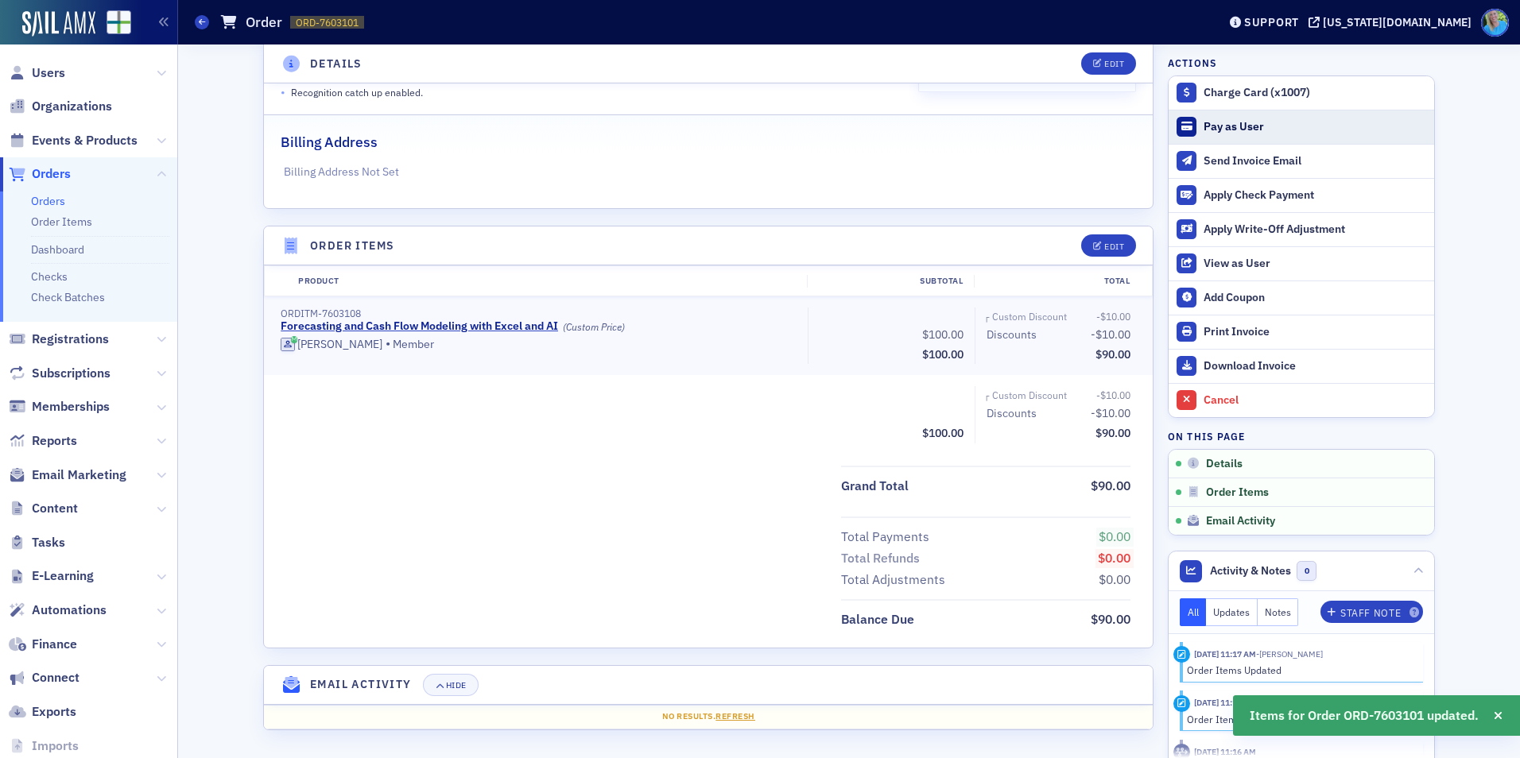
click at [1231, 130] on div "Pay as User" at bounding box center [1315, 127] width 223 height 14
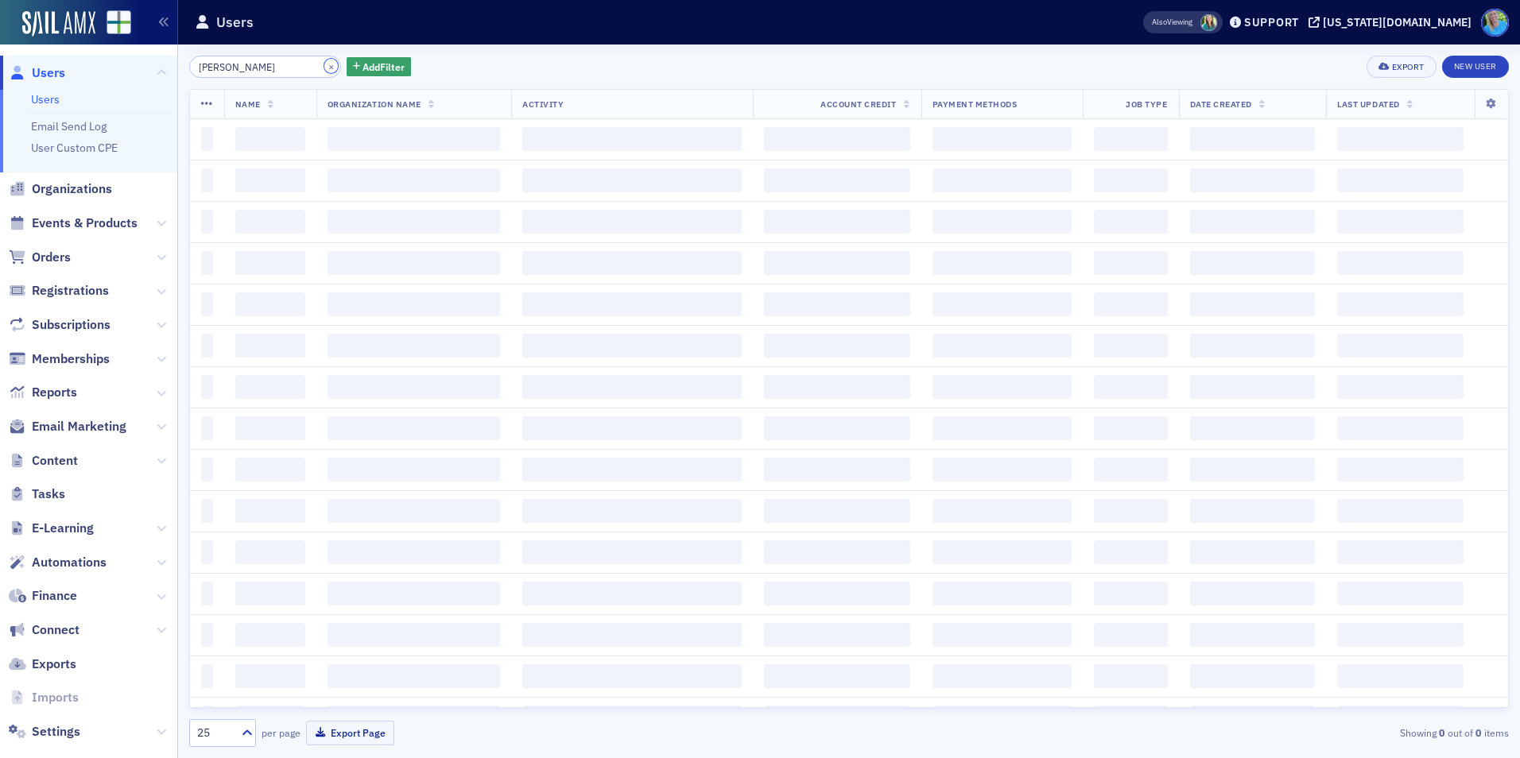
click at [324, 65] on button "×" at bounding box center [331, 66] width 14 height 14
click at [316, 65] on input "stephen crigler" at bounding box center [265, 67] width 152 height 22
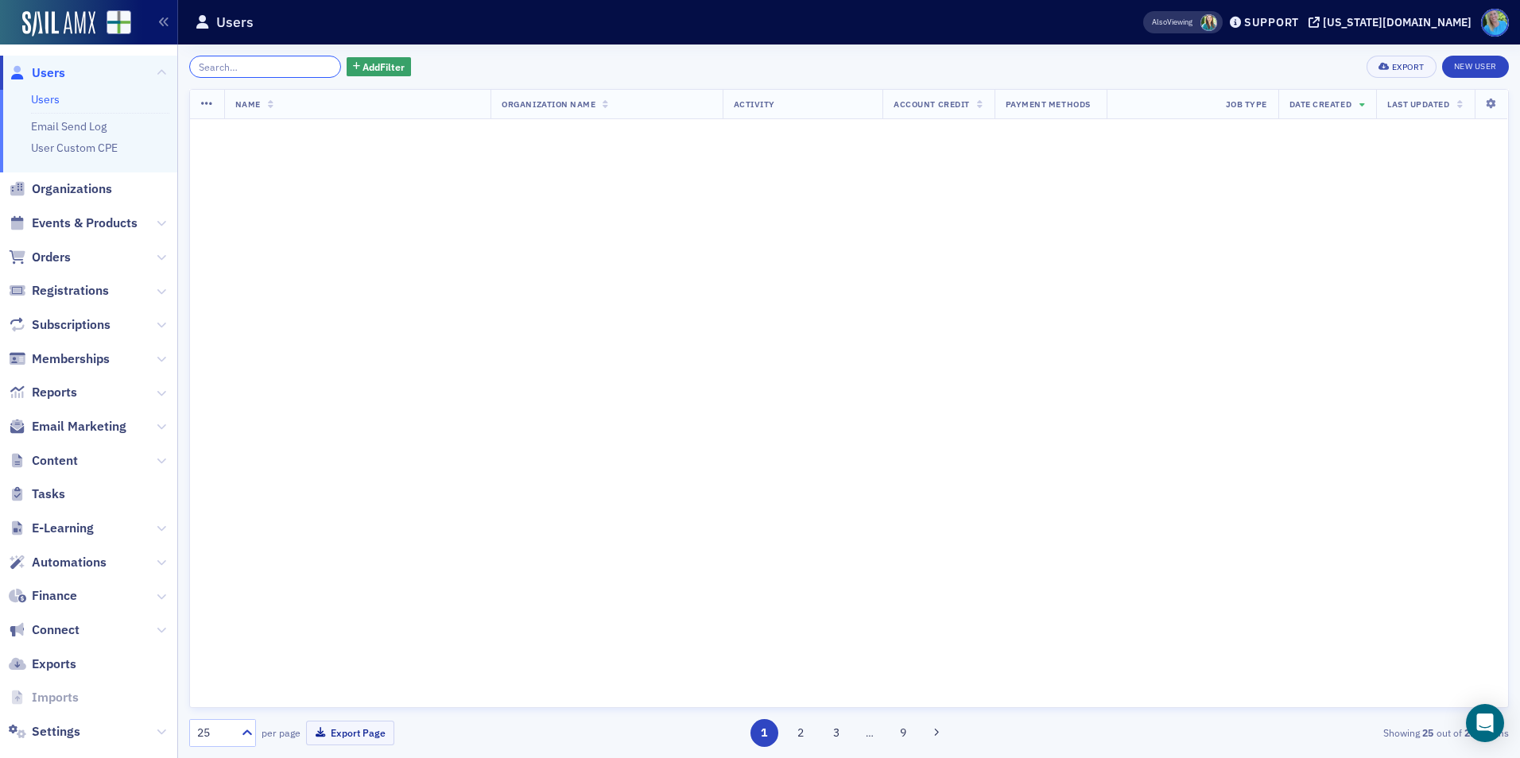
click at [313, 65] on input "search" at bounding box center [265, 67] width 152 height 22
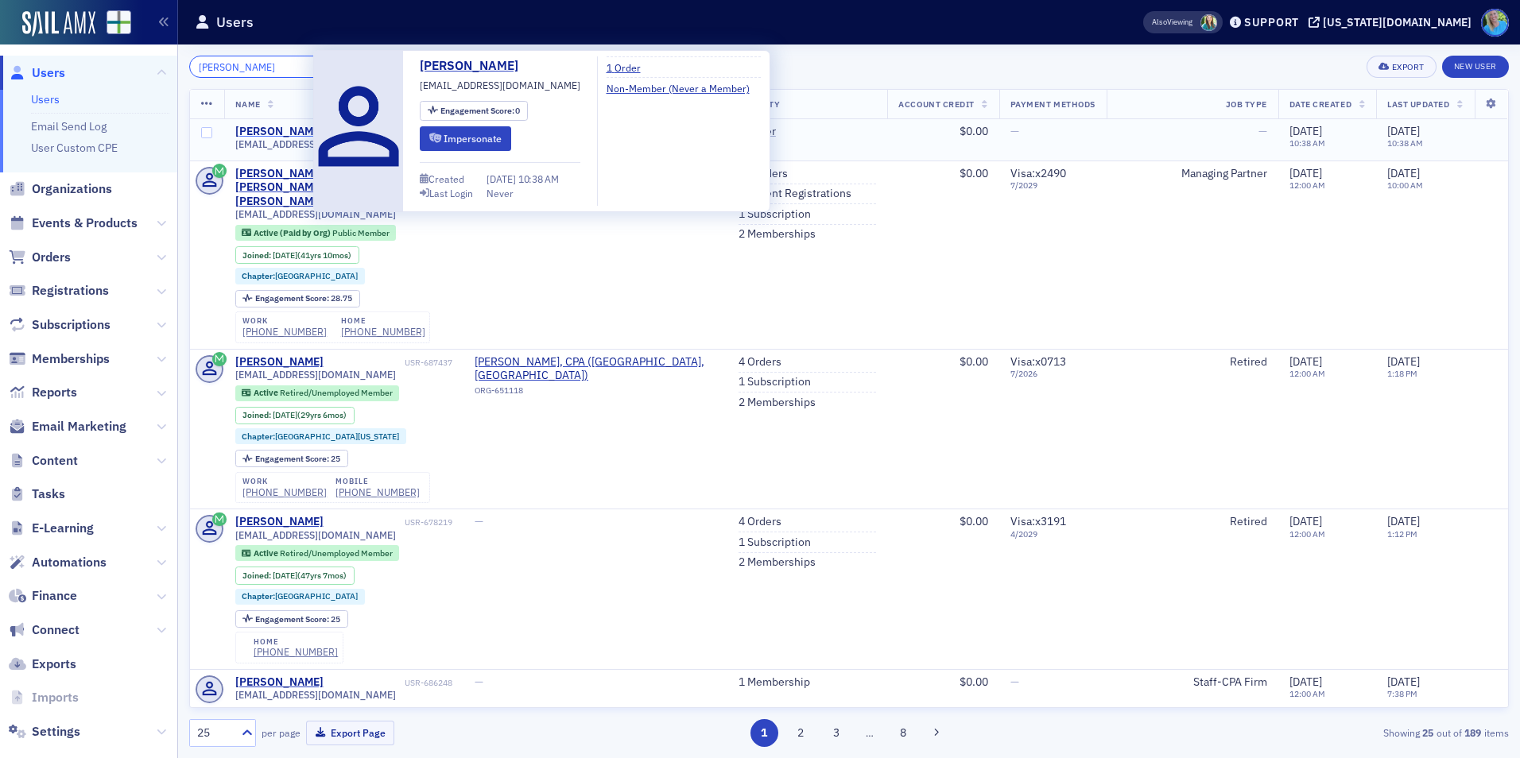
type input "donald townes"
click at [292, 131] on div "Donald Townes" at bounding box center [279, 132] width 88 height 14
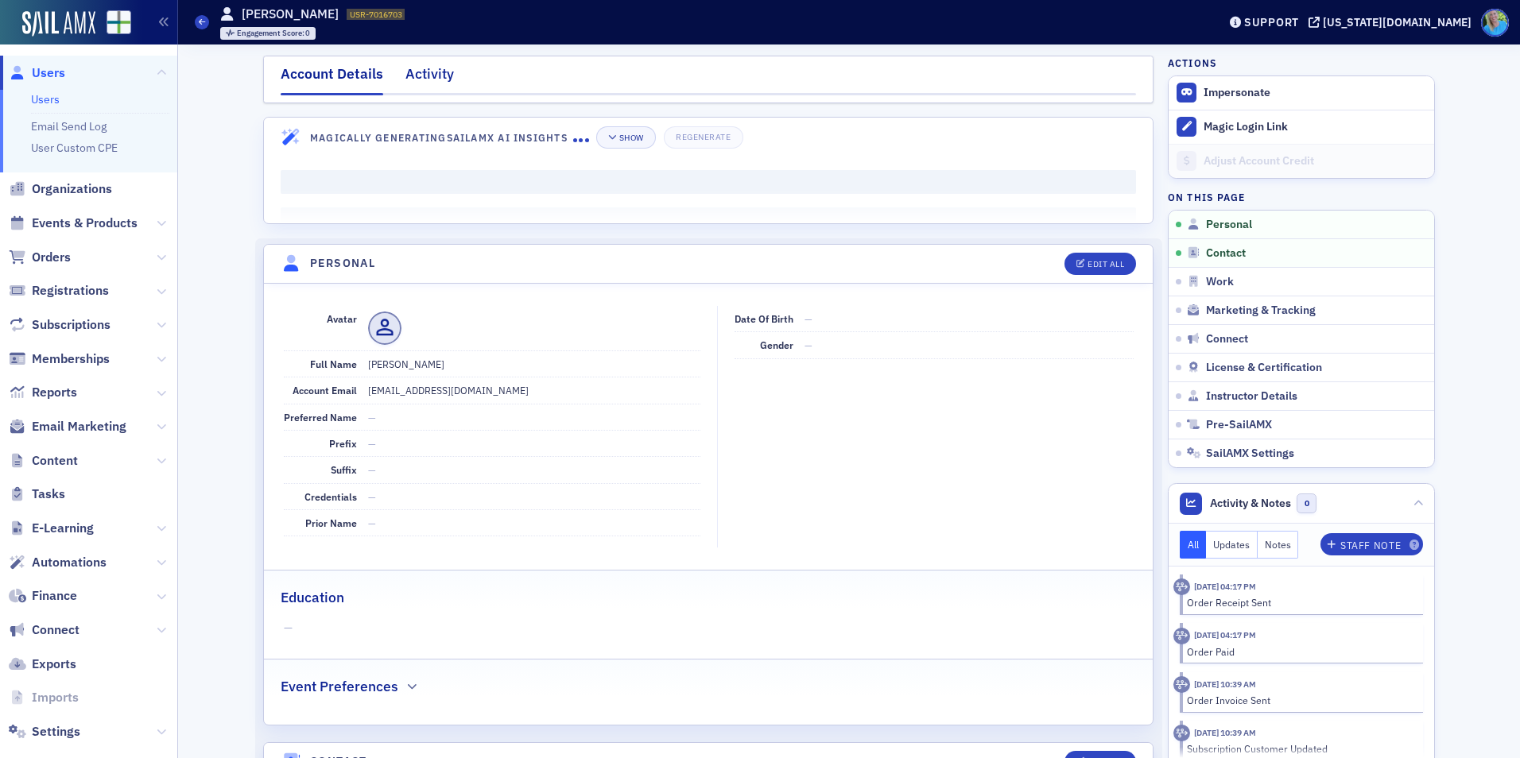
click at [436, 79] on div "Activity" at bounding box center [429, 78] width 48 height 29
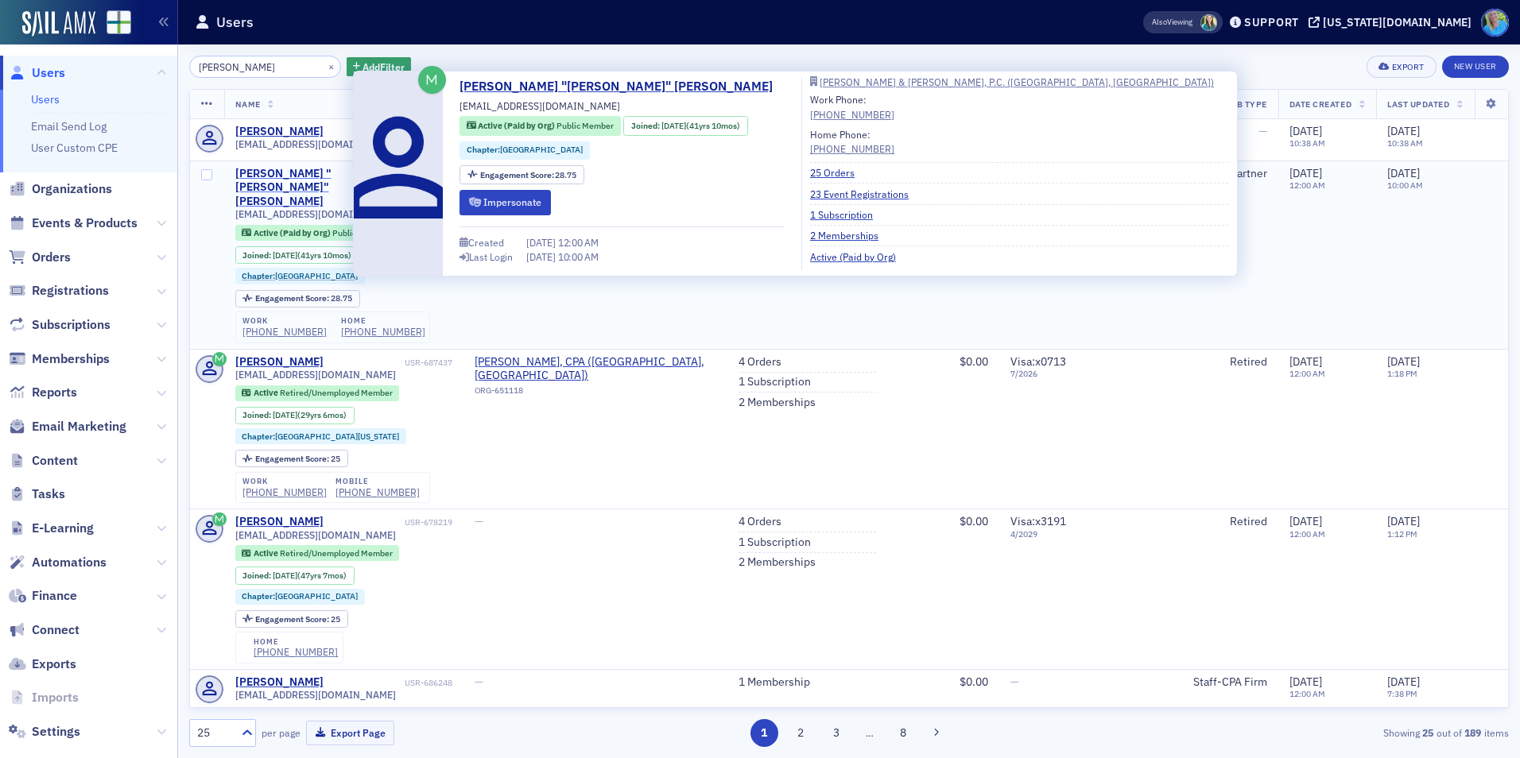
click at [326, 176] on div "Donald "Chris" Townes" at bounding box center [318, 188] width 166 height 42
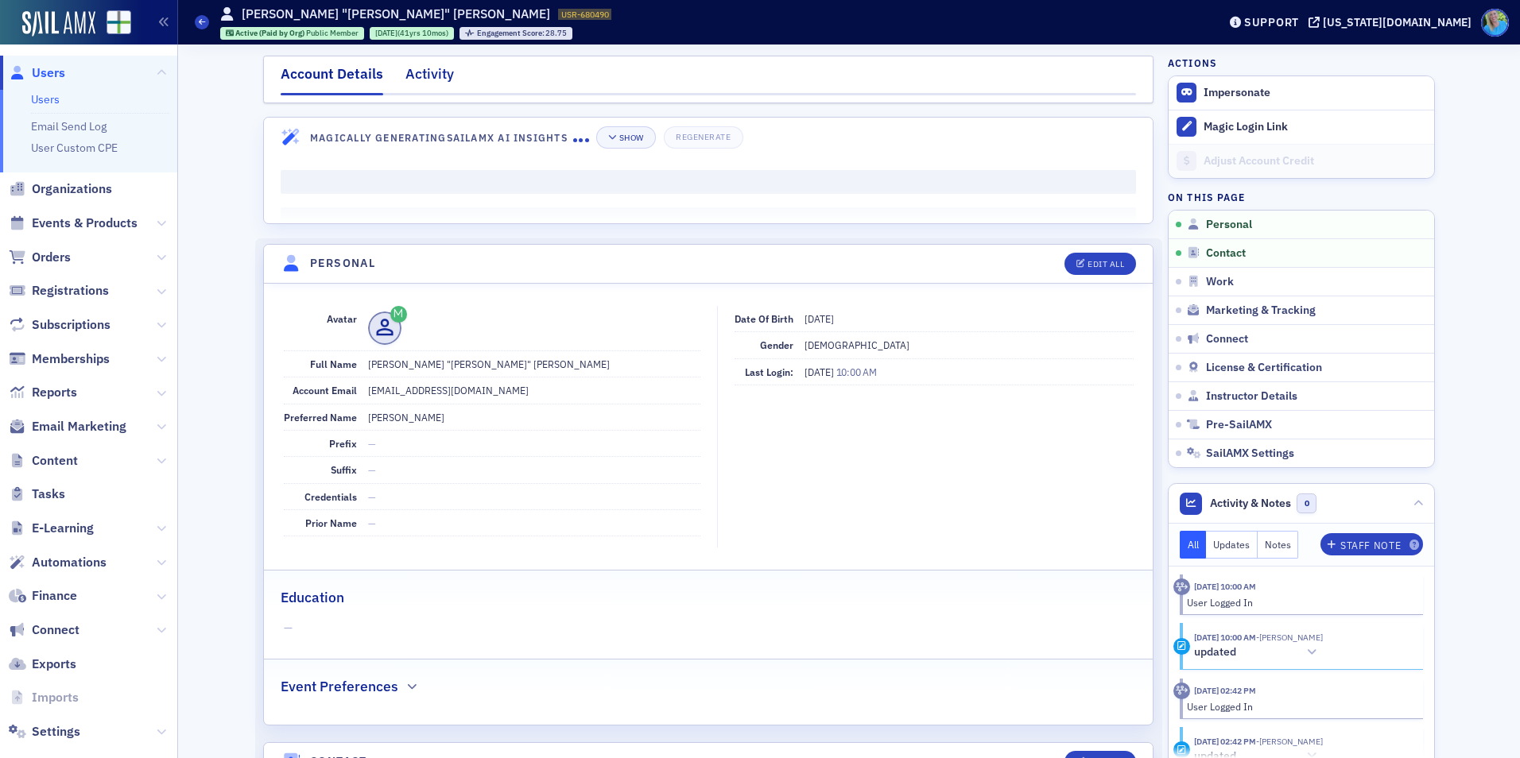
click at [428, 70] on div "Activity" at bounding box center [429, 78] width 48 height 29
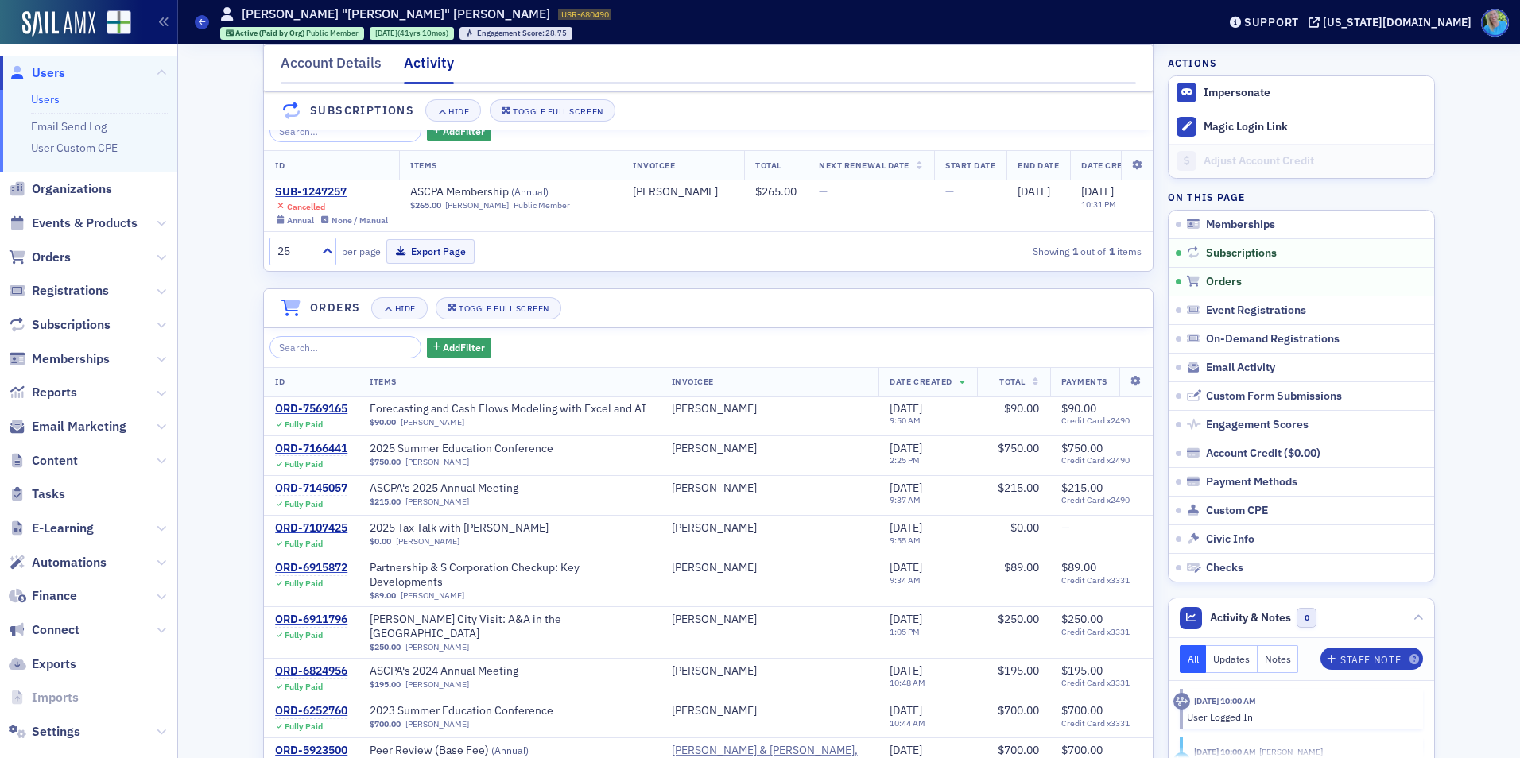
scroll to position [238, 0]
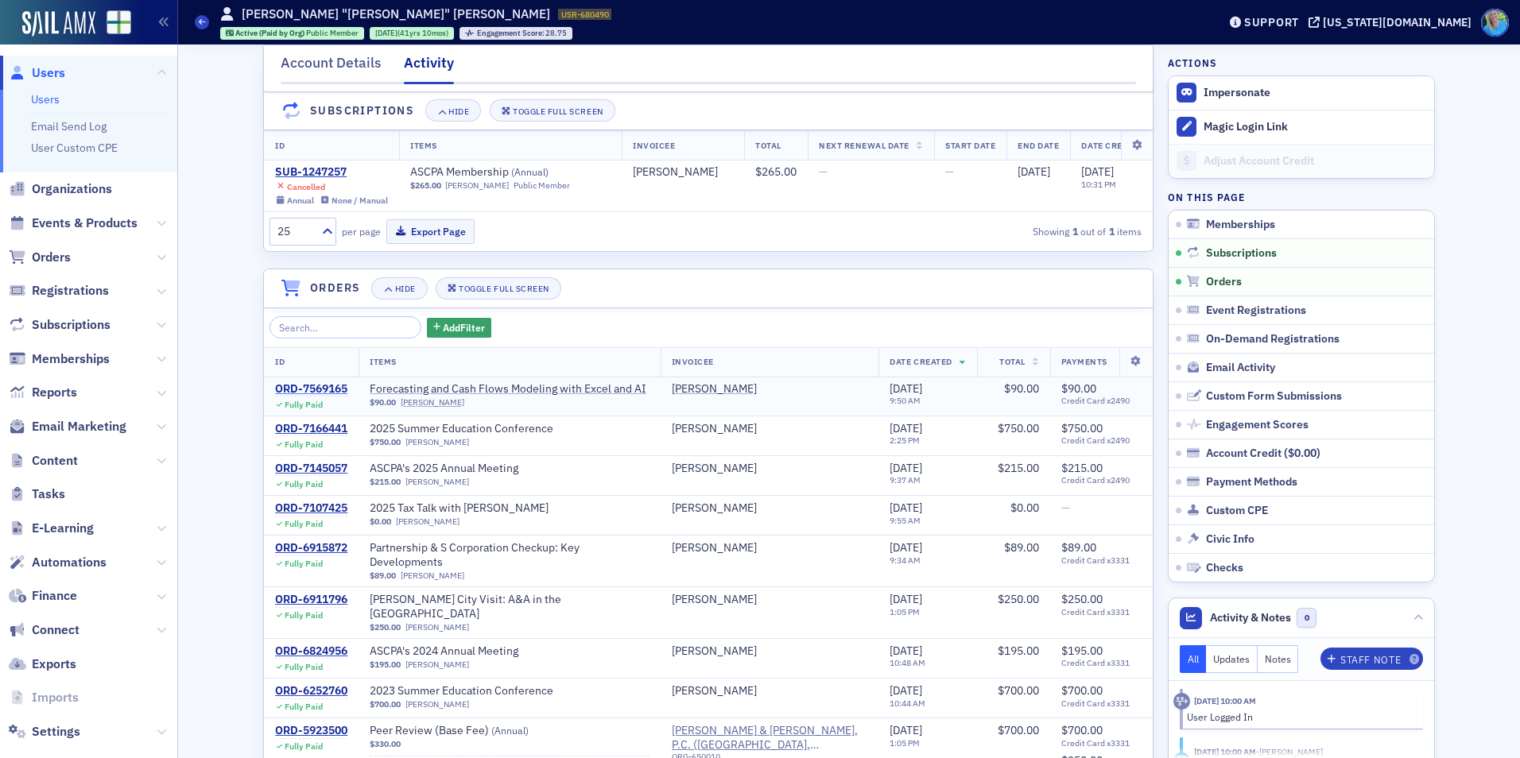
click at [316, 397] on div "ORD-7569165" at bounding box center [311, 389] width 72 height 14
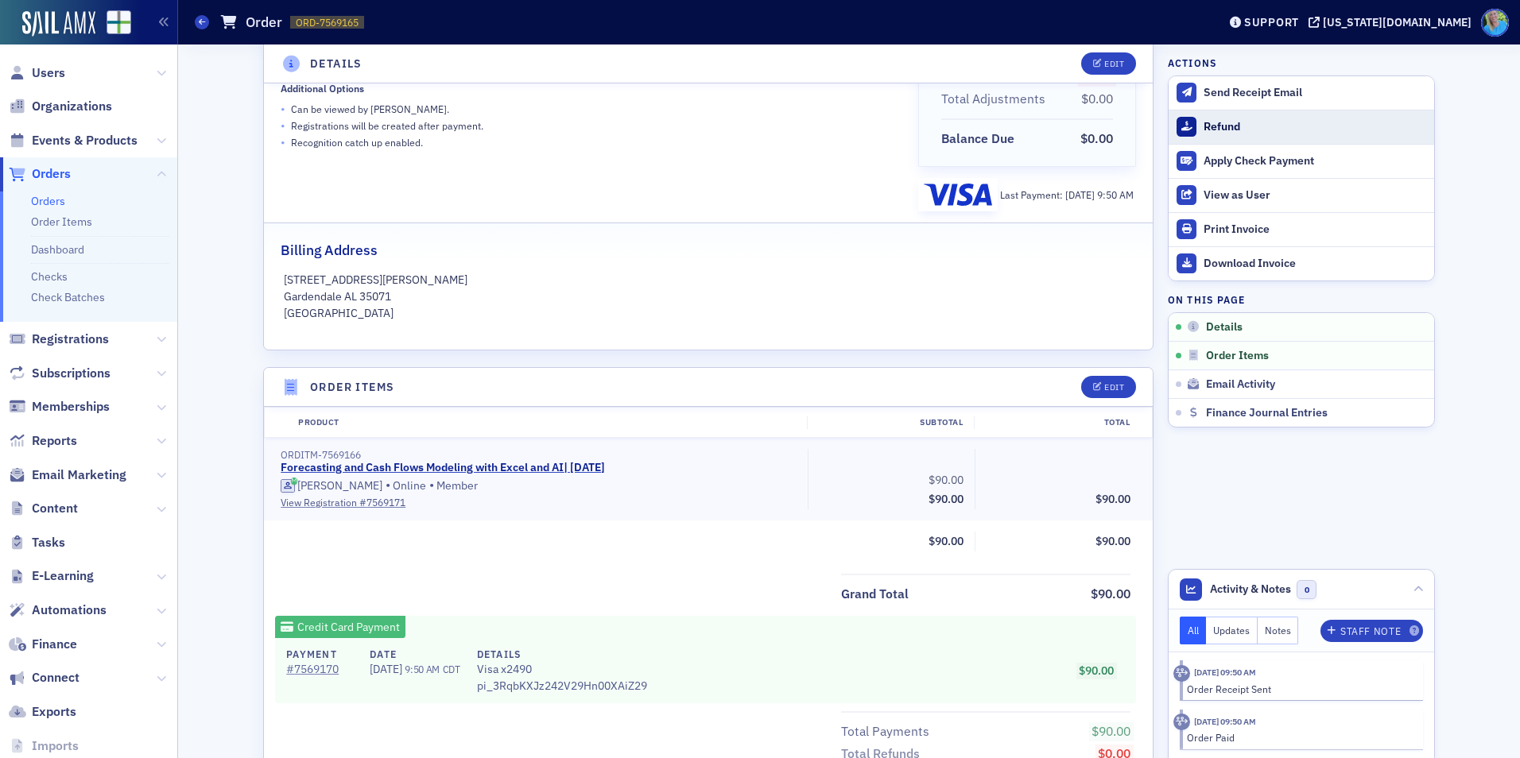
click at [1210, 125] on div "Refund" at bounding box center [1315, 127] width 223 height 14
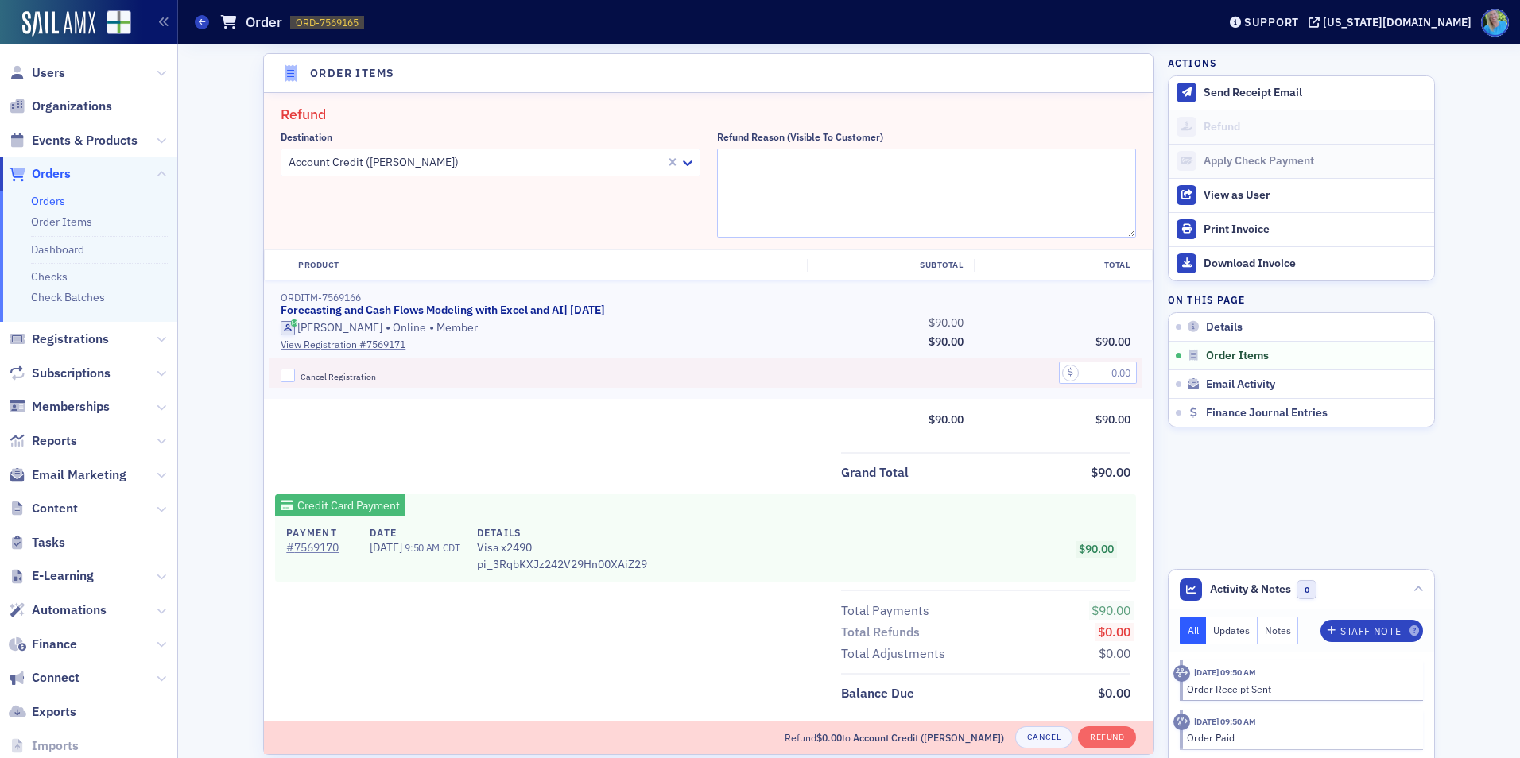
scroll to position [553, 0]
click at [784, 165] on textarea "Refund Reason (Visible to Customer)" at bounding box center [927, 192] width 420 height 89
click at [284, 370] on input "Cancel Registration" at bounding box center [288, 375] width 14 height 14
checkbox input "true"
click at [1095, 371] on input "text" at bounding box center [1098, 372] width 78 height 22
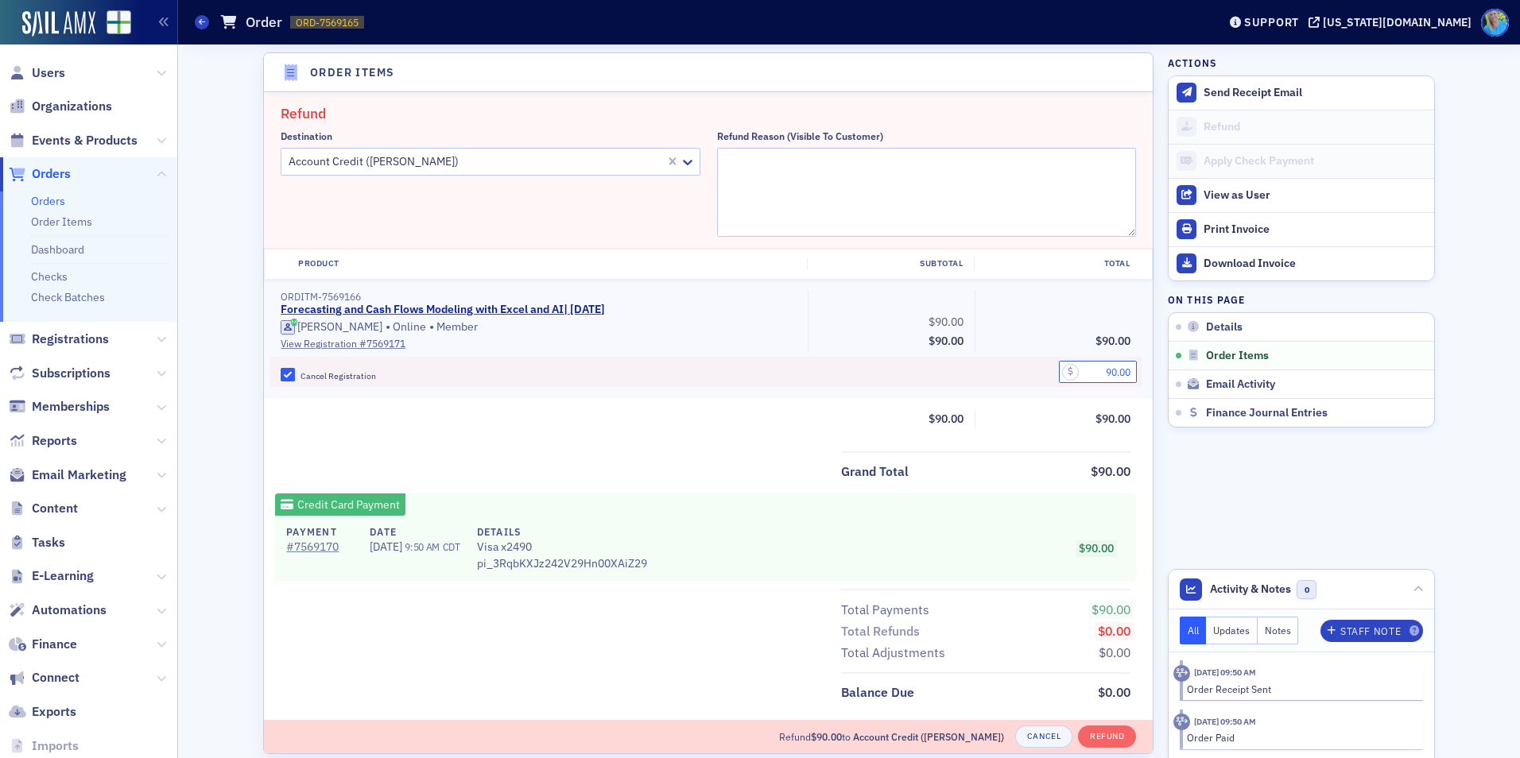
type input "90.00"
click at [944, 166] on textarea "Refund Reason (Visible to Customer)" at bounding box center [927, 192] width 420 height 89
paste textarea "Technical issues crashed the broadcast halfway through. Moving registration to …"
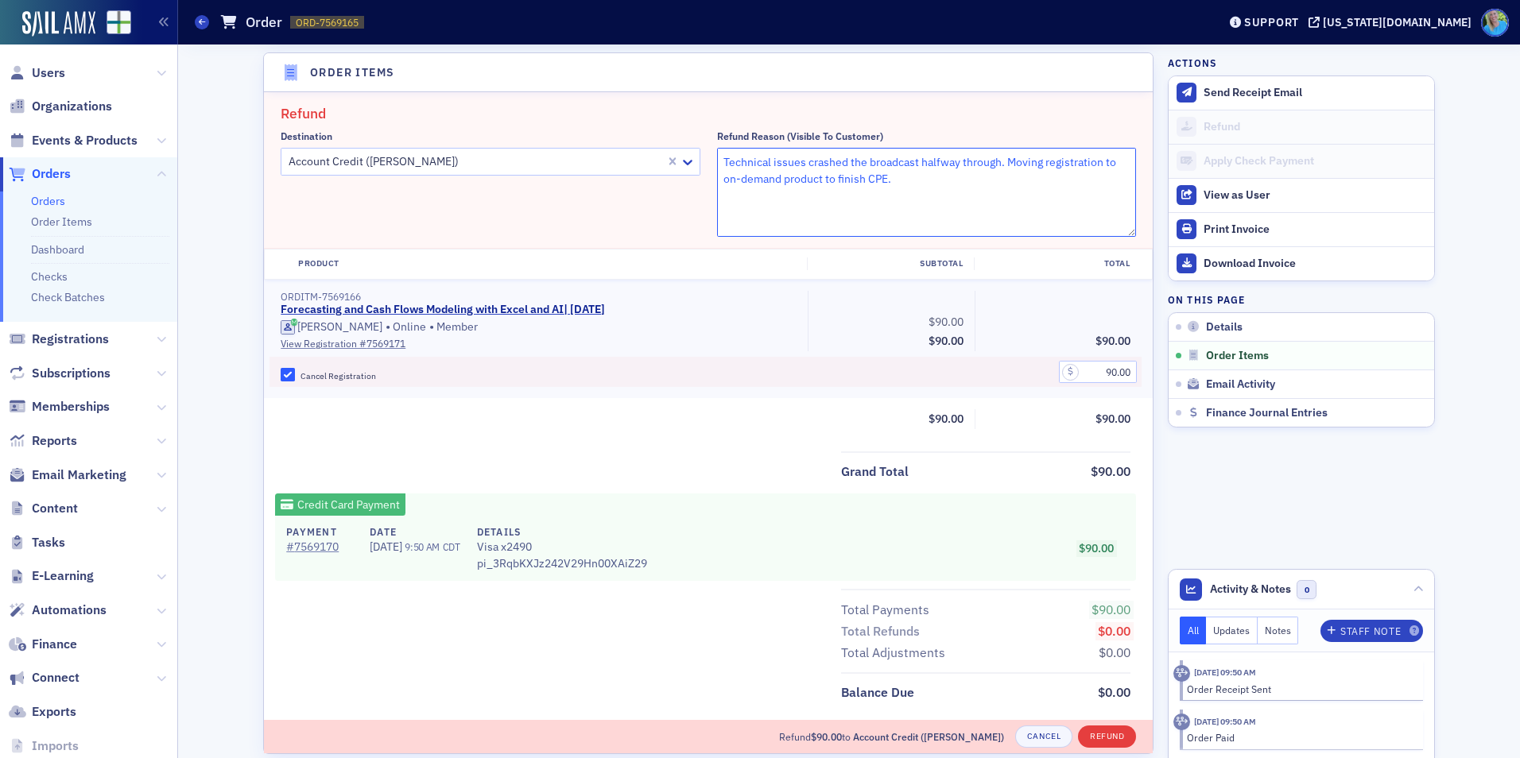
type textarea "Technical issues crashed the broadcast halfway through. Moving registration to …"
click at [1082, 735] on button "Refund" at bounding box center [1107, 737] width 58 height 22
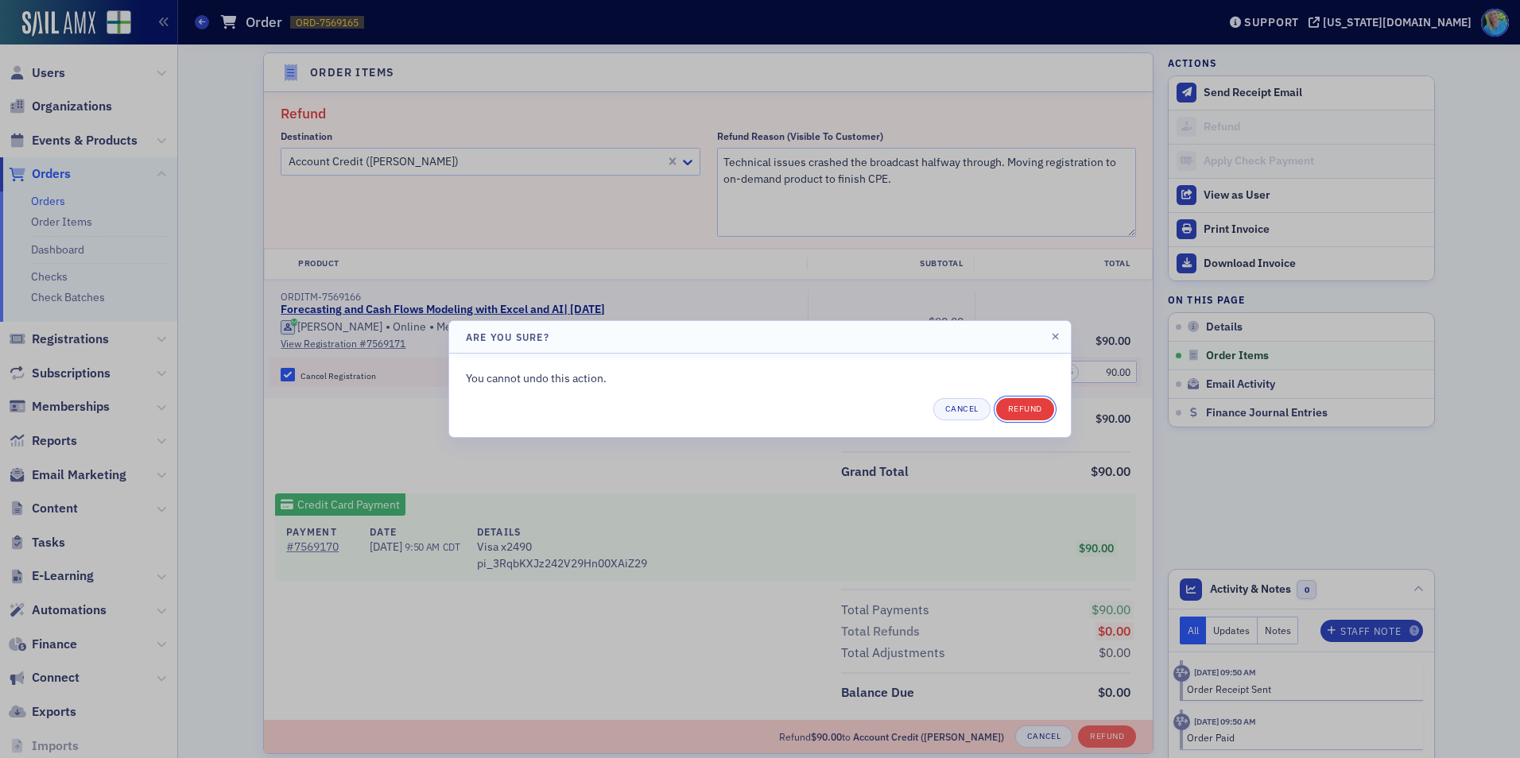
click at [1029, 403] on button "Refund" at bounding box center [1025, 409] width 58 height 22
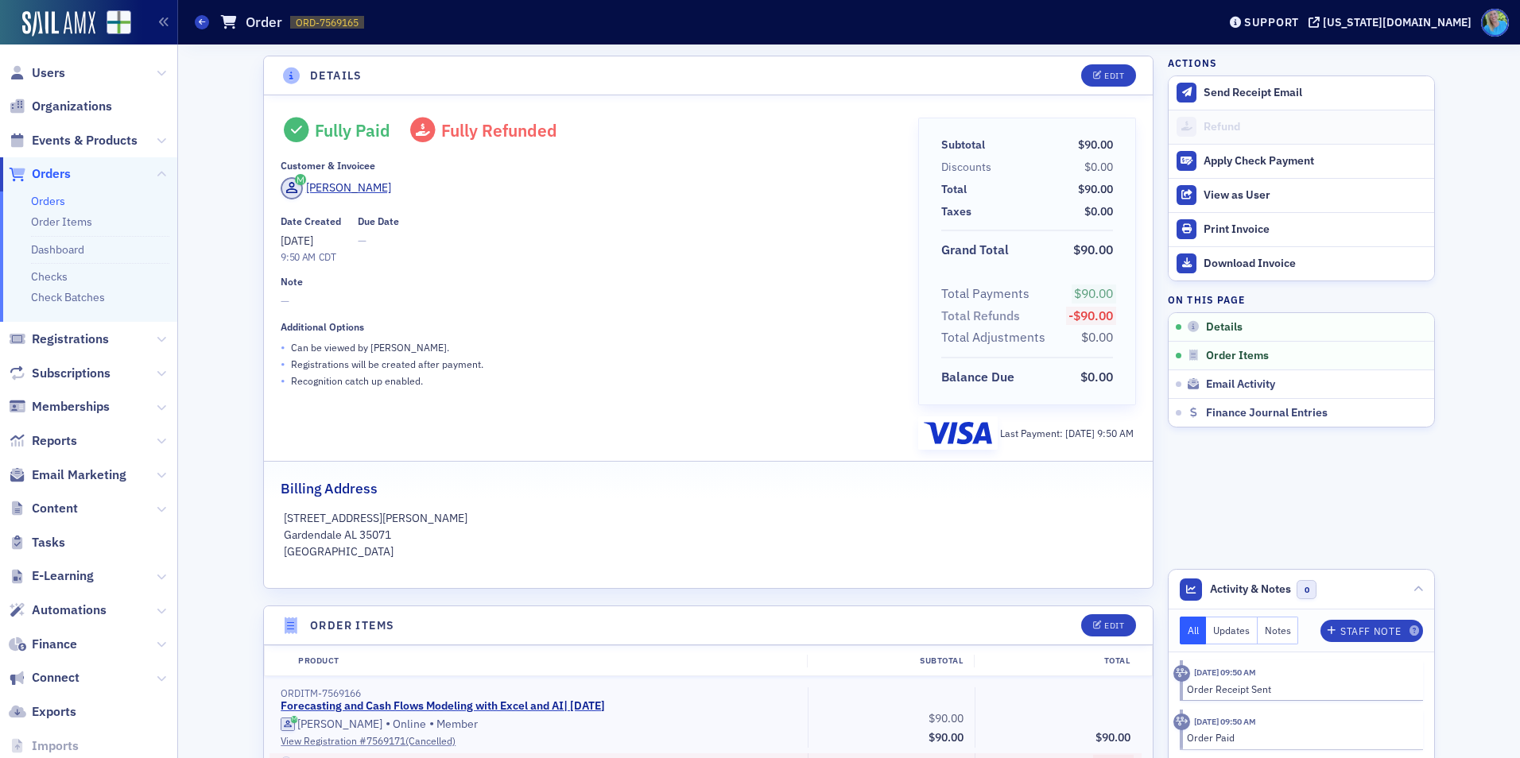
click at [38, 196] on link "Orders" at bounding box center [48, 201] width 34 height 14
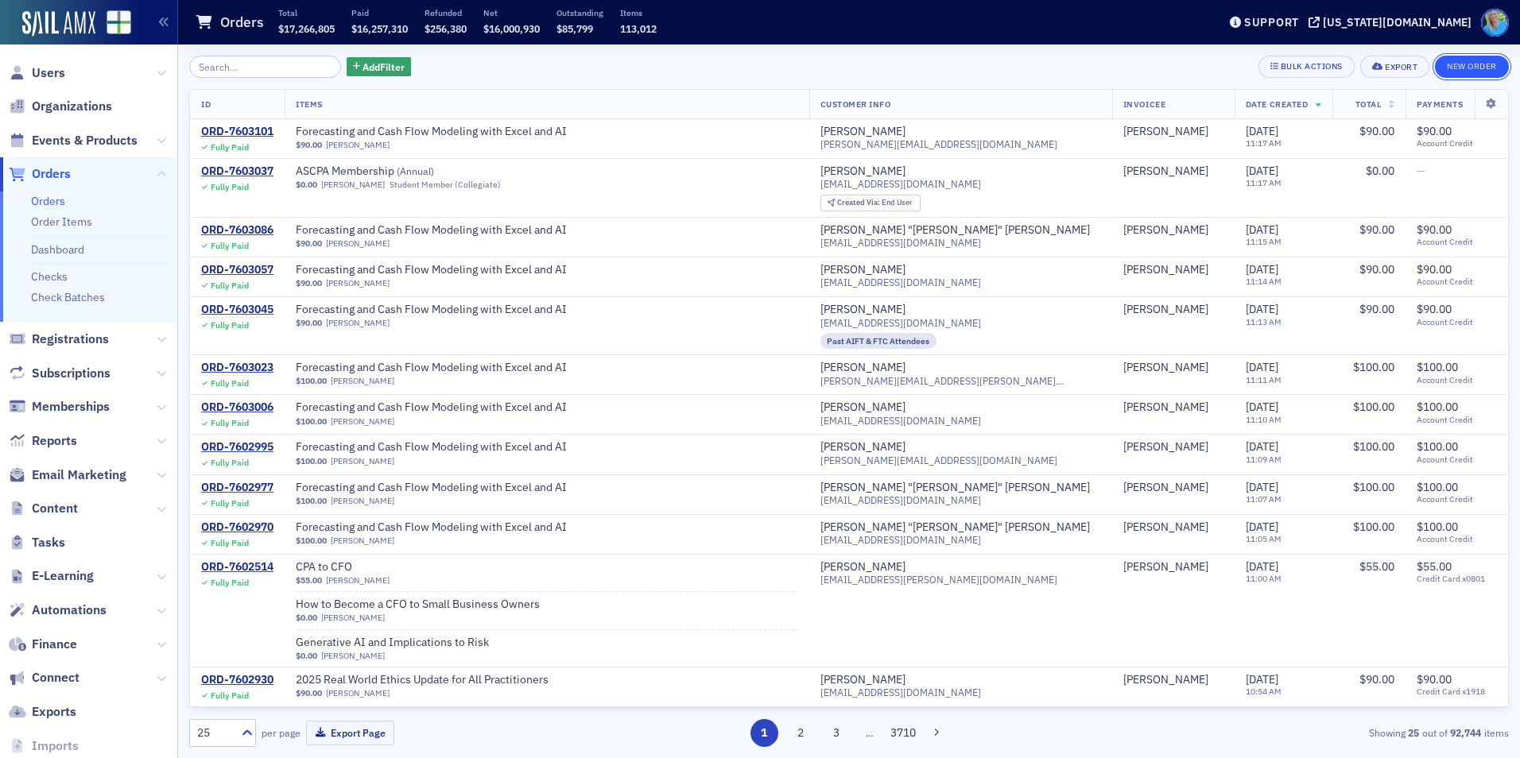
click at [1487, 67] on button "New Order" at bounding box center [1472, 67] width 74 height 22
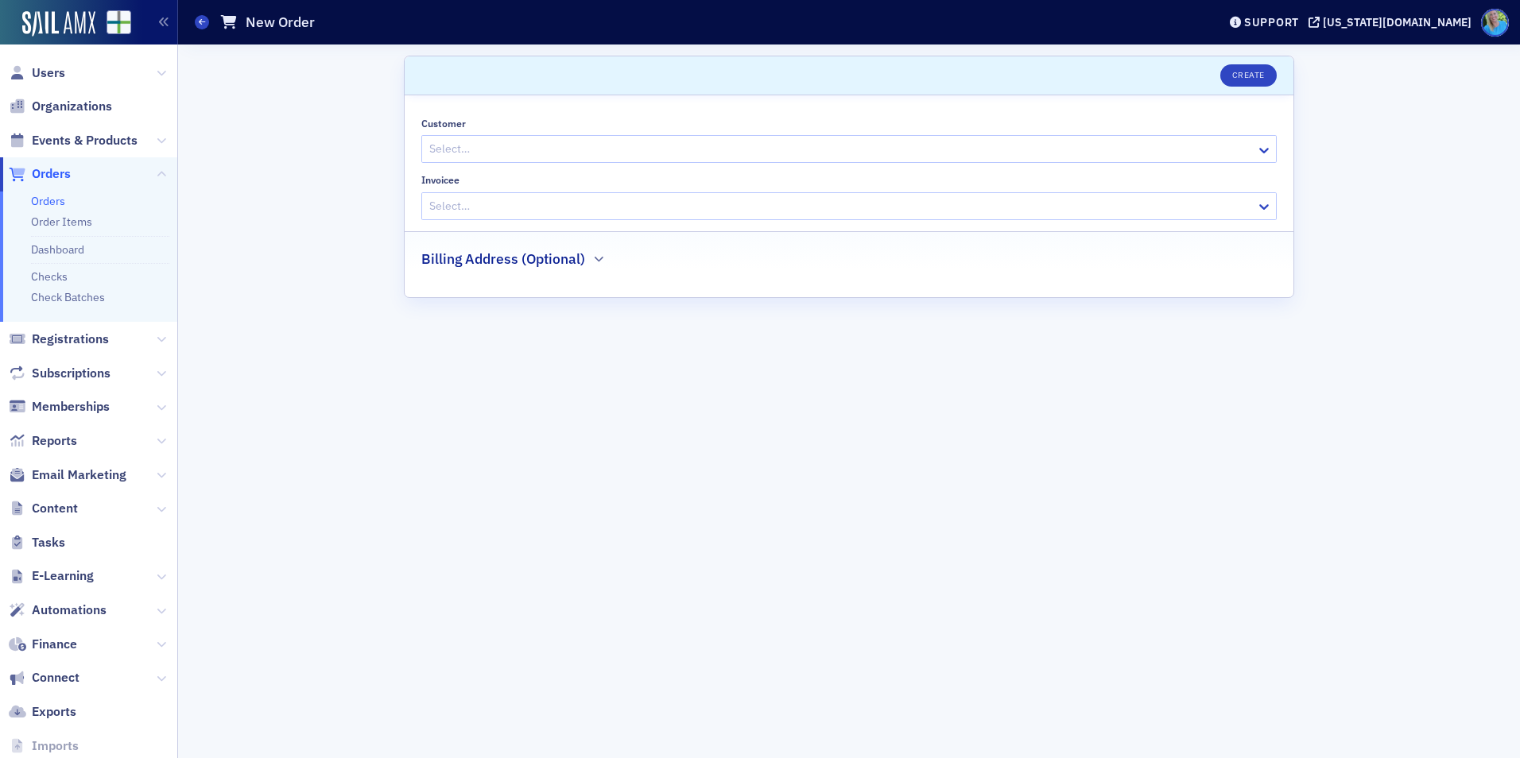
click at [506, 143] on div at bounding box center [841, 149] width 827 height 20
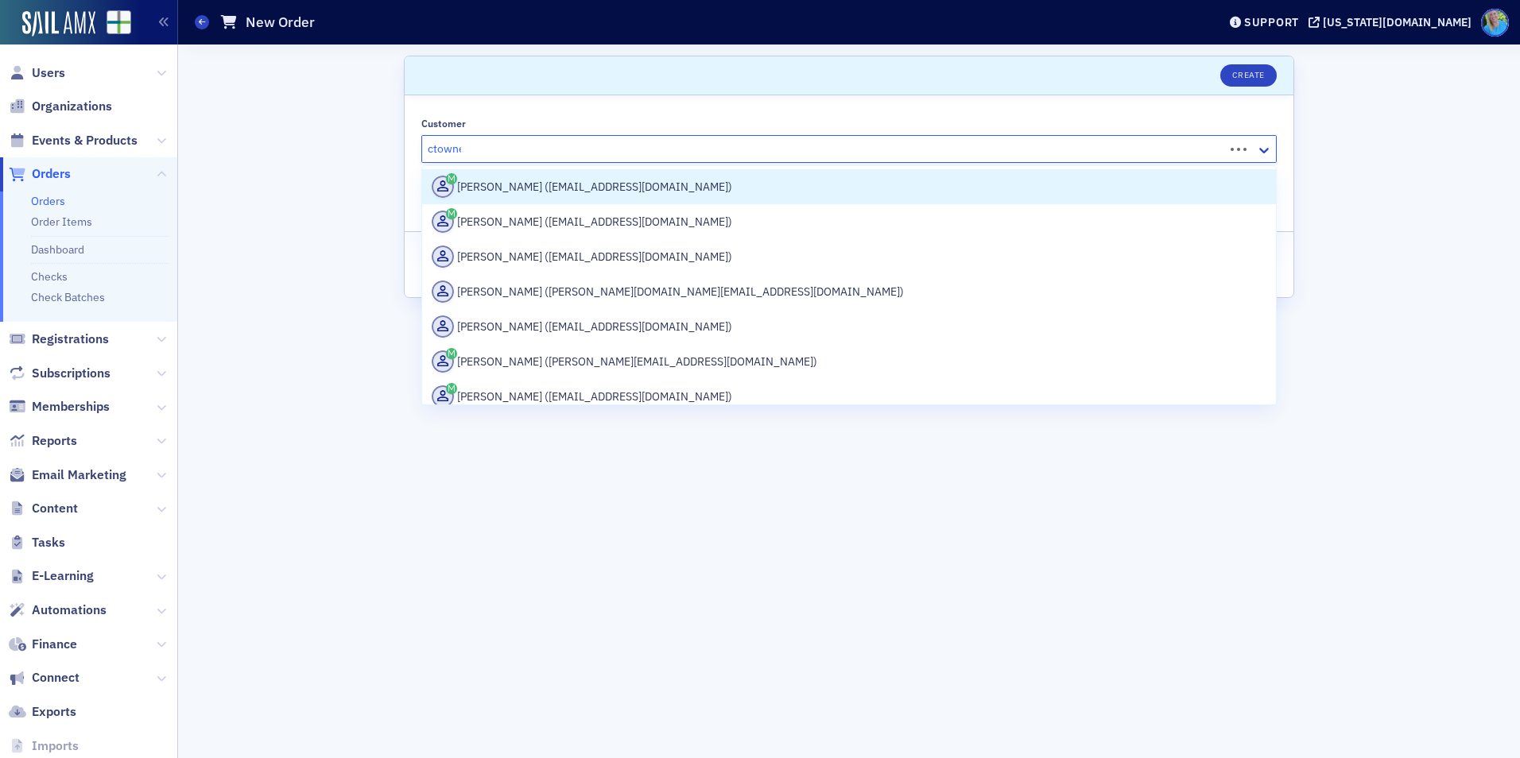
type input "ctownes"
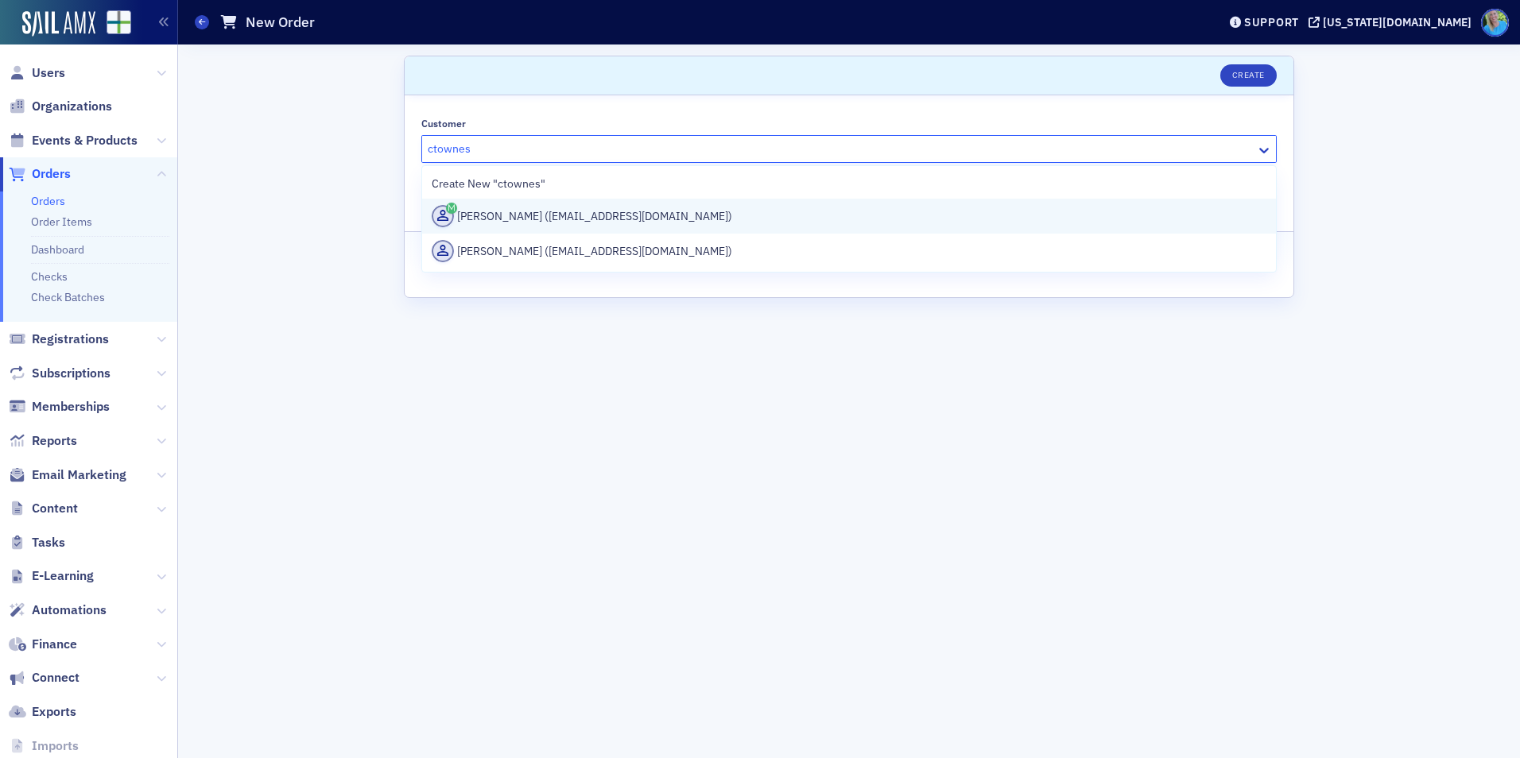
click at [532, 217] on div "[PERSON_NAME] ([EMAIL_ADDRESS][DOMAIN_NAME])" at bounding box center [849, 216] width 835 height 22
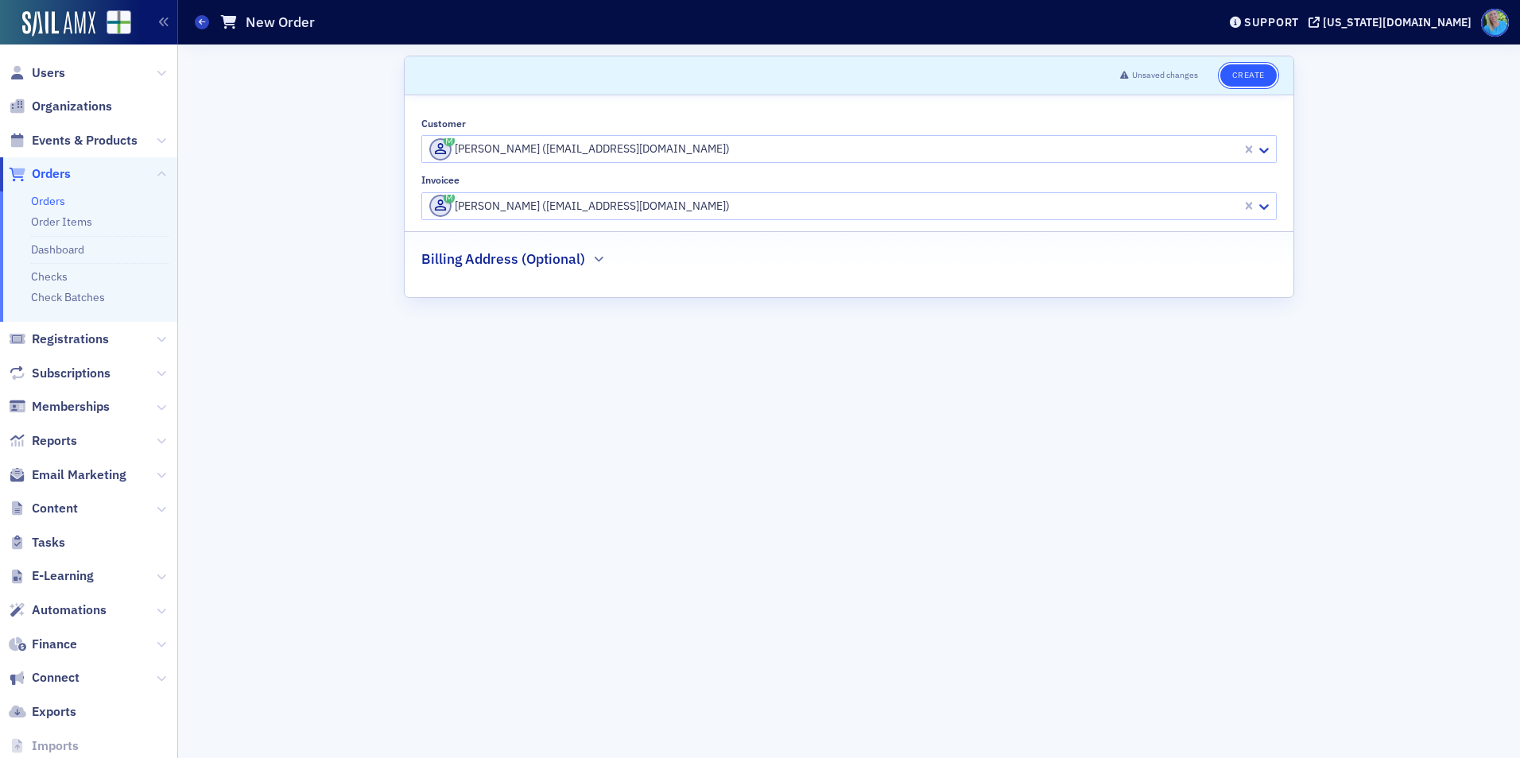
click at [1268, 72] on button "Create" at bounding box center [1248, 75] width 56 height 22
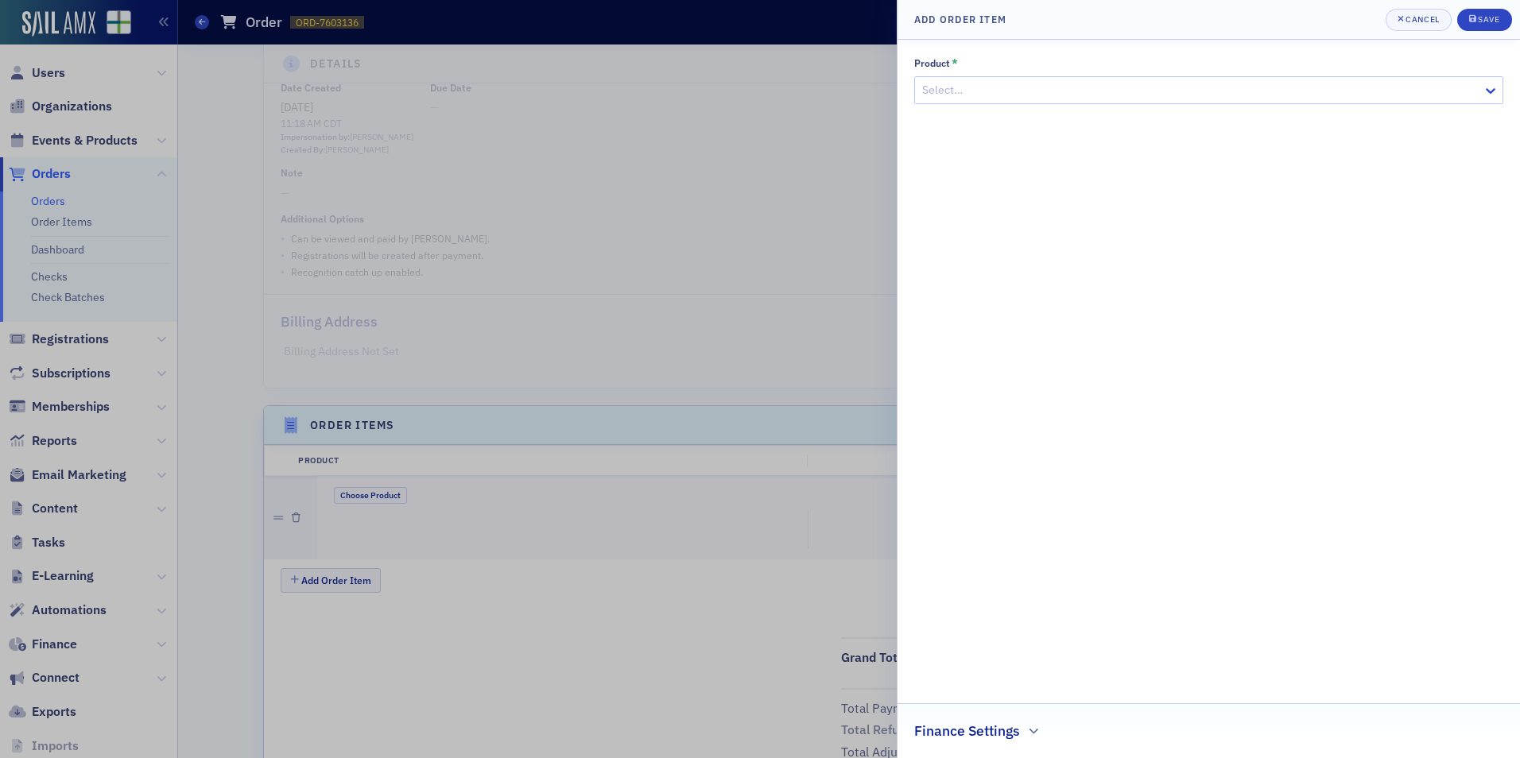
scroll to position [305, 0]
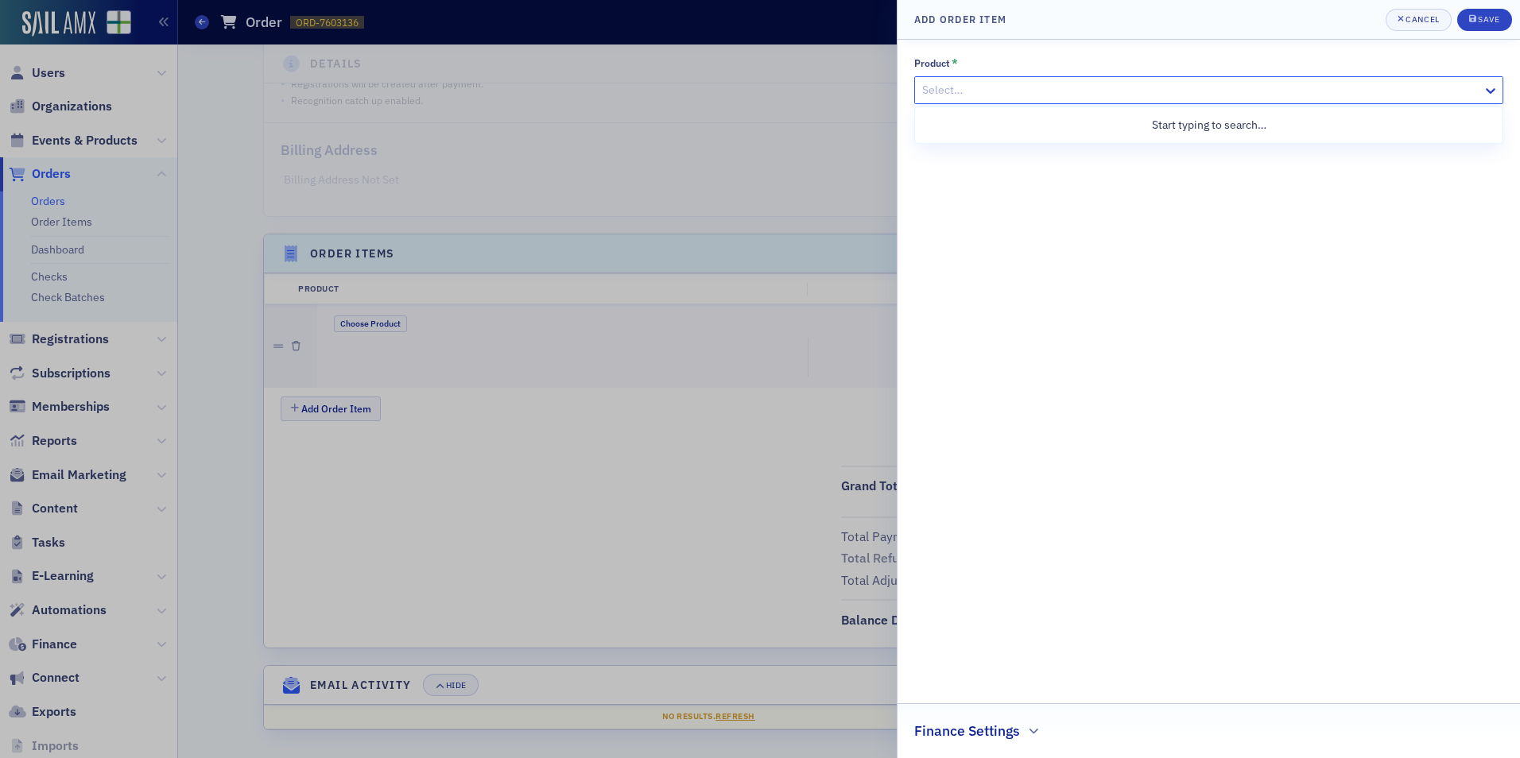
click at [959, 94] on div at bounding box center [1201, 90] width 560 height 20
paste input "Forecasting and Cash Flows Modeling with Excel and AI"
type input "Forecasting and Cash Flows Modeling with Excel and AI"
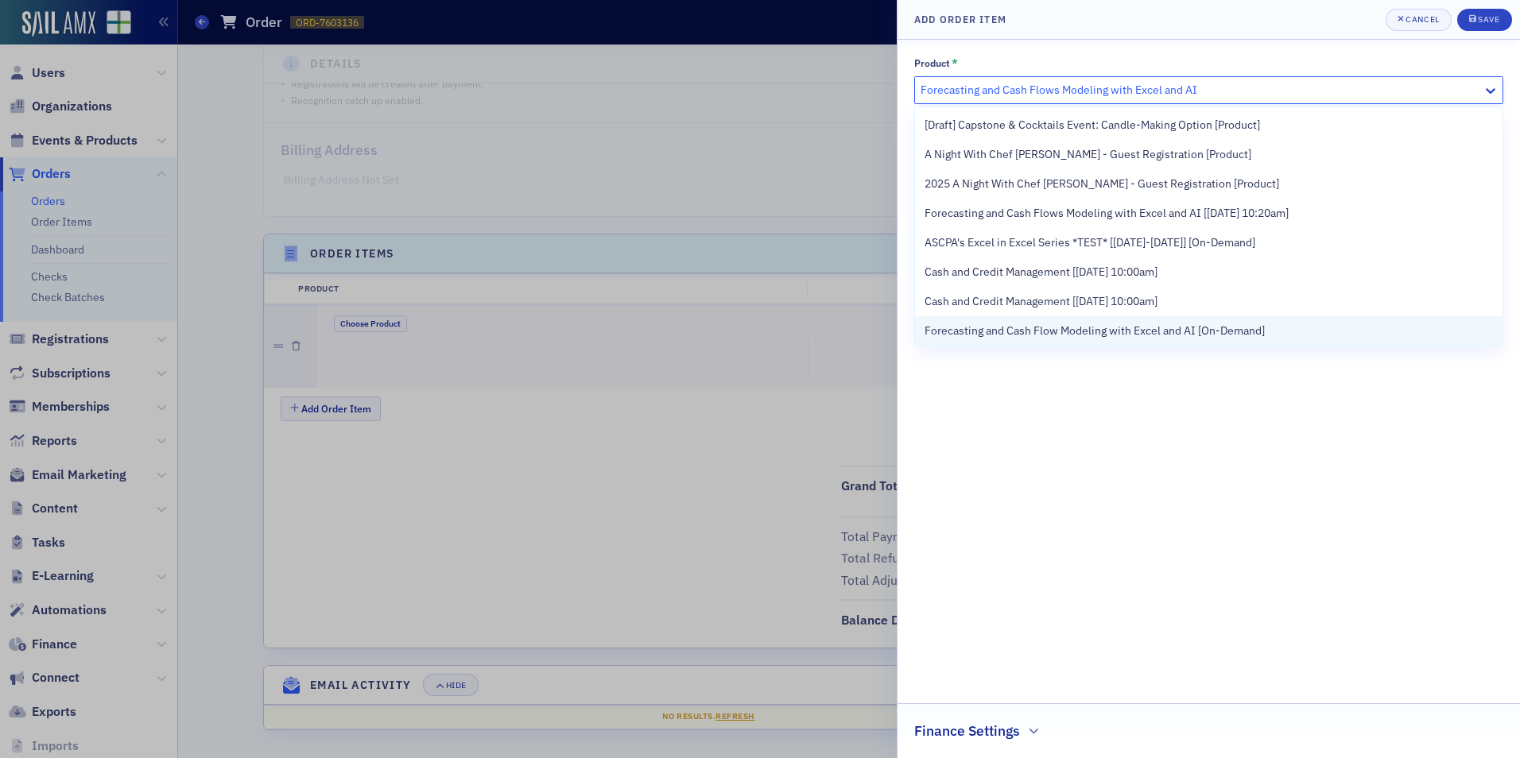
click at [1030, 329] on span "Forecasting and Cash Flow Modeling with Excel and AI [On-Demand]" at bounding box center [1095, 331] width 340 height 17
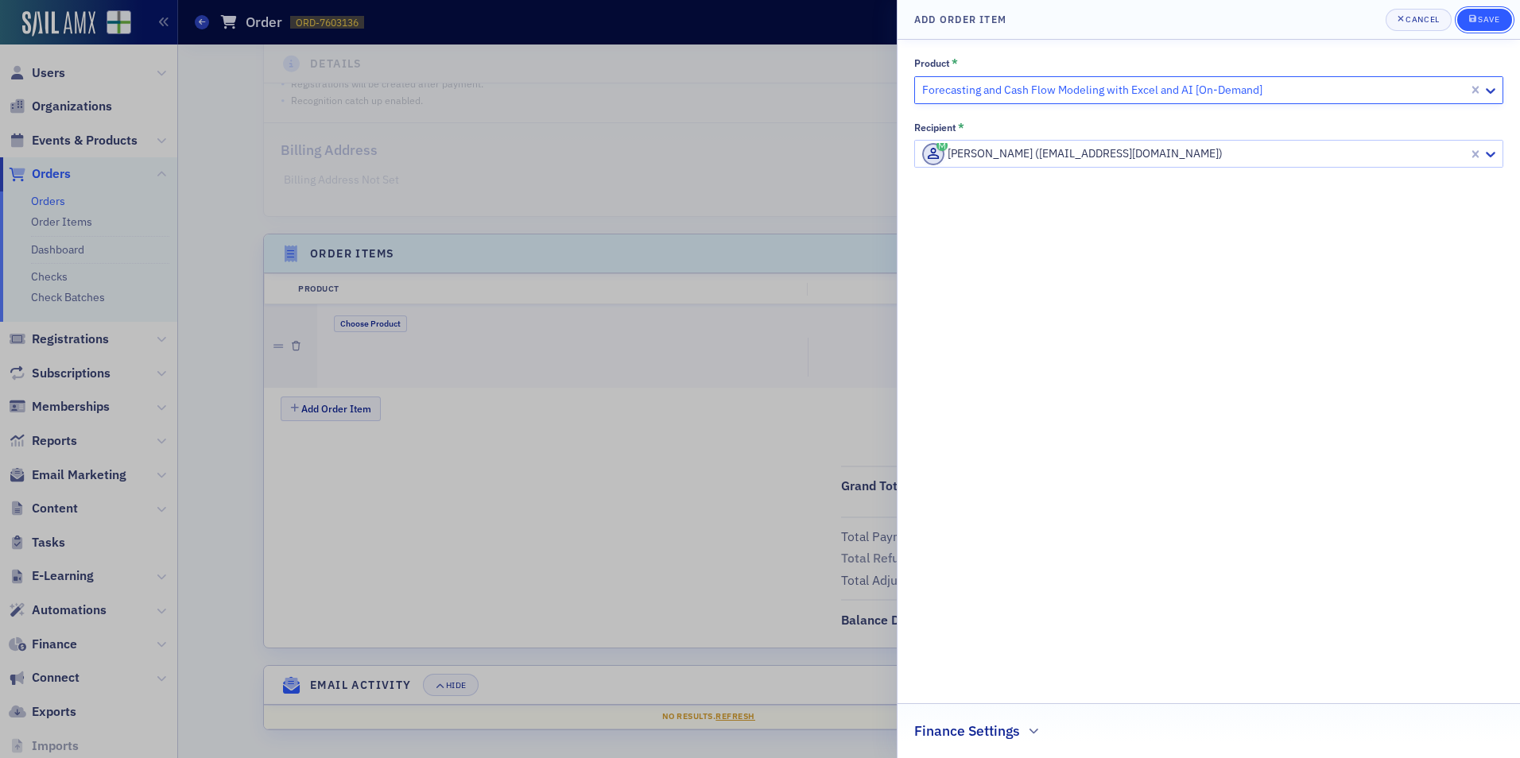
click at [1477, 14] on button "Save" at bounding box center [1484, 20] width 55 height 22
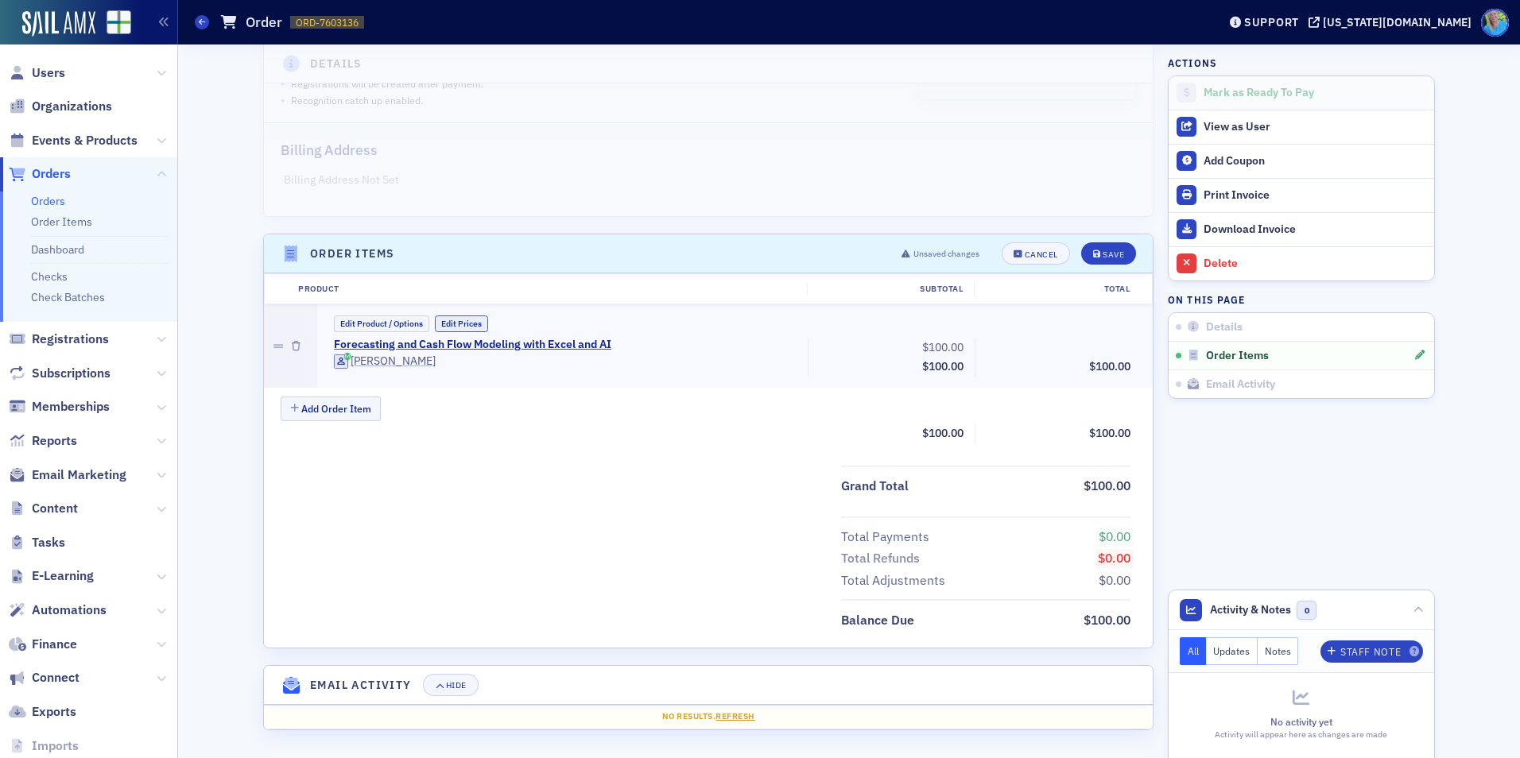
click at [466, 326] on button "Edit Prices" at bounding box center [461, 324] width 53 height 17
drag, startPoint x: 1080, startPoint y: 332, endPoint x: 1094, endPoint y: 351, distance: 23.4
click at [1081, 333] on div "Edit Product / Options Custom Prices Taxes Enabled Forecasting and Cash Flow Mo…" at bounding box center [734, 348] width 813 height 64
drag, startPoint x: 1098, startPoint y: 349, endPoint x: 1113, endPoint y: 344, distance: 15.8
click at [1099, 349] on input "0.00" at bounding box center [1098, 347] width 78 height 22
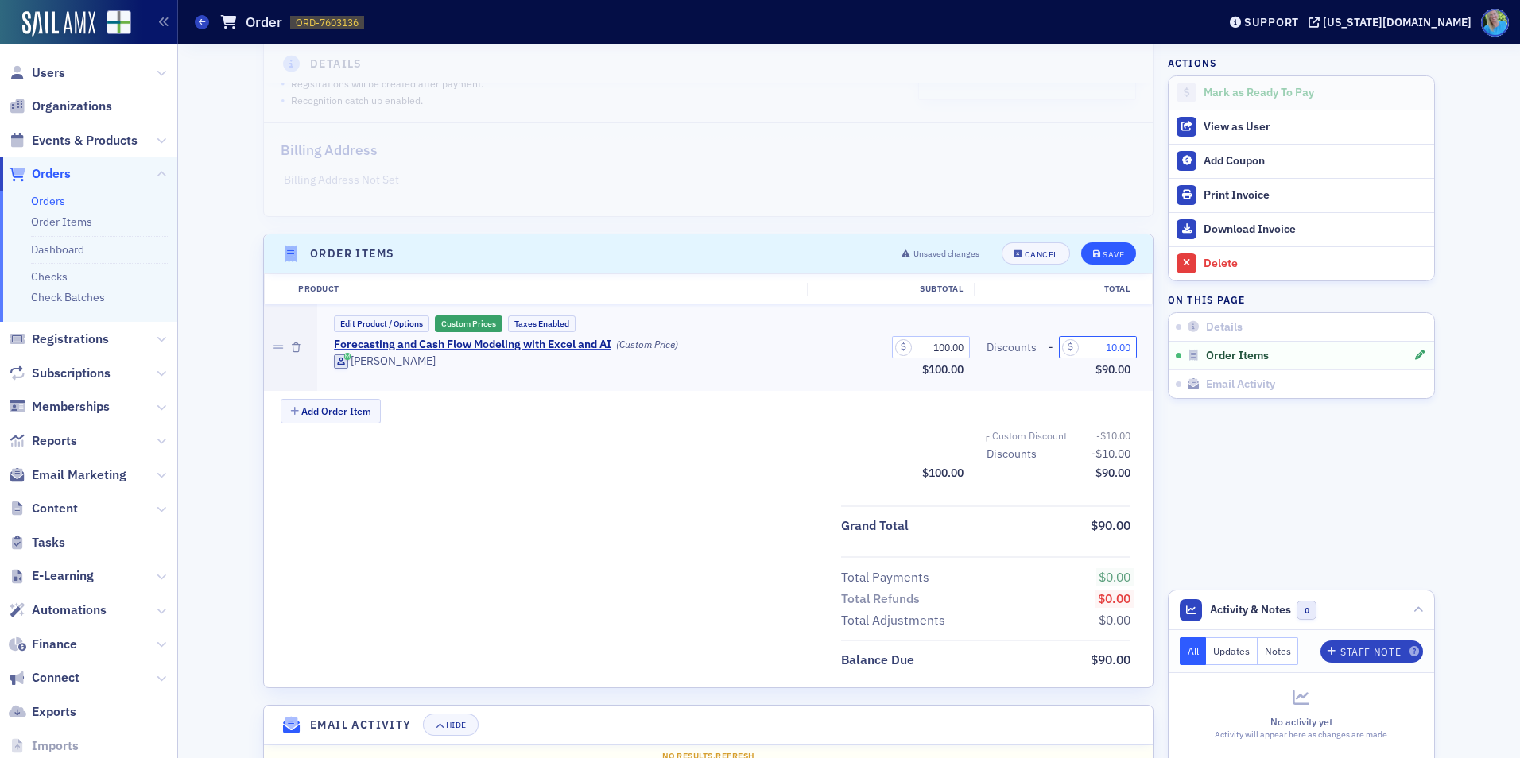
type input "10.00"
click at [1111, 250] on div "Save" at bounding box center [1113, 254] width 21 height 9
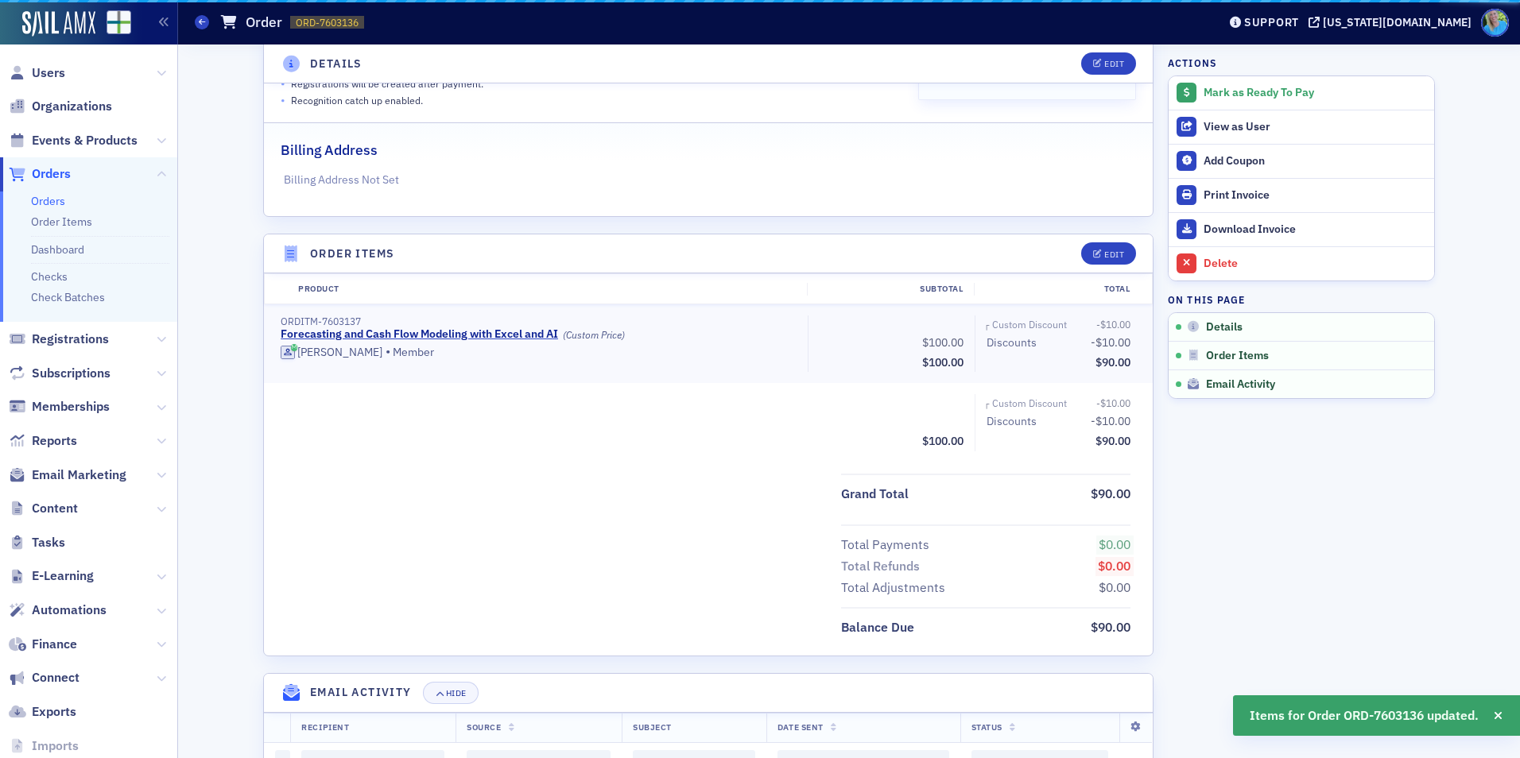
scroll to position [313, 0]
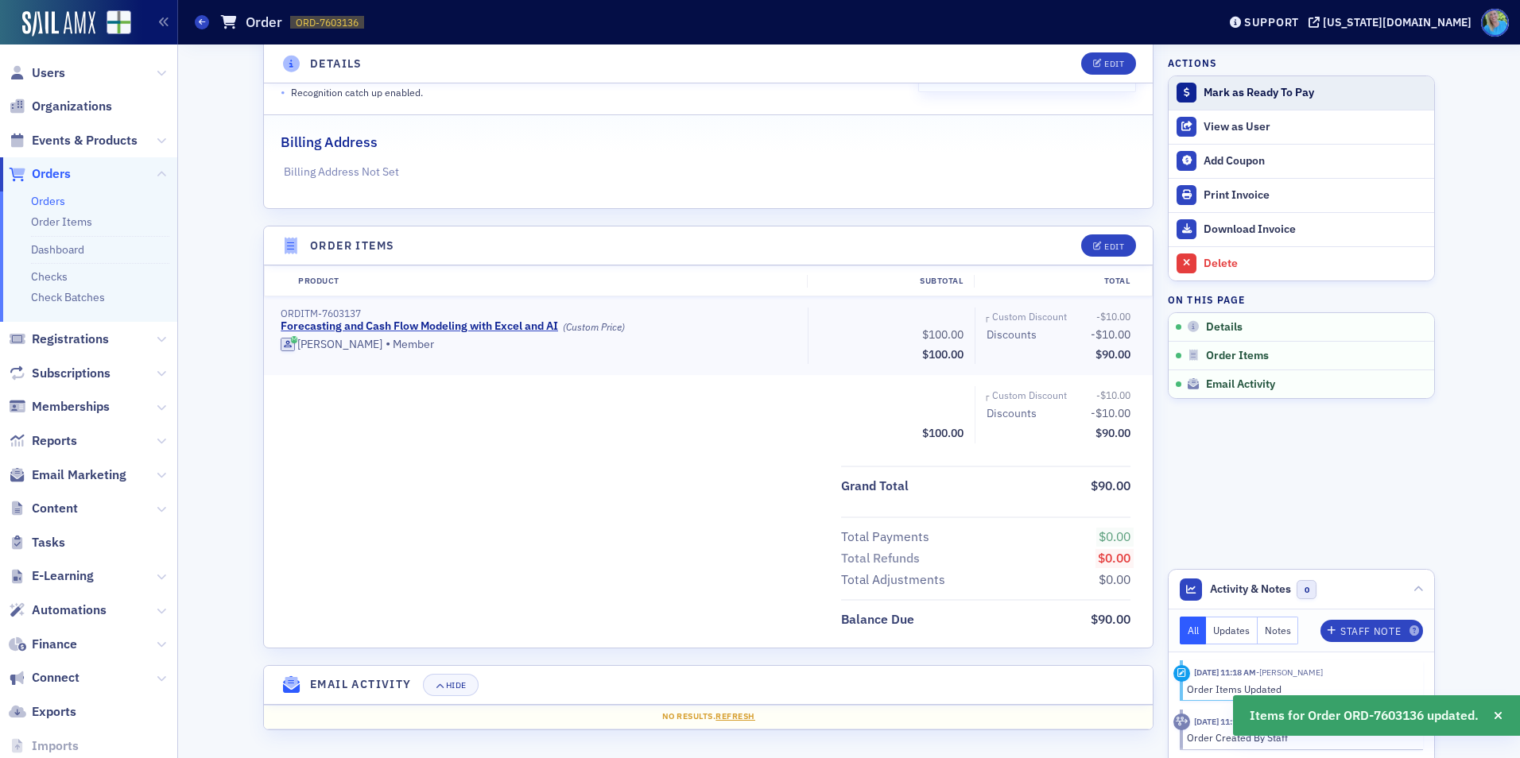
click at [1222, 91] on div "Mark as Ready To Pay" at bounding box center [1315, 93] width 223 height 14
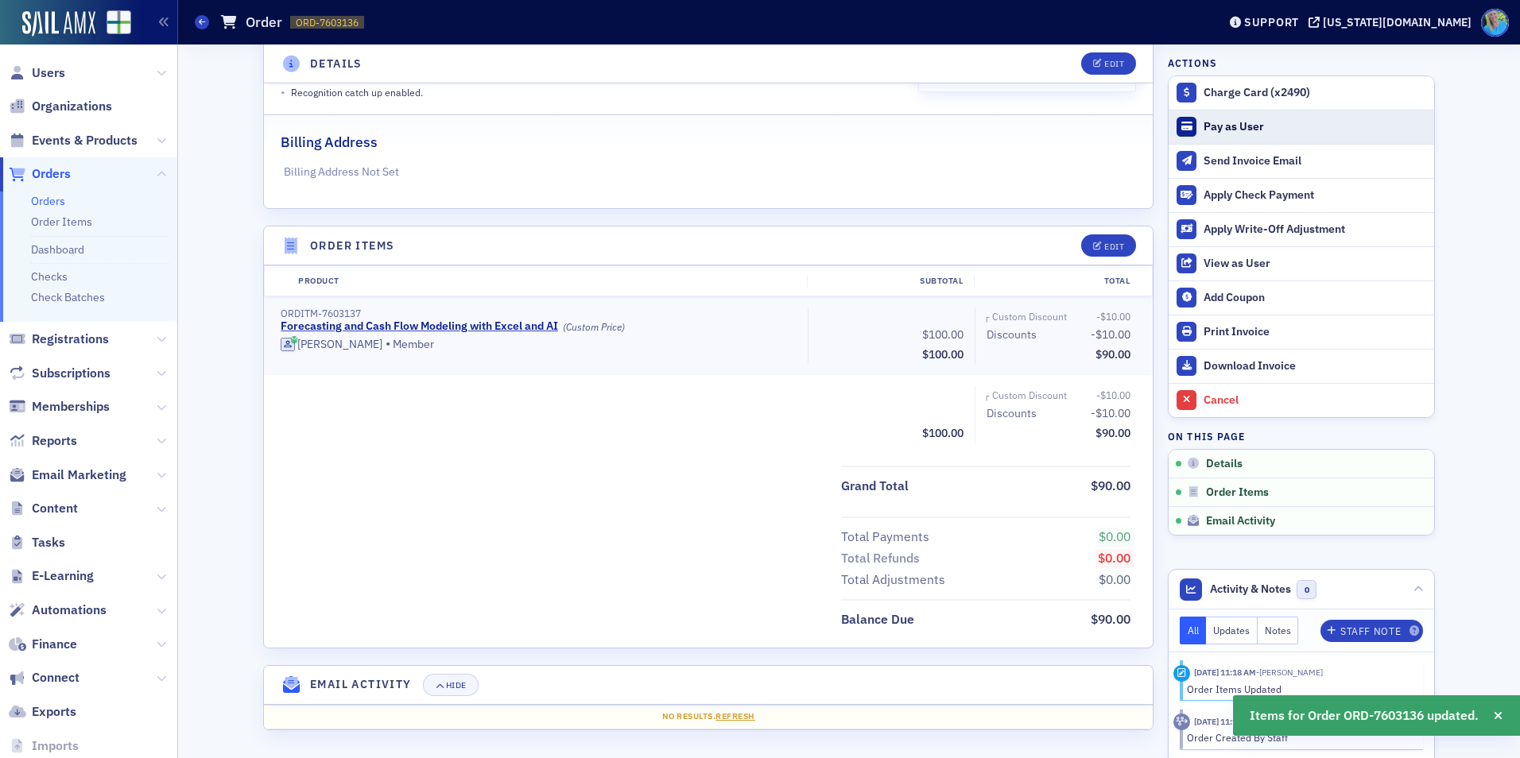
click at [1224, 130] on div "Pay as User" at bounding box center [1315, 127] width 223 height 14
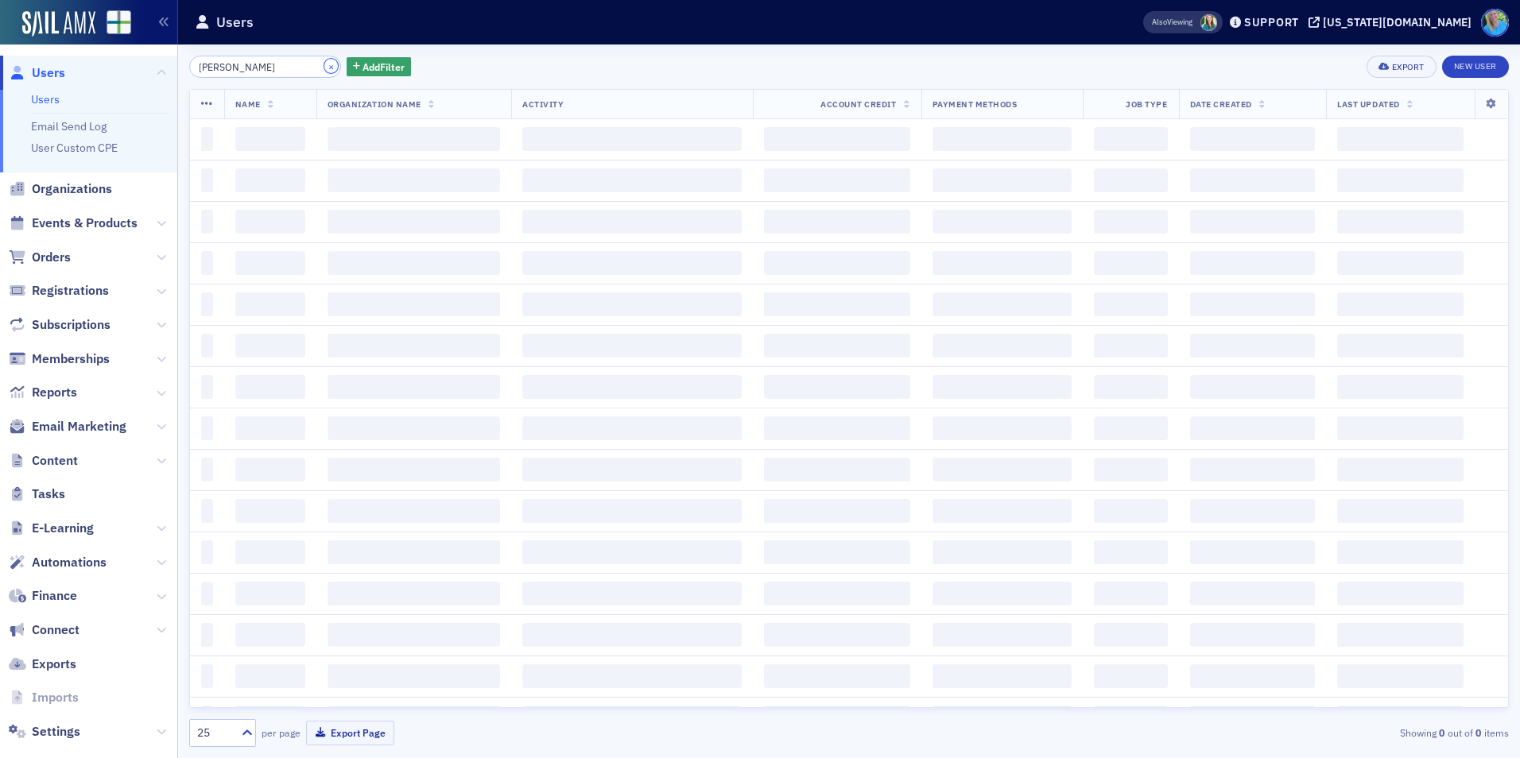
click at [324, 63] on button "×" at bounding box center [331, 66] width 14 height 14
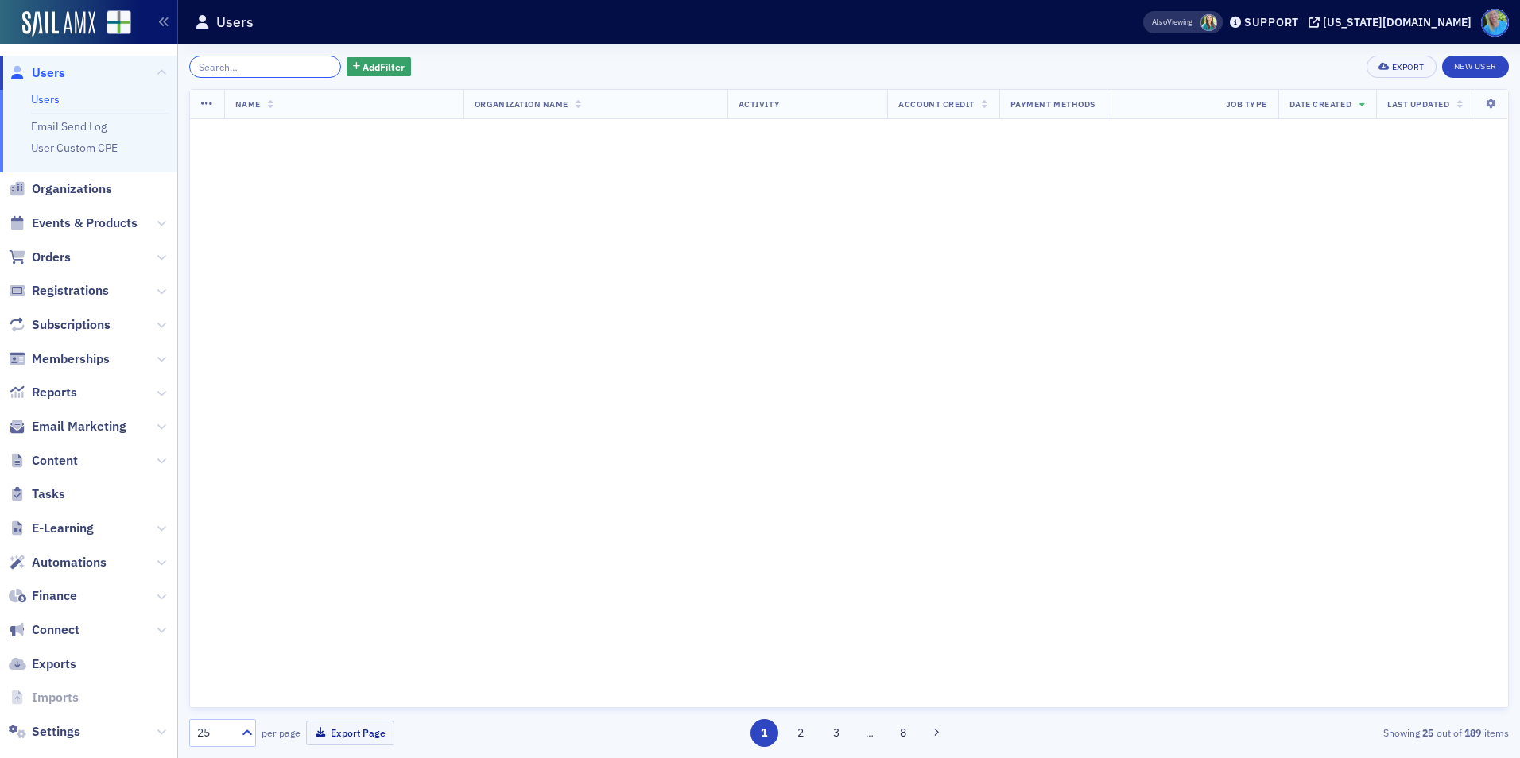
click at [273, 70] on input "donald townes" at bounding box center [265, 67] width 152 height 22
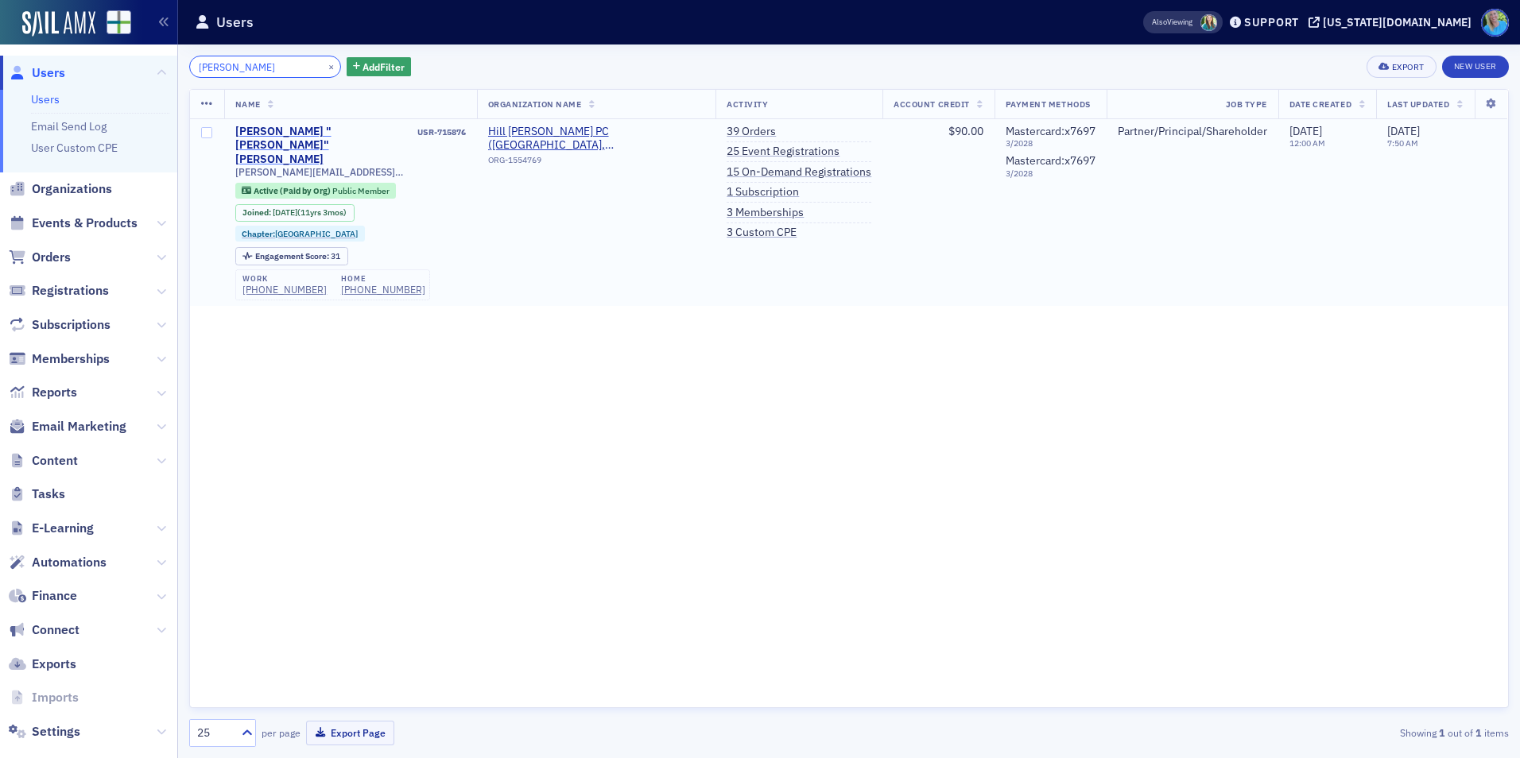
type input "[PERSON_NAME]"
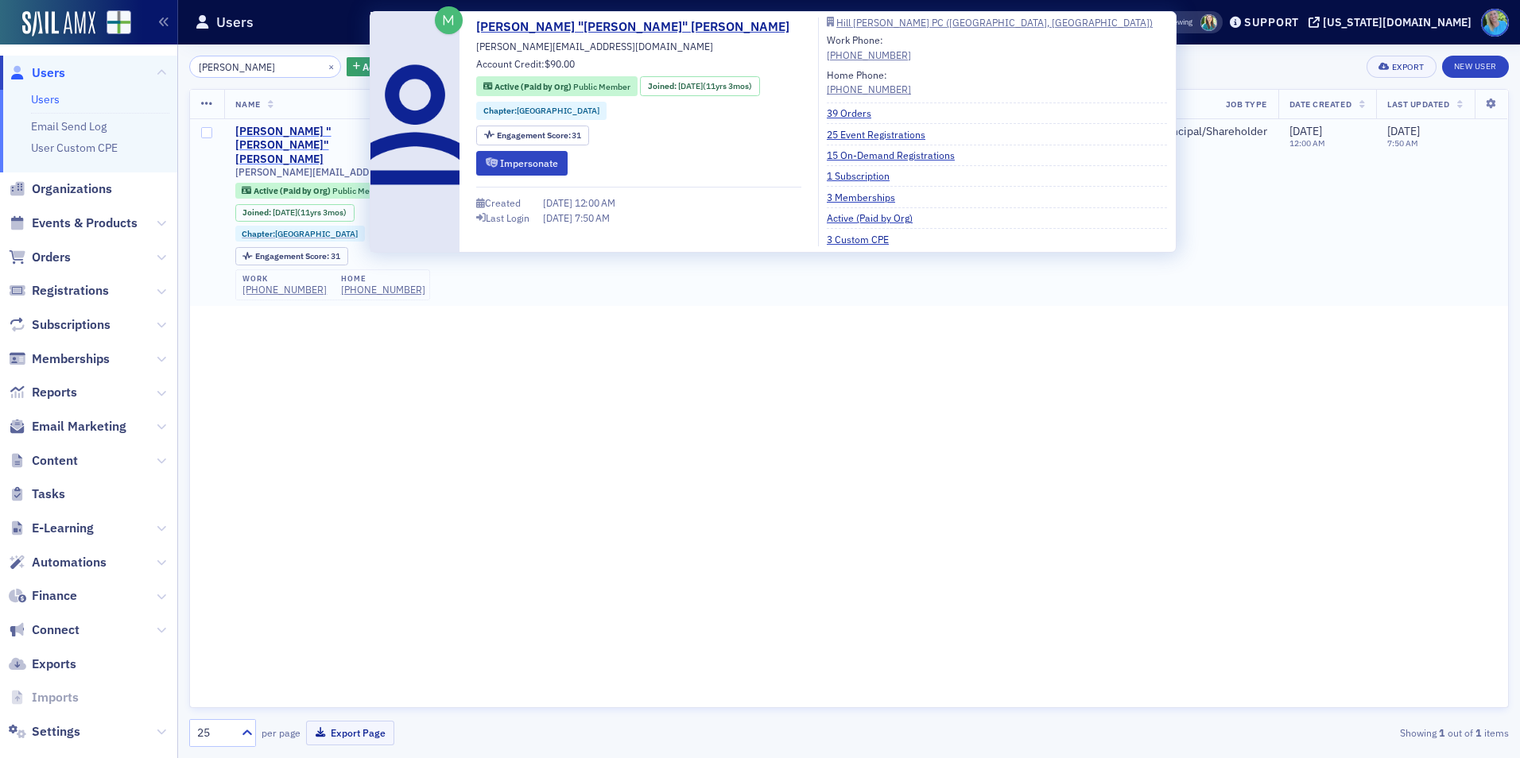
click at [291, 132] on div "Christopher "Chris" Taylor" at bounding box center [325, 146] width 180 height 42
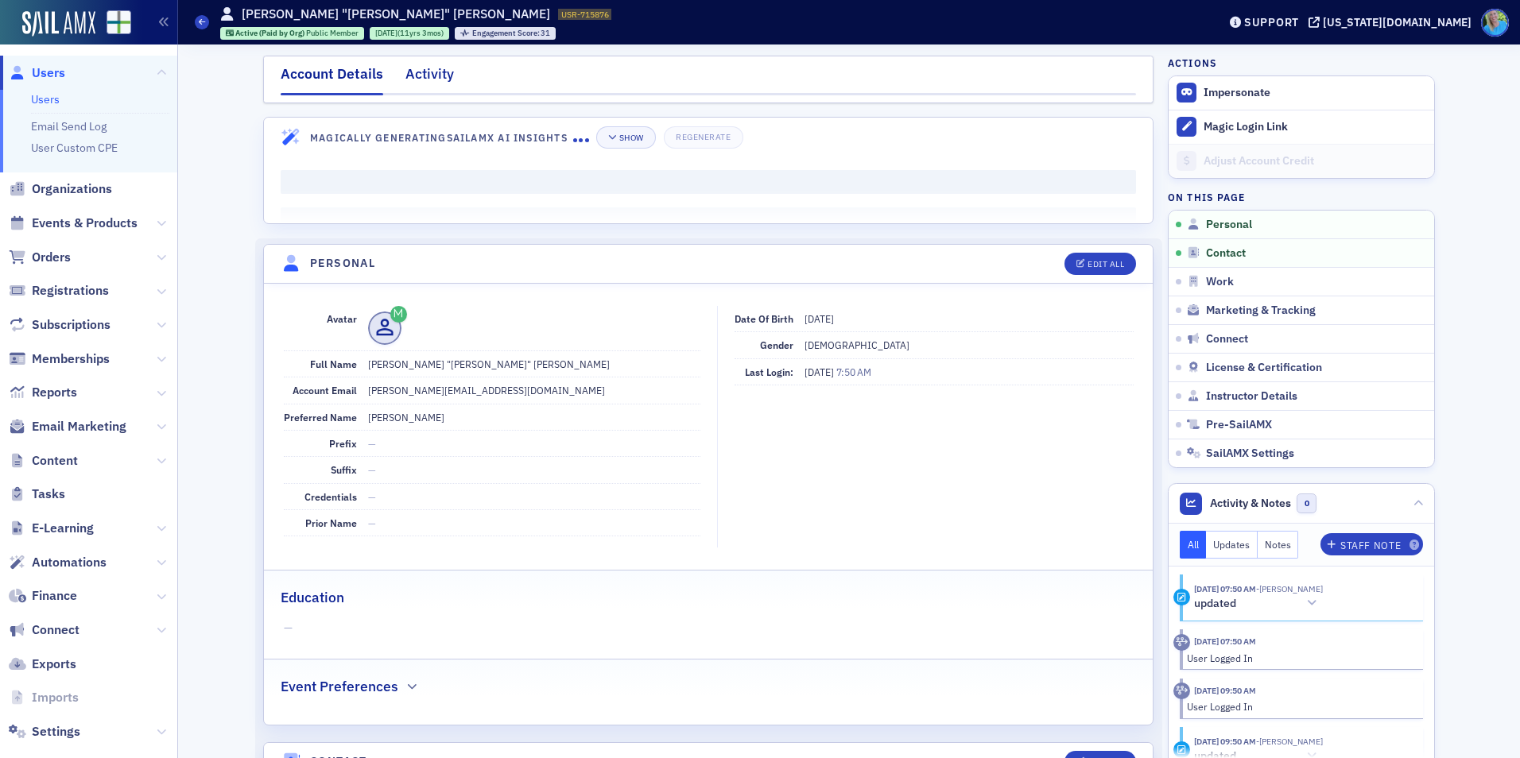
click at [421, 83] on div "Activity" at bounding box center [429, 78] width 48 height 29
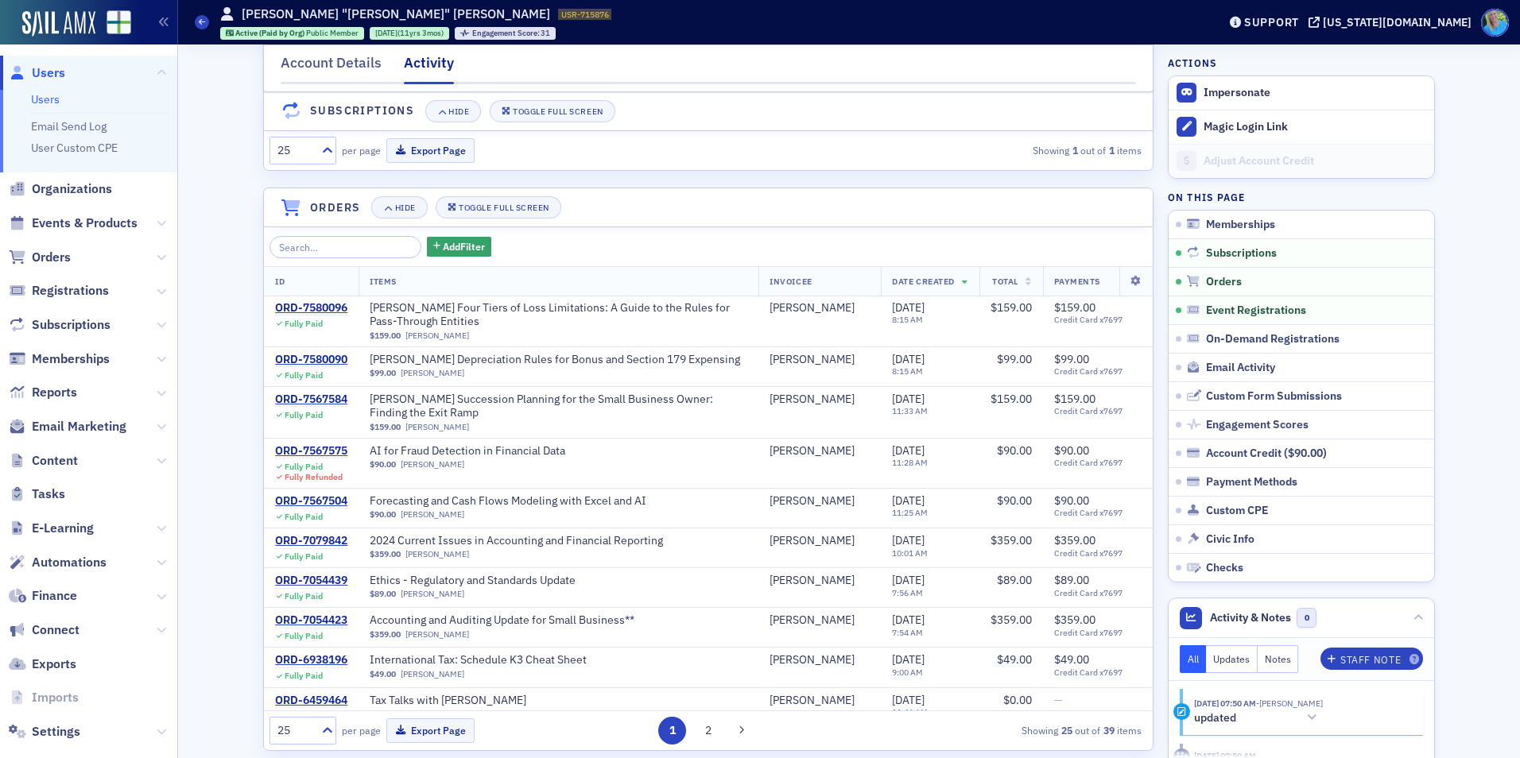
scroll to position [397, 0]
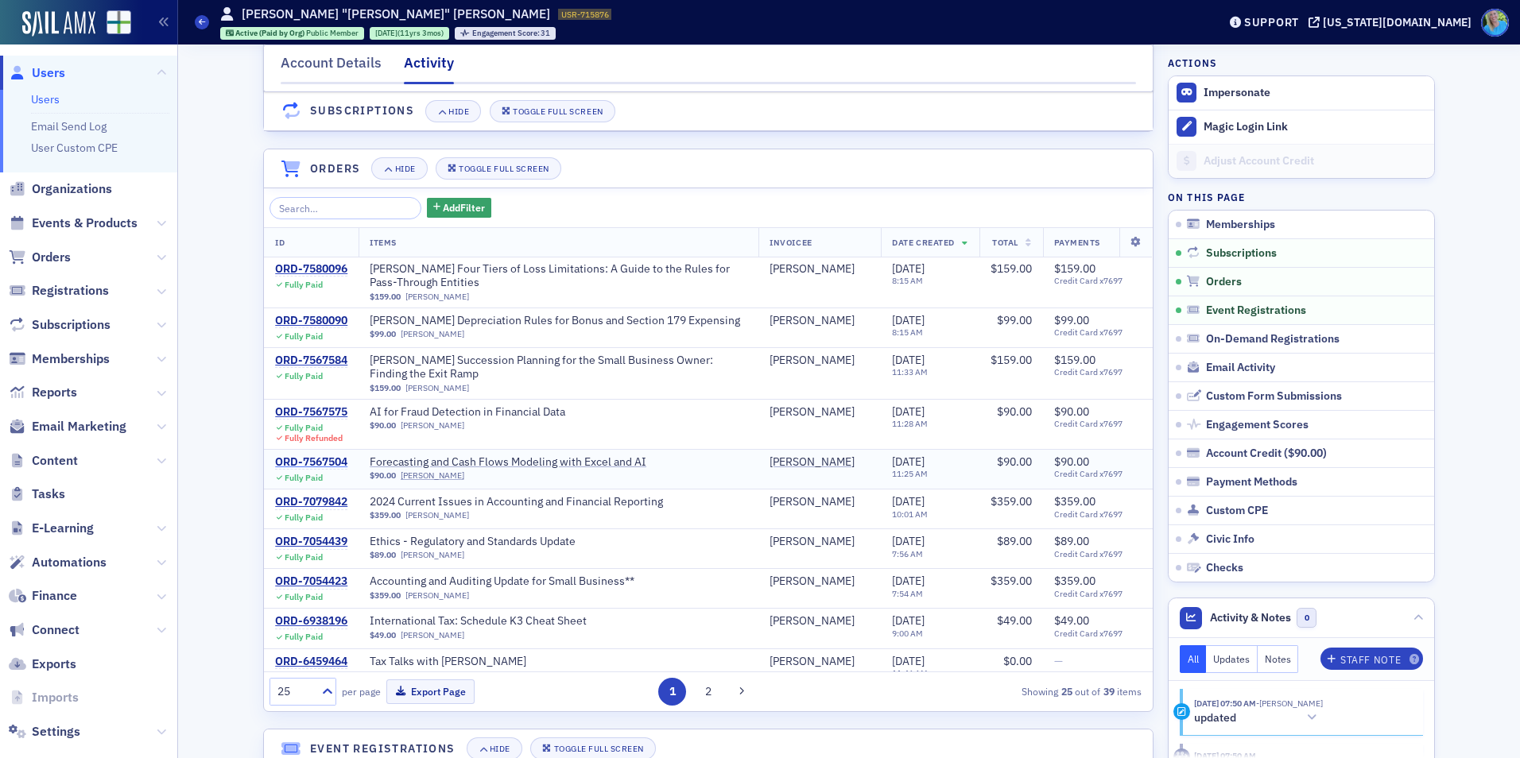
click at [306, 469] on div "ORD-7567504" at bounding box center [311, 463] width 72 height 14
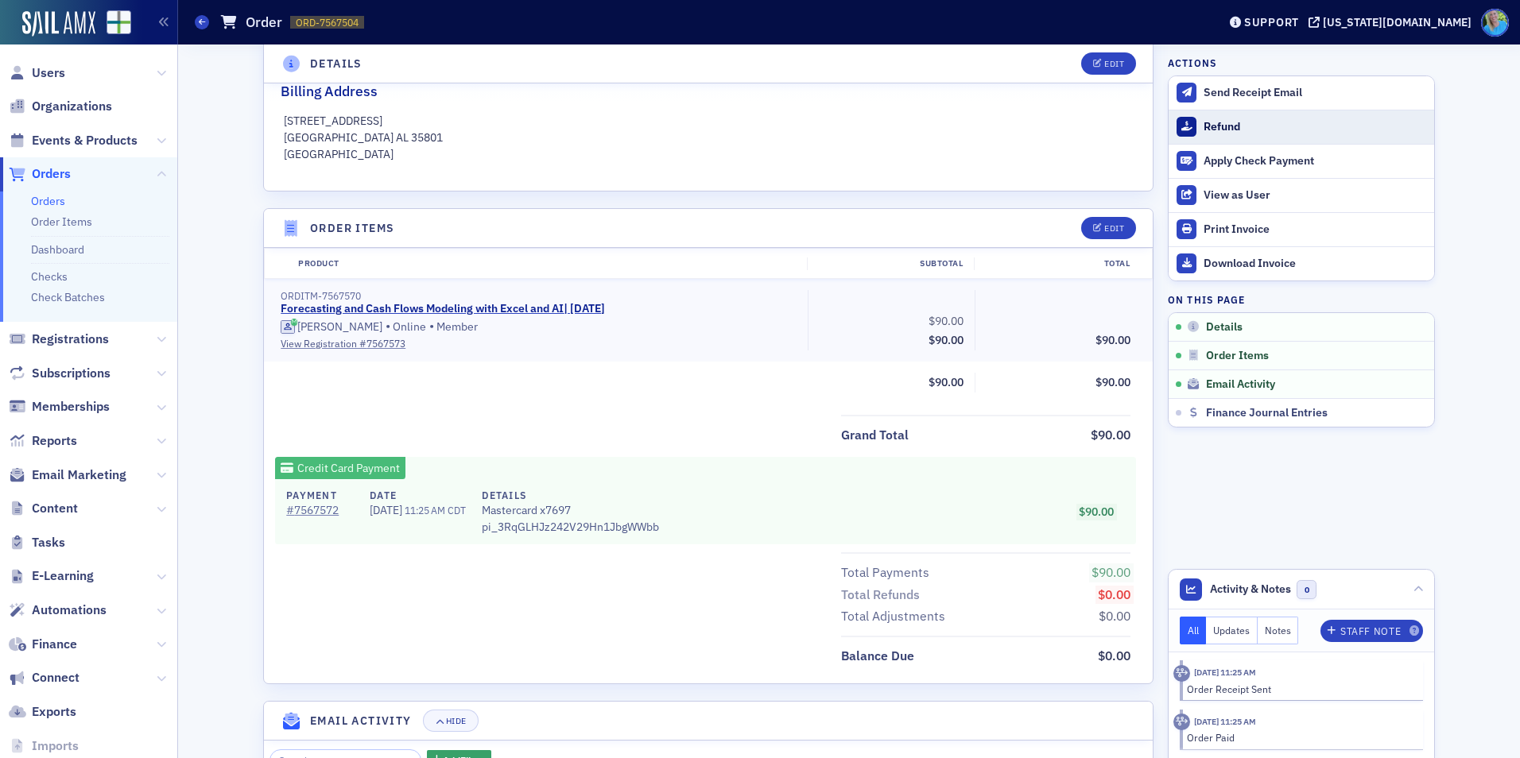
click at [1231, 131] on div "Refund" at bounding box center [1315, 127] width 223 height 14
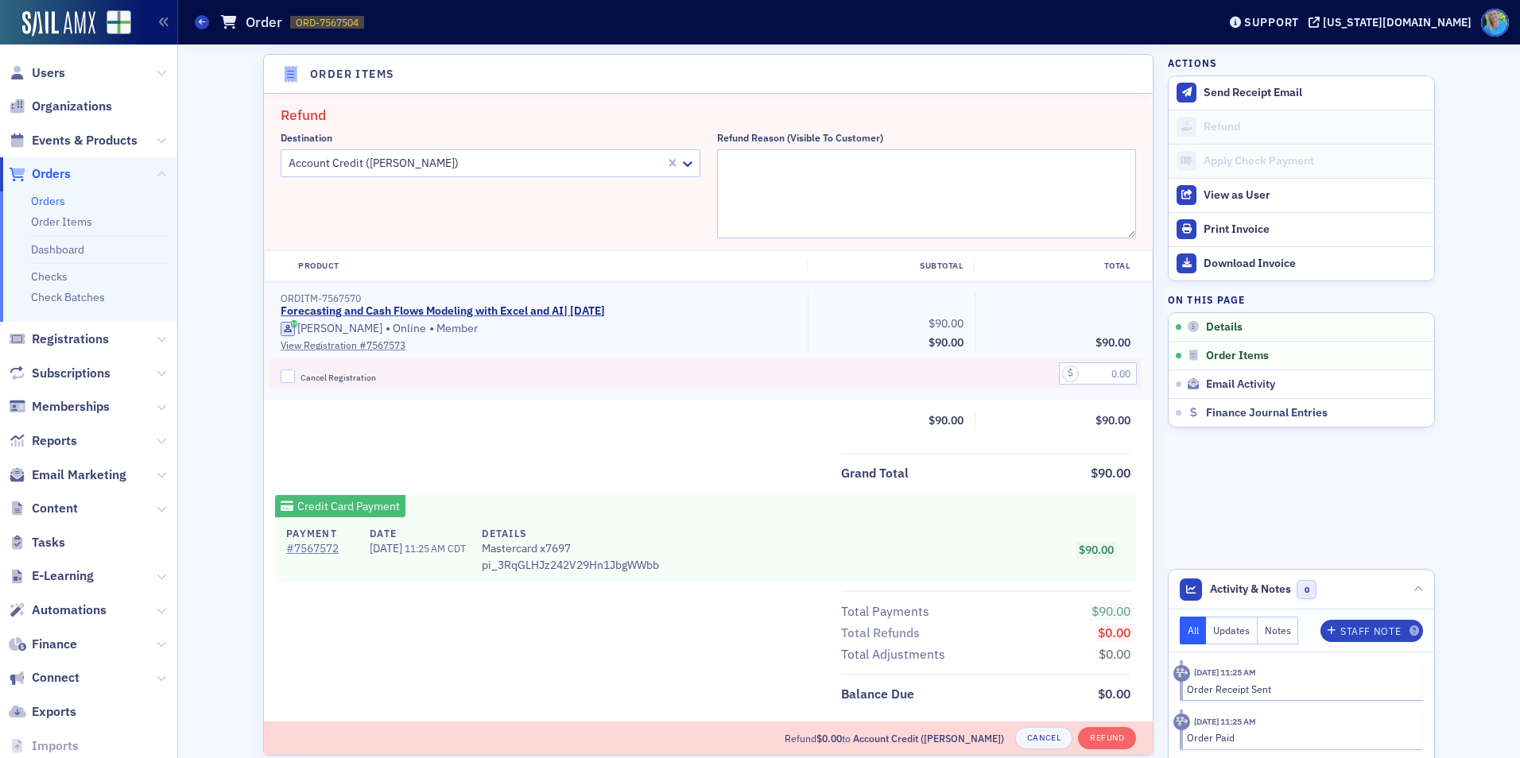
scroll to position [553, 0]
click at [285, 377] on input "Cancel Registration" at bounding box center [288, 375] width 14 height 14
checkbox input "true"
click at [1116, 367] on input "text" at bounding box center [1098, 372] width 78 height 22
type input "90.00"
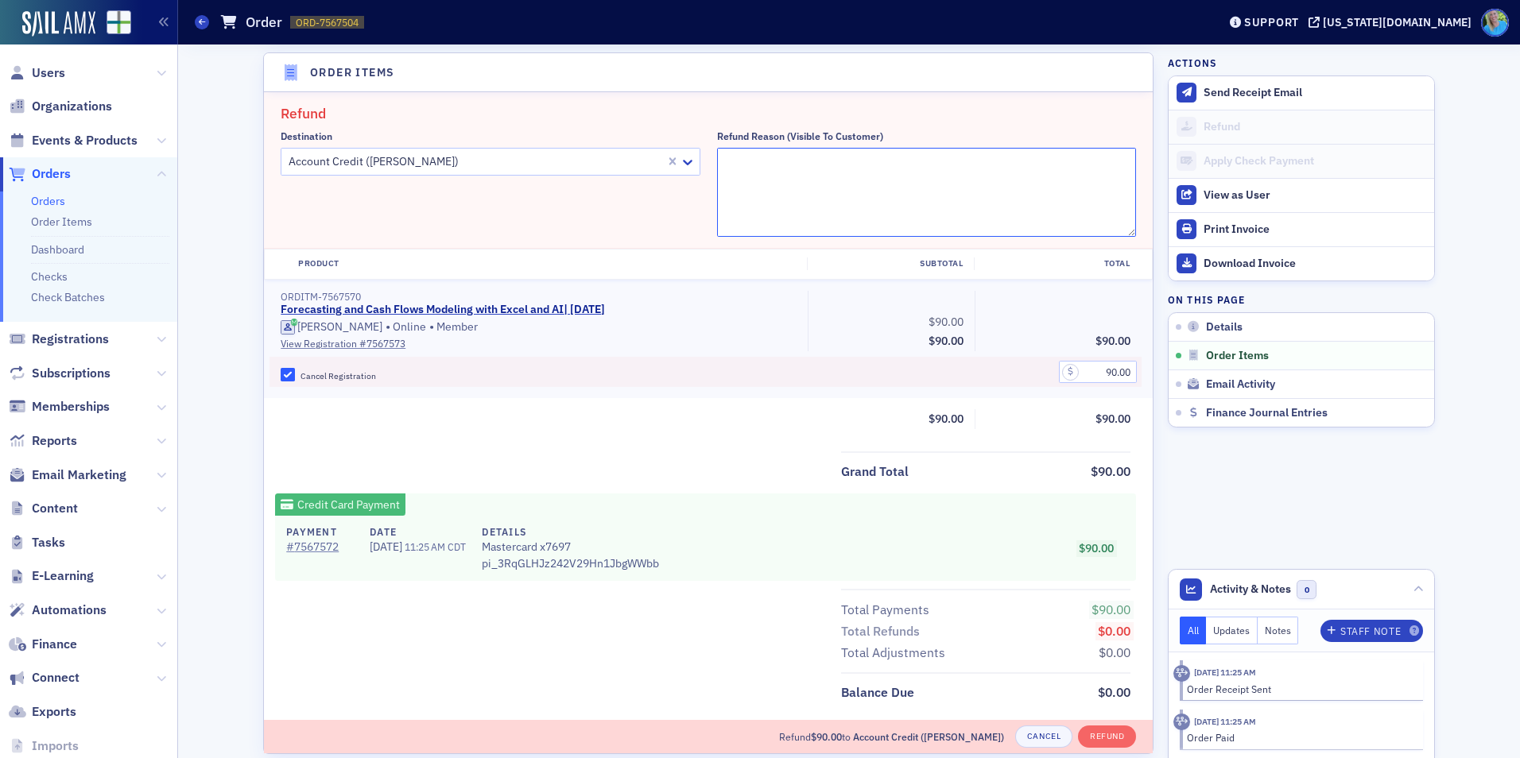
click at [909, 181] on textarea "Refund Reason (Visible to Customer)" at bounding box center [927, 192] width 420 height 89
paste textarea "Technical issues crashed the broadcast halfway through. Moving registration to …"
type textarea "Technical issues crashed the broadcast halfway through. Moving registration to …"
click at [1090, 739] on button "Refund" at bounding box center [1107, 737] width 58 height 22
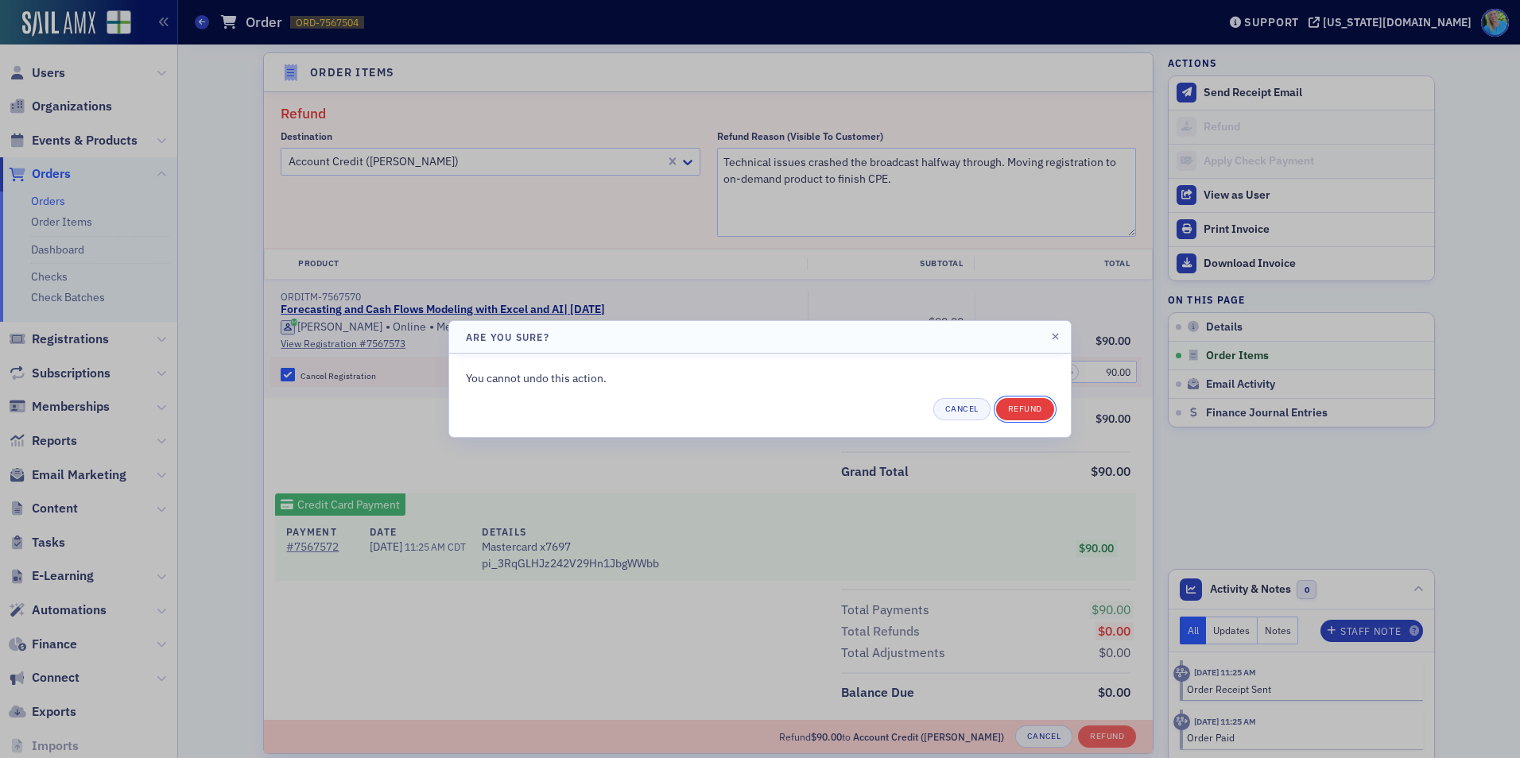
click at [1006, 405] on button "Refund" at bounding box center [1025, 409] width 58 height 22
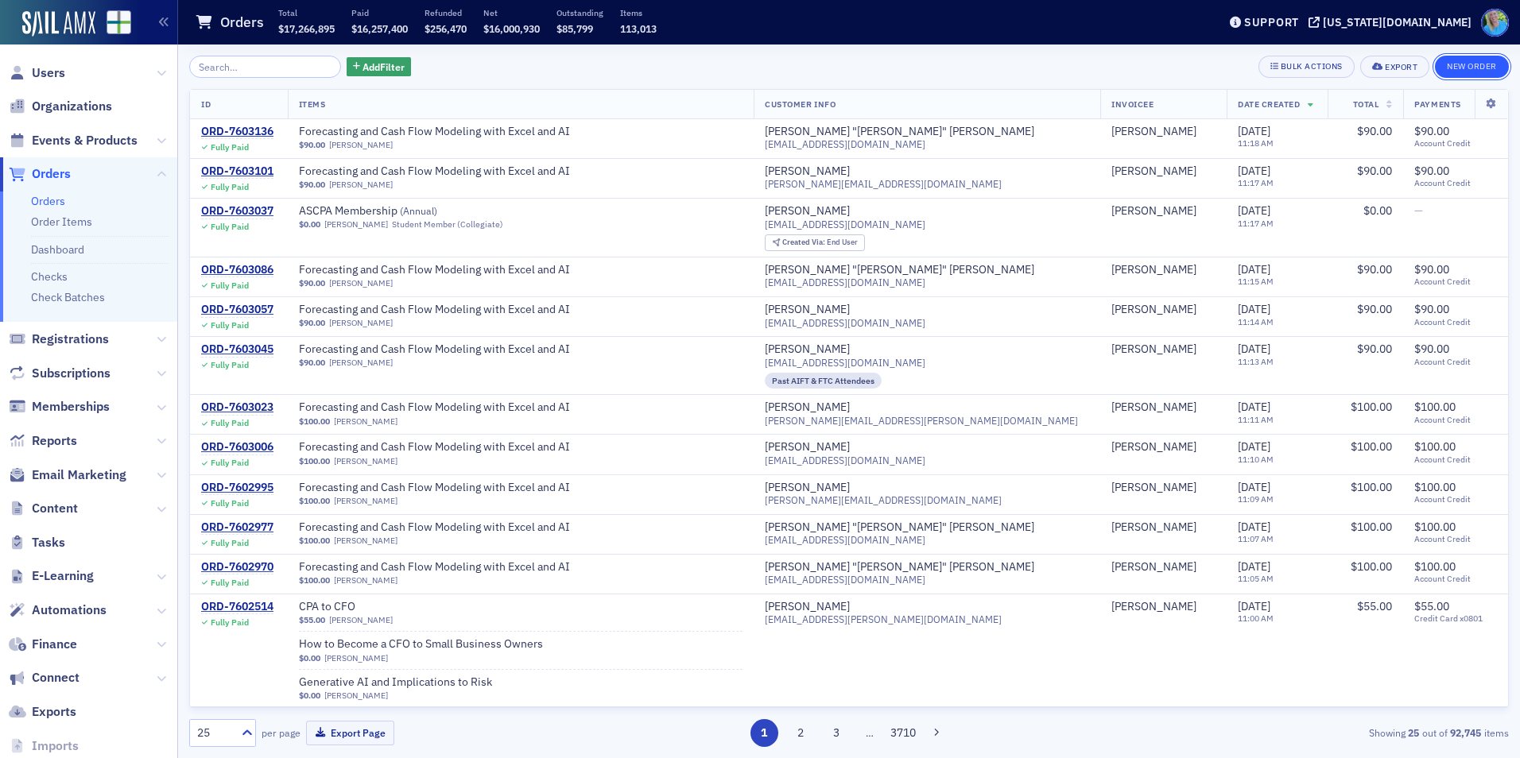
click at [1448, 64] on button "New Order" at bounding box center [1472, 67] width 74 height 22
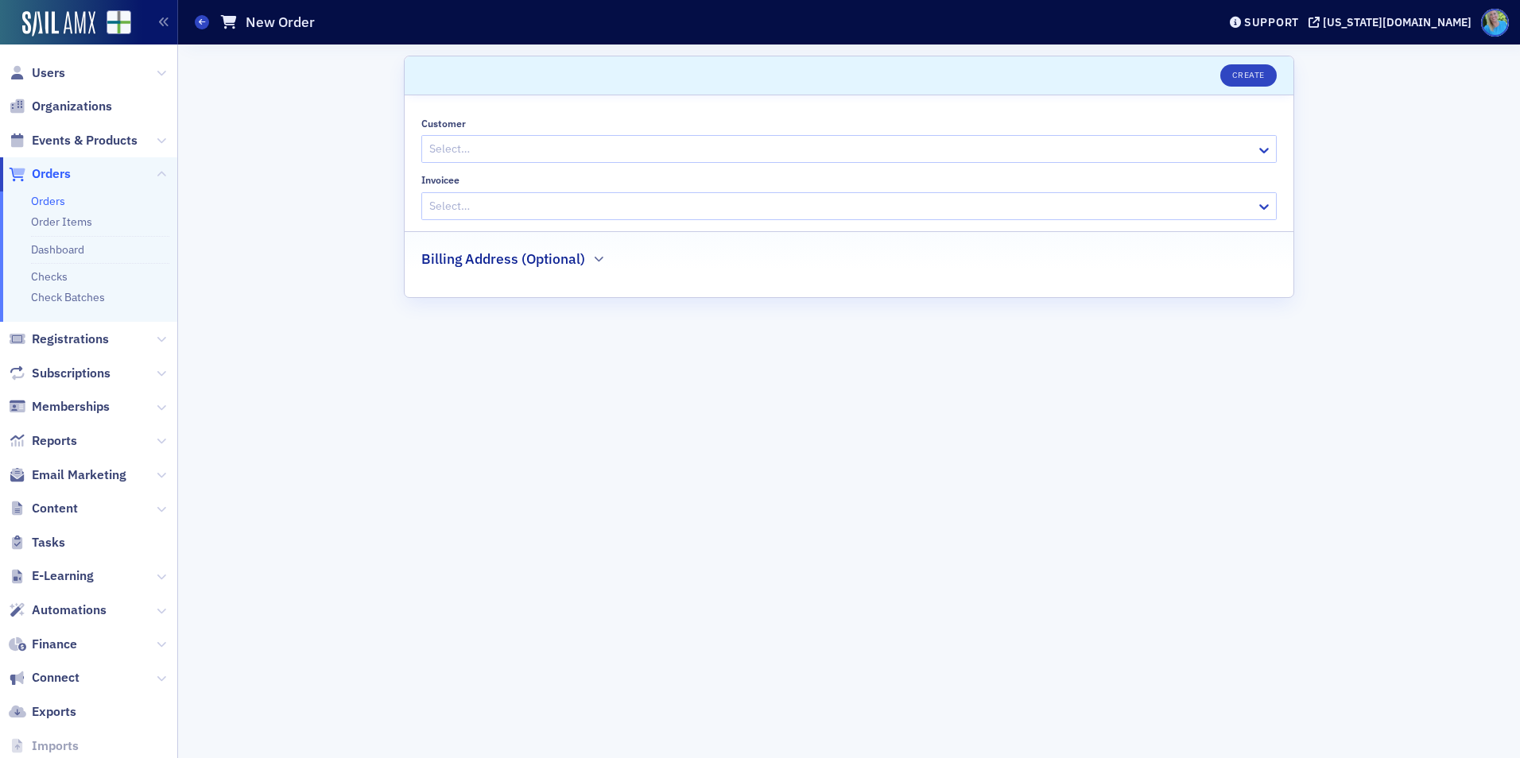
click at [476, 151] on div at bounding box center [841, 149] width 827 height 20
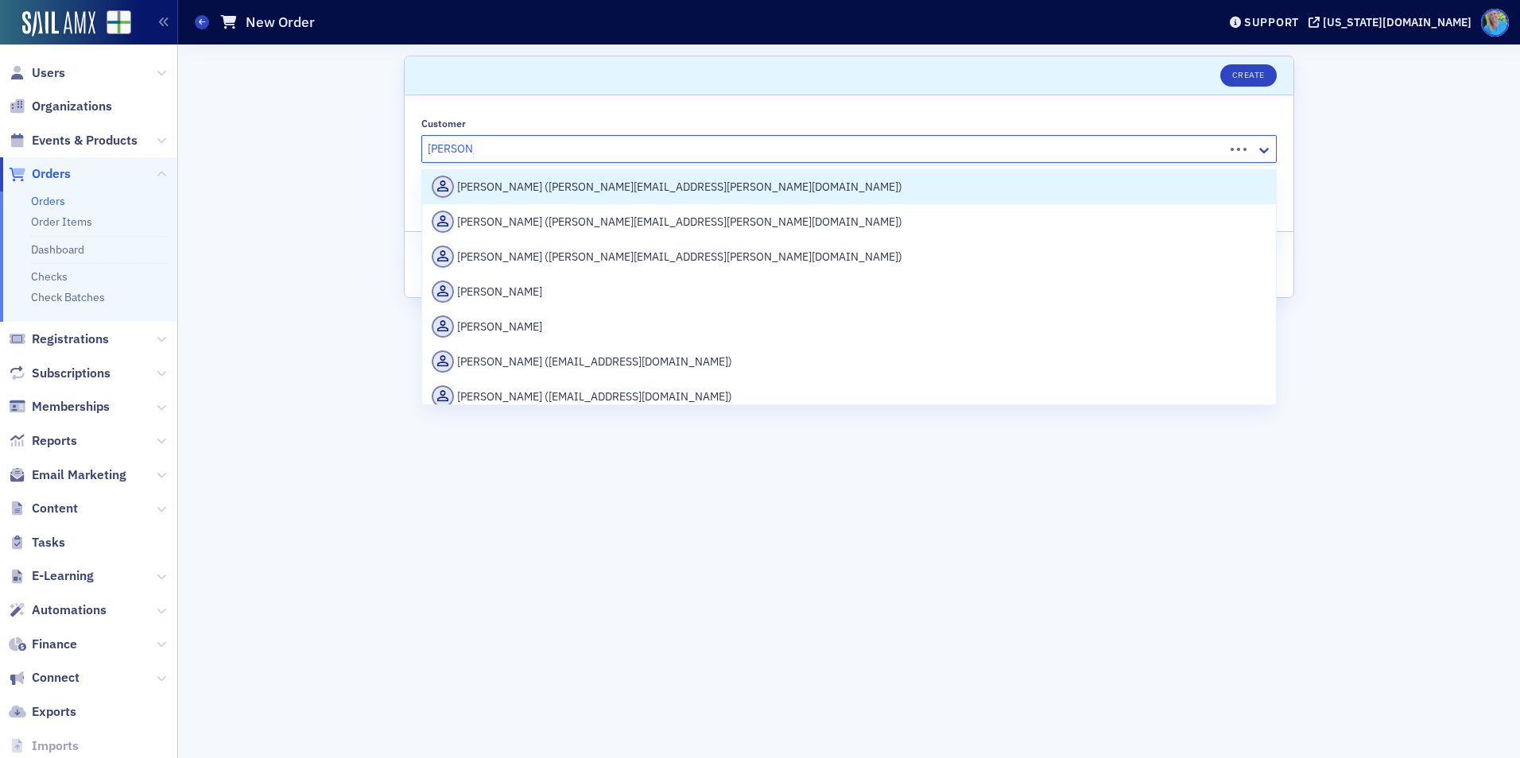
type input "[PERSON_NAME]"
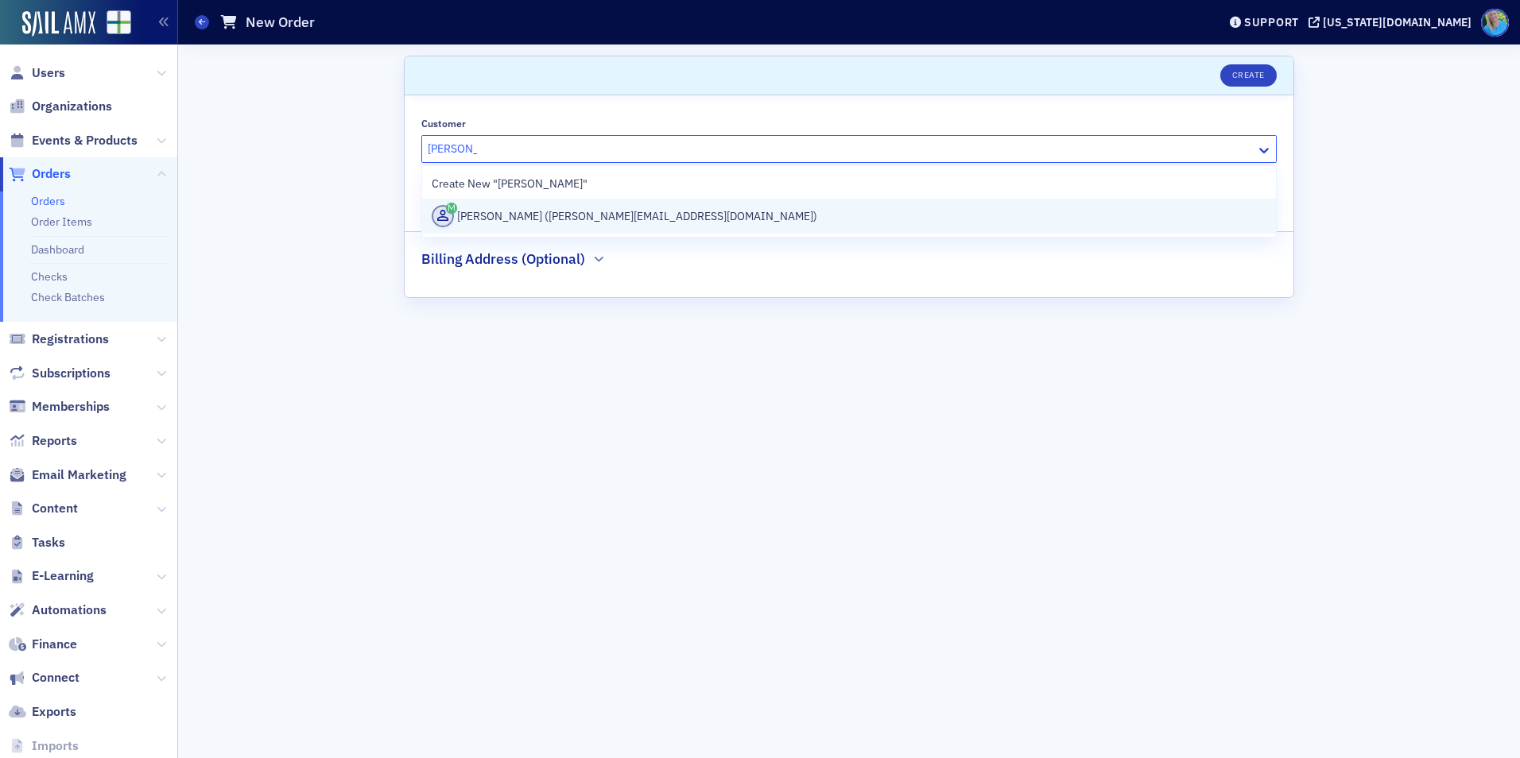
click at [510, 211] on div "[PERSON_NAME] ([PERSON_NAME][EMAIL_ADDRESS][DOMAIN_NAME])" at bounding box center [849, 216] width 835 height 22
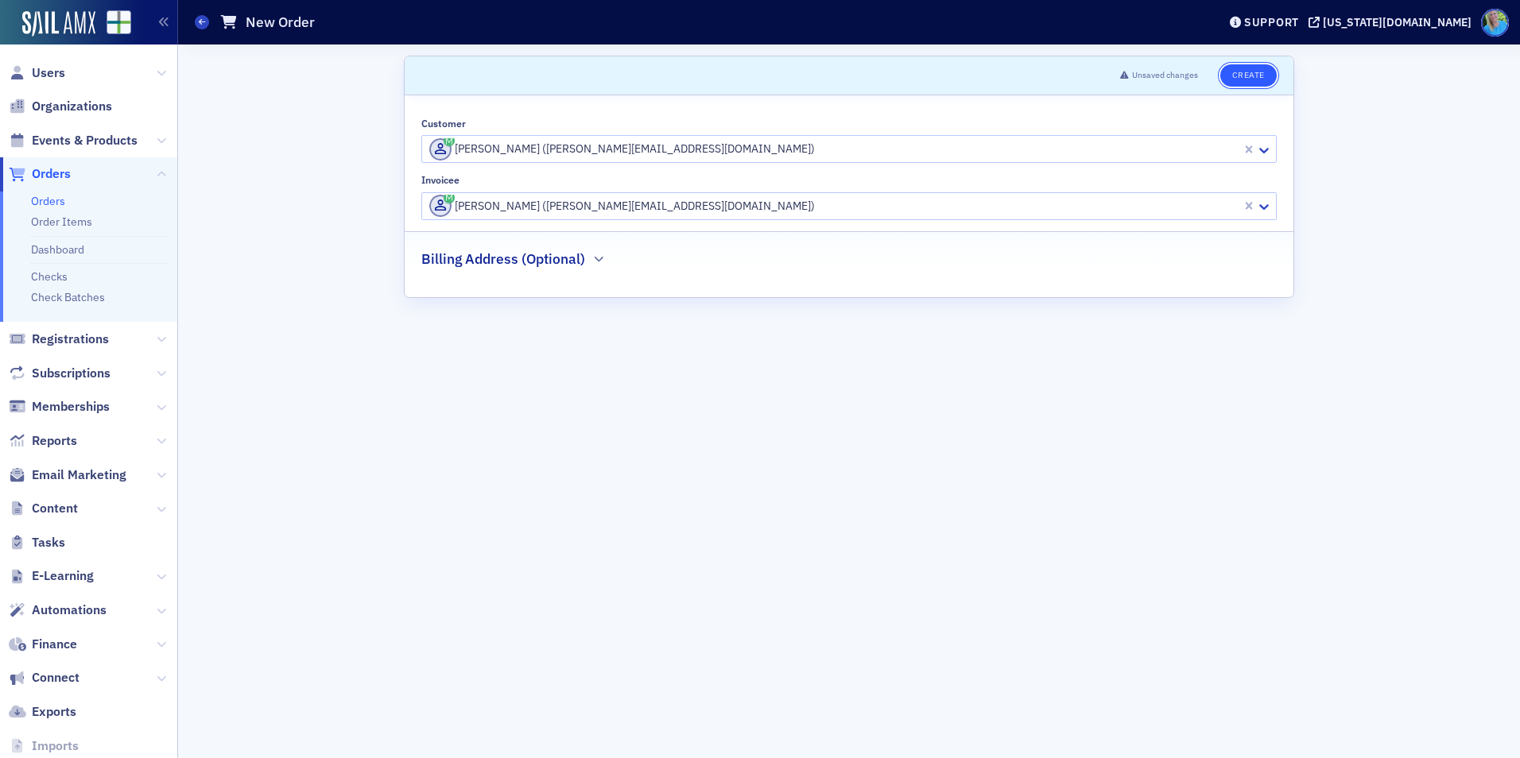
click at [1241, 75] on button "Create" at bounding box center [1248, 75] width 56 height 22
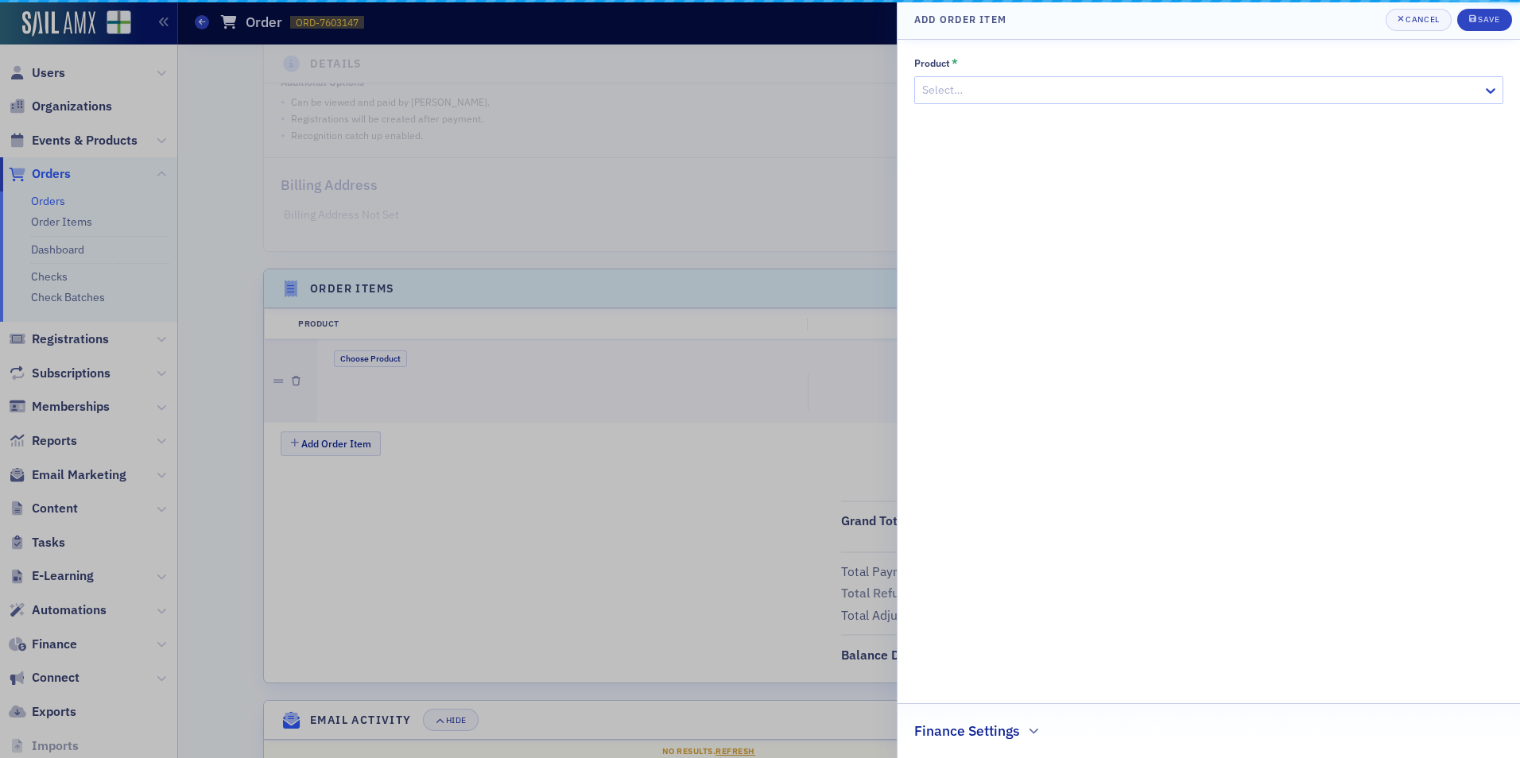
scroll to position [305, 0]
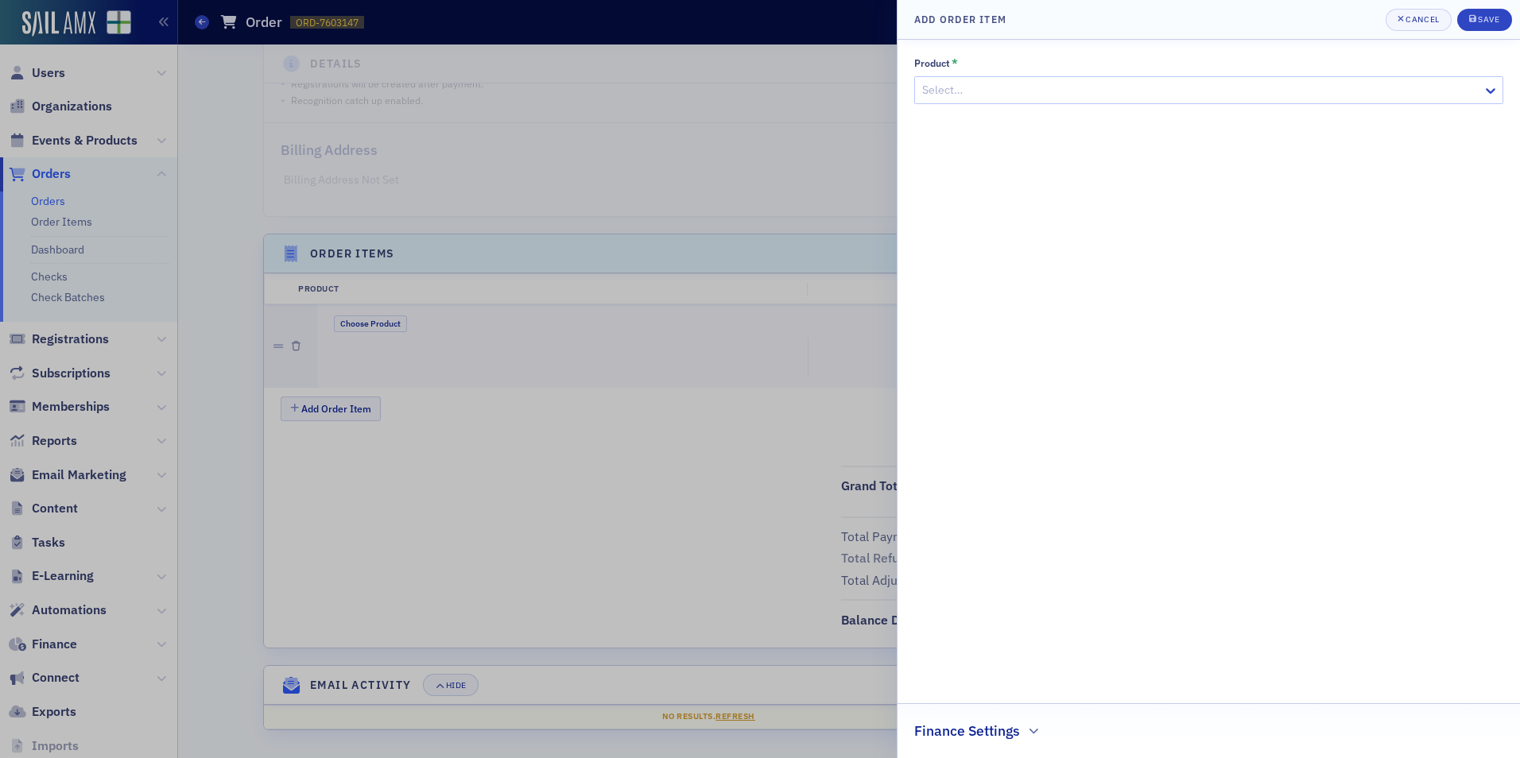
click at [993, 100] on div "Select…" at bounding box center [1199, 90] width 568 height 23
paste input "Forecasting and Cash Flows Modeling with Excel and AI"
type input "Forecasting and Cash Flows Modeling with Excel and AI"
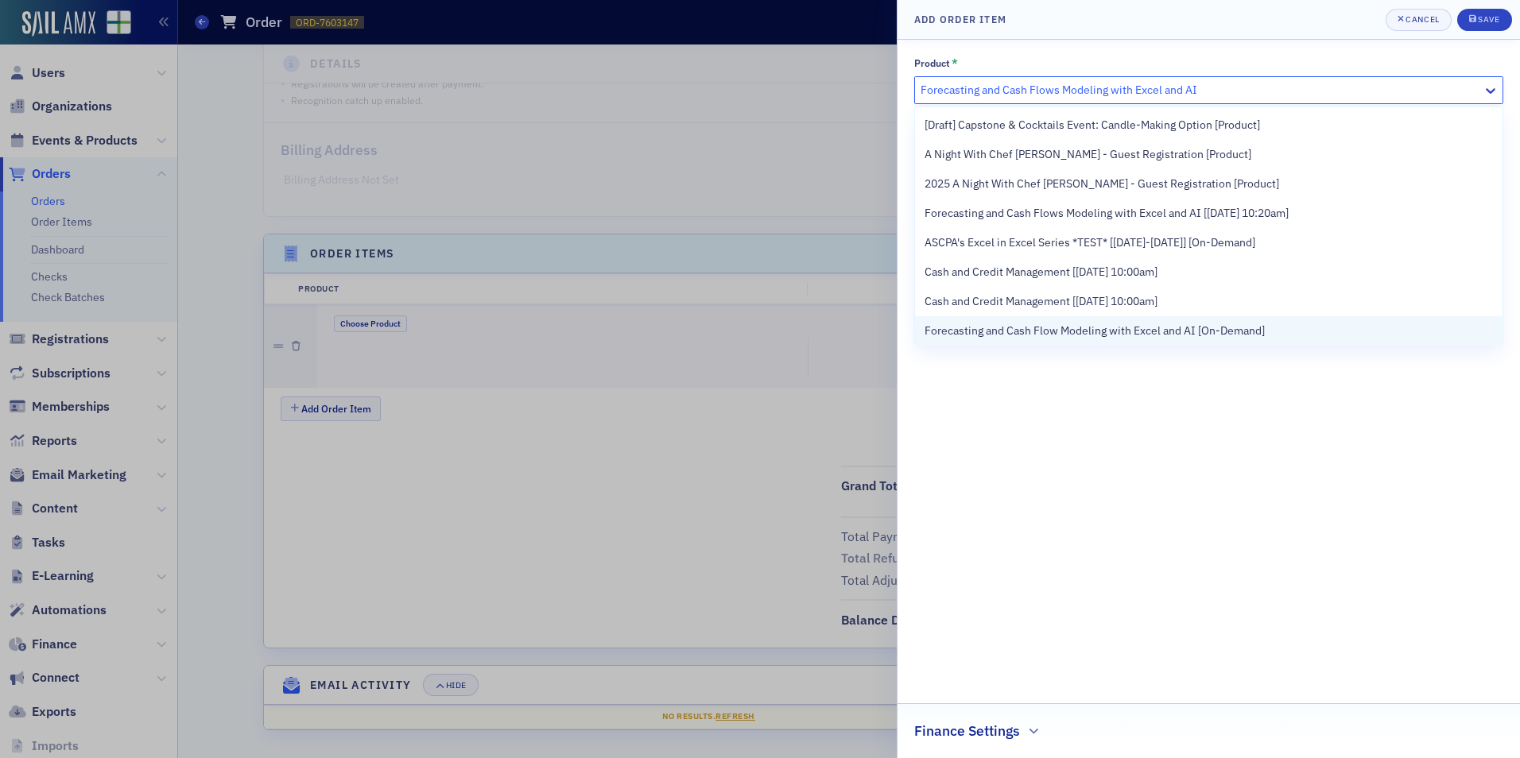
click at [1051, 327] on span "Forecasting and Cash Flow Modeling with Excel and AI [On-Demand]" at bounding box center [1095, 331] width 340 height 17
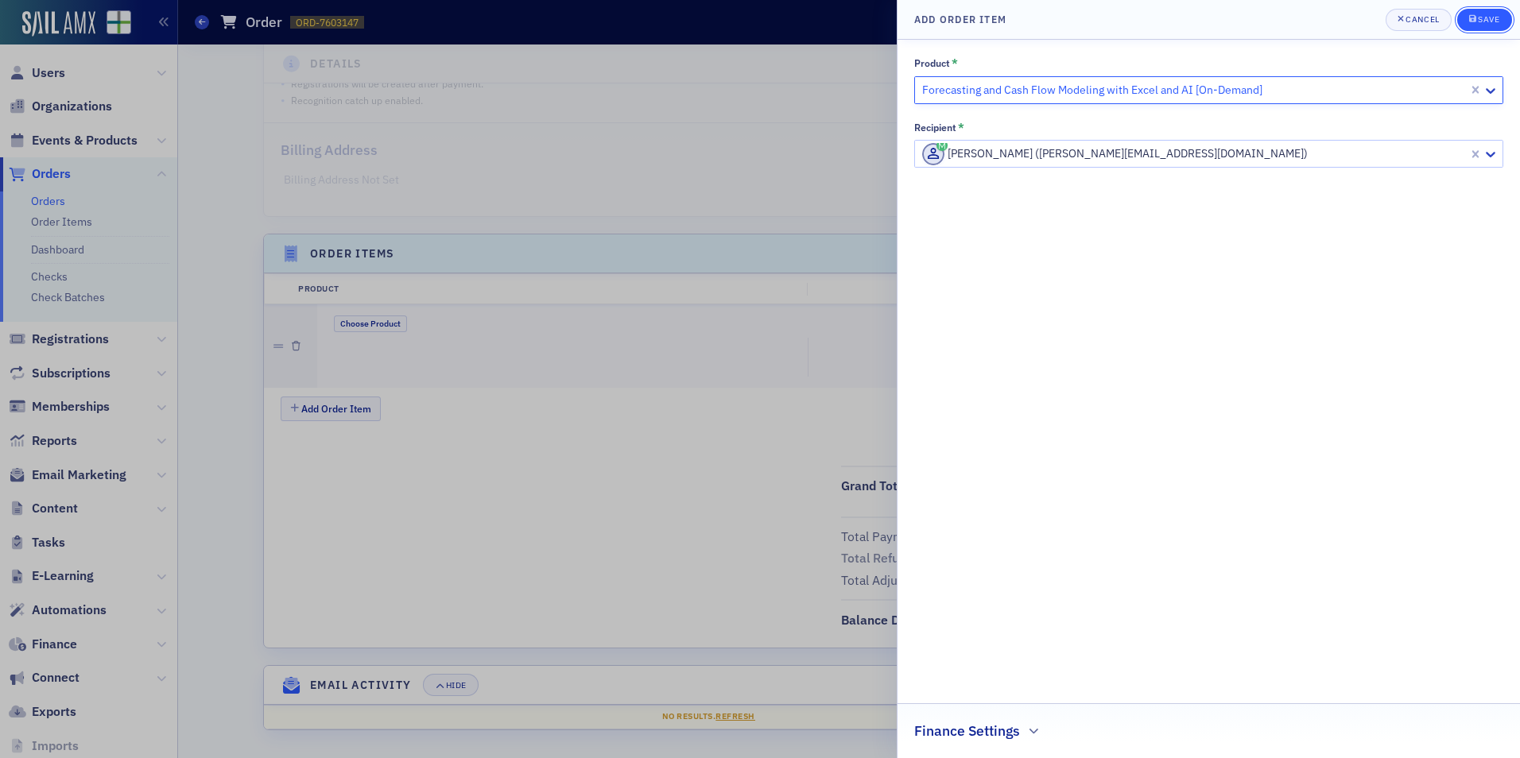
click at [1478, 20] on div "Save" at bounding box center [1488, 19] width 21 height 9
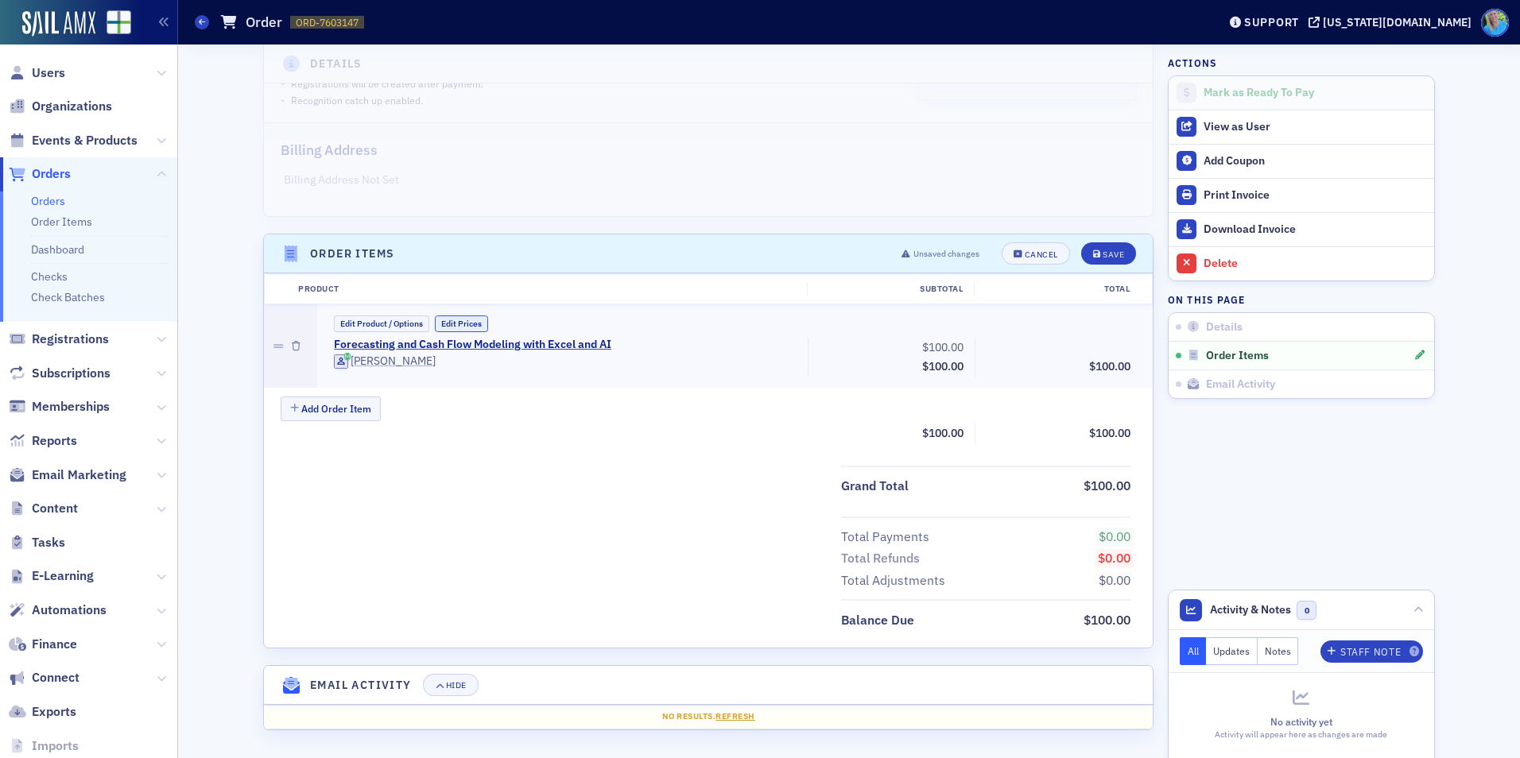
click at [477, 323] on button "Edit Prices" at bounding box center [461, 324] width 53 height 17
click at [1092, 349] on input "0.00" at bounding box center [1098, 347] width 78 height 22
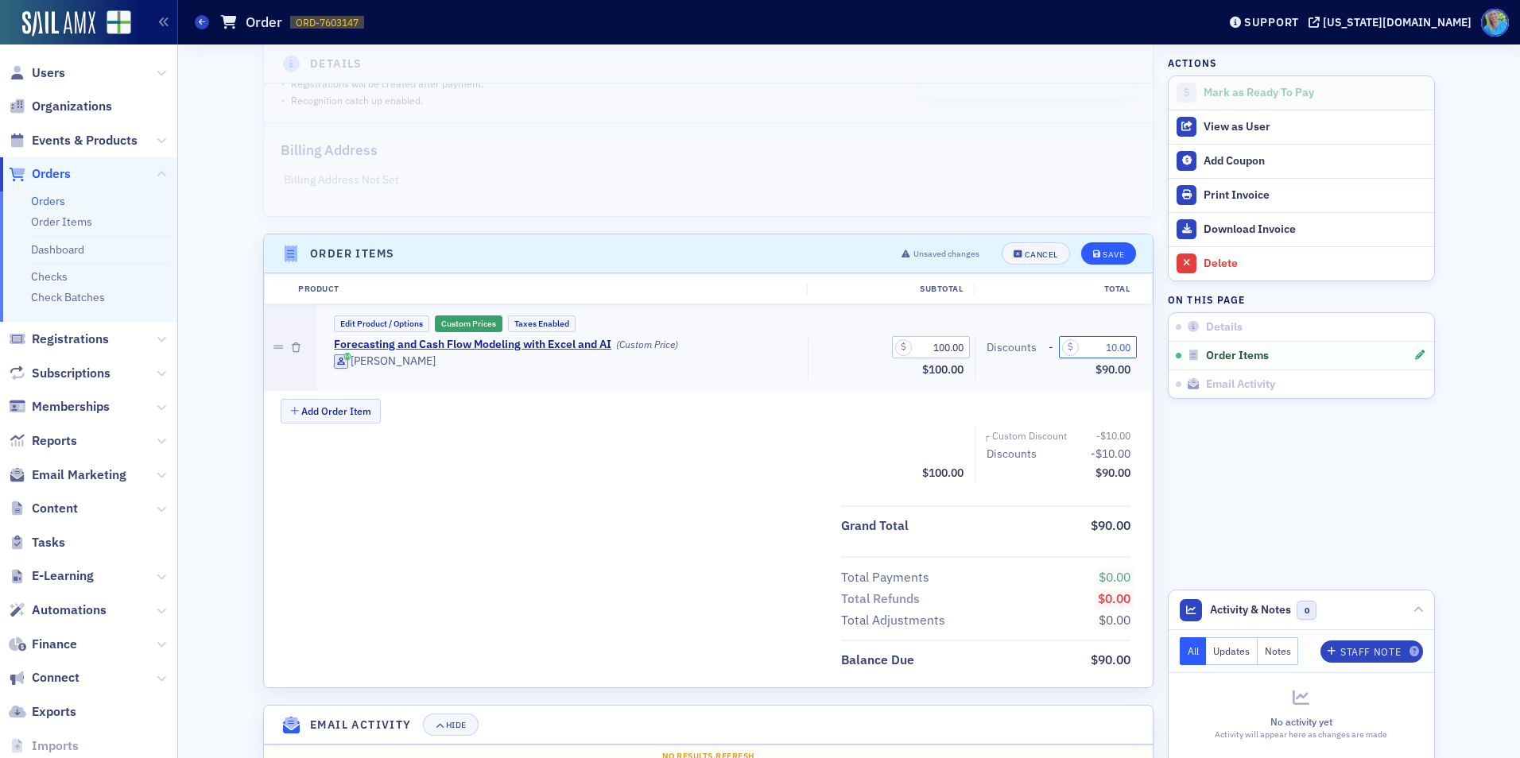
type input "10.00"
click at [1092, 244] on button "Save" at bounding box center [1108, 253] width 55 height 22
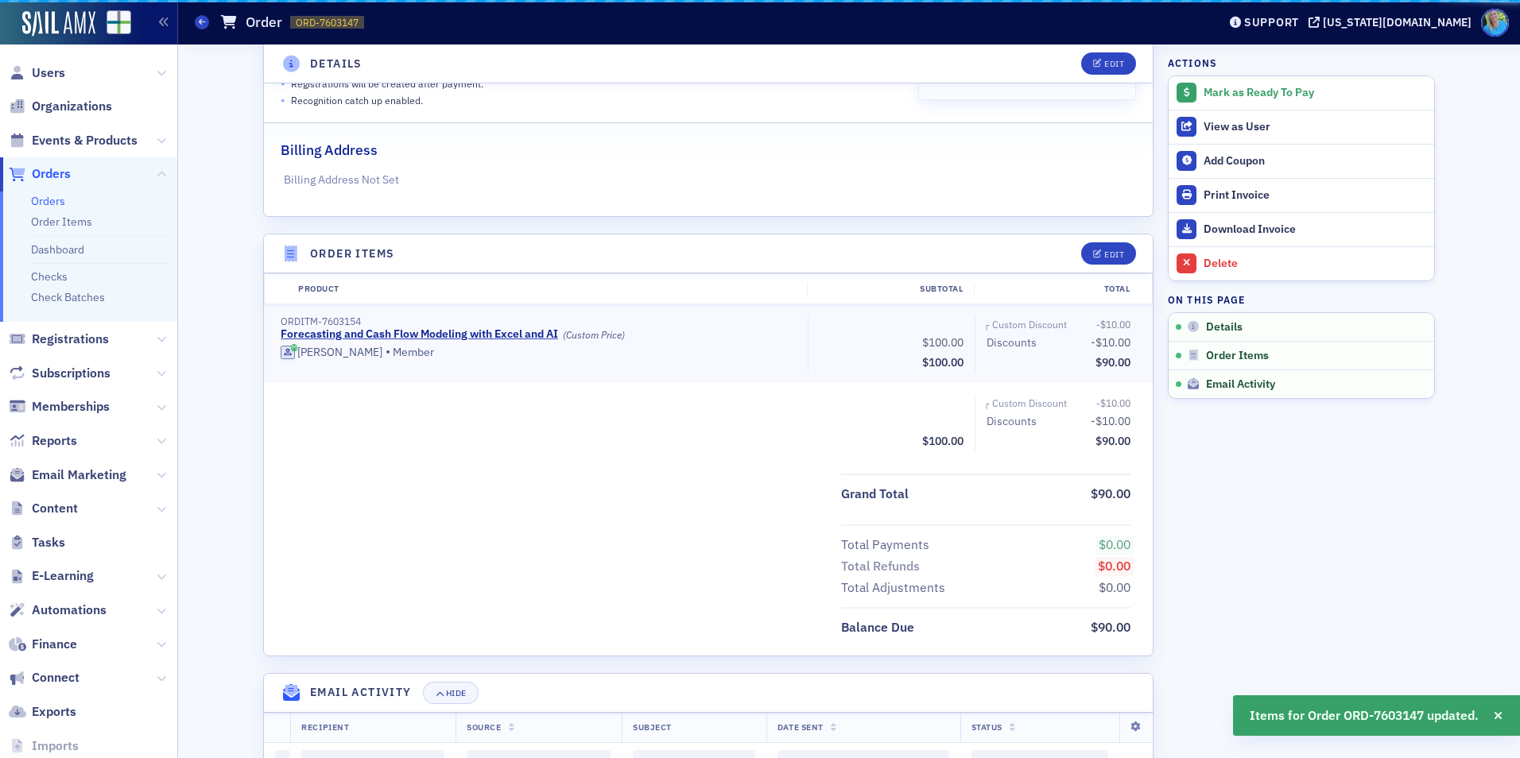
scroll to position [313, 0]
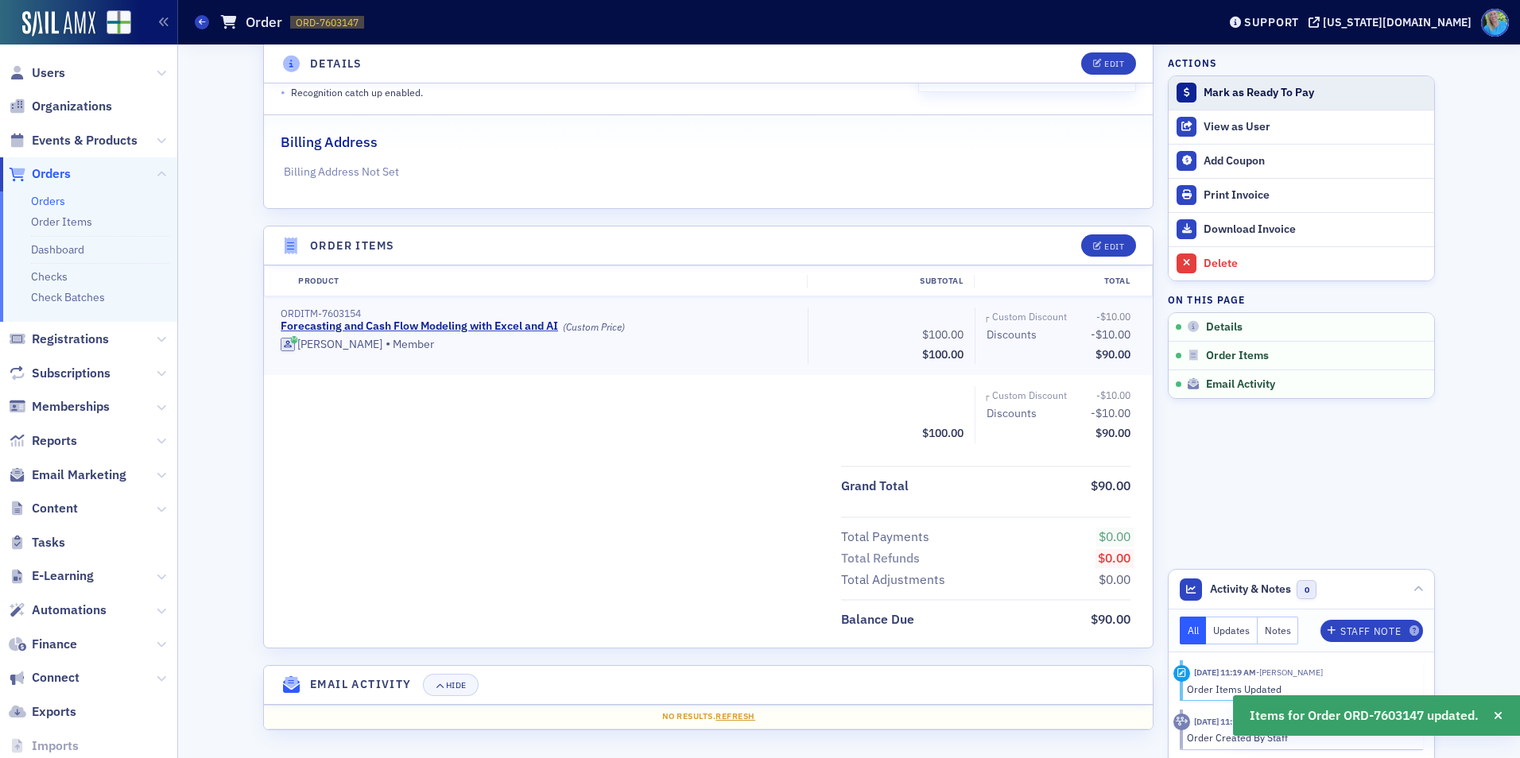
click at [1211, 97] on div "Mark as Ready To Pay" at bounding box center [1315, 93] width 223 height 14
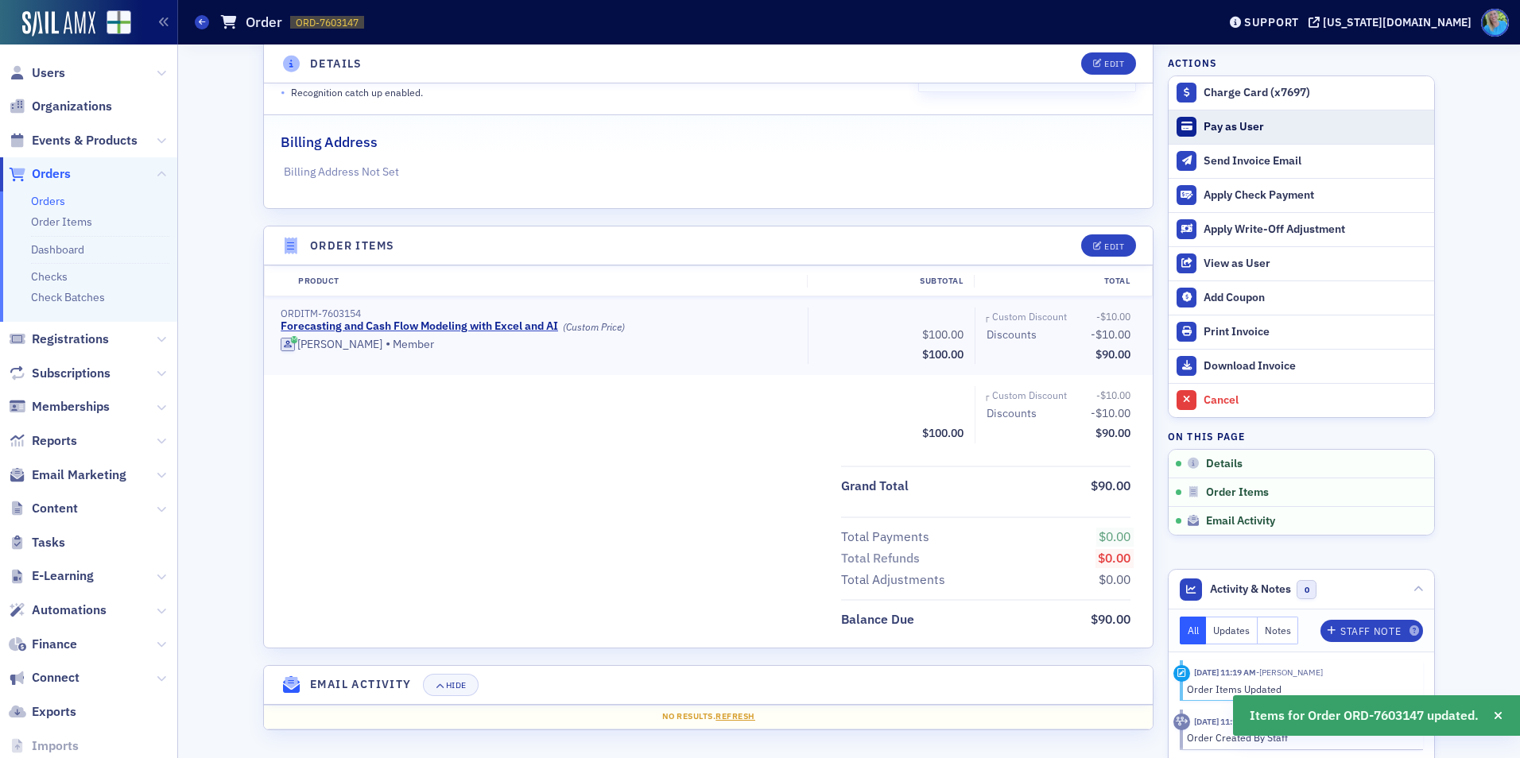
click at [1213, 127] on div "Pay as User" at bounding box center [1315, 127] width 223 height 14
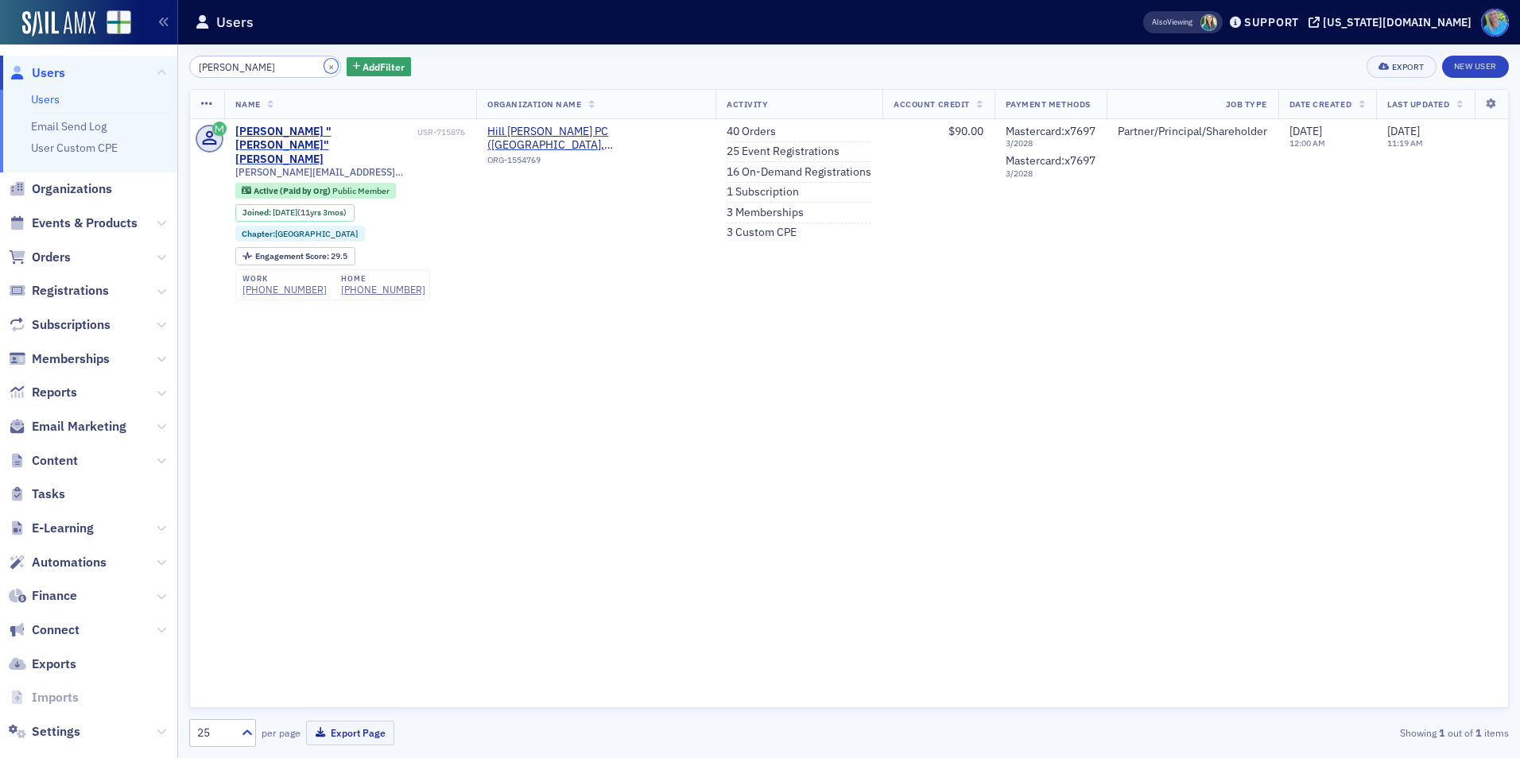
click at [324, 68] on button "×" at bounding box center [331, 66] width 14 height 14
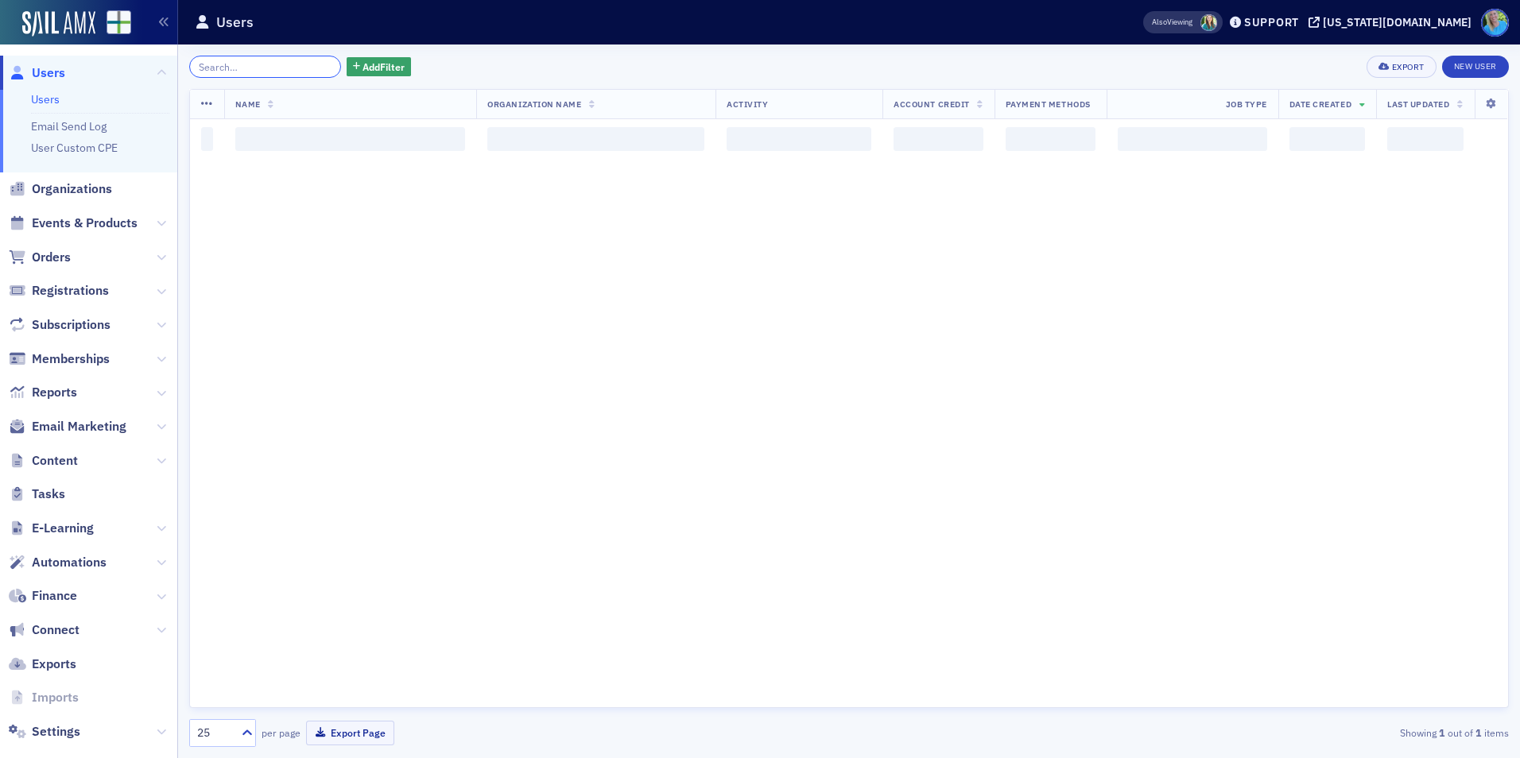
click at [312, 68] on input "search" at bounding box center [265, 67] width 152 height 22
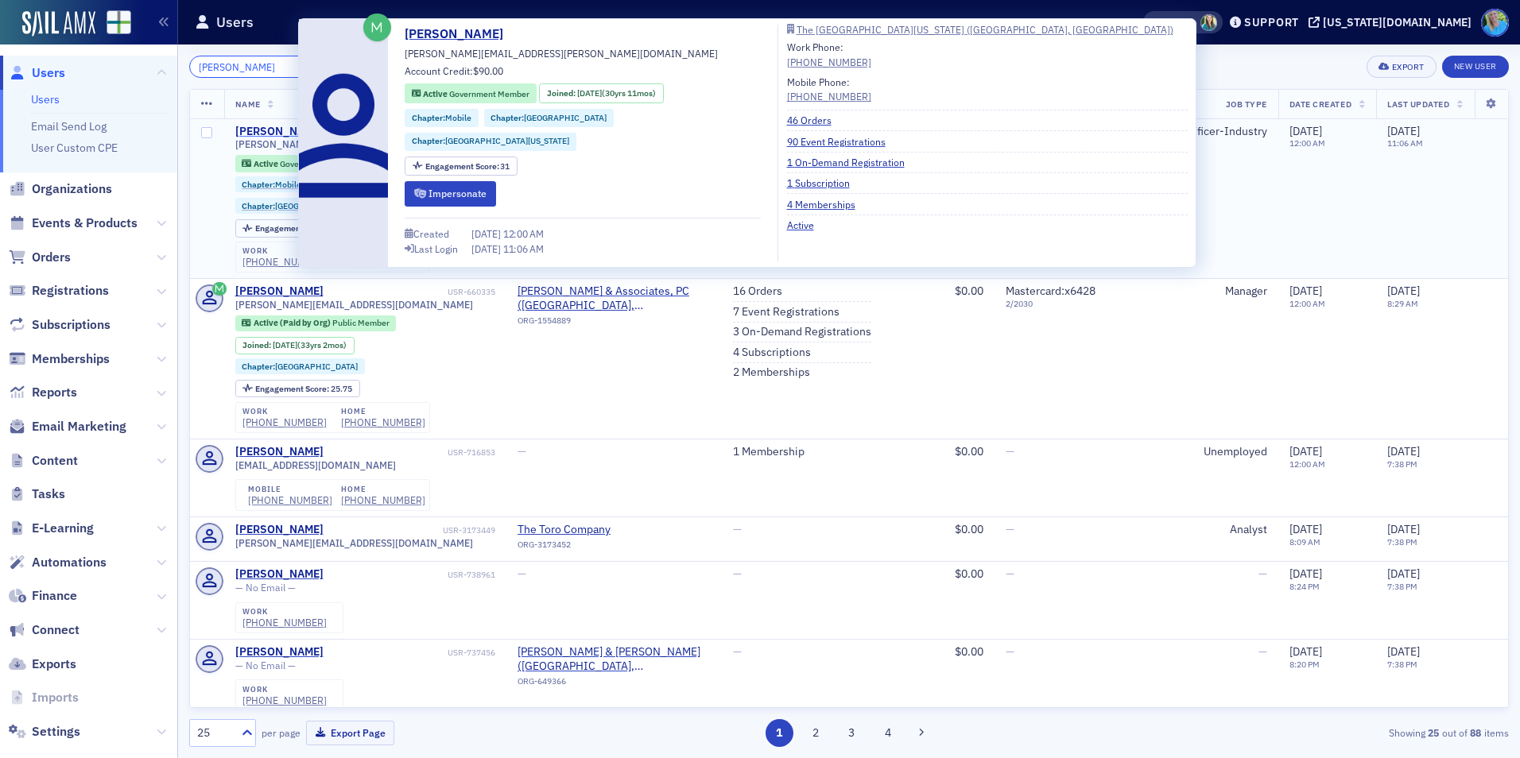
type input "[PERSON_NAME]"
click at [261, 131] on div "[PERSON_NAME]" at bounding box center [279, 132] width 88 height 14
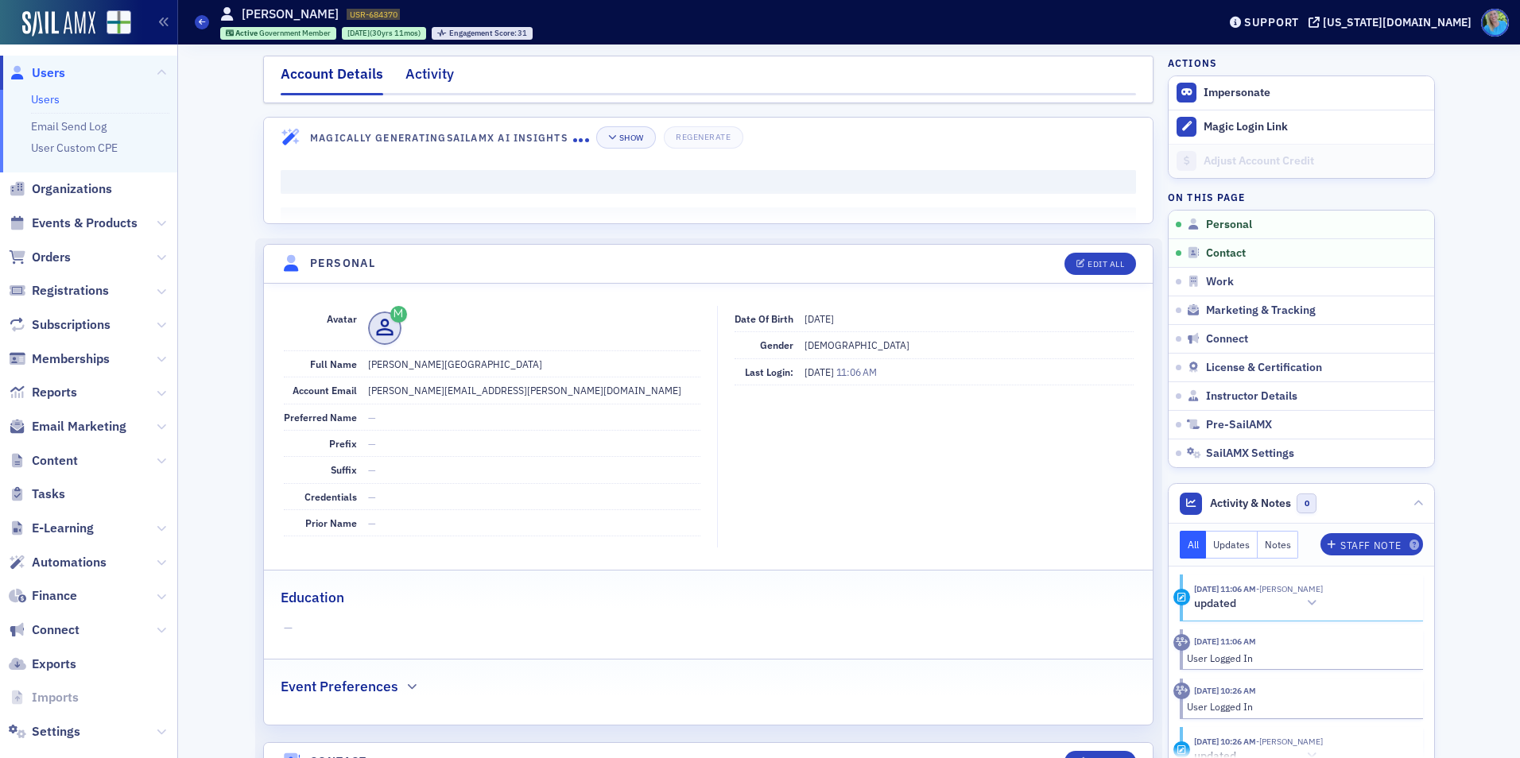
click at [422, 77] on div "Activity" at bounding box center [429, 78] width 48 height 29
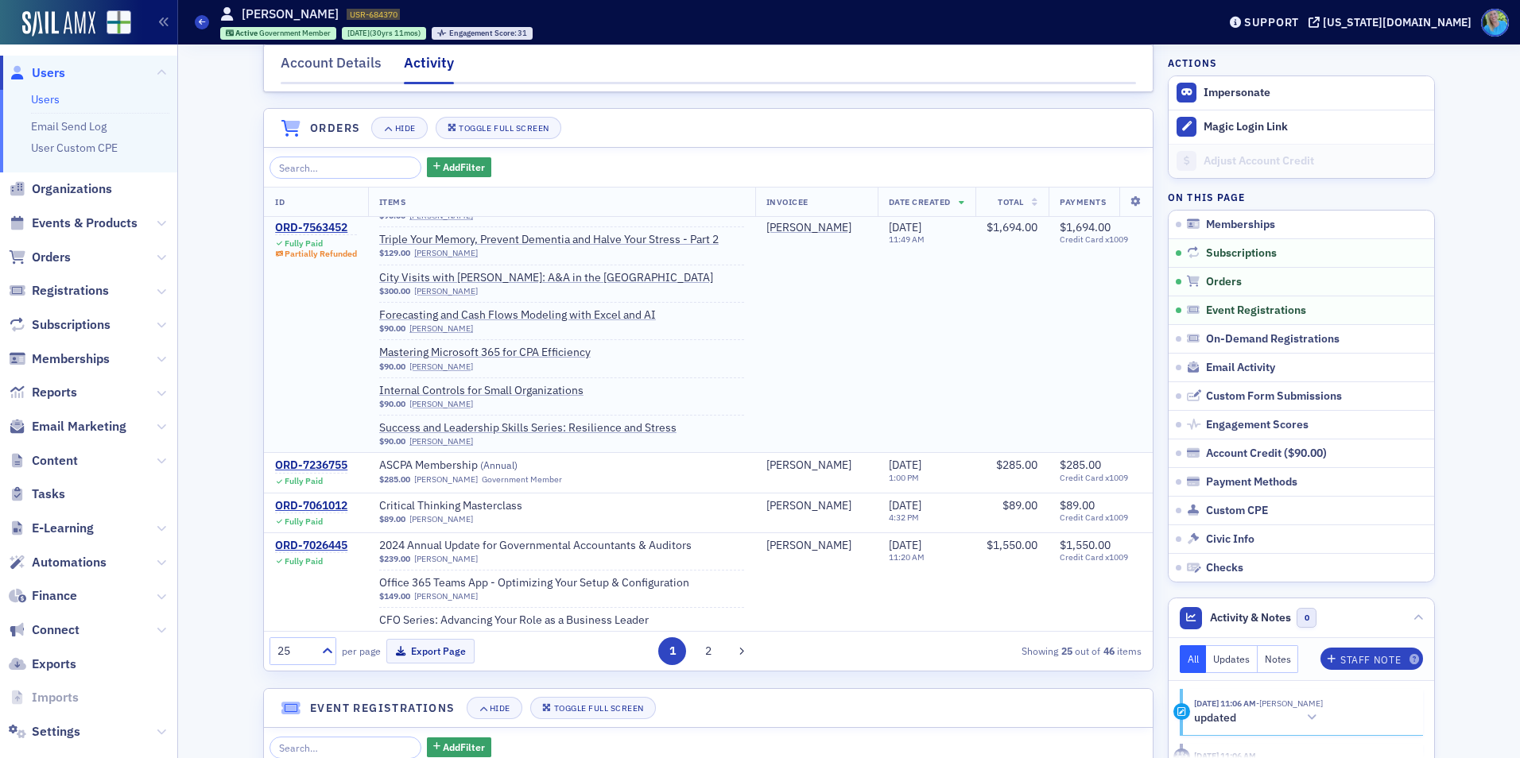
scroll to position [318, 0]
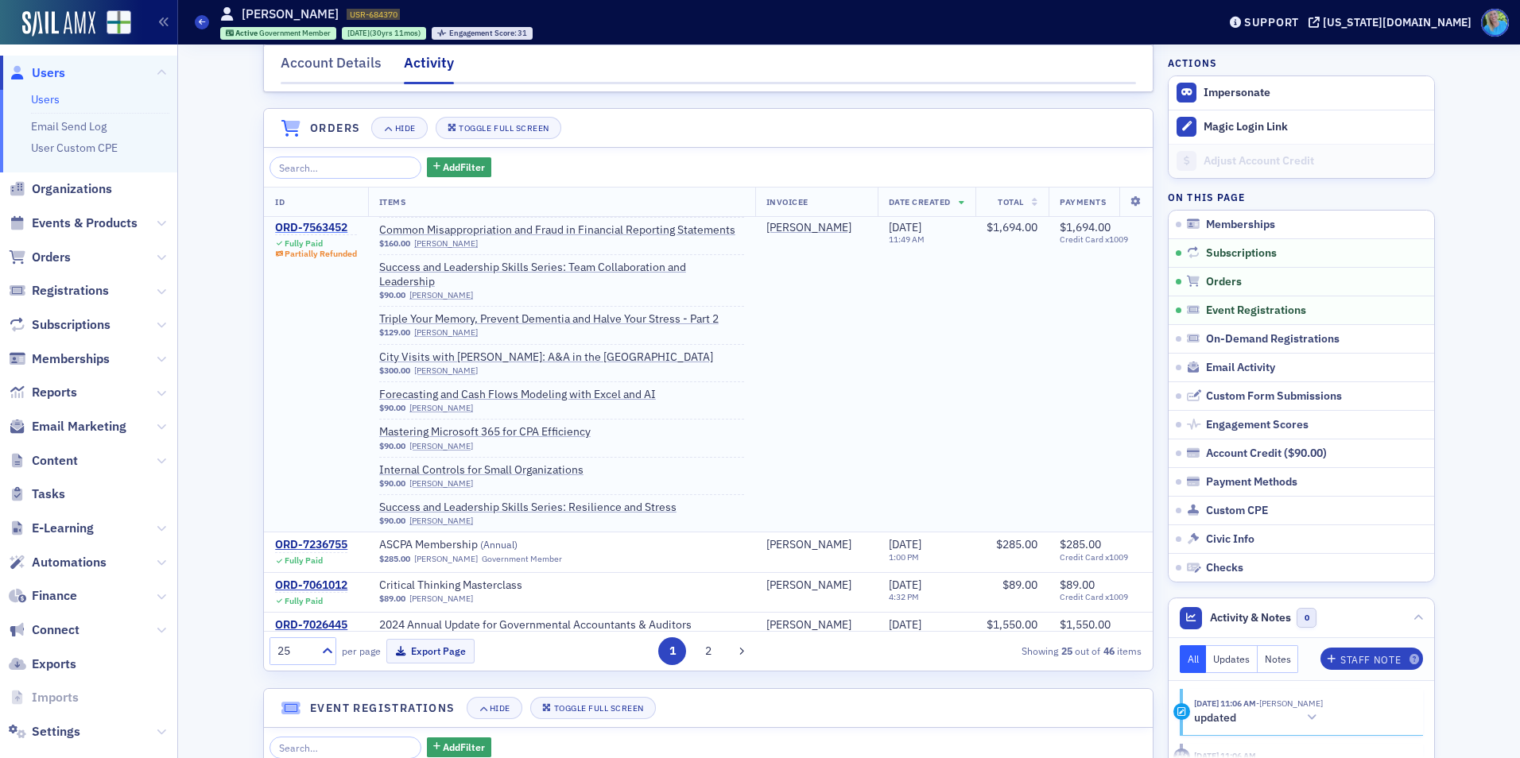
click at [308, 235] on div "ORD-7563452" at bounding box center [316, 228] width 82 height 14
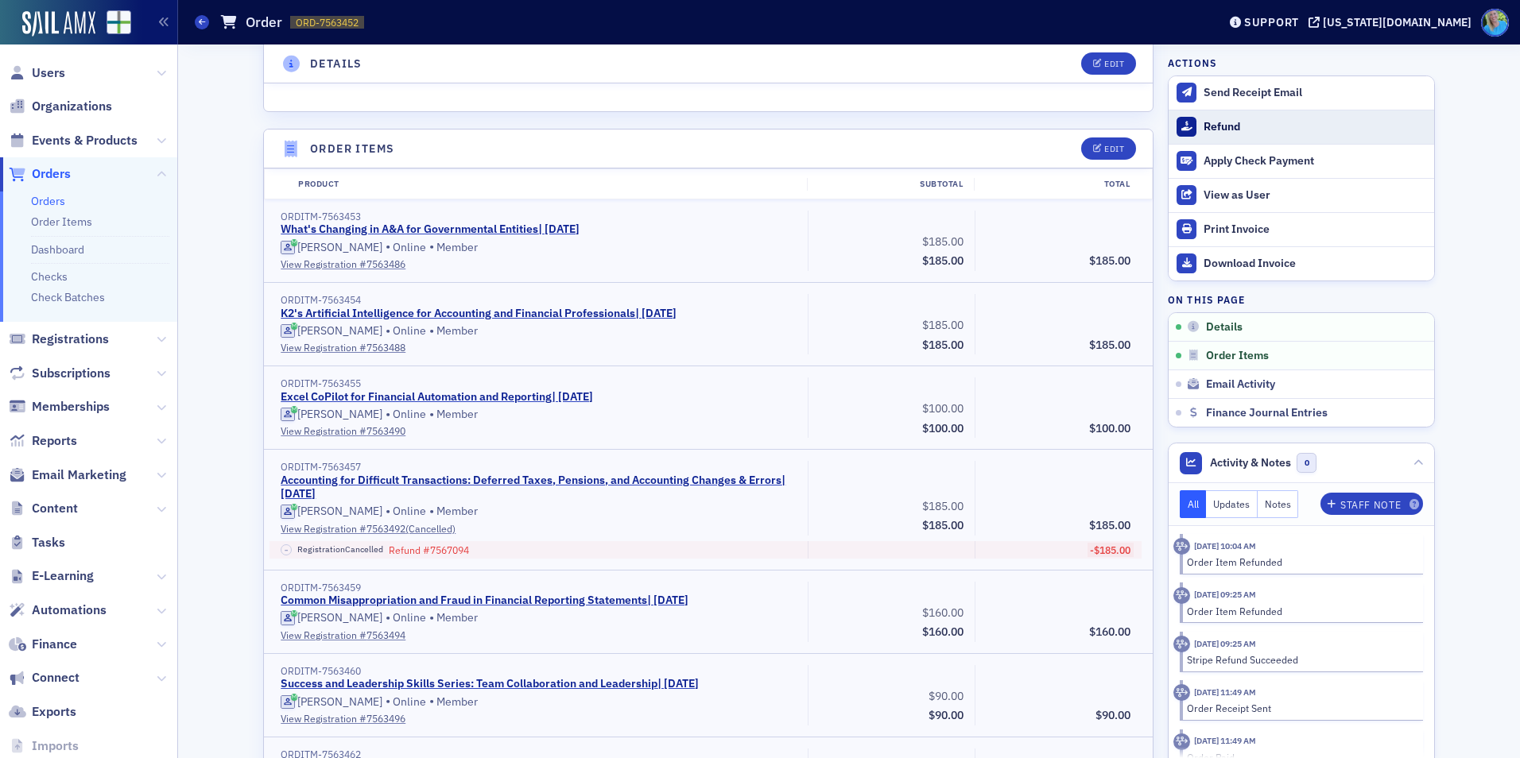
click at [1227, 130] on div "Refund" at bounding box center [1315, 127] width 223 height 14
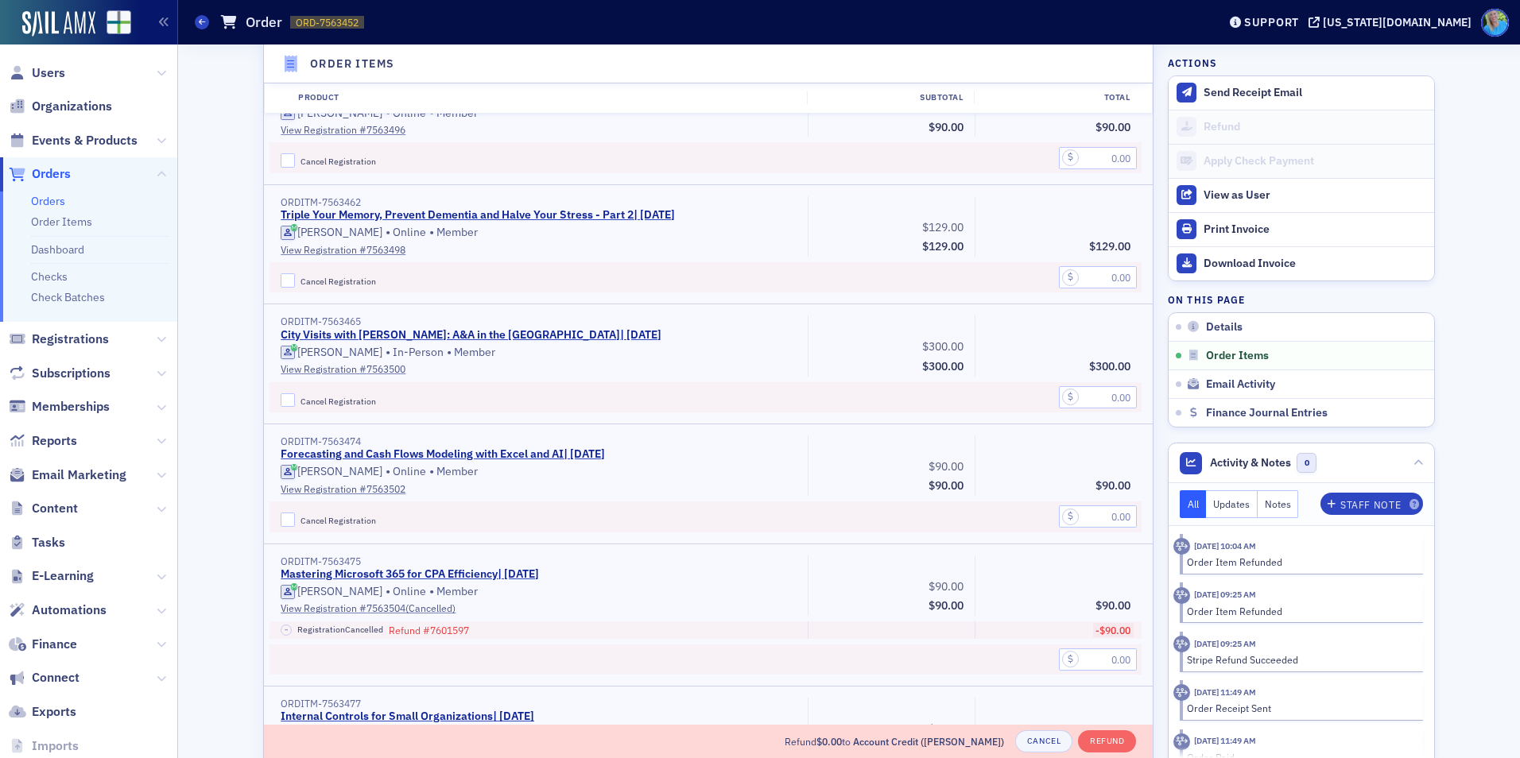
scroll to position [1428, 0]
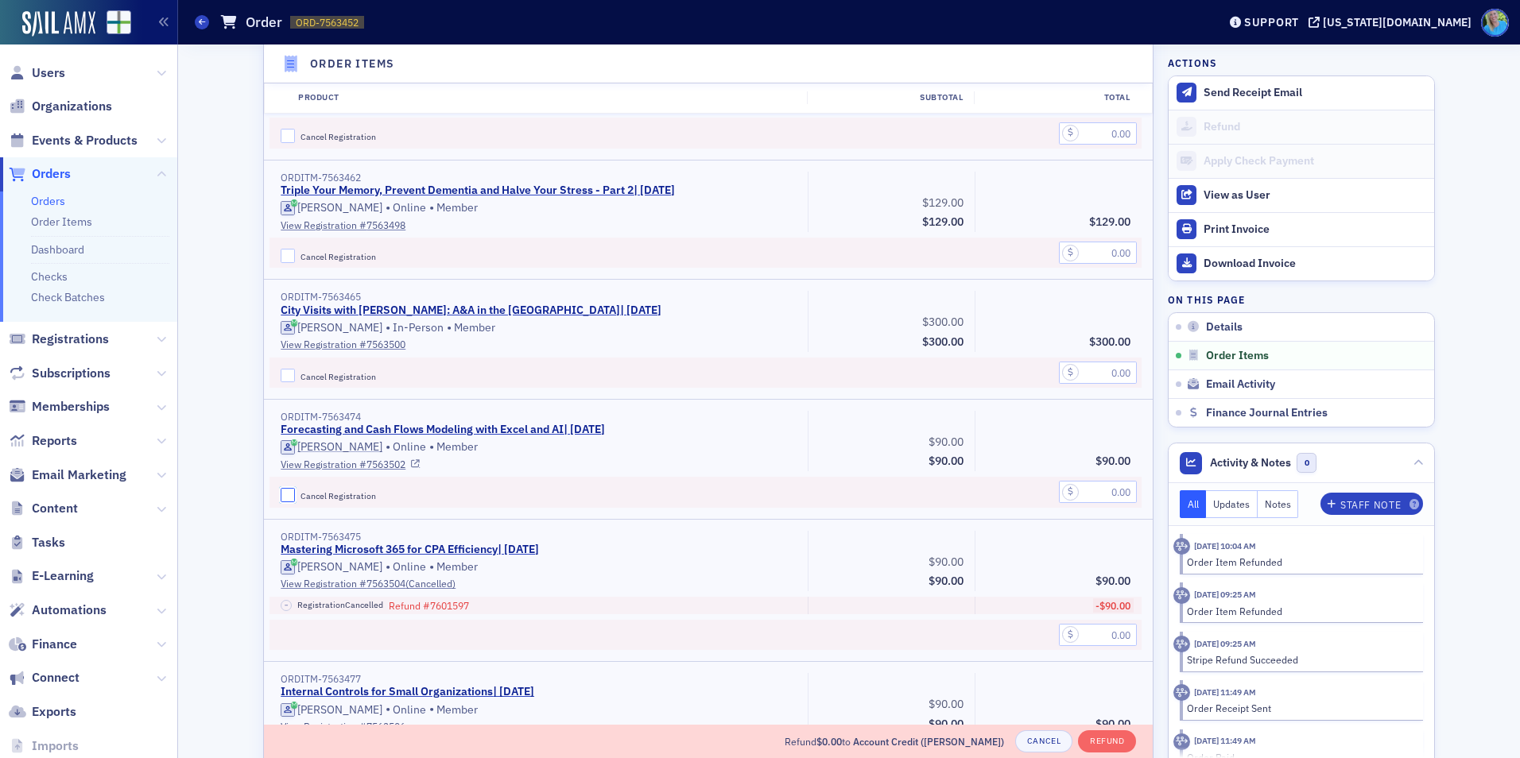
click at [281, 498] on input "Cancel Registration" at bounding box center [288, 495] width 14 height 14
checkbox input "true"
click at [1076, 502] on input "text" at bounding box center [1098, 492] width 78 height 22
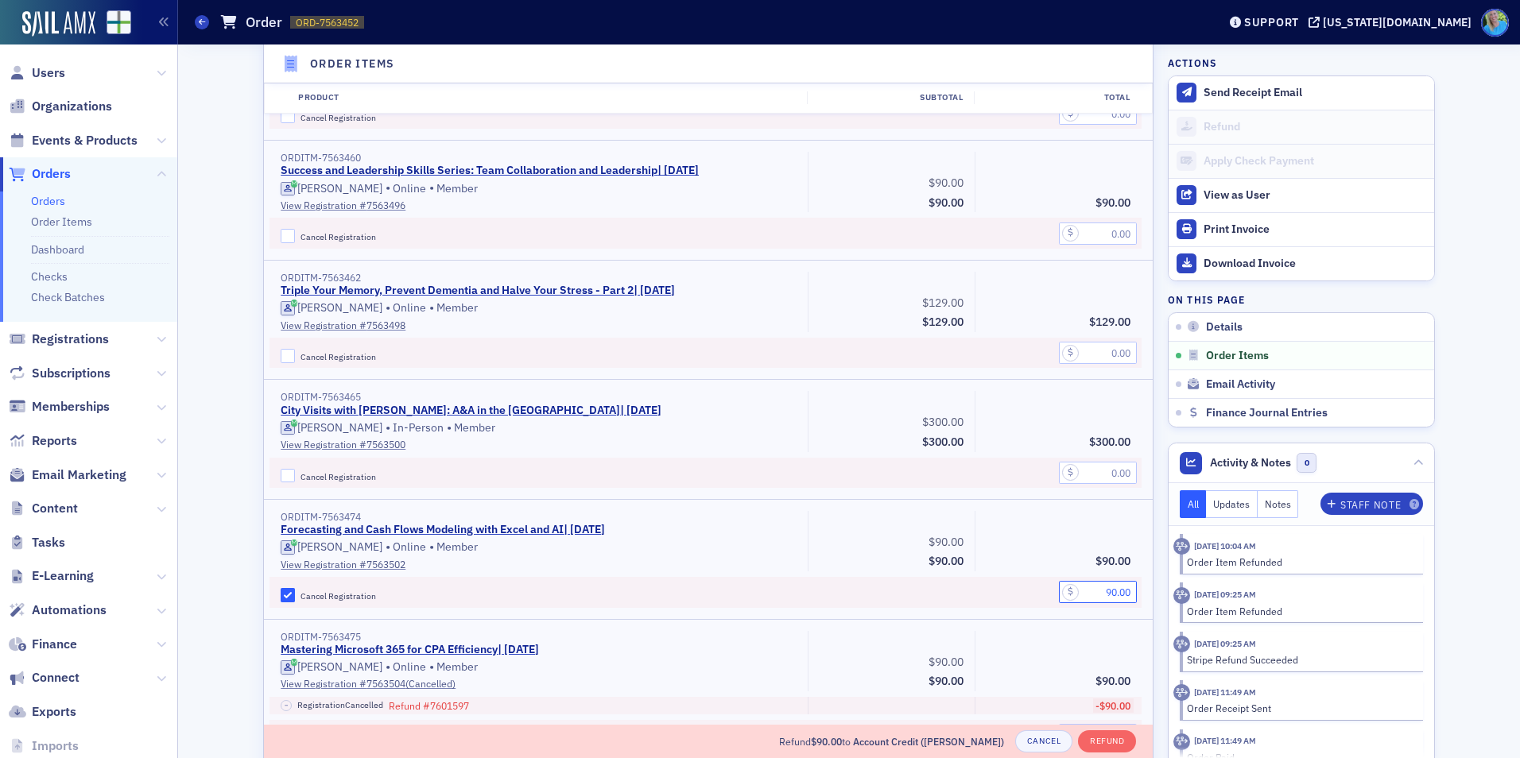
scroll to position [951, 0]
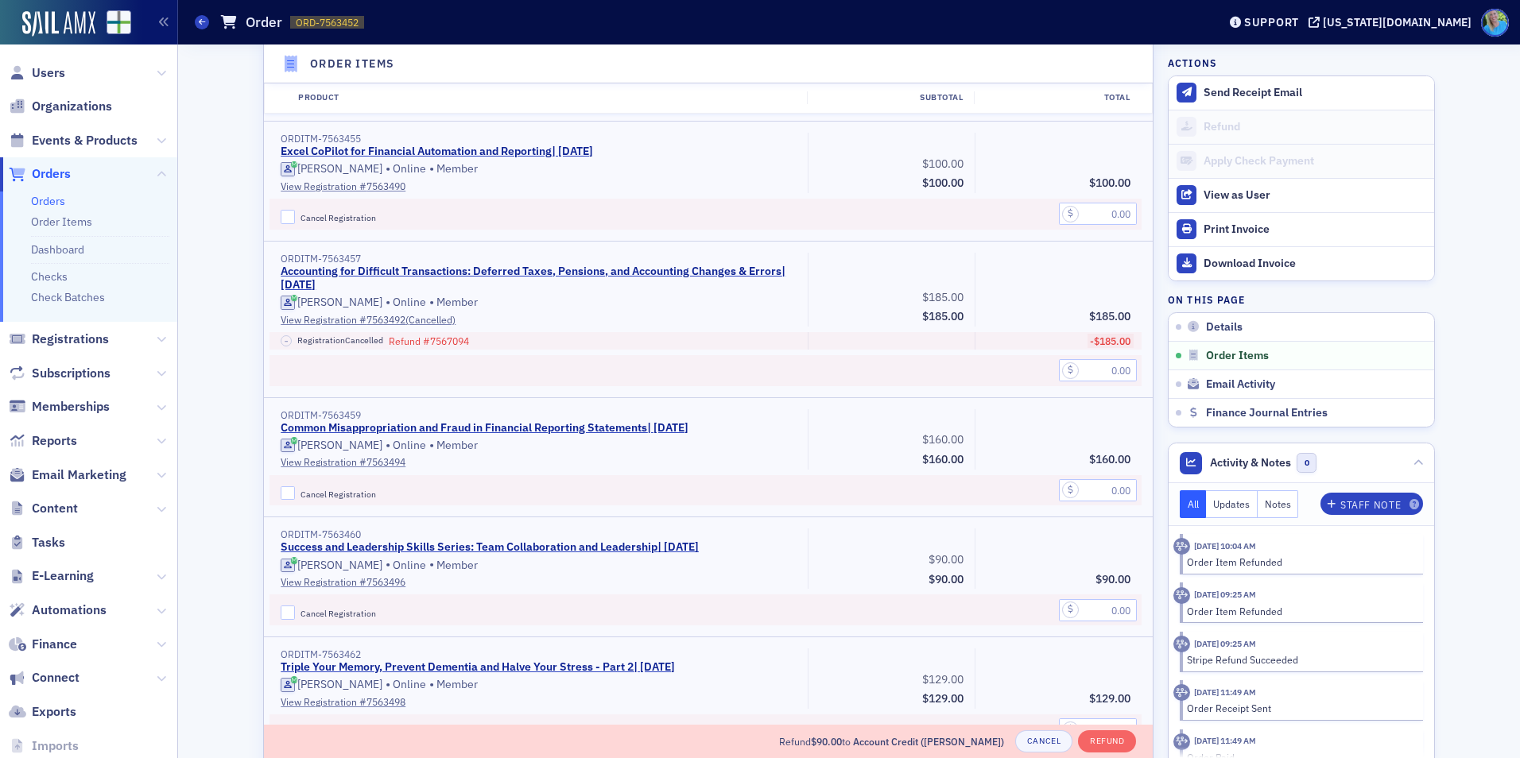
type input "90.00"
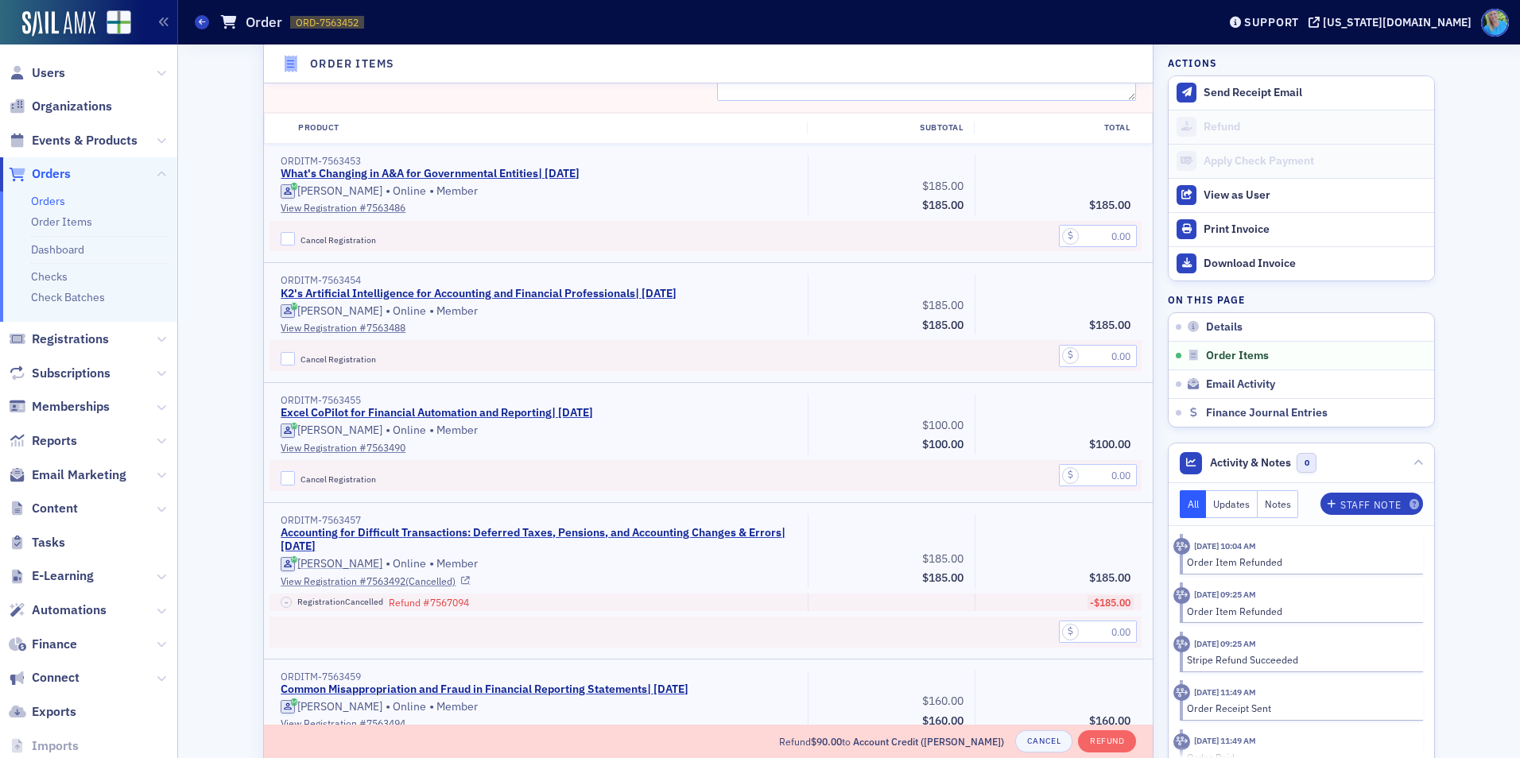
scroll to position [553, 0]
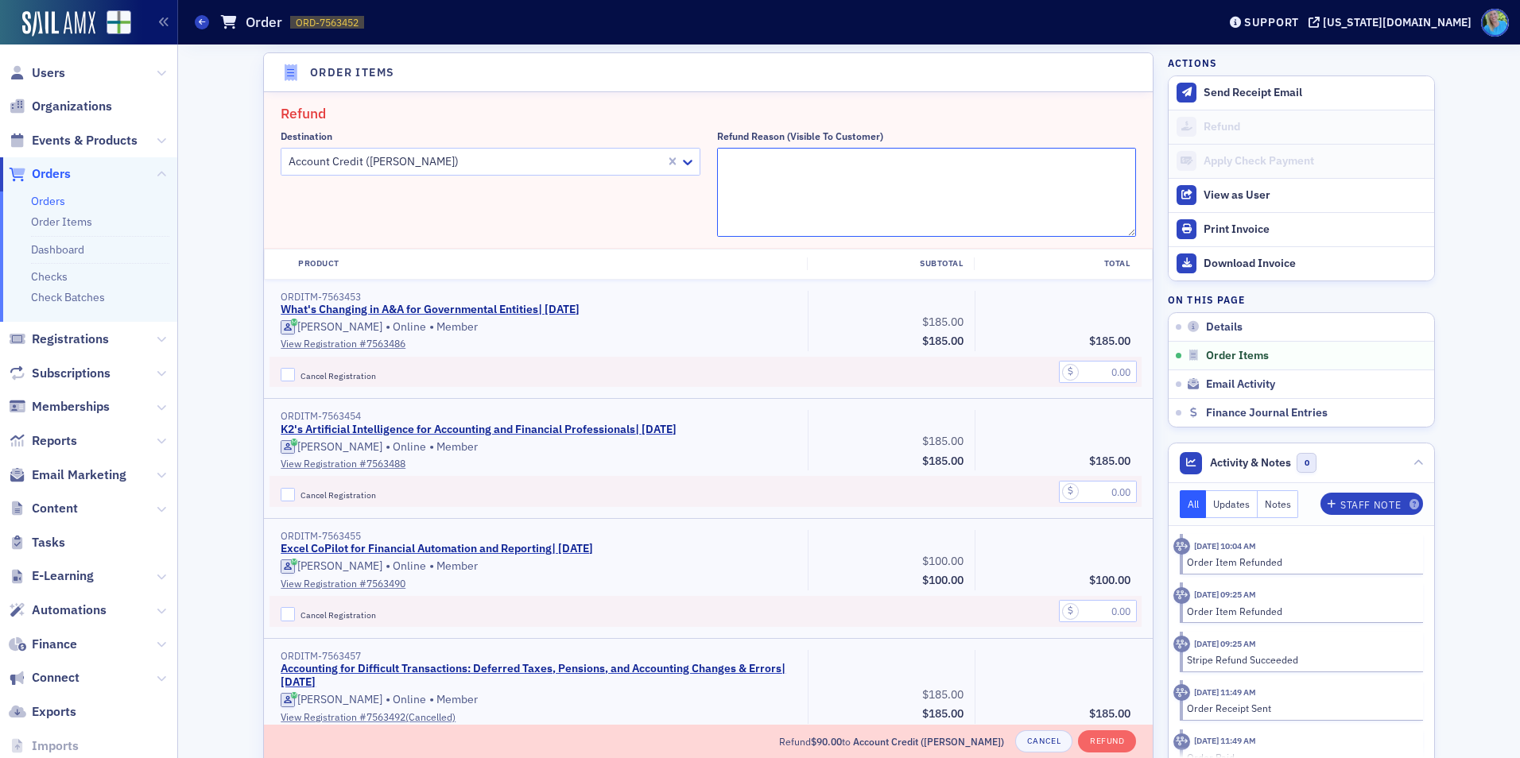
click at [816, 176] on textarea "Refund Reason (Visible to Customer)" at bounding box center [927, 192] width 420 height 89
paste textarea "Technical issues crashed the broadcast halfway through. Moving registration to …"
type textarea "Technical issues crashed the broadcast halfway through. Moving registration to …"
click at [1091, 739] on button "Refund" at bounding box center [1107, 742] width 58 height 22
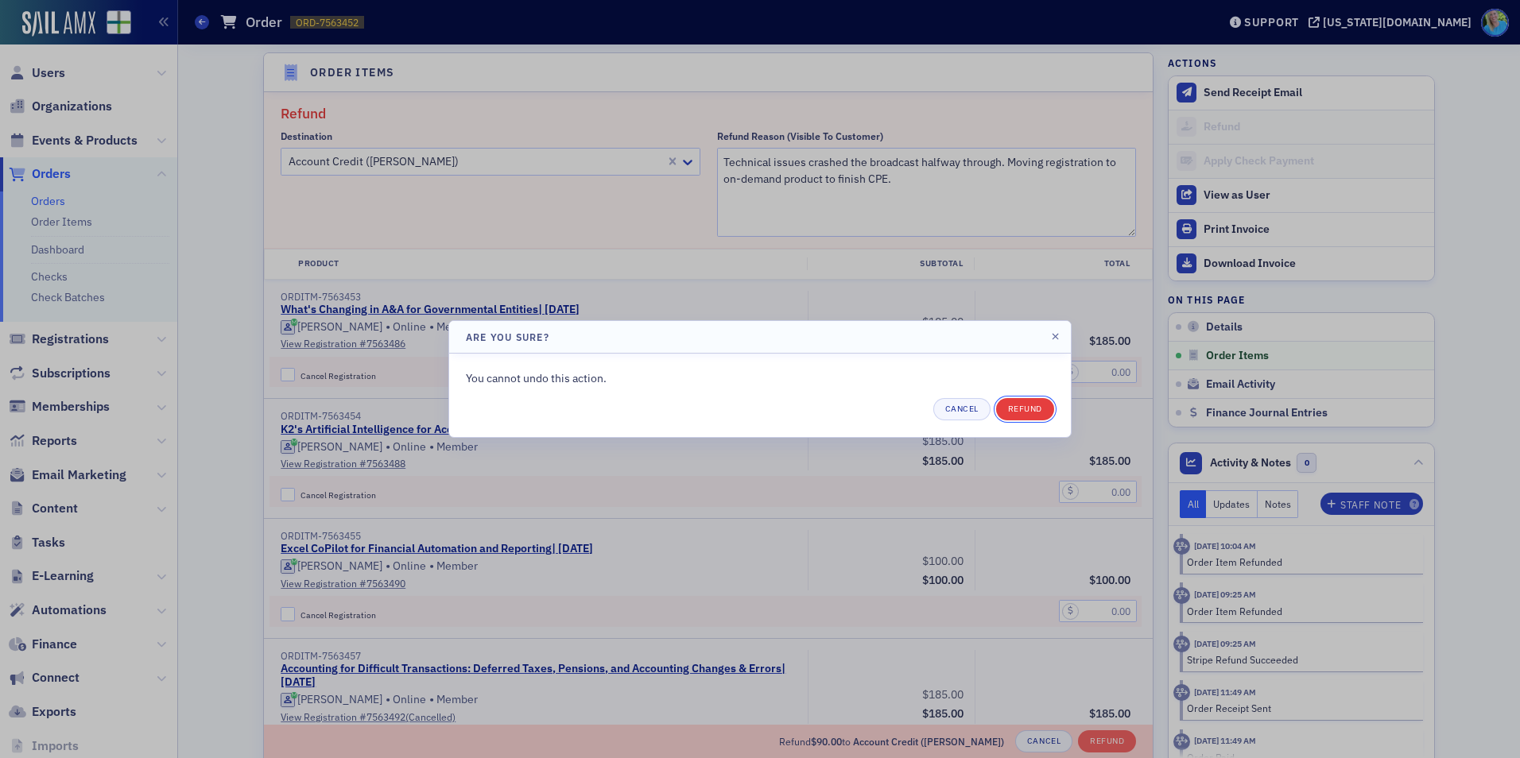
click at [1031, 398] on button "Refund" at bounding box center [1025, 409] width 58 height 22
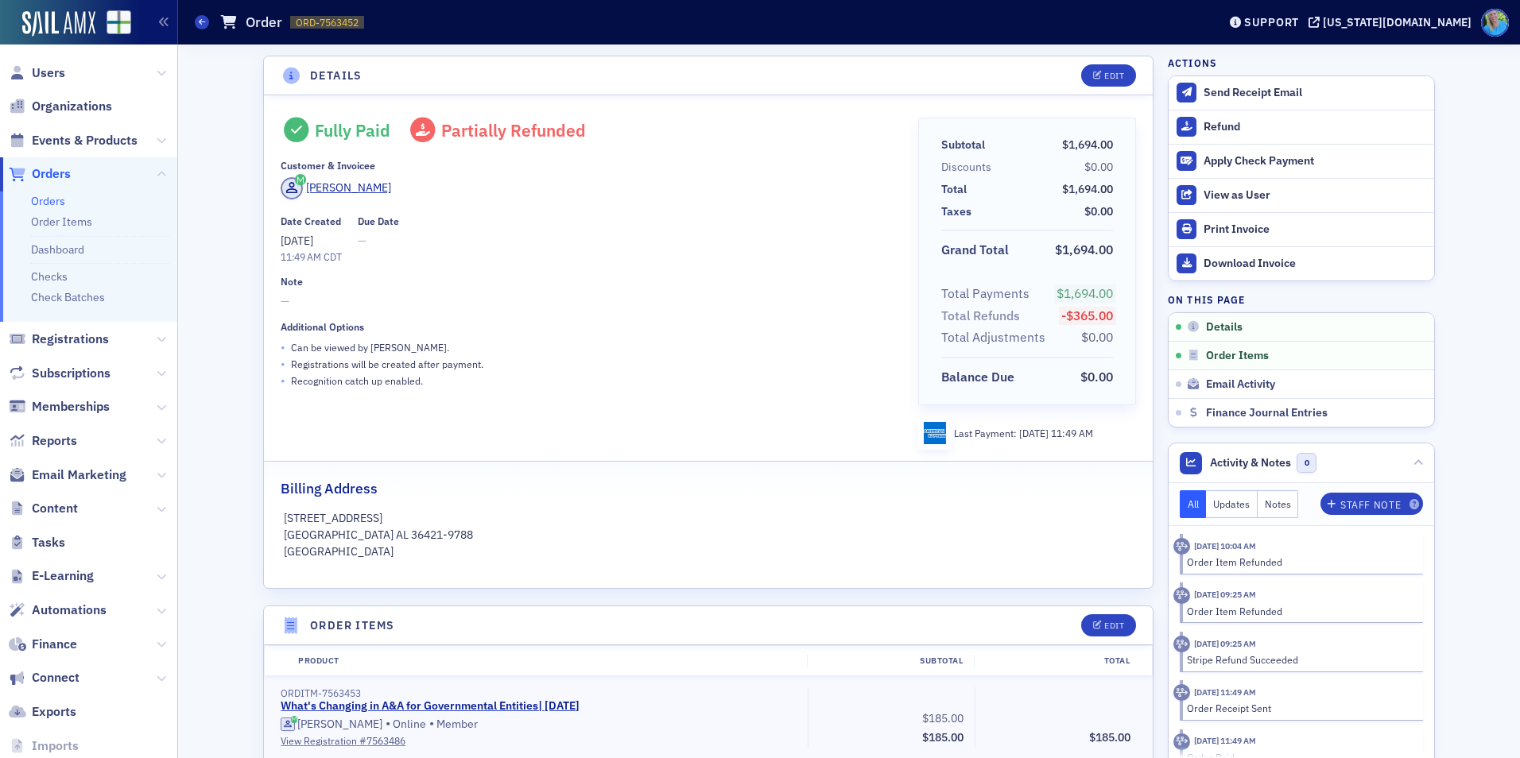
click at [50, 200] on link "Orders" at bounding box center [48, 201] width 34 height 14
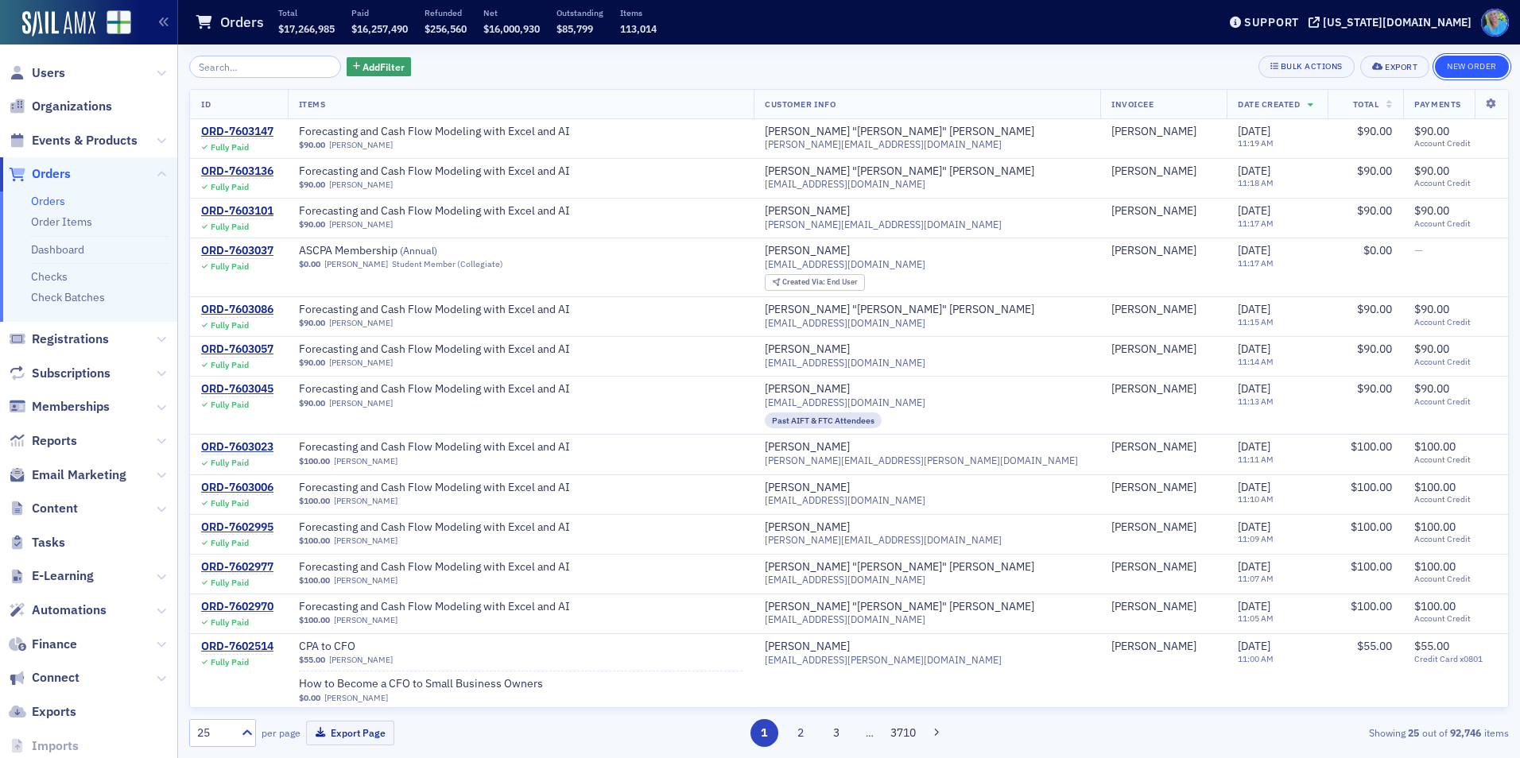
click at [1440, 65] on button "New Order" at bounding box center [1472, 67] width 74 height 22
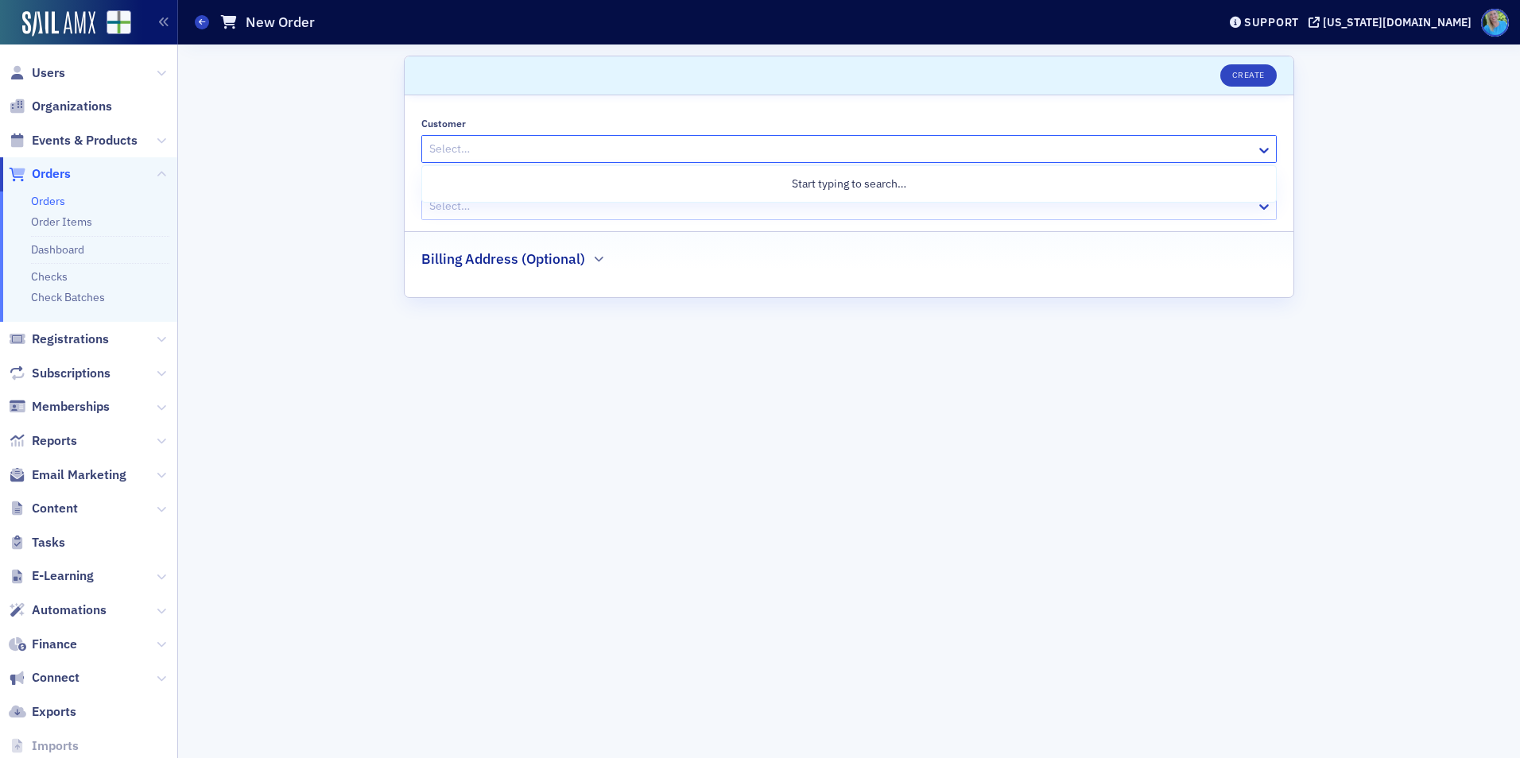
click at [648, 145] on div at bounding box center [841, 149] width 827 height 20
type input "[PERSON_NAME]"
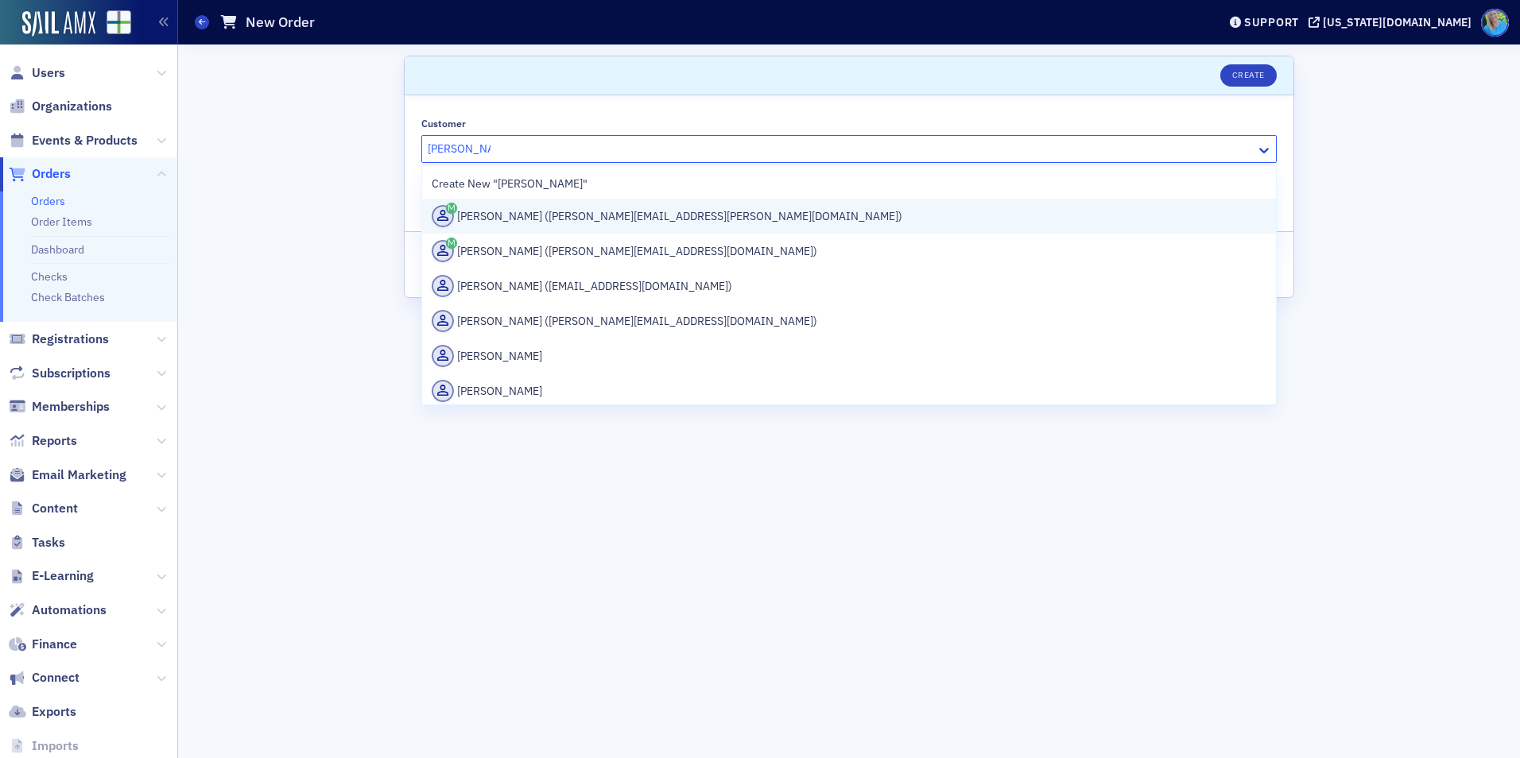
click at [661, 219] on div "Lori Messick (lori.messick@southeastgas.com)" at bounding box center [849, 216] width 835 height 22
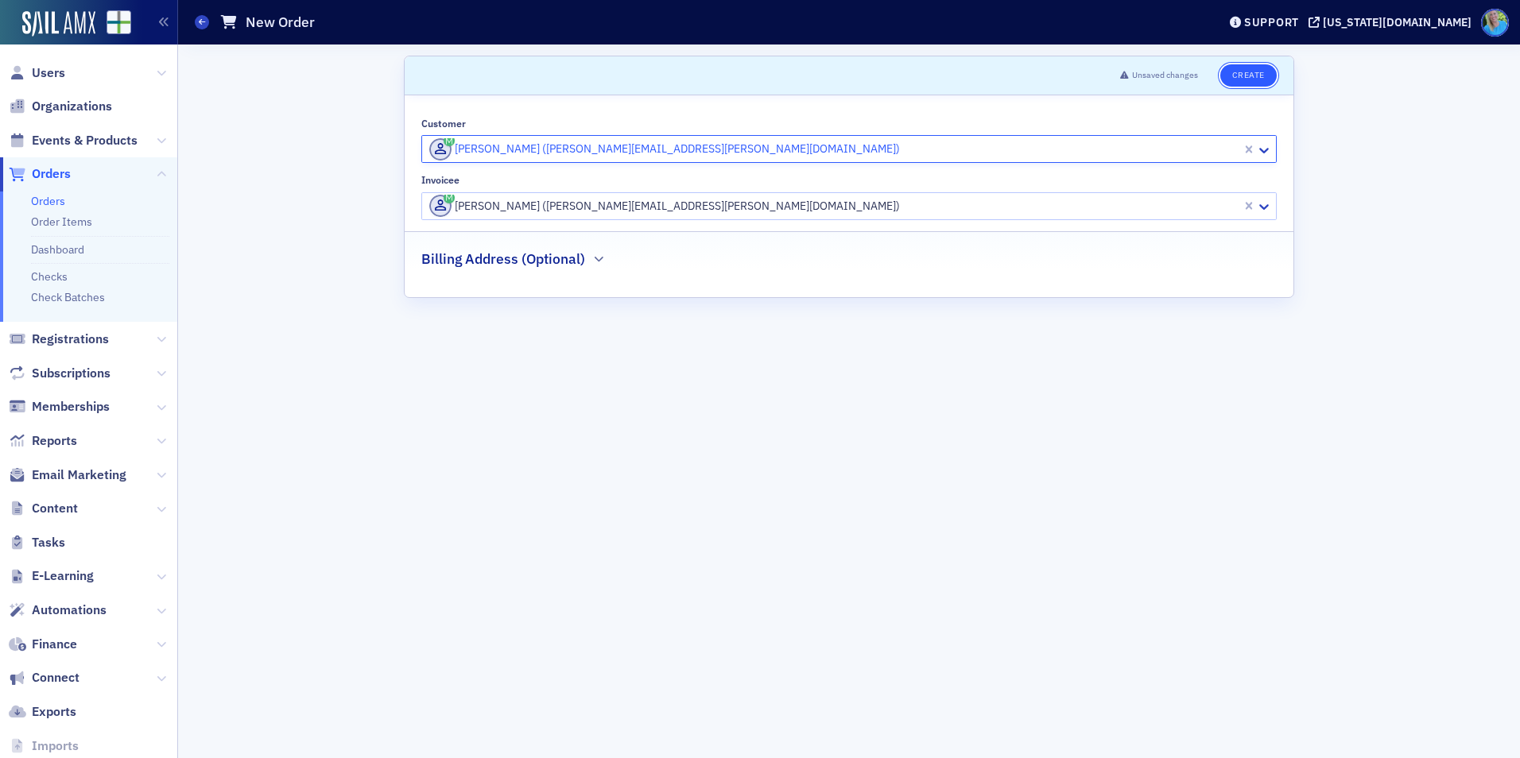
click at [1234, 76] on button "Create" at bounding box center [1248, 75] width 56 height 22
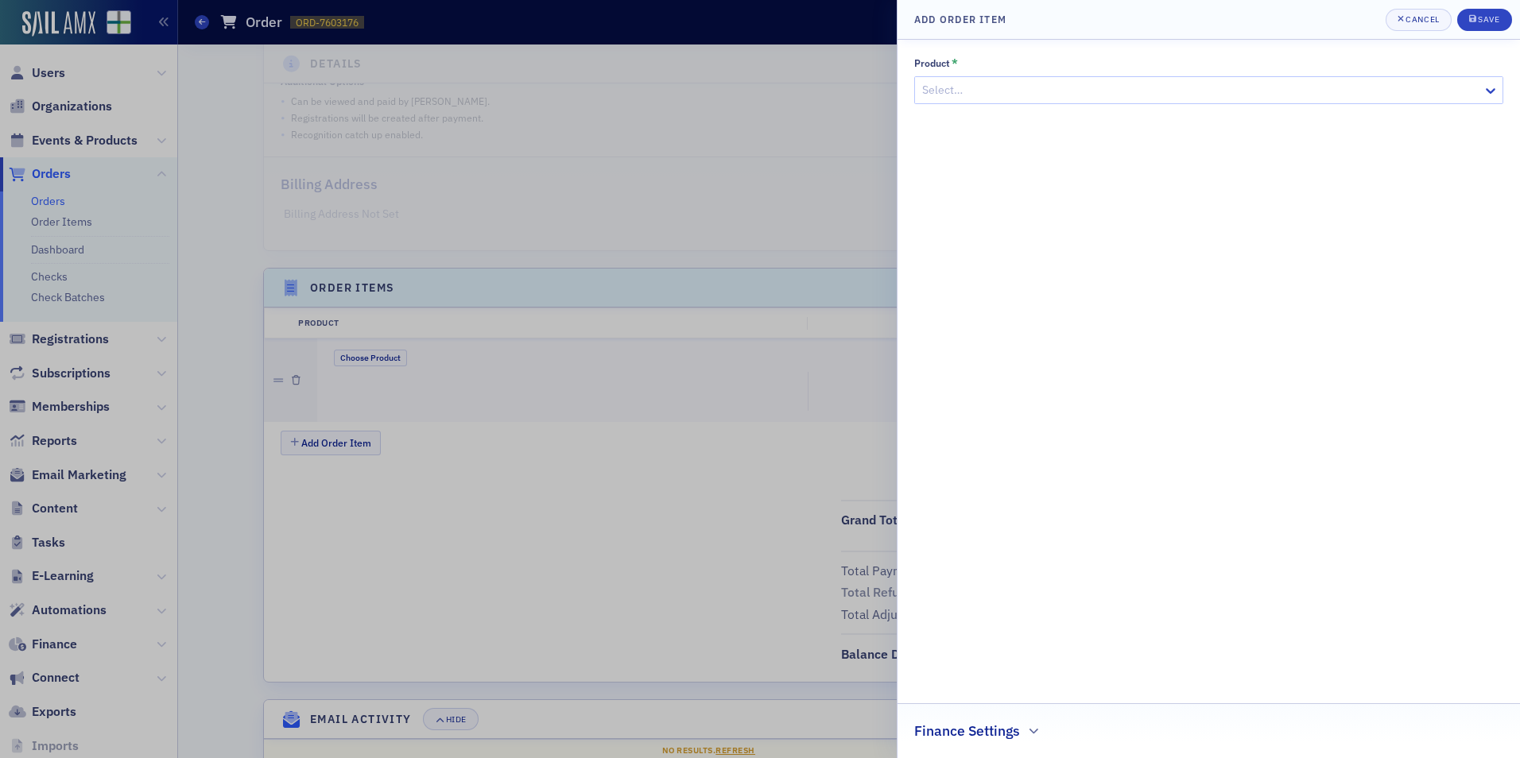
scroll to position [305, 0]
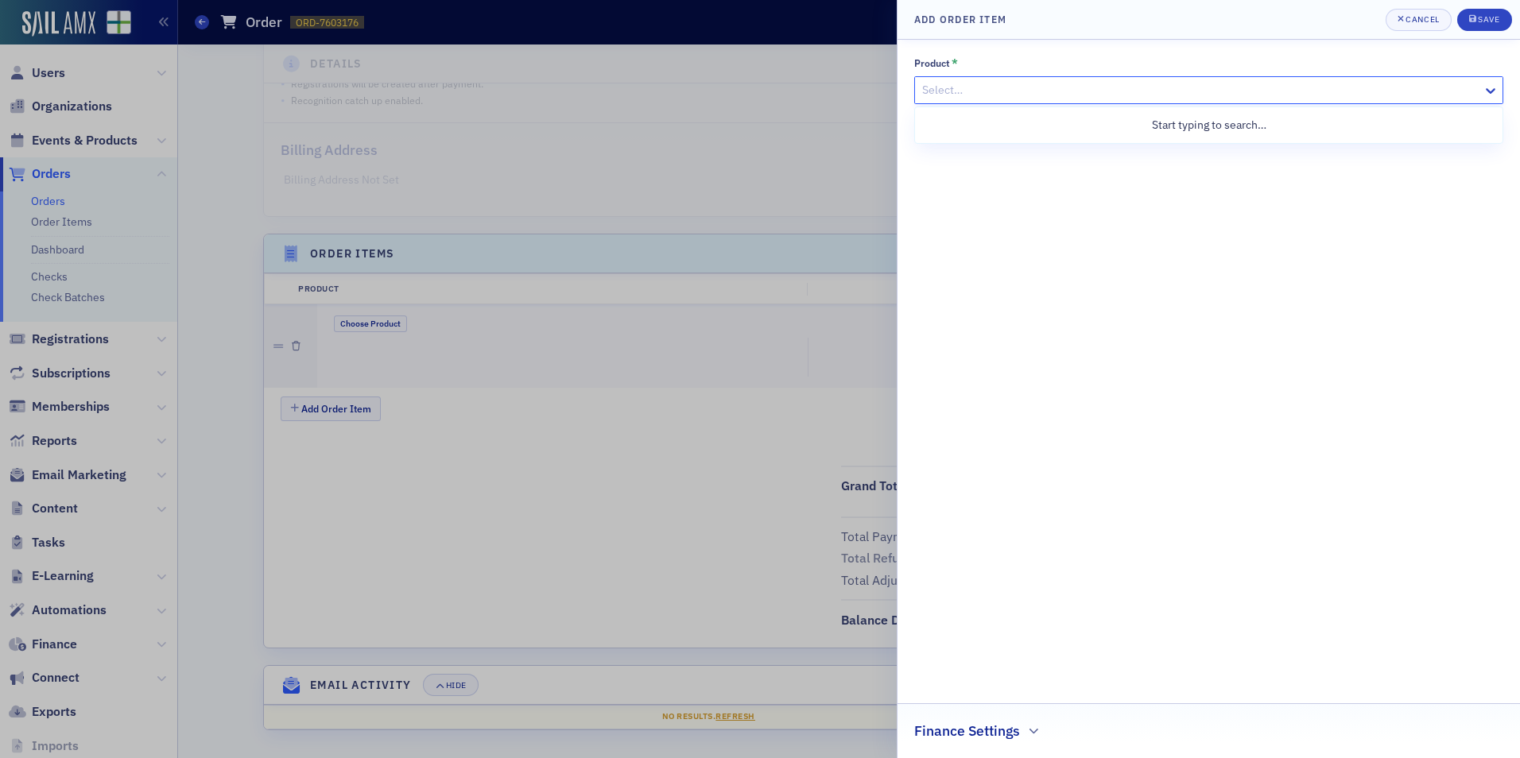
click at [981, 83] on div at bounding box center [1201, 90] width 560 height 20
paste input "Forecasting and Cash Flows Modeling with Excel and AI"
type input "Forecasting and Cash Flows Modeling with Excel and AI"
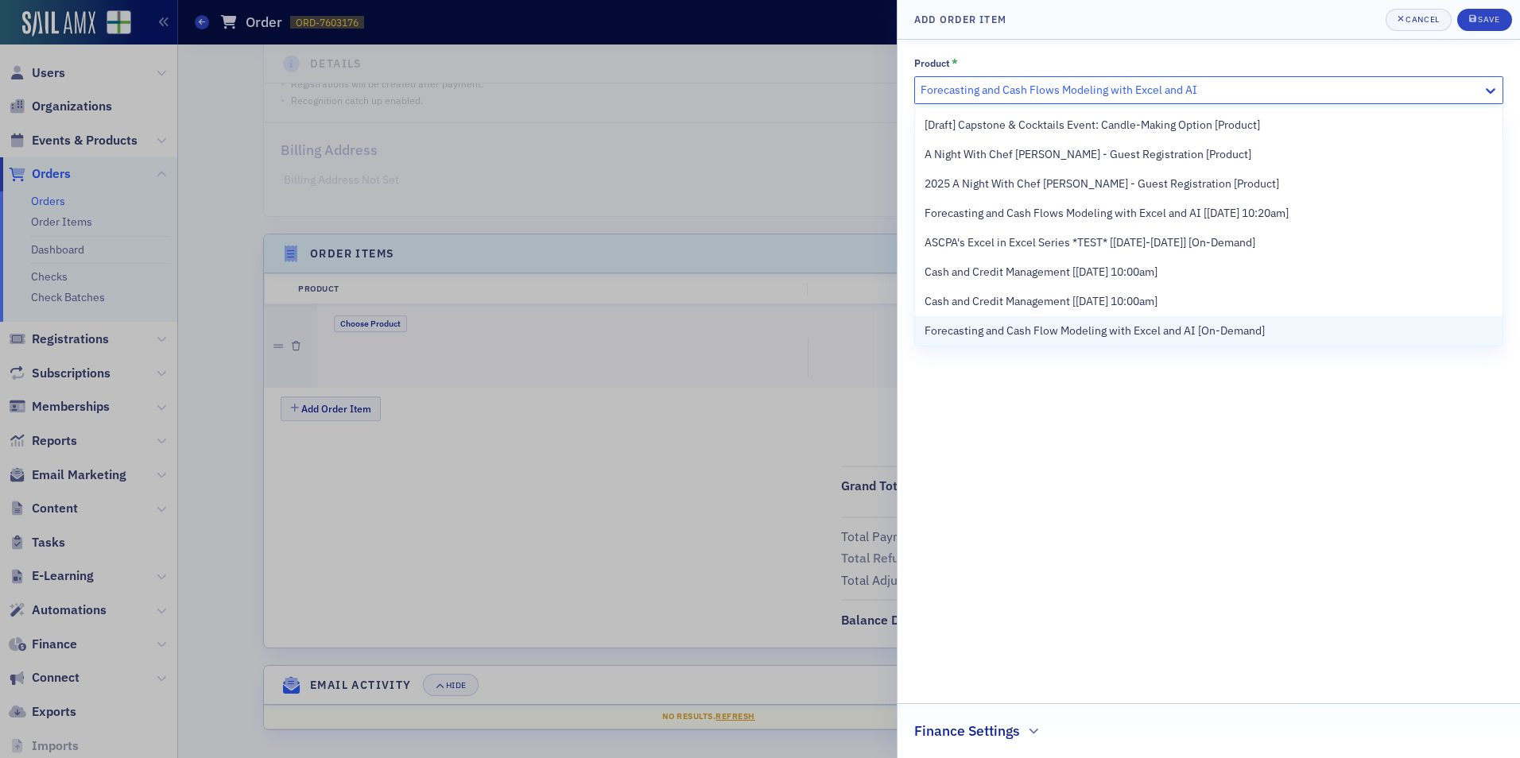
click at [1044, 328] on span "Forecasting and Cash Flow Modeling with Excel and AI [On-Demand]" at bounding box center [1095, 331] width 340 height 17
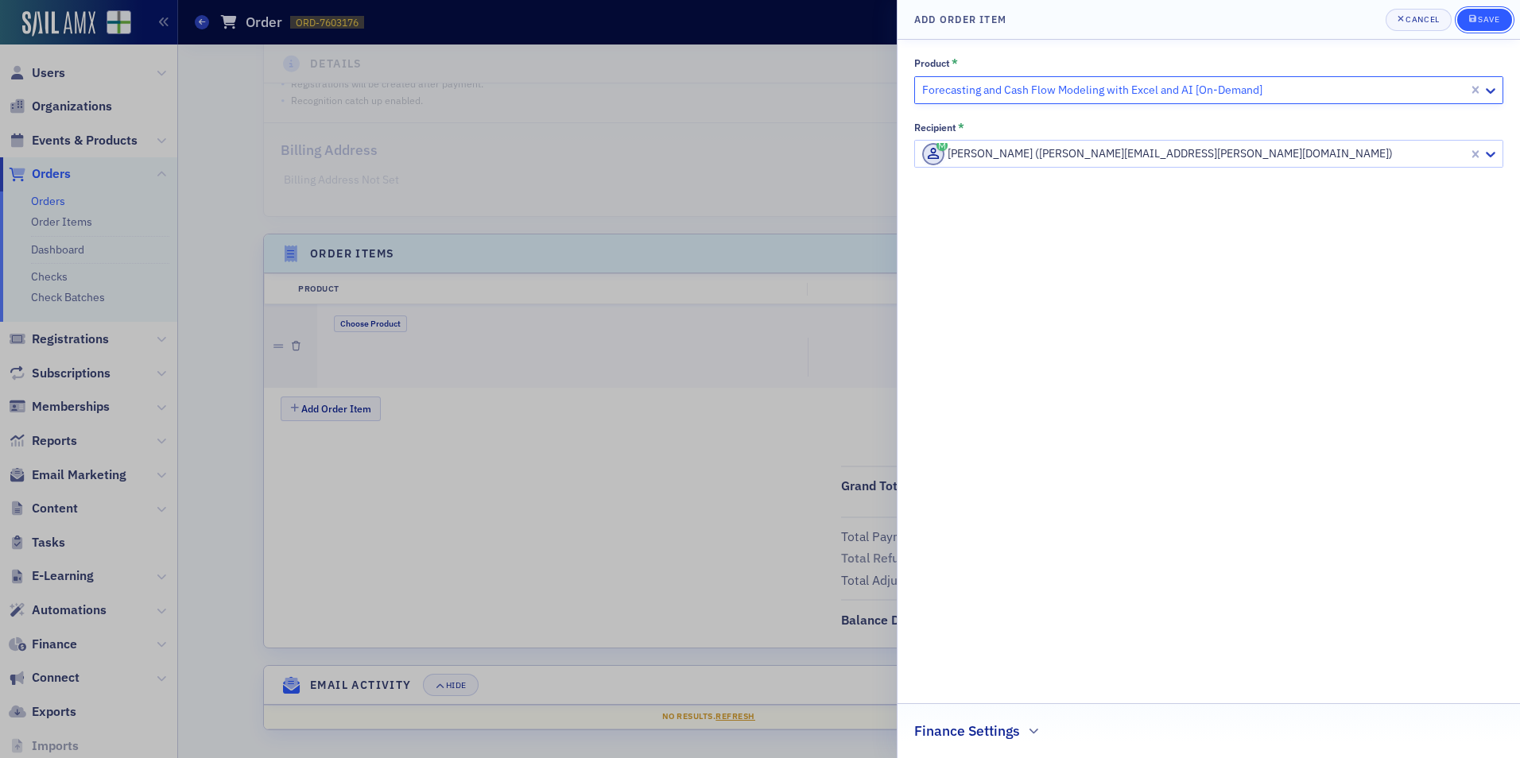
click at [1479, 22] on div "Save" at bounding box center [1488, 19] width 21 height 9
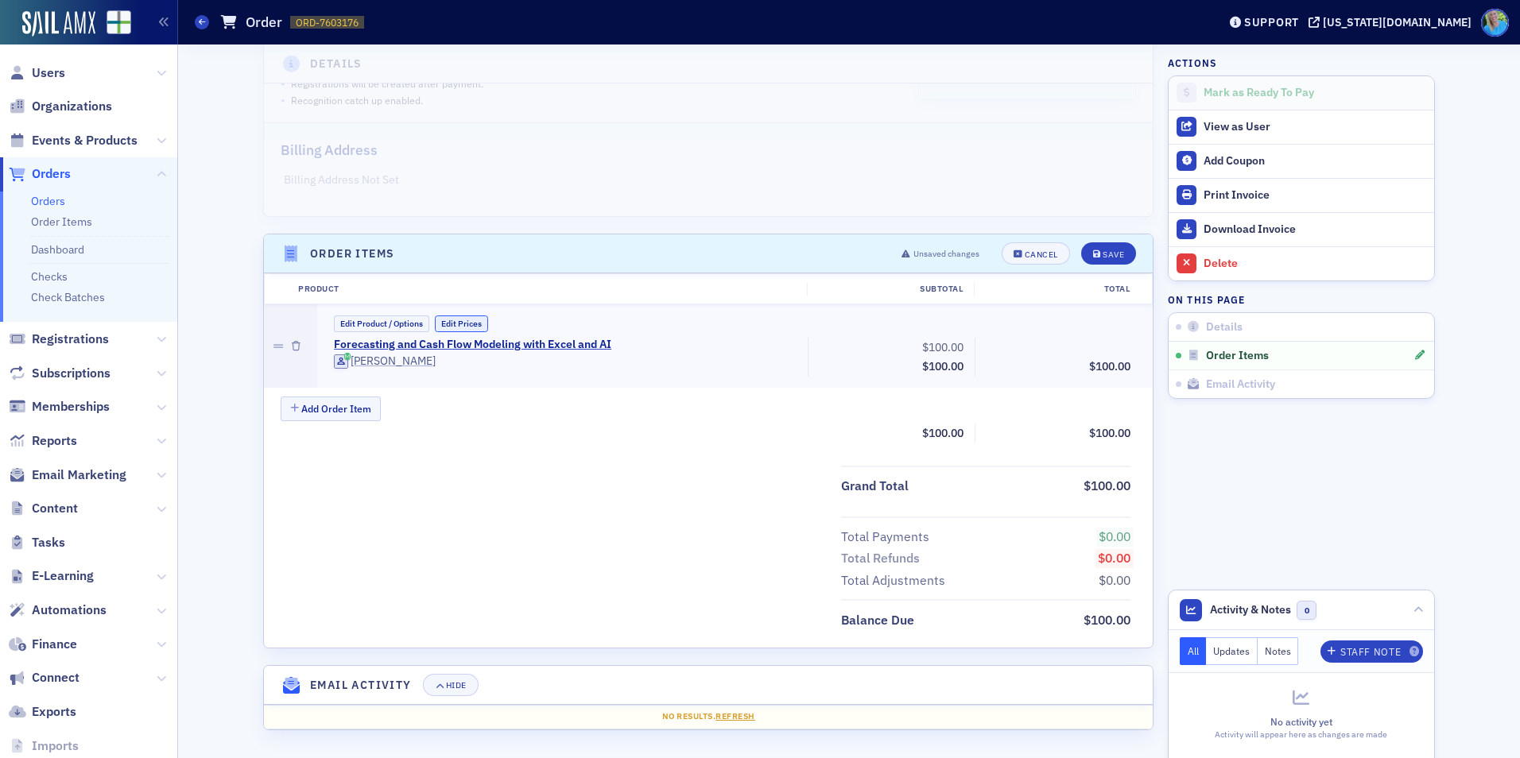
click at [460, 325] on button "Edit Prices" at bounding box center [461, 324] width 53 height 17
click at [1080, 344] on input "0.00" at bounding box center [1098, 347] width 78 height 22
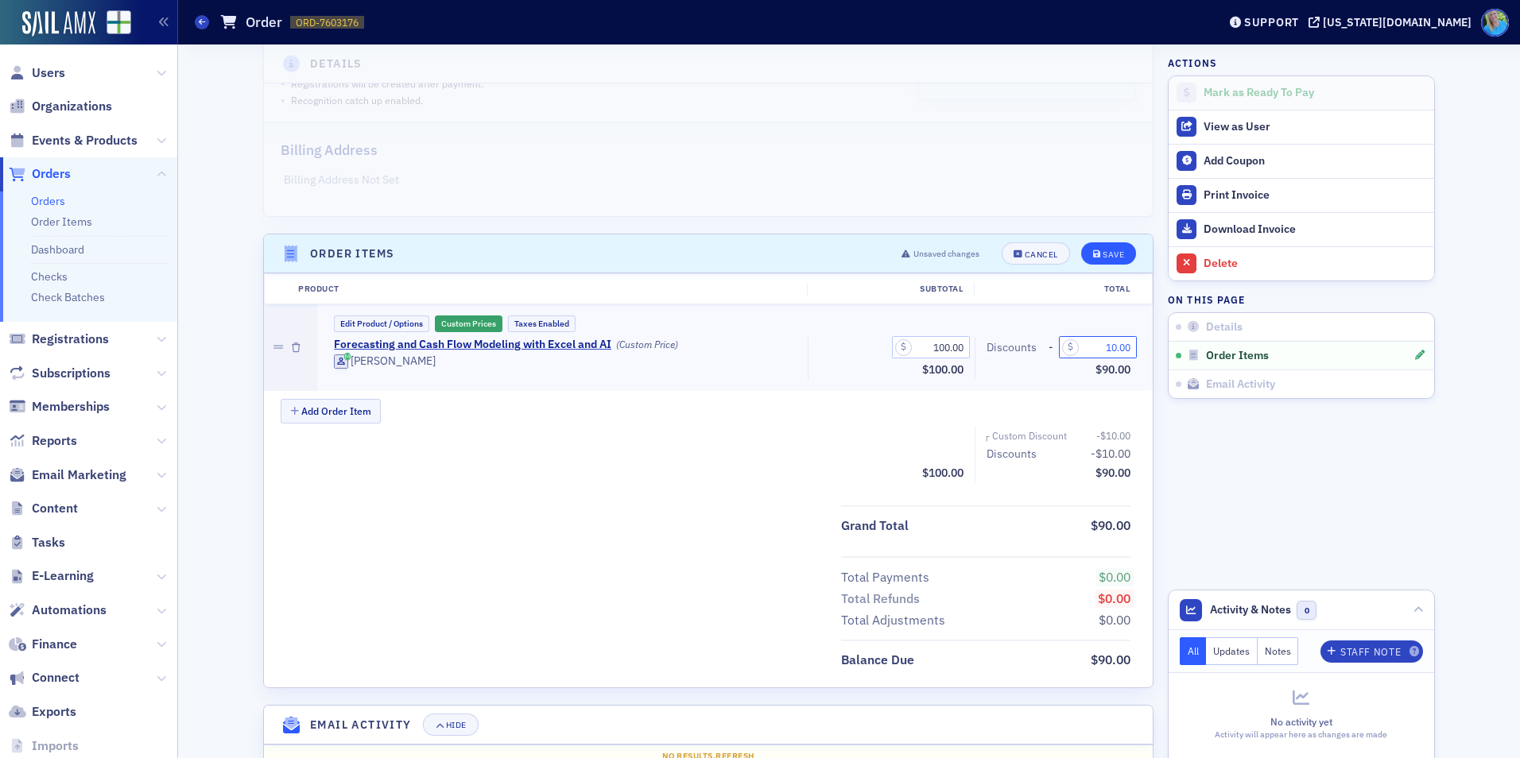
type input "10.00"
click at [1103, 250] on div "Save" at bounding box center [1113, 254] width 21 height 9
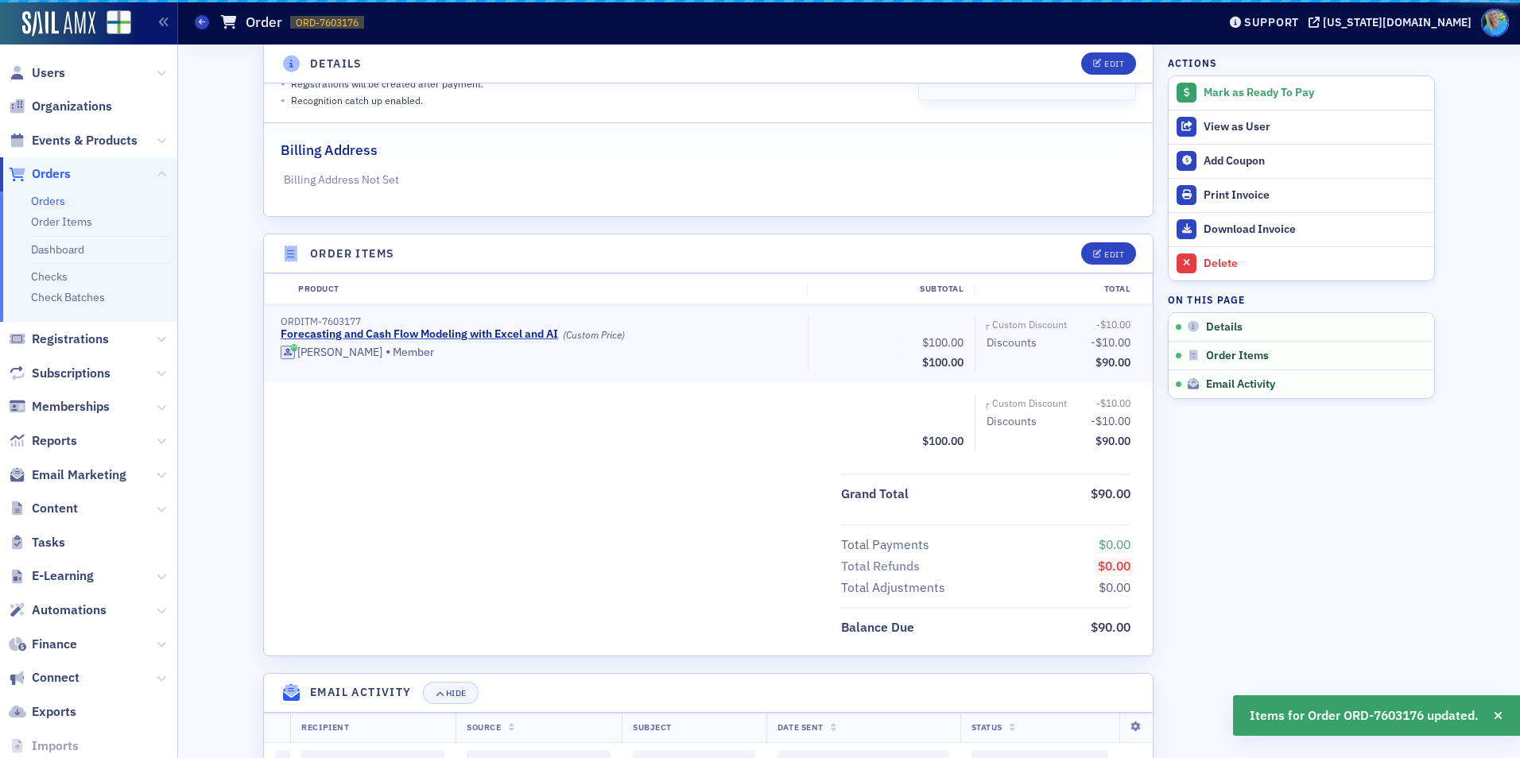
scroll to position [313, 0]
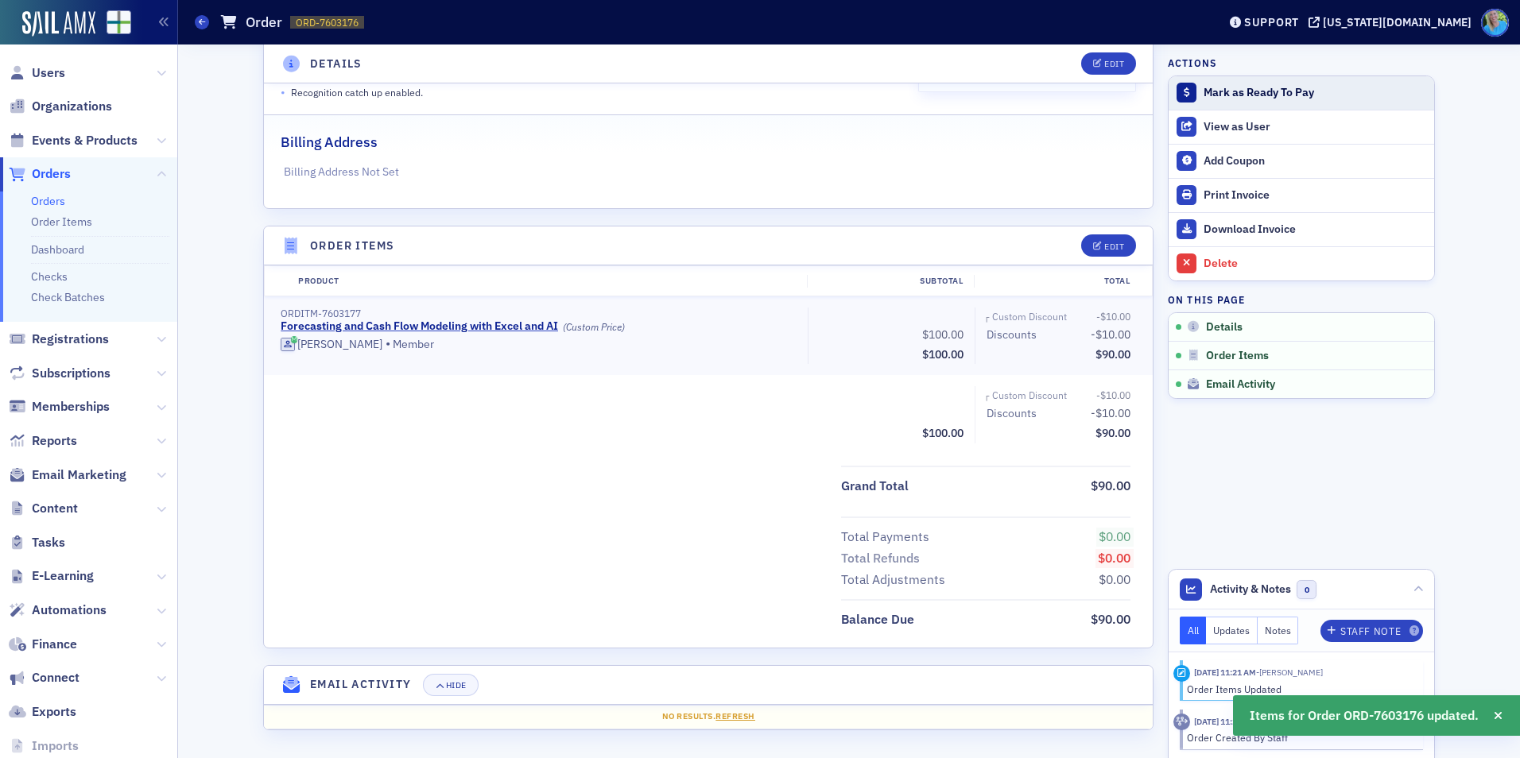
click at [1240, 99] on div "Mark as Ready To Pay" at bounding box center [1315, 93] width 223 height 14
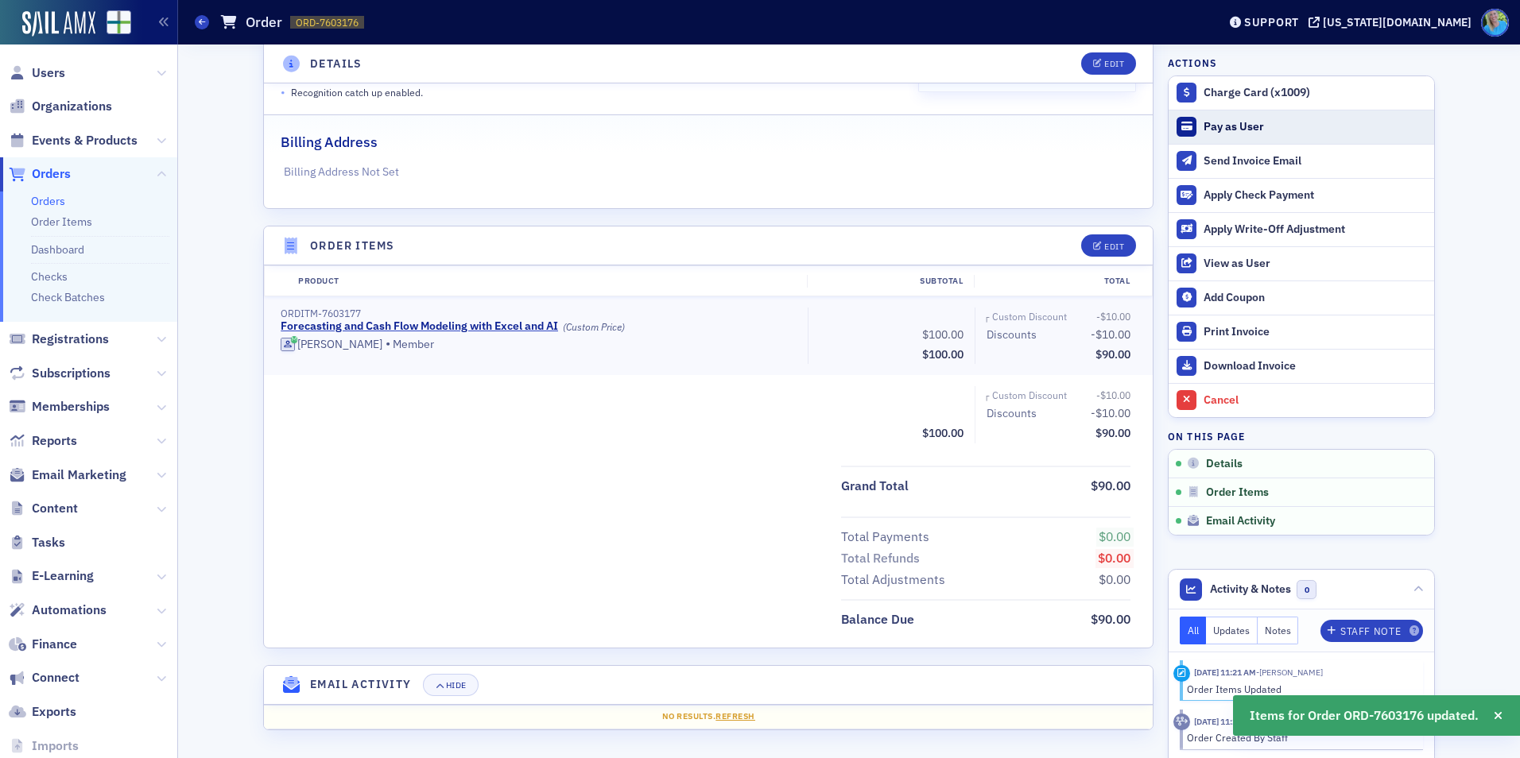
click at [1236, 124] on div "Pay as User" at bounding box center [1315, 127] width 223 height 14
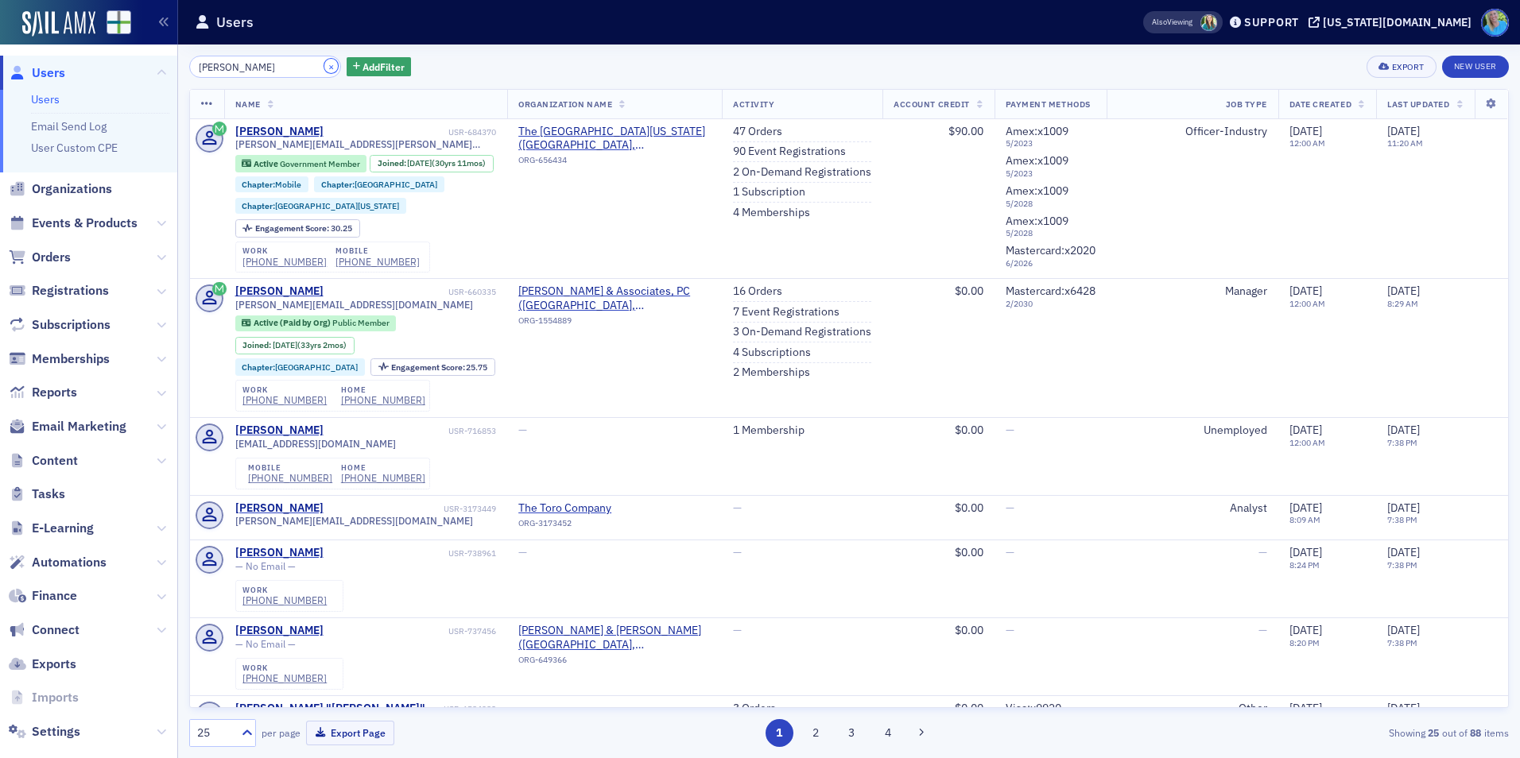
click at [324, 64] on button "×" at bounding box center [331, 66] width 14 height 14
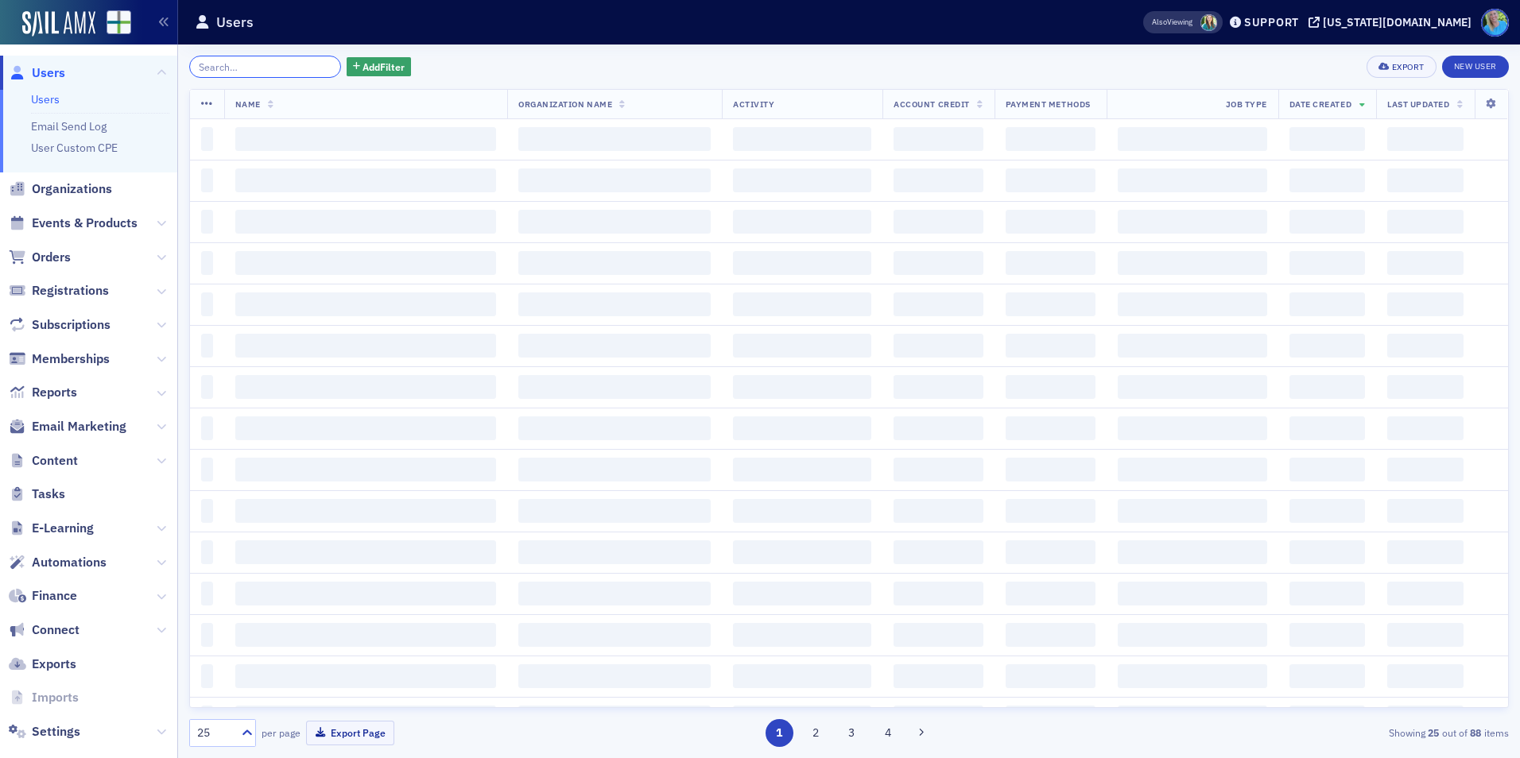
click at [295, 67] on input "search" at bounding box center [265, 67] width 152 height 22
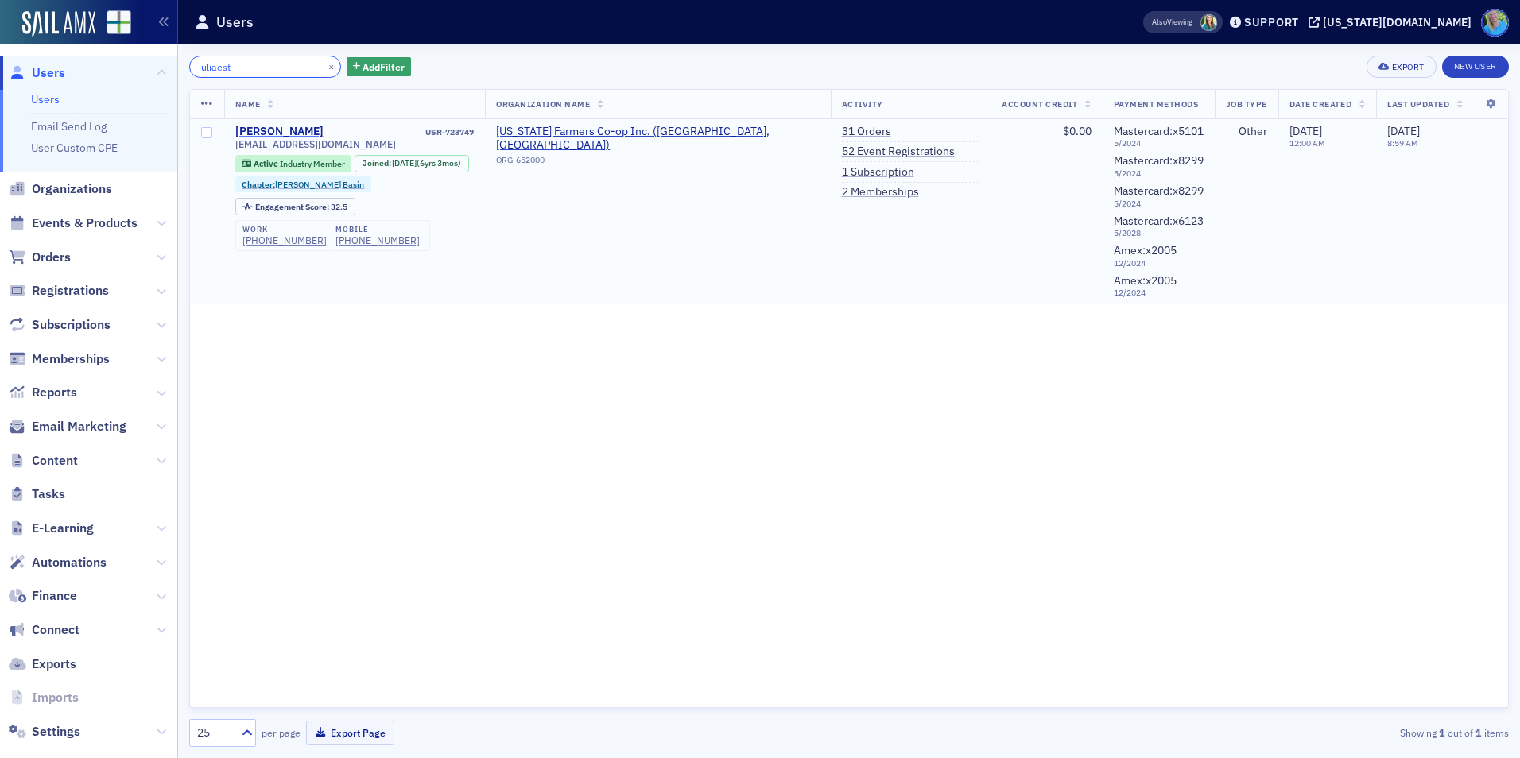
type input "juliaest"
click at [260, 132] on div "[PERSON_NAME]" at bounding box center [279, 132] width 88 height 14
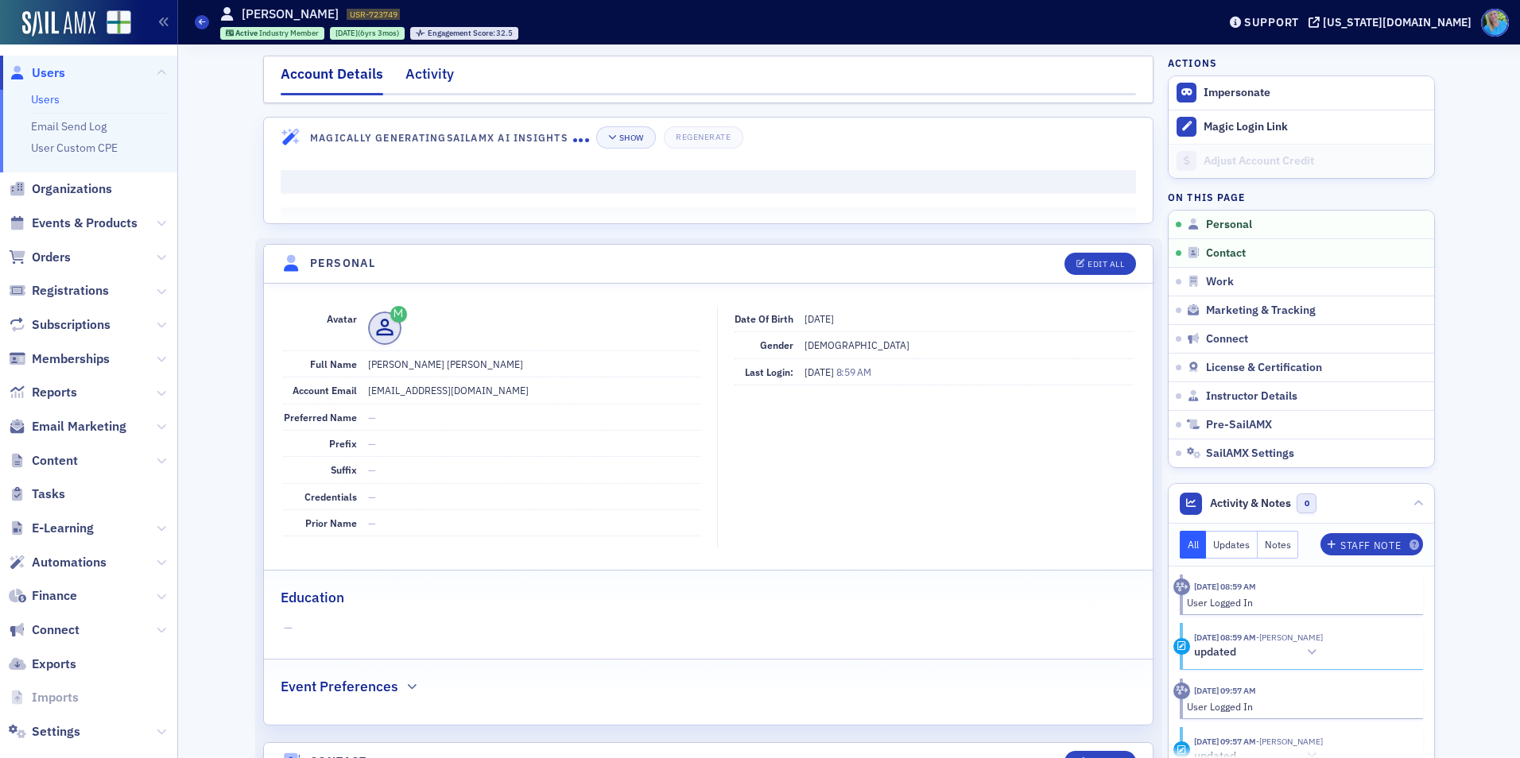
click at [430, 69] on div "Activity" at bounding box center [429, 78] width 48 height 29
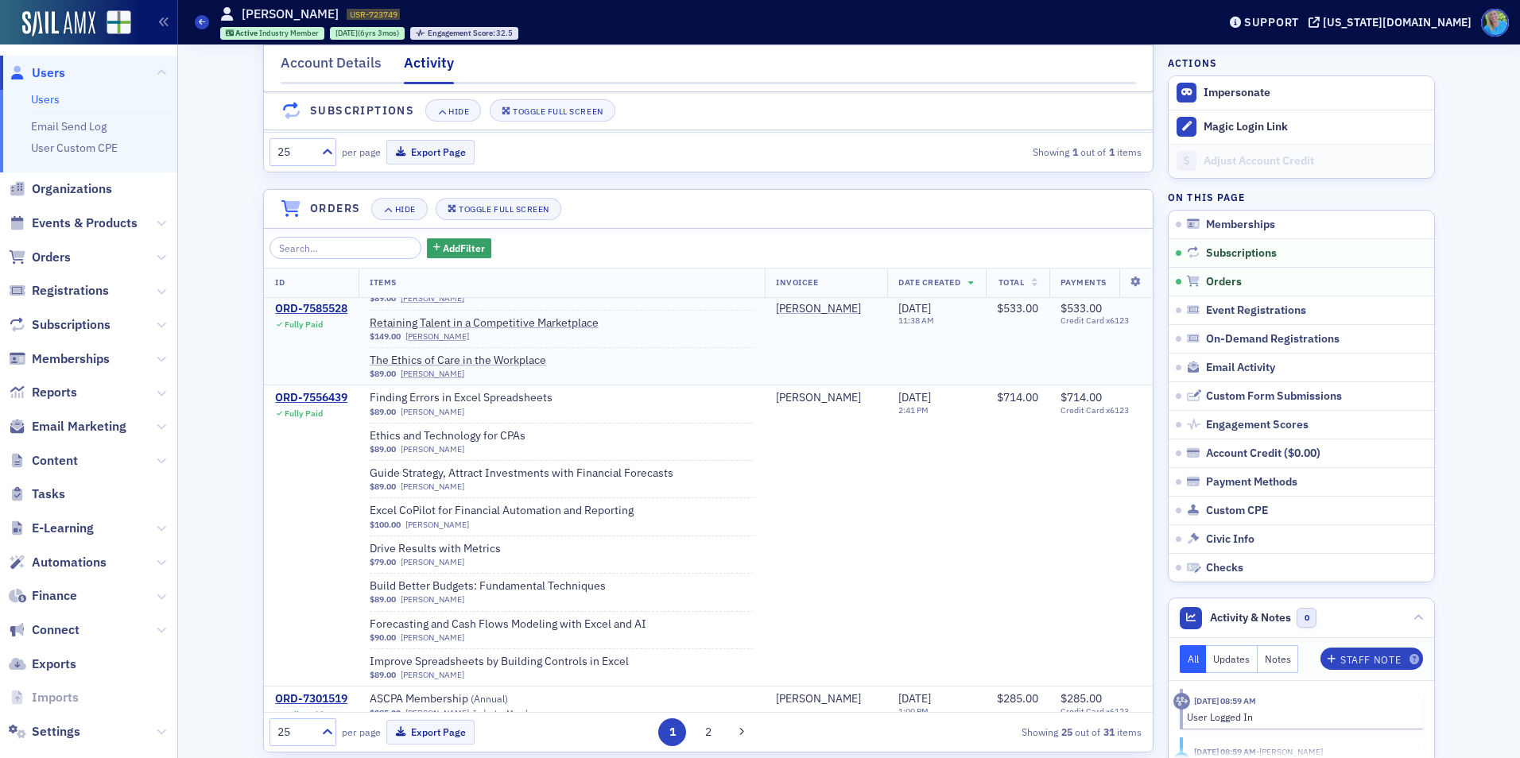
scroll to position [159, 0]
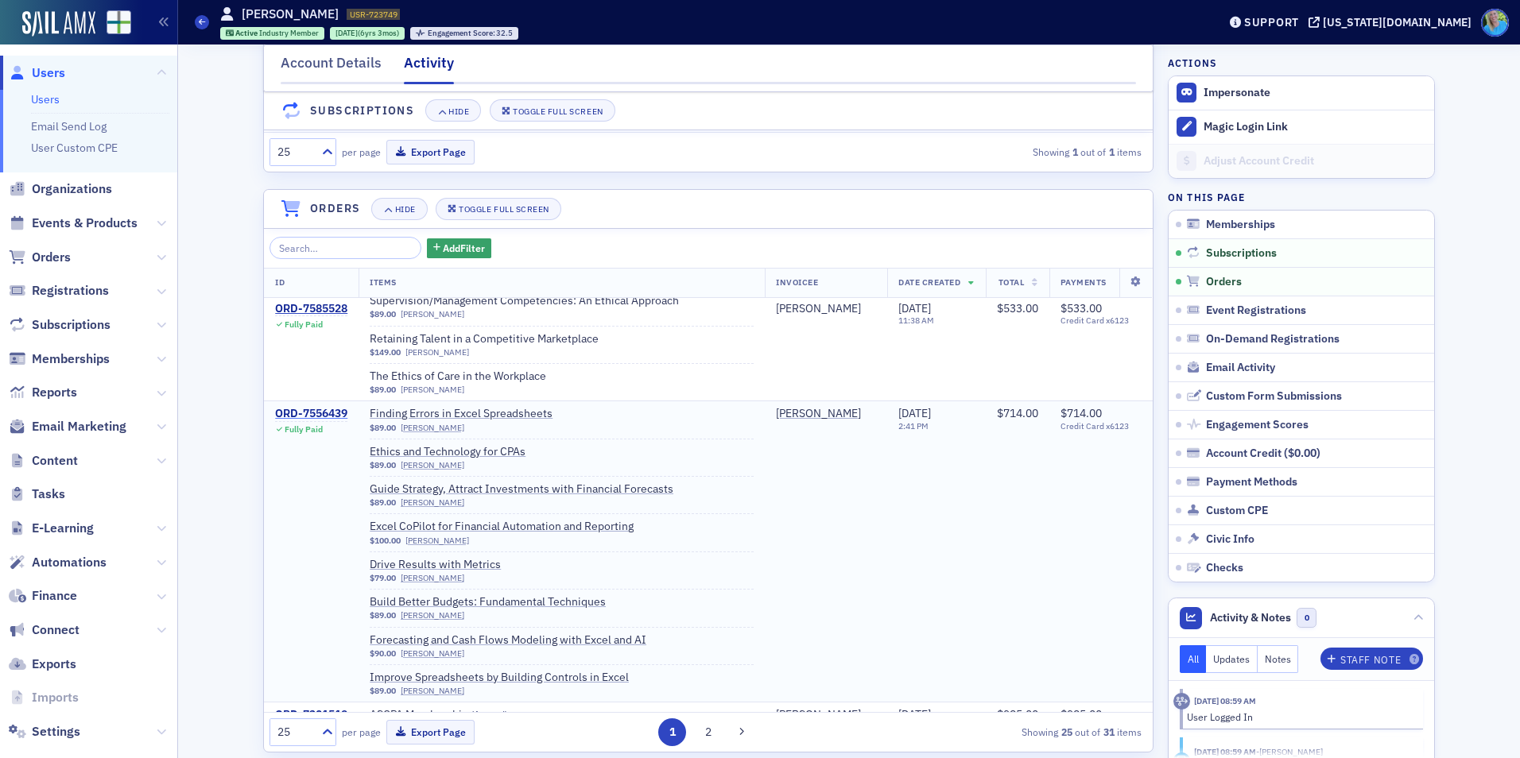
click at [315, 421] on div "ORD-7556439" at bounding box center [311, 414] width 72 height 14
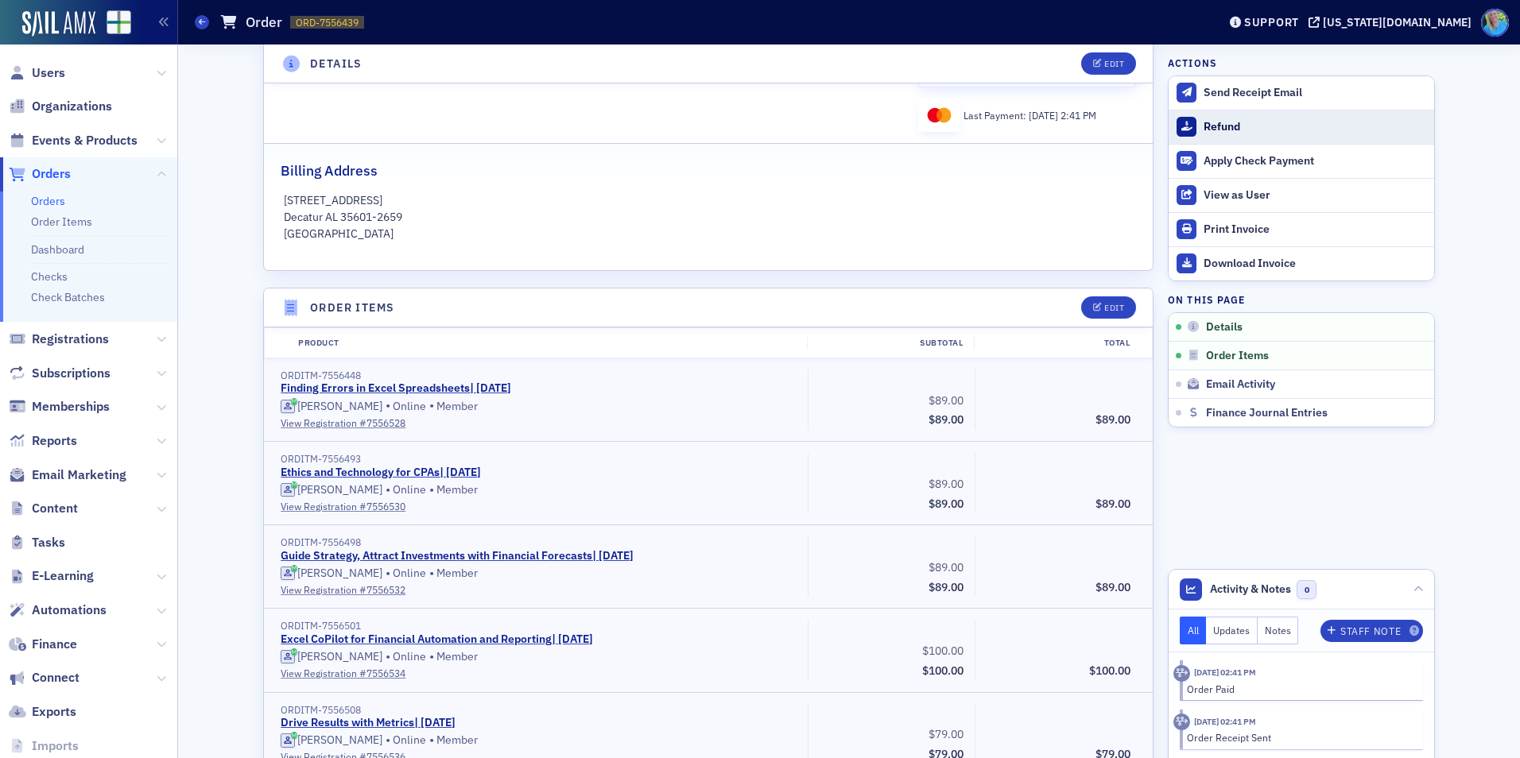
click at [1234, 130] on div "Refund" at bounding box center [1315, 127] width 223 height 14
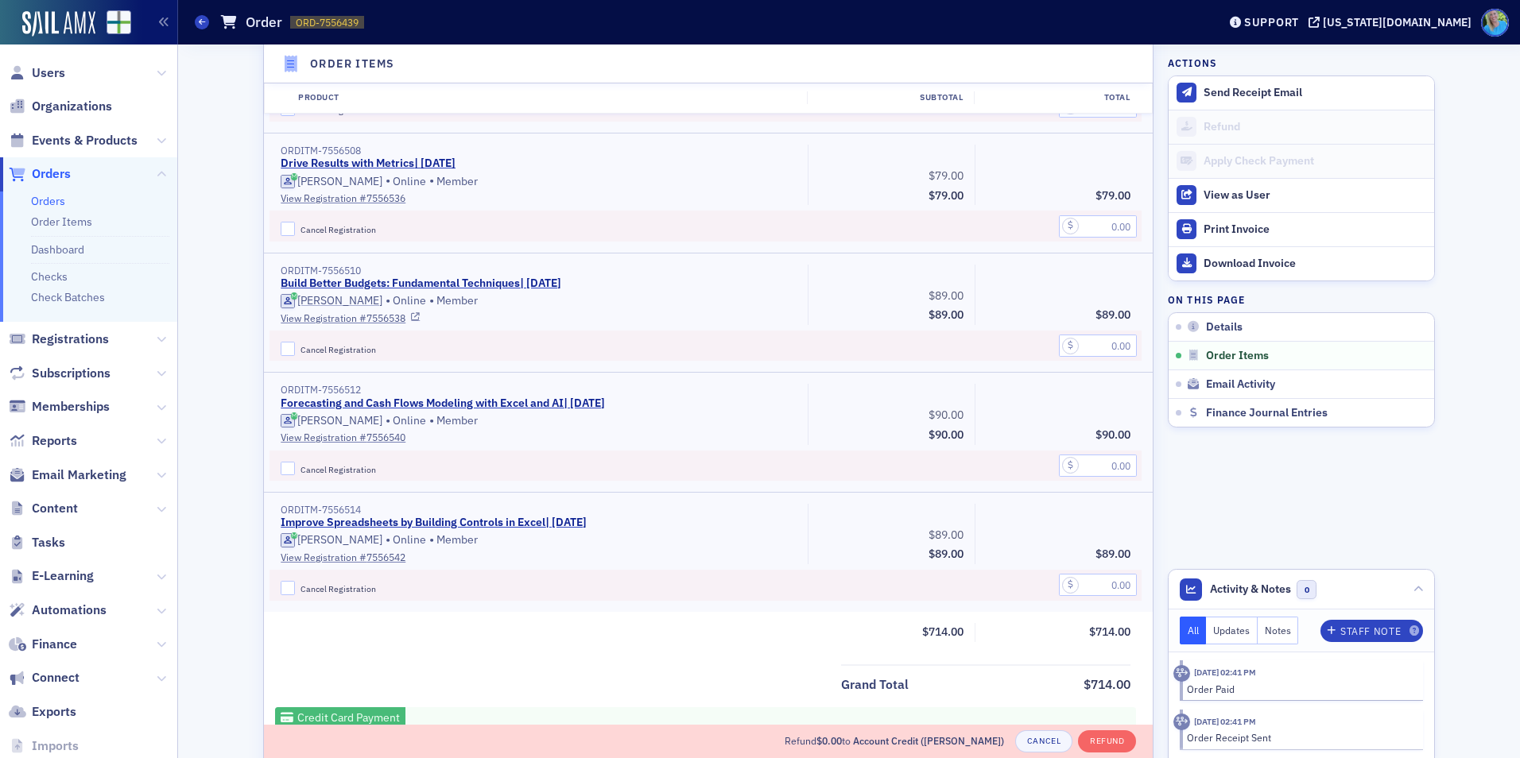
scroll to position [1189, 0]
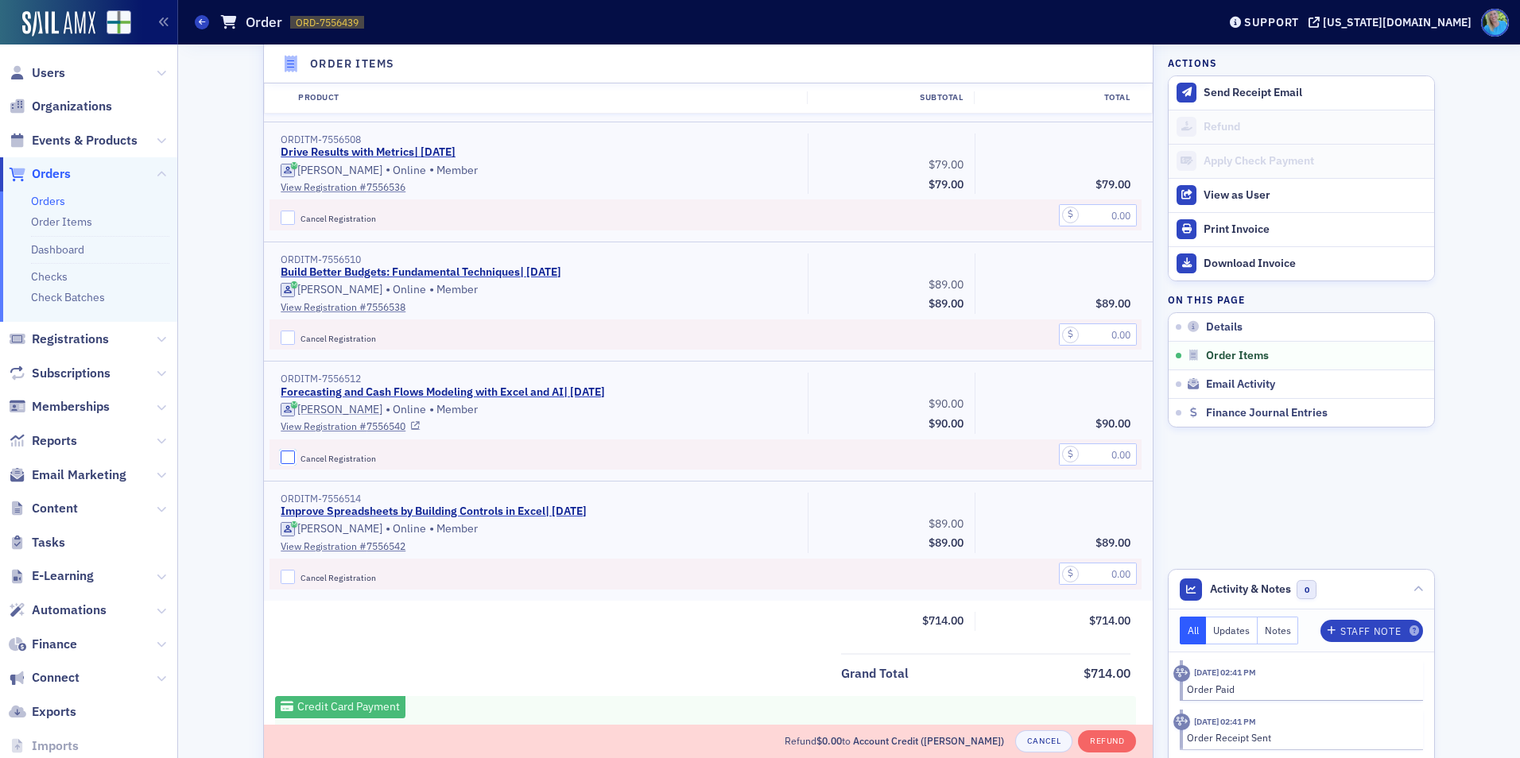
click at [281, 455] on input "Cancel Registration" at bounding box center [288, 458] width 14 height 14
checkbox input "true"
click at [1090, 448] on input "text" at bounding box center [1098, 455] width 78 height 22
type input "90.00"
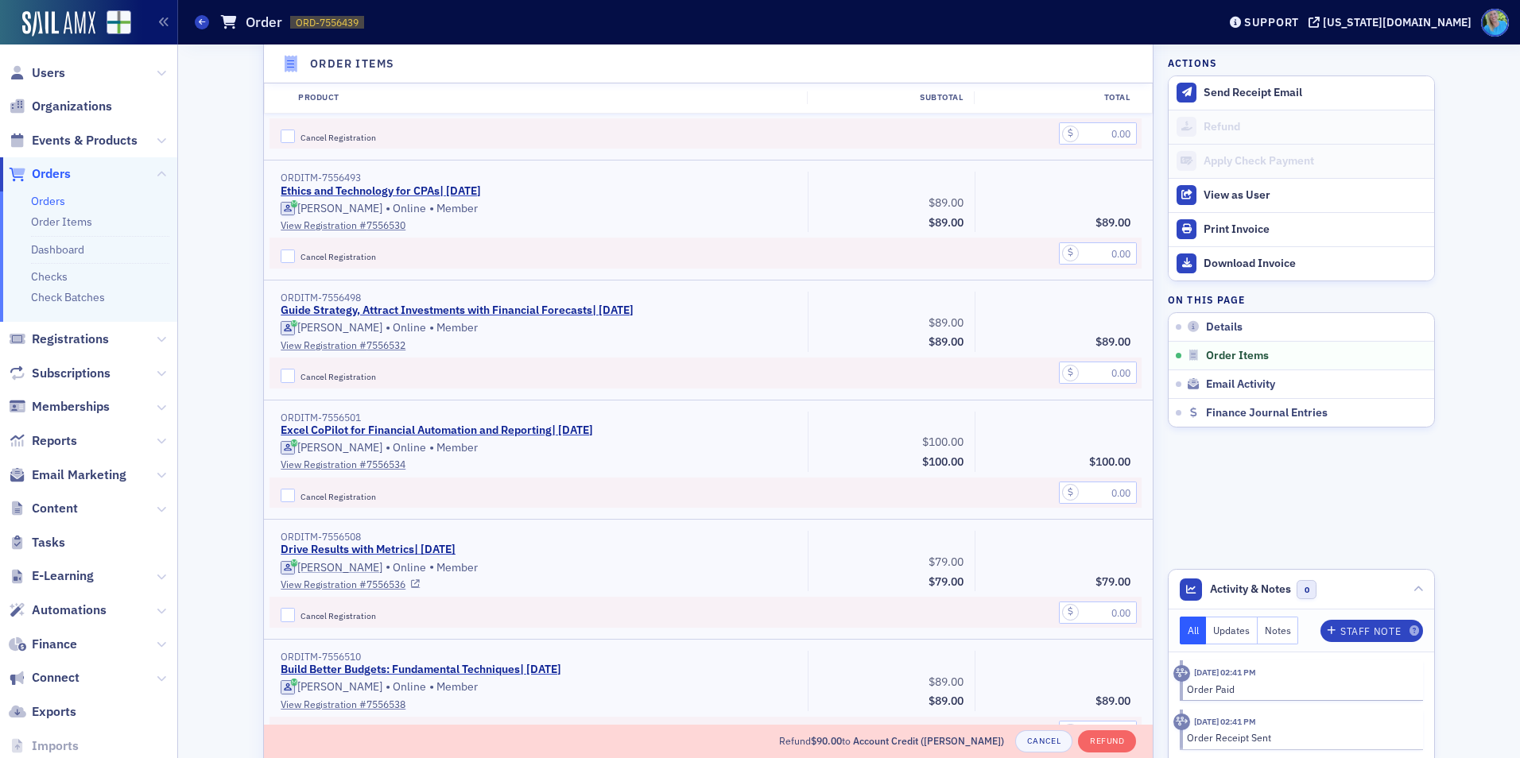
scroll to position [553, 0]
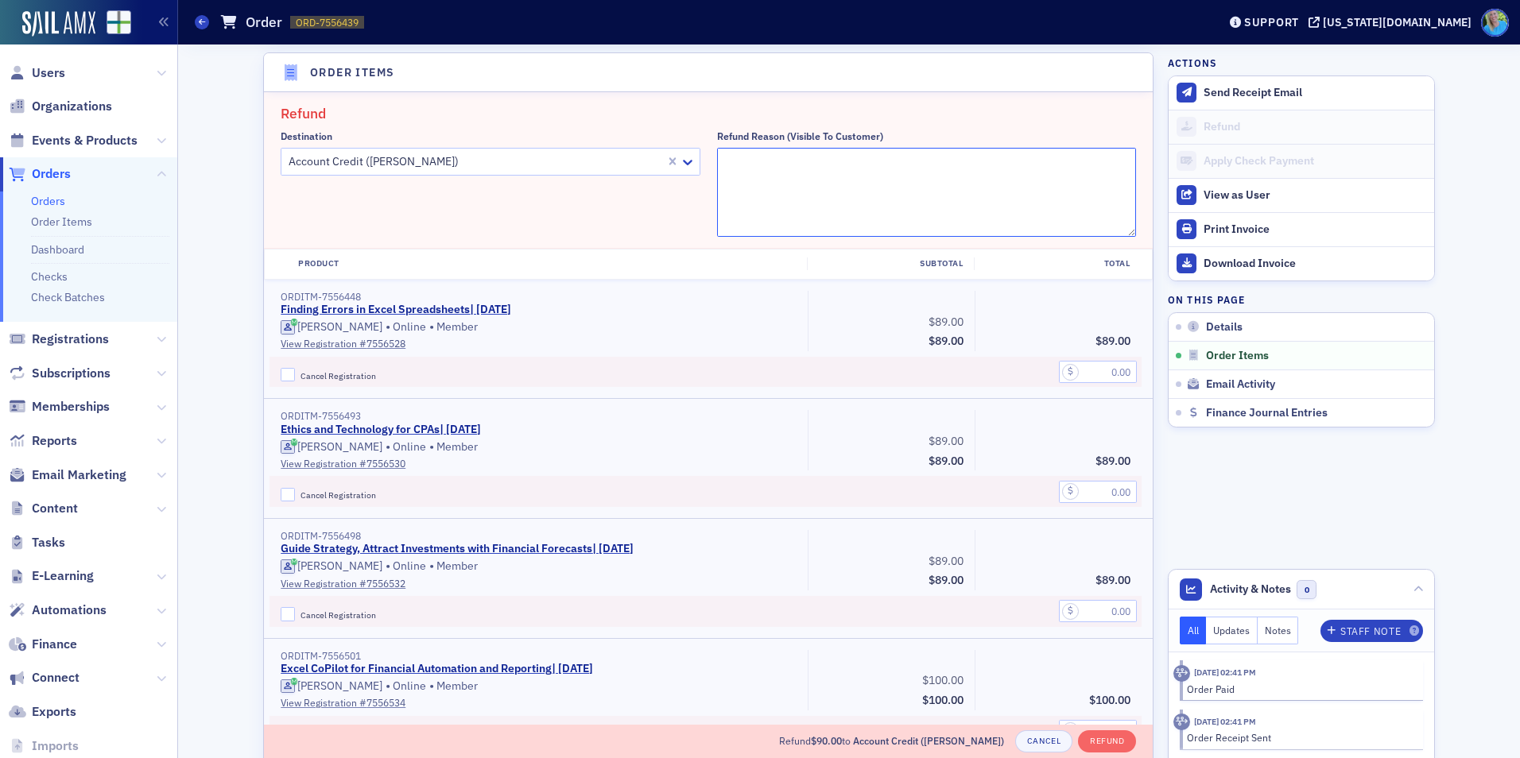
click at [902, 182] on textarea "Refund Reason (Visible to Customer)" at bounding box center [927, 192] width 420 height 89
paste textarea "Technical issues crashed the broadcast halfway through. Moving registration to …"
type textarea "Technical issues crashed the broadcast halfway through. Moving registration to …"
click at [1089, 739] on button "Refund" at bounding box center [1107, 742] width 58 height 22
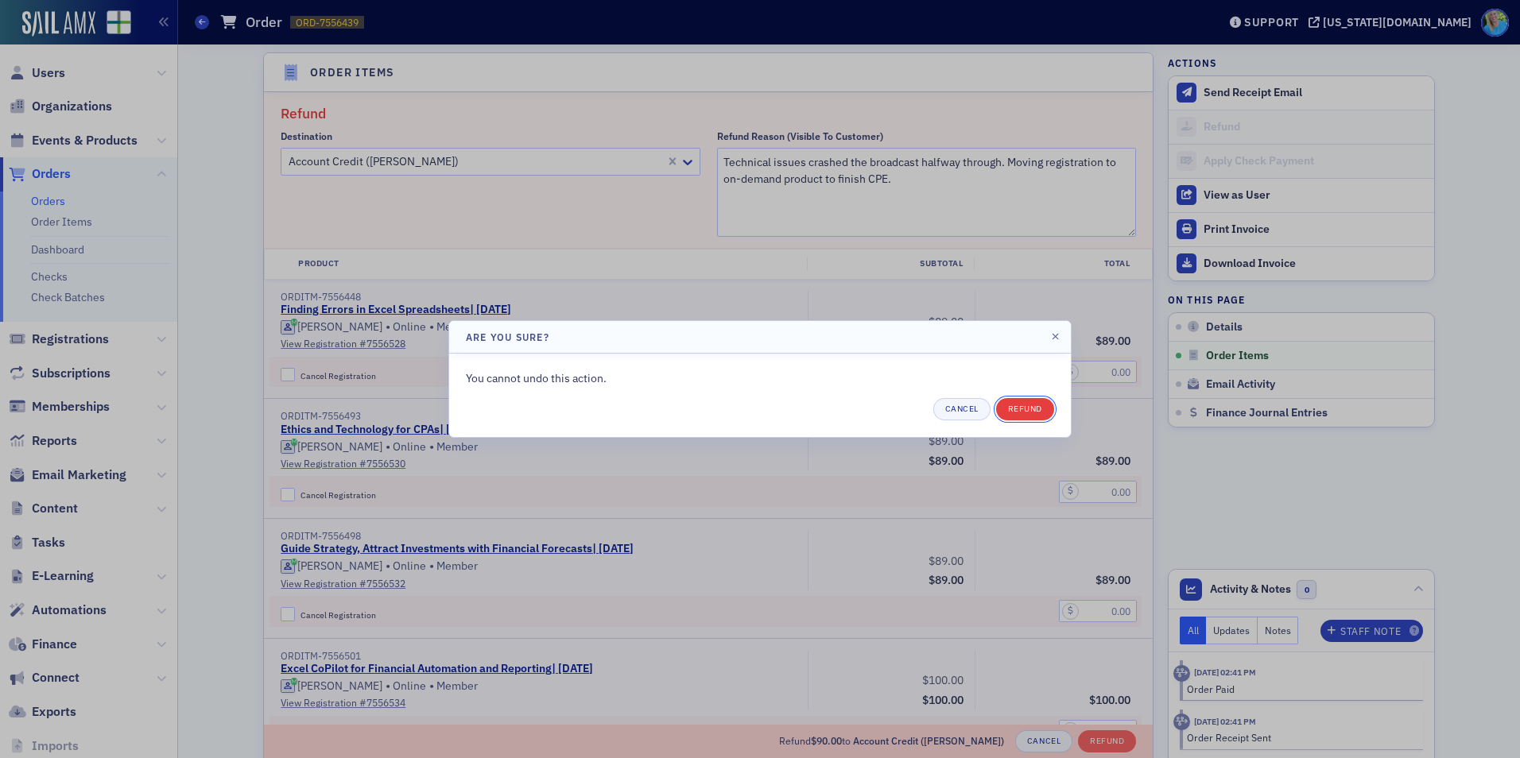
click at [1029, 408] on button "Refund" at bounding box center [1025, 409] width 58 height 22
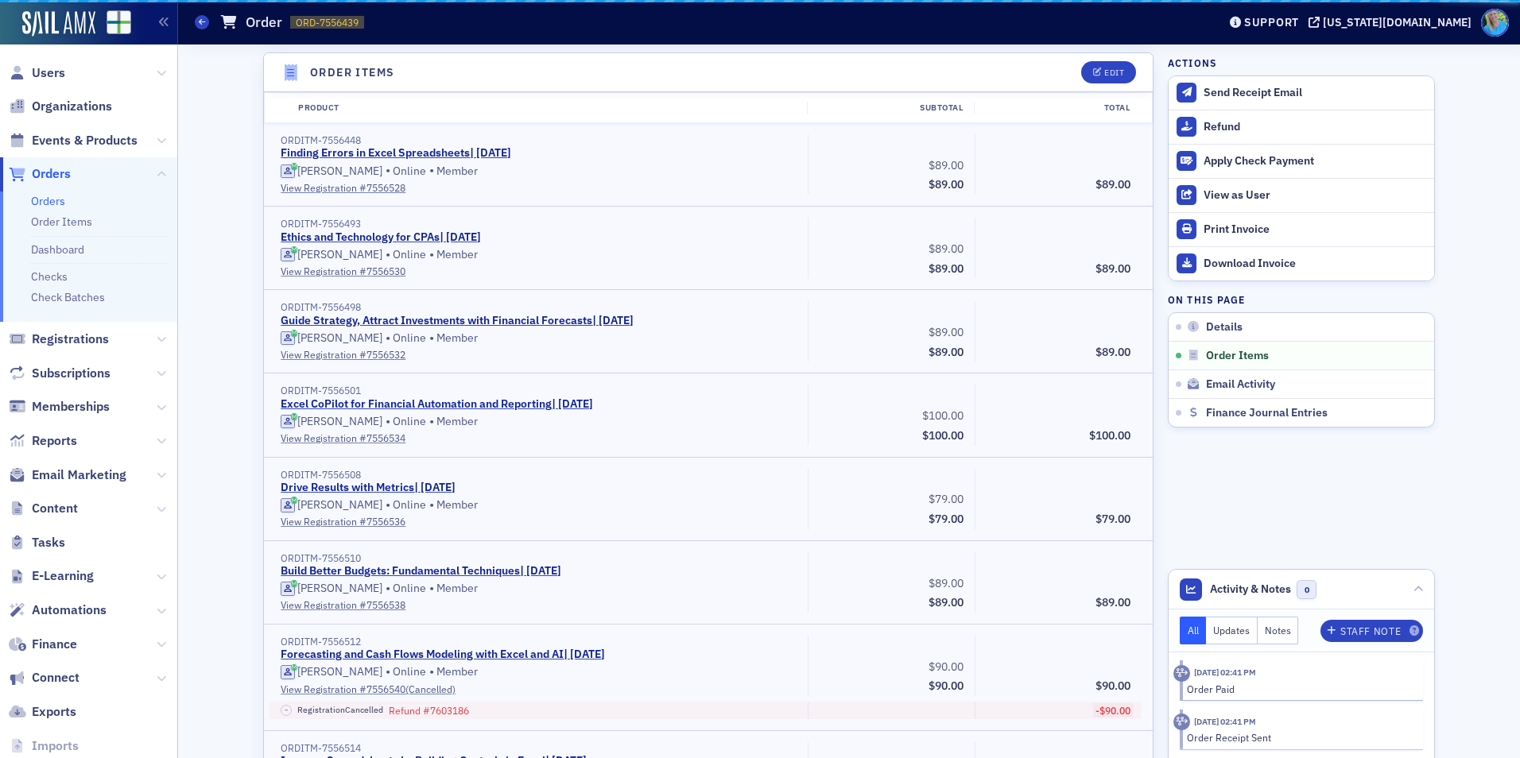
click at [50, 200] on link "Orders" at bounding box center [48, 201] width 34 height 14
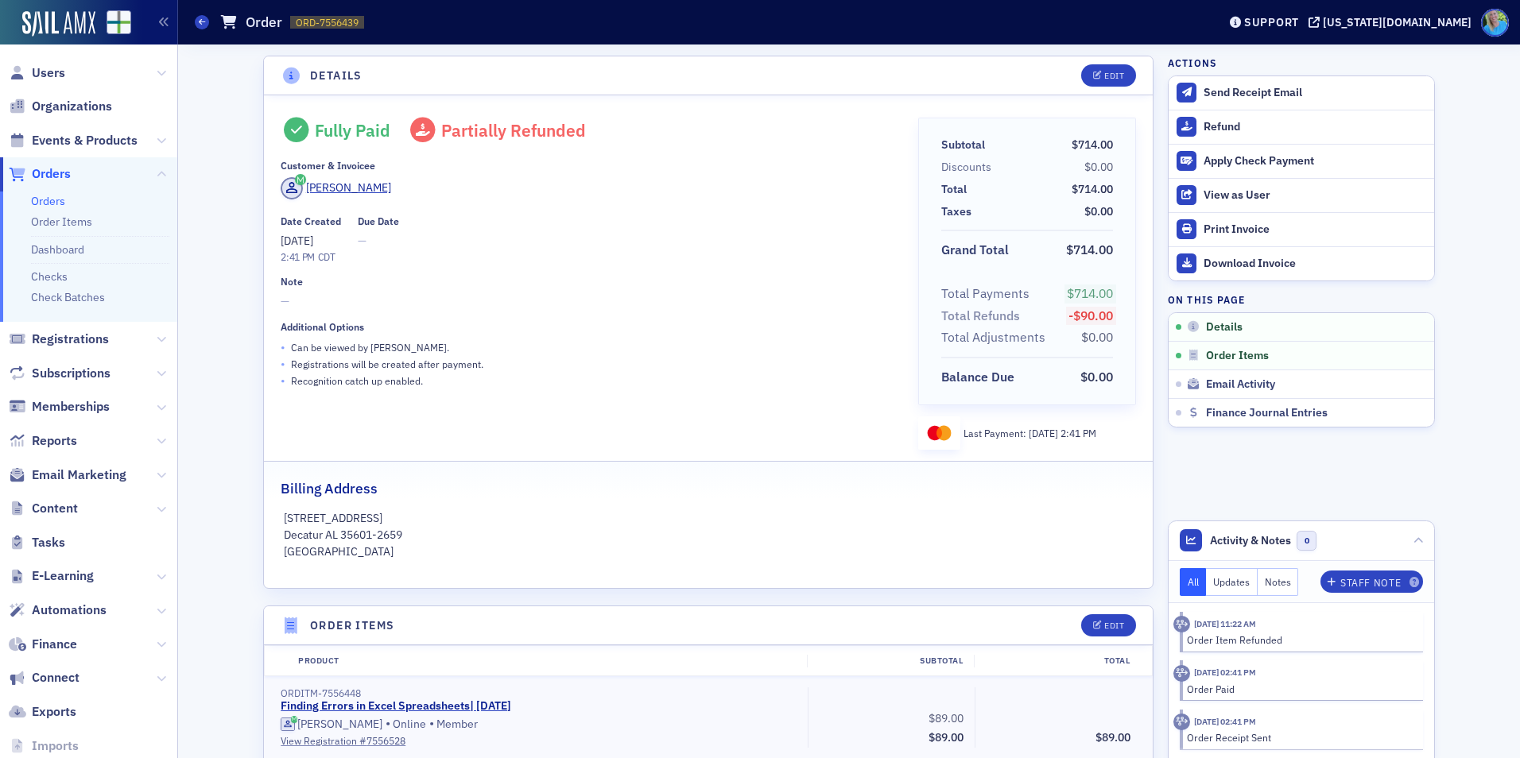
click at [56, 204] on link "Orders" at bounding box center [48, 201] width 34 height 14
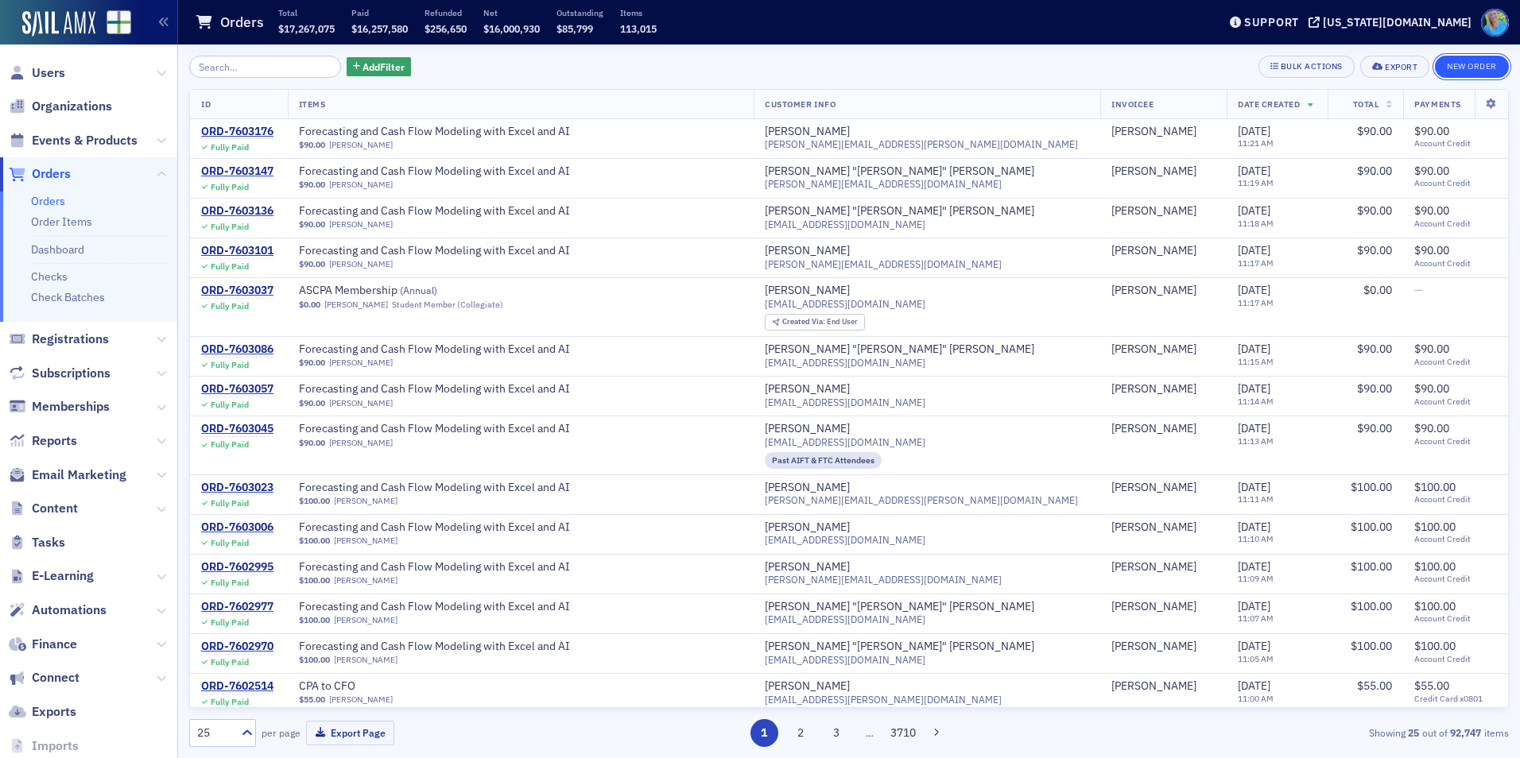
click at [1444, 70] on button "New Order" at bounding box center [1472, 67] width 74 height 22
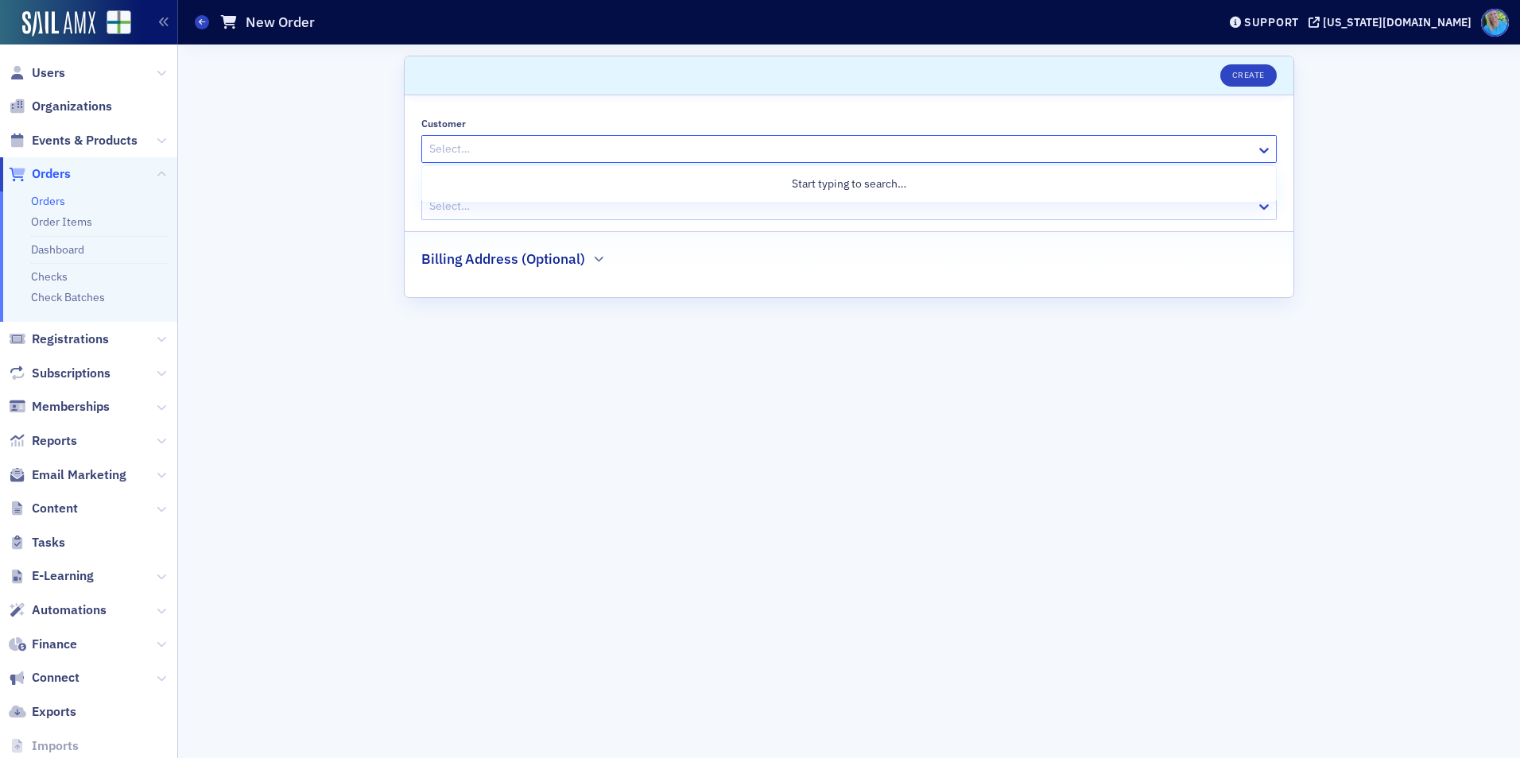
click at [542, 149] on div at bounding box center [841, 149] width 827 height 20
type input "juliaest"
click at [553, 233] on div "Julia Young (juliaestew@gmail.com)" at bounding box center [849, 216] width 854 height 35
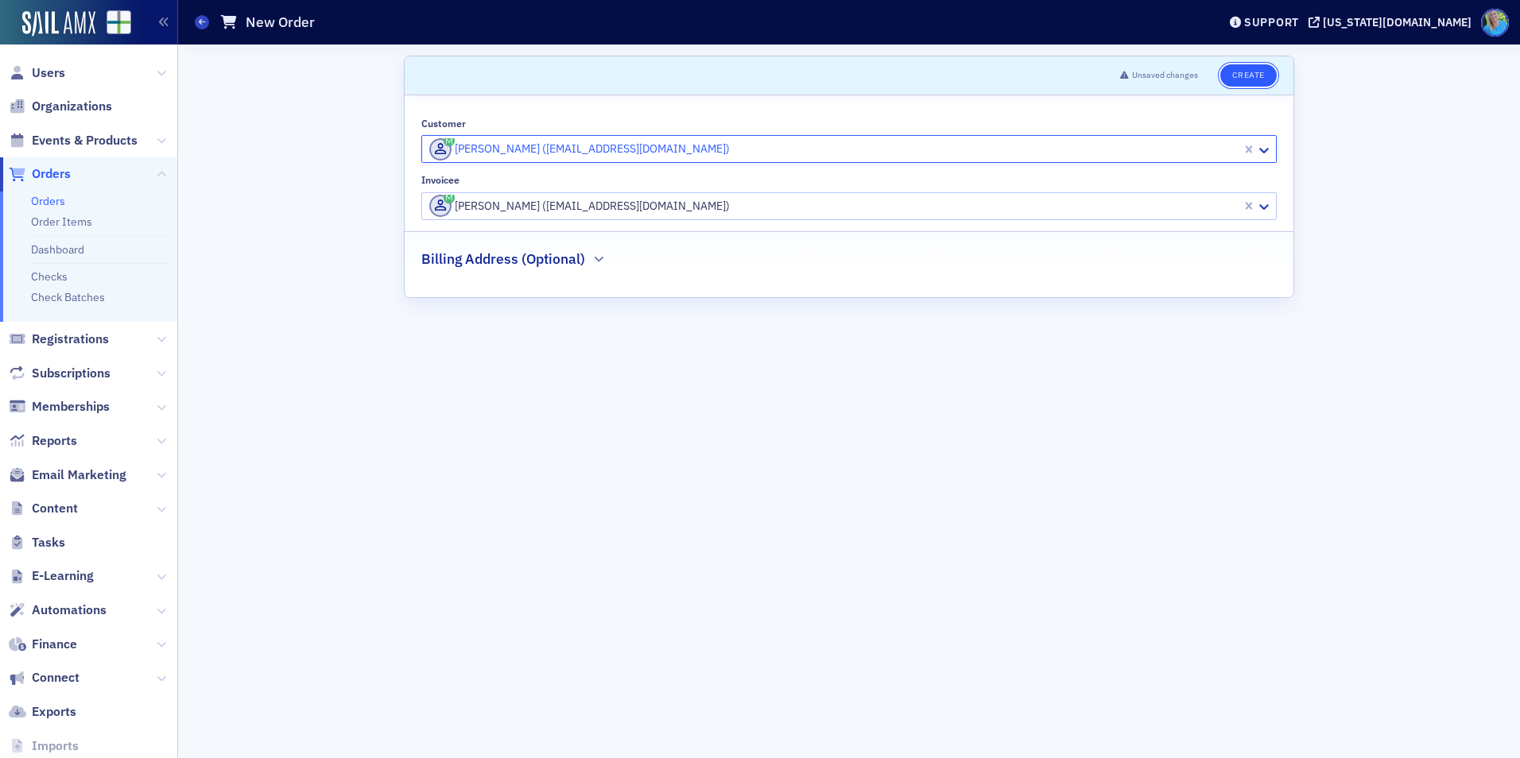
click at [1258, 72] on button "Create" at bounding box center [1248, 75] width 56 height 22
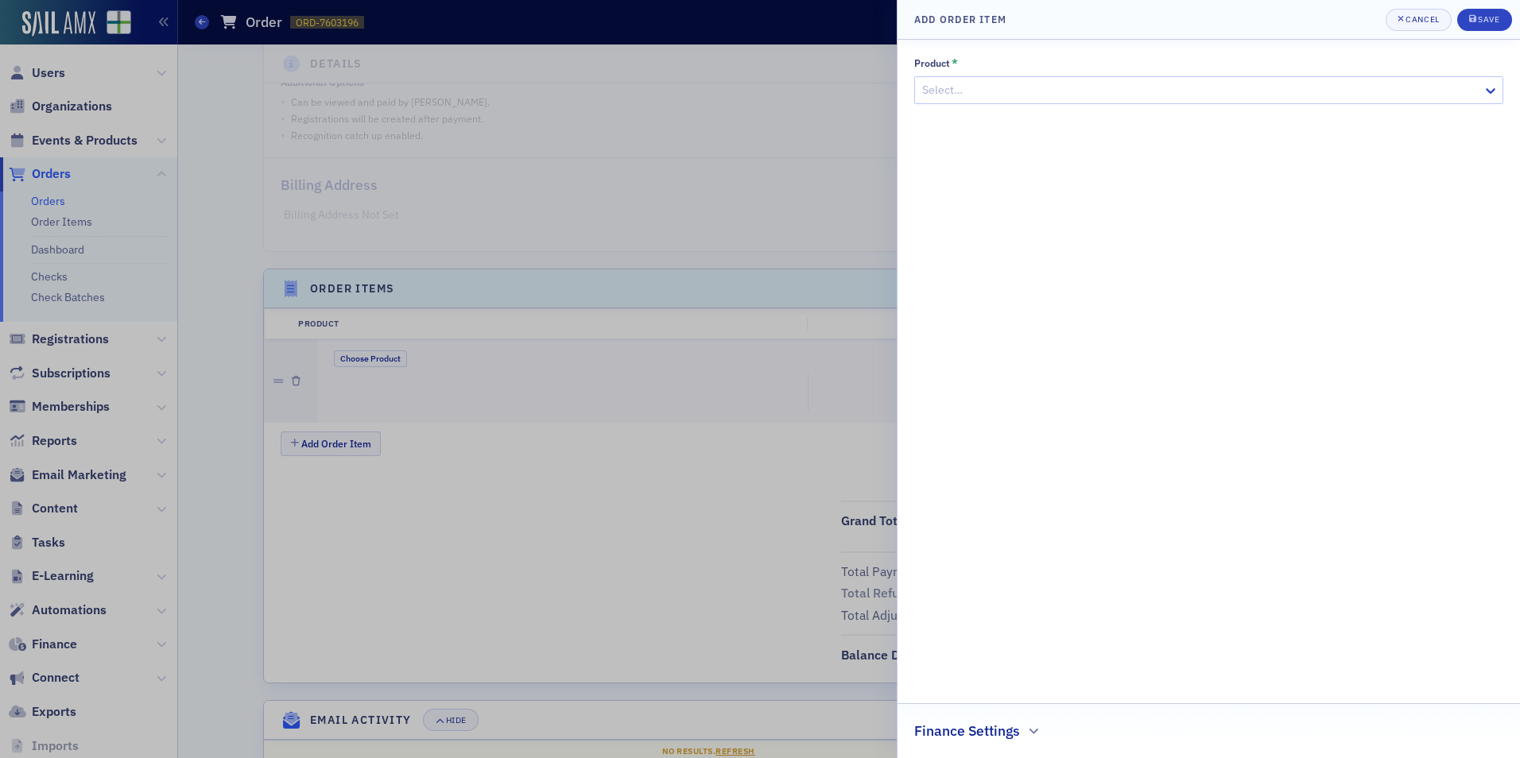
scroll to position [305, 0]
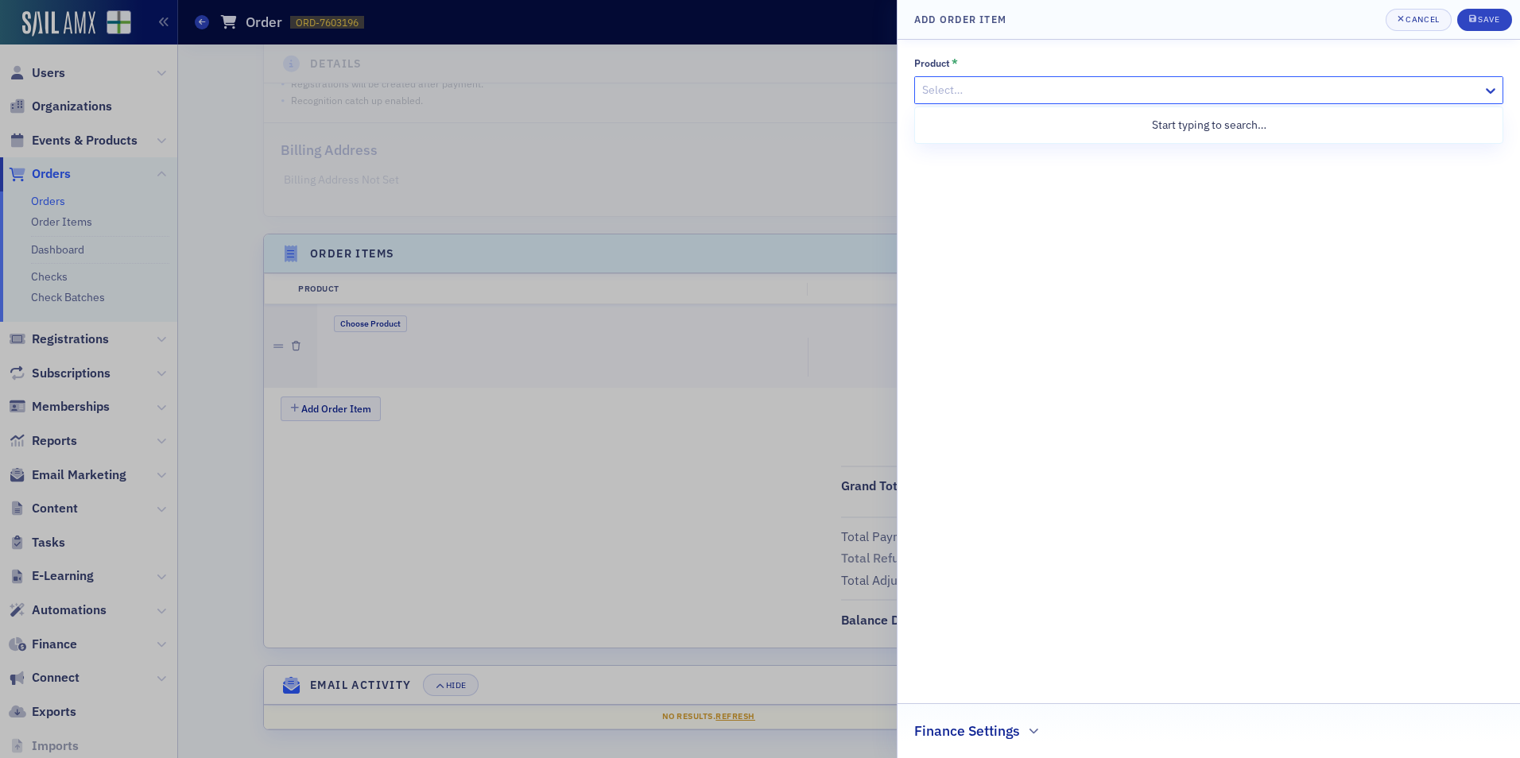
click at [966, 86] on div at bounding box center [1201, 90] width 560 height 20
paste input "Forecasting and Cash Flows Modeling with Excel and AI"
type input "Forecasting and Cash Flows Modeling with Excel and AI"
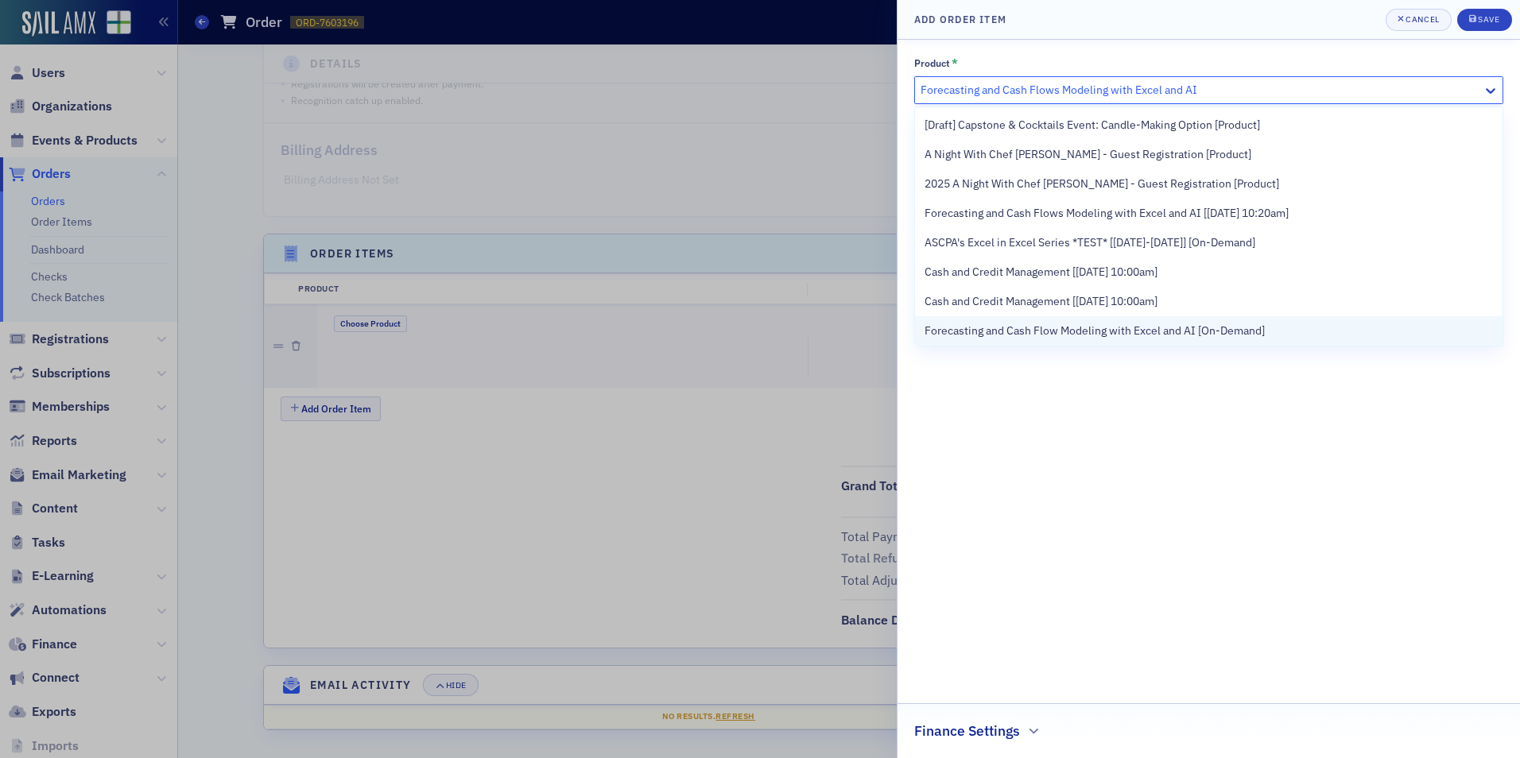
click at [1041, 319] on div "Forecasting and Cash Flow Modeling with Excel and AI [On-Demand]" at bounding box center [1208, 330] width 587 height 29
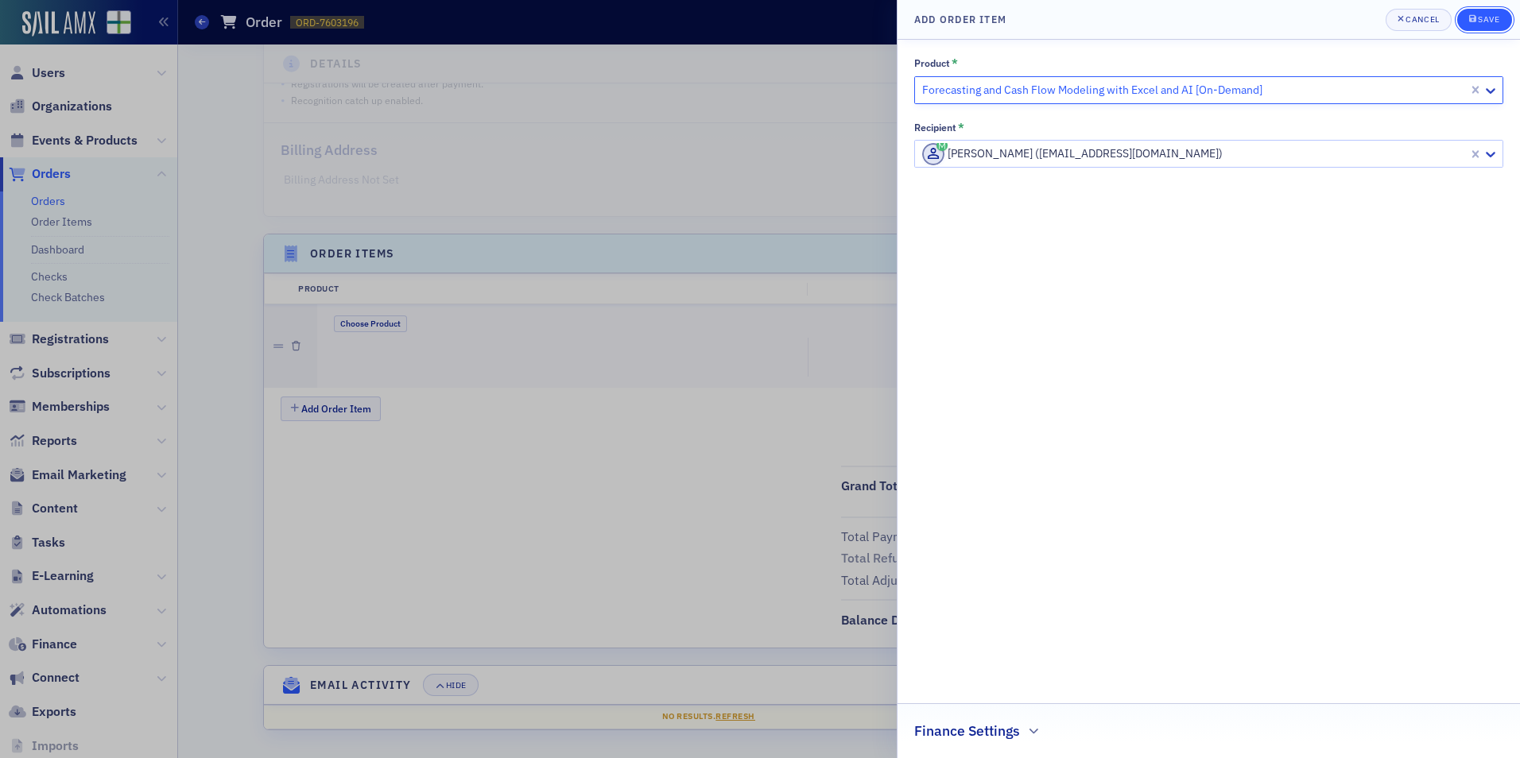
click at [1479, 17] on div "Save" at bounding box center [1488, 19] width 21 height 9
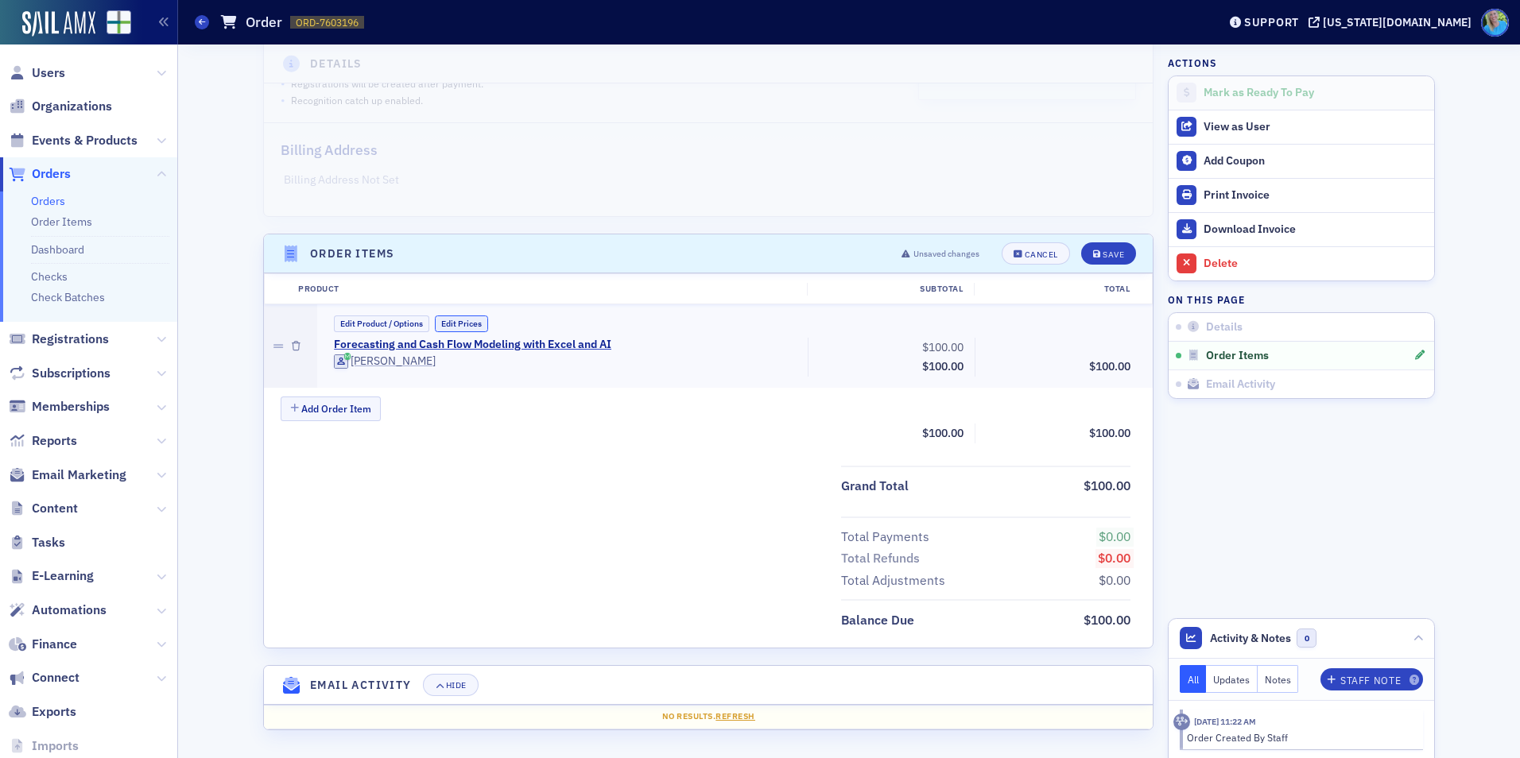
click at [454, 329] on button "Edit Prices" at bounding box center [461, 324] width 53 height 17
click at [1091, 349] on input "0.00" at bounding box center [1098, 347] width 78 height 22
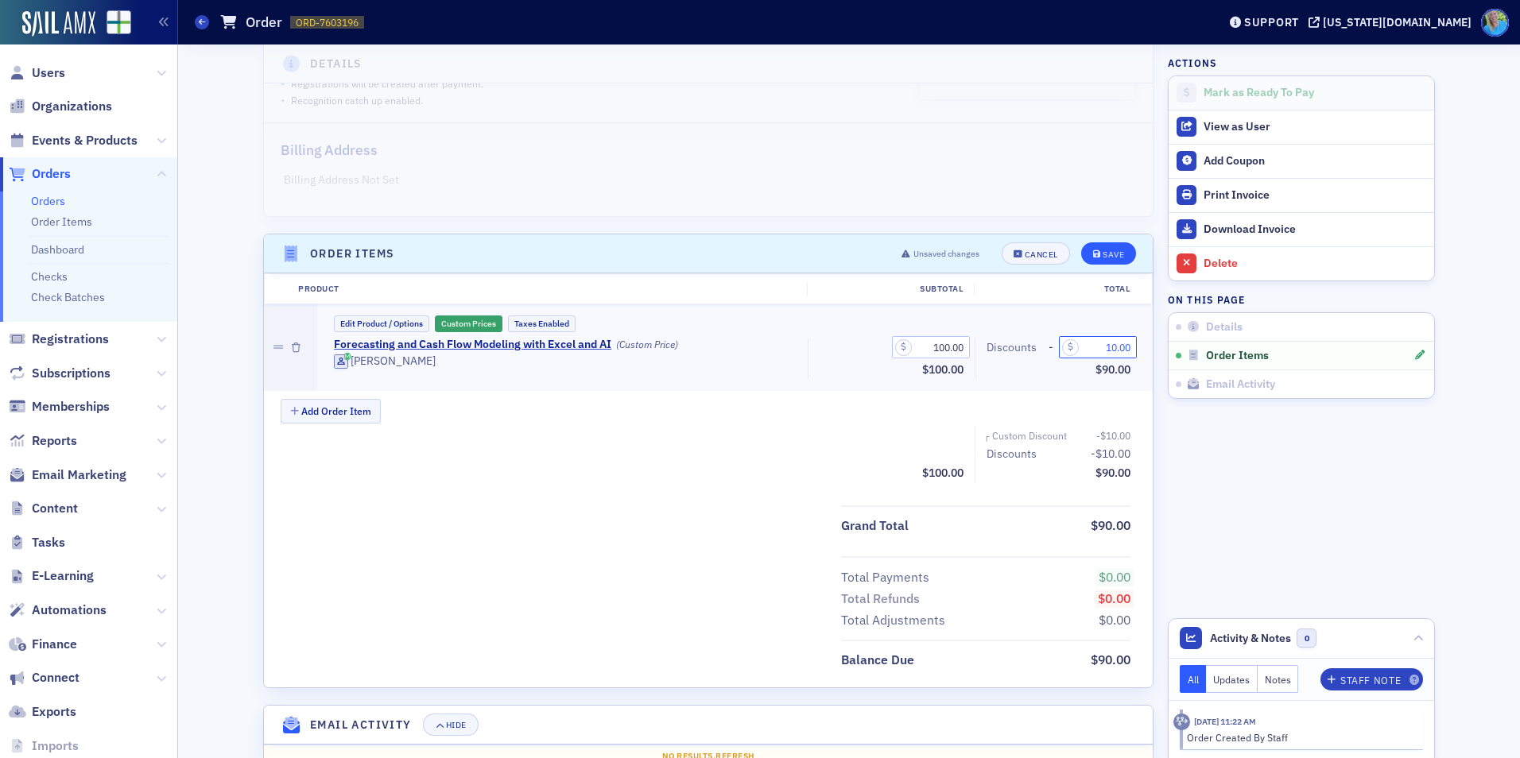
type input "10.00"
click at [1103, 251] on div "Save" at bounding box center [1113, 254] width 21 height 9
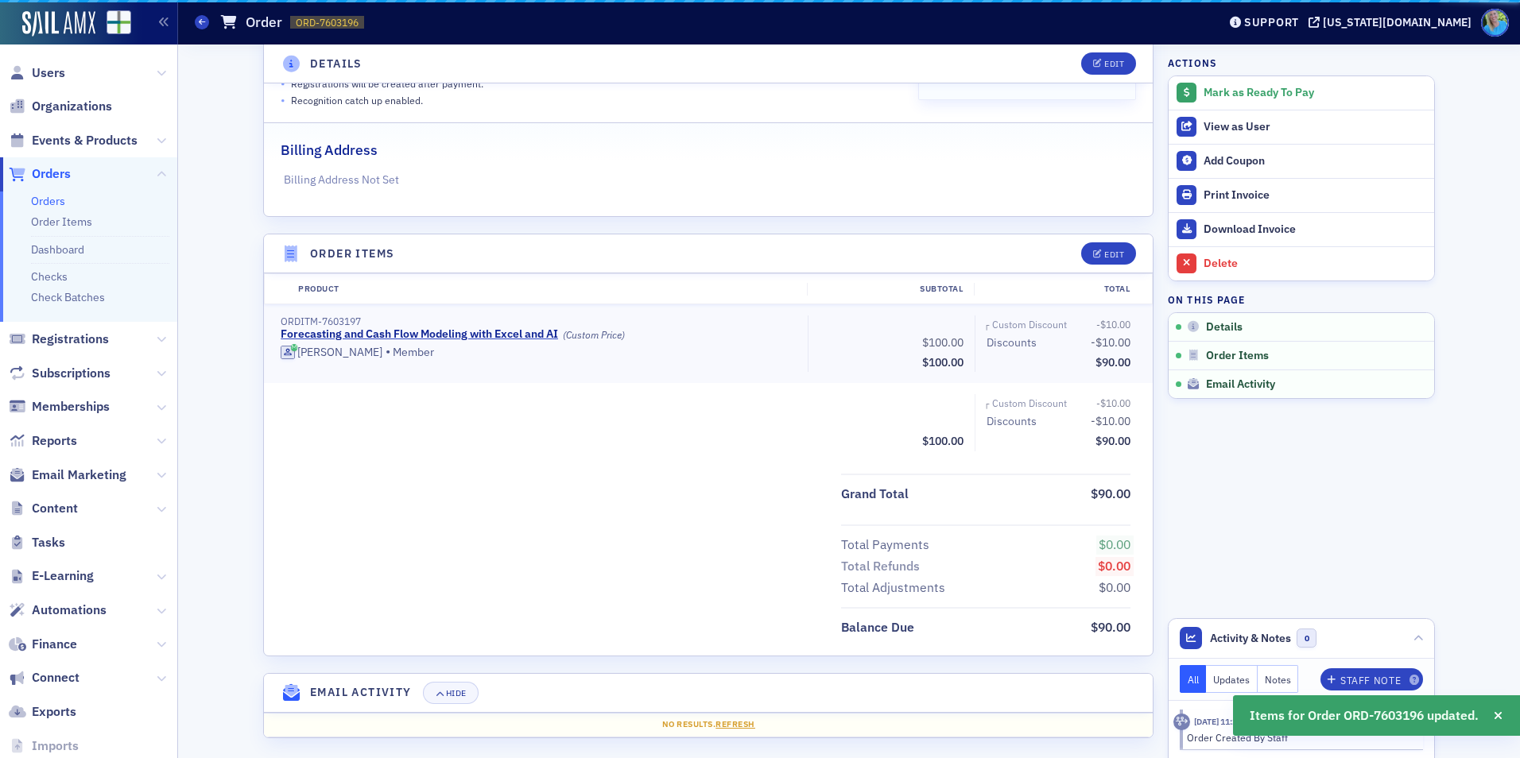
scroll to position [313, 0]
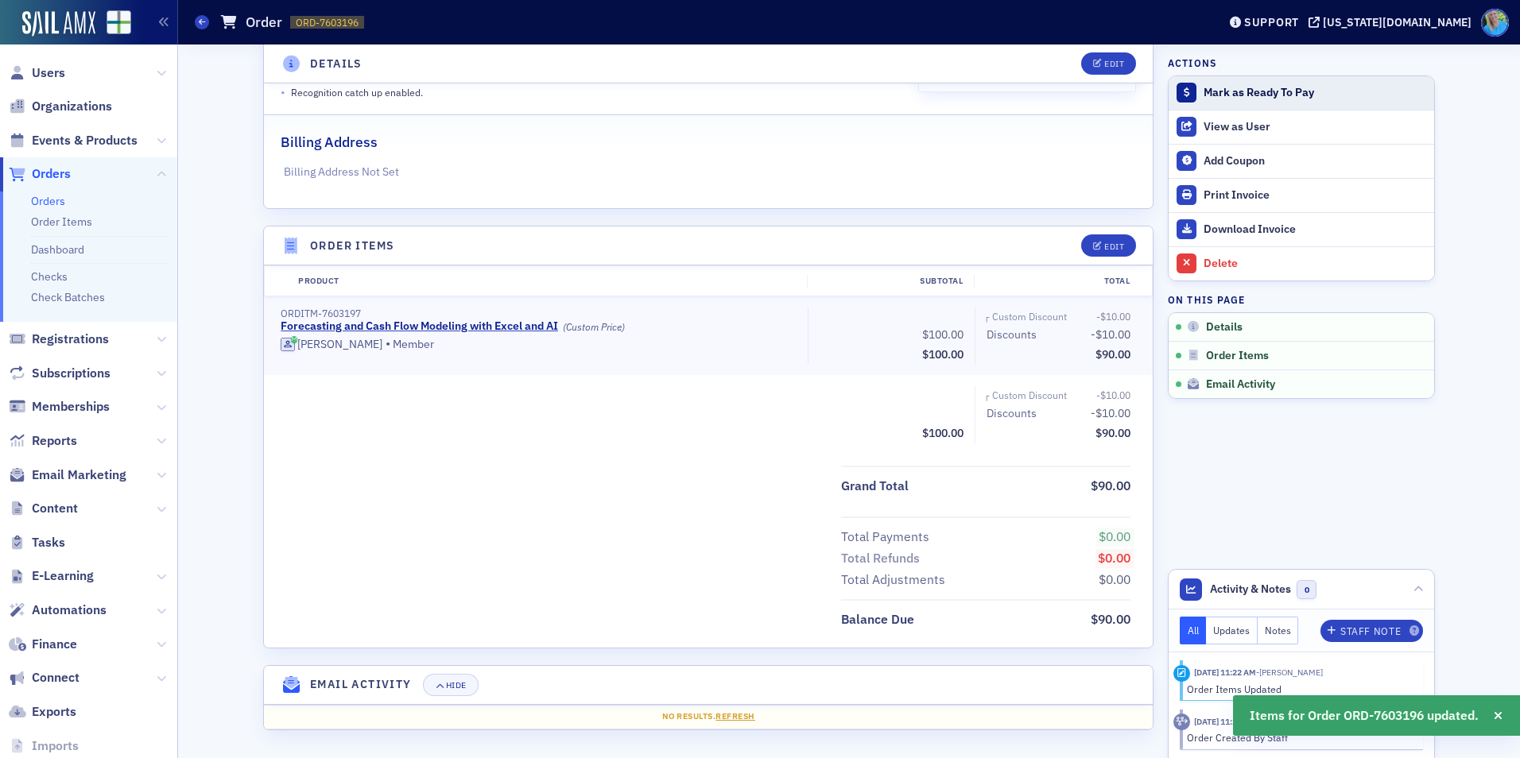
click at [1230, 88] on div "Mark as Ready To Pay" at bounding box center [1315, 93] width 223 height 14
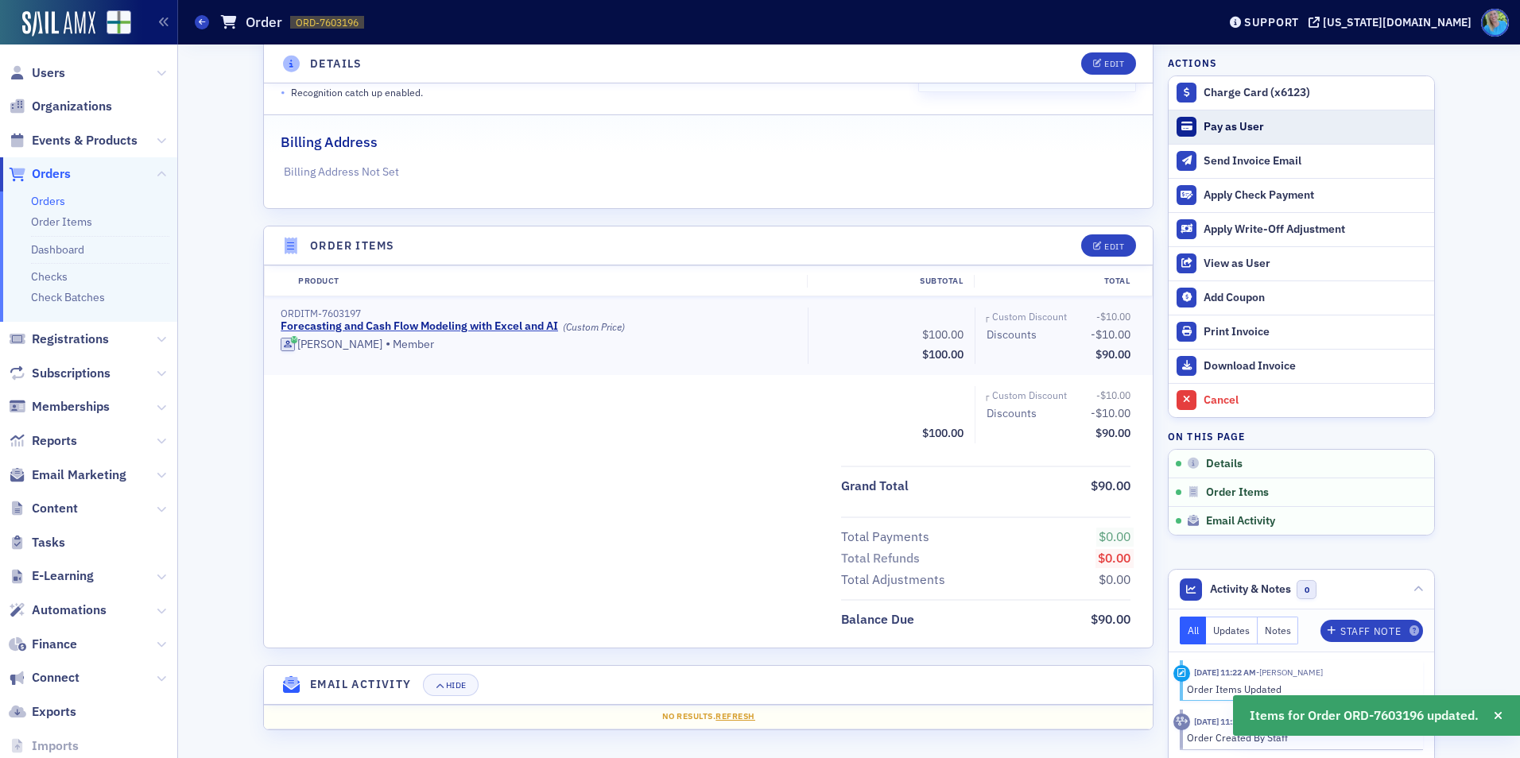
click at [1223, 125] on div "Pay as User" at bounding box center [1315, 127] width 223 height 14
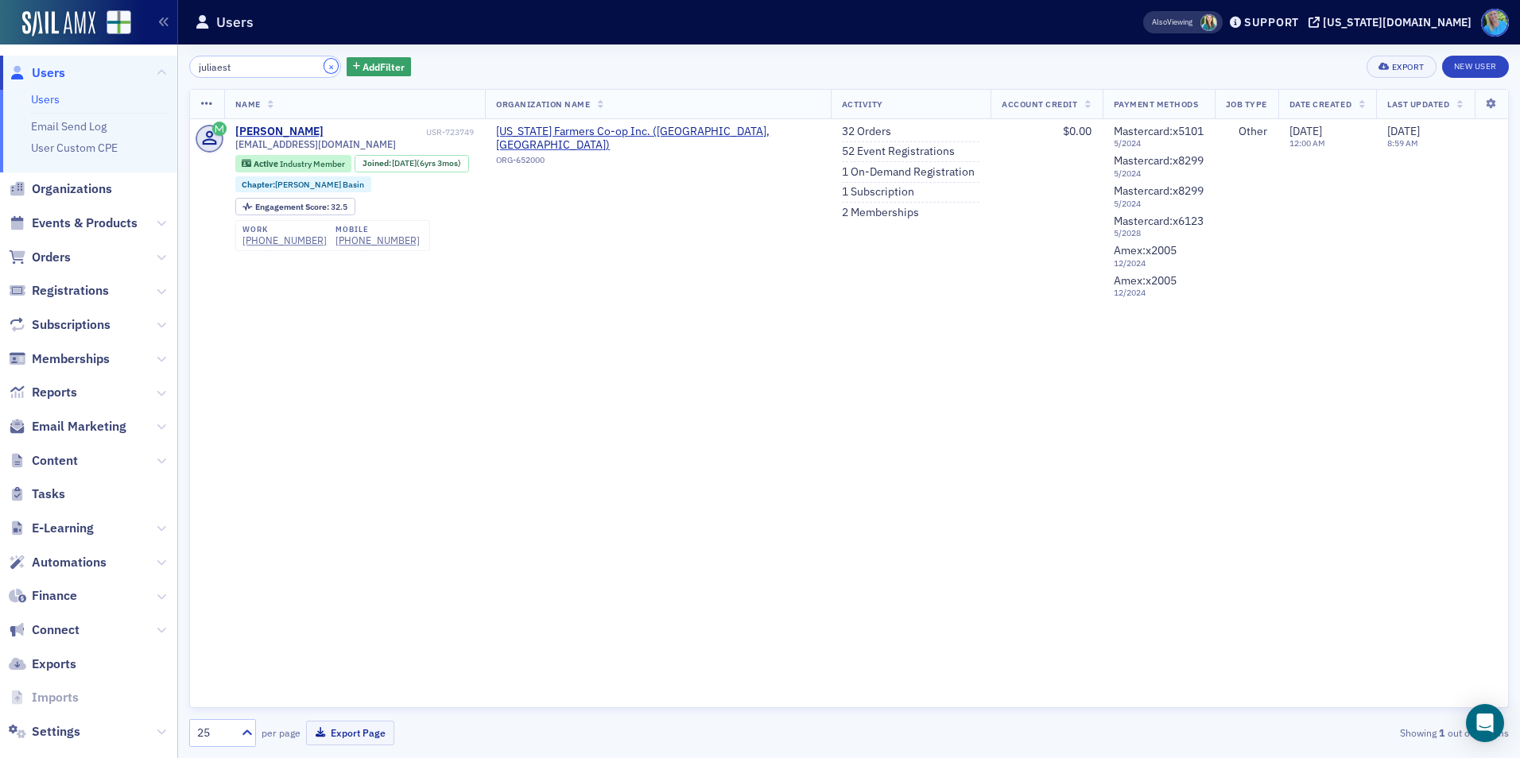
click at [324, 69] on button "×" at bounding box center [331, 66] width 14 height 14
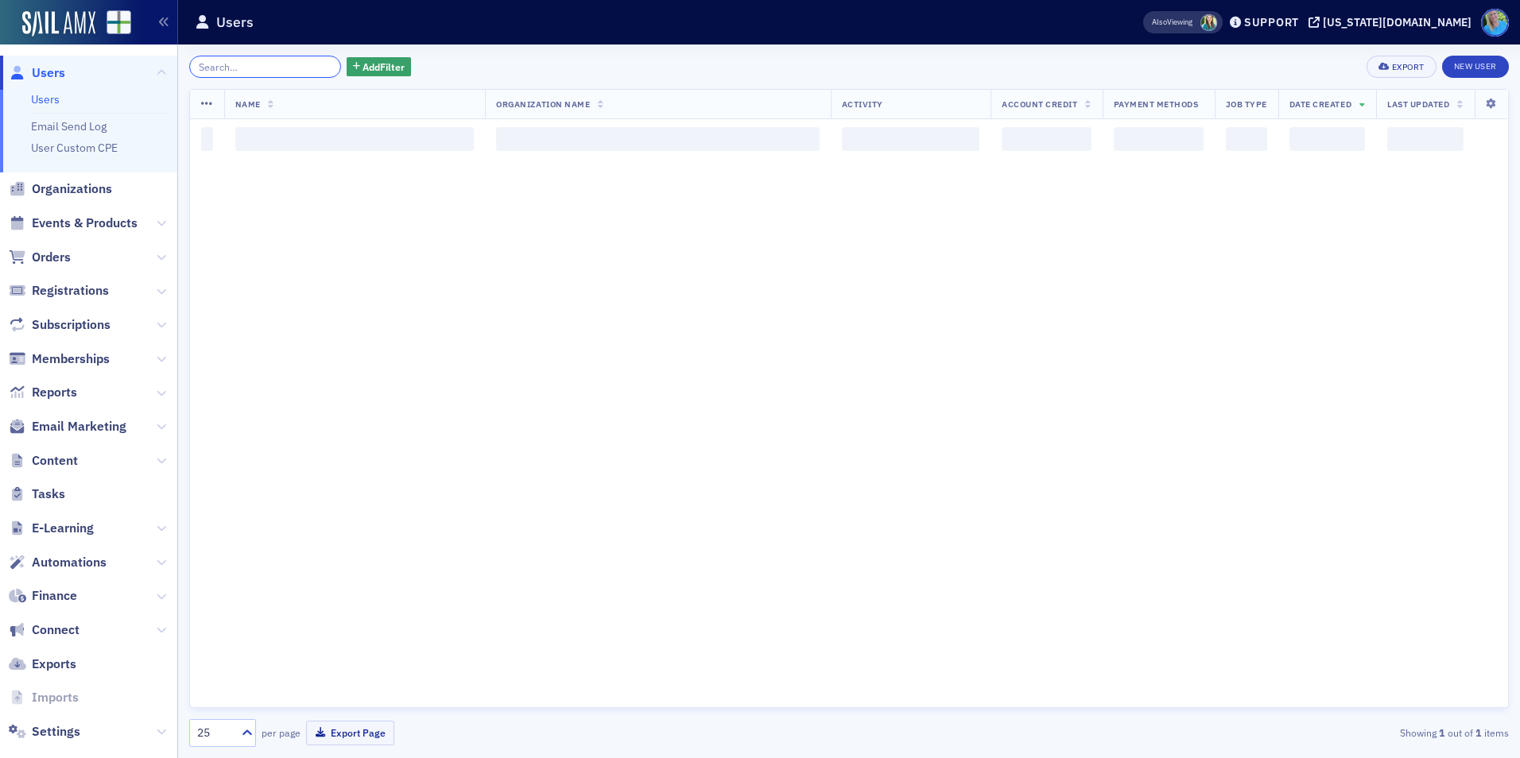
click at [312, 68] on input "search" at bounding box center [265, 67] width 152 height 22
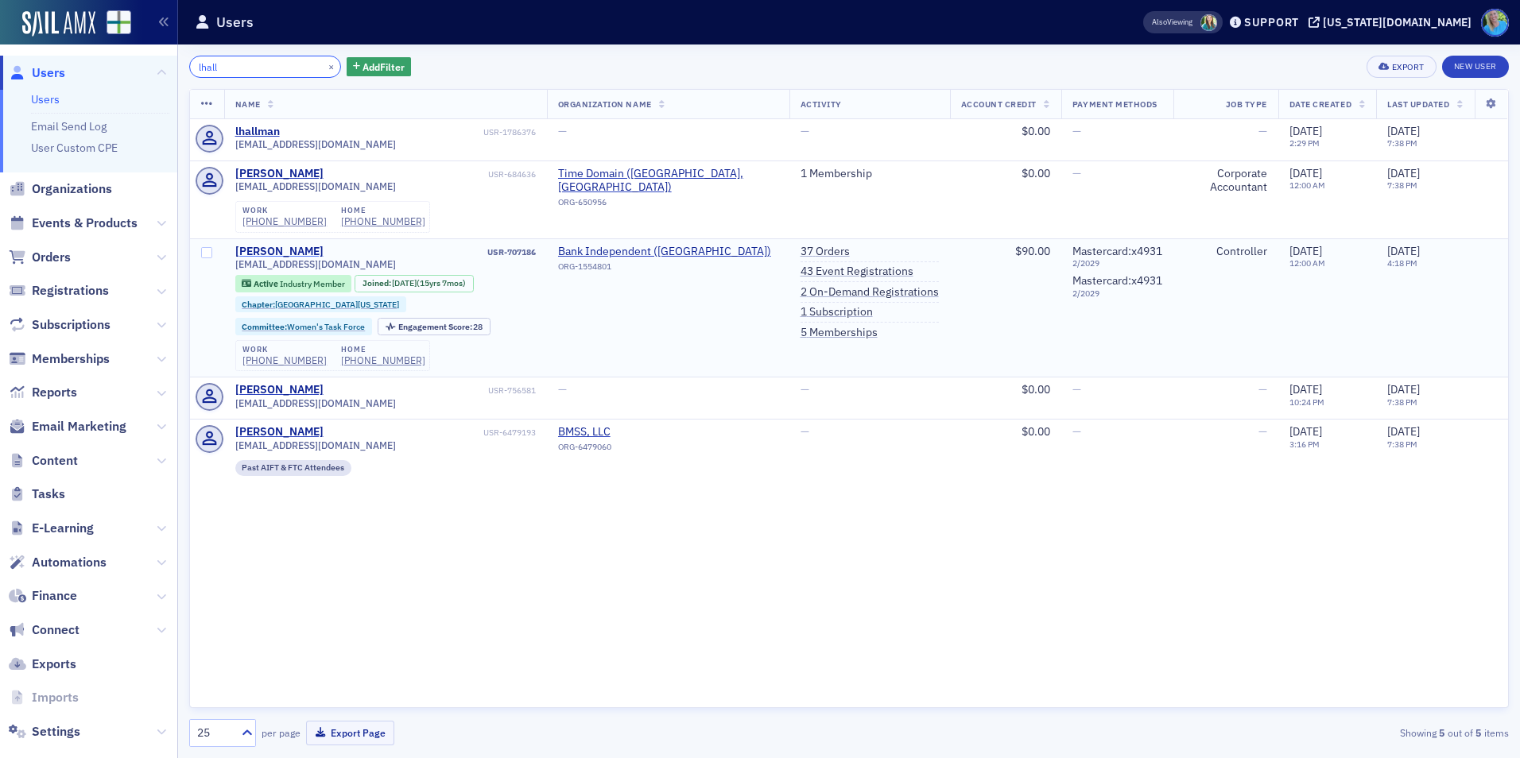
type input "lhall"
click at [253, 250] on div "[PERSON_NAME]" at bounding box center [279, 252] width 88 height 14
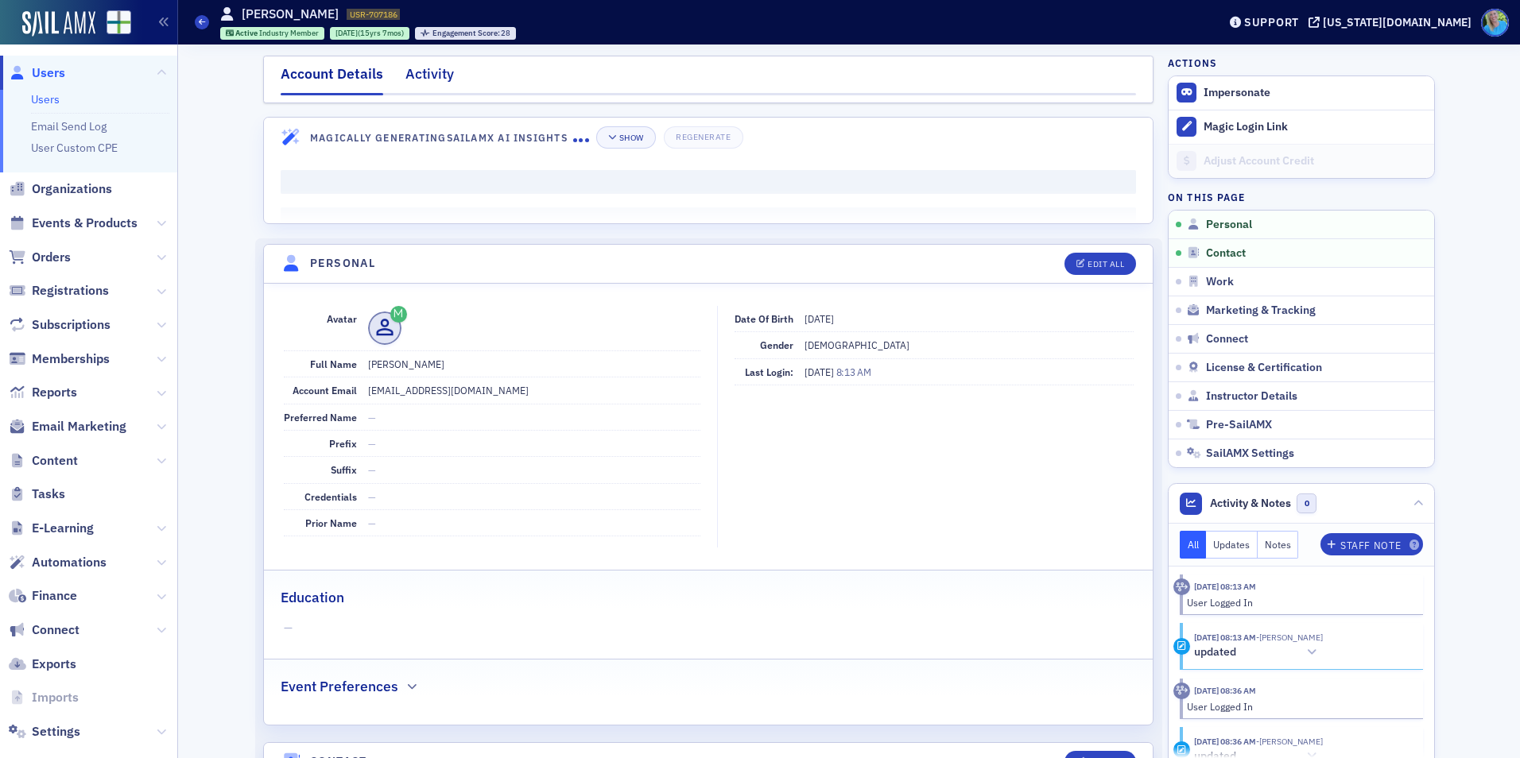
click at [425, 79] on div "Activity" at bounding box center [429, 78] width 48 height 29
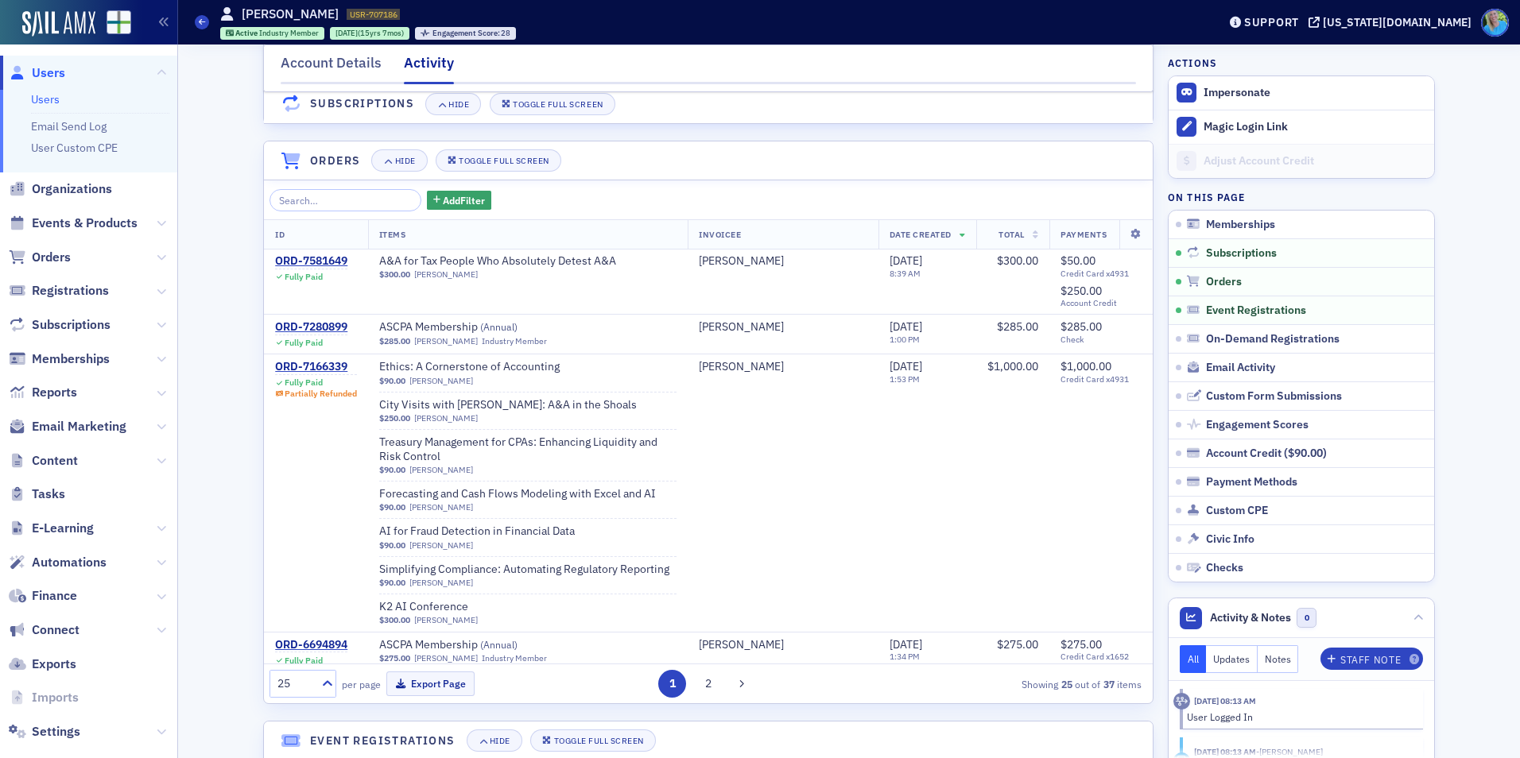
scroll to position [556, 0]
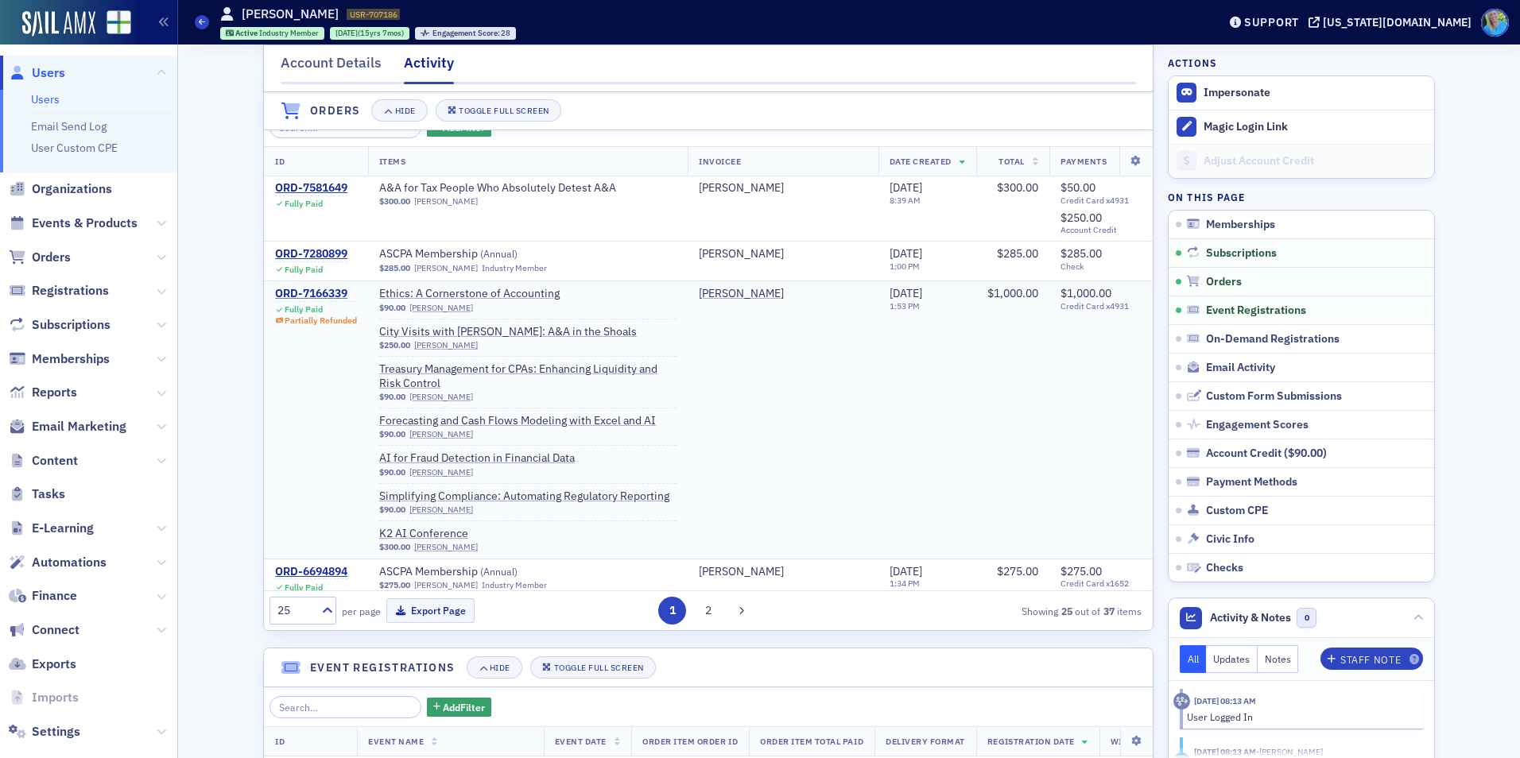
click at [305, 301] on div "ORD-7166339" at bounding box center [316, 294] width 82 height 14
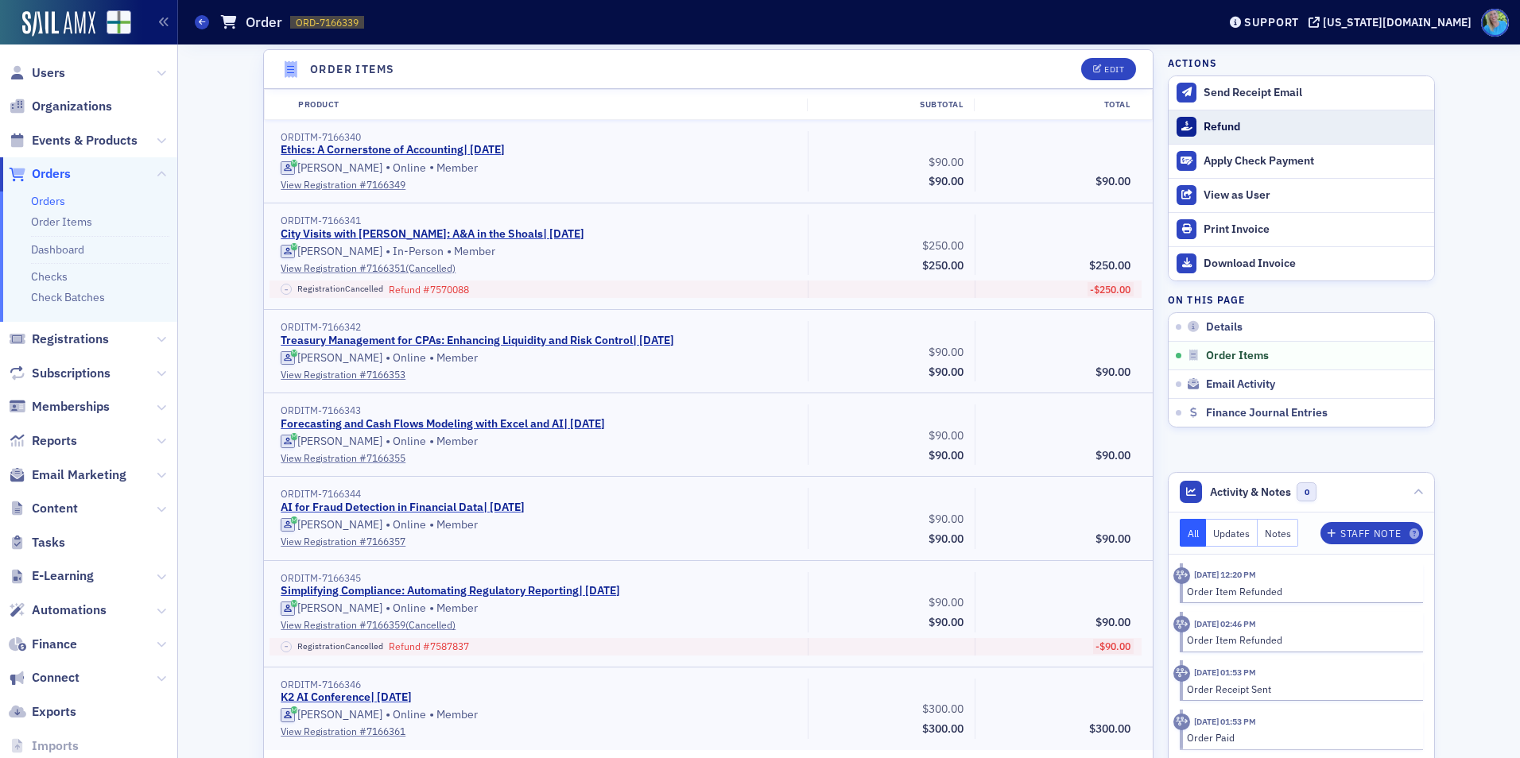
click at [1242, 130] on div "Refund" at bounding box center [1315, 127] width 223 height 14
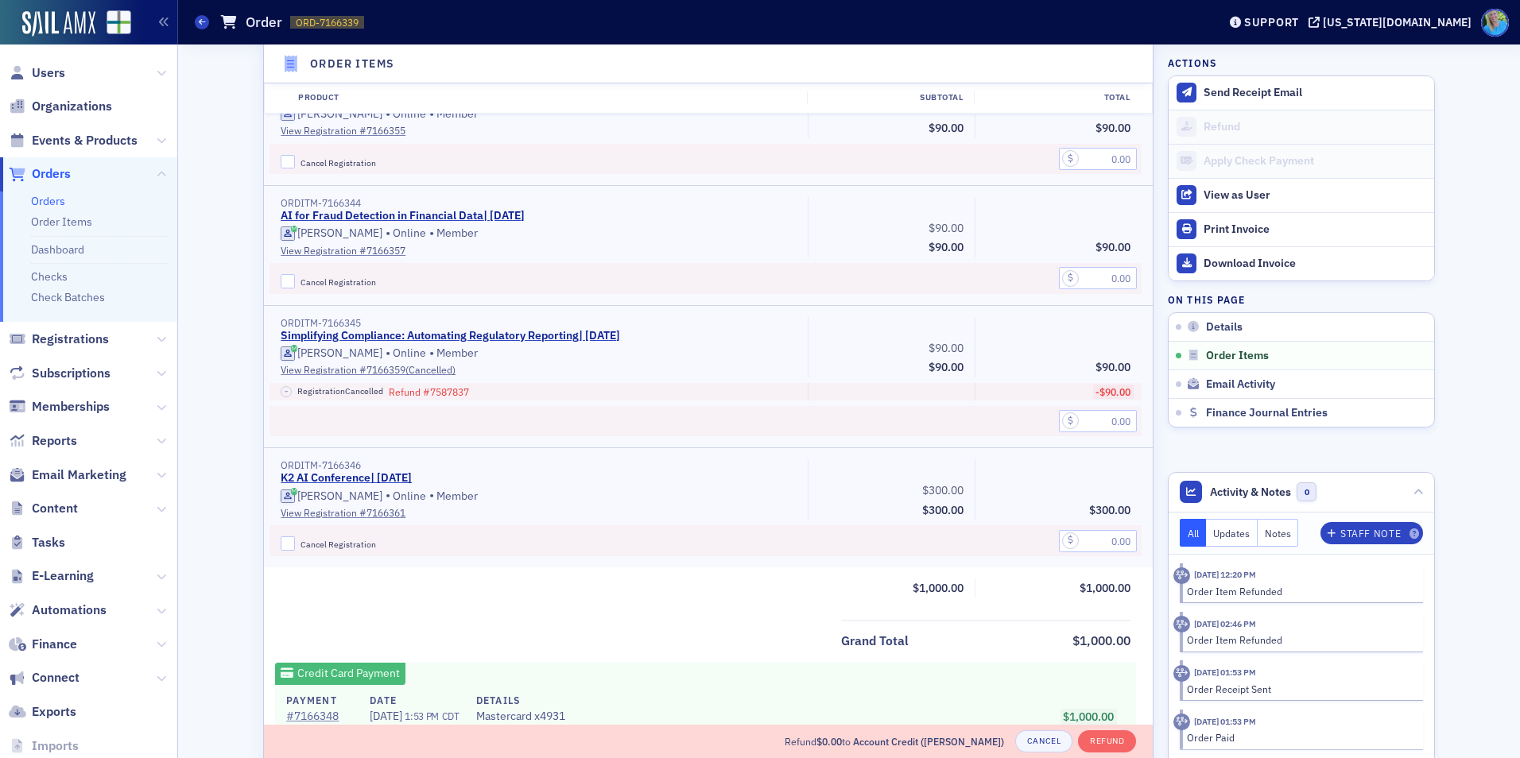
scroll to position [1189, 0]
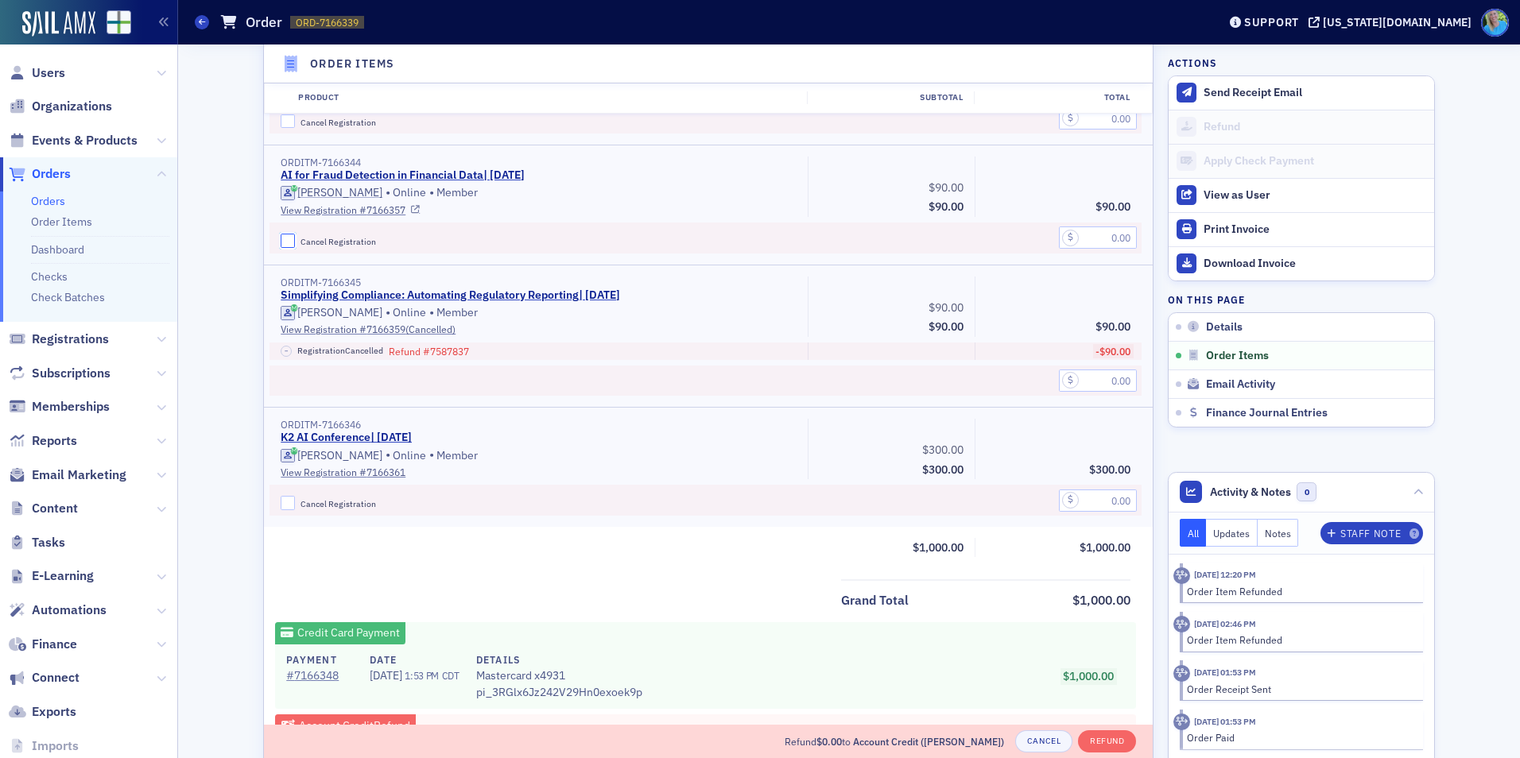
click at [281, 247] on input "Cancel Registration" at bounding box center [288, 241] width 14 height 14
checkbox input "true"
click at [1105, 252] on div at bounding box center [1058, 238] width 167 height 31
click at [1105, 242] on input "text" at bounding box center [1098, 238] width 78 height 22
type input "90.00"
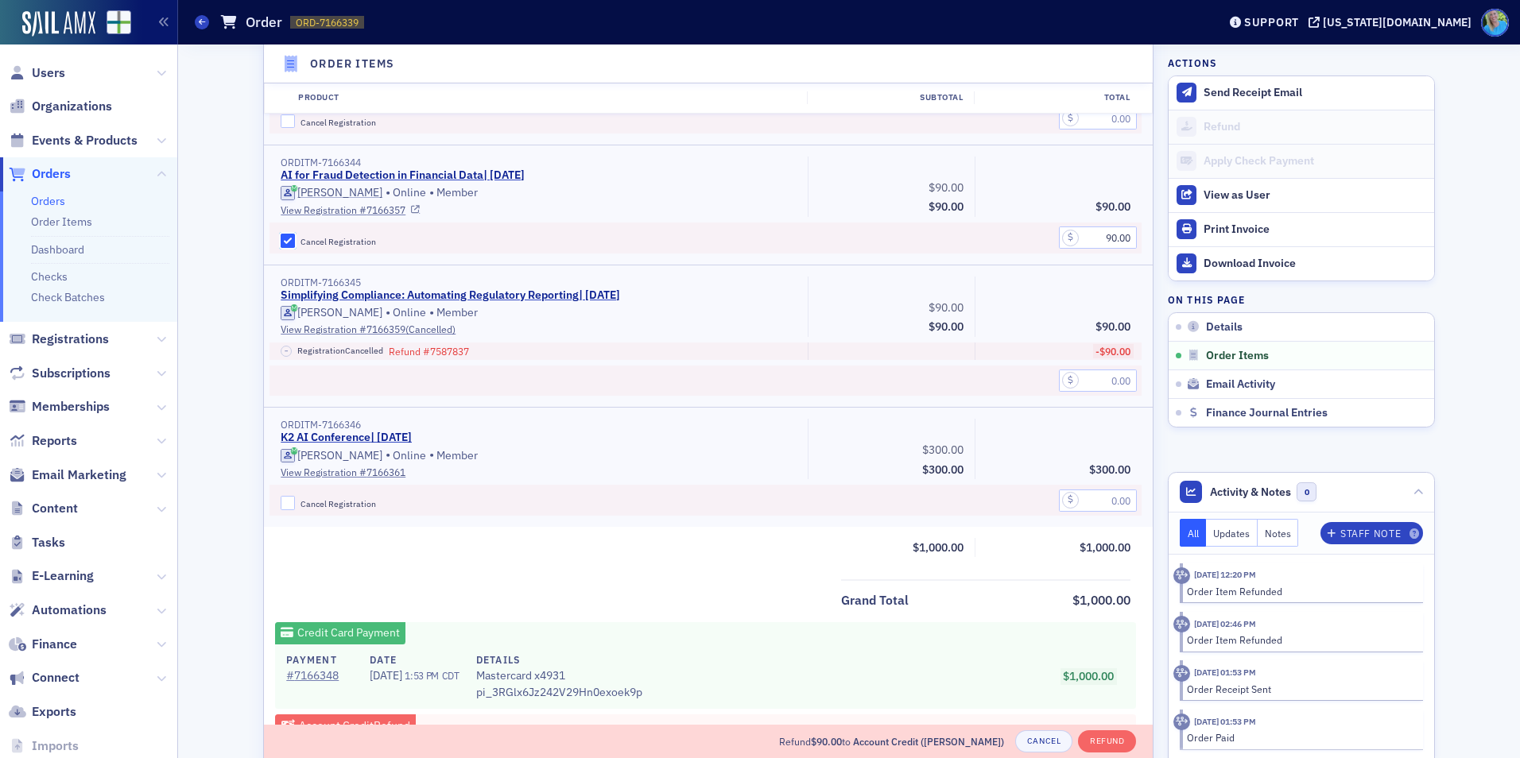
click at [281, 238] on input "Cancel Registration" at bounding box center [288, 241] width 14 height 14
checkbox input "false"
drag, startPoint x: 1095, startPoint y: 235, endPoint x: 1126, endPoint y: 238, distance: 31.2
click at [1126, 238] on input "90.00" at bounding box center [1098, 238] width 78 height 22
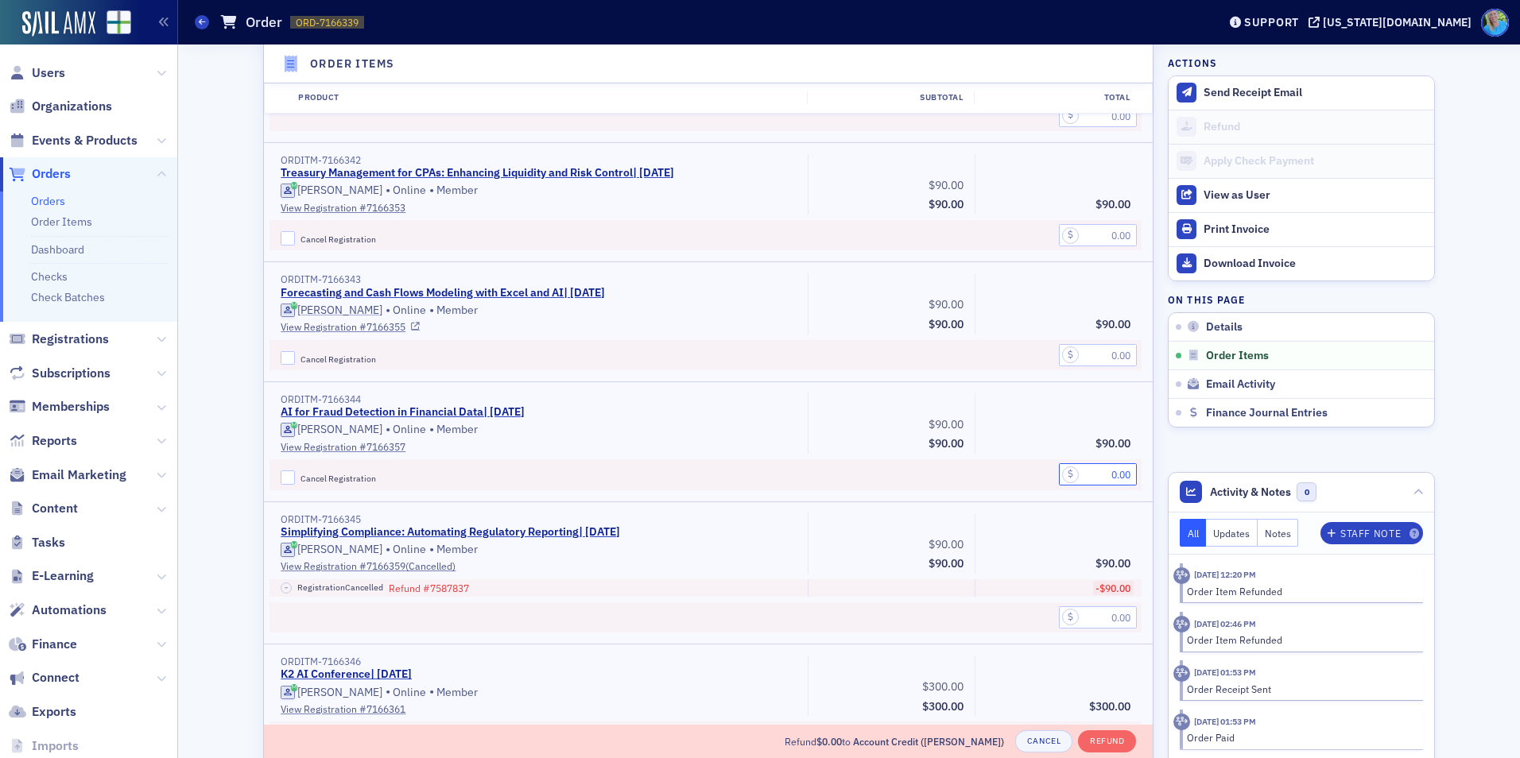
scroll to position [951, 0]
type input "0.00"
click at [288, 355] on input "Cancel Registration" at bounding box center [288, 360] width 14 height 14
checkbox input "true"
click at [1076, 354] on input "text" at bounding box center [1098, 357] width 78 height 22
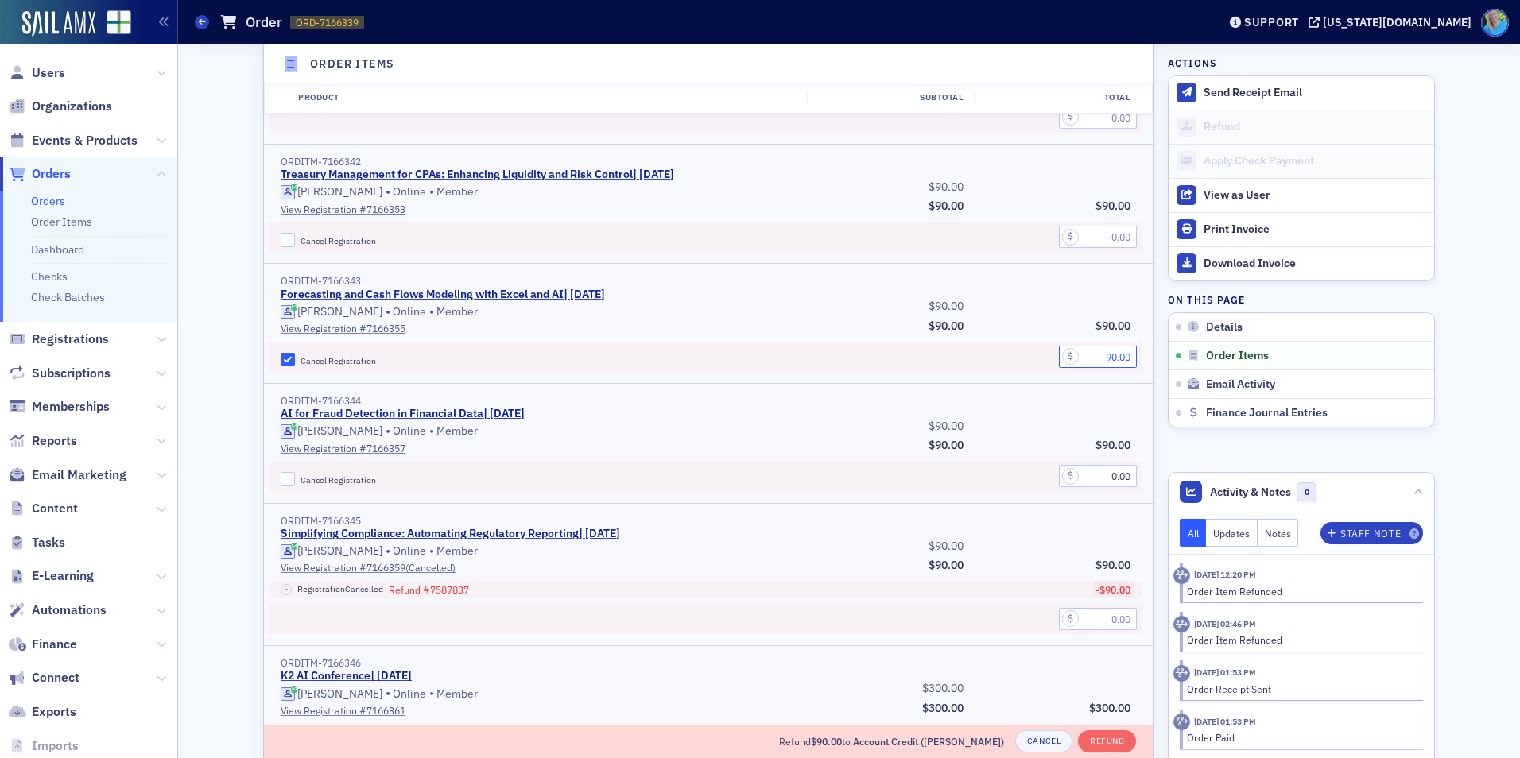
type input "90.00"
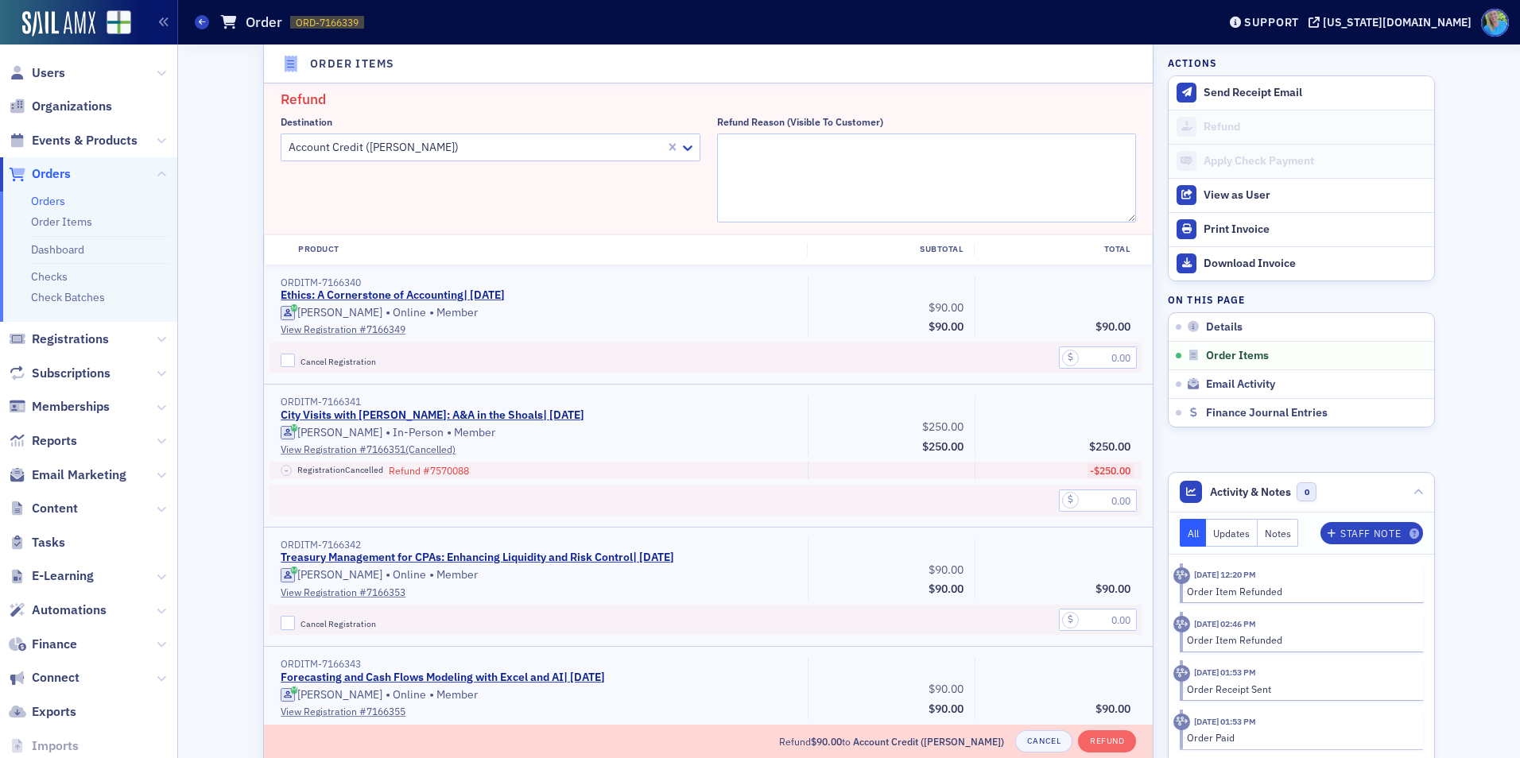
scroll to position [553, 0]
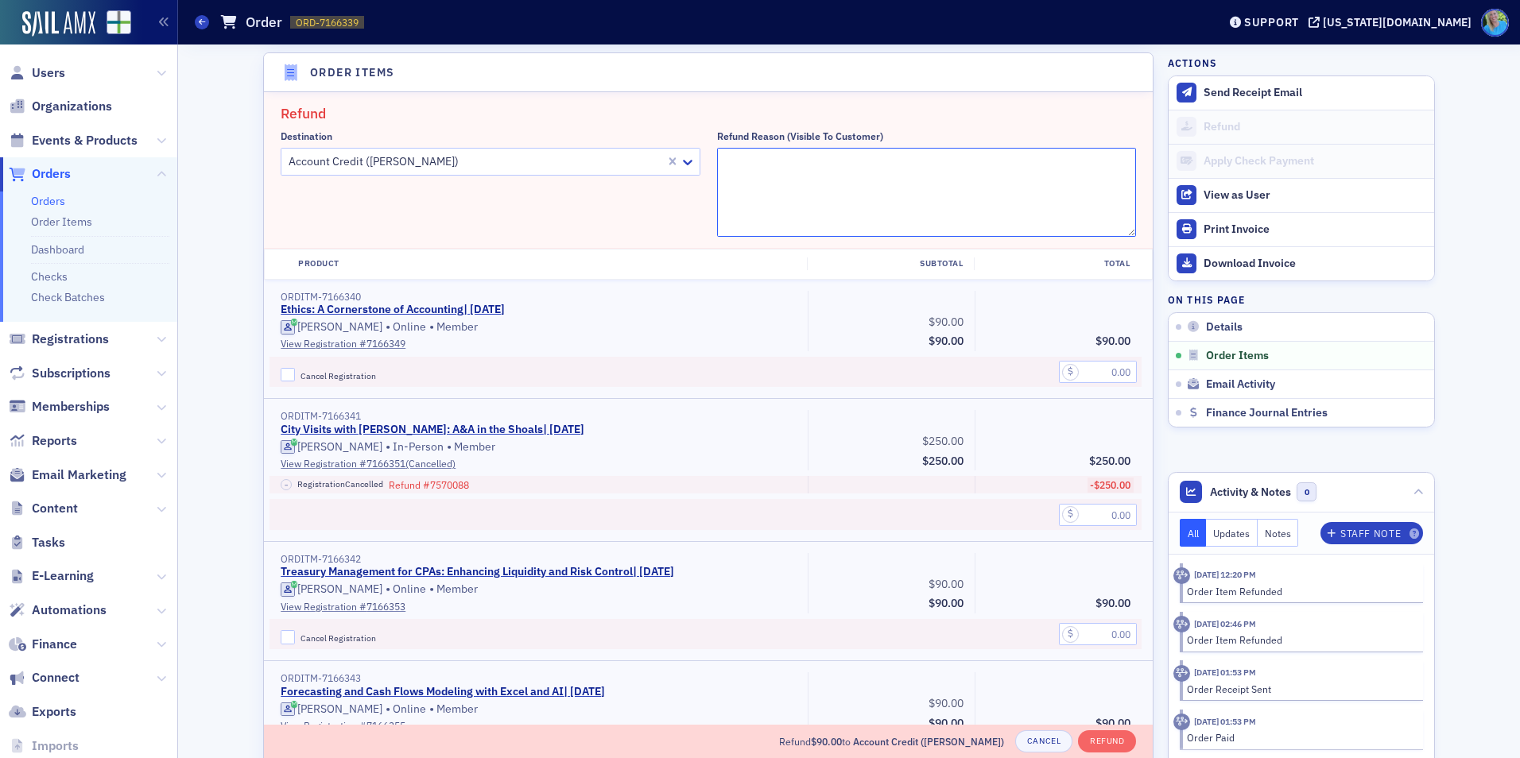
click at [761, 150] on textarea "Refund Reason (Visible to Customer)" at bounding box center [927, 192] width 420 height 89
paste textarea "Technical issues crashed the broadcast halfway through. Moving registration to …"
type textarea "Technical issues crashed the broadcast halfway through. Moving registration to …"
click at [1099, 745] on button "Refund" at bounding box center [1107, 742] width 58 height 22
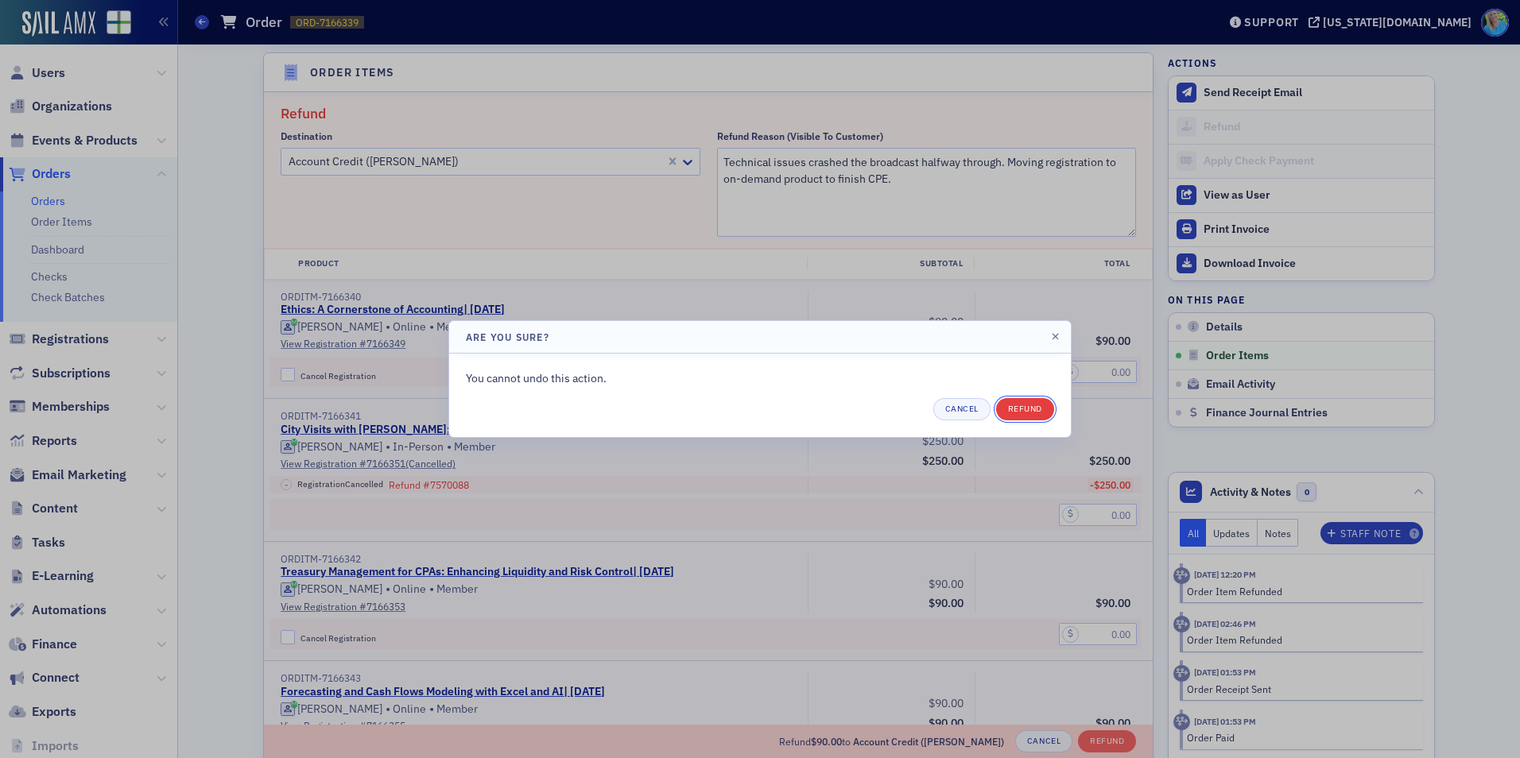
click at [1029, 406] on button "Refund" at bounding box center [1025, 409] width 58 height 22
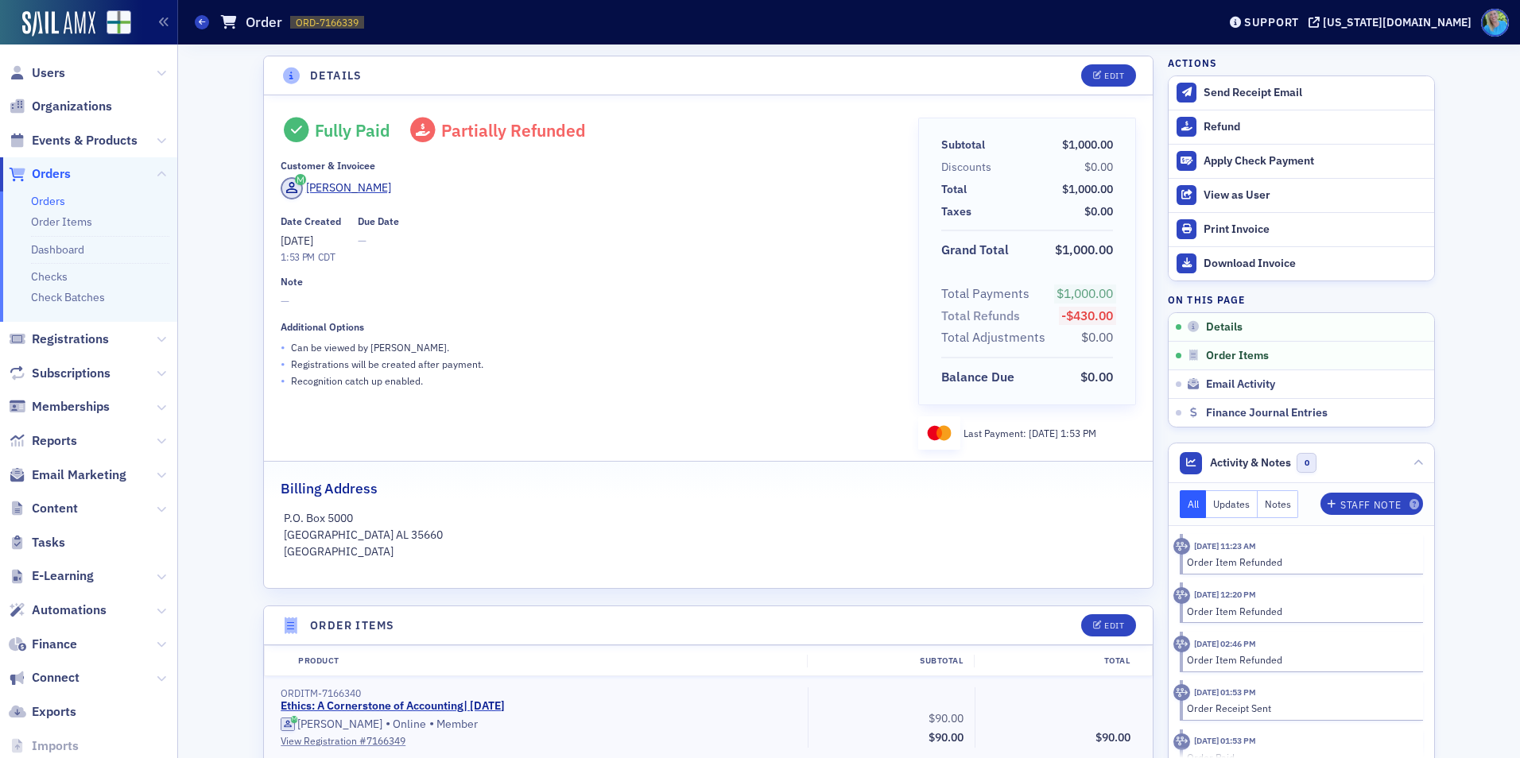
click at [45, 202] on link "Orders" at bounding box center [48, 201] width 34 height 14
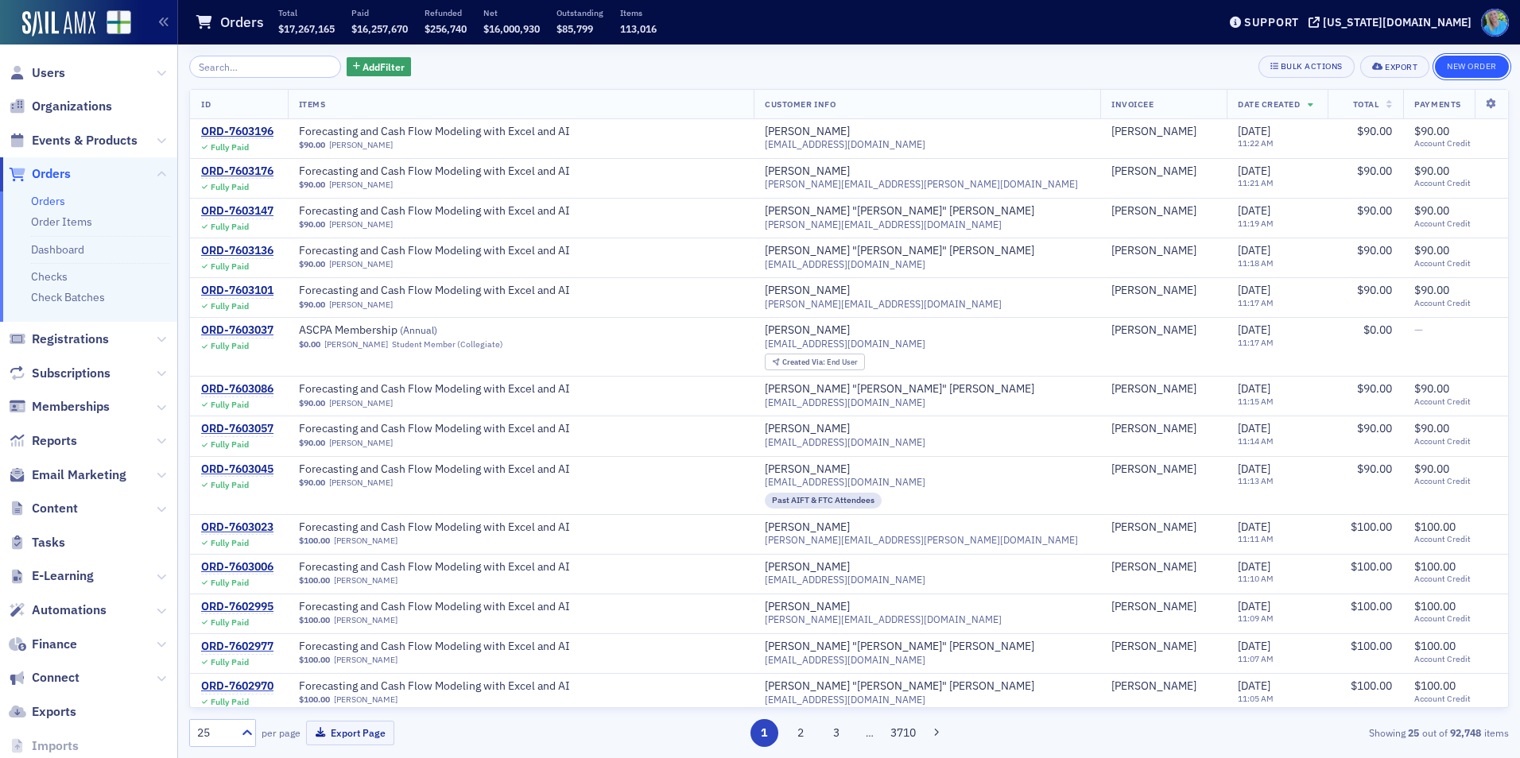
click at [1448, 68] on button "New Order" at bounding box center [1472, 67] width 74 height 22
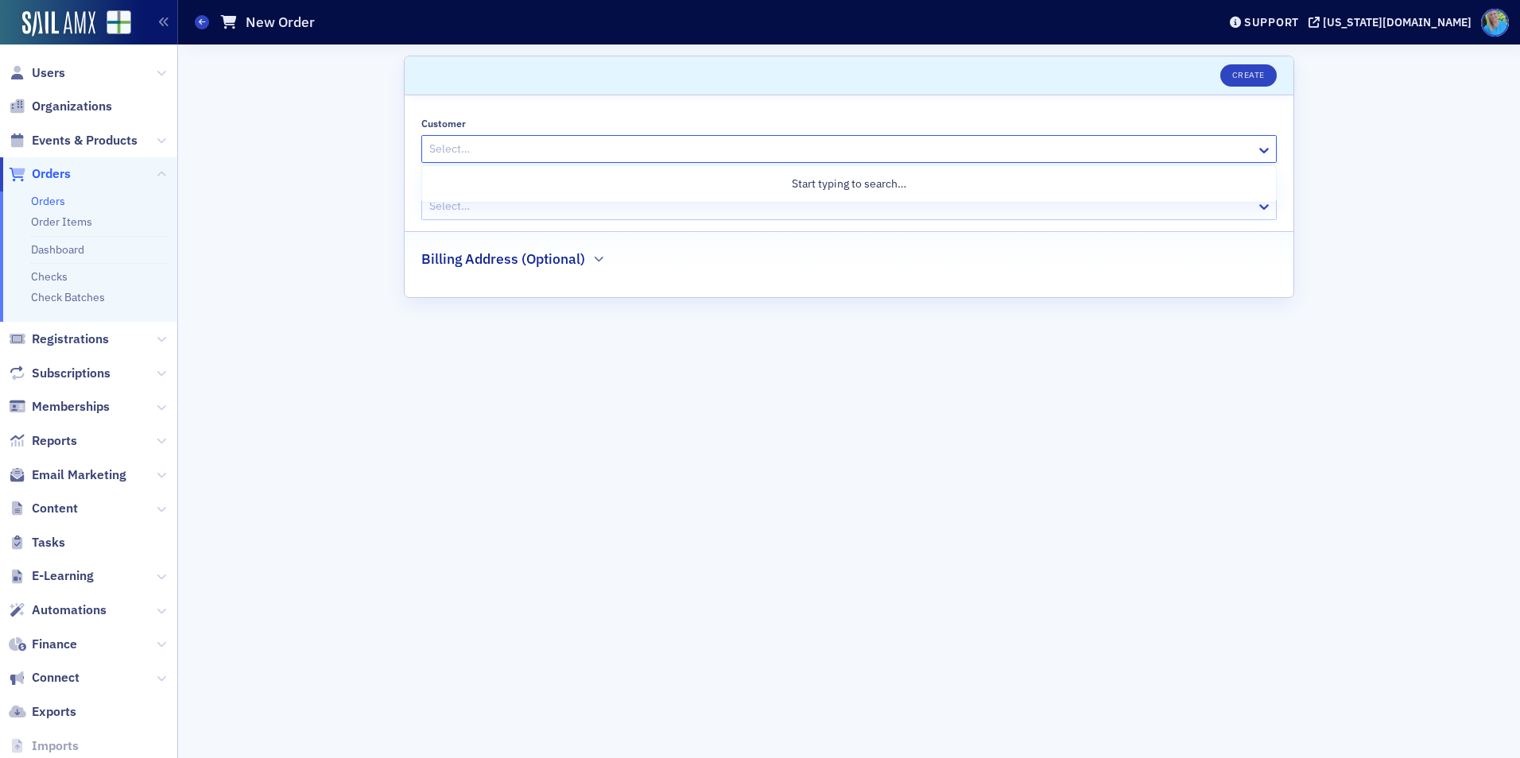
click at [483, 154] on div at bounding box center [841, 149] width 827 height 20
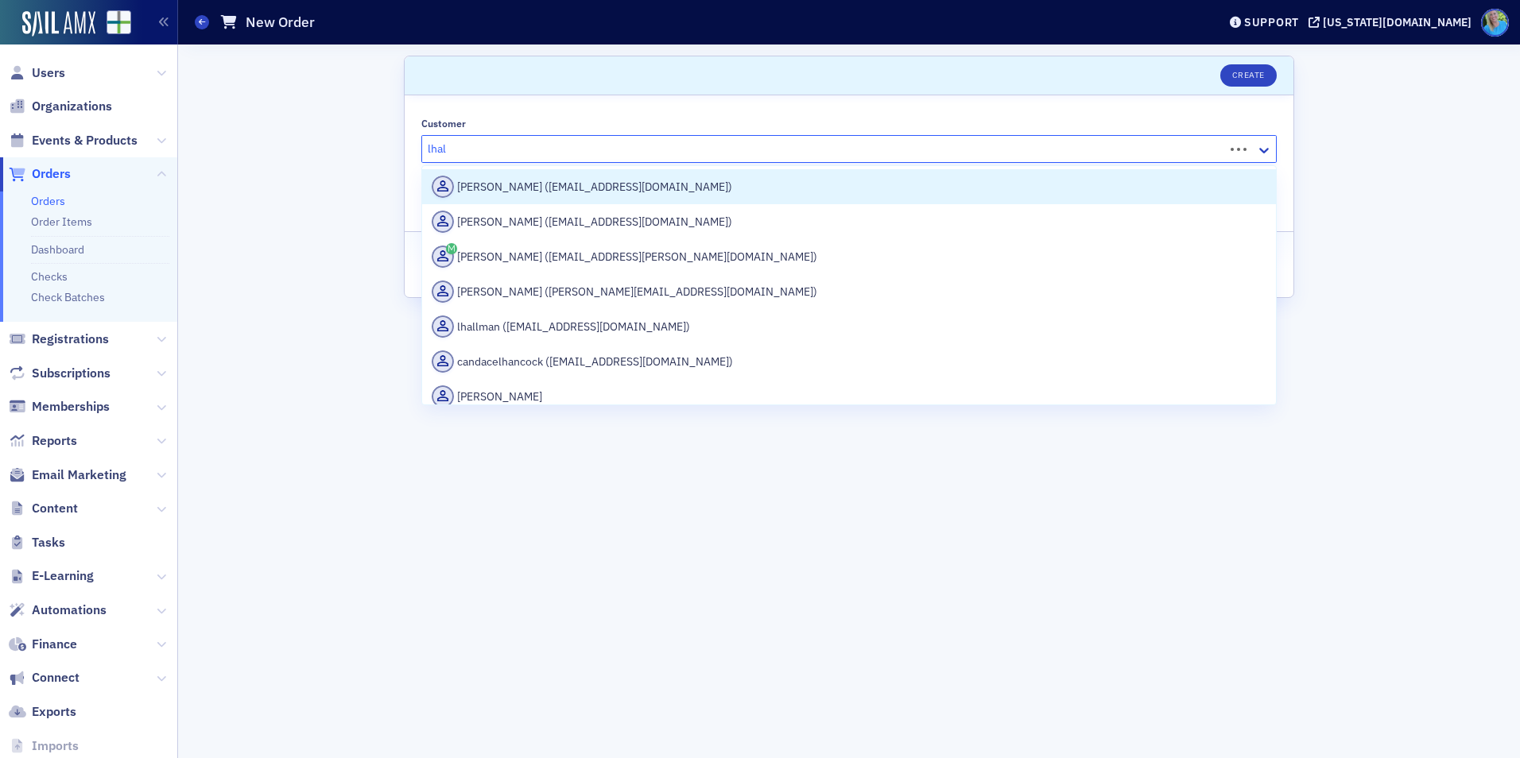
type input "lhall"
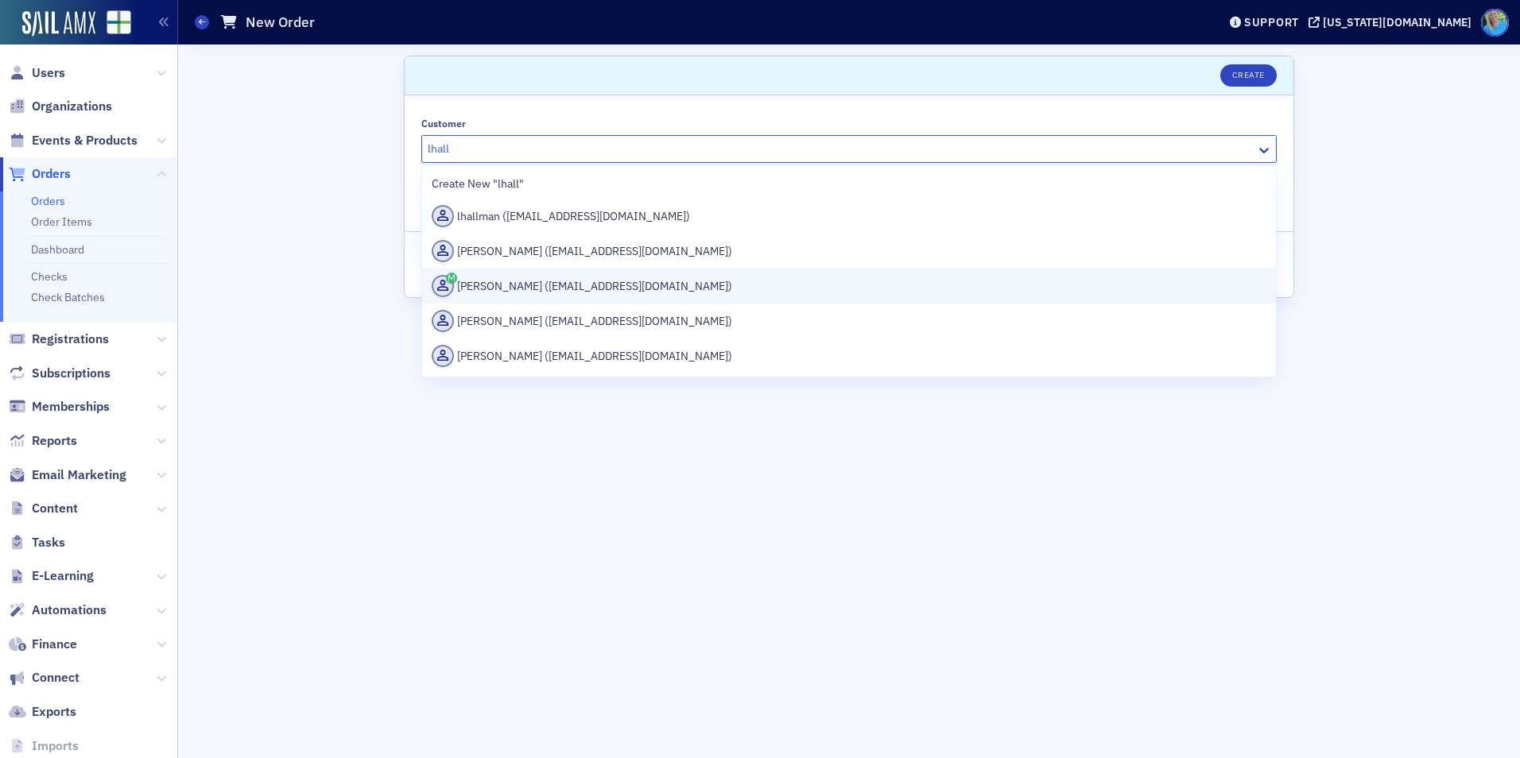
click at [516, 291] on div "Lori Hall (lhall@bibank.com)" at bounding box center [849, 286] width 835 height 22
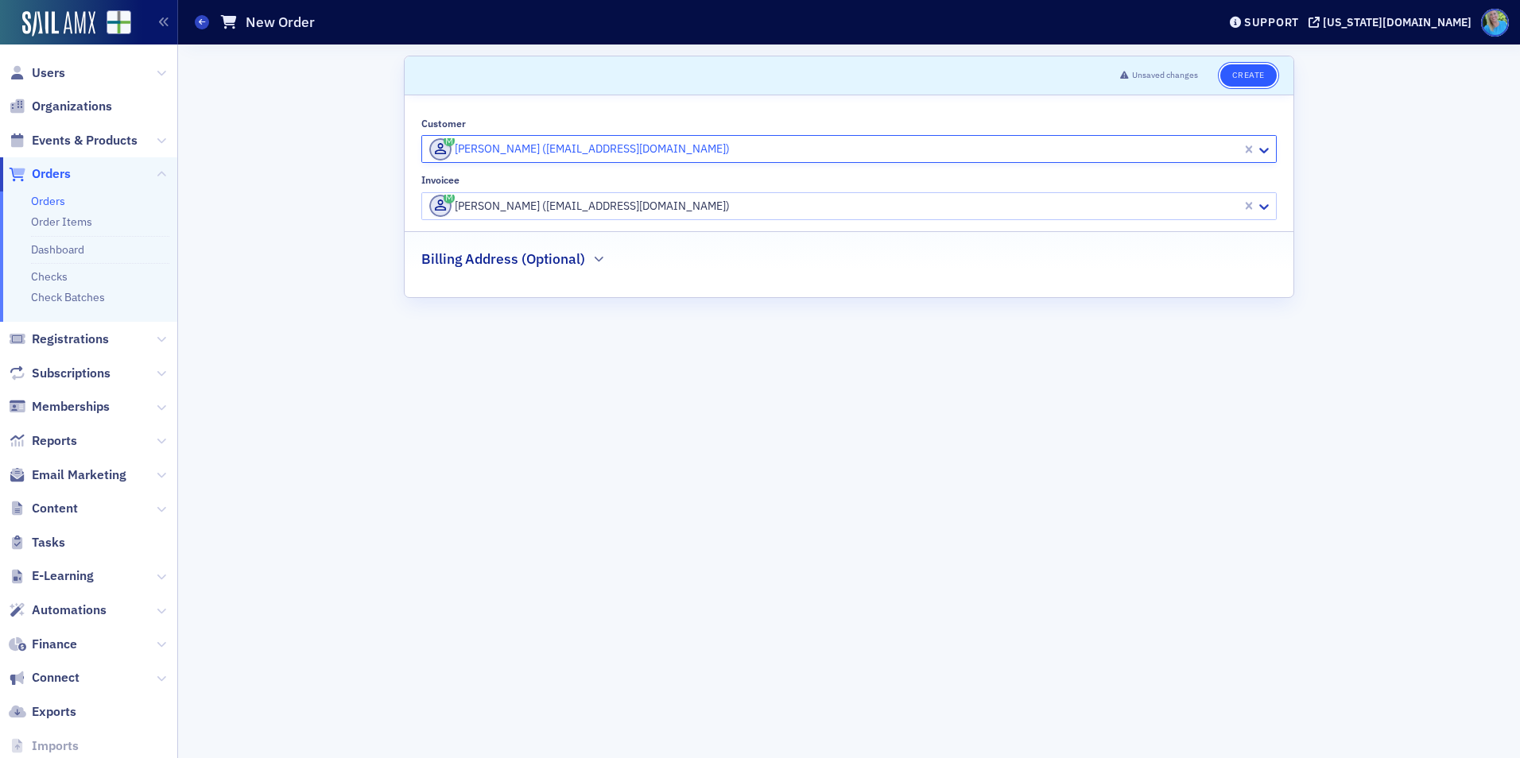
click at [1235, 78] on button "Create" at bounding box center [1248, 75] width 56 height 22
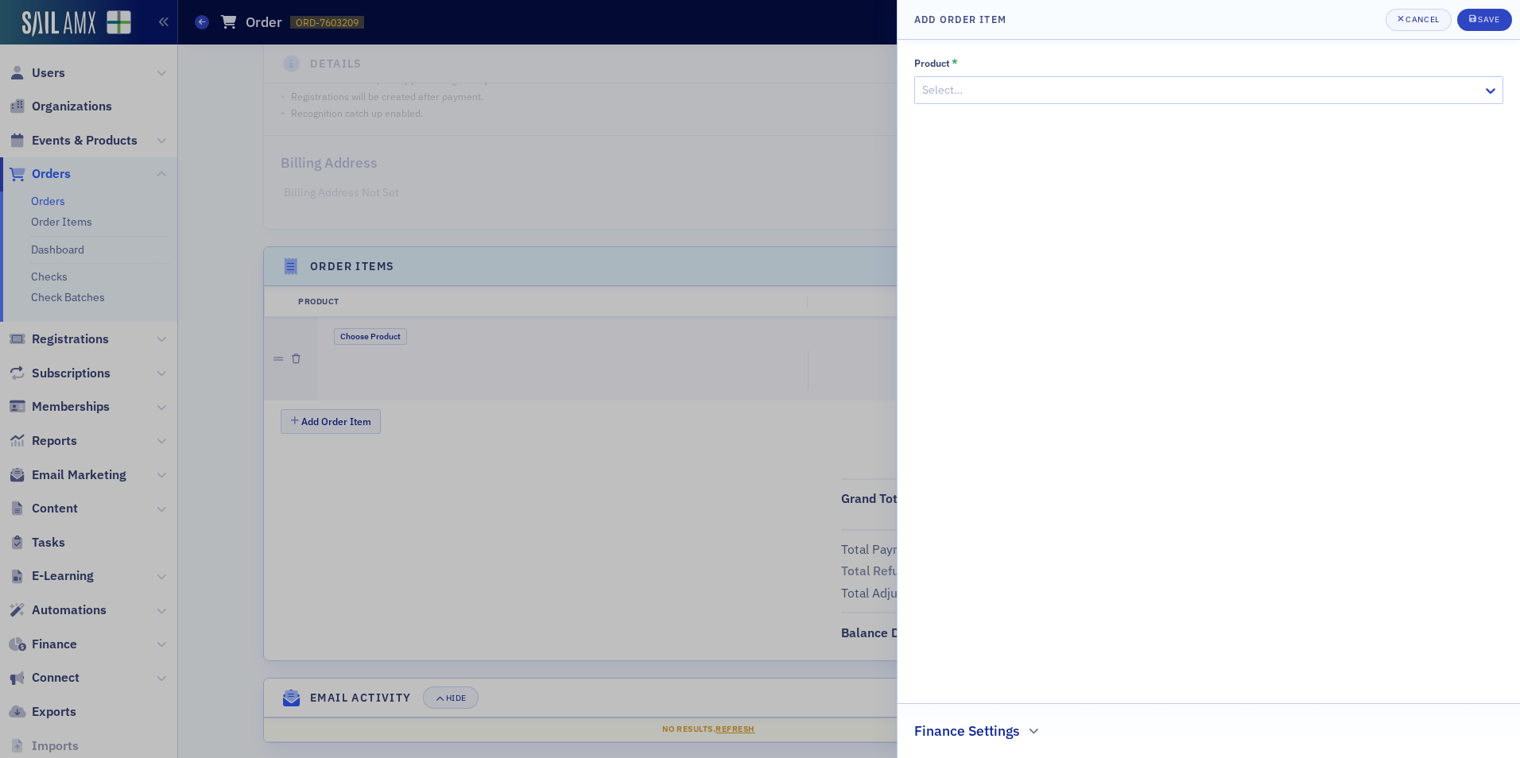
scroll to position [305, 0]
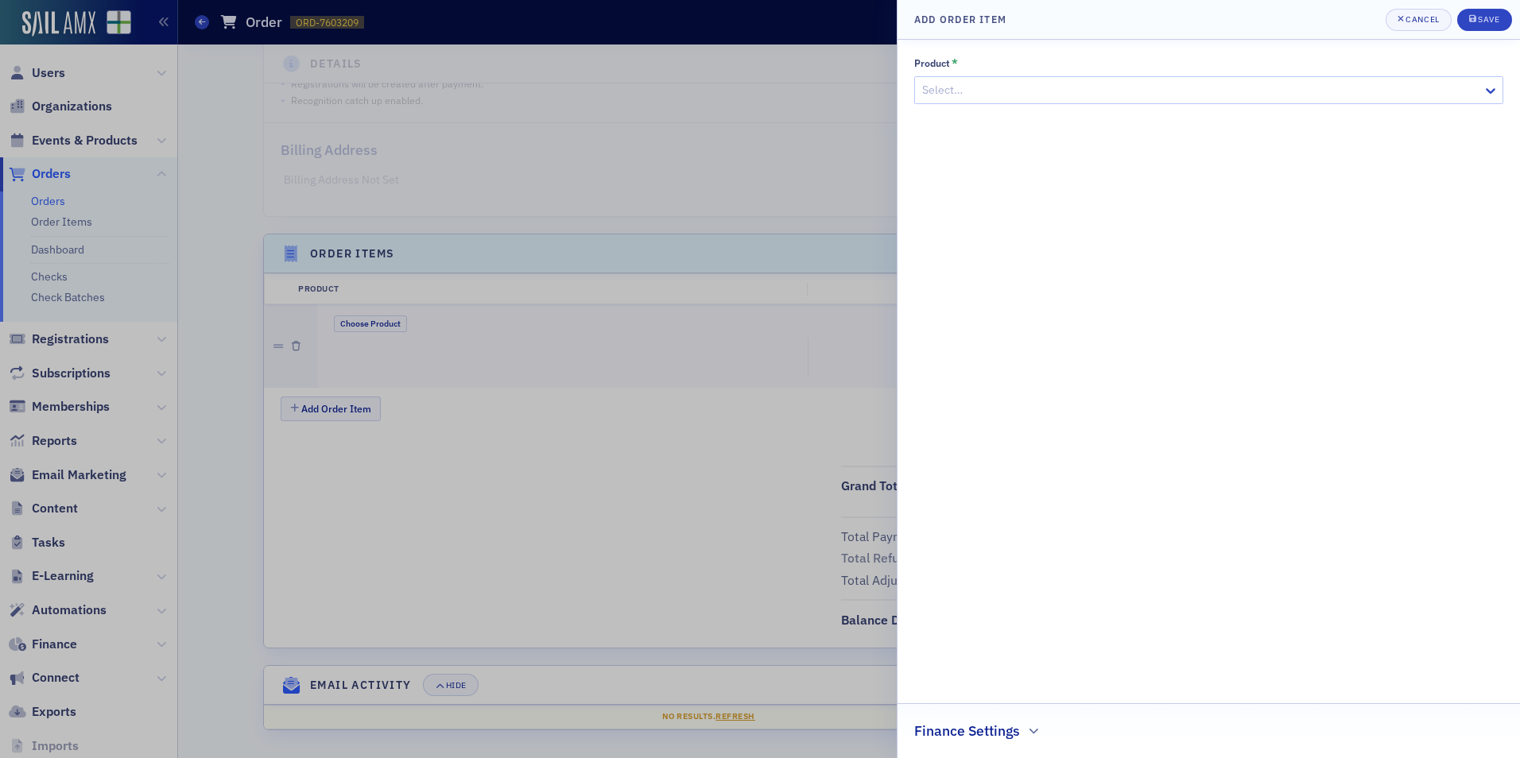
click at [951, 94] on div at bounding box center [1201, 90] width 560 height 20
paste input "Forecasting and Cash Flows Modeling with Excel and AI"
type input "Forecasting and Cash Flows Modeling with Excel and AI"
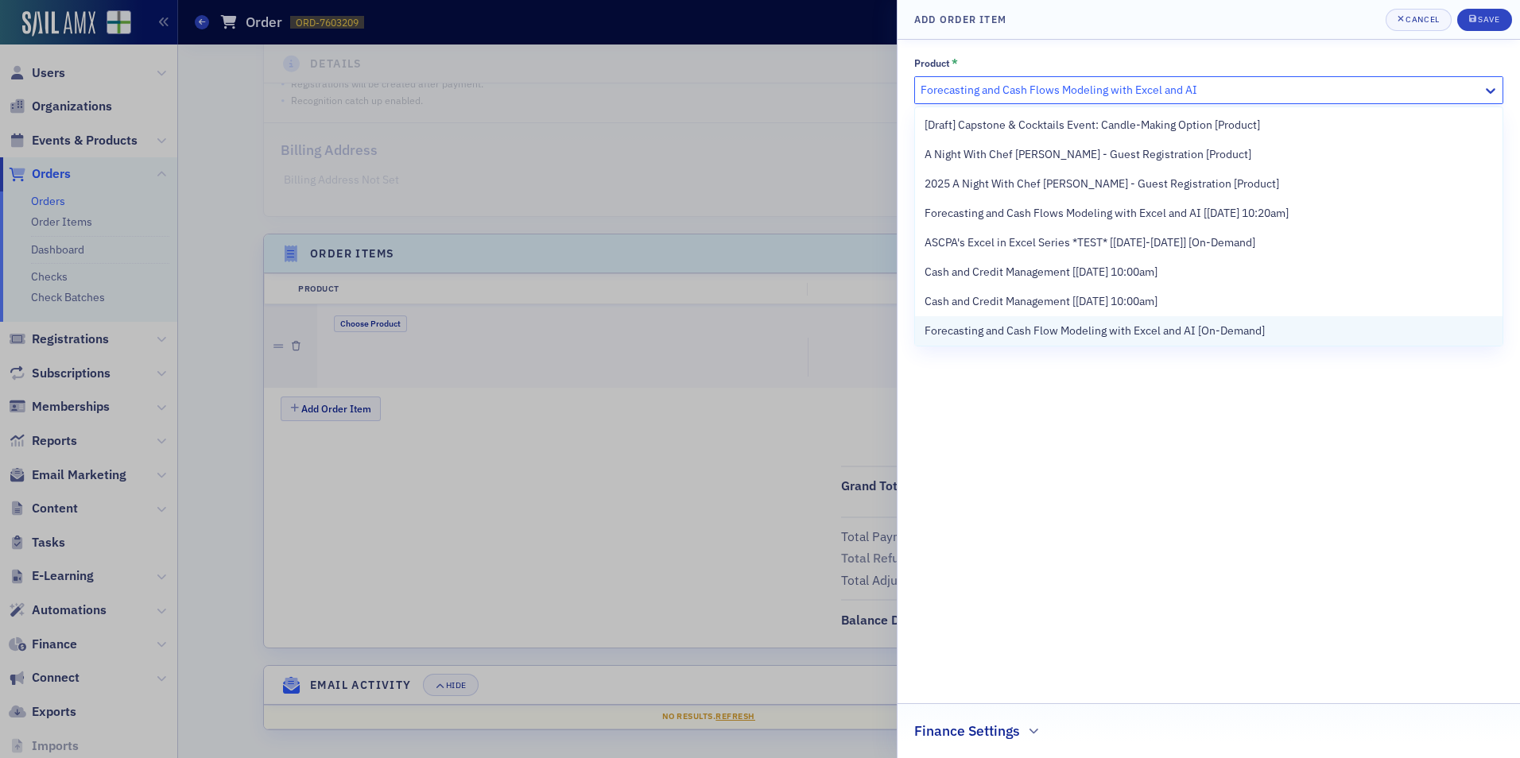
click at [1037, 326] on span "Forecasting and Cash Flow Modeling with Excel and AI [On-Demand]" at bounding box center [1095, 331] width 340 height 17
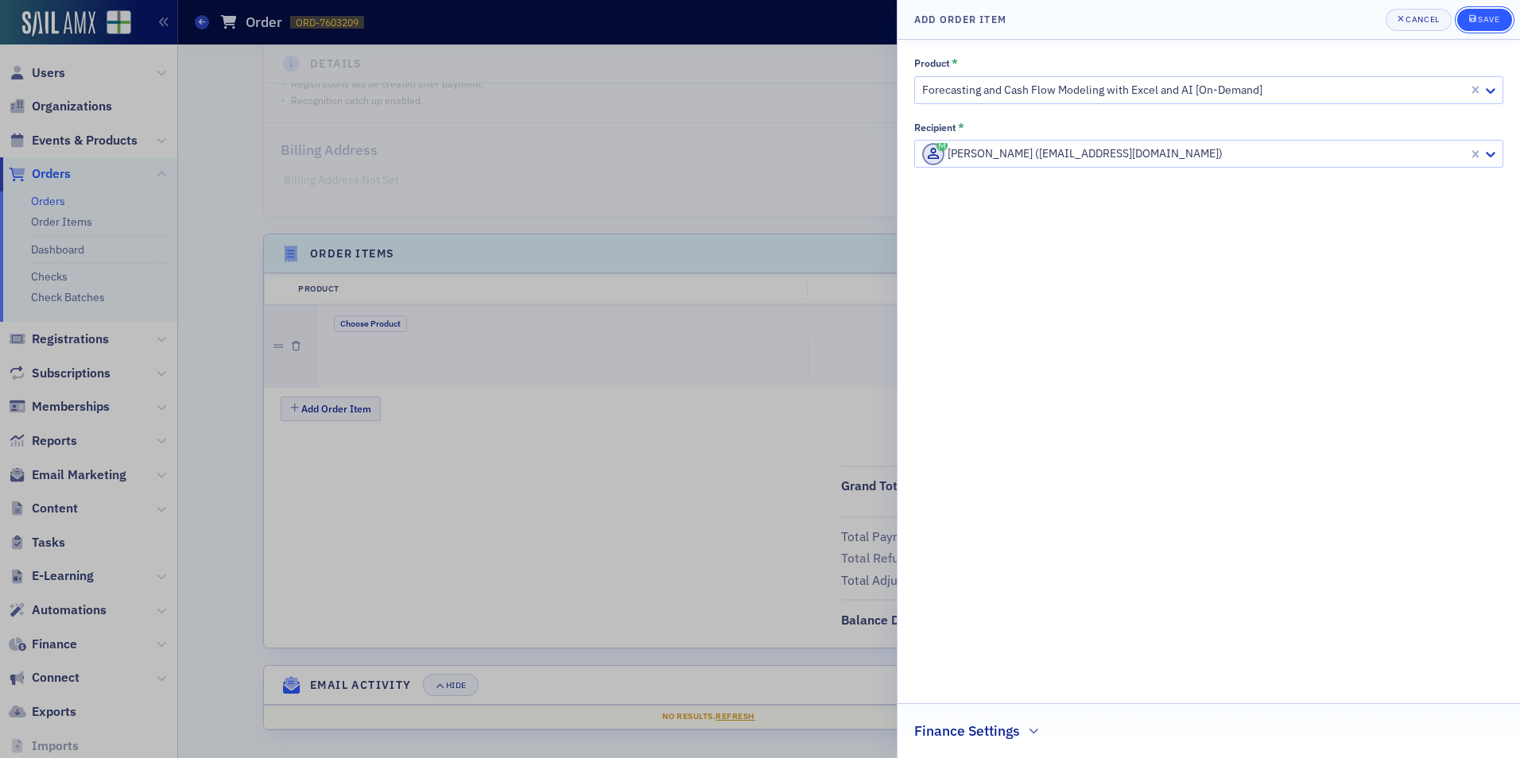
click at [1472, 20] on icon "submit" at bounding box center [1472, 18] width 7 height 9
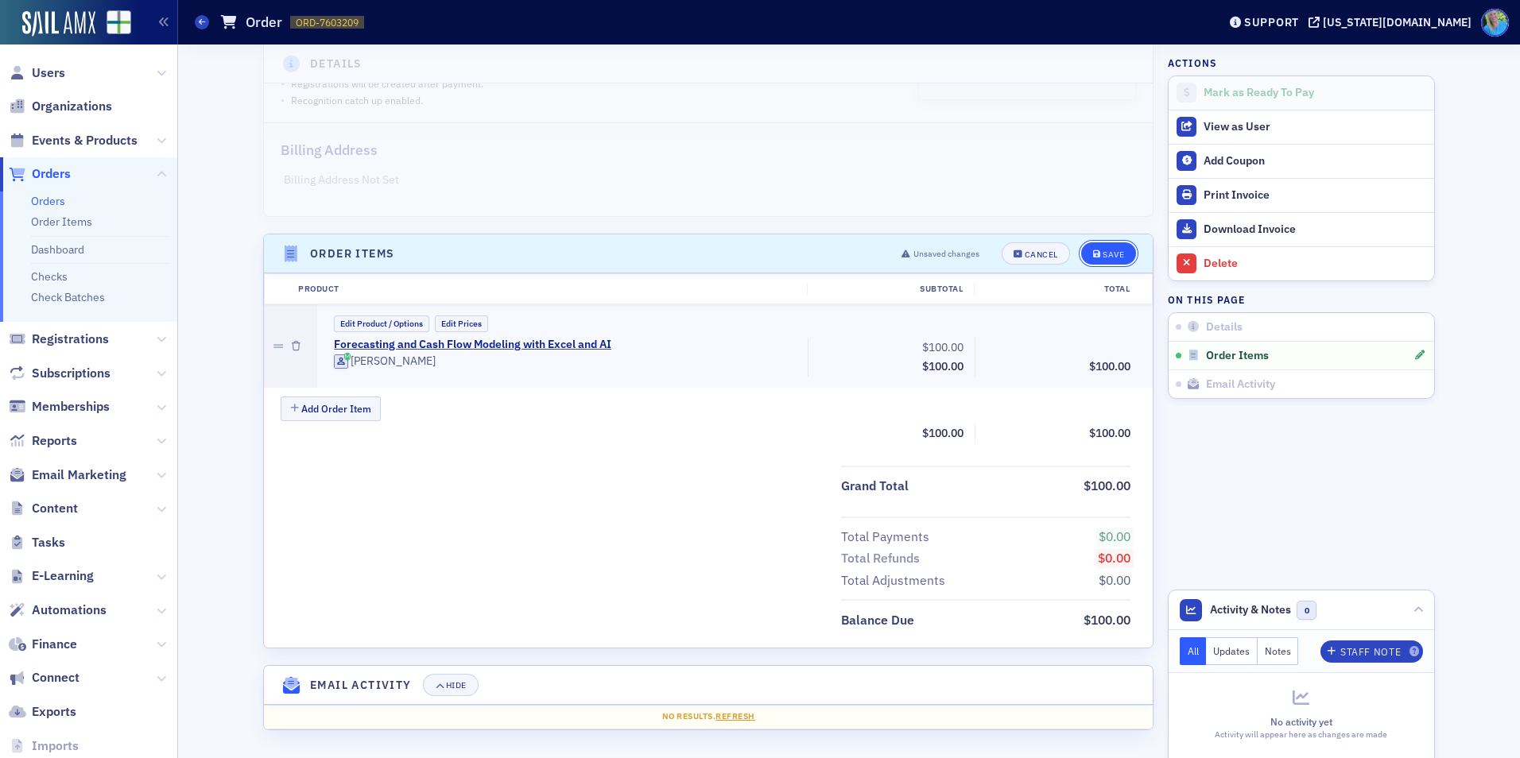
click at [1104, 251] on div "Save" at bounding box center [1113, 254] width 21 height 9
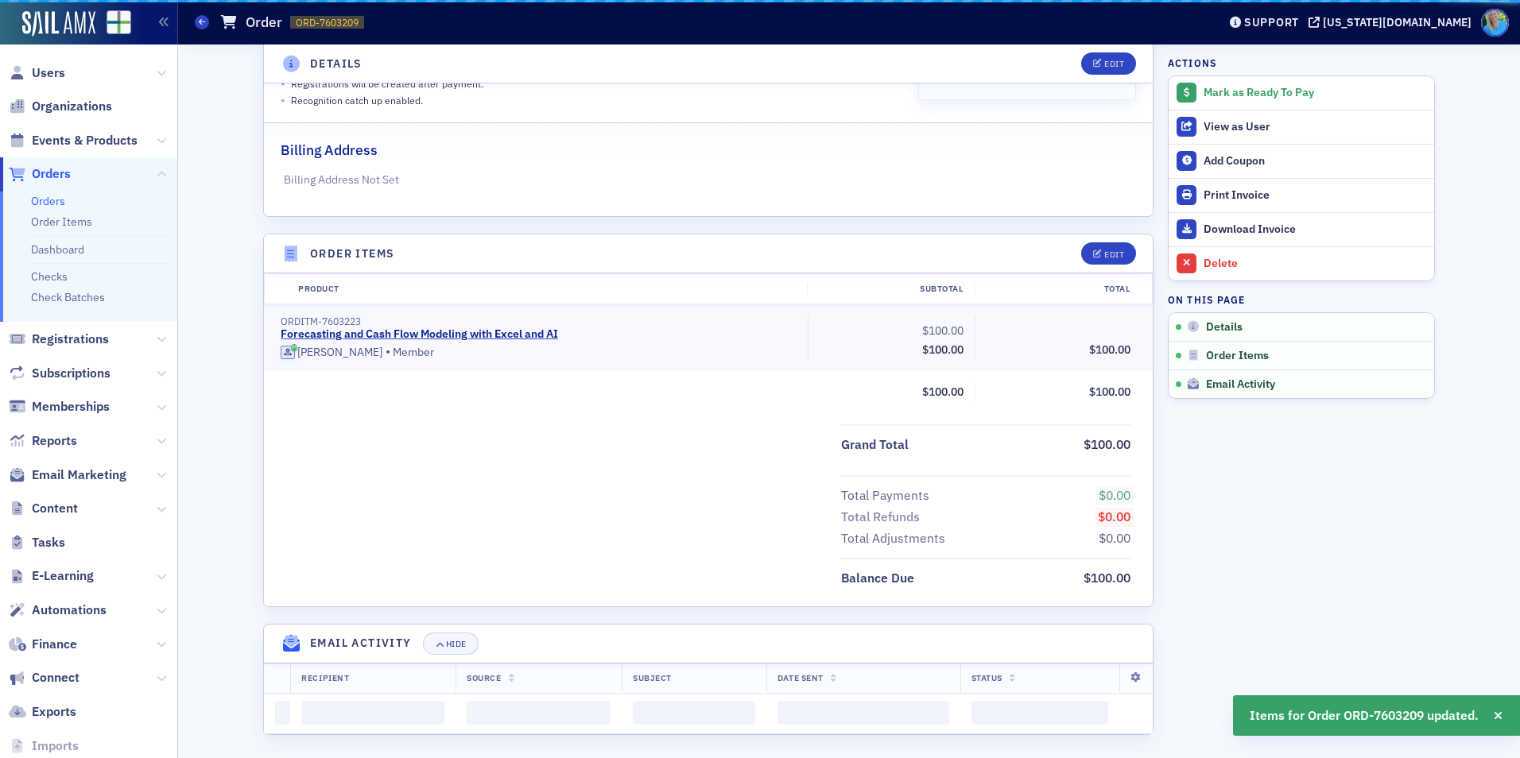
scroll to position [264, 0]
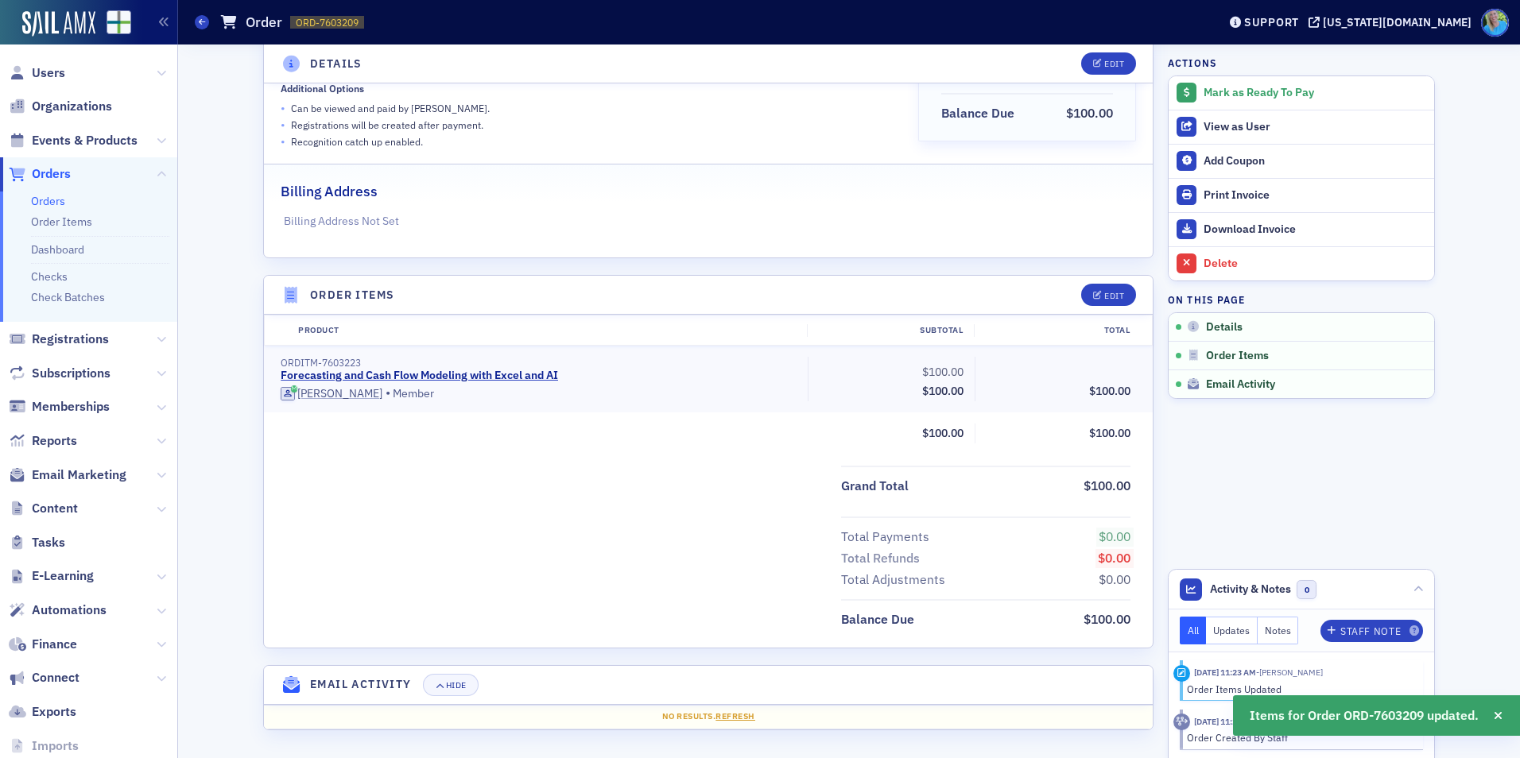
drag, startPoint x: 1233, startPoint y: 96, endPoint x: 410, endPoint y: 363, distance: 865.1
click at [455, 371] on div "Details Edit Draft Customer & Invoicee Lori Hall Date Created 8/27/2025 11:23 A…" at bounding box center [849, 270] width 1320 height 978
click at [1093, 292] on icon "button" at bounding box center [1098, 296] width 10 height 9
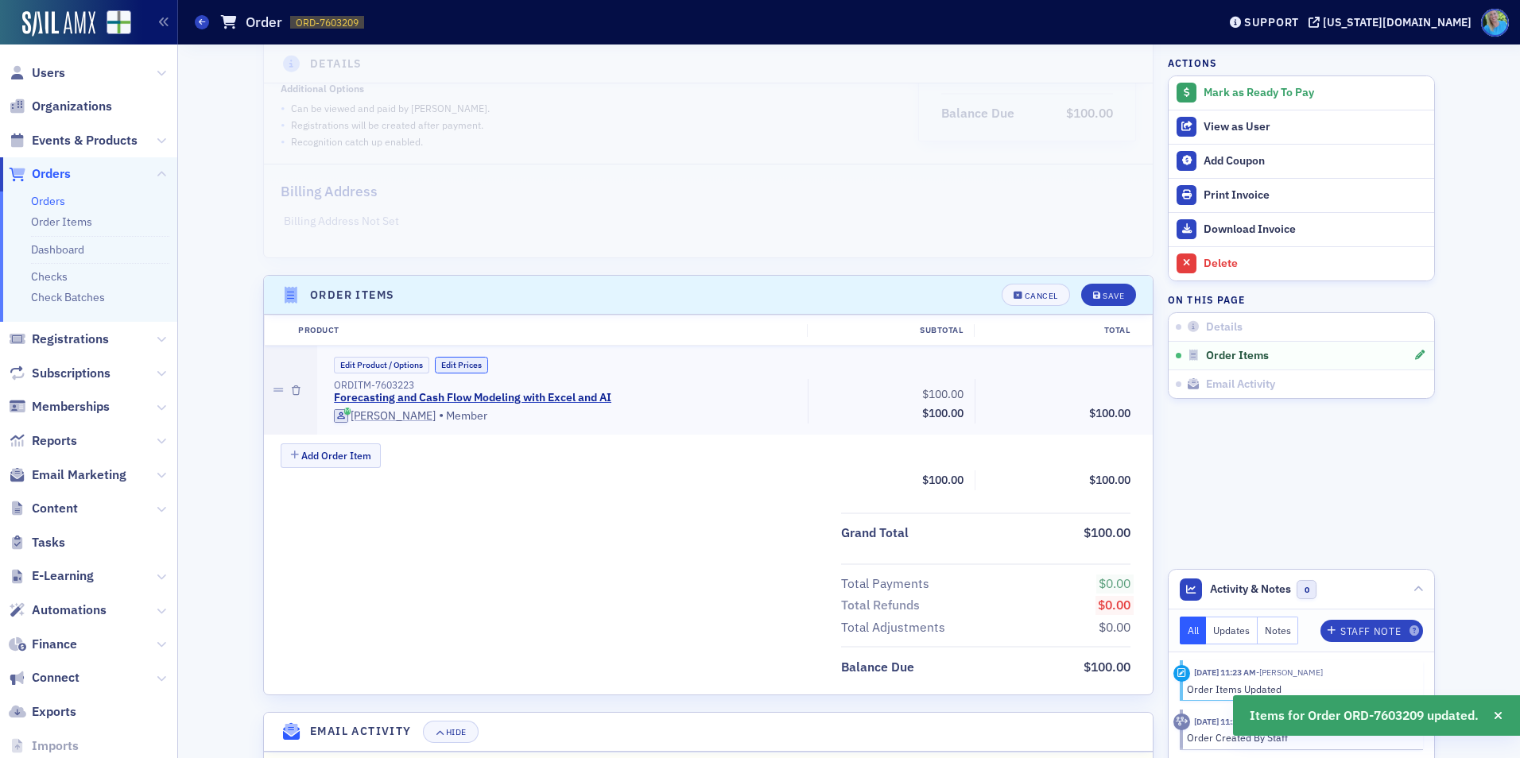
drag, startPoint x: 450, startPoint y: 370, endPoint x: 494, endPoint y: 370, distance: 43.7
click at [451, 370] on button "Edit Prices" at bounding box center [461, 365] width 53 height 17
click at [1061, 388] on input "0.00" at bounding box center [1098, 392] width 78 height 22
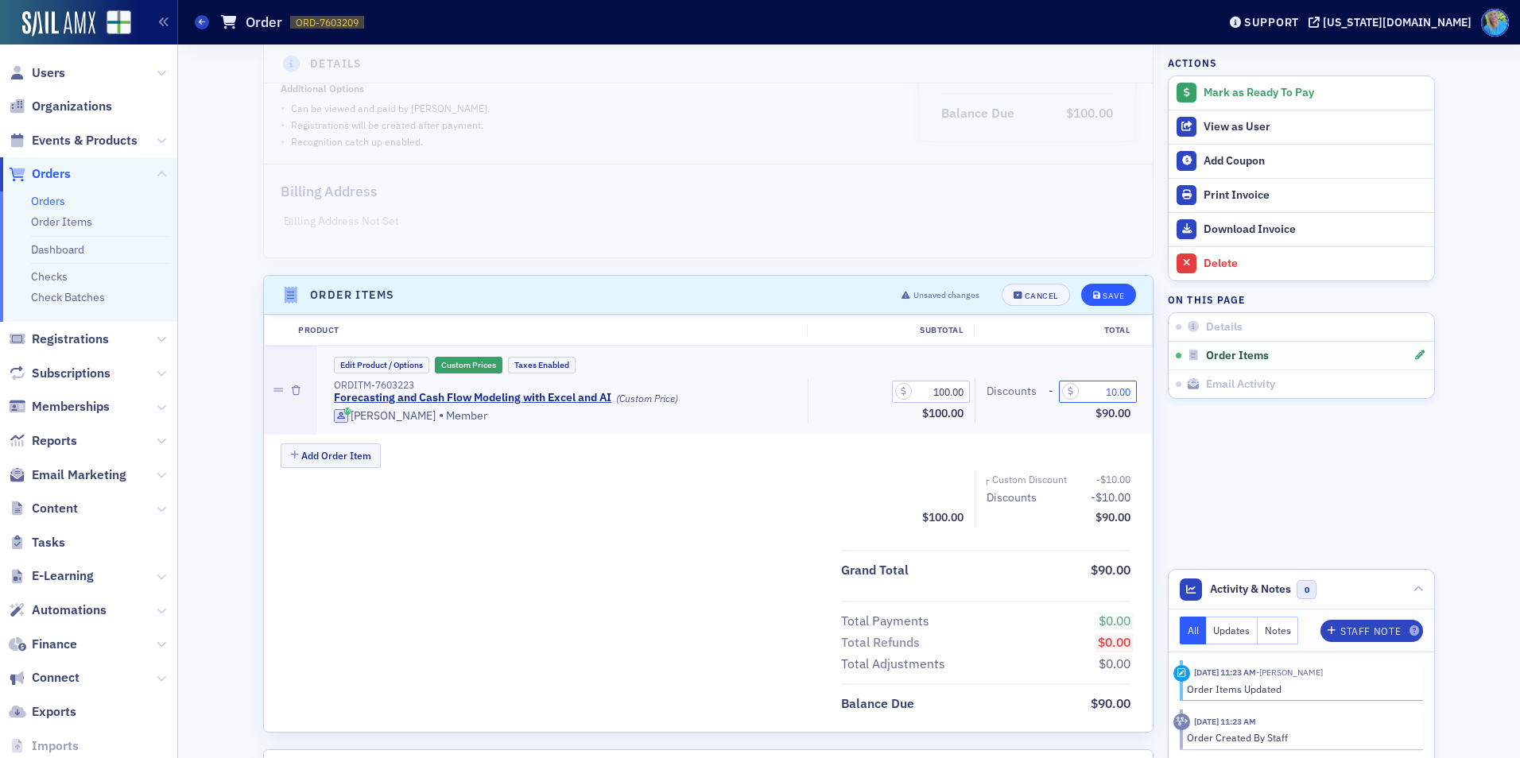
type input "10.00"
click at [1103, 297] on div "Save" at bounding box center [1113, 296] width 21 height 9
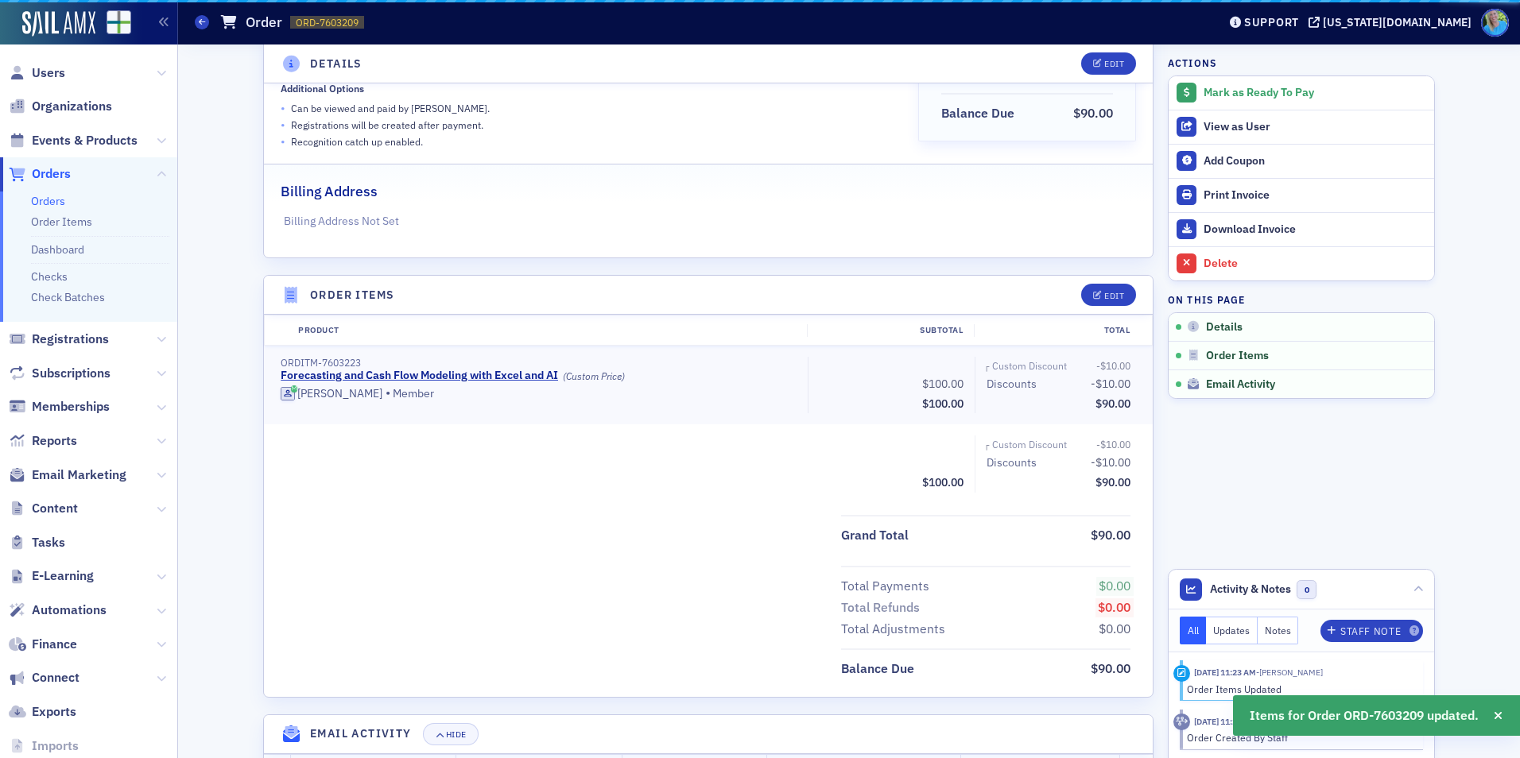
scroll to position [313, 0]
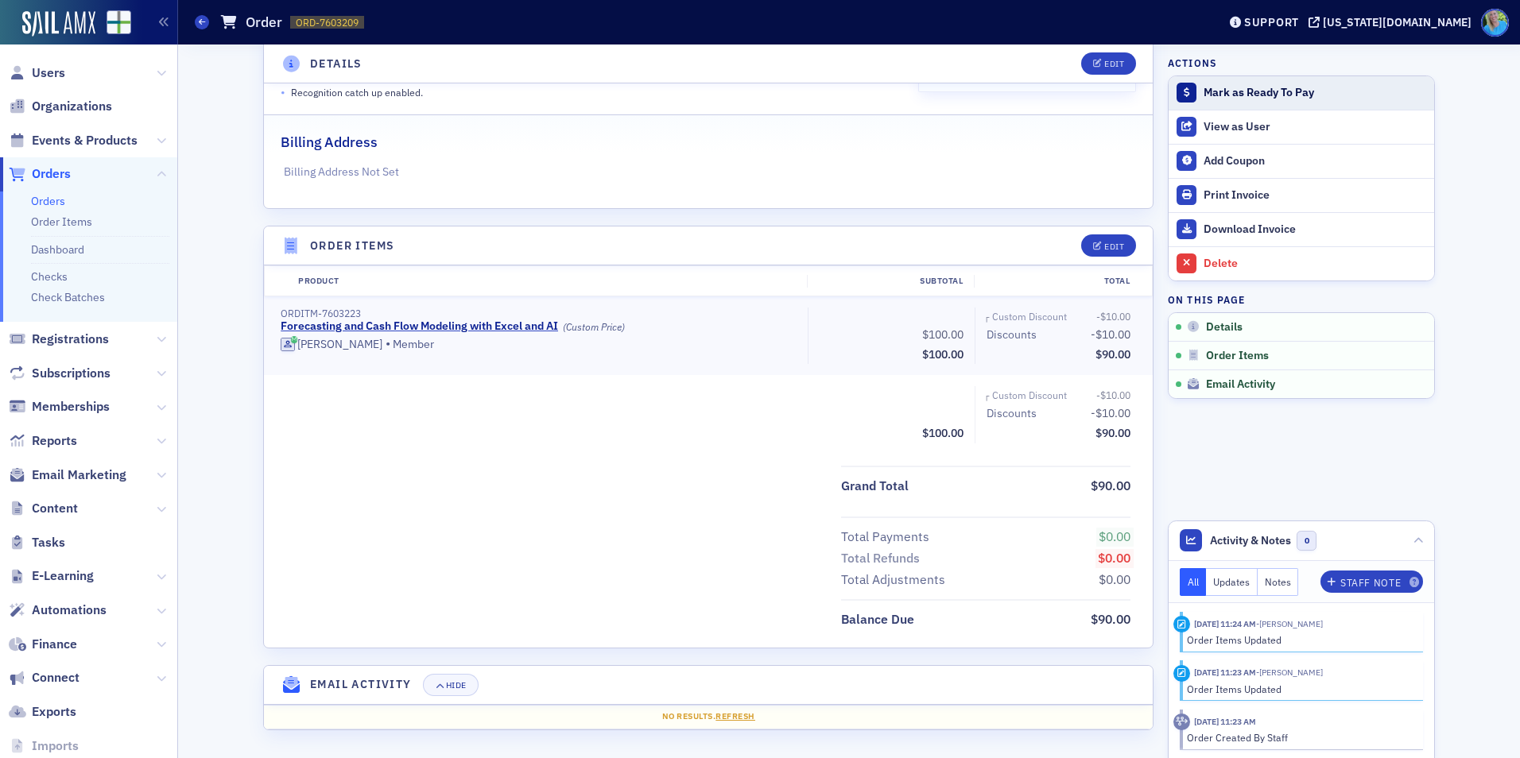
click at [1266, 87] on div "Mark as Ready To Pay" at bounding box center [1315, 93] width 223 height 14
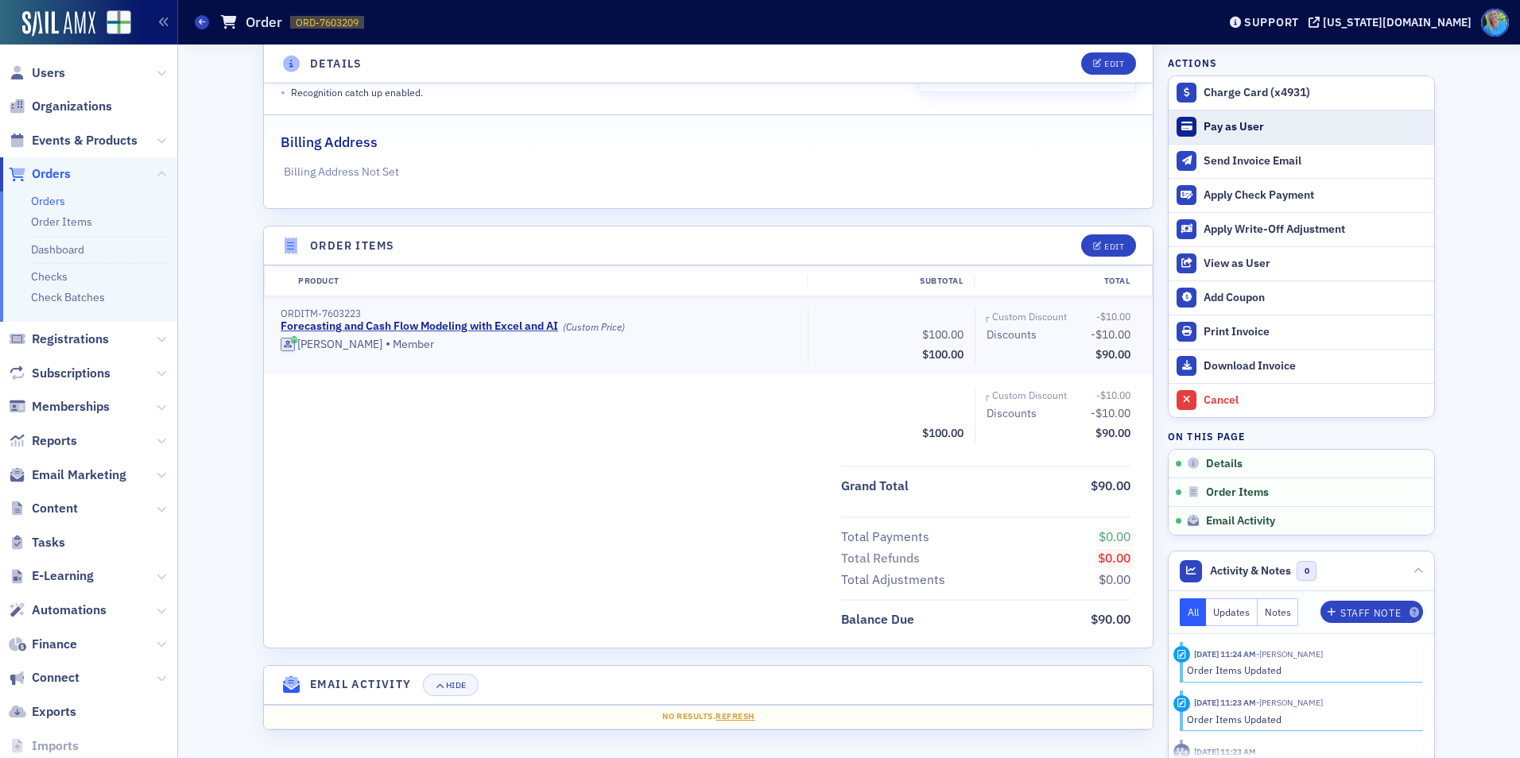
click at [1239, 126] on div "Pay as User" at bounding box center [1315, 127] width 223 height 14
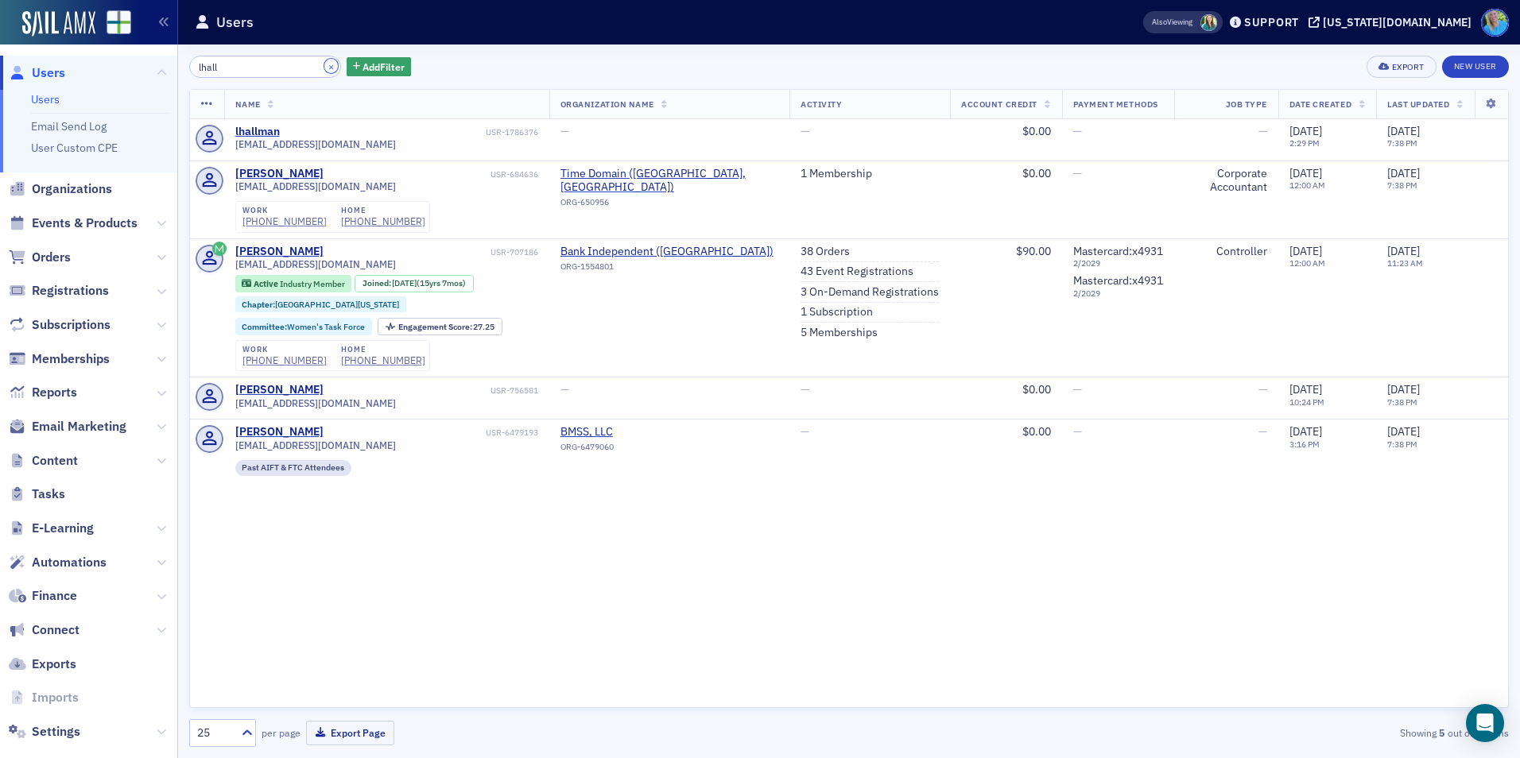
click at [324, 70] on button "×" at bounding box center [331, 66] width 14 height 14
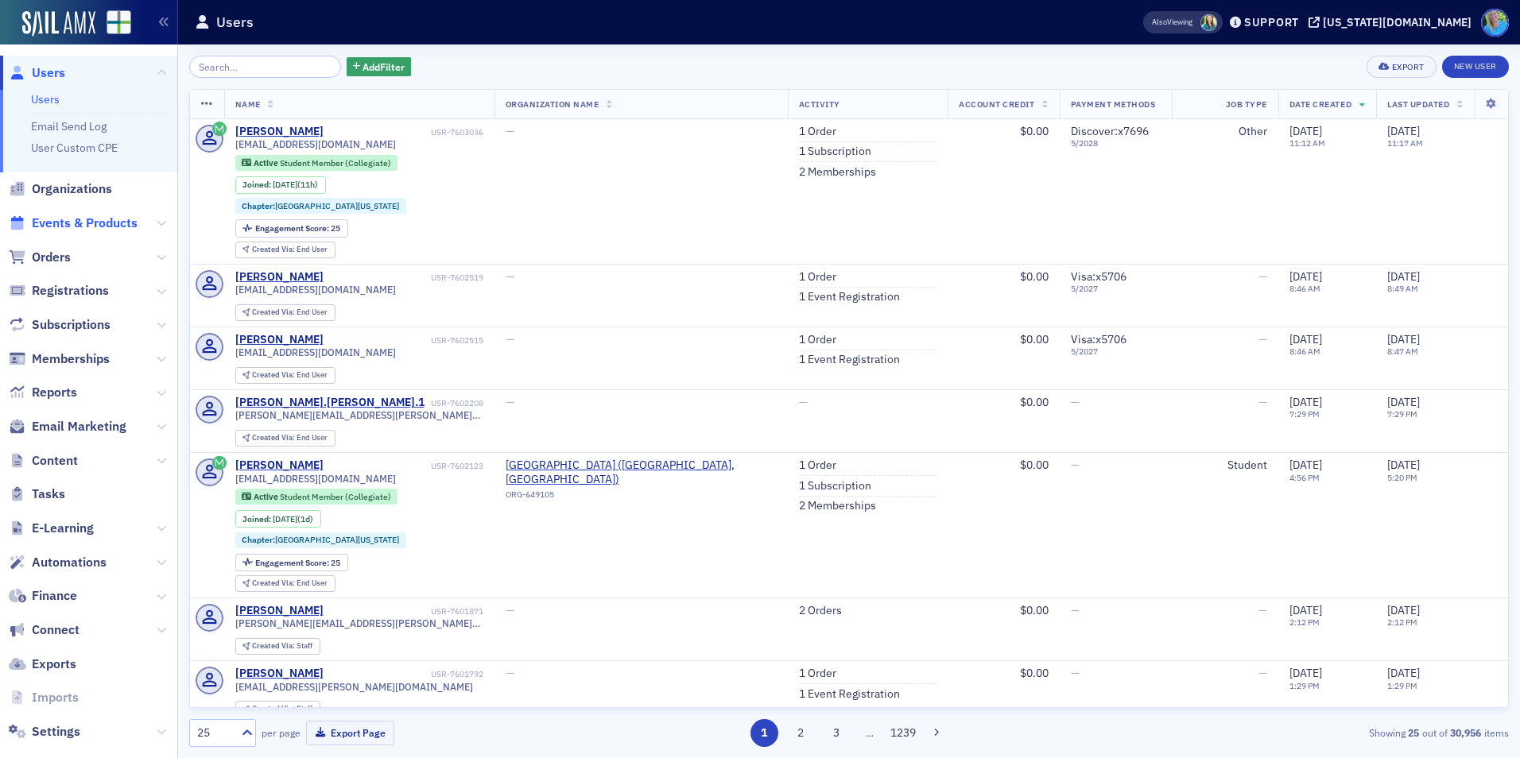
click at [83, 222] on span "Events & Products" at bounding box center [85, 223] width 106 height 17
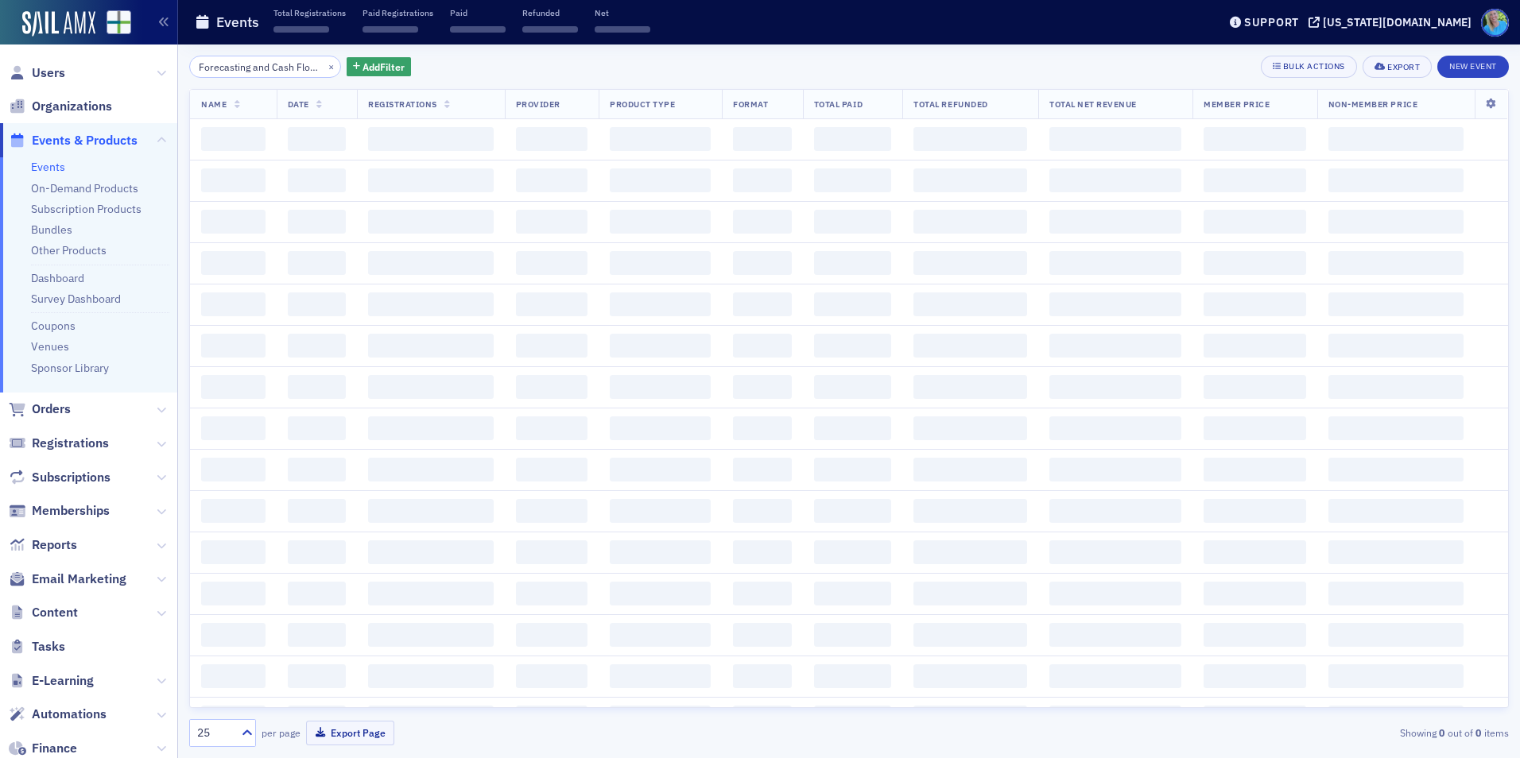
scroll to position [0, 130]
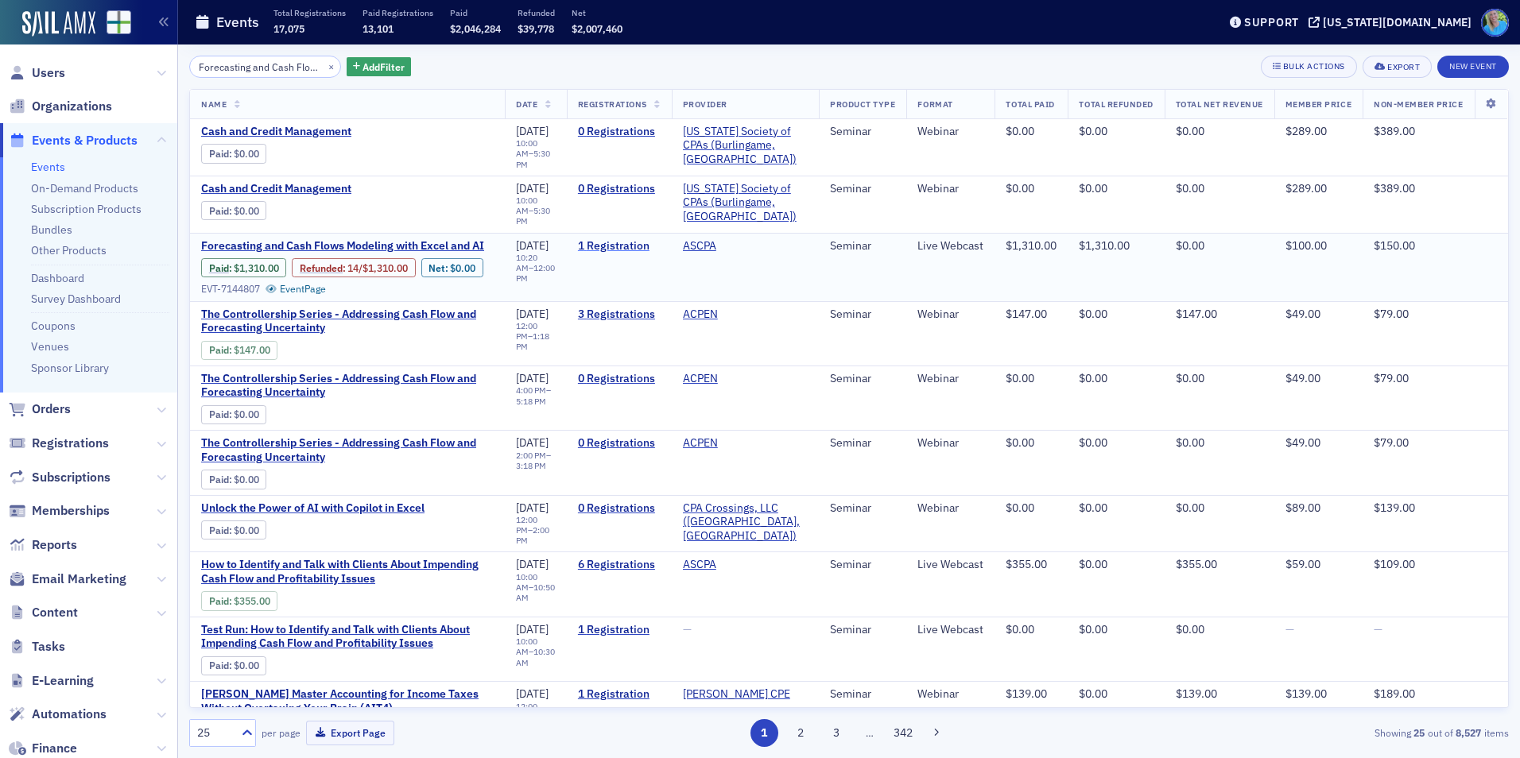
click at [595, 239] on link "1 Registration" at bounding box center [619, 246] width 83 height 14
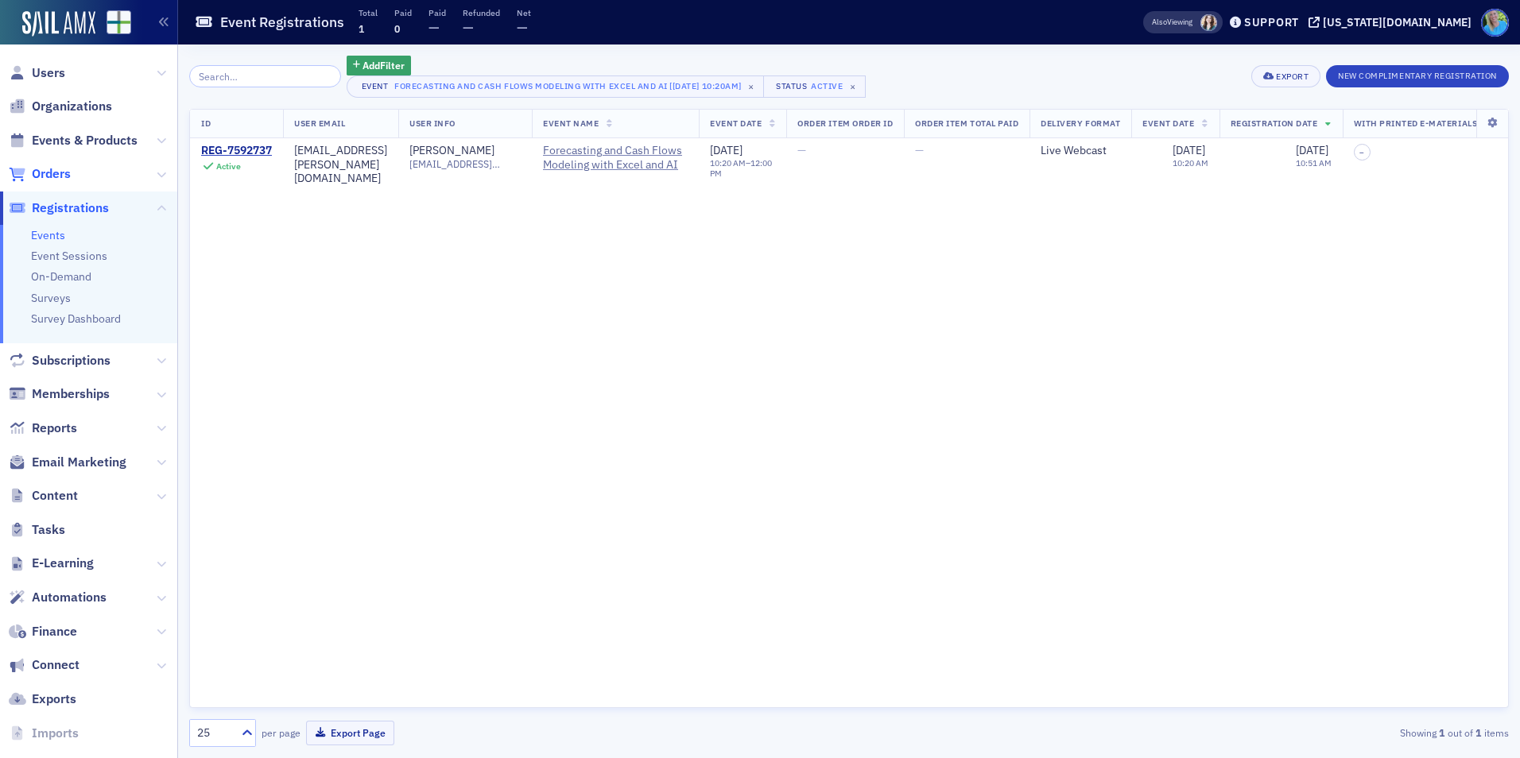
click at [53, 167] on span "Orders" at bounding box center [51, 173] width 39 height 17
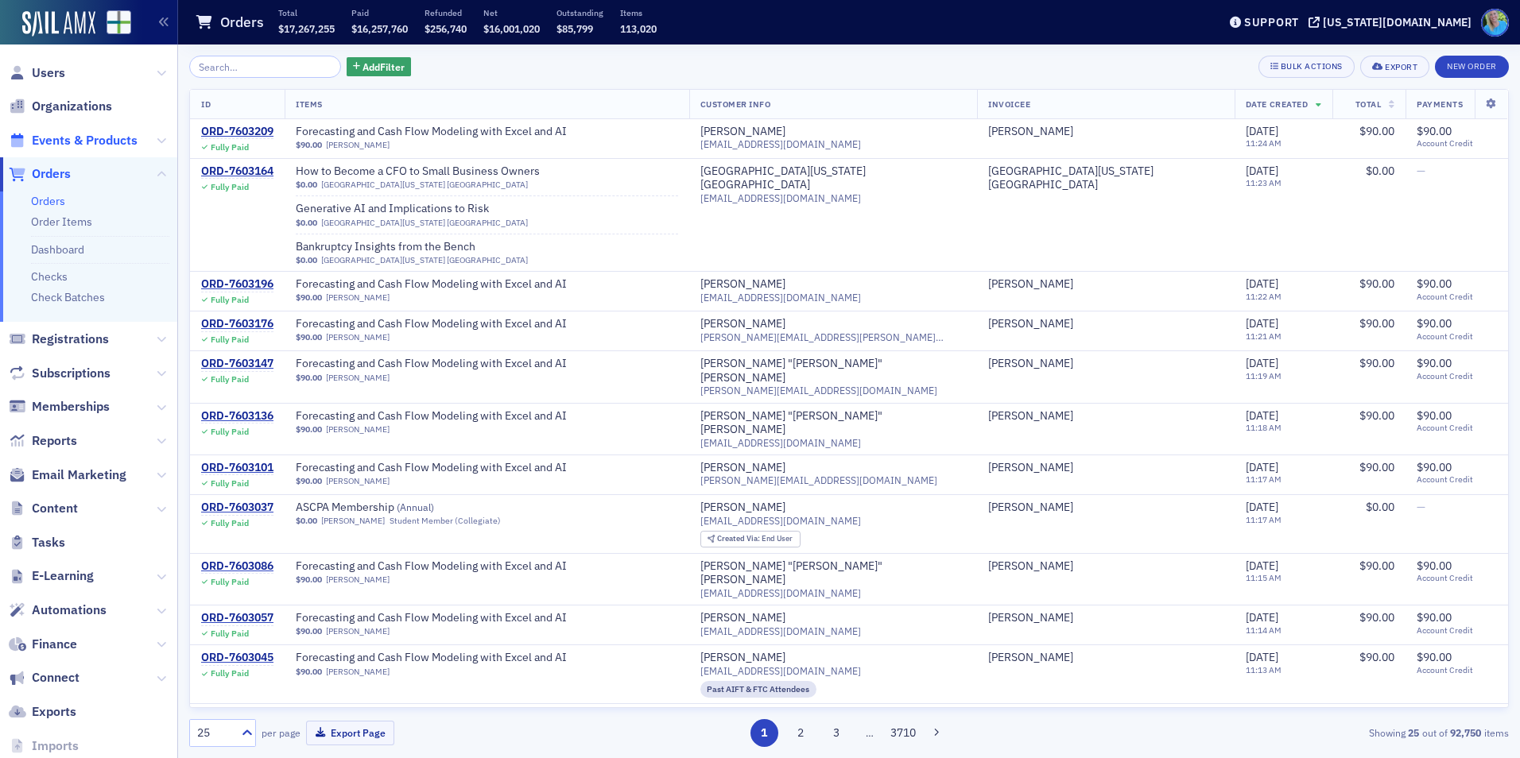
click at [100, 138] on span "Events & Products" at bounding box center [85, 140] width 106 height 17
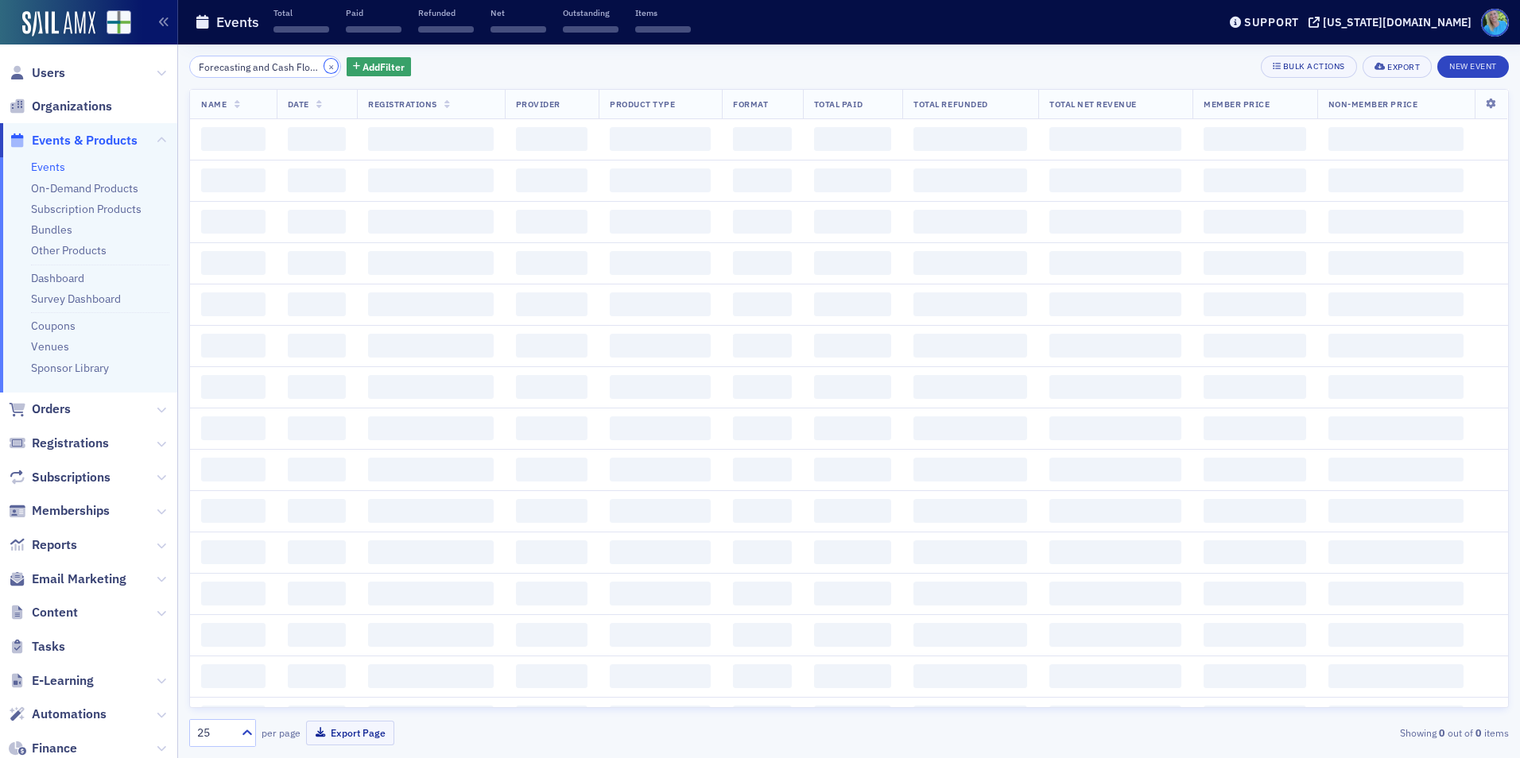
click at [324, 71] on button "×" at bounding box center [331, 66] width 14 height 14
click at [307, 66] on input "search" at bounding box center [265, 67] width 152 height 22
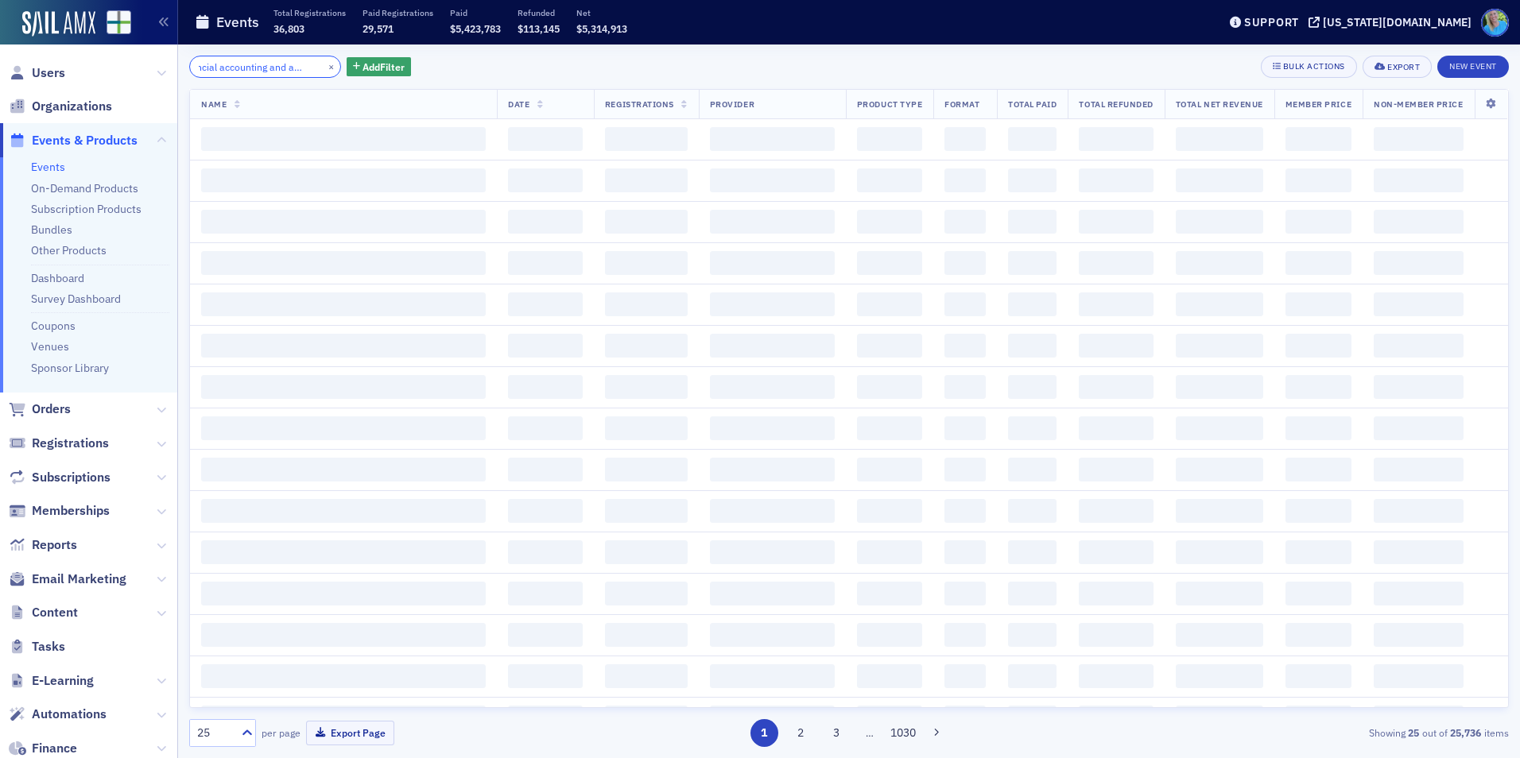
scroll to position [0, 37]
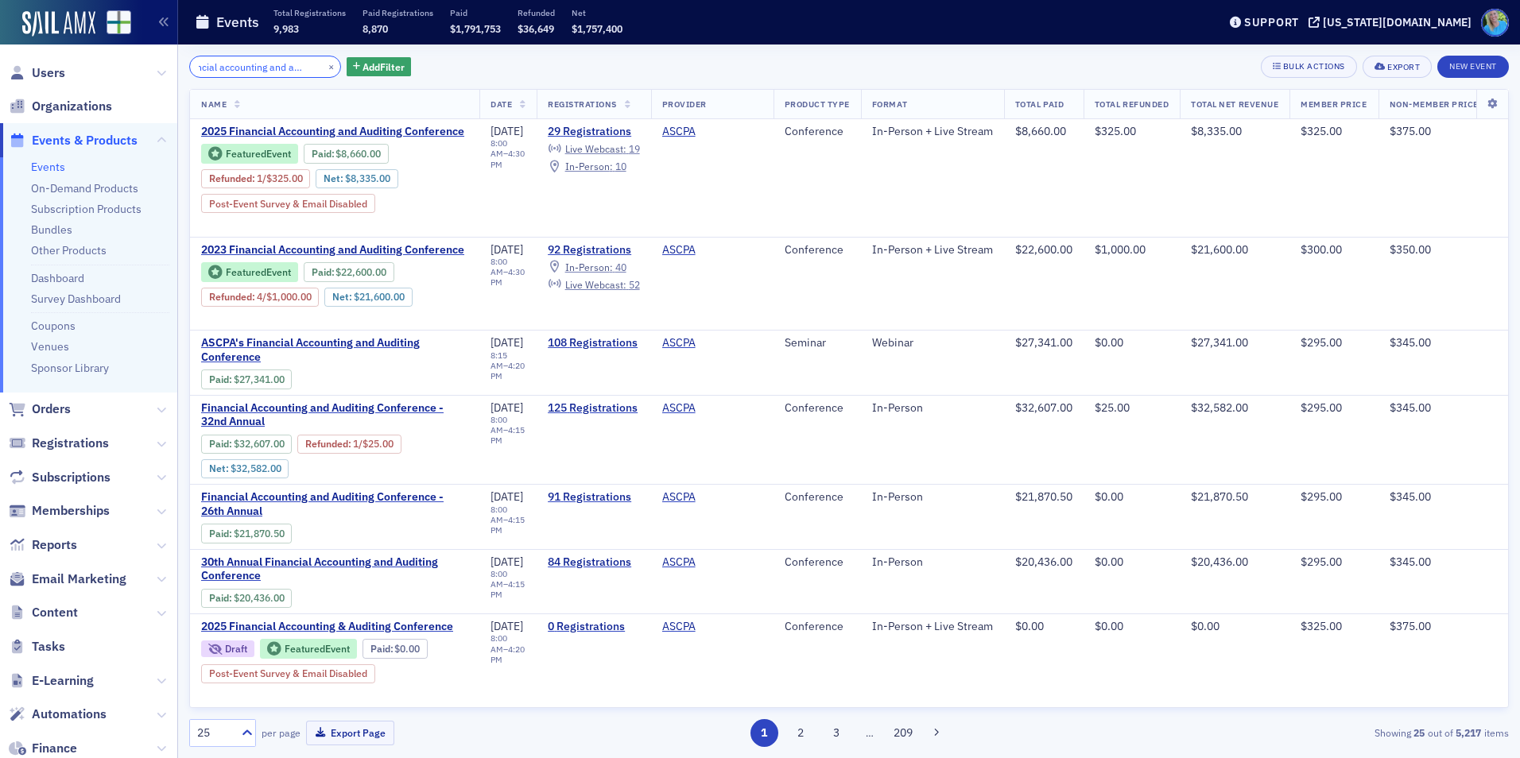
type input "financial accounting and auditing"
click at [157, 410] on icon at bounding box center [162, 410] width 10 height 10
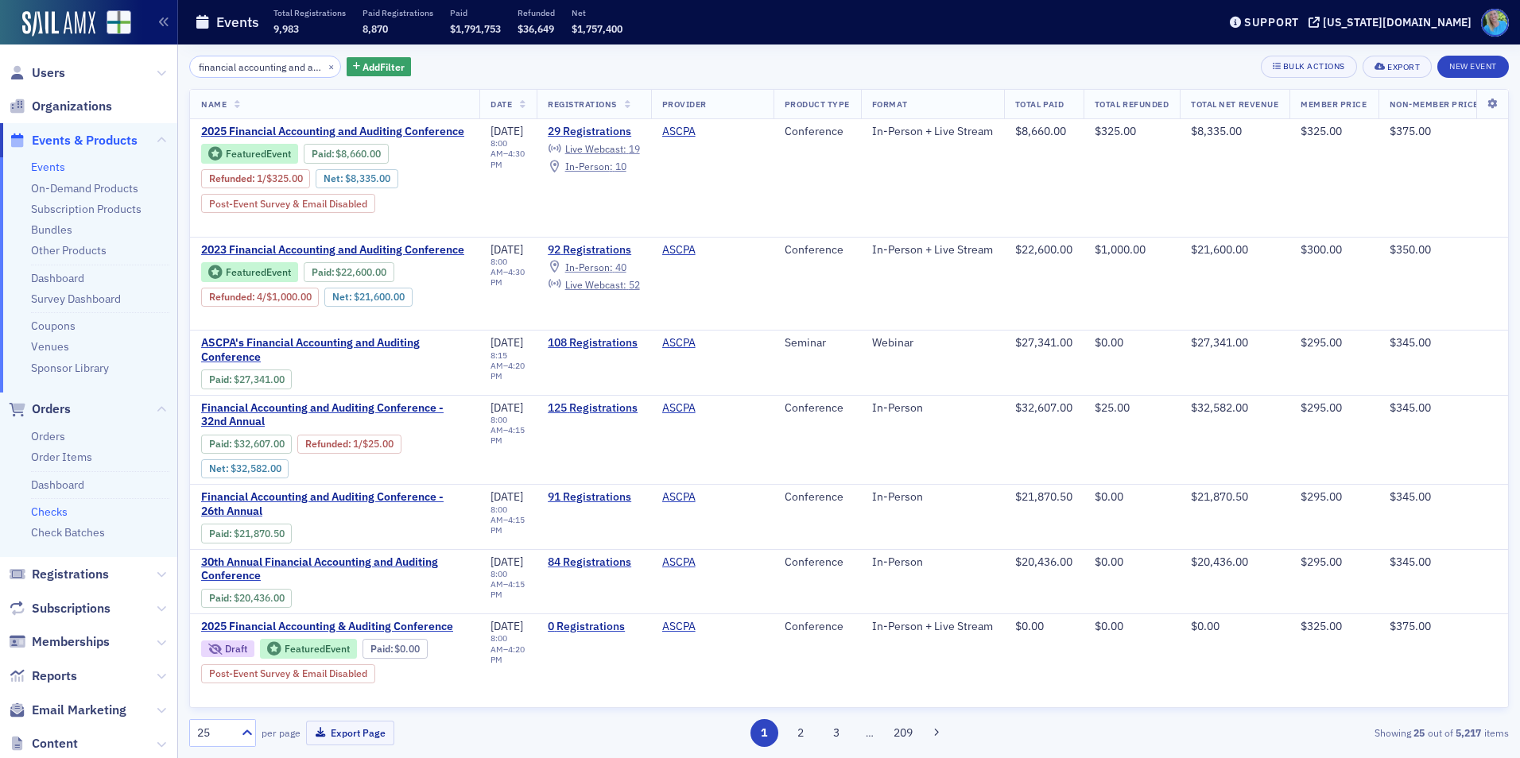
click at [59, 510] on link "Checks" at bounding box center [49, 512] width 37 height 14
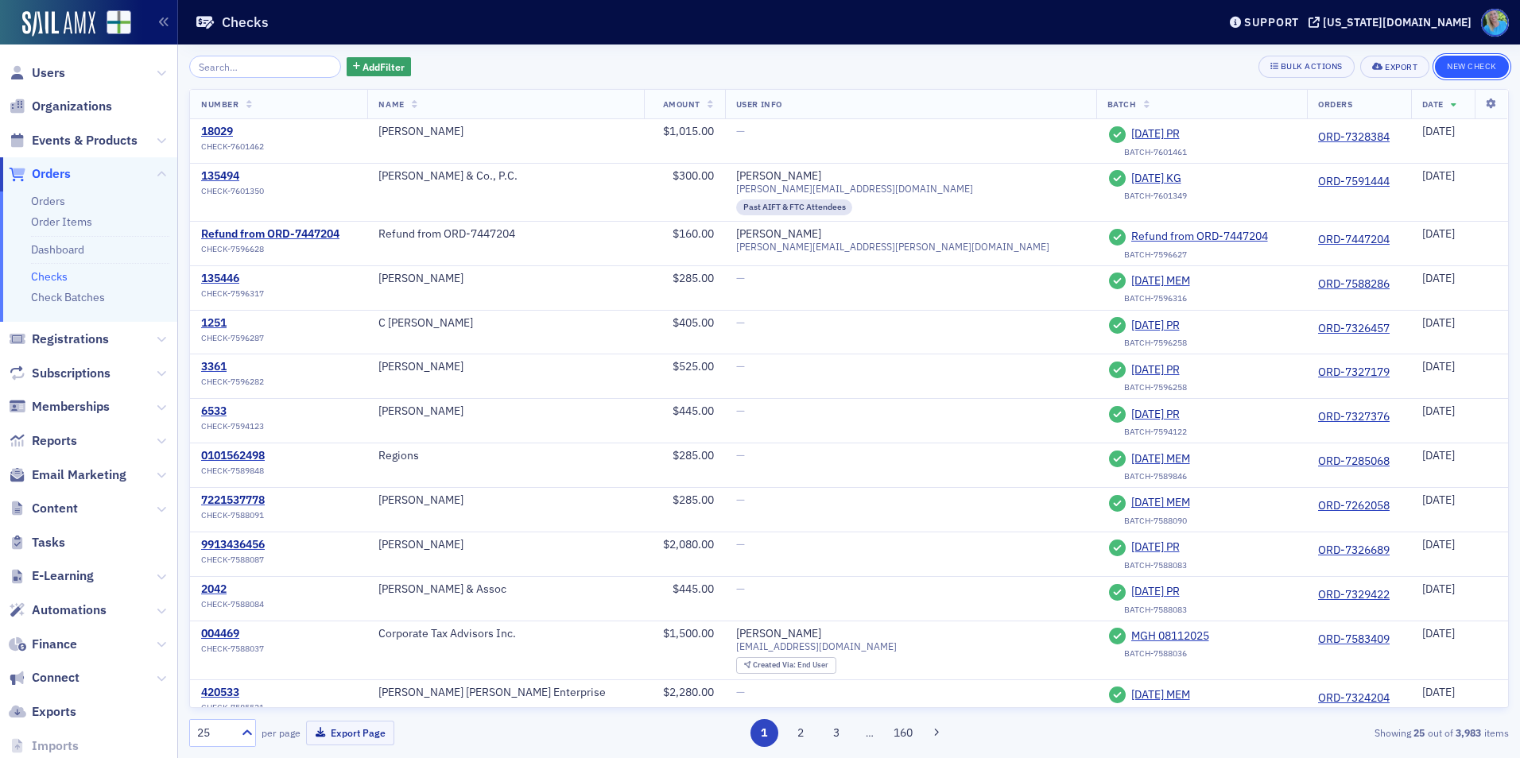
click at [1472, 67] on button "New Check" at bounding box center [1472, 67] width 74 height 22
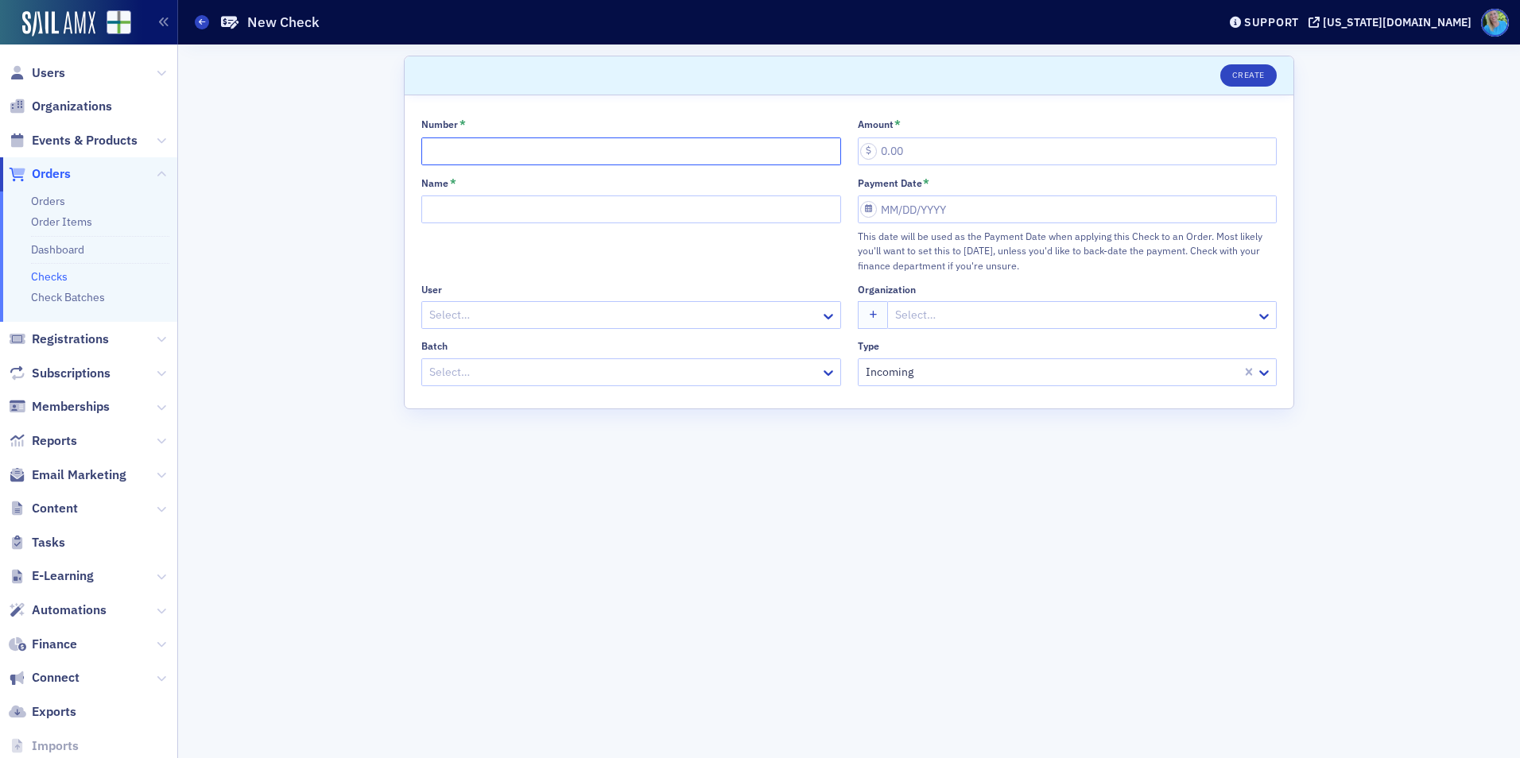
click at [454, 149] on input "Number *" at bounding box center [631, 152] width 420 height 28
type input "3356"
click at [909, 157] on input "Amount *" at bounding box center [1068, 152] width 420 height 28
type input "500.00"
click at [428, 204] on input "Name *" at bounding box center [631, 210] width 420 height 28
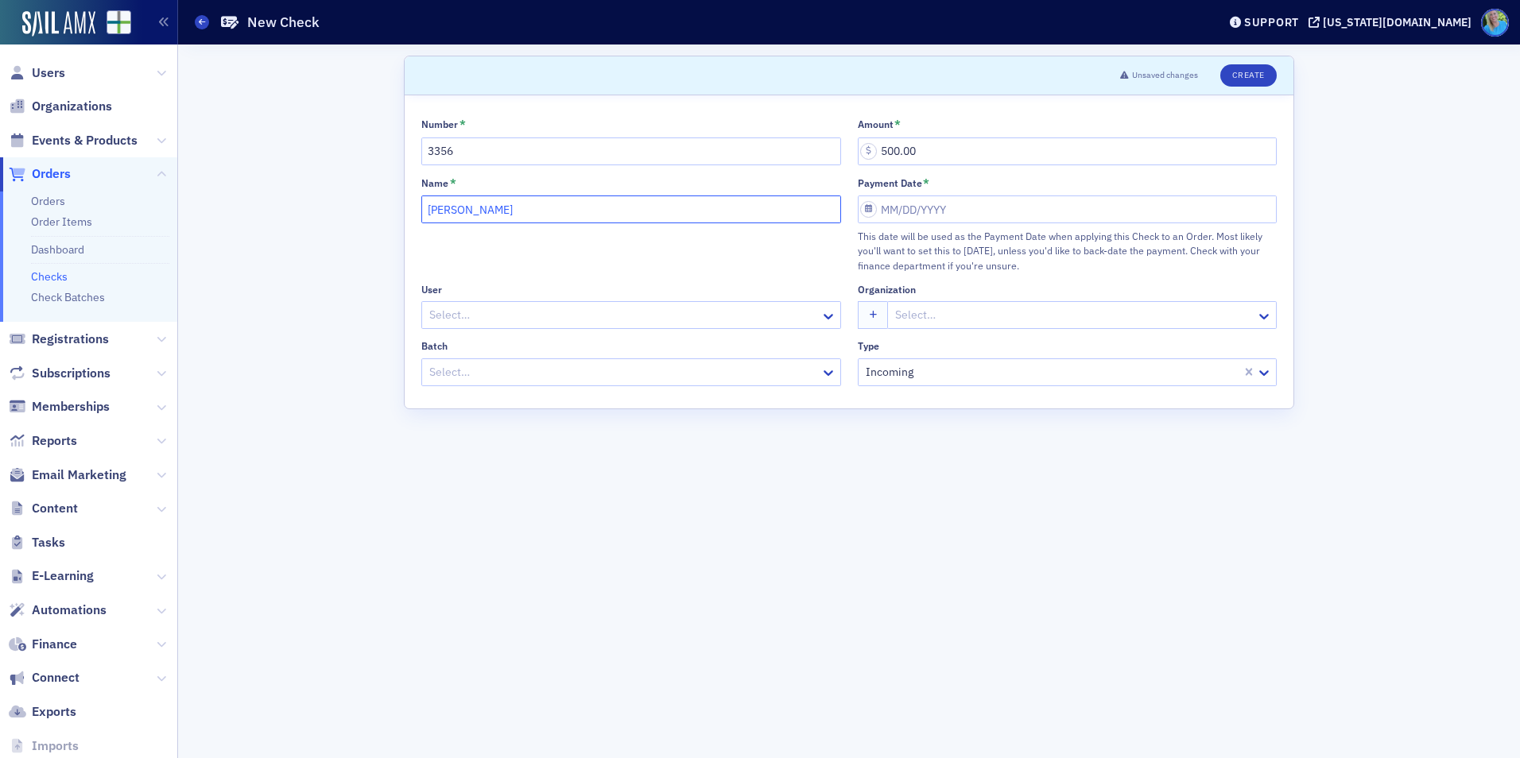
type input "[PERSON_NAME]"
select select "7"
select select "2025"
click at [899, 206] on input "Payment Date *" at bounding box center [1068, 210] width 420 height 28
click at [944, 409] on div "27" at bounding box center [942, 413] width 19 height 19
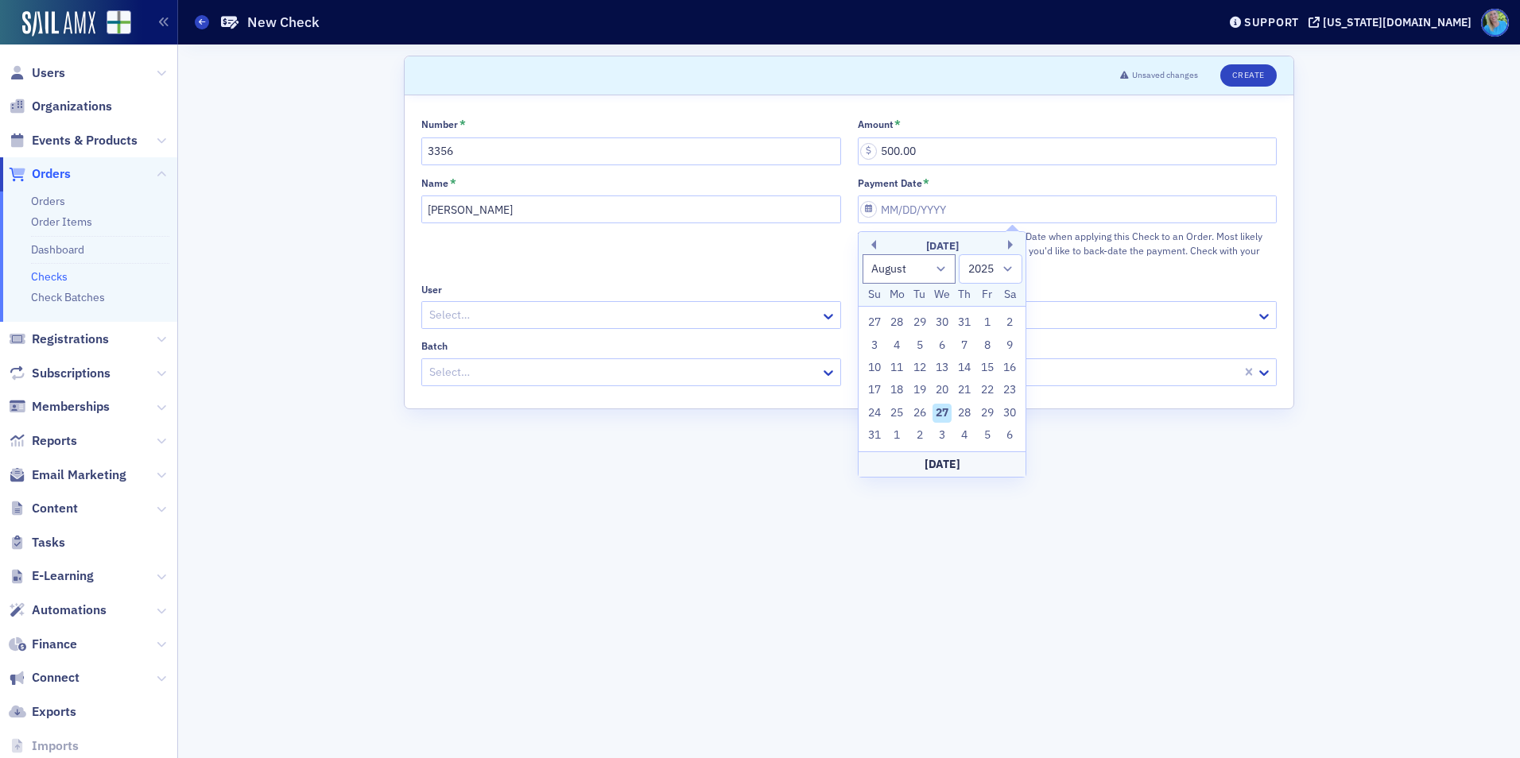
type input "08/27/2025"
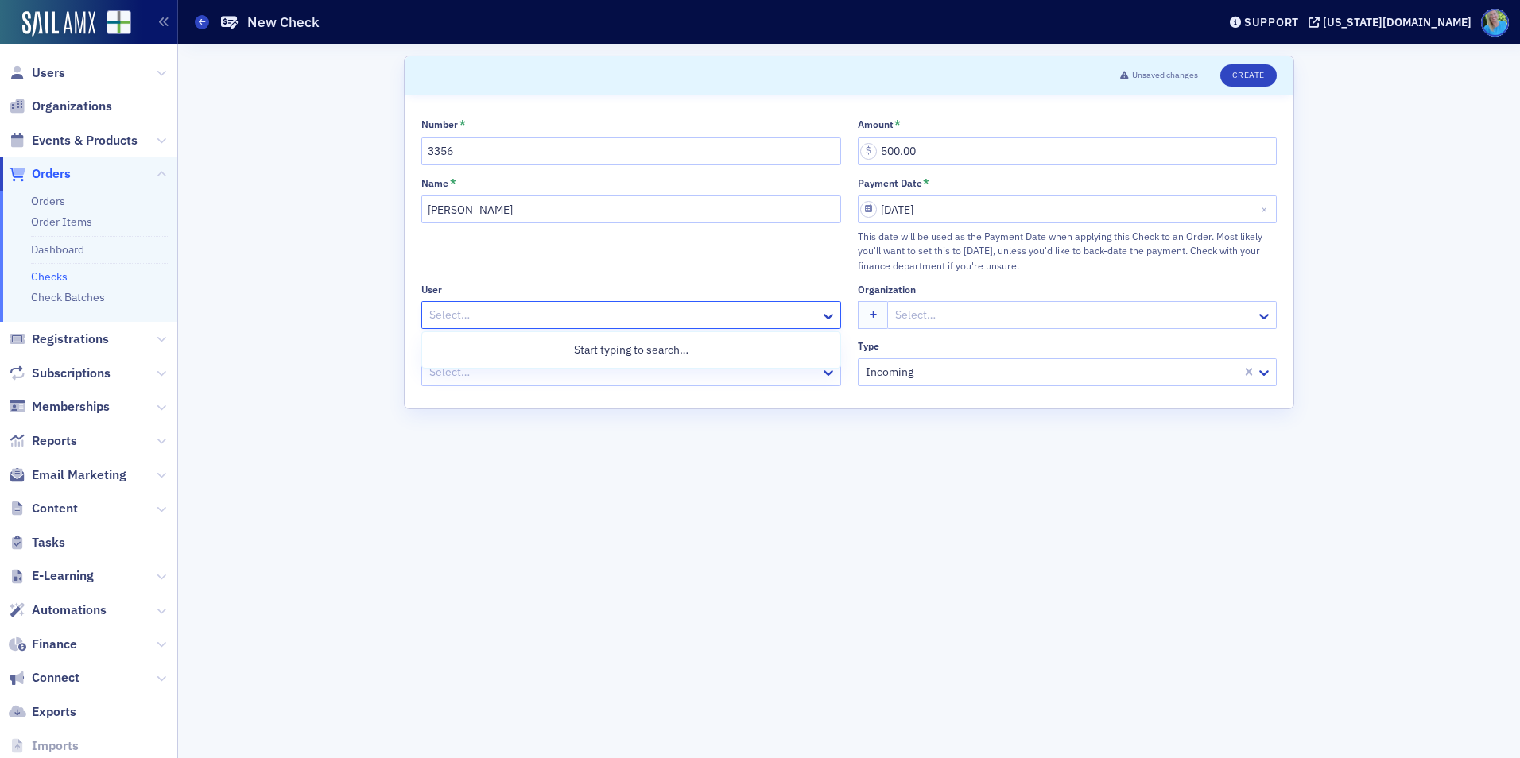
click at [645, 320] on div at bounding box center [623, 315] width 391 height 20
type input "Matt burns"
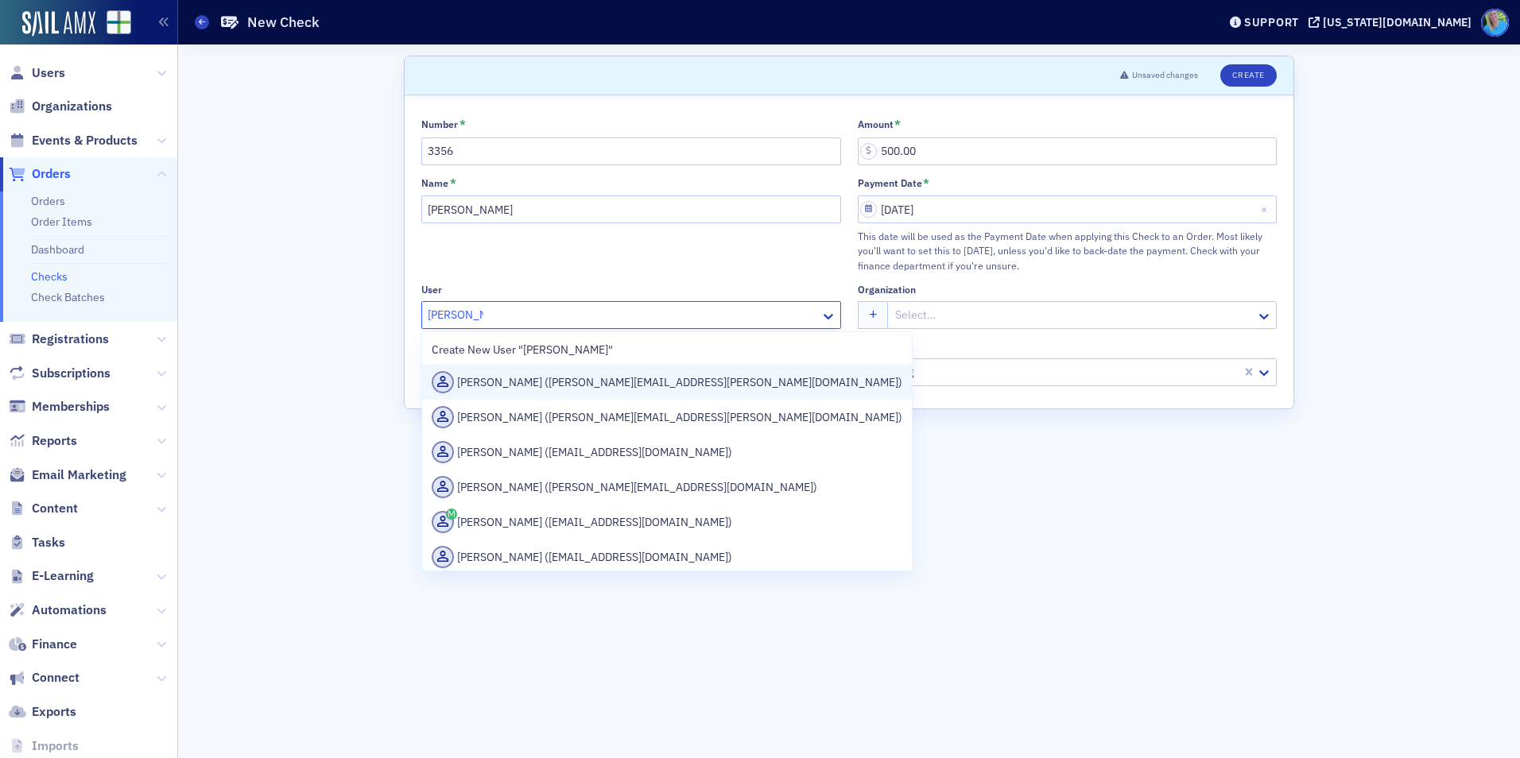
click at [652, 368] on div "Matt Burns (matt.burns@wellsfargoadvisors.com)" at bounding box center [667, 382] width 490 height 35
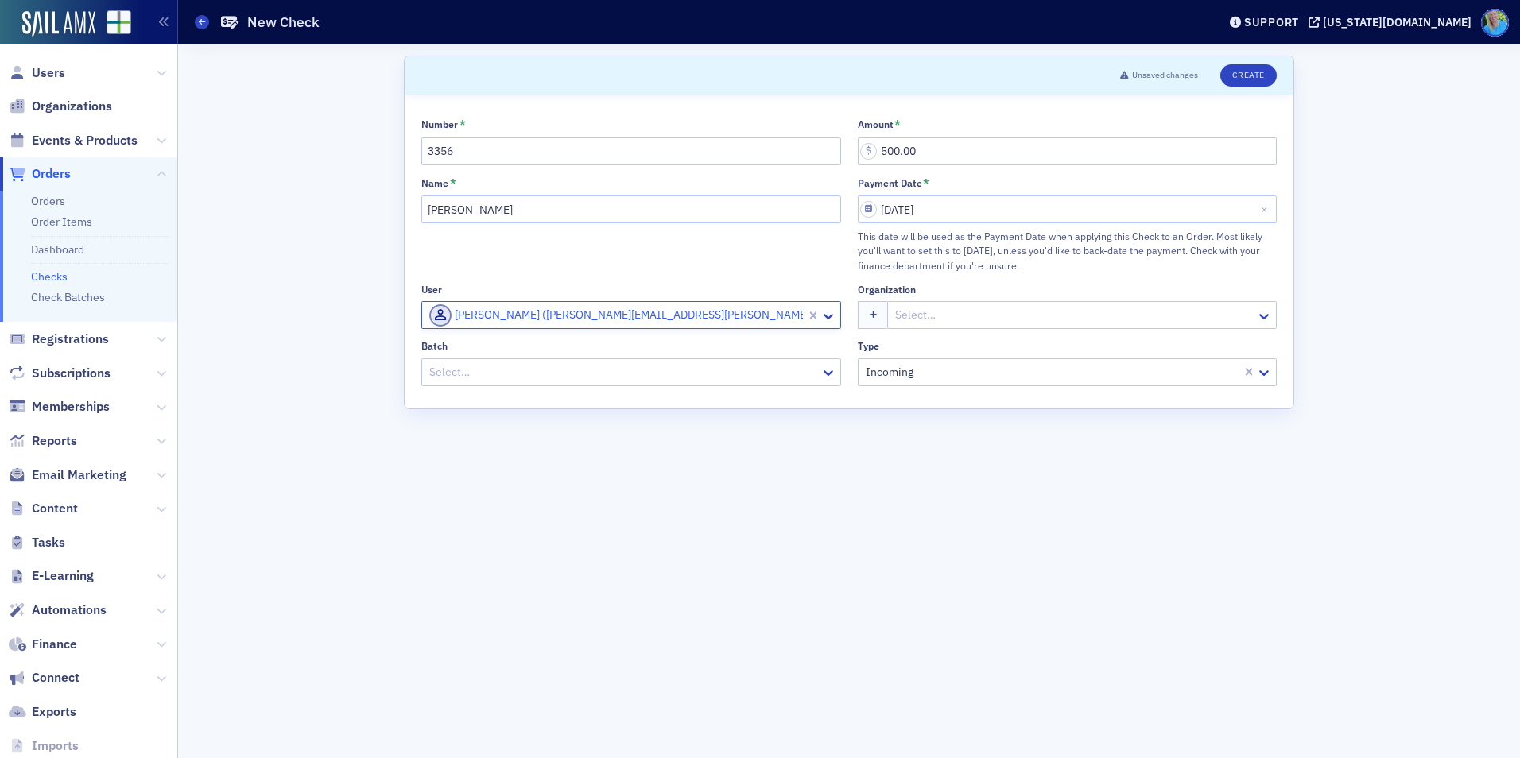
click at [958, 318] on div at bounding box center [1074, 315] width 361 height 20
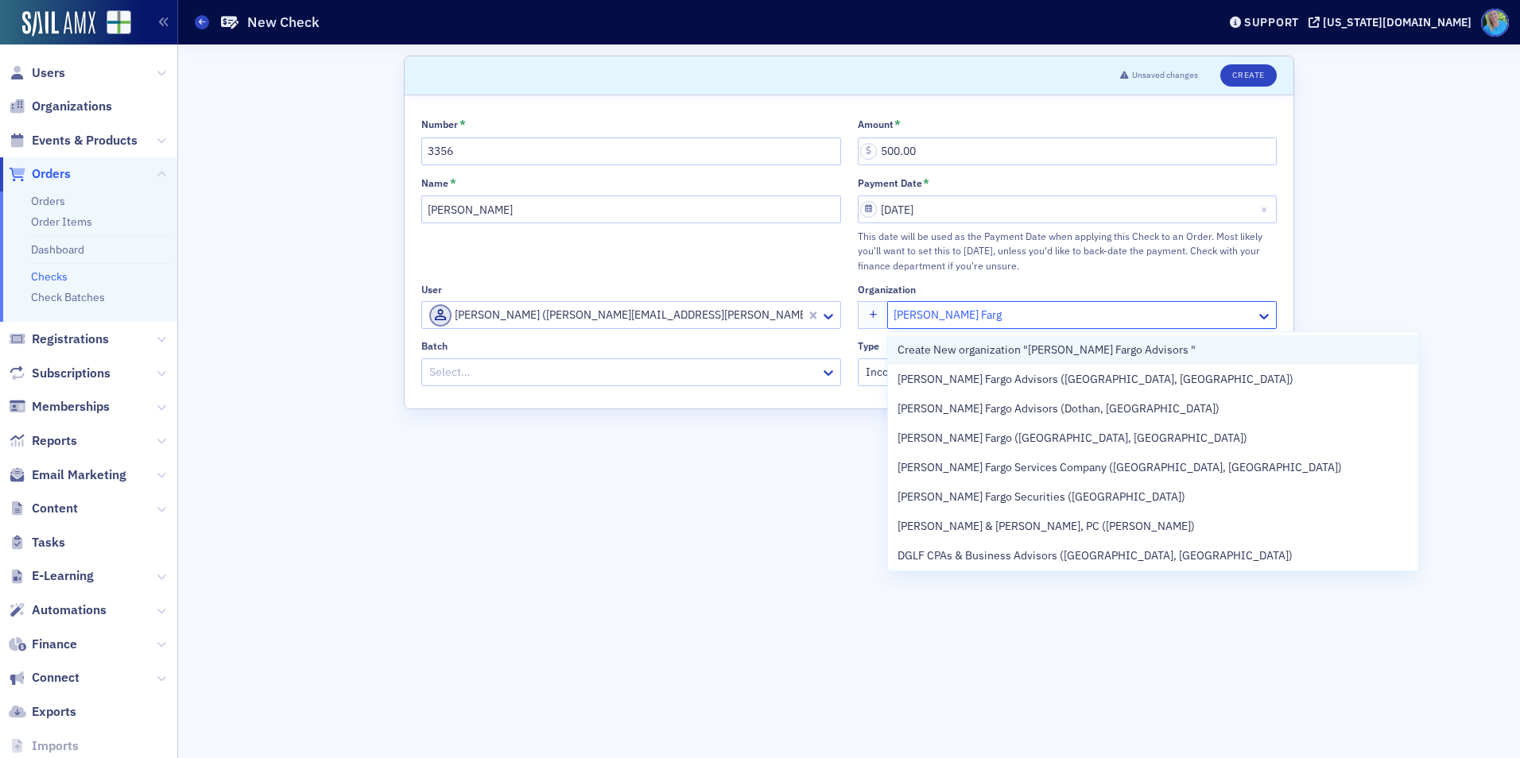
type input "Wells Fargo Advisors"
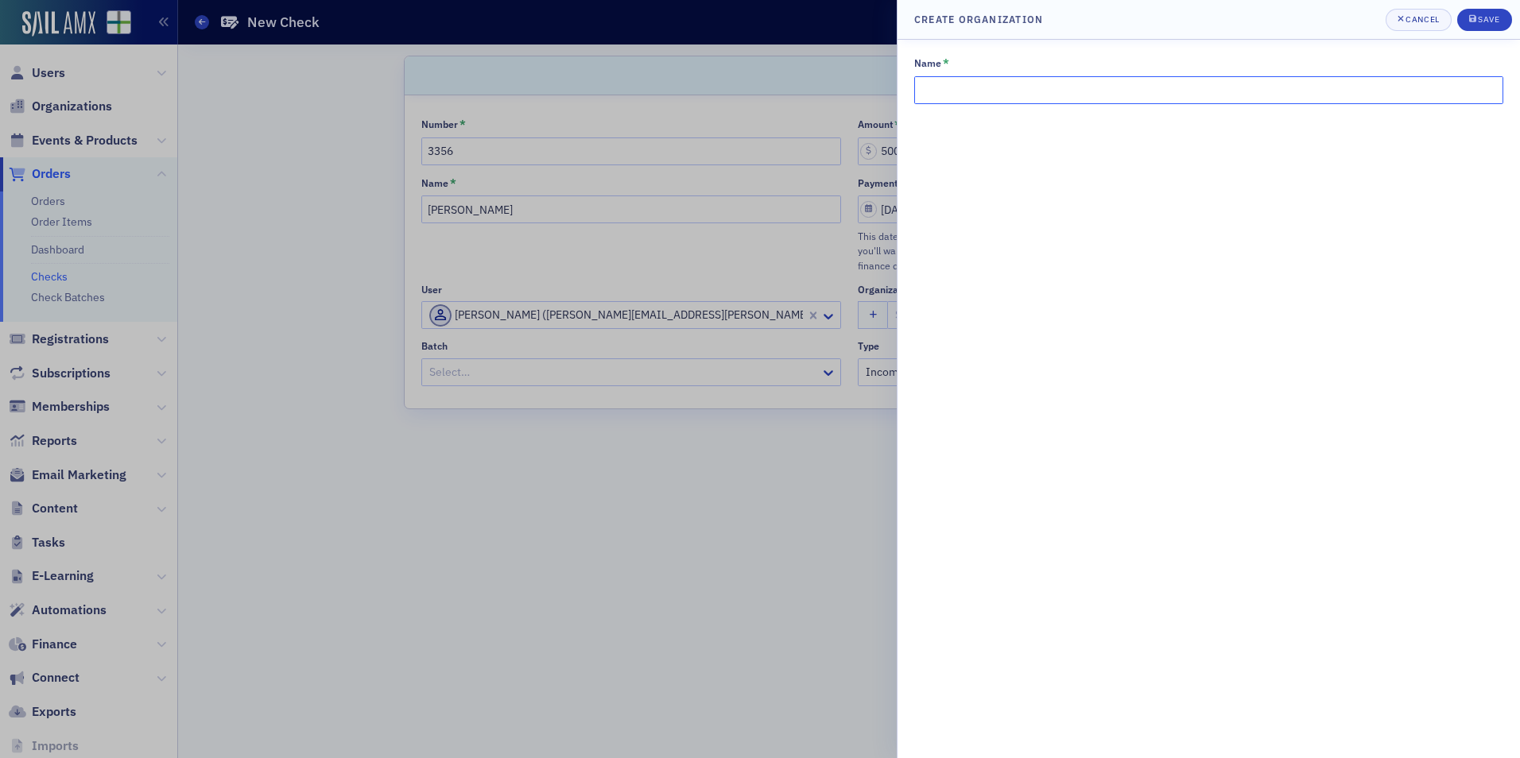
click at [1080, 83] on input "Name *" at bounding box center [1208, 90] width 589 height 28
type input "Wells Fargo Advisors"
click at [1464, 21] on button "Save" at bounding box center [1484, 20] width 55 height 22
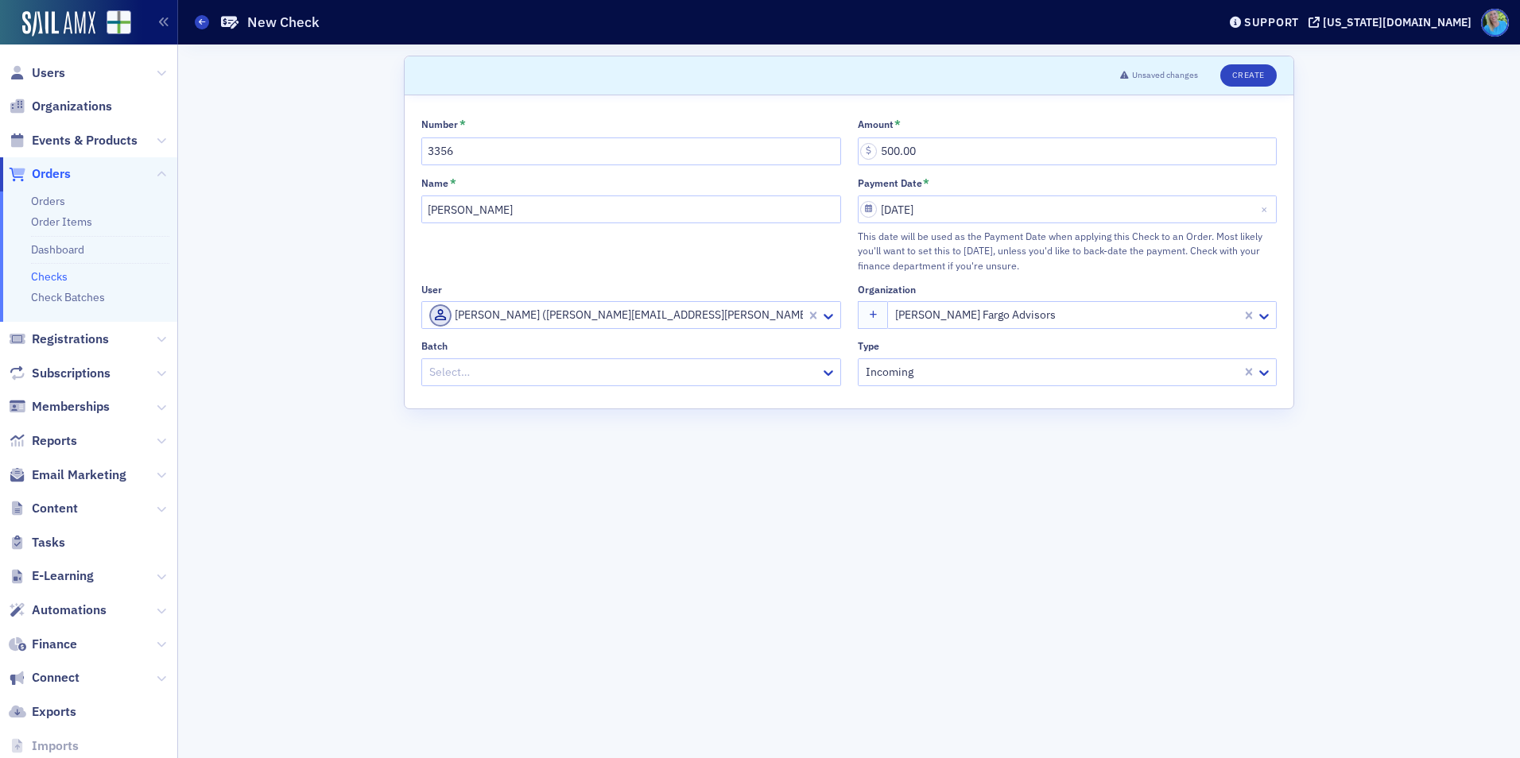
click at [665, 374] on div at bounding box center [623, 373] width 391 height 20
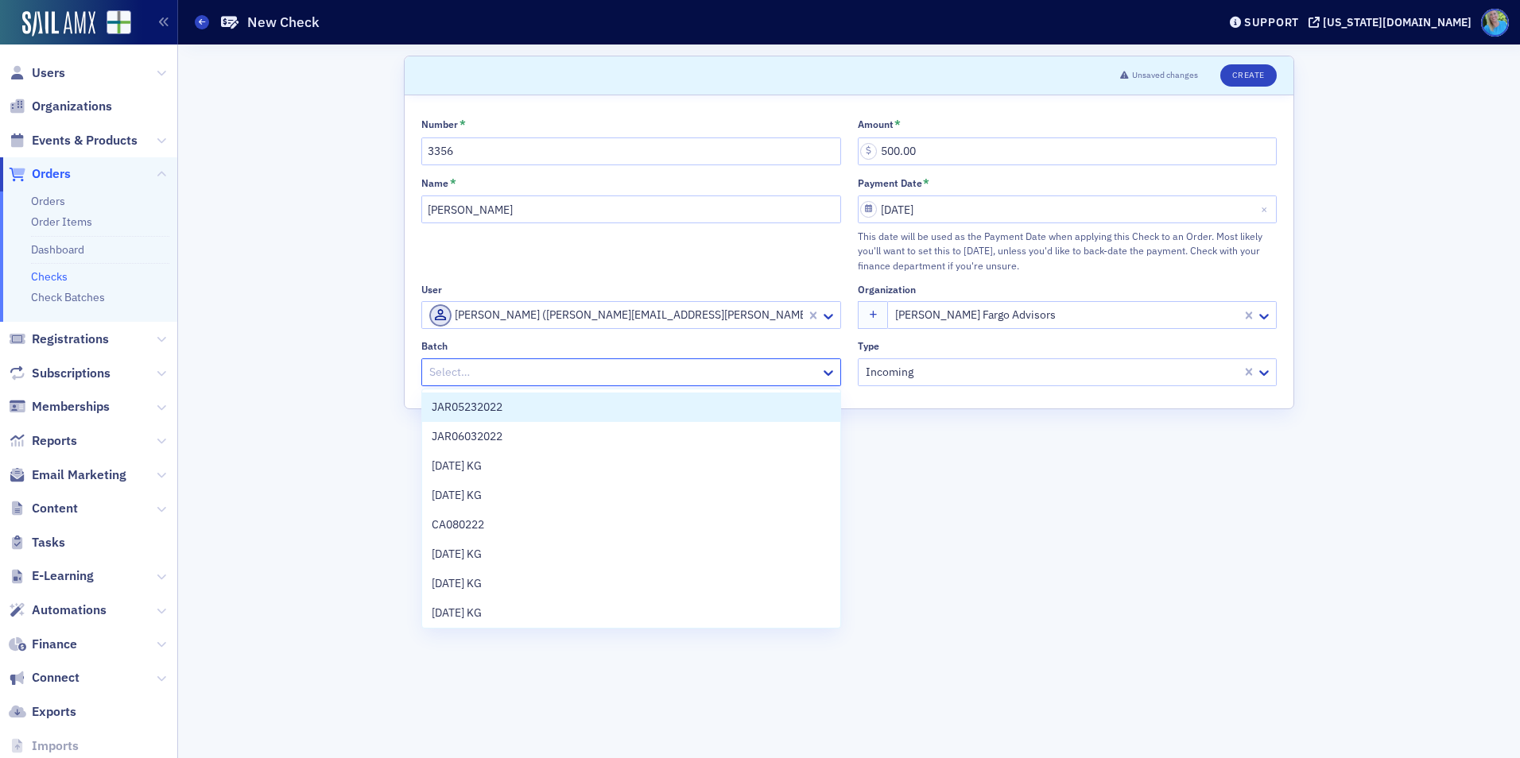
click at [506, 378] on div at bounding box center [623, 373] width 391 height 20
click at [483, 372] on div at bounding box center [623, 373] width 391 height 20
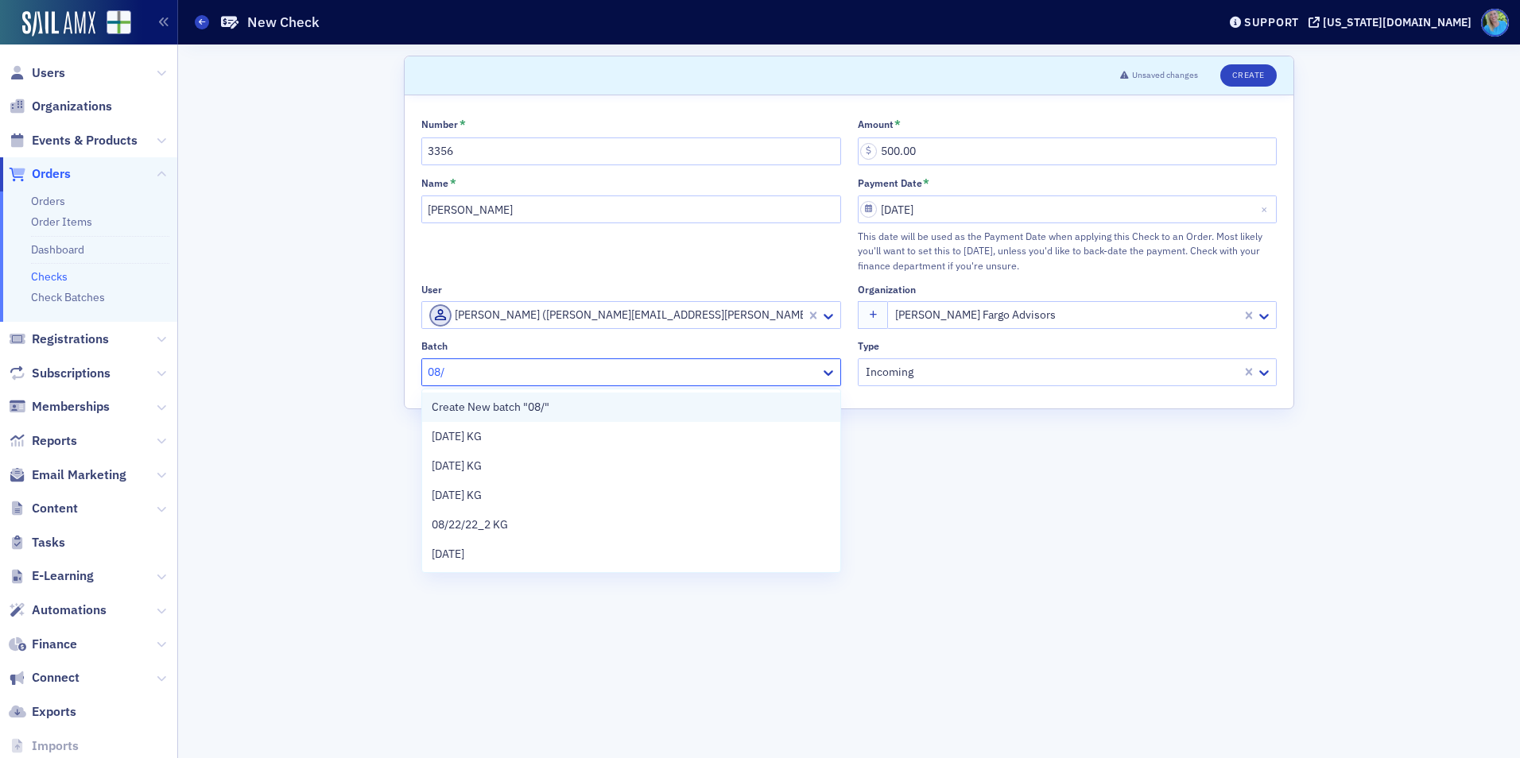
click at [485, 413] on span "Create New batch "08/"" at bounding box center [491, 407] width 118 height 17
type input "08/"
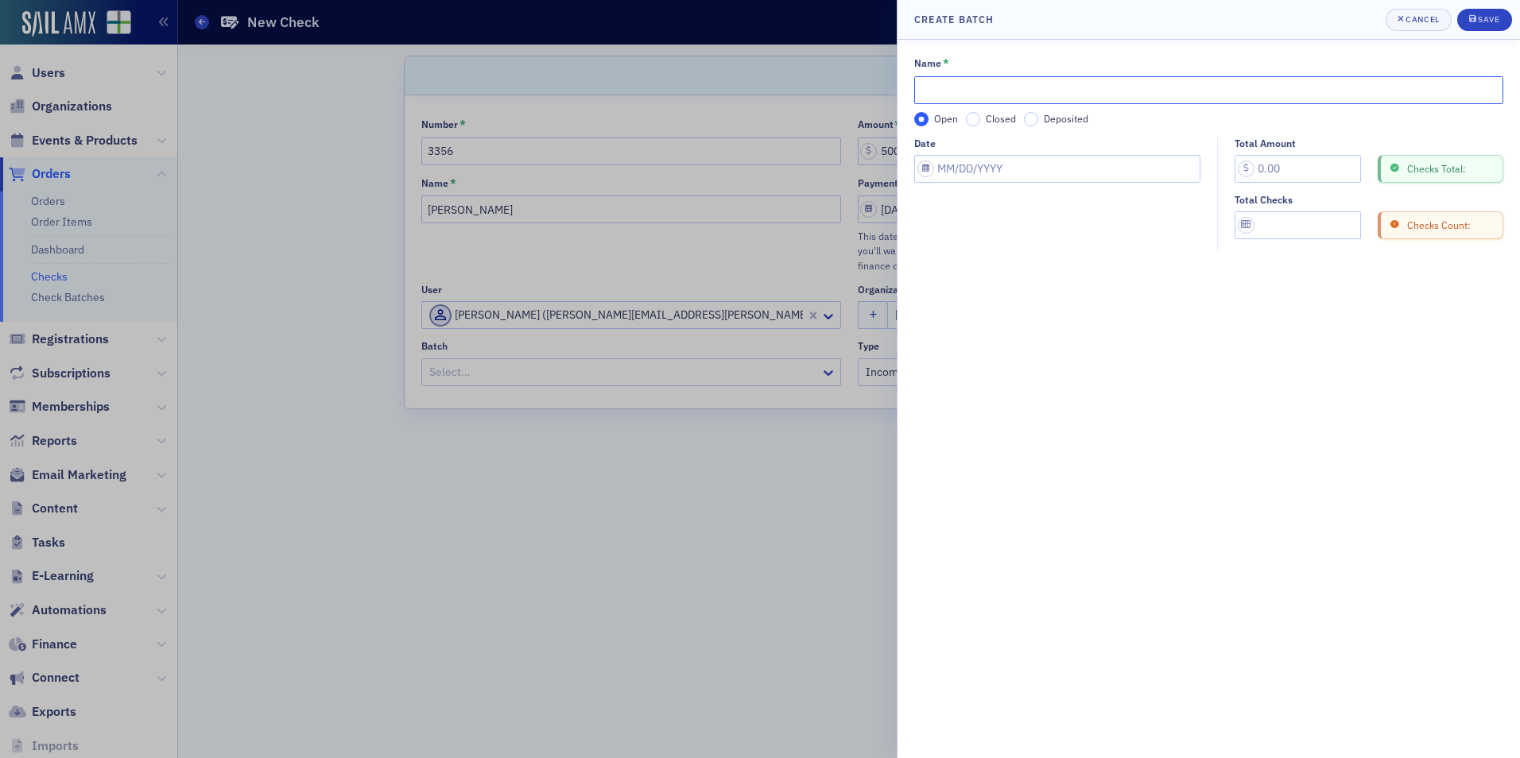
click at [971, 95] on input "Name *" at bounding box center [1208, 90] width 589 height 28
type input "08/27/25"
click at [979, 122] on label "Closed" at bounding box center [991, 119] width 50 height 14
click at [979, 122] on input "Closed" at bounding box center [973, 119] width 14 height 14
drag, startPoint x: 966, startPoint y: 149, endPoint x: 964, endPoint y: 166, distance: 16.8
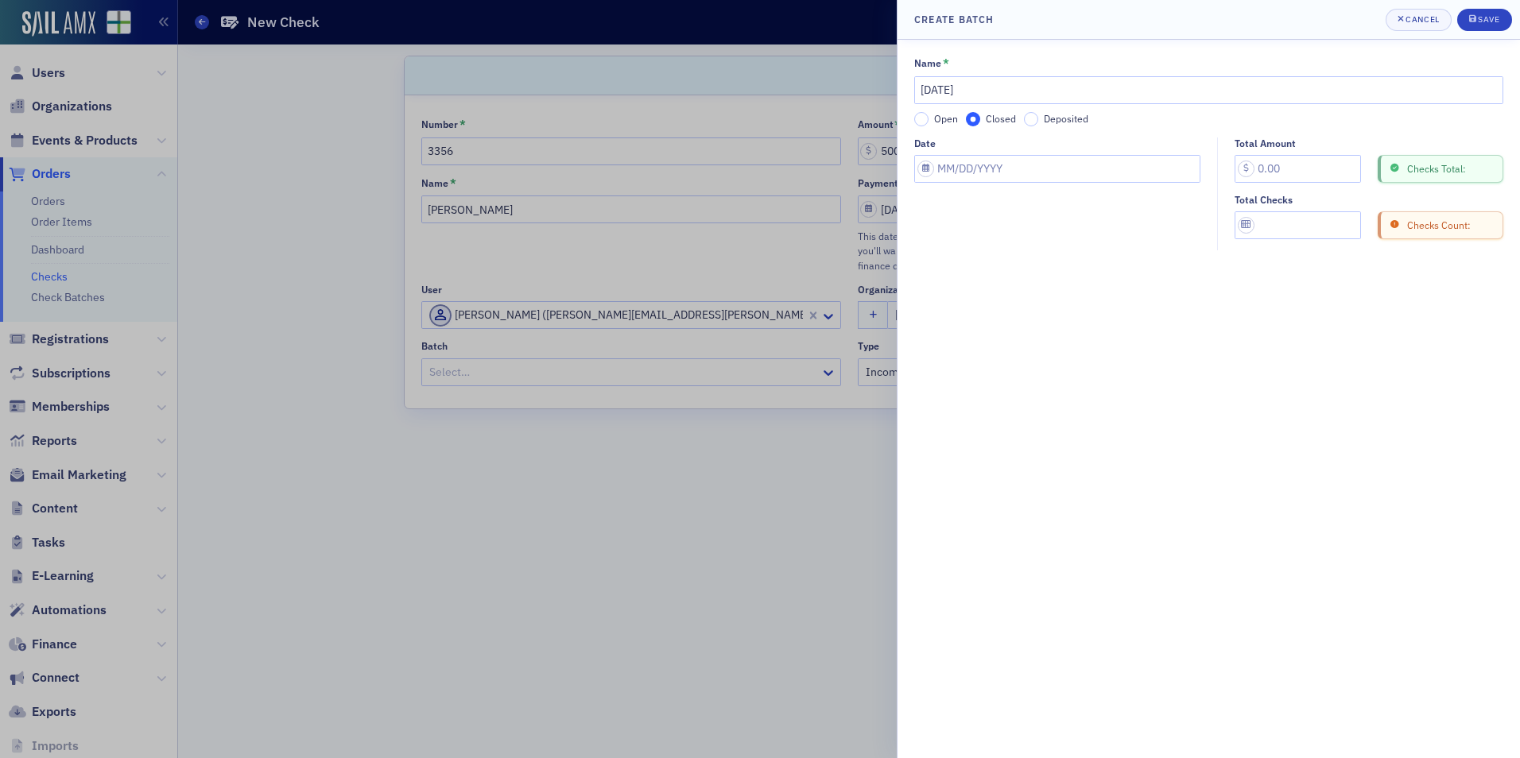
click at [966, 153] on div "Date" at bounding box center [1057, 160] width 286 height 45
click at [964, 166] on input "Date" at bounding box center [1057, 169] width 286 height 28
select select "7"
select select "2025"
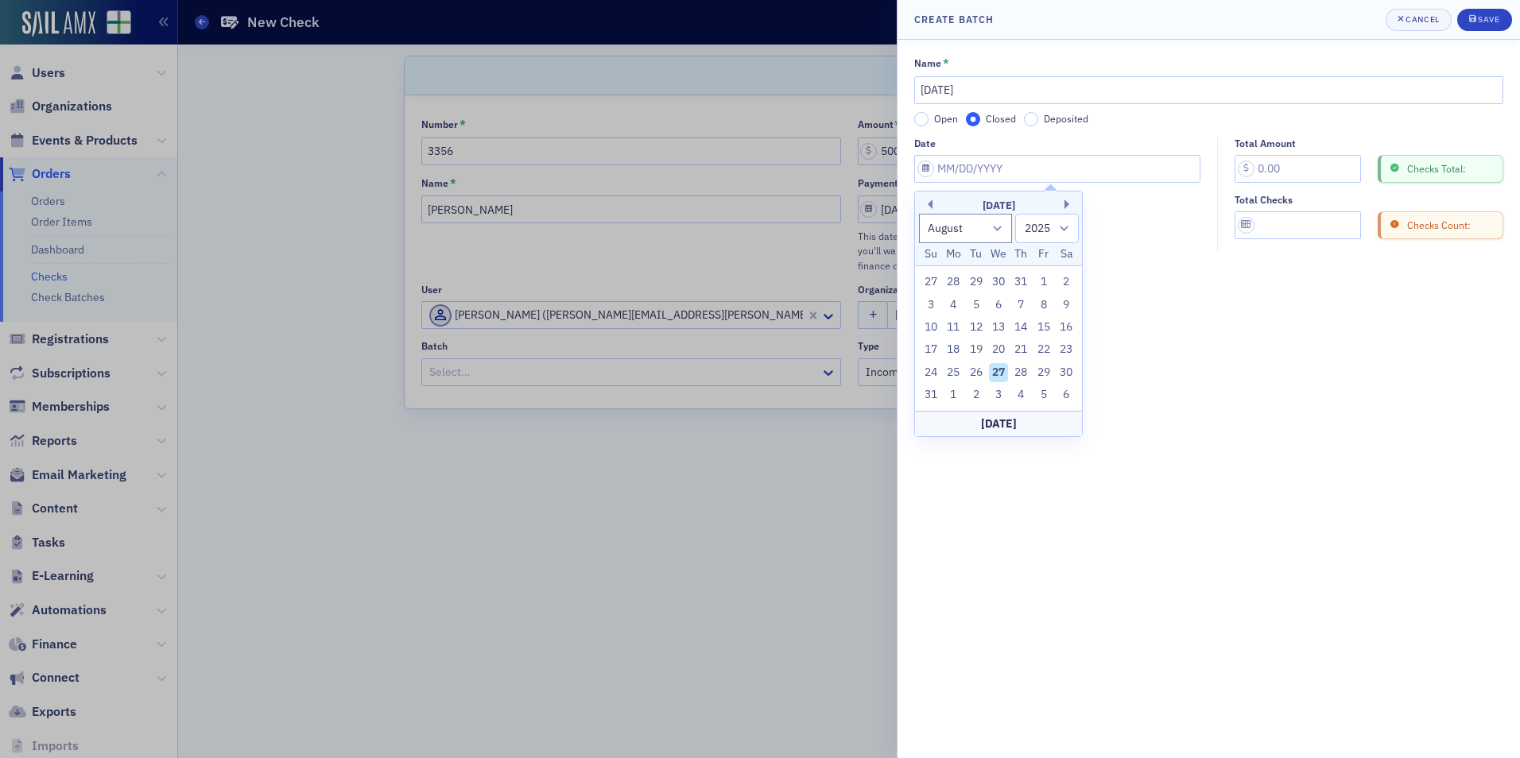
click at [996, 374] on div "27" at bounding box center [998, 372] width 19 height 19
type input "08/27/2025"
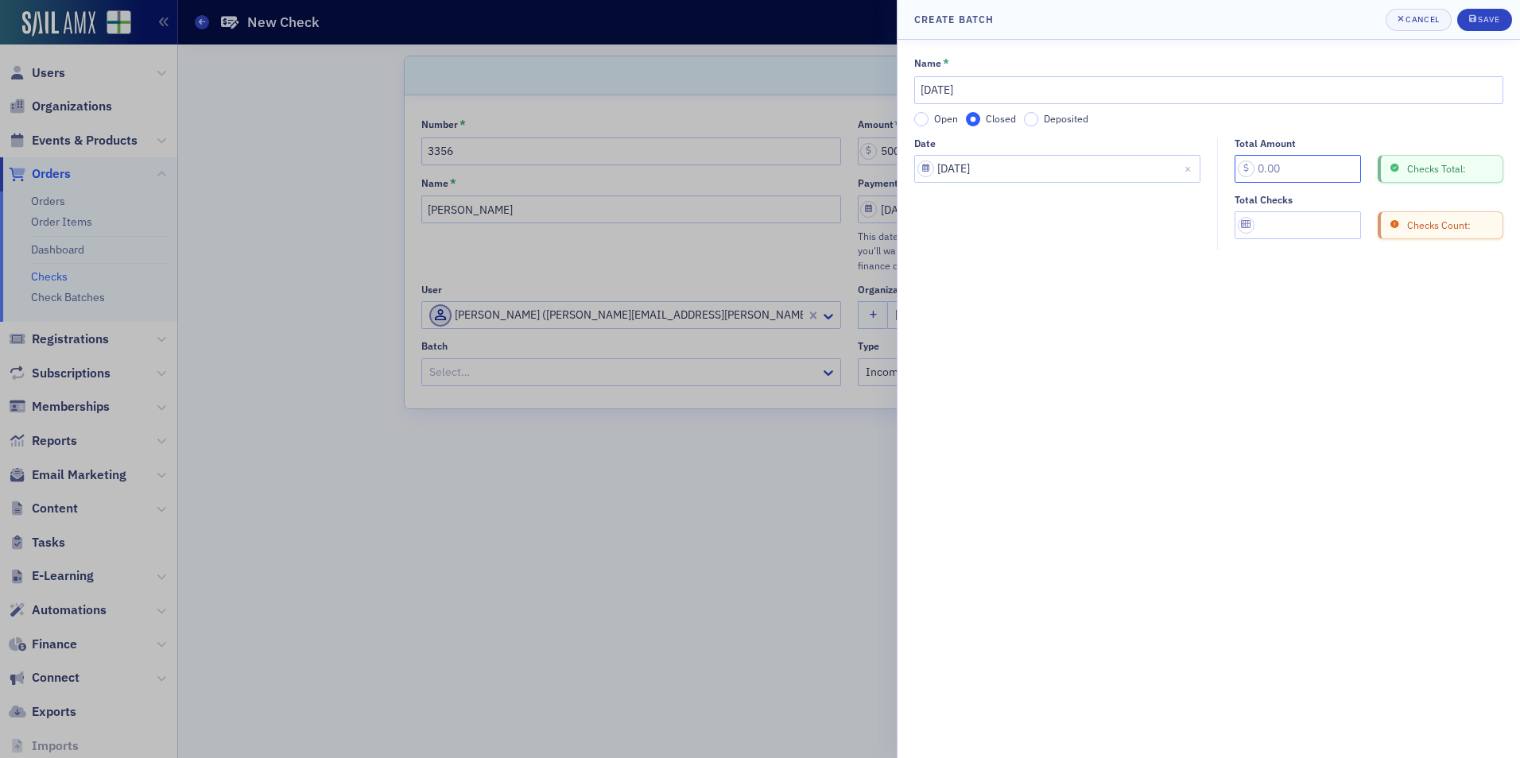
click at [1296, 168] on input "Total Amount" at bounding box center [1298, 169] width 126 height 28
type input "500.00"
click at [1286, 239] on input "Total Checks" at bounding box center [1298, 225] width 126 height 28
type input "1"
click at [1474, 21] on icon "submit" at bounding box center [1472, 18] width 7 height 7
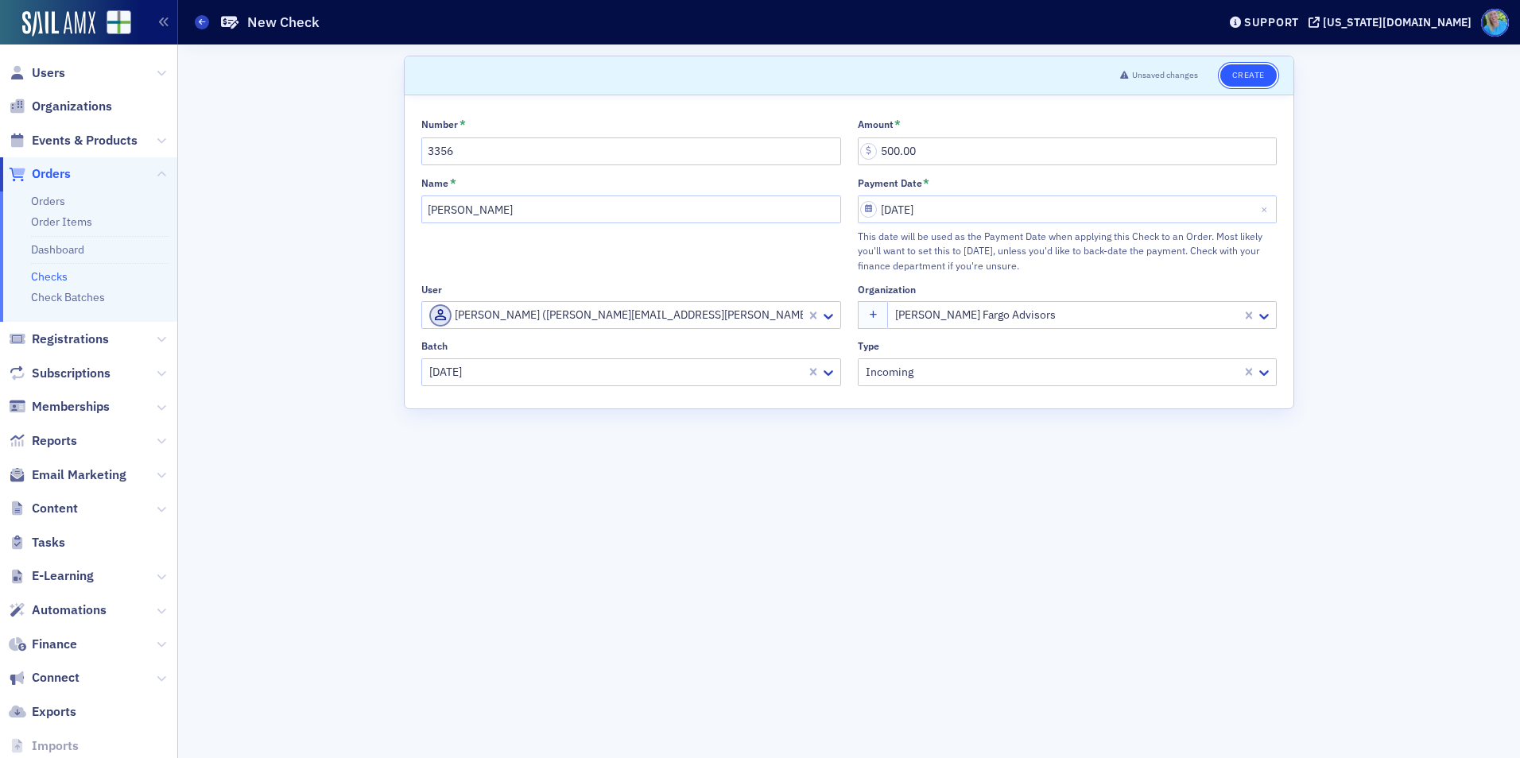
click at [1245, 73] on button "Create" at bounding box center [1248, 75] width 56 height 22
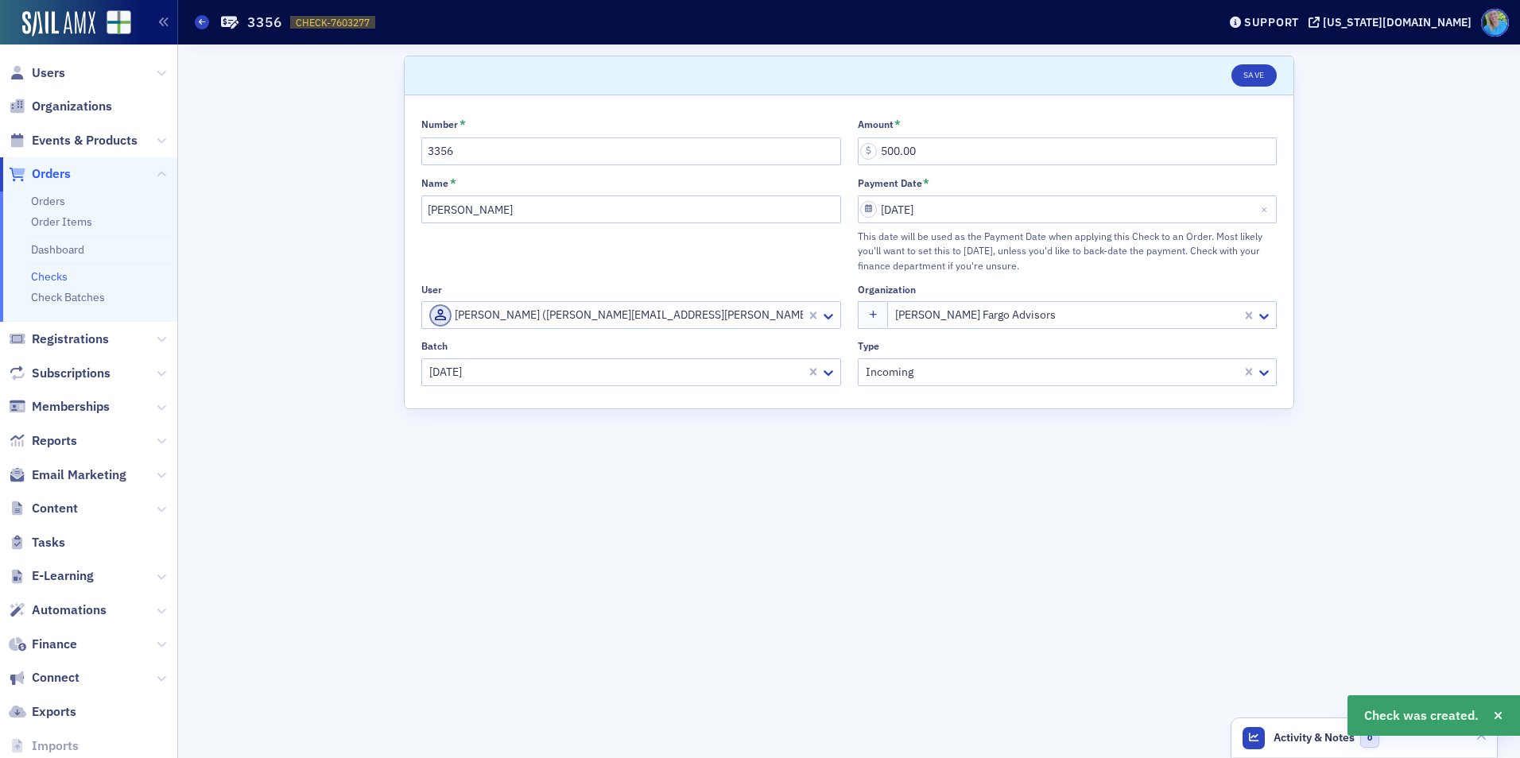
click at [57, 276] on link "Checks" at bounding box center [49, 277] width 37 height 14
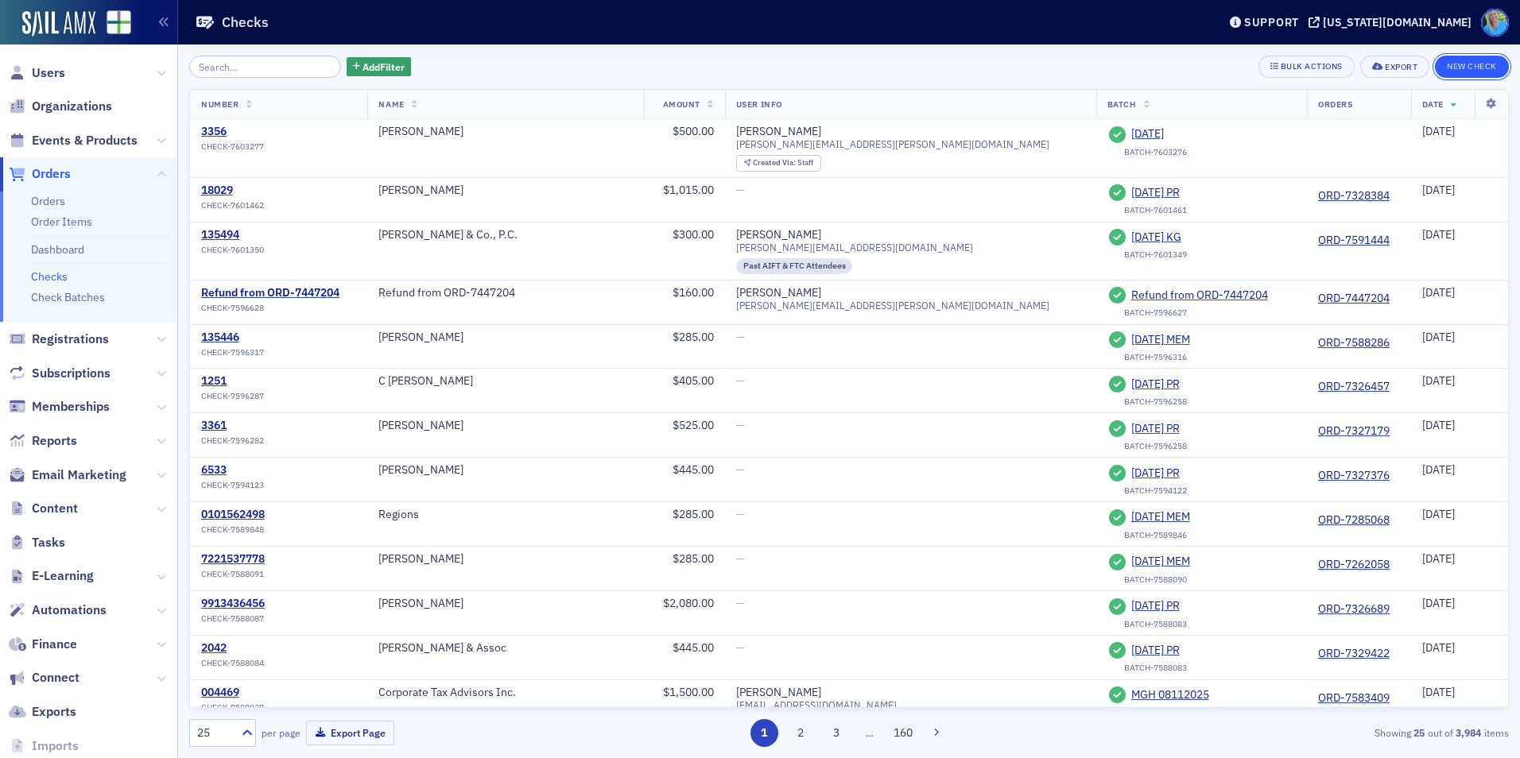
click at [1453, 66] on button "New Check" at bounding box center [1472, 67] width 74 height 22
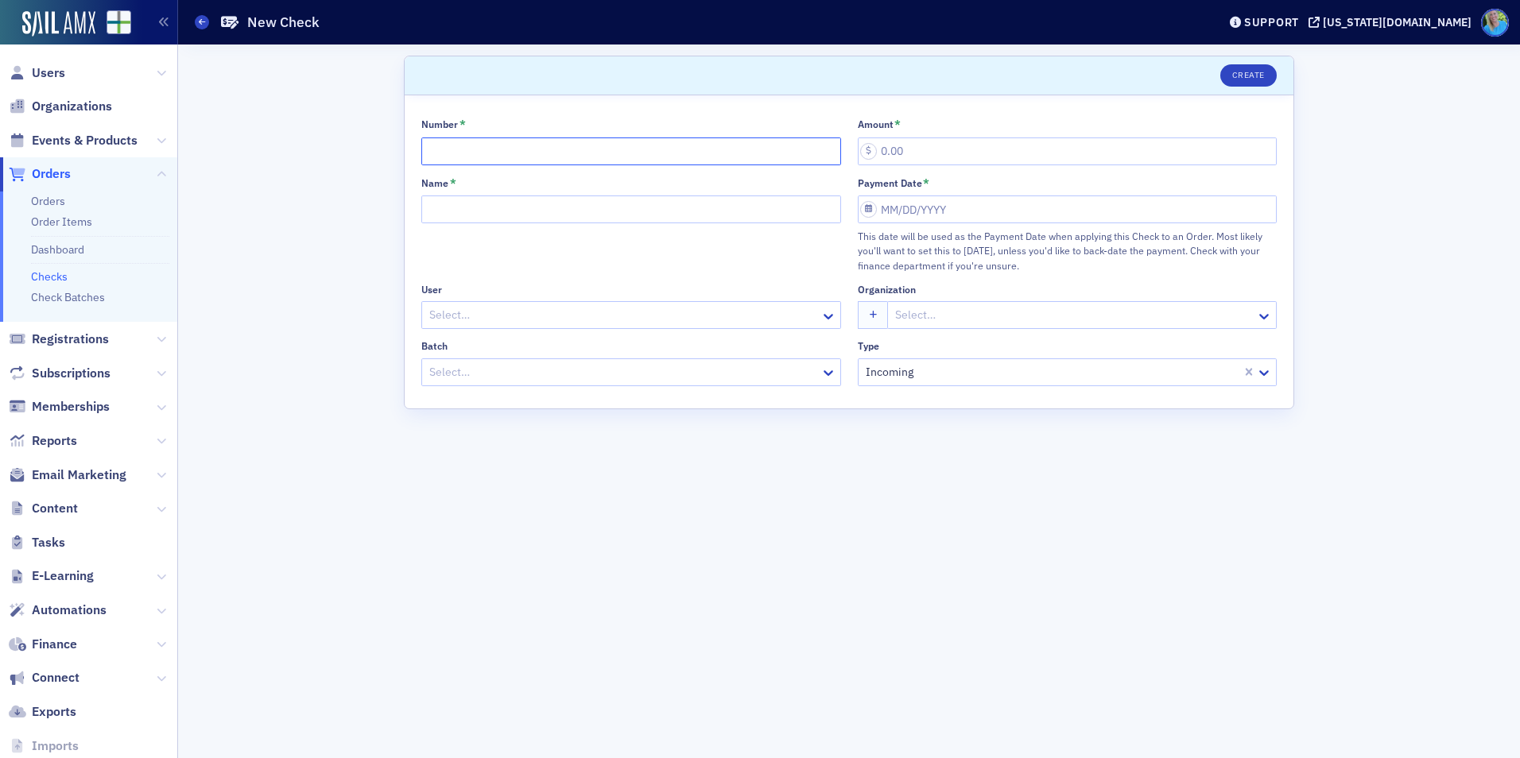
click at [497, 153] on input "Number *" at bounding box center [631, 152] width 420 height 28
type input "312"
type input "500.00"
click at [492, 210] on input "Name *" at bounding box center [631, 210] width 420 height 28
type input "Holley Pierce"
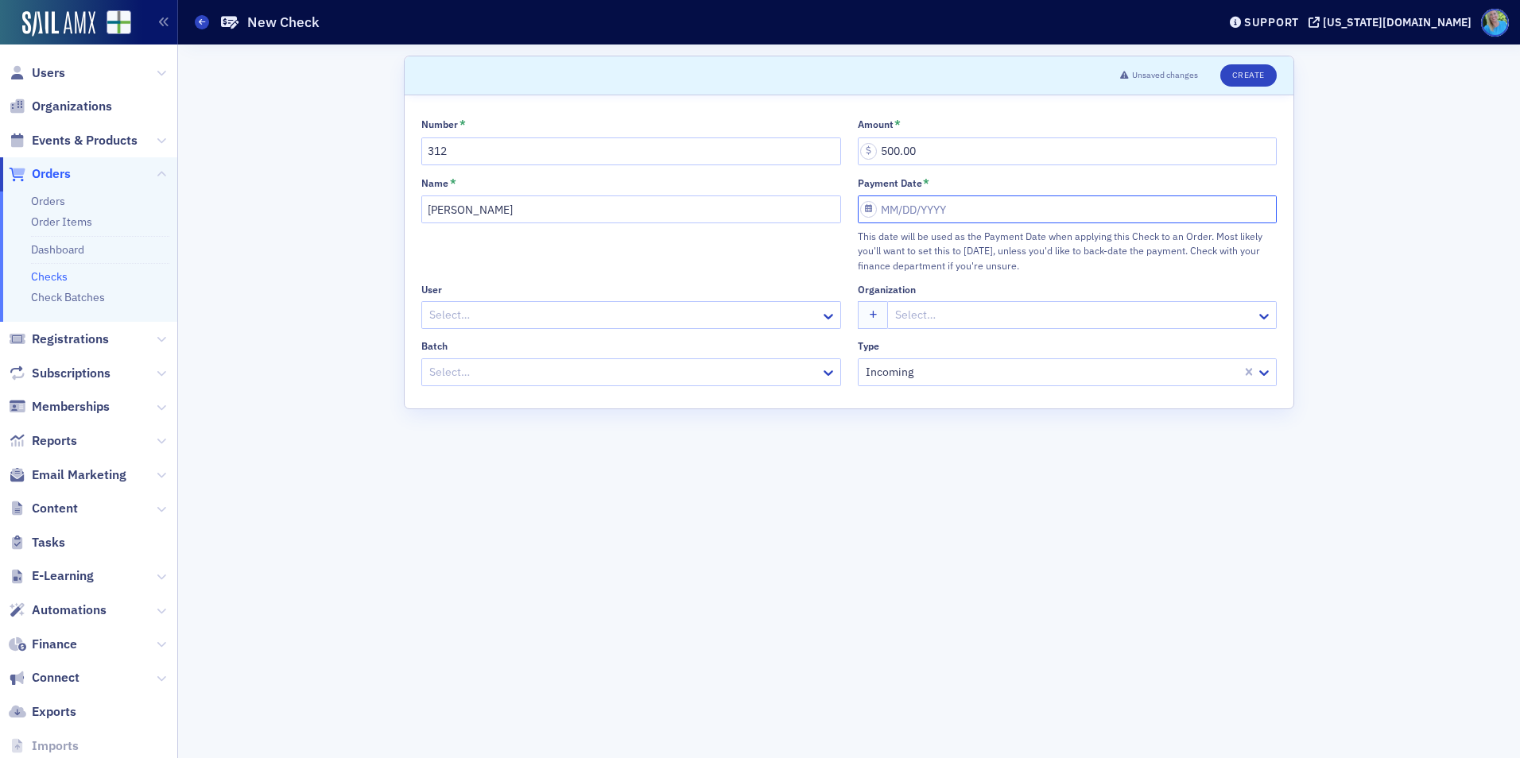
click at [929, 211] on input "Payment Date *" at bounding box center [1068, 210] width 420 height 28
select select "7"
select select "2025"
click at [940, 417] on div "27" at bounding box center [942, 413] width 19 height 19
type input "08/27/2025"
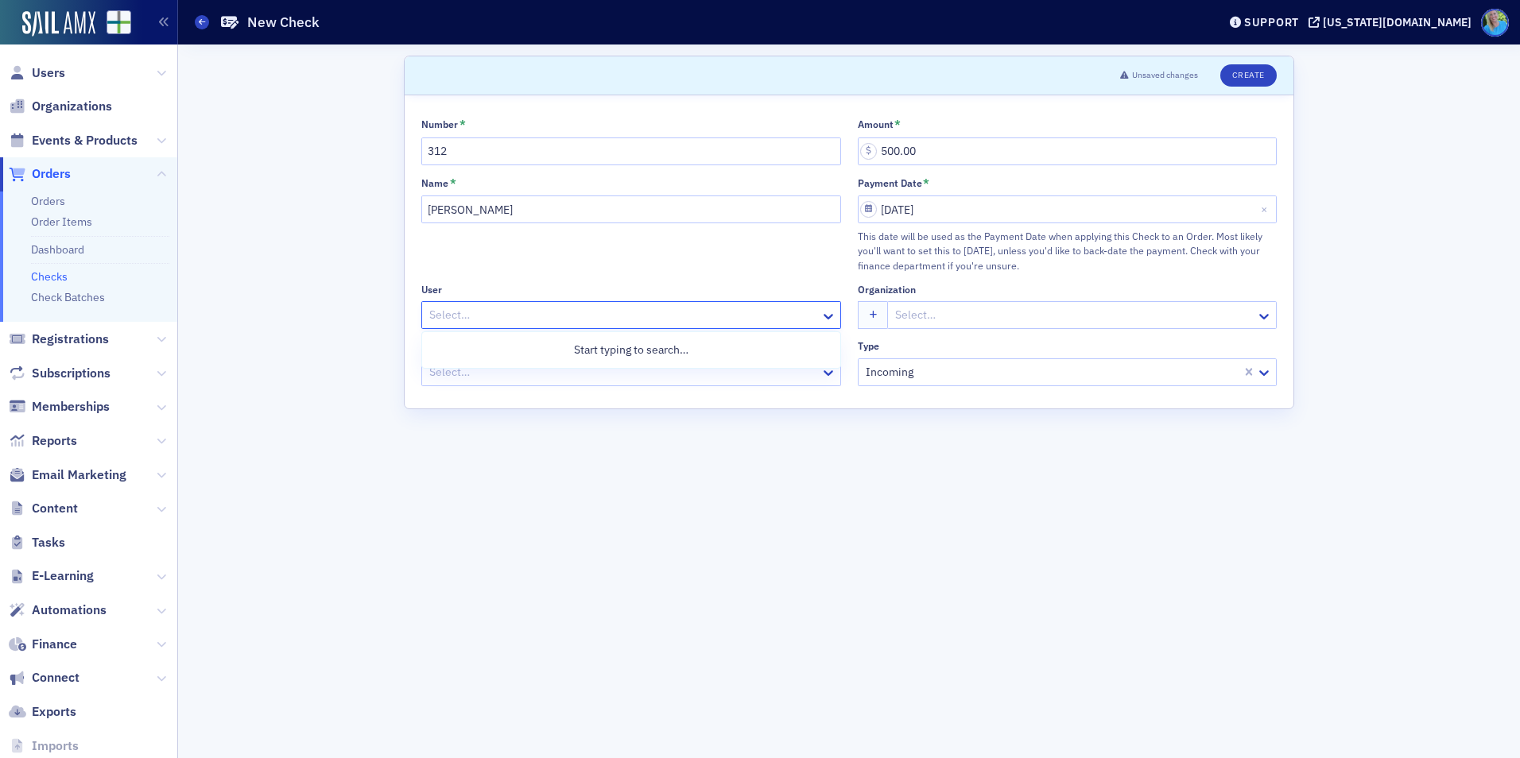
click at [730, 322] on div at bounding box center [623, 315] width 391 height 20
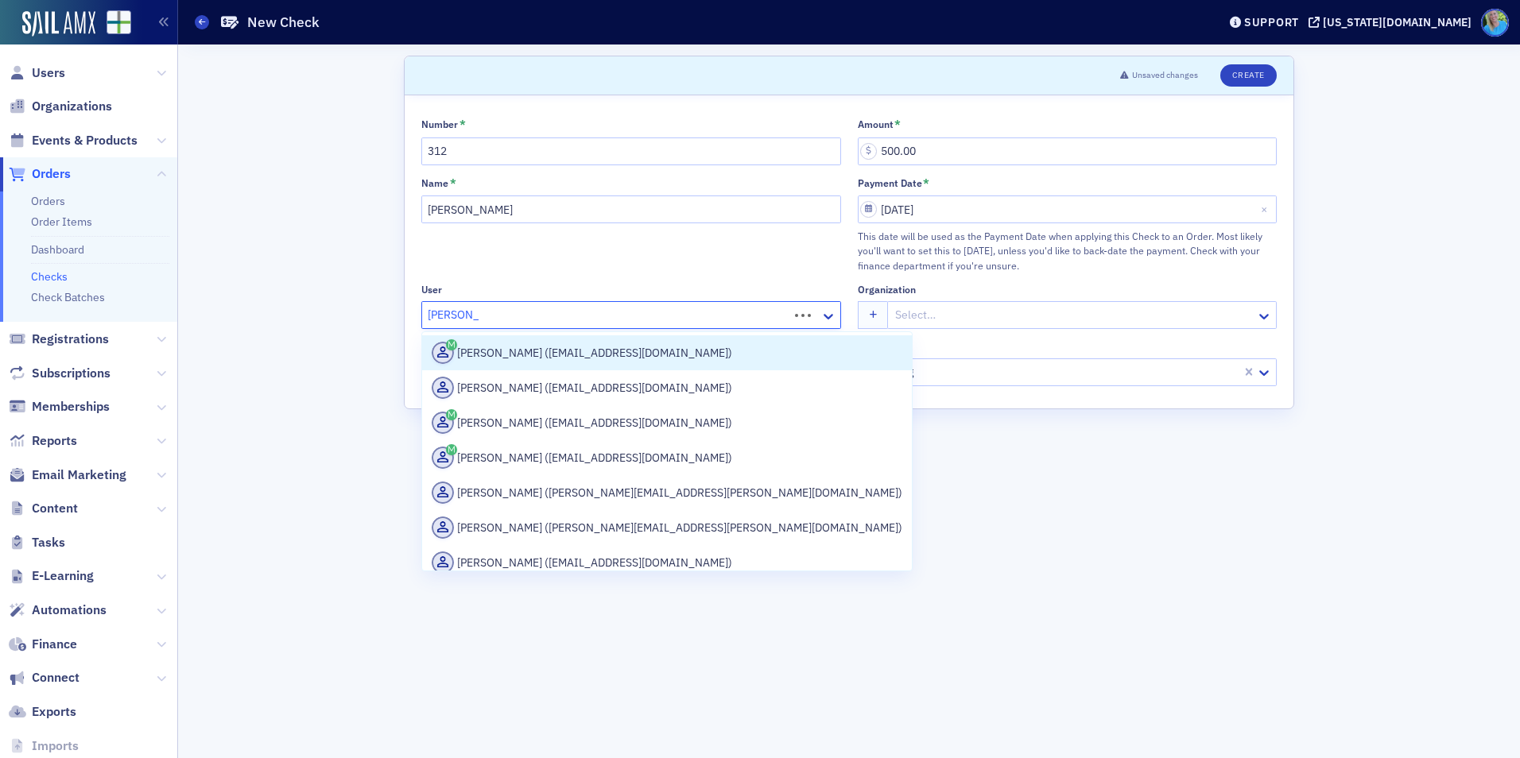
type input "matt burns"
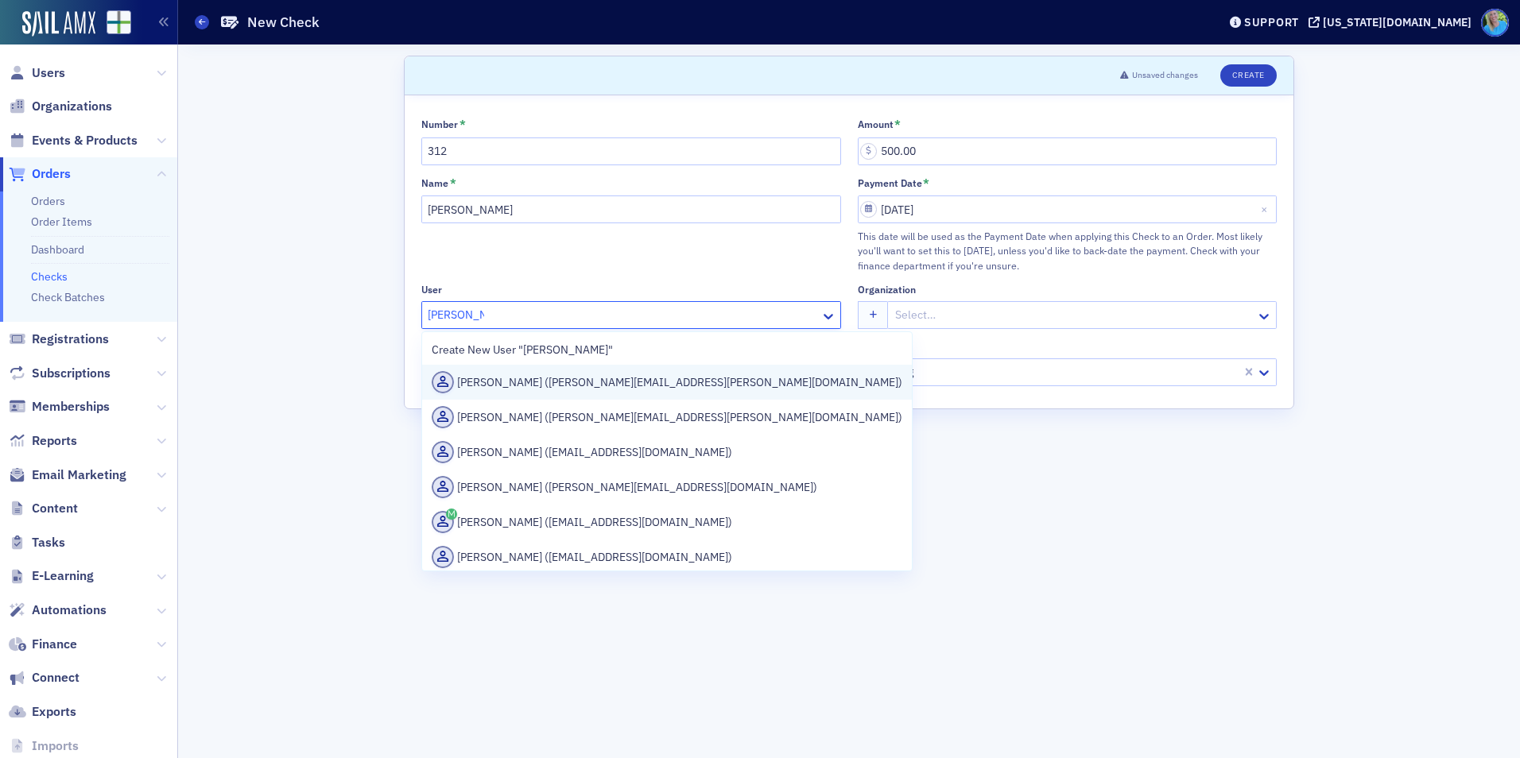
click at [710, 372] on div "Matt Burns (matt.burns@wellsfargoadvisors.com)" at bounding box center [667, 382] width 471 height 22
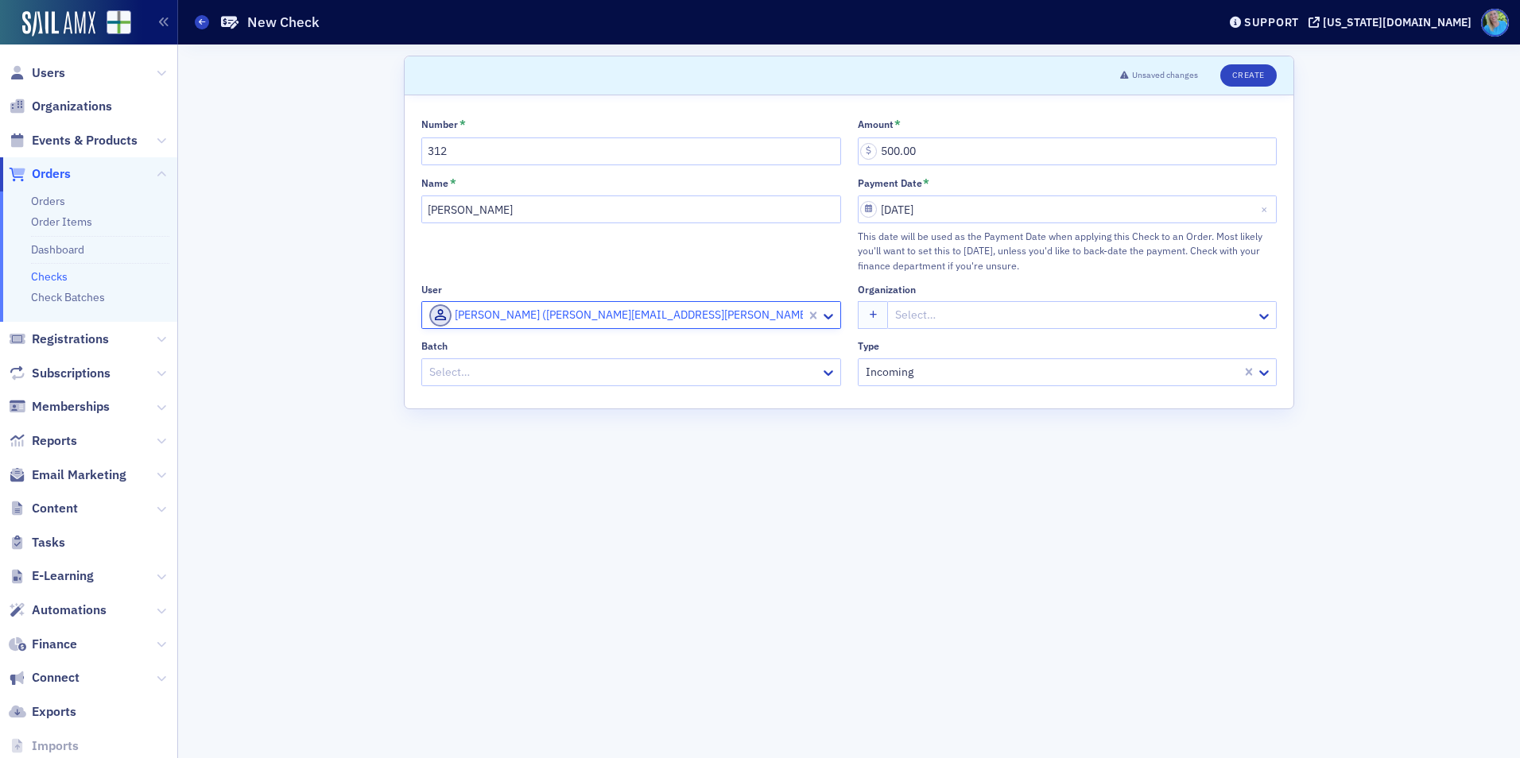
click at [910, 321] on div at bounding box center [1074, 315] width 361 height 20
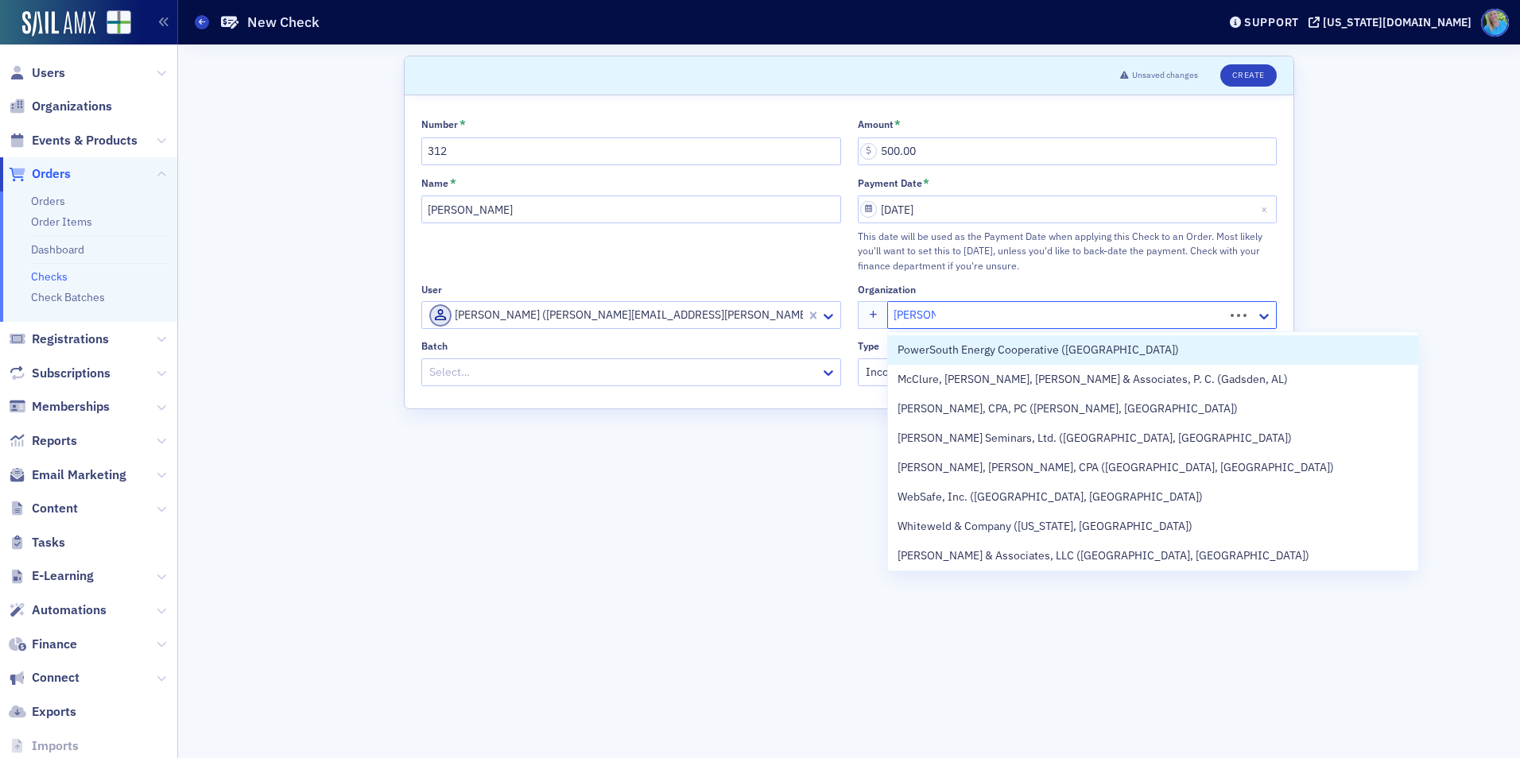
type input "Wells far"
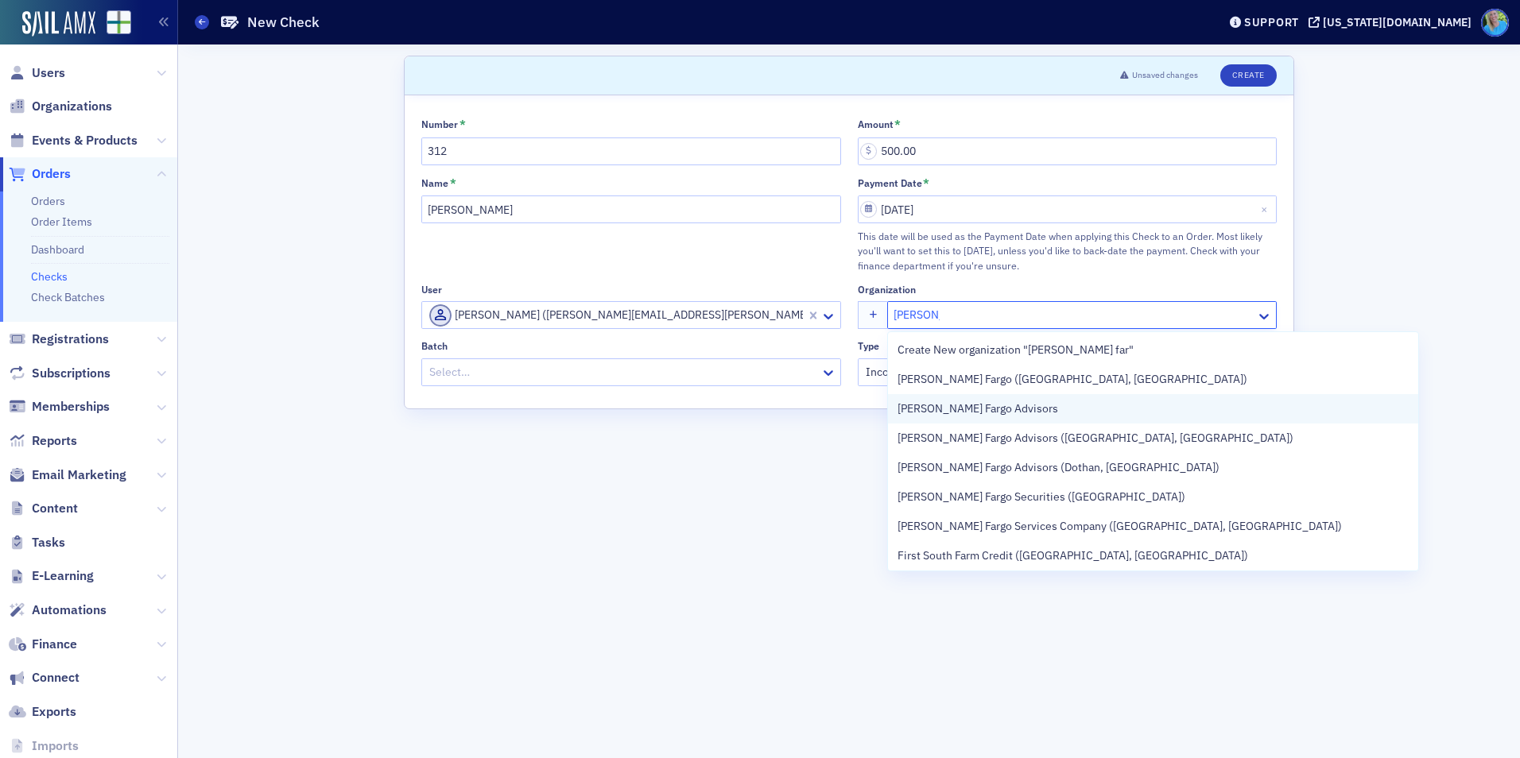
click at [967, 397] on div "Wells Fargo Advisors" at bounding box center [1153, 408] width 530 height 29
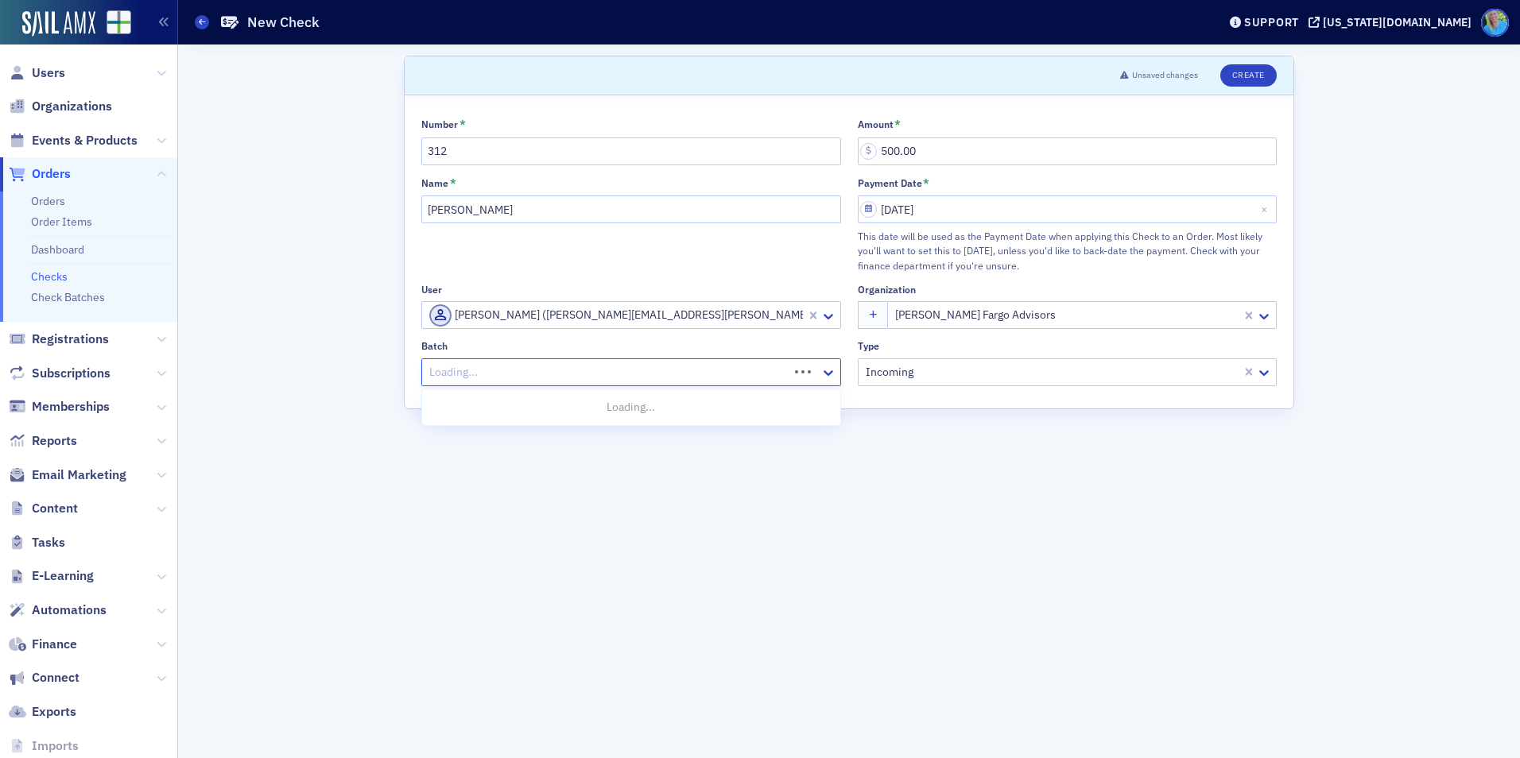
click at [731, 374] on div at bounding box center [607, 373] width 359 height 20
click at [716, 405] on div "Create New batch "08/27/25_2"" at bounding box center [631, 407] width 399 height 17
type input "08/27/25_2"
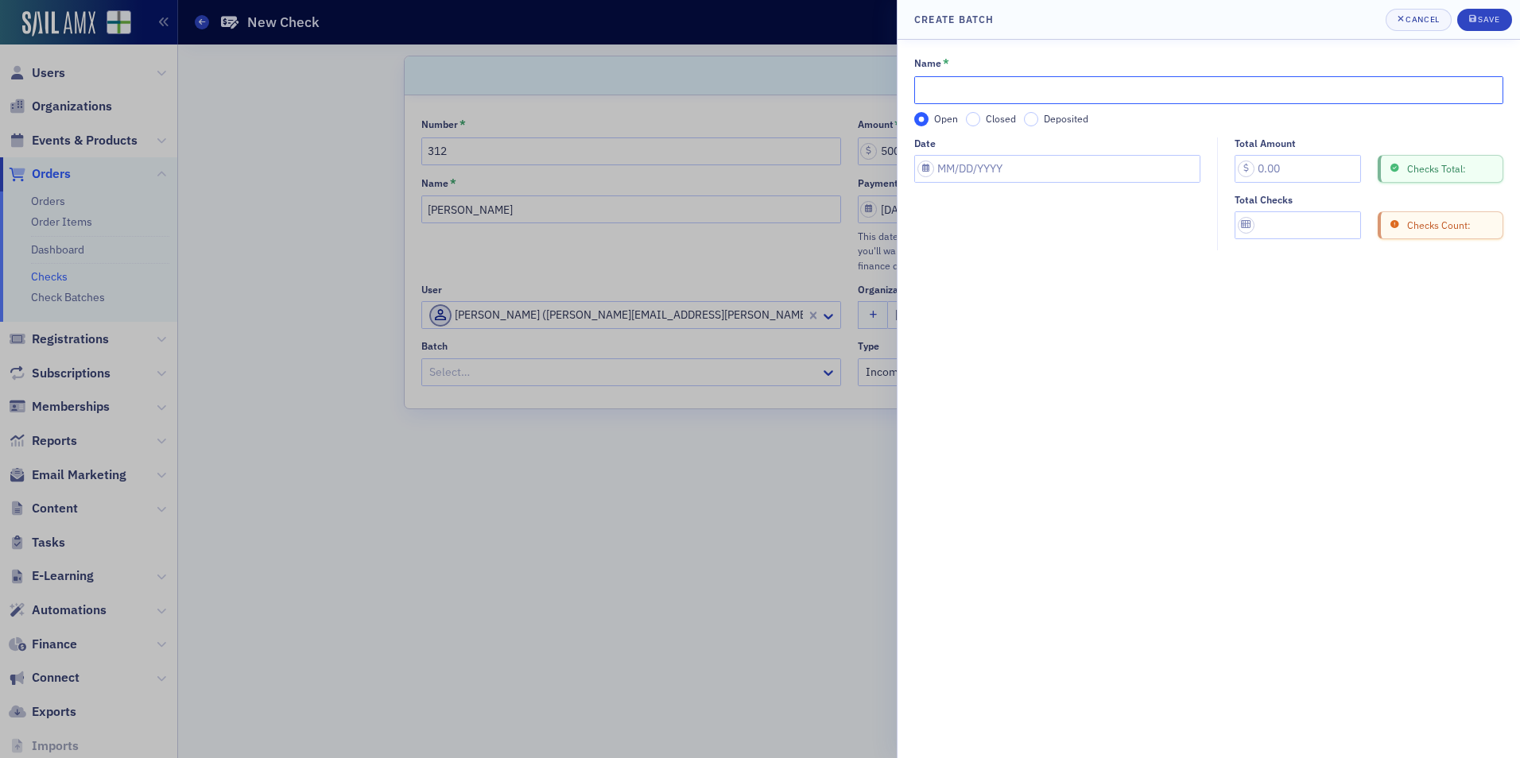
click at [1006, 91] on input "Name *" at bounding box center [1208, 90] width 589 height 28
type input "08/27/25_2"
click at [978, 116] on input "Closed" at bounding box center [973, 119] width 14 height 14
select select "7"
select select "2025"
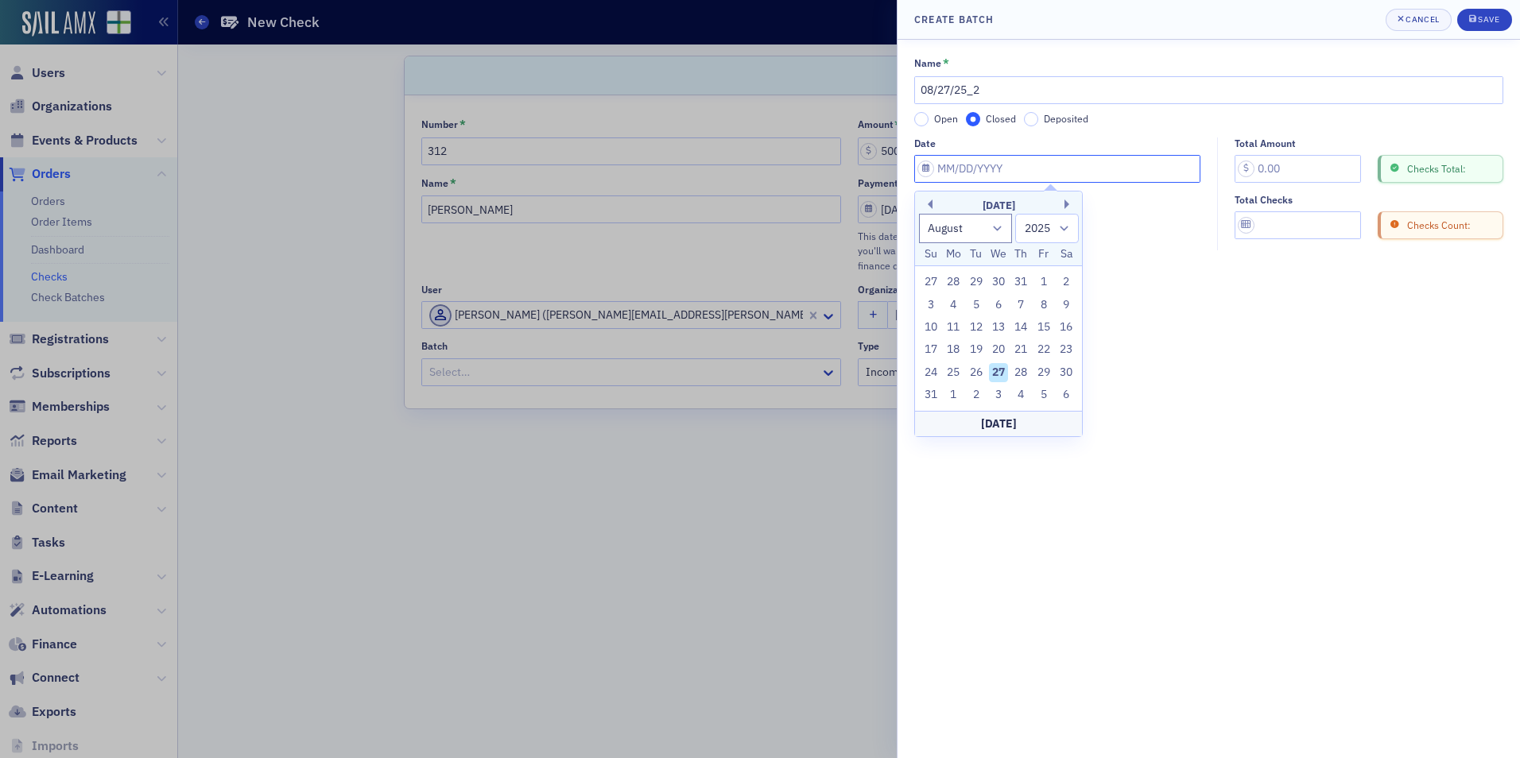
click at [975, 157] on input "Date" at bounding box center [1057, 169] width 286 height 28
click at [994, 368] on div "27" at bounding box center [998, 372] width 19 height 19
type input "08/27/2025"
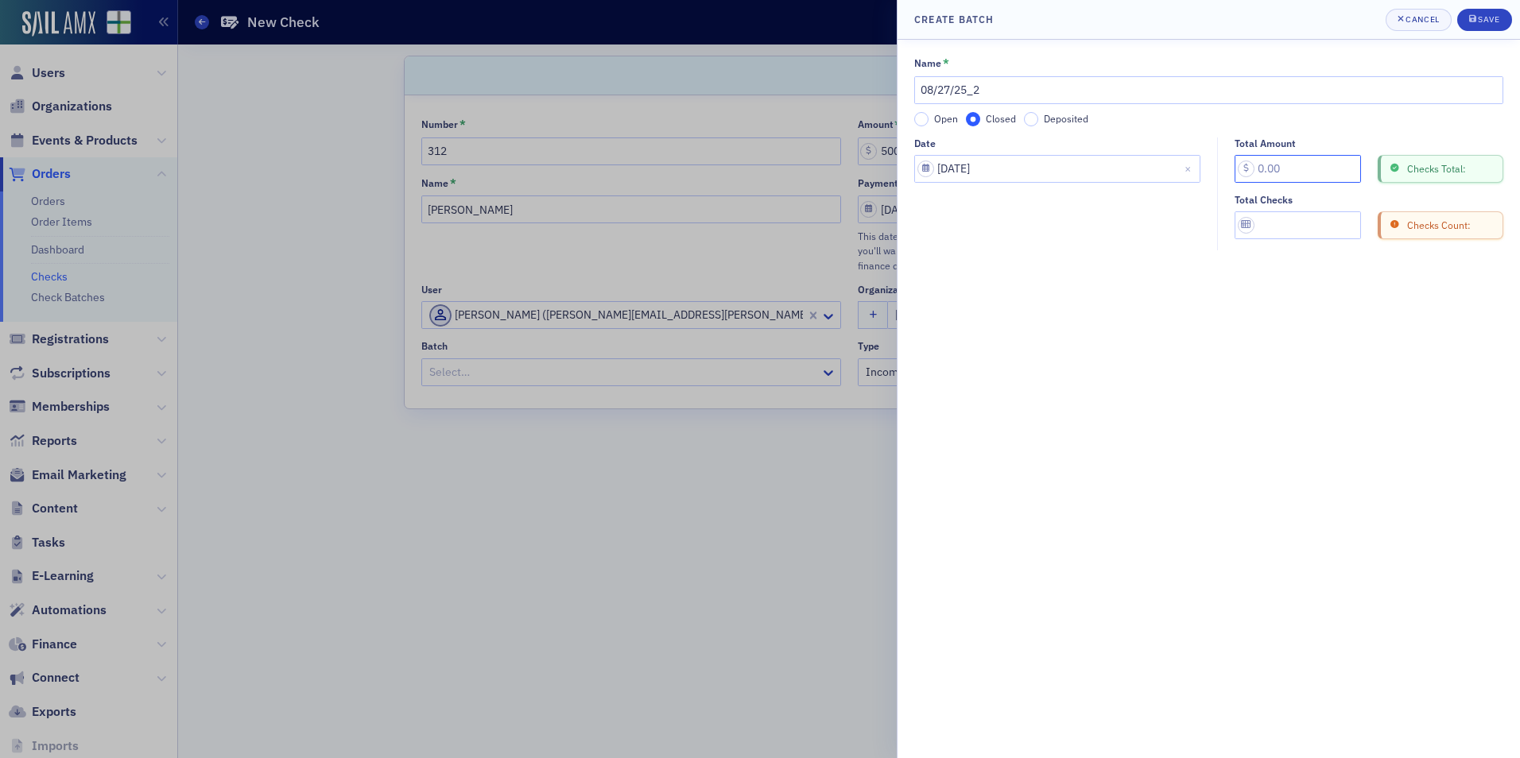
click at [1281, 165] on input "Total Amount" at bounding box center [1298, 169] width 126 height 28
type input "500.00"
drag, startPoint x: 1291, startPoint y: 210, endPoint x: 1291, endPoint y: 219, distance: 8.7
click at [1291, 215] on div "Total Checks" at bounding box center [1298, 216] width 126 height 45
click at [1292, 223] on input "Total Checks" at bounding box center [1298, 225] width 126 height 28
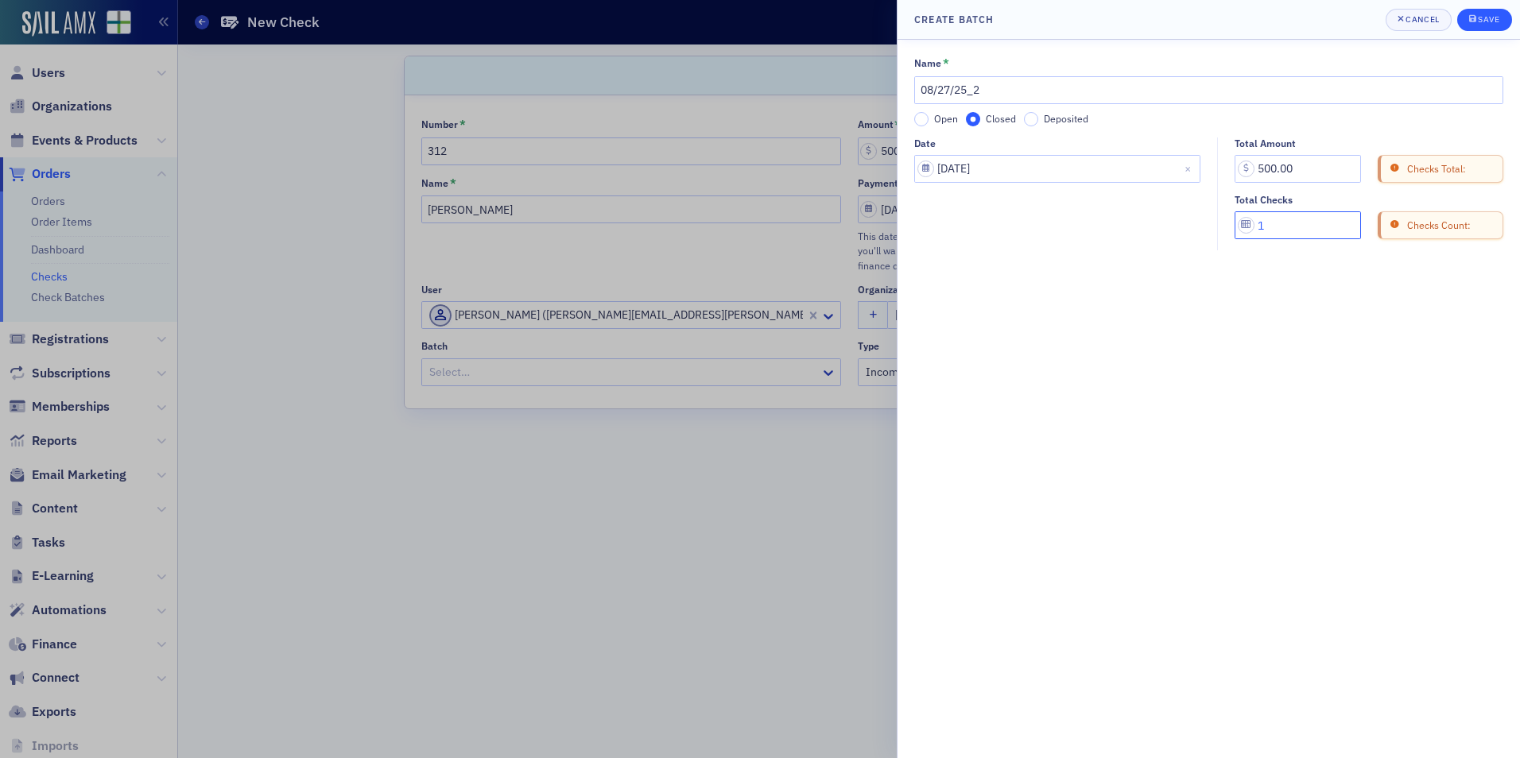
type input "1"
click at [1469, 26] on button "Save" at bounding box center [1484, 20] width 55 height 22
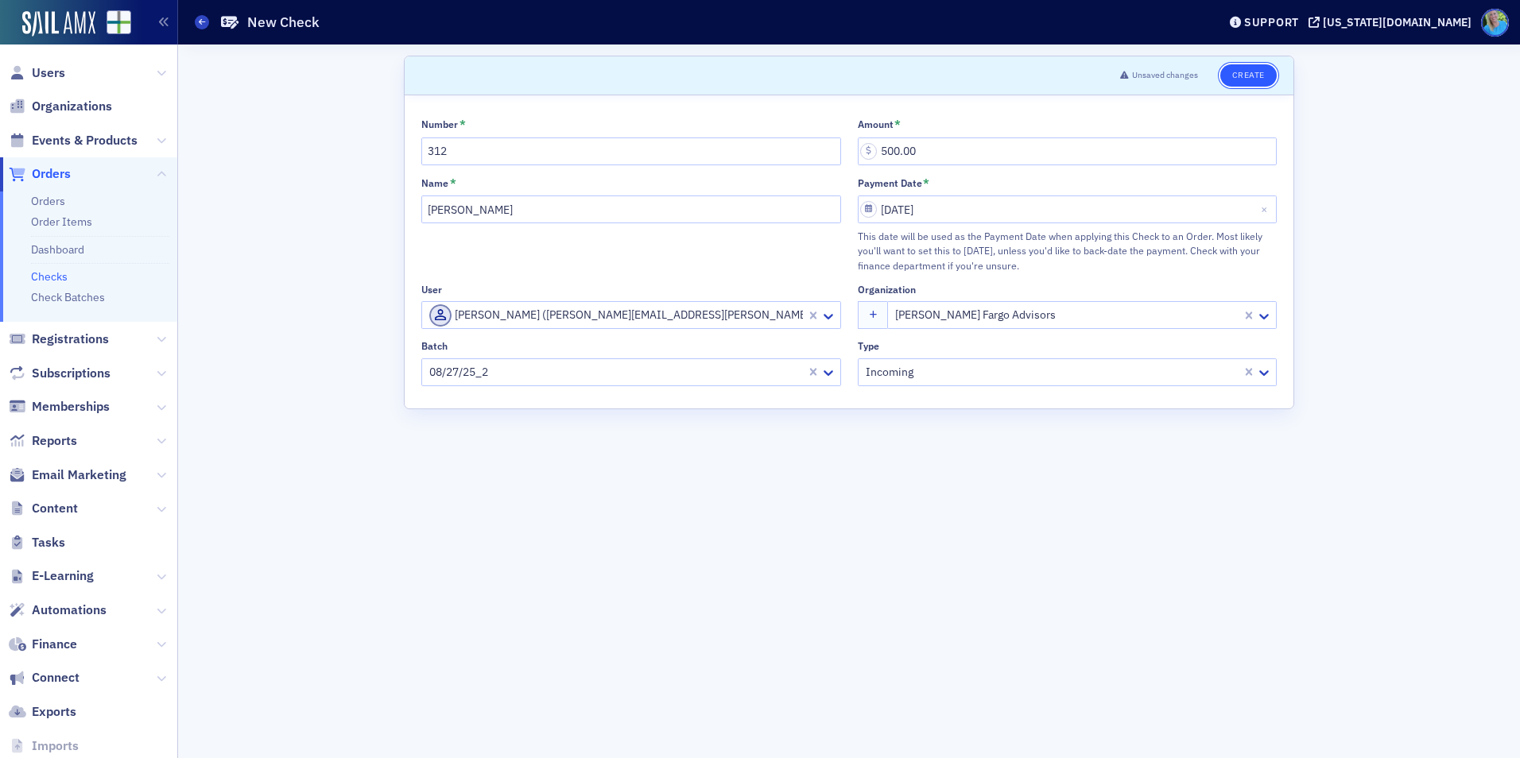
click at [1251, 73] on button "Create" at bounding box center [1248, 75] width 56 height 22
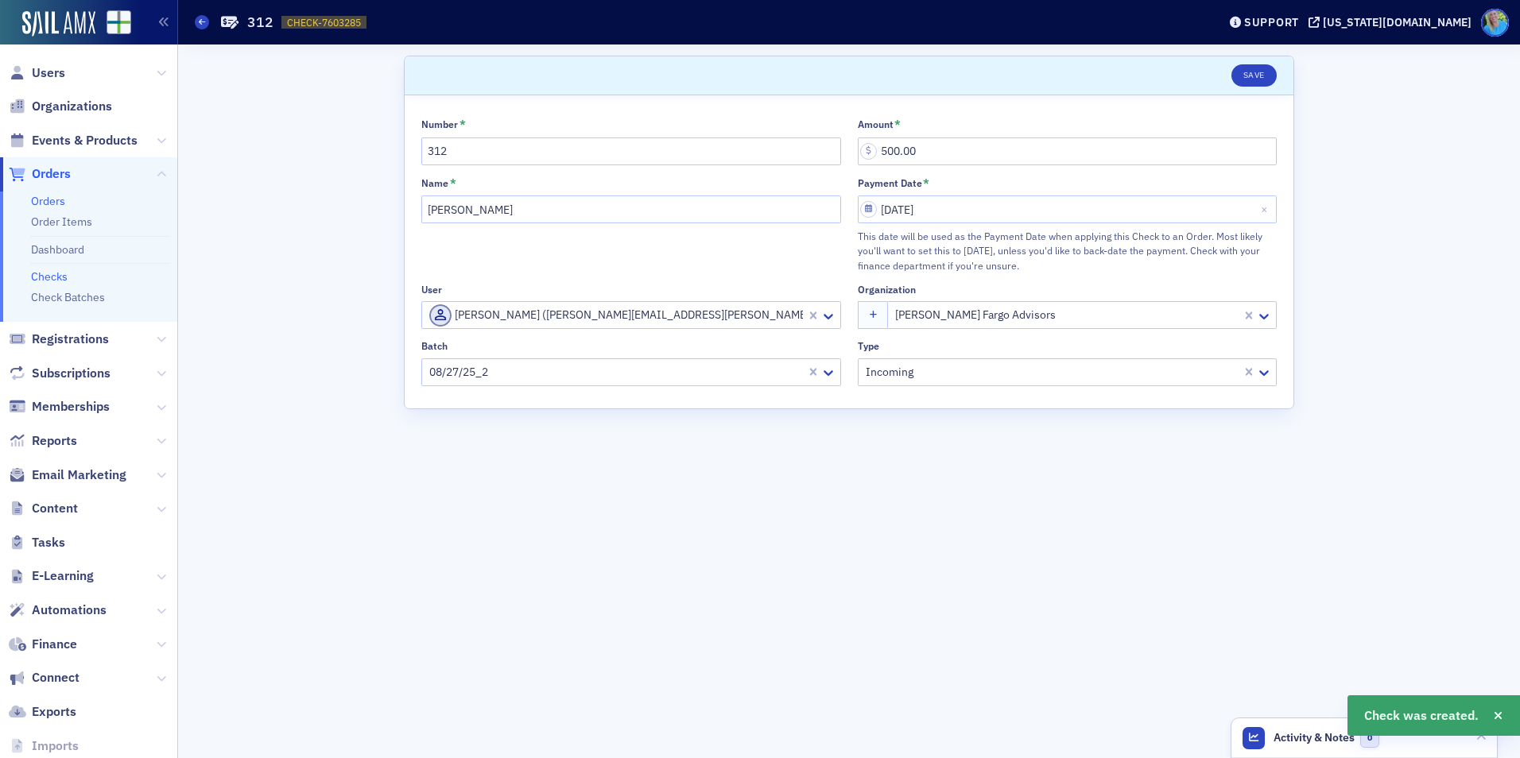
click at [56, 200] on link "Orders" at bounding box center [48, 201] width 34 height 14
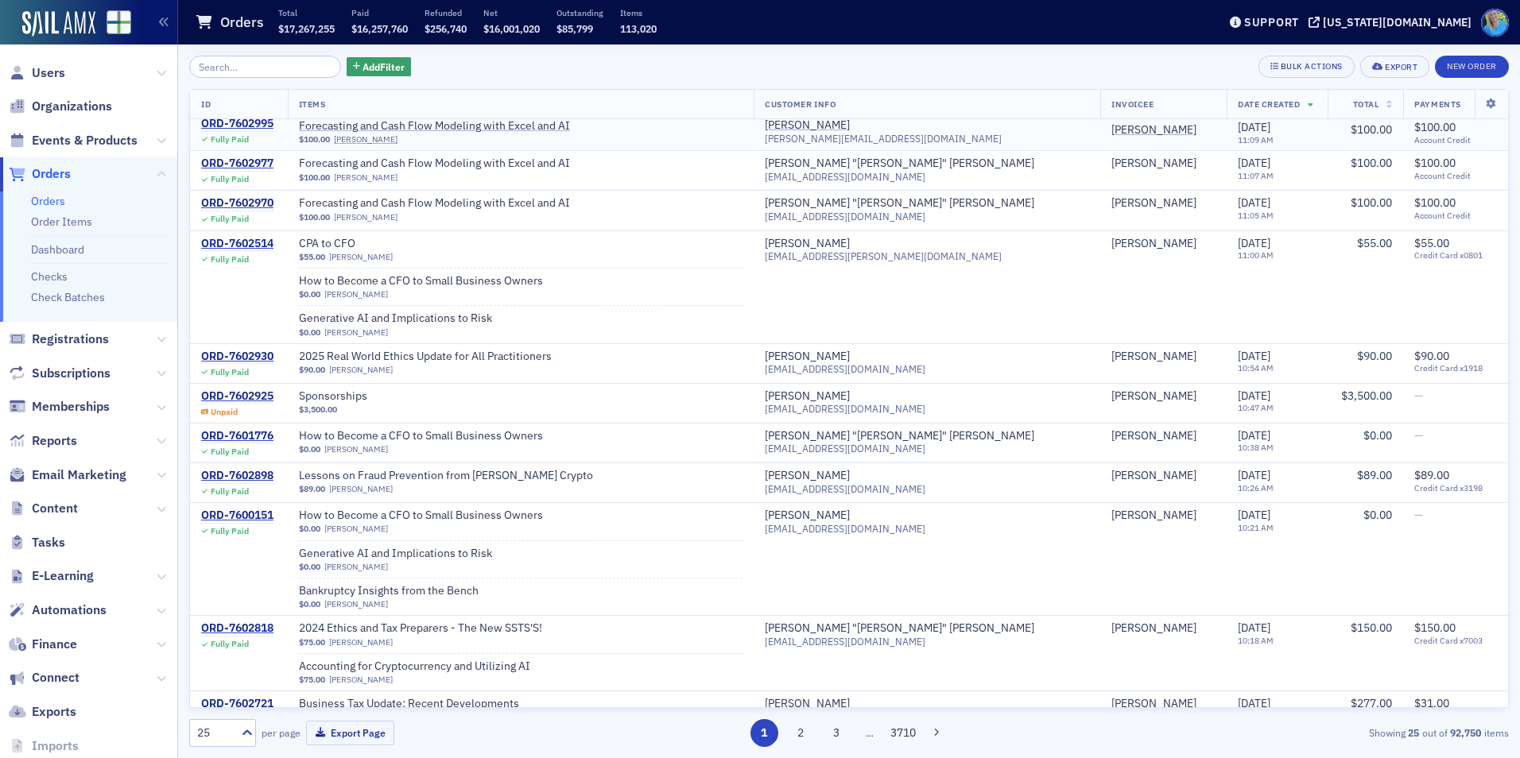
scroll to position [772, 0]
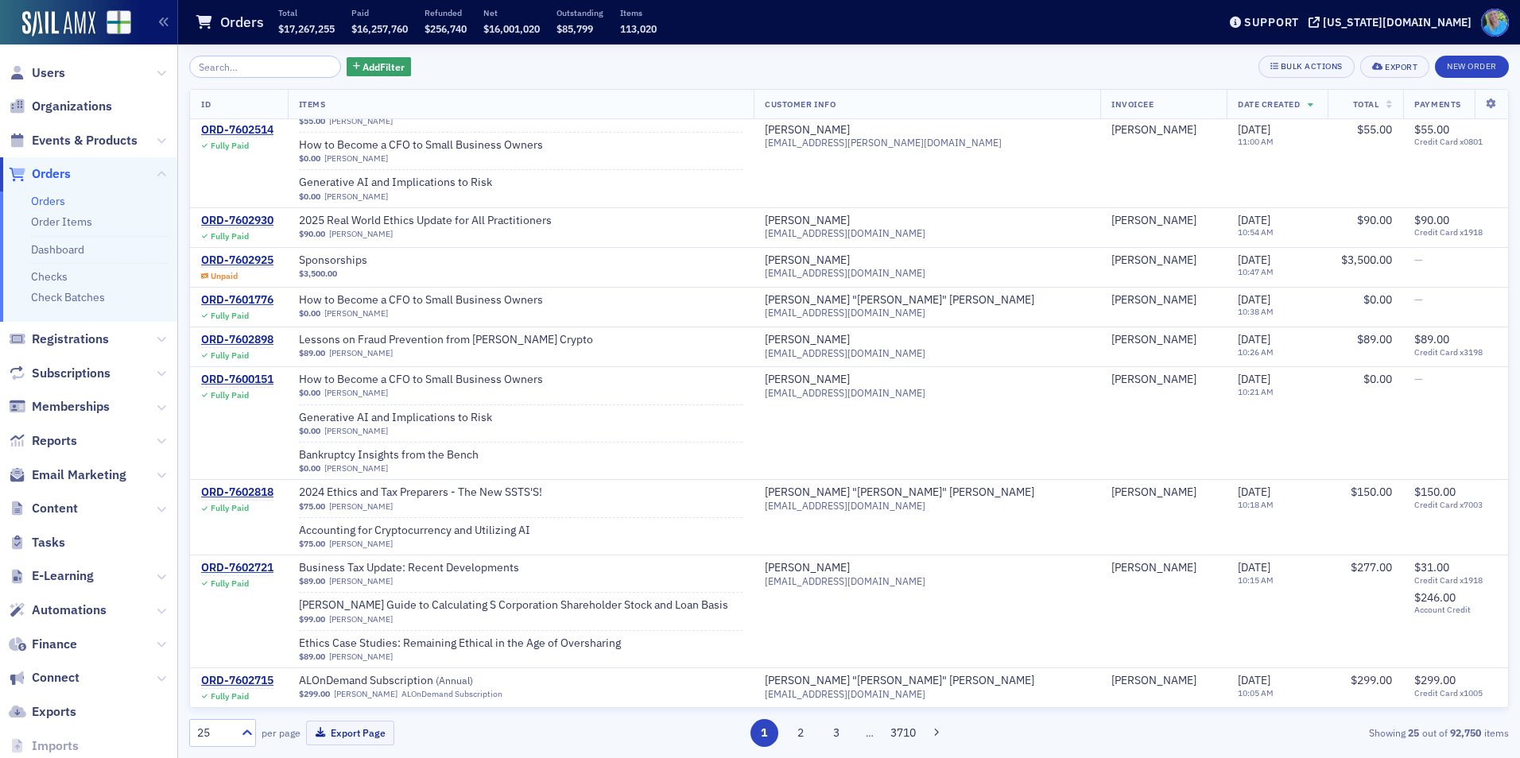
click at [836, 732] on button "3" at bounding box center [837, 733] width 28 height 28
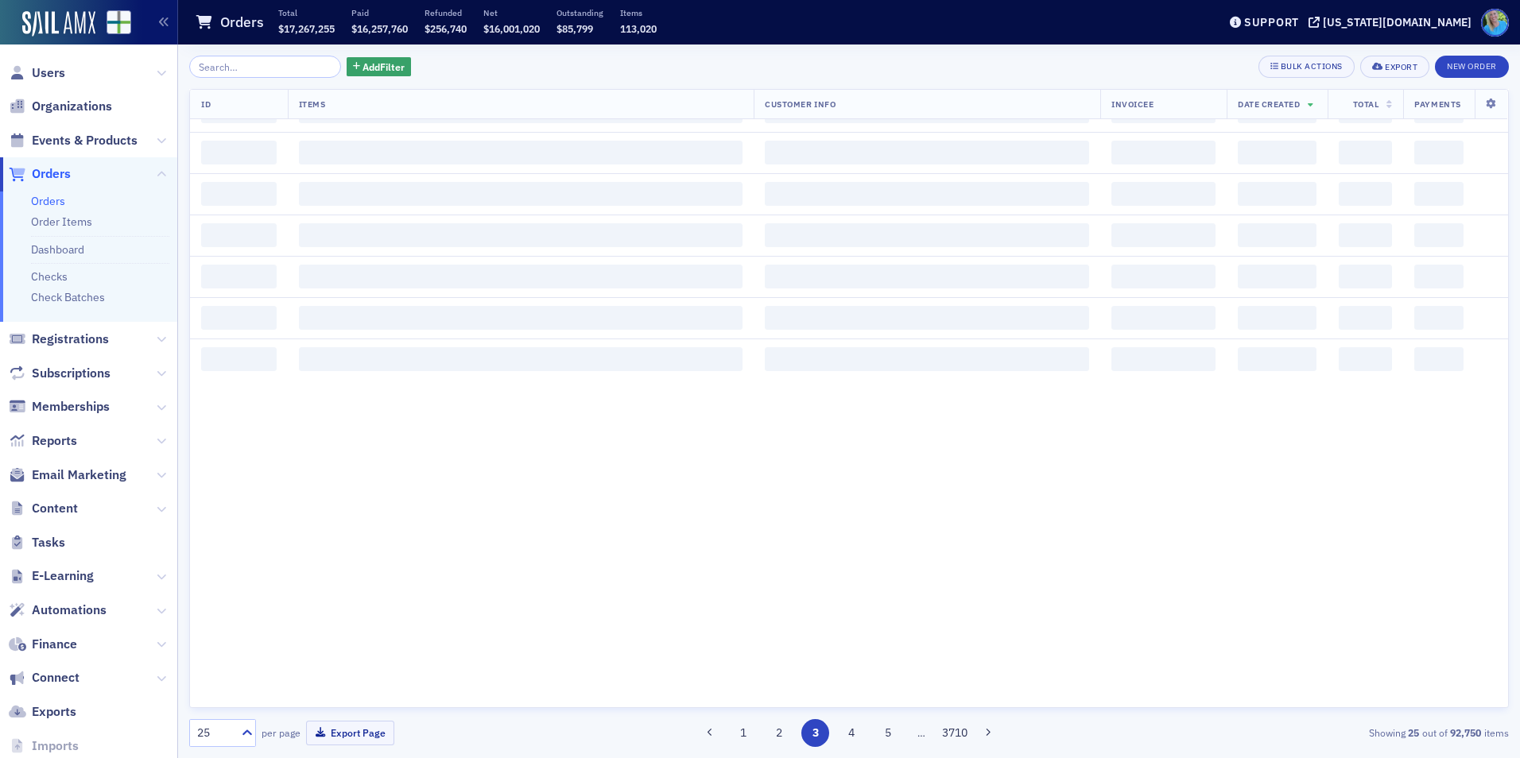
scroll to position [0, 0]
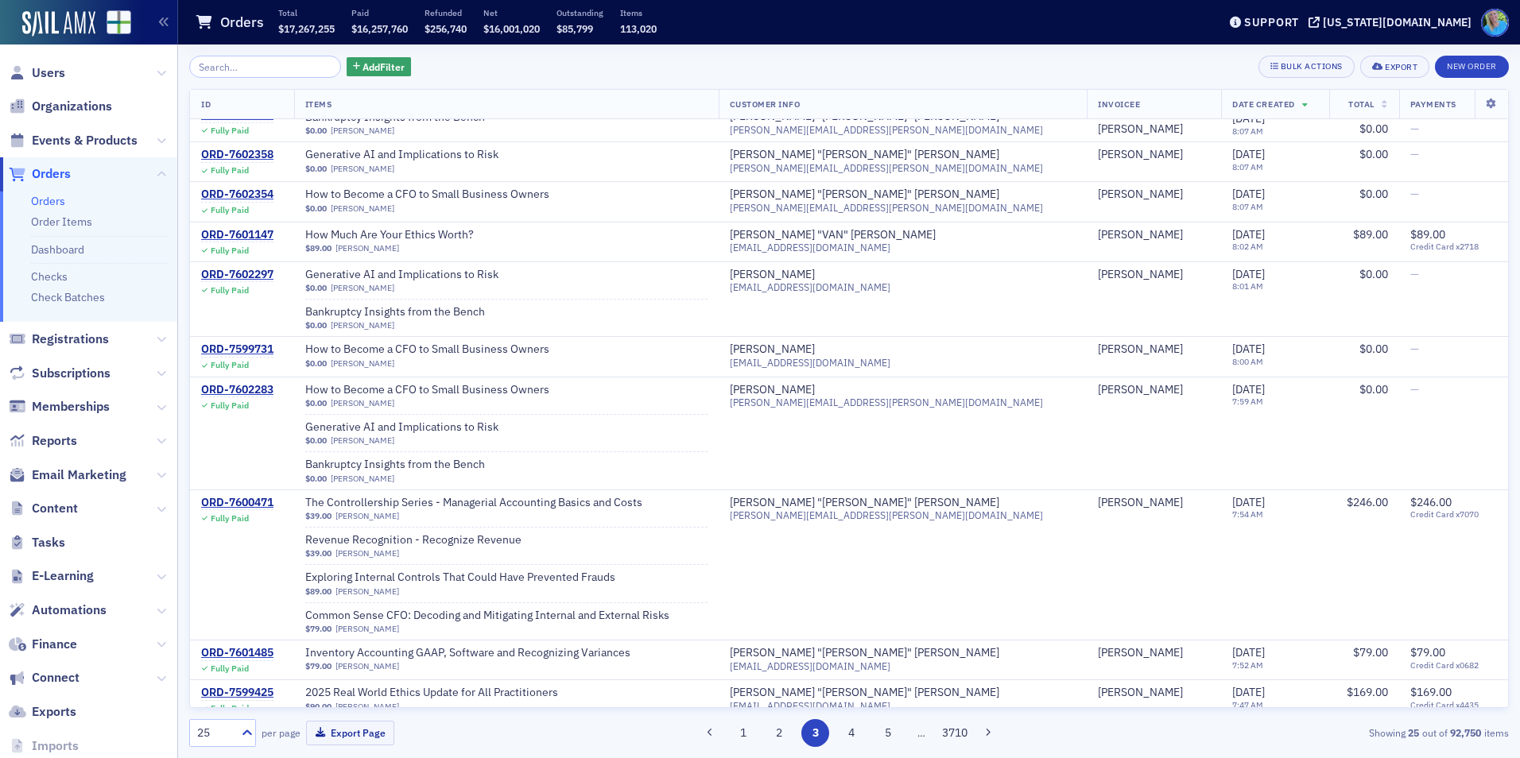
scroll to position [791, 0]
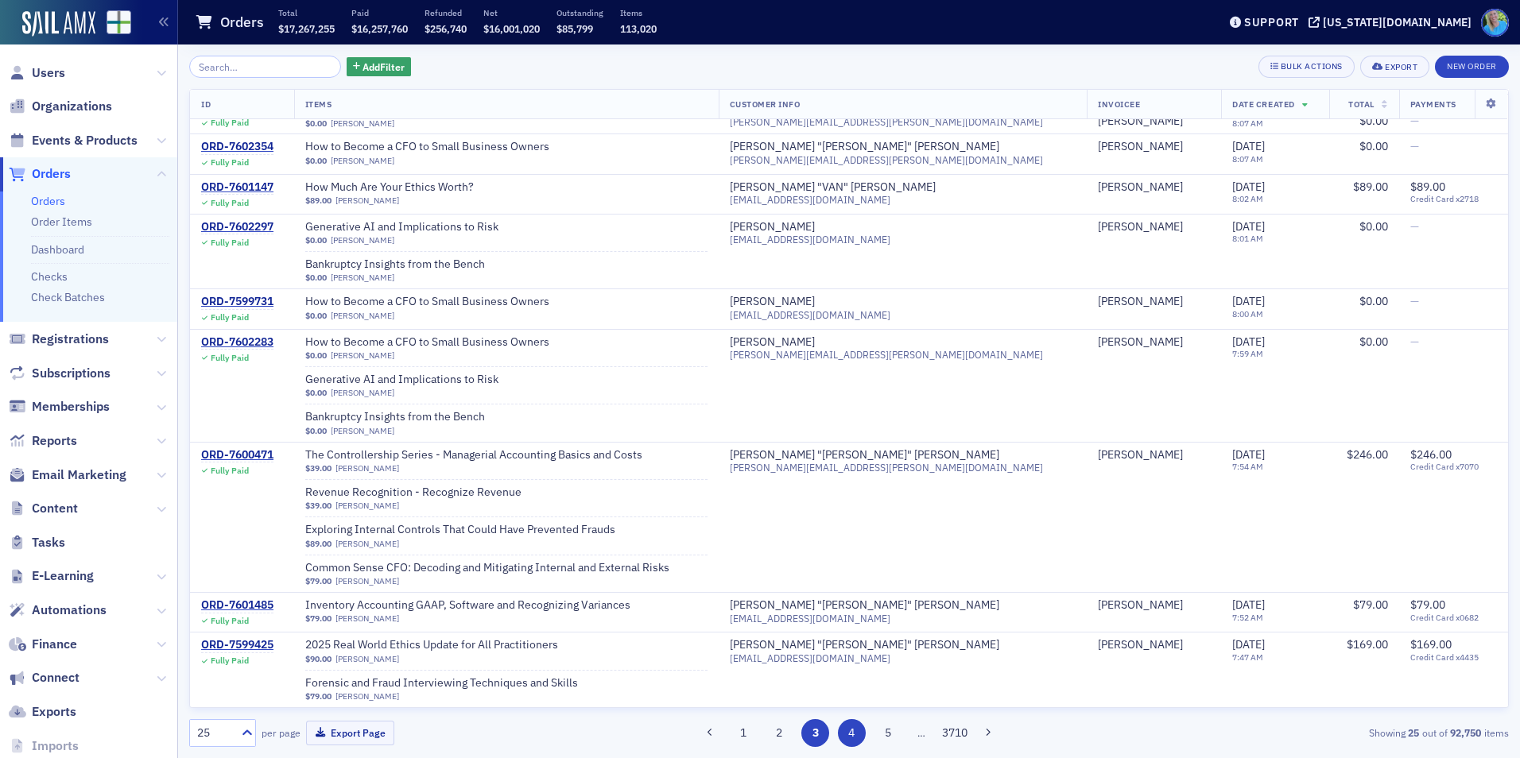
click at [850, 736] on button "4" at bounding box center [852, 733] width 28 height 28
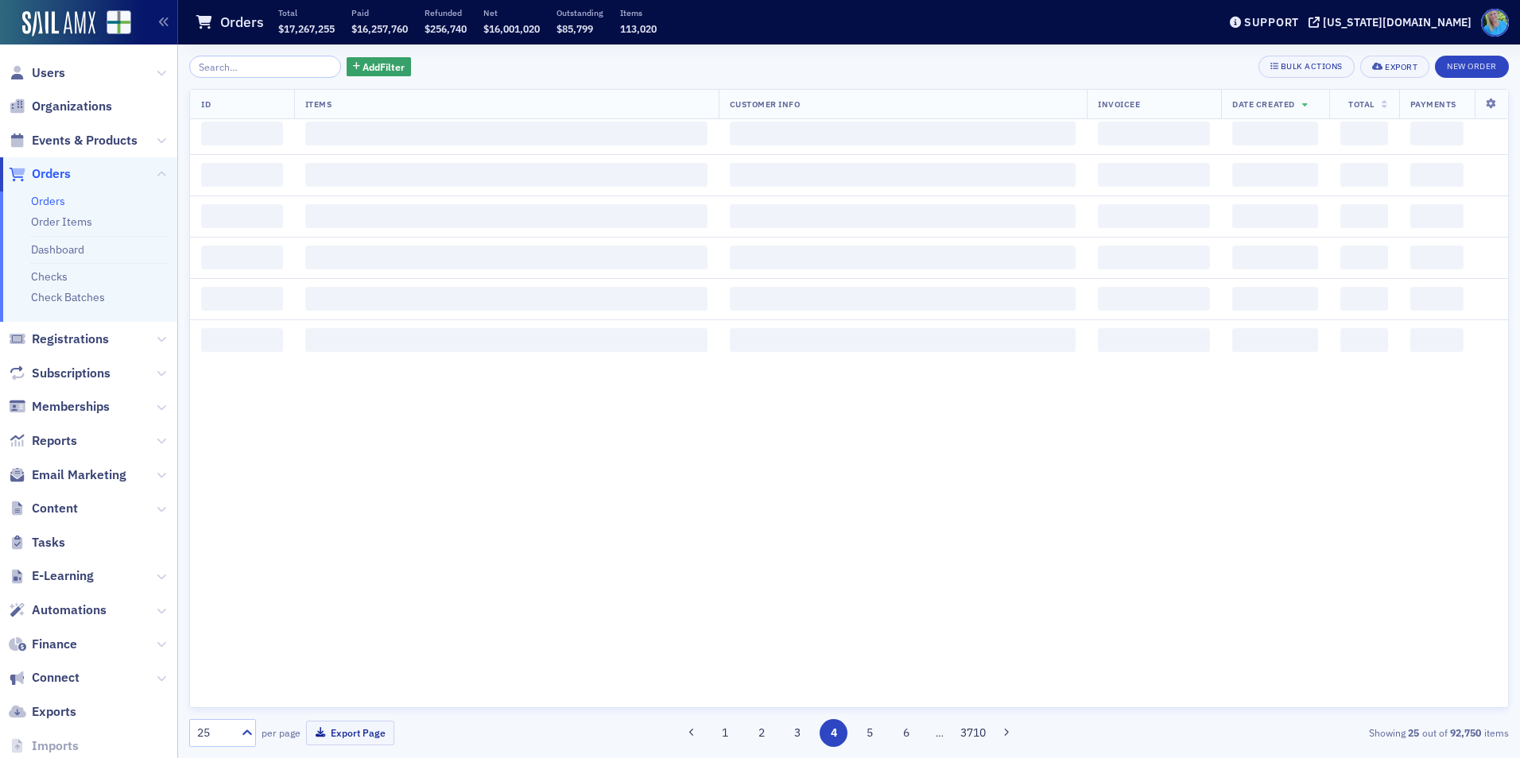
scroll to position [0, 0]
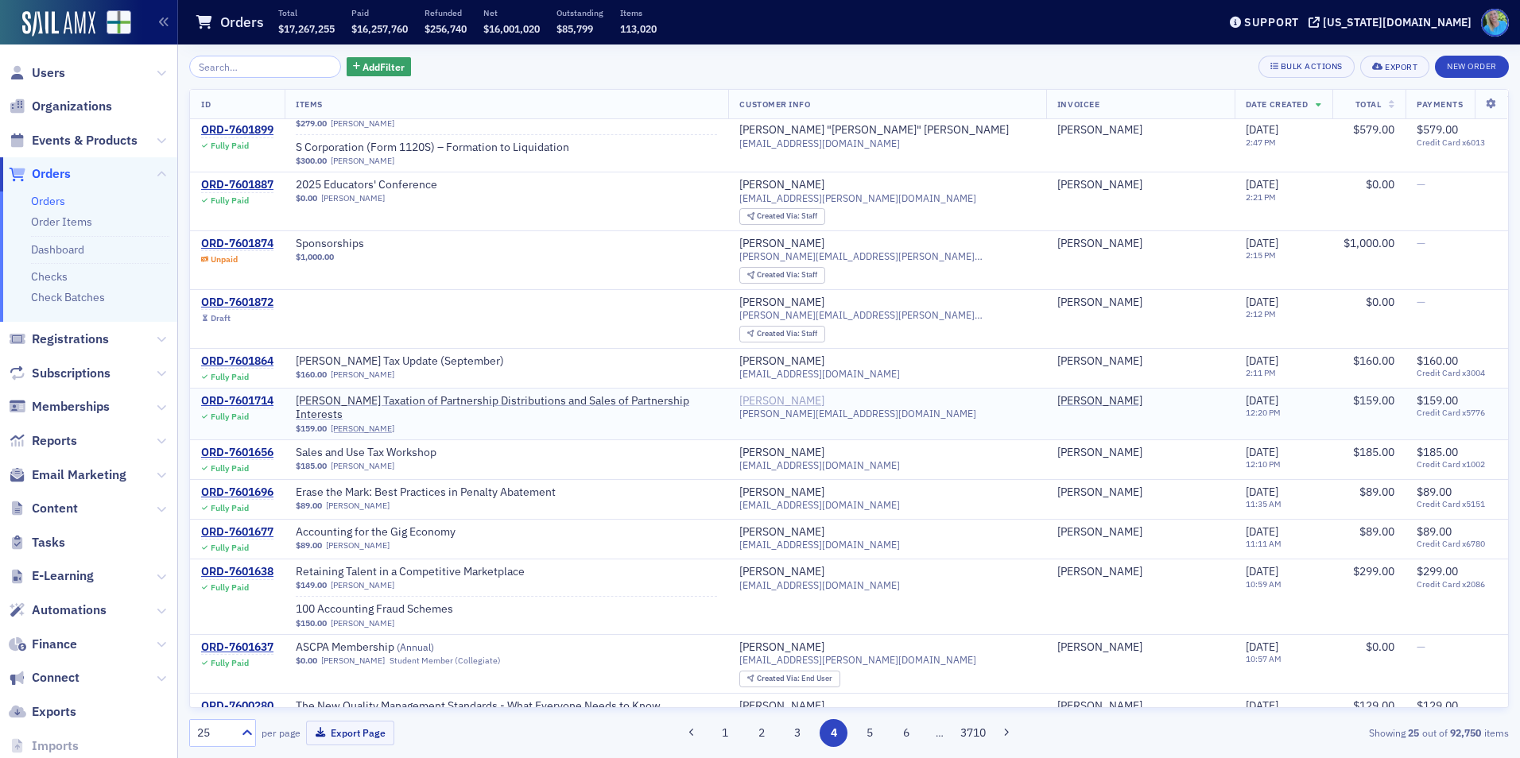
scroll to position [715, 0]
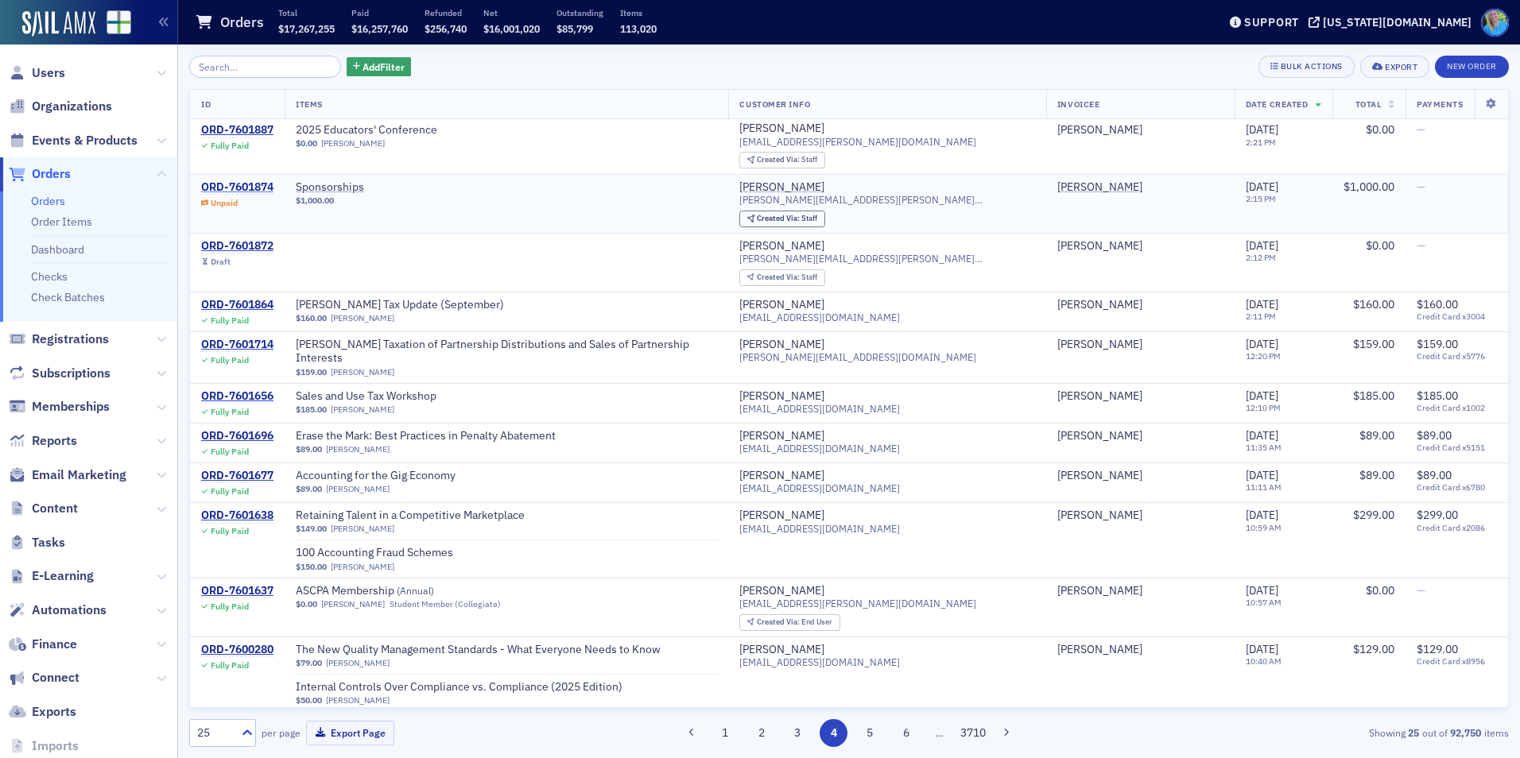
click at [235, 180] on div "ORD-7601874" at bounding box center [237, 187] width 72 height 14
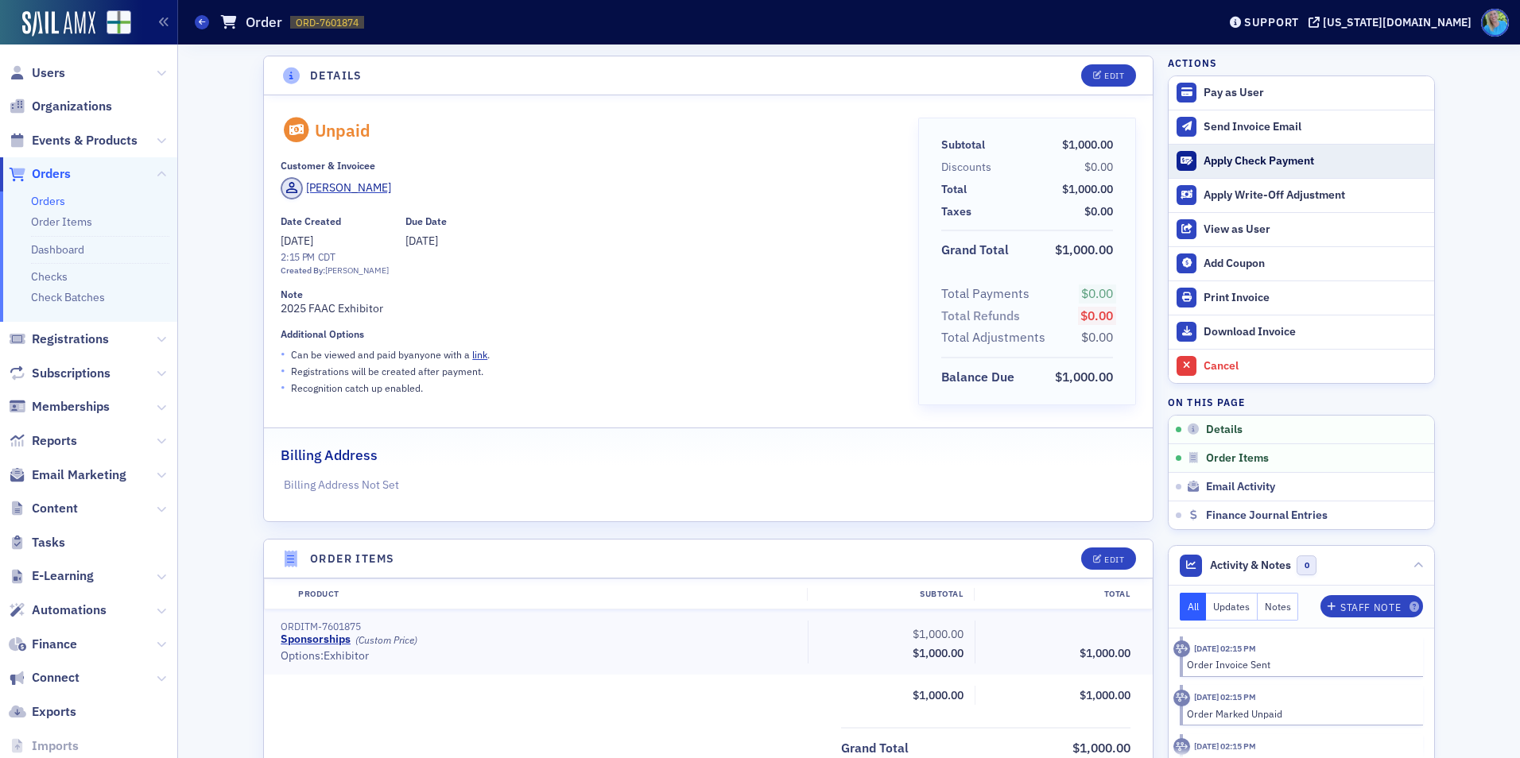
click at [1216, 165] on div "Apply Check Payment" at bounding box center [1315, 161] width 223 height 14
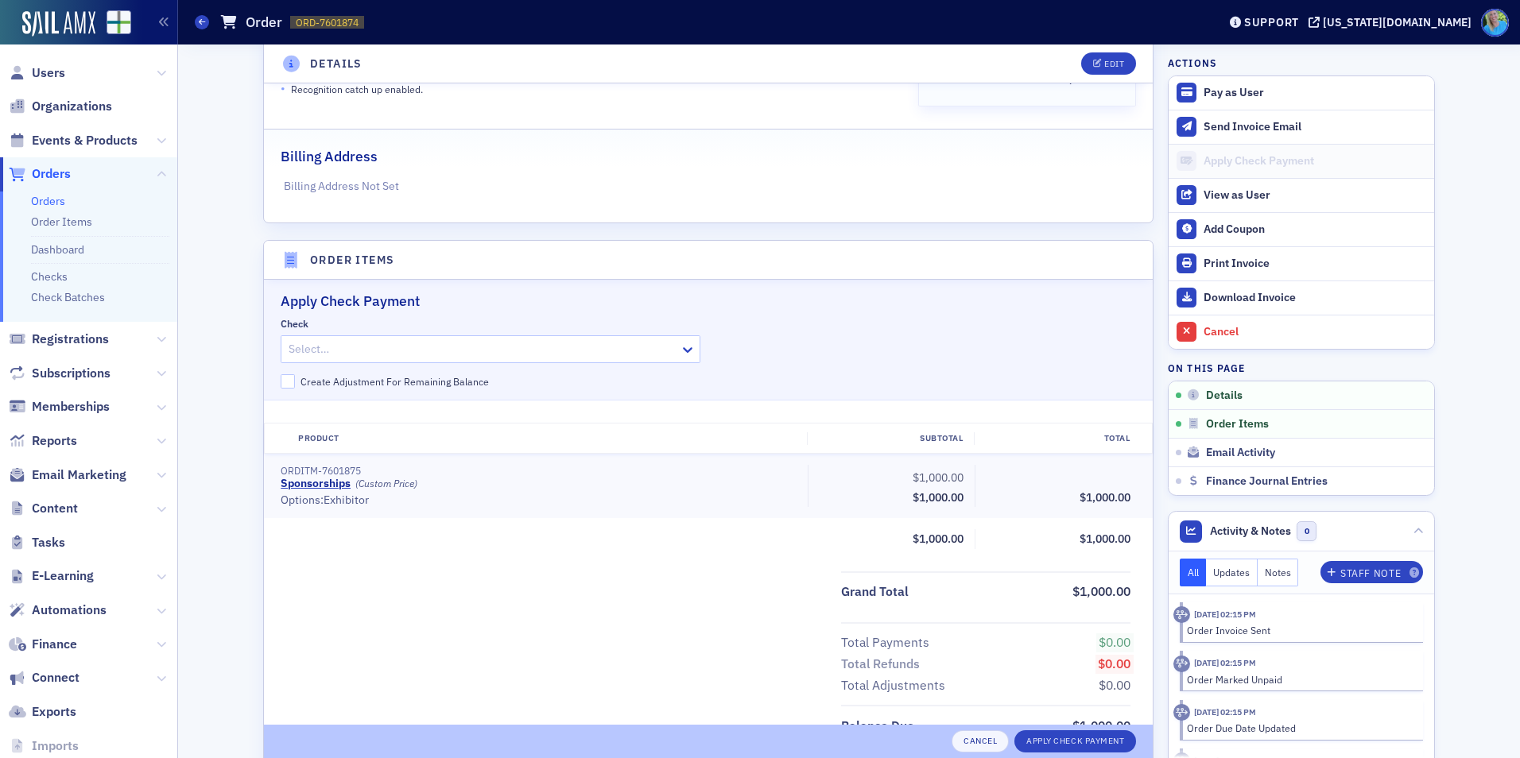
scroll to position [487, 0]
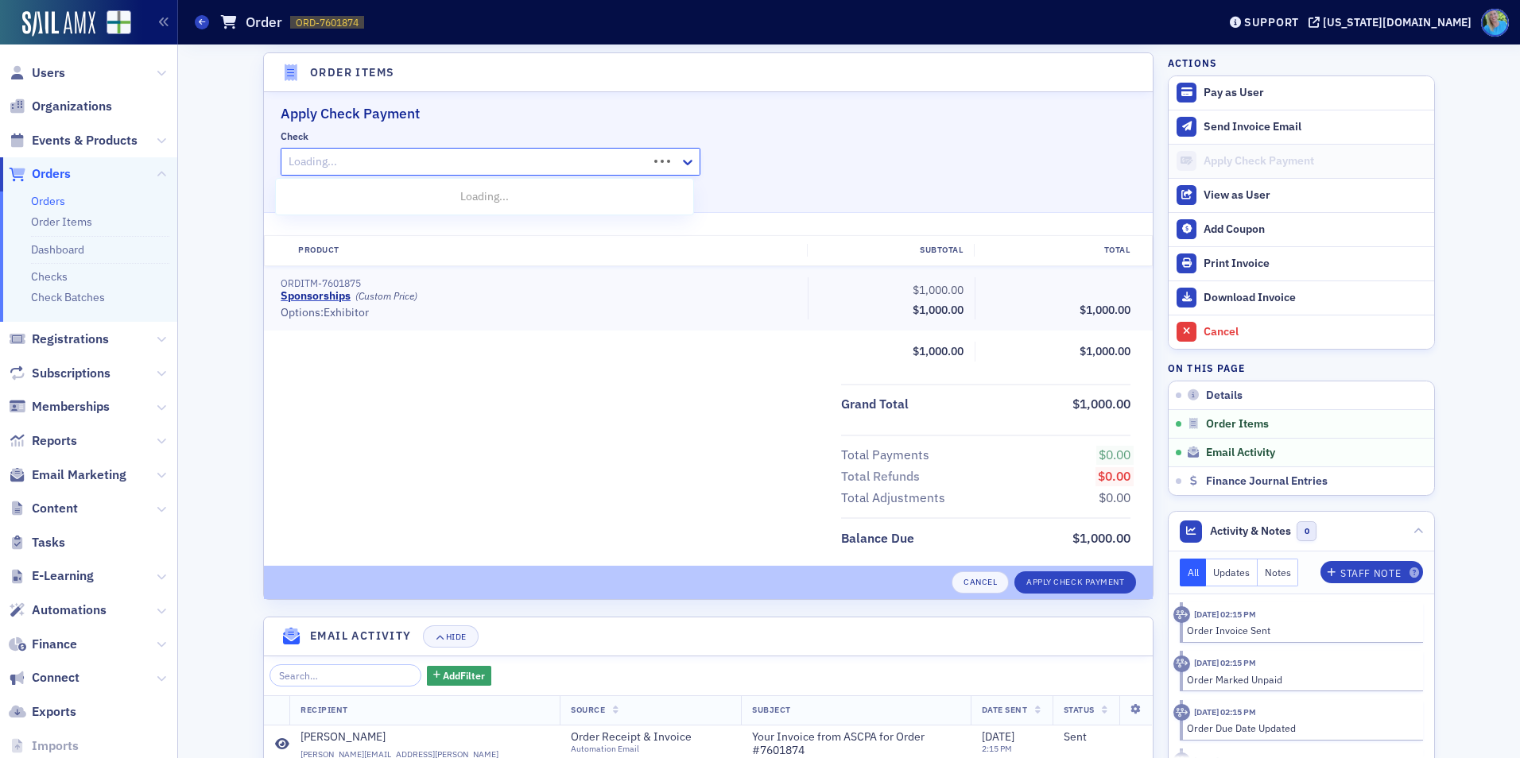
click at [410, 174] on div "Loading..." at bounding box center [491, 162] width 420 height 28
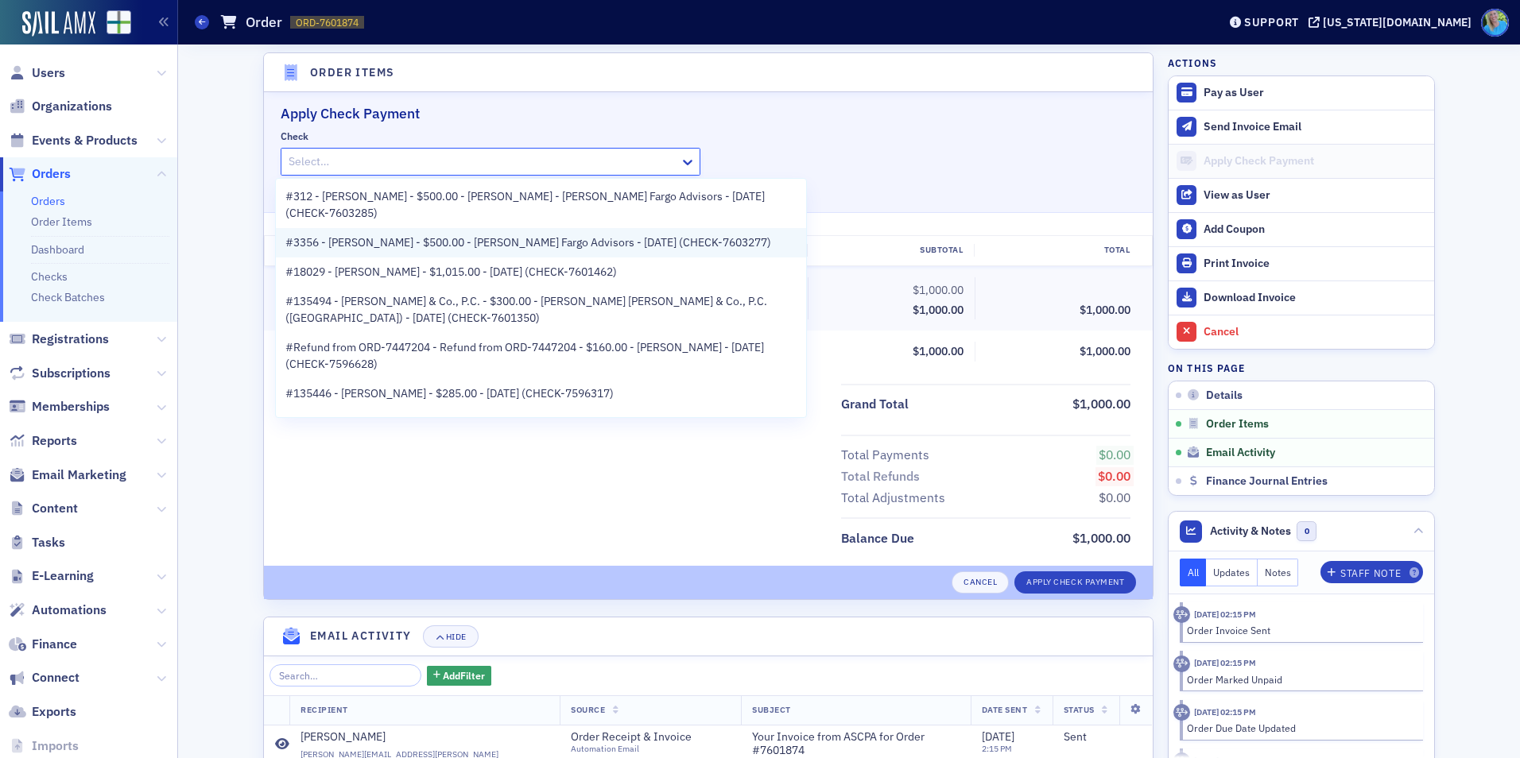
click at [423, 235] on span "#3356 - Matt Burns - $500.00 - Wells Fargo Advisors - 8/27/2025 (CHECK-7603277)" at bounding box center [528, 243] width 486 height 17
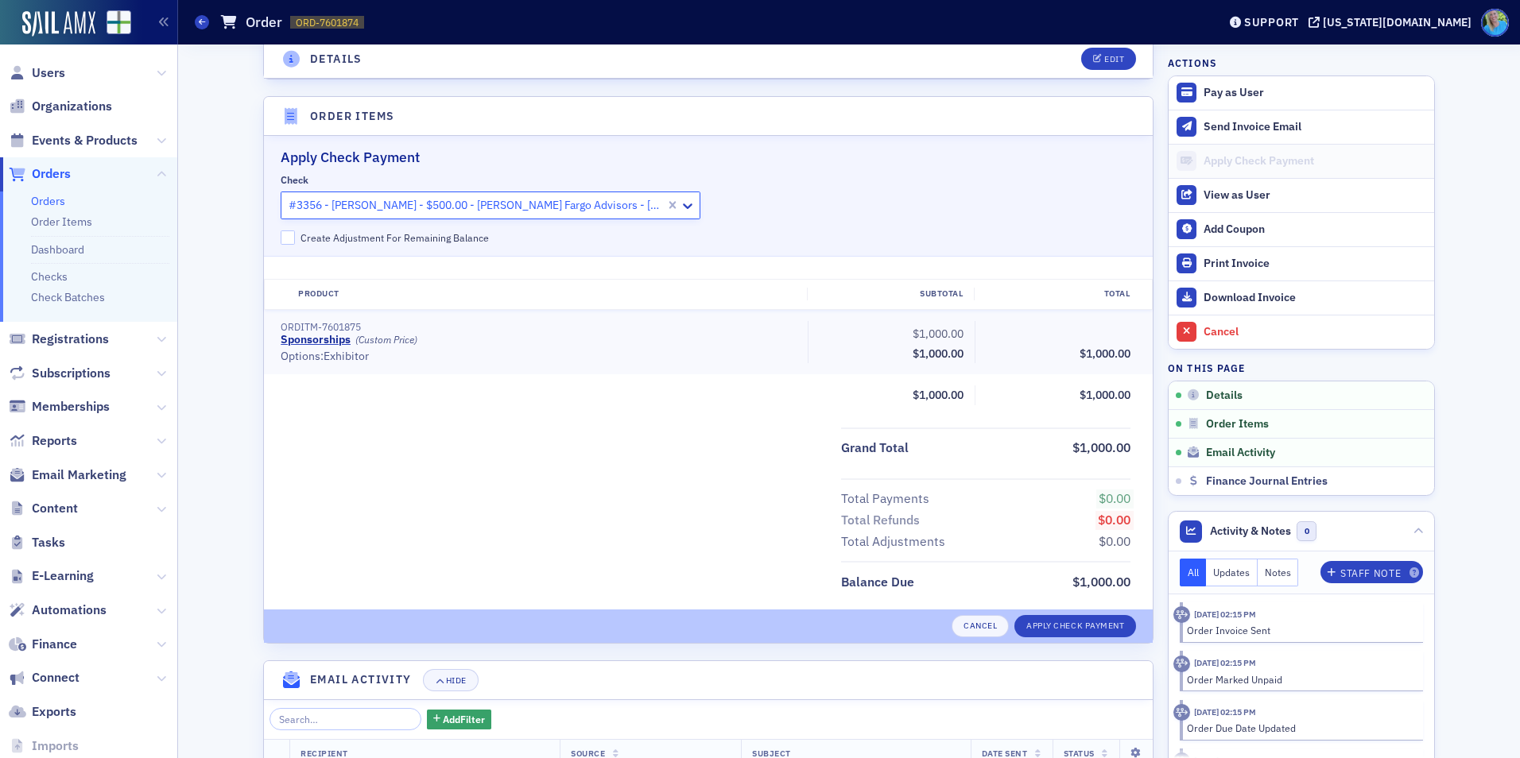
scroll to position [407, 0]
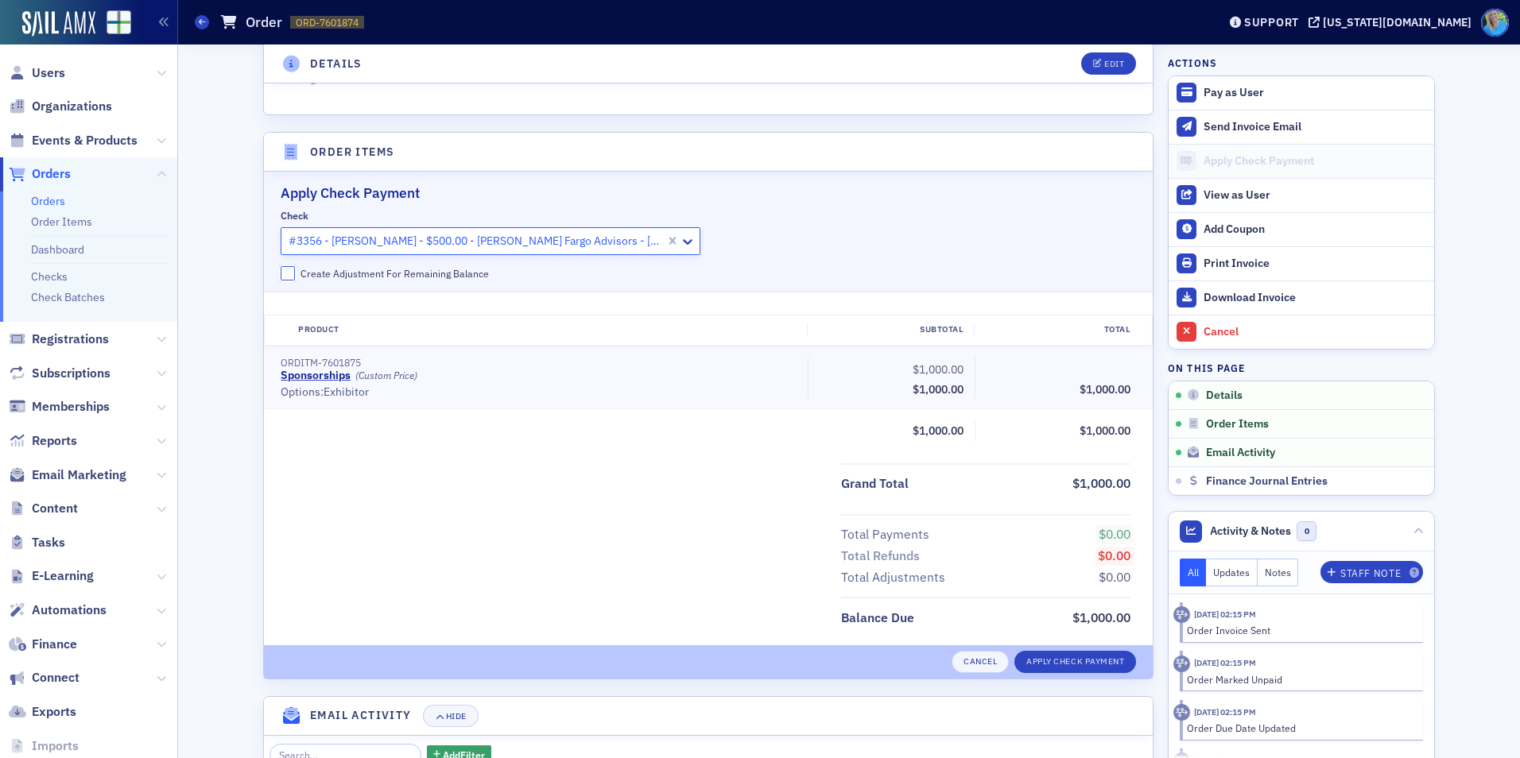
click at [281, 276] on input "Create Adjustment For Remaining Balance" at bounding box center [288, 273] width 14 height 14
checkbox input "false"
click at [1044, 668] on button "Apply Check Payment" at bounding box center [1075, 662] width 122 height 22
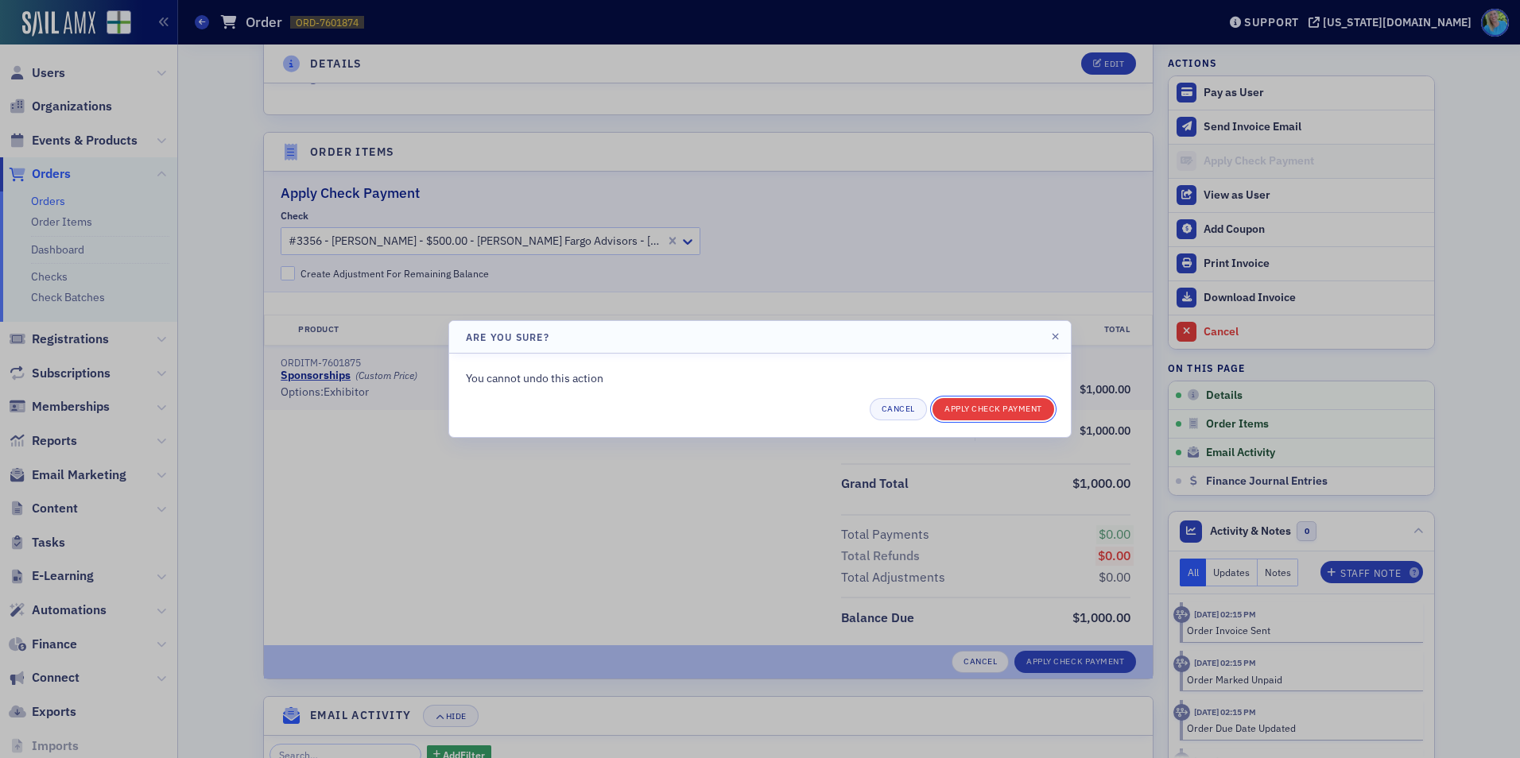
click at [963, 409] on button "Apply Check Payment" at bounding box center [994, 409] width 122 height 22
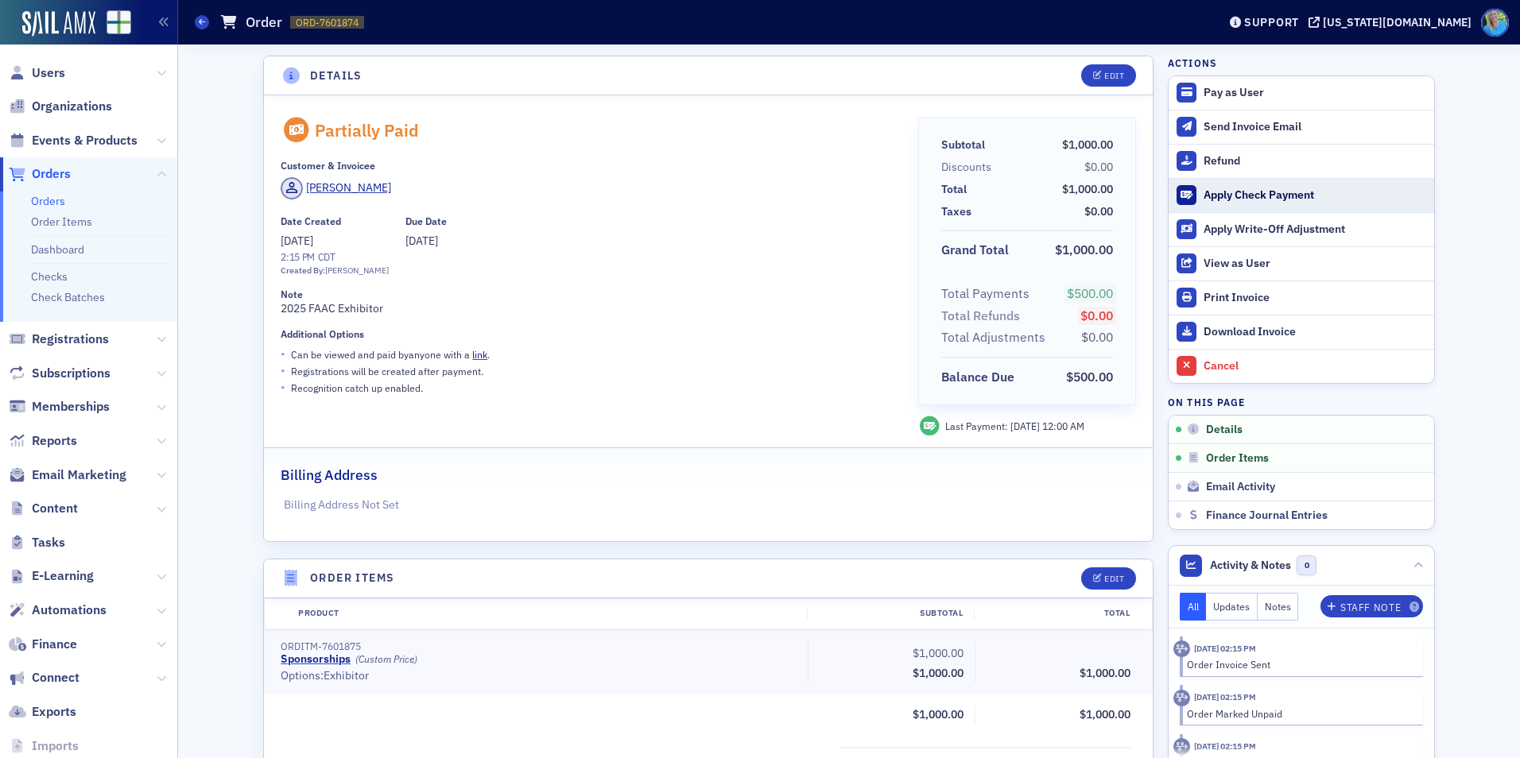
click at [1276, 194] on div "Apply Check Payment" at bounding box center [1315, 195] width 223 height 14
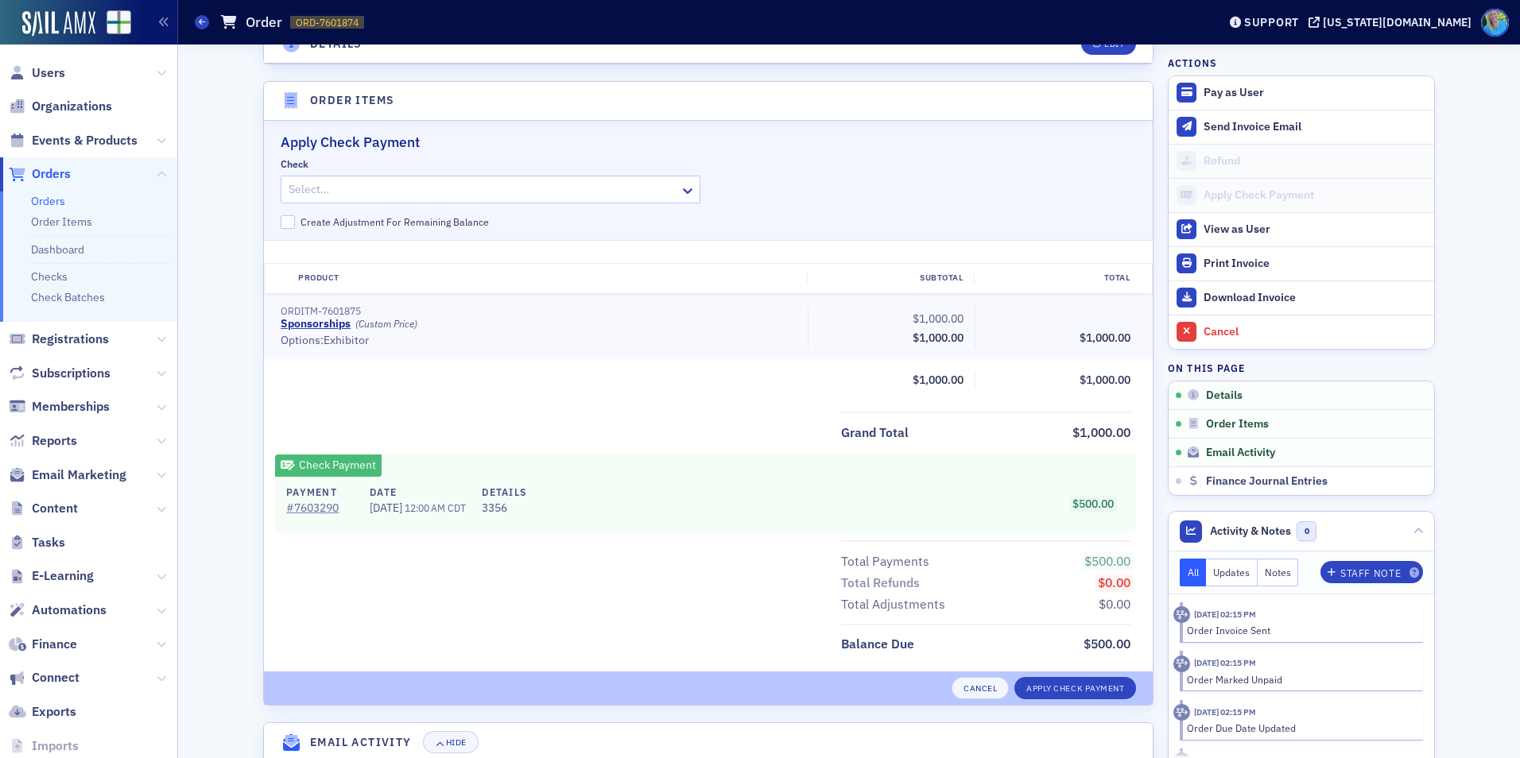
scroll to position [506, 0]
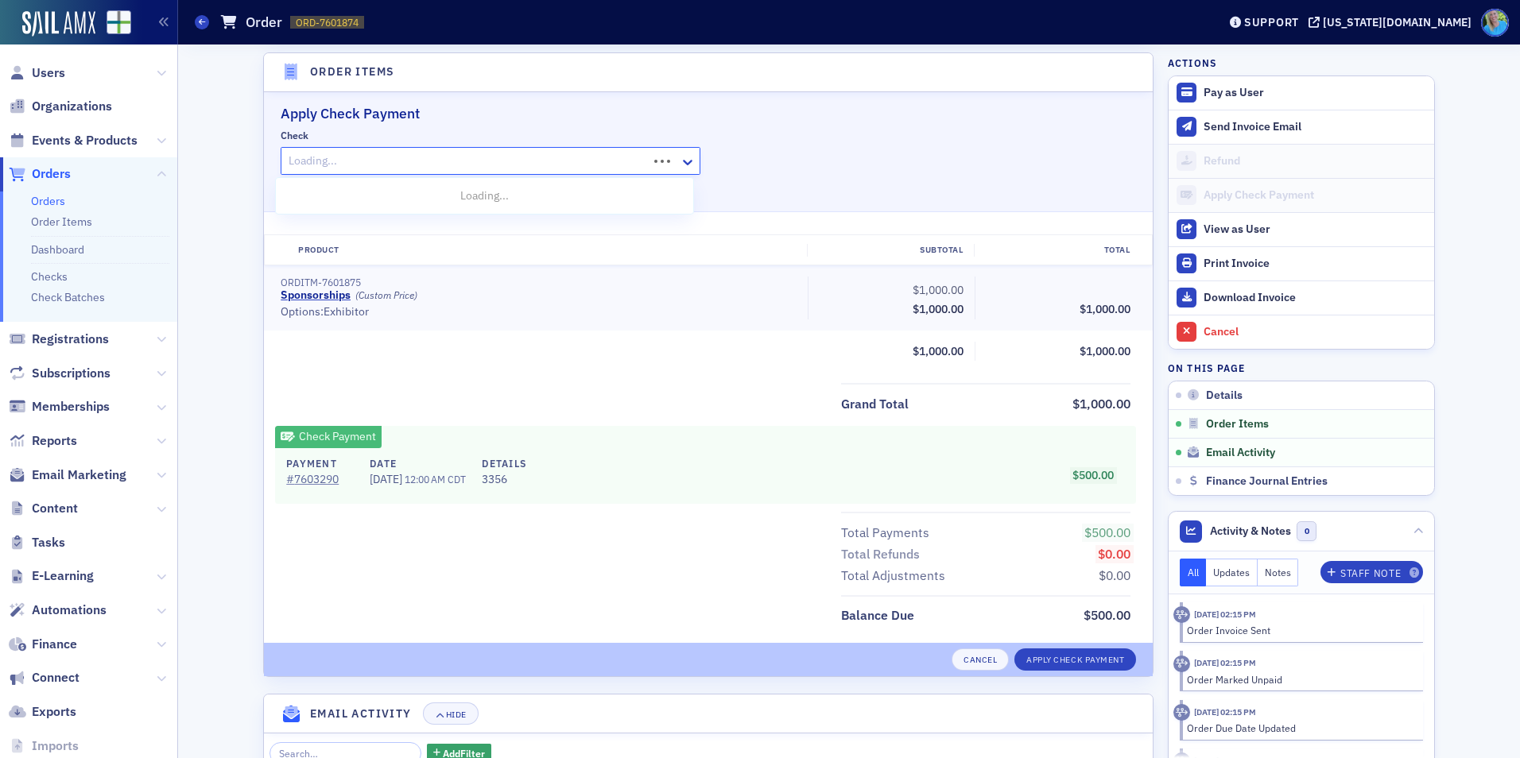
click at [431, 167] on div at bounding box center [466, 161] width 359 height 20
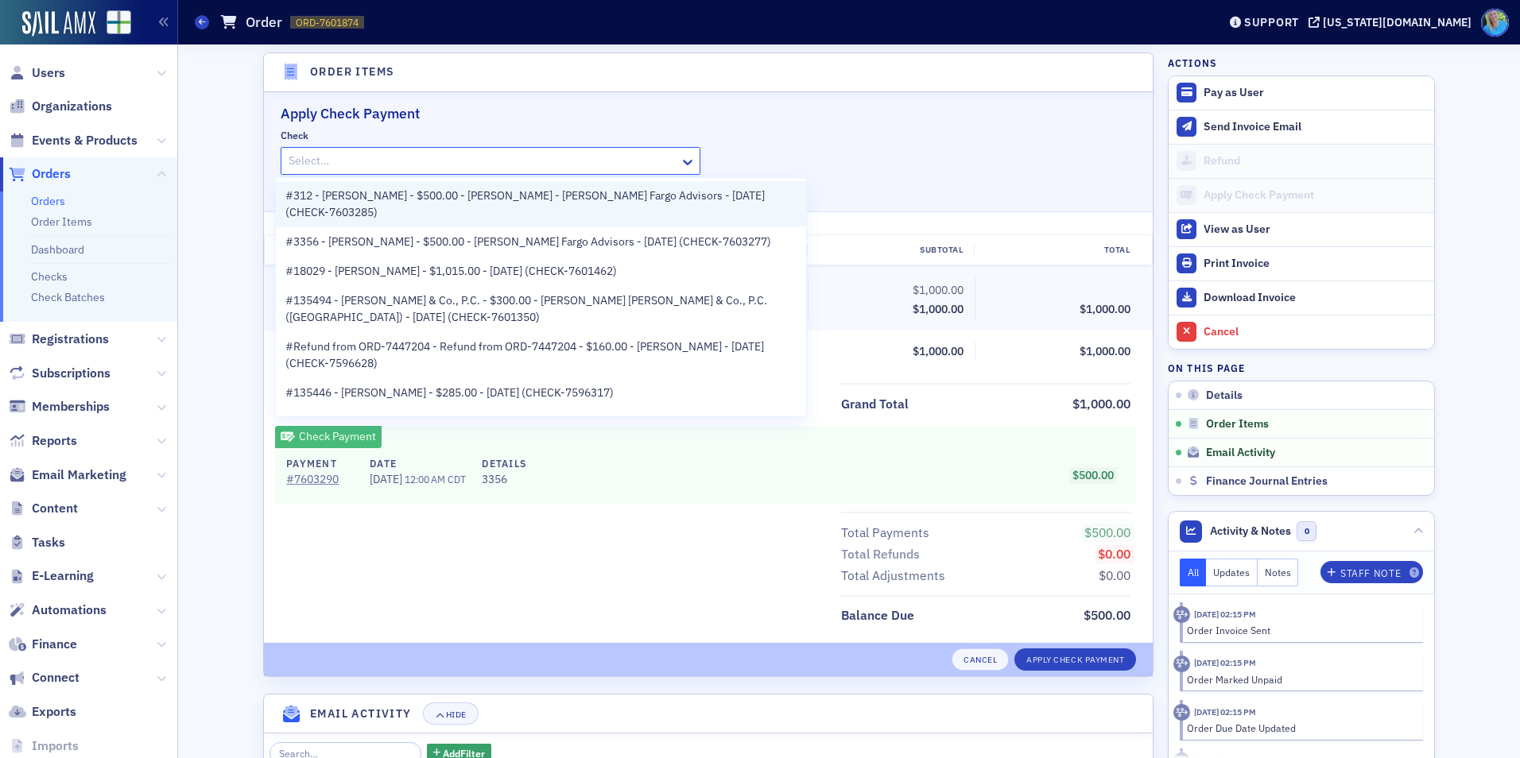
click at [437, 196] on span "#312 - Holley Pierce - $500.00 - Matt Burns - Wells Fargo Advisors - 8/27/2025 …" at bounding box center [540, 204] width 511 height 33
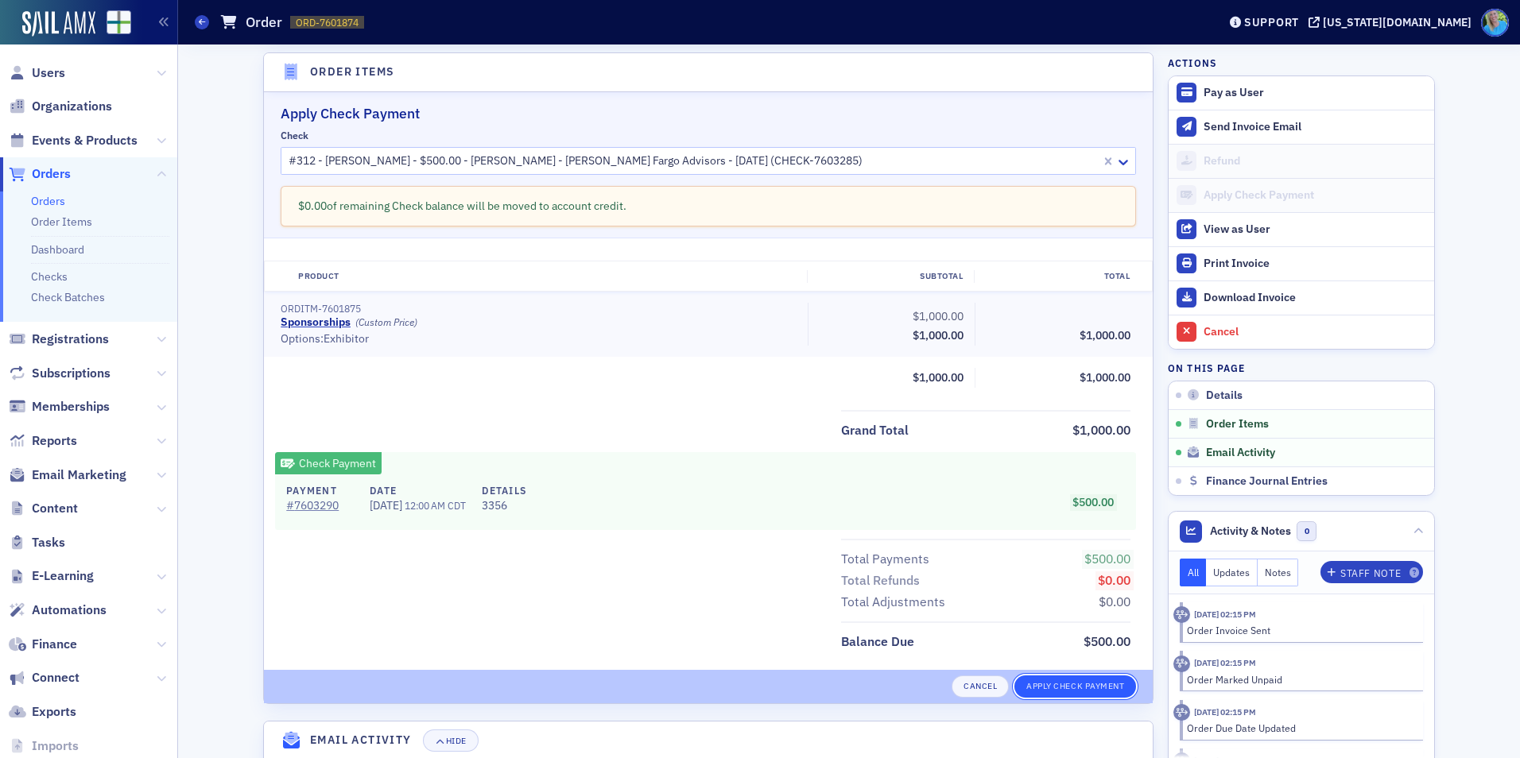
click at [1097, 686] on button "Apply Check Payment" at bounding box center [1075, 687] width 122 height 22
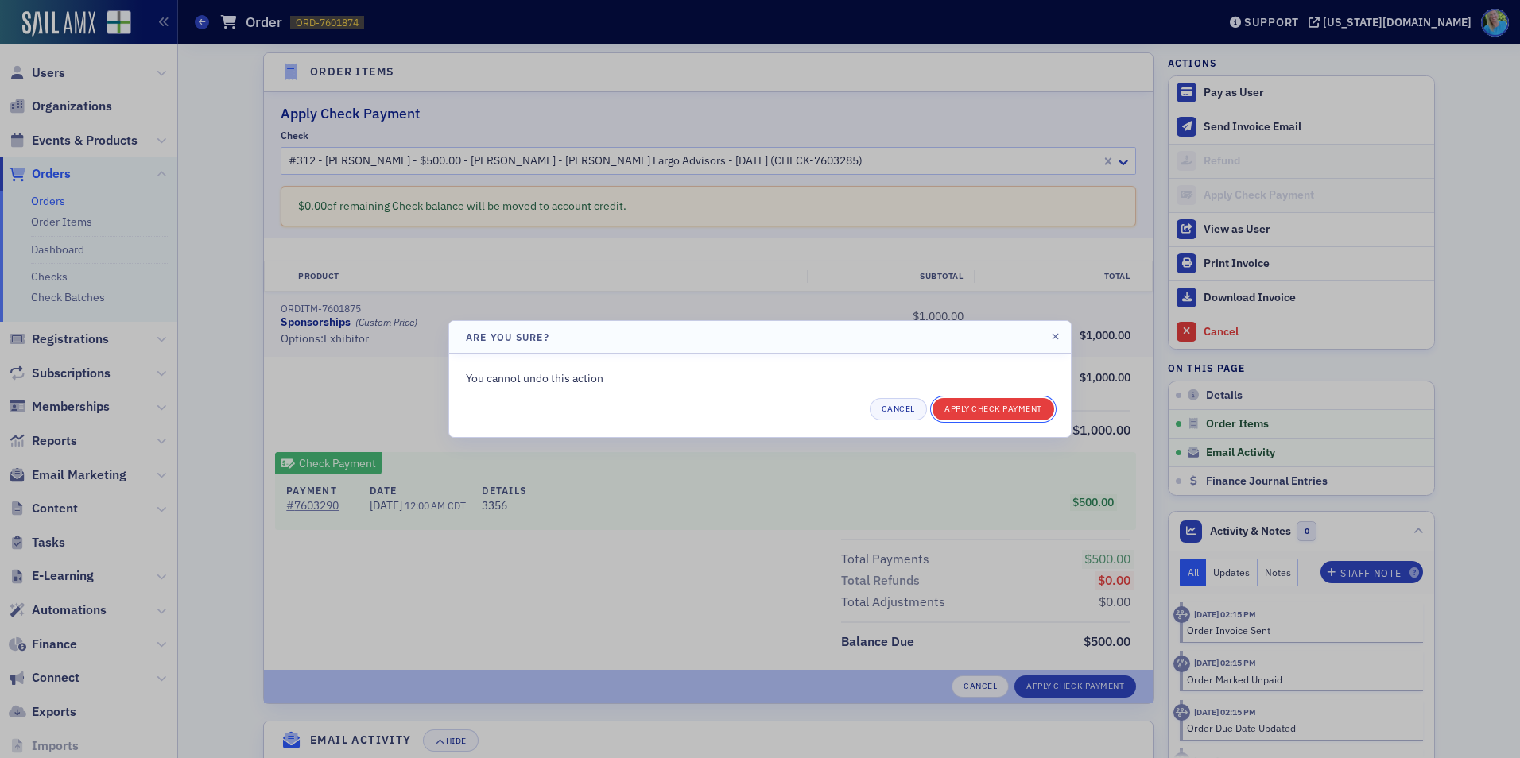
click at [960, 408] on button "Apply Check Payment" at bounding box center [994, 409] width 122 height 22
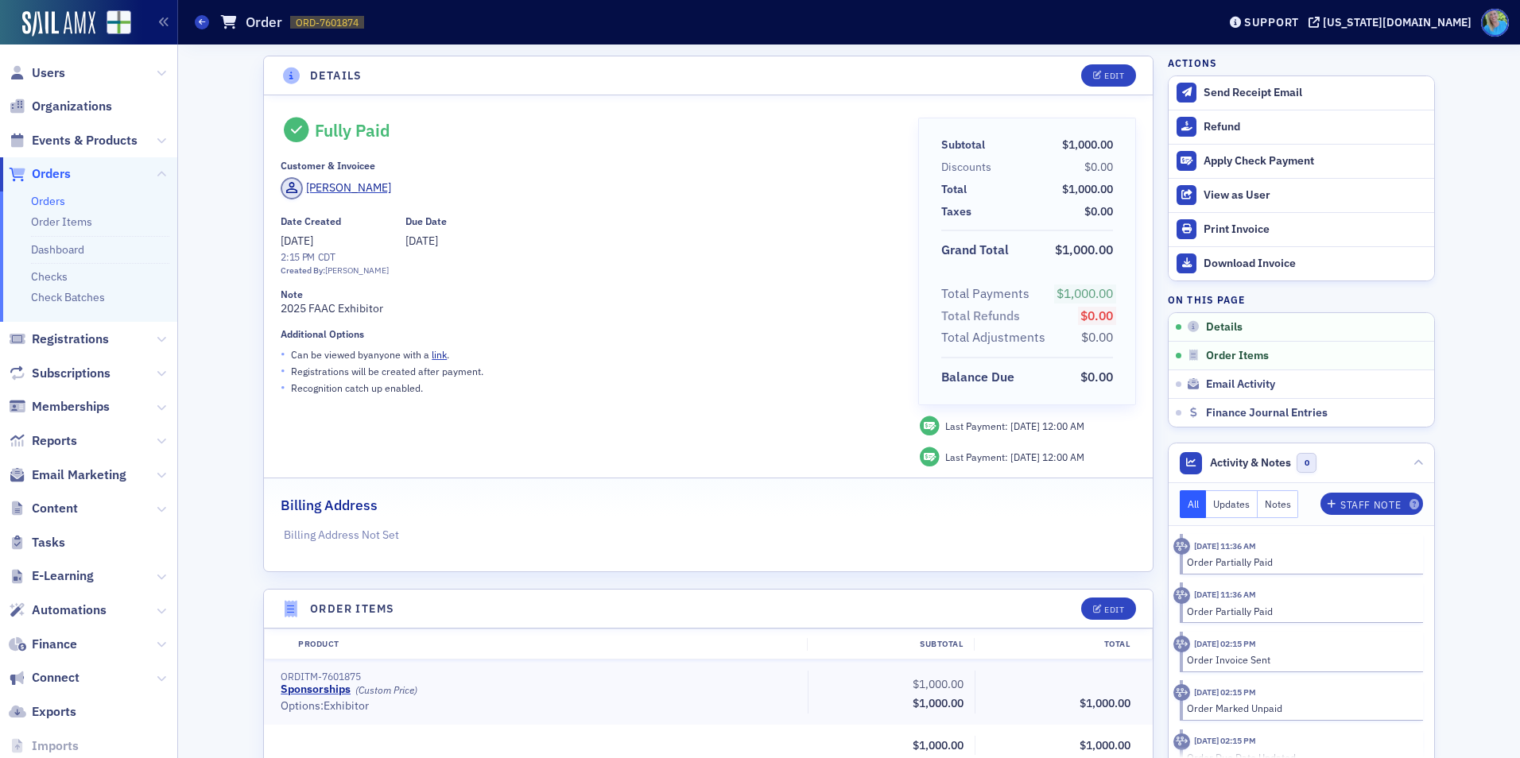
click at [44, 204] on link "Orders" at bounding box center [48, 201] width 34 height 14
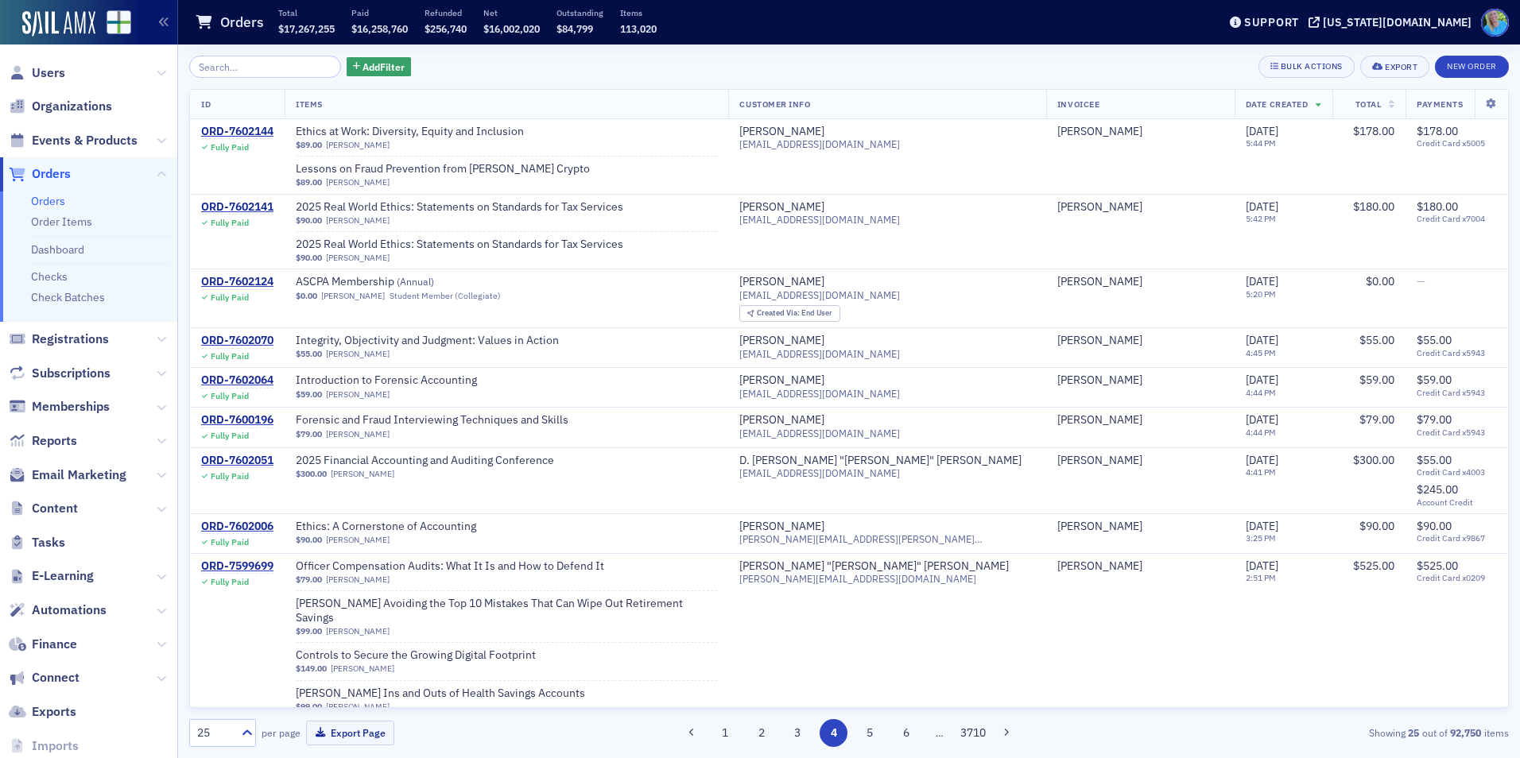
click at [715, 753] on div "Add Filter Bulk Actions Export New Order ID Items Customer Info Invoicee Date C…" at bounding box center [849, 402] width 1320 height 714
click at [719, 739] on button "1" at bounding box center [726, 733] width 28 height 28
